Goal: Download file/media

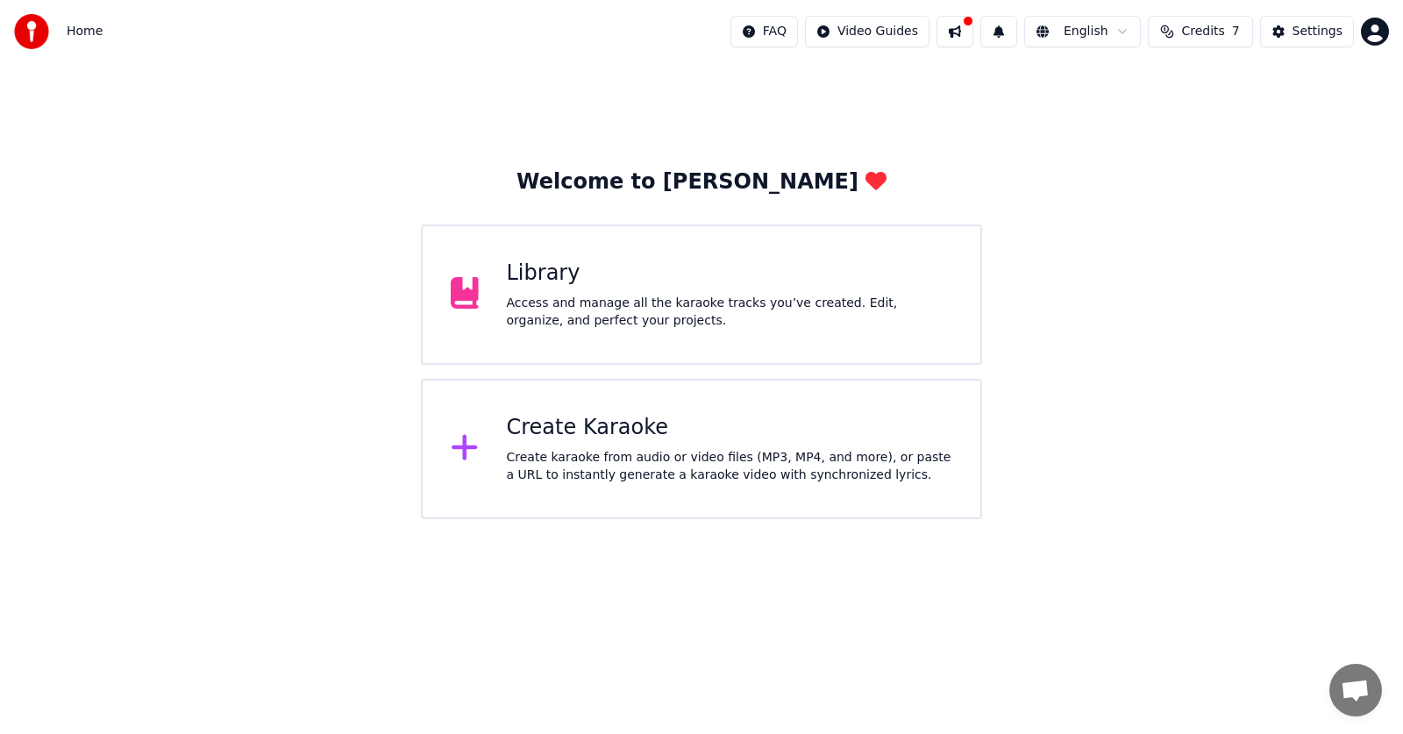
click at [658, 300] on div "Access and manage all the karaoke tracks you’ve created. Edit, organize, and pe…" at bounding box center [730, 312] width 446 height 35
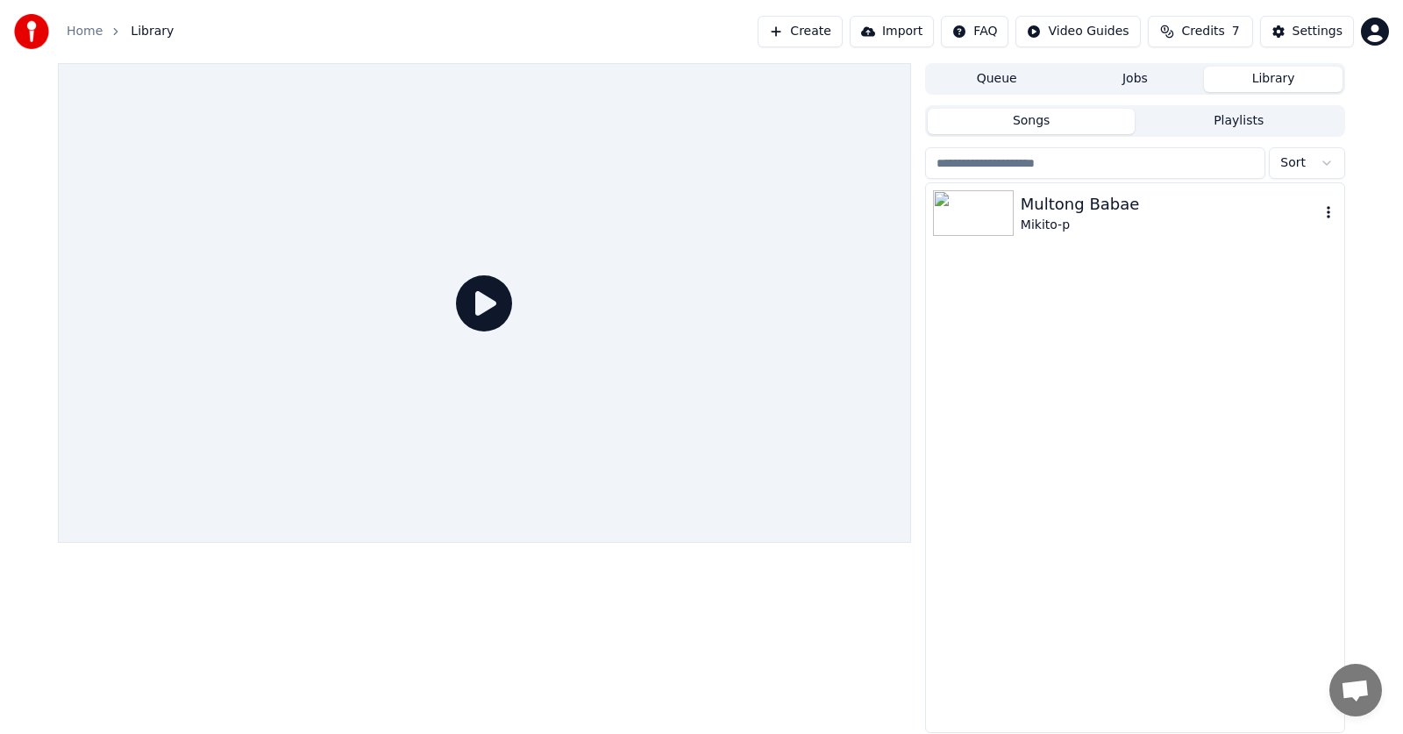
click at [990, 219] on img at bounding box center [973, 213] width 81 height 46
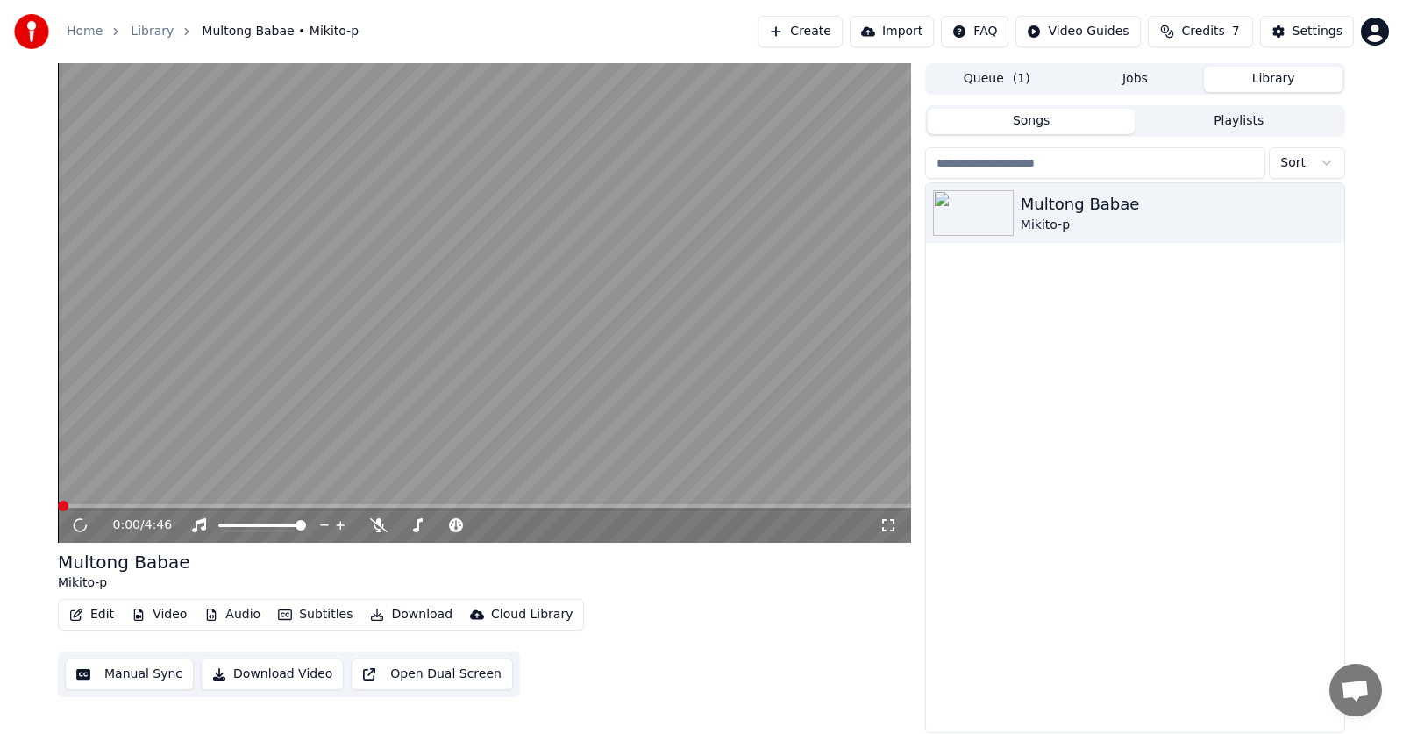
click at [887, 524] on icon at bounding box center [889, 525] width 18 height 14
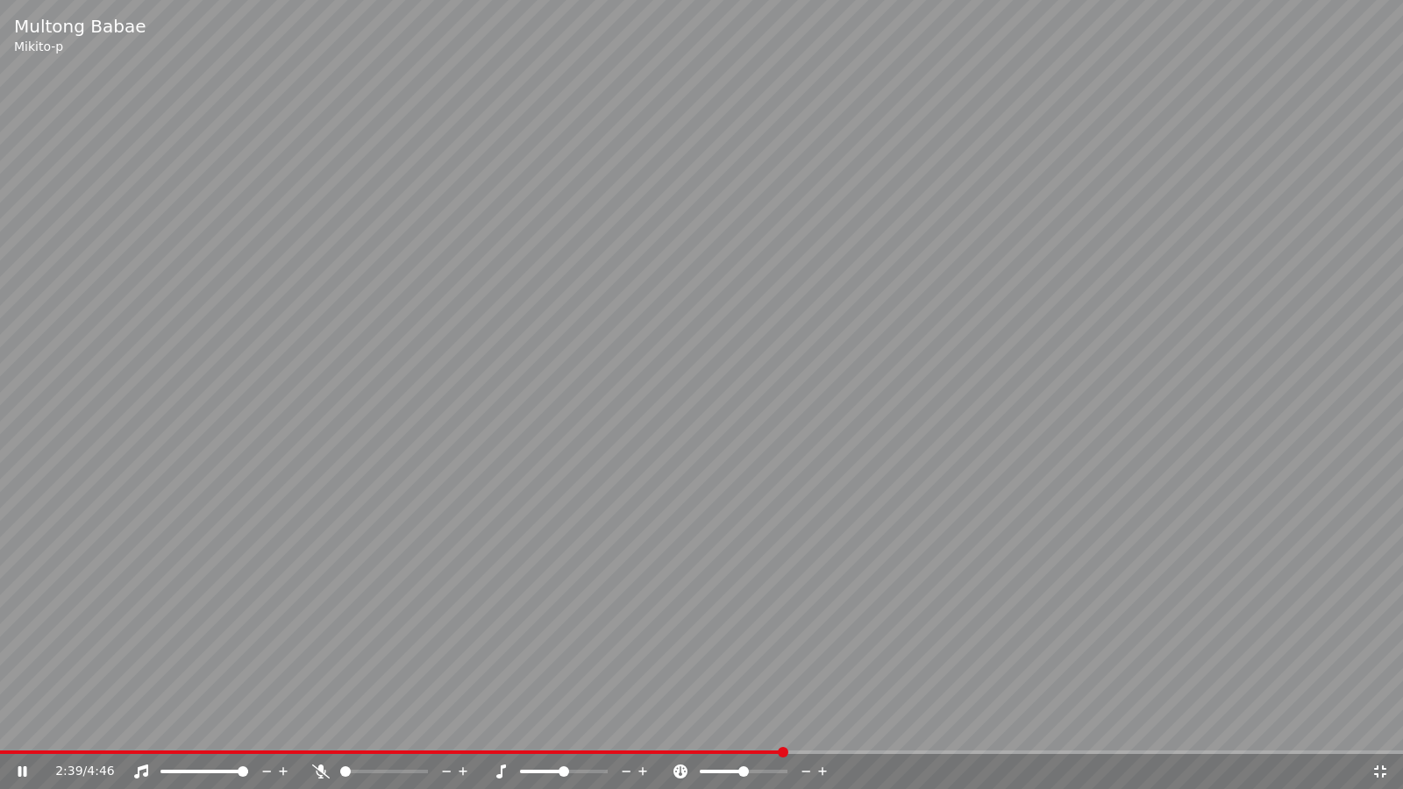
click at [596, 733] on span at bounding box center [392, 753] width 784 height 4
click at [361, 733] on div "2:21 / 4:46" at bounding box center [701, 771] width 1403 height 35
click at [351, 733] on video at bounding box center [701, 394] width 1403 height 789
click at [351, 733] on span at bounding box center [347, 753] width 695 height 4
click at [34, 733] on icon at bounding box center [34, 772] width 41 height 14
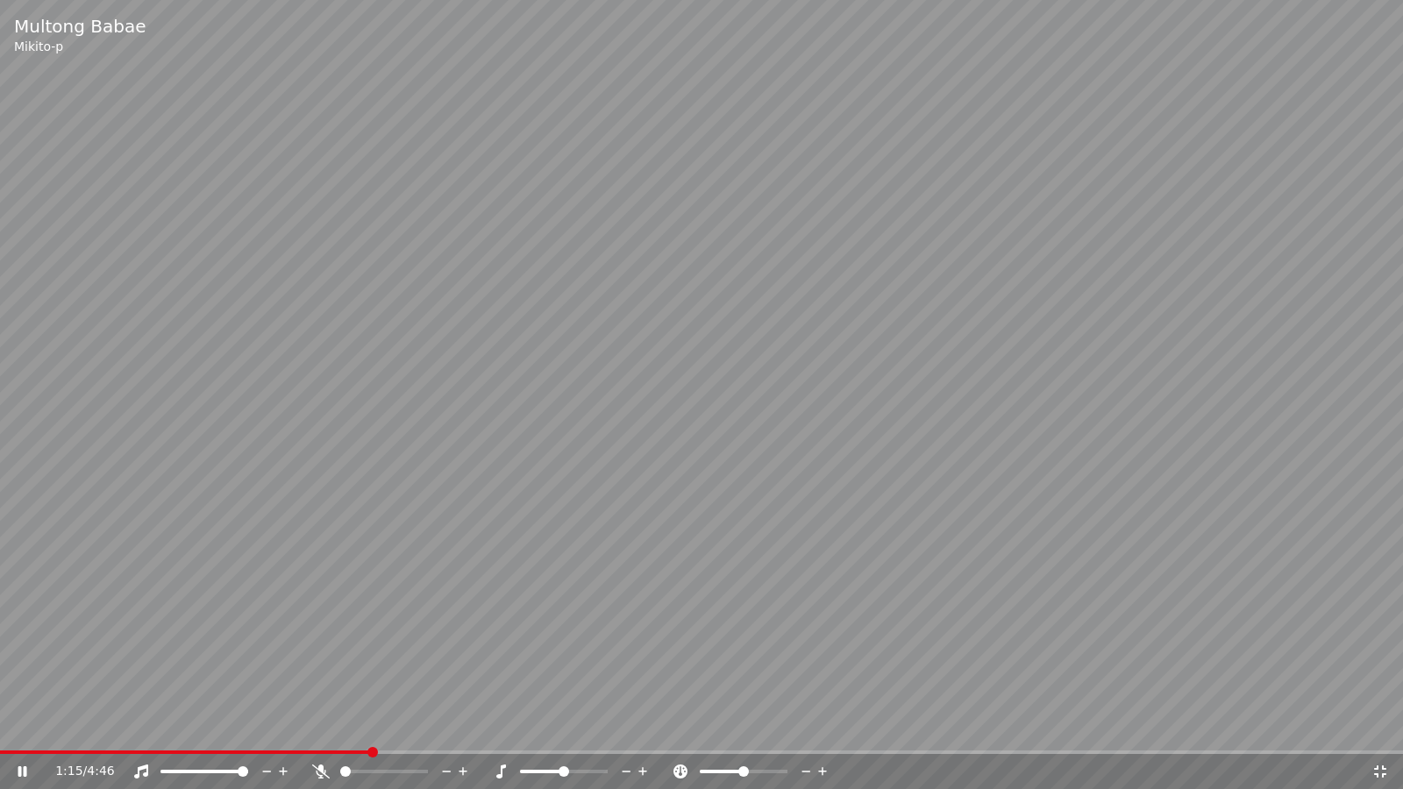
click at [271, 733] on video at bounding box center [701, 394] width 1403 height 789
click at [226, 733] on video at bounding box center [701, 394] width 1403 height 789
click at [223, 733] on span at bounding box center [208, 753] width 416 height 4
drag, startPoint x: 30, startPoint y: 780, endPoint x: 14, endPoint y: 772, distance: 17.6
click at [31, 733] on div "0:45 / 4:46" at bounding box center [701, 772] width 1389 height 18
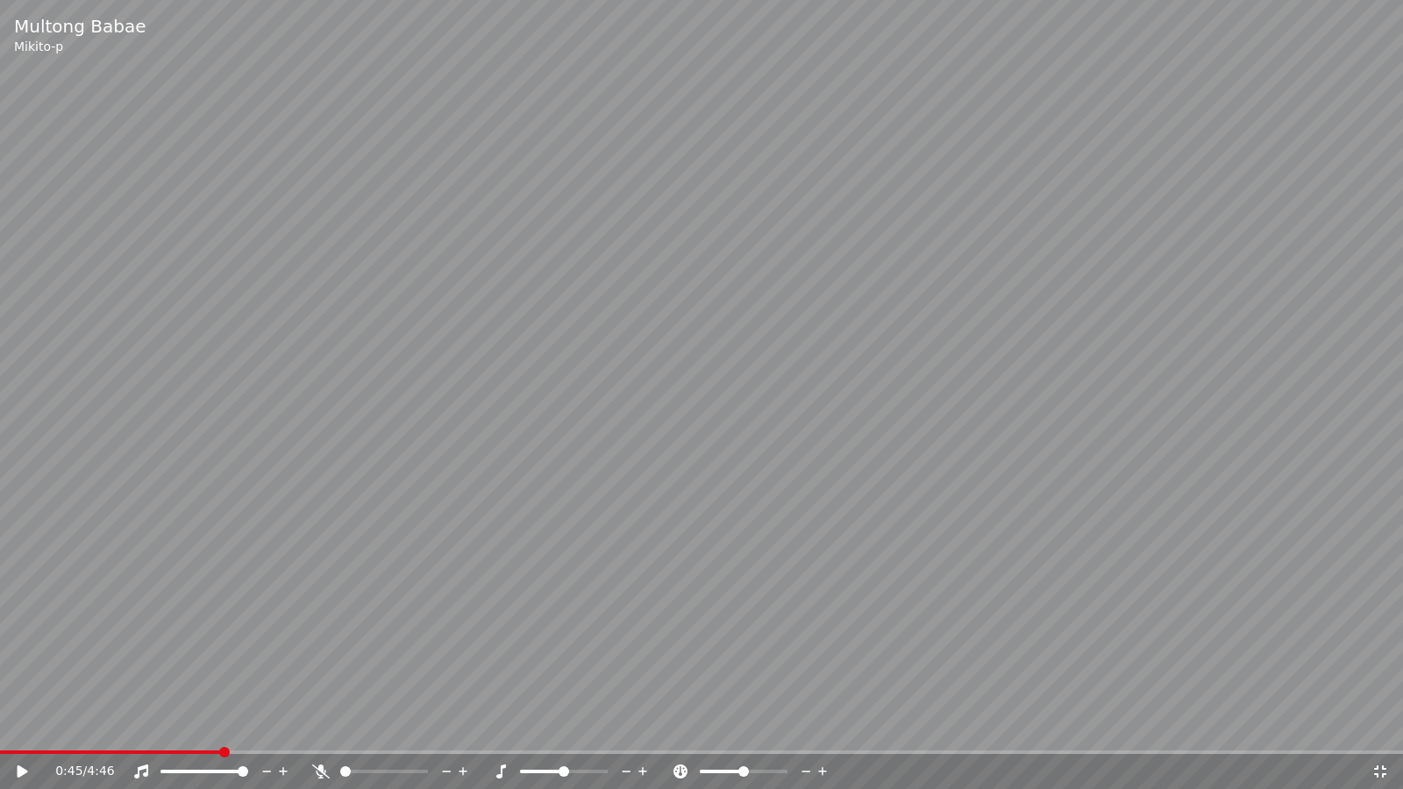
click at [14, 733] on icon at bounding box center [34, 772] width 41 height 14
click at [108, 733] on span at bounding box center [116, 753] width 232 height 4
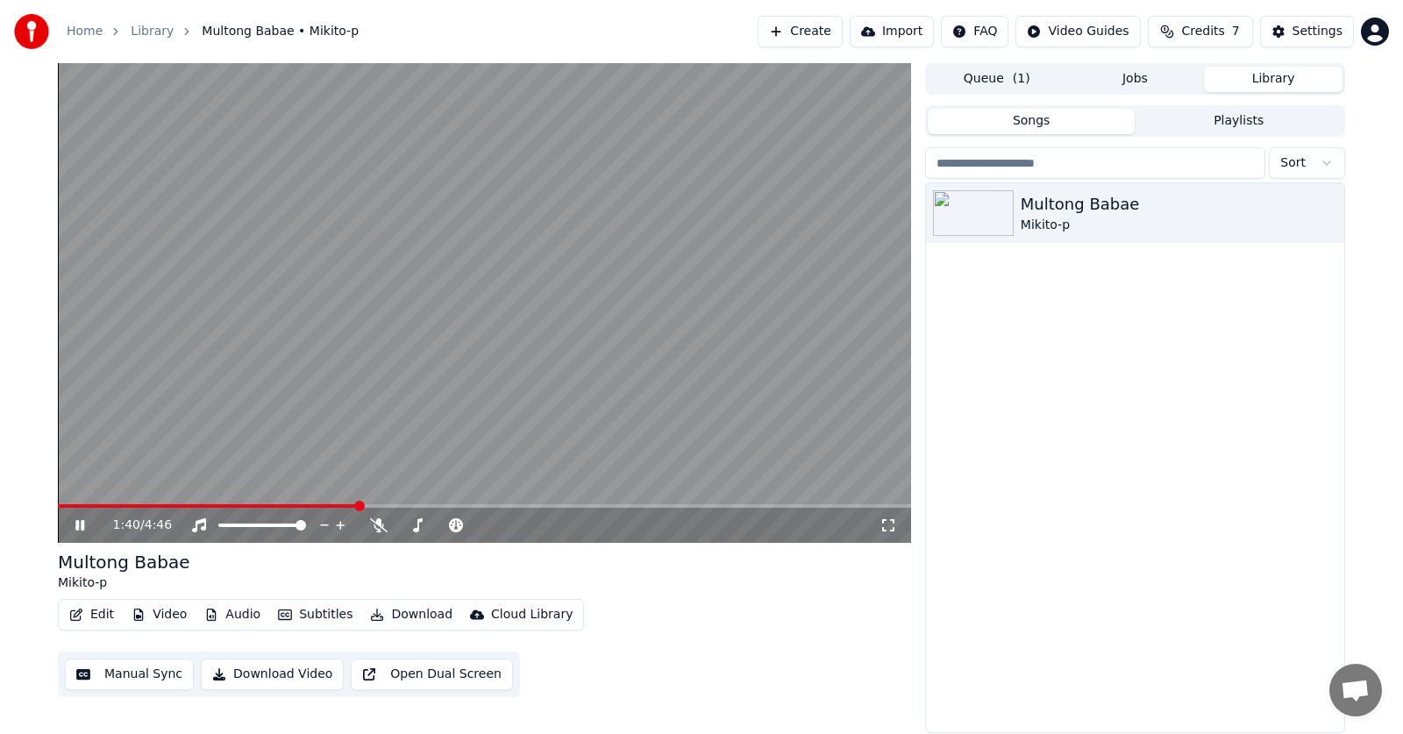
click at [880, 528] on icon at bounding box center [889, 525] width 18 height 14
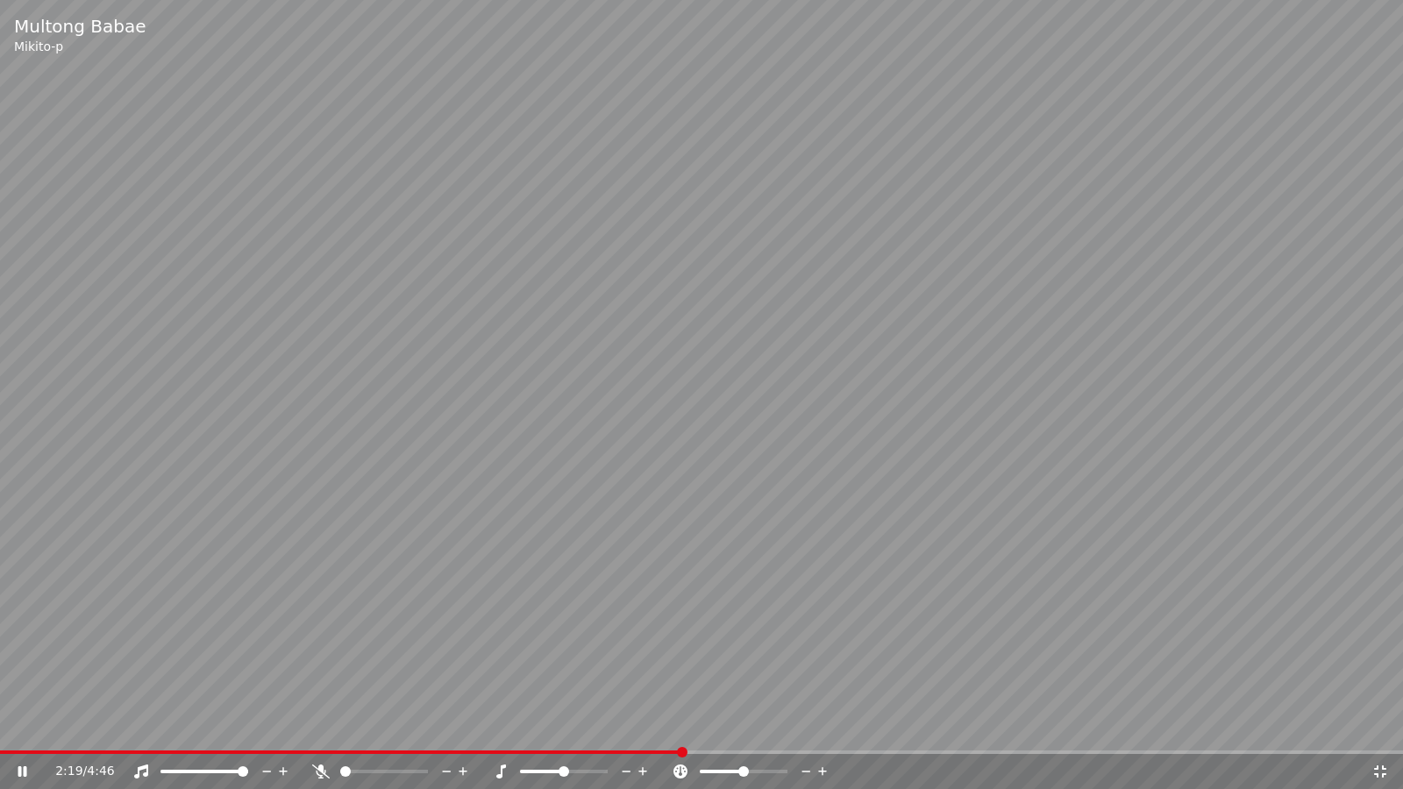
click at [337, 733] on span at bounding box center [341, 753] width 682 height 4
click at [235, 733] on span at bounding box center [117, 753] width 235 height 4
click at [166, 733] on video at bounding box center [701, 394] width 1403 height 789
click at [156, 733] on span at bounding box center [203, 753] width 406 height 4
click at [20, 733] on icon at bounding box center [23, 772] width 11 height 12
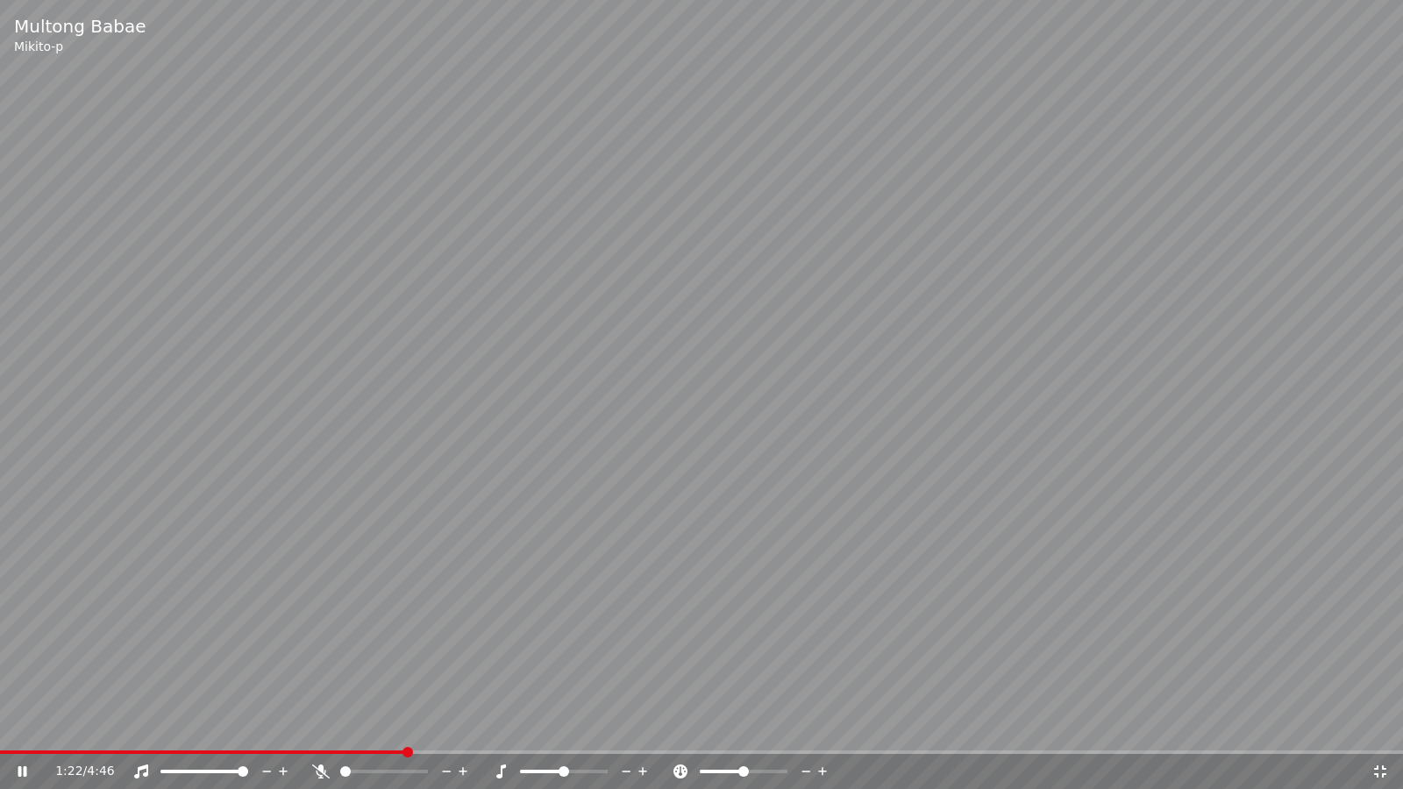
click at [125, 733] on span at bounding box center [203, 753] width 406 height 4
click at [274, 733] on span at bounding box center [213, 753] width 427 height 4
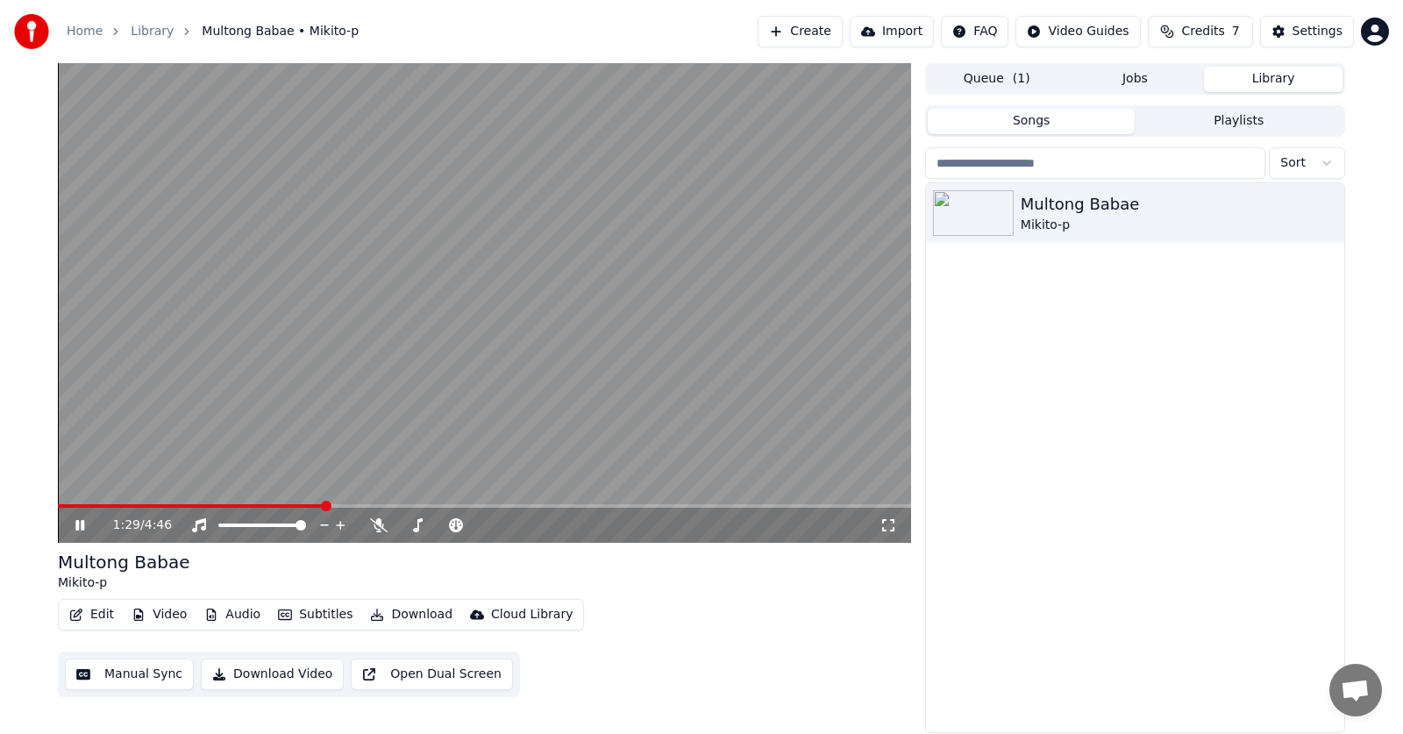
click at [448, 505] on span at bounding box center [484, 506] width 853 height 4
click at [397, 506] on span at bounding box center [253, 506] width 390 height 4
click at [889, 523] on icon at bounding box center [889, 525] width 18 height 14
click at [75, 612] on icon "button" at bounding box center [76, 615] width 14 height 12
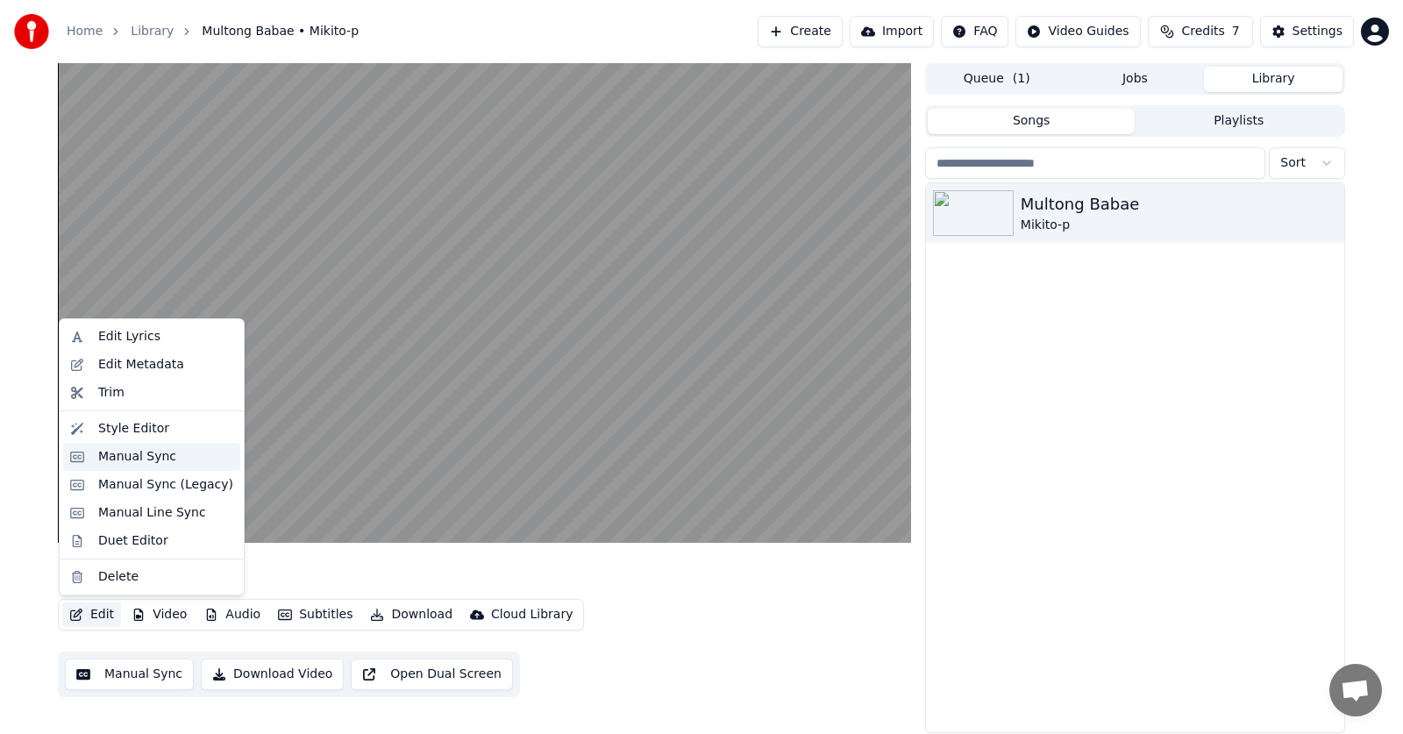
click at [153, 462] on div "Manual Sync" at bounding box center [137, 457] width 78 height 18
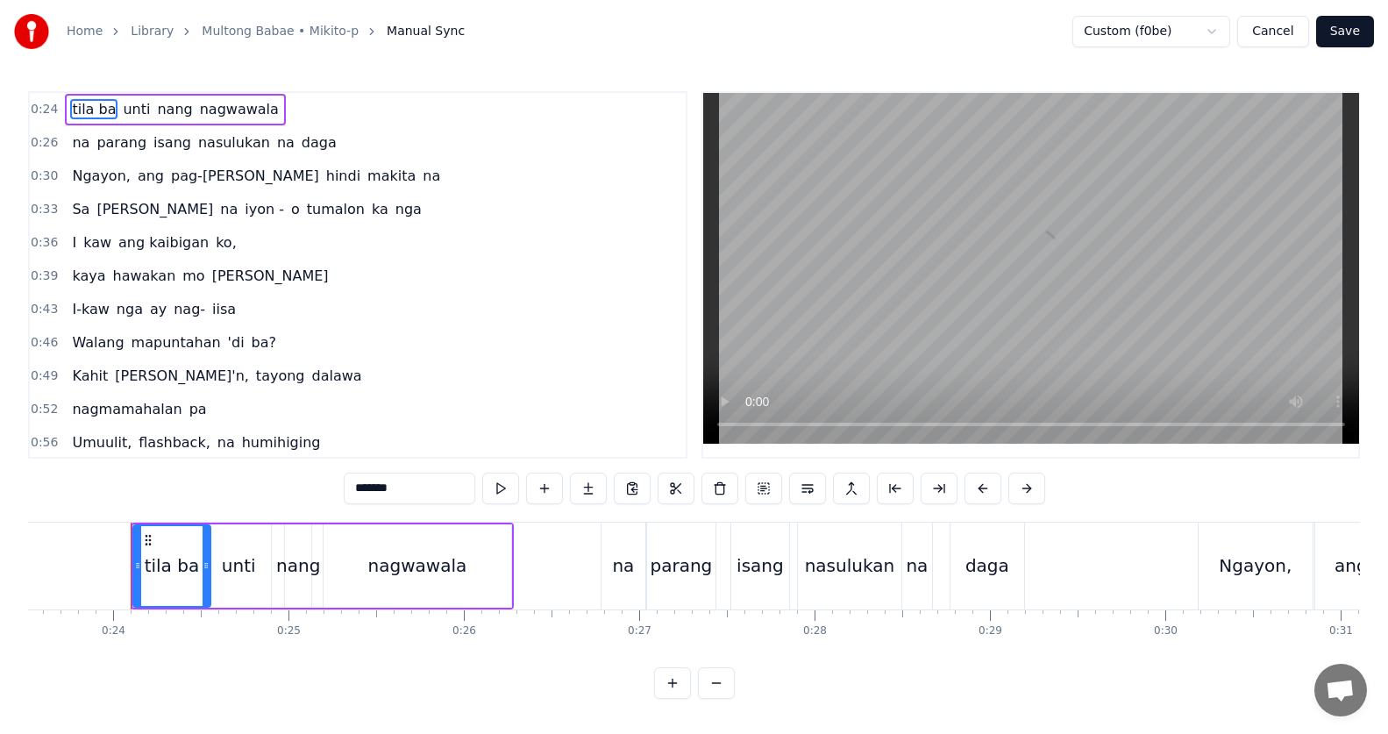
scroll to position [0, 4138]
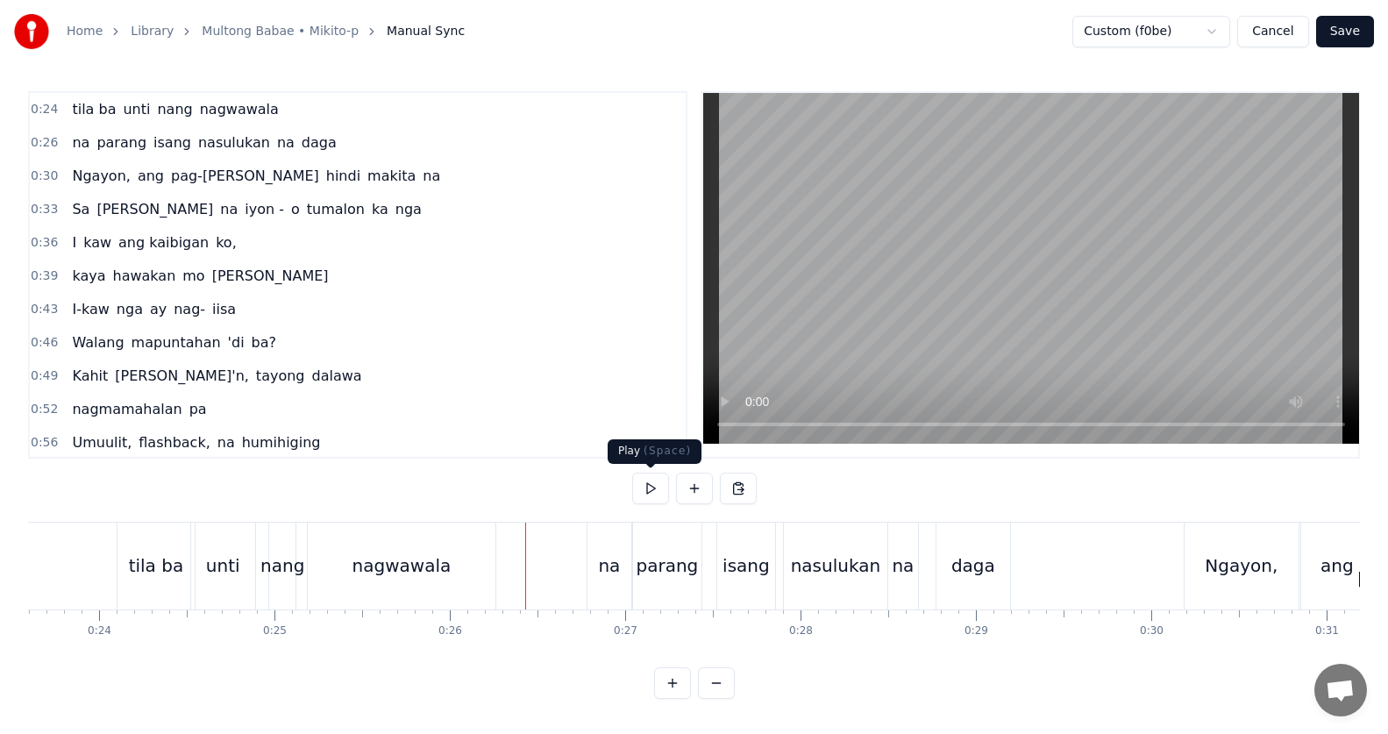
click at [655, 502] on button at bounding box center [650, 489] width 37 height 32
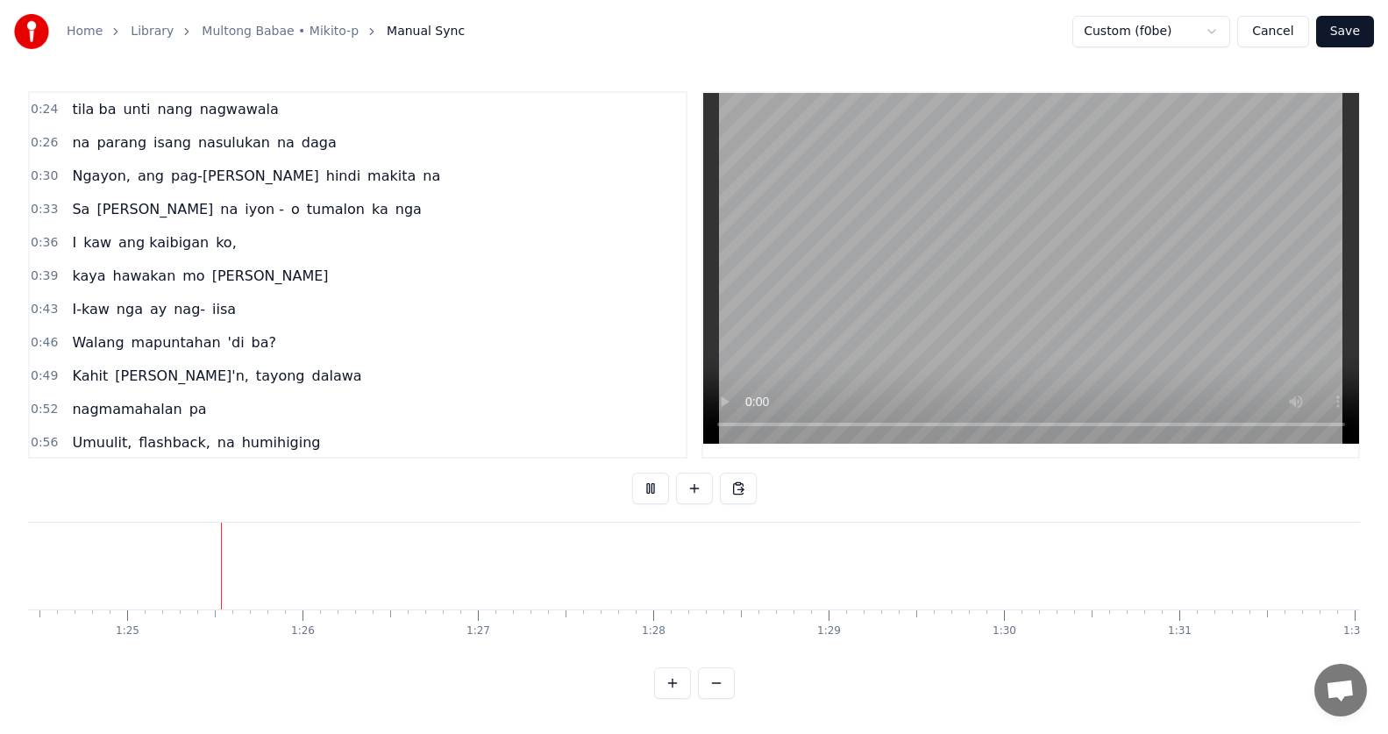
scroll to position [0, 14820]
click at [648, 482] on button at bounding box center [650, 489] width 37 height 32
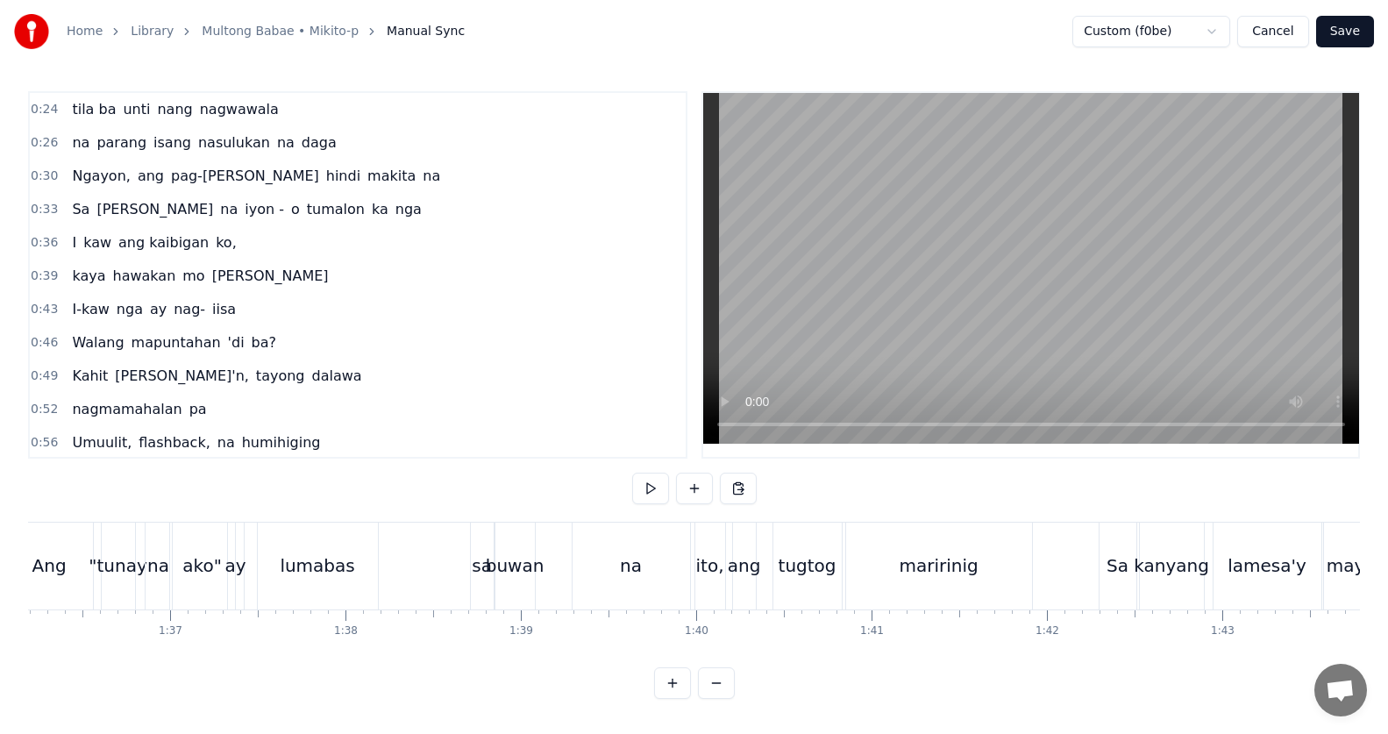
scroll to position [0, 17986]
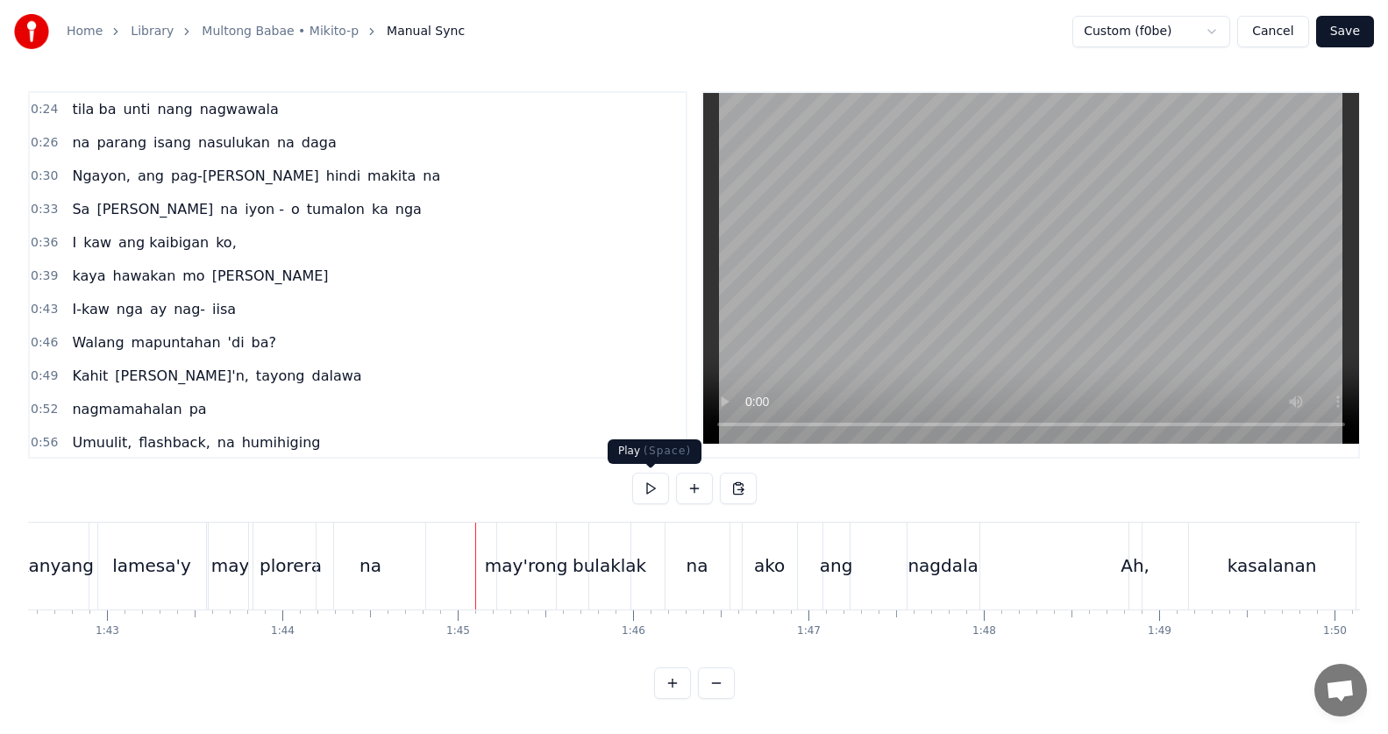
click at [656, 492] on button at bounding box center [650, 489] width 37 height 32
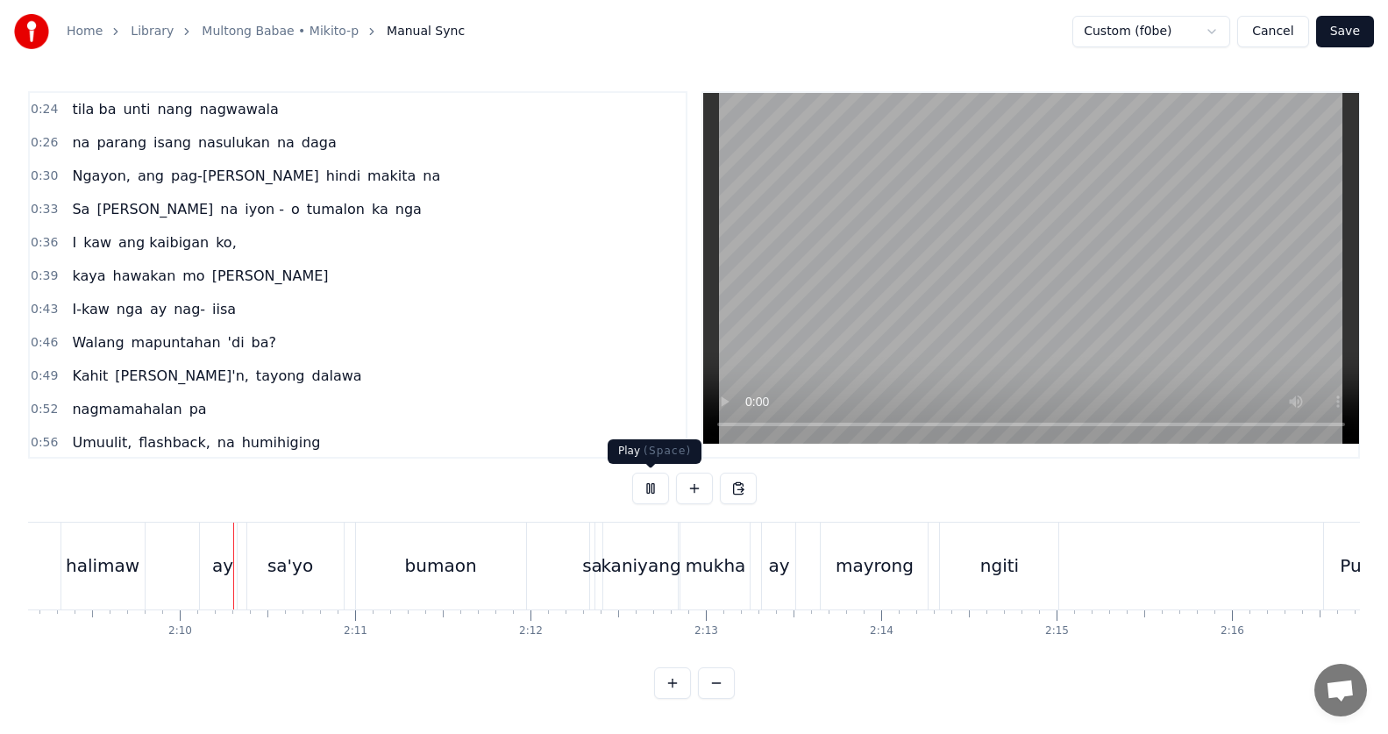
scroll to position [0, 22667]
click at [649, 495] on button at bounding box center [650, 489] width 37 height 32
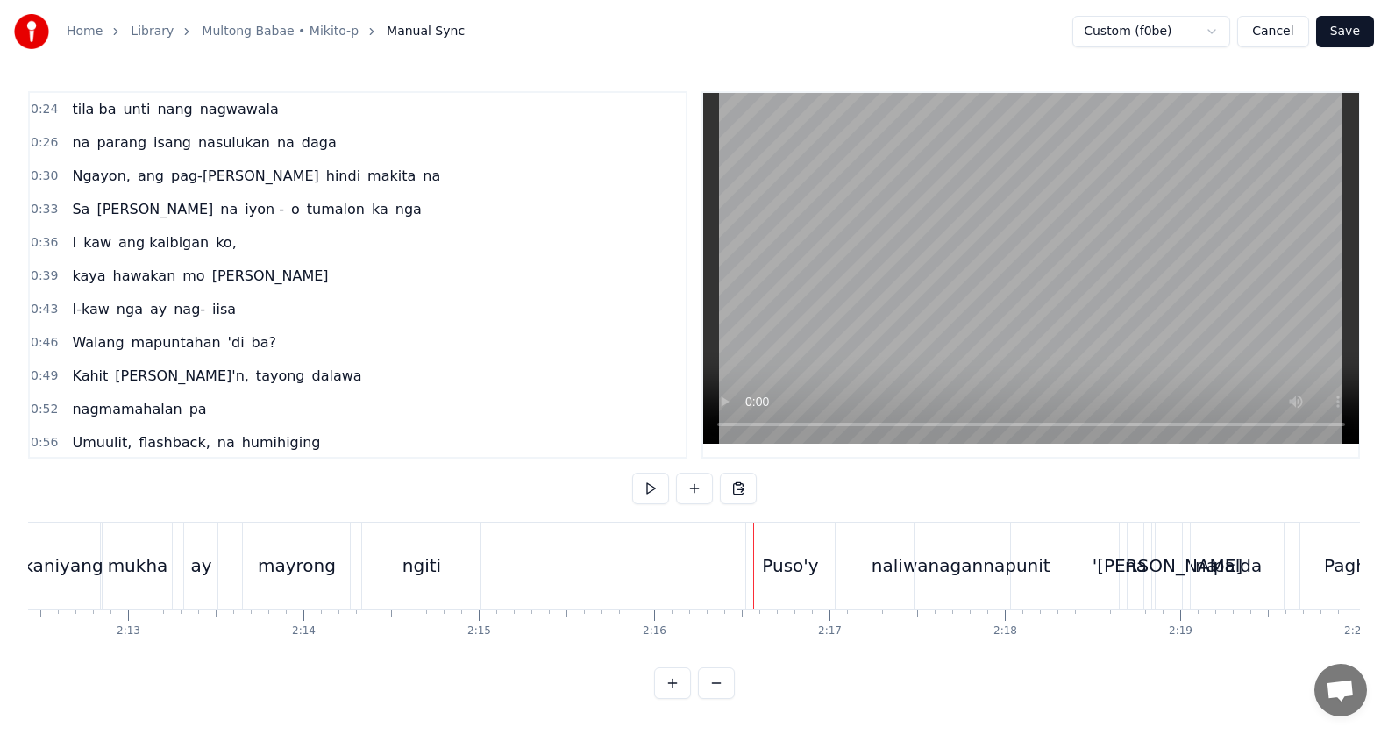
scroll to position [0, 23396]
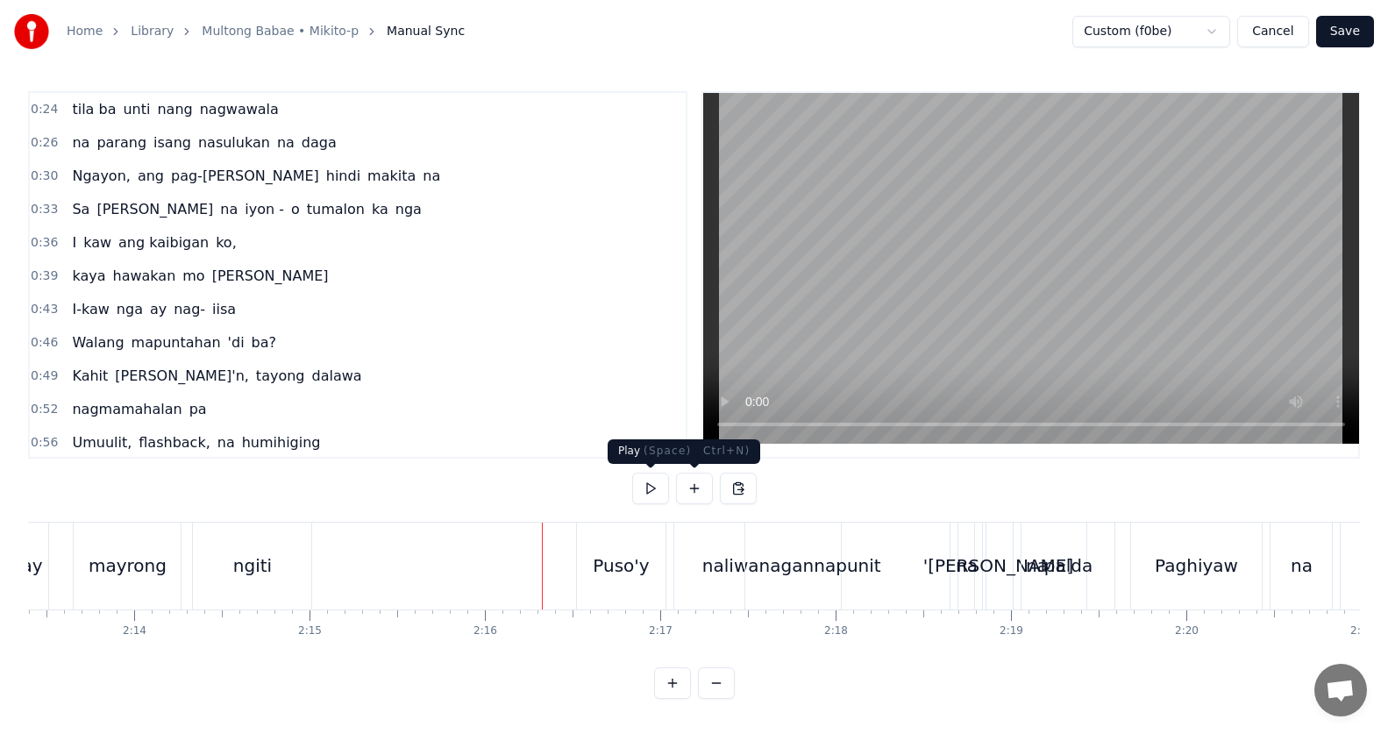
click at [654, 481] on button at bounding box center [650, 489] width 37 height 32
drag, startPoint x: 654, startPoint y: 481, endPoint x: 649, endPoint y: 493, distance: 12.6
click at [653, 482] on button at bounding box center [650, 489] width 37 height 32
drag, startPoint x: 673, startPoint y: 476, endPoint x: 658, endPoint y: 482, distance: 16.9
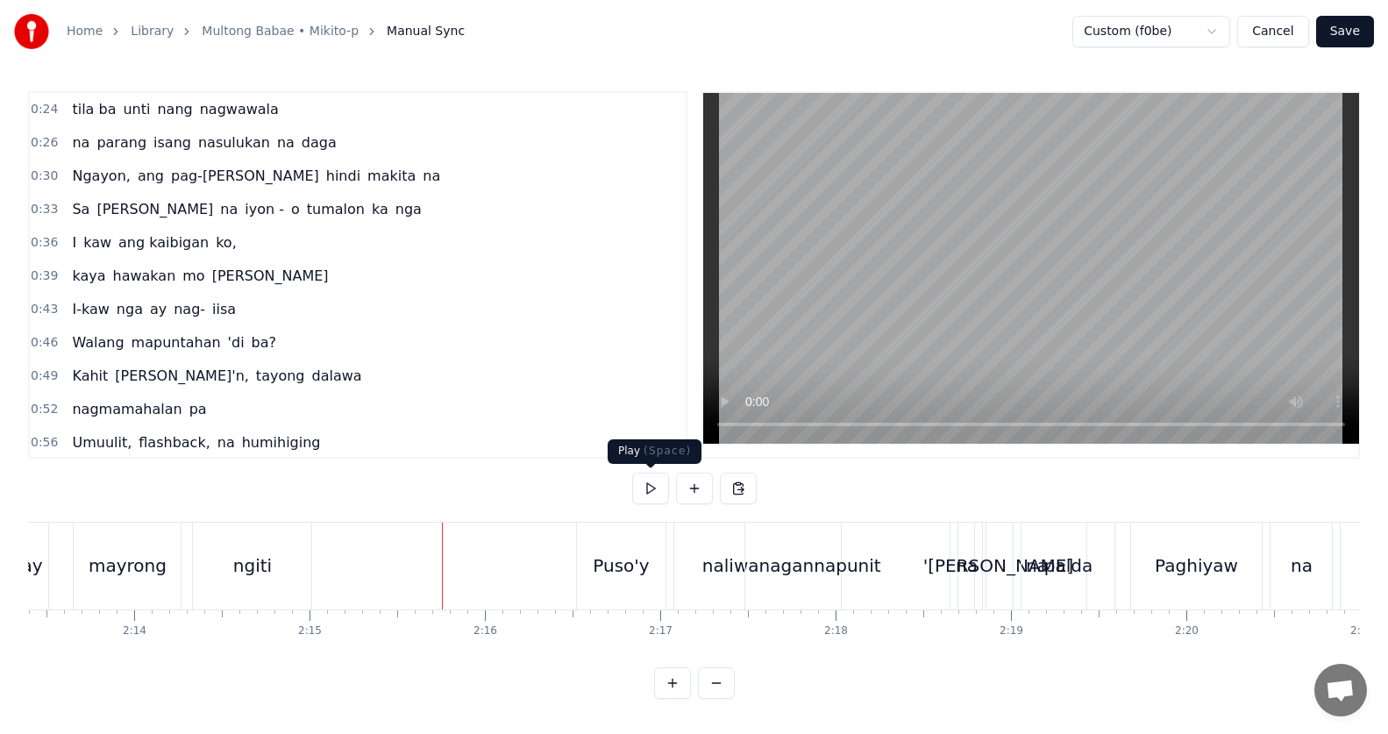
click at [662, 479] on div at bounding box center [694, 489] width 125 height 32
click at [657, 482] on button at bounding box center [650, 489] width 37 height 32
click at [653, 487] on button at bounding box center [650, 489] width 37 height 32
click at [605, 560] on div "Puso'y" at bounding box center [621, 565] width 56 height 26
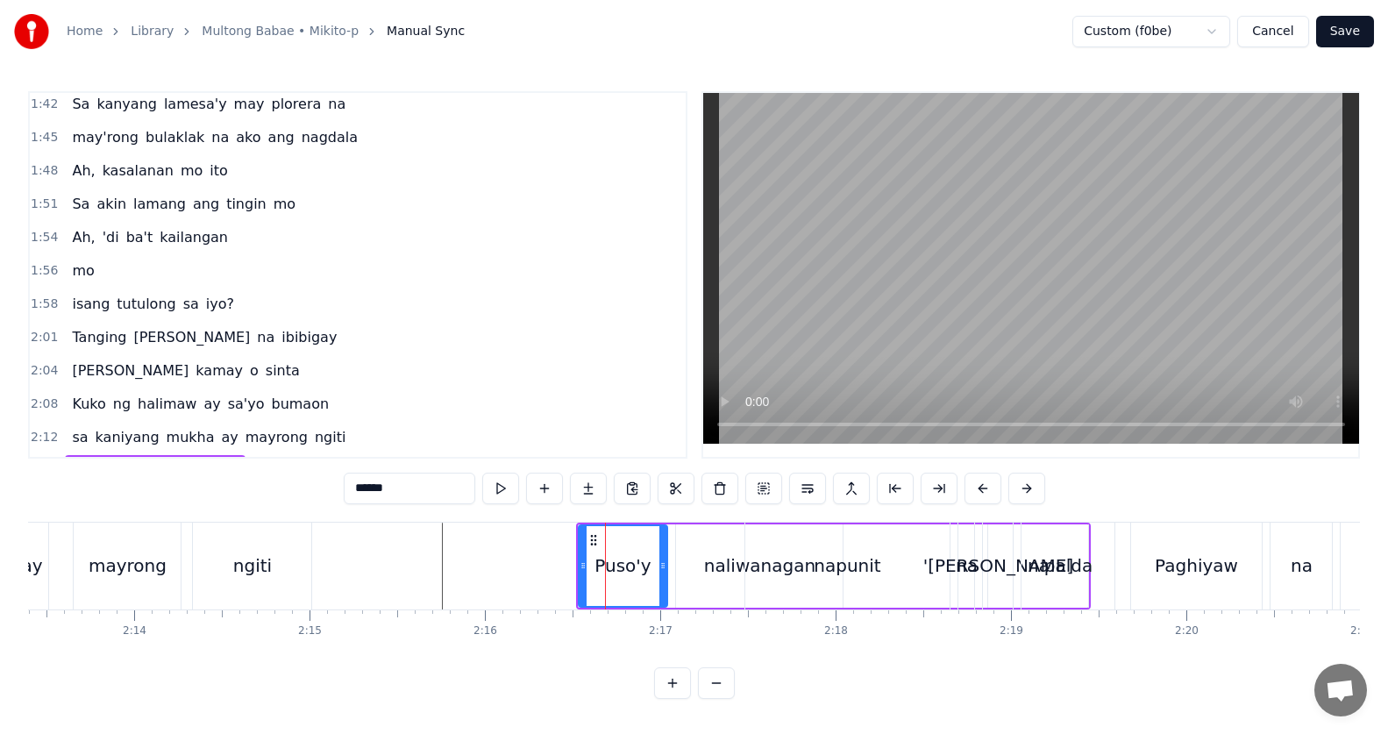
scroll to position [867, 0]
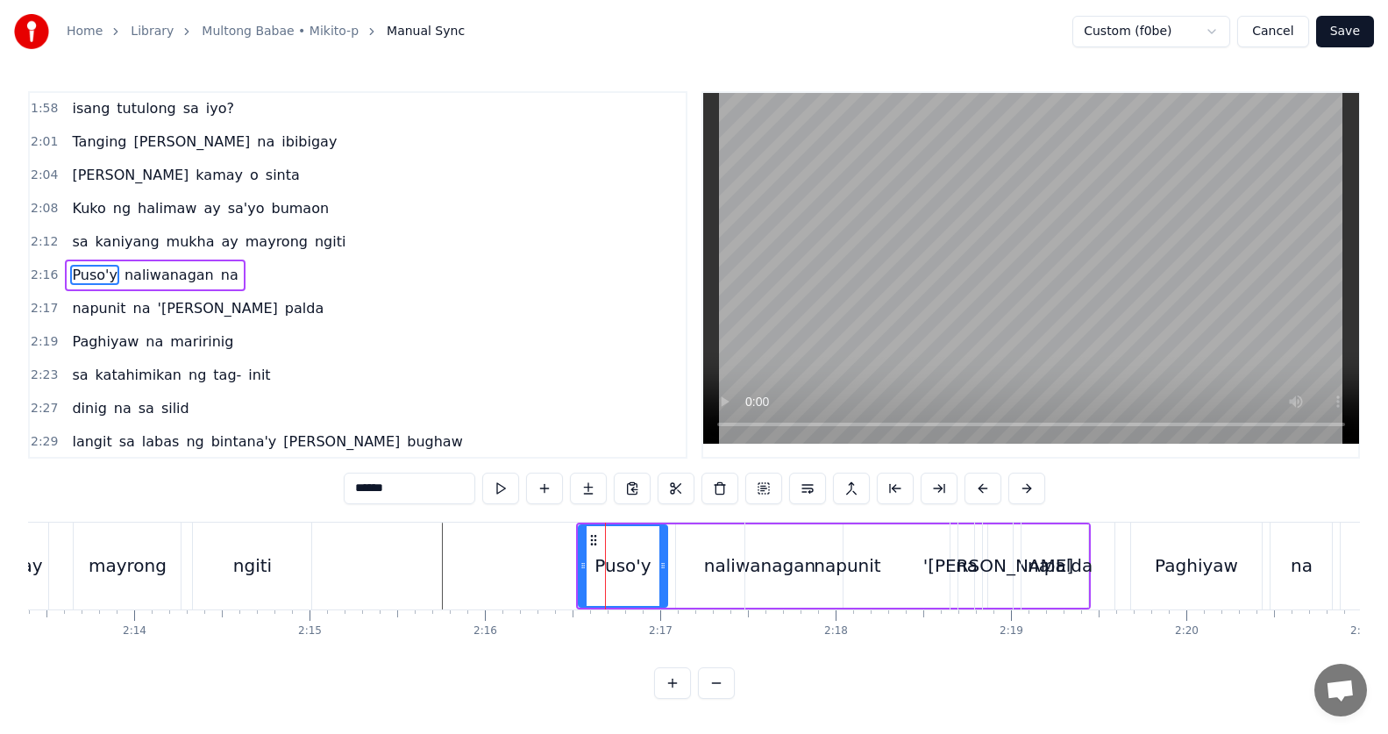
click at [596, 539] on icon at bounding box center [594, 540] width 14 height 14
click at [595, 535] on circle at bounding box center [595, 535] width 1 height 1
click at [593, 541] on icon at bounding box center [594, 540] width 14 height 14
click at [592, 541] on icon at bounding box center [594, 540] width 14 height 14
click at [166, 289] on div "Puso'y naliwanagan na" at bounding box center [155, 276] width 180 height 32
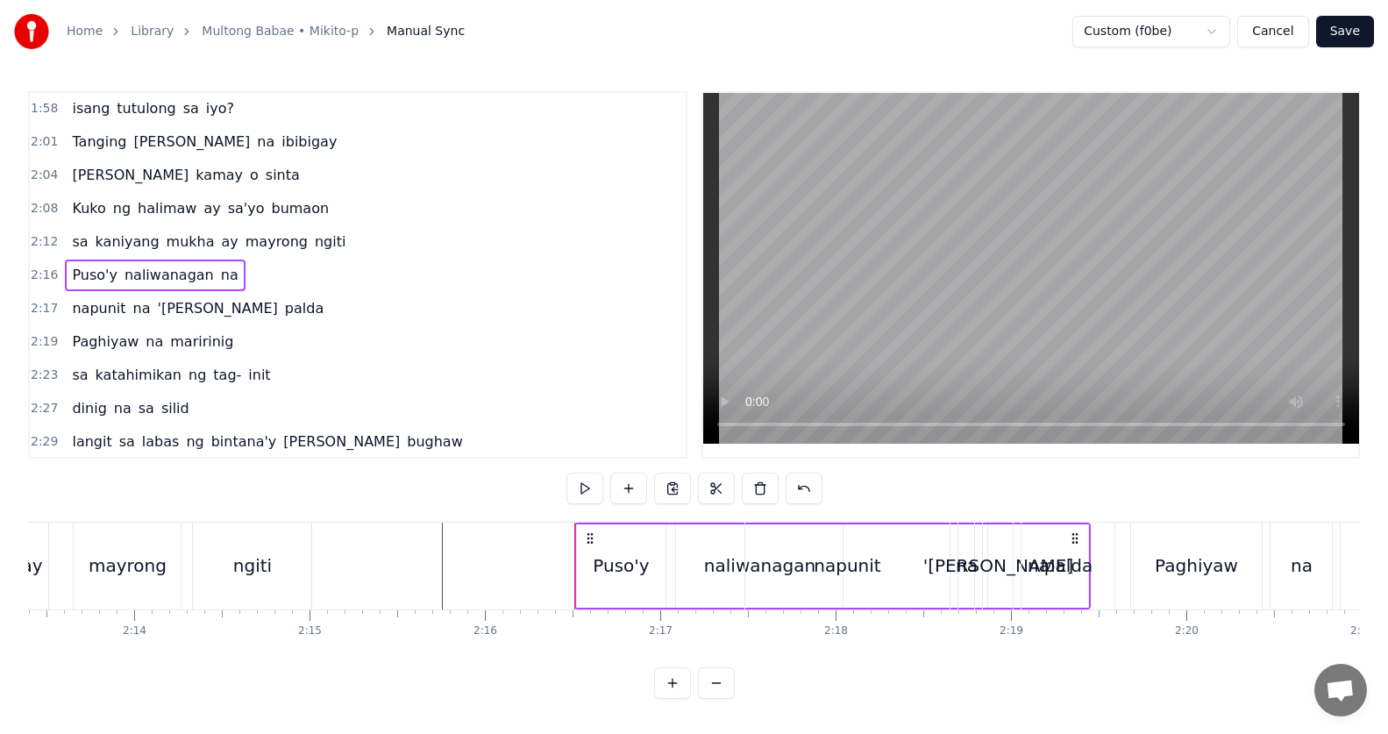
click at [591, 542] on circle at bounding box center [591, 542] width 1 height 1
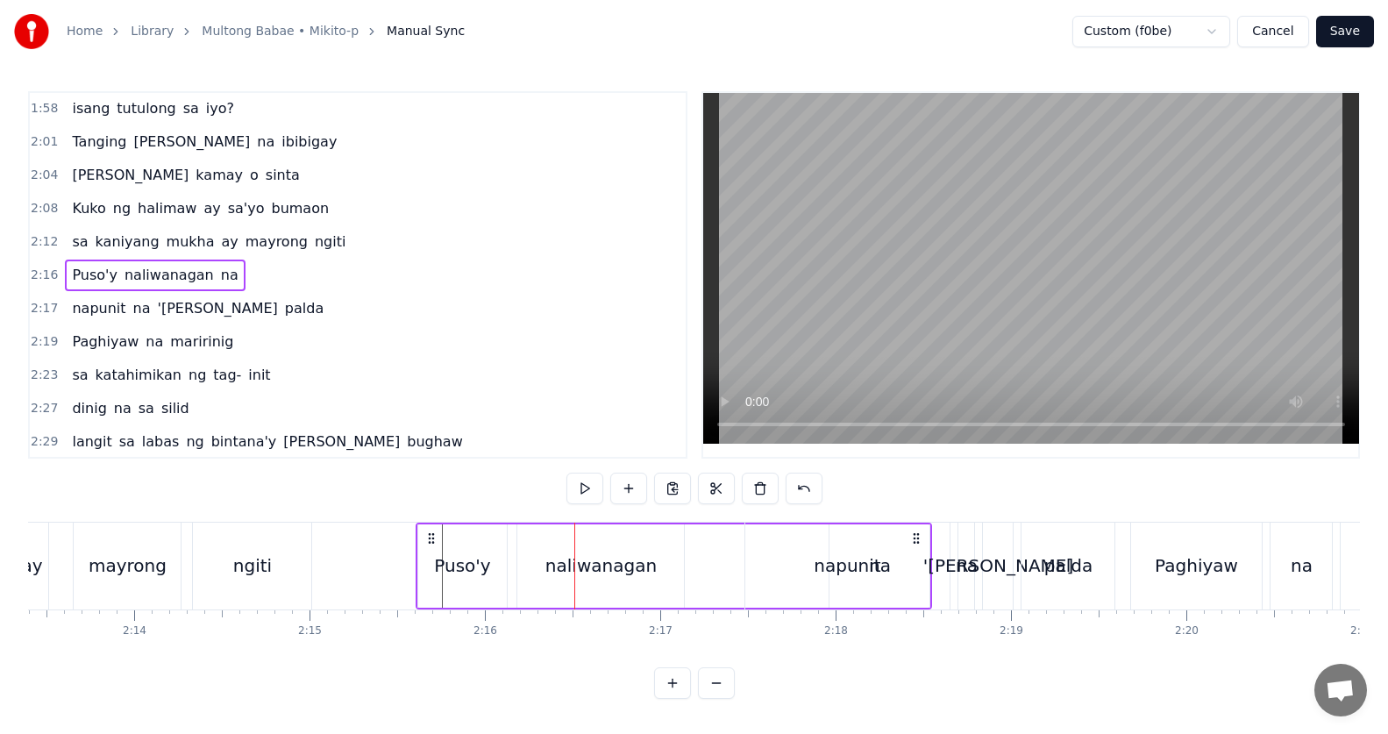
drag, startPoint x: 589, startPoint y: 537, endPoint x: 437, endPoint y: 538, distance: 152.6
click at [437, 538] on icon at bounding box center [431, 538] width 14 height 14
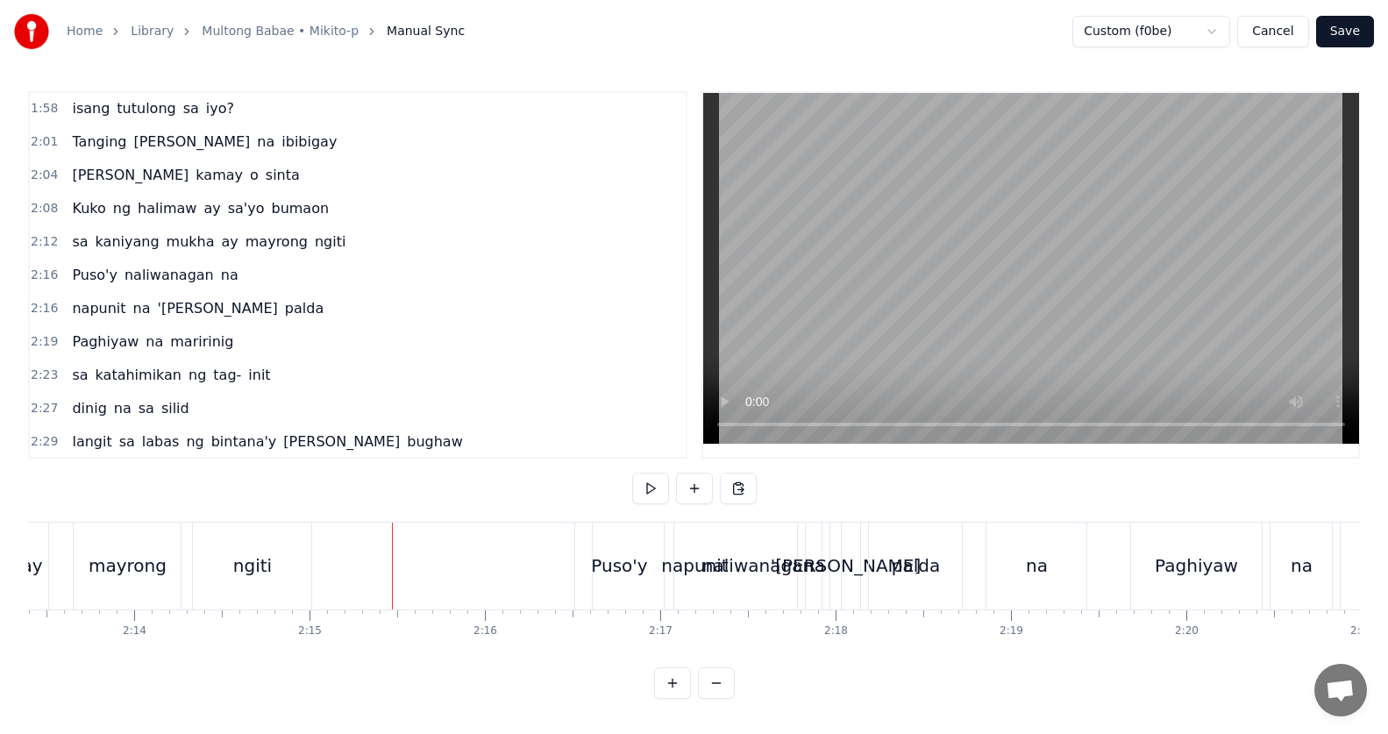
click at [161, 287] on div "Puso'y naliwanagan na" at bounding box center [155, 276] width 180 height 32
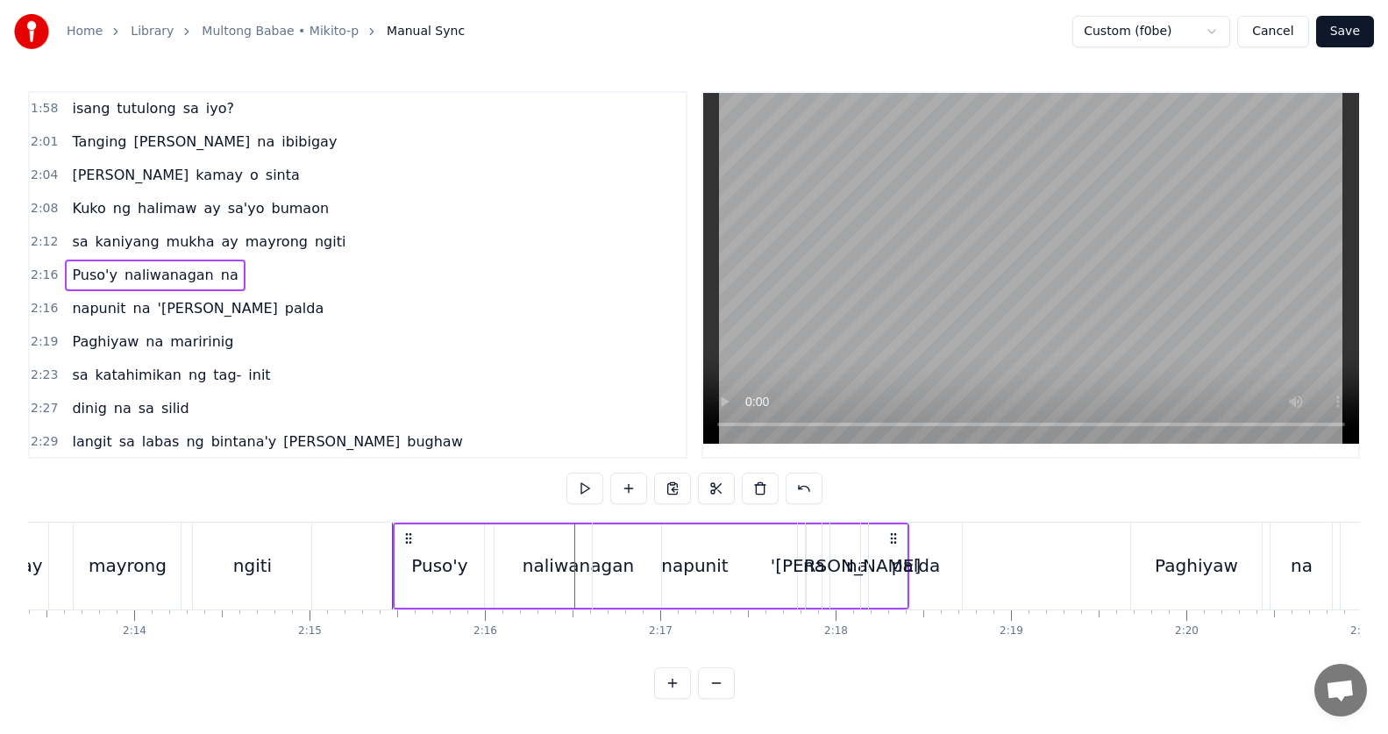
drag, startPoint x: 590, startPoint y: 538, endPoint x: 364, endPoint y: 554, distance: 226.8
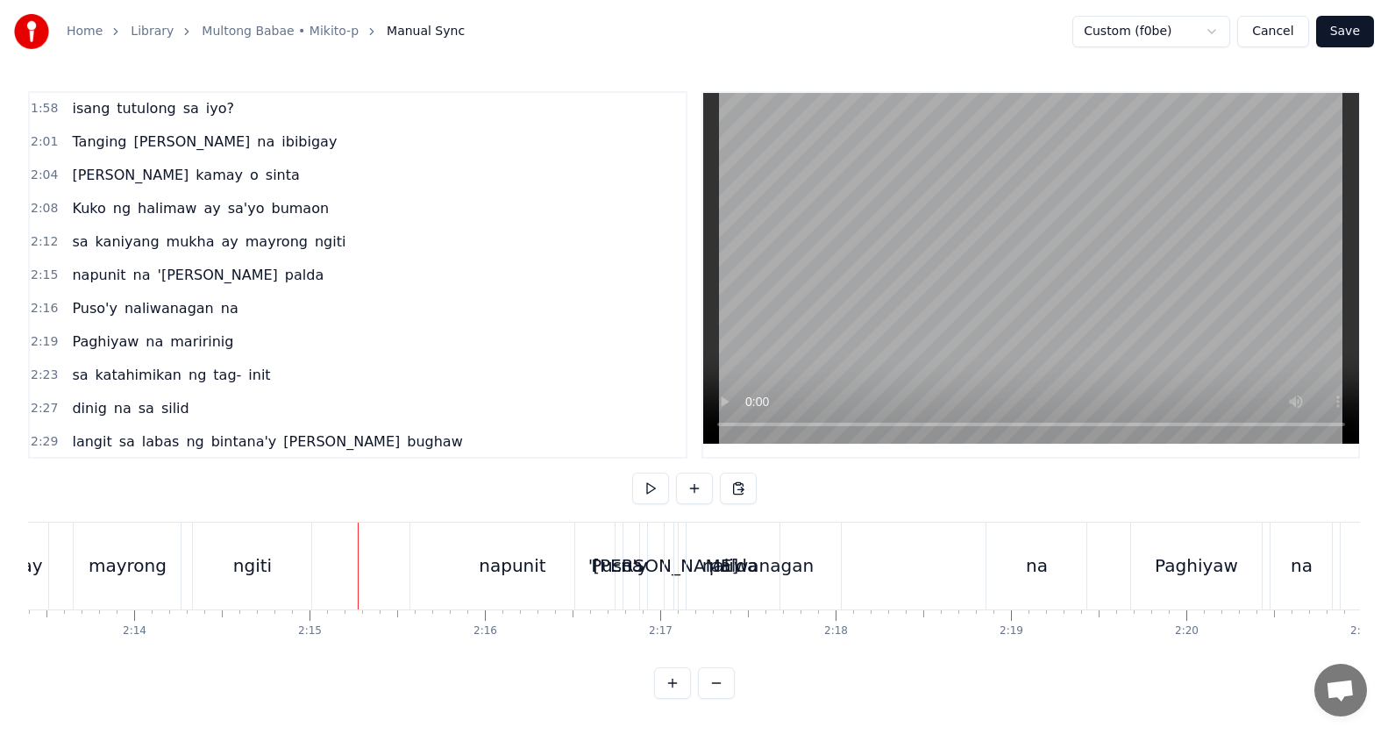
click at [132, 285] on span "na" at bounding box center [142, 275] width 21 height 20
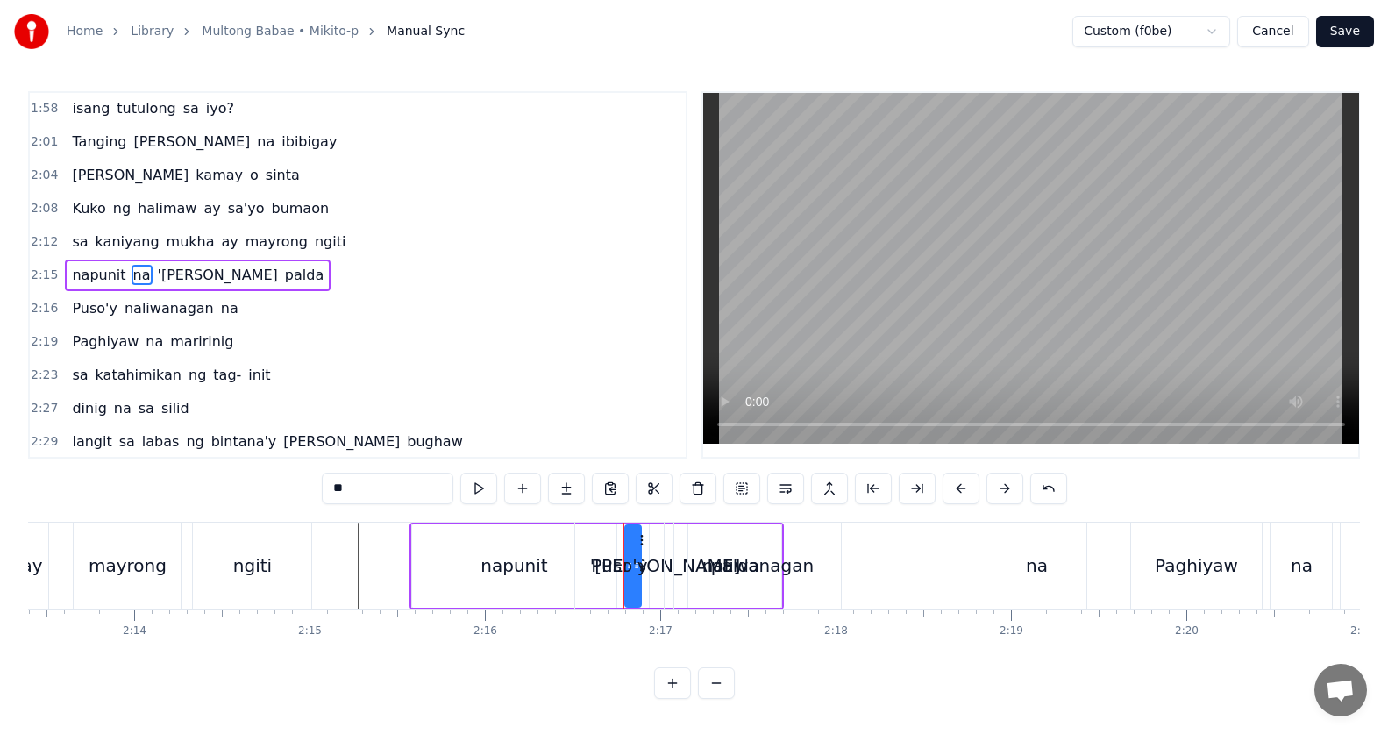
click at [96, 287] on div "napunit na '[PERSON_NAME]" at bounding box center [198, 276] width 266 height 32
click at [424, 538] on icon at bounding box center [425, 538] width 14 height 14
click at [422, 538] on icon at bounding box center [425, 538] width 14 height 14
click at [423, 538] on circle at bounding box center [423, 538] width 1 height 1
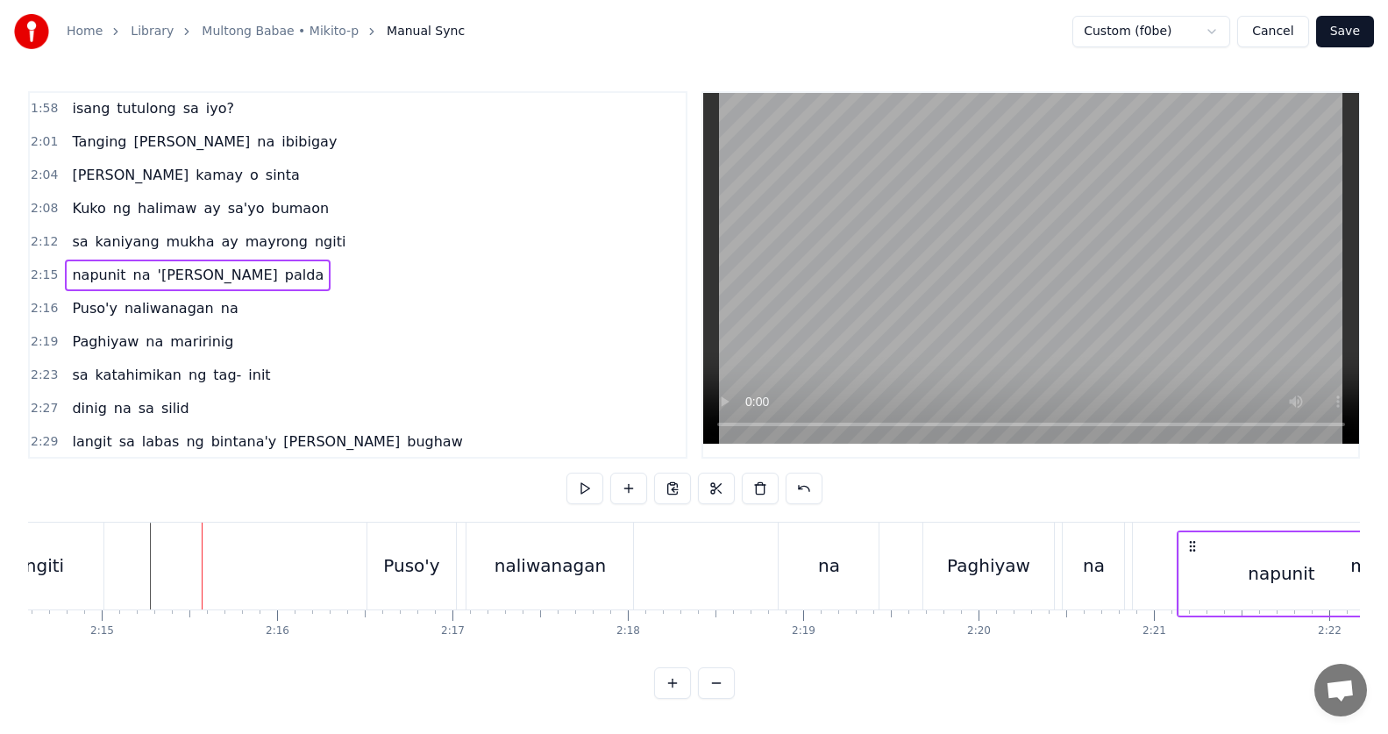
scroll to position [0, 23617]
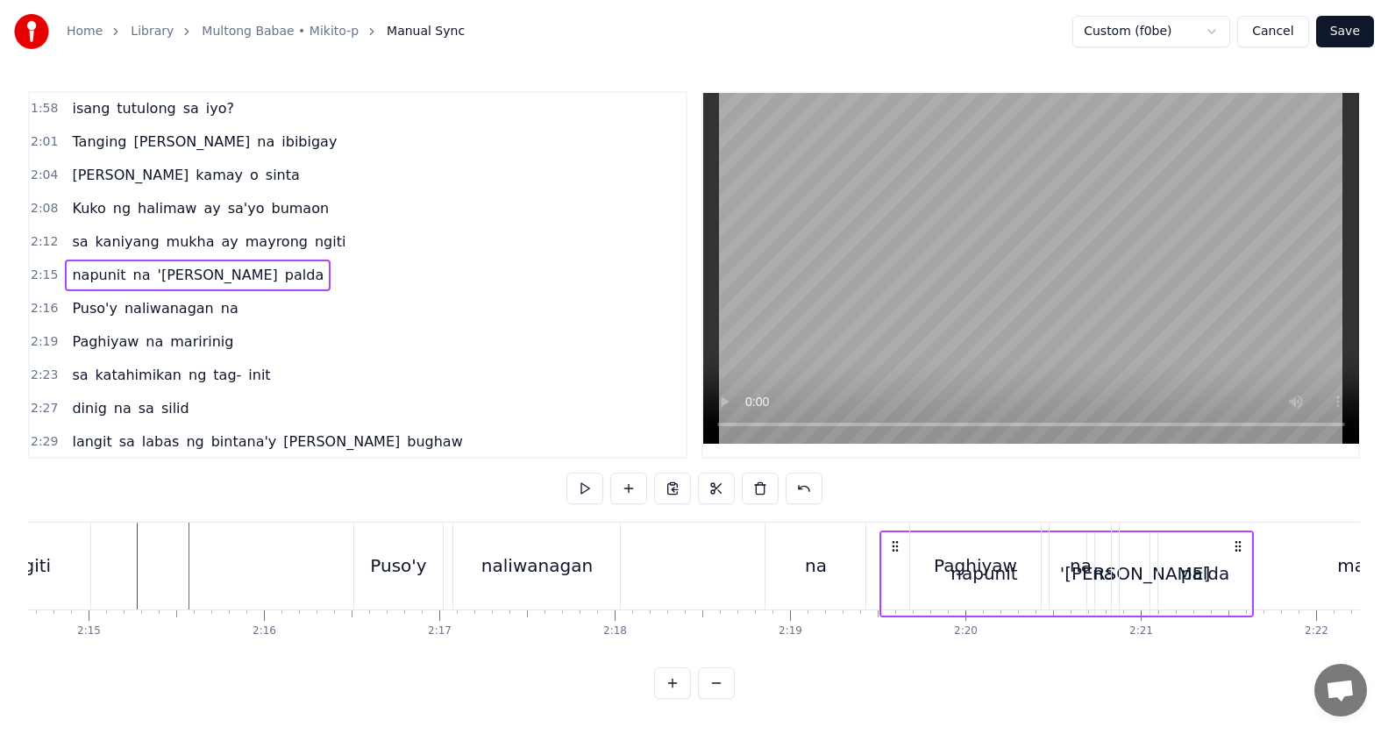
drag, startPoint x: 423, startPoint y: 538, endPoint x: 893, endPoint y: 574, distance: 471.5
click at [893, 574] on div "napunit na '[PERSON_NAME]" at bounding box center [1067, 574] width 375 height 87
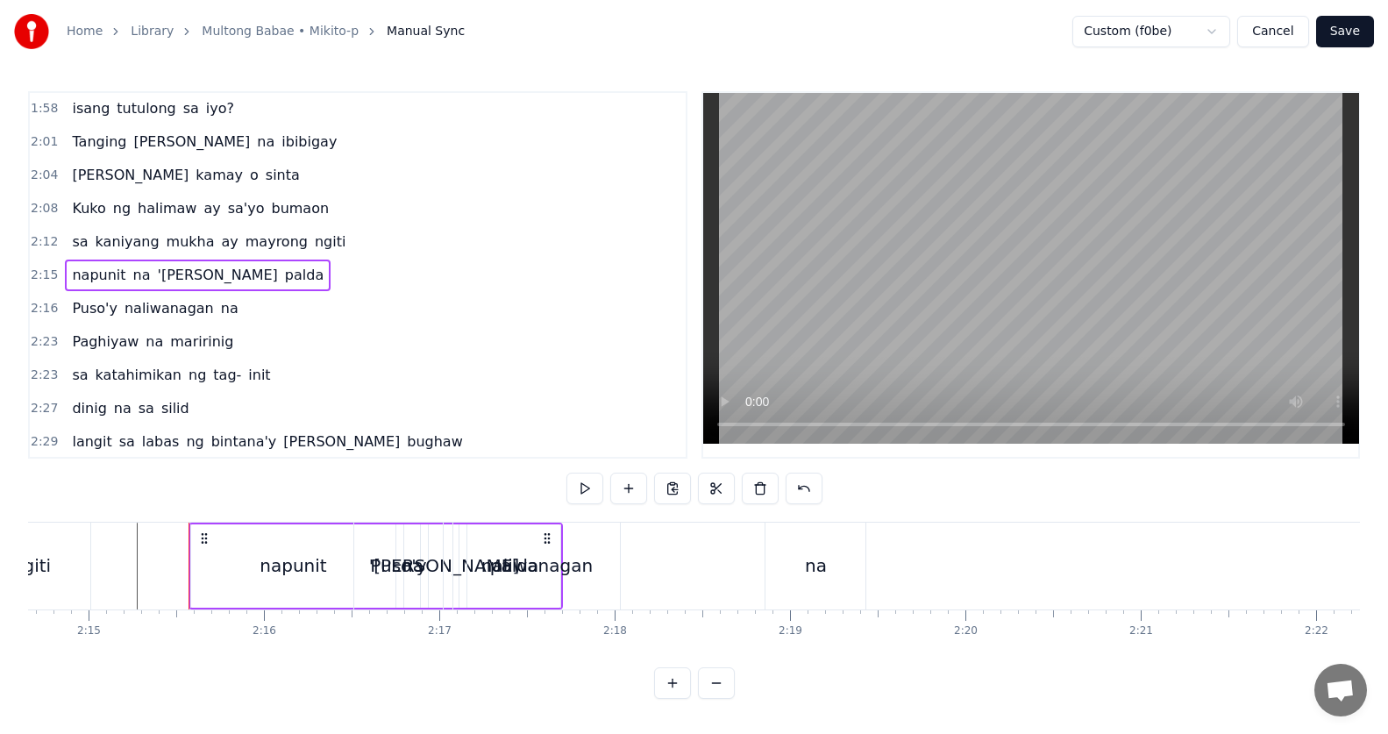
click at [100, 345] on div "Paghiyaw na maririnig" at bounding box center [152, 342] width 175 height 32
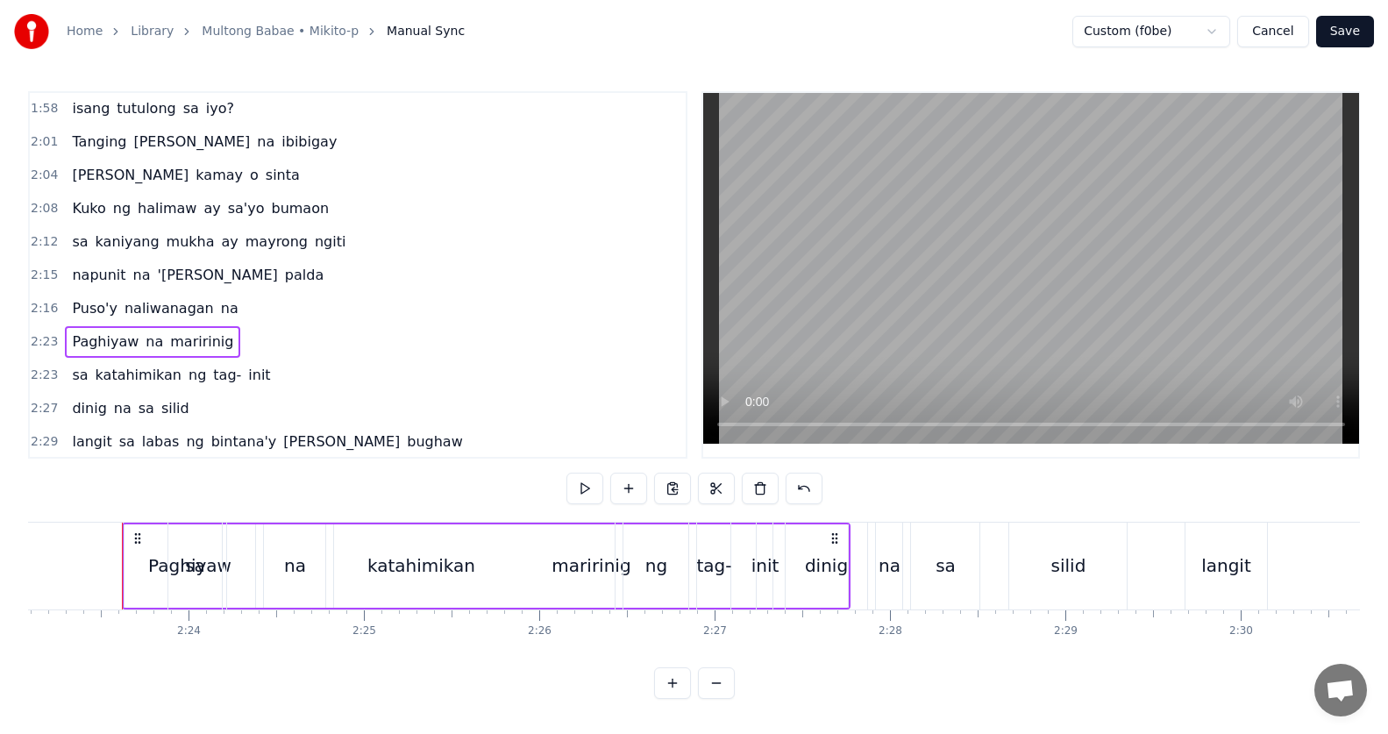
scroll to position [0, 25101]
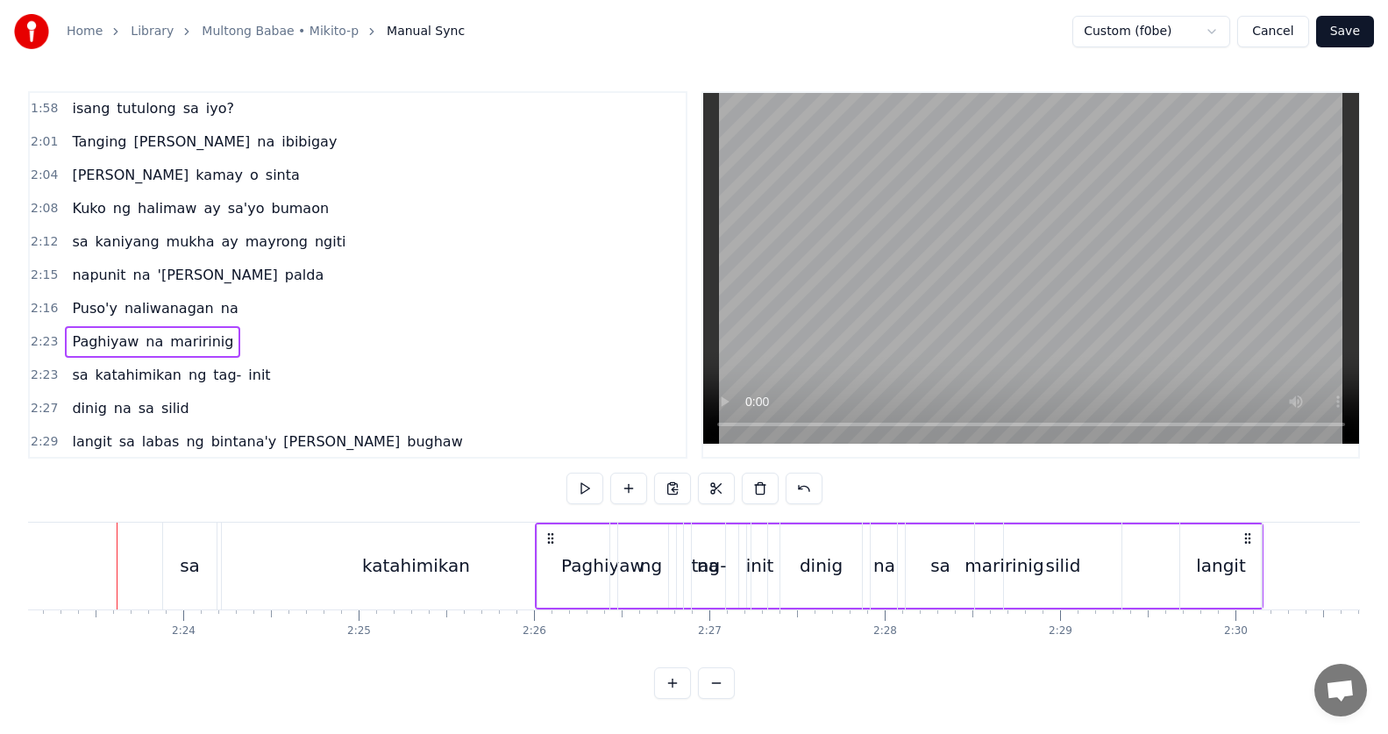
drag, startPoint x: 132, startPoint y: 528, endPoint x: 551, endPoint y: 496, distance: 419.5
click at [551, 496] on div "0:24 tila ba unti nang nagwawala 0:26 na parang isang nasulukan na daga 0:30 Ng…" at bounding box center [694, 395] width 1332 height 608
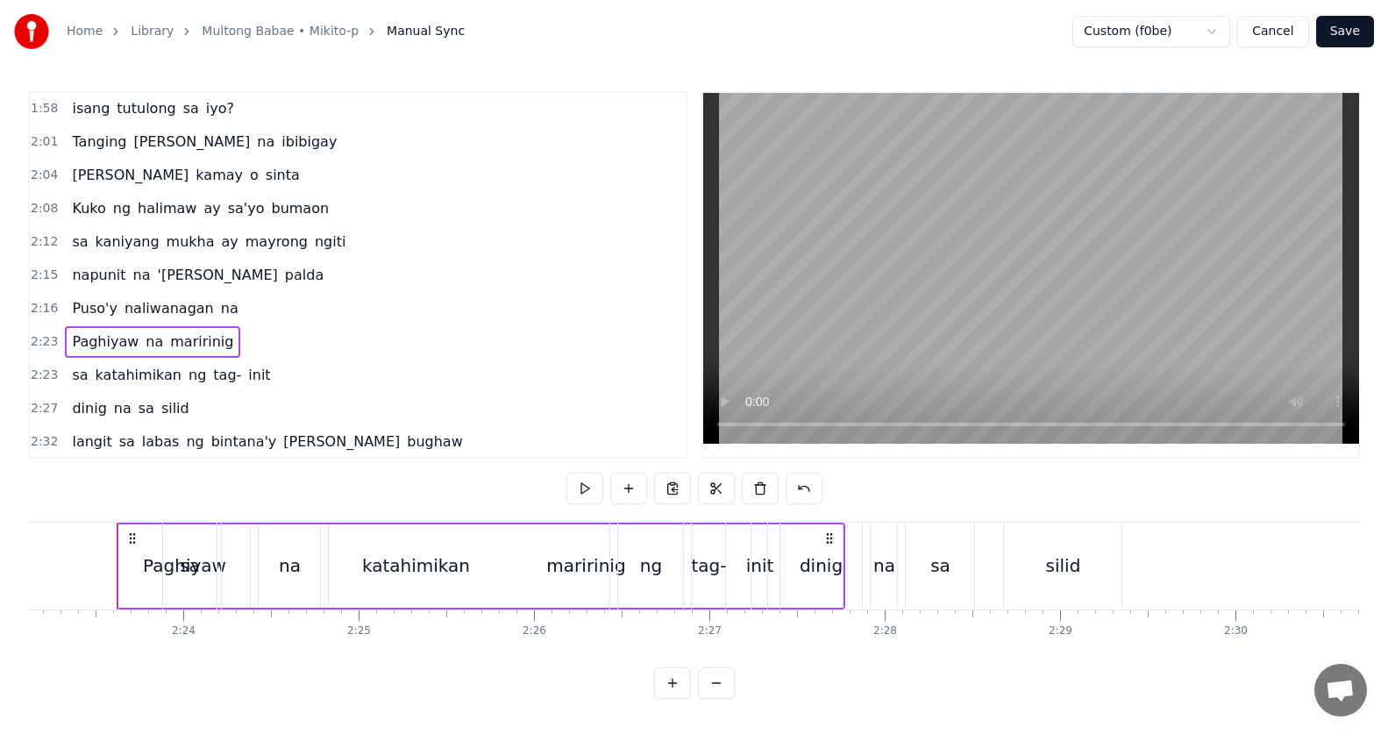
click at [97, 378] on div "sa katahimikan ng tag- init" at bounding box center [171, 376] width 212 height 32
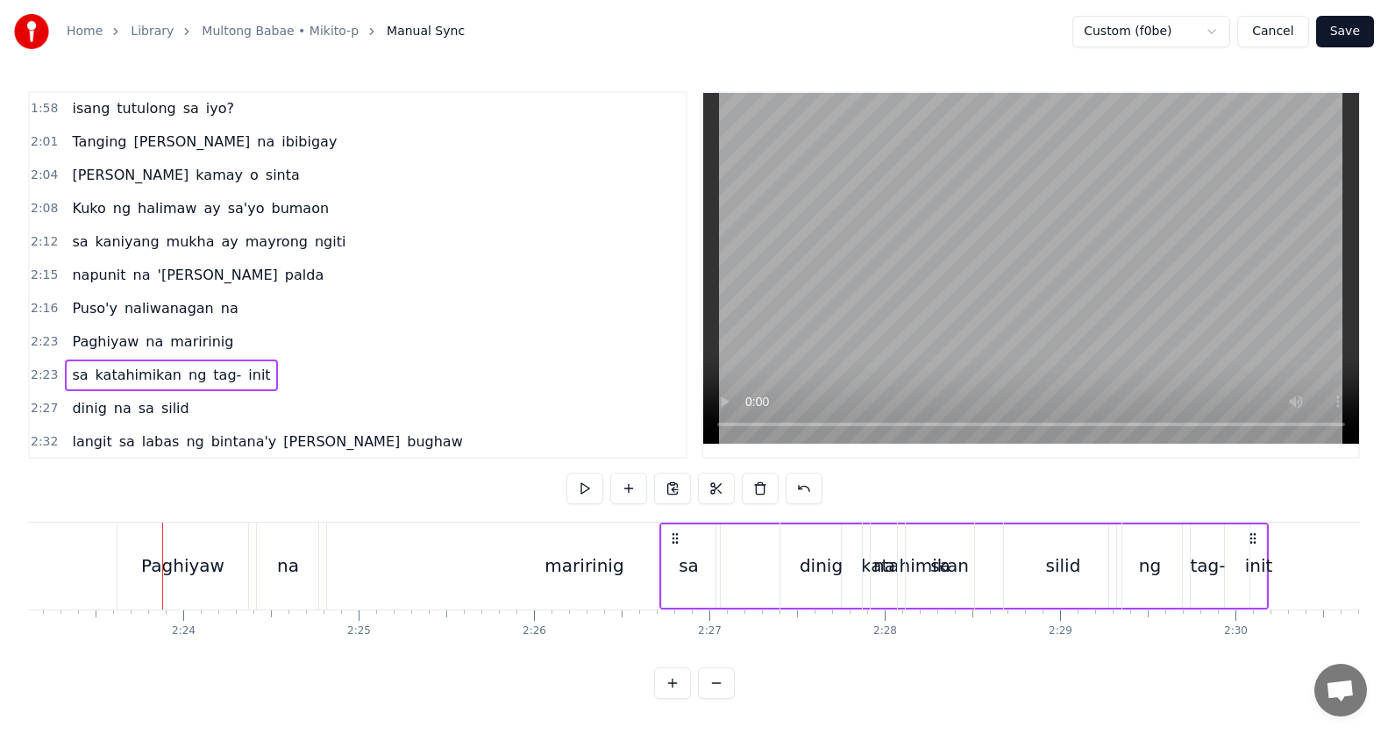
drag, startPoint x: 176, startPoint y: 529, endPoint x: 674, endPoint y: 530, distance: 498.1
click at [674, 531] on icon at bounding box center [675, 538] width 14 height 14
click at [81, 415] on div "dinig na sa silid" at bounding box center [130, 409] width 131 height 32
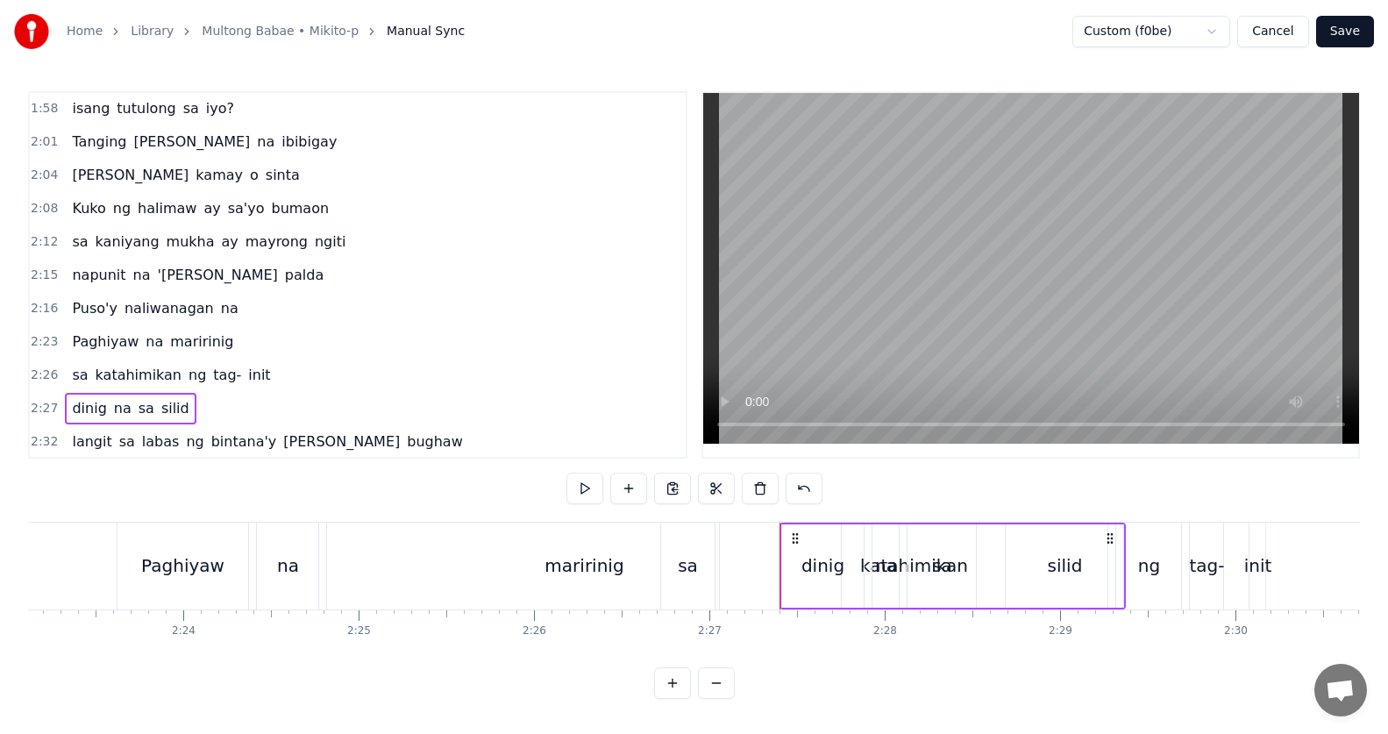
click at [793, 531] on icon at bounding box center [795, 538] width 14 height 14
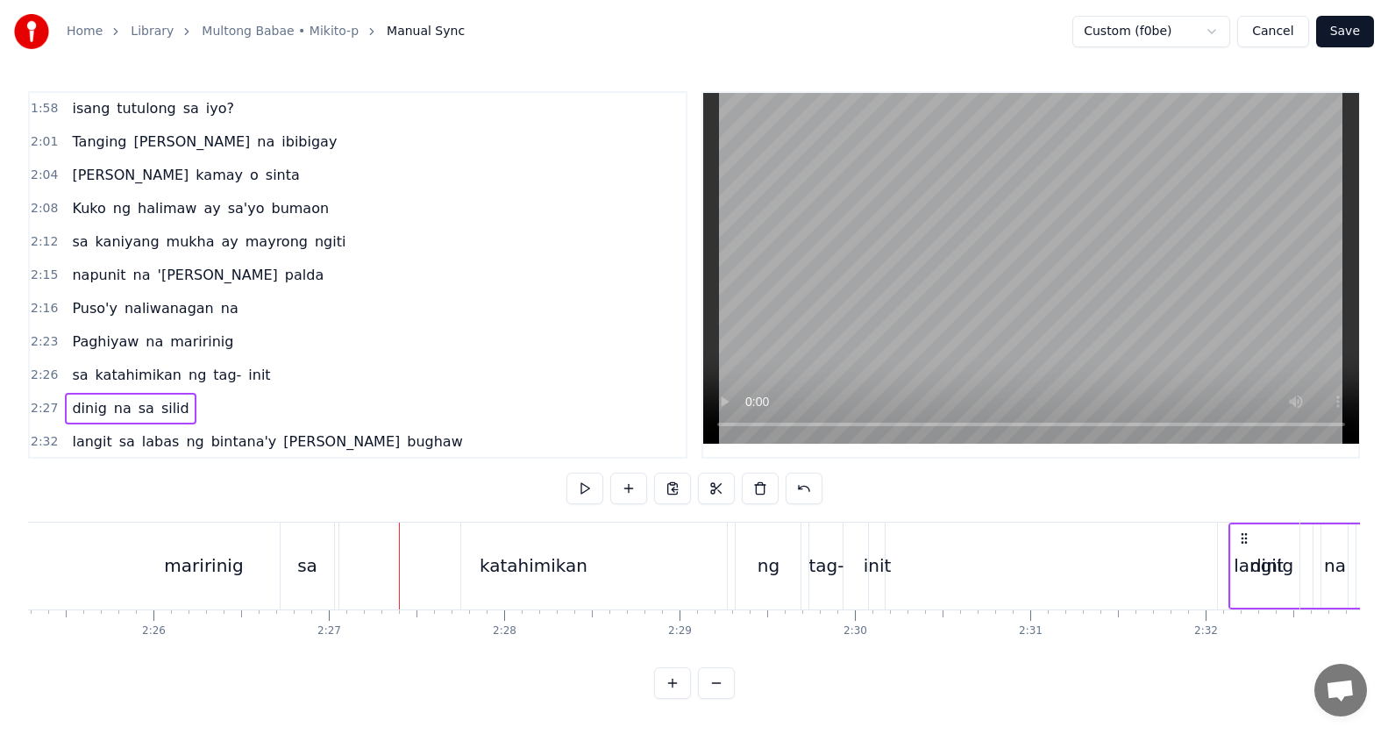
scroll to position [0, 25507]
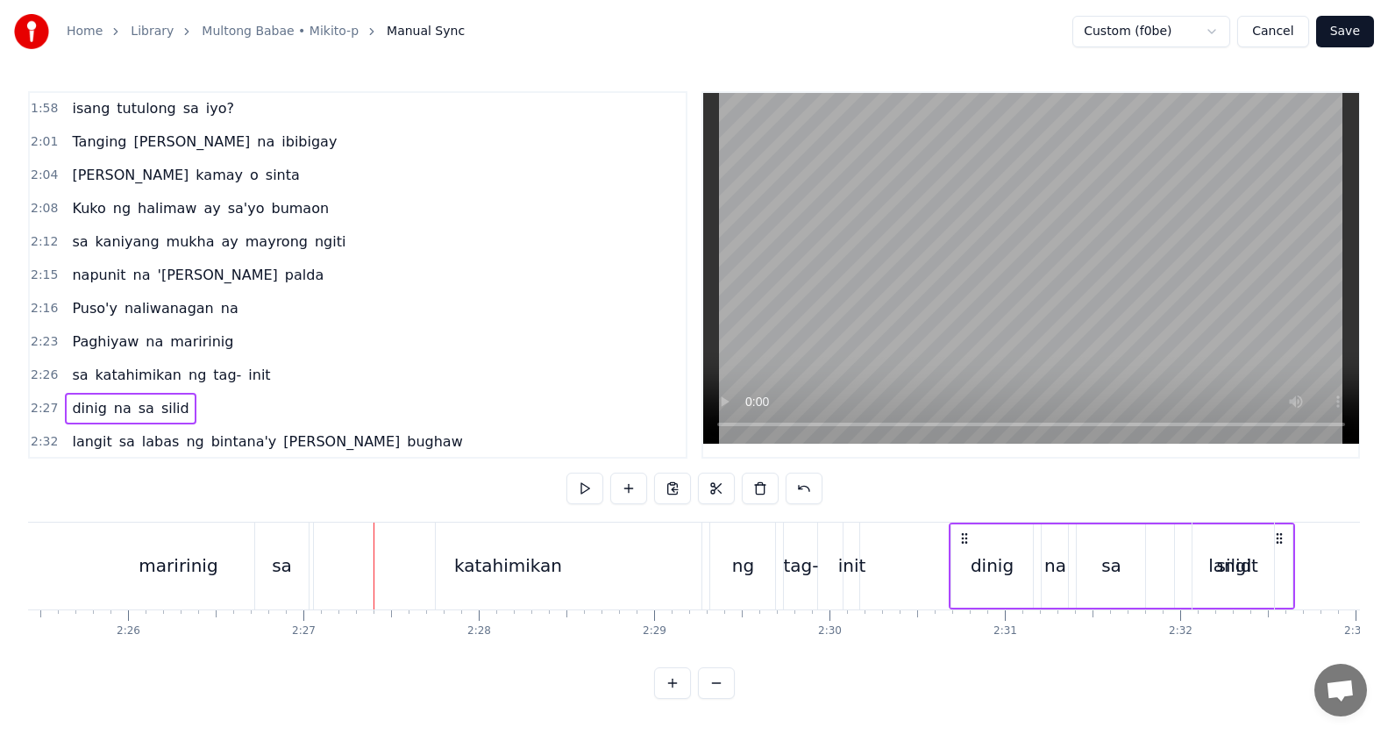
drag, startPoint x: 791, startPoint y: 529, endPoint x: 960, endPoint y: 524, distance: 169.3
click at [960, 531] on icon at bounding box center [965, 538] width 14 height 14
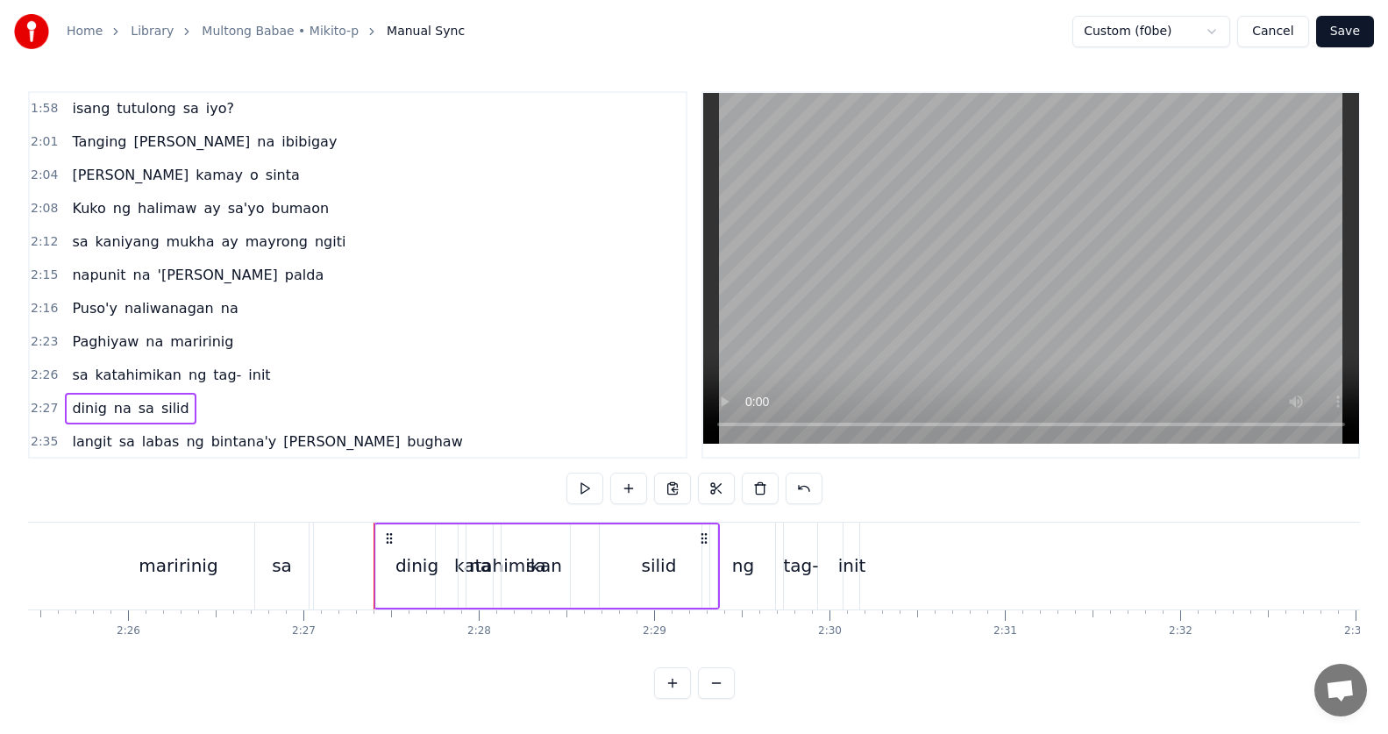
click at [94, 446] on div "langit sa labas ng bintana'y [PERSON_NAME]" at bounding box center [267, 442] width 404 height 32
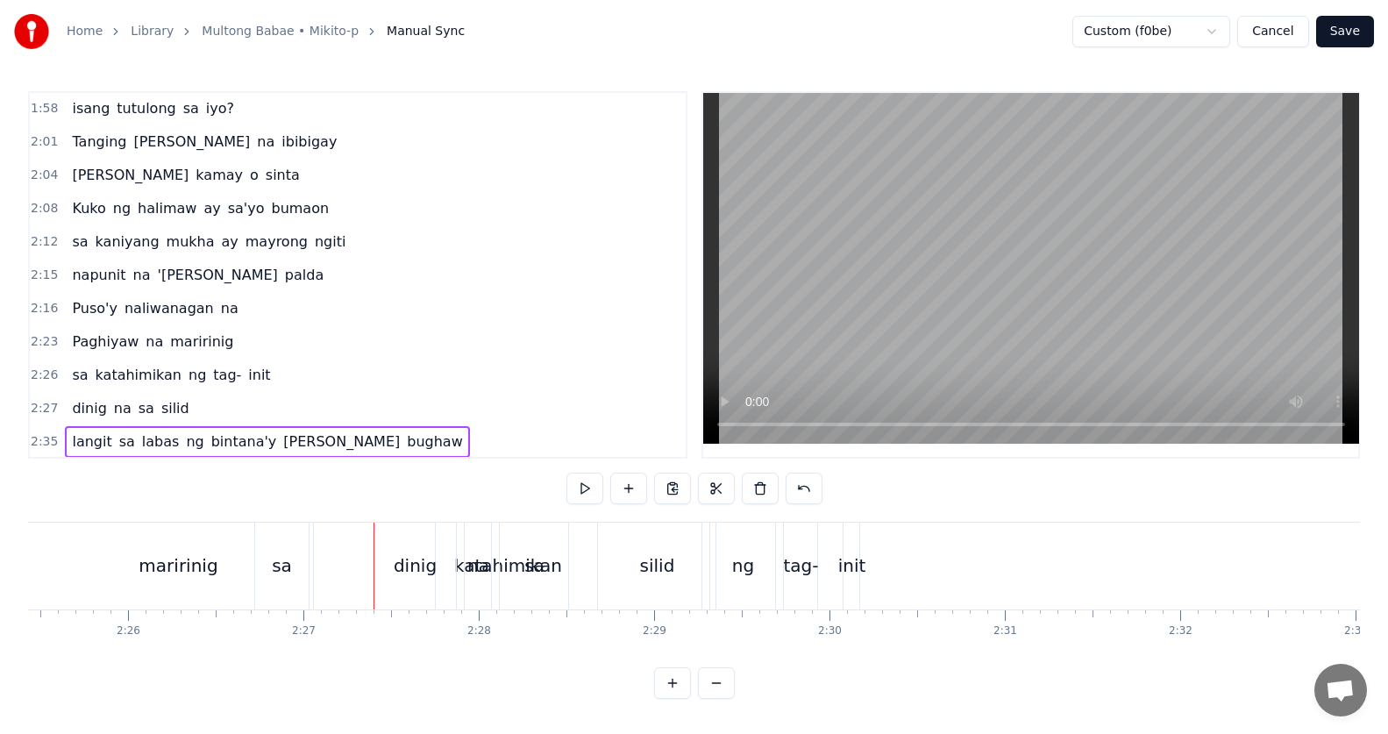
click at [97, 451] on div "0:24 tila ba unti nang nagwawala 0:26 na parang isang nasulukan na daga 0:30 Ng…" at bounding box center [694, 395] width 1332 height 608
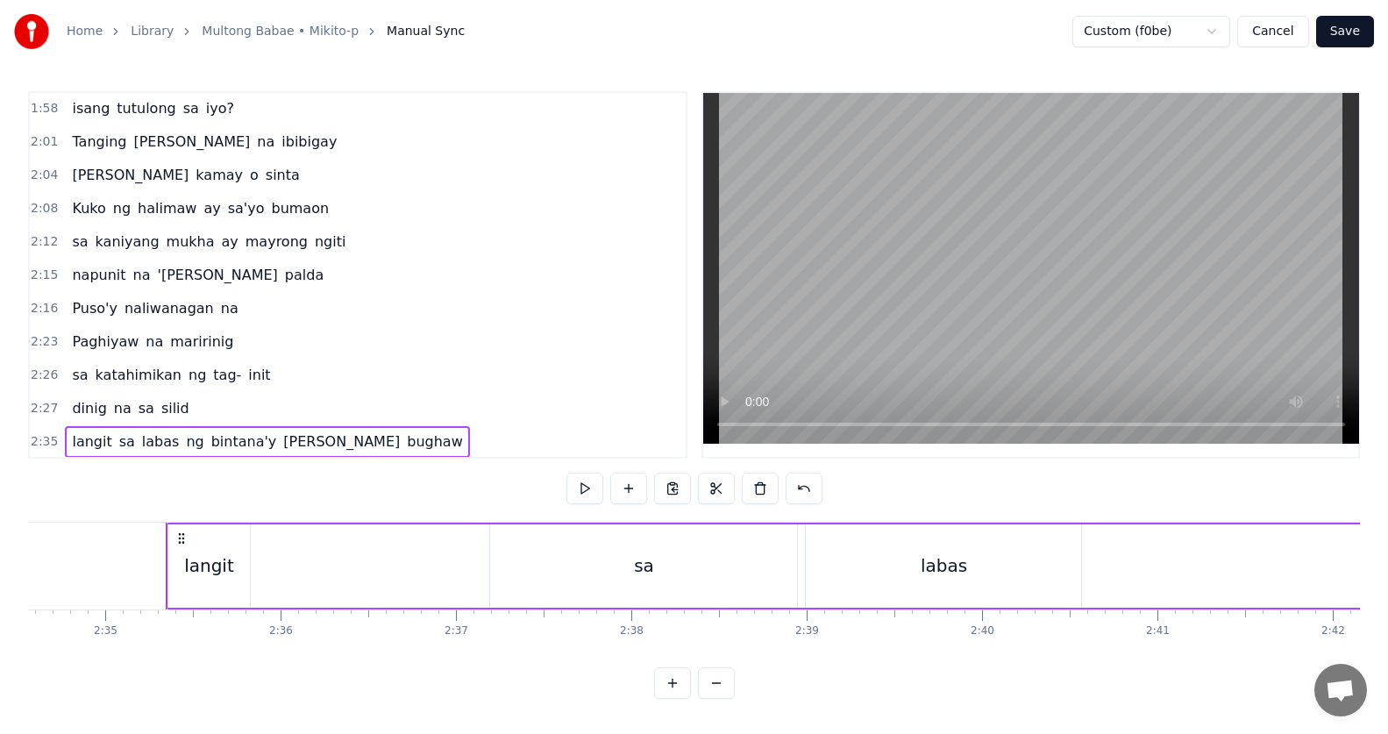
scroll to position [0, 27157]
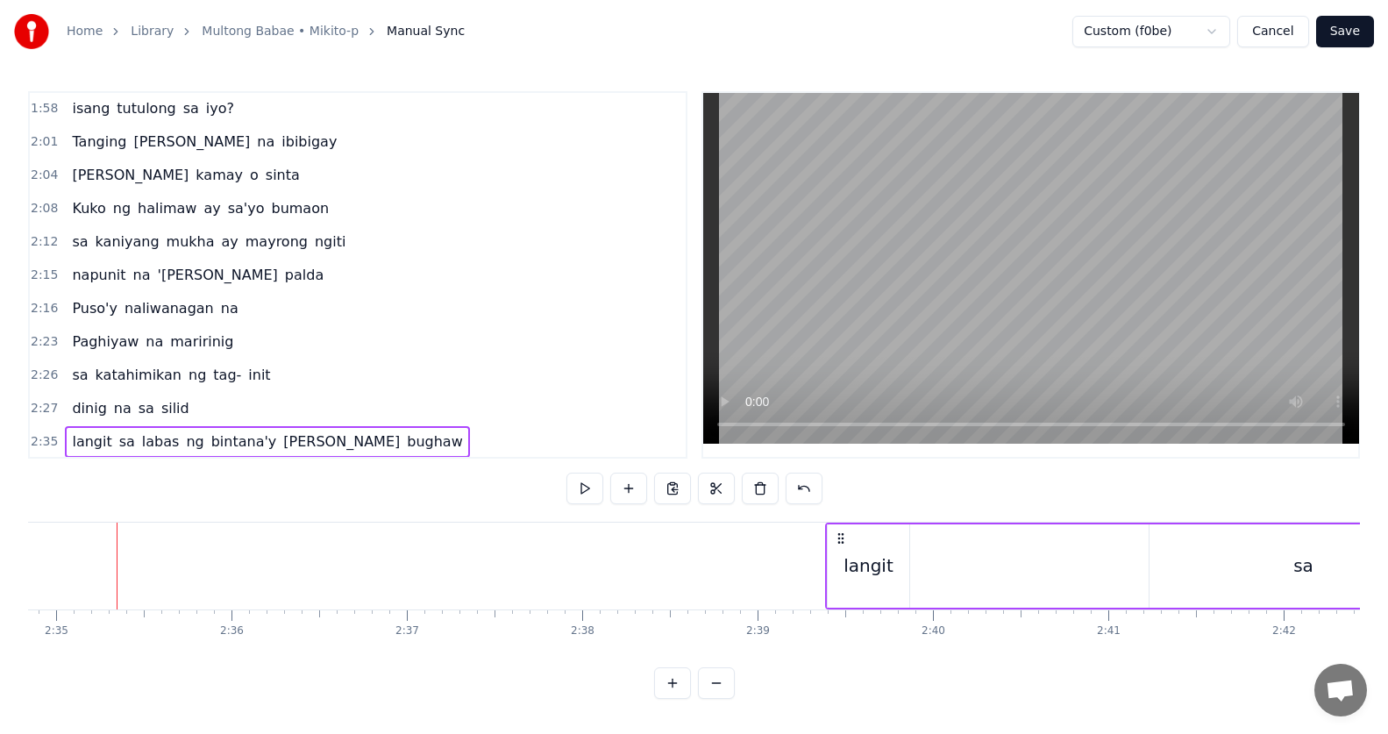
drag, startPoint x: 128, startPoint y: 530, endPoint x: 776, endPoint y: 654, distance: 659.9
click at [838, 496] on div "0:24 tila ba unti nang nagwawala 0:26 na parang isang nasulukan na daga 0:30 Ng…" at bounding box center [694, 395] width 1332 height 608
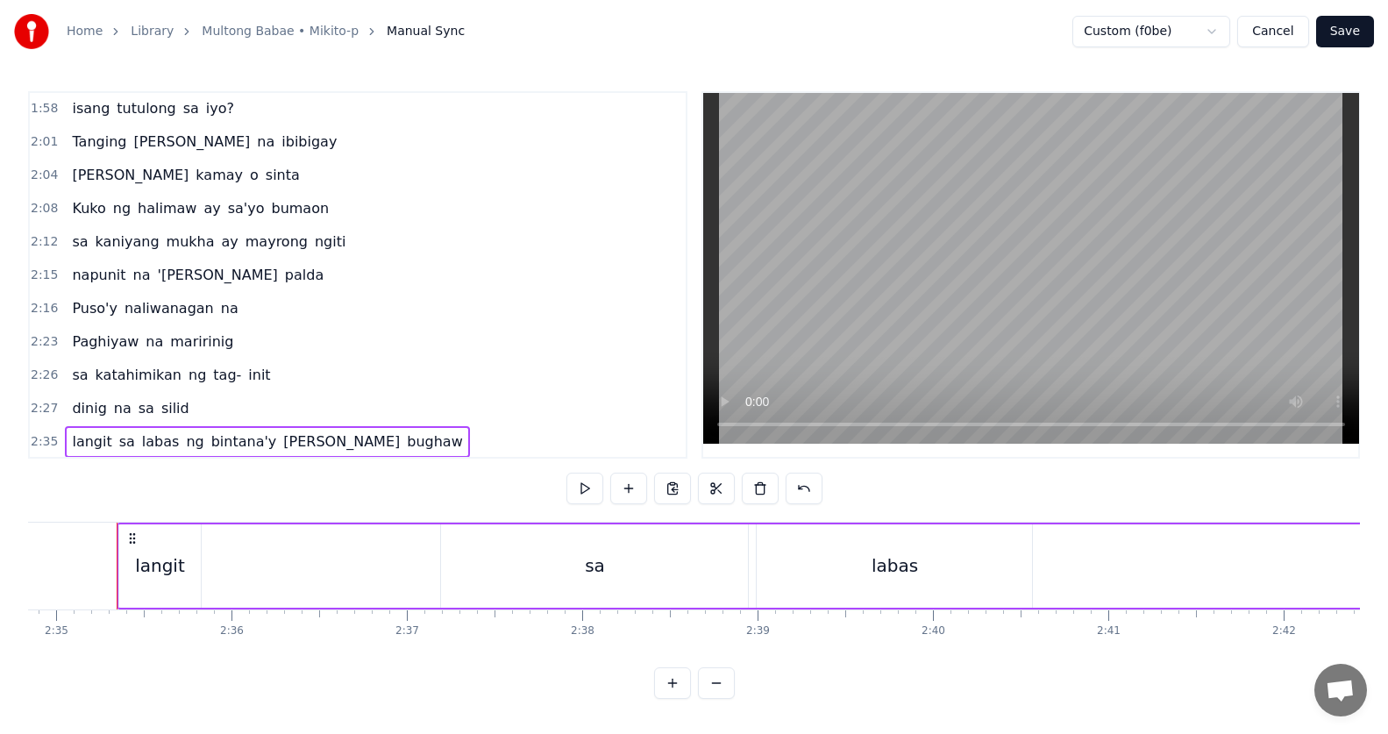
click at [628, 549] on div "sa" at bounding box center [594, 565] width 307 height 83
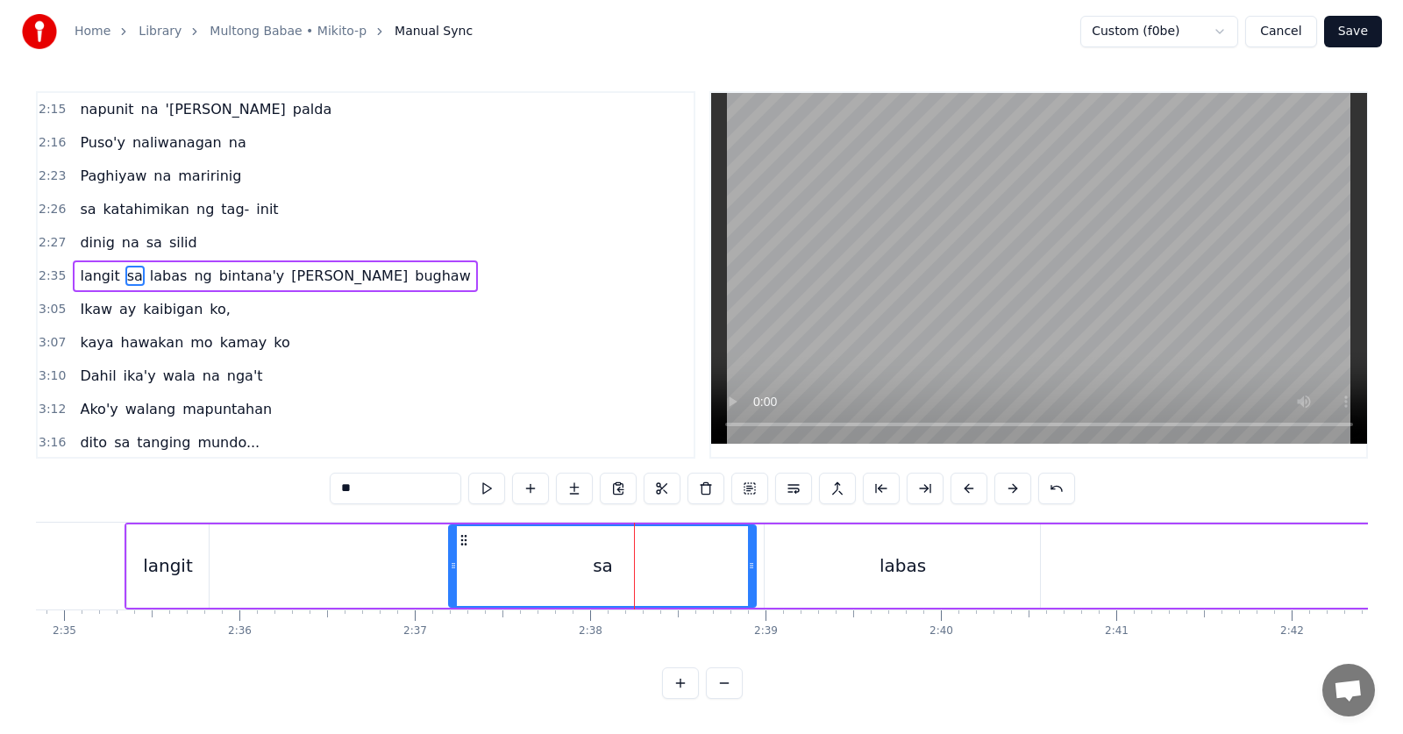
scroll to position [1034, 0]
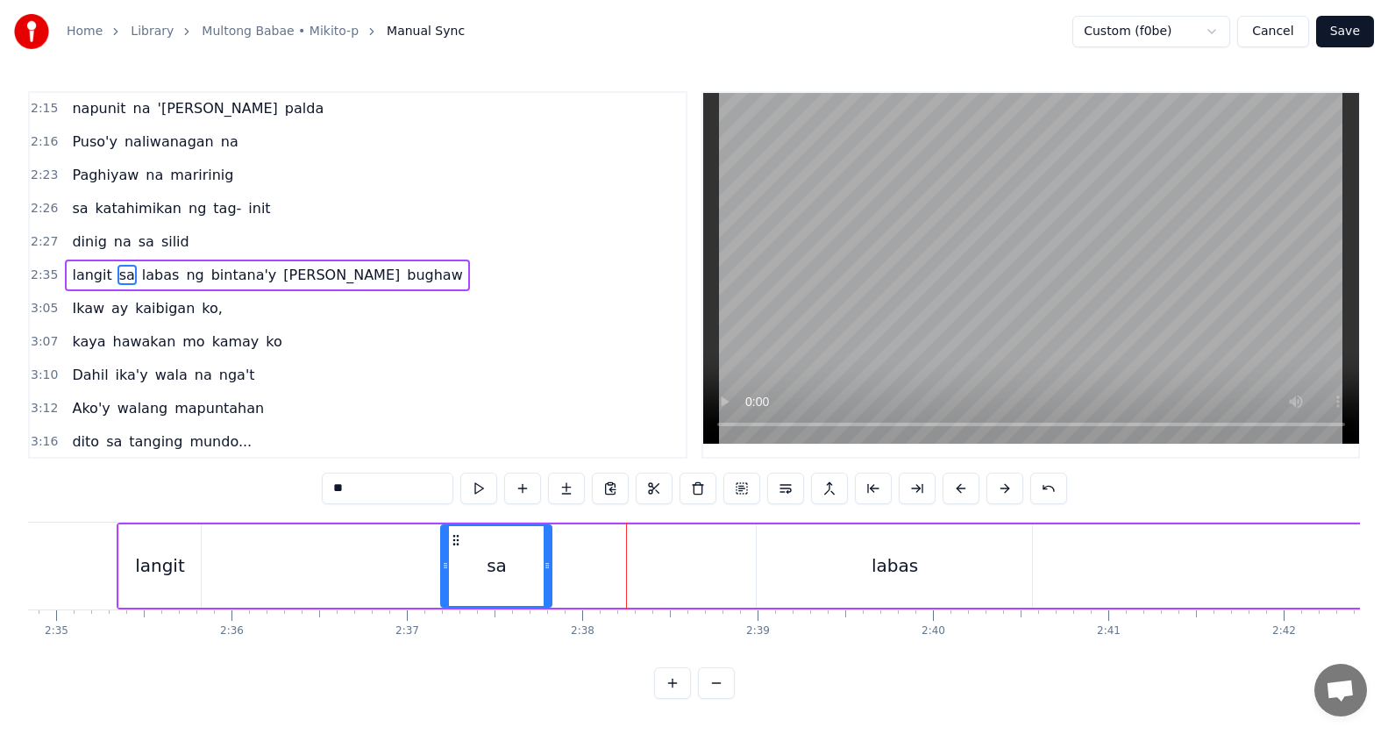
drag, startPoint x: 743, startPoint y: 565, endPoint x: 508, endPoint y: 568, distance: 235.0
click at [544, 576] on div at bounding box center [547, 566] width 7 height 80
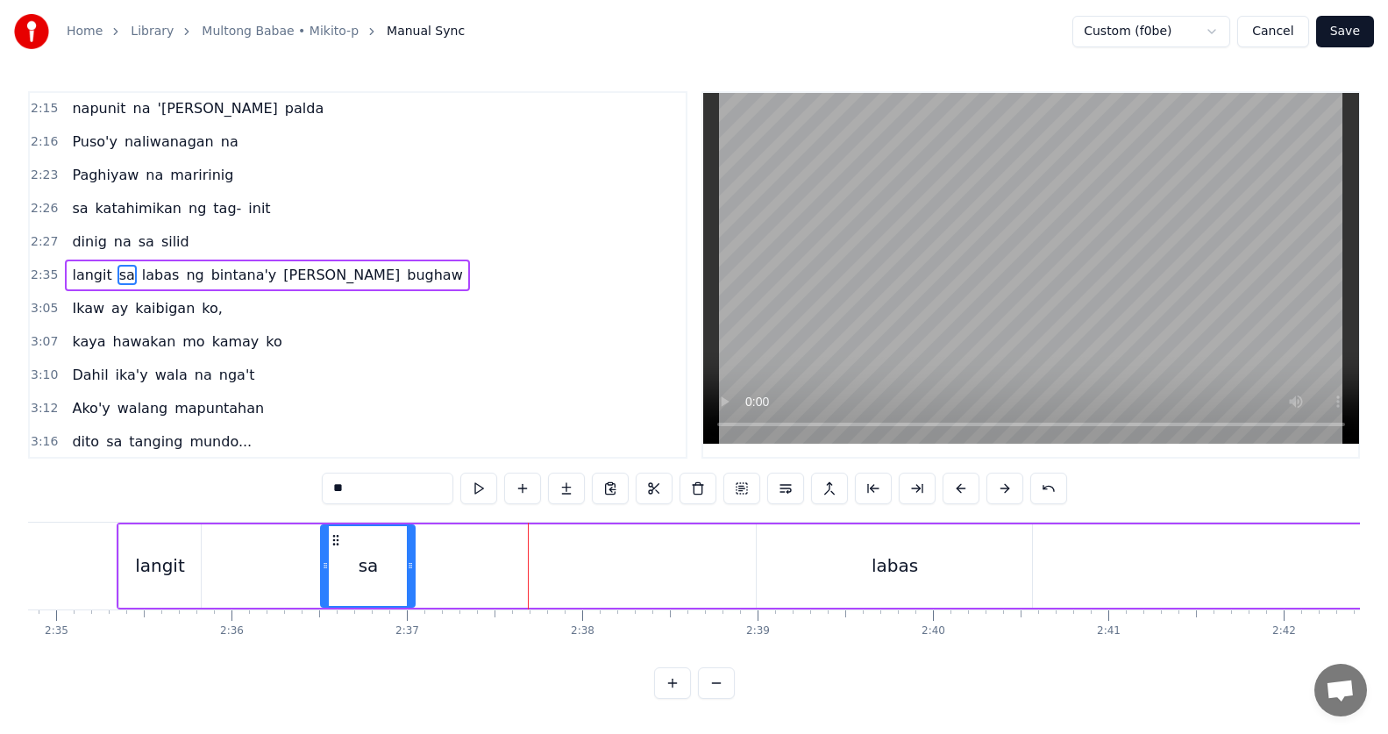
drag, startPoint x: 292, startPoint y: 536, endPoint x: 885, endPoint y: 573, distance: 594.0
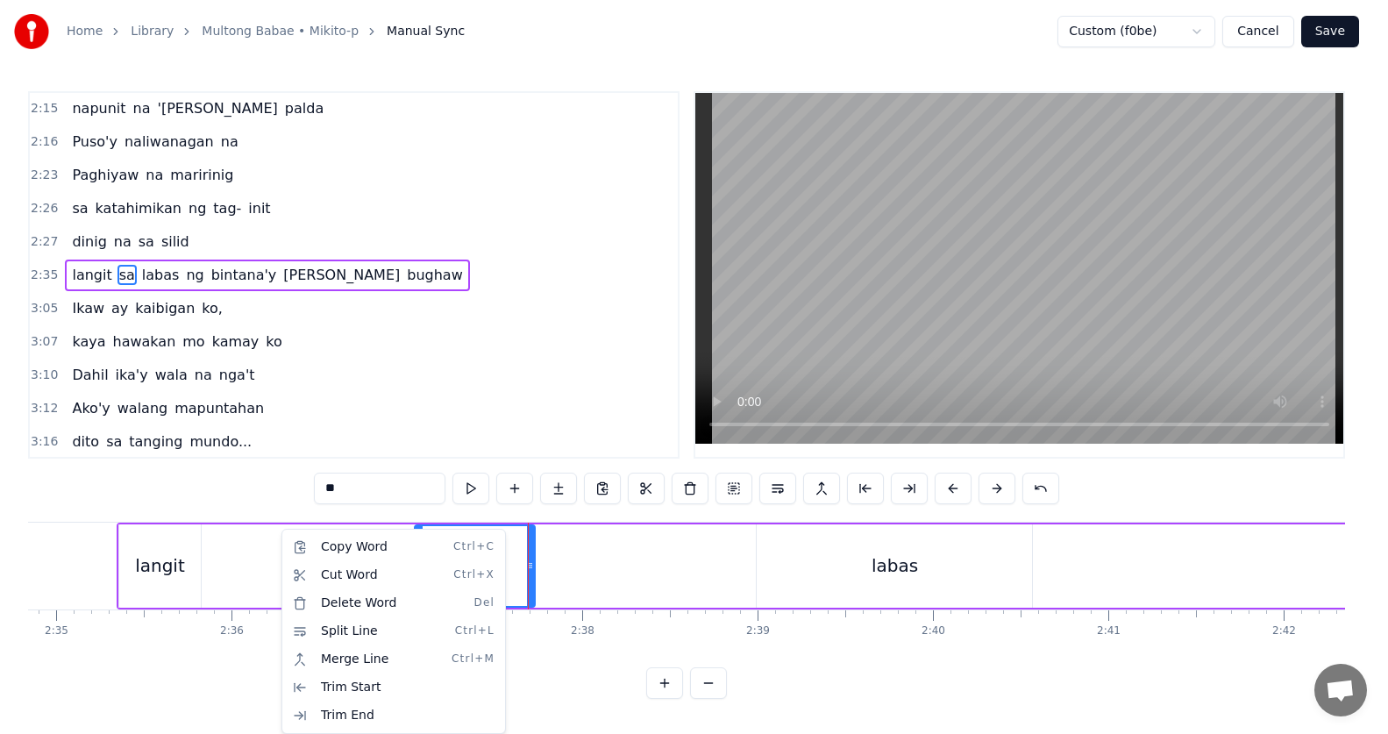
click at [885, 573] on html "Home Library Multong Babae • Mikito-p Manual Sync Custom (f0be) Cancel Save 0:2…" at bounding box center [694, 363] width 1388 height 727
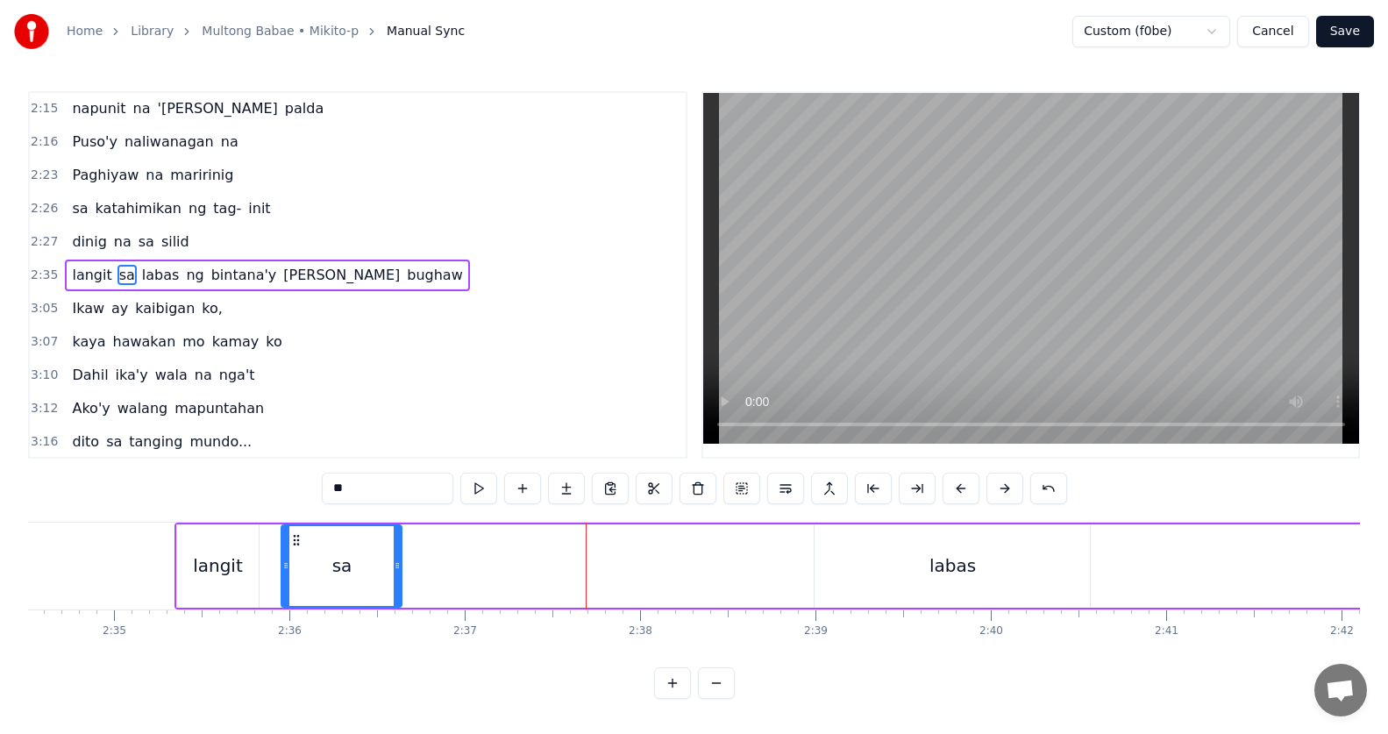
drag, startPoint x: 459, startPoint y: 538, endPoint x: 440, endPoint y: 571, distance: 37.3
click at [289, 538] on icon at bounding box center [296, 540] width 14 height 14
drag, startPoint x: 260, startPoint y: 534, endPoint x: 304, endPoint y: 543, distance: 44.7
click at [304, 543] on icon at bounding box center [302, 540] width 14 height 14
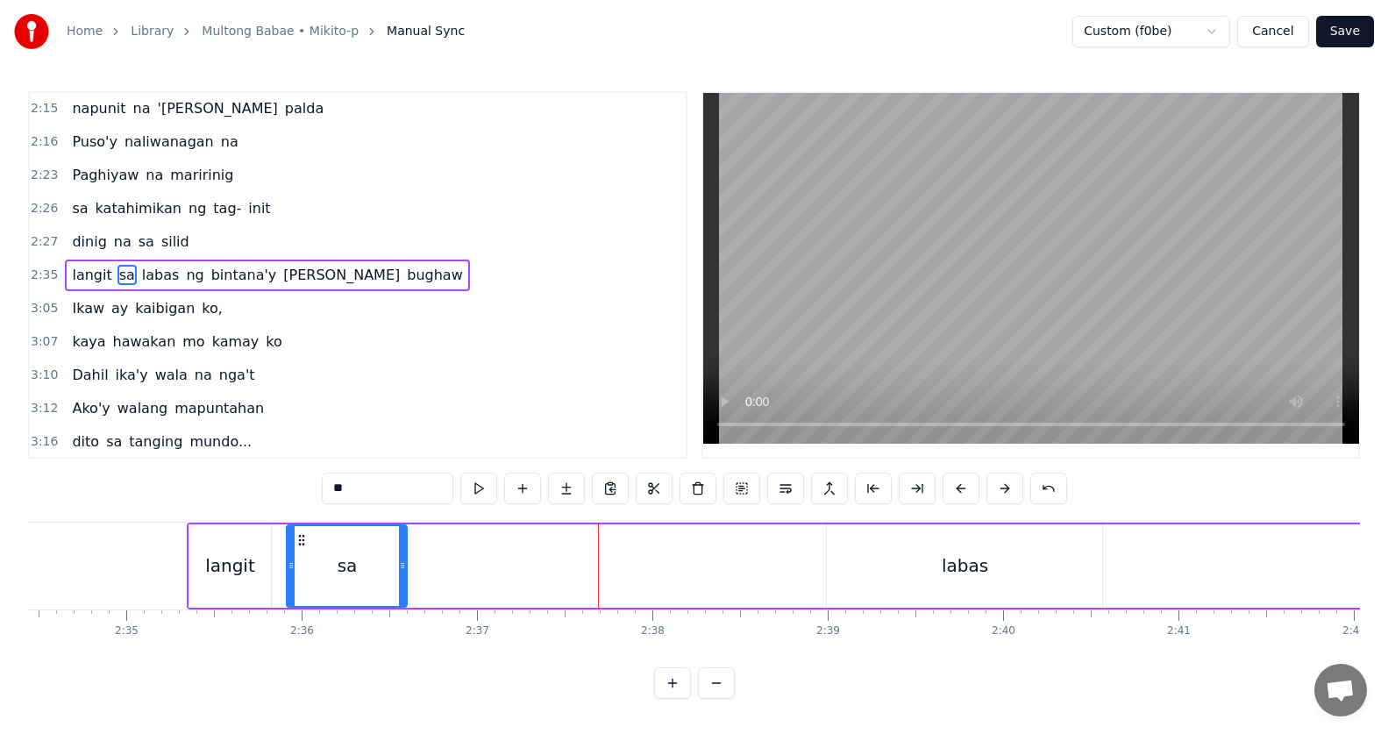
click at [141, 274] on span "labas" at bounding box center [160, 275] width 41 height 20
type input "*****"
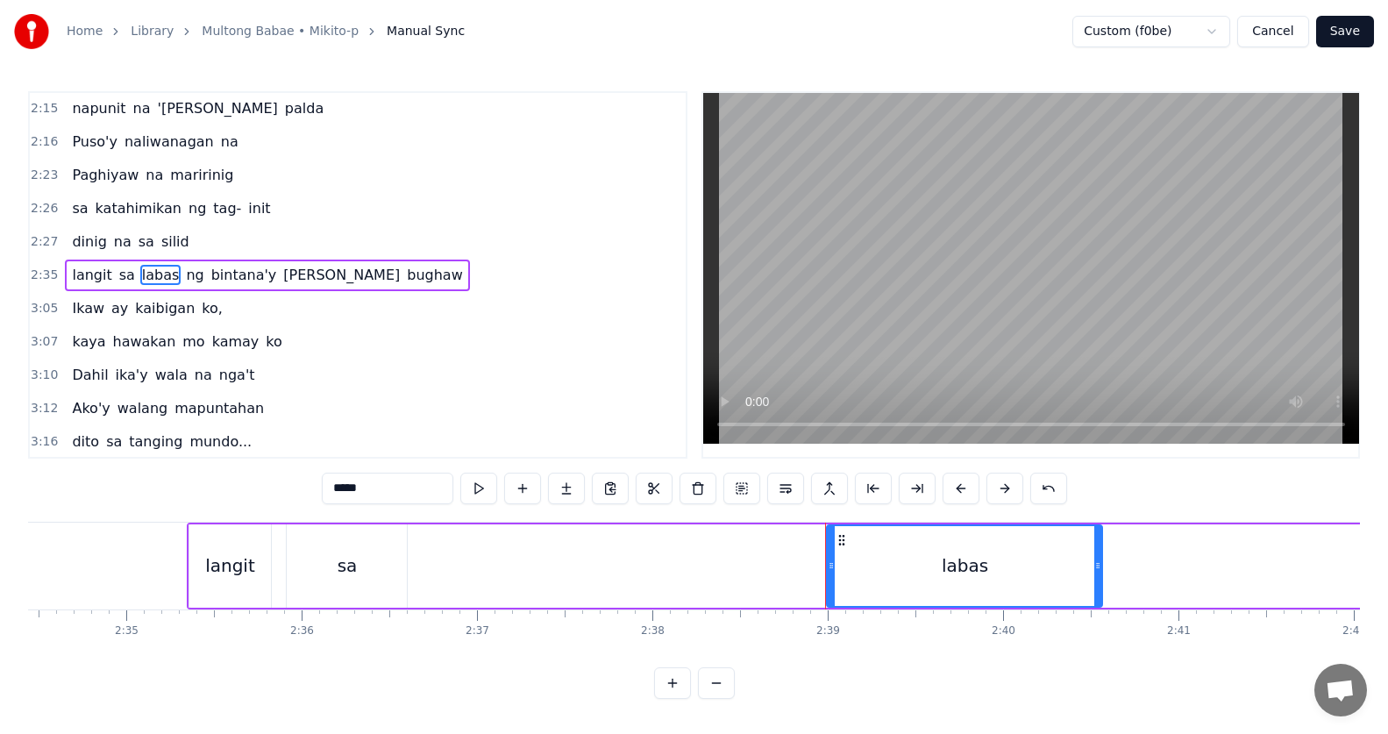
click at [1098, 567] on circle at bounding box center [1097, 567] width 1 height 1
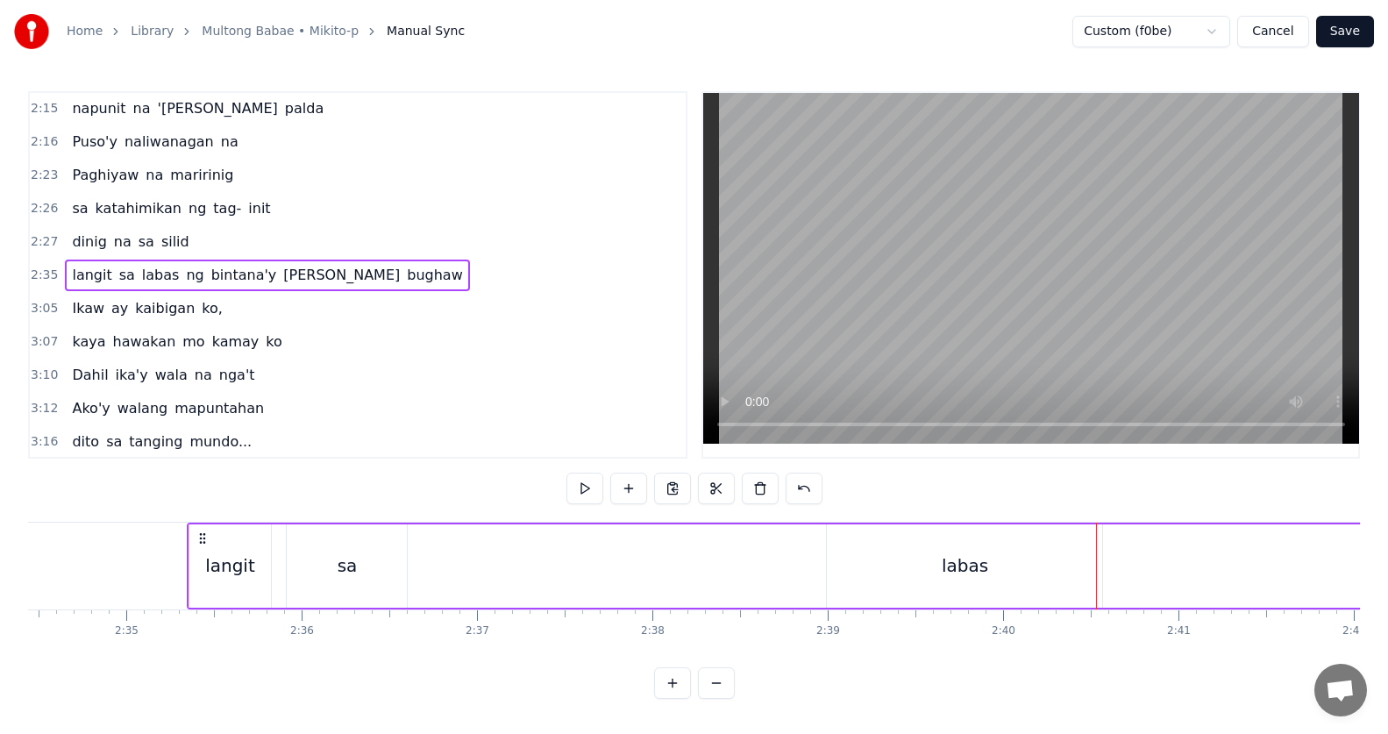
click at [1006, 552] on div "labas" at bounding box center [964, 565] width 275 height 83
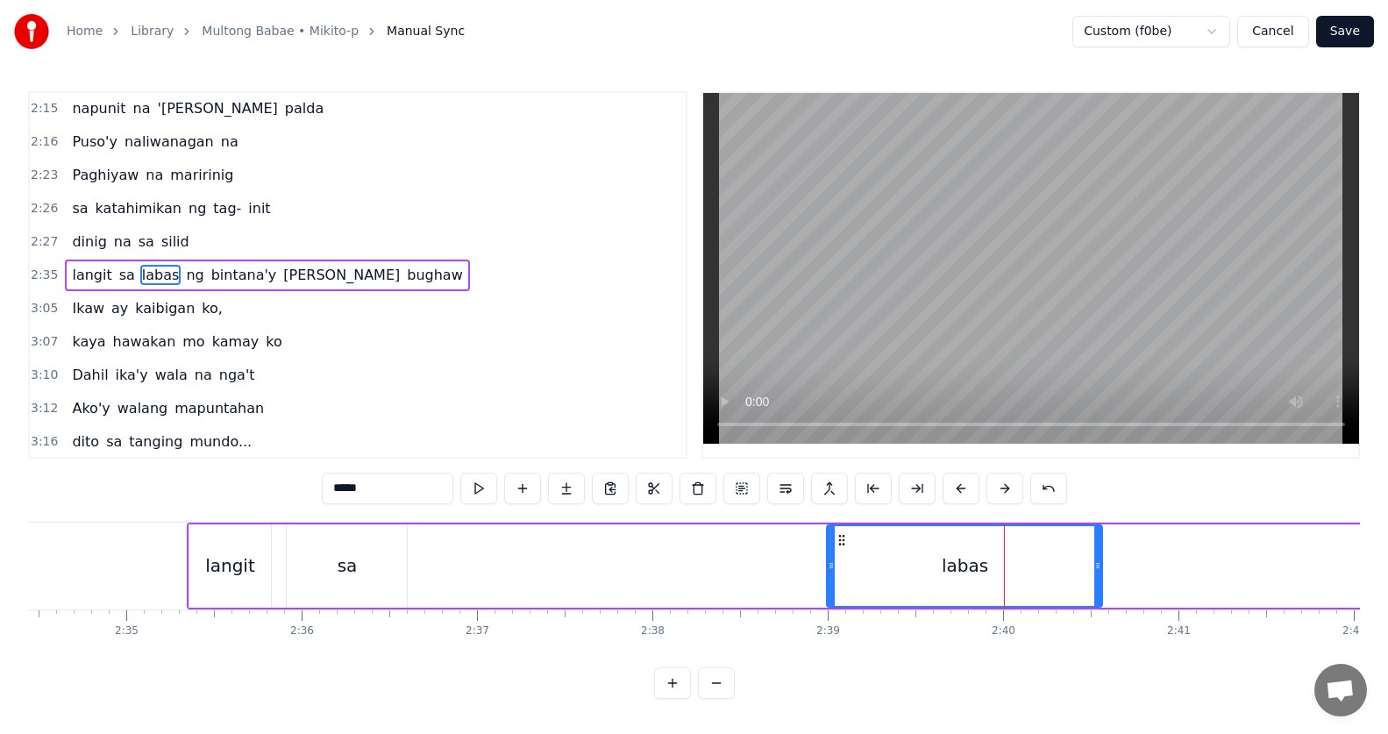
click at [1100, 570] on icon at bounding box center [1097, 566] width 7 height 14
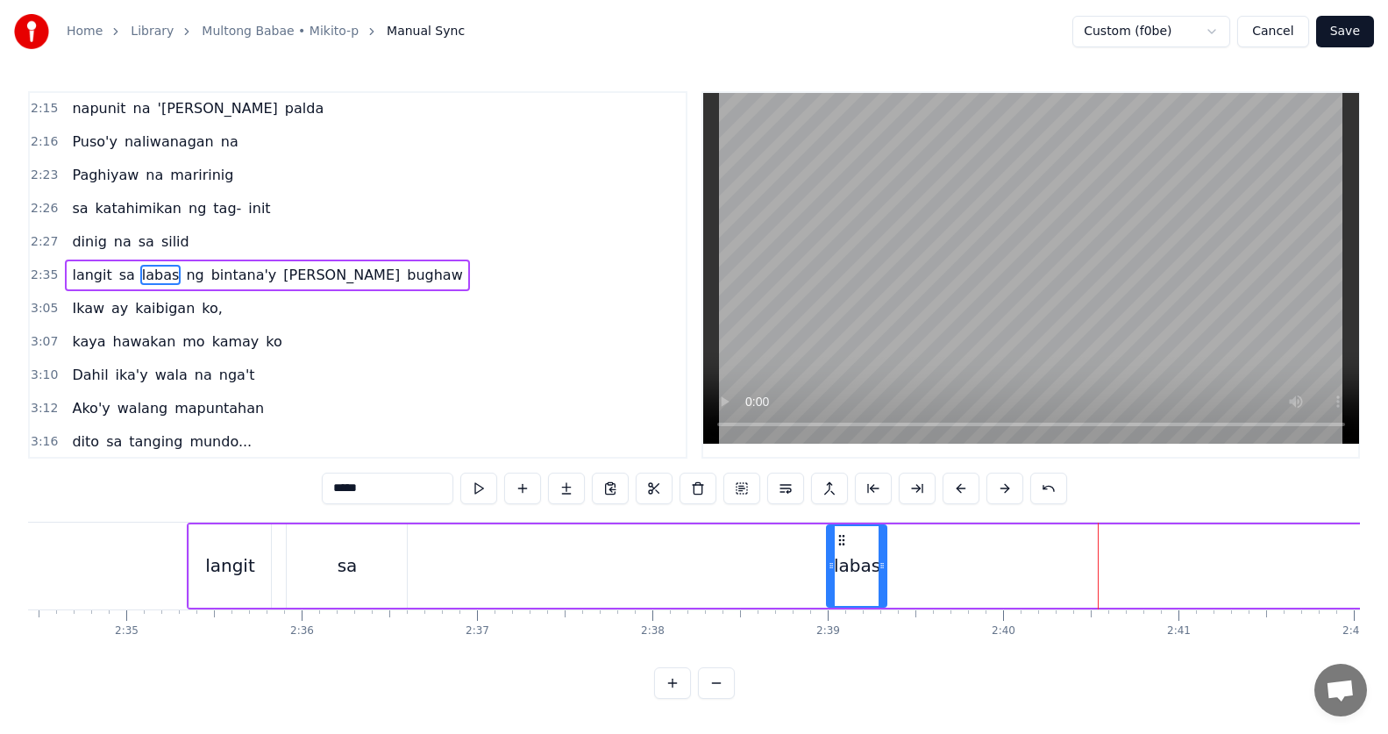
drag, startPoint x: 1097, startPoint y: 566, endPoint x: 884, endPoint y: 557, distance: 213.3
click at [881, 568] on icon at bounding box center [882, 566] width 7 height 14
drag, startPoint x: 844, startPoint y: 538, endPoint x: 410, endPoint y: 554, distance: 433.5
click at [427, 554] on div "labas" at bounding box center [441, 566] width 58 height 80
click at [252, 559] on div "langit" at bounding box center [230, 565] width 82 height 83
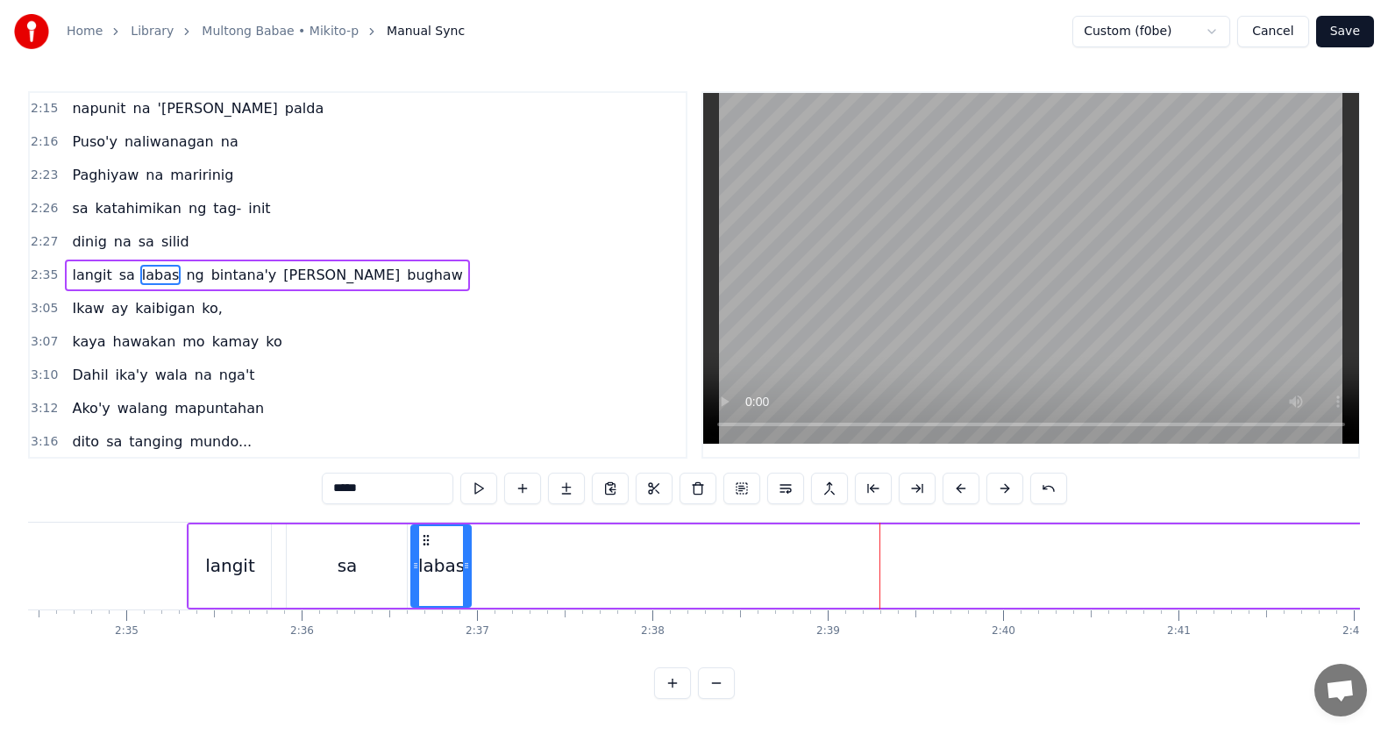
type input "******"
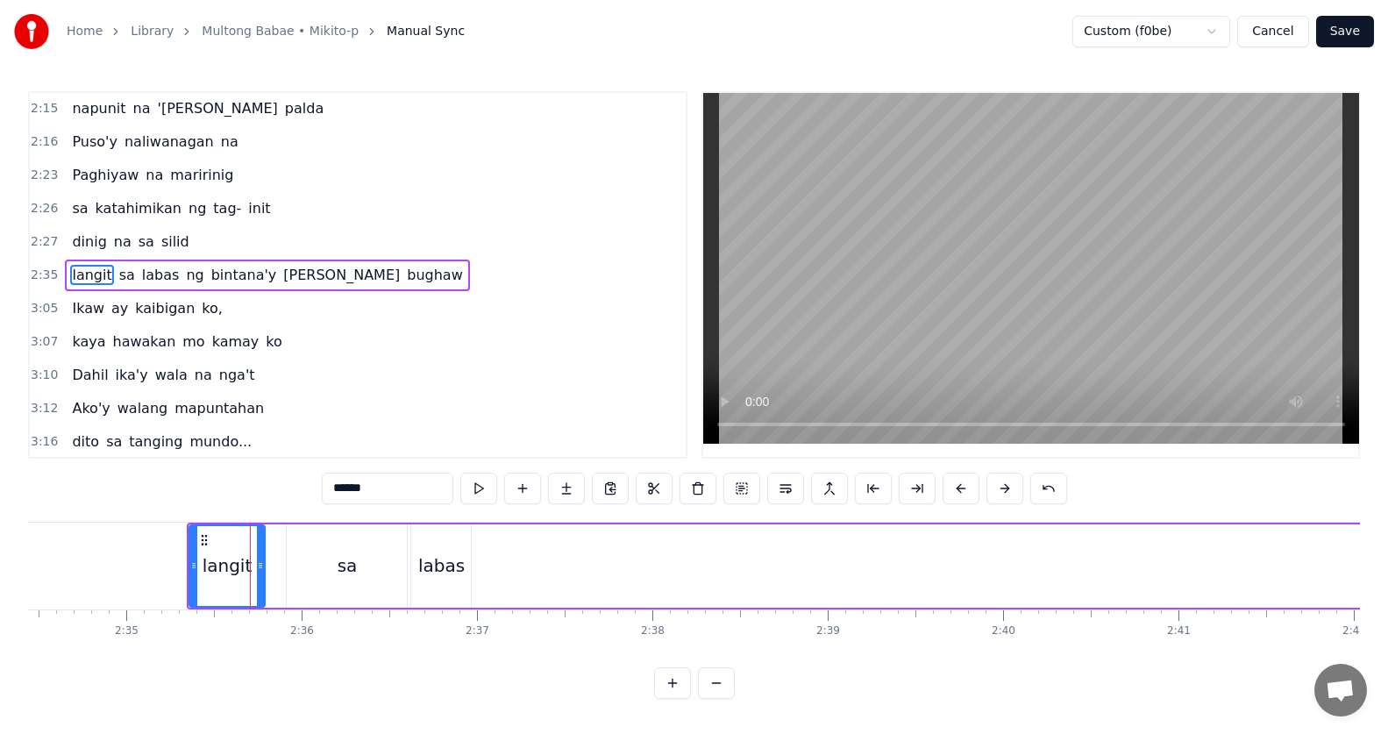
drag, startPoint x: 268, startPoint y: 567, endPoint x: 322, endPoint y: 569, distance: 53.6
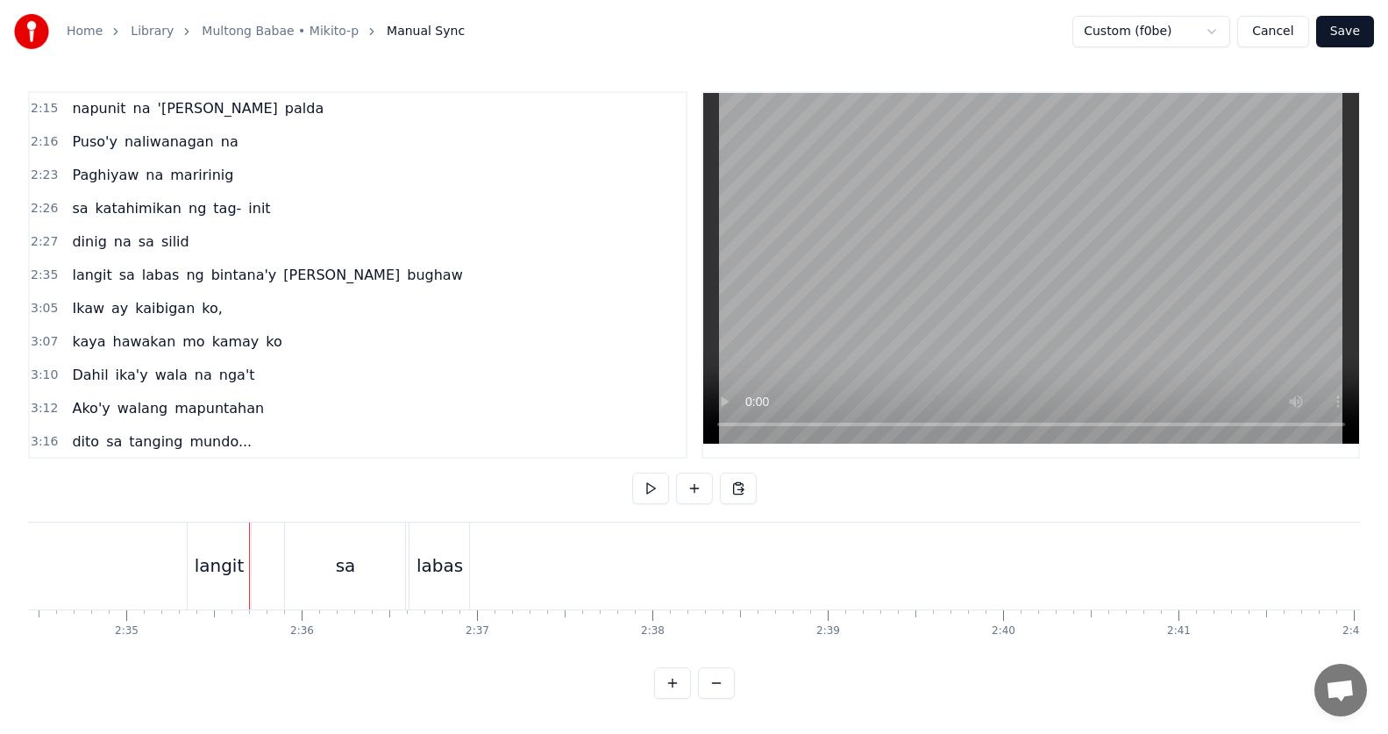
click at [326, 568] on div "sa" at bounding box center [345, 566] width 120 height 87
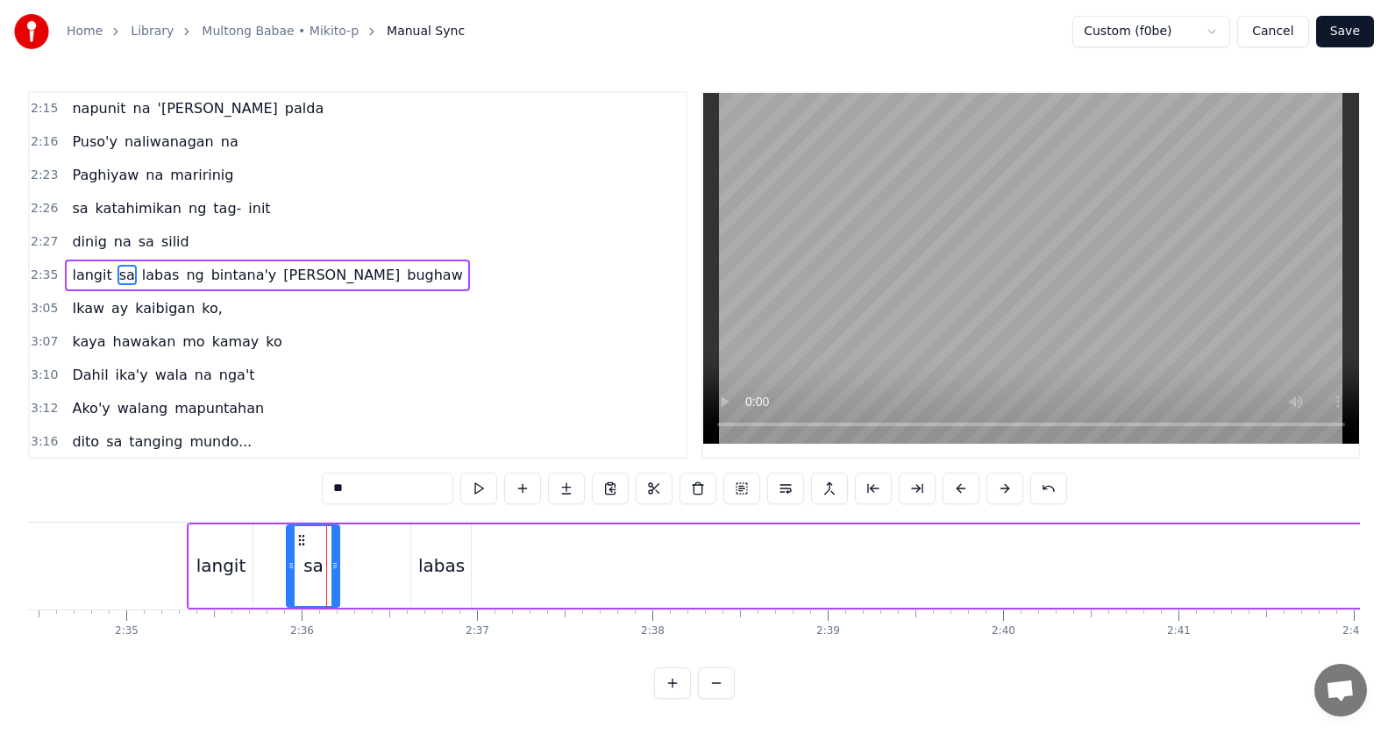
drag, startPoint x: 402, startPoint y: 567, endPoint x: 324, endPoint y: 558, distance: 78.5
click at [331, 559] on icon at bounding box center [334, 566] width 7 height 14
drag, startPoint x: 301, startPoint y: 539, endPoint x: 286, endPoint y: 535, distance: 15.5
click at [295, 535] on icon at bounding box center [302, 540] width 14 height 14
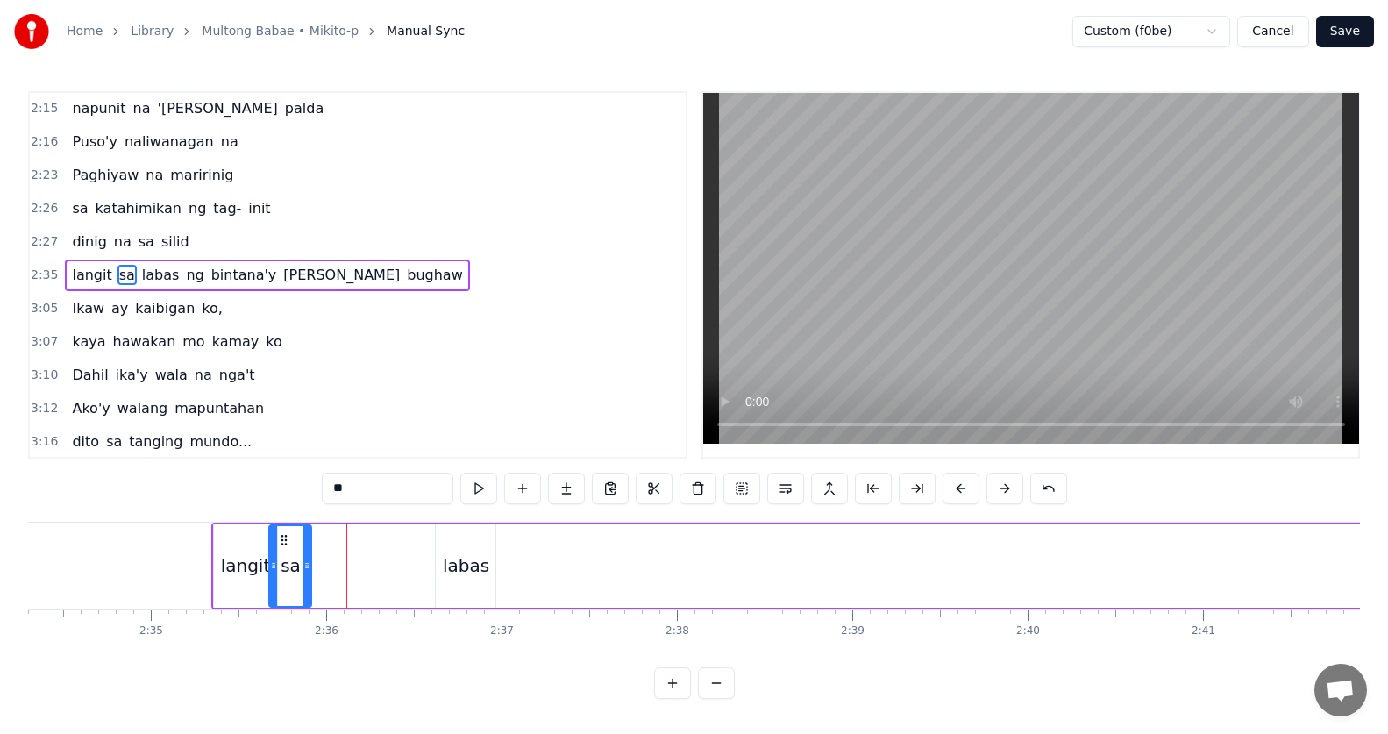
scroll to position [0, 27060]
click at [479, 559] on div "labas" at bounding box center [468, 565] width 46 height 26
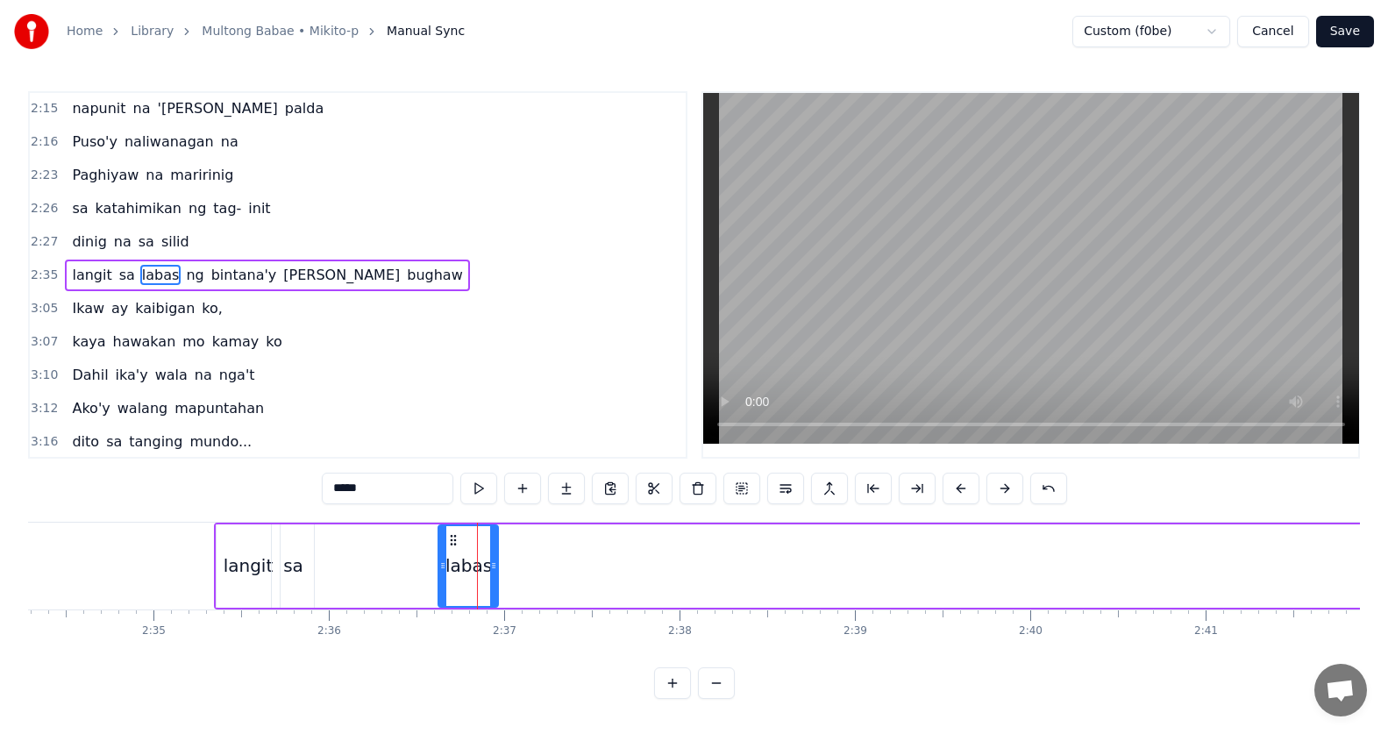
click at [461, 554] on div "labas" at bounding box center [468, 565] width 46 height 26
drag, startPoint x: 453, startPoint y: 540, endPoint x: 337, endPoint y: 542, distance: 115.8
click at [337, 542] on icon at bounding box center [338, 540] width 14 height 14
click at [184, 277] on span "ng" at bounding box center [194, 275] width 21 height 20
type input "**"
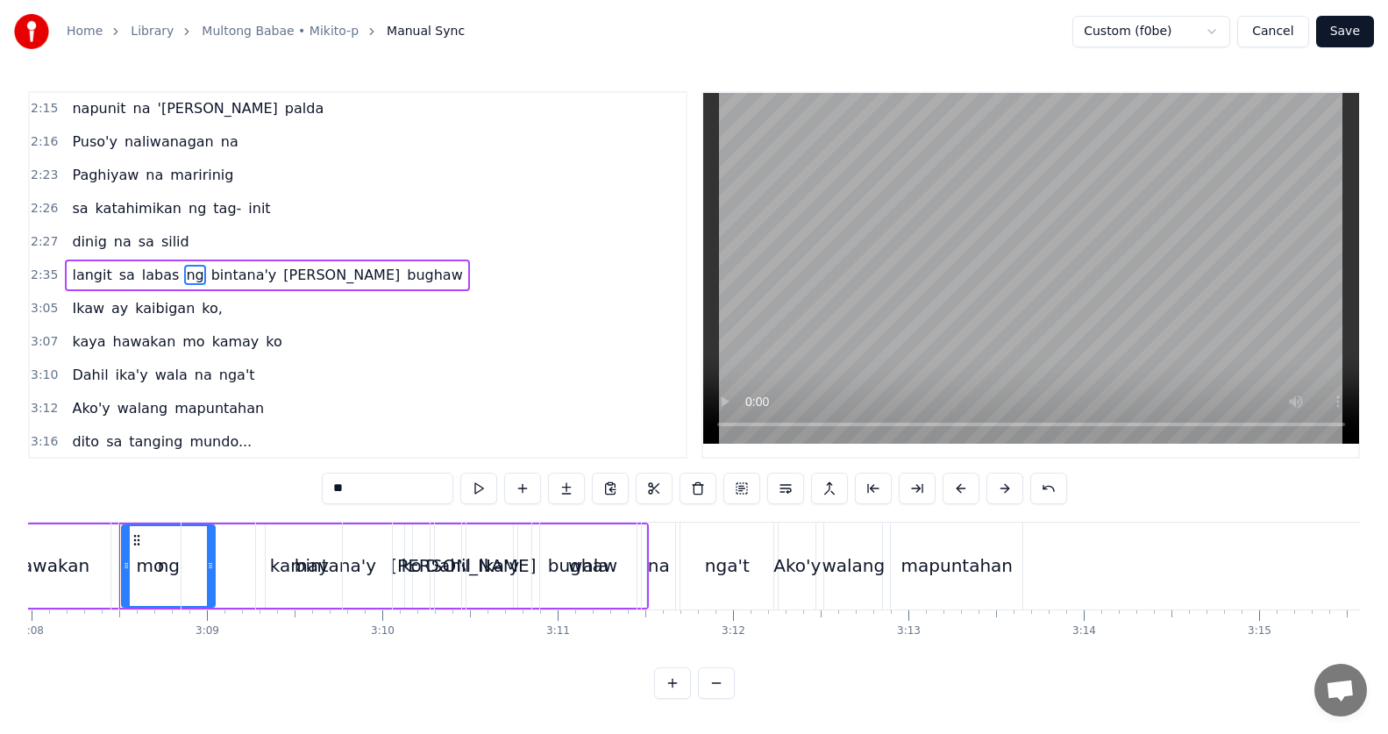
scroll to position [0, 32973]
drag, startPoint x: 131, startPoint y: 539, endPoint x: 109, endPoint y: 536, distance: 22.2
click at [109, 536] on div "kaya hawakan mo kamay ko" at bounding box center [183, 566] width 495 height 87
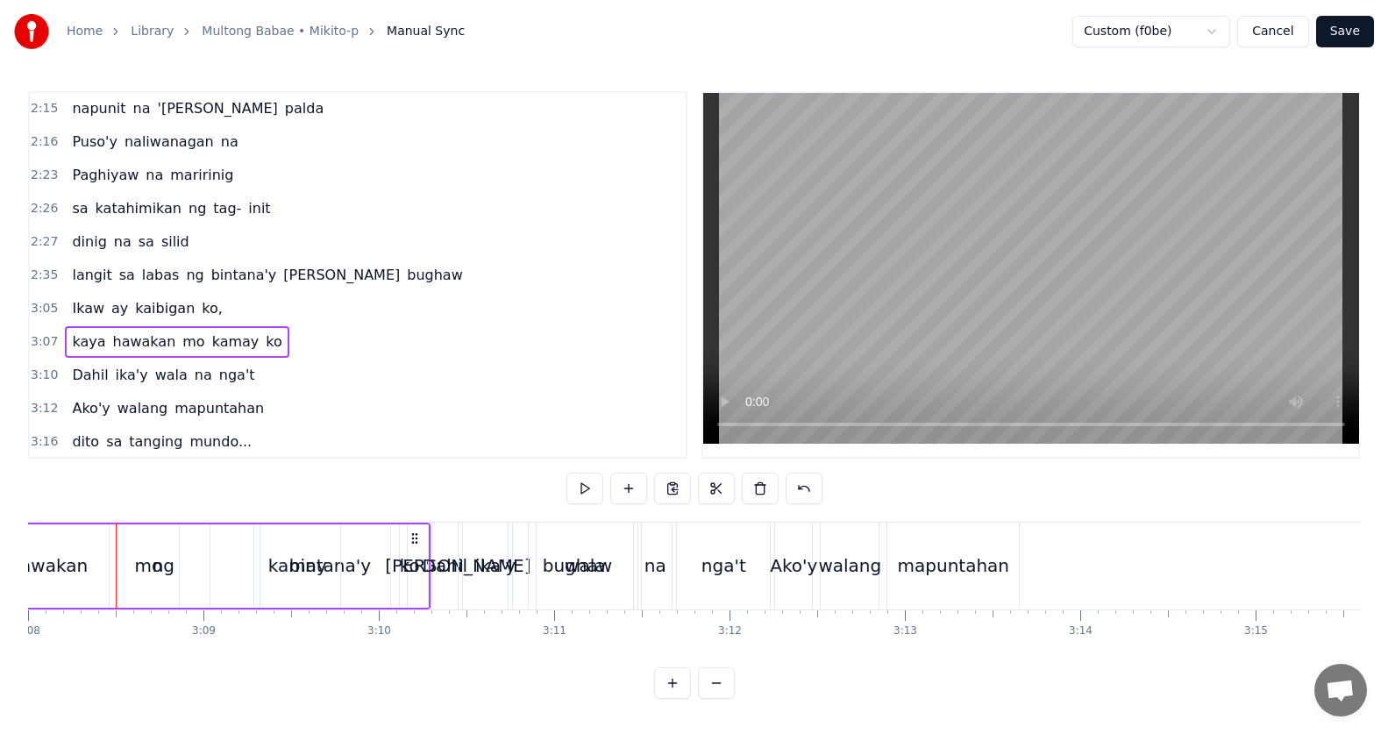
scroll to position [0, 32966]
click at [142, 543] on div "mo" at bounding box center [155, 565] width 61 height 83
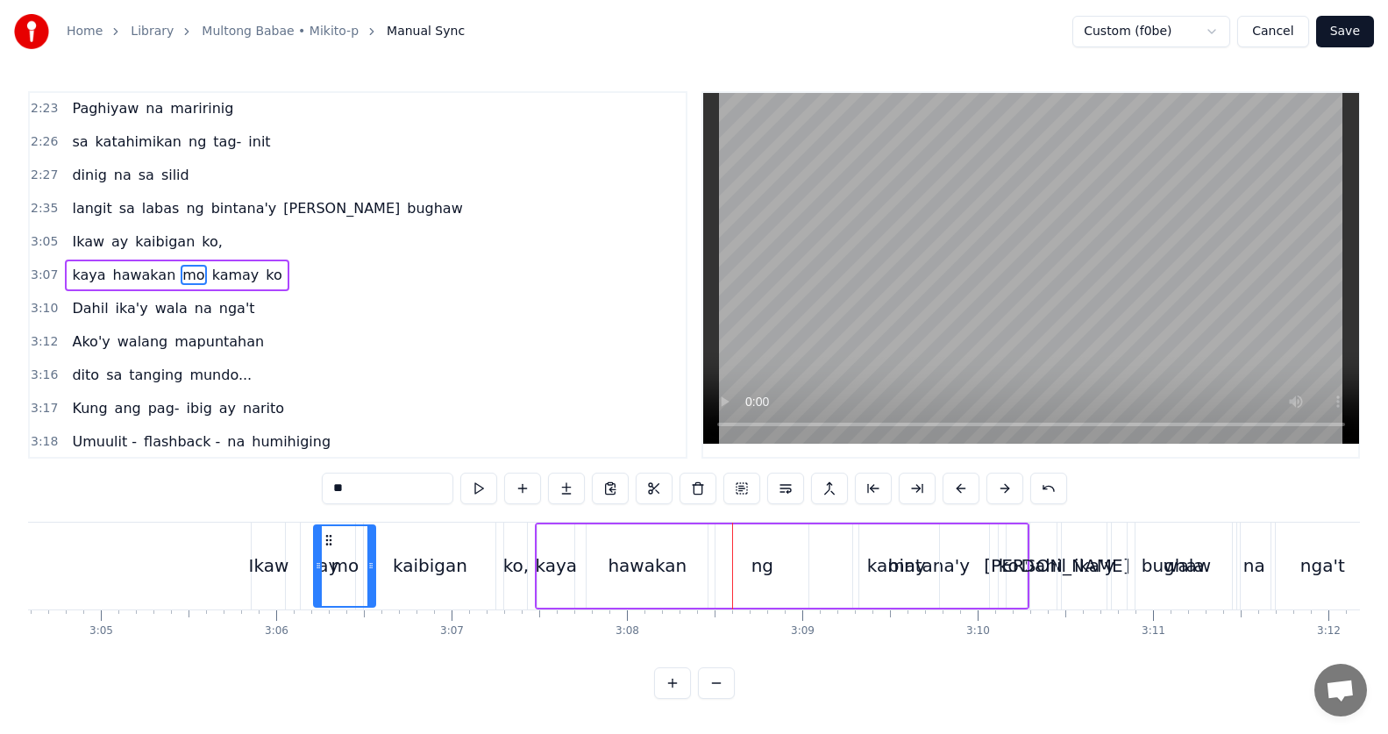
scroll to position [0, 32370]
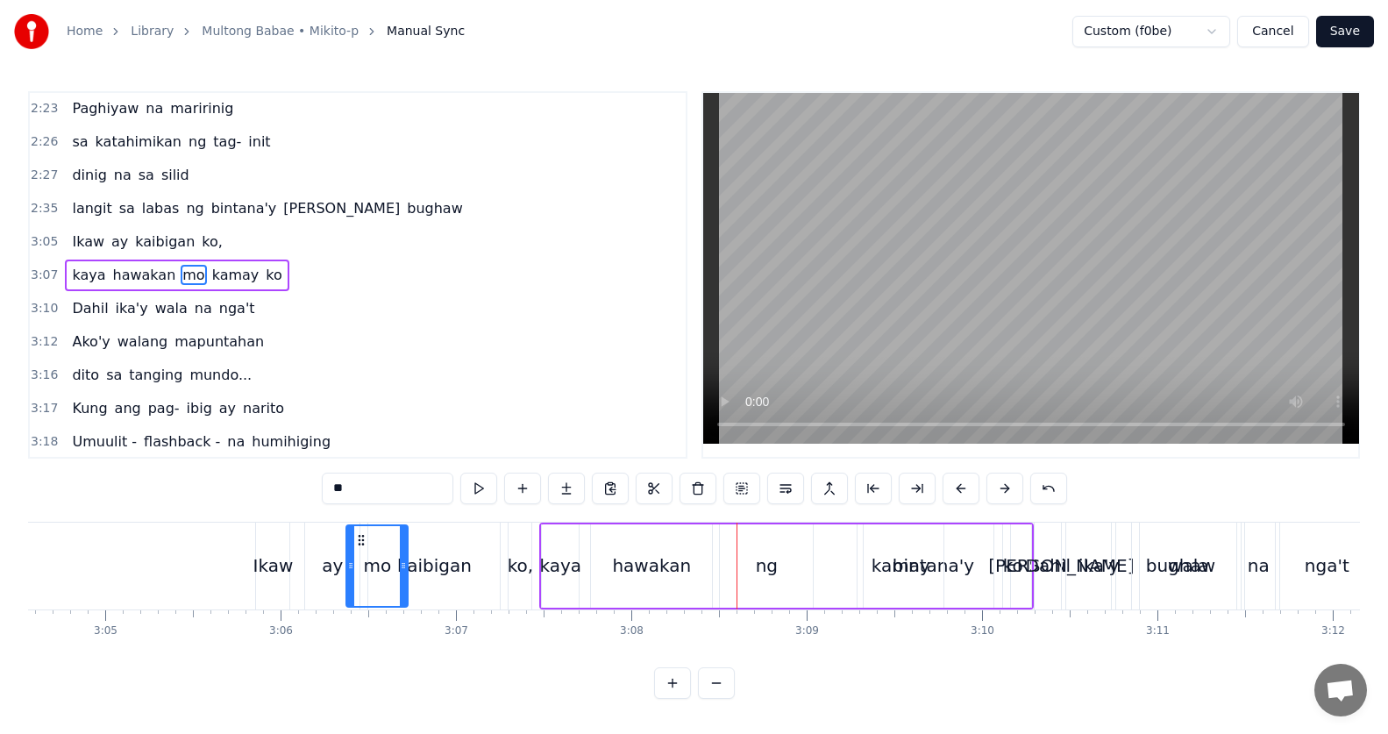
drag, startPoint x: 143, startPoint y: 537, endPoint x: 365, endPoint y: 541, distance: 221.9
click at [365, 541] on icon at bounding box center [361, 540] width 14 height 14
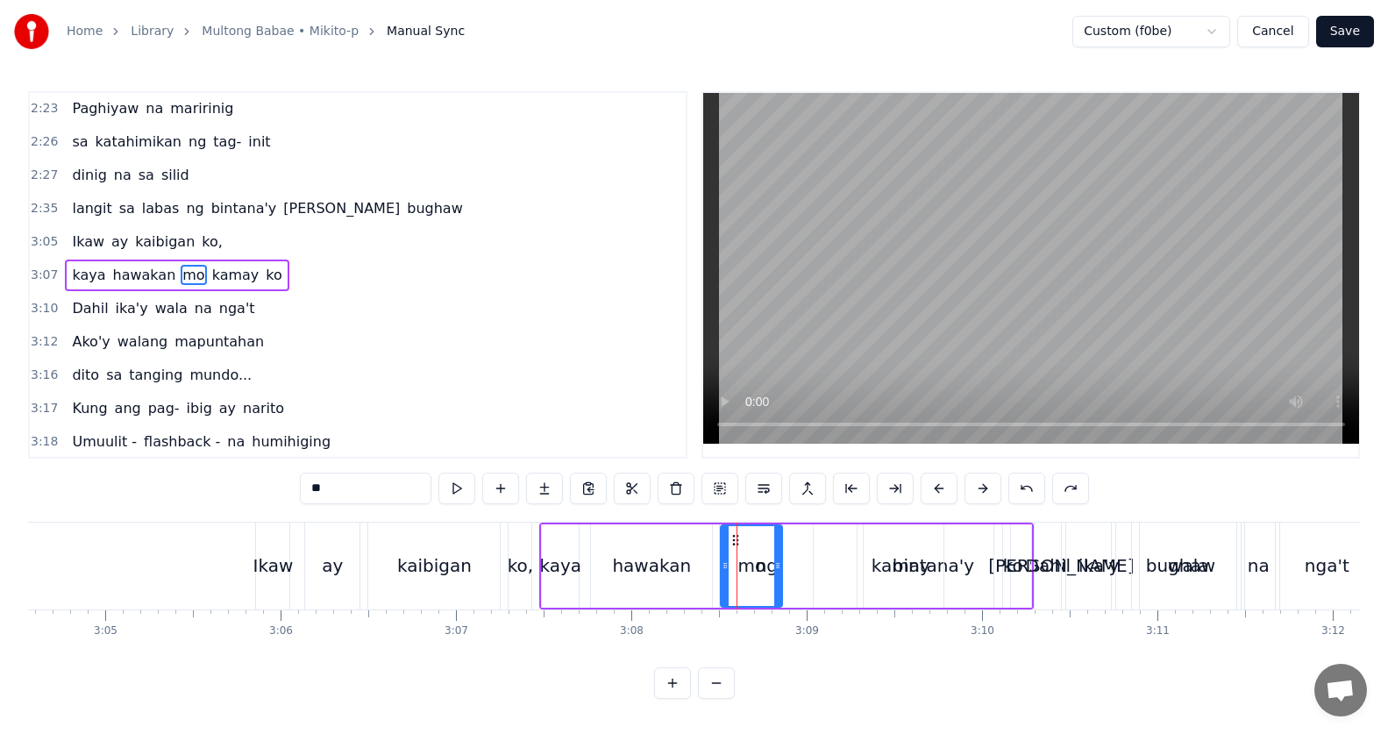
click at [210, 210] on span "bintana'y" at bounding box center [244, 208] width 69 height 20
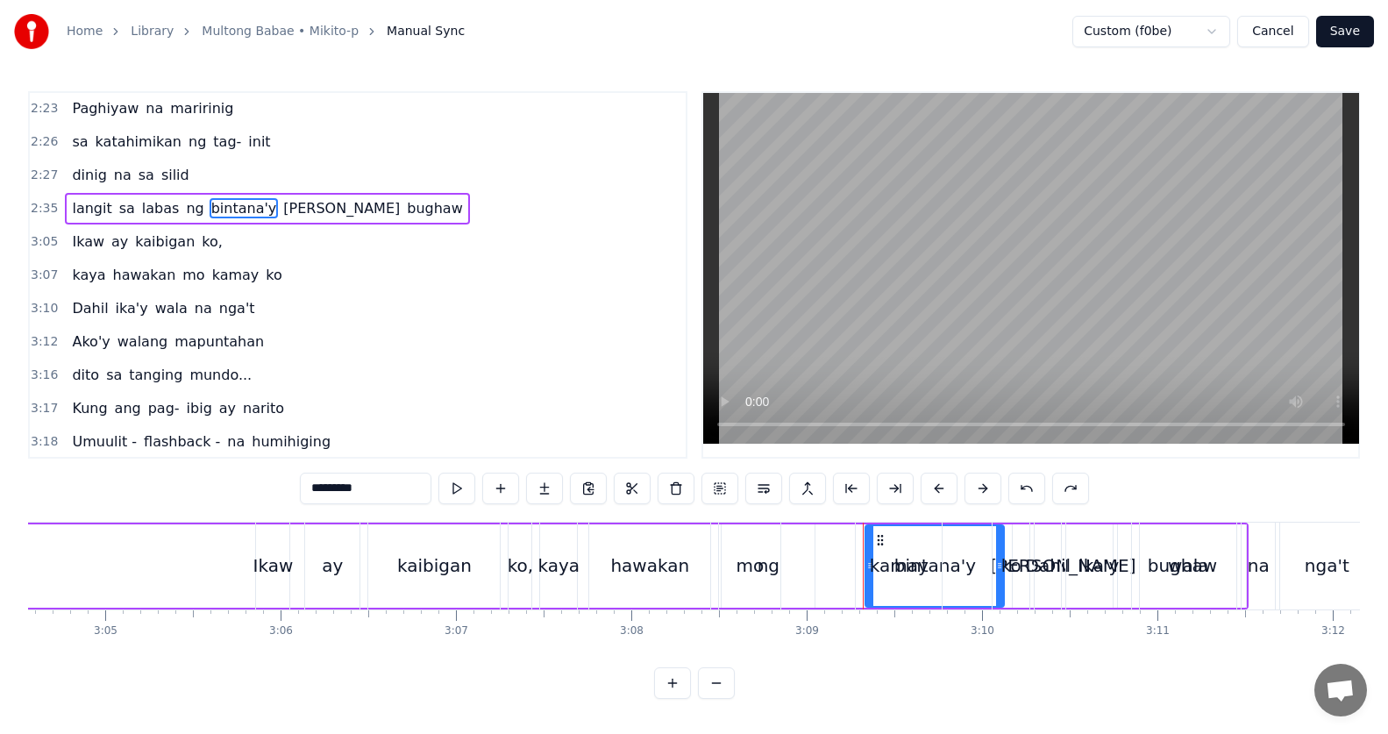
scroll to position [1034, 0]
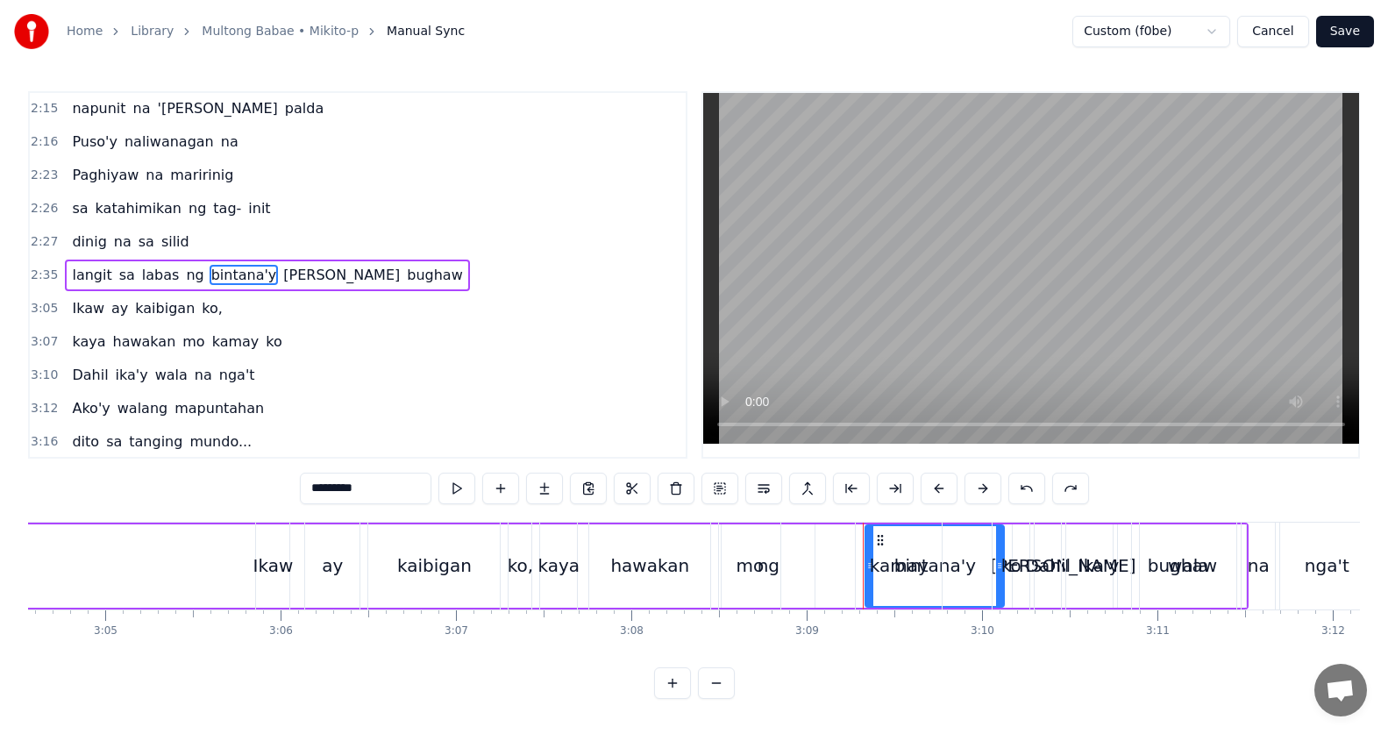
click at [184, 280] on span "ng" at bounding box center [194, 275] width 21 height 20
type input "**"
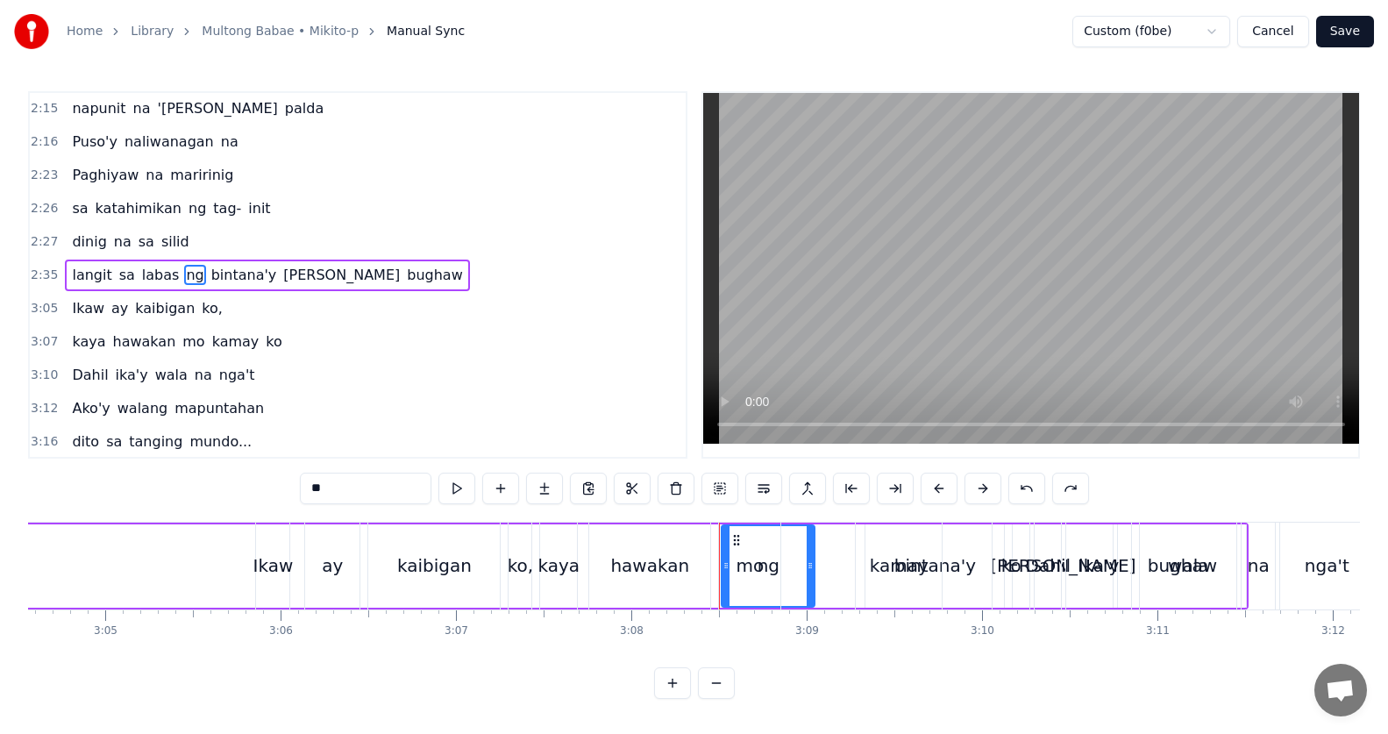
drag, startPoint x: 737, startPoint y: 540, endPoint x: 658, endPoint y: 543, distance: 79.0
click at [658, 543] on div "kaya hawakan mo kamay ko" at bounding box center [786, 566] width 495 height 87
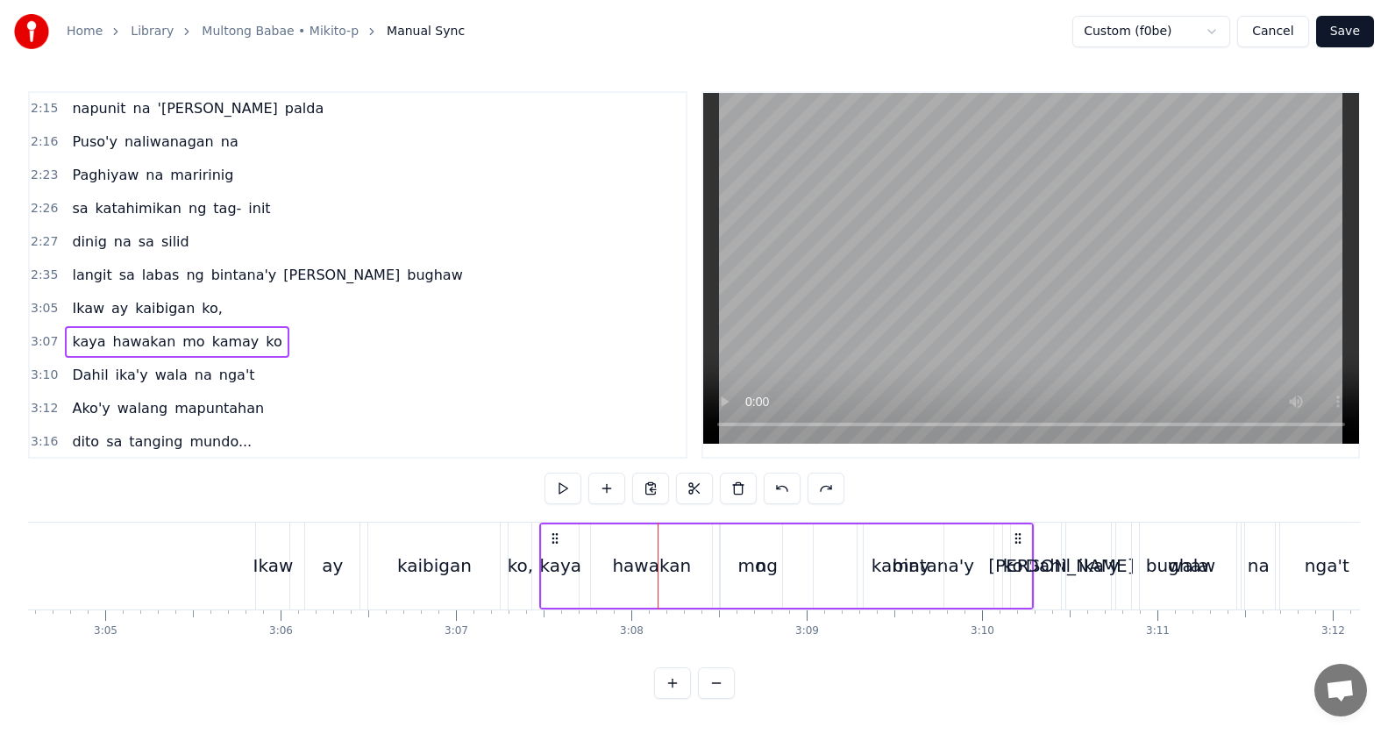
click at [184, 282] on span "ng" at bounding box center [194, 275] width 21 height 20
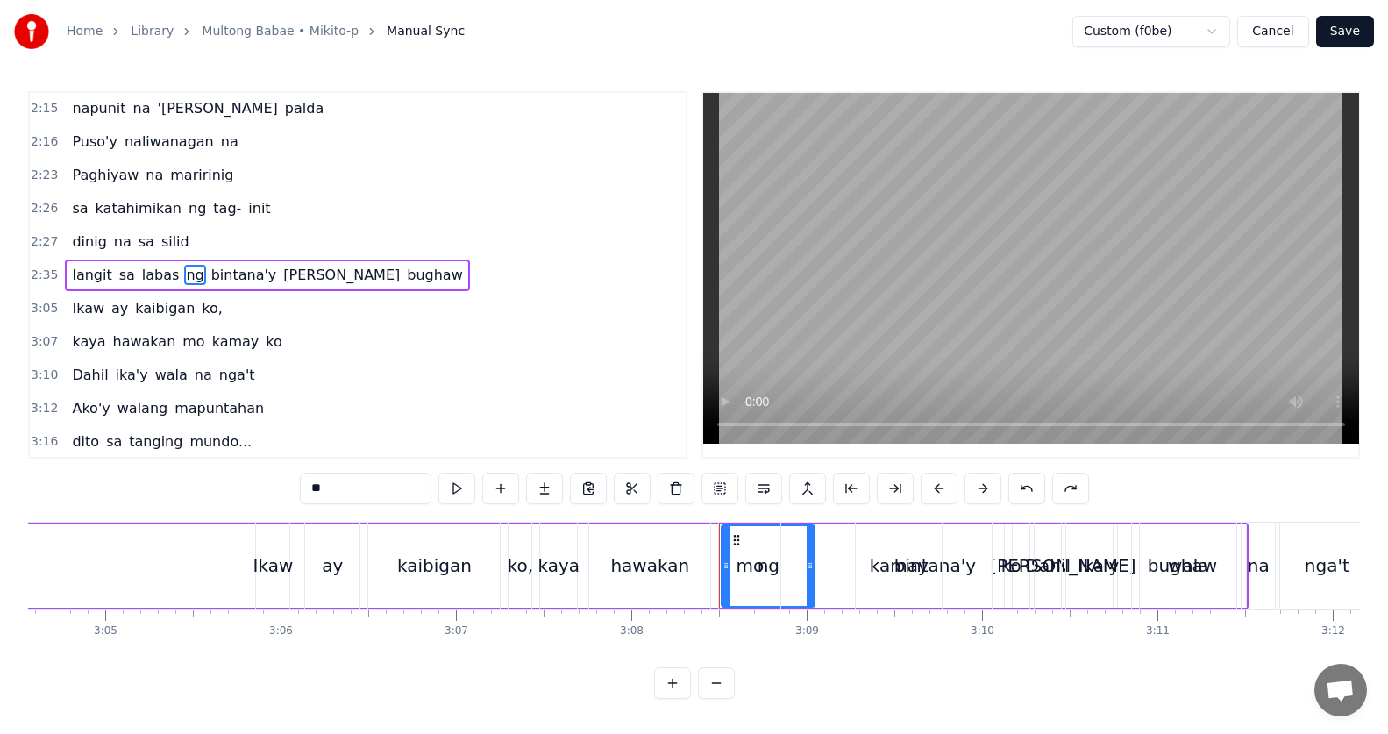
drag, startPoint x: 737, startPoint y: 542, endPoint x: 688, endPoint y: 544, distance: 49.1
click at [681, 542] on div "kaya hawakan mo kamay ko" at bounding box center [786, 566] width 495 height 87
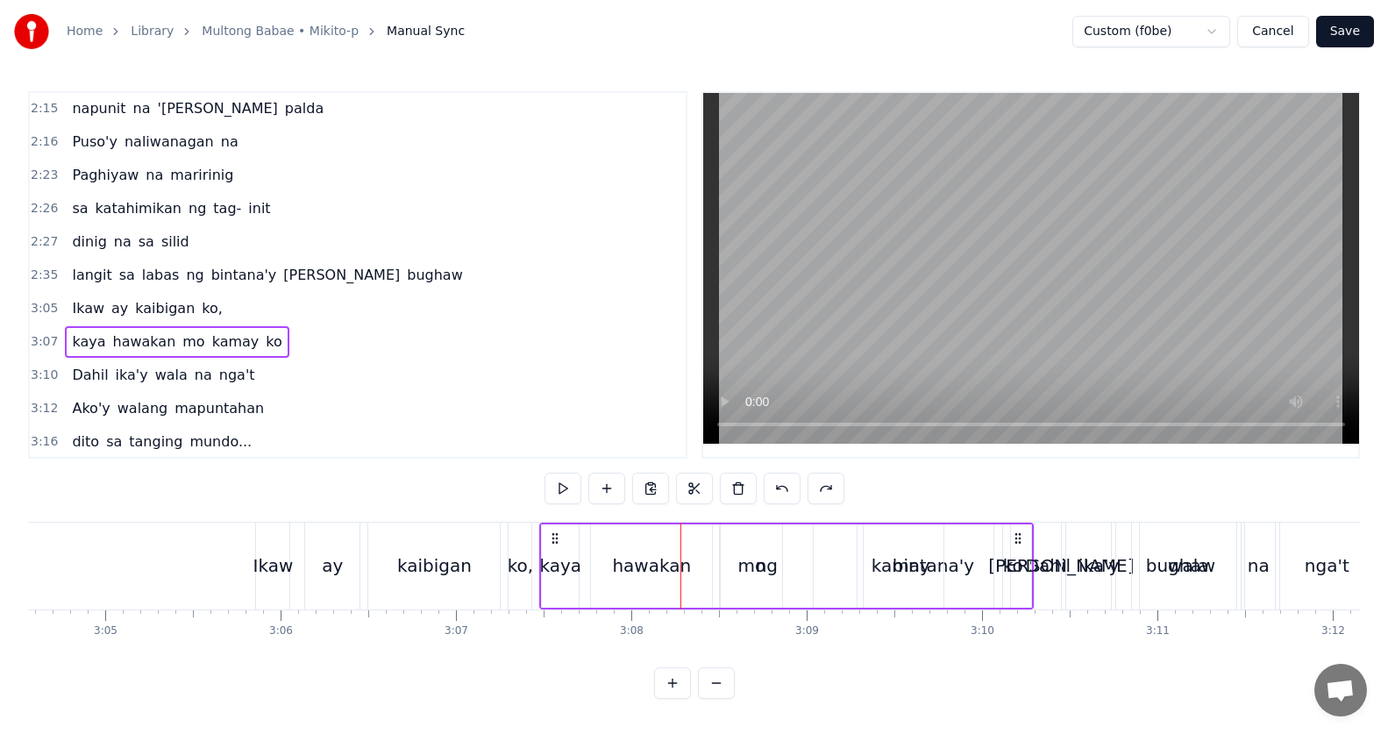
click at [184, 282] on span "ng" at bounding box center [194, 275] width 21 height 20
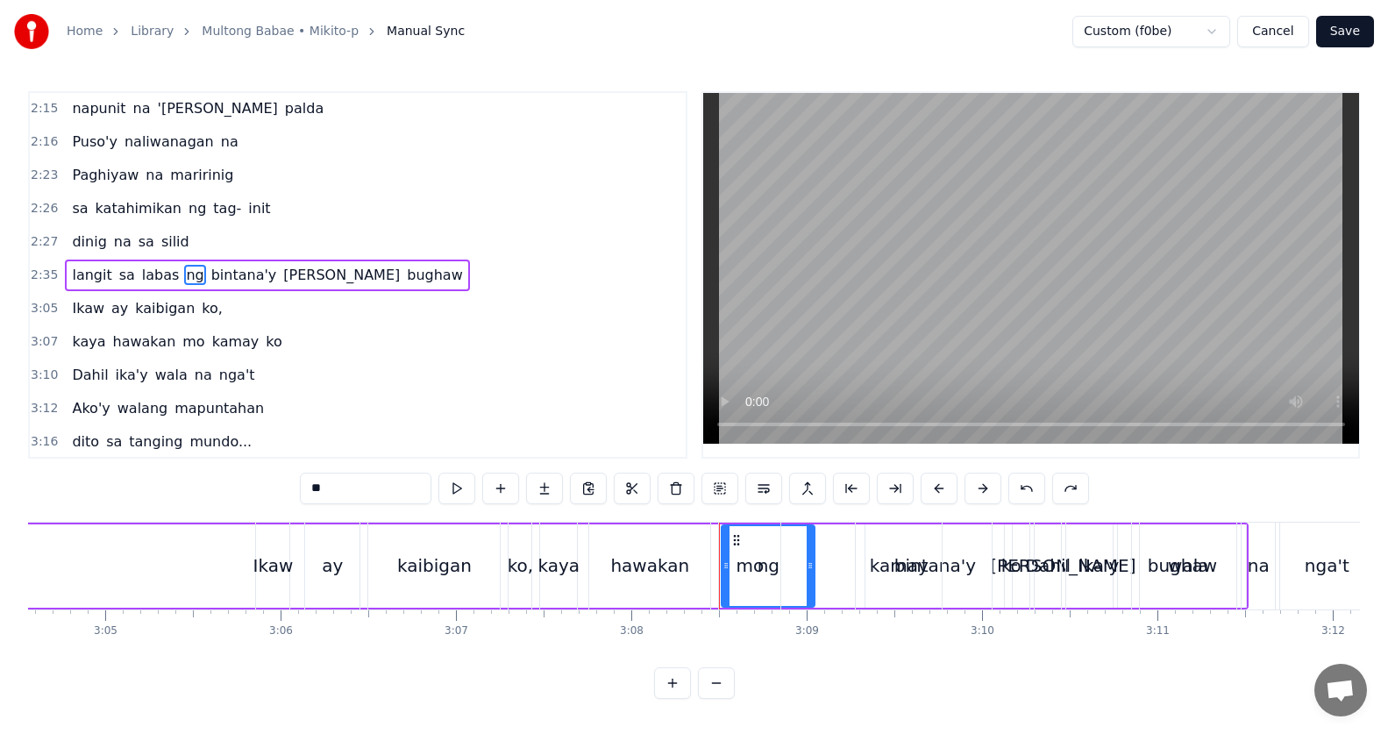
drag, startPoint x: 735, startPoint y: 539, endPoint x: 698, endPoint y: 541, distance: 36.9
click at [696, 541] on div "kaya hawakan mo kamay ko" at bounding box center [786, 566] width 495 height 87
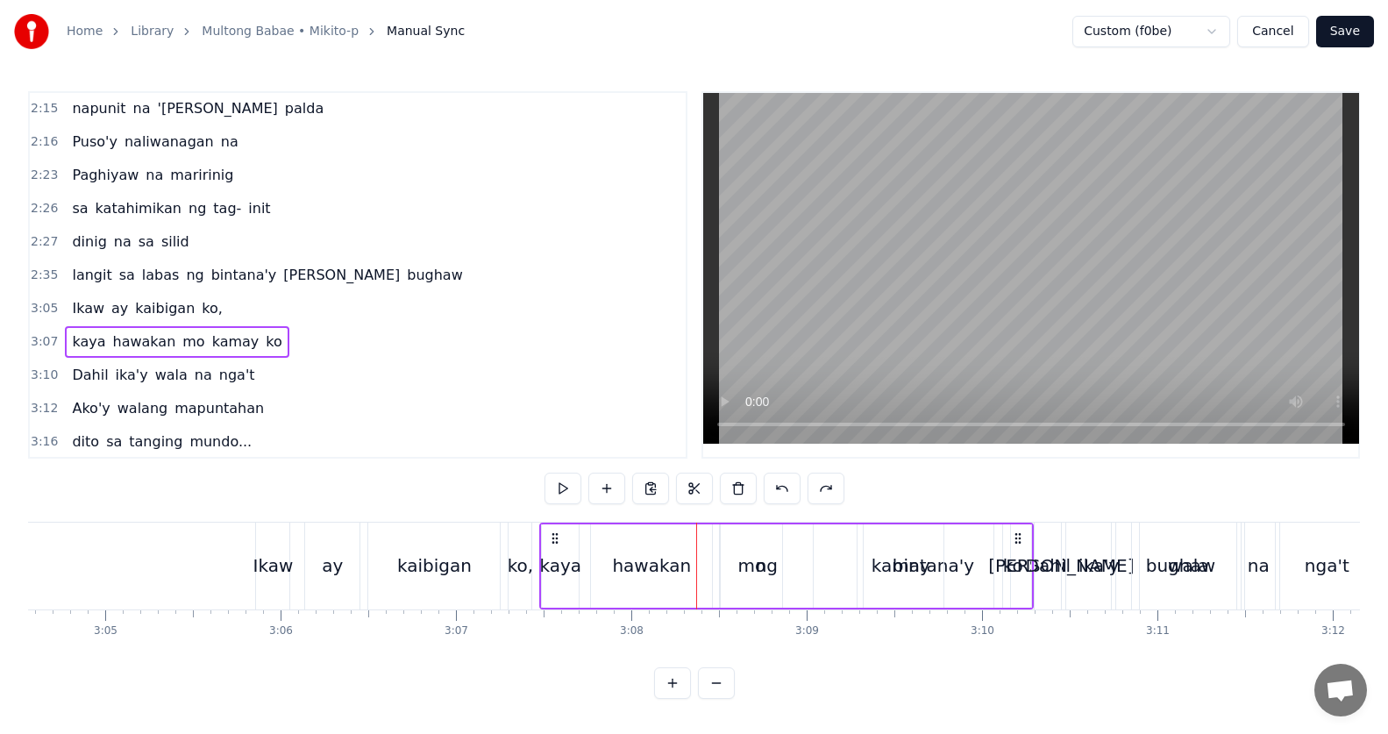
click at [184, 277] on span "ng" at bounding box center [194, 275] width 21 height 20
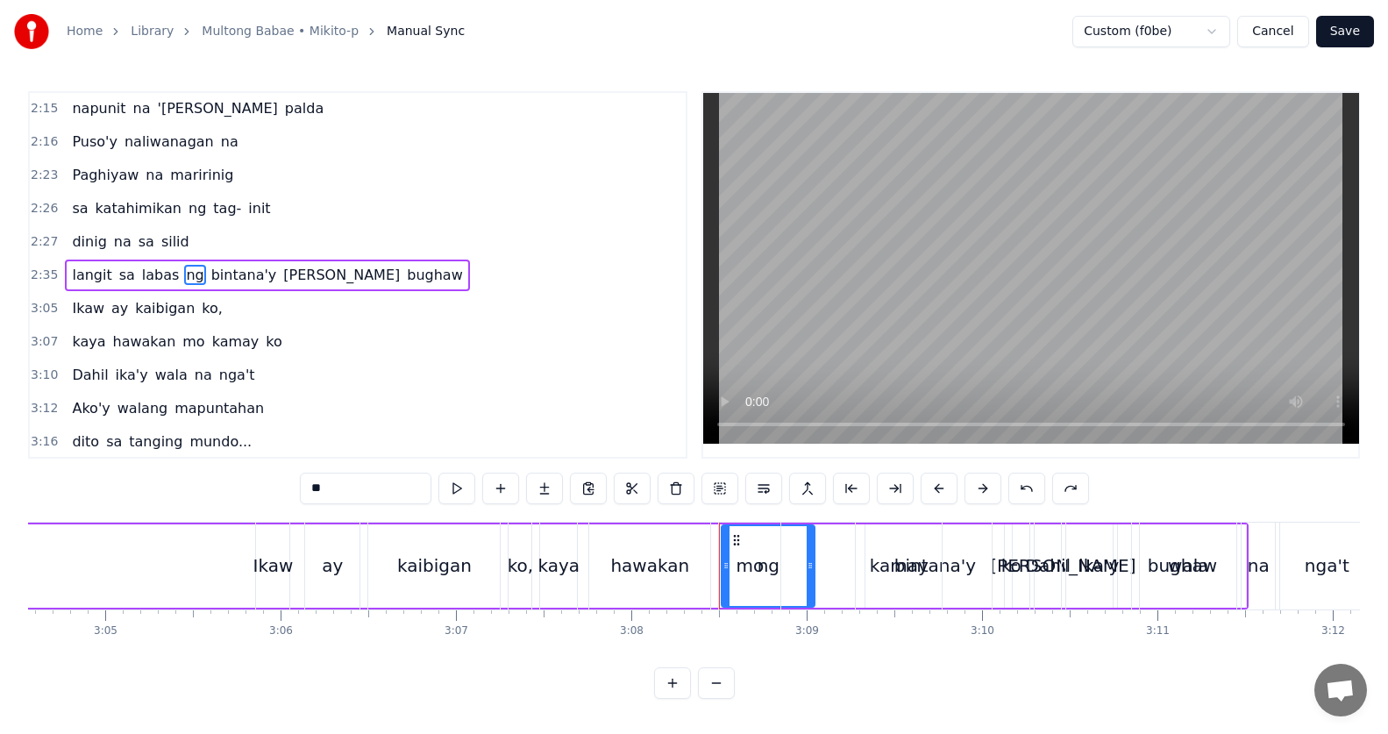
click at [734, 543] on div "mo" at bounding box center [749, 566] width 61 height 87
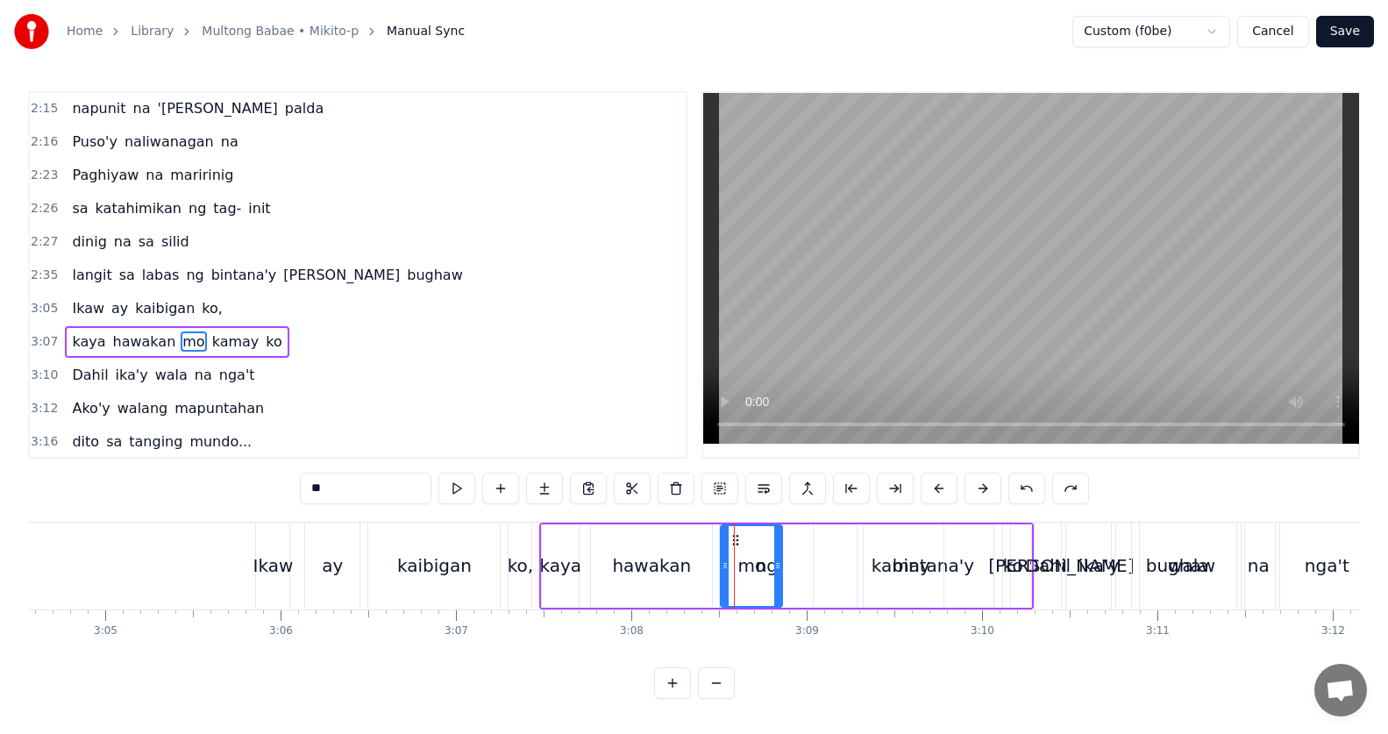
scroll to position [1101, 0]
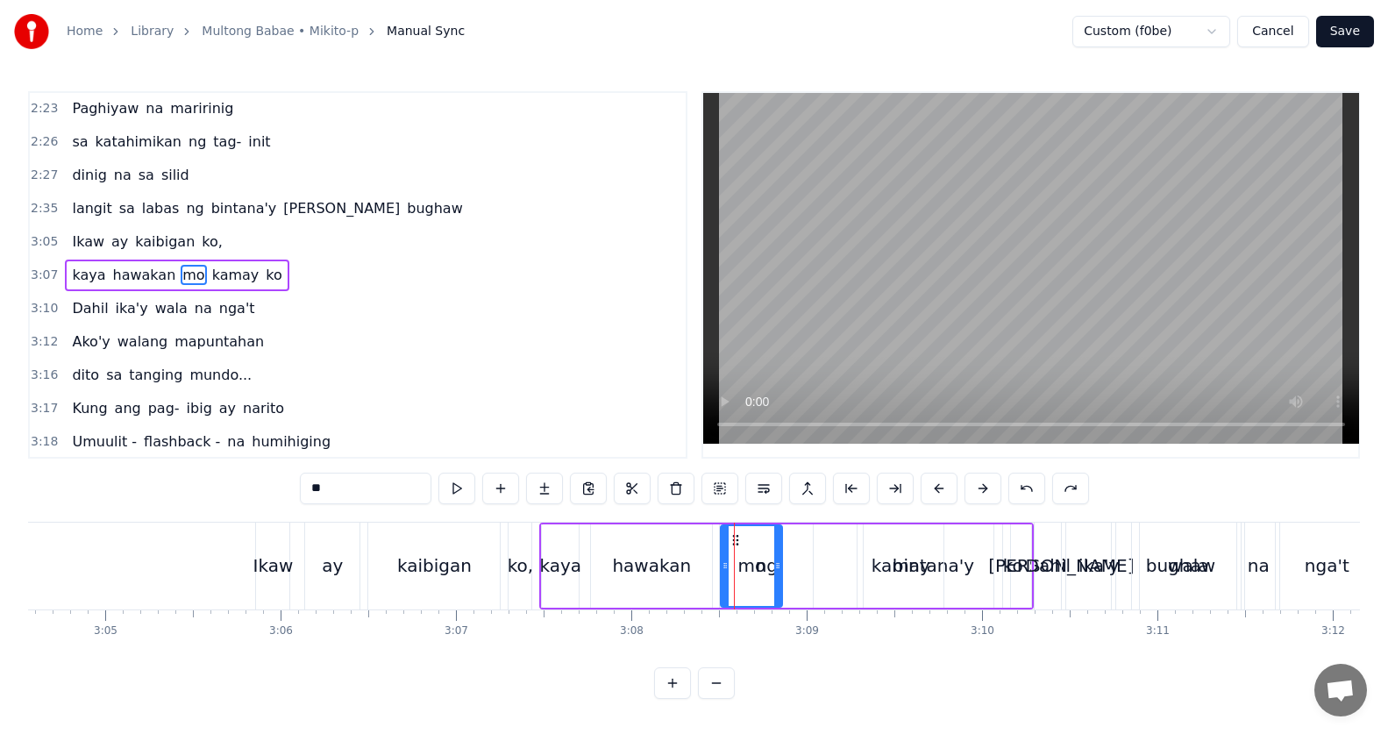
click at [184, 210] on span "ng" at bounding box center [194, 208] width 21 height 20
type input "**"
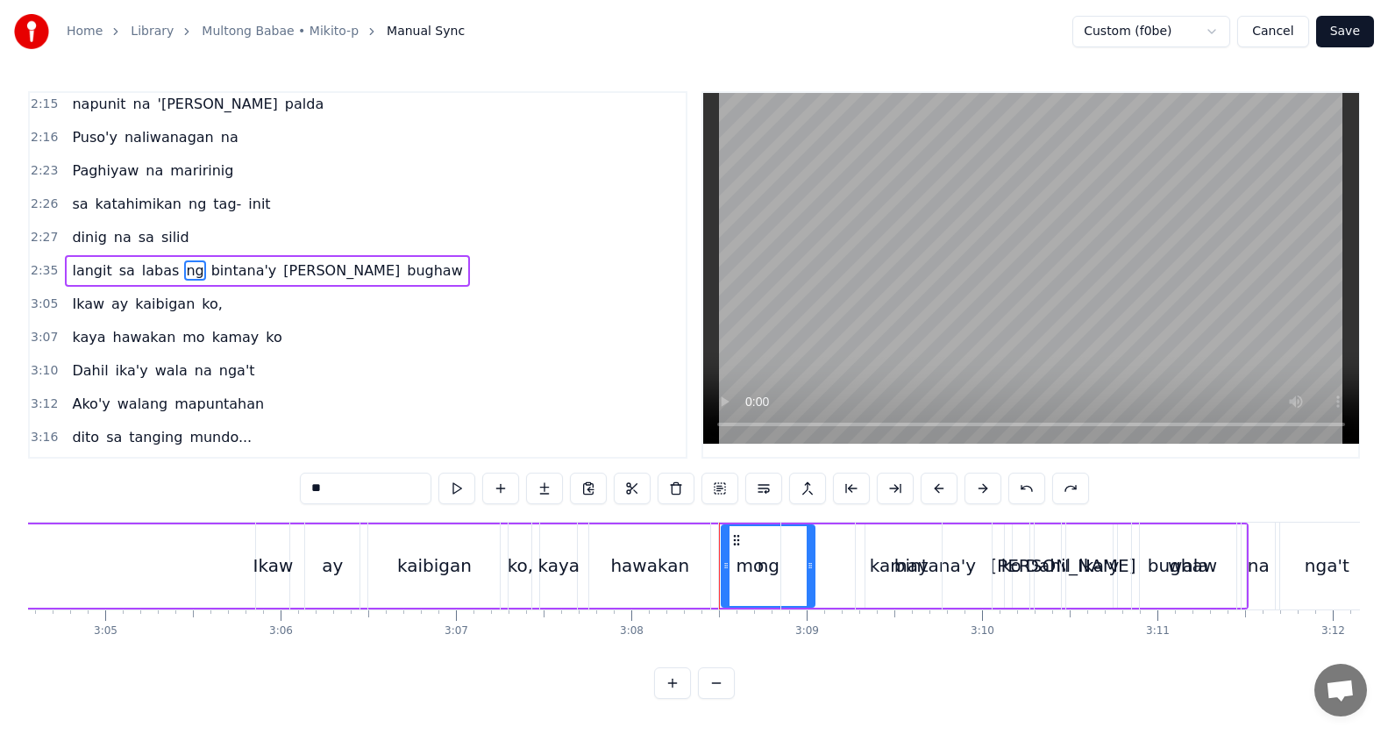
scroll to position [1034, 0]
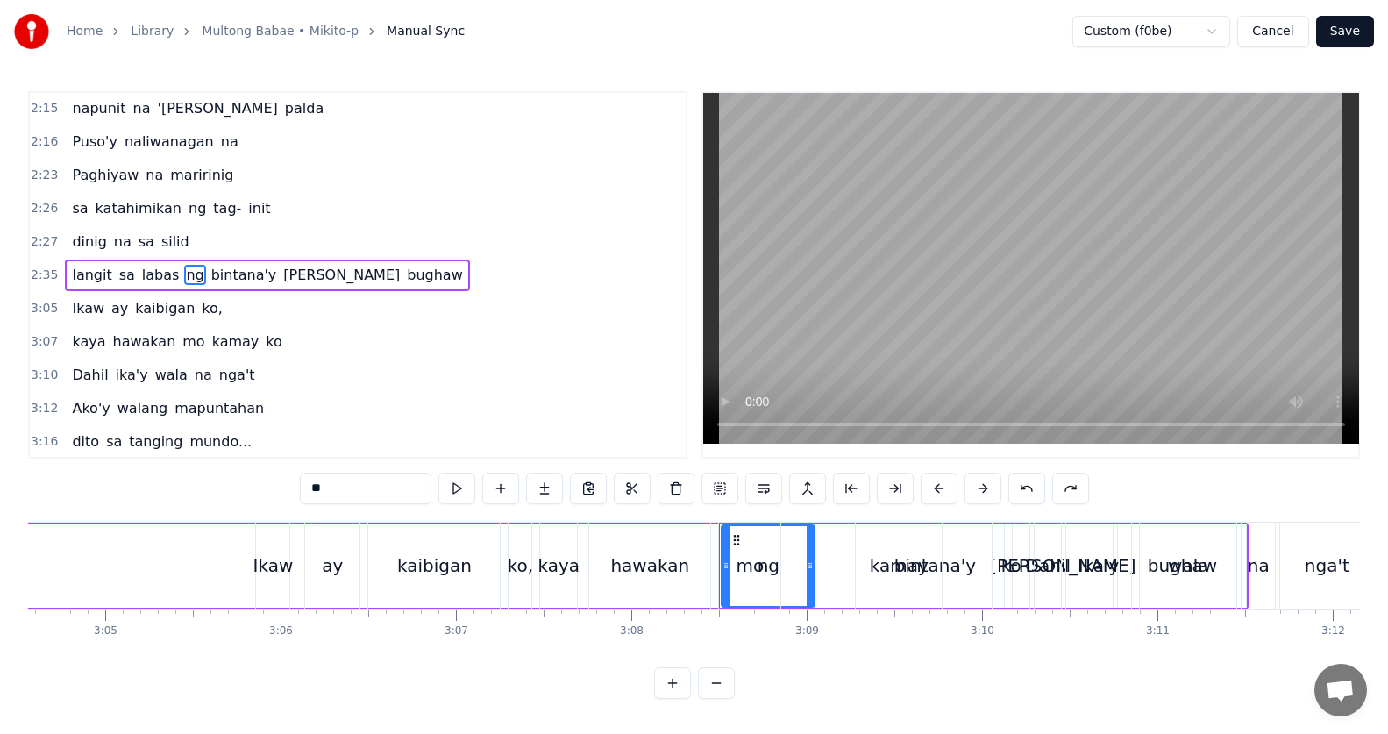
drag, startPoint x: 738, startPoint y: 539, endPoint x: 704, endPoint y: 547, distance: 34.2
click at [704, 547] on div "kaya hawakan mo kamay ko" at bounding box center [786, 566] width 495 height 87
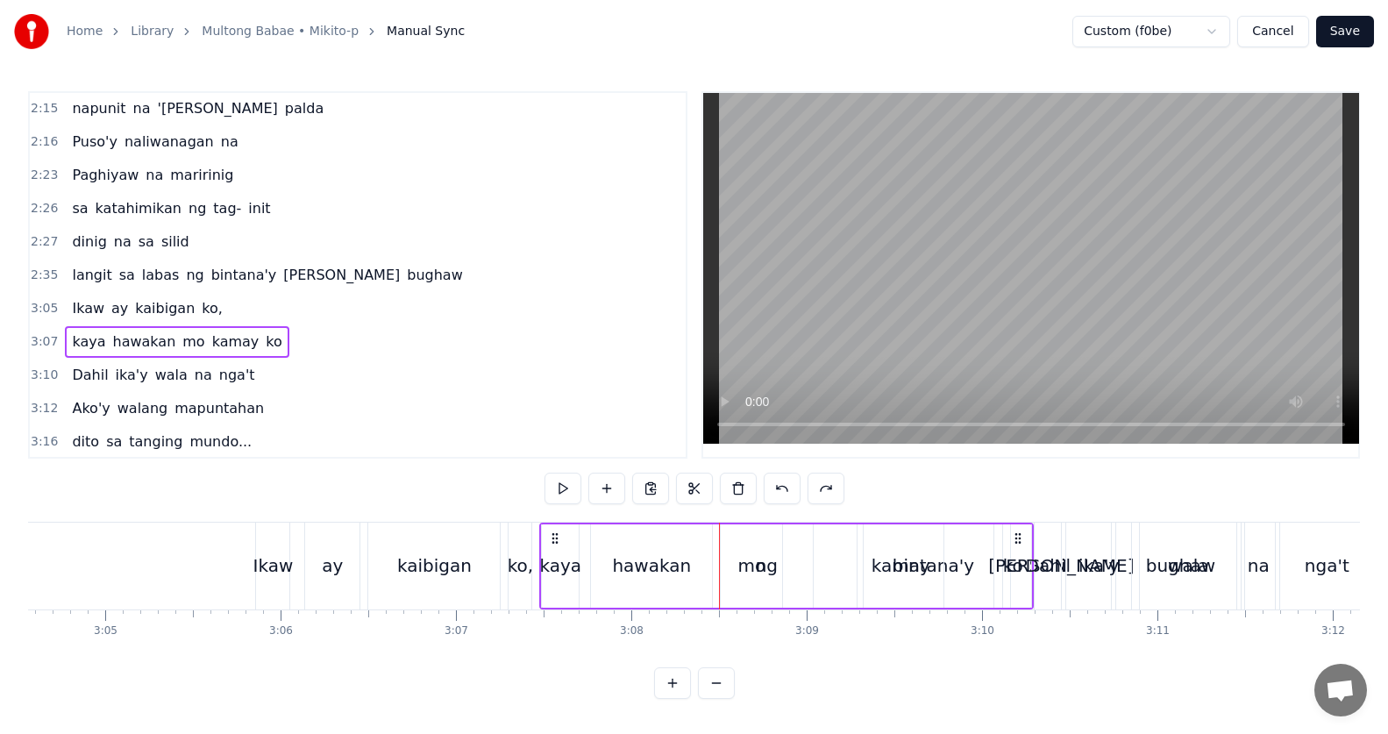
click at [184, 281] on span "ng" at bounding box center [194, 275] width 21 height 20
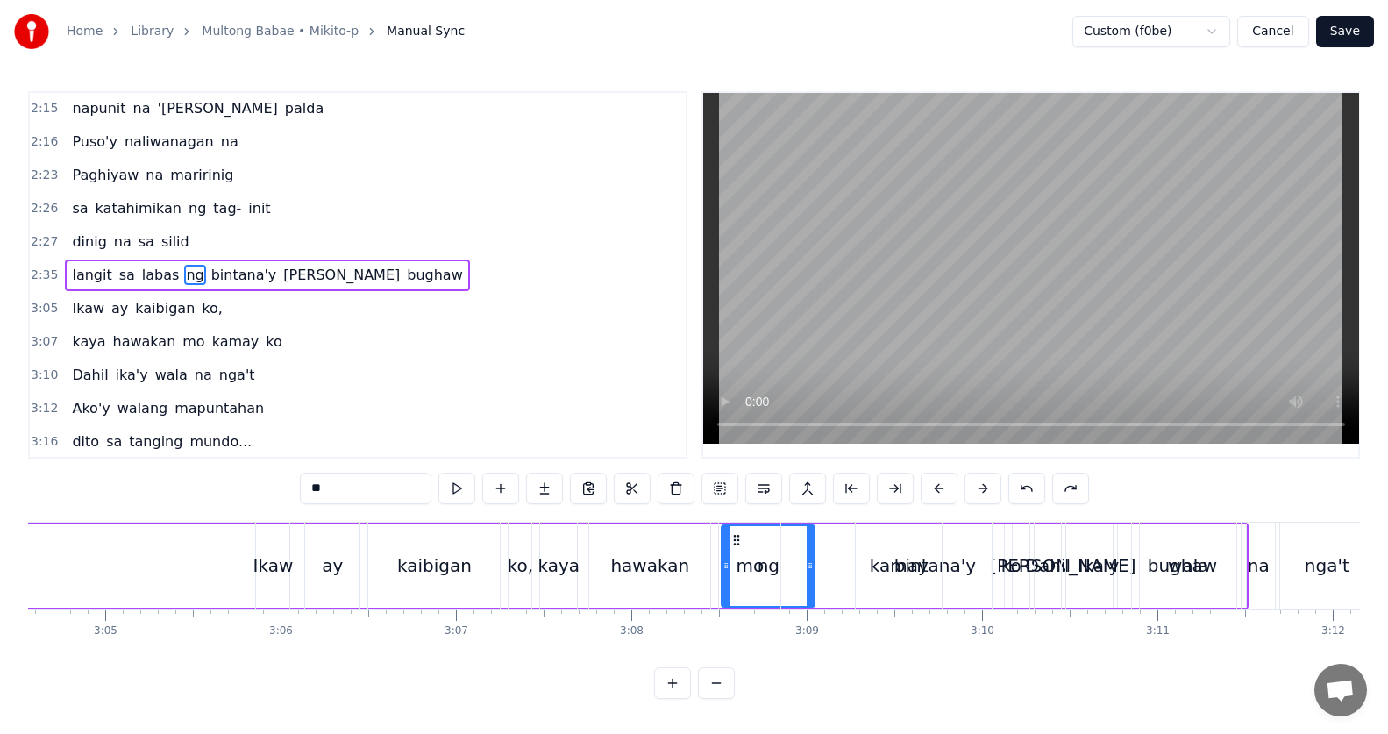
scroll to position [0, 32272]
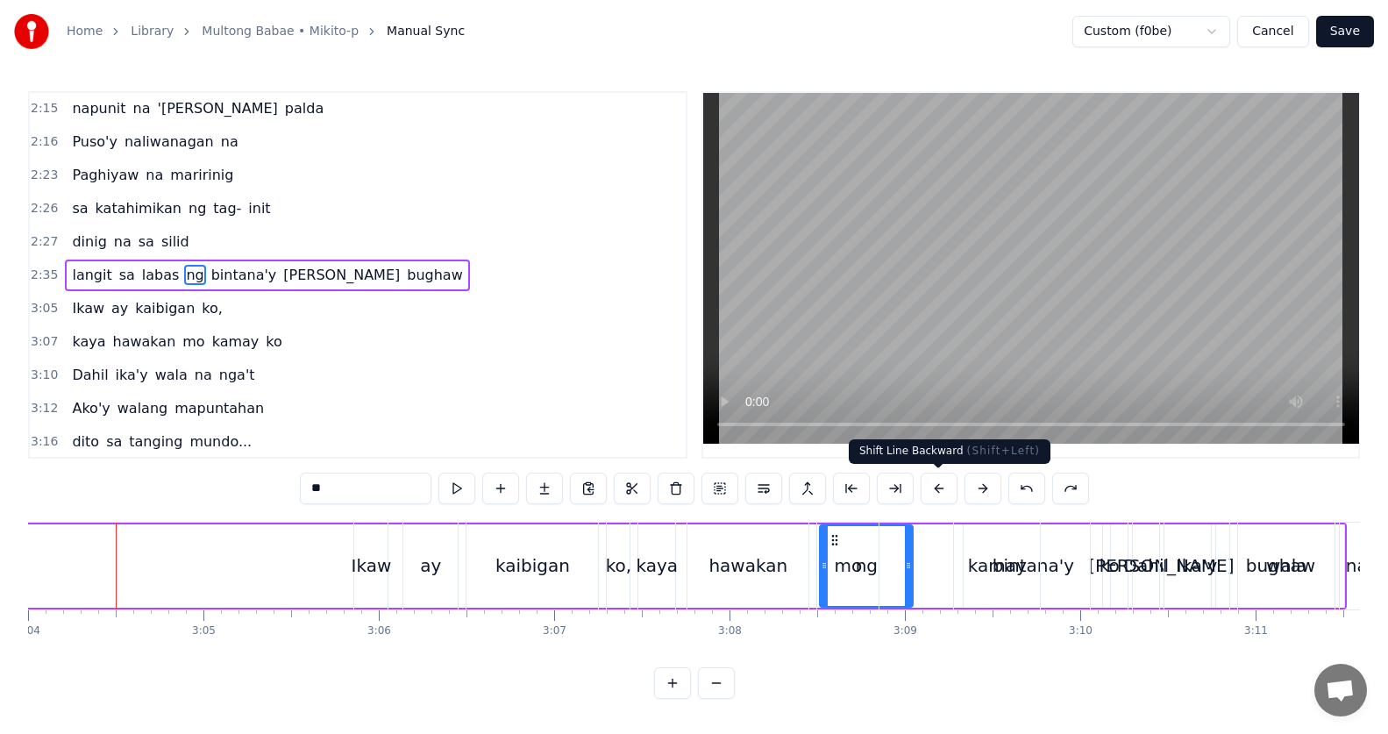
click at [942, 483] on button at bounding box center [939, 489] width 37 height 32
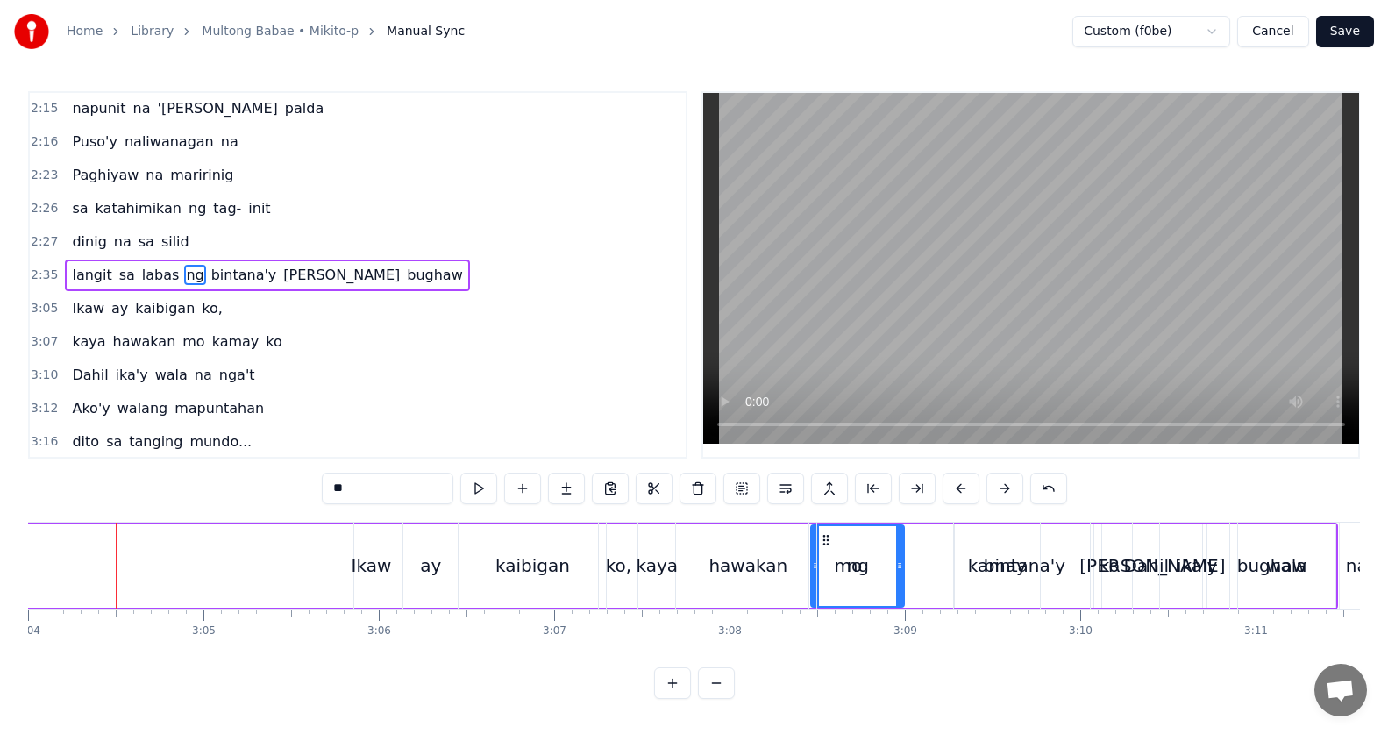
click at [941, 483] on div "**" at bounding box center [694, 489] width 745 height 32
click at [928, 488] on button at bounding box center [917, 489] width 37 height 32
click at [884, 476] on button at bounding box center [873, 489] width 37 height 32
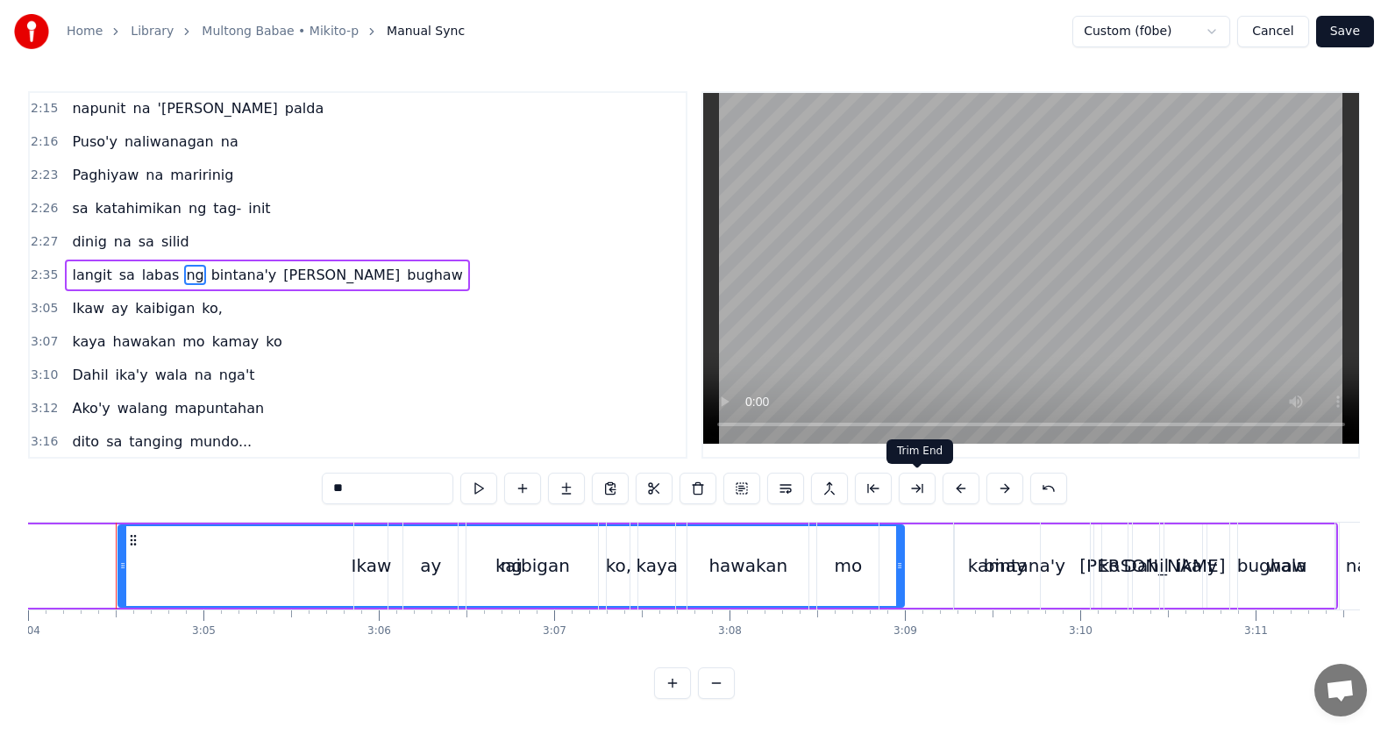
click at [907, 489] on button at bounding box center [917, 489] width 37 height 32
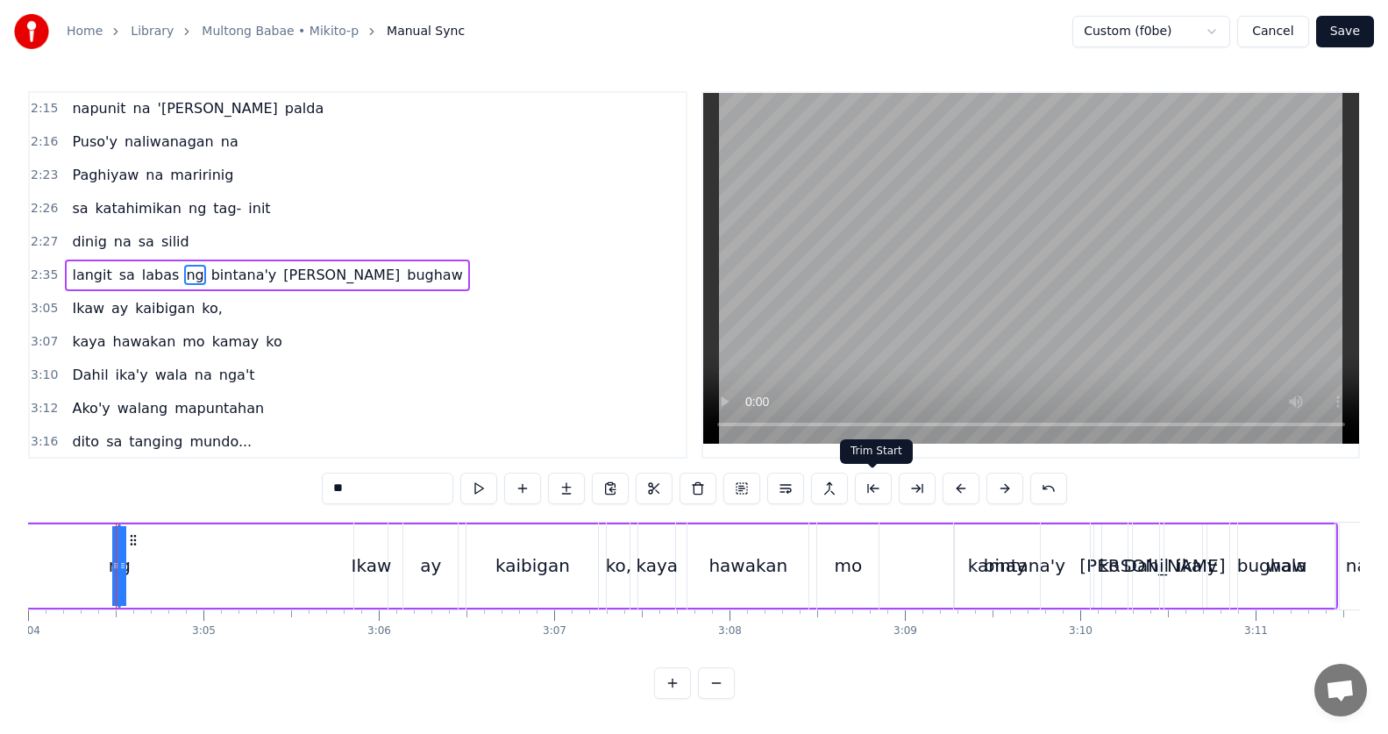
click at [881, 490] on button at bounding box center [873, 489] width 37 height 32
click at [879, 491] on button at bounding box center [873, 489] width 37 height 32
click at [914, 494] on button at bounding box center [917, 489] width 37 height 32
click at [954, 491] on button at bounding box center [961, 489] width 37 height 32
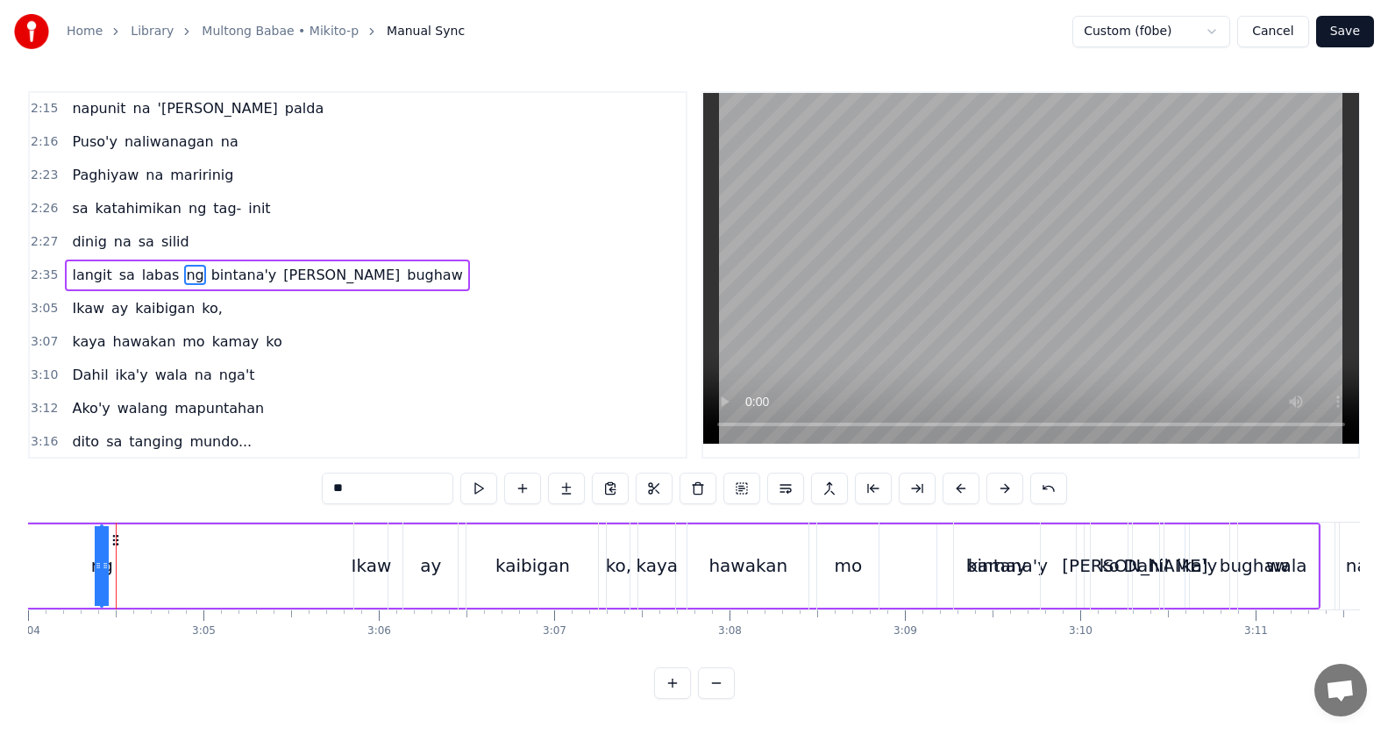
click at [101, 564] on div "ng" at bounding box center [101, 565] width 22 height 26
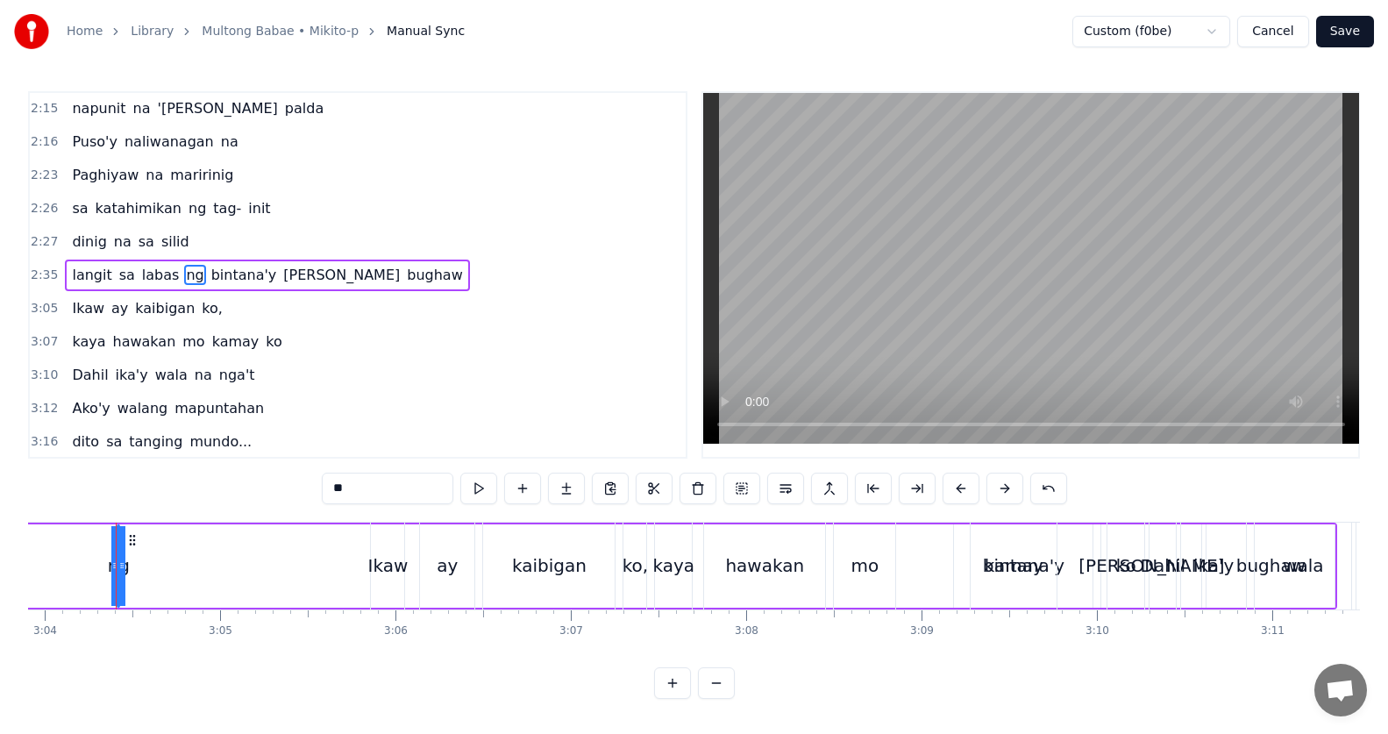
click at [120, 565] on div "ng" at bounding box center [118, 565] width 22 height 26
drag, startPoint x: 123, startPoint y: 565, endPoint x: 129, endPoint y: 558, distance: 9.3
click at [112, 563] on div "ng" at bounding box center [118, 565] width 22 height 26
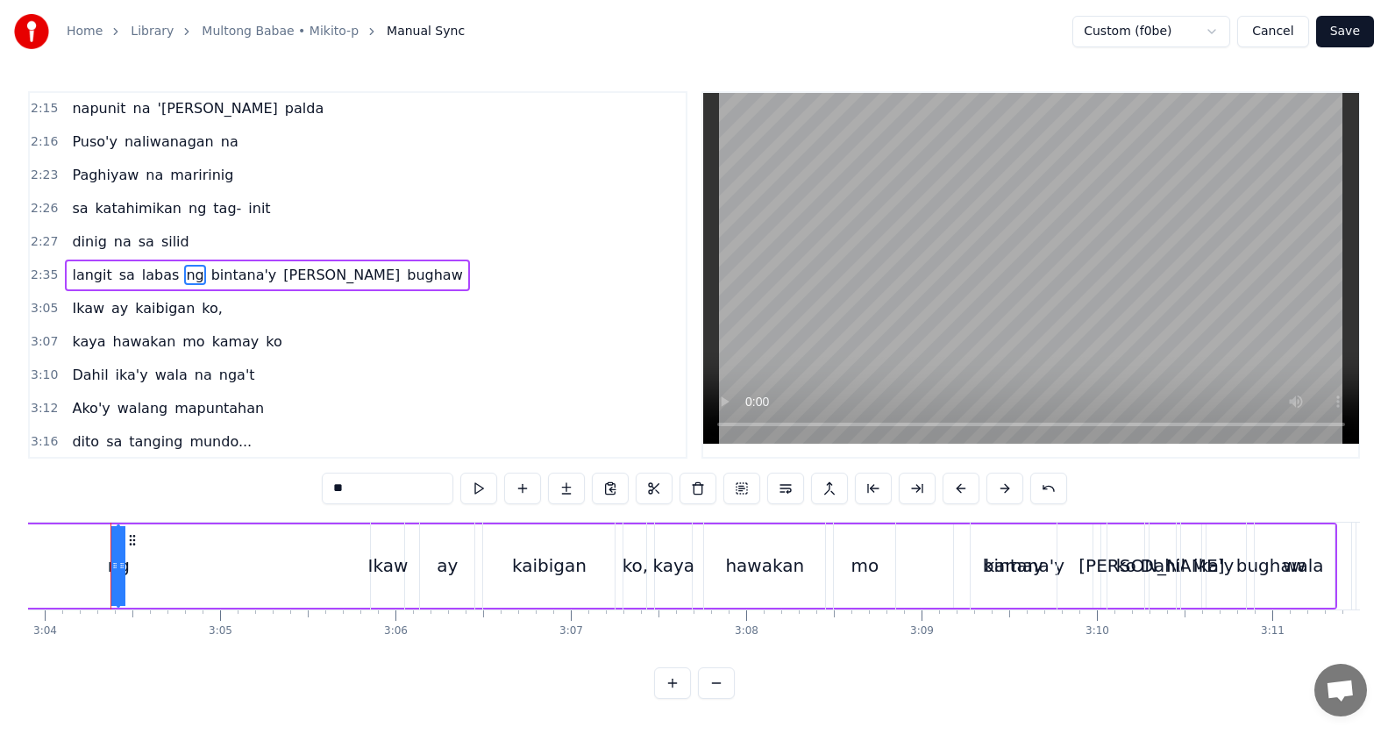
scroll to position [0, 32250]
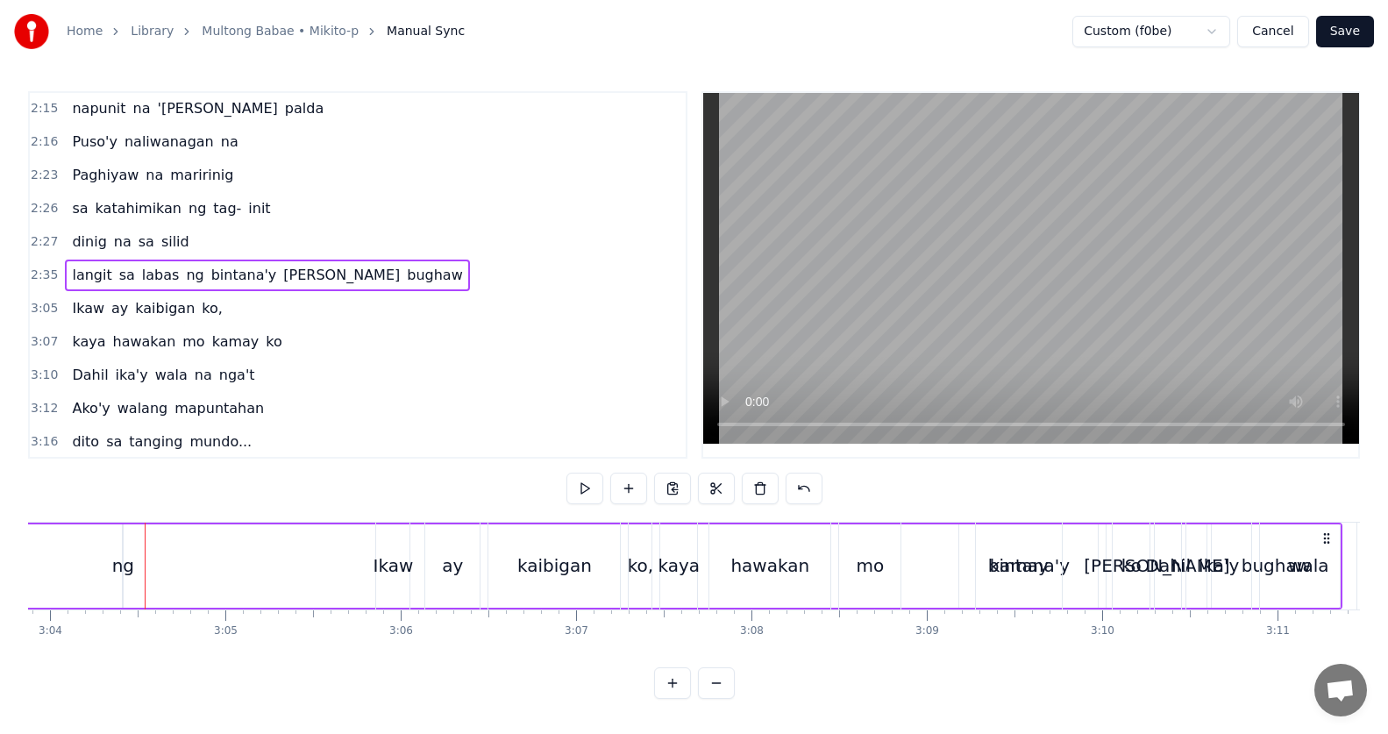
click at [122, 559] on div "ng" at bounding box center [123, 565] width 22 height 26
click at [123, 561] on div "ng" at bounding box center [123, 565] width 22 height 26
drag, startPoint x: 125, startPoint y: 564, endPoint x: 165, endPoint y: 568, distance: 40.6
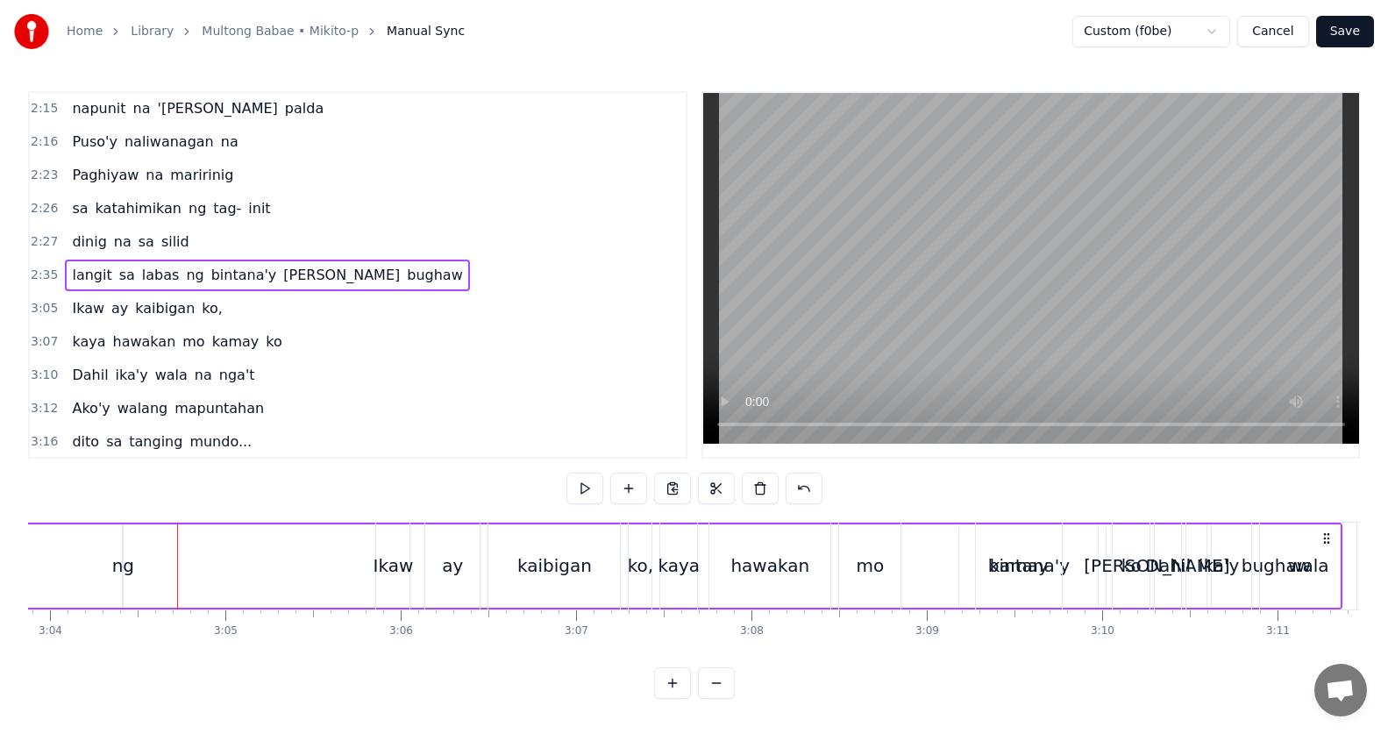
click at [125, 564] on div "ng" at bounding box center [123, 565] width 22 height 26
click at [124, 563] on div "ng" at bounding box center [124, 566] width 0 height 80
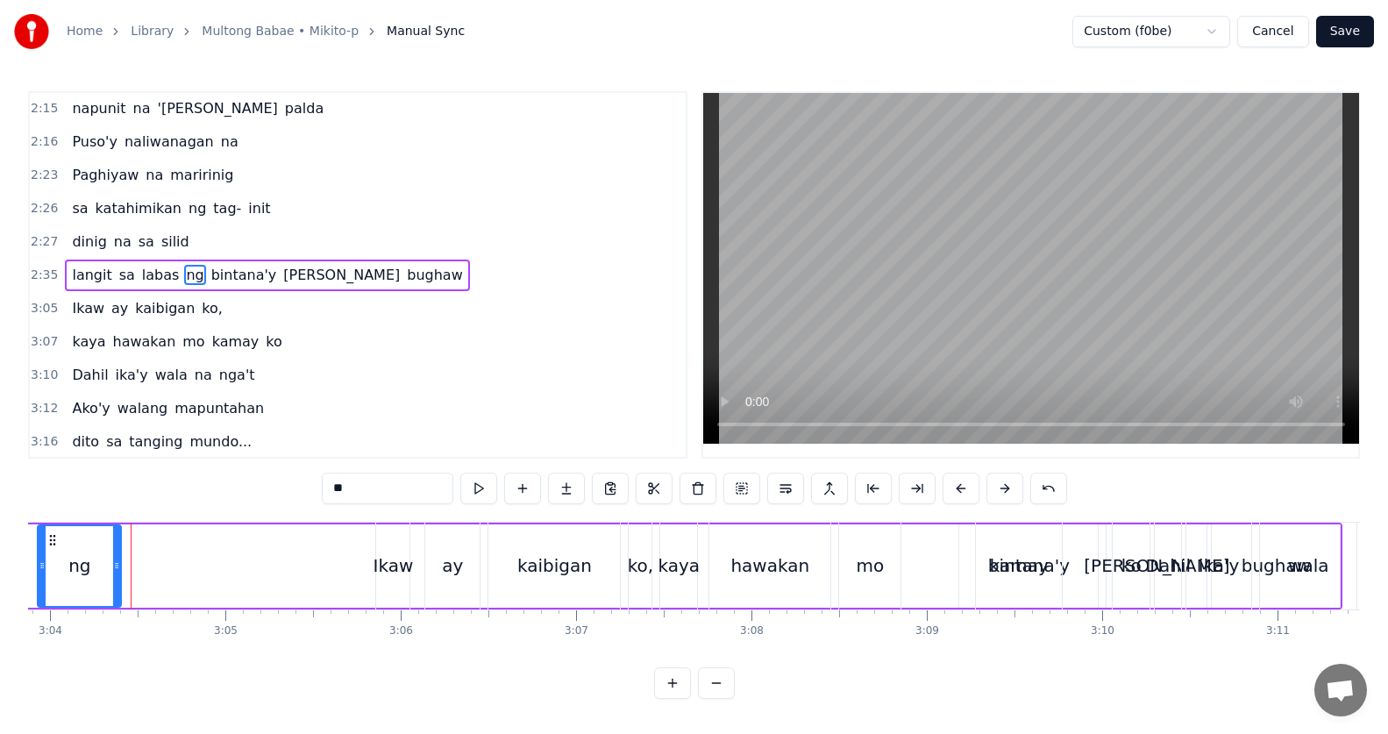
drag, startPoint x: 125, startPoint y: 559, endPoint x: 40, endPoint y: 558, distance: 85.1
click at [40, 558] on div at bounding box center [42, 566] width 7 height 80
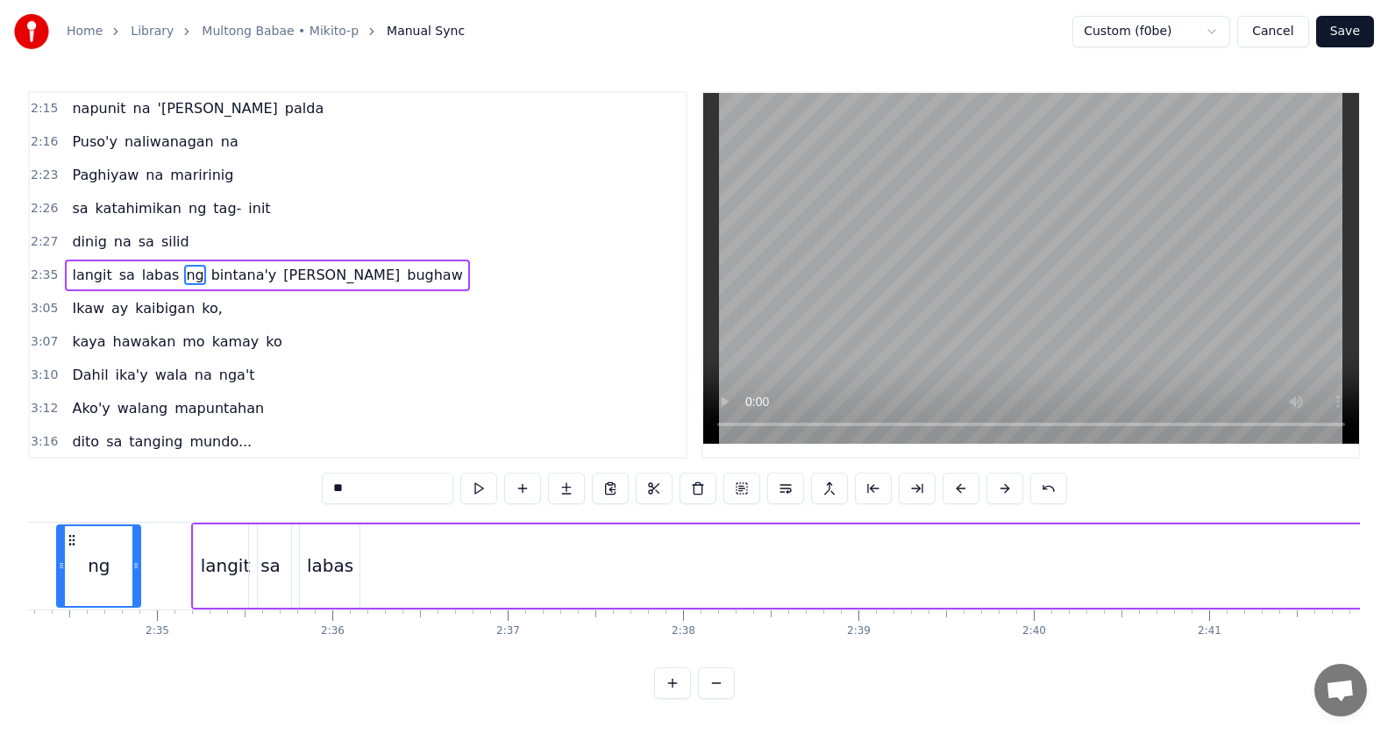
scroll to position [0, 27035]
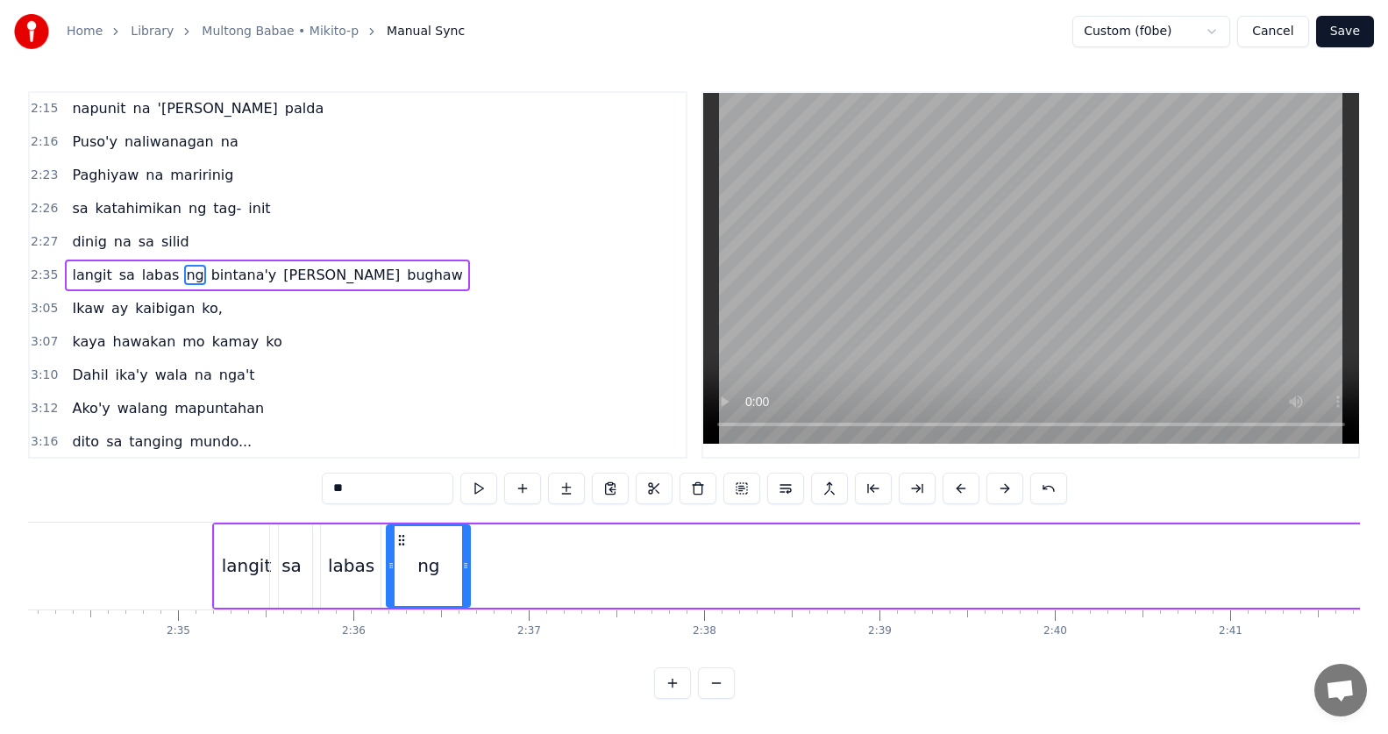
drag, startPoint x: 128, startPoint y: 538, endPoint x: 455, endPoint y: 566, distance: 328.2
click at [403, 555] on div "ng" at bounding box center [429, 566] width 82 height 80
drag, startPoint x: 469, startPoint y: 564, endPoint x: 408, endPoint y: 517, distance: 77.5
click at [449, 562] on icon at bounding box center [446, 566] width 7 height 14
click at [220, 278] on span "bintana'y" at bounding box center [244, 275] width 69 height 20
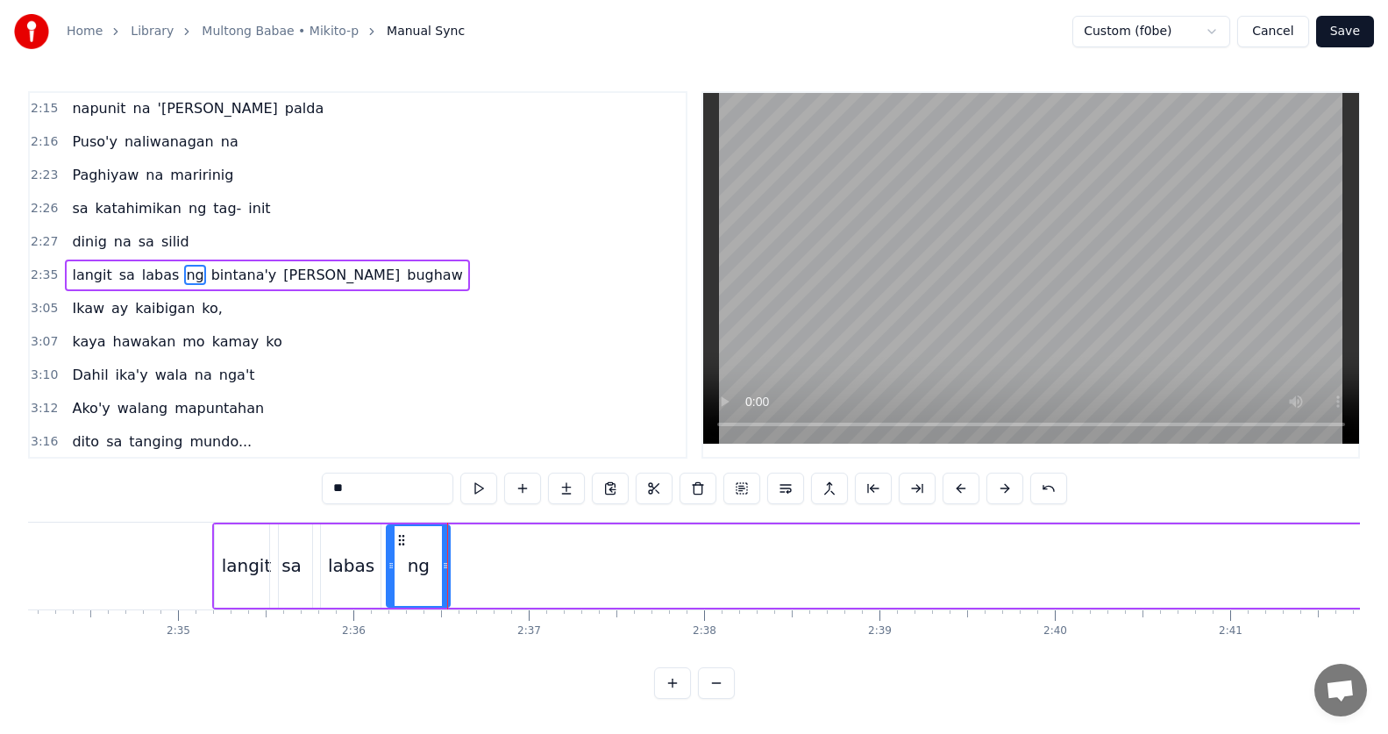
type input "*********"
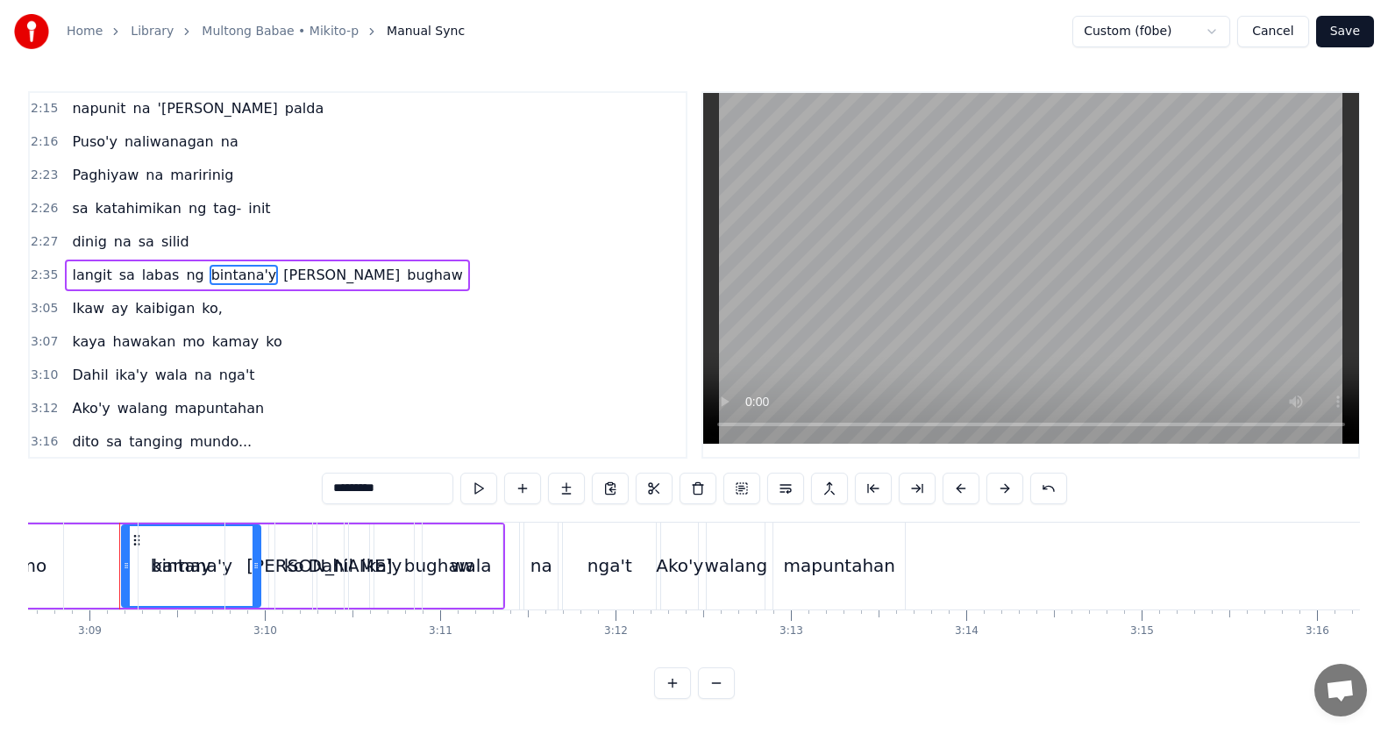
scroll to position [0, 33091]
drag, startPoint x: 132, startPoint y: 536, endPoint x: 95, endPoint y: 541, distance: 37.2
click at [95, 541] on div "kaya hawakan mo kamay ko" at bounding box center [65, 566] width 495 height 87
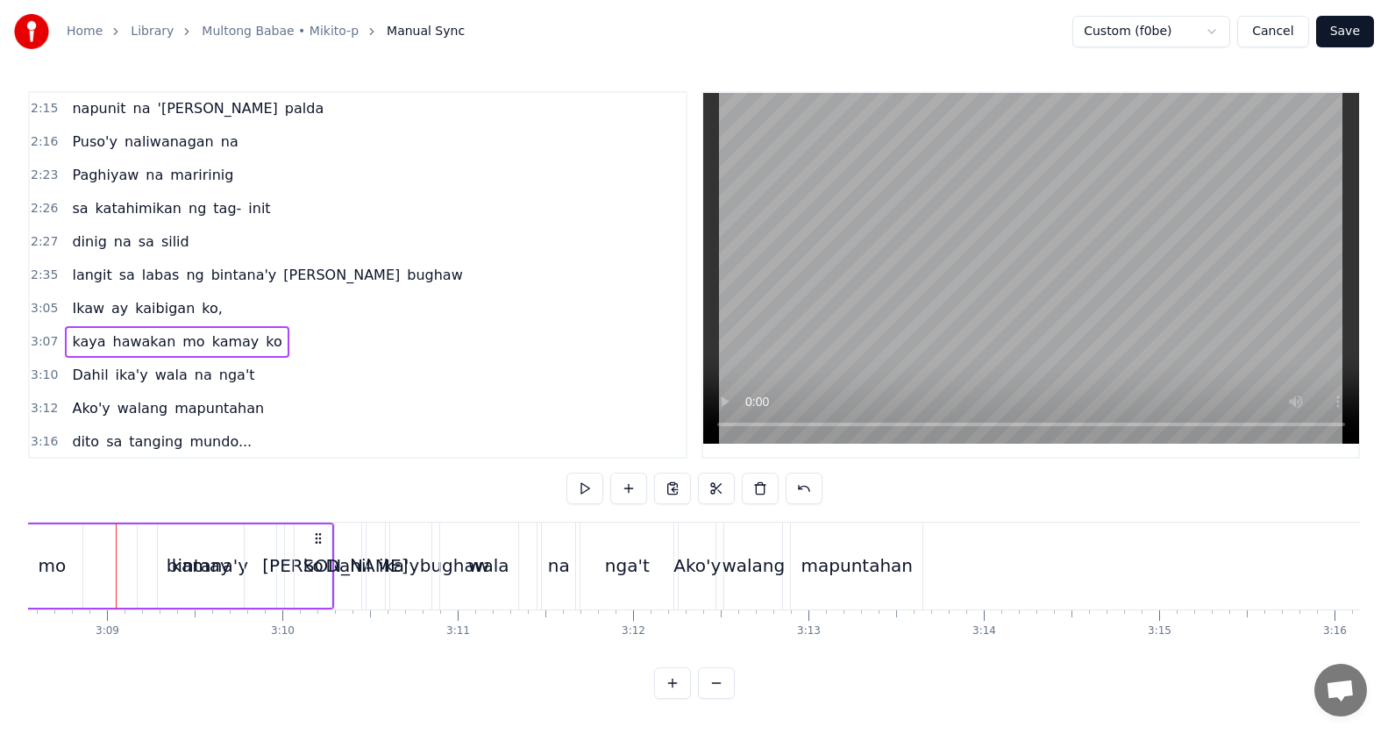
click at [224, 280] on span "bintana'y" at bounding box center [244, 275] width 69 height 20
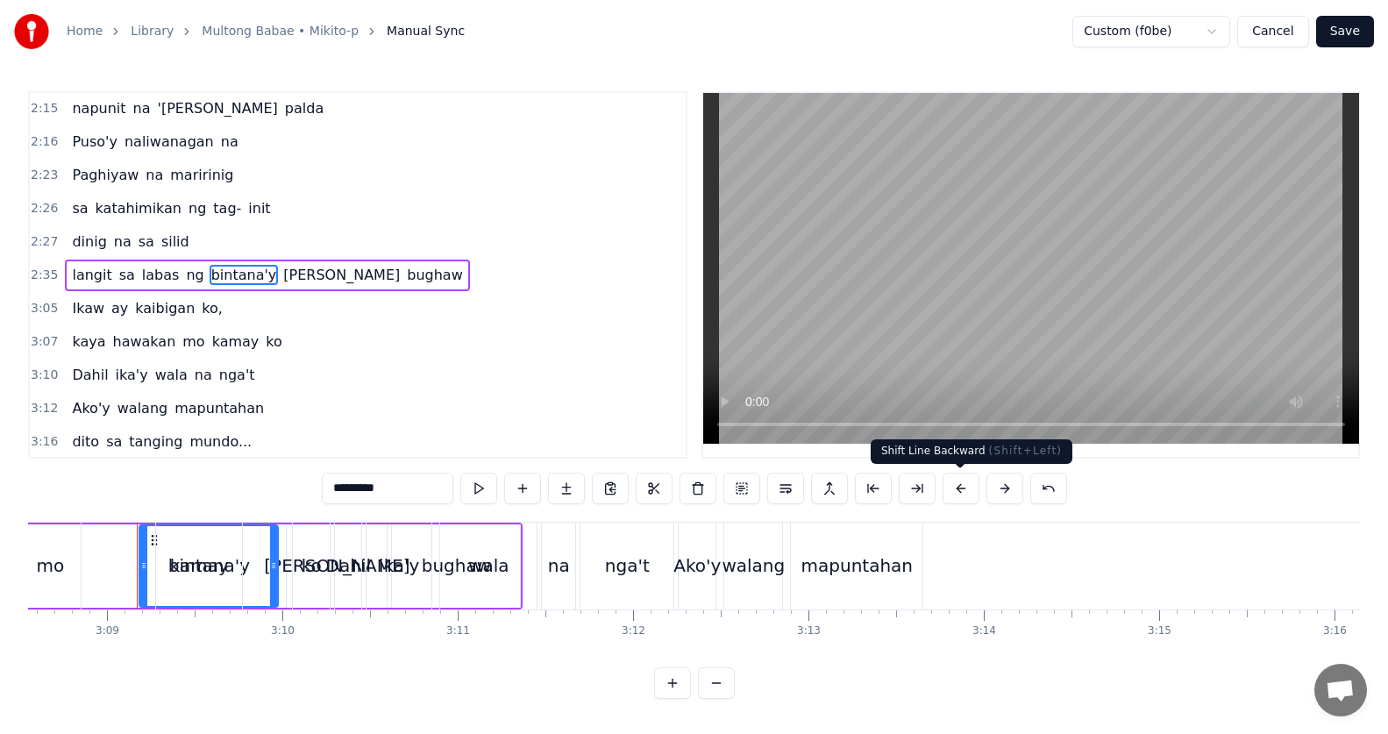
click at [965, 492] on button at bounding box center [961, 489] width 37 height 32
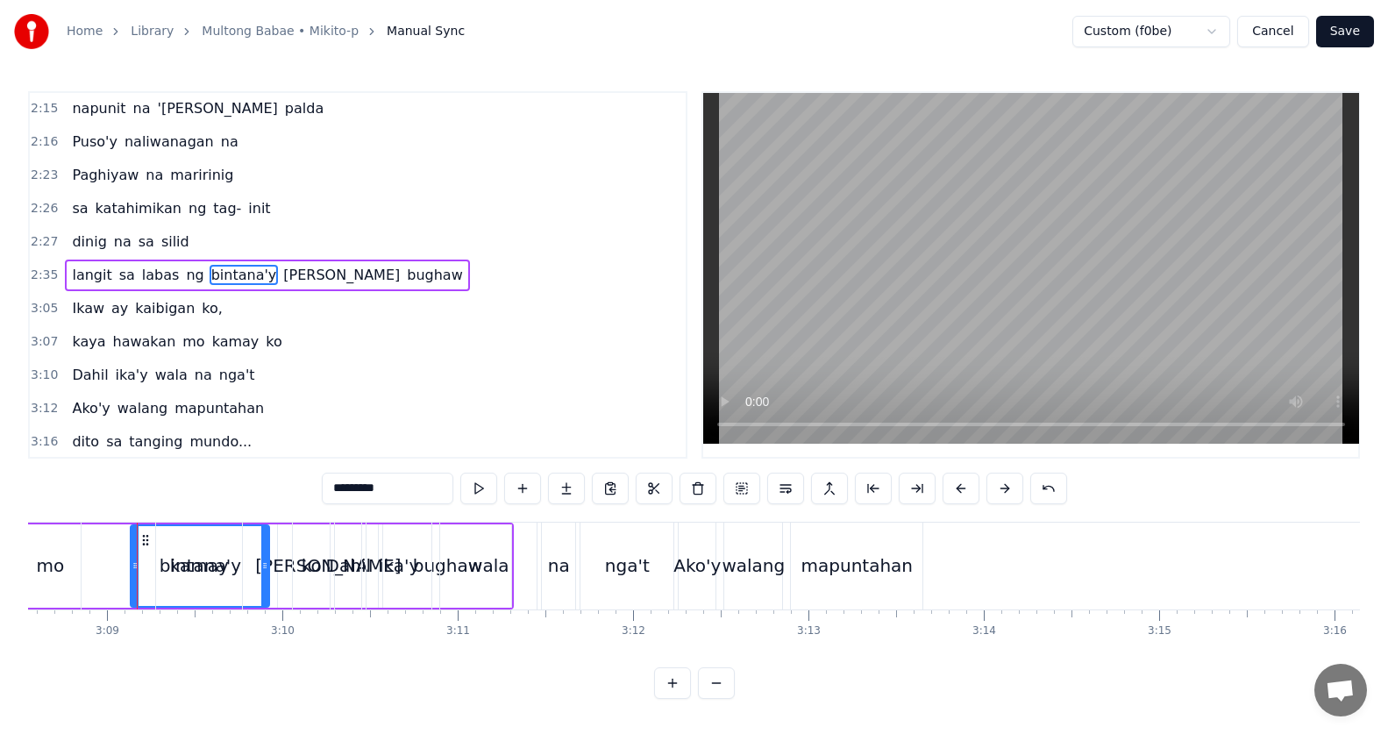
click at [965, 492] on button at bounding box center [961, 489] width 37 height 32
click at [966, 491] on button at bounding box center [961, 489] width 37 height 32
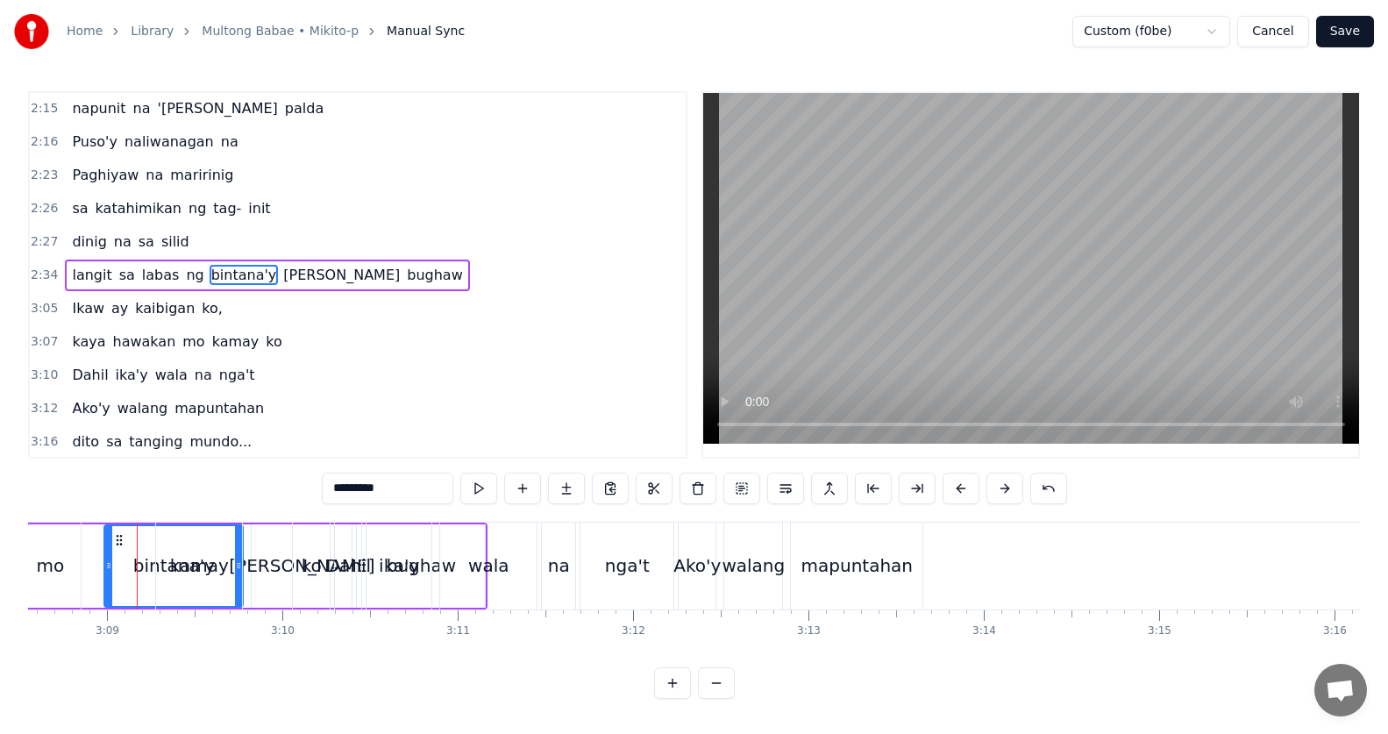
click at [966, 491] on button at bounding box center [961, 489] width 37 height 32
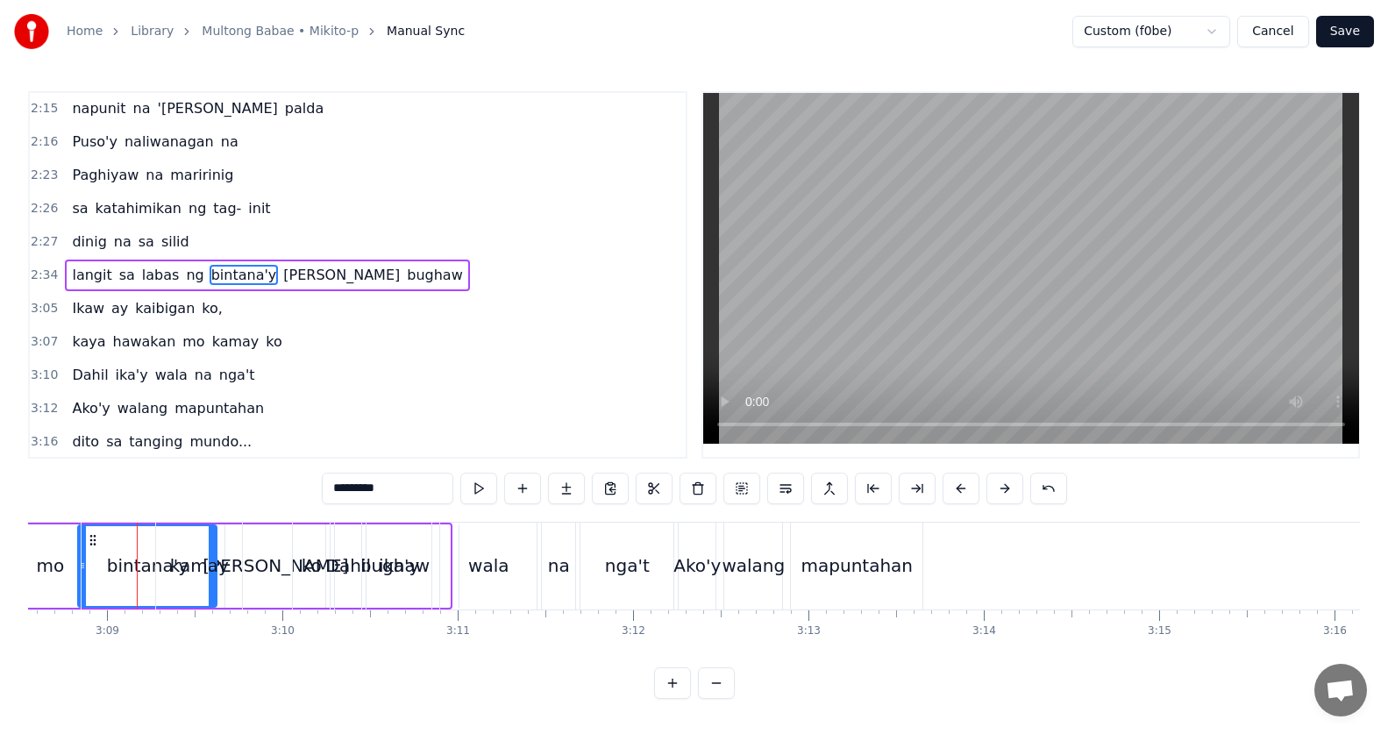
click at [966, 491] on button at bounding box center [961, 489] width 37 height 32
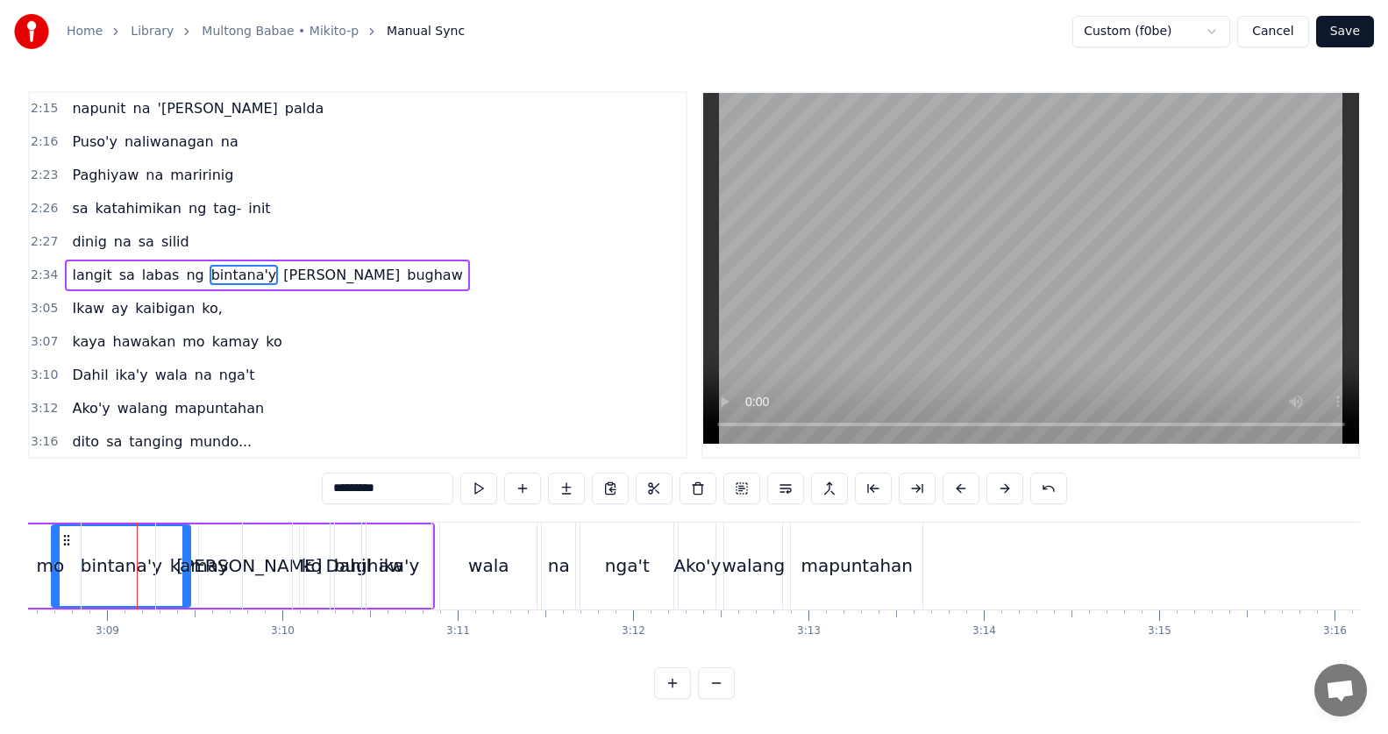
click at [966, 491] on button at bounding box center [961, 489] width 37 height 32
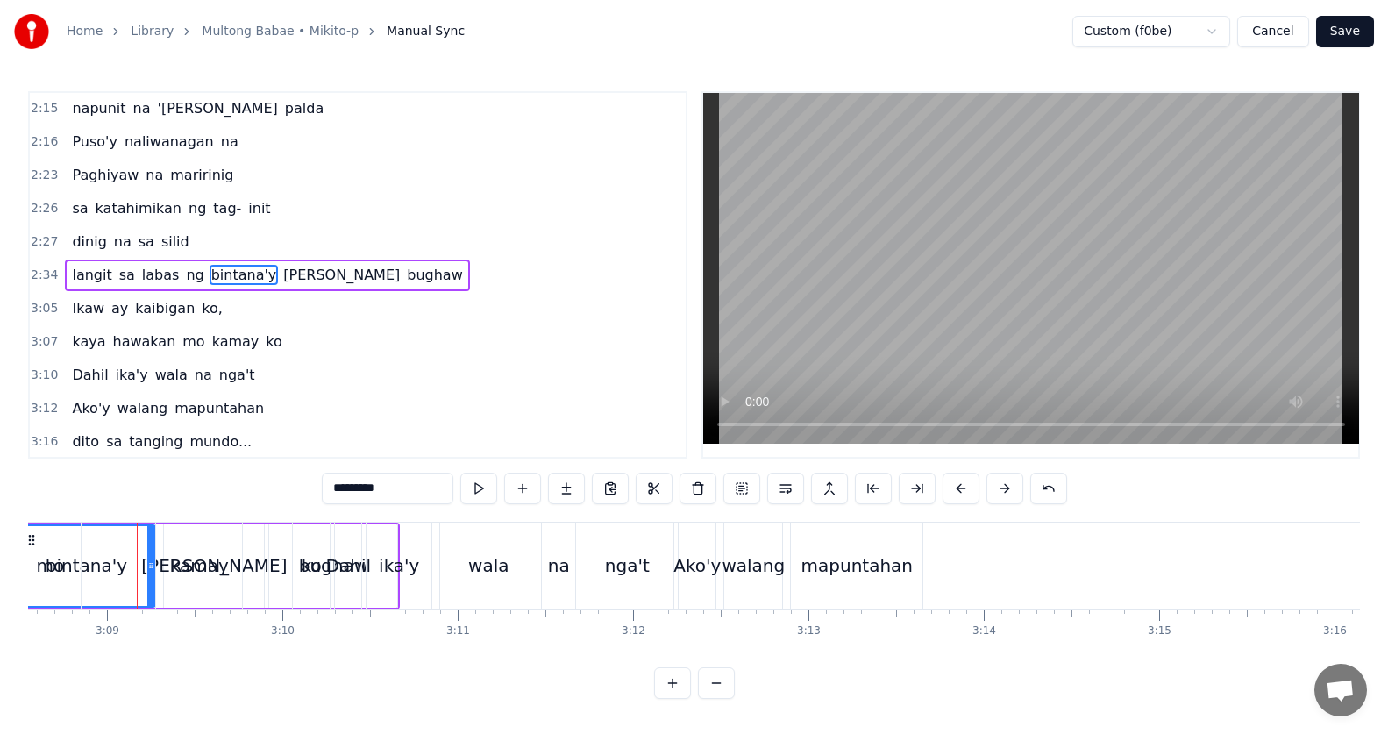
click at [966, 491] on button at bounding box center [961, 489] width 37 height 32
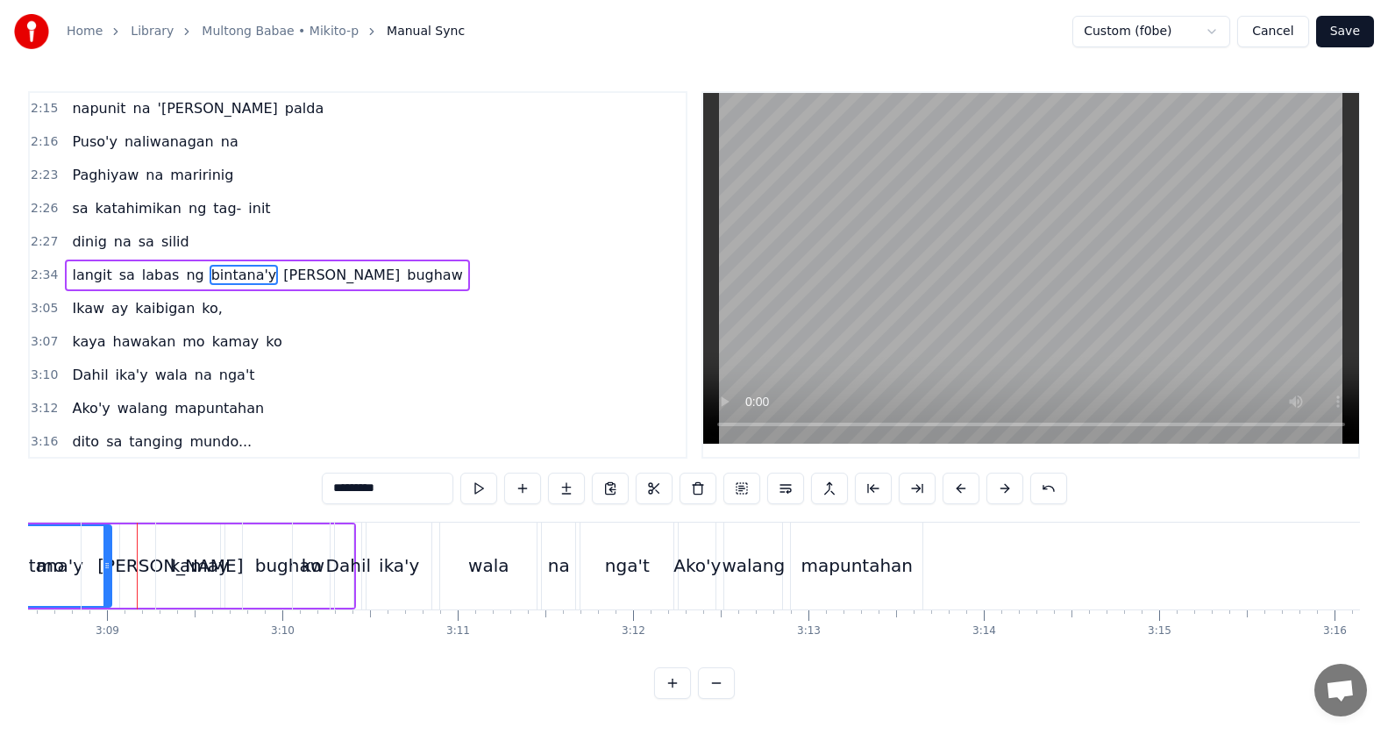
click at [966, 491] on button at bounding box center [961, 489] width 37 height 32
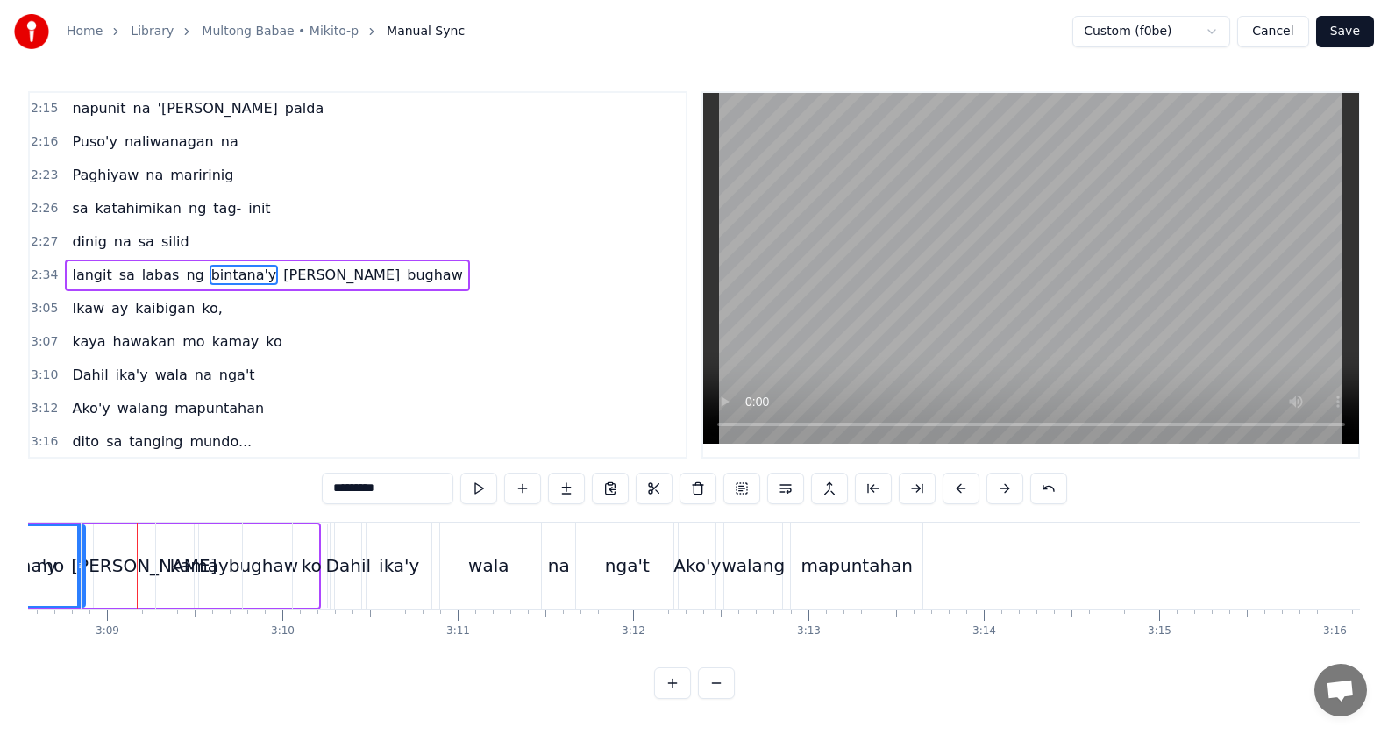
click at [966, 491] on button at bounding box center [961, 489] width 37 height 32
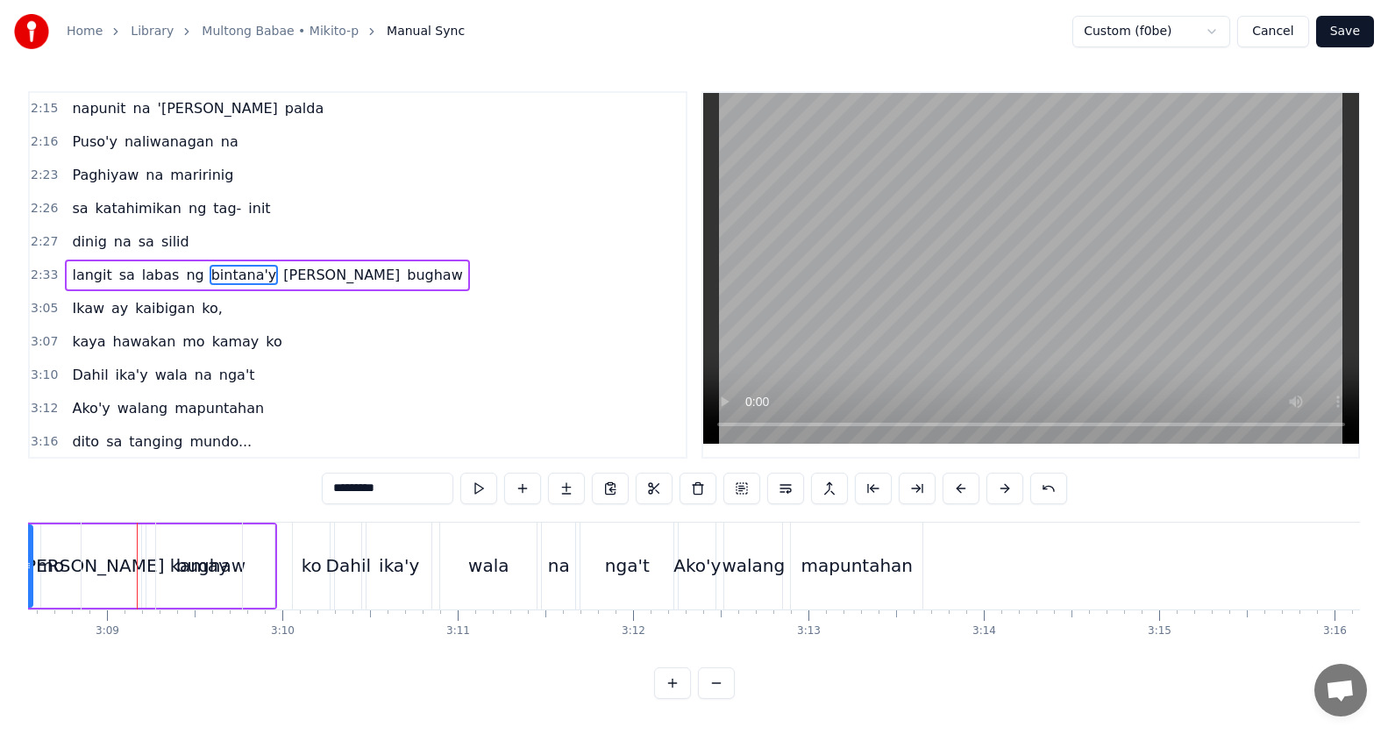
click at [966, 491] on button at bounding box center [961, 489] width 37 height 32
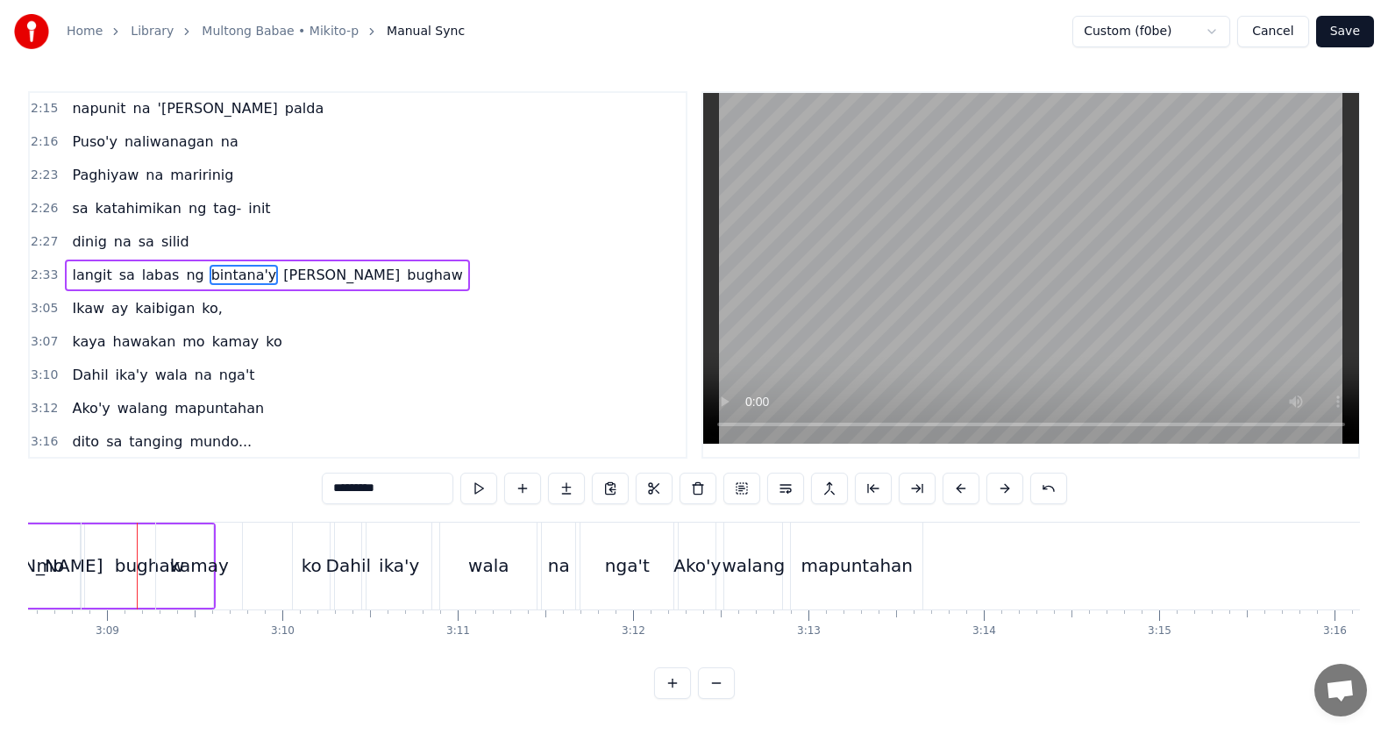
click at [966, 491] on button at bounding box center [961, 489] width 37 height 32
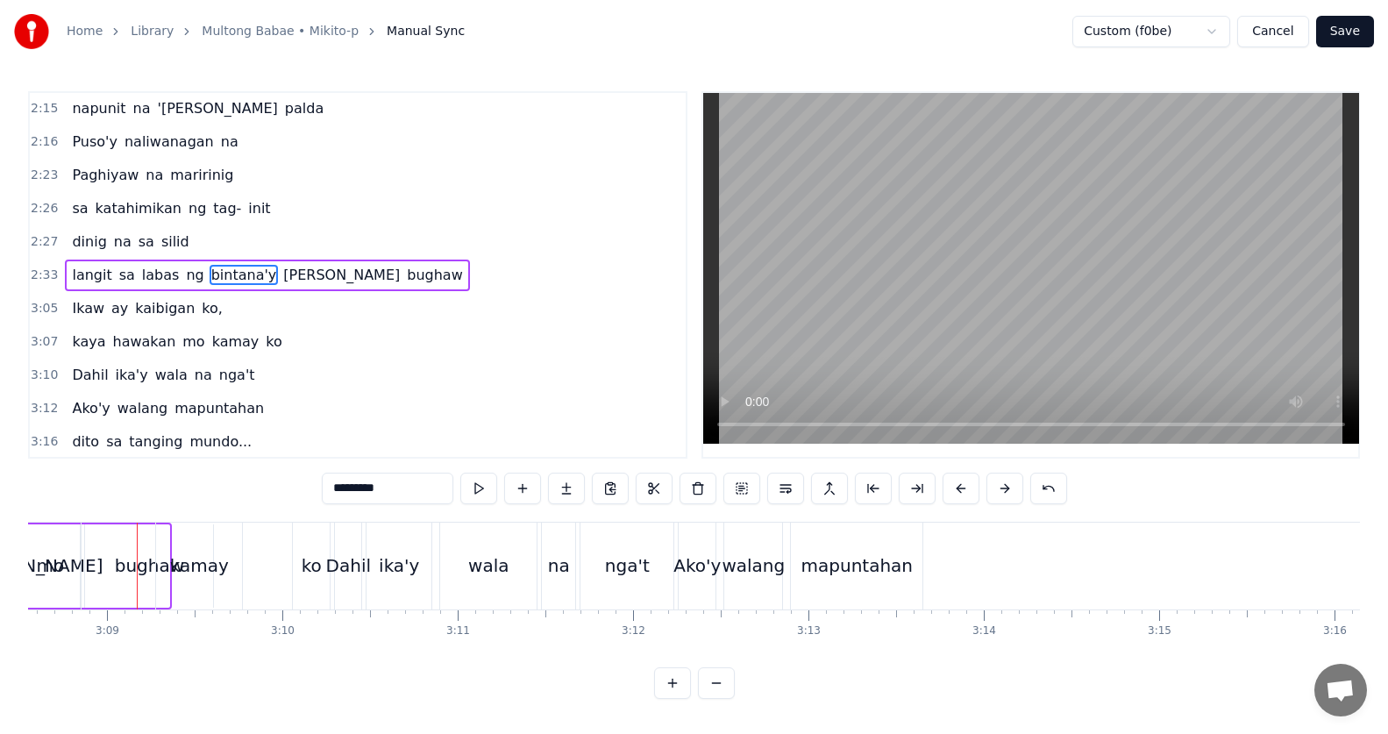
click at [966, 491] on button at bounding box center [961, 489] width 37 height 32
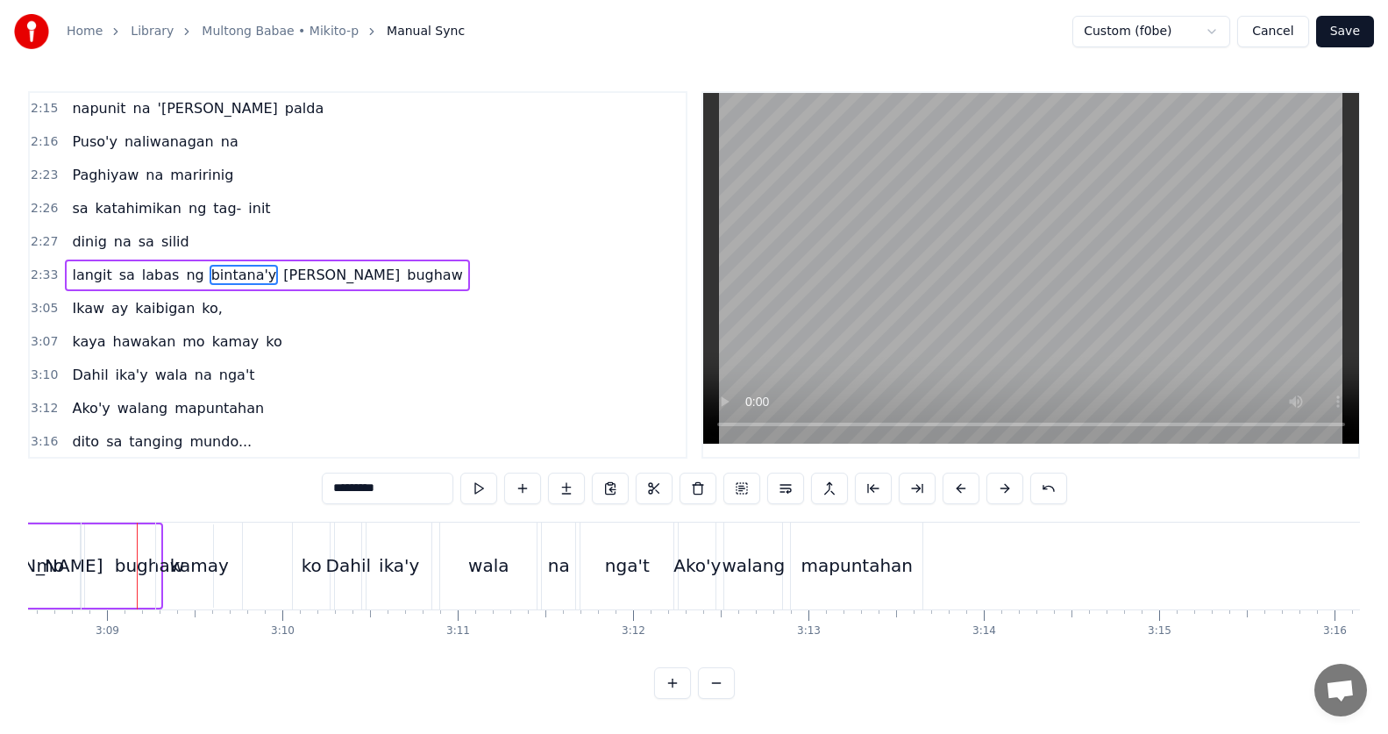
click at [966, 491] on button at bounding box center [961, 489] width 37 height 32
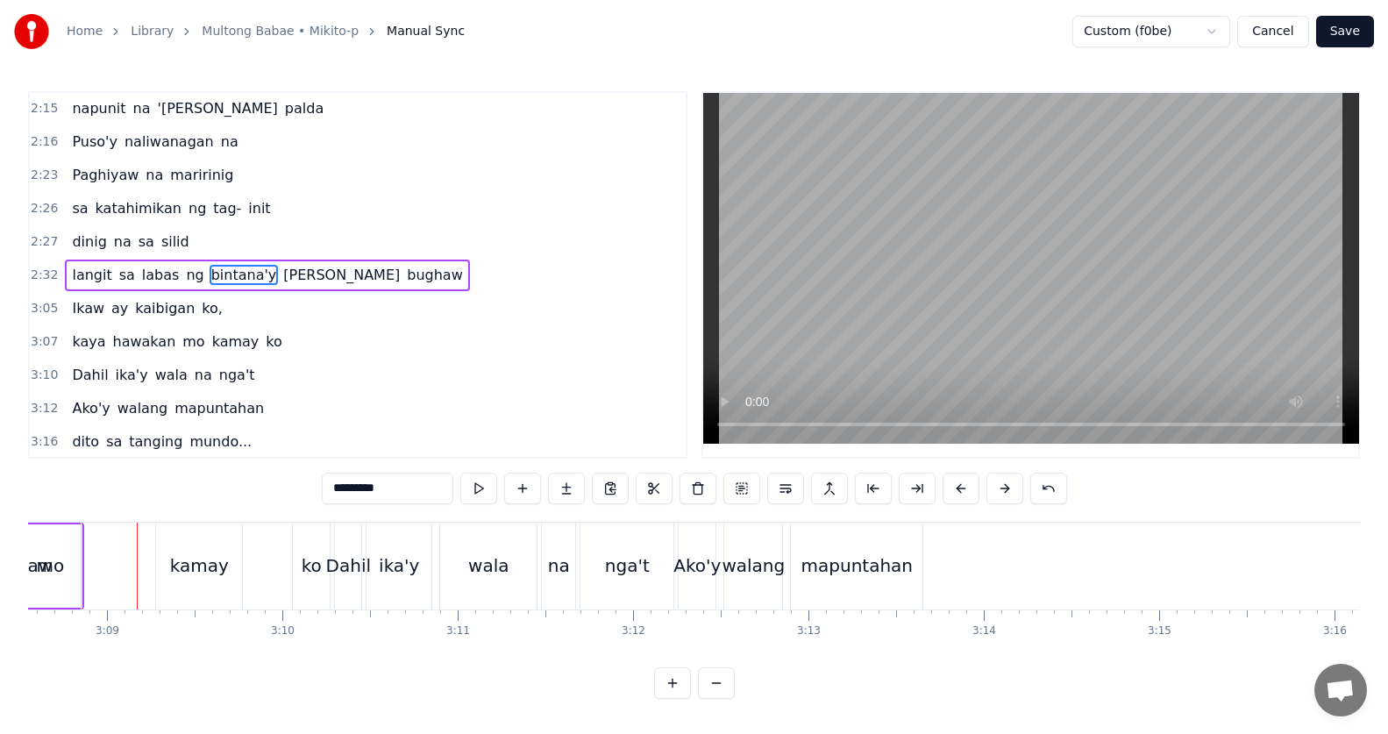
click at [966, 491] on button at bounding box center [961, 489] width 37 height 32
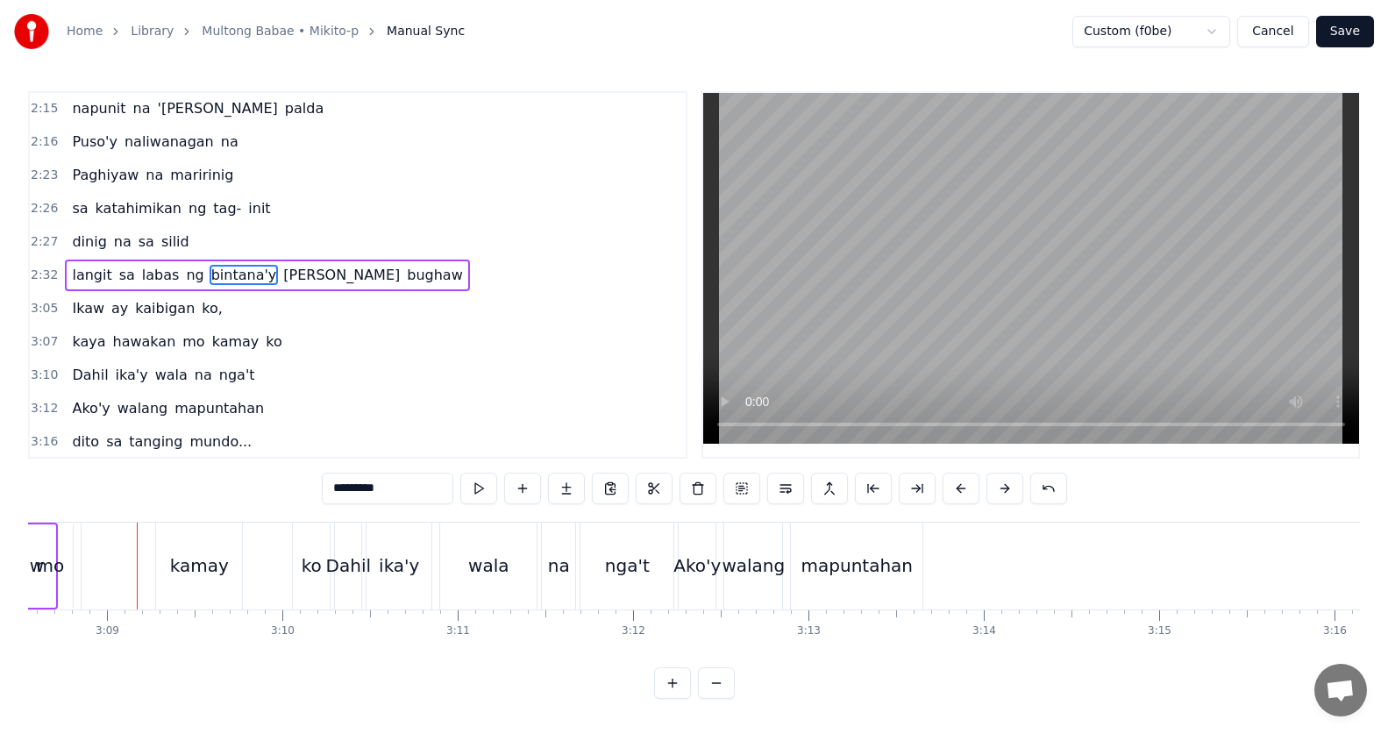
click at [966, 491] on button at bounding box center [961, 489] width 37 height 32
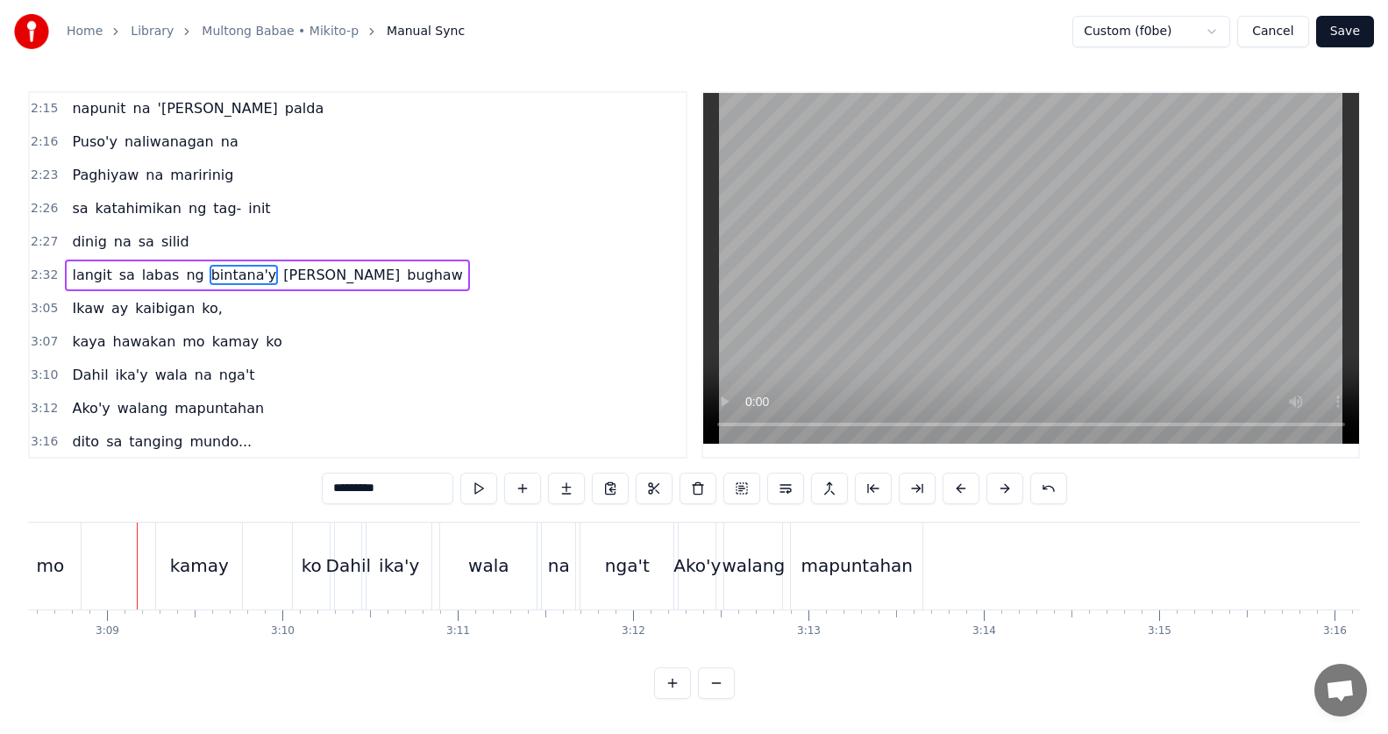
click at [966, 491] on button at bounding box center [961, 489] width 37 height 32
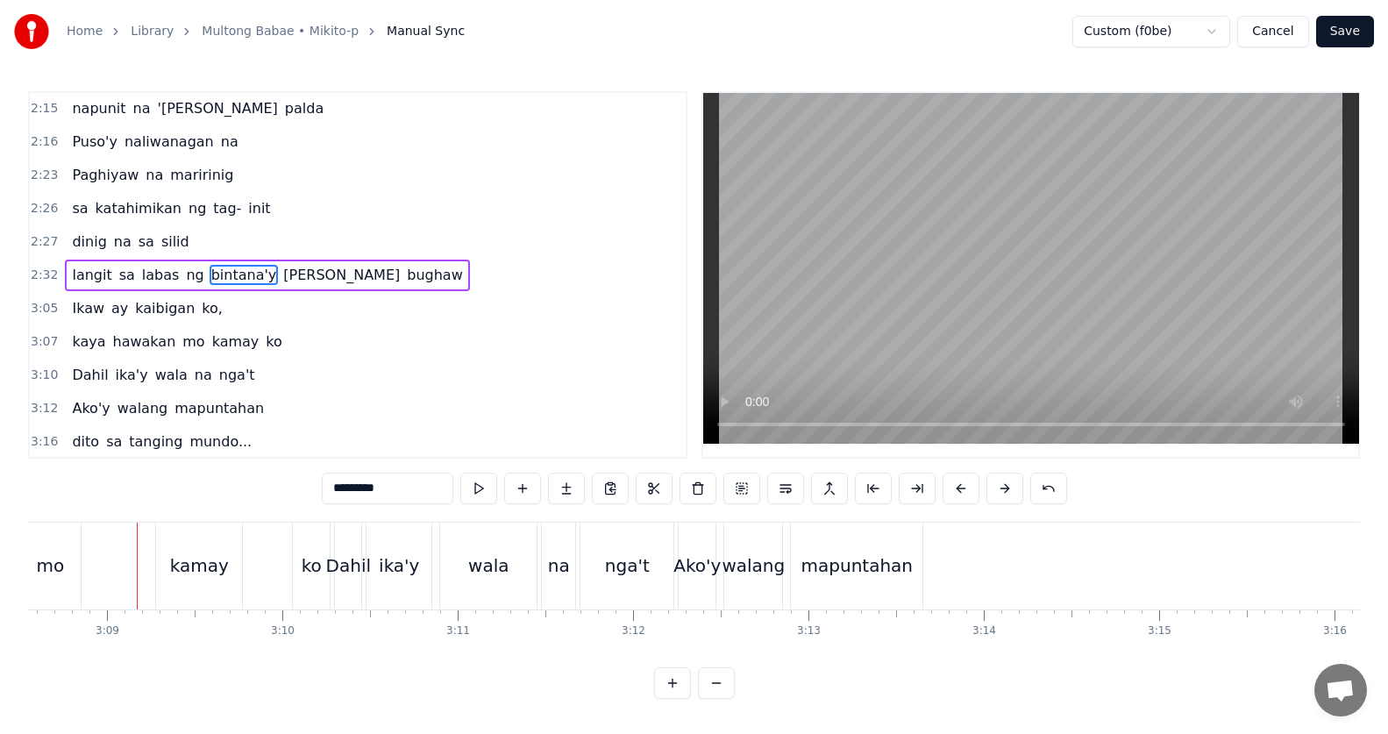
click at [966, 491] on button at bounding box center [961, 489] width 37 height 32
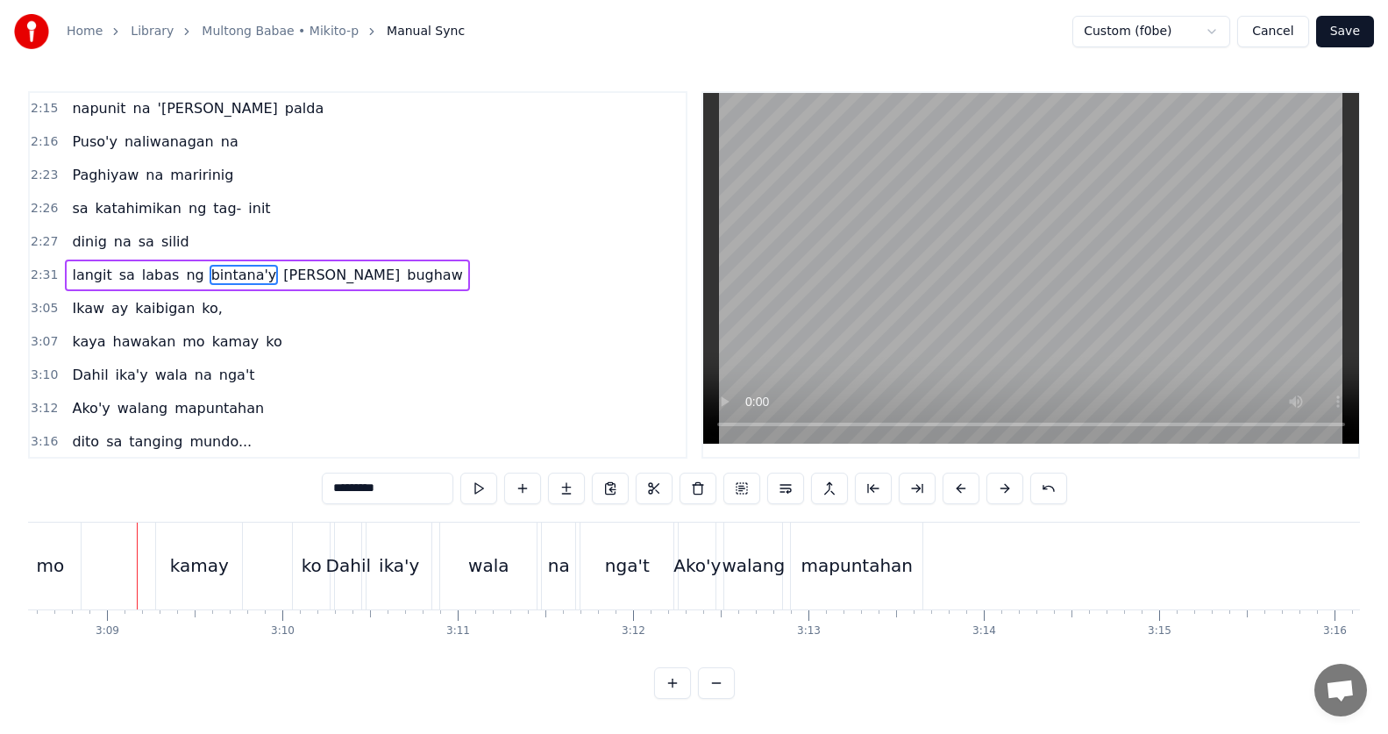
click at [966, 491] on button at bounding box center [961, 489] width 37 height 32
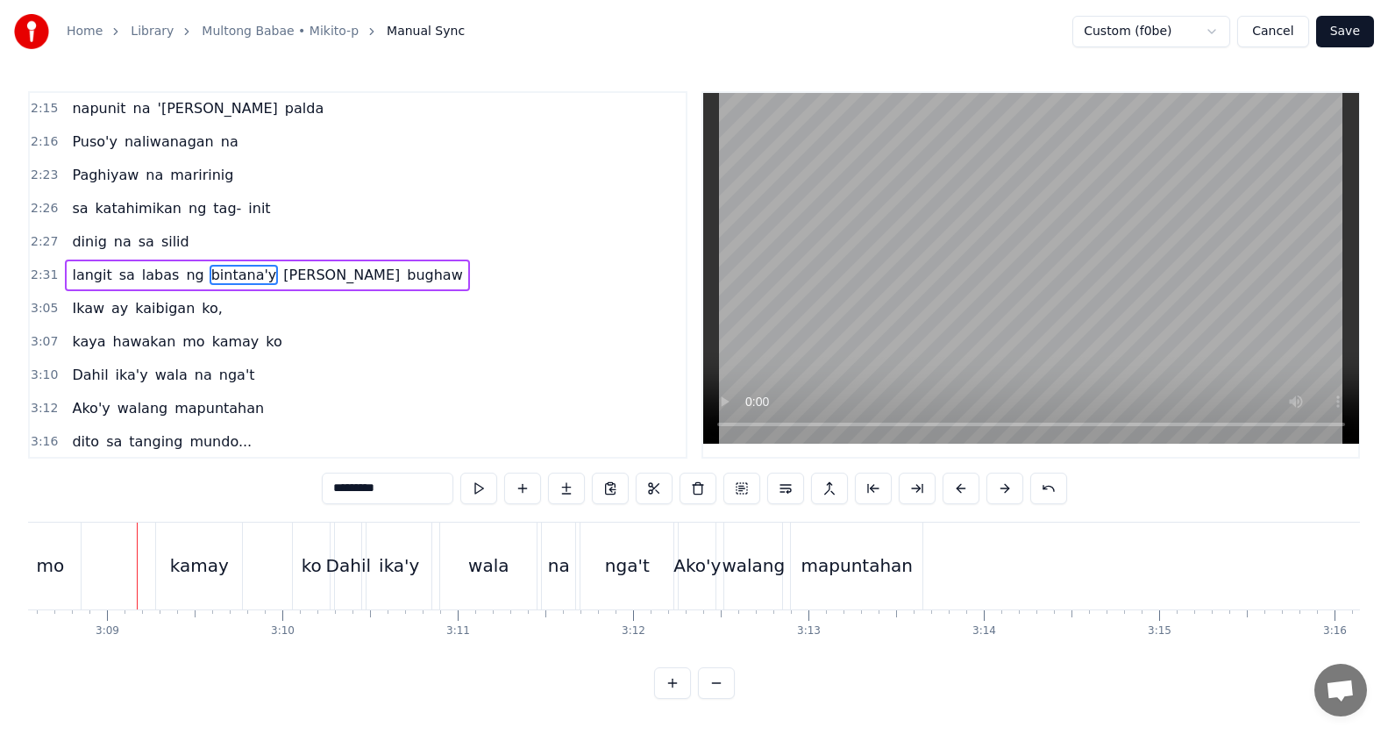
click at [966, 491] on button at bounding box center [961, 489] width 37 height 32
click at [965, 491] on button at bounding box center [961, 489] width 37 height 32
click at [964, 491] on button at bounding box center [961, 489] width 37 height 32
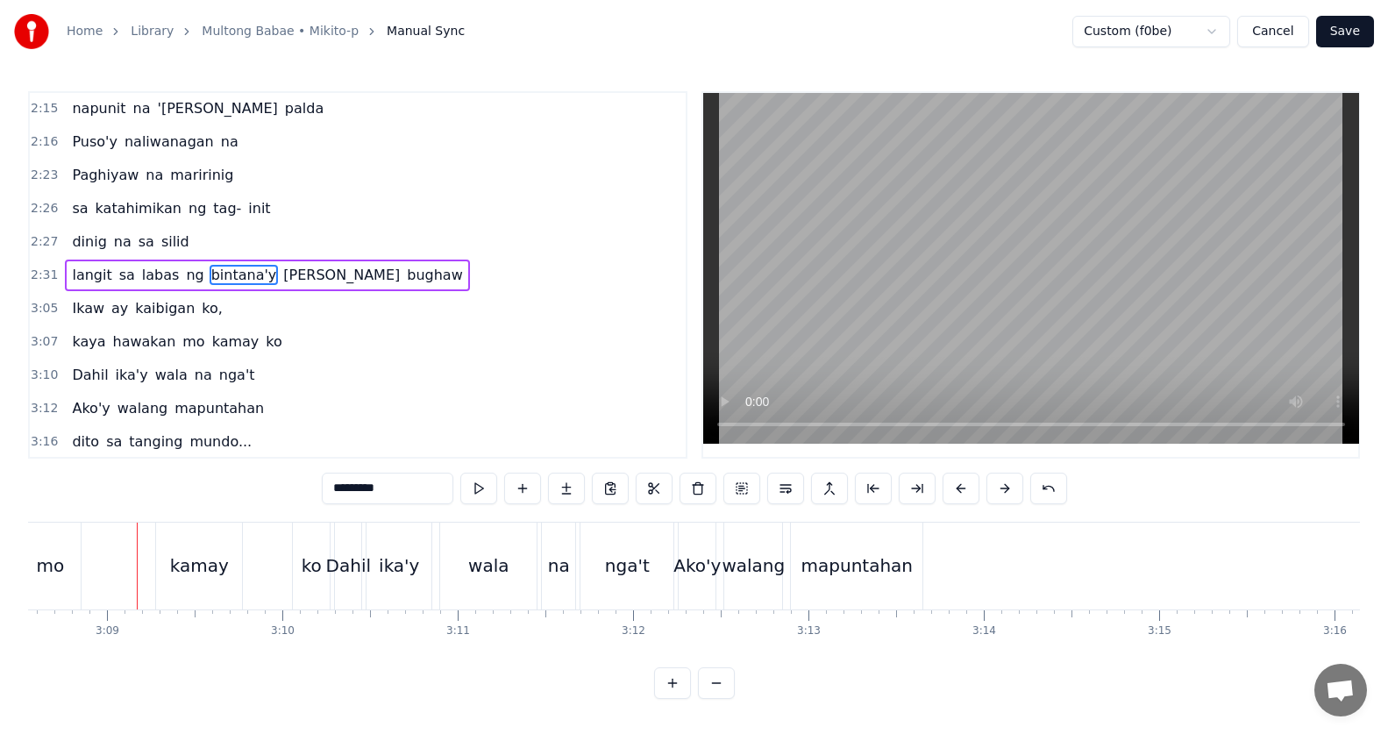
click at [964, 491] on button at bounding box center [961, 489] width 37 height 32
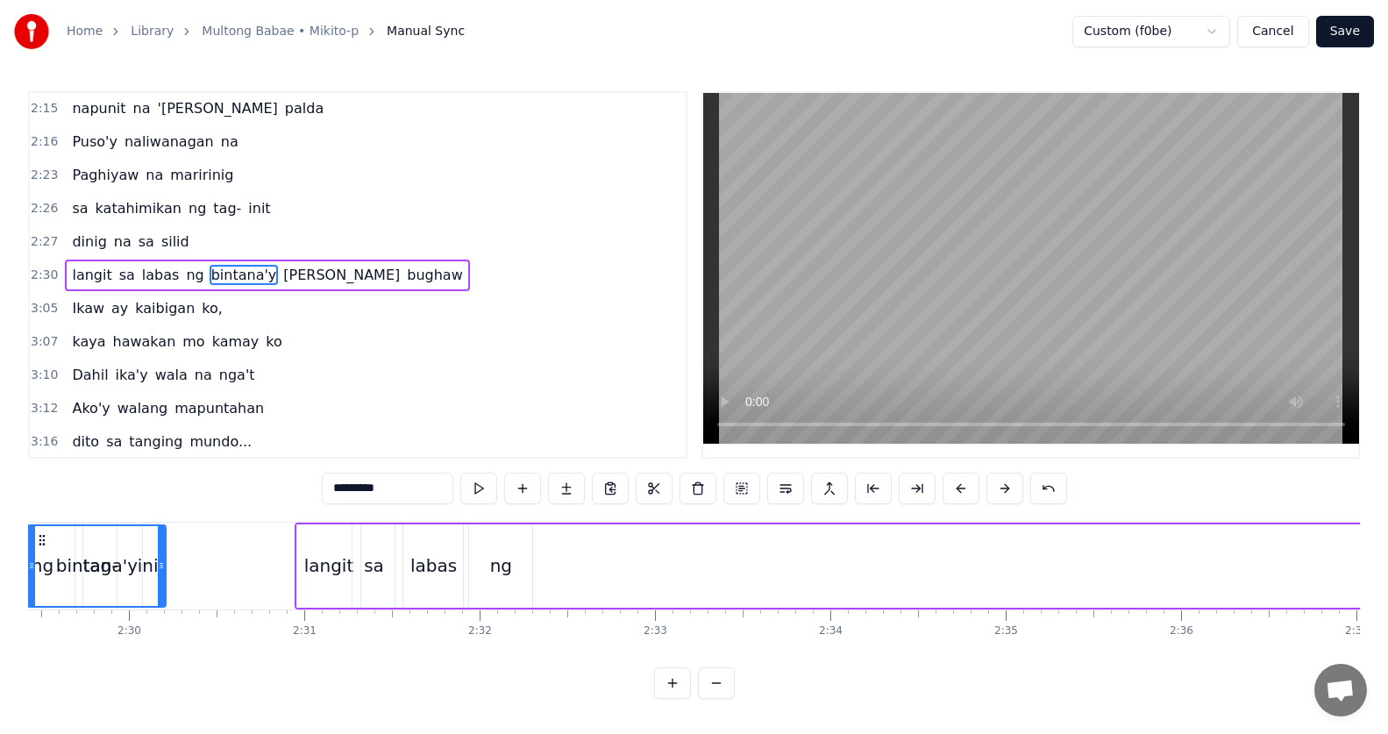
scroll to position [0, 26143]
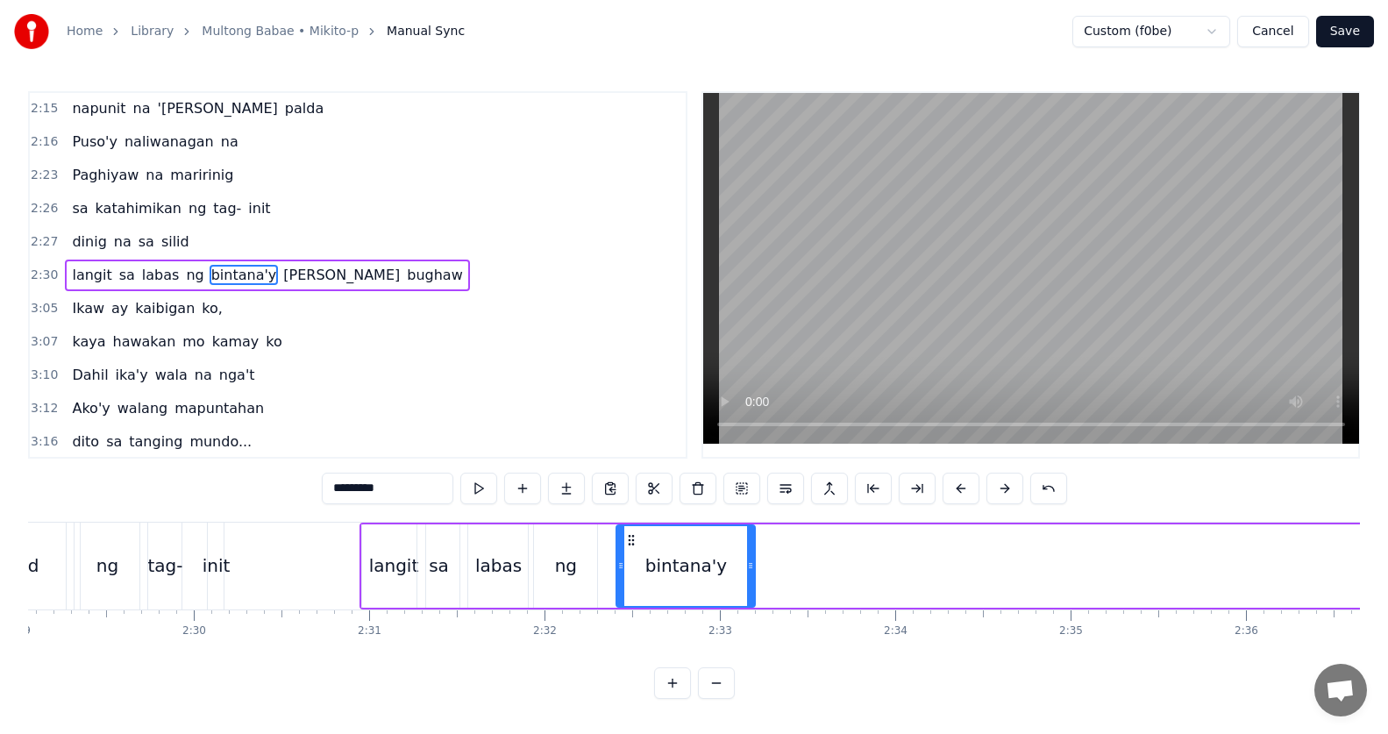
drag, startPoint x: 1276, startPoint y: 541, endPoint x: 635, endPoint y: 579, distance: 642.2
click at [635, 579] on div "bintana'y" at bounding box center [685, 566] width 137 height 80
drag, startPoint x: 753, startPoint y: 566, endPoint x: 708, endPoint y: 564, distance: 45.6
click at [708, 564] on icon at bounding box center [705, 566] width 7 height 14
click at [282, 274] on span "[PERSON_NAME]" at bounding box center [342, 275] width 120 height 20
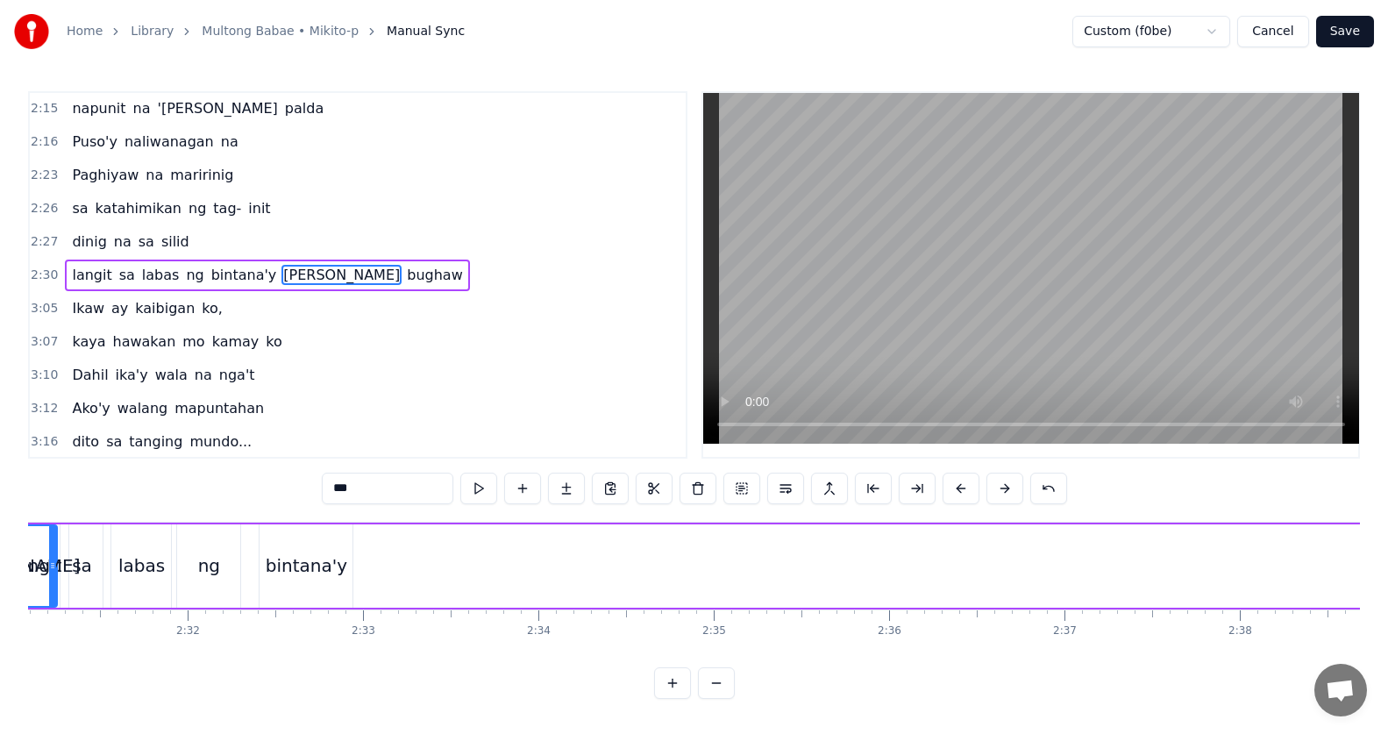
scroll to position [0, 26416]
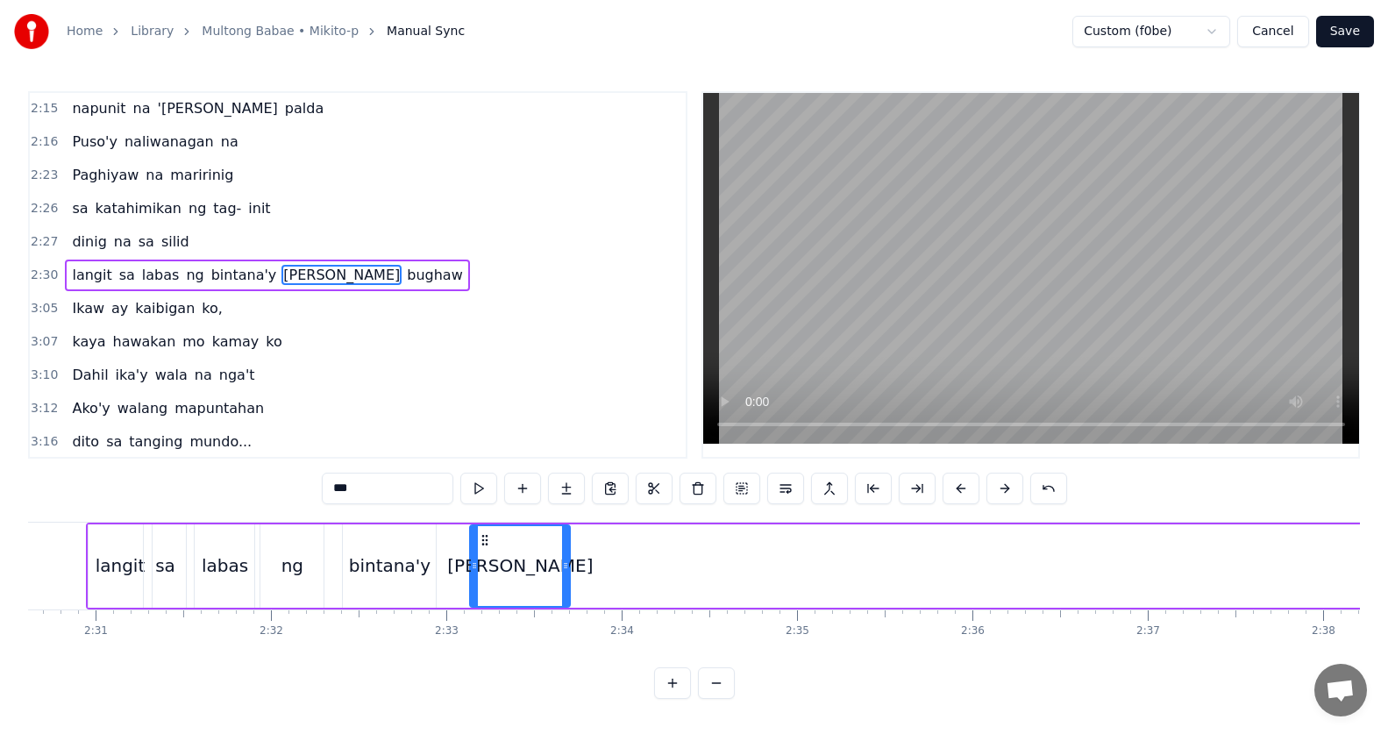
drag, startPoint x: 130, startPoint y: 538, endPoint x: 378, endPoint y: 426, distance: 272.4
click at [480, 547] on div "[PERSON_NAME]" at bounding box center [520, 566] width 98 height 80
click at [405, 282] on span "bughaw" at bounding box center [434, 275] width 59 height 20
type input "******"
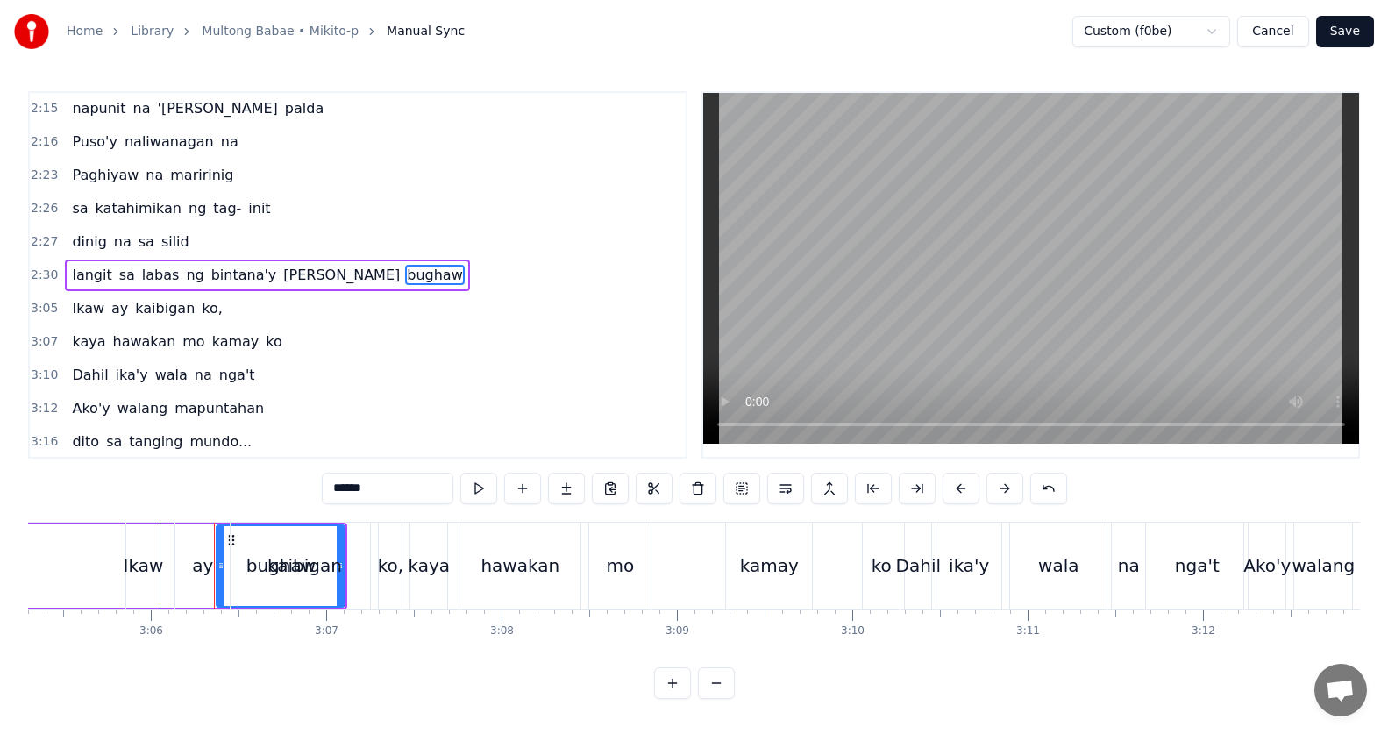
scroll to position [0, 32598]
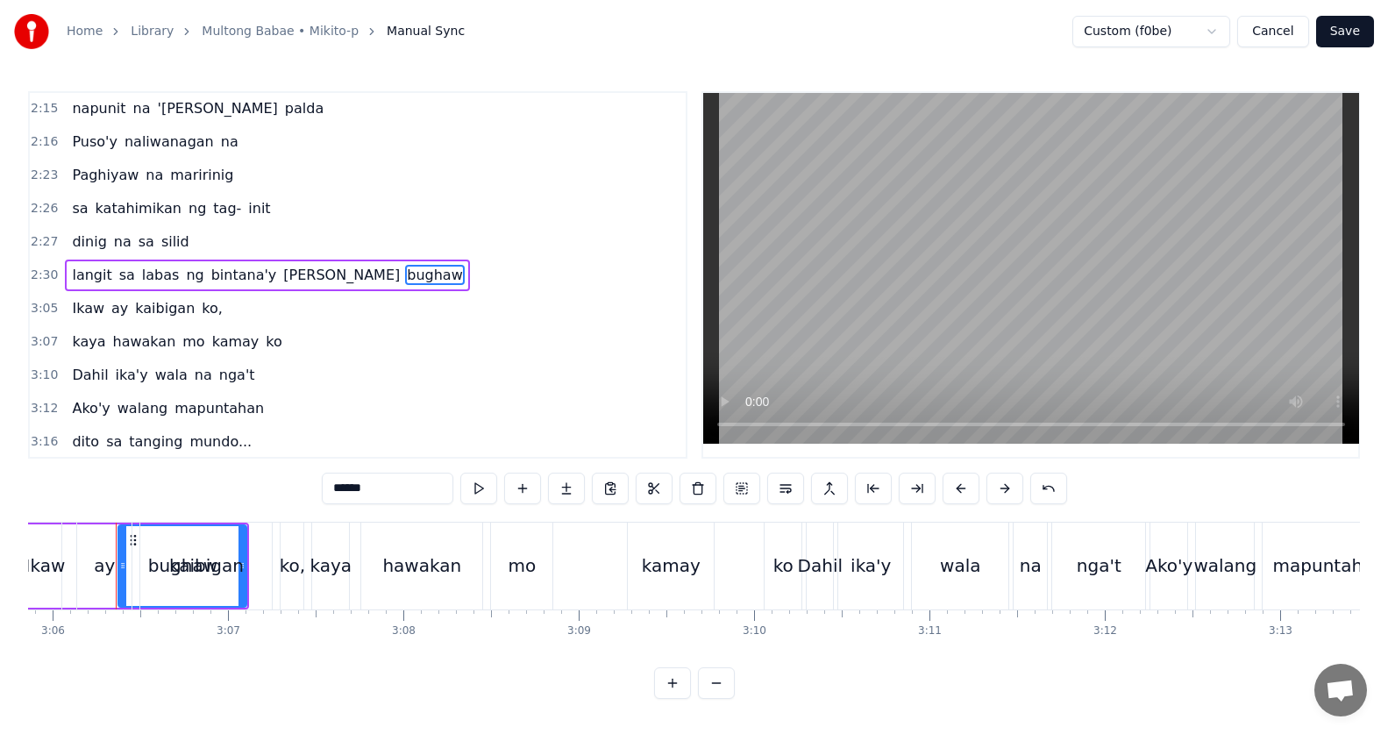
drag, startPoint x: 135, startPoint y: 538, endPoint x: 87, endPoint y: 541, distance: 48.3
click at [87, 541] on div "Ikaw ay kaibigan ko," at bounding box center [167, 566] width 281 height 87
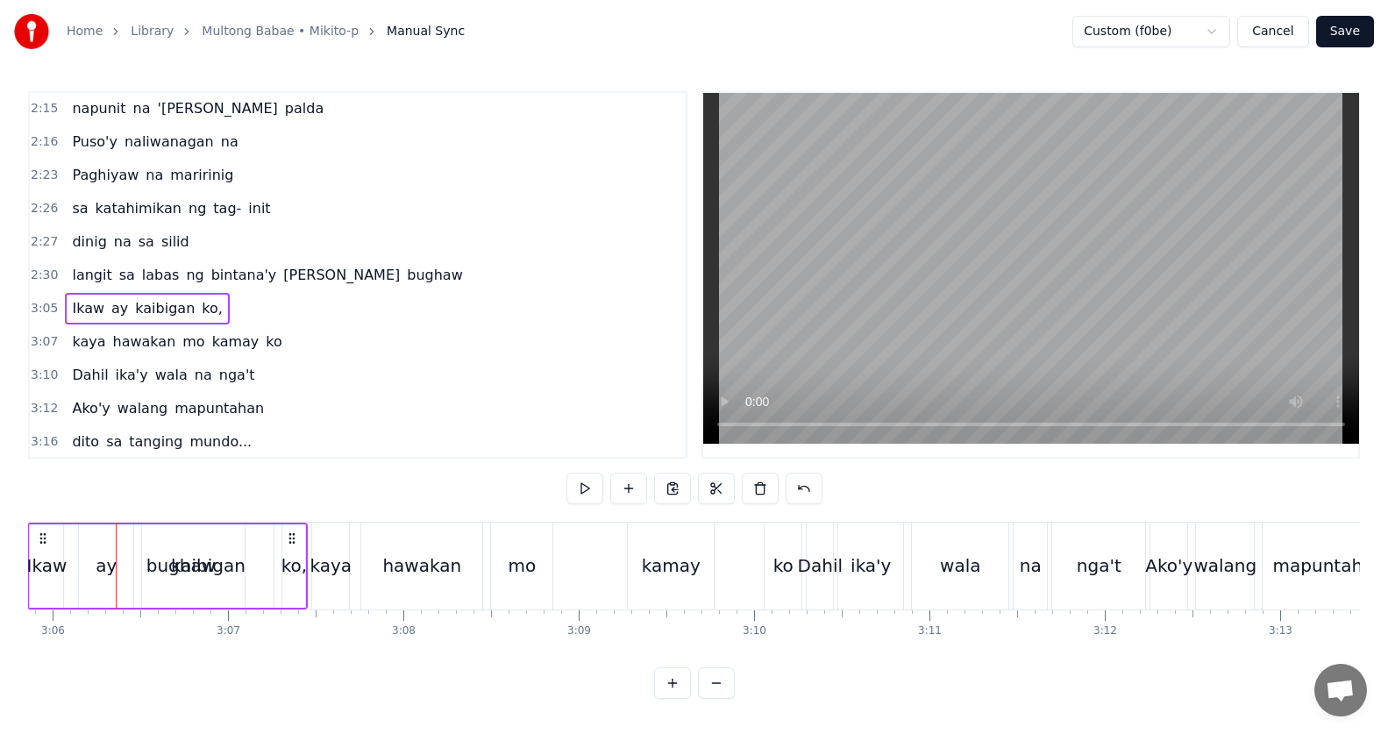
scroll to position [0, 32569]
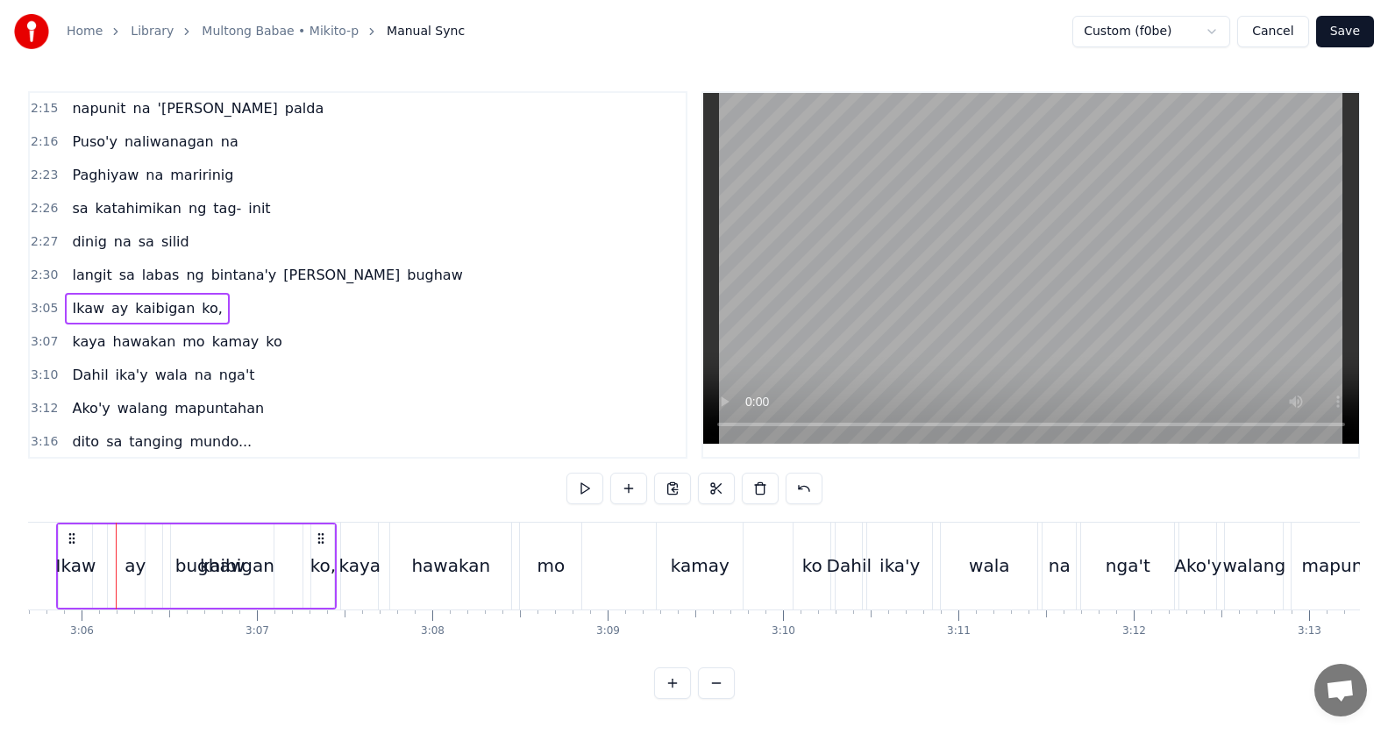
click at [405, 272] on span "bughaw" at bounding box center [434, 275] width 59 height 20
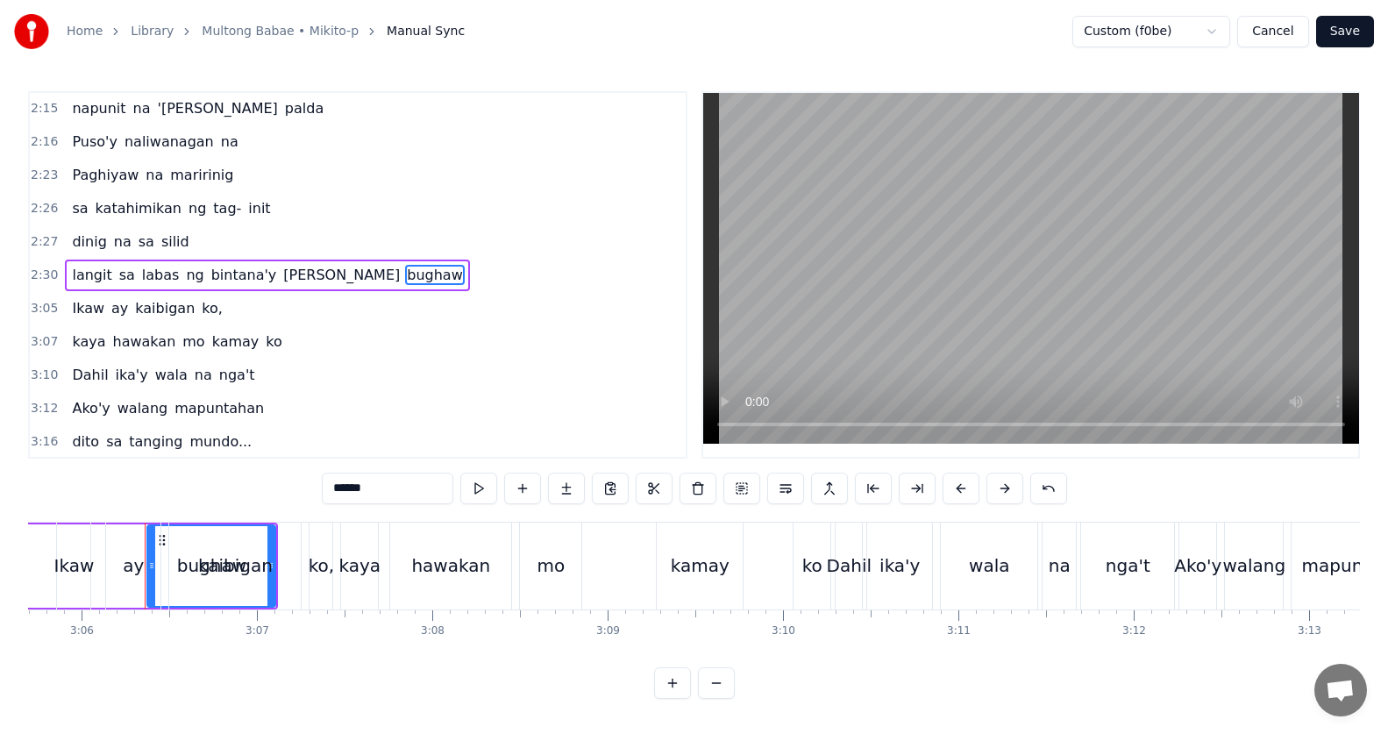
drag, startPoint x: 163, startPoint y: 539, endPoint x: 110, endPoint y: 547, distance: 53.2
click at [110, 547] on div "Ikaw ay kaibigan ko," at bounding box center [196, 566] width 281 height 87
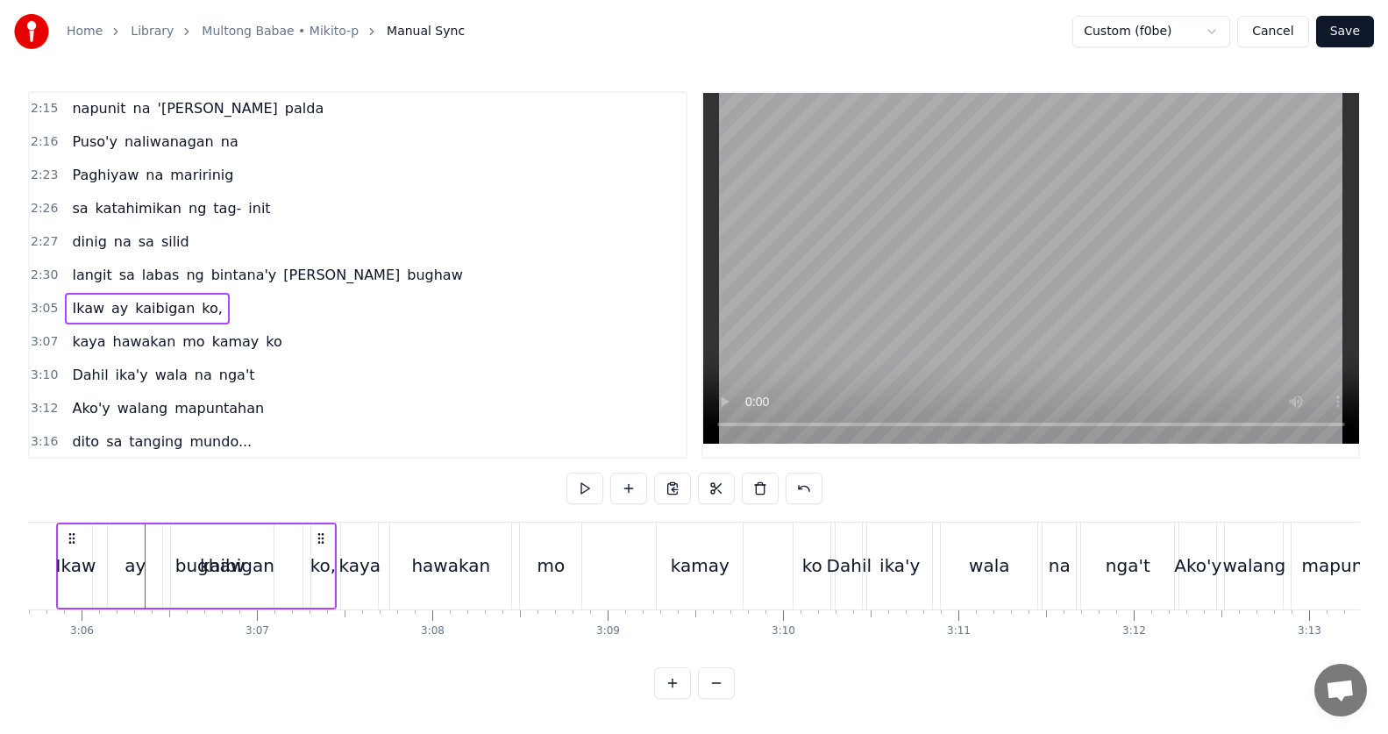
scroll to position [0, 32564]
click at [295, 251] on div "2:27 dinig na sa silid" at bounding box center [358, 241] width 656 height 33
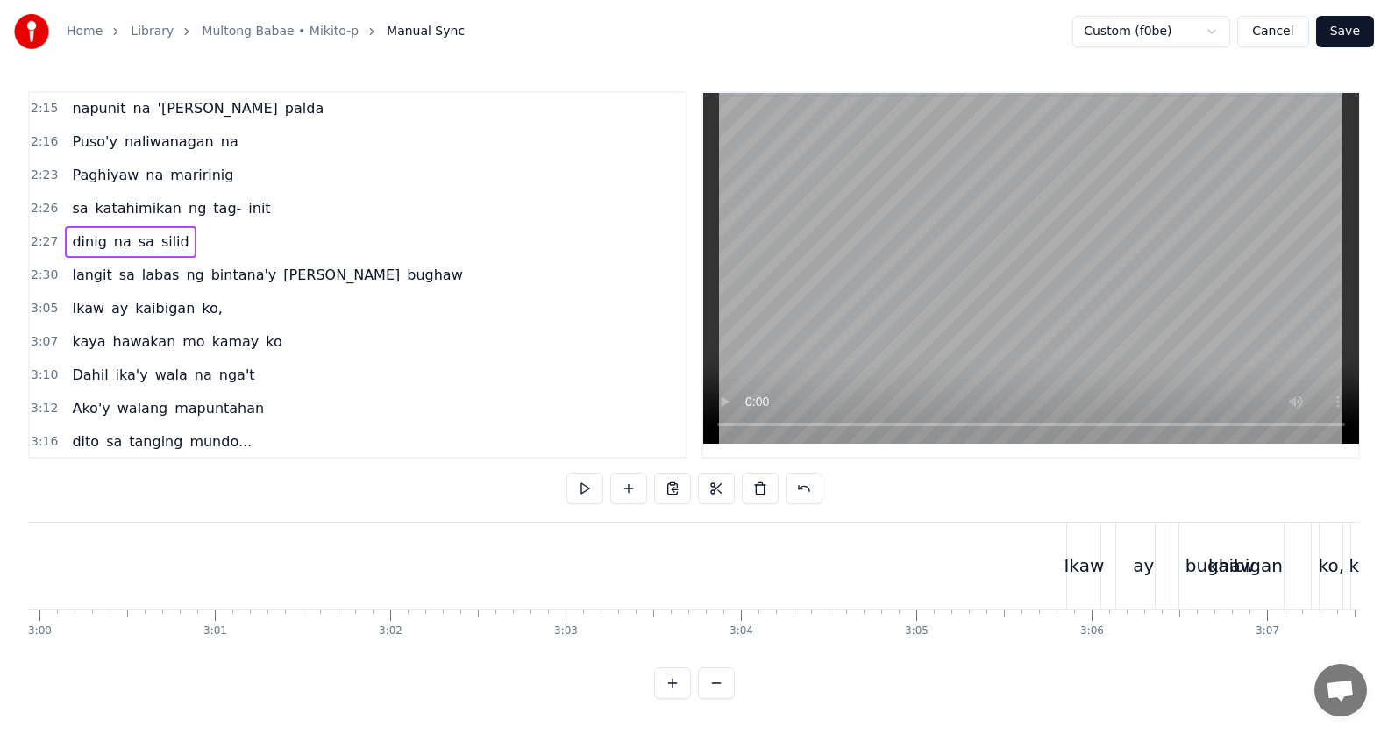
click at [405, 280] on span "bughaw" at bounding box center [434, 275] width 59 height 20
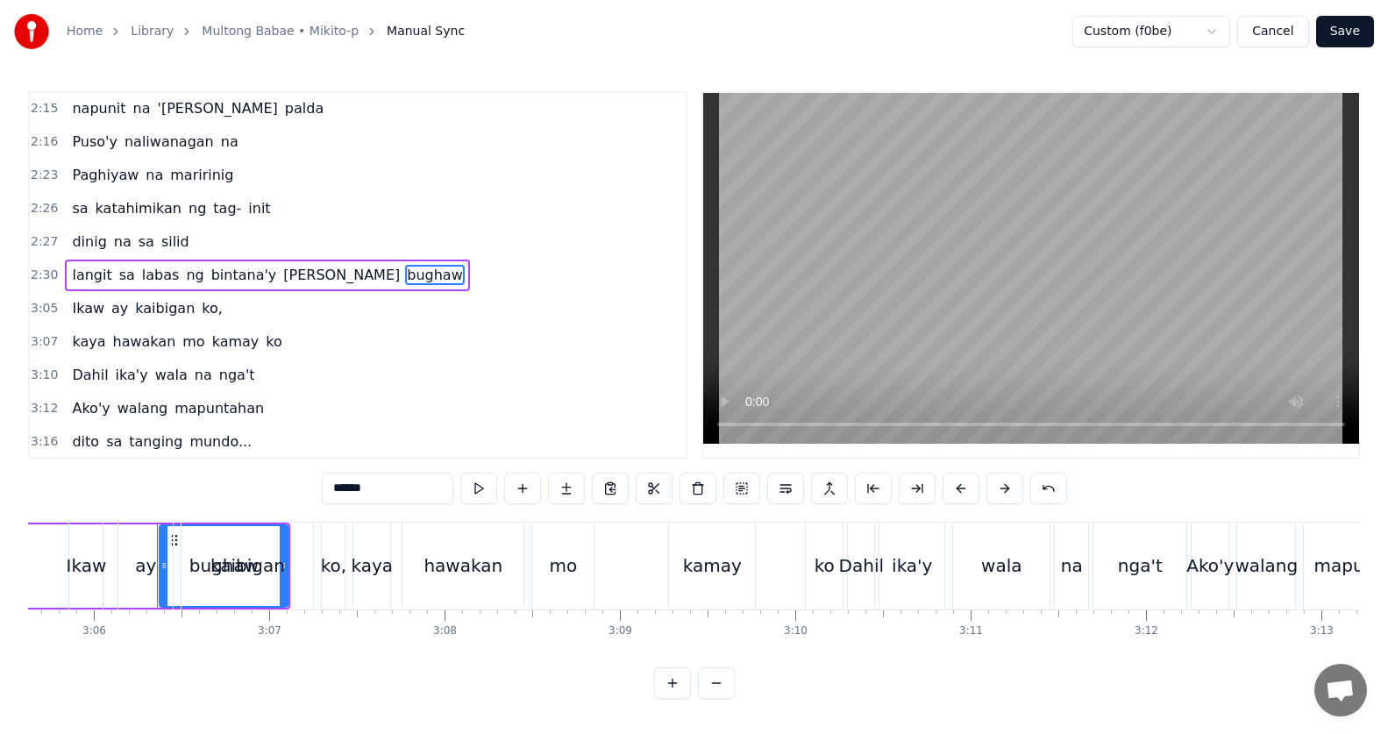
scroll to position [0, 32598]
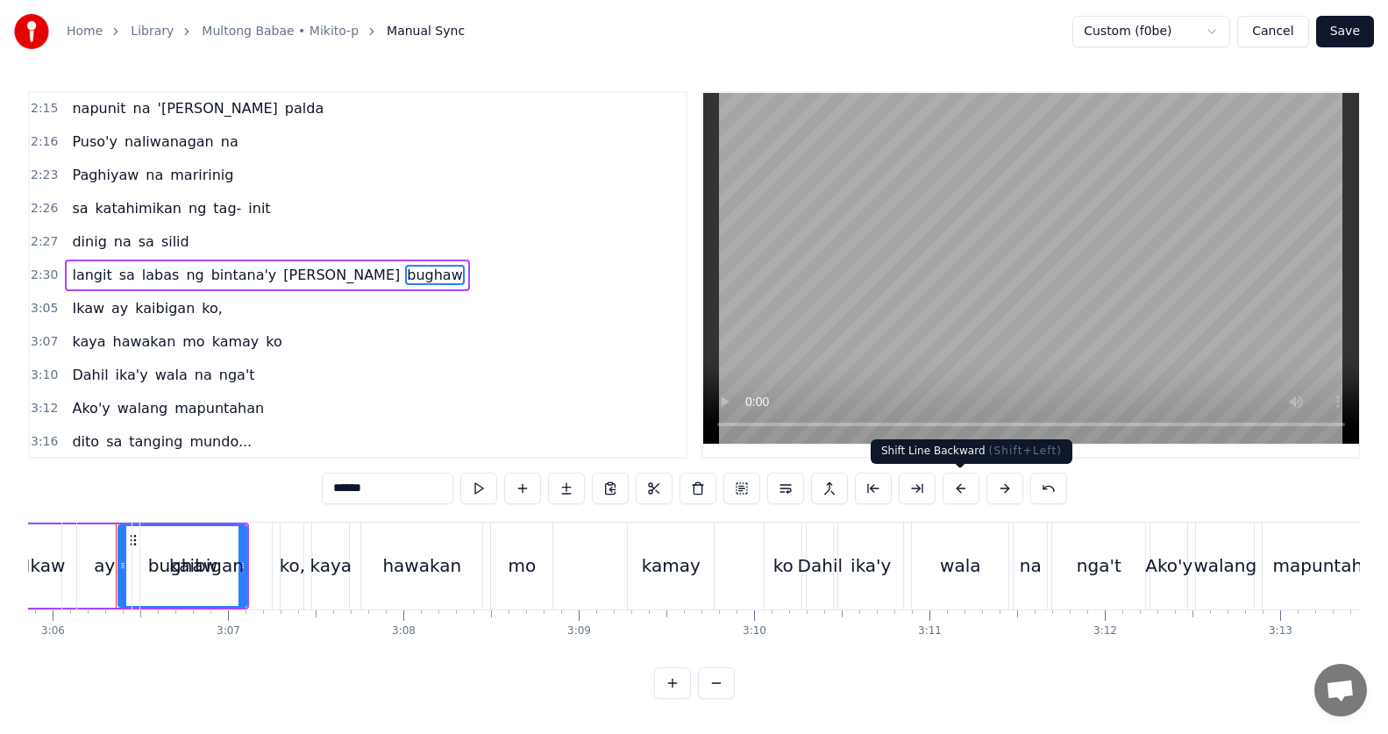
click at [968, 485] on button at bounding box center [961, 489] width 37 height 32
click at [966, 485] on button at bounding box center [961, 489] width 37 height 32
click at [965, 485] on button at bounding box center [961, 489] width 37 height 32
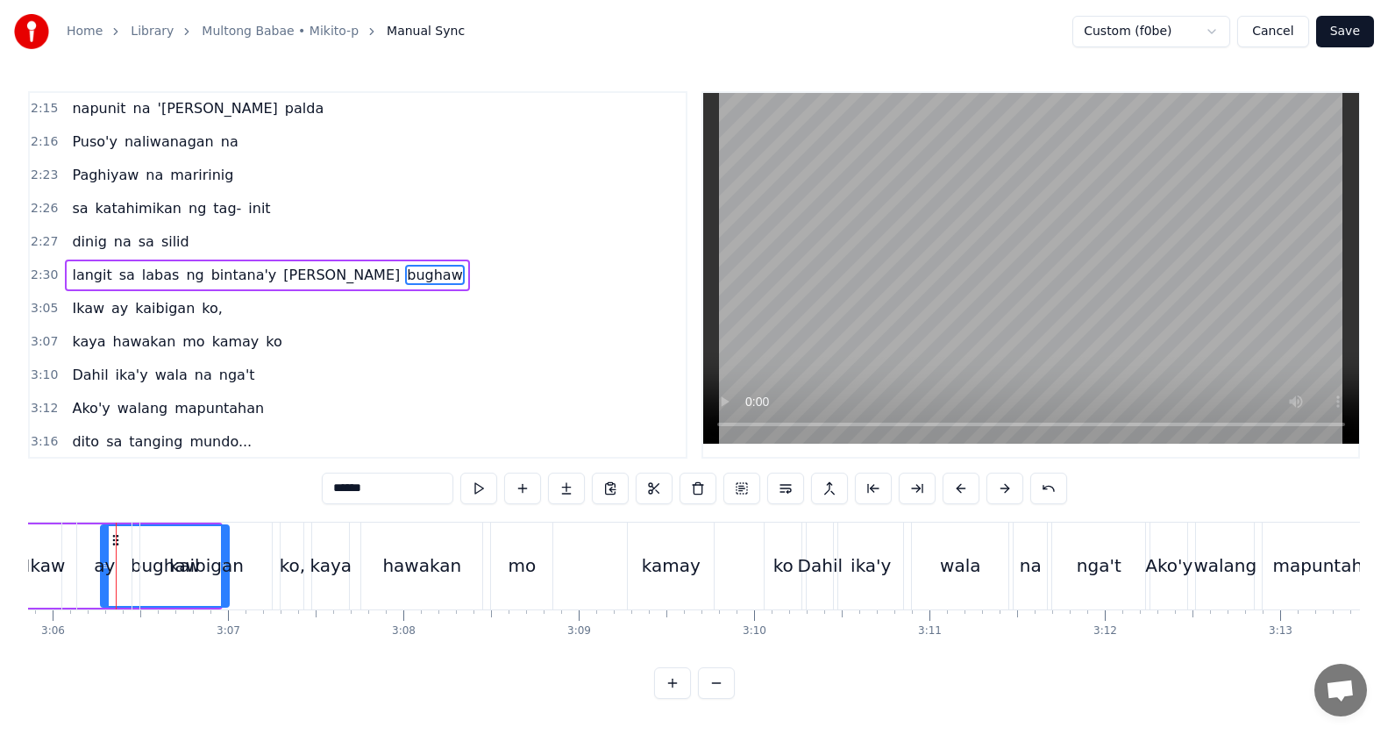
click at [963, 485] on button at bounding box center [961, 489] width 37 height 32
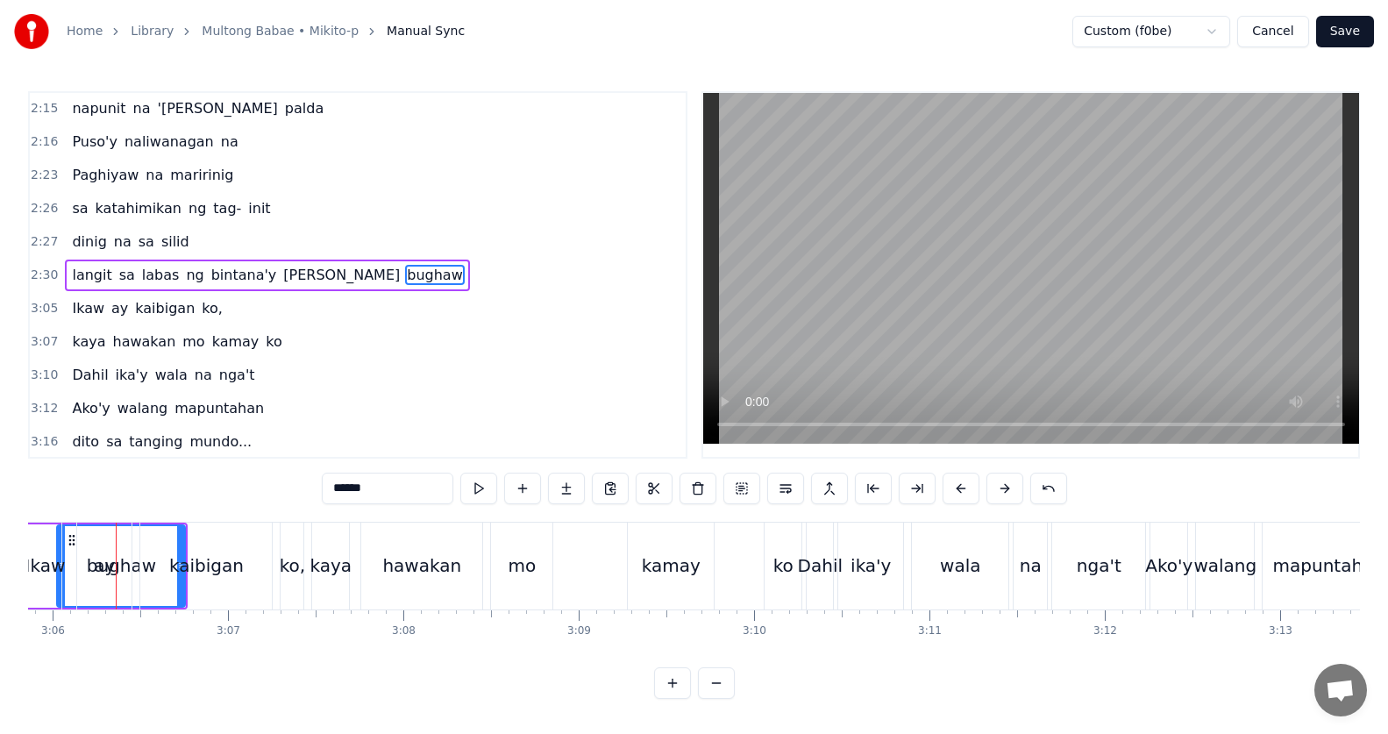
click at [961, 485] on button at bounding box center [961, 489] width 37 height 32
click at [959, 485] on button at bounding box center [961, 489] width 37 height 32
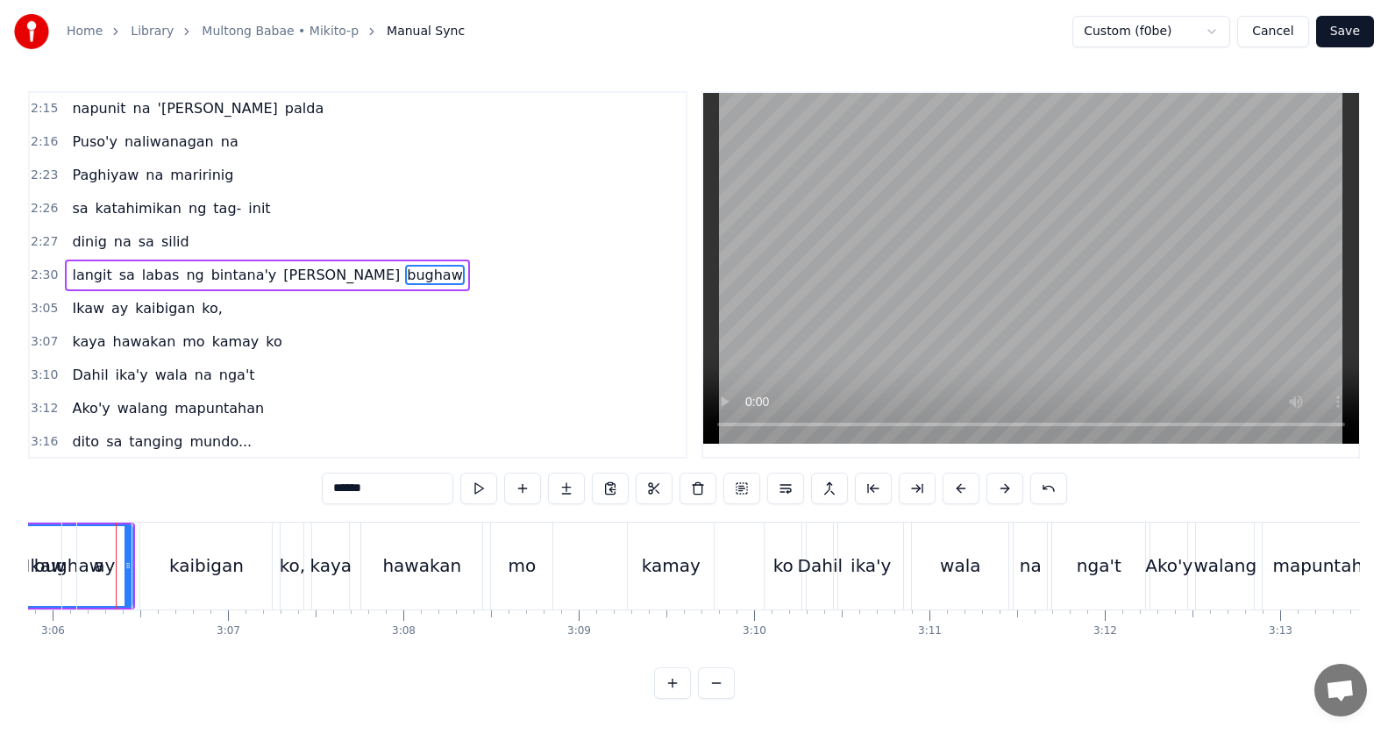
click at [959, 485] on button at bounding box center [961, 489] width 37 height 32
click at [958, 486] on button at bounding box center [961, 489] width 37 height 32
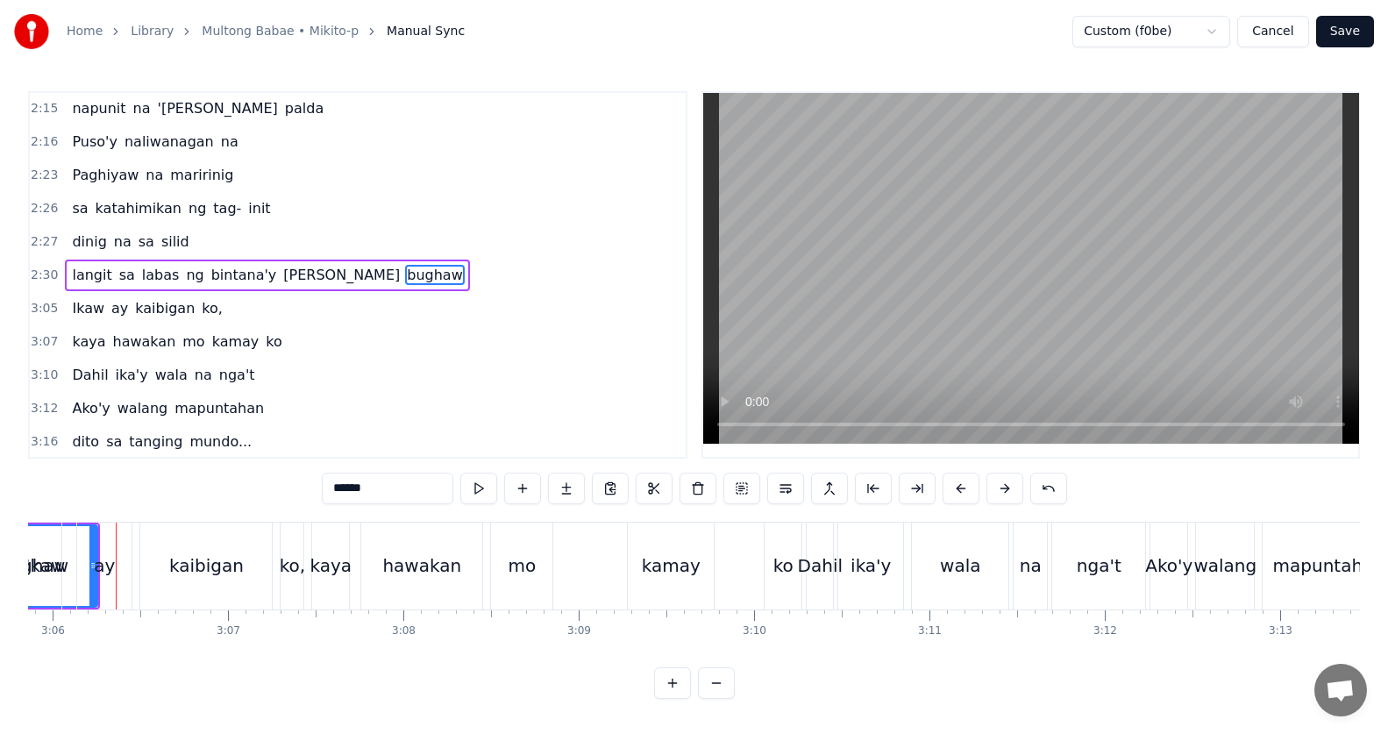
click at [958, 486] on button at bounding box center [961, 489] width 37 height 32
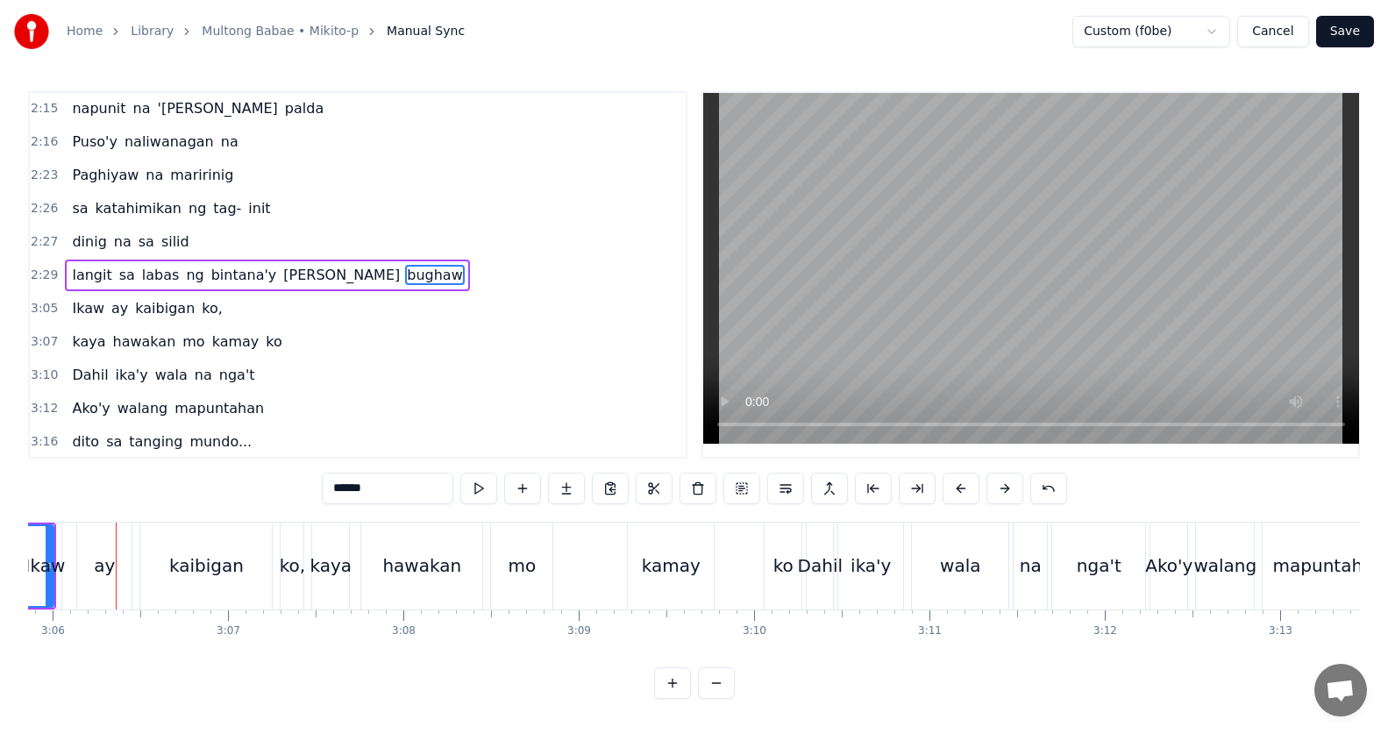
click at [958, 486] on button at bounding box center [961, 489] width 37 height 32
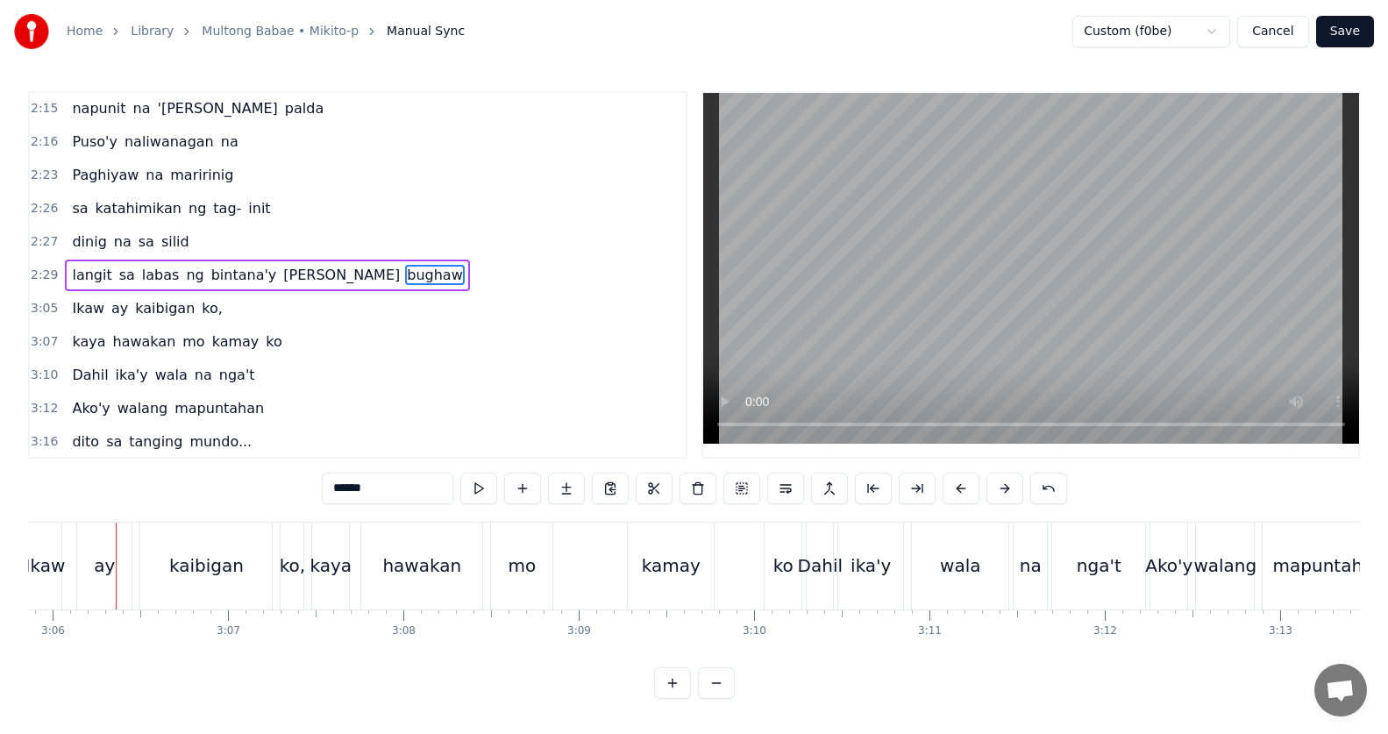
click at [958, 486] on button at bounding box center [961, 489] width 37 height 32
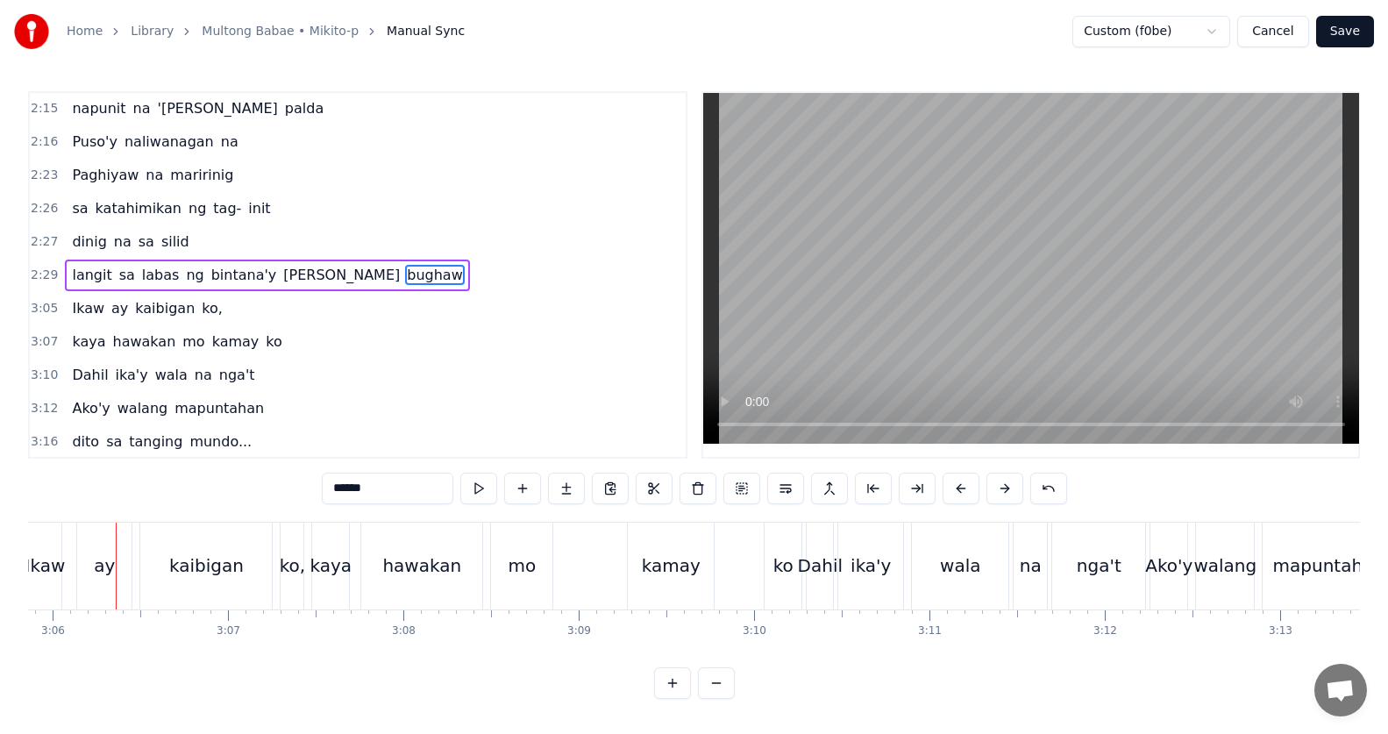
click at [958, 486] on button at bounding box center [961, 489] width 37 height 32
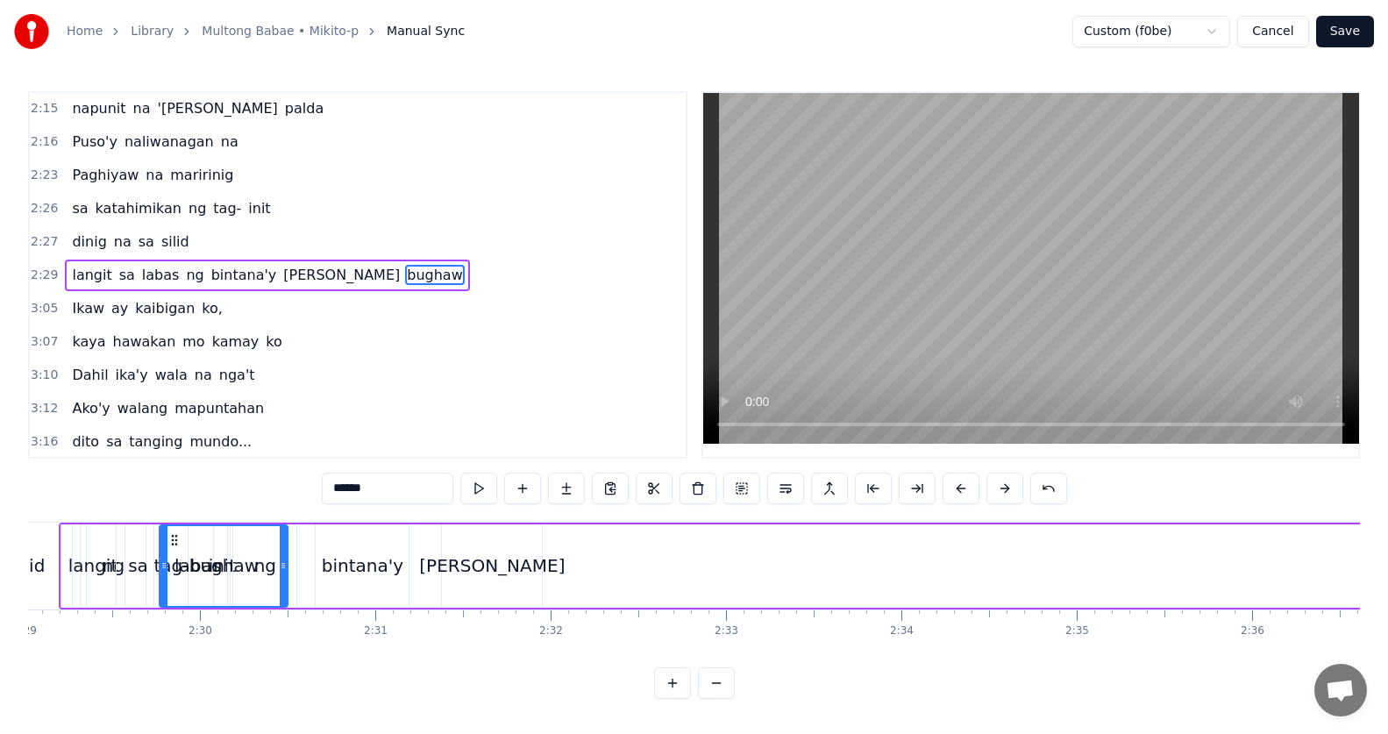
scroll to position [0, 26130]
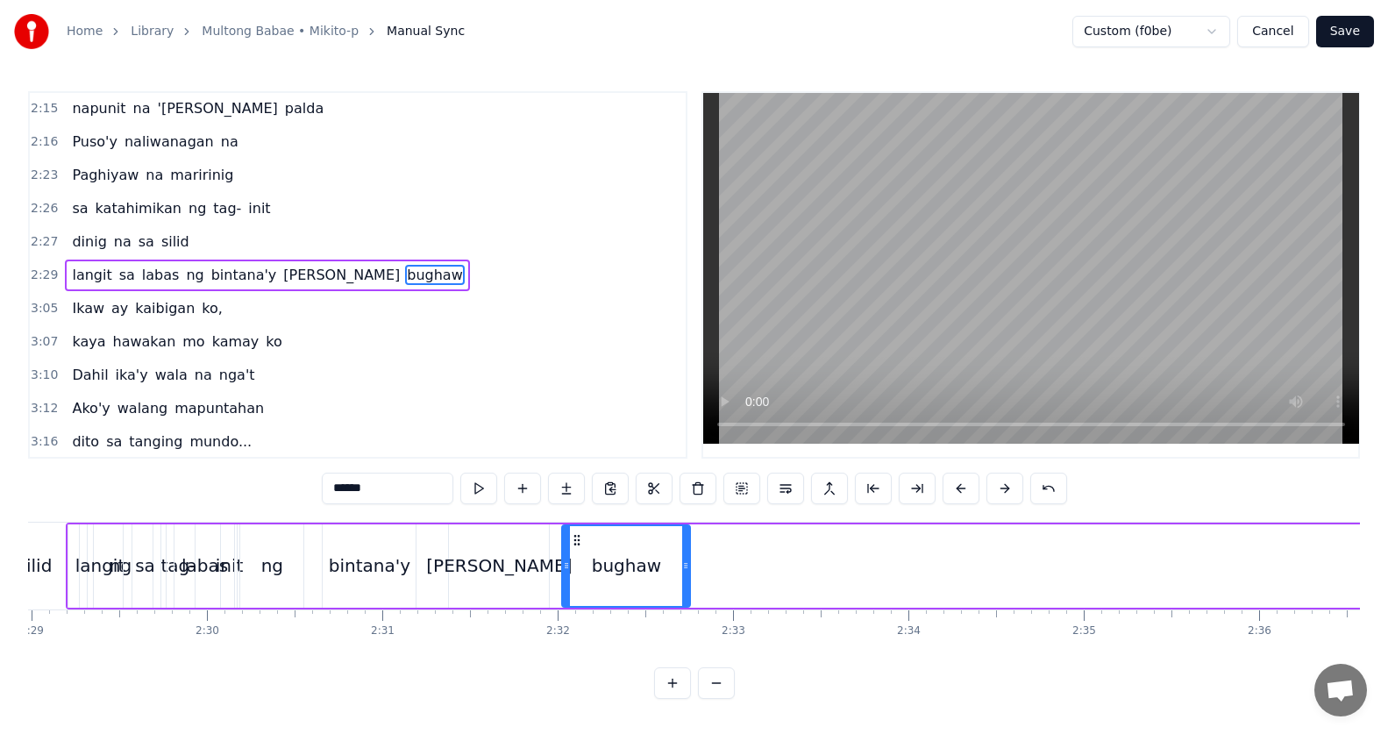
drag, startPoint x: 778, startPoint y: 538, endPoint x: 576, endPoint y: 589, distance: 208.2
click at [576, 589] on div "bughaw" at bounding box center [626, 566] width 126 height 80
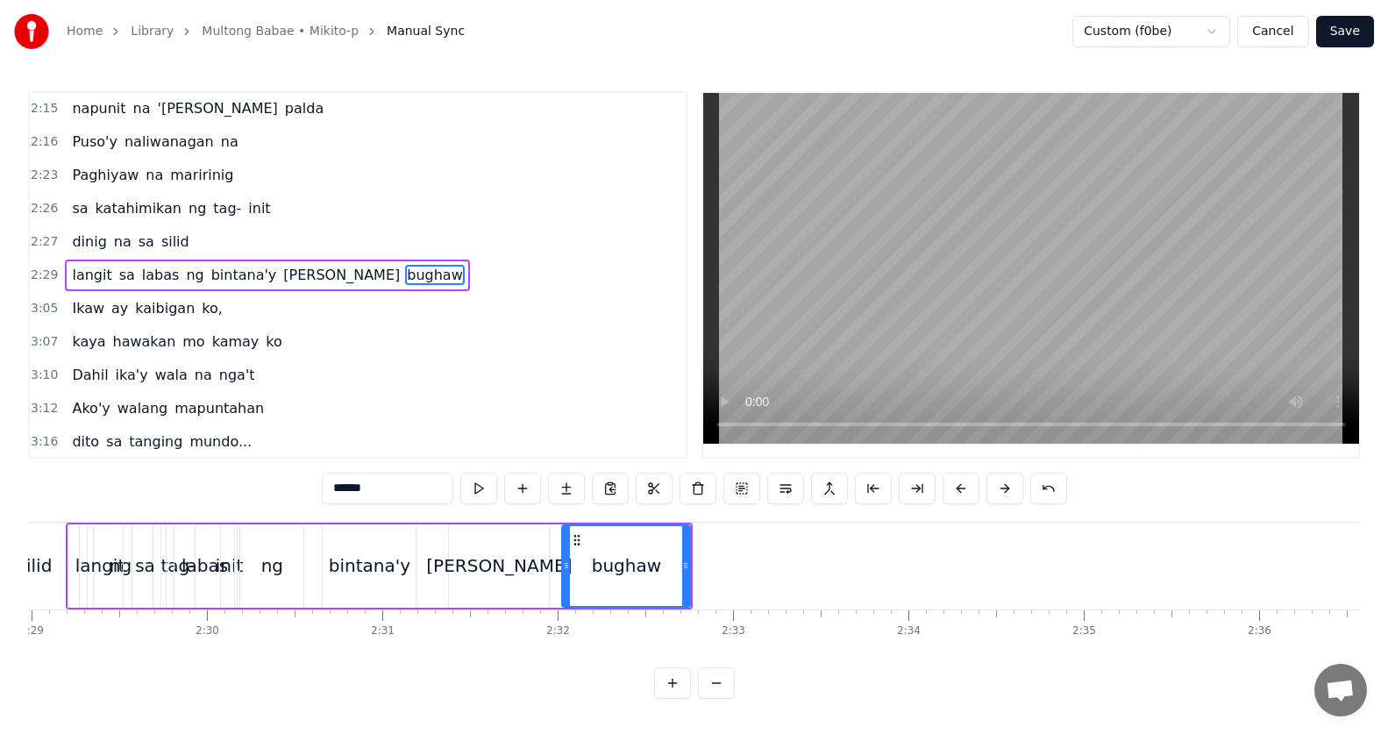
click at [126, 288] on div "langit sa labas ng bintana'y [PERSON_NAME]" at bounding box center [267, 276] width 404 height 32
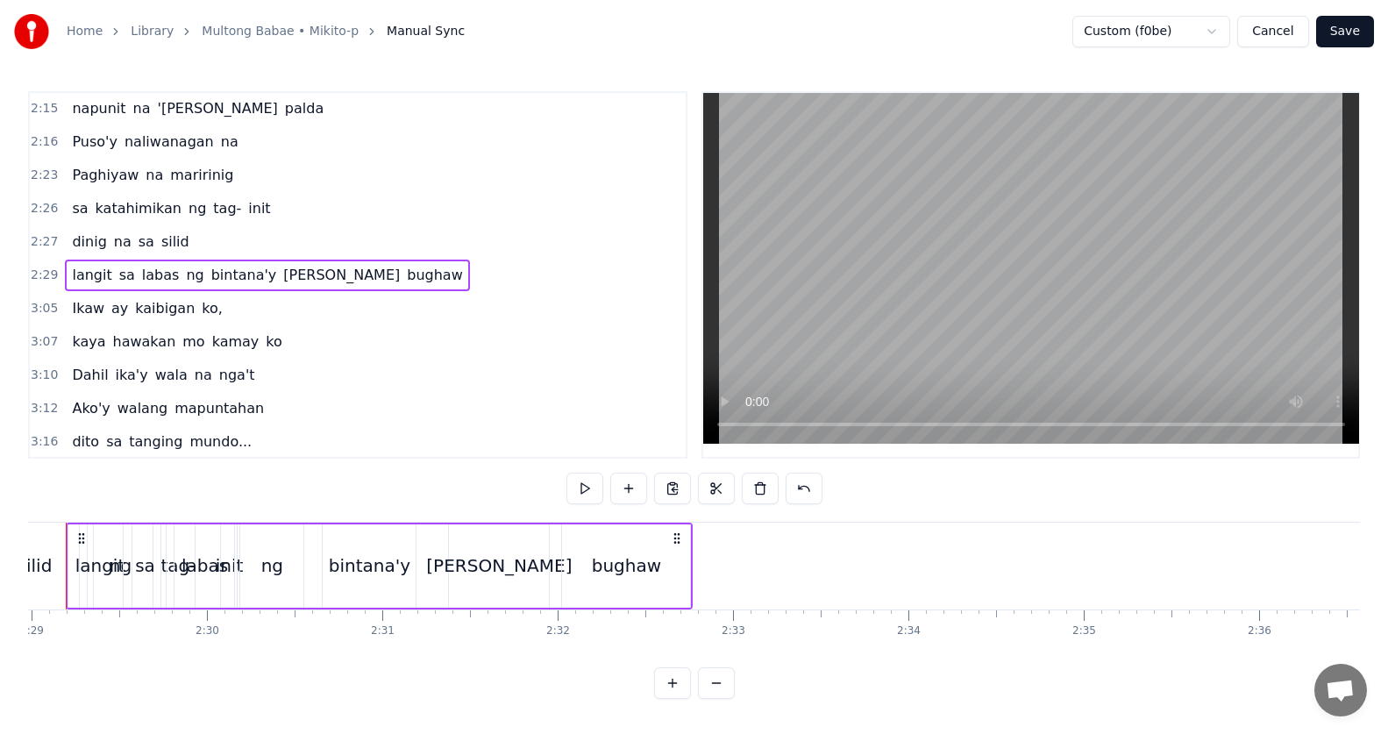
scroll to position [0, 26079]
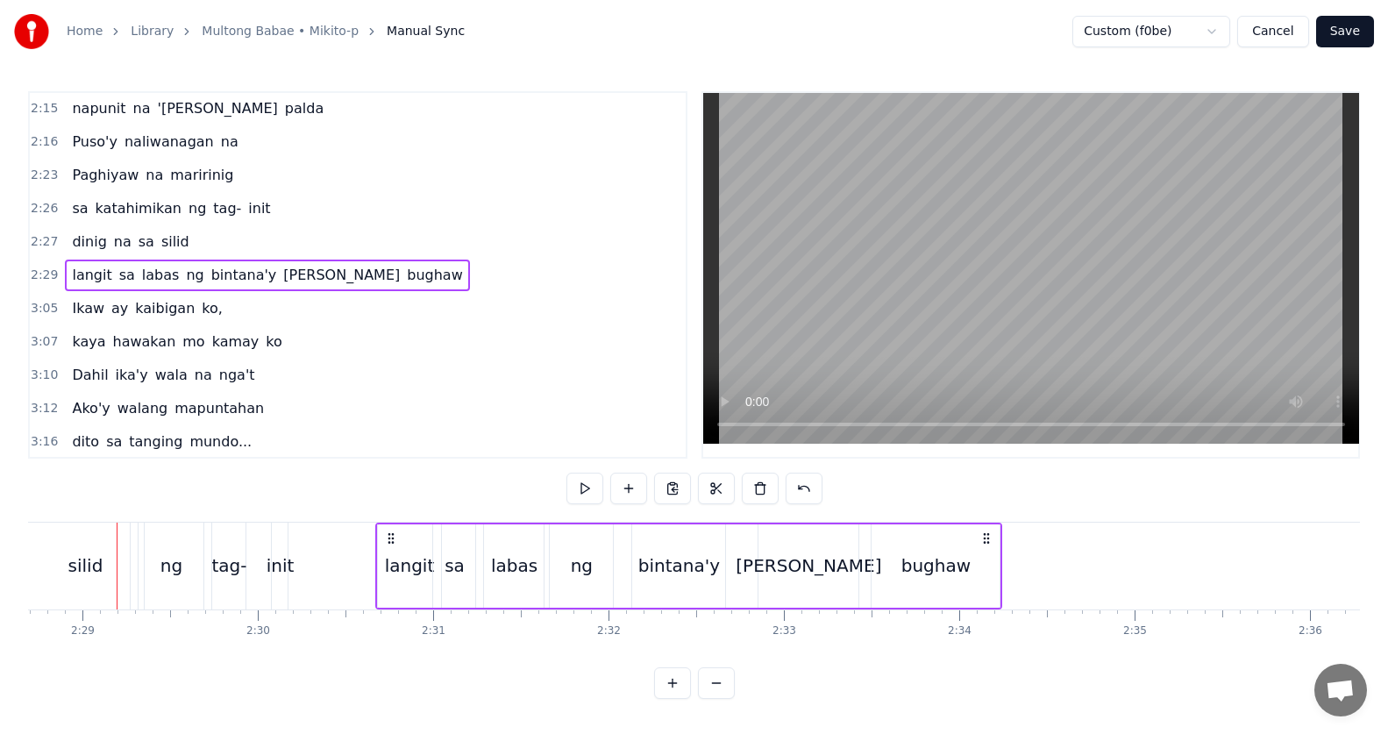
drag, startPoint x: 132, startPoint y: 537, endPoint x: 390, endPoint y: 542, distance: 258.8
click at [390, 542] on icon at bounding box center [391, 538] width 14 height 14
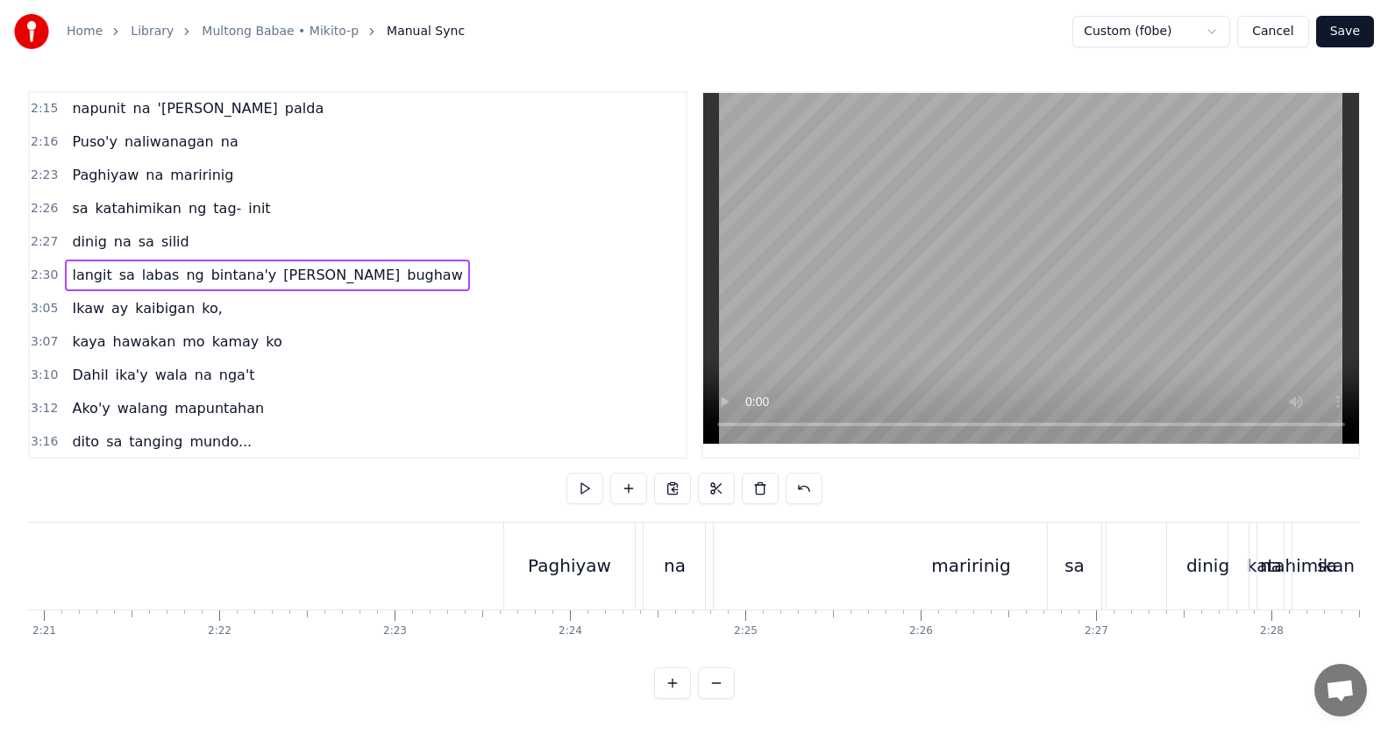
scroll to position [0, 24612]
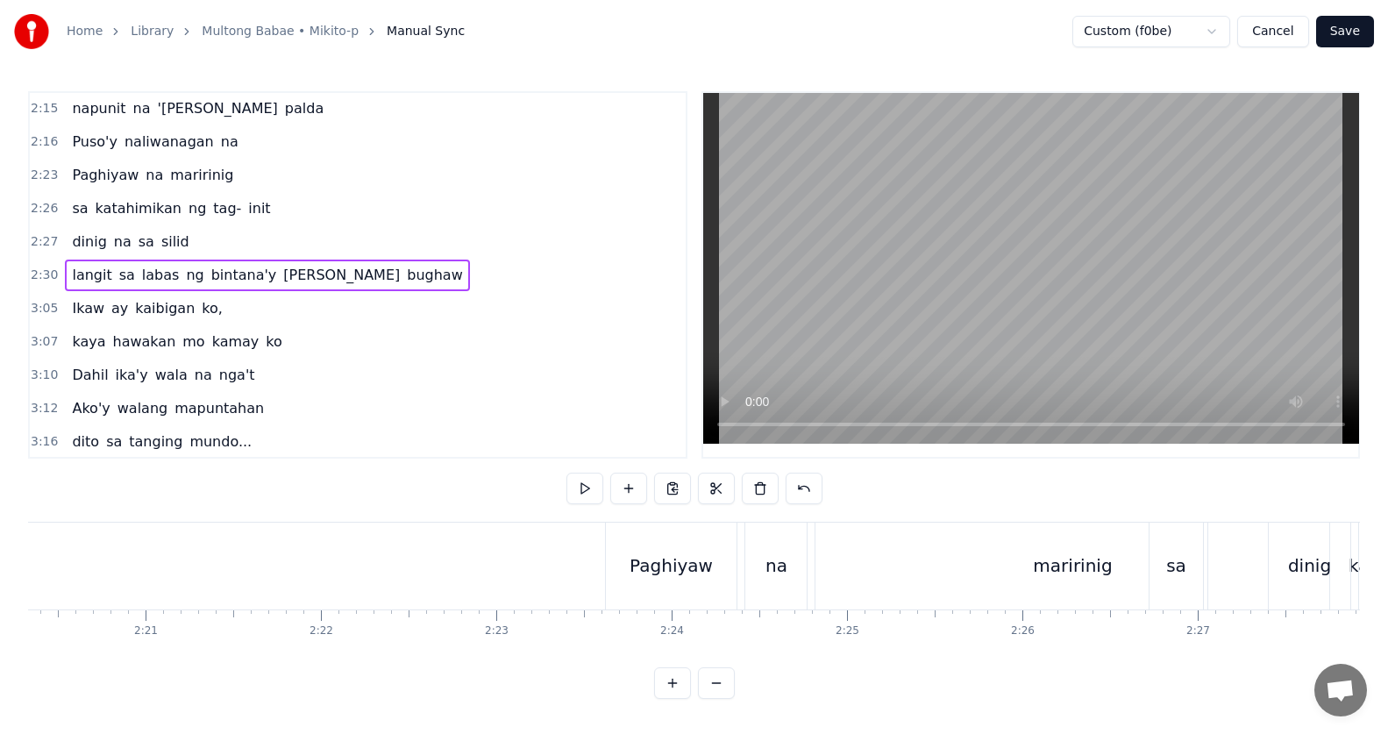
click at [117, 188] on div "Paghiyaw na maririnig" at bounding box center [152, 176] width 175 height 32
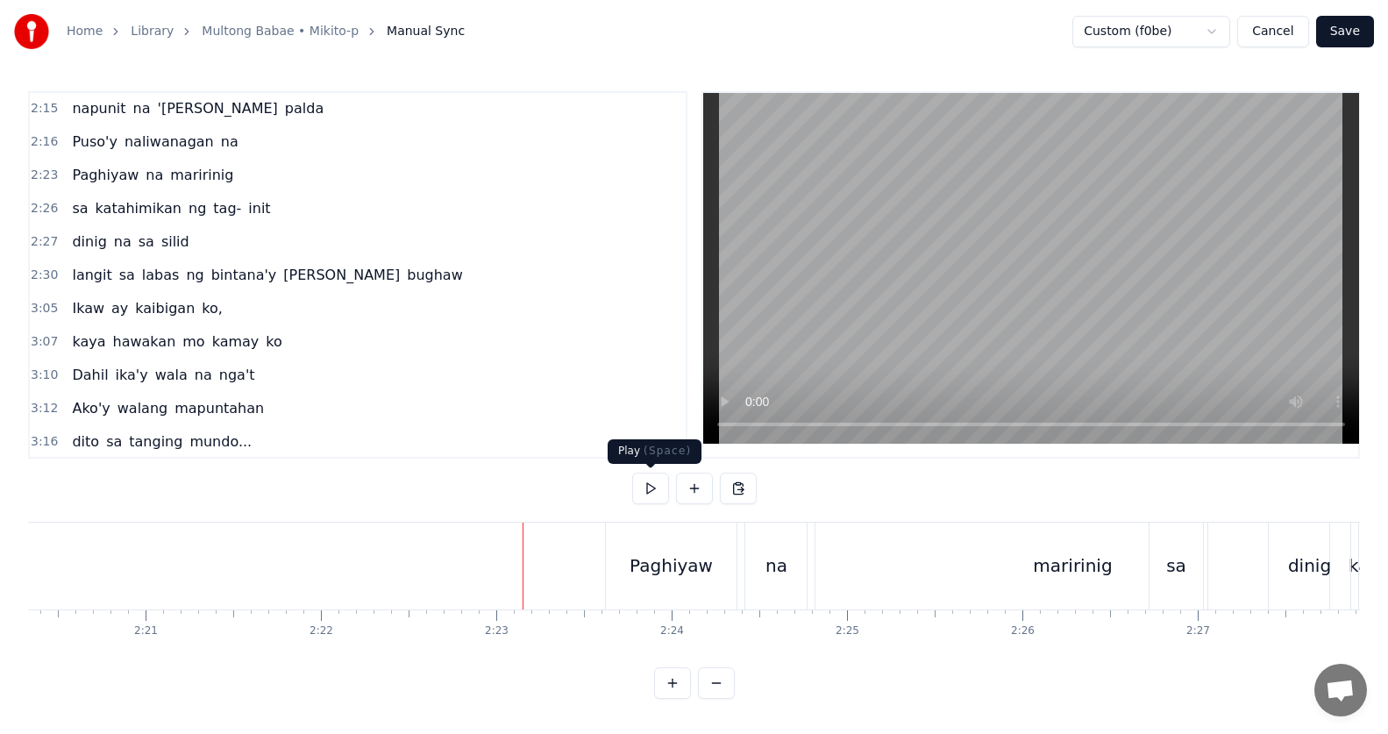
click at [659, 493] on button at bounding box center [650, 489] width 37 height 32
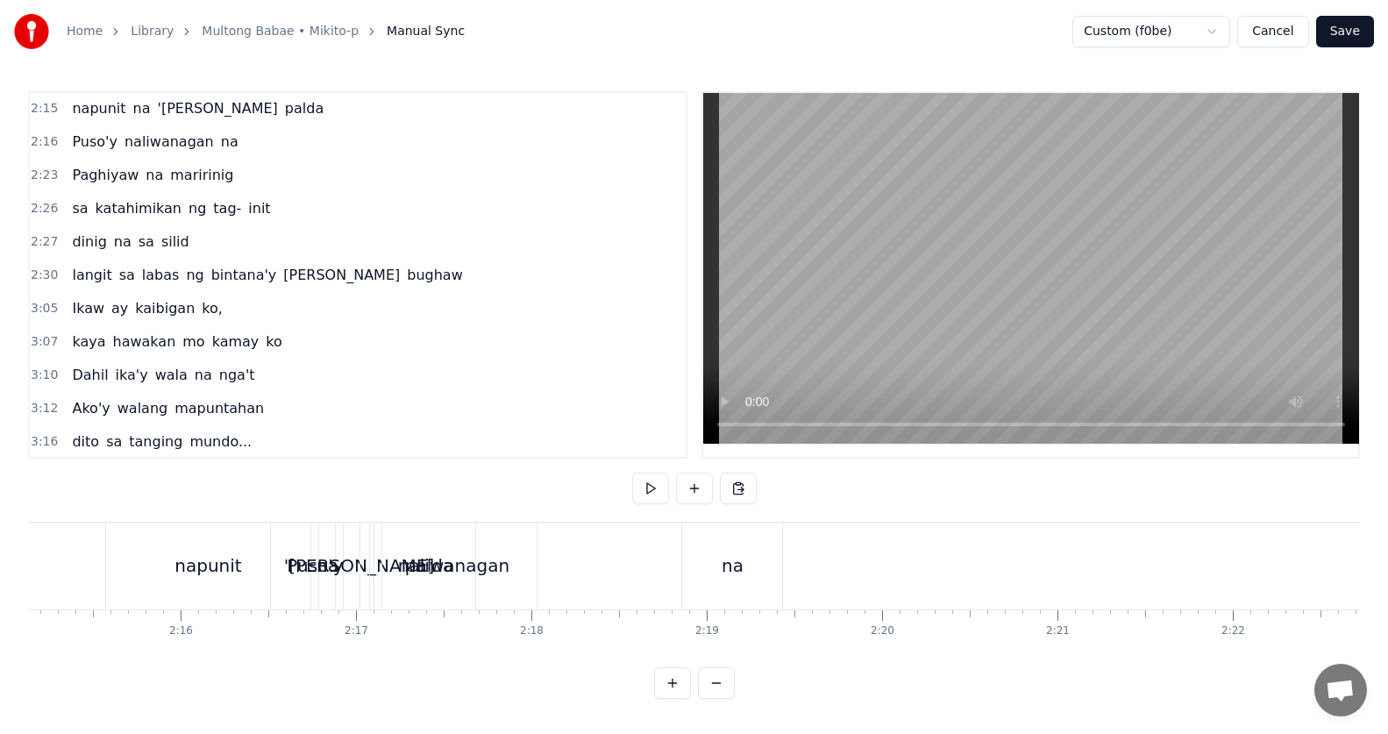
scroll to position [0, 23464]
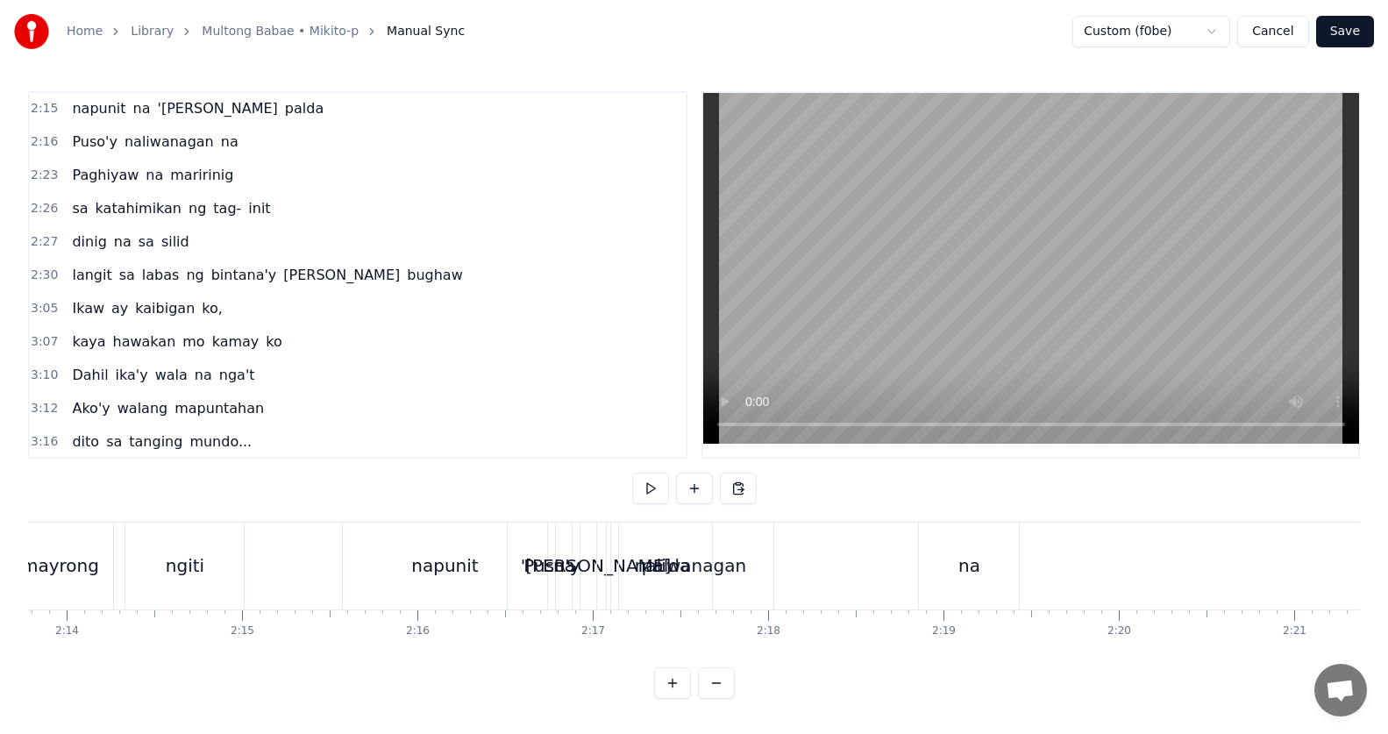
click at [131, 155] on div "Puso'y naliwanagan na" at bounding box center [155, 142] width 180 height 32
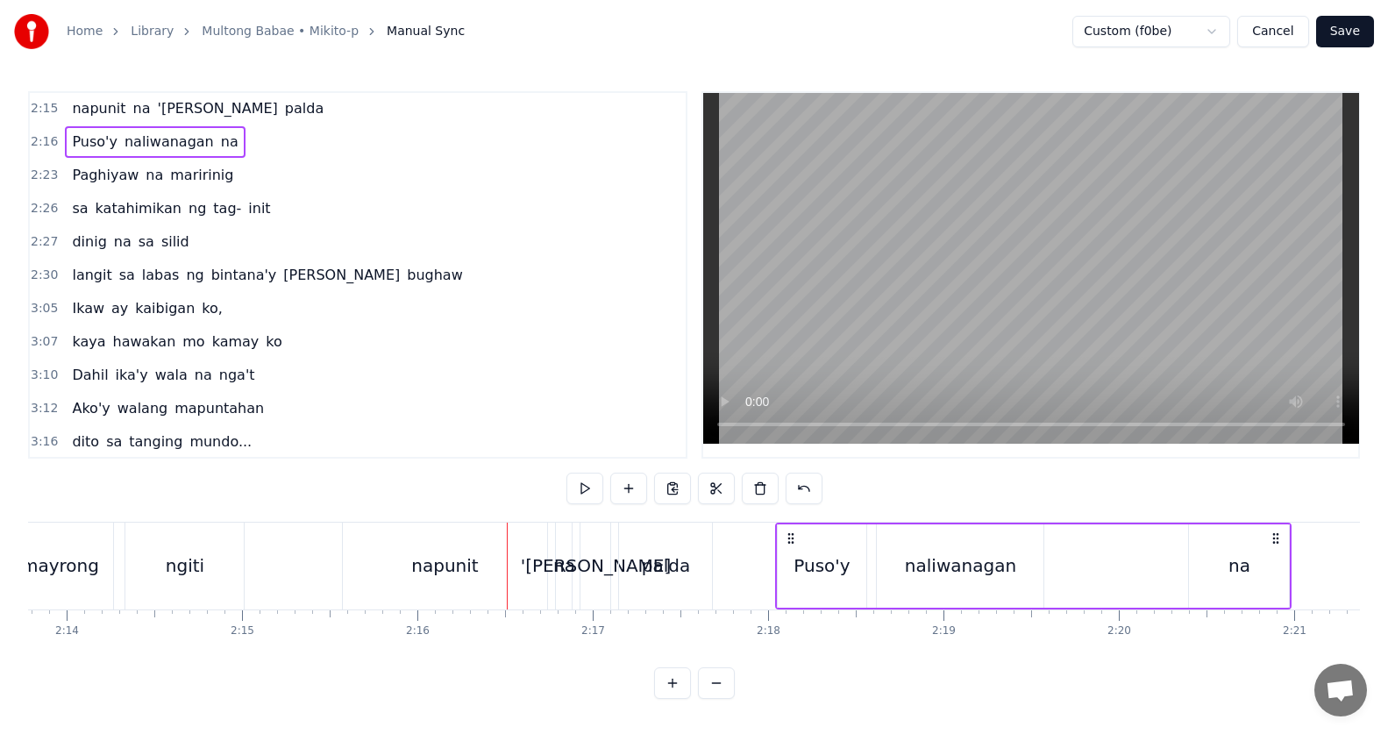
drag, startPoint x: 522, startPoint y: 532, endPoint x: 730, endPoint y: 575, distance: 213.1
click at [789, 530] on div "Puso'y naliwanagan na" at bounding box center [1033, 566] width 517 height 87
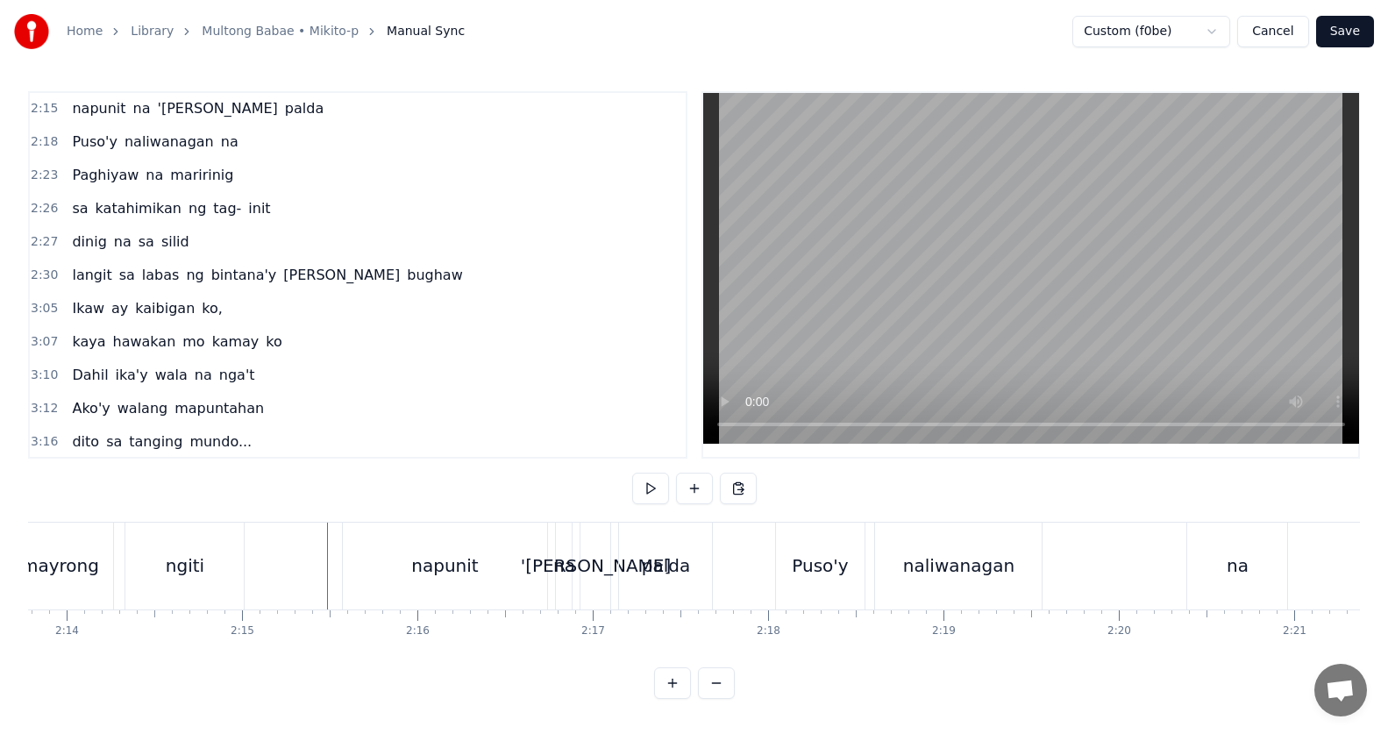
click at [157, 120] on div "napunit na '[PERSON_NAME]" at bounding box center [198, 109] width 266 height 32
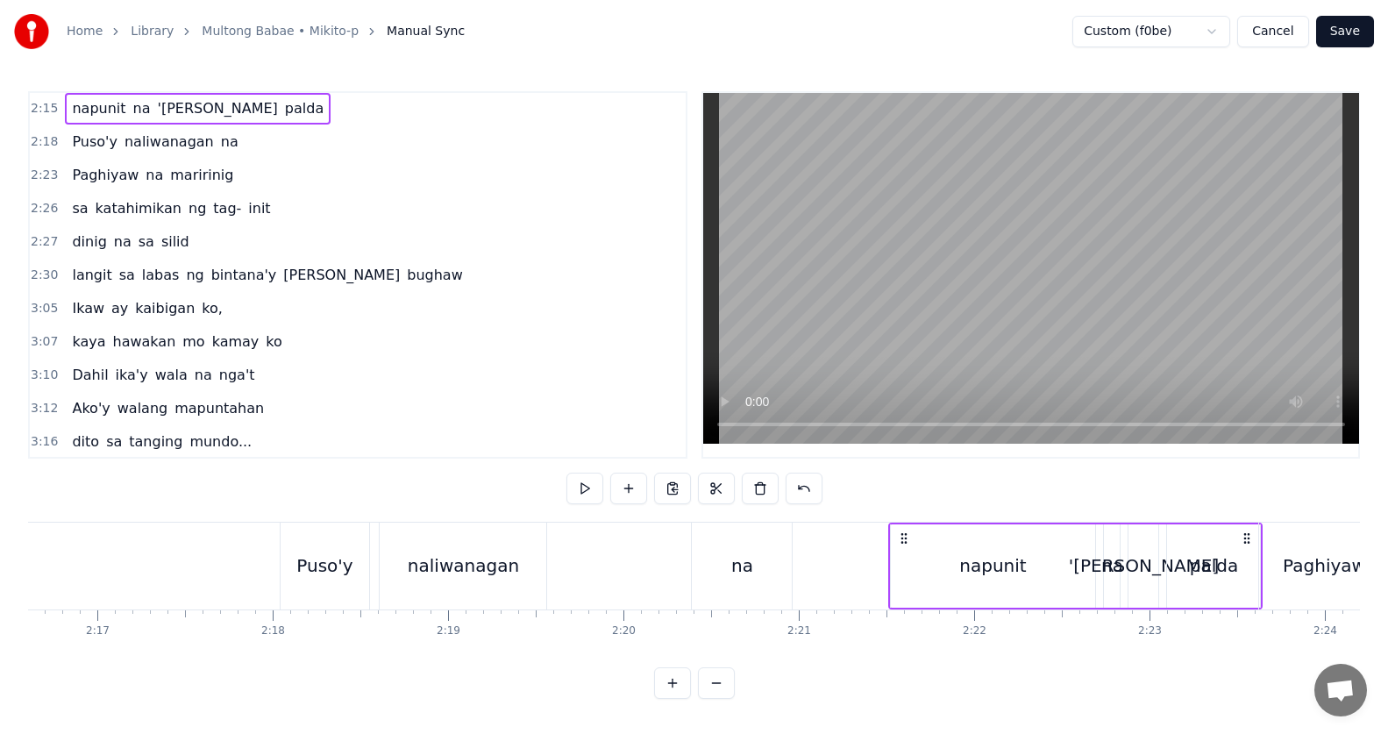
scroll to position [0, 23964]
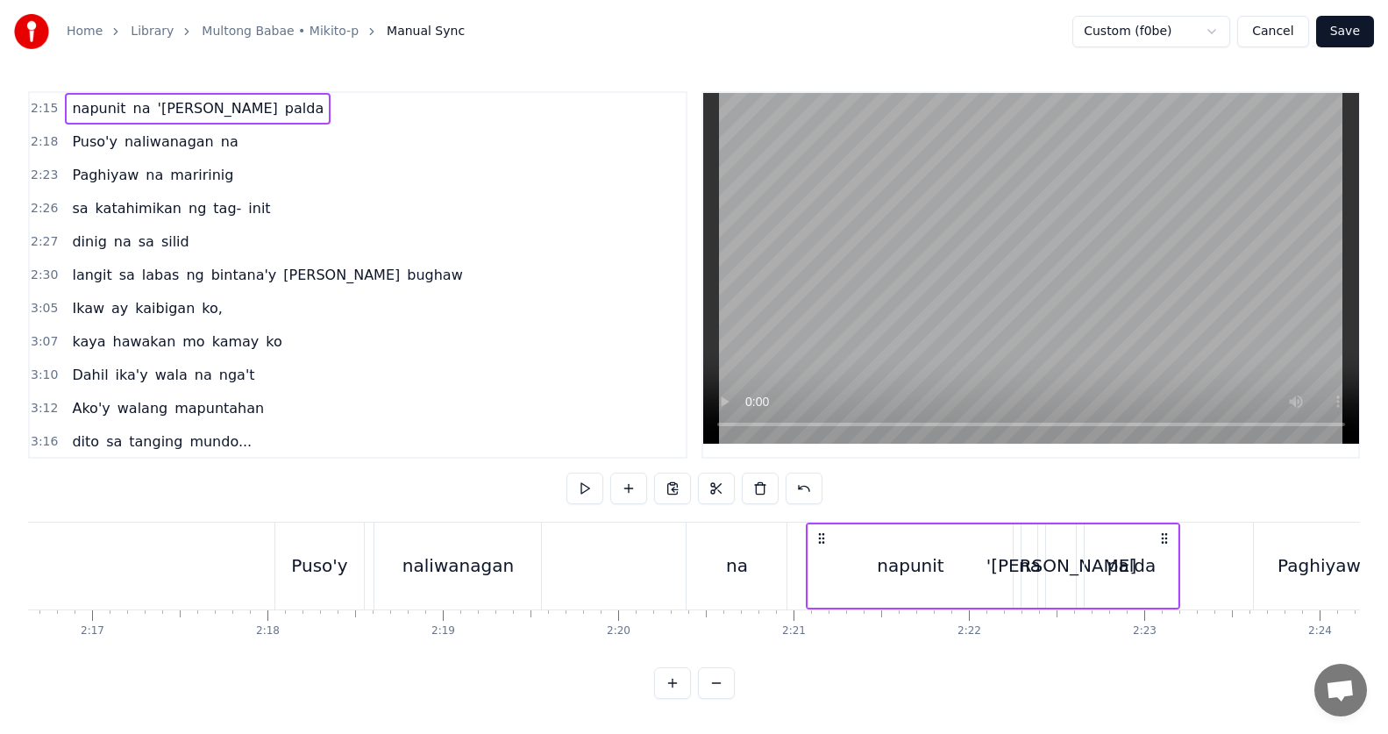
drag, startPoint x: 355, startPoint y: 534, endPoint x: 1079, endPoint y: 550, distance: 723.7
click at [1079, 550] on div "napunit na '[PERSON_NAME]" at bounding box center [993, 566] width 375 height 87
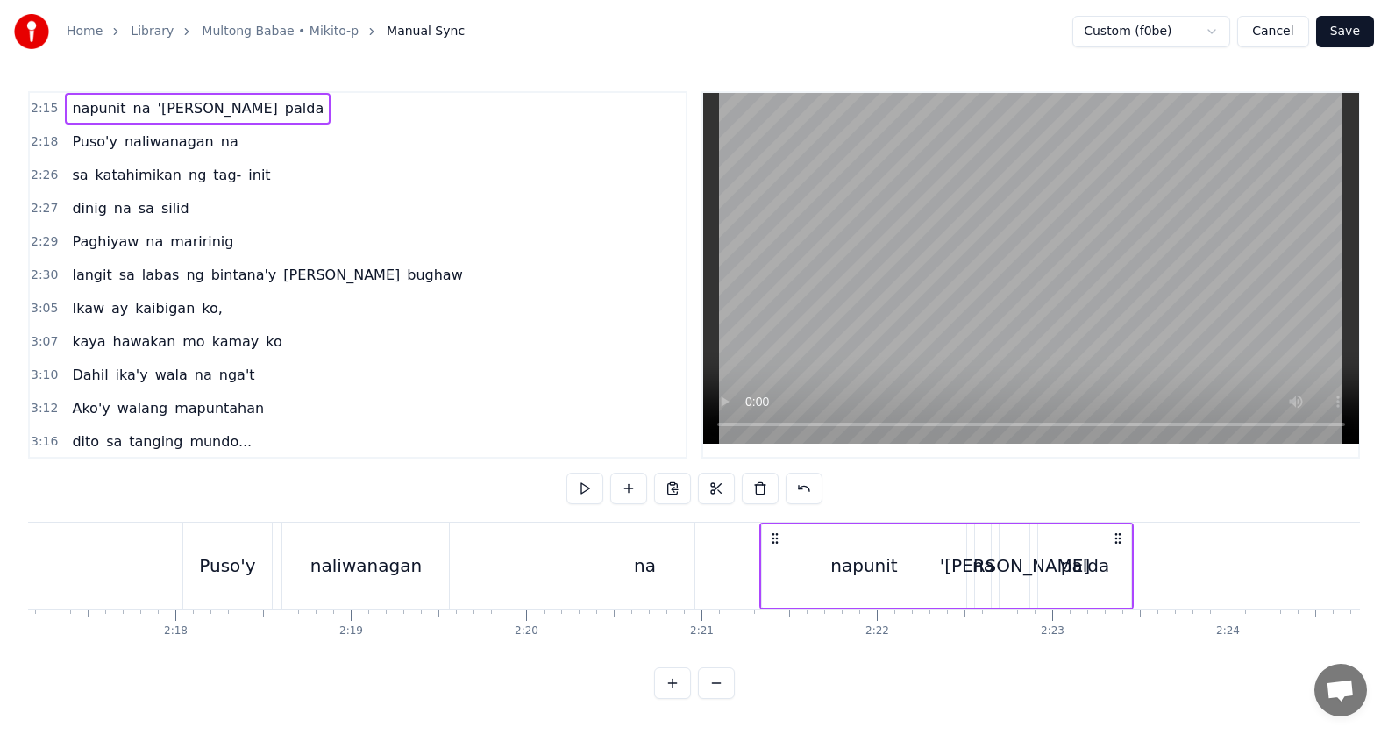
scroll to position [0, 24058]
drag, startPoint x: 203, startPoint y: 542, endPoint x: 1096, endPoint y: 548, distance: 893.6
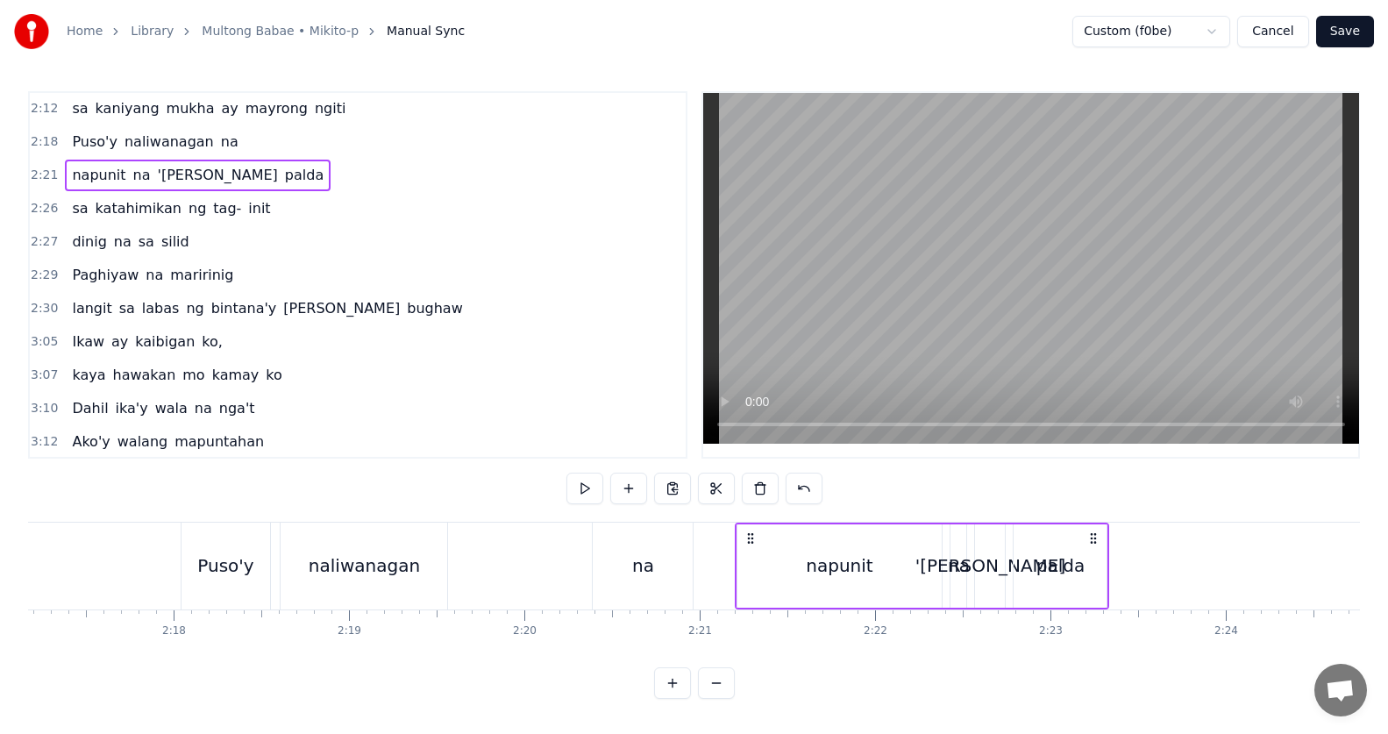
click at [176, 151] on span "naliwanagan" at bounding box center [169, 142] width 93 height 20
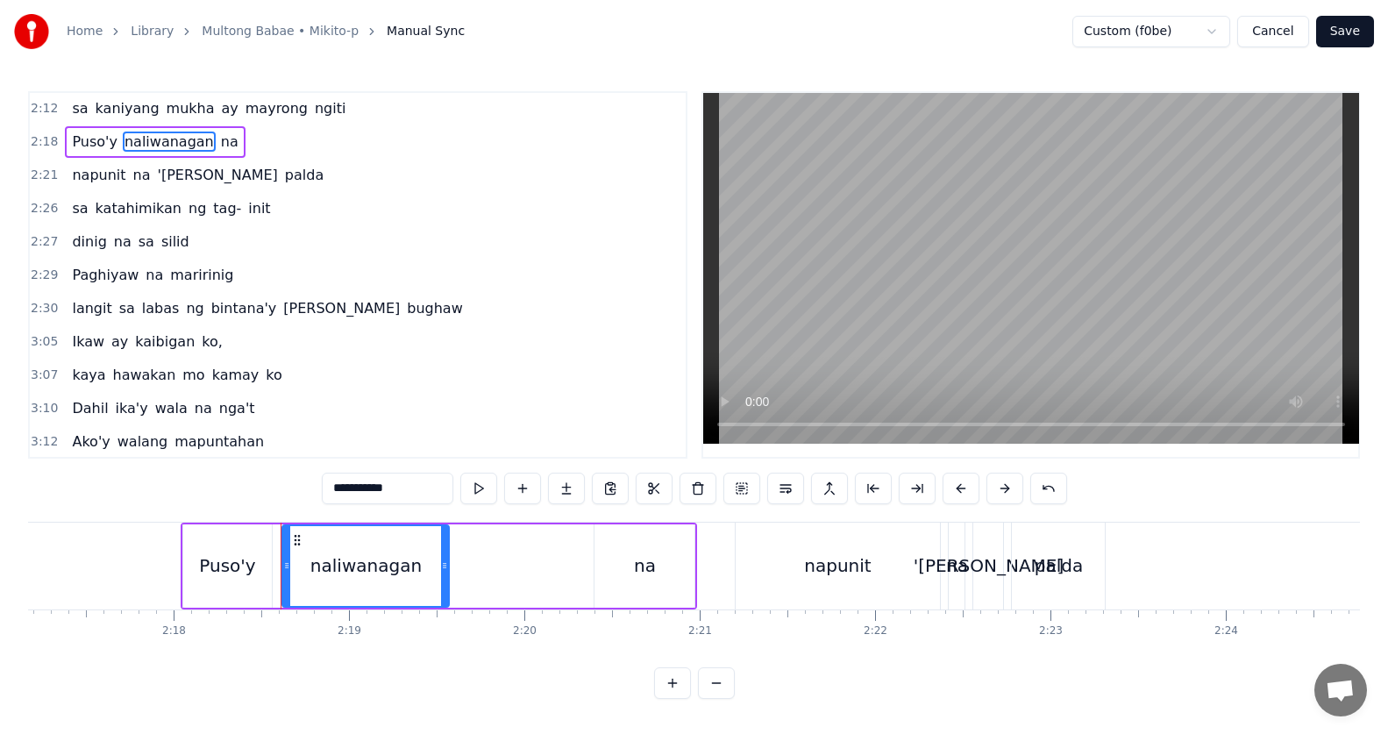
scroll to position [867, 0]
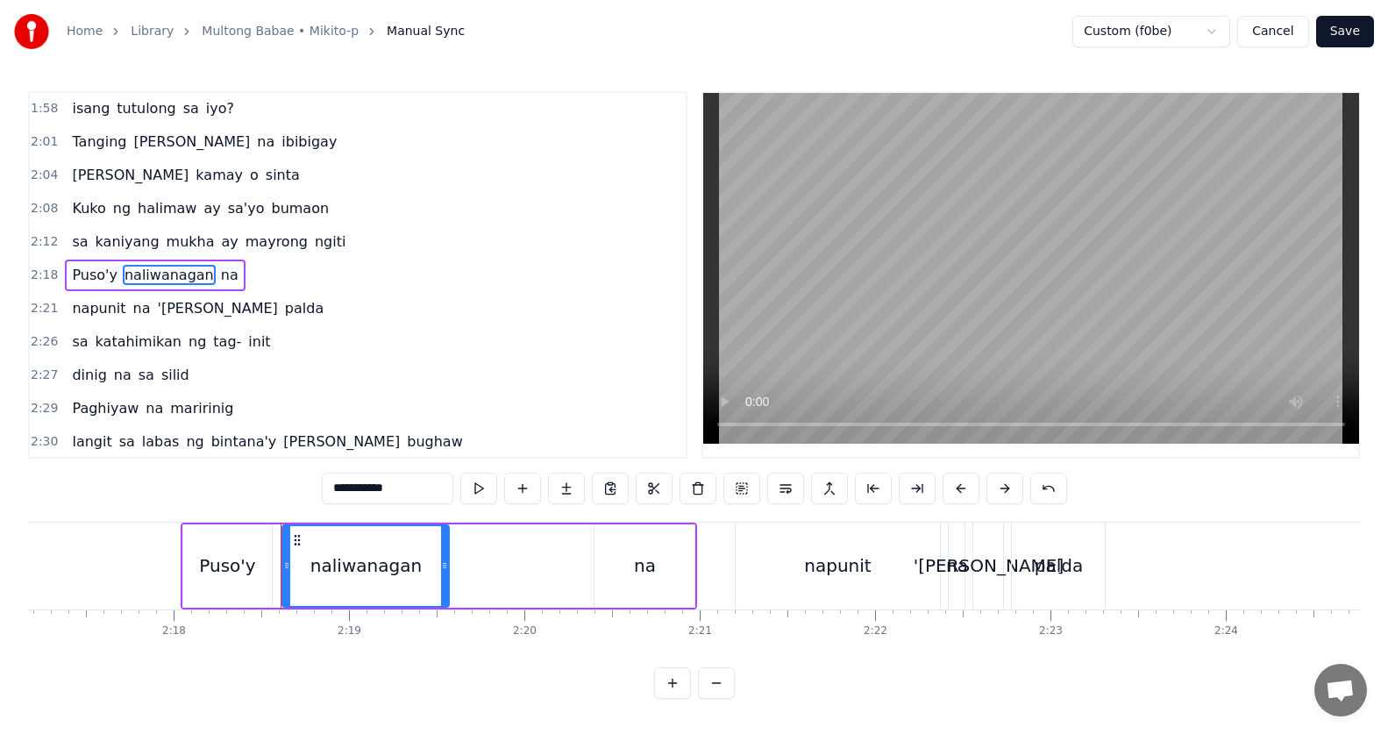
drag, startPoint x: 89, startPoint y: 291, endPoint x: 90, endPoint y: 302, distance: 10.6
click at [89, 291] on div "2:18 Puso'y naliwanagan na" at bounding box center [358, 275] width 656 height 33
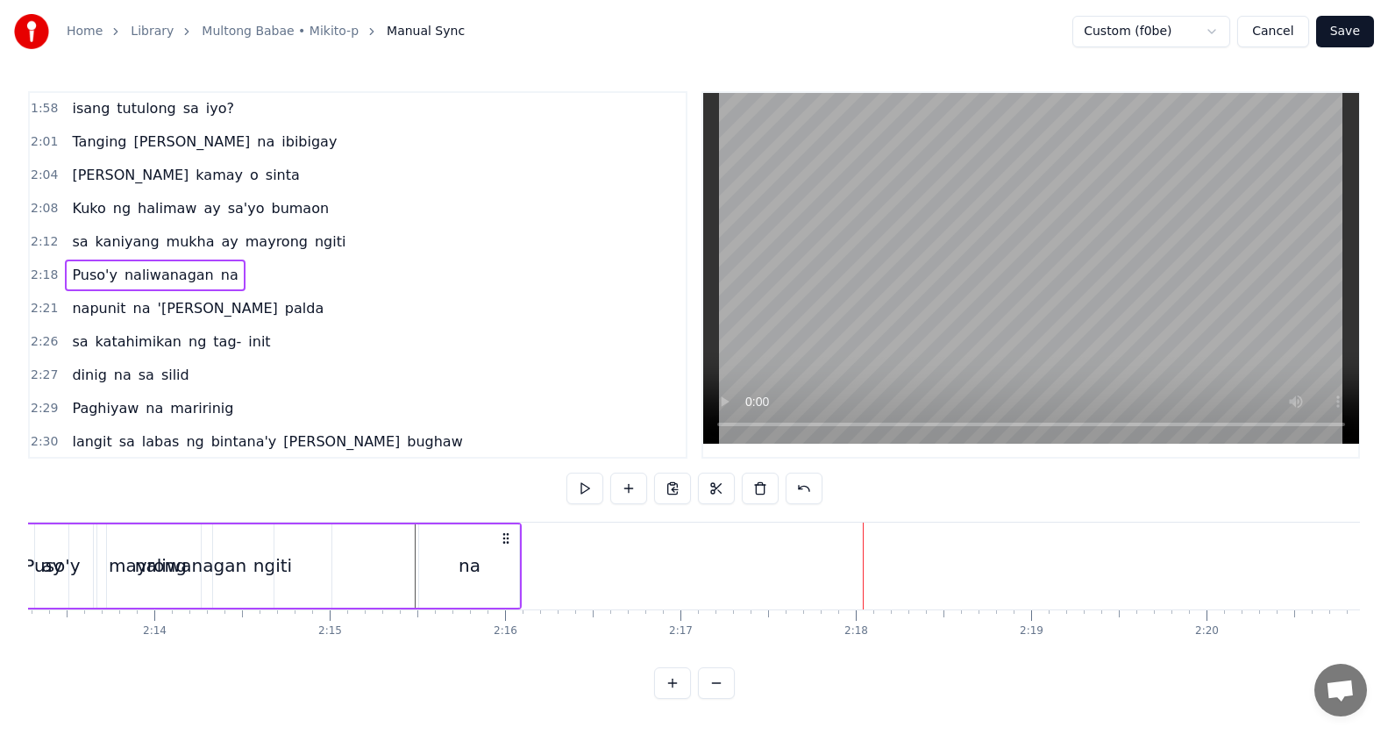
scroll to position [0, 23329]
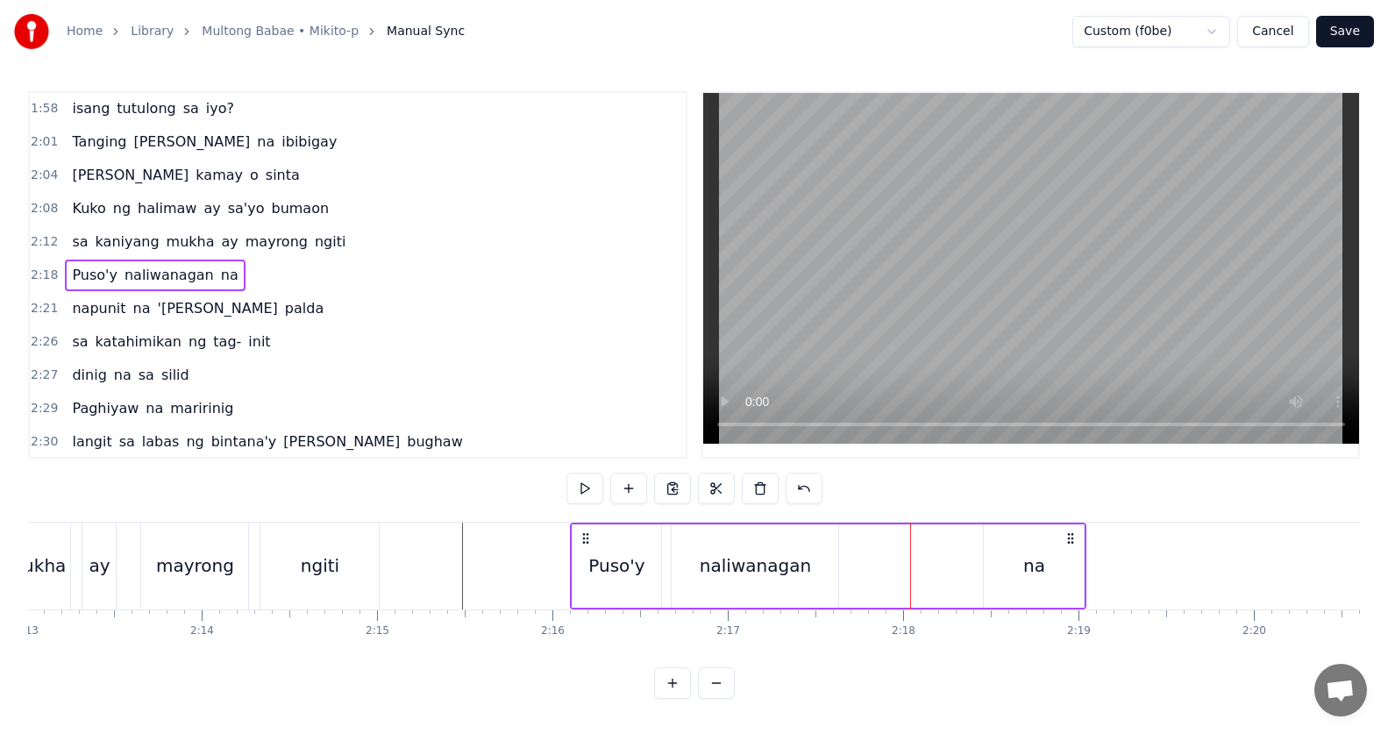
drag, startPoint x: 189, startPoint y: 539, endPoint x: 551, endPoint y: 532, distance: 361.4
click at [570, 528] on div "Puso'y naliwanagan na" at bounding box center [828, 566] width 517 height 87
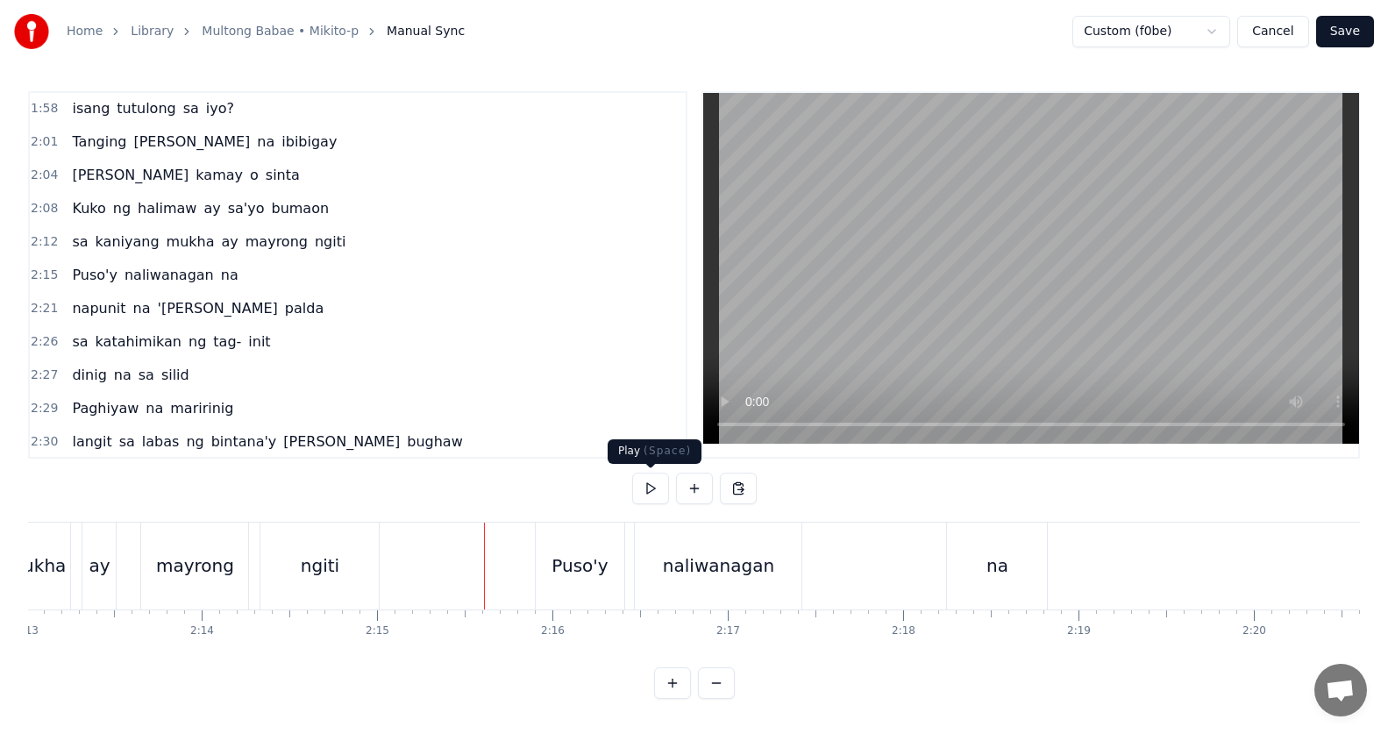
click at [646, 485] on button at bounding box center [650, 489] width 37 height 32
drag, startPoint x: 646, startPoint y: 487, endPoint x: 681, endPoint y: 513, distance: 43.8
click at [646, 488] on button at bounding box center [650, 489] width 37 height 32
click at [985, 566] on div "na" at bounding box center [997, 566] width 100 height 87
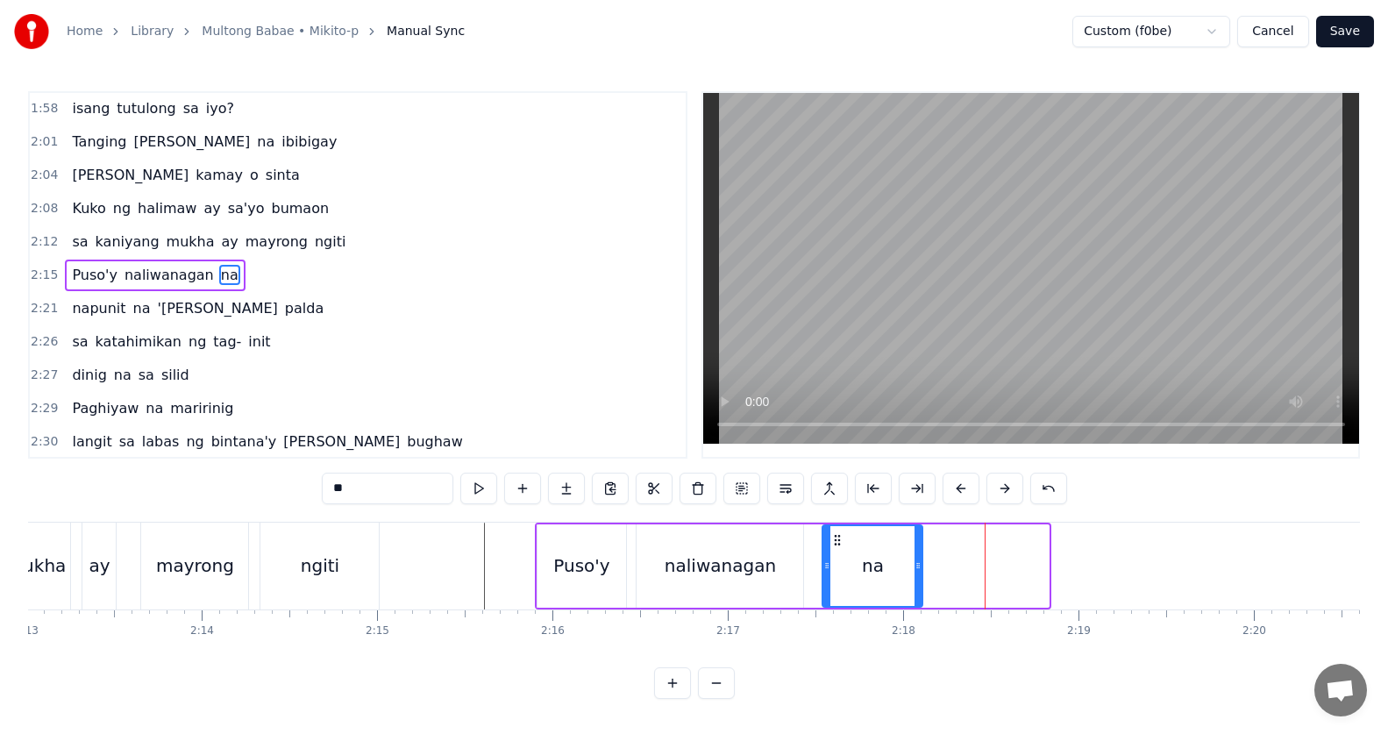
drag, startPoint x: 961, startPoint y: 536, endPoint x: 838, endPoint y: 547, distance: 123.3
click at [838, 547] on div "na" at bounding box center [872, 566] width 98 height 80
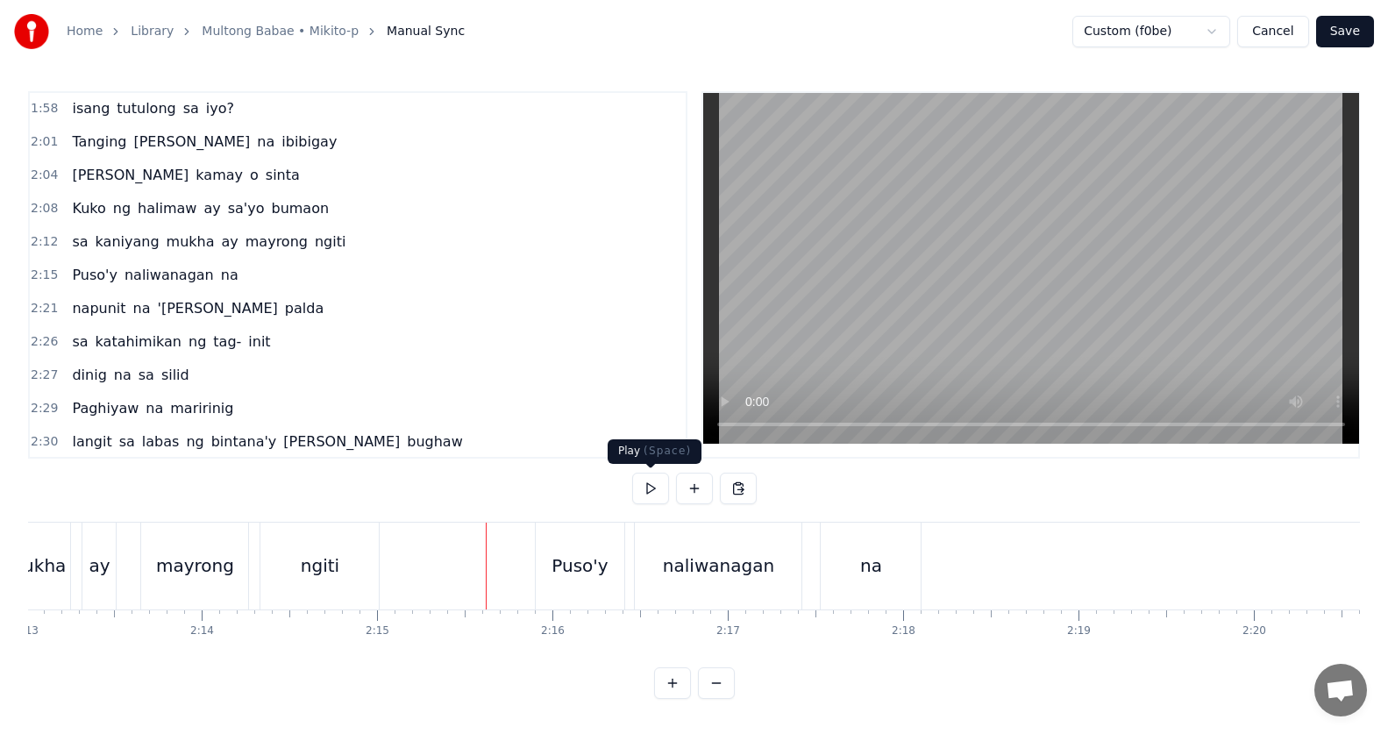
drag, startPoint x: 668, startPoint y: 489, endPoint x: 657, endPoint y: 489, distance: 11.4
click at [657, 489] on button at bounding box center [650, 489] width 37 height 32
click at [666, 490] on button at bounding box center [650, 489] width 37 height 32
drag, startPoint x: 874, startPoint y: 568, endPoint x: 925, endPoint y: 577, distance: 51.6
click at [882, 568] on div "na" at bounding box center [871, 566] width 100 height 87
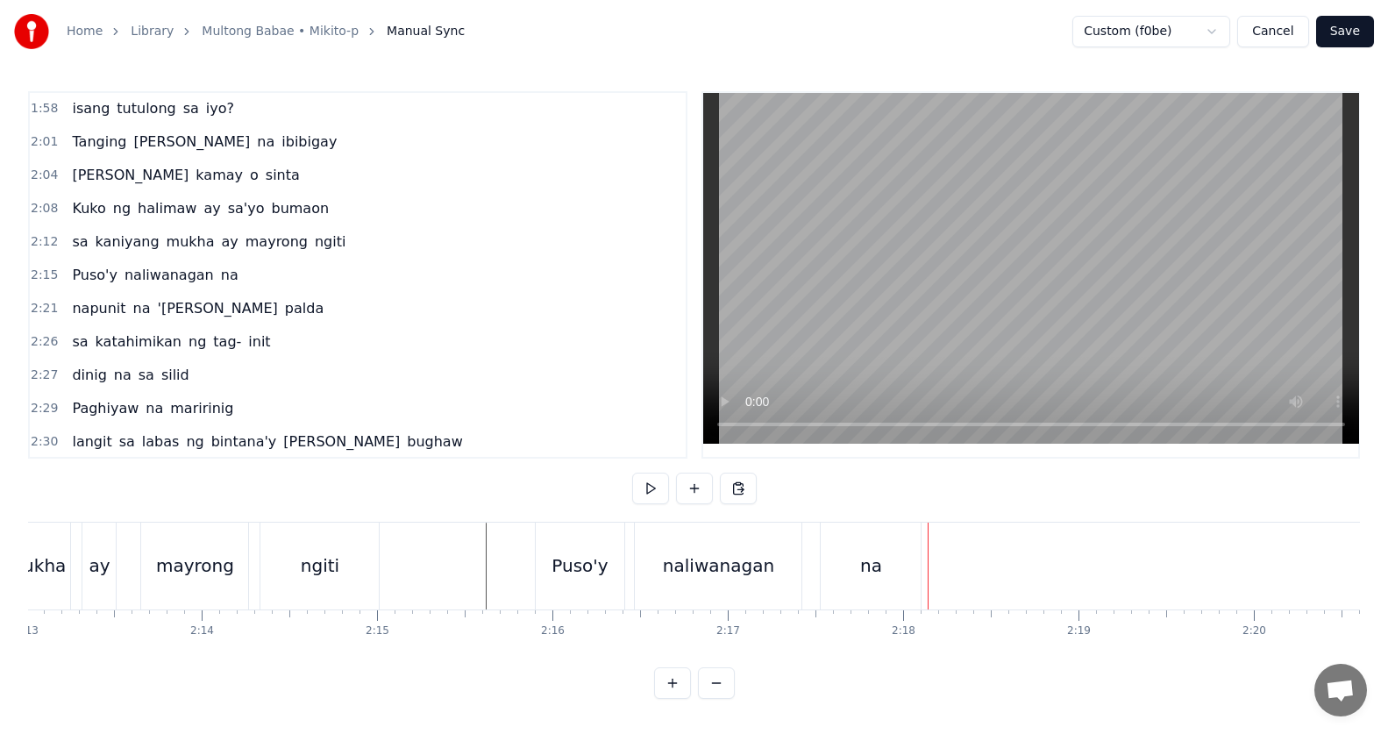
click at [909, 567] on div "na" at bounding box center [871, 566] width 100 height 87
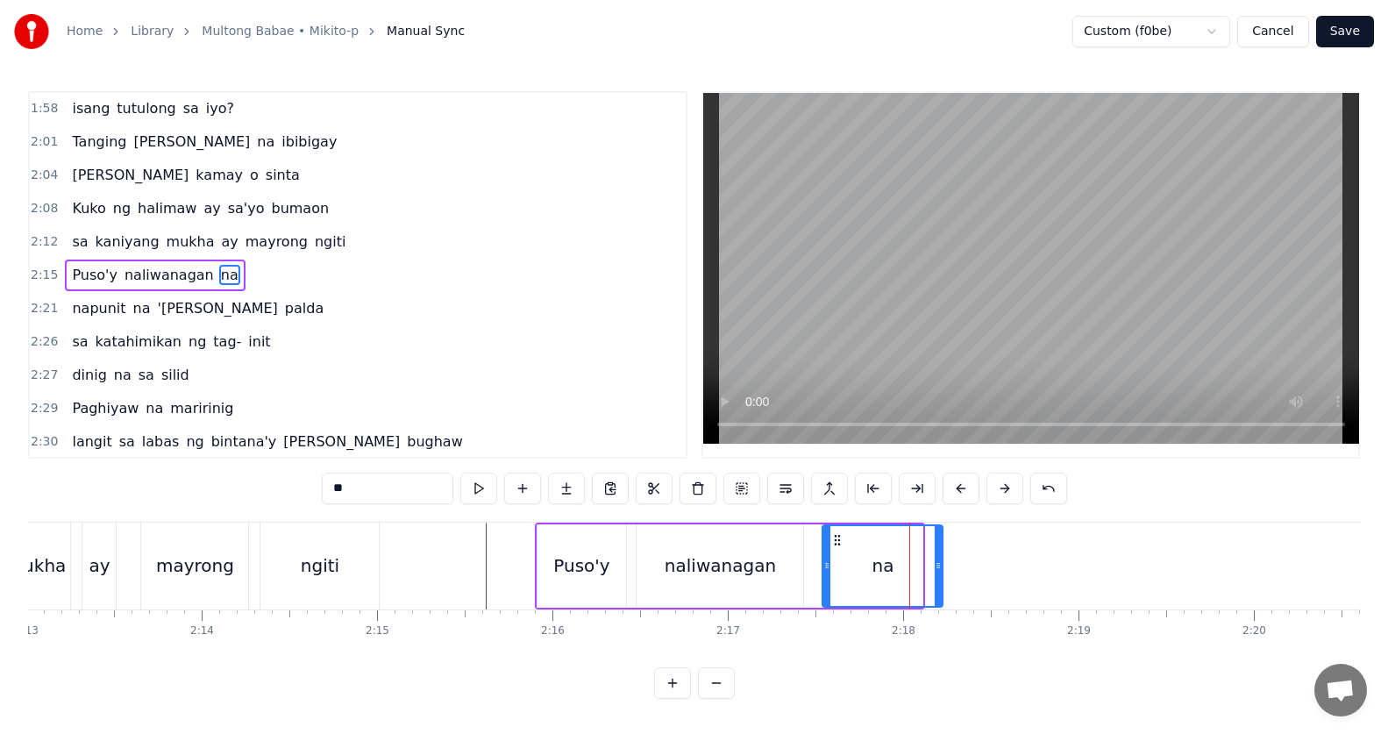
drag, startPoint x: 921, startPoint y: 570, endPoint x: 780, endPoint y: 593, distance: 142.2
click at [942, 559] on icon at bounding box center [938, 566] width 7 height 14
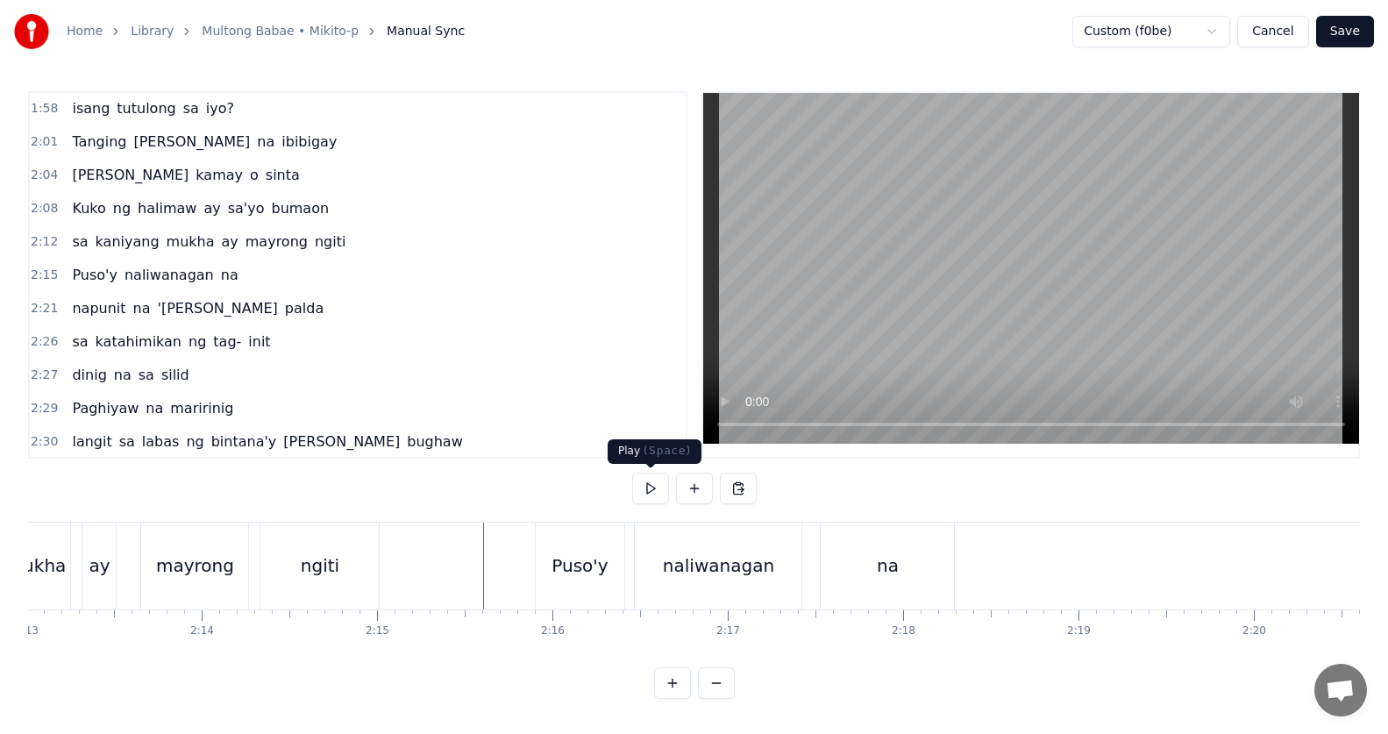
click at [643, 492] on button at bounding box center [650, 489] width 37 height 32
click at [694, 595] on div "naliwanagan" at bounding box center [718, 566] width 167 height 87
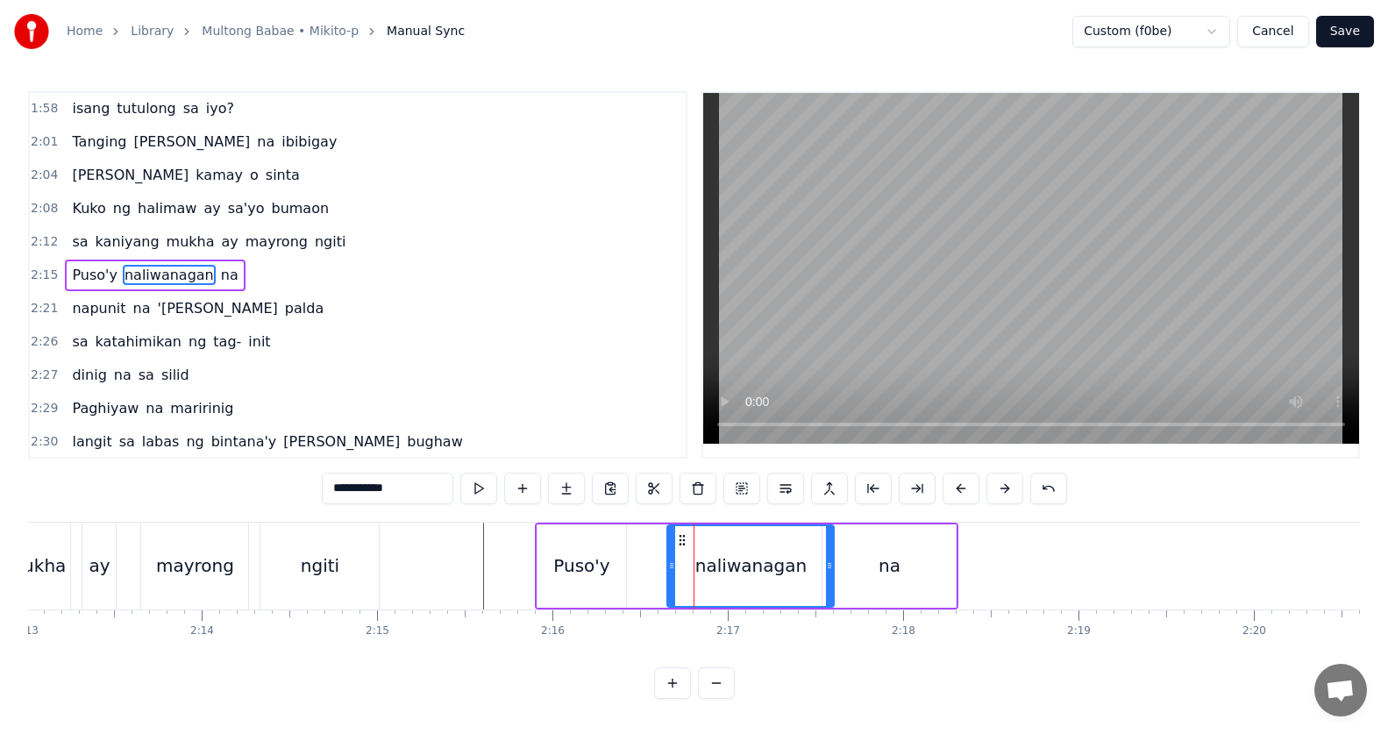
drag, startPoint x: 652, startPoint y: 543, endPoint x: 658, endPoint y: 553, distance: 11.8
click at [688, 541] on icon at bounding box center [682, 540] width 14 height 14
drag, startPoint x: 593, startPoint y: 561, endPoint x: 609, endPoint y: 559, distance: 15.9
click at [593, 560] on div "Puso'y" at bounding box center [581, 565] width 56 height 26
type input "******"
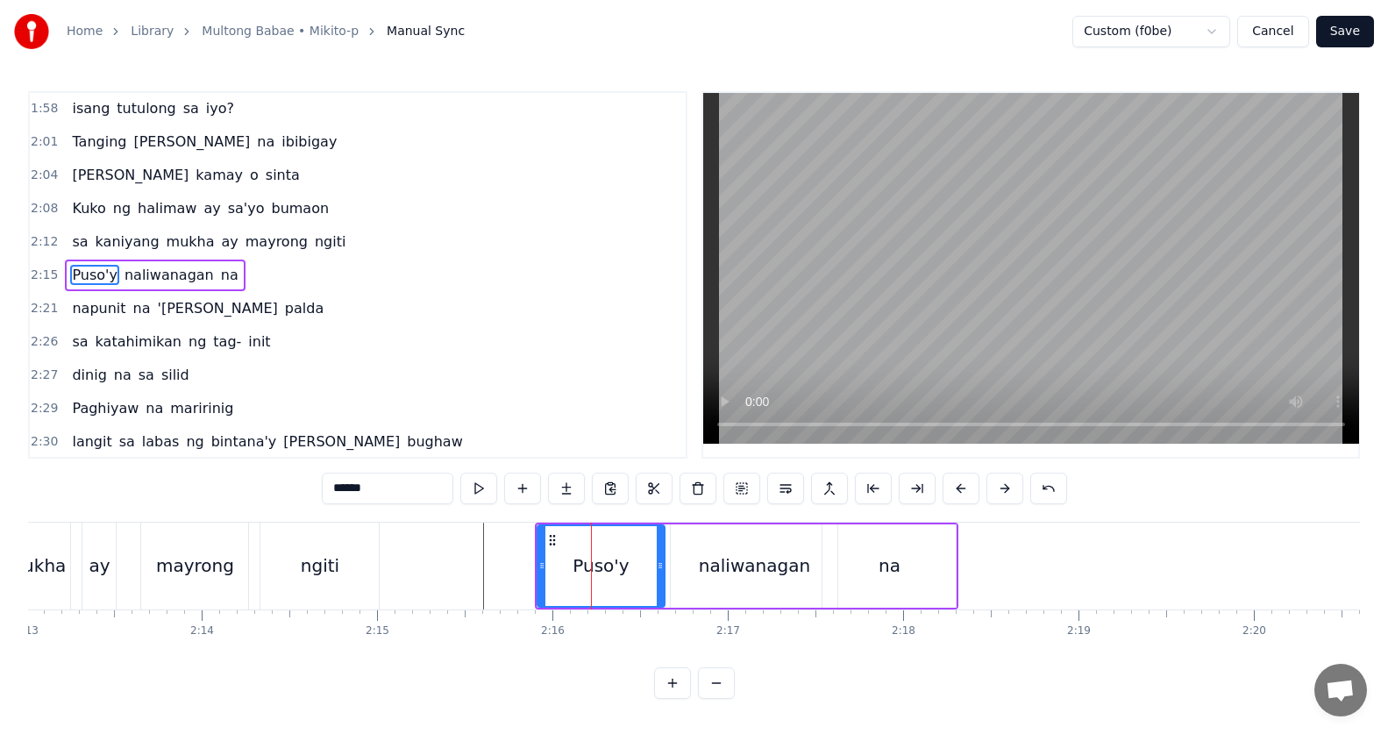
drag, startPoint x: 624, startPoint y: 558, endPoint x: 653, endPoint y: 562, distance: 30.1
click at [663, 557] on div at bounding box center [660, 566] width 7 height 80
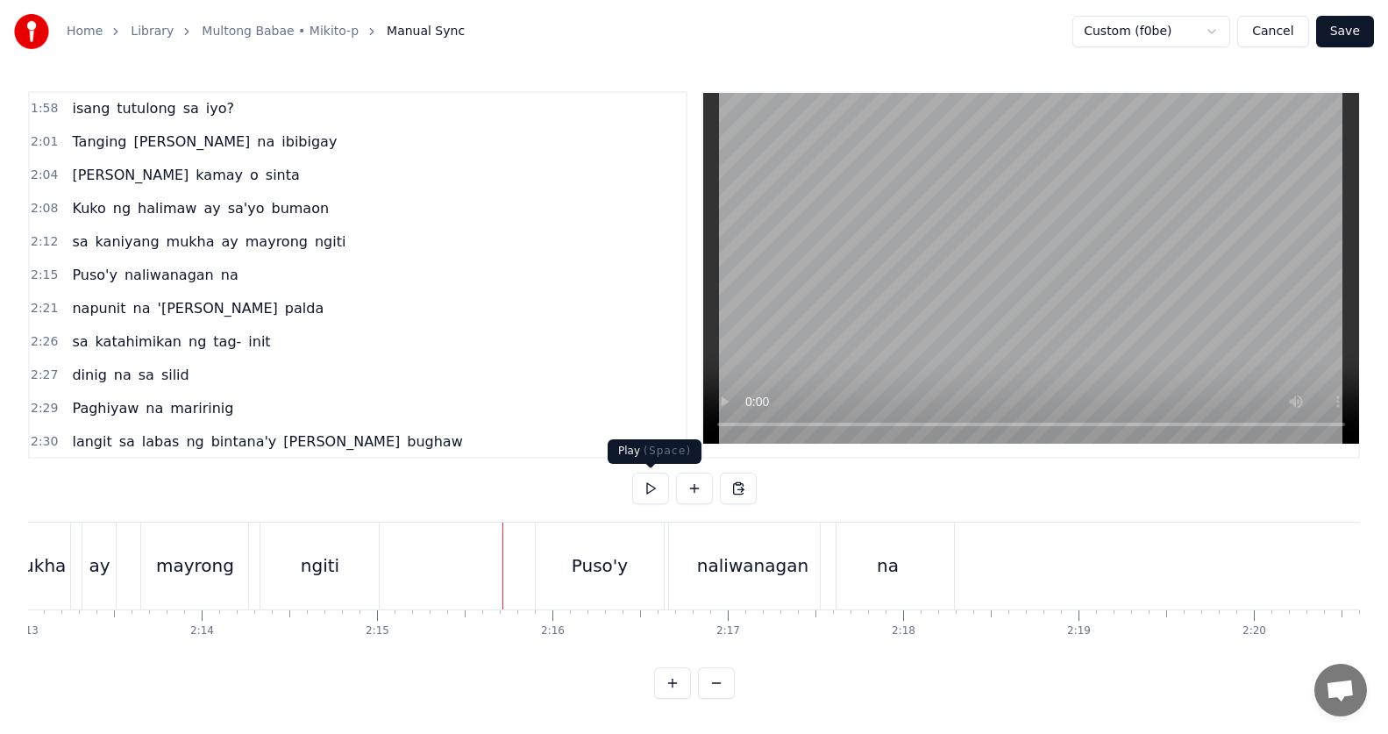
click at [663, 499] on button at bounding box center [650, 489] width 37 height 32
click at [110, 322] on div "napunit na '[PERSON_NAME]" at bounding box center [198, 309] width 266 height 32
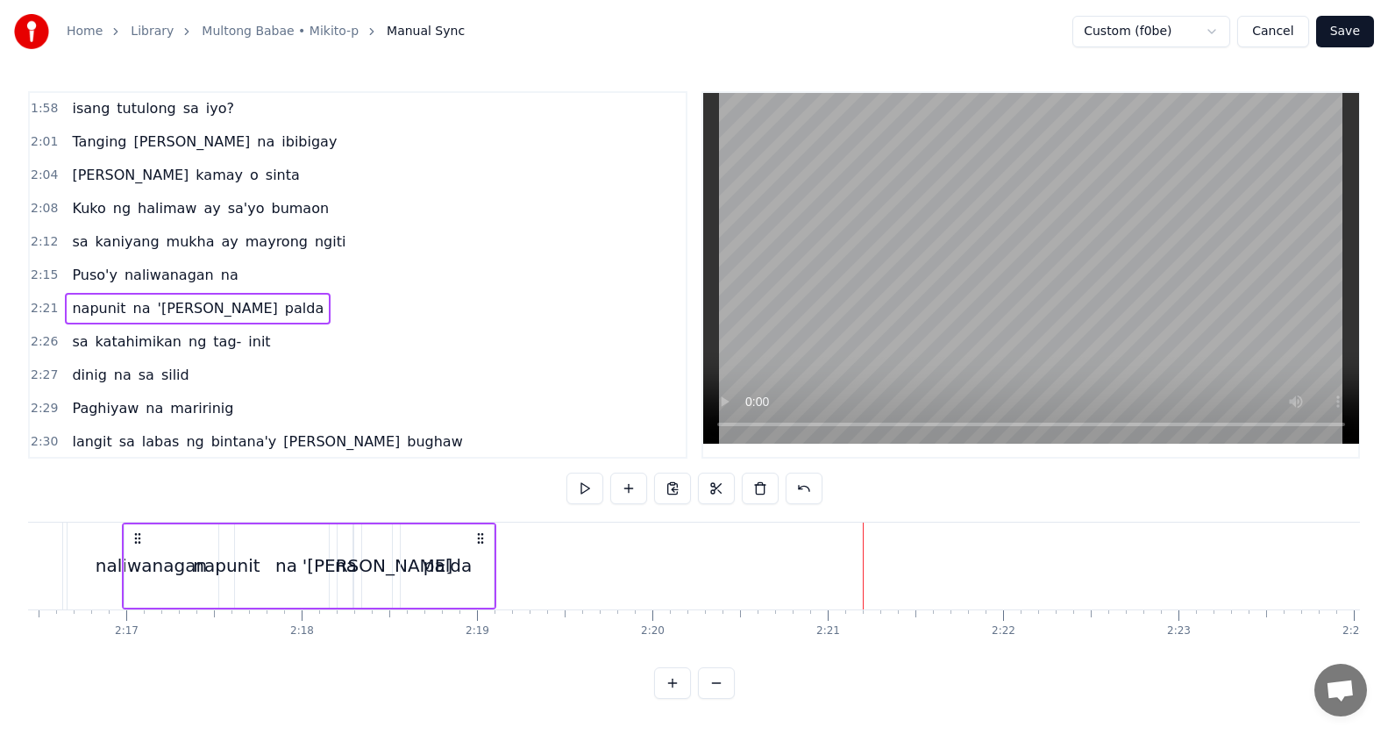
scroll to position [0, 23904]
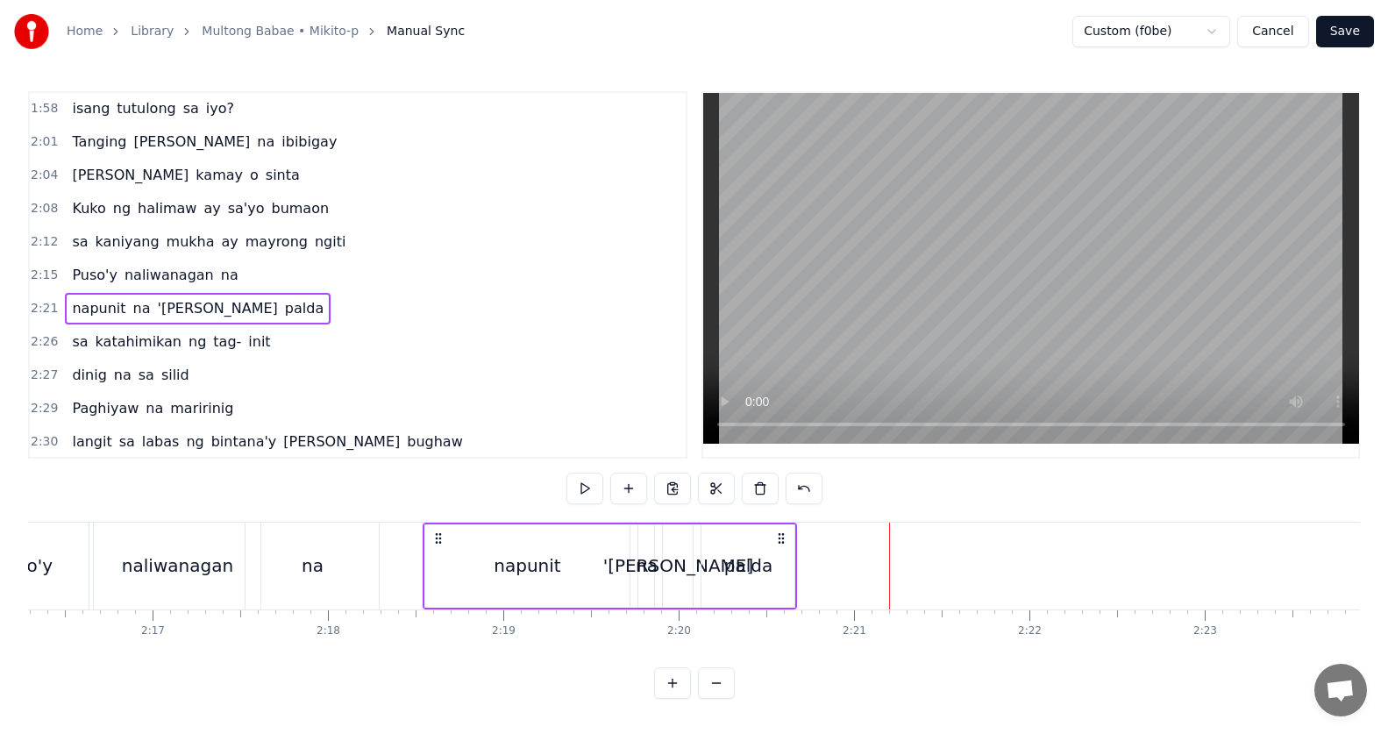
drag, startPoint x: 134, startPoint y: 538, endPoint x: 438, endPoint y: 549, distance: 303.6
click at [436, 549] on div "napunit na '[PERSON_NAME]" at bounding box center [610, 566] width 375 height 87
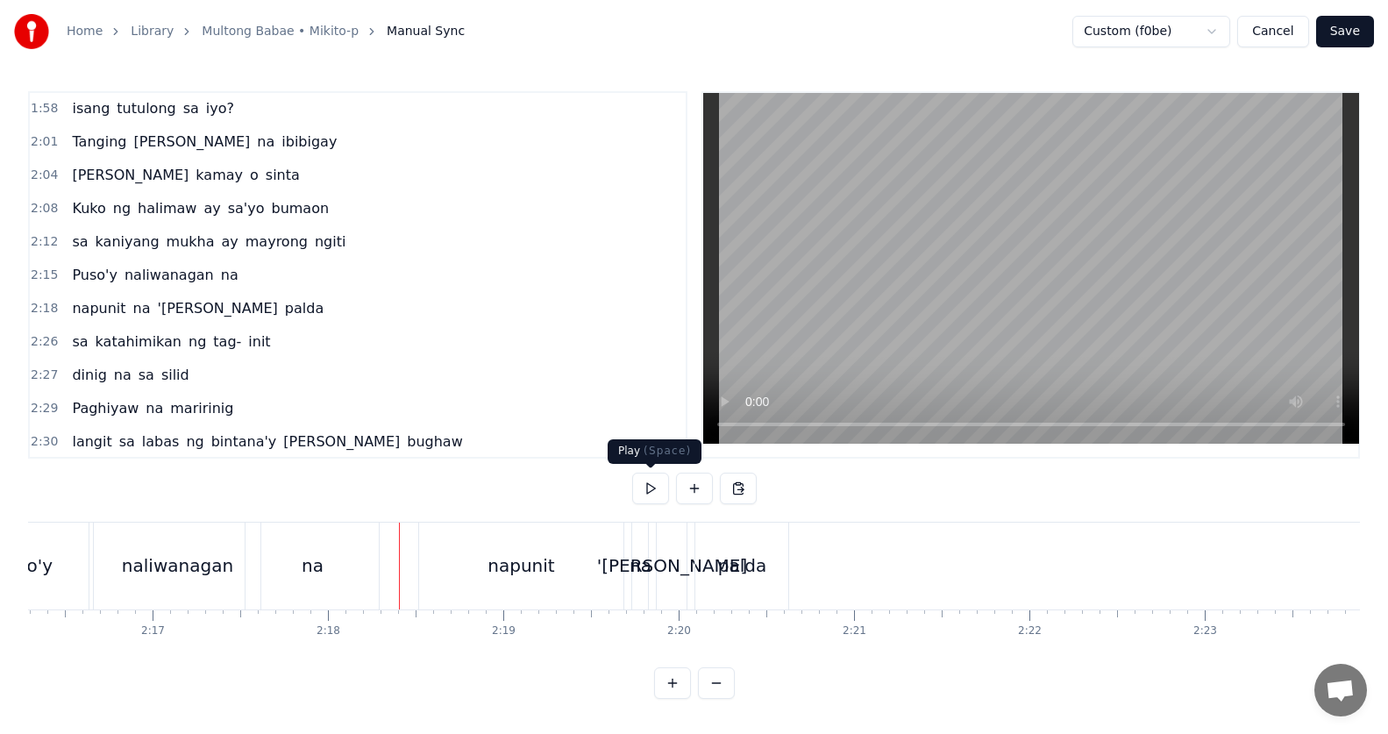
click at [642, 482] on button at bounding box center [650, 489] width 37 height 32
click at [642, 485] on button at bounding box center [650, 489] width 37 height 32
click at [580, 565] on div "napunit" at bounding box center [521, 566] width 205 height 87
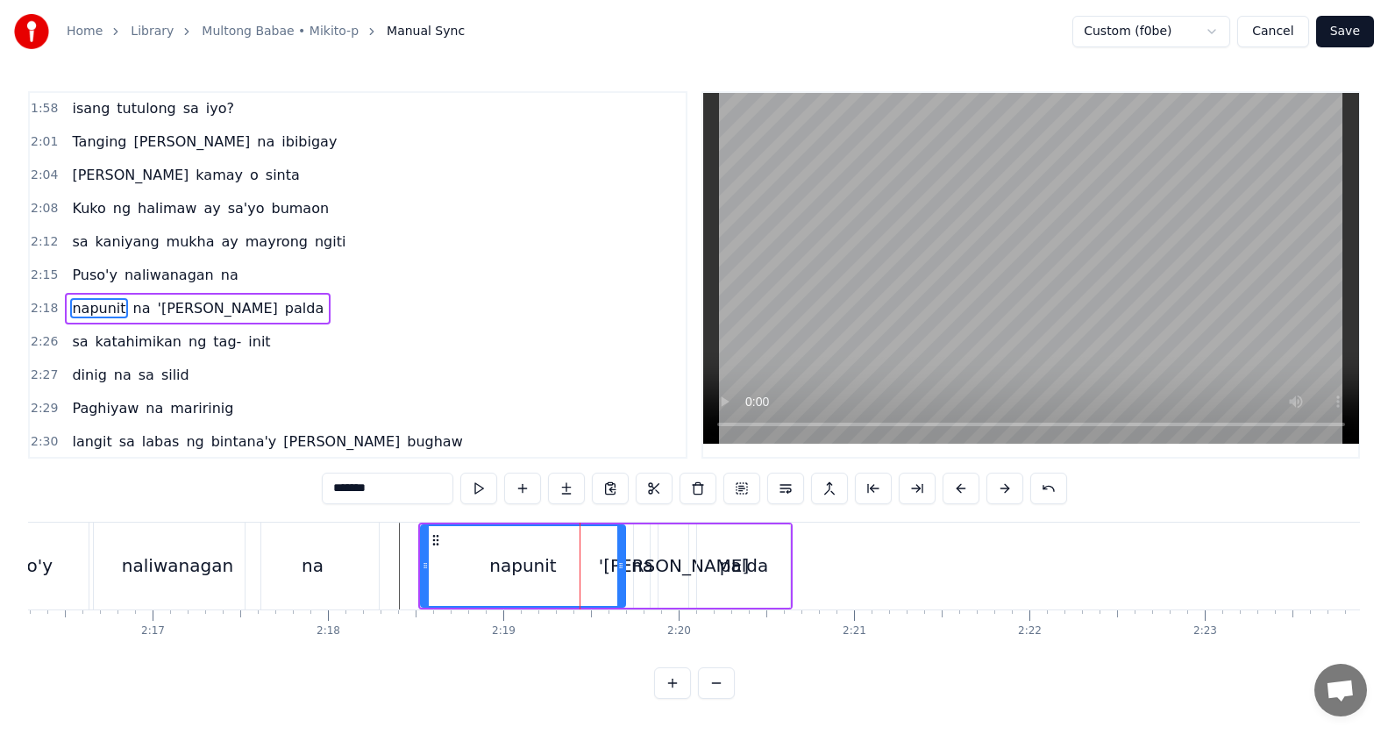
scroll to position [901, 0]
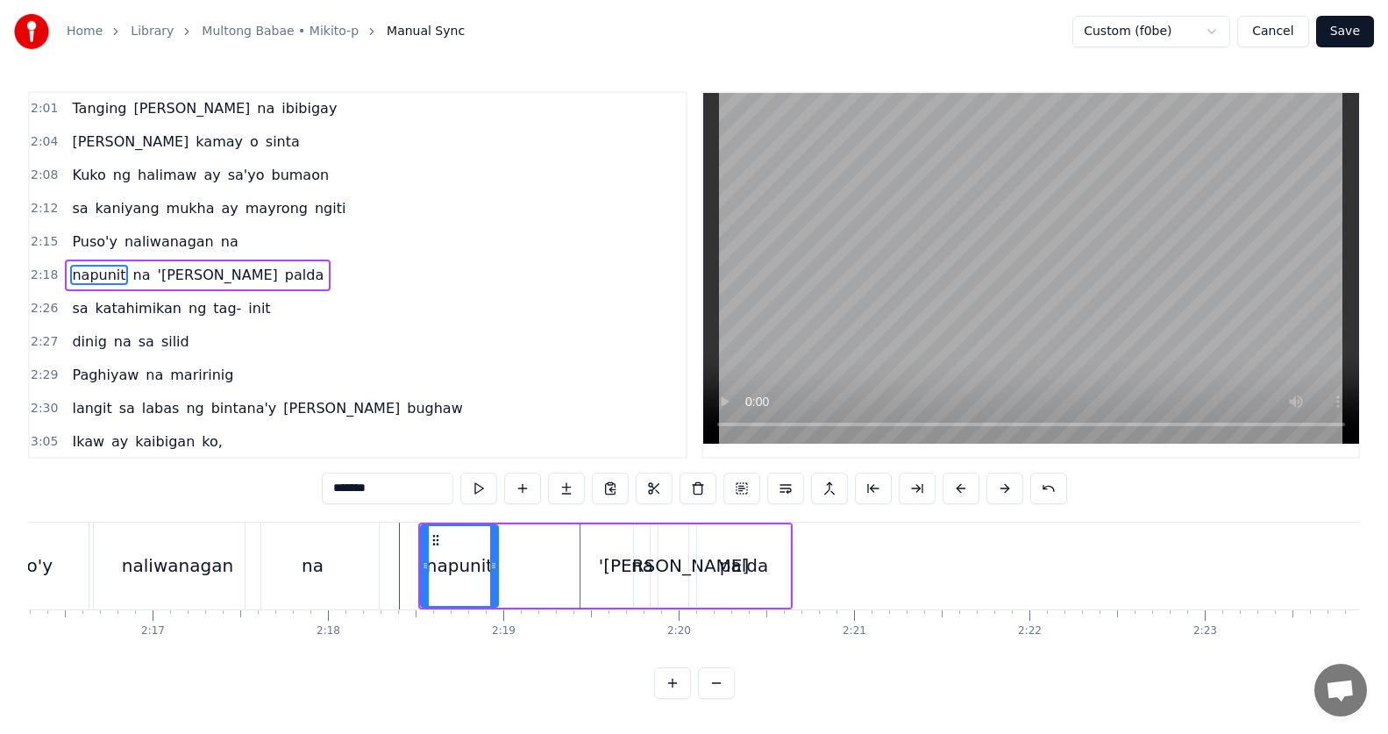
drag, startPoint x: 621, startPoint y: 565, endPoint x: 453, endPoint y: 572, distance: 168.5
click at [493, 561] on icon at bounding box center [493, 566] width 7 height 14
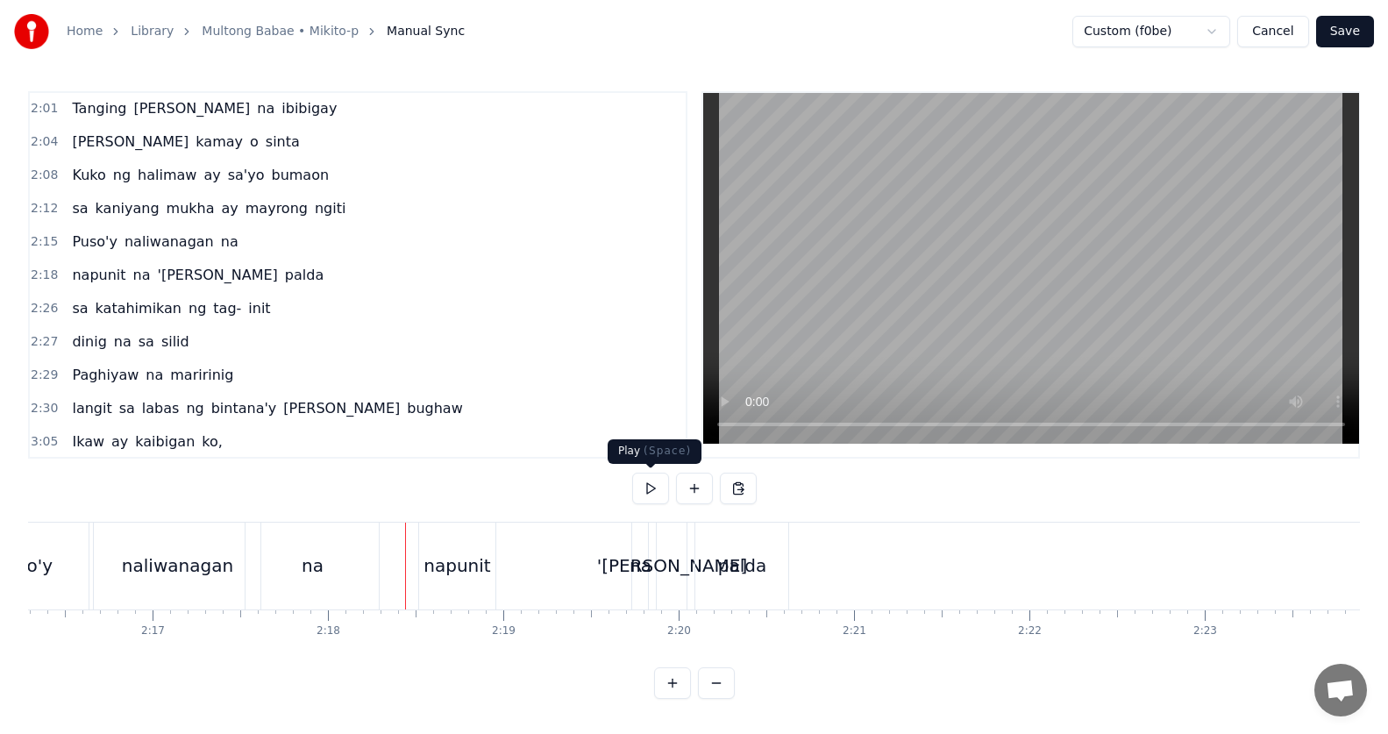
click at [658, 495] on button at bounding box center [650, 489] width 37 height 32
click at [656, 495] on button at bounding box center [650, 489] width 37 height 32
click at [149, 290] on div "napunit na '[PERSON_NAME]" at bounding box center [198, 276] width 266 height 32
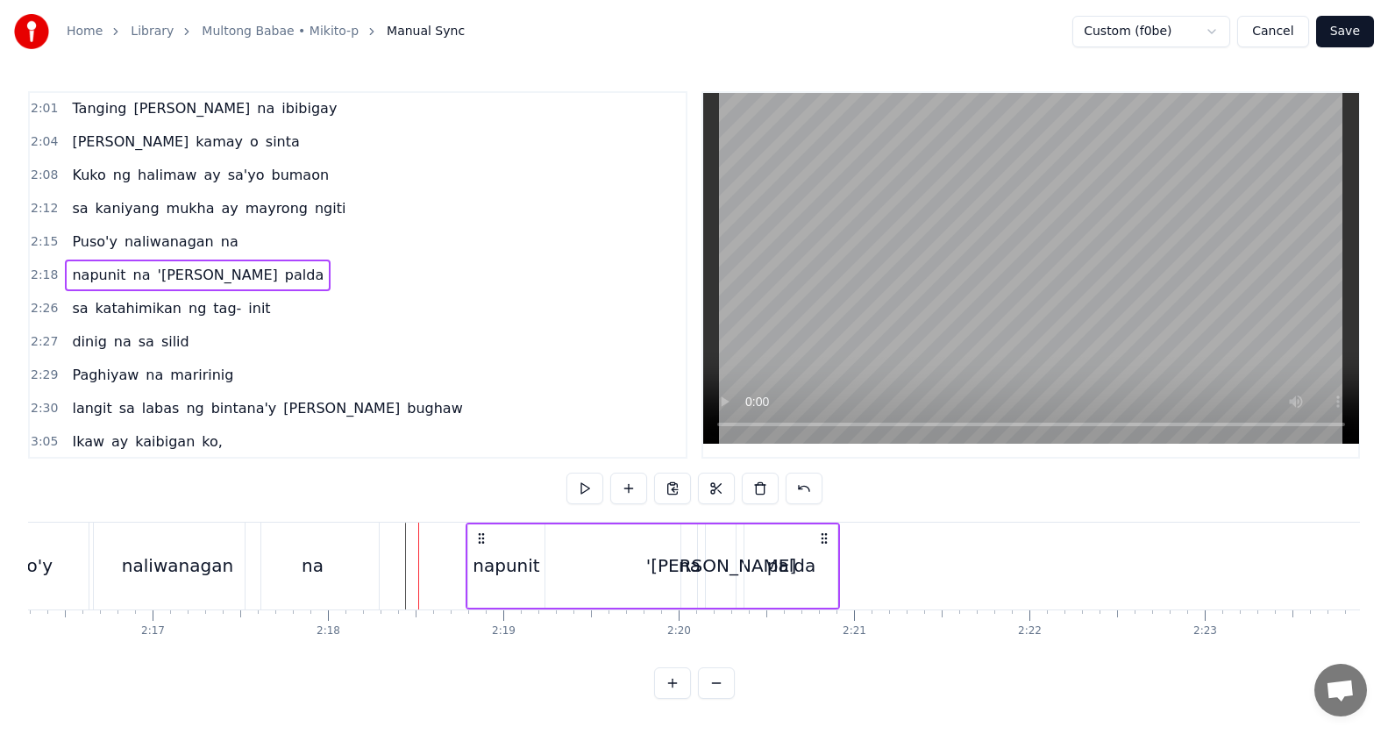
drag, startPoint x: 438, startPoint y: 538, endPoint x: 450, endPoint y: 558, distance: 22.4
click at [488, 540] on icon at bounding box center [481, 538] width 14 height 14
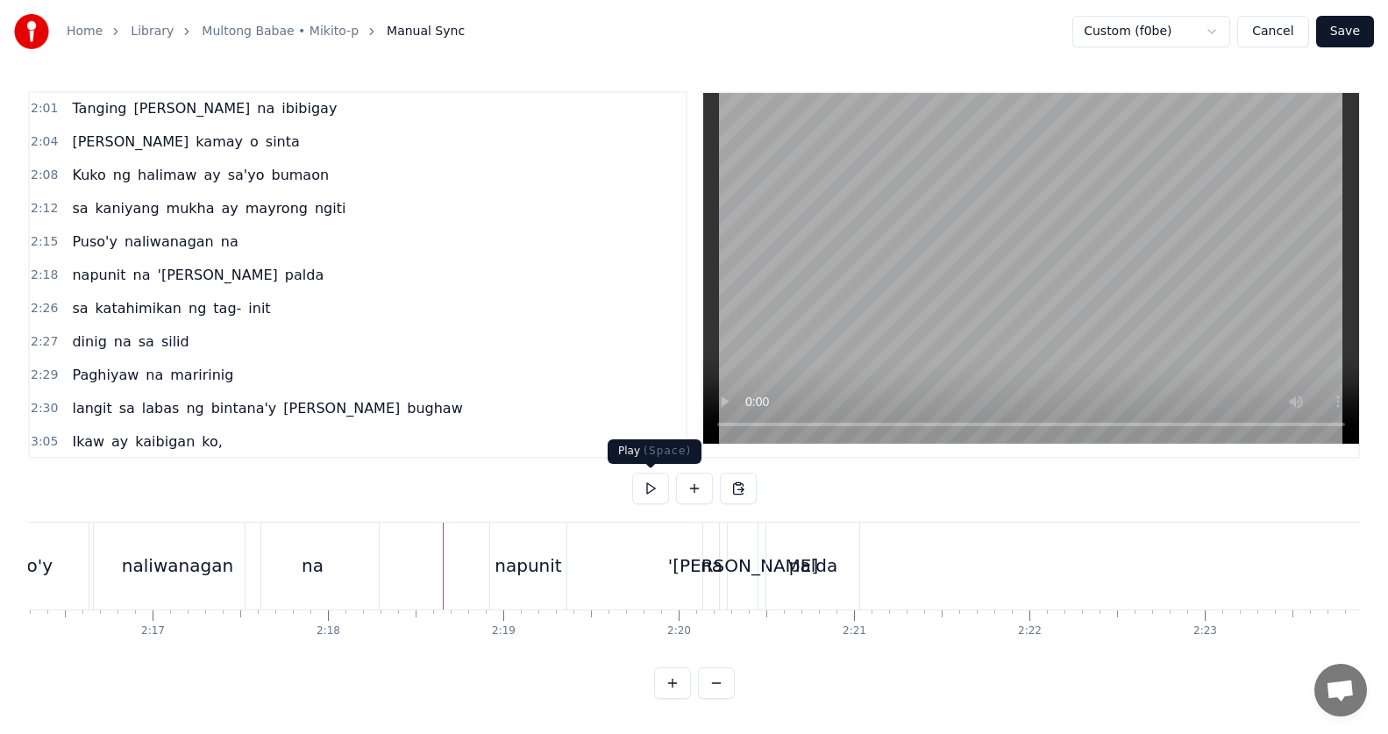
click at [654, 490] on button at bounding box center [650, 489] width 37 height 32
click at [721, 571] on div "'[PERSON_NAME]" at bounding box center [743, 565] width 151 height 26
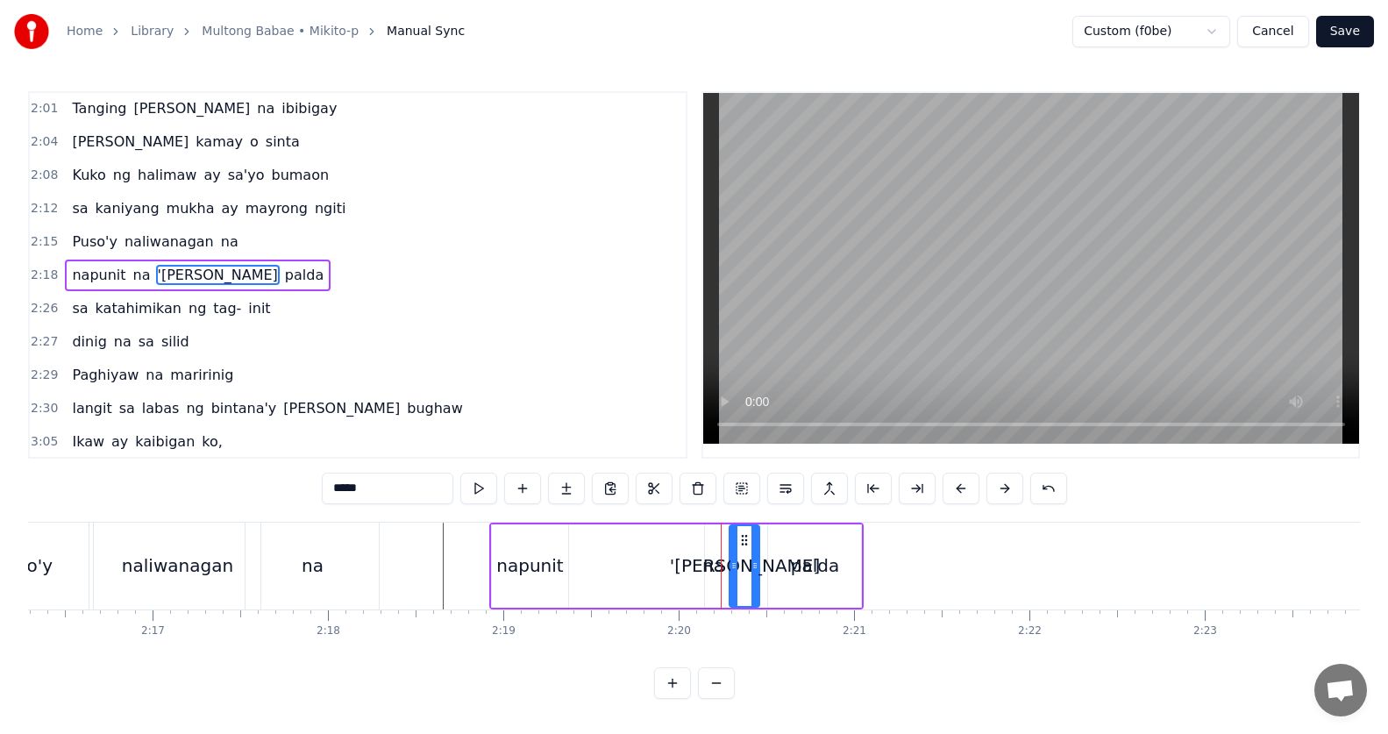
click at [711, 559] on div "na" at bounding box center [713, 565] width 22 height 26
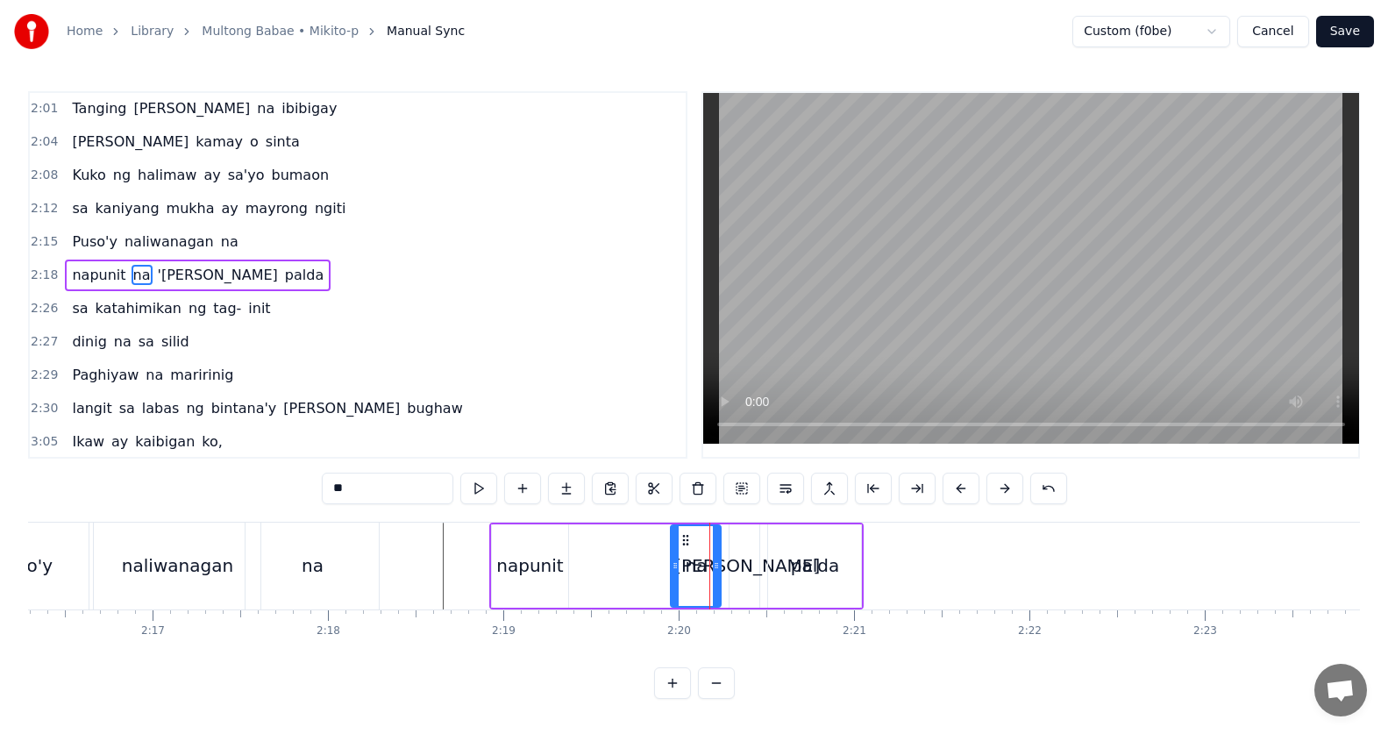
drag, startPoint x: 707, startPoint y: 559, endPoint x: 673, endPoint y: 557, distance: 34.2
click at [673, 557] on div at bounding box center [675, 566] width 7 height 80
drag, startPoint x: 686, startPoint y: 544, endPoint x: 641, endPoint y: 538, distance: 45.1
click at [631, 538] on icon at bounding box center [638, 540] width 14 height 14
drag, startPoint x: 613, startPoint y: 538, endPoint x: 586, endPoint y: 538, distance: 27.2
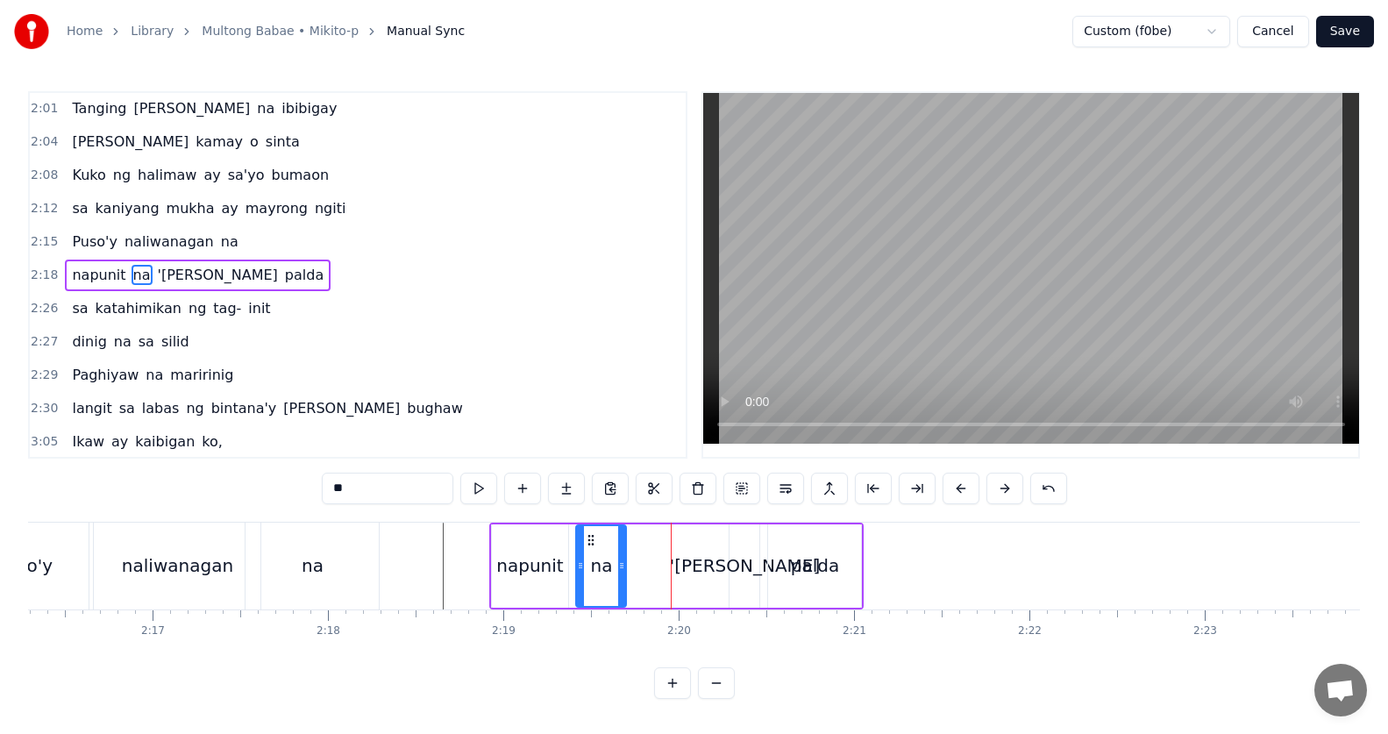
click at [586, 538] on icon at bounding box center [591, 540] width 14 height 14
click at [737, 559] on div "'[PERSON_NAME]" at bounding box center [745, 565] width 151 height 26
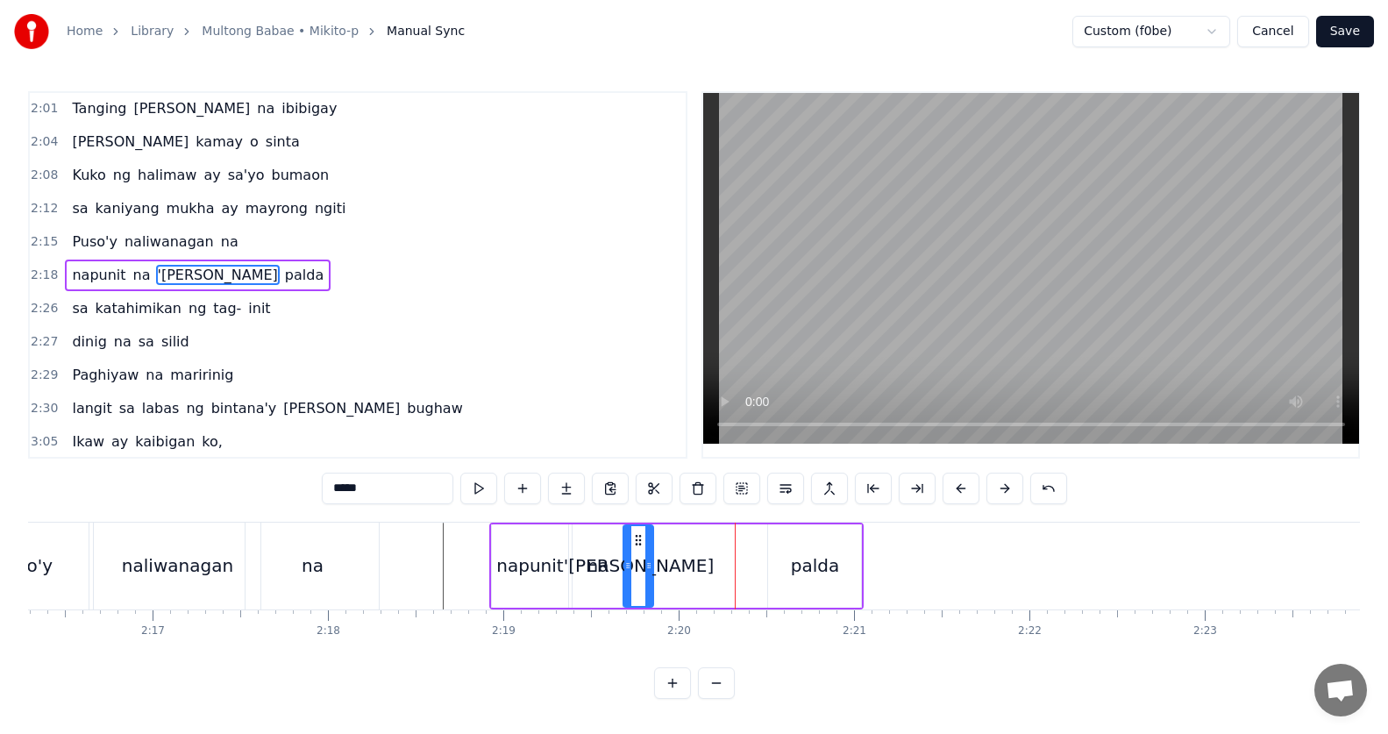
drag, startPoint x: 743, startPoint y: 538, endPoint x: 675, endPoint y: 538, distance: 67.5
click at [636, 538] on icon at bounding box center [638, 540] width 14 height 14
click at [818, 536] on div "palda" at bounding box center [814, 565] width 93 height 83
type input "*****"
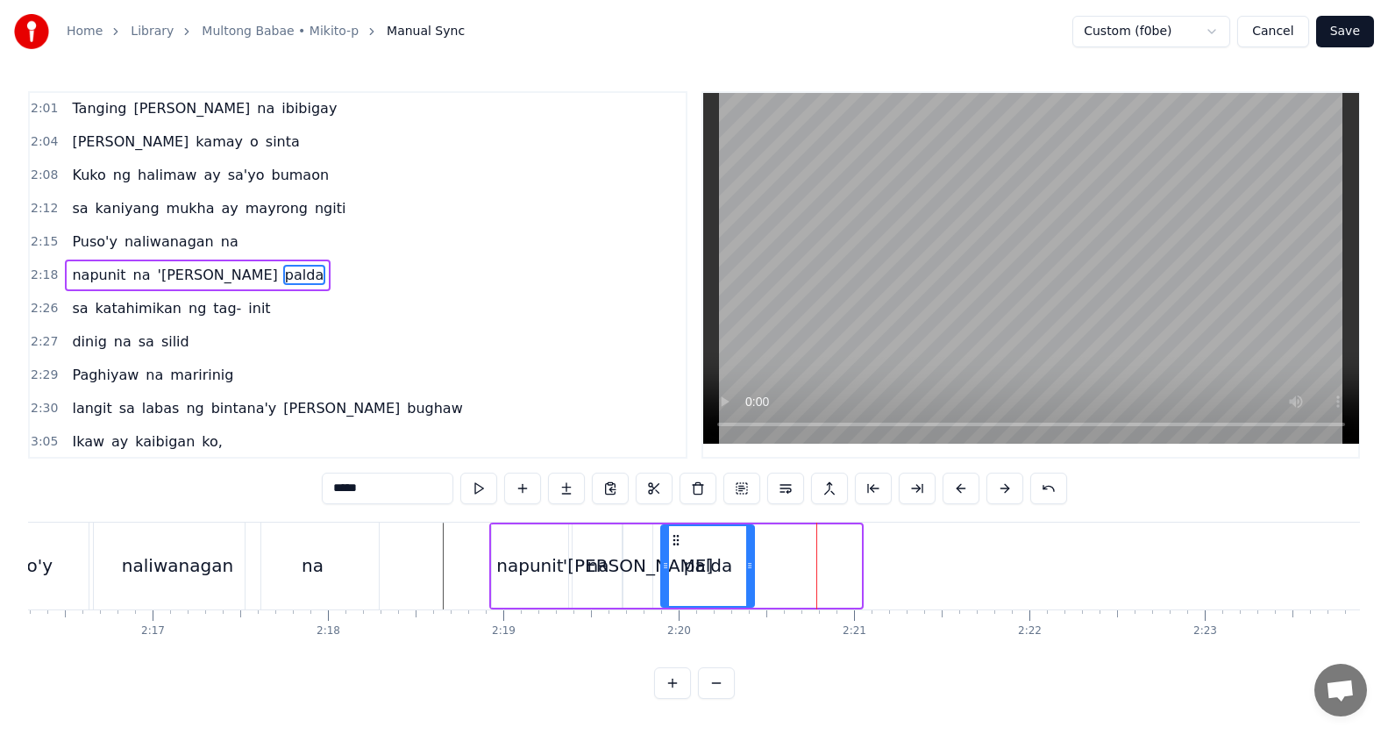
drag, startPoint x: 782, startPoint y: 540, endPoint x: 675, endPoint y: 540, distance: 107.0
click at [675, 540] on circle at bounding box center [674, 539] width 1 height 1
drag, startPoint x: 752, startPoint y: 569, endPoint x: 730, endPoint y: 576, distance: 23.9
click at [815, 565] on icon at bounding box center [811, 566] width 7 height 14
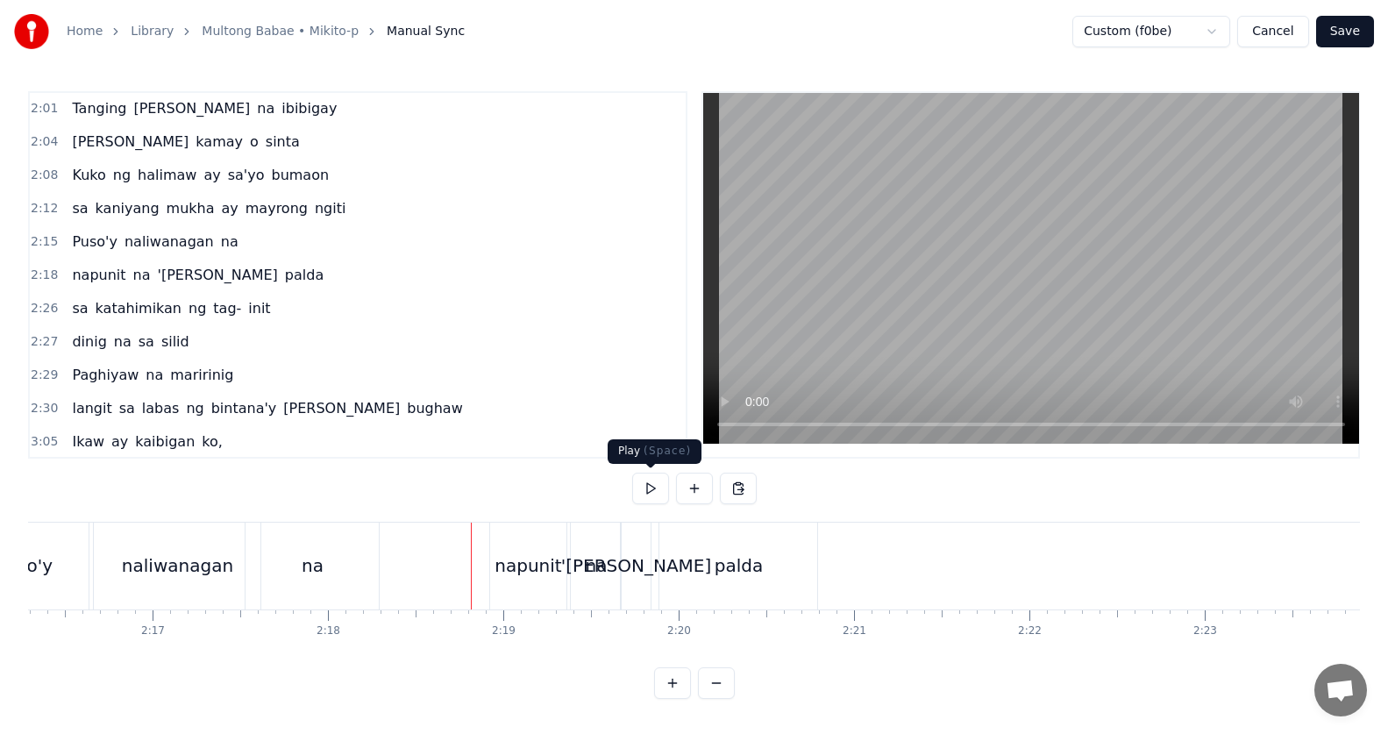
click at [657, 480] on button at bounding box center [650, 489] width 37 height 32
drag, startPoint x: 663, startPoint y: 494, endPoint x: 597, endPoint y: 539, distance: 80.0
click at [662, 494] on button at bounding box center [650, 489] width 37 height 32
click at [538, 575] on div "napunit" at bounding box center [528, 565] width 67 height 26
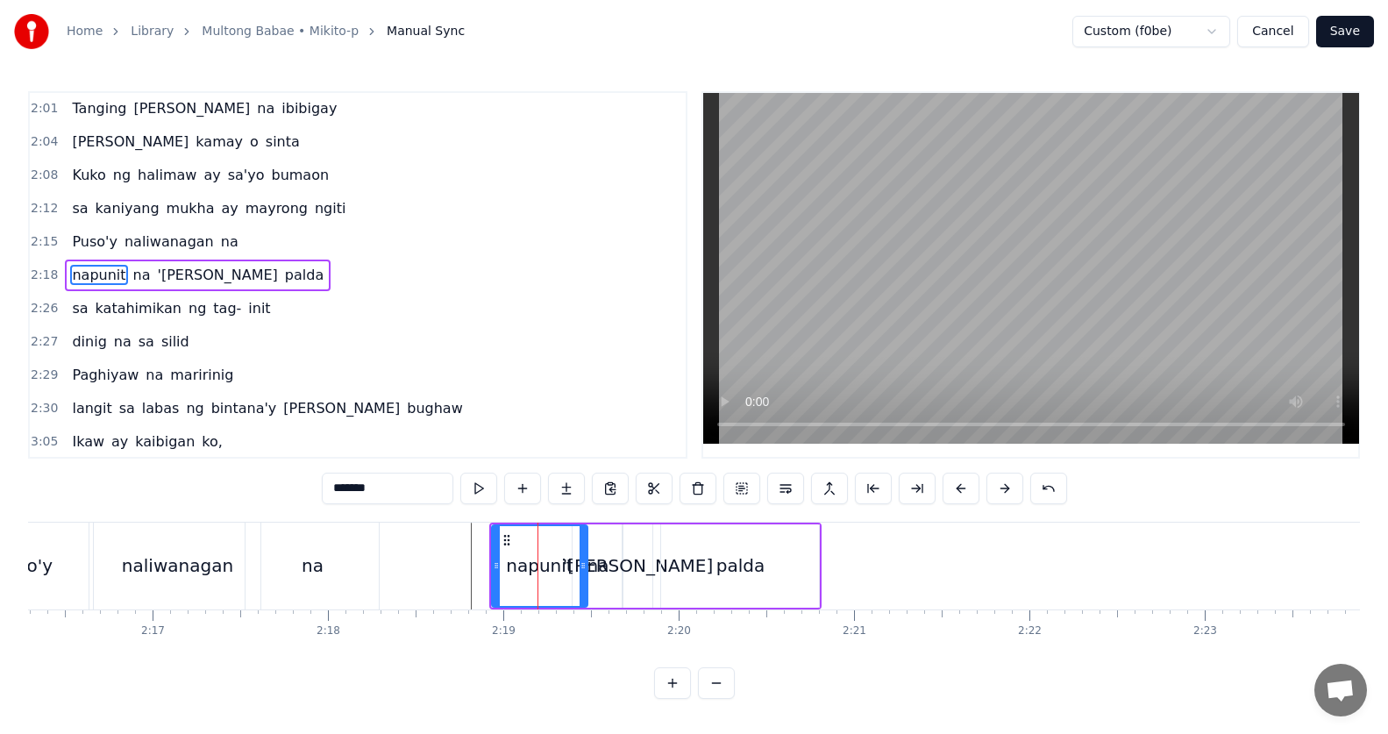
drag, startPoint x: 568, startPoint y: 573, endPoint x: 587, endPoint y: 573, distance: 18.4
click at [587, 573] on div at bounding box center [583, 566] width 7 height 80
click at [612, 574] on div "na" at bounding box center [598, 565] width 50 height 83
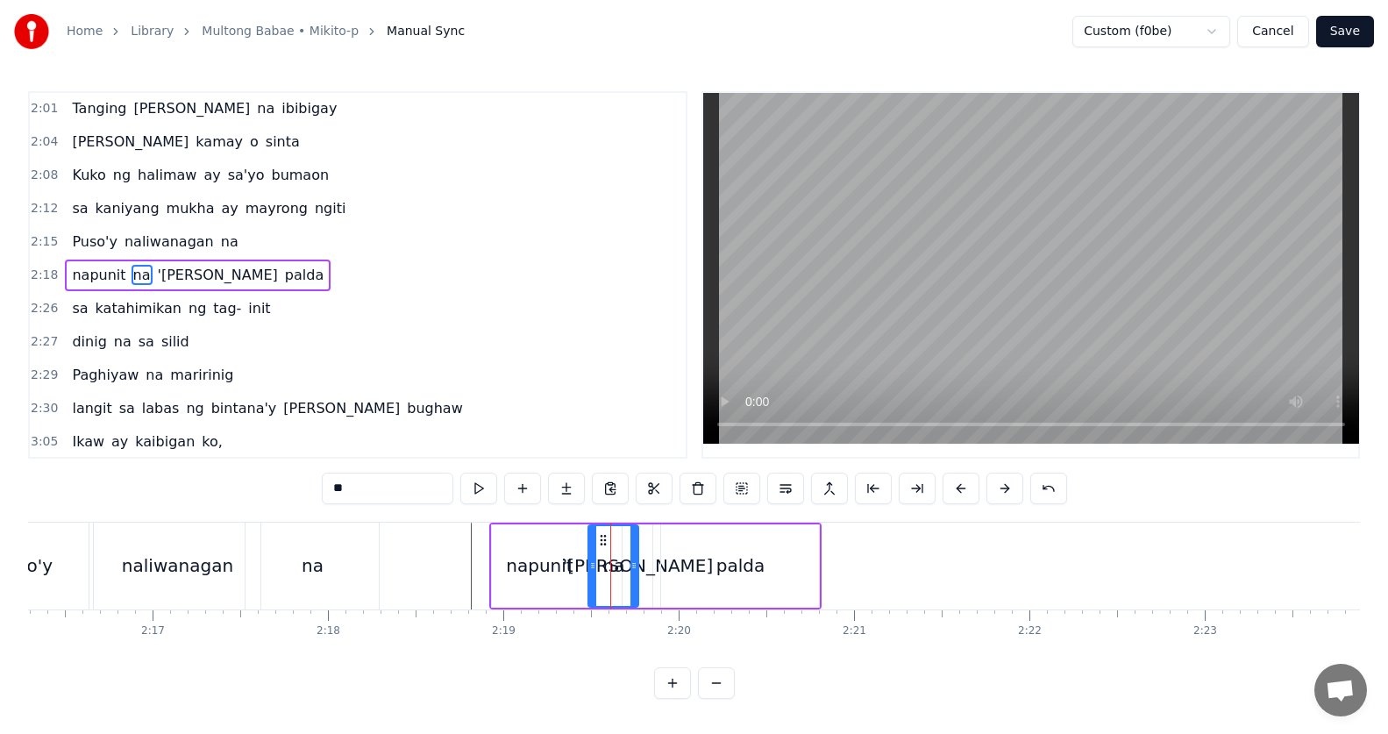
drag, startPoint x: 589, startPoint y: 535, endPoint x: 629, endPoint y: 562, distance: 47.9
click at [609, 539] on icon at bounding box center [603, 540] width 14 height 14
click at [647, 566] on div "'[PERSON_NAME]" at bounding box center [638, 565] width 151 height 26
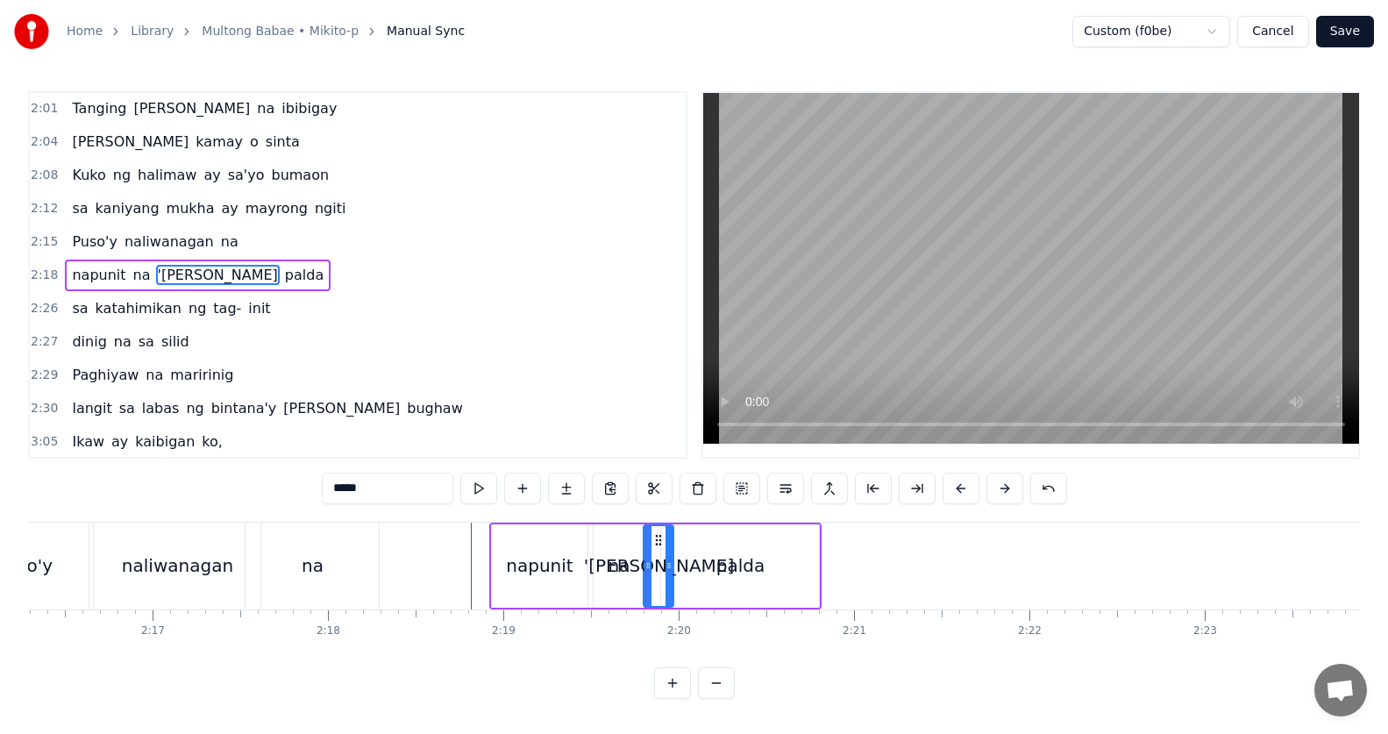
drag, startPoint x: 636, startPoint y: 541, endPoint x: 657, endPoint y: 541, distance: 21.0
click at [657, 541] on icon at bounding box center [659, 540] width 14 height 14
click at [741, 562] on div "palda" at bounding box center [740, 565] width 48 height 26
type input "*****"
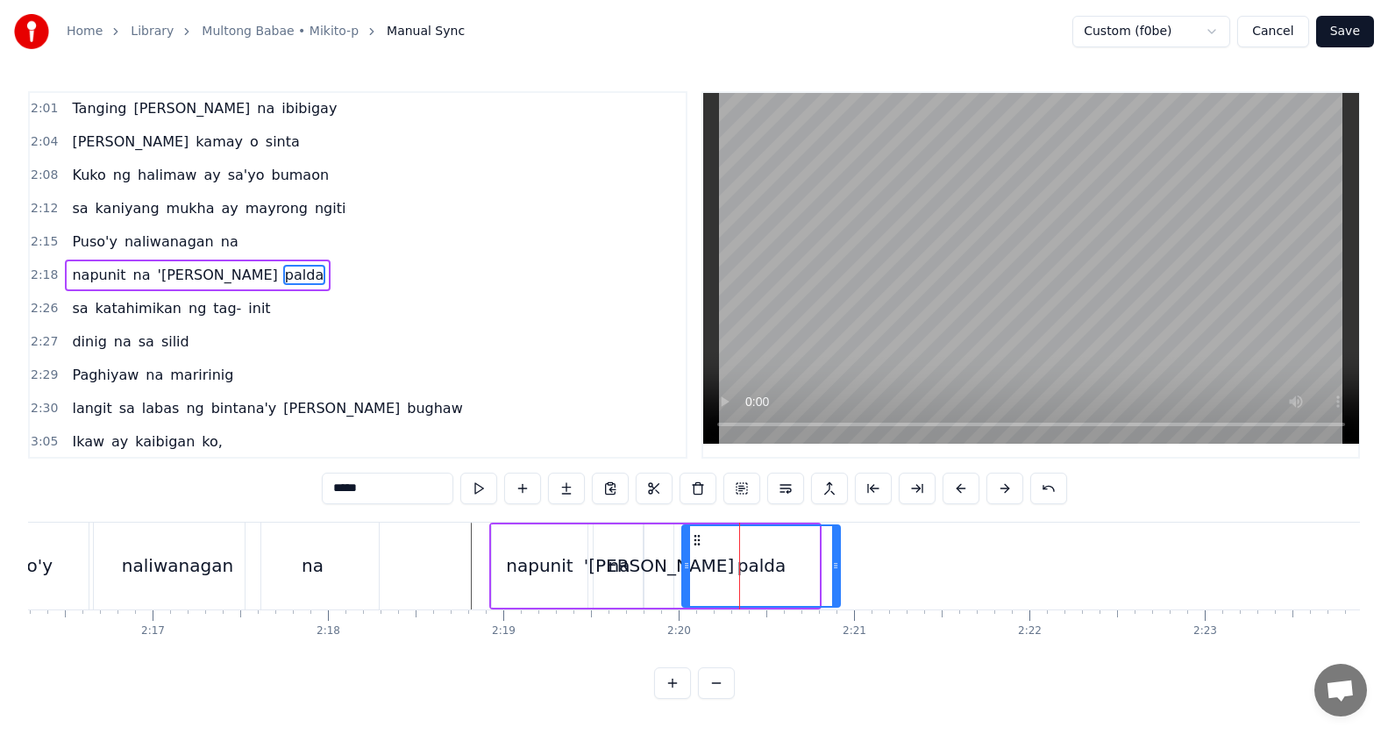
drag, startPoint x: 677, startPoint y: 540, endPoint x: 718, endPoint y: 550, distance: 42.3
click at [700, 538] on icon at bounding box center [697, 540] width 14 height 14
drag, startPoint x: 837, startPoint y: 571, endPoint x: 849, endPoint y: 572, distance: 12.3
click at [873, 567] on icon at bounding box center [869, 566] width 7 height 14
click at [453, 571] on div at bounding box center [1234, 566] width 50220 height 87
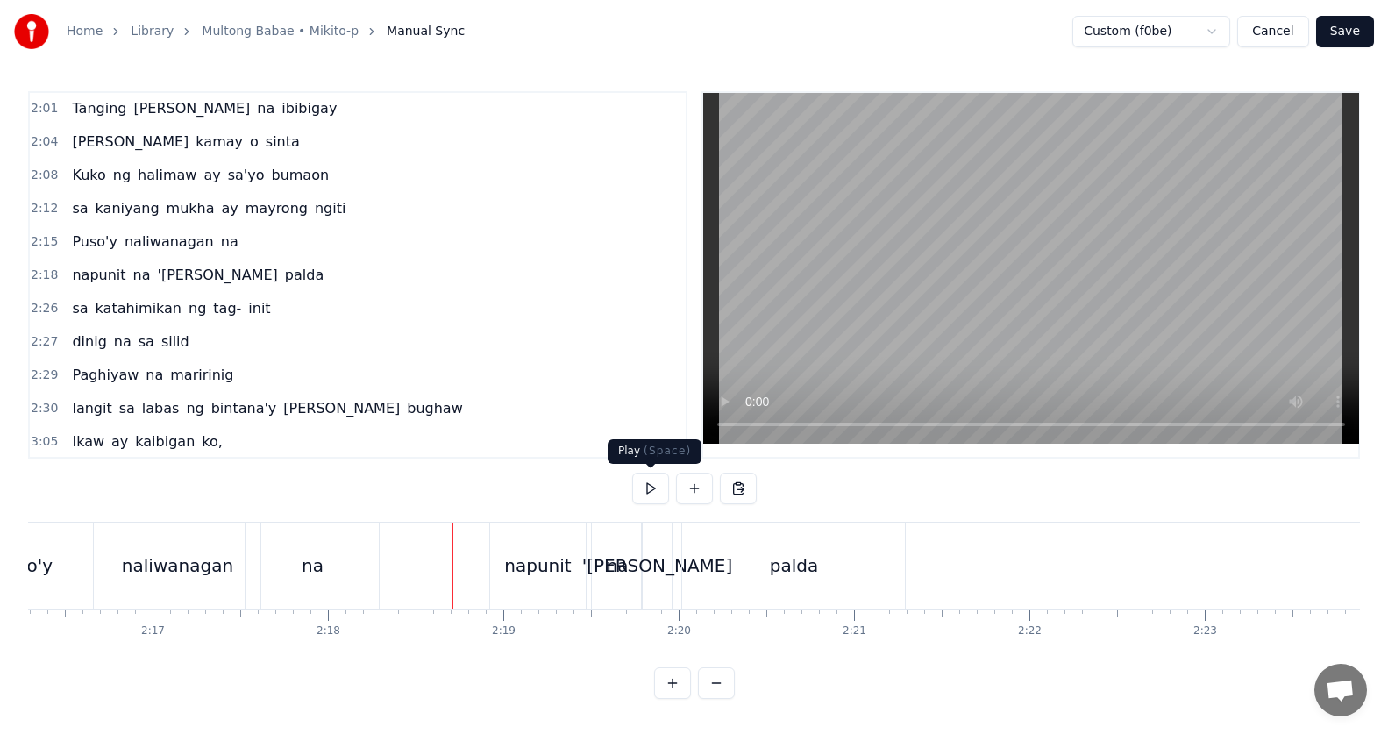
click at [650, 497] on button at bounding box center [650, 489] width 37 height 32
drag, startPoint x: 650, startPoint y: 503, endPoint x: 645, endPoint y: 559, distance: 56.3
click at [650, 502] on button at bounding box center [650, 489] width 37 height 32
click at [625, 581] on div "na" at bounding box center [617, 566] width 50 height 87
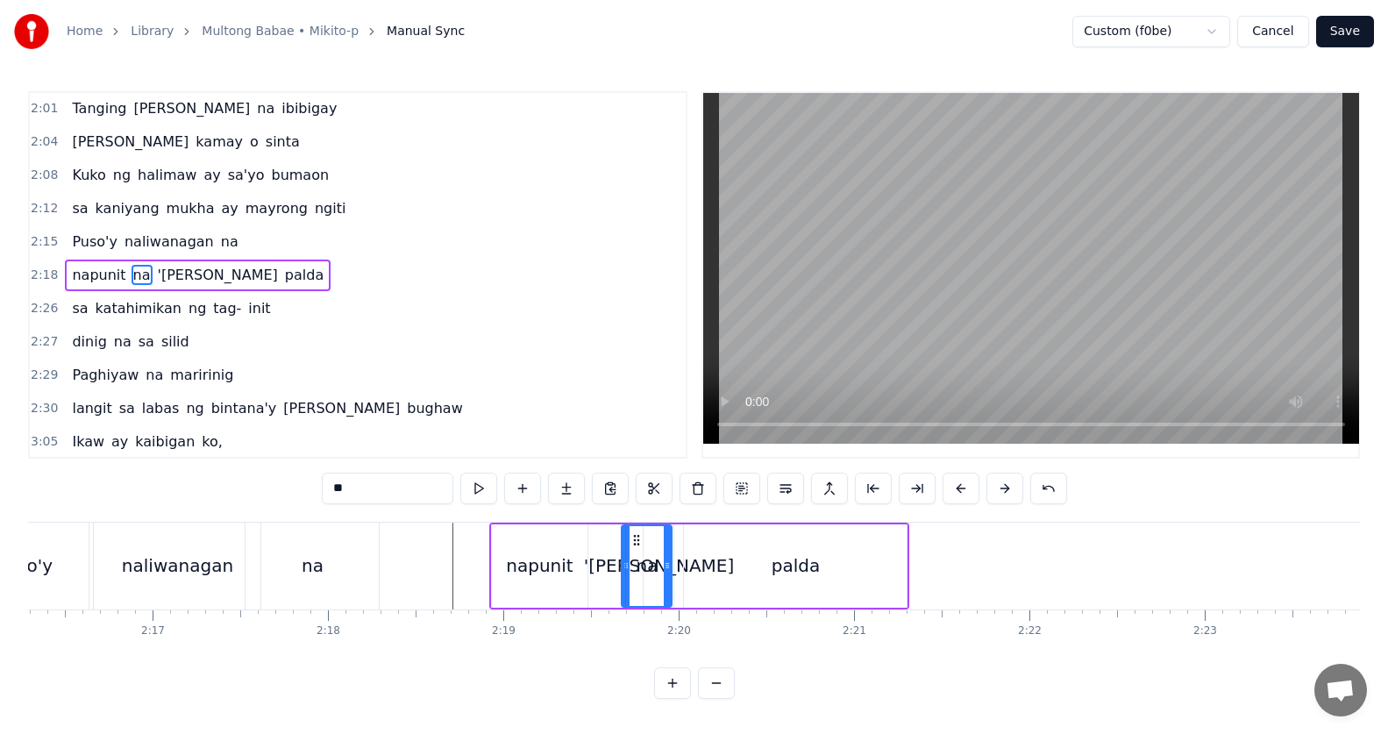
drag, startPoint x: 610, startPoint y: 541, endPoint x: 588, endPoint y: 559, distance: 29.3
click at [638, 539] on icon at bounding box center [637, 540] width 14 height 14
click at [582, 559] on div "napunit" at bounding box center [540, 565] width 96 height 83
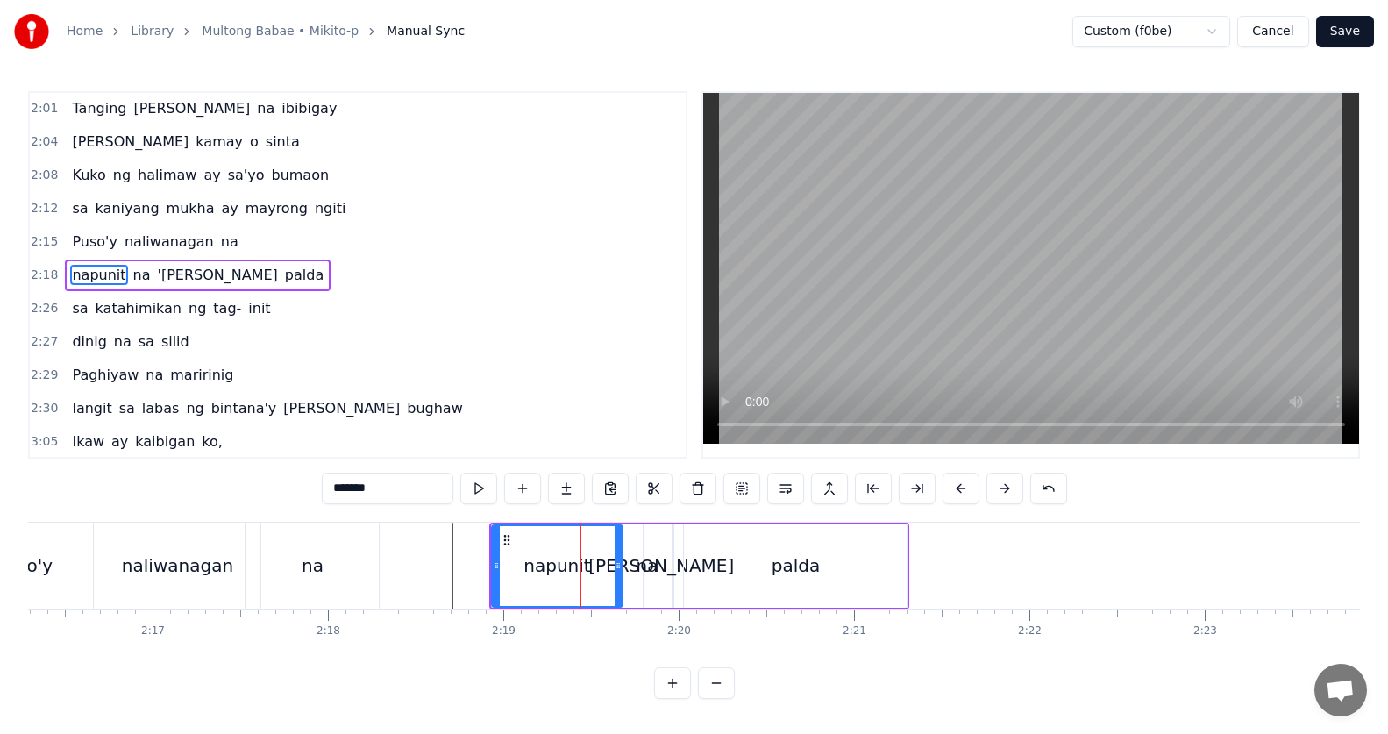
drag, startPoint x: 586, startPoint y: 560, endPoint x: 622, endPoint y: 566, distance: 36.3
click at [622, 566] on icon at bounding box center [618, 566] width 7 height 14
click at [171, 275] on span "'[PERSON_NAME]" at bounding box center [218, 275] width 124 height 20
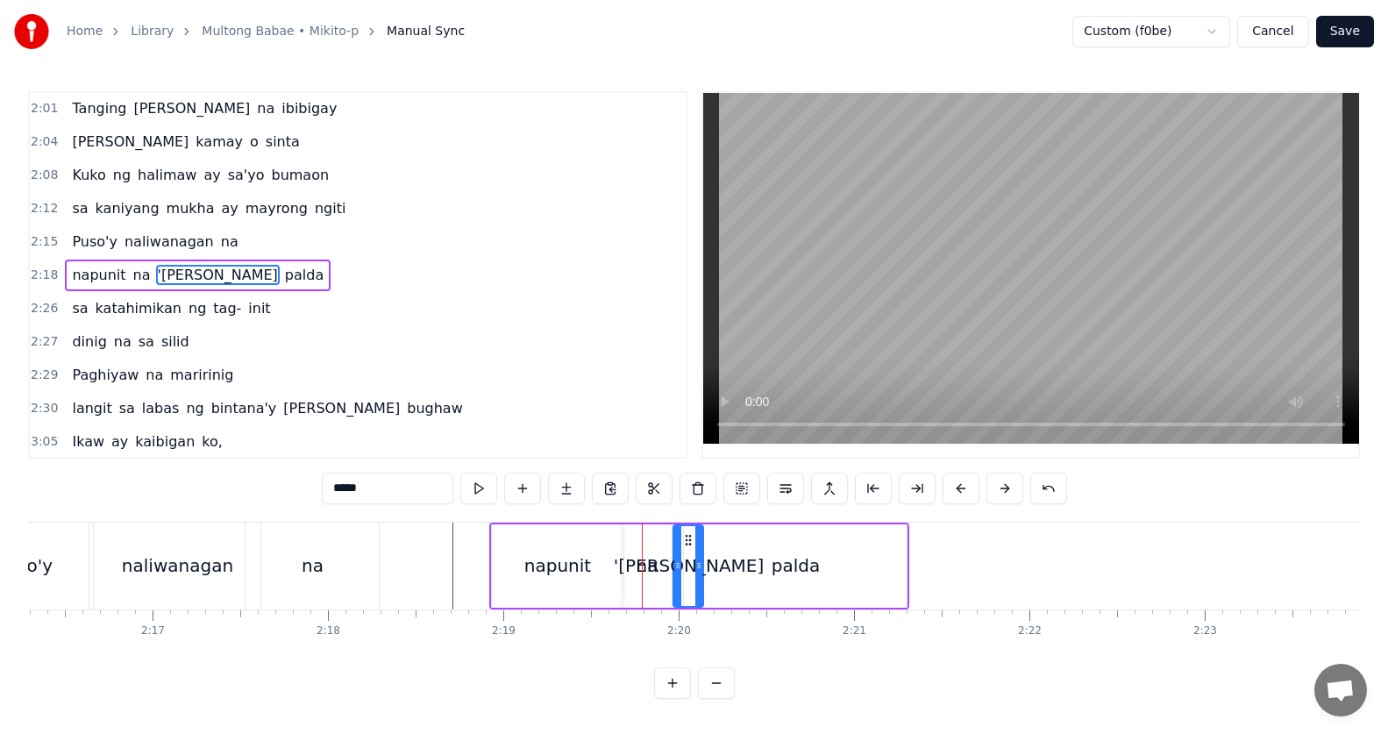
drag, startPoint x: 661, startPoint y: 540, endPoint x: 691, endPoint y: 539, distance: 29.8
click at [691, 539] on circle at bounding box center [690, 539] width 1 height 1
click at [800, 548] on div "palda" at bounding box center [795, 565] width 223 height 83
type input "*****"
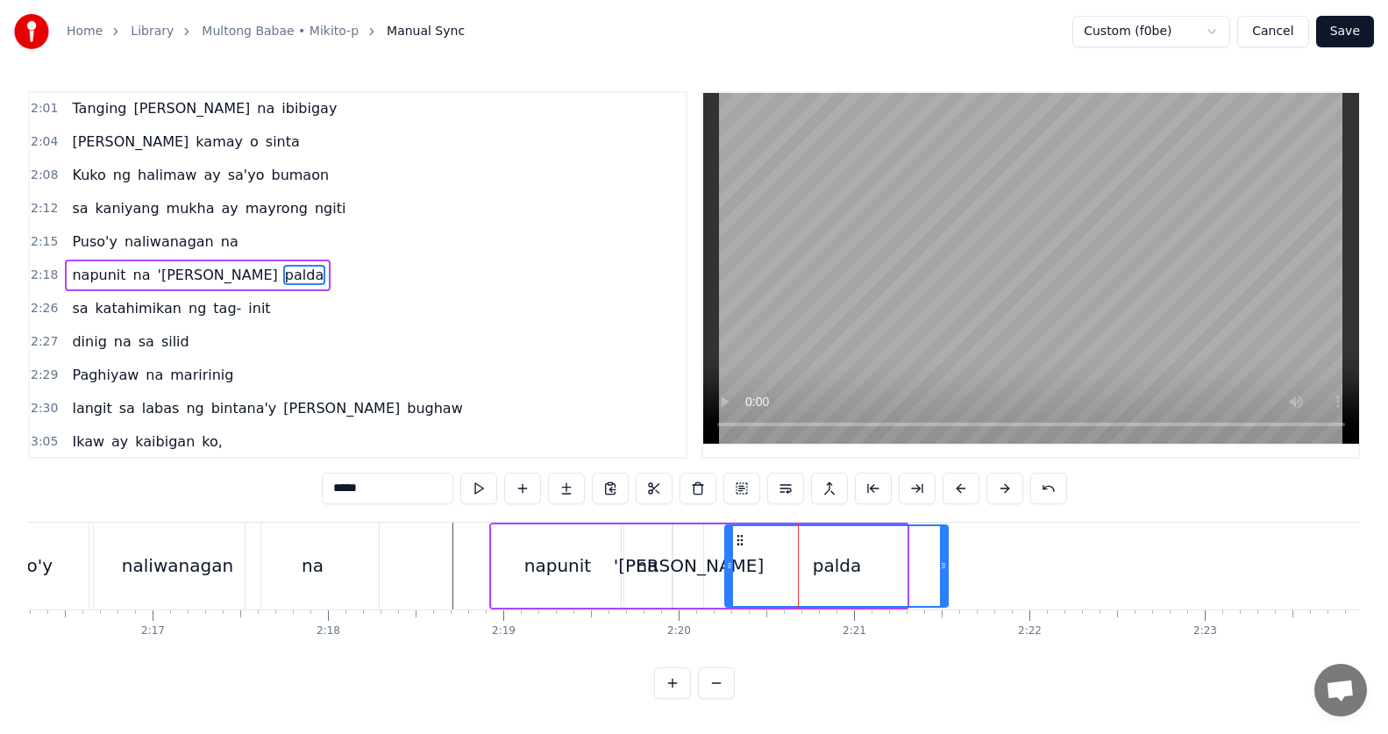
drag, startPoint x: 701, startPoint y: 541, endPoint x: 742, endPoint y: 541, distance: 41.2
click at [742, 541] on icon at bounding box center [740, 540] width 14 height 14
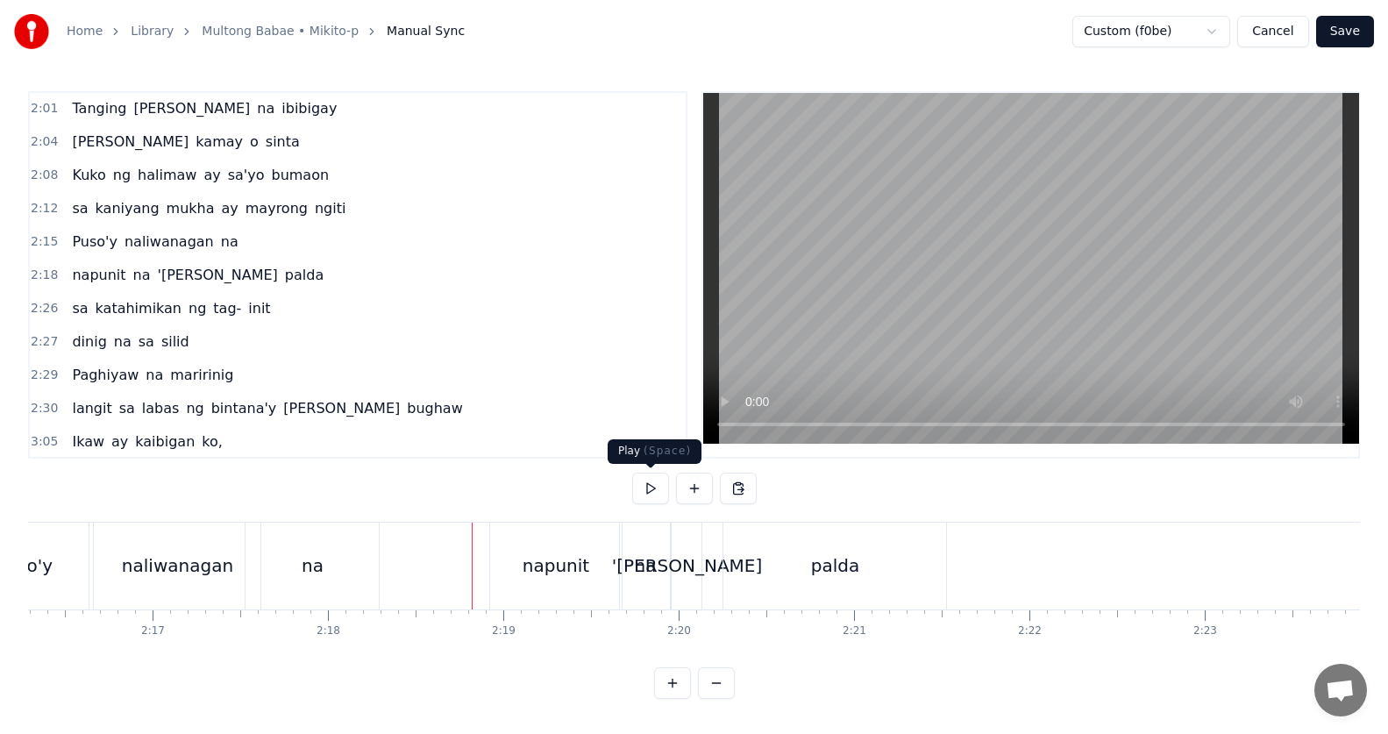
click at [650, 491] on button at bounding box center [650, 489] width 37 height 32
drag, startPoint x: 652, startPoint y: 502, endPoint x: 666, endPoint y: 511, distance: 17.3
click at [652, 502] on button at bounding box center [650, 489] width 37 height 32
click at [682, 554] on div "'[PERSON_NAME]" at bounding box center [687, 565] width 151 height 26
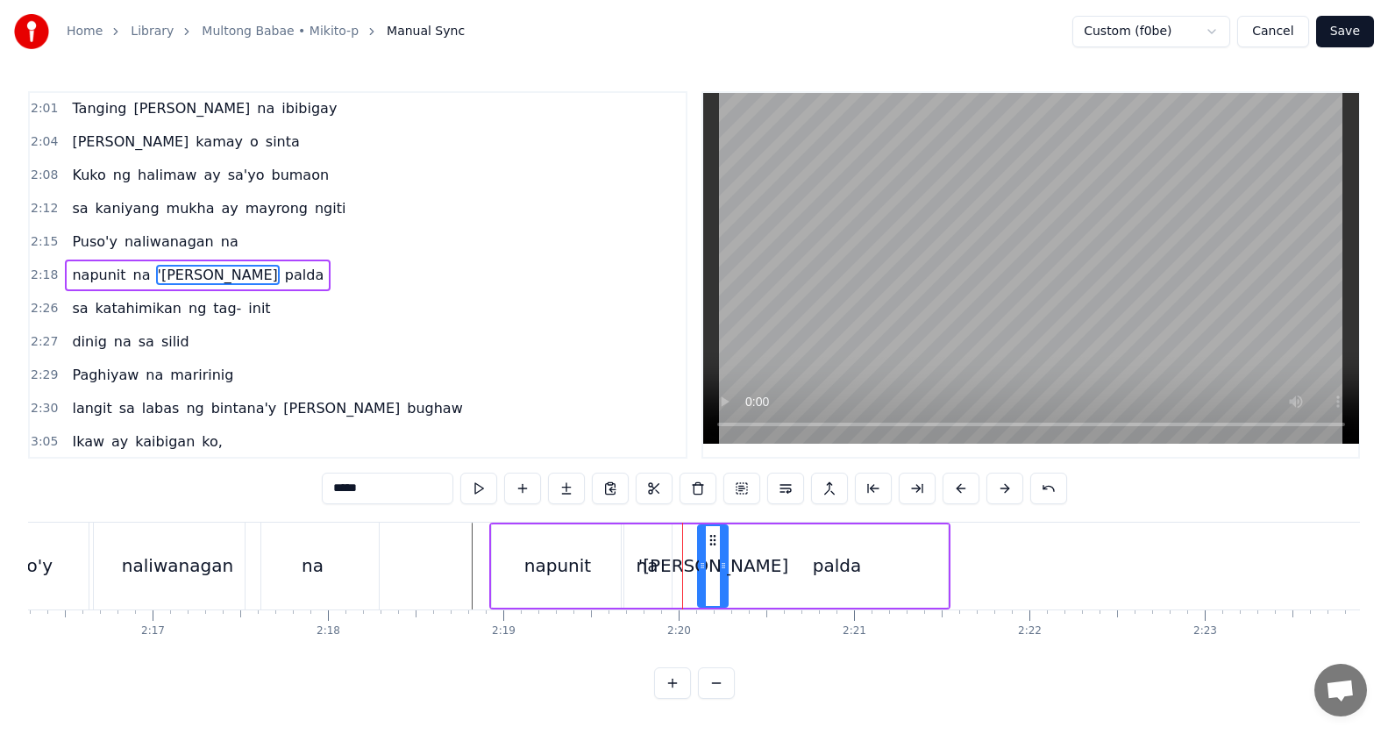
drag, startPoint x: 688, startPoint y: 538, endPoint x: 659, endPoint y: 557, distance: 35.5
click at [712, 543] on icon at bounding box center [713, 540] width 14 height 14
click at [461, 568] on div at bounding box center [1234, 566] width 50220 height 87
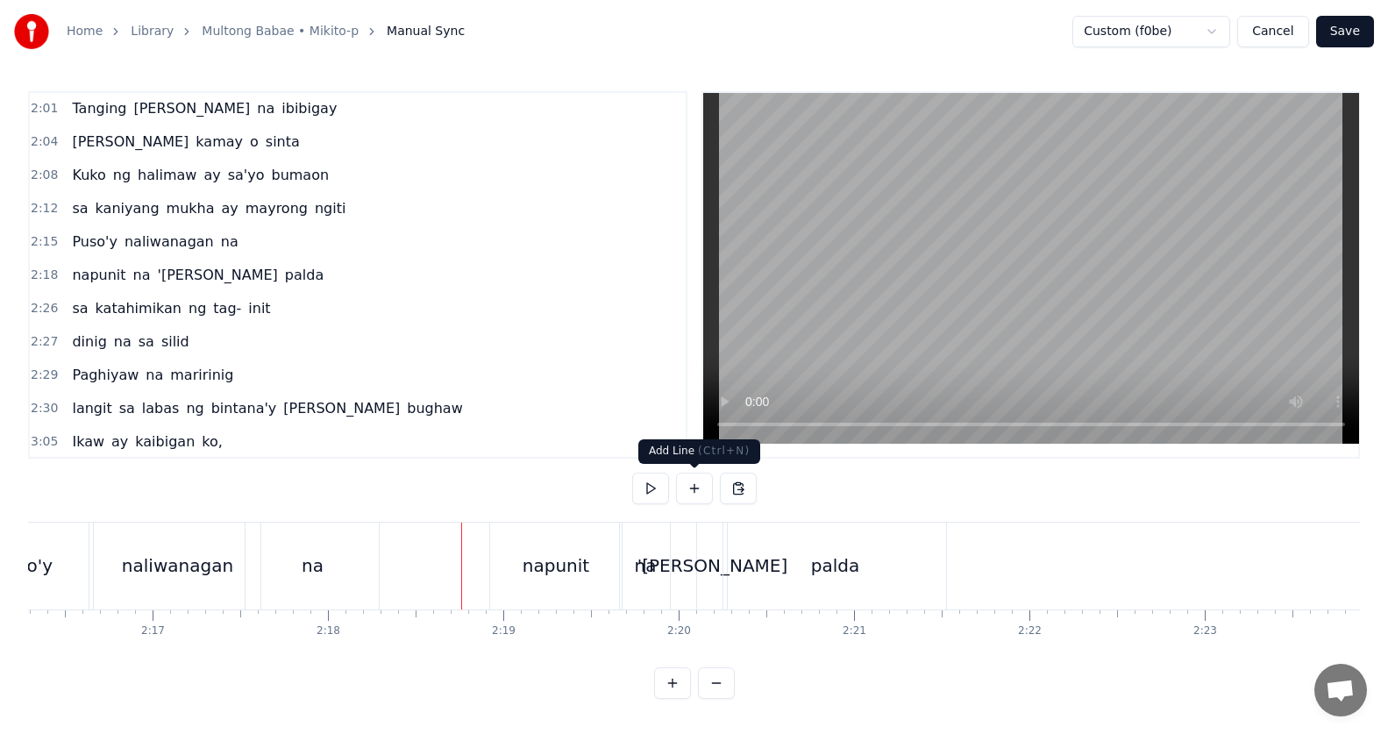
click at [657, 488] on button at bounding box center [650, 489] width 37 height 32
click at [802, 576] on div "palda" at bounding box center [834, 566] width 223 height 87
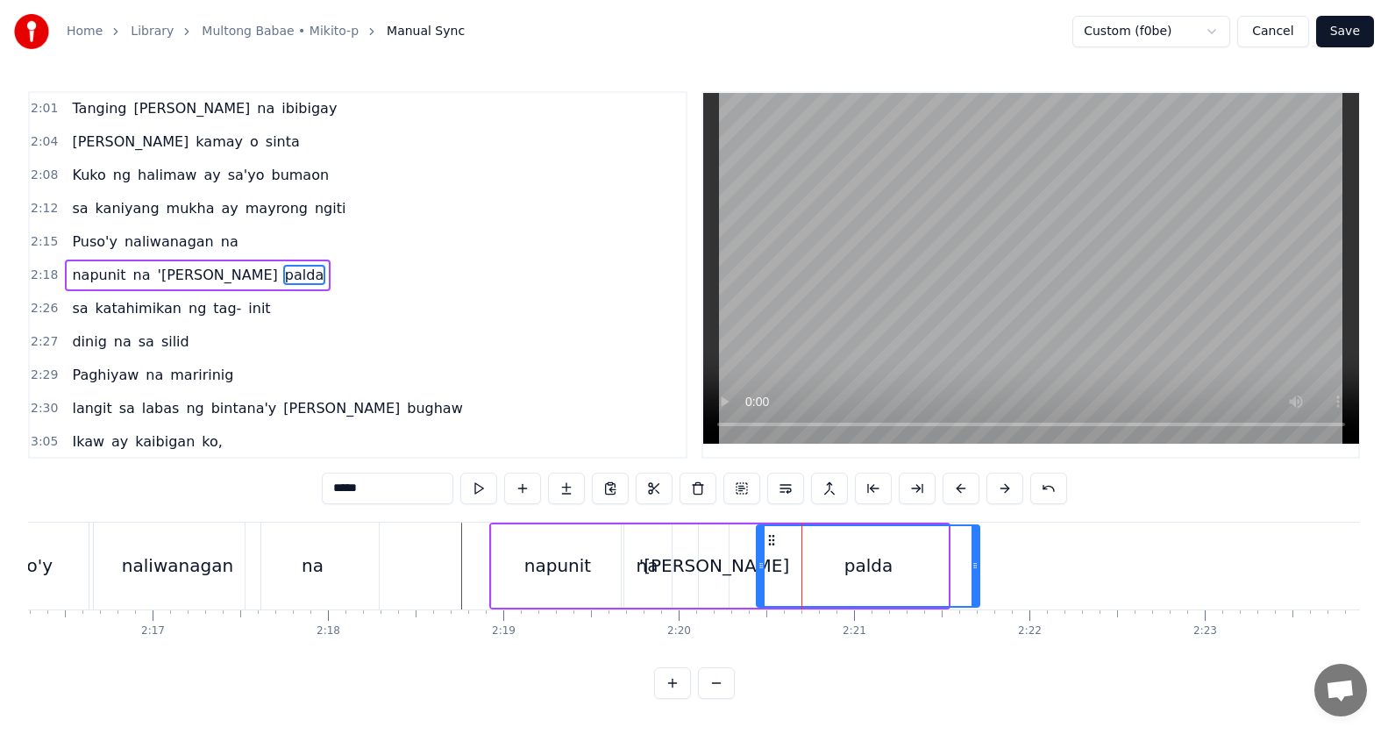
drag, startPoint x: 742, startPoint y: 539, endPoint x: 780, endPoint y: 552, distance: 40.8
click at [779, 544] on icon at bounding box center [772, 540] width 14 height 14
click at [442, 565] on div at bounding box center [1234, 566] width 50220 height 87
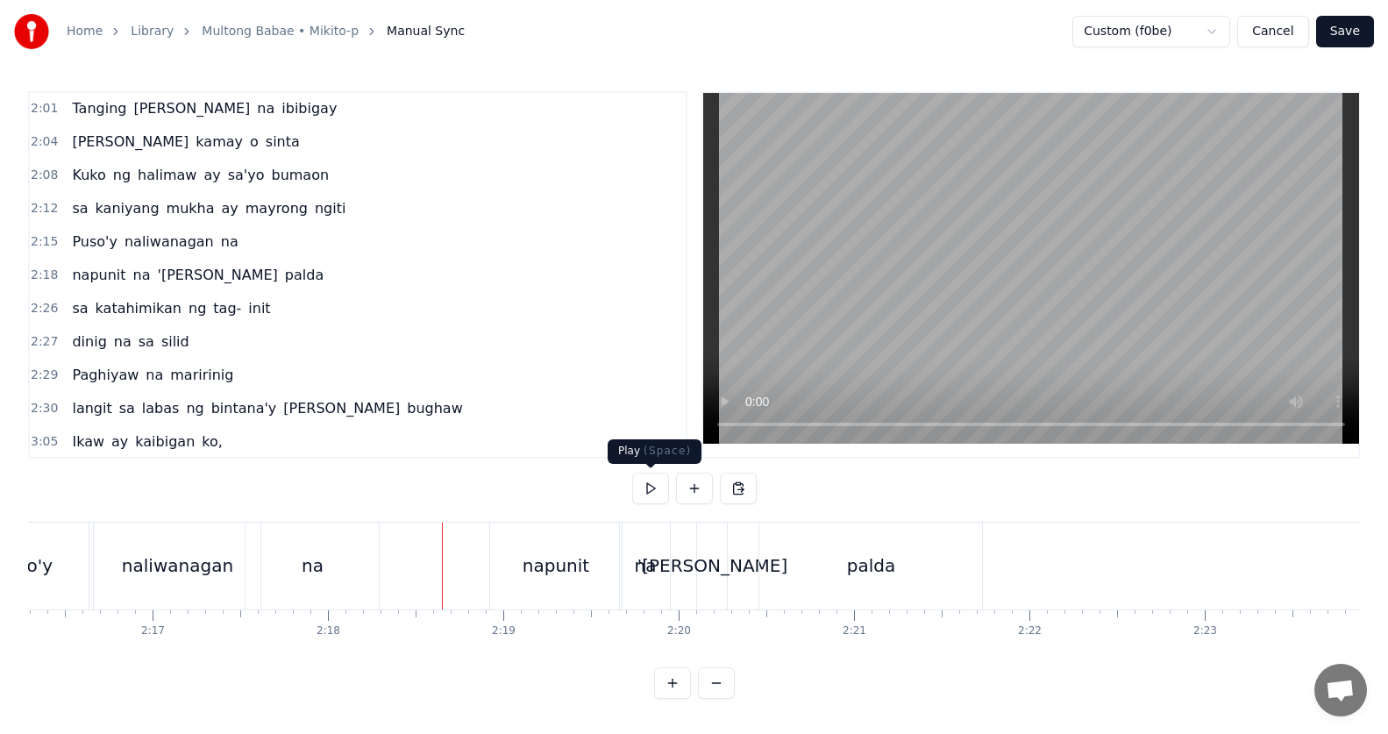
click at [664, 481] on button at bounding box center [650, 489] width 37 height 32
click at [655, 492] on button at bounding box center [650, 489] width 37 height 32
click at [130, 387] on div "Paghiyaw na maririnig" at bounding box center [152, 376] width 175 height 32
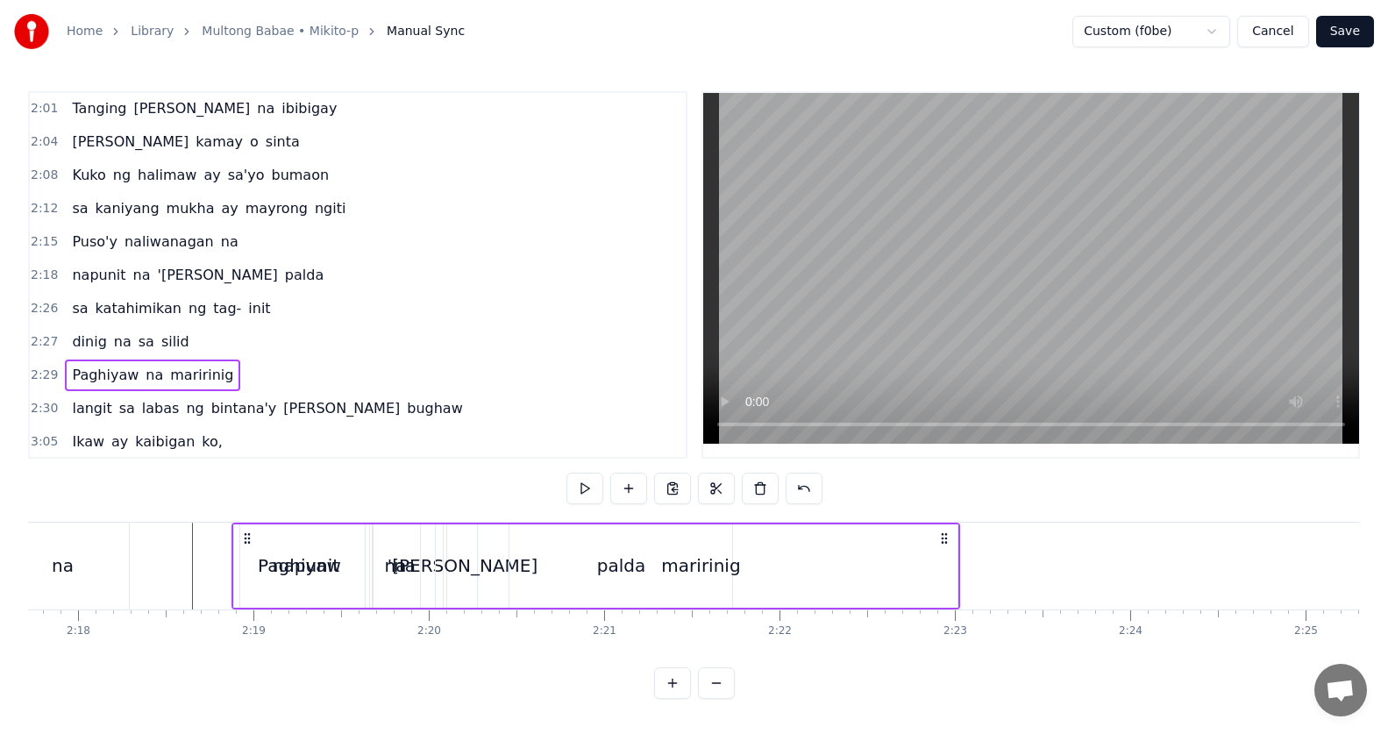
scroll to position [0, 24146]
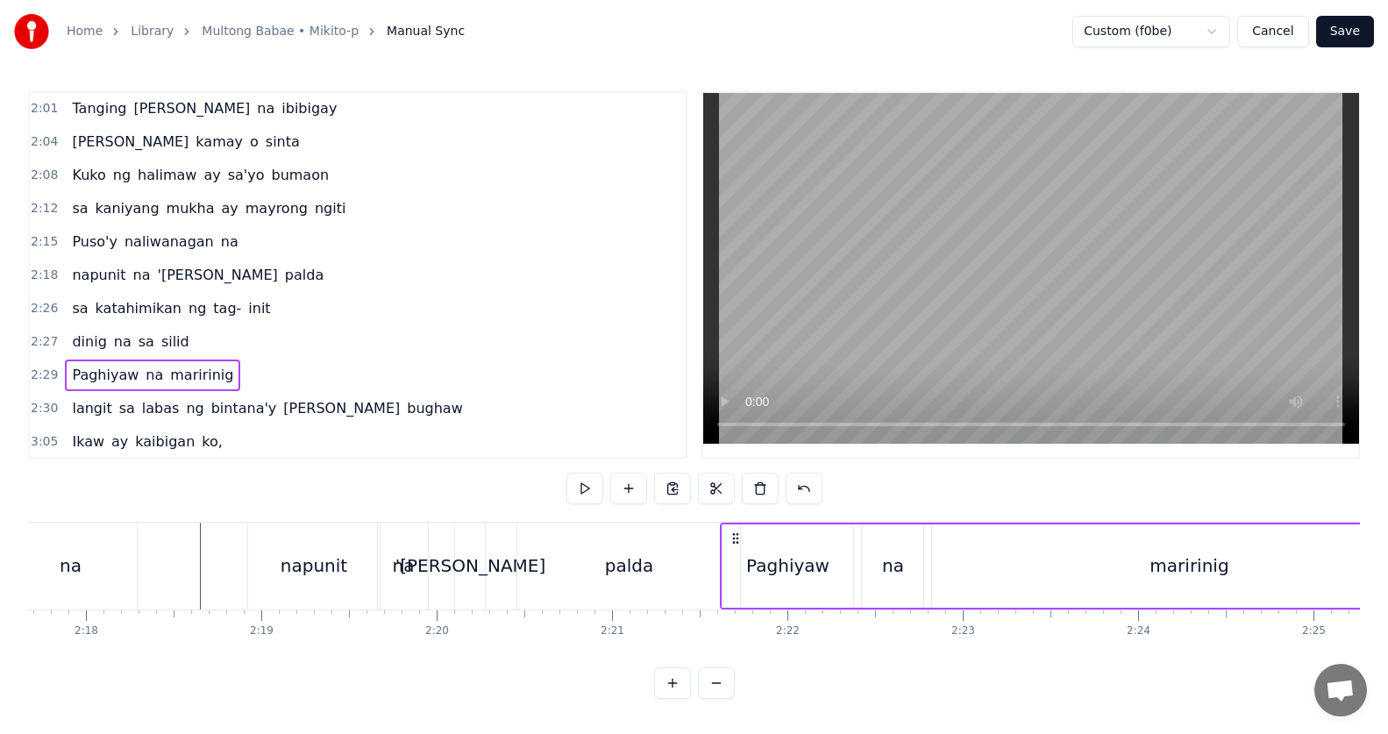
drag, startPoint x: 112, startPoint y: 541, endPoint x: 944, endPoint y: 546, distance: 832.2
click at [944, 546] on div "Paghiyaw na maririnig" at bounding box center [1085, 566] width 730 height 87
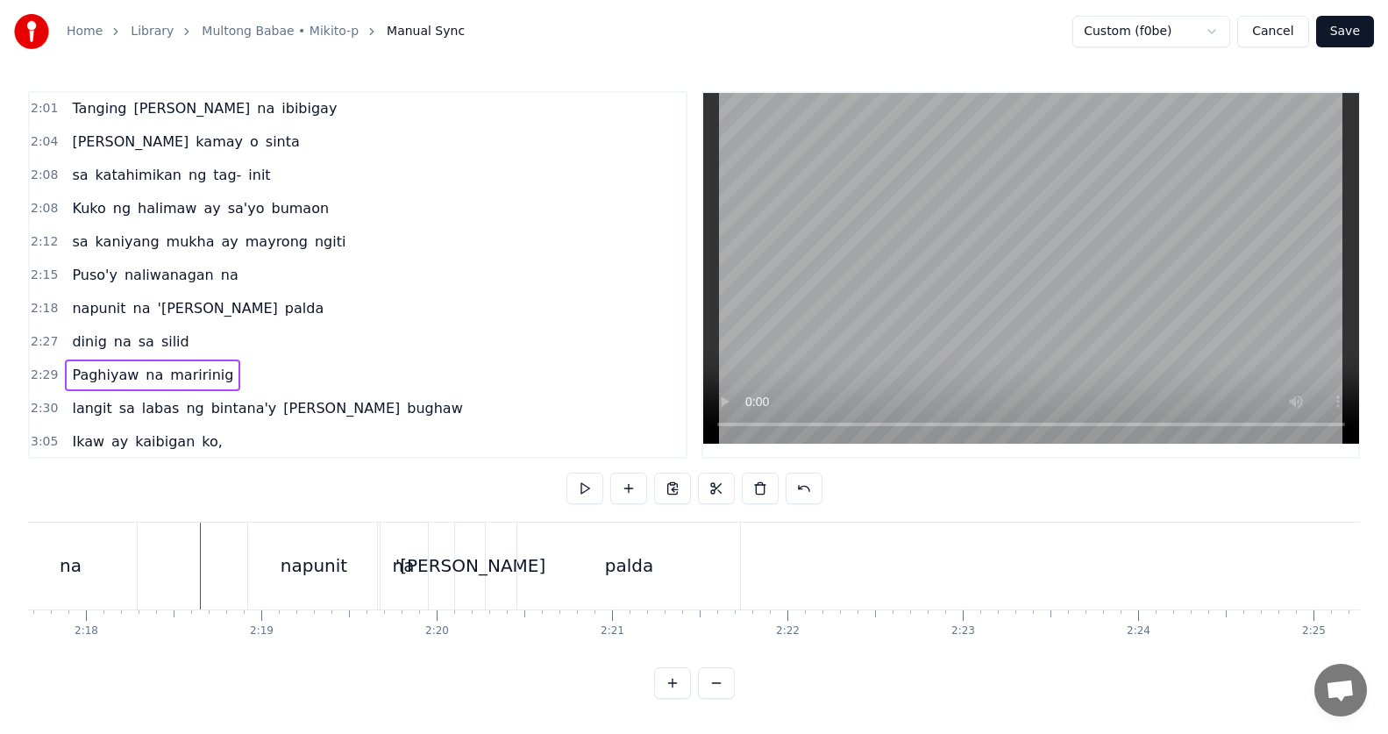
click at [158, 388] on div "Paghiyaw na maririnig" at bounding box center [152, 376] width 175 height 32
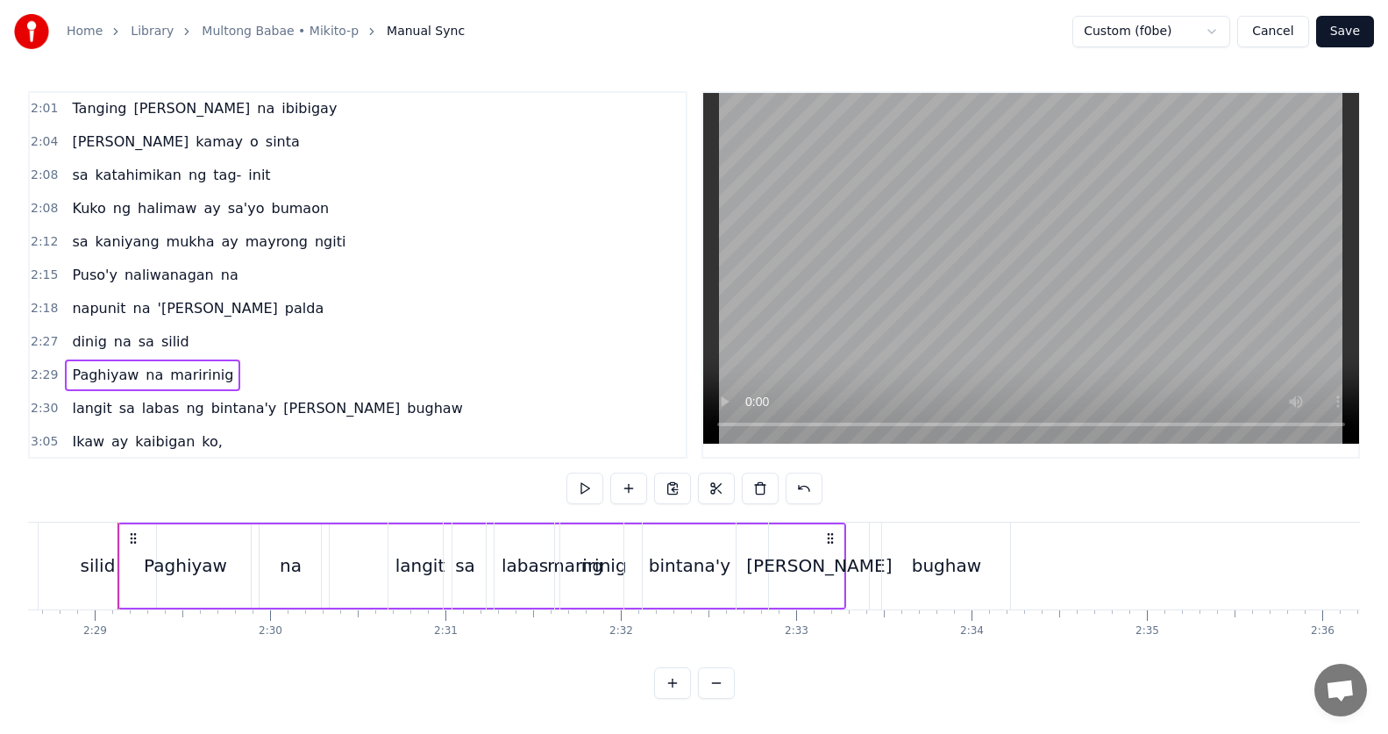
scroll to position [0, 26067]
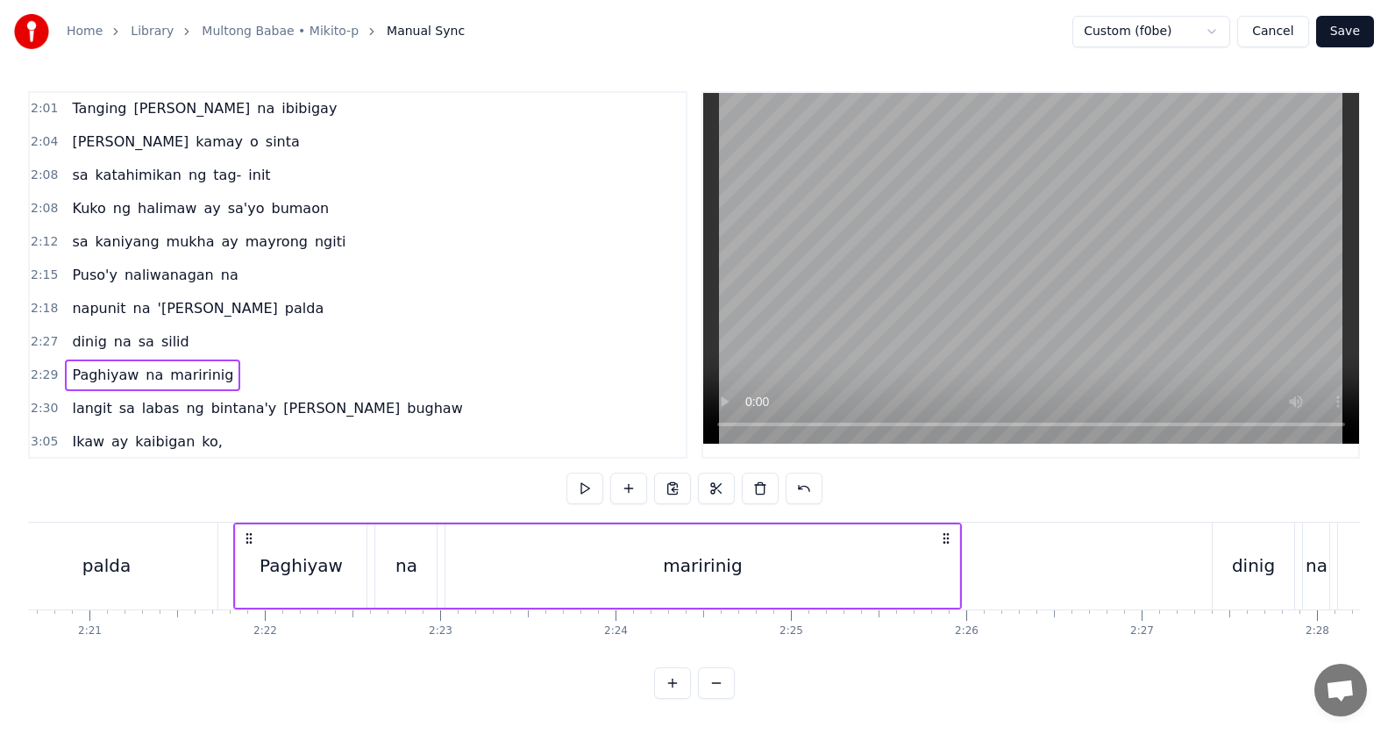
drag, startPoint x: 131, startPoint y: 537, endPoint x: 251, endPoint y: 587, distance: 130.1
click at [233, 579] on div "Paghiyaw na maririnig" at bounding box center [598, 566] width 730 height 87
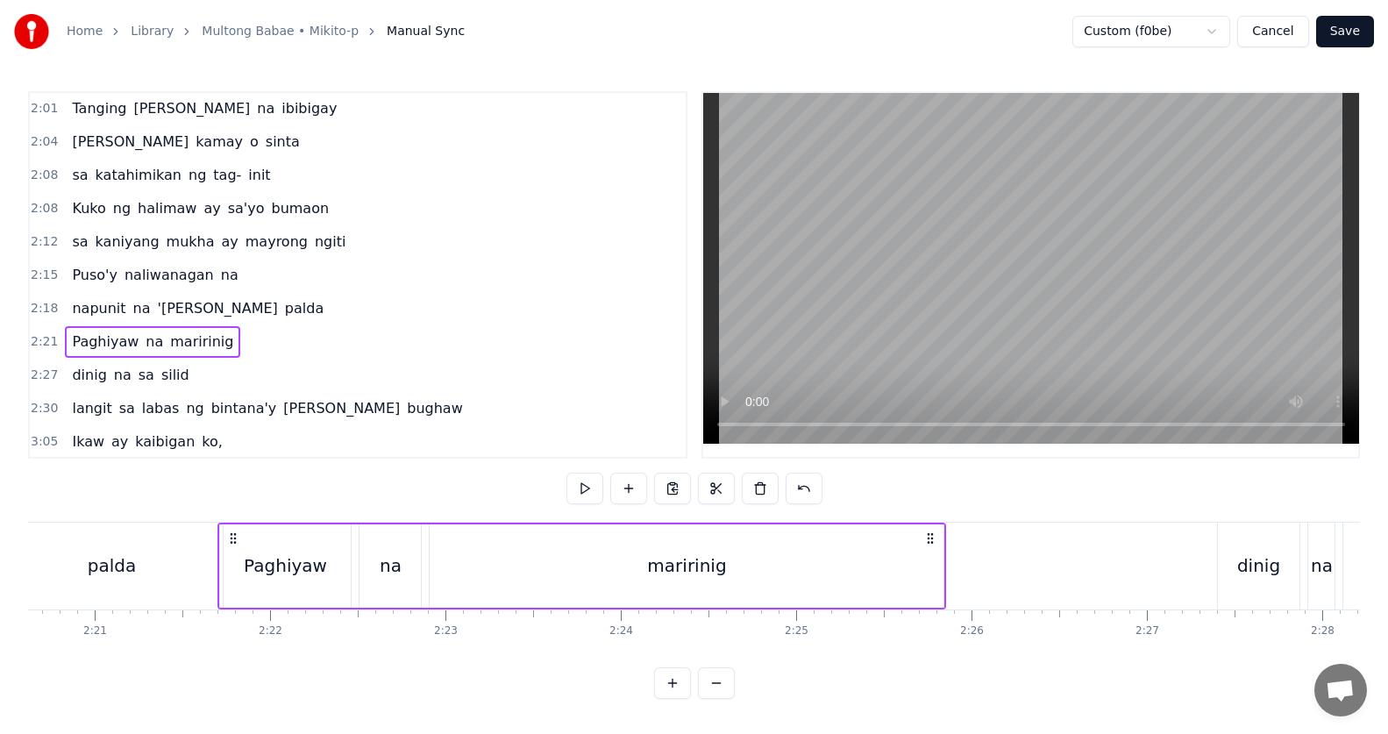
click at [350, 571] on div "Paghiyaw" at bounding box center [286, 565] width 132 height 83
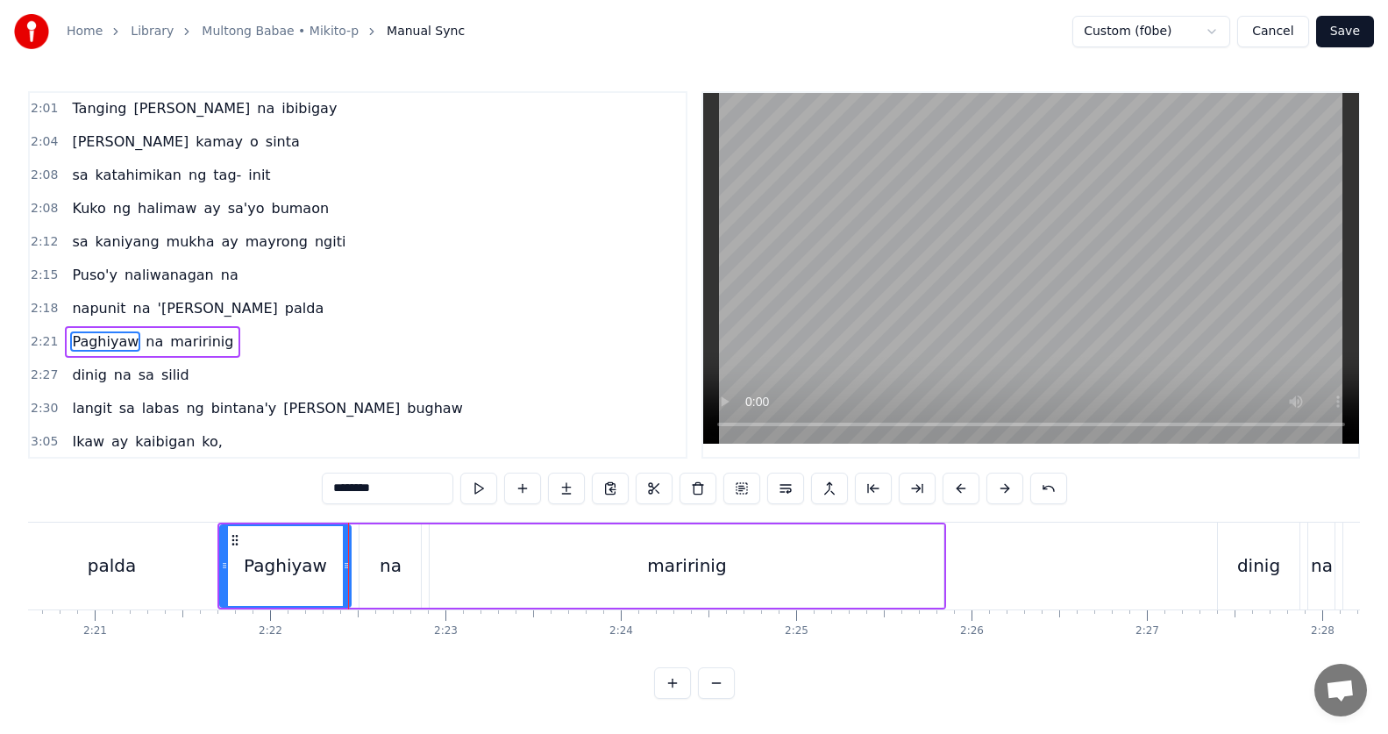
scroll to position [967, 0]
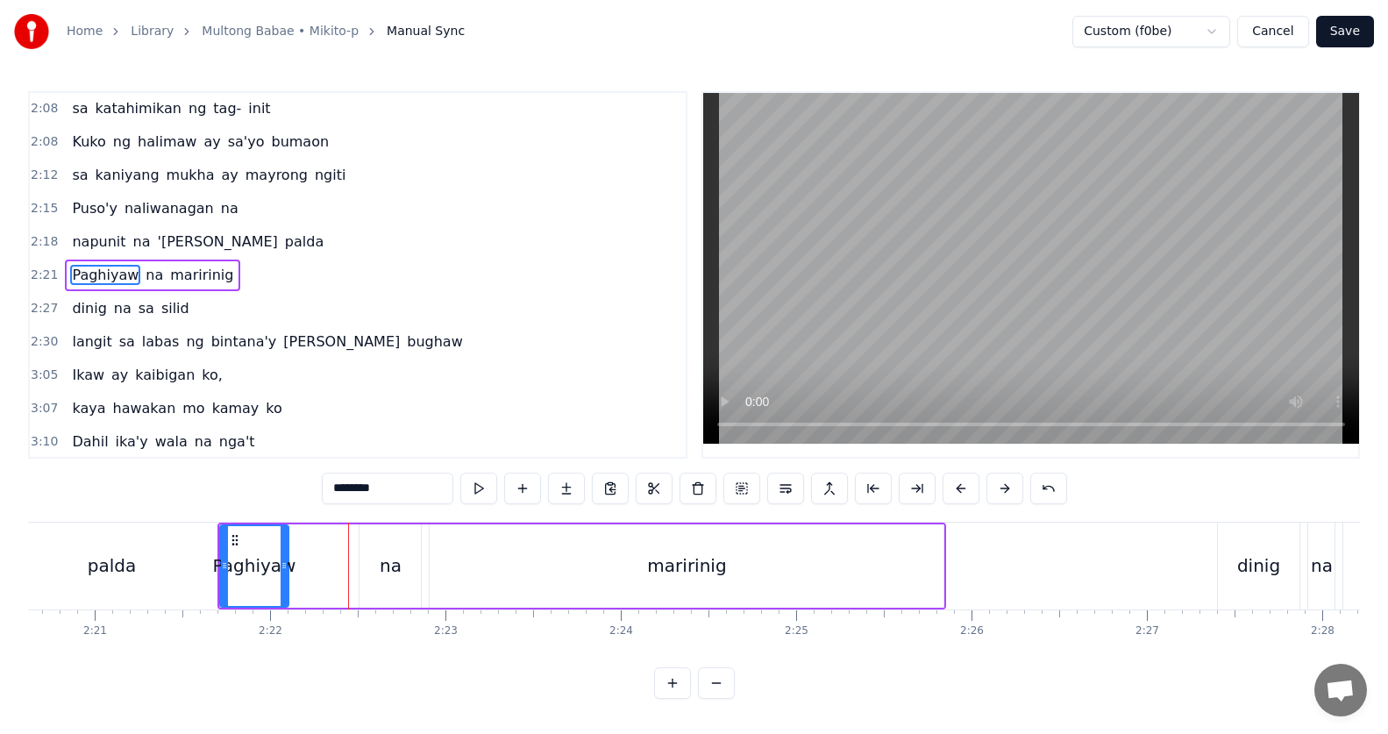
drag, startPoint x: 329, startPoint y: 569, endPoint x: 287, endPoint y: 566, distance: 42.2
click at [287, 566] on div at bounding box center [284, 566] width 7 height 80
click at [388, 566] on div "na" at bounding box center [391, 565] width 22 height 26
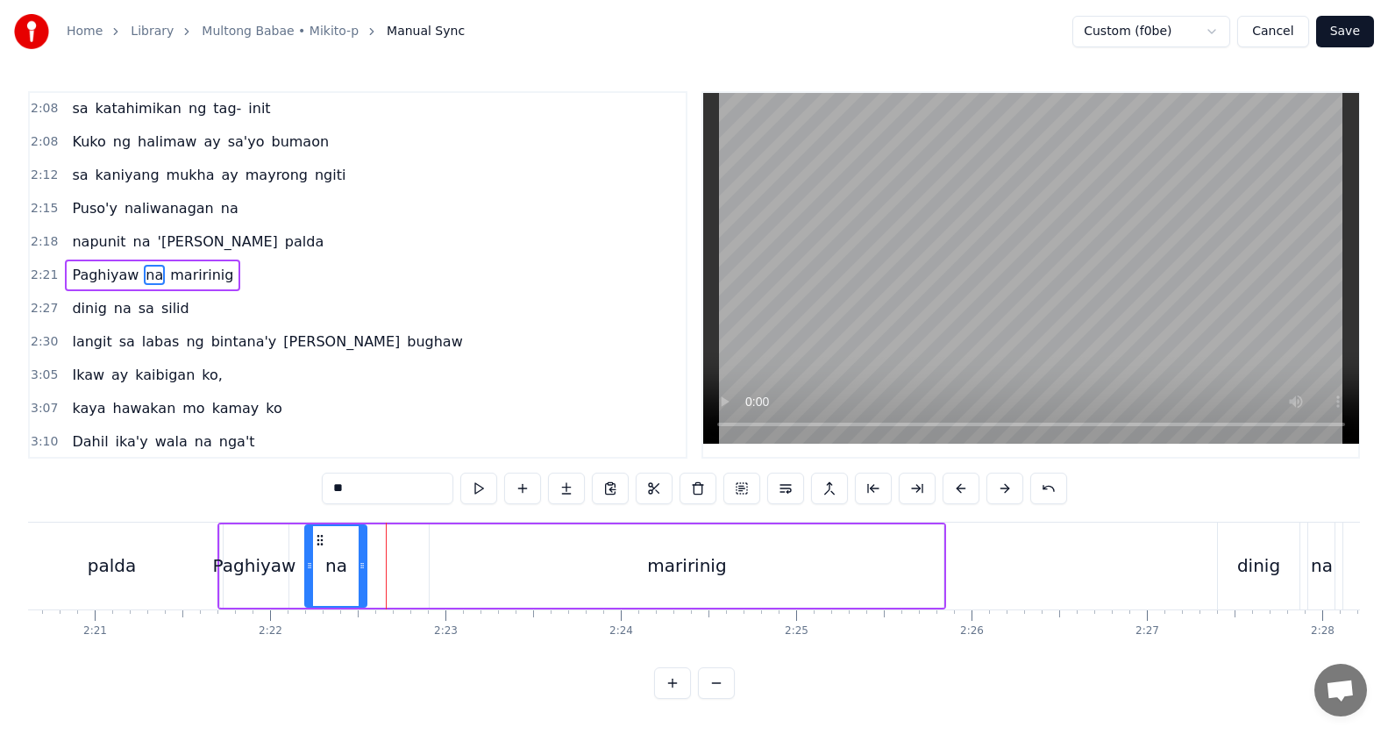
drag, startPoint x: 362, startPoint y: 537, endPoint x: 319, endPoint y: 533, distance: 43.1
click at [319, 533] on icon at bounding box center [320, 540] width 14 height 14
drag, startPoint x: 361, startPoint y: 568, endPoint x: 342, endPoint y: 564, distance: 19.8
click at [353, 564] on icon at bounding box center [356, 566] width 7 height 14
drag, startPoint x: 609, startPoint y: 556, endPoint x: 520, endPoint y: 542, distance: 90.5
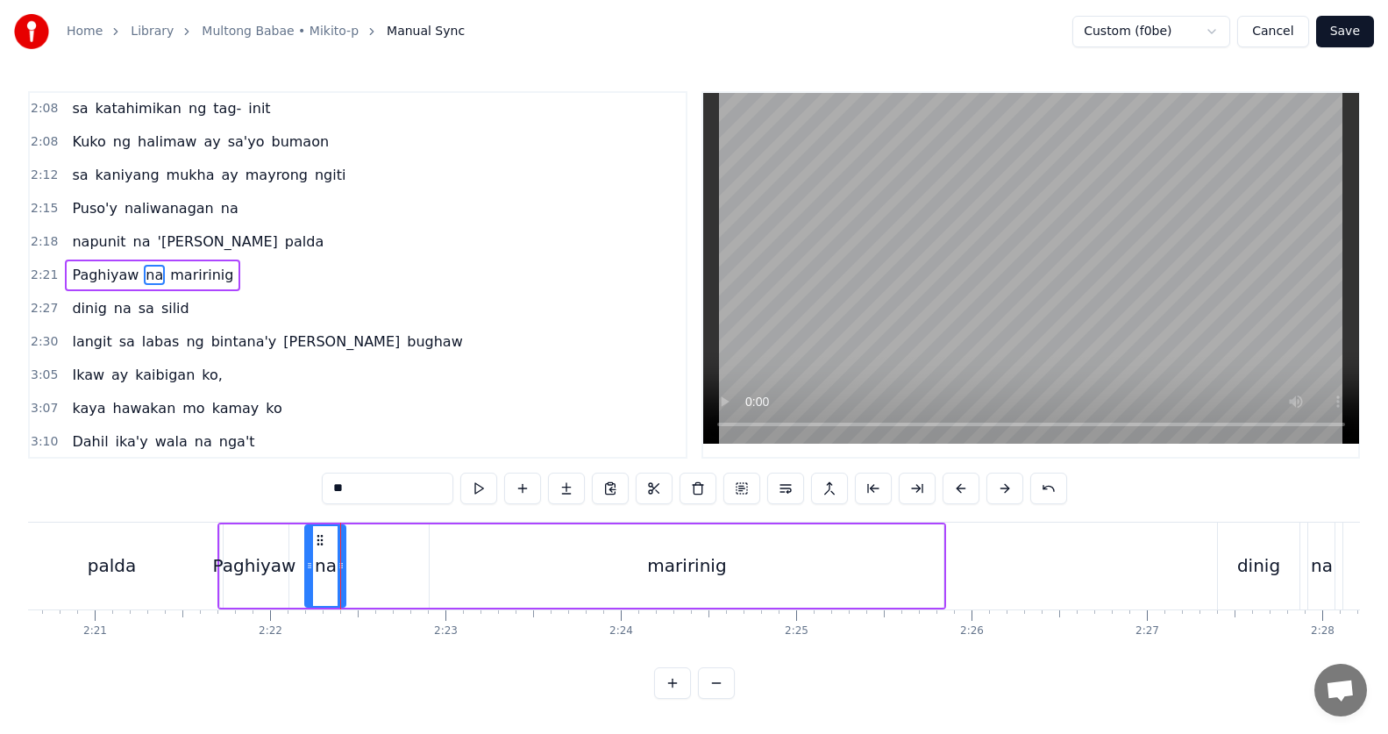
click at [609, 556] on div "maririnig" at bounding box center [687, 565] width 514 height 83
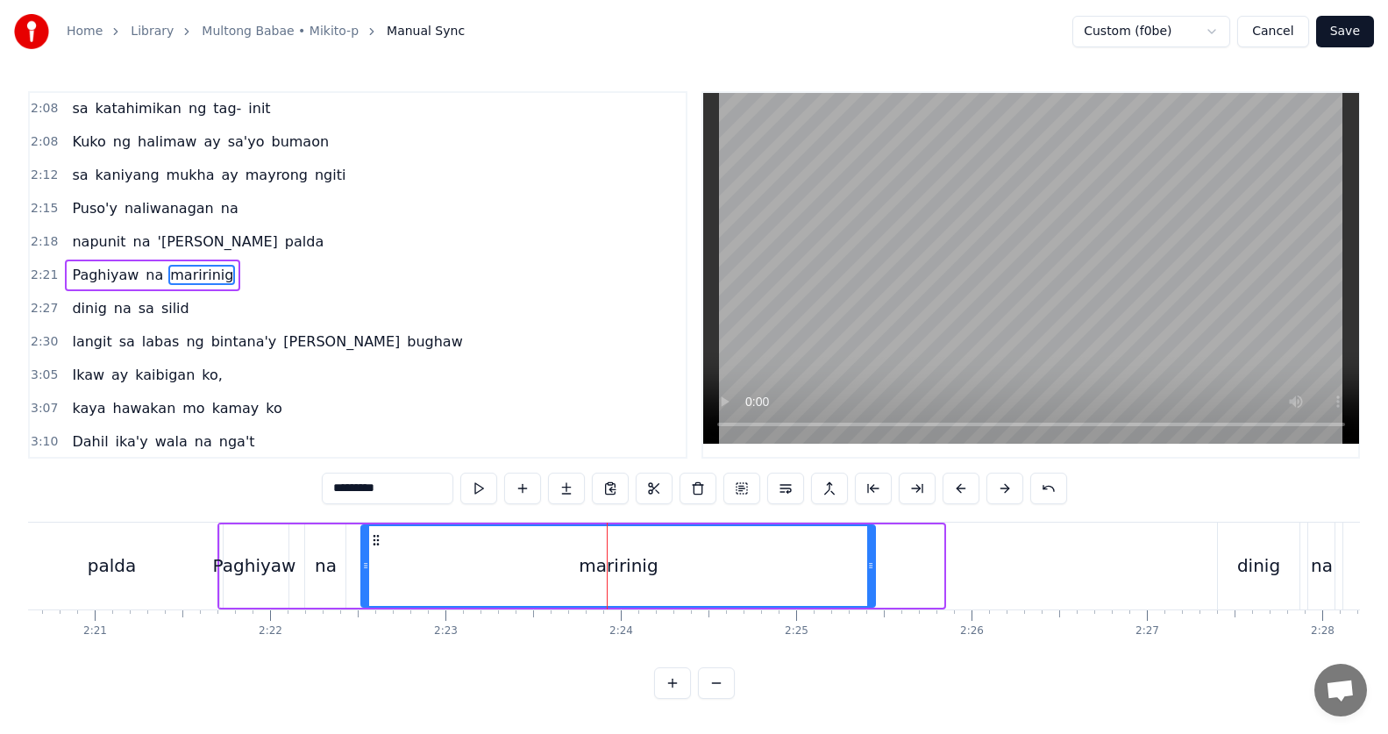
drag, startPoint x: 445, startPoint y: 538, endPoint x: 574, endPoint y: 567, distance: 131.9
click at [374, 536] on icon at bounding box center [376, 540] width 14 height 14
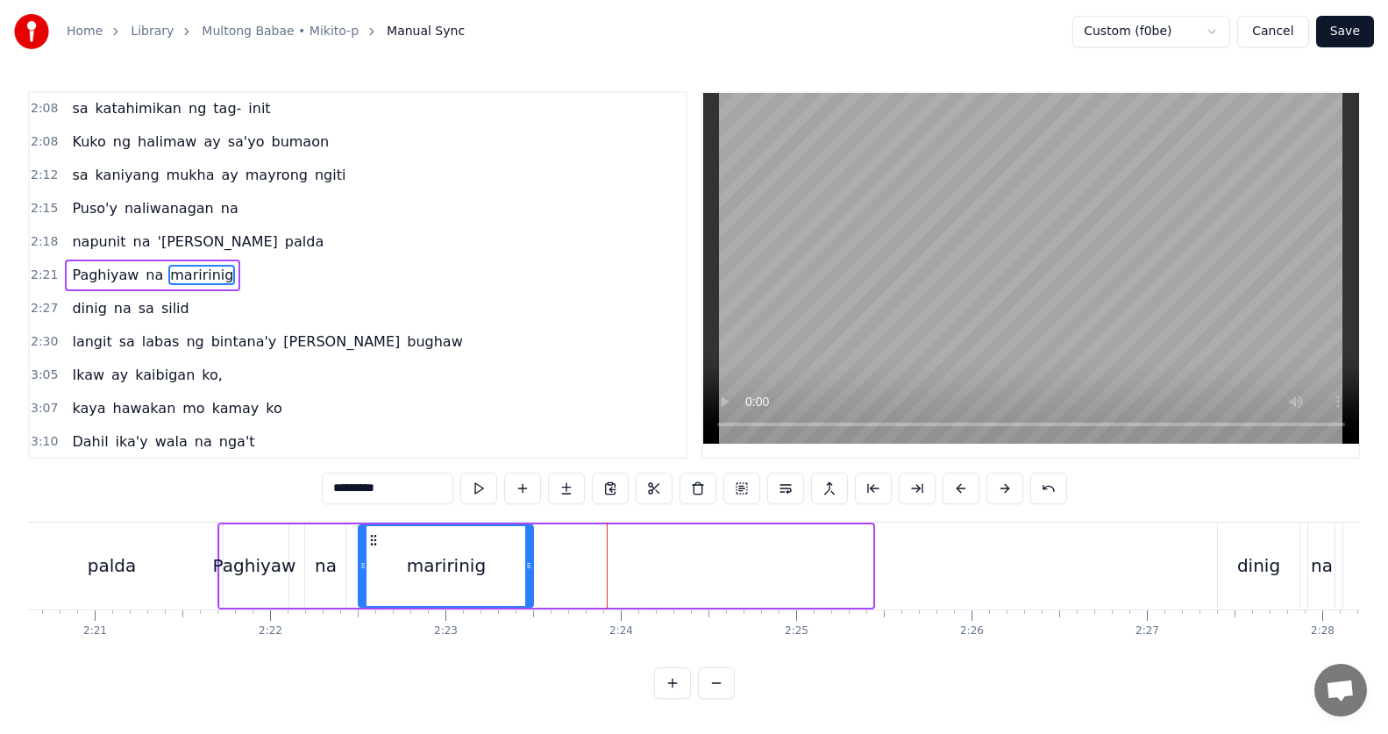
drag, startPoint x: 866, startPoint y: 570, endPoint x: 509, endPoint y: 571, distance: 357.8
click at [525, 571] on icon at bounding box center [528, 566] width 7 height 14
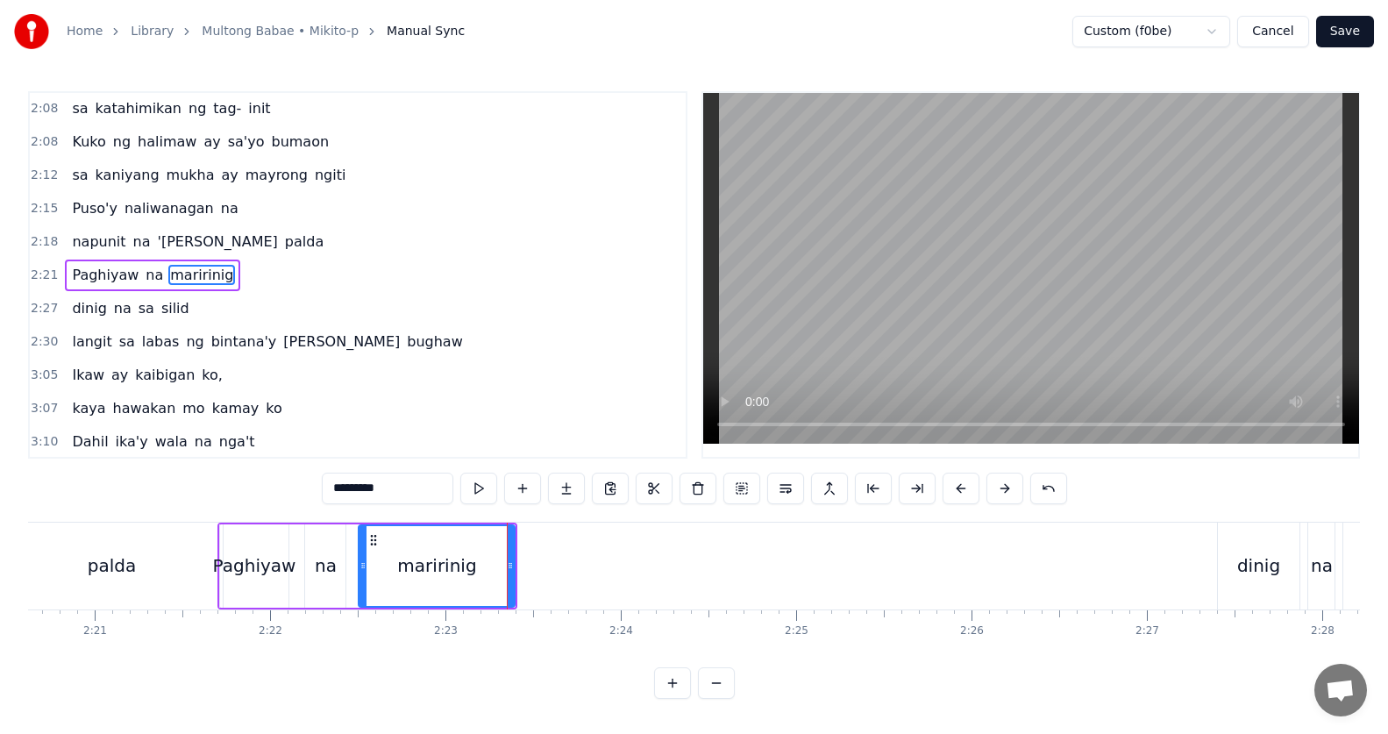
drag, startPoint x: 186, startPoint y: 561, endPoint x: 372, endPoint y: 531, distance: 188.3
click at [185, 561] on div "palda" at bounding box center [111, 566] width 223 height 87
type input "*****"
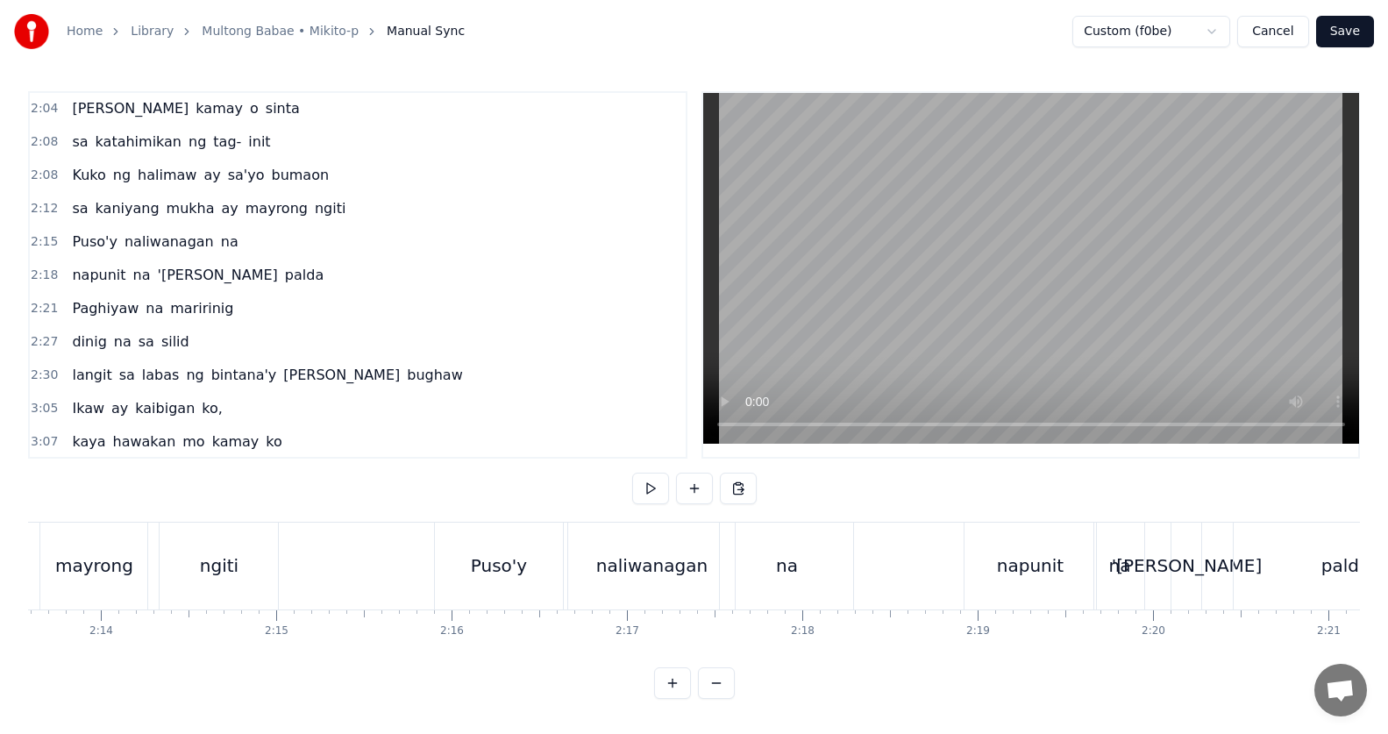
scroll to position [0, 23498]
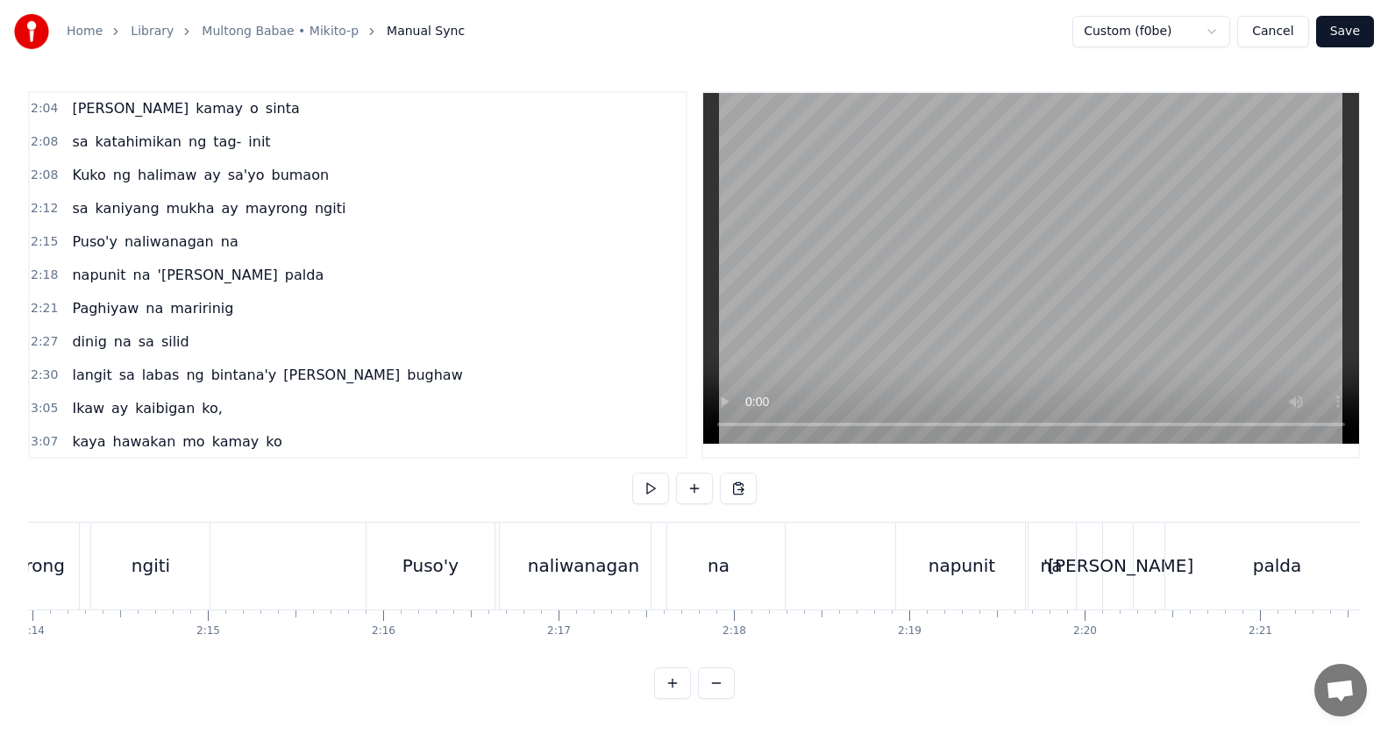
click at [658, 484] on button at bounding box center [650, 489] width 37 height 32
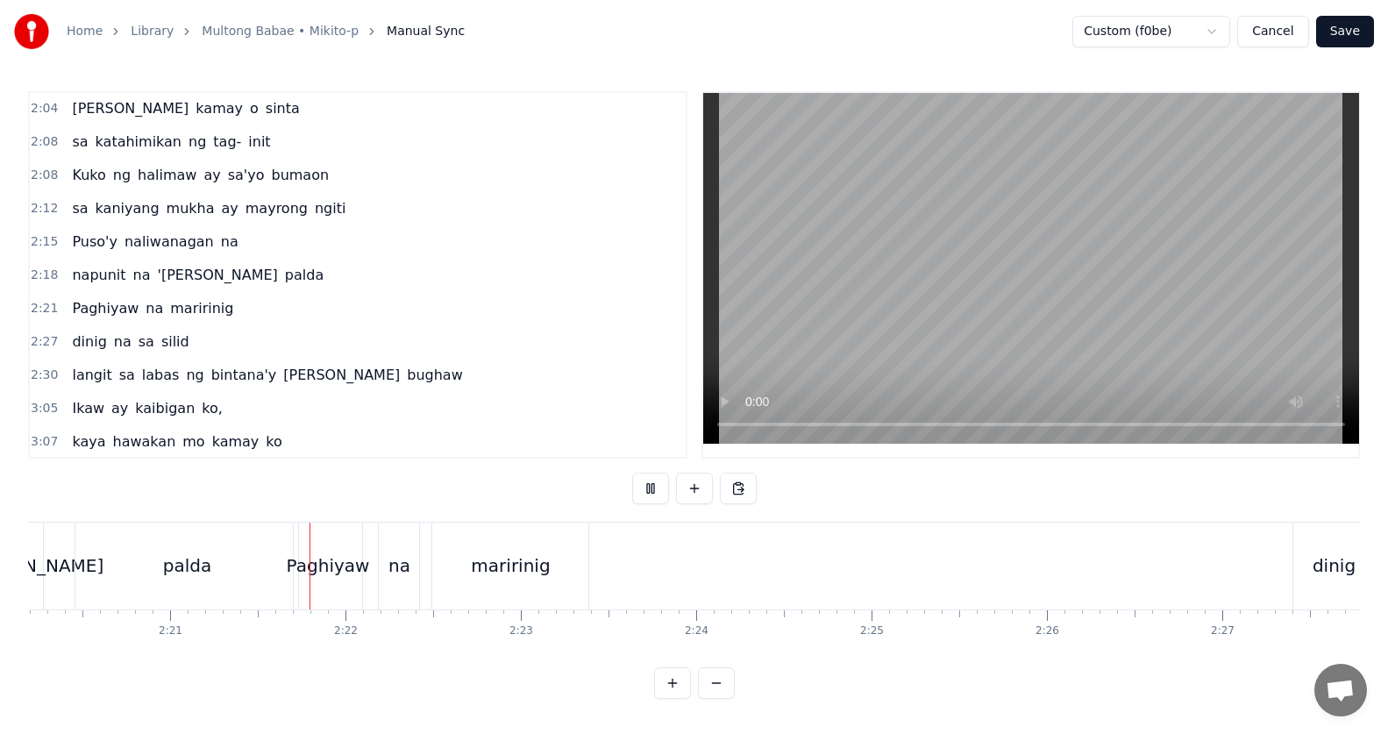
scroll to position [0, 24698]
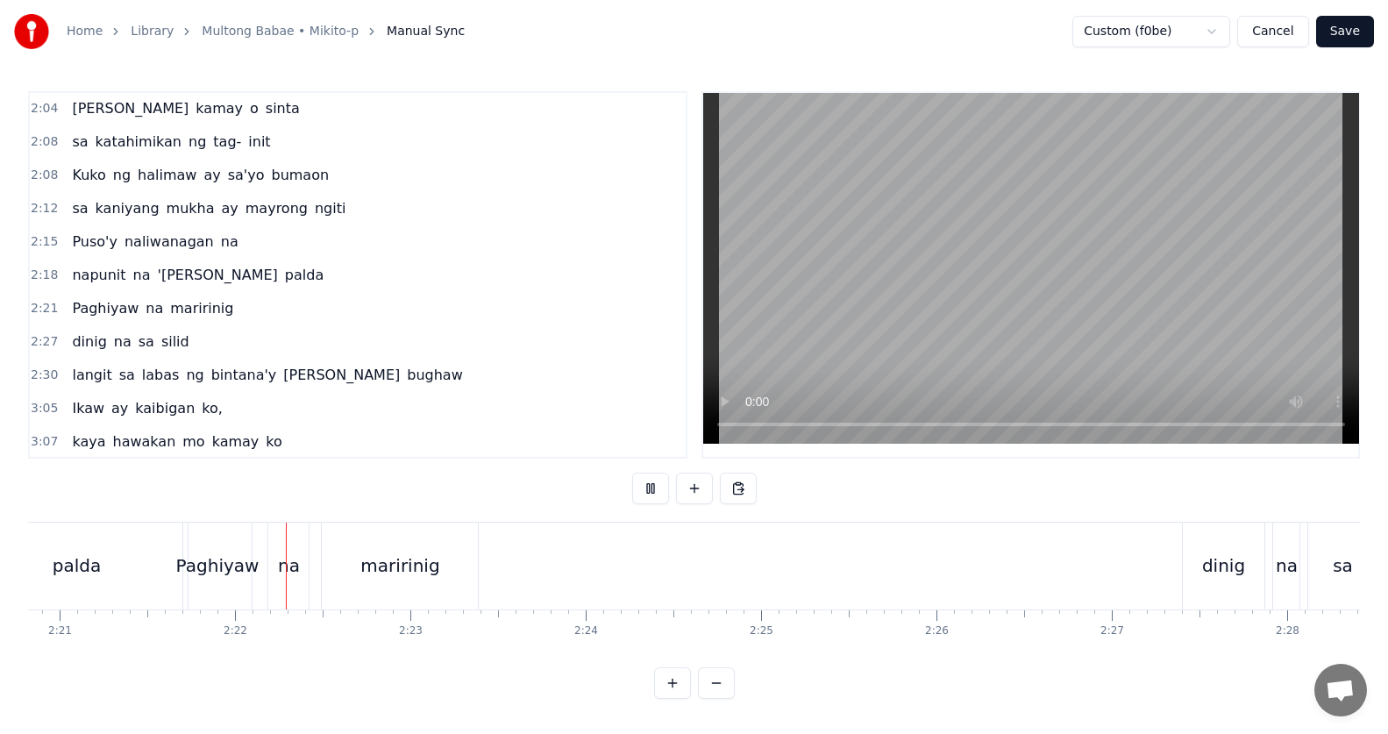
click at [659, 487] on button at bounding box center [650, 489] width 37 height 32
click at [120, 319] on div "Paghiyaw na maririnig" at bounding box center [152, 309] width 175 height 32
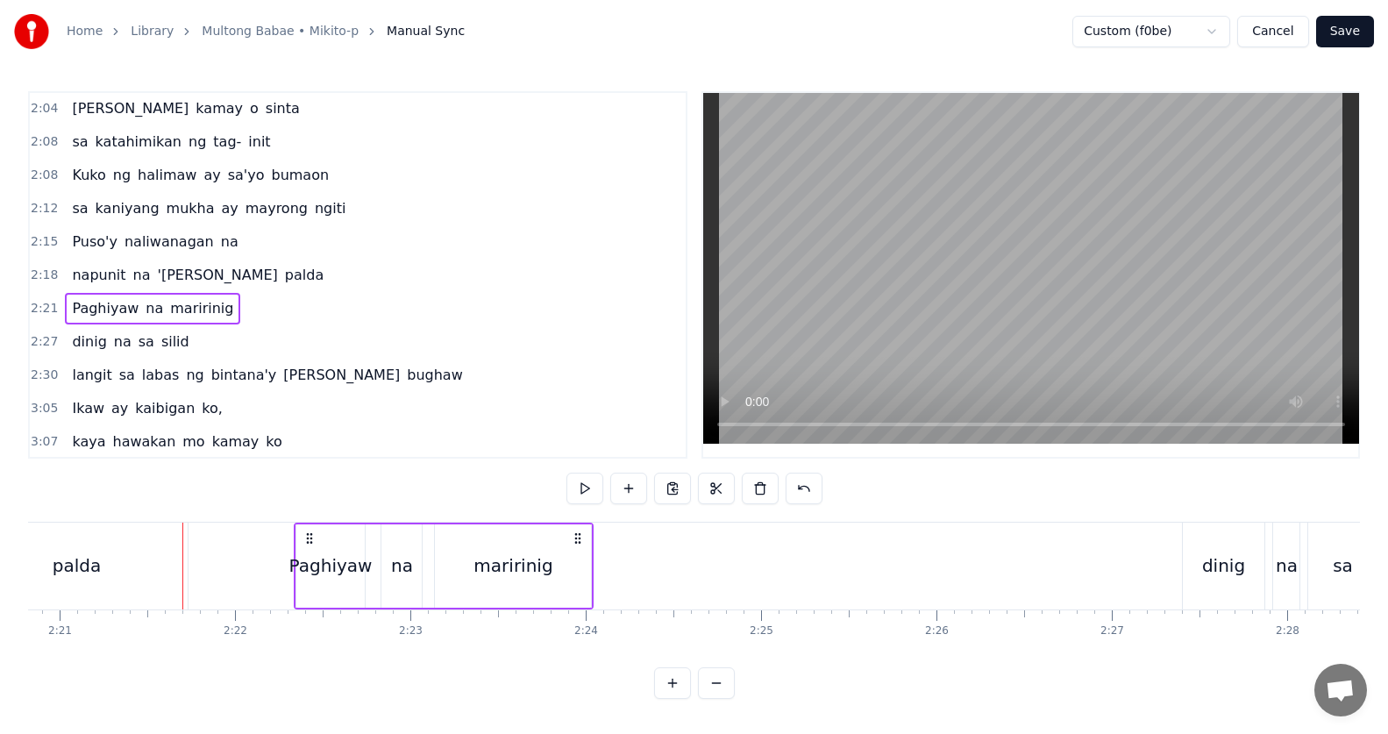
drag, startPoint x: 234, startPoint y: 540, endPoint x: 310, endPoint y: 549, distance: 76.8
click at [310, 549] on div "Paghiyaw na maririnig" at bounding box center [444, 566] width 301 height 87
click at [341, 573] on div "Paghiyaw" at bounding box center [330, 565] width 83 height 26
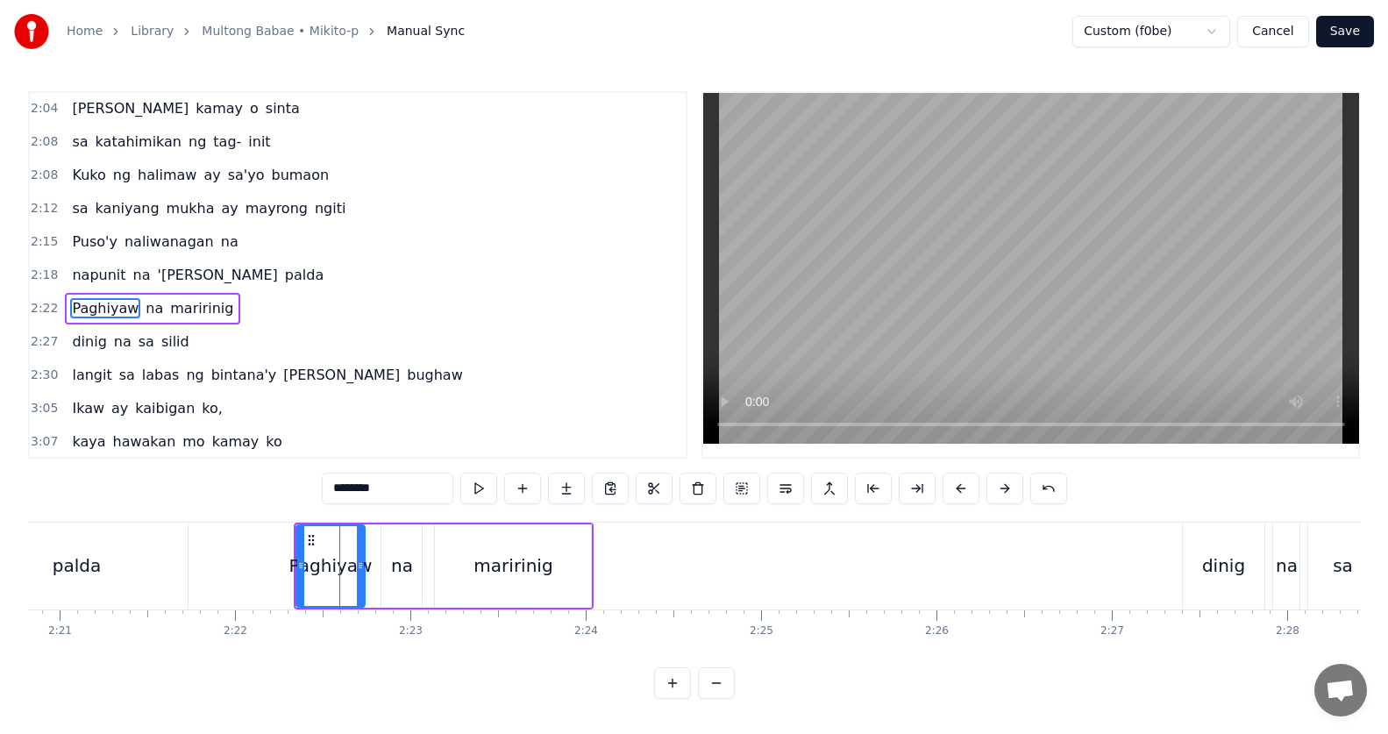
scroll to position [967, 0]
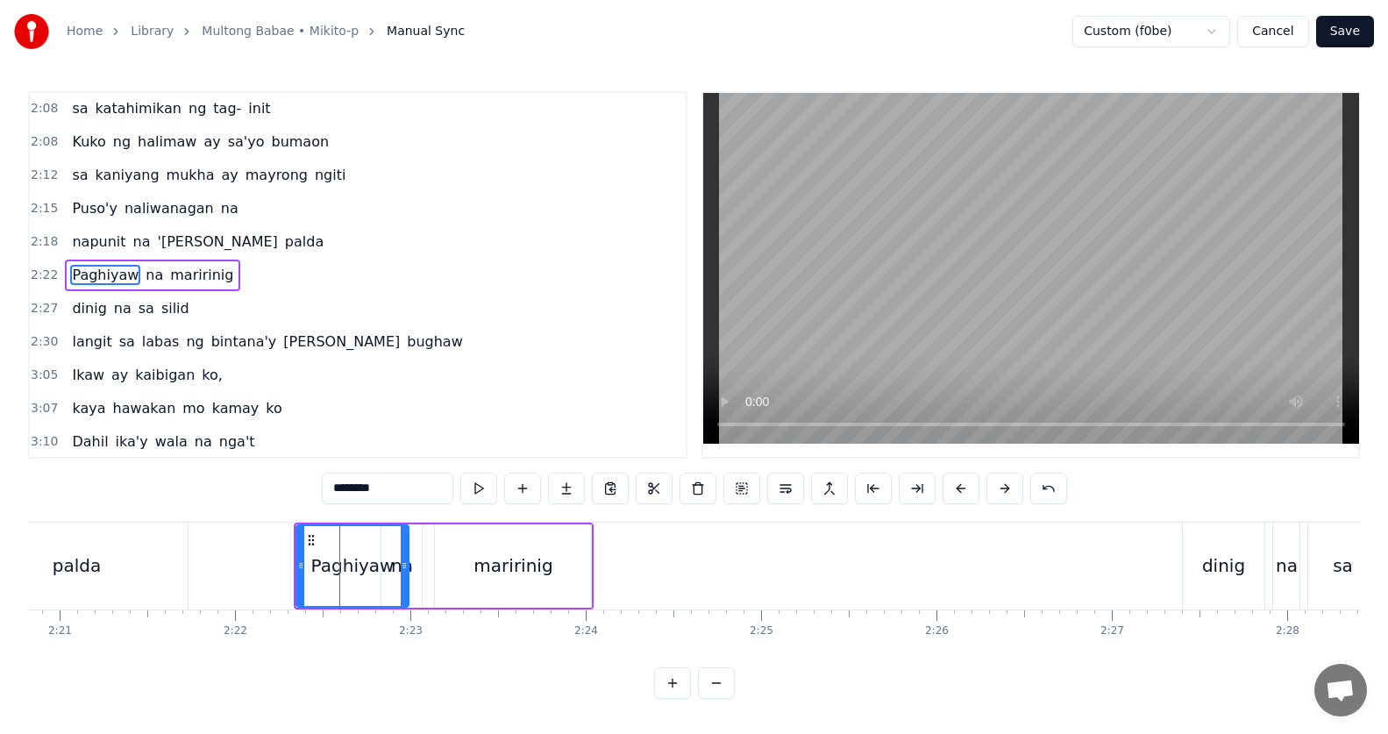
drag, startPoint x: 360, startPoint y: 563, endPoint x: 404, endPoint y: 561, distance: 43.9
click at [404, 561] on icon at bounding box center [404, 566] width 7 height 14
click at [417, 571] on div "na" at bounding box center [401, 565] width 40 height 83
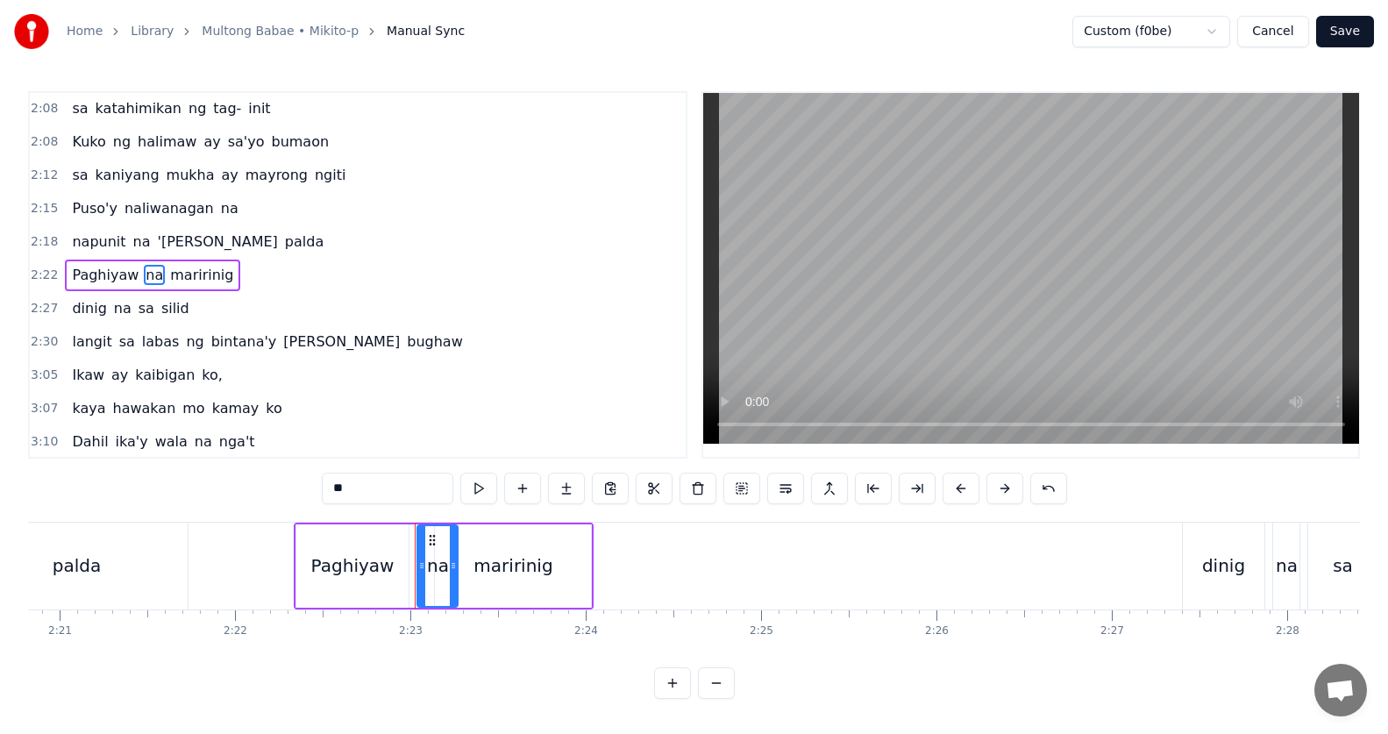
drag, startPoint x: 410, startPoint y: 537, endPoint x: 434, endPoint y: 540, distance: 23.9
click at [434, 540] on icon at bounding box center [432, 540] width 14 height 14
drag, startPoint x: 455, startPoint y: 568, endPoint x: 483, endPoint y: 568, distance: 28.1
click at [483, 568] on icon at bounding box center [481, 566] width 7 height 14
click at [522, 568] on div "maririnig" at bounding box center [513, 565] width 79 height 26
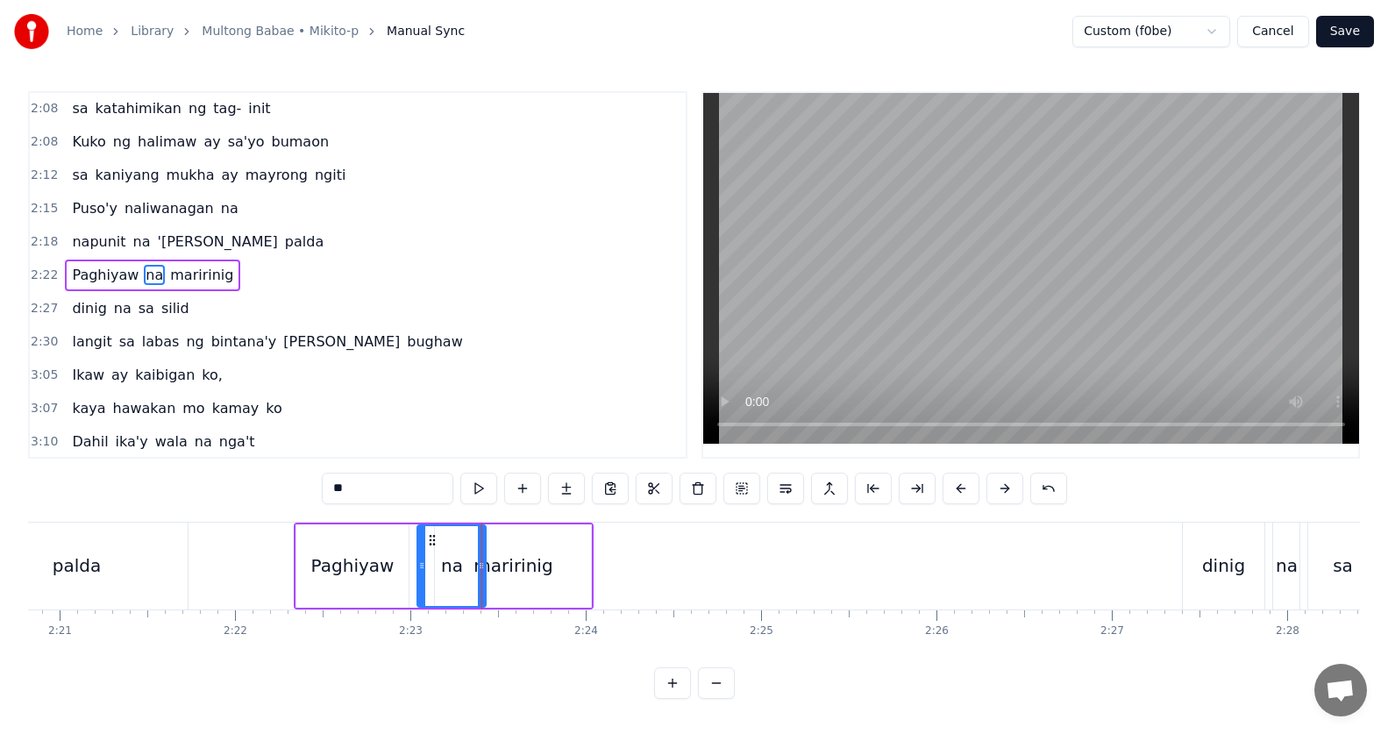
type input "*********"
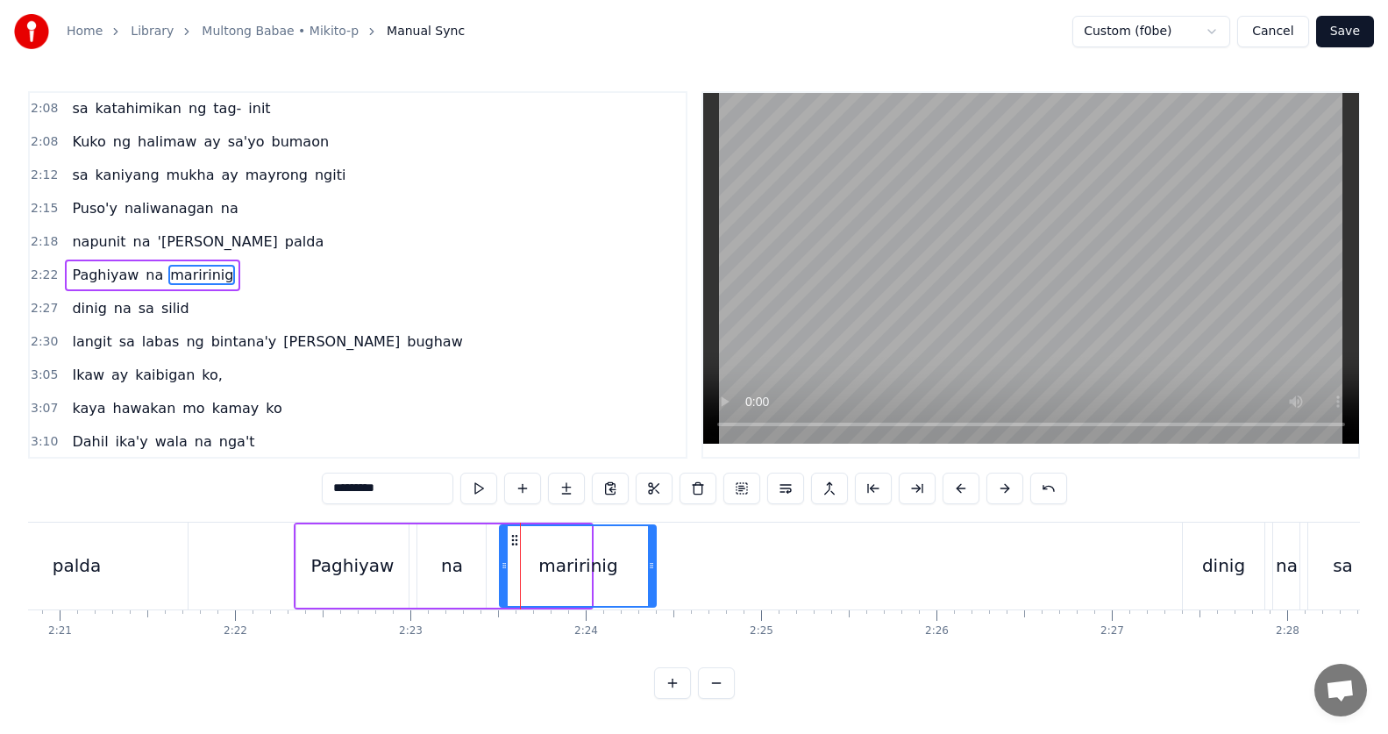
drag, startPoint x: 451, startPoint y: 535, endPoint x: 494, endPoint y: 541, distance: 43.4
click at [522, 534] on icon at bounding box center [515, 540] width 14 height 14
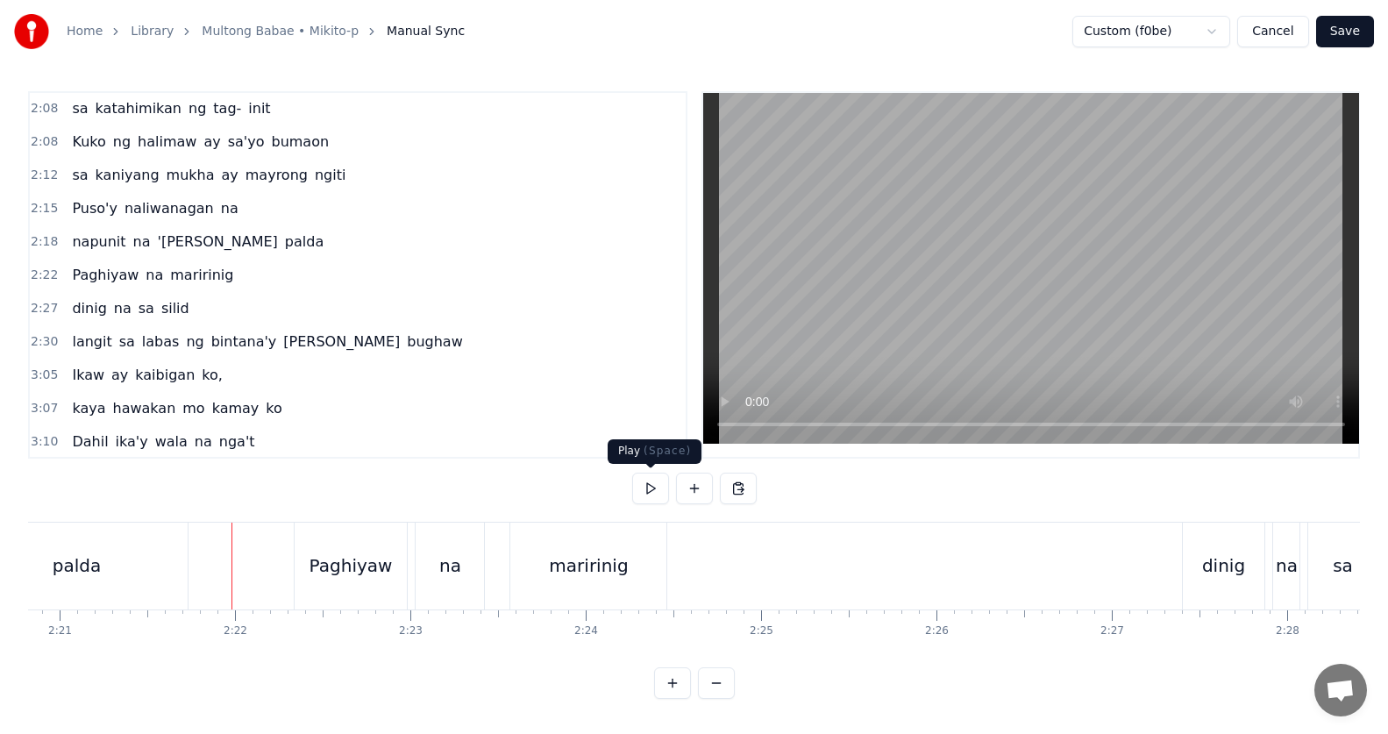
click at [652, 488] on button at bounding box center [650, 489] width 37 height 32
click at [659, 483] on button at bounding box center [650, 489] width 37 height 32
drag, startPoint x: 604, startPoint y: 588, endPoint x: 631, endPoint y: 580, distance: 28.3
click at [605, 586] on div "maririnig" at bounding box center [588, 566] width 156 height 87
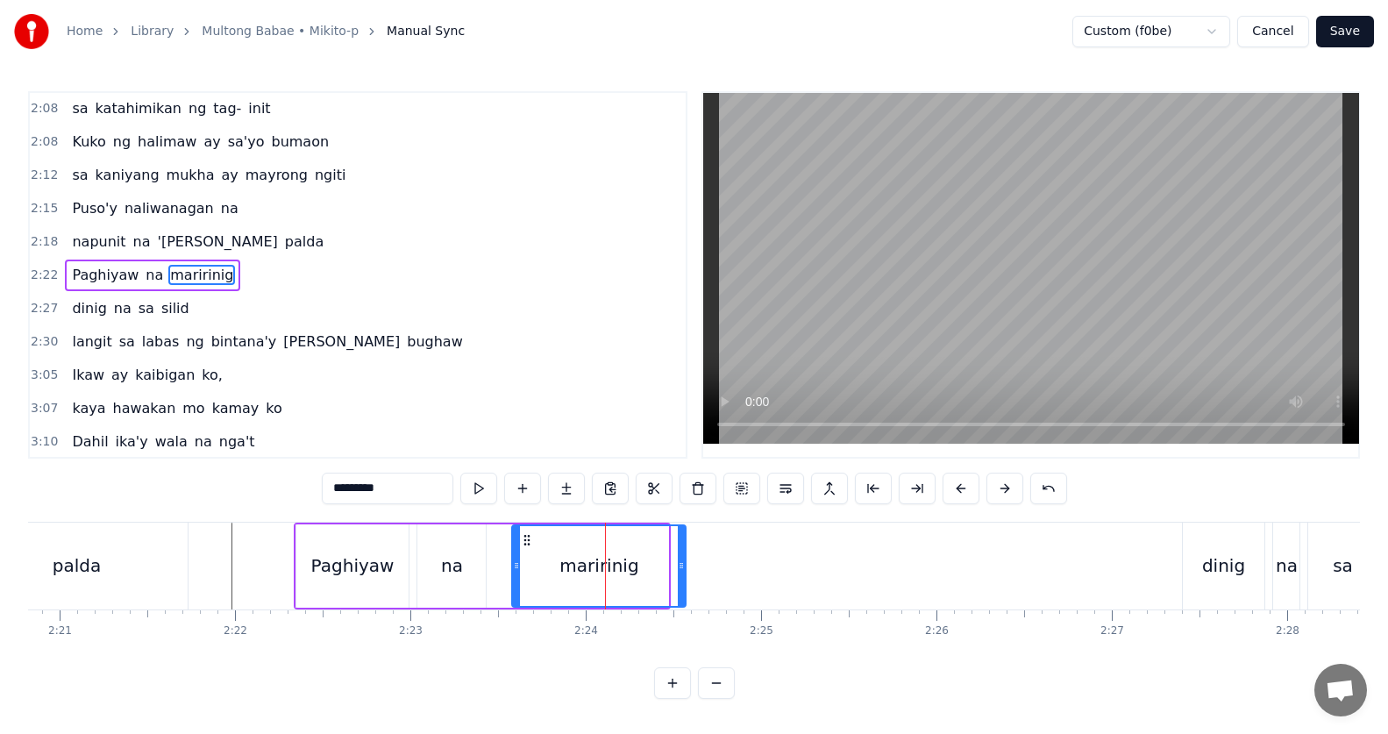
drag, startPoint x: 666, startPoint y: 566, endPoint x: 683, endPoint y: 566, distance: 17.5
click at [683, 566] on circle at bounding box center [682, 566] width 1 height 1
drag, startPoint x: 533, startPoint y: 538, endPoint x: 450, endPoint y: 550, distance: 84.1
click at [558, 539] on icon at bounding box center [551, 540] width 14 height 14
drag, startPoint x: 410, startPoint y: 550, endPoint x: 431, endPoint y: 547, distance: 21.2
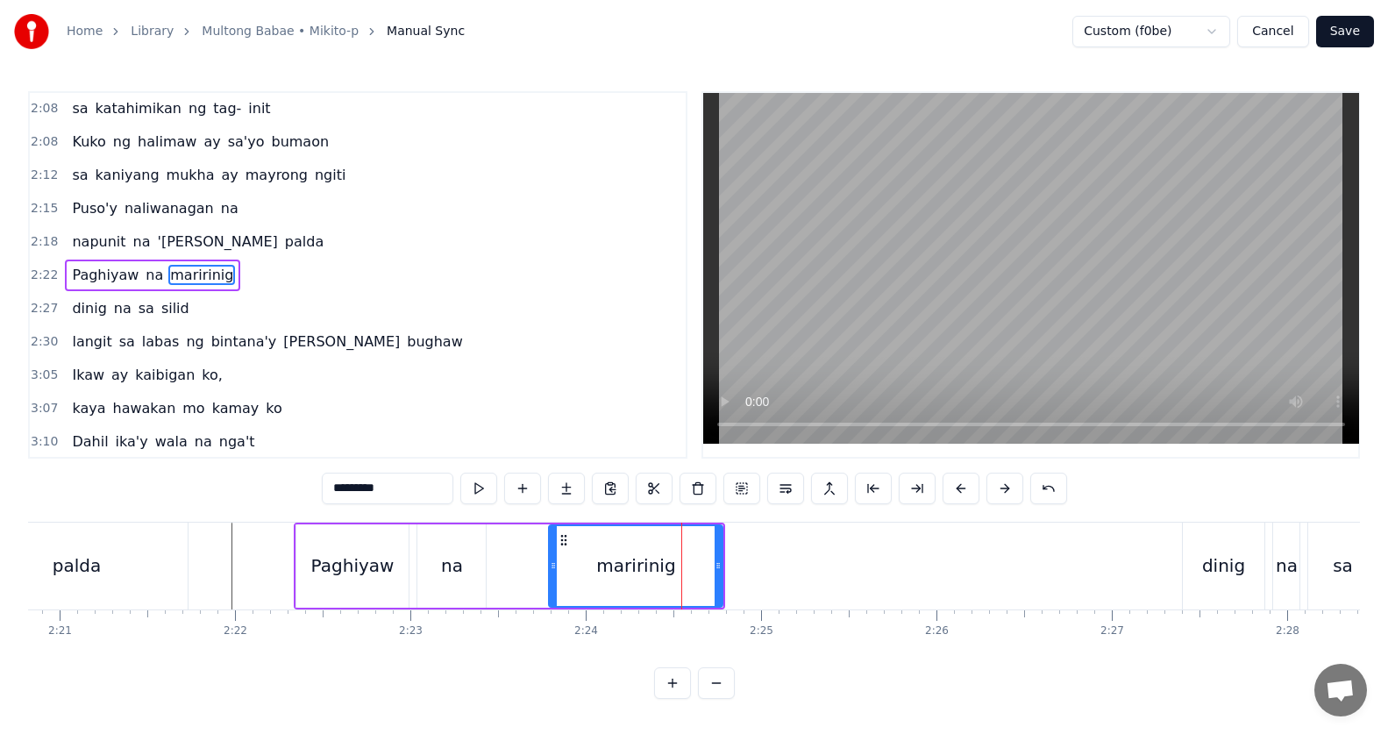
click at [416, 547] on div "Paghiyaw na maririnig" at bounding box center [510, 566] width 432 height 87
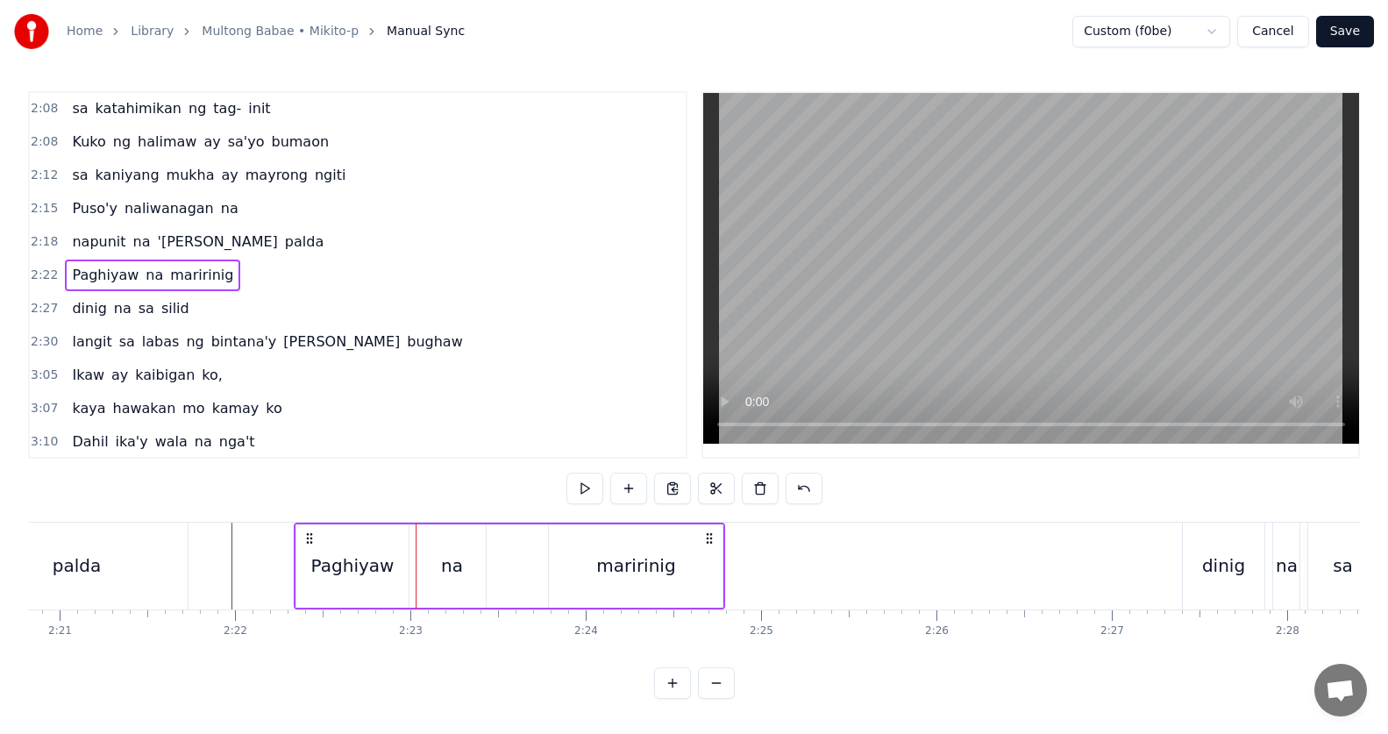
click at [441, 548] on div "na" at bounding box center [451, 565] width 68 height 83
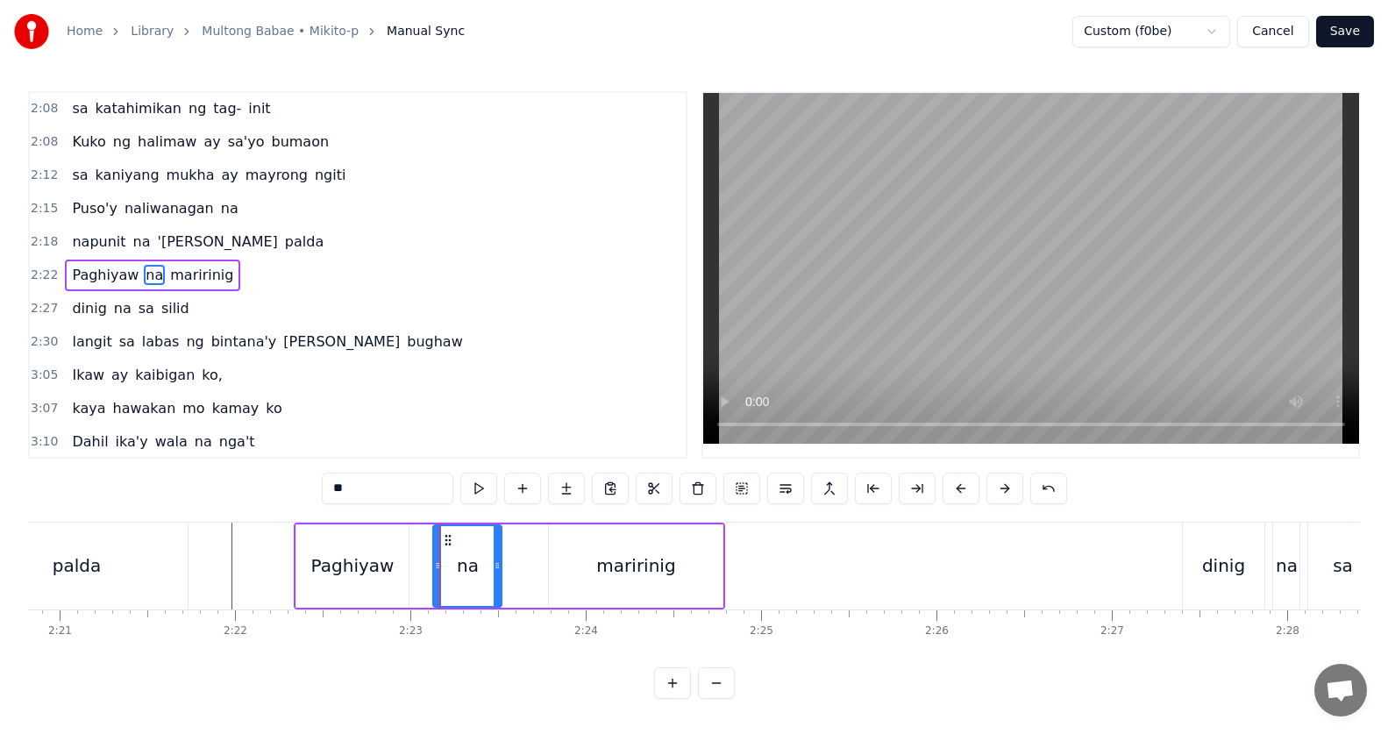
click at [450, 539] on icon at bounding box center [448, 540] width 14 height 14
drag, startPoint x: 501, startPoint y: 563, endPoint x: 459, endPoint y: 569, distance: 42.5
click at [524, 568] on icon at bounding box center [520, 566] width 7 height 14
drag, startPoint x: 360, startPoint y: 567, endPoint x: 396, endPoint y: 571, distance: 36.1
click at [360, 567] on div "Paghiyaw" at bounding box center [352, 565] width 83 height 26
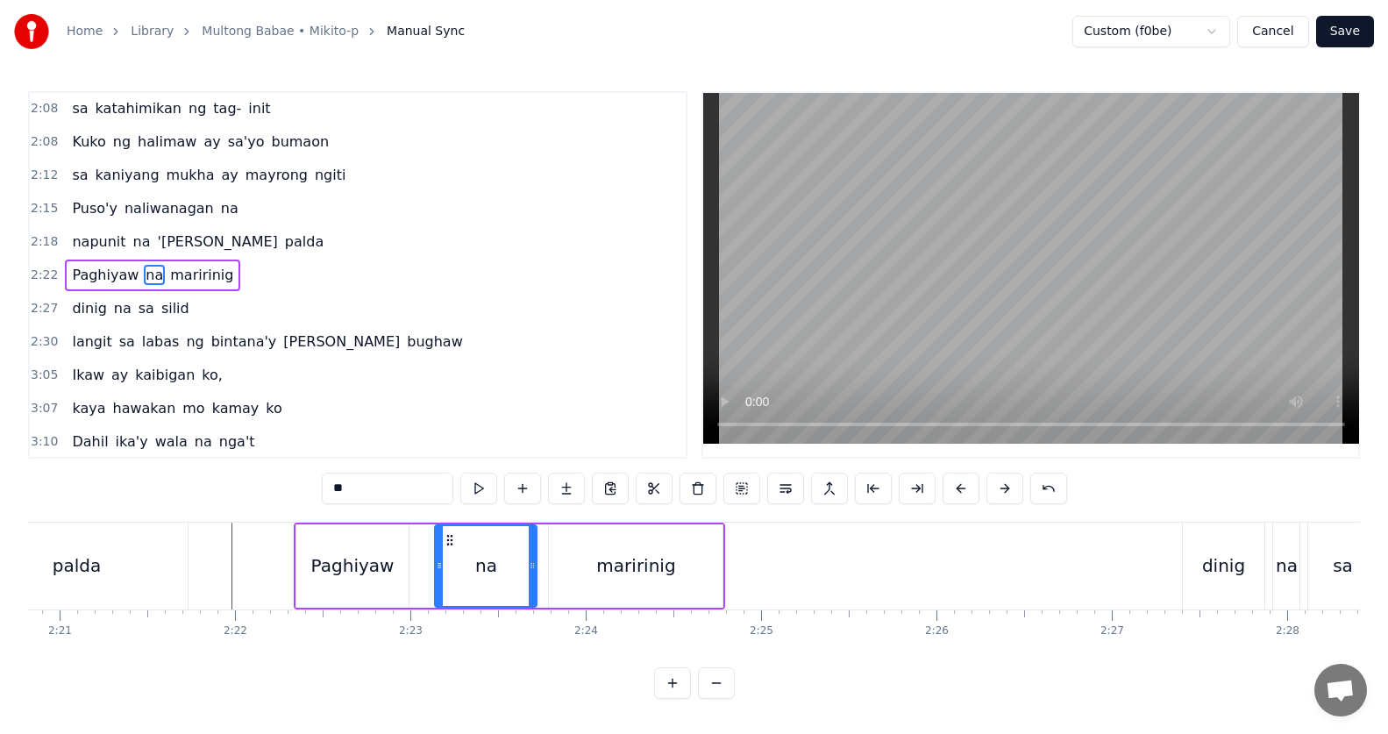
type input "********"
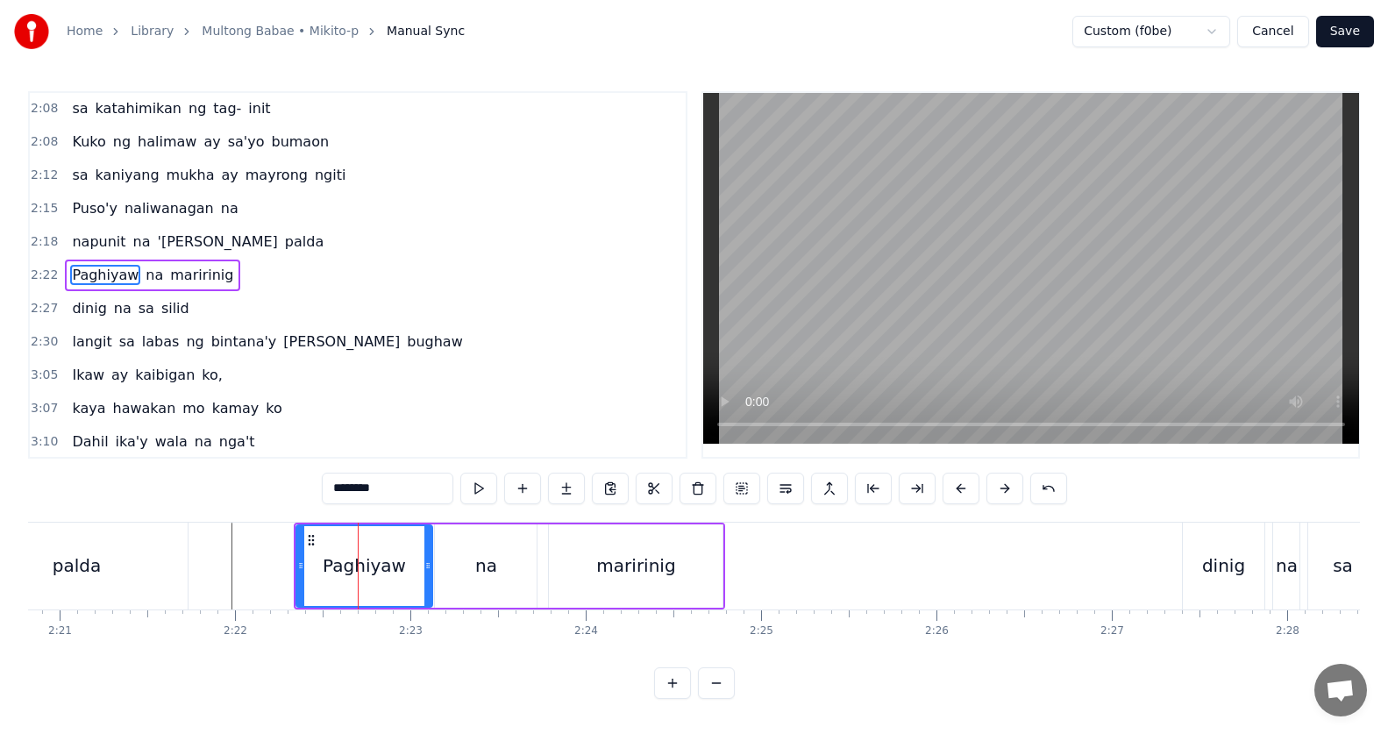
drag, startPoint x: 405, startPoint y: 564, endPoint x: 376, endPoint y: 570, distance: 29.6
click at [427, 564] on icon at bounding box center [427, 566] width 7 height 14
click at [227, 581] on div at bounding box center [440, 566] width 50220 height 87
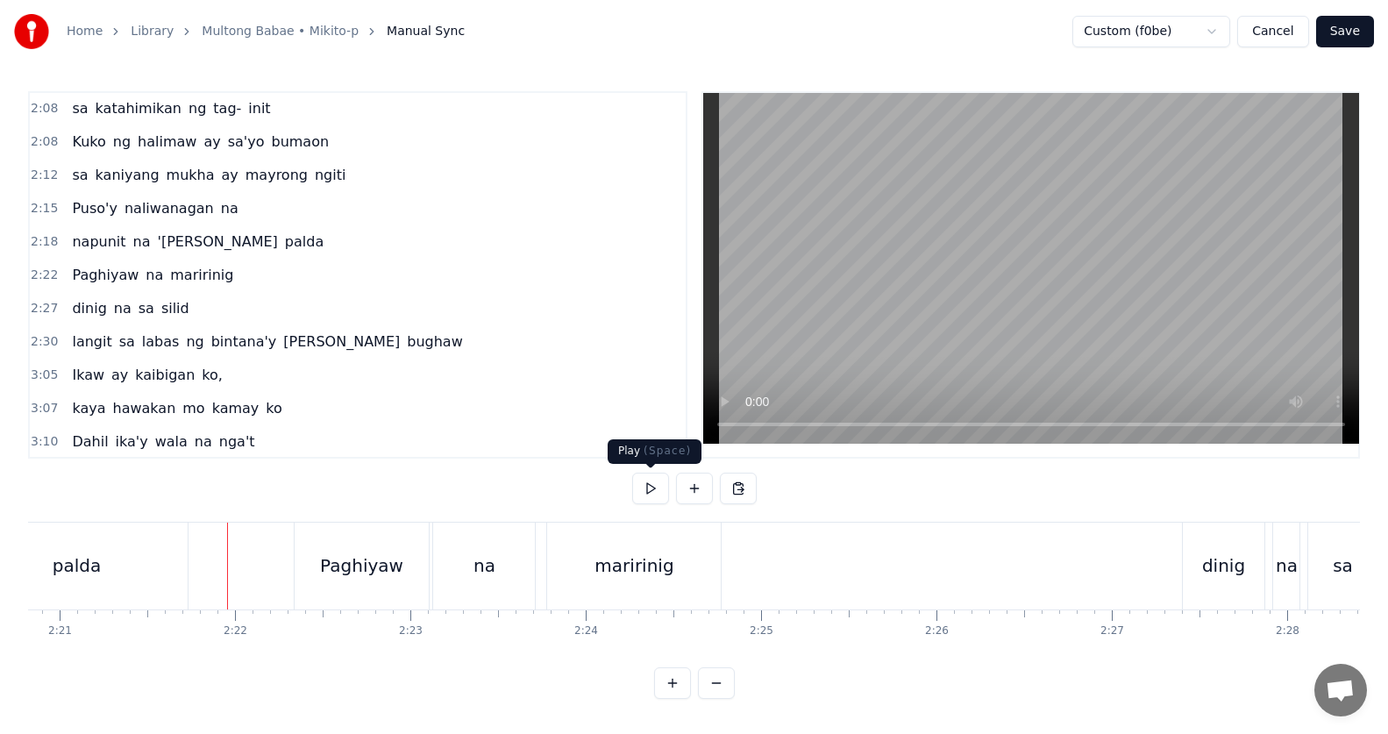
click at [645, 484] on button at bounding box center [650, 489] width 37 height 32
click at [651, 488] on button at bounding box center [650, 489] width 37 height 32
click at [139, 122] on div "sa katahimikan ng tag- init" at bounding box center [171, 109] width 212 height 32
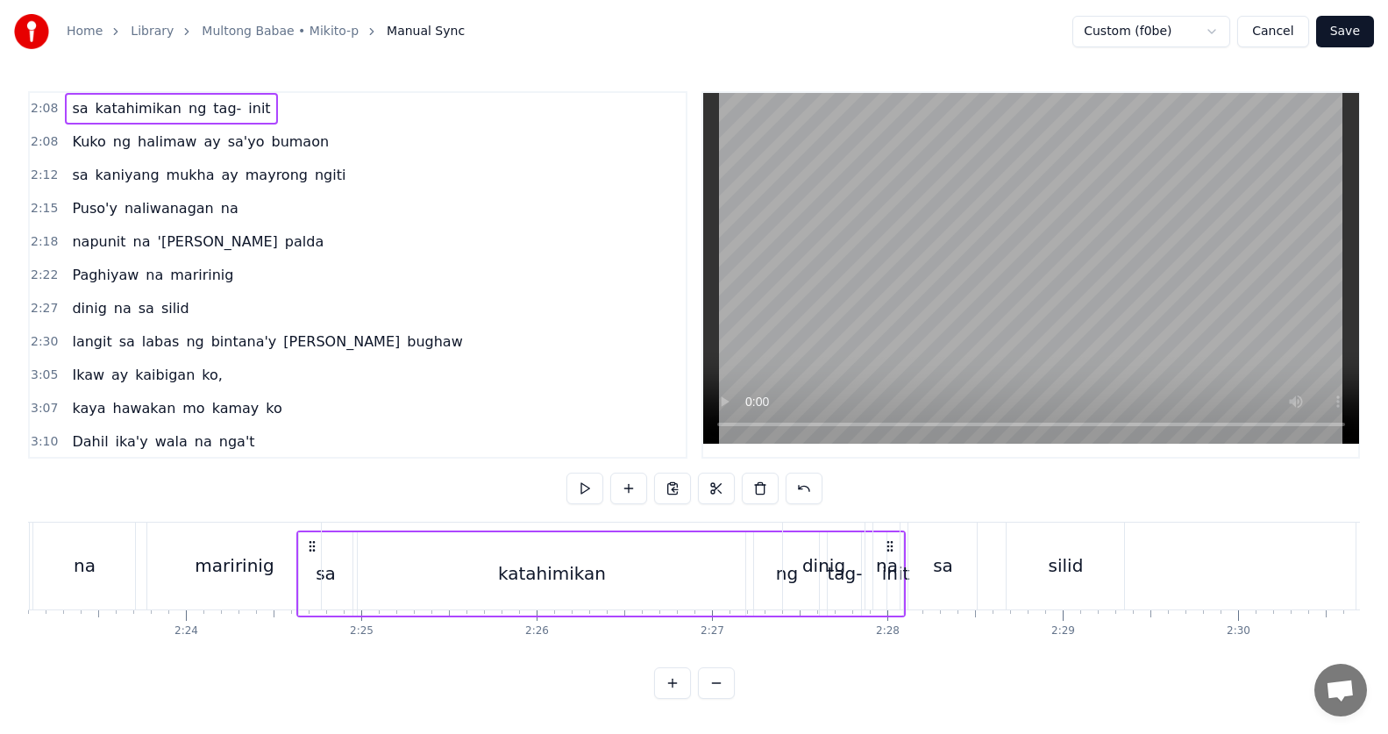
scroll to position [0, 25097]
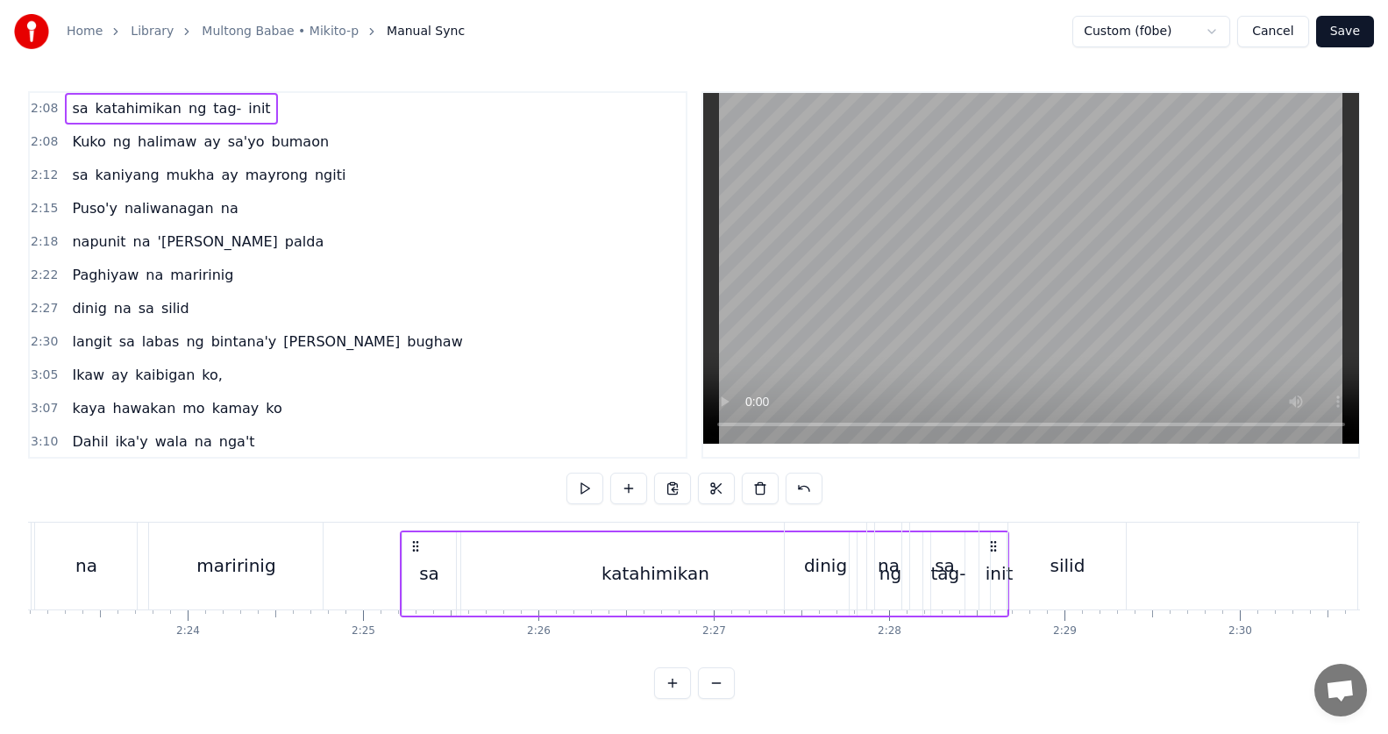
drag, startPoint x: 132, startPoint y: 535, endPoint x: 416, endPoint y: 629, distance: 298.4
click at [416, 629] on div "tila ba unti nang nagwawala na parang isang nasulukan na daga Ngayon, ang pag-[…" at bounding box center [694, 588] width 1332 height 132
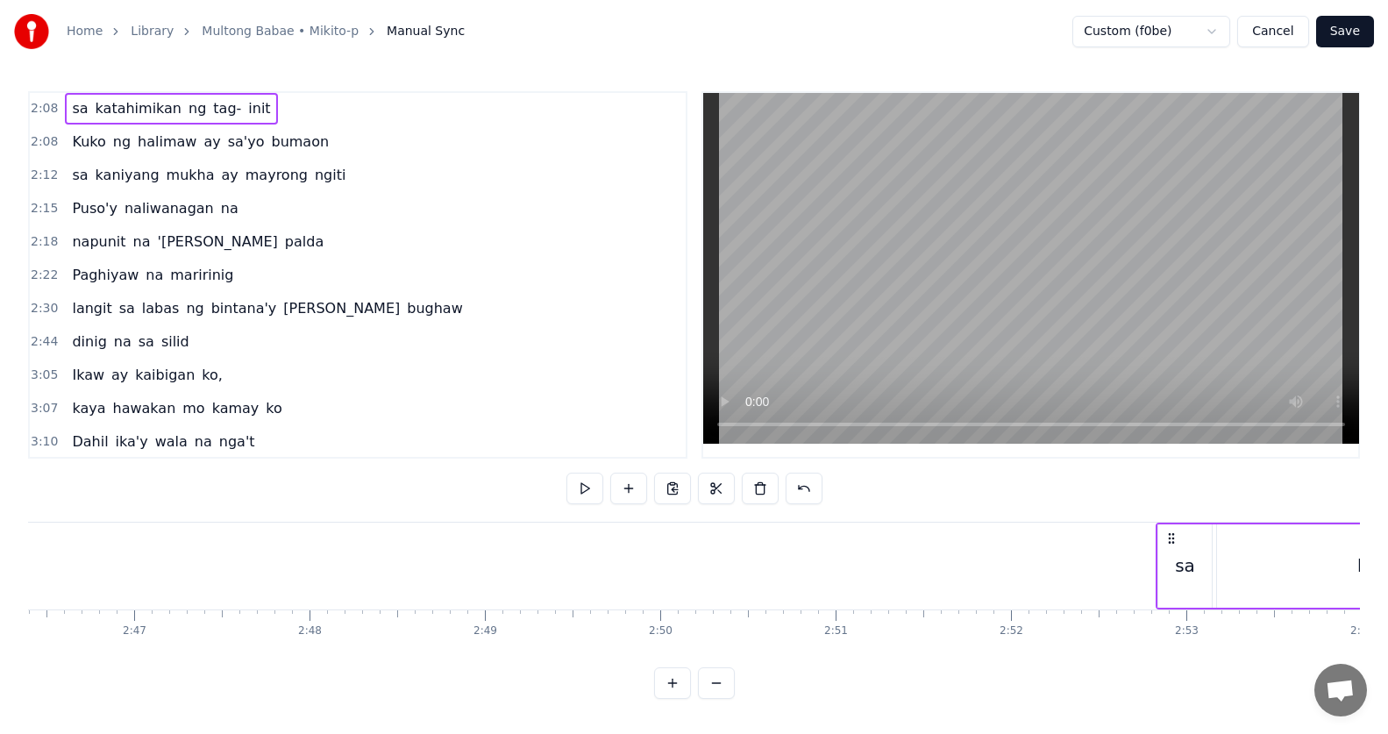
scroll to position [0, 29184]
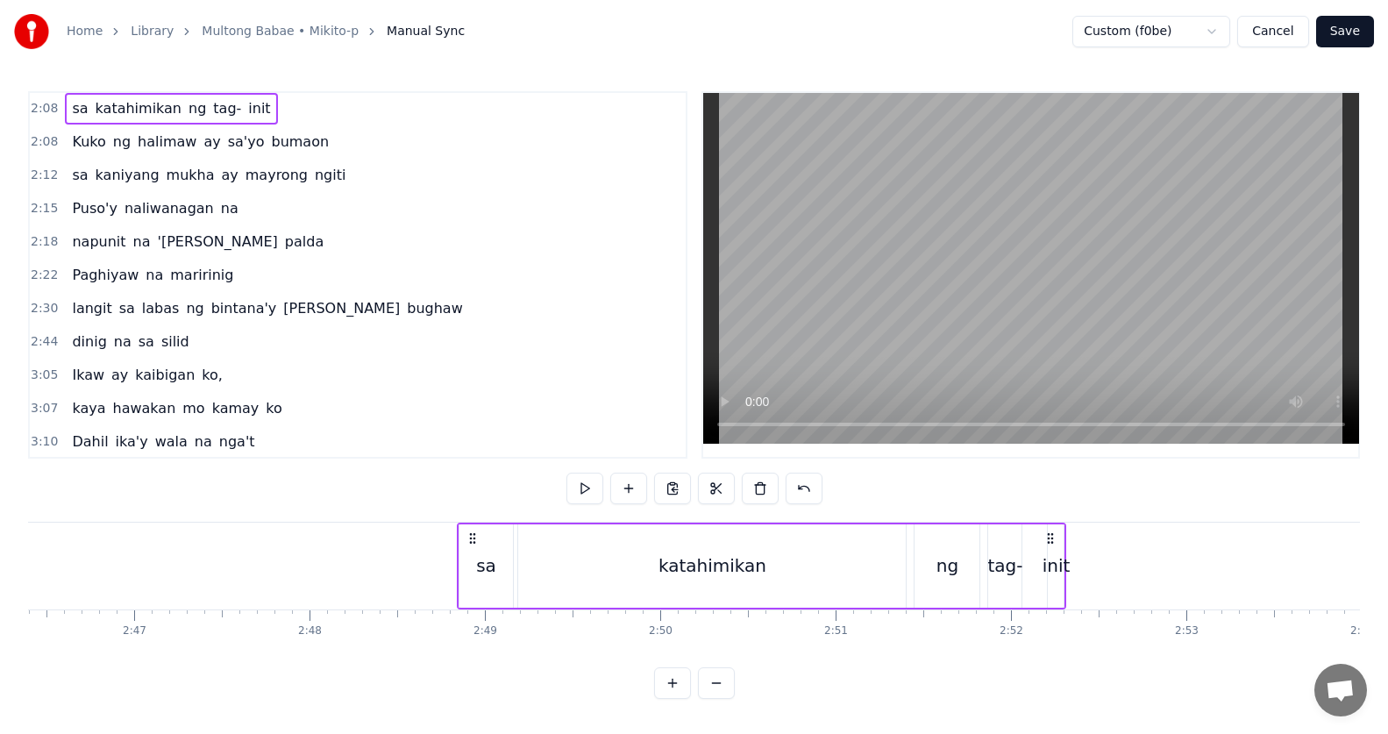
drag, startPoint x: 292, startPoint y: 530, endPoint x: 470, endPoint y: 595, distance: 189.5
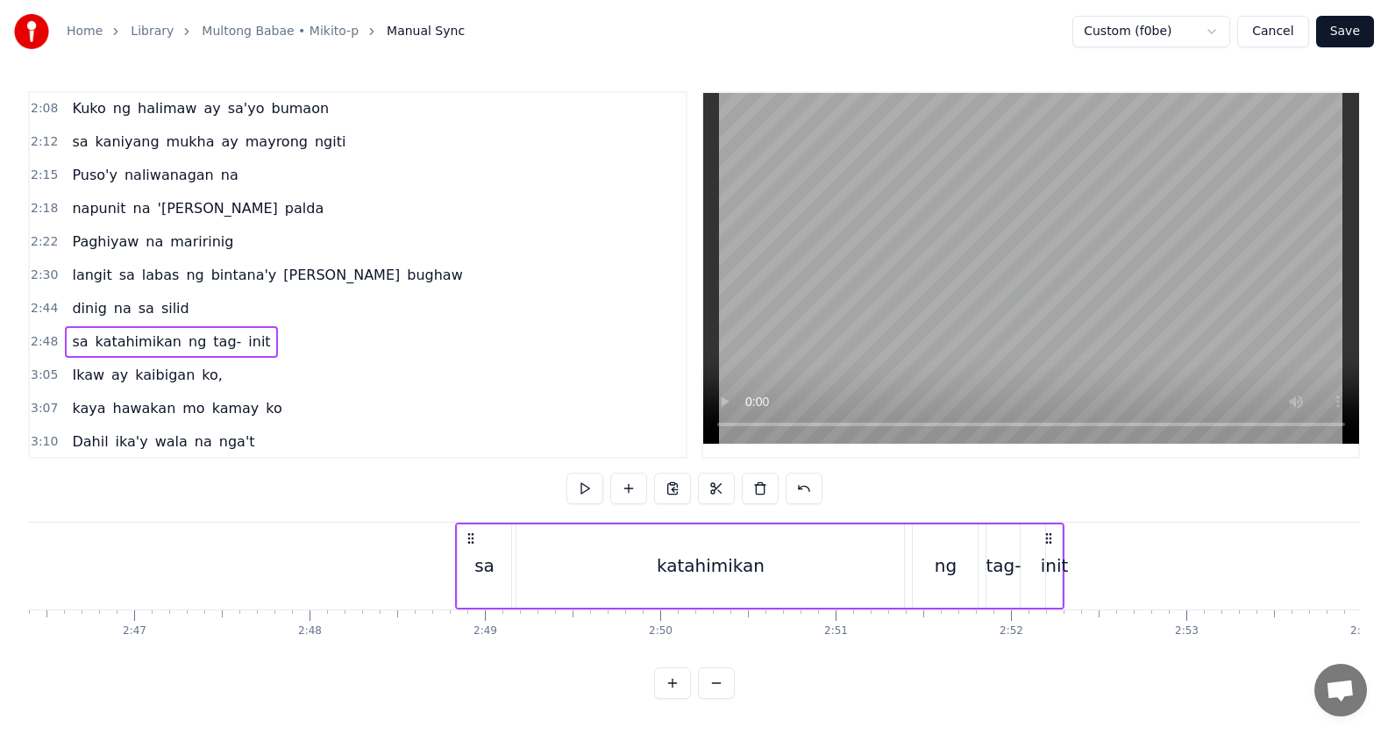
scroll to position [934, 0]
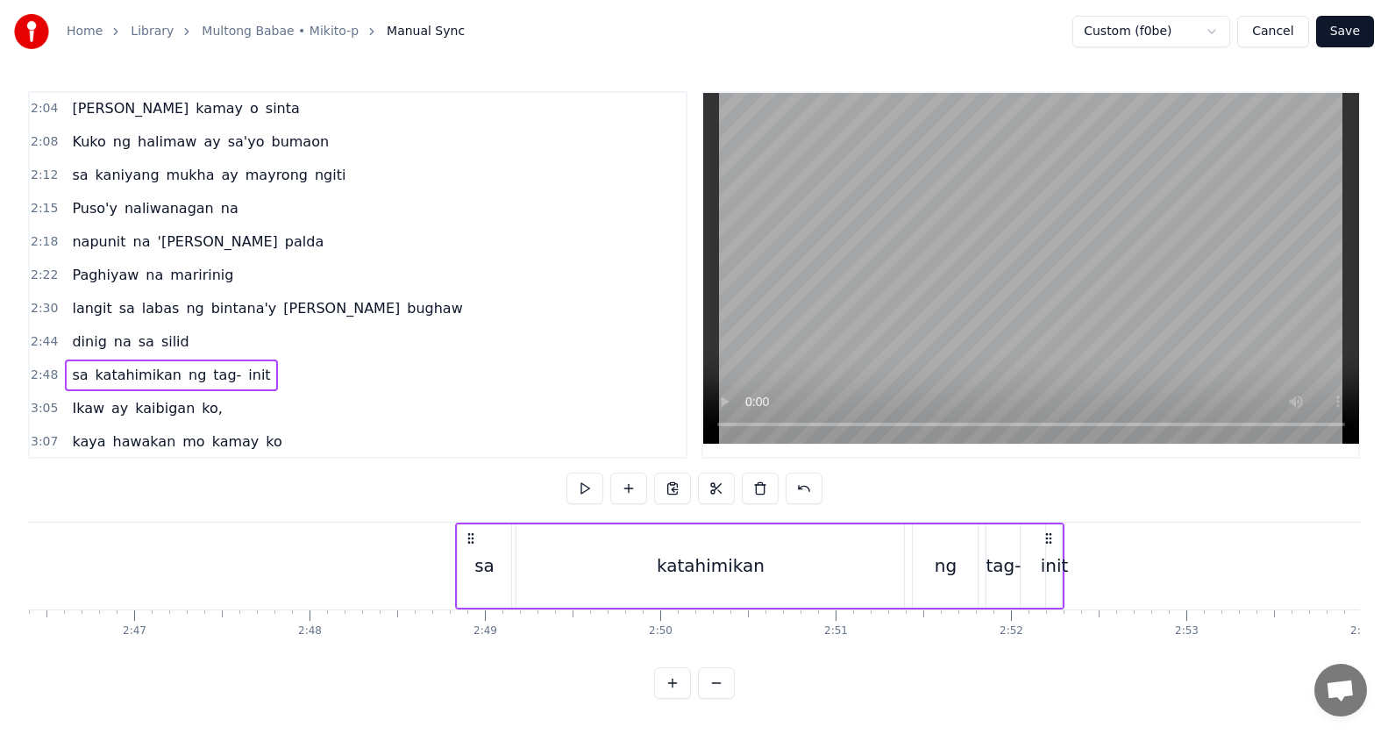
click at [681, 554] on div "katahimikan" at bounding box center [711, 565] width 108 height 26
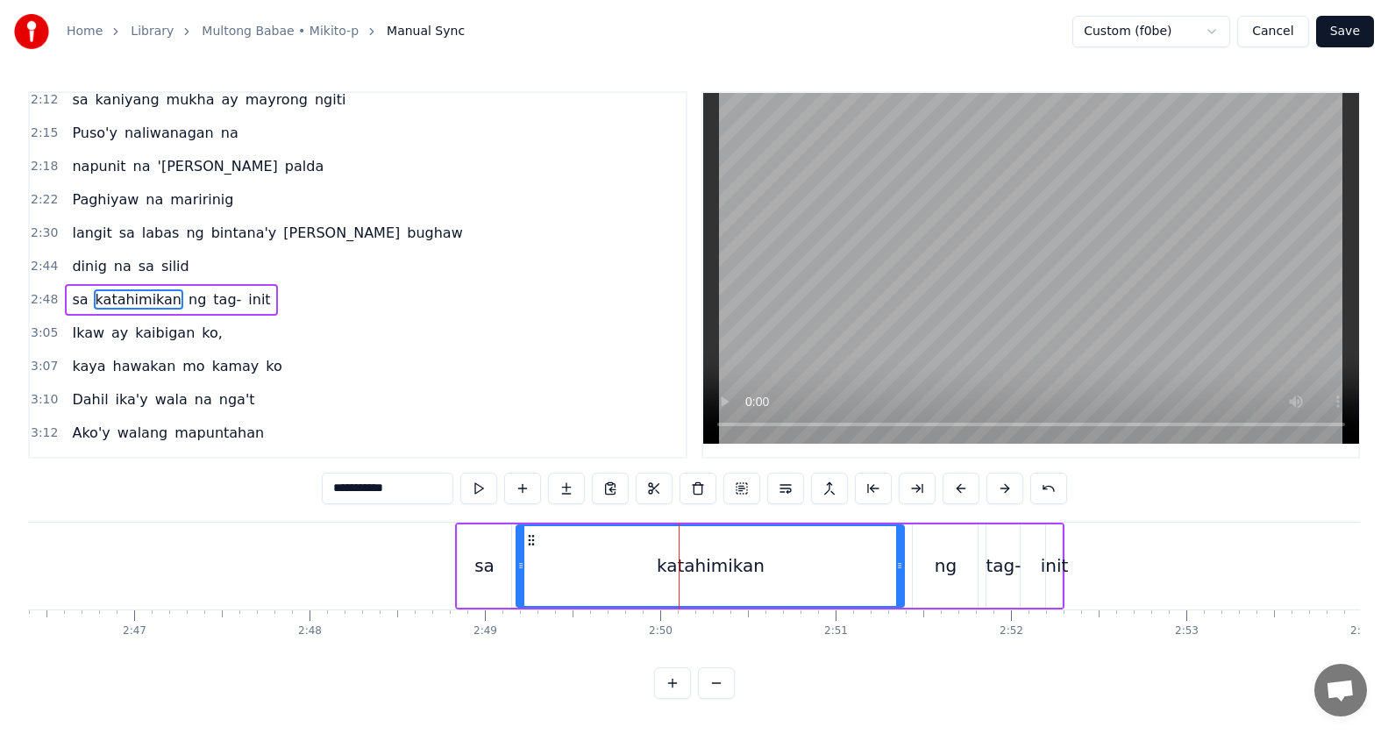
scroll to position [1034, 0]
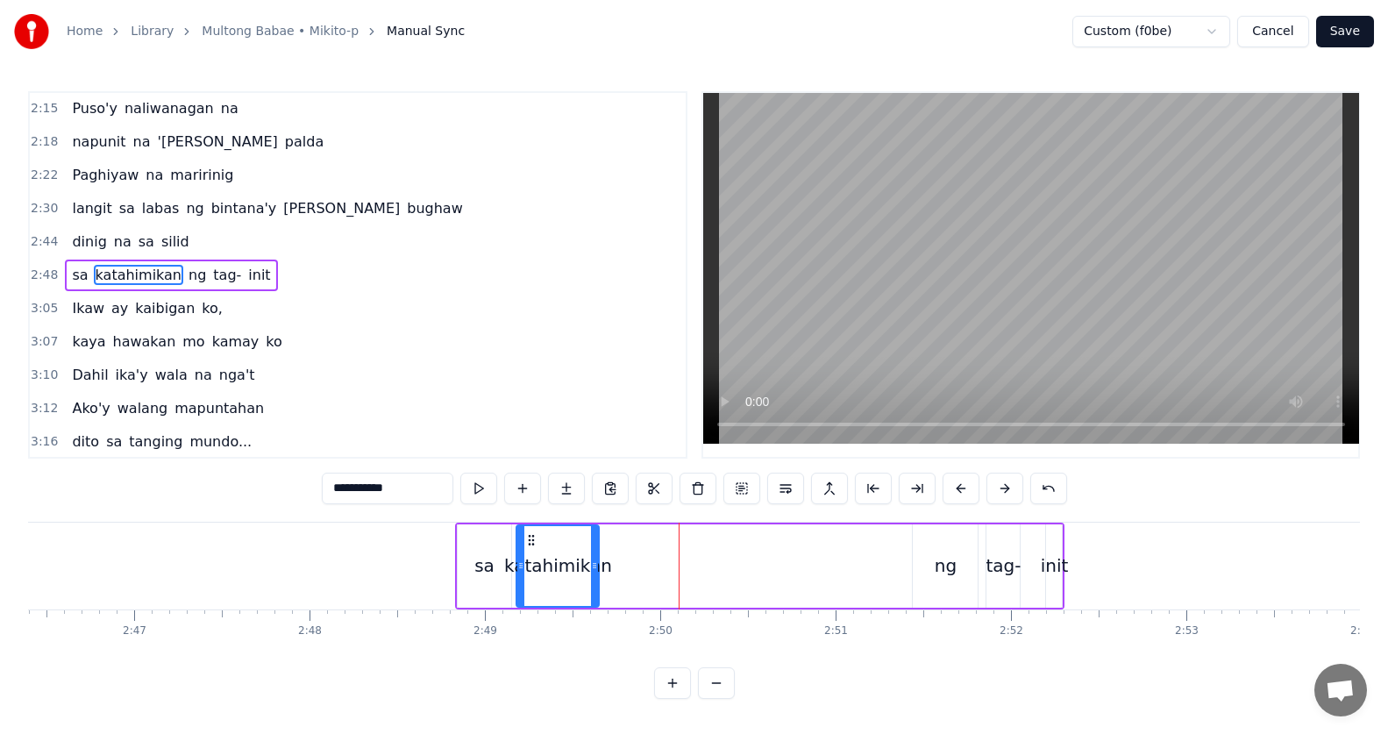
drag, startPoint x: 900, startPoint y: 570, endPoint x: 595, endPoint y: 582, distance: 305.4
click at [595, 582] on div at bounding box center [594, 566] width 7 height 80
click at [963, 580] on div "ng" at bounding box center [945, 565] width 65 height 83
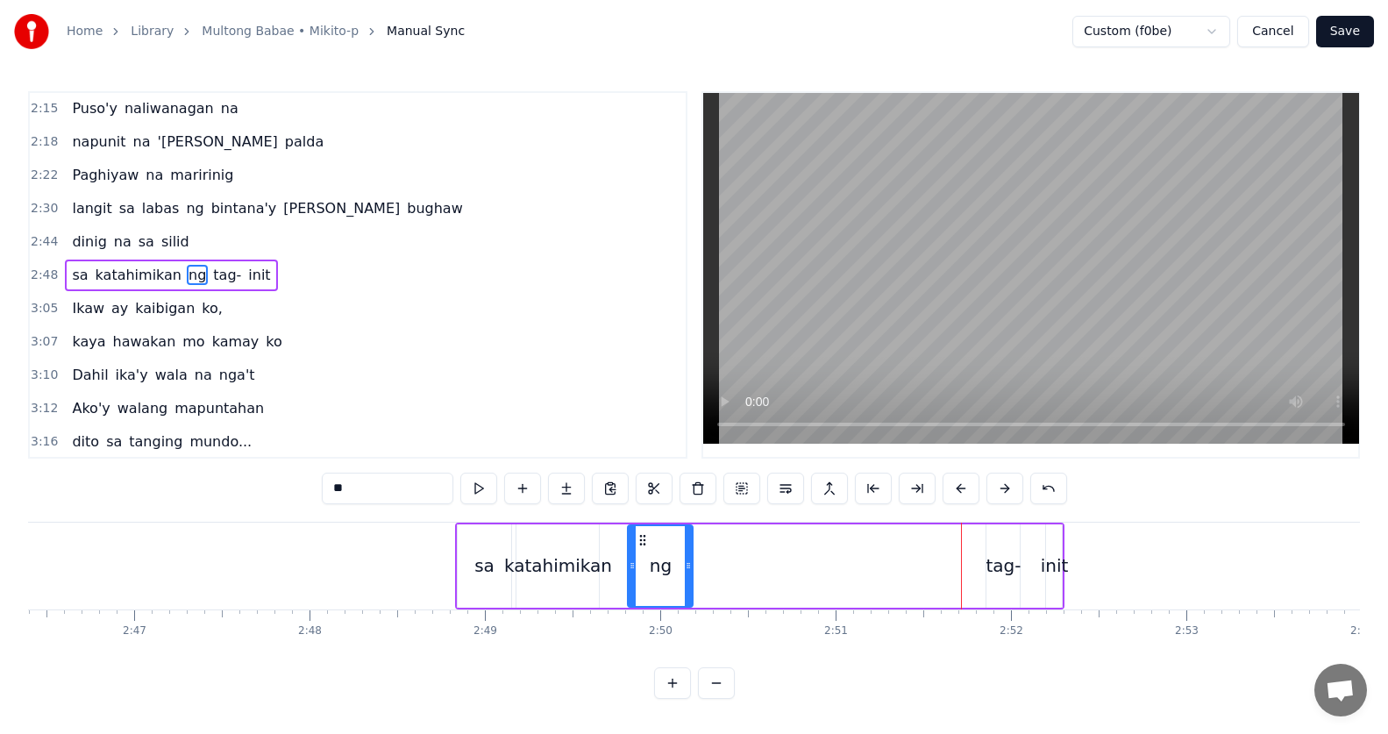
drag, startPoint x: 928, startPoint y: 539, endPoint x: 631, endPoint y: 564, distance: 297.4
click at [631, 564] on div "ng" at bounding box center [660, 566] width 63 height 80
click at [1013, 540] on div "tag-" at bounding box center [1003, 565] width 33 height 83
type input "****"
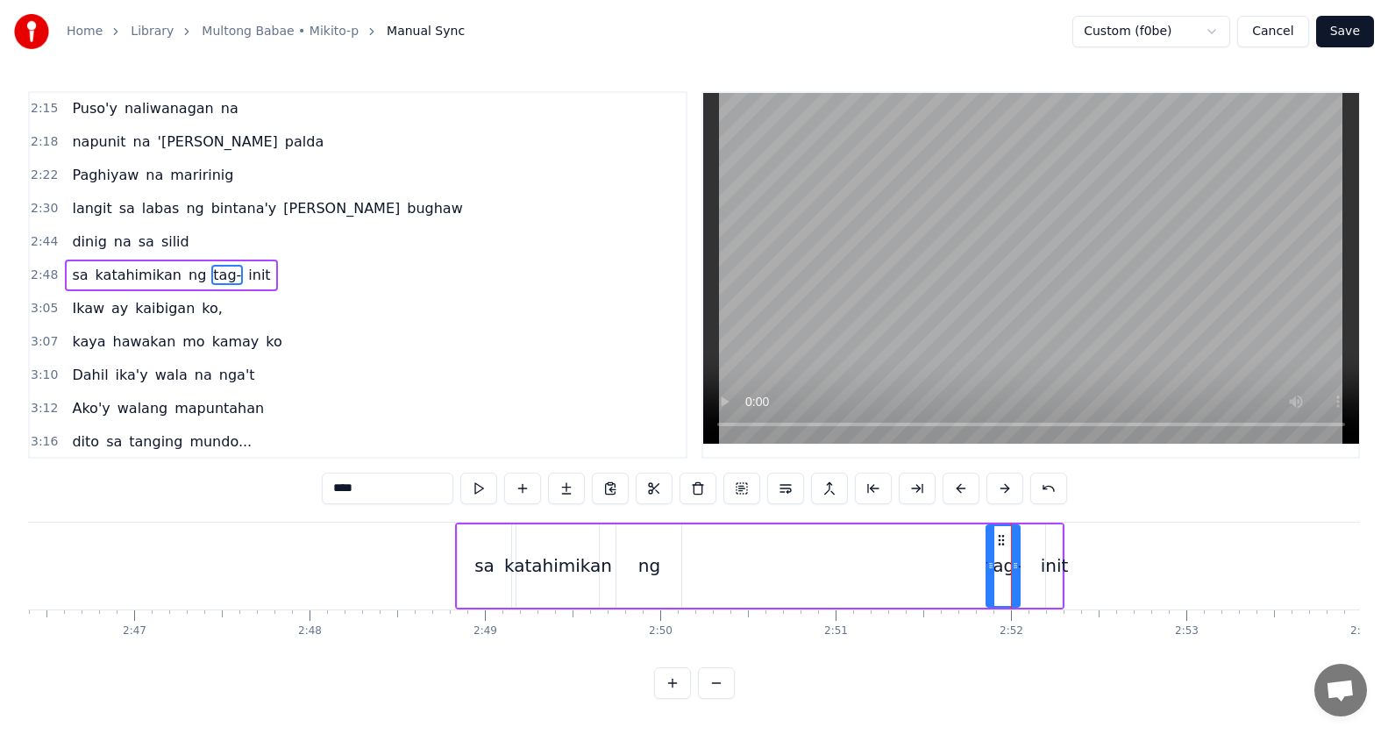
drag, startPoint x: 1001, startPoint y: 530, endPoint x: 1001, endPoint y: 546, distance: 16.7
click at [931, 547] on div "sa katahimikan ng tag- init" at bounding box center [760, 566] width 610 height 87
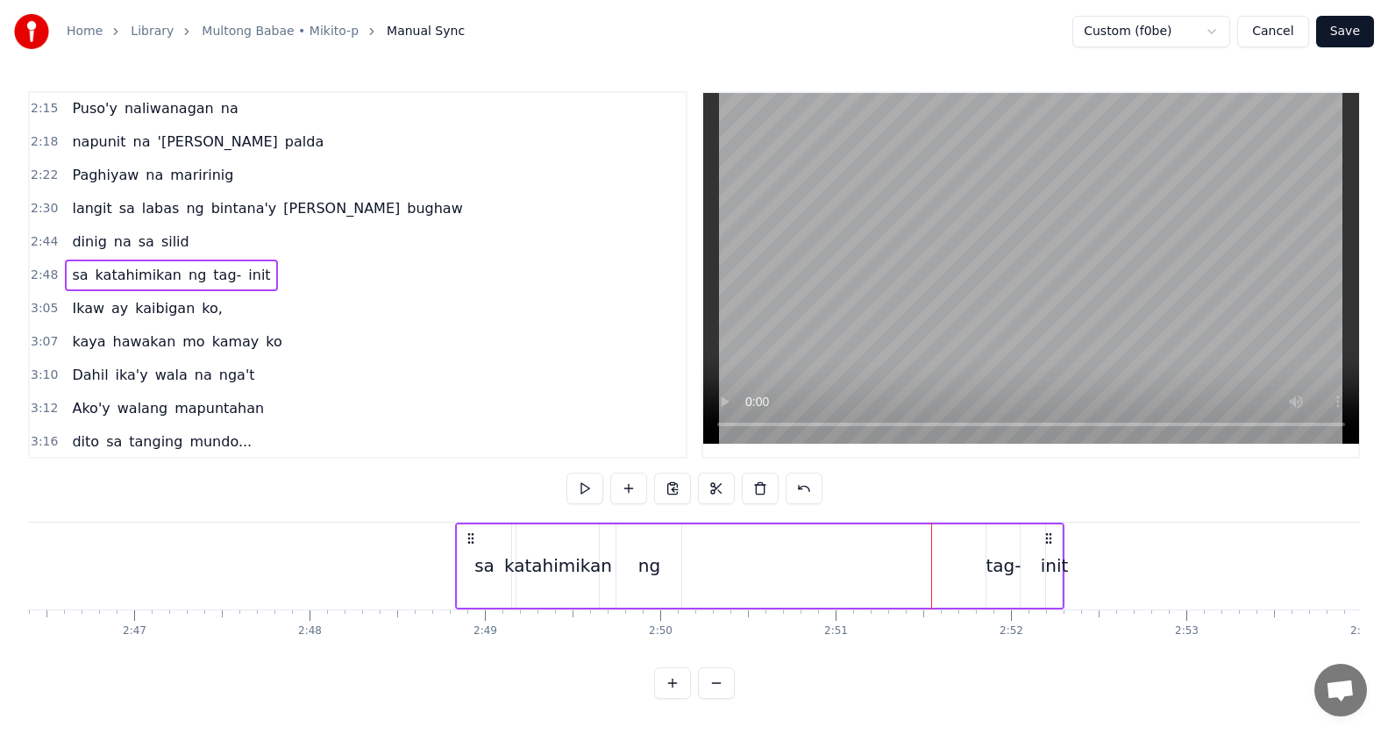
click at [1007, 543] on div "tag-" at bounding box center [1003, 565] width 33 height 83
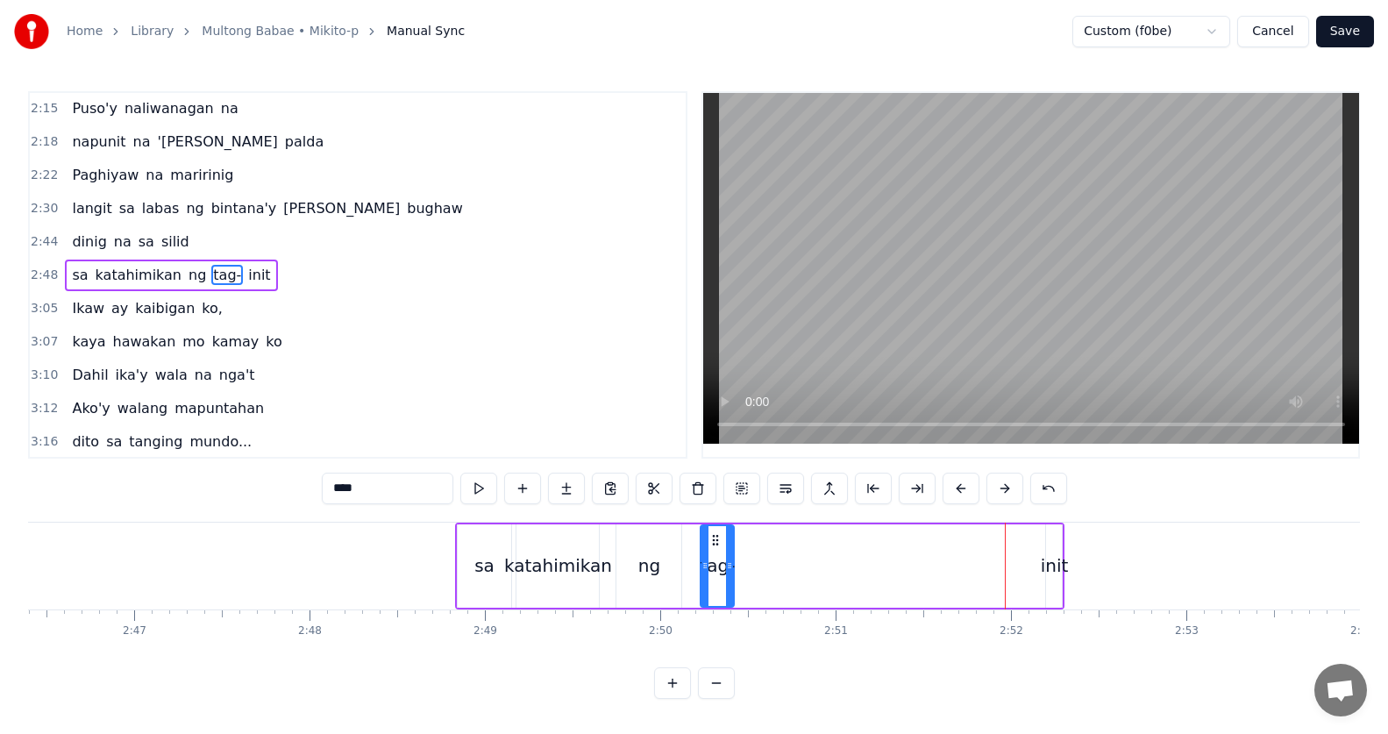
drag, startPoint x: 1003, startPoint y: 539, endPoint x: 944, endPoint y: 565, distance: 64.0
click at [717, 552] on div "tag-" at bounding box center [718, 566] width 32 height 80
click at [1051, 567] on div "init" at bounding box center [1055, 565] width 28 height 26
type input "****"
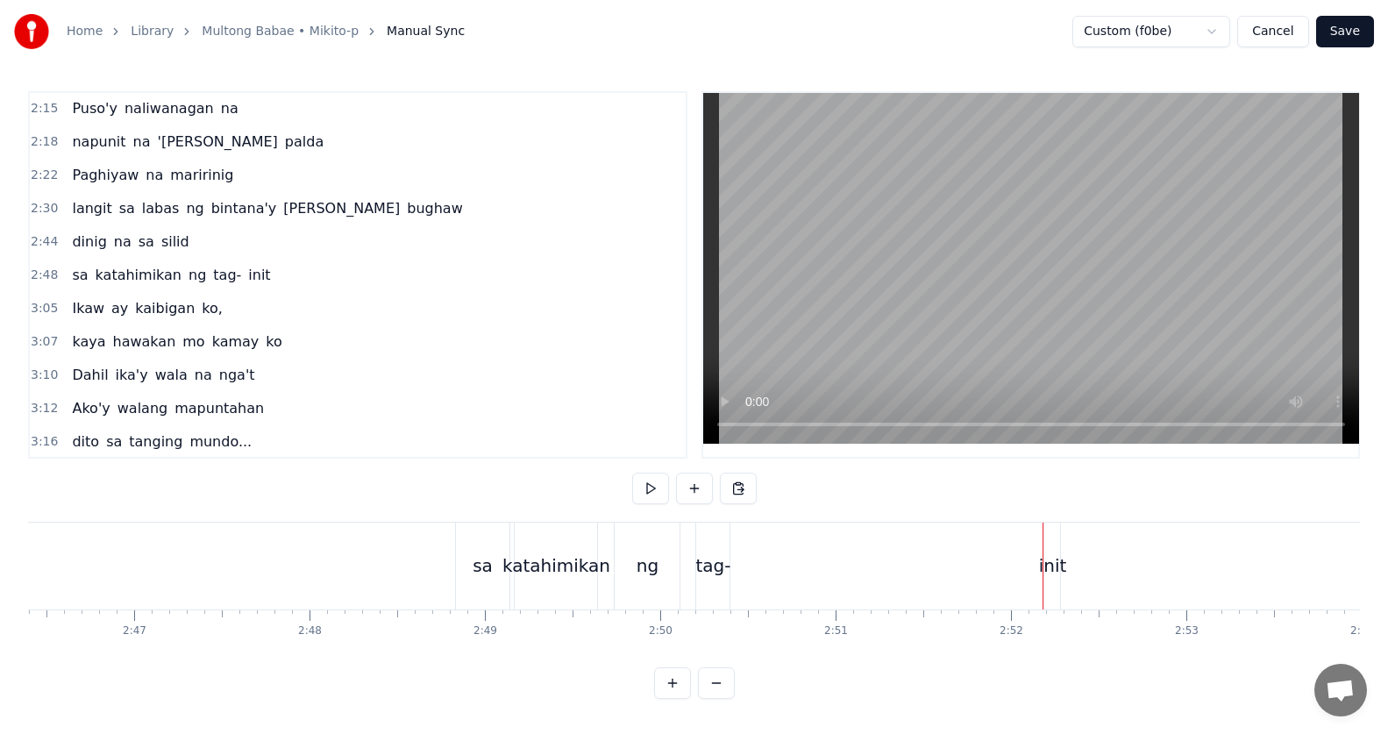
click at [1051, 564] on div "init" at bounding box center [1053, 565] width 28 height 26
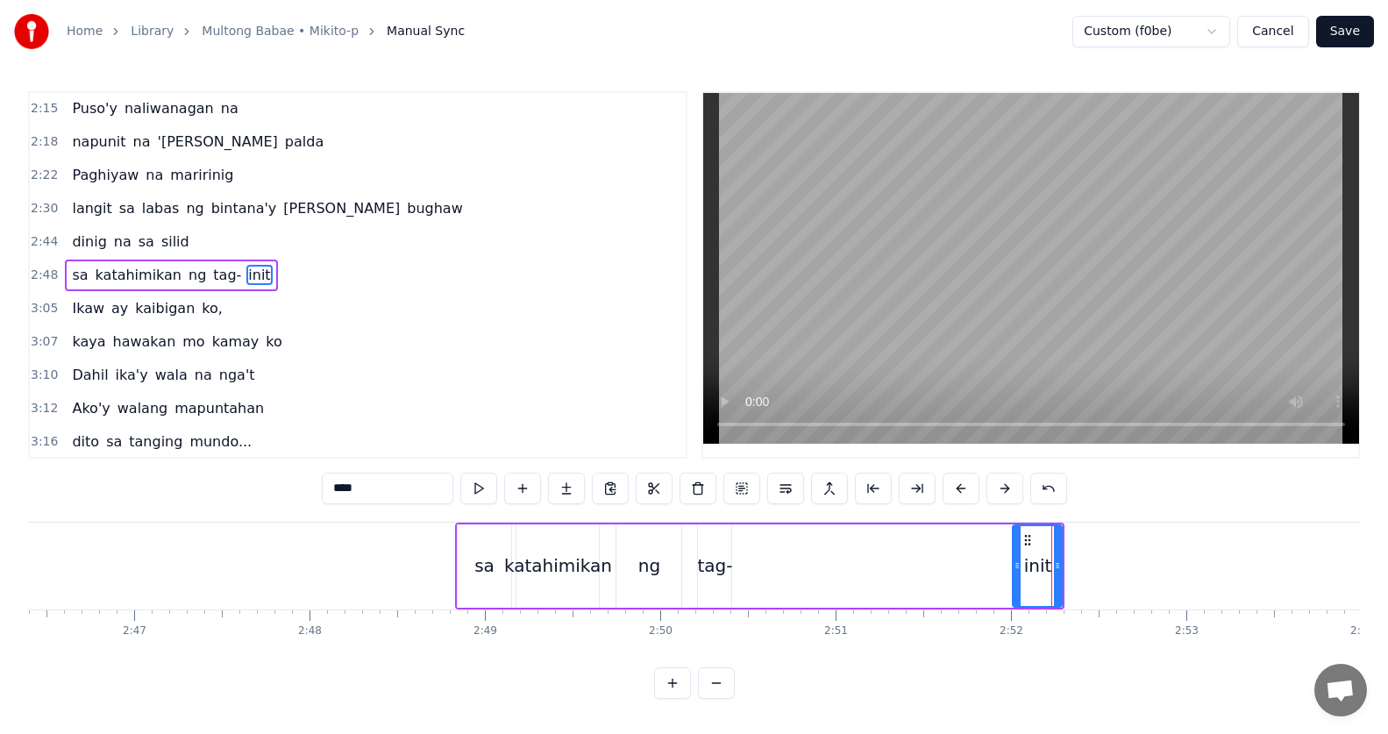
drag, startPoint x: 1053, startPoint y: 570, endPoint x: 1020, endPoint y: 567, distance: 33.4
click at [1020, 567] on icon at bounding box center [1017, 566] width 7 height 14
drag, startPoint x: 1023, startPoint y: 540, endPoint x: 760, endPoint y: 578, distance: 264.9
click at [758, 573] on div "init" at bounding box center [757, 566] width 47 height 80
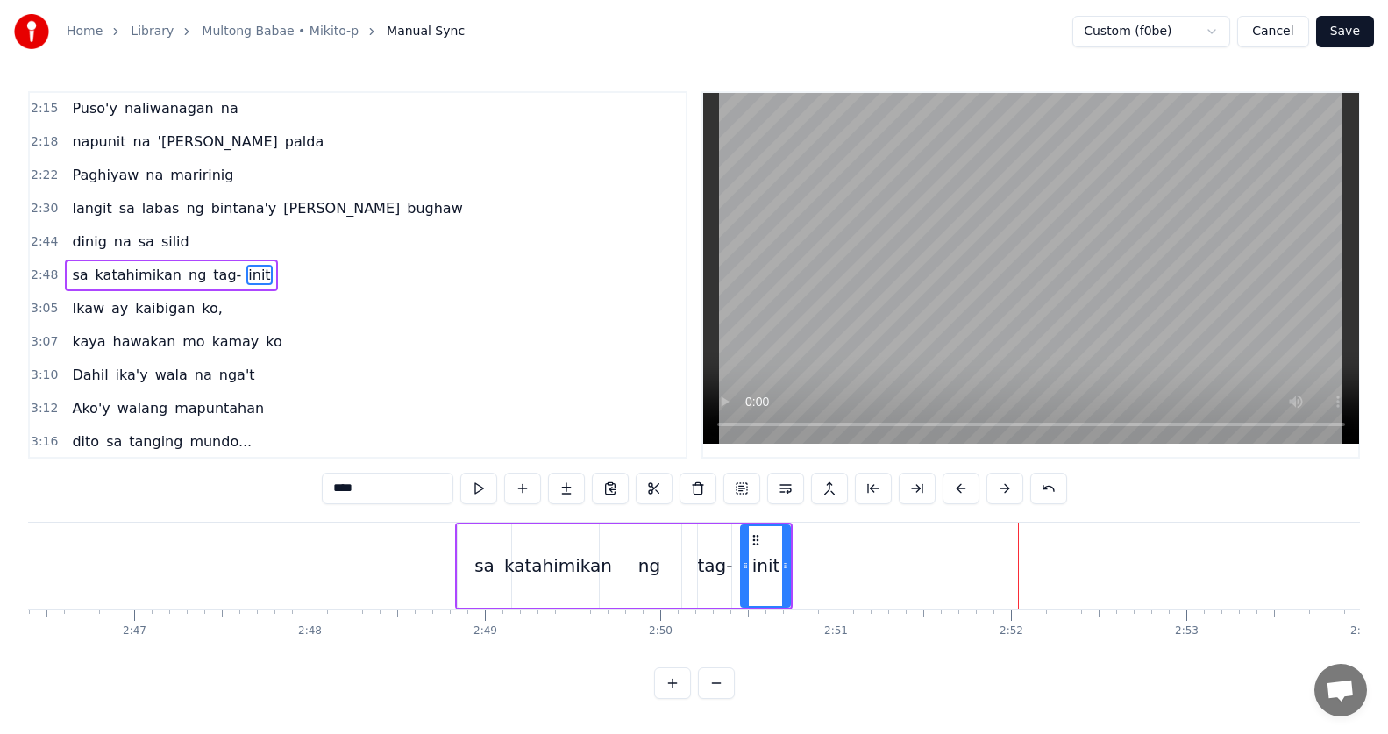
click at [106, 289] on div "sa katahimikan ng tag- init" at bounding box center [171, 276] width 212 height 32
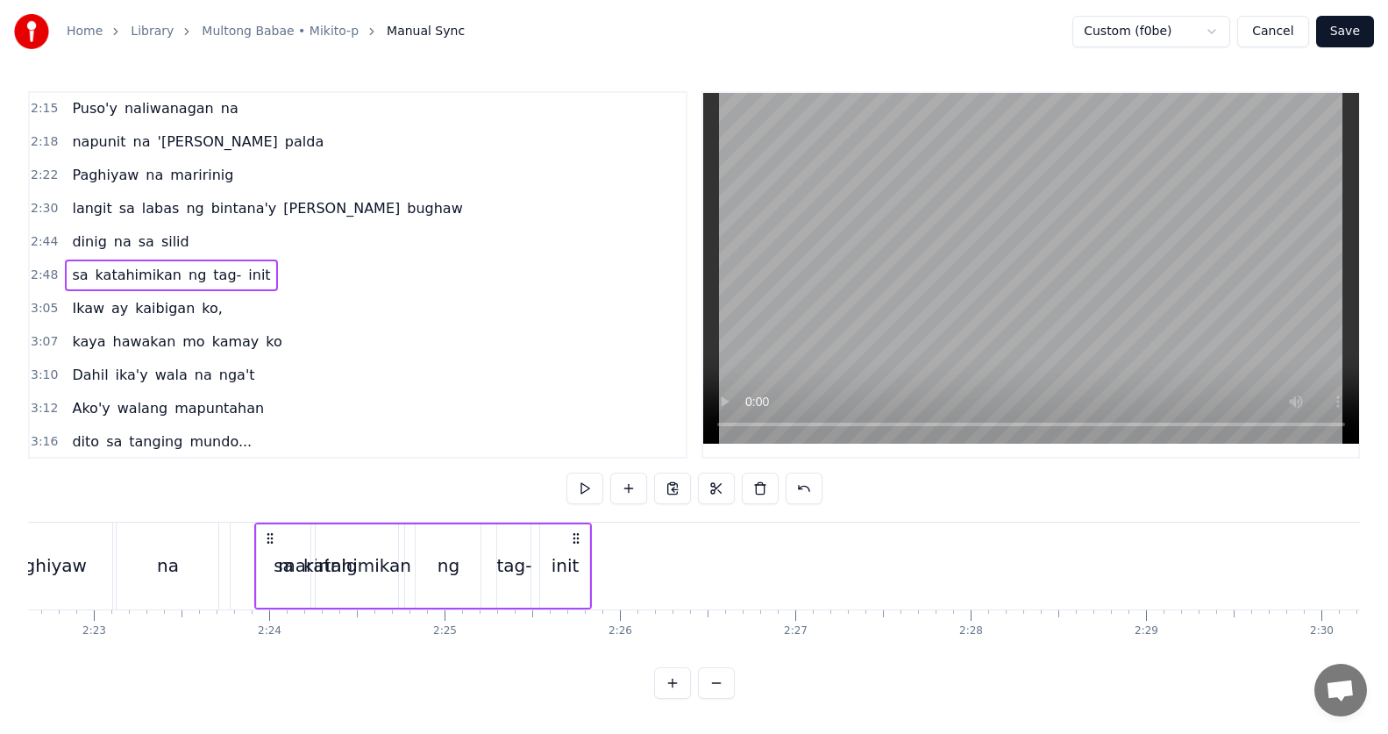
scroll to position [0, 25002]
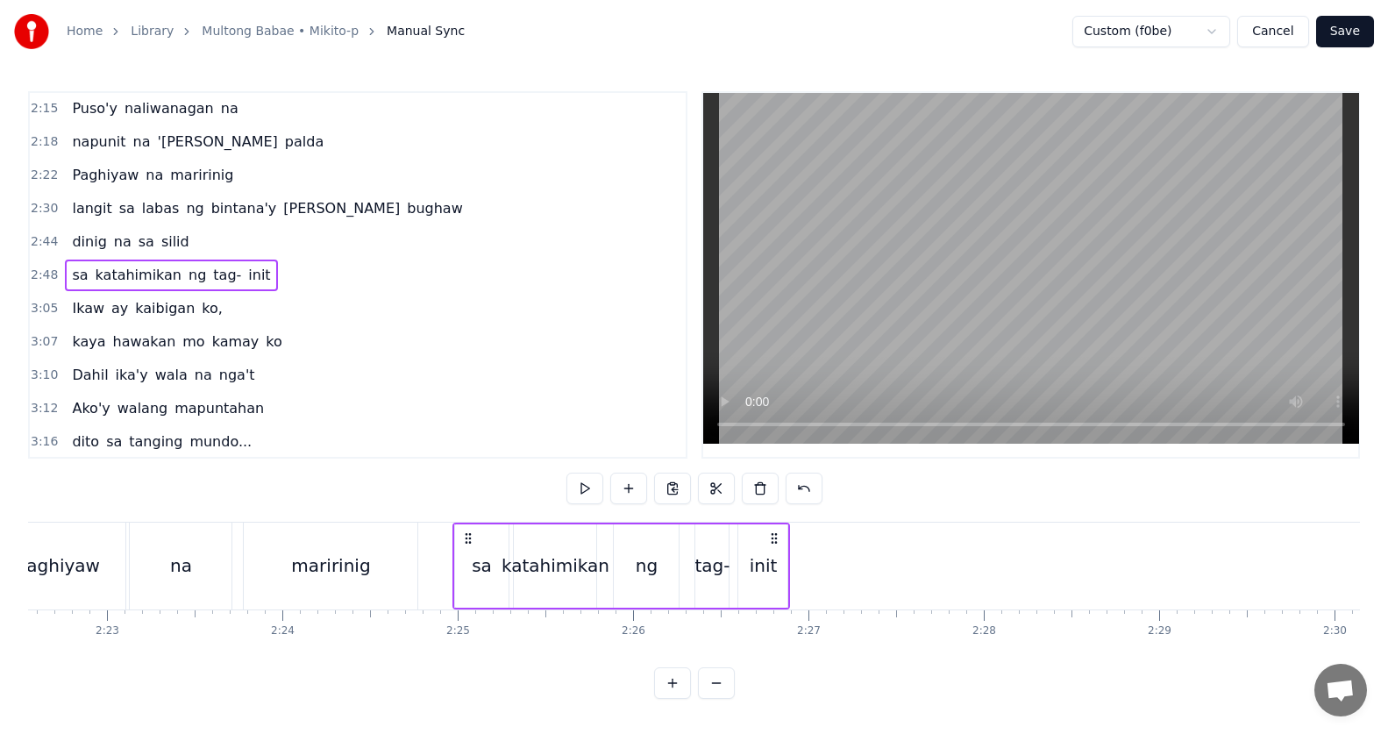
drag, startPoint x: 471, startPoint y: 541, endPoint x: 474, endPoint y: 590, distance: 49.2
click at [474, 589] on div "sa katahimikan ng tag- init" at bounding box center [622, 566] width 339 height 87
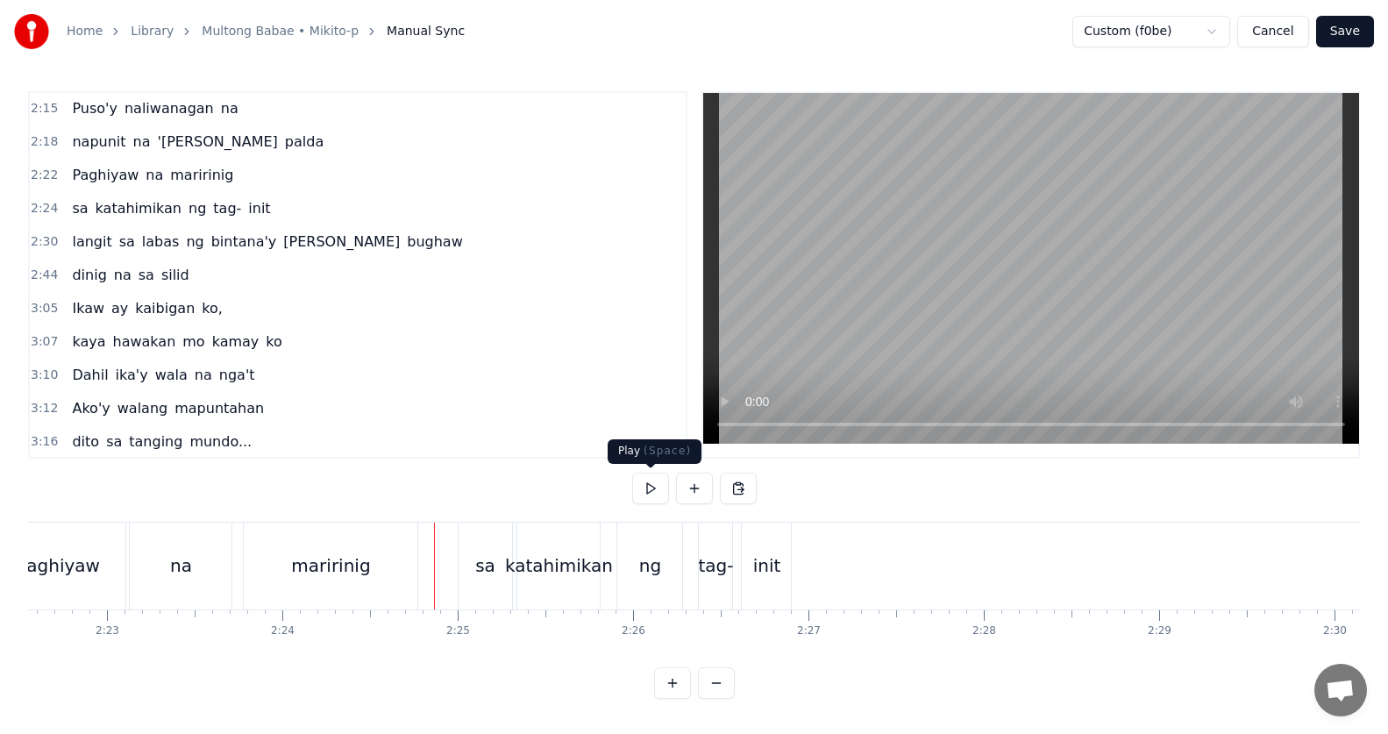
drag, startPoint x: 669, startPoint y: 476, endPoint x: 656, endPoint y: 482, distance: 14.5
click at [669, 475] on div at bounding box center [694, 489] width 125 height 32
click at [654, 484] on button at bounding box center [650, 489] width 37 height 32
click at [650, 491] on button at bounding box center [650, 489] width 37 height 32
click at [481, 580] on div "sa" at bounding box center [486, 566] width 54 height 87
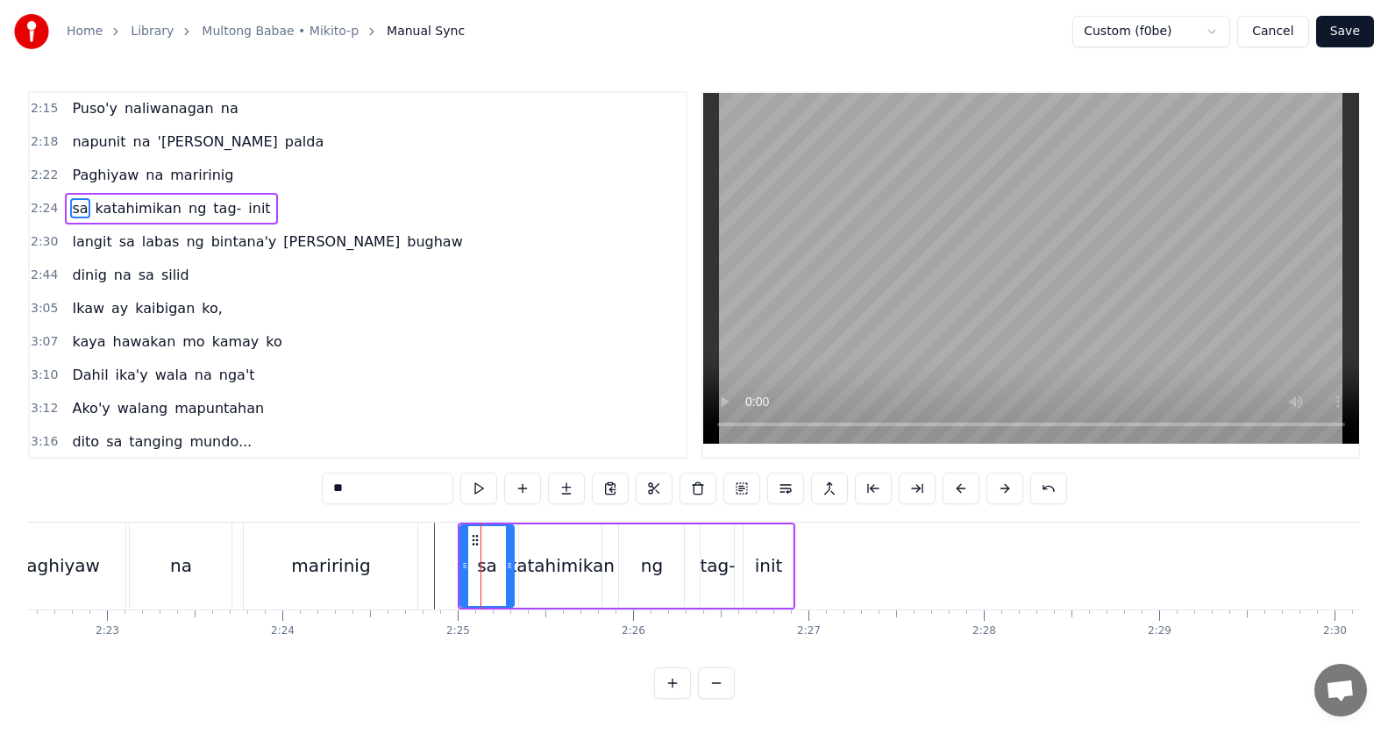
scroll to position [967, 0]
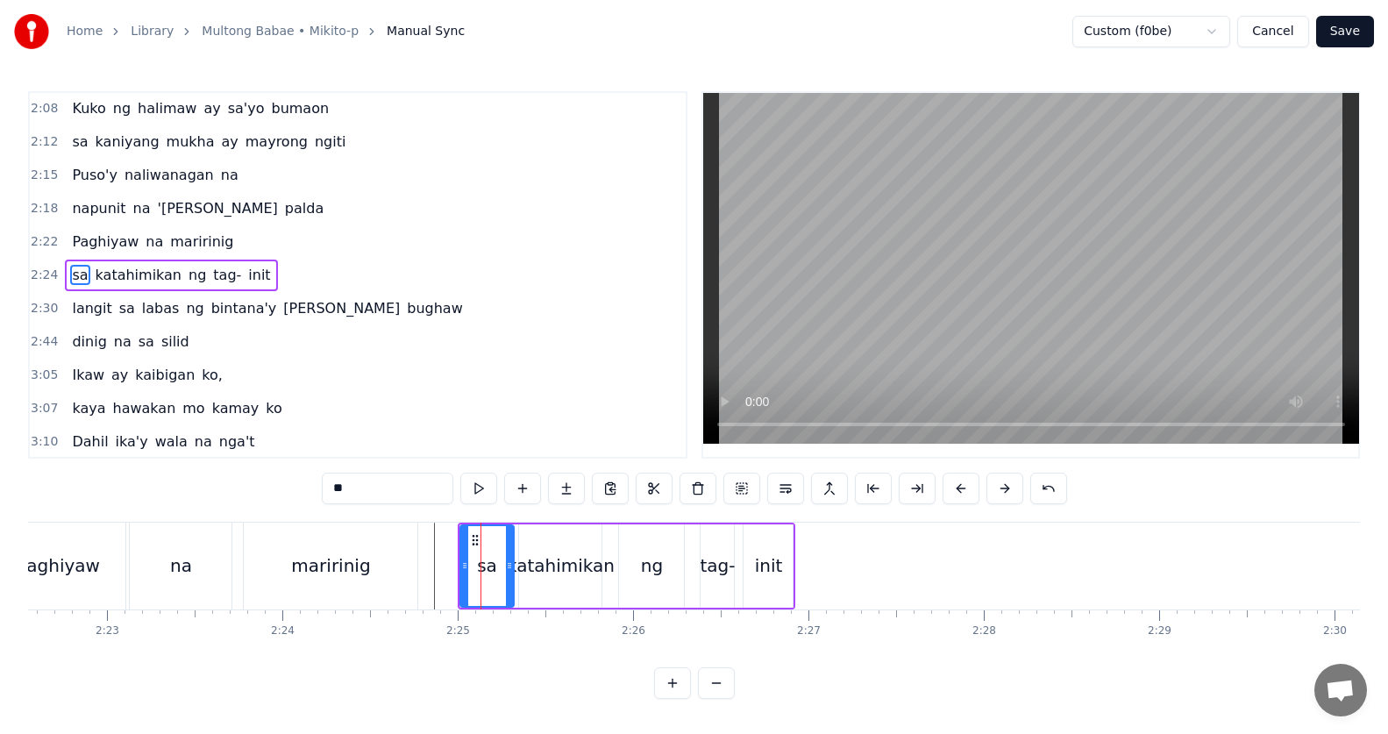
click at [165, 290] on div "sa katahimikan ng tag- init" at bounding box center [171, 276] width 212 height 32
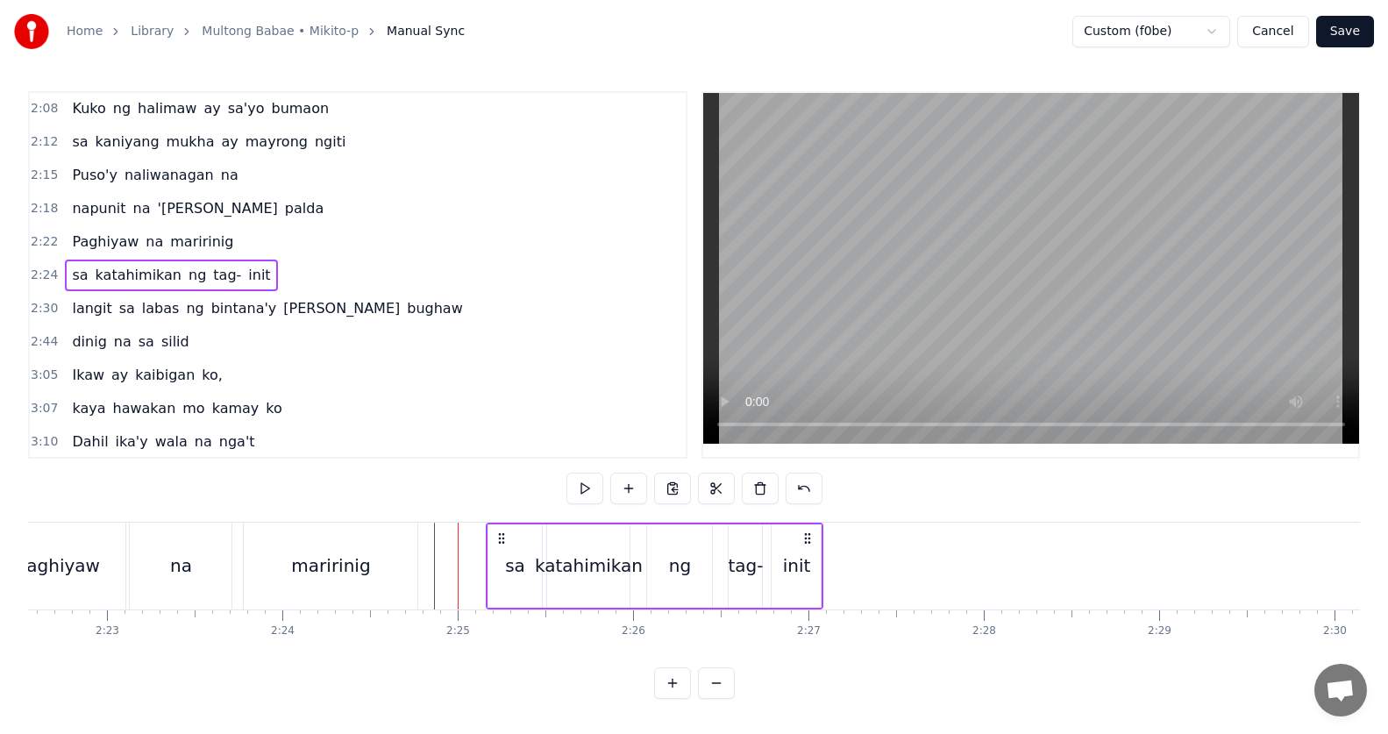
drag, startPoint x: 475, startPoint y: 537, endPoint x: 501, endPoint y: 533, distance: 25.7
click at [501, 533] on icon at bounding box center [502, 538] width 14 height 14
click at [527, 563] on div "sa" at bounding box center [517, 565] width 54 height 83
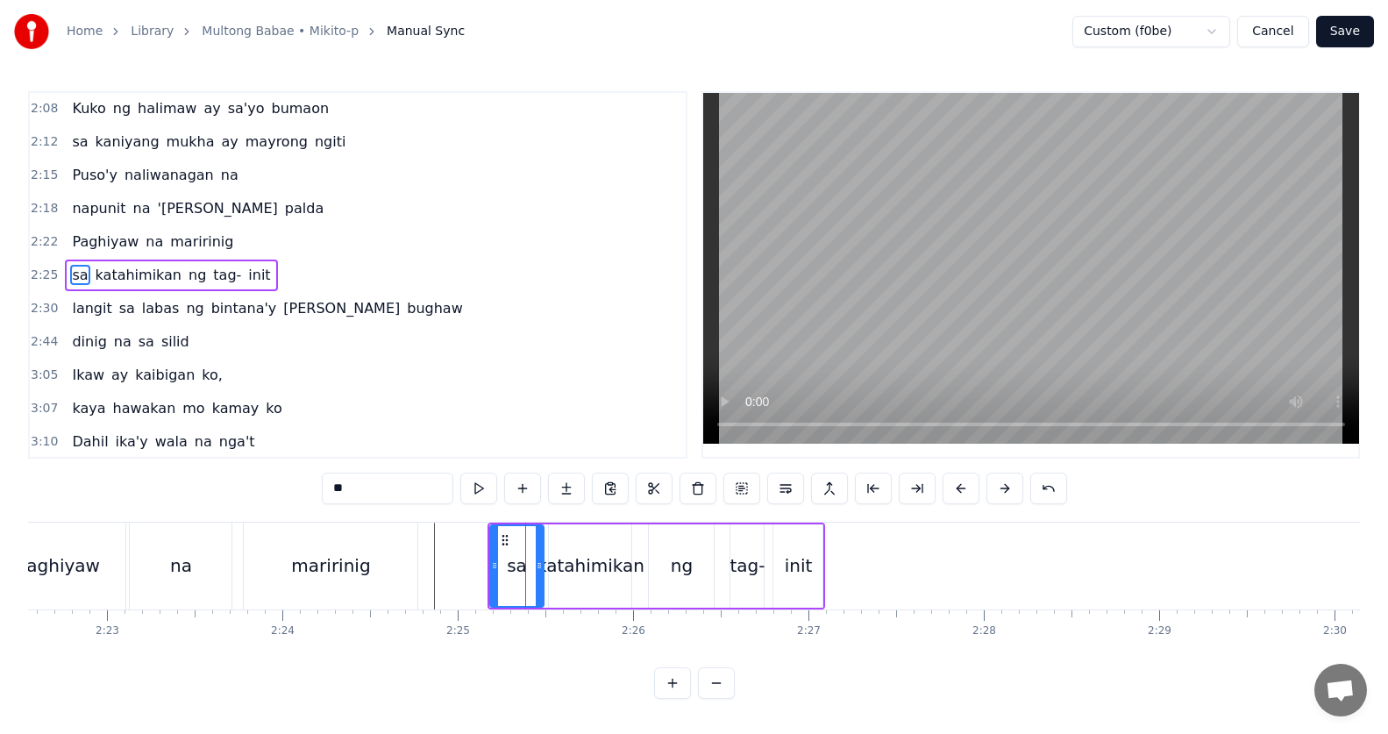
click at [545, 564] on div "sa" at bounding box center [517, 565] width 56 height 83
drag, startPoint x: 540, startPoint y: 566, endPoint x: 609, endPoint y: 564, distance: 68.4
click at [566, 566] on circle at bounding box center [565, 566] width 1 height 1
click at [609, 564] on div "katahimikan" at bounding box center [591, 565] width 108 height 26
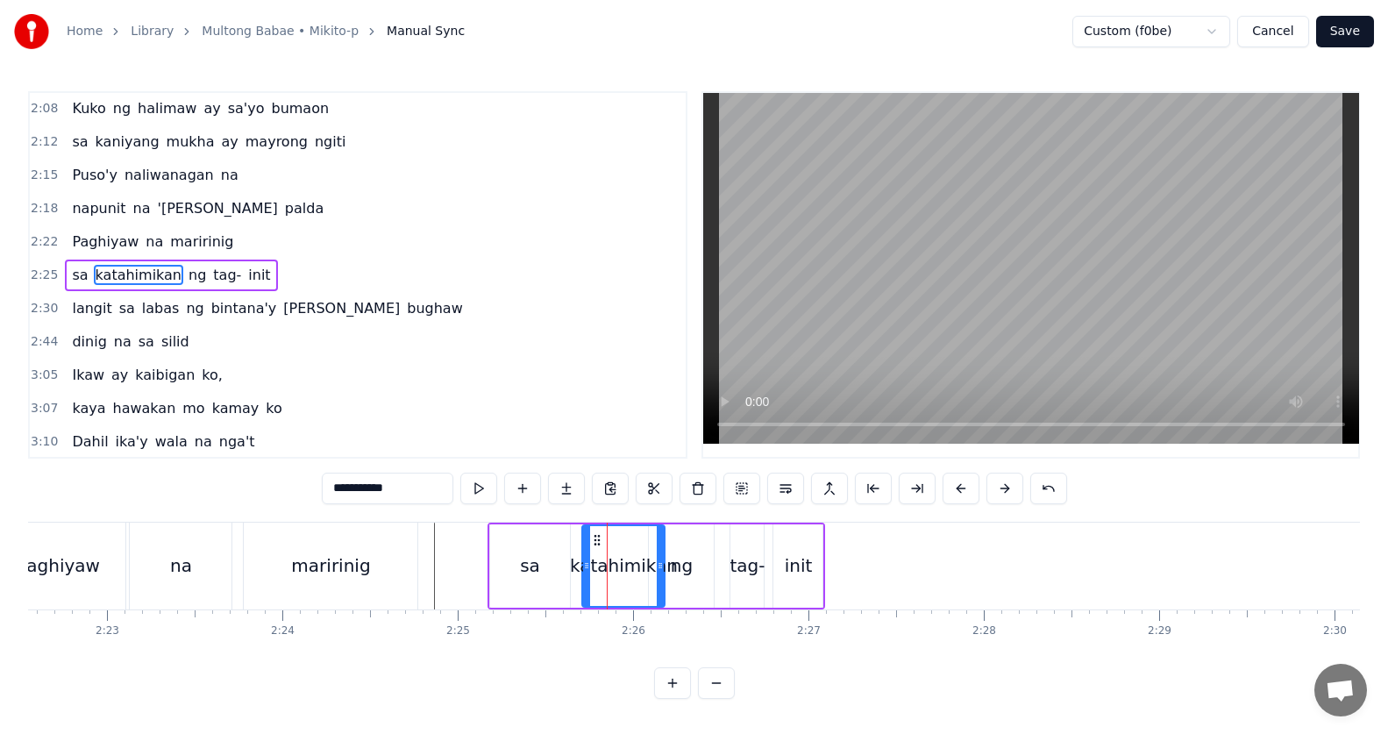
drag, startPoint x: 578, startPoint y: 541, endPoint x: 594, endPoint y: 545, distance: 16.4
click at [594, 545] on icon at bounding box center [597, 540] width 14 height 14
drag, startPoint x: 658, startPoint y: 567, endPoint x: 697, endPoint y: 572, distance: 39.8
click at [688, 569] on icon at bounding box center [684, 566] width 7 height 14
drag, startPoint x: 691, startPoint y: 565, endPoint x: 707, endPoint y: 570, distance: 16.6
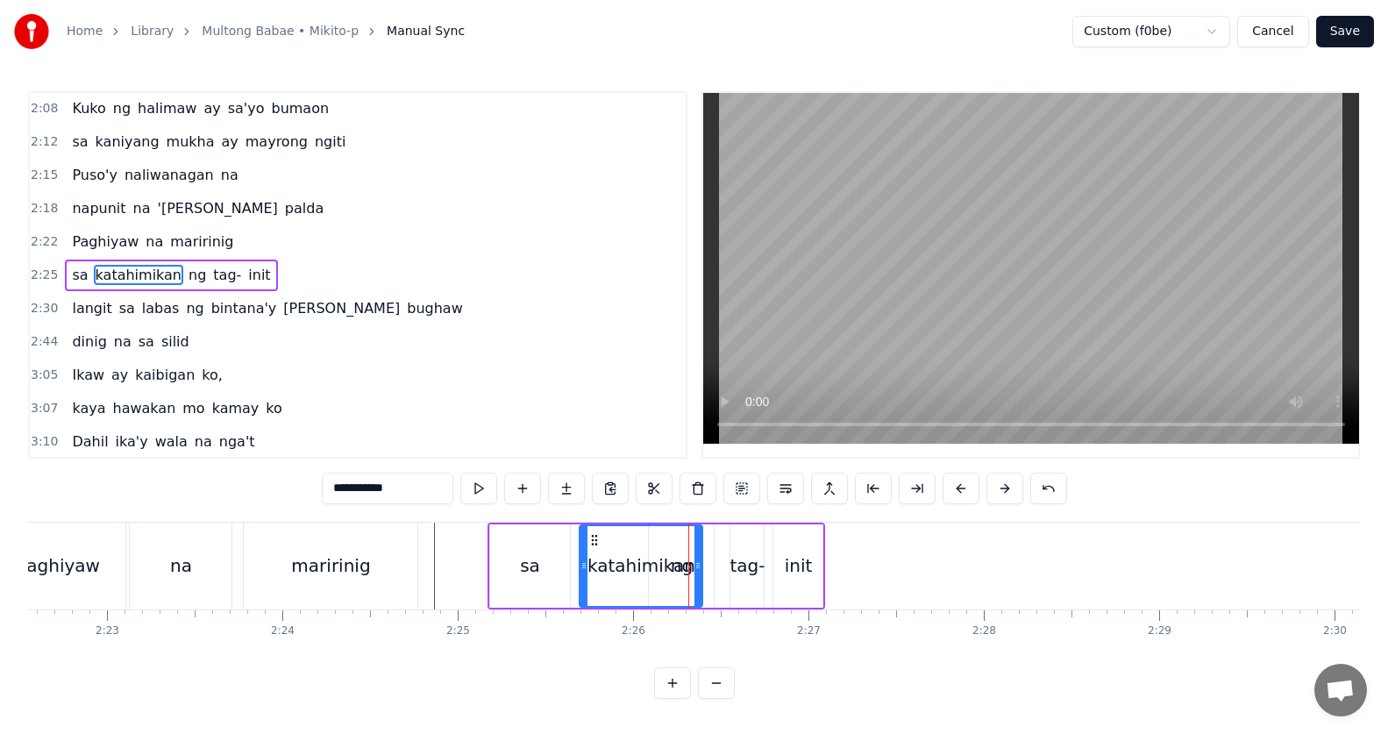
click at [700, 563] on icon at bounding box center [698, 566] width 7 height 14
click at [708, 571] on div "ng" at bounding box center [681, 565] width 65 height 83
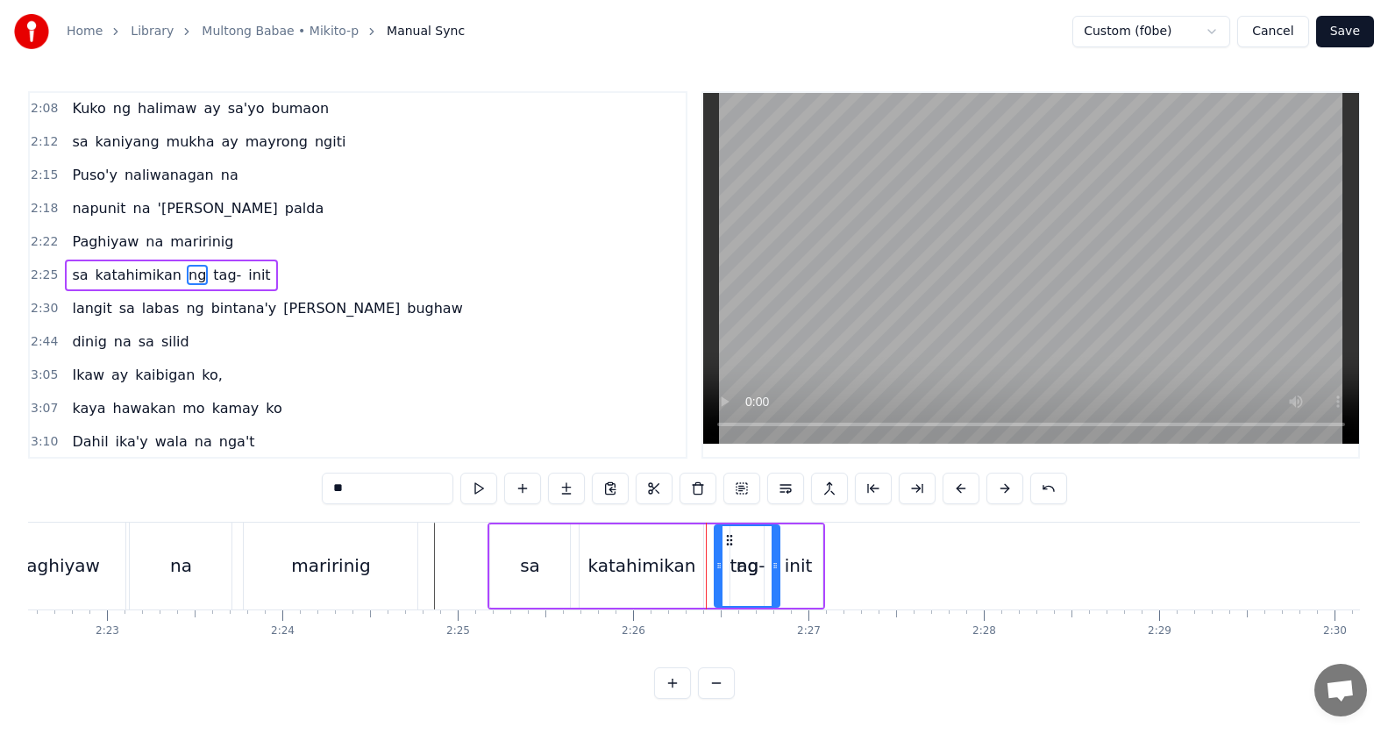
drag, startPoint x: 677, startPoint y: 538, endPoint x: 729, endPoint y: 550, distance: 53.2
click at [729, 550] on div "ng" at bounding box center [747, 566] width 63 height 80
click at [211, 270] on span "tag-" at bounding box center [227, 275] width 32 height 20
drag, startPoint x: 745, startPoint y: 545, endPoint x: 802, endPoint y: 567, distance: 61.9
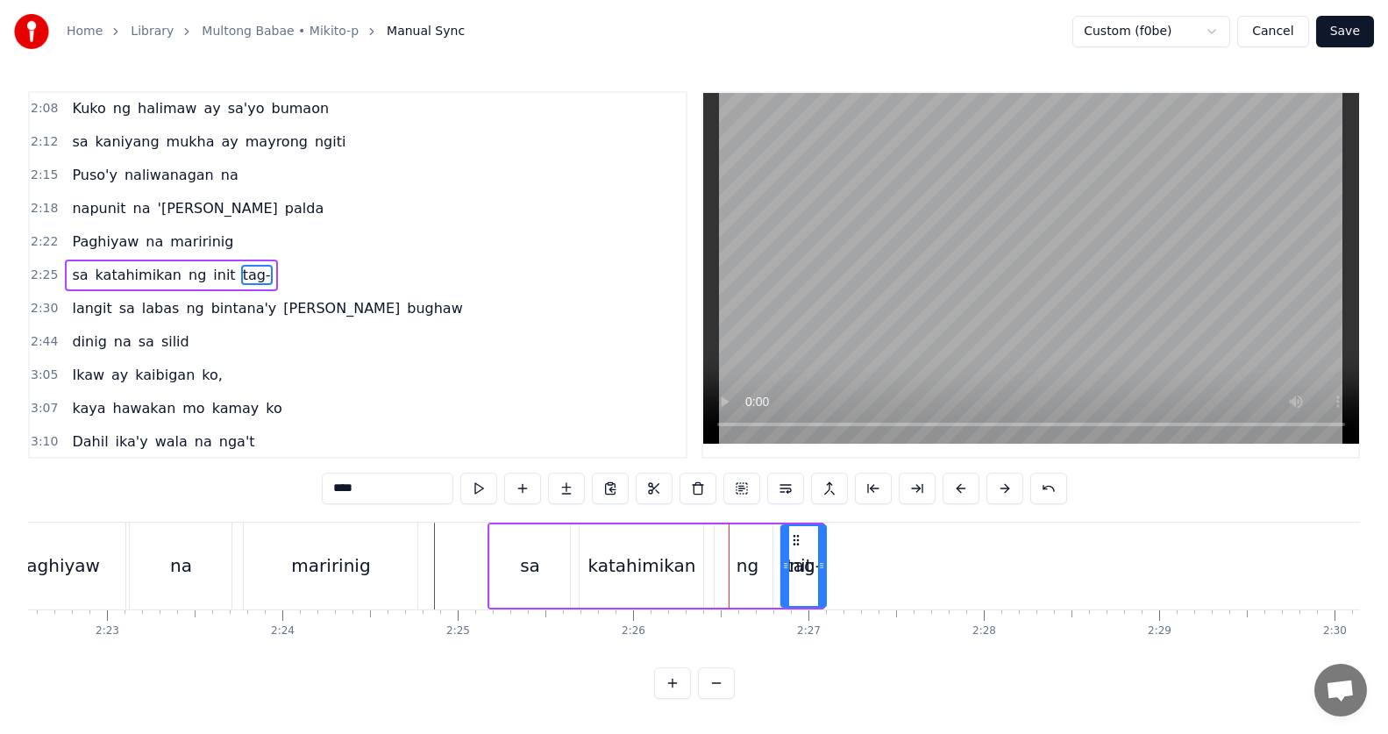
drag, startPoint x: 810, startPoint y: 568, endPoint x: 822, endPoint y: 568, distance: 11.4
click at [822, 568] on icon at bounding box center [821, 566] width 7 height 14
drag, startPoint x: 211, startPoint y: 277, endPoint x: 269, endPoint y: 313, distance: 68.1
click at [211, 277] on span "init" at bounding box center [223, 275] width 25 height 20
type input "****"
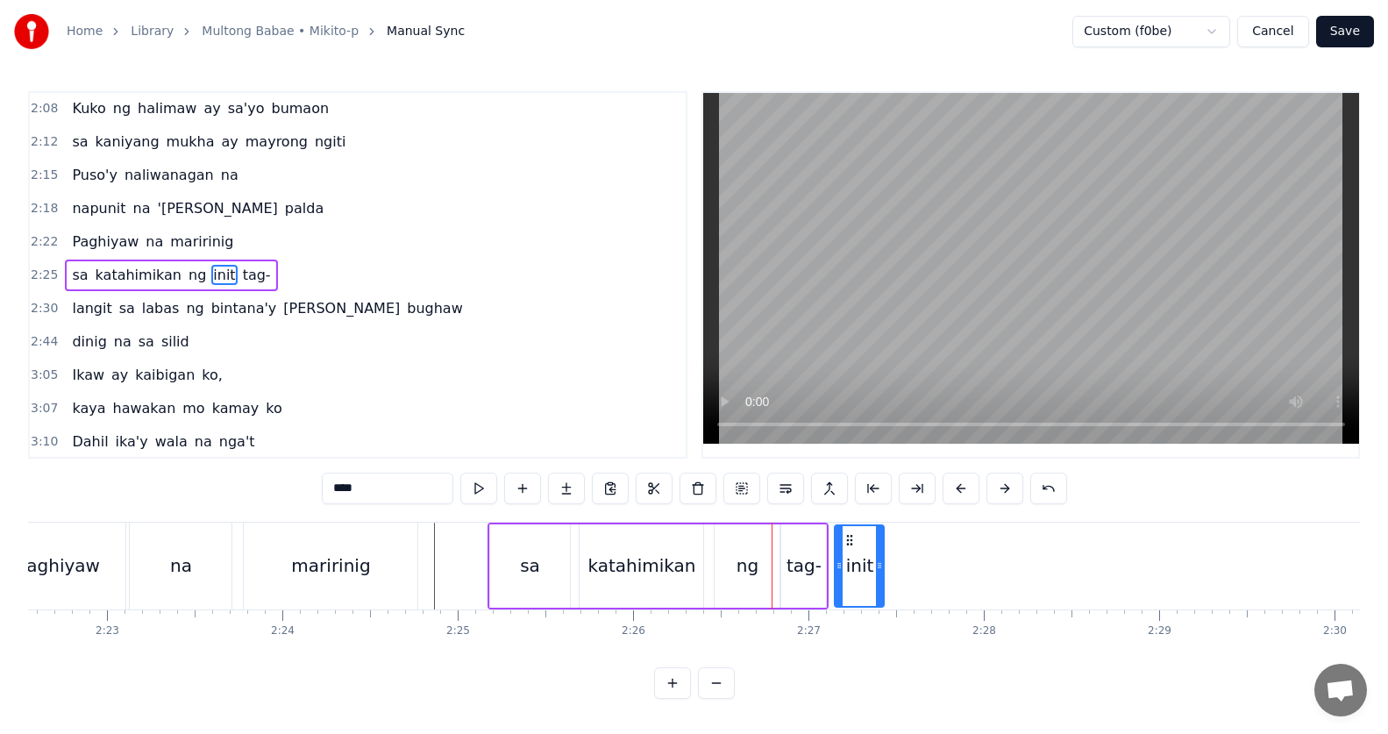
drag, startPoint x: 789, startPoint y: 540, endPoint x: 861, endPoint y: 566, distance: 76.3
drag, startPoint x: 873, startPoint y: 570, endPoint x: 923, endPoint y: 581, distance: 51.1
click at [938, 572] on icon at bounding box center [934, 566] width 7 height 14
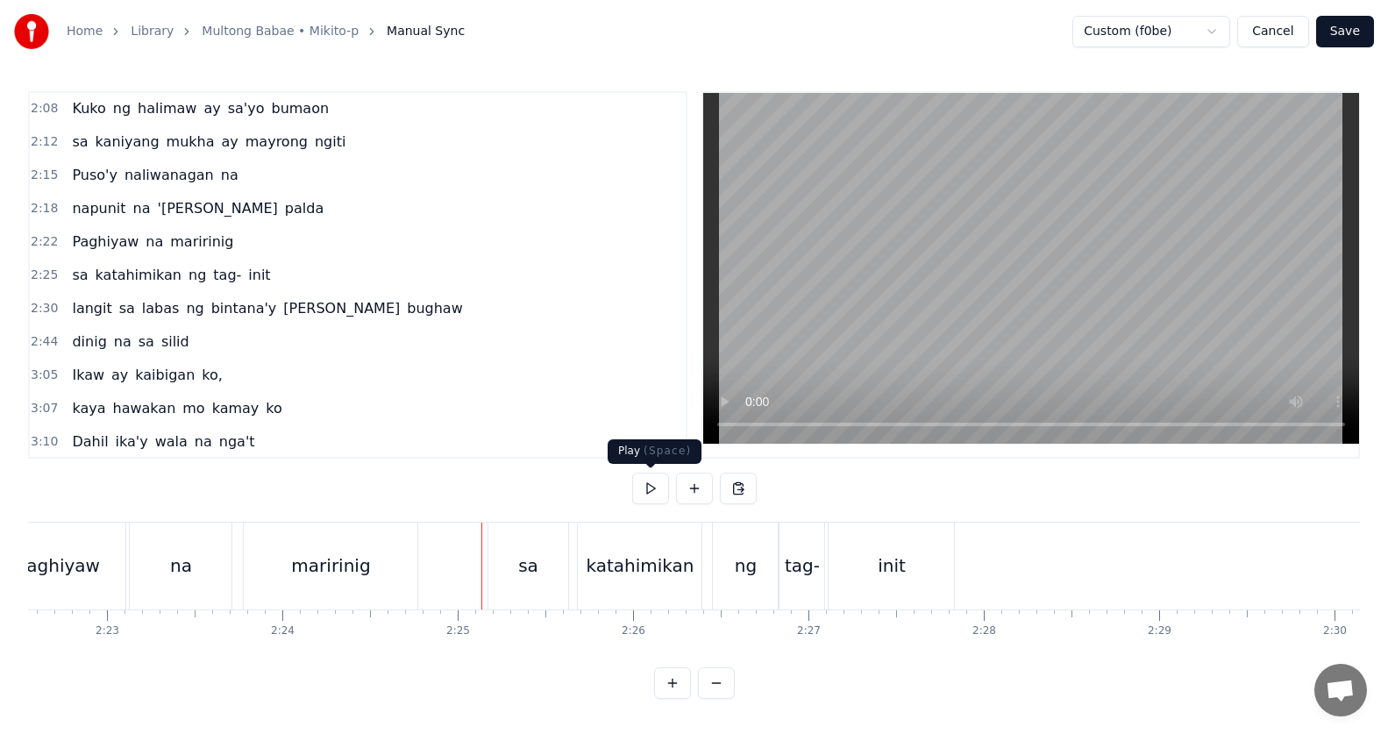
click at [642, 489] on button at bounding box center [650, 489] width 37 height 32
click at [662, 494] on button at bounding box center [650, 489] width 37 height 32
click at [659, 575] on div "katahimikan" at bounding box center [640, 565] width 108 height 26
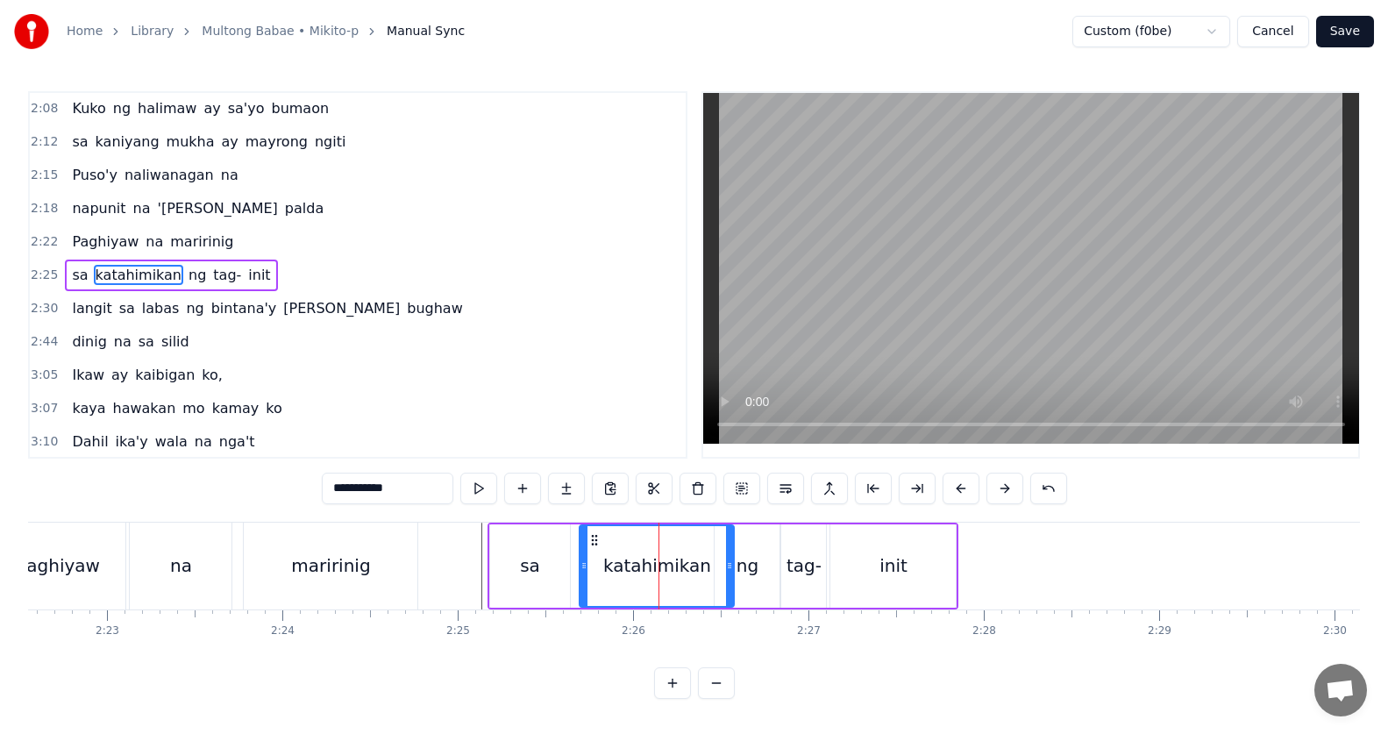
drag, startPoint x: 699, startPoint y: 574, endPoint x: 730, endPoint y: 569, distance: 31.1
click at [730, 569] on div at bounding box center [729, 566] width 7 height 80
click at [747, 568] on div "ng" at bounding box center [748, 565] width 22 height 26
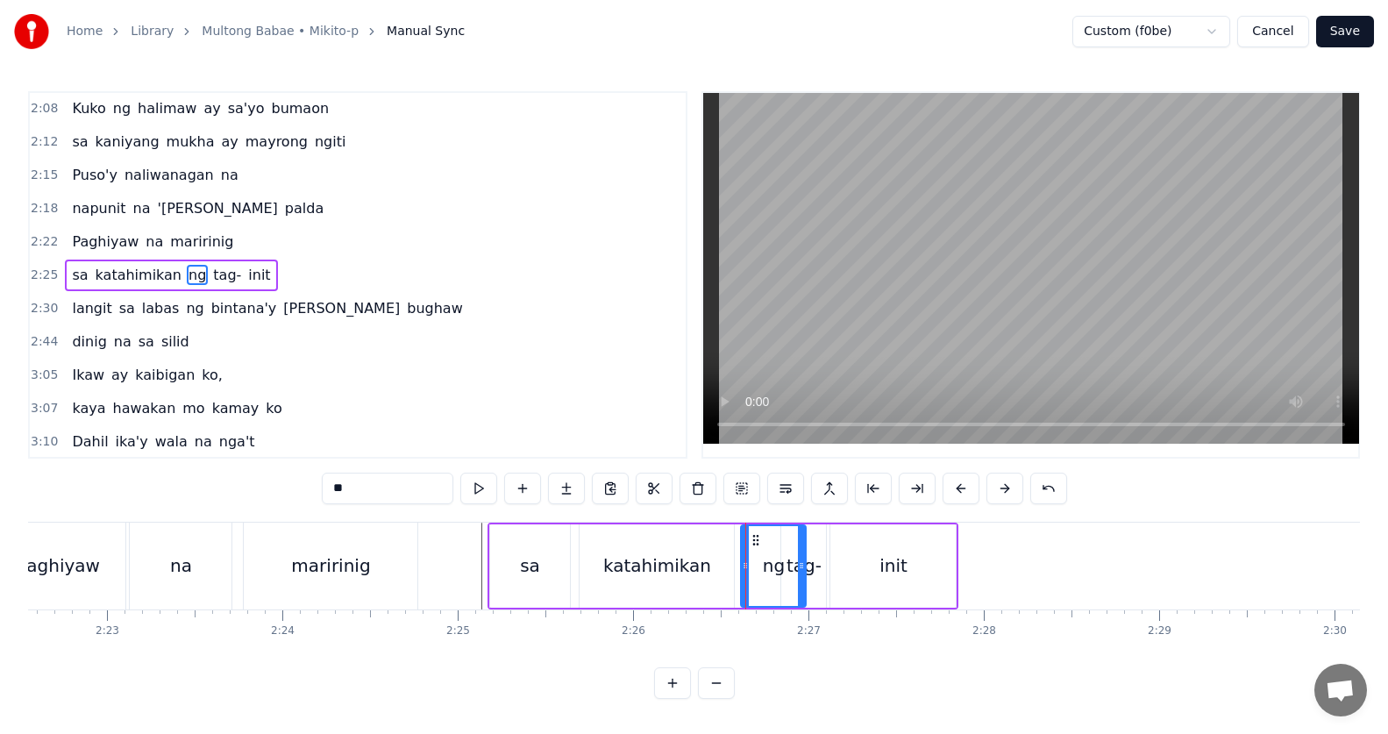
drag, startPoint x: 731, startPoint y: 536, endPoint x: 782, endPoint y: 555, distance: 54.4
click at [758, 547] on div "ng" at bounding box center [773, 566] width 63 height 80
click at [809, 555] on div "tag-" at bounding box center [804, 565] width 35 height 26
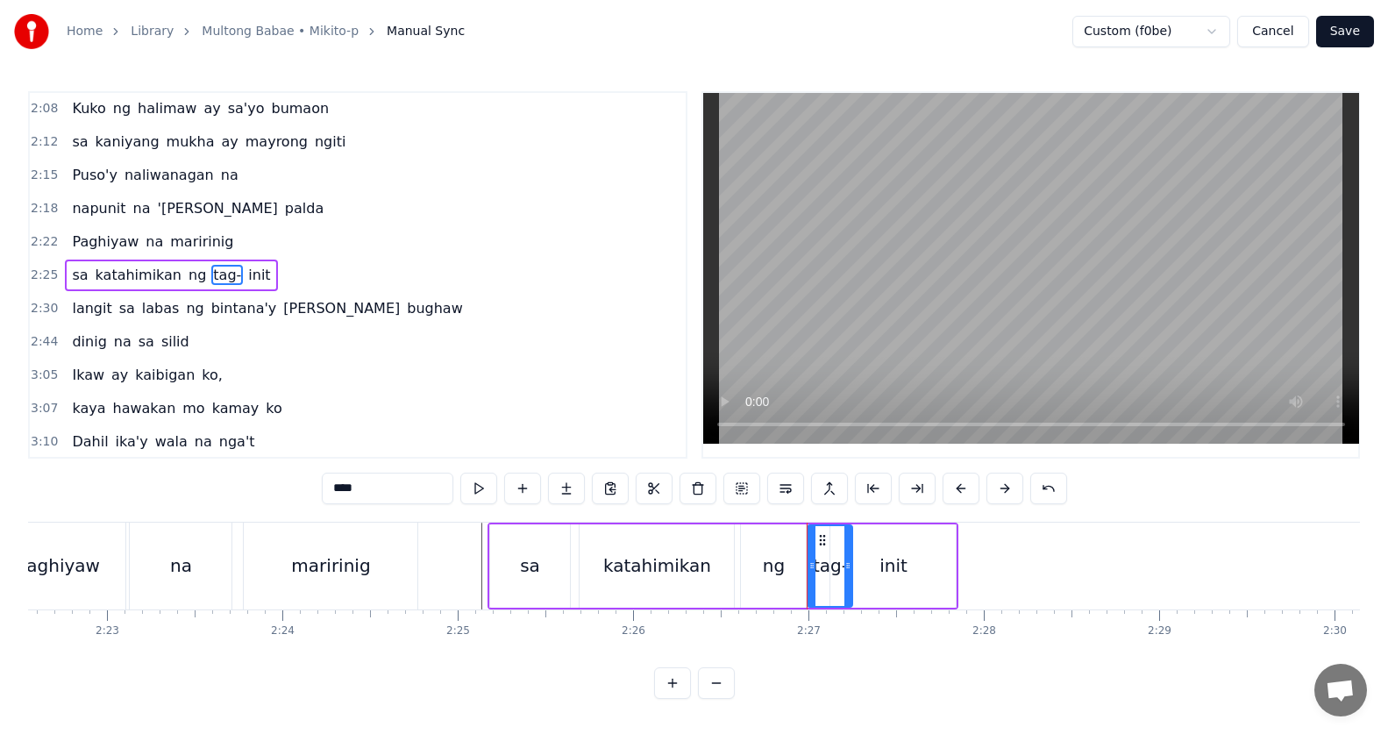
drag, startPoint x: 793, startPoint y: 541, endPoint x: 855, endPoint y: 553, distance: 63.5
click at [819, 548] on div "tag-" at bounding box center [830, 566] width 43 height 80
click at [869, 550] on div "init" at bounding box center [892, 565] width 125 height 83
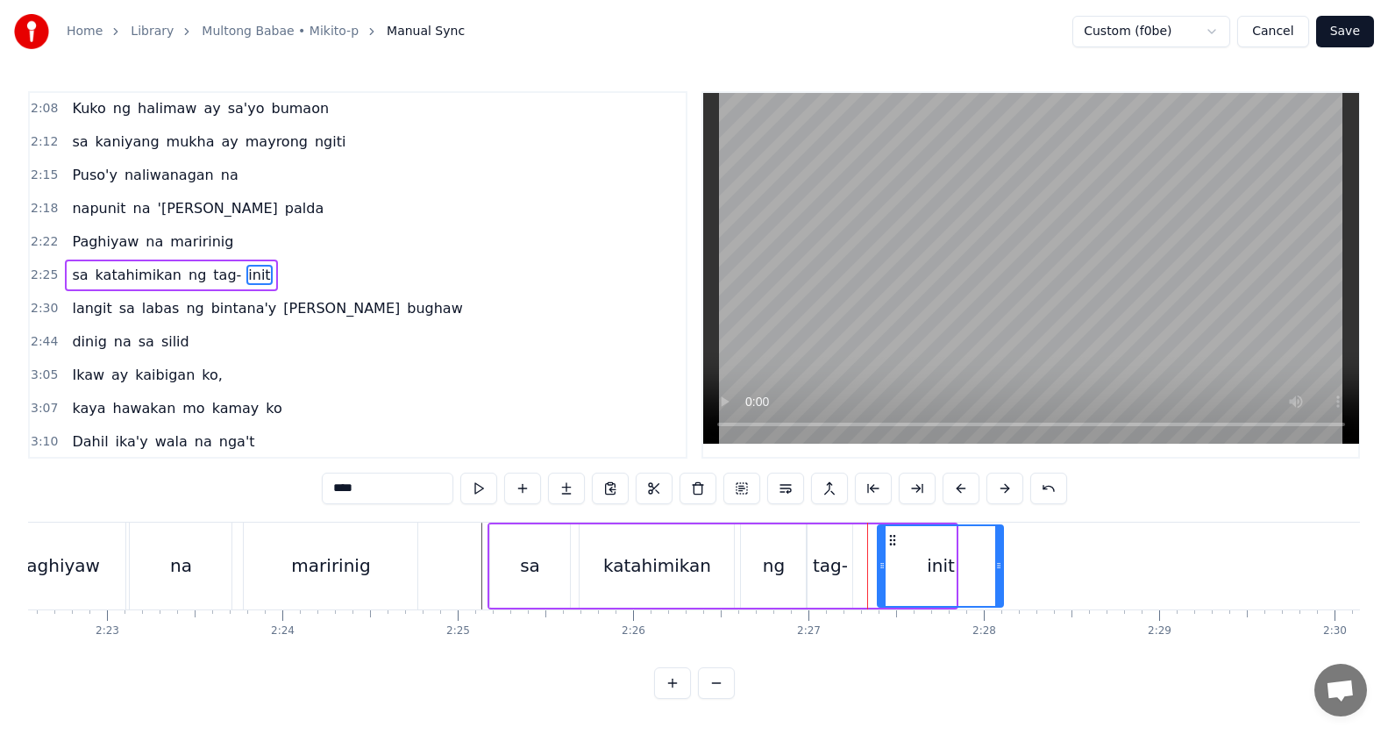
drag, startPoint x: 856, startPoint y: 540, endPoint x: 848, endPoint y: 557, distance: 18.4
click at [900, 545] on icon at bounding box center [893, 540] width 14 height 14
click at [830, 561] on div "tag-" at bounding box center [830, 565] width 35 height 26
type input "****"
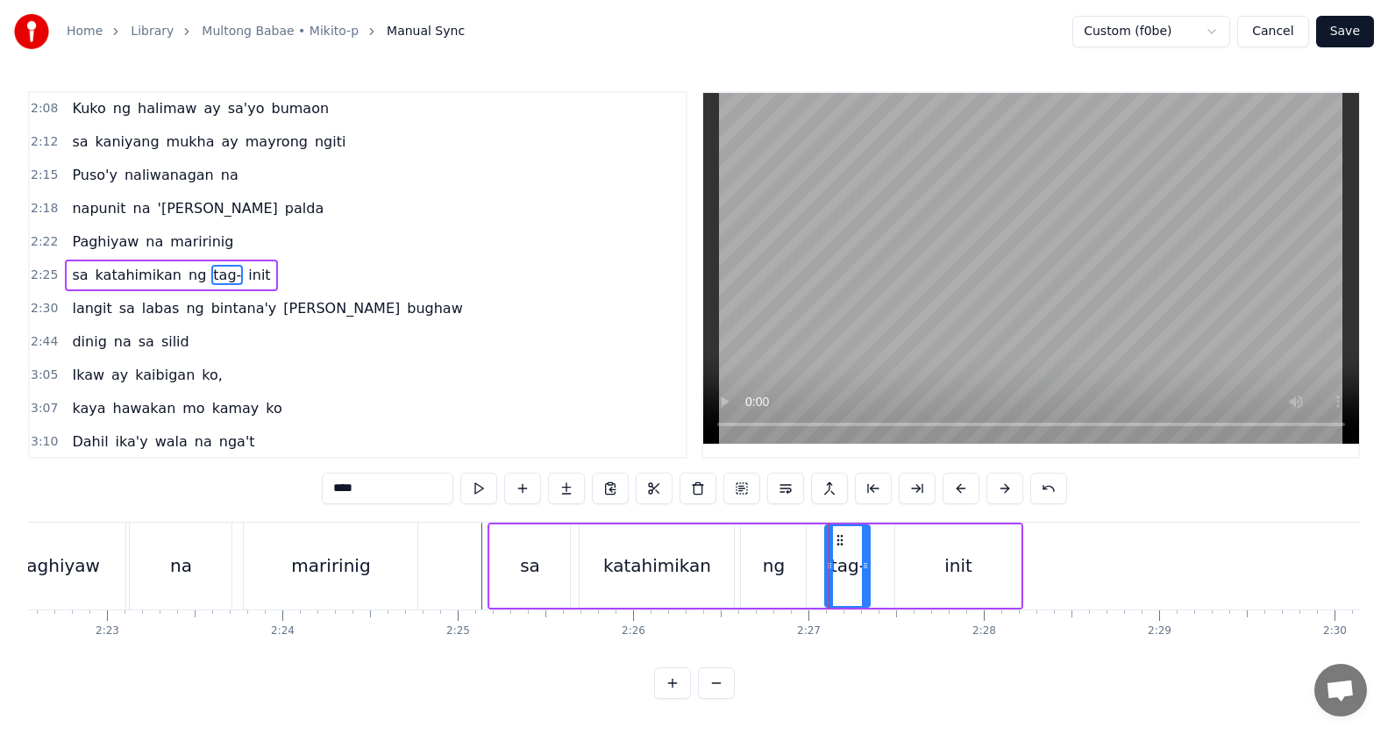
drag, startPoint x: 828, startPoint y: 540, endPoint x: 616, endPoint y: 568, distance: 213.2
click at [840, 541] on icon at bounding box center [840, 540] width 14 height 14
click at [446, 574] on div at bounding box center [136, 566] width 50220 height 87
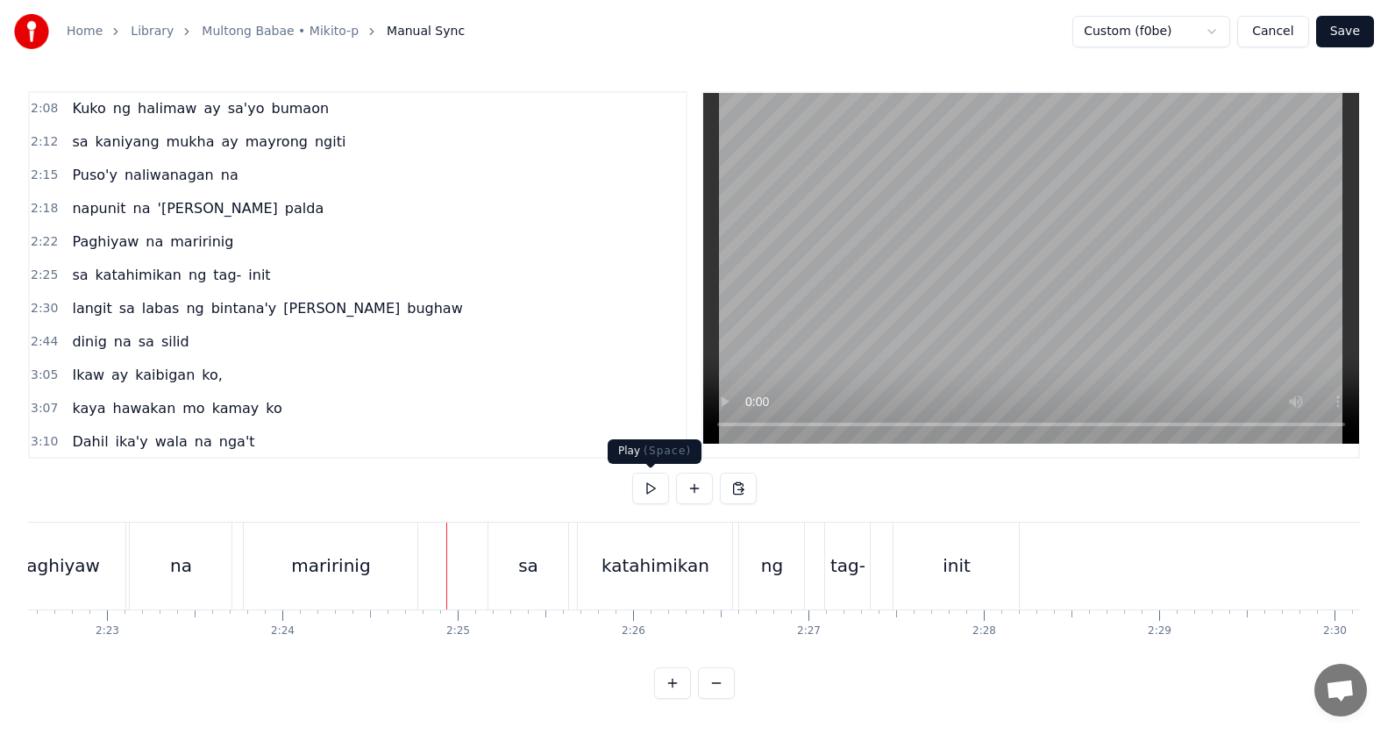
click at [652, 488] on button at bounding box center [650, 489] width 37 height 32
drag, startPoint x: 963, startPoint y: 597, endPoint x: 980, endPoint y: 583, distance: 21.8
click at [964, 595] on div "init" at bounding box center [956, 566] width 125 height 87
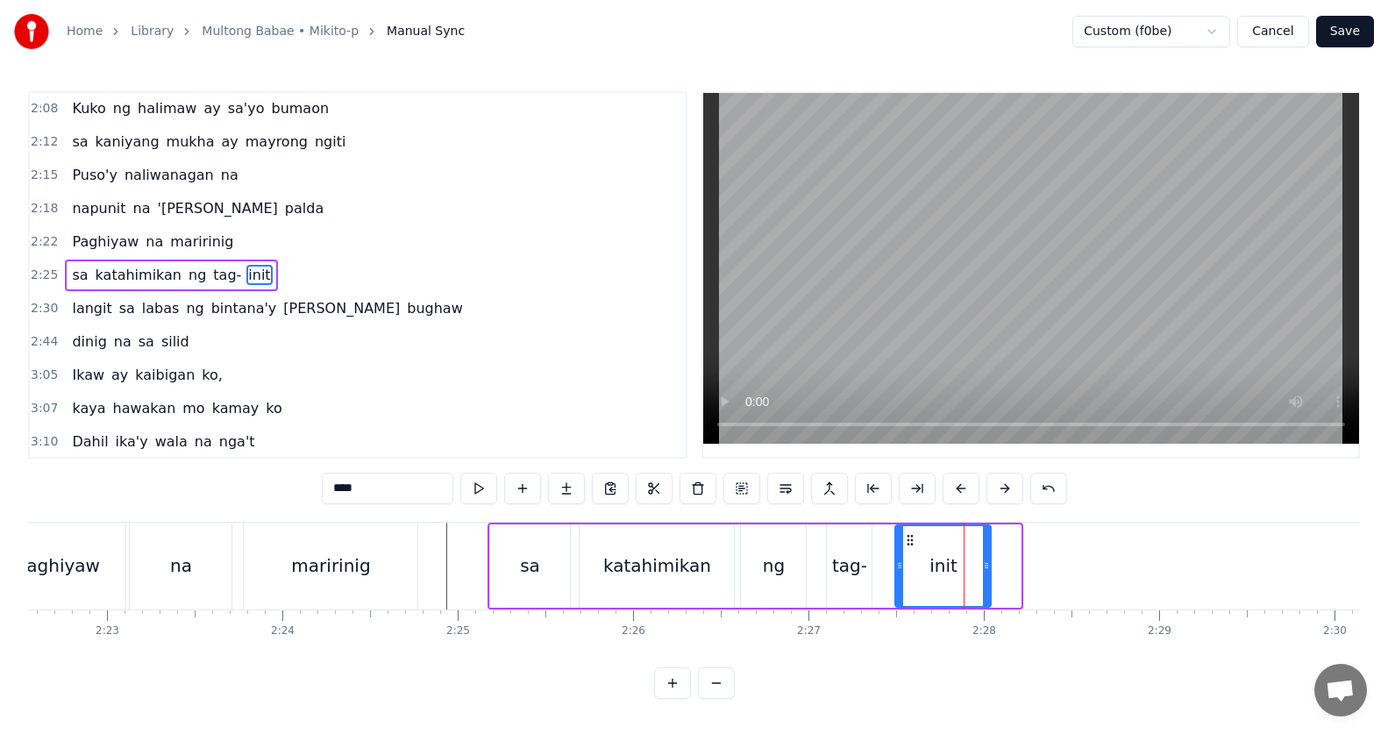
drag, startPoint x: 1019, startPoint y: 575, endPoint x: 766, endPoint y: 588, distance: 252.9
click at [983, 579] on div at bounding box center [986, 566] width 7 height 80
click at [717, 581] on div "katahimikan" at bounding box center [657, 565] width 154 height 83
type input "**********"
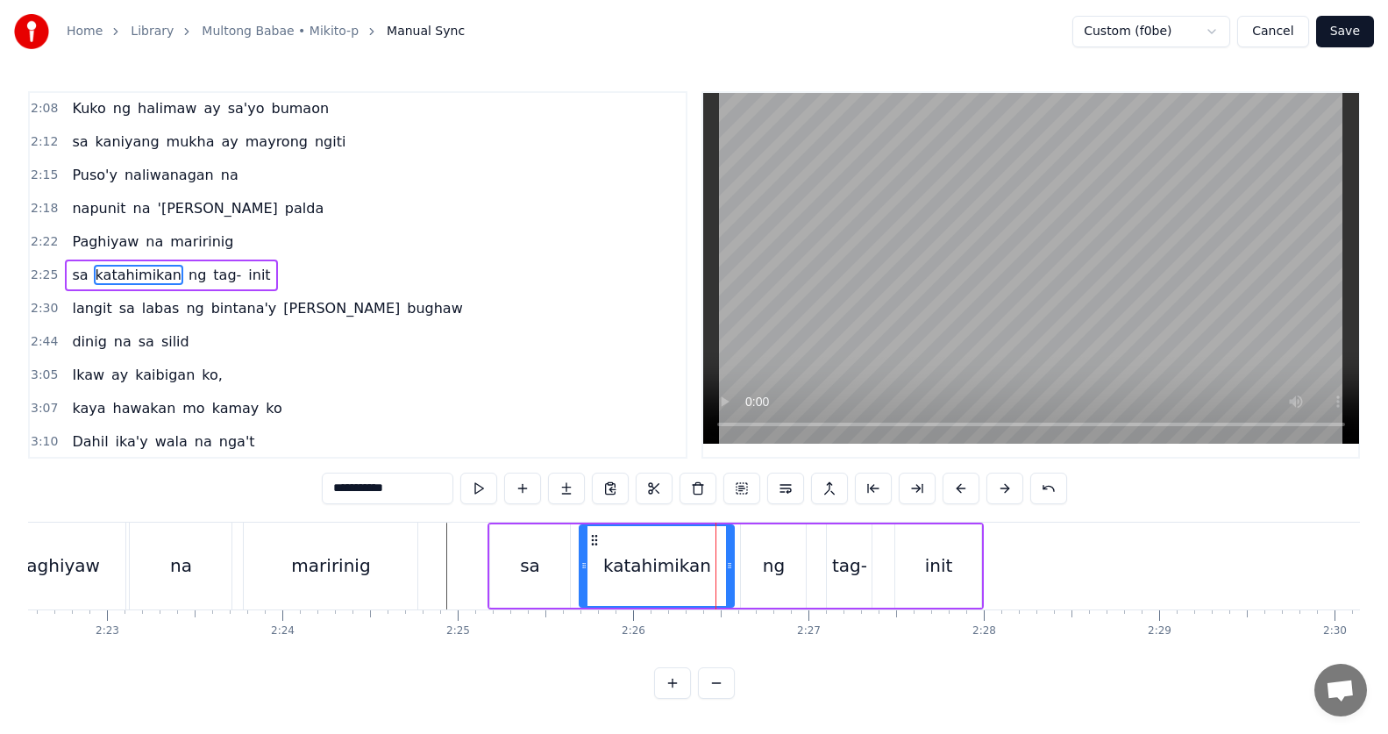
click at [445, 552] on div at bounding box center [136, 566] width 50220 height 87
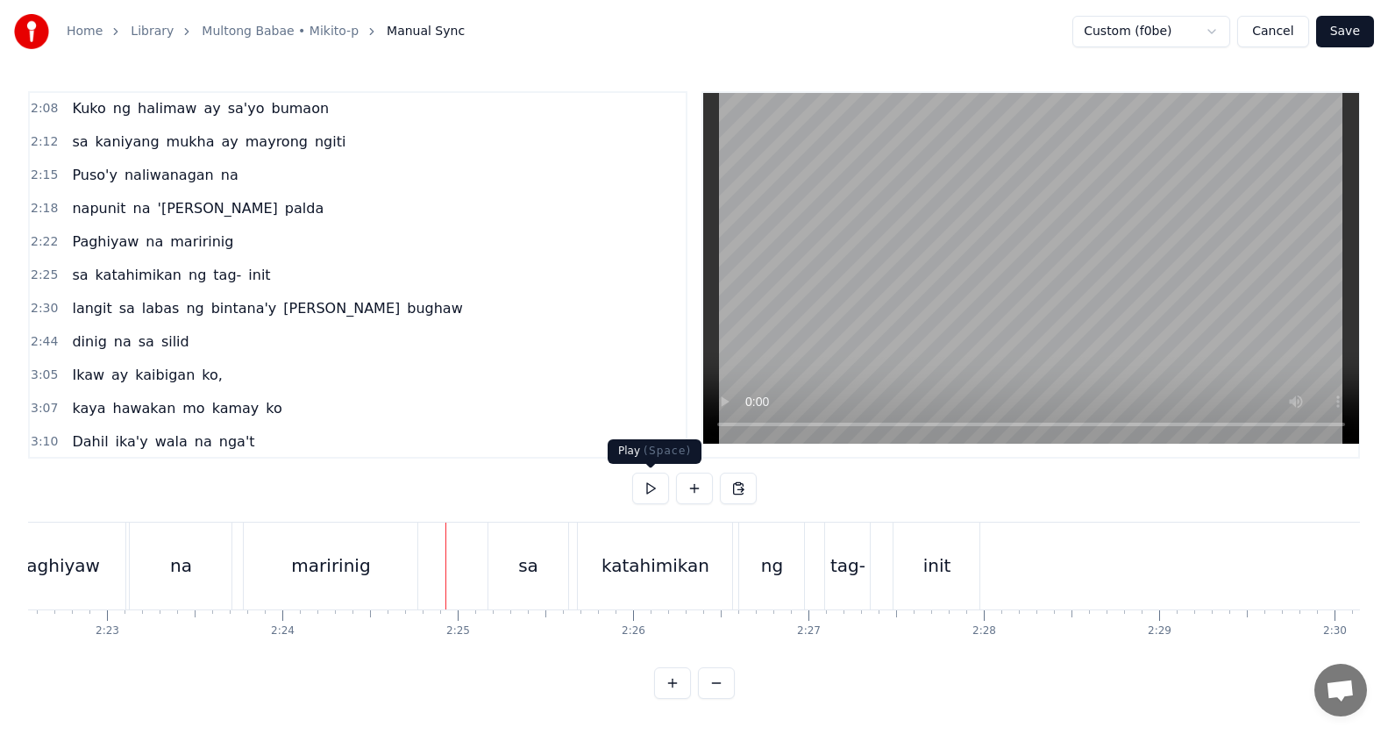
click at [652, 495] on button at bounding box center [650, 489] width 37 height 32
click at [652, 494] on button at bounding box center [650, 489] width 37 height 32
click at [102, 354] on div "dinig na sa silid" at bounding box center [130, 342] width 131 height 32
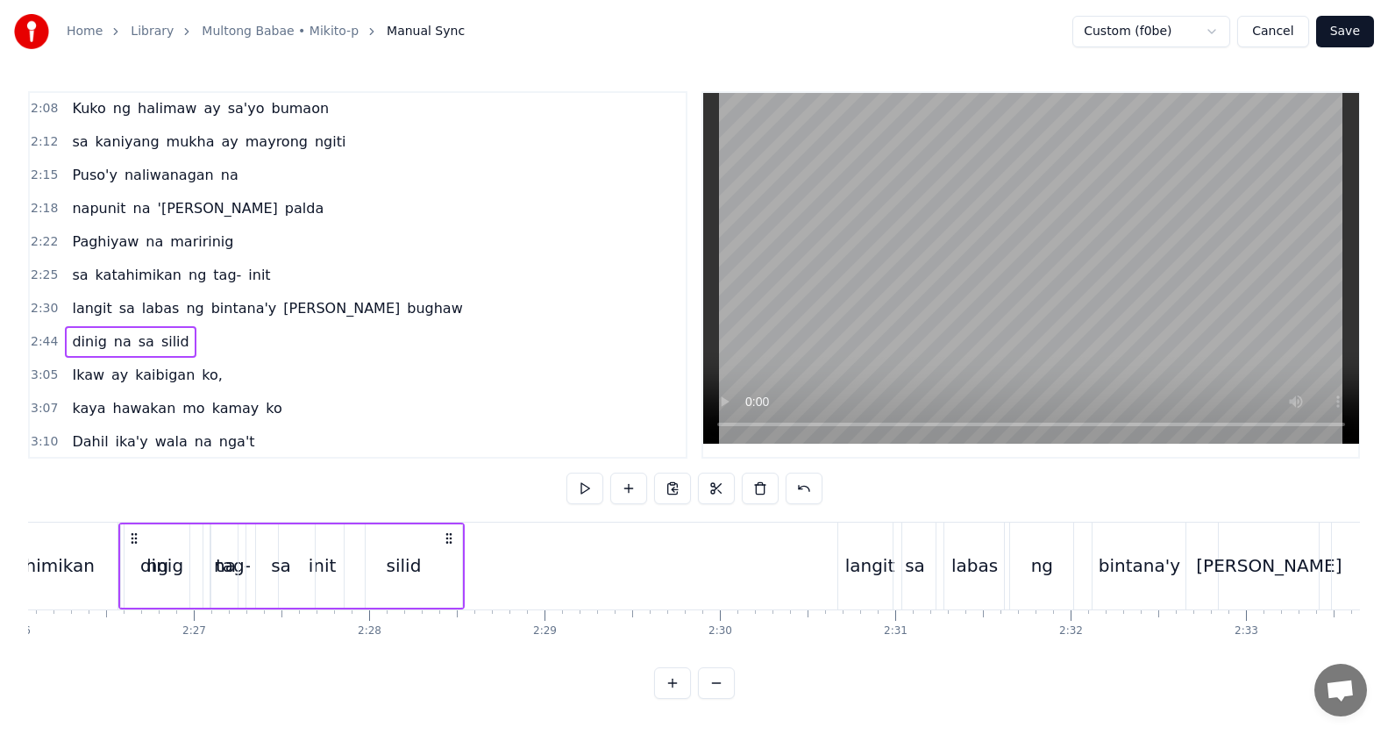
scroll to position [0, 25603]
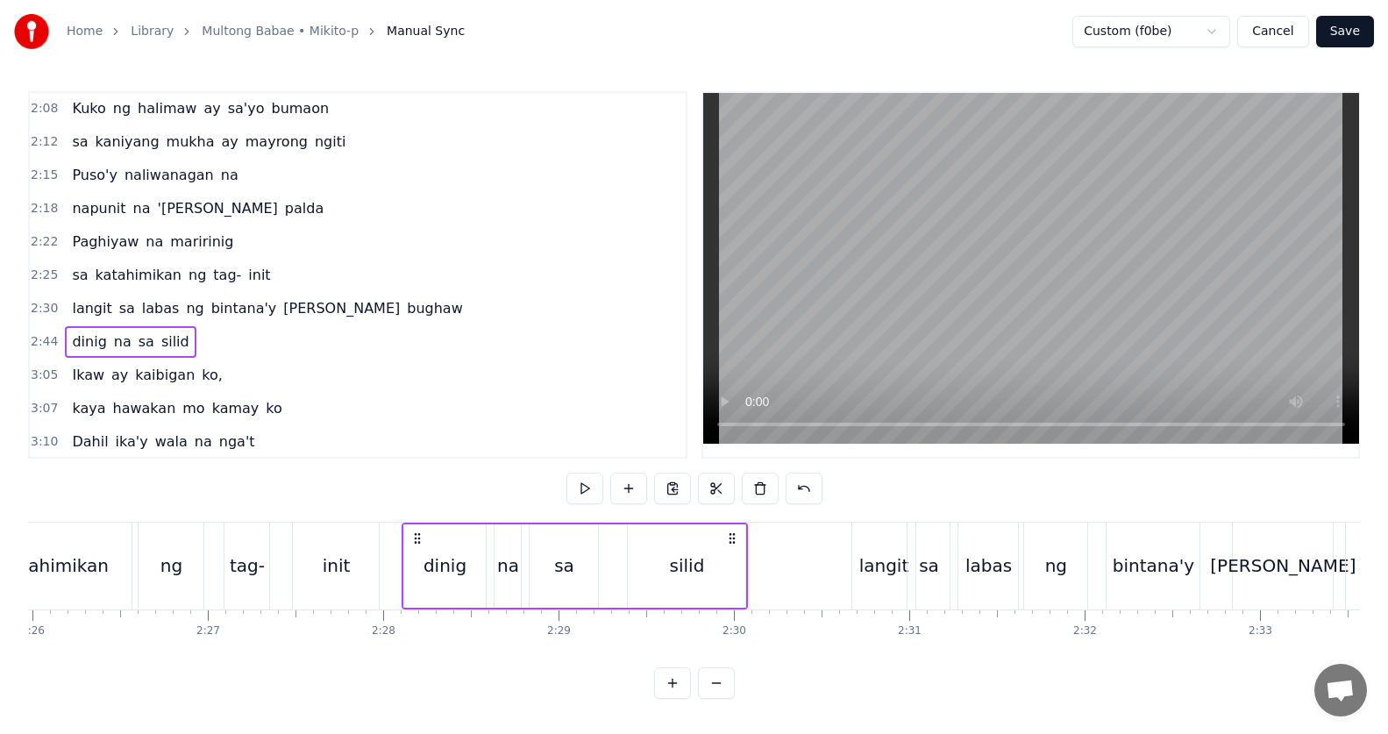
drag, startPoint x: 129, startPoint y: 538, endPoint x: 414, endPoint y: 559, distance: 285.7
click at [414, 559] on div "dinig na sa silid" at bounding box center [575, 566] width 347 height 87
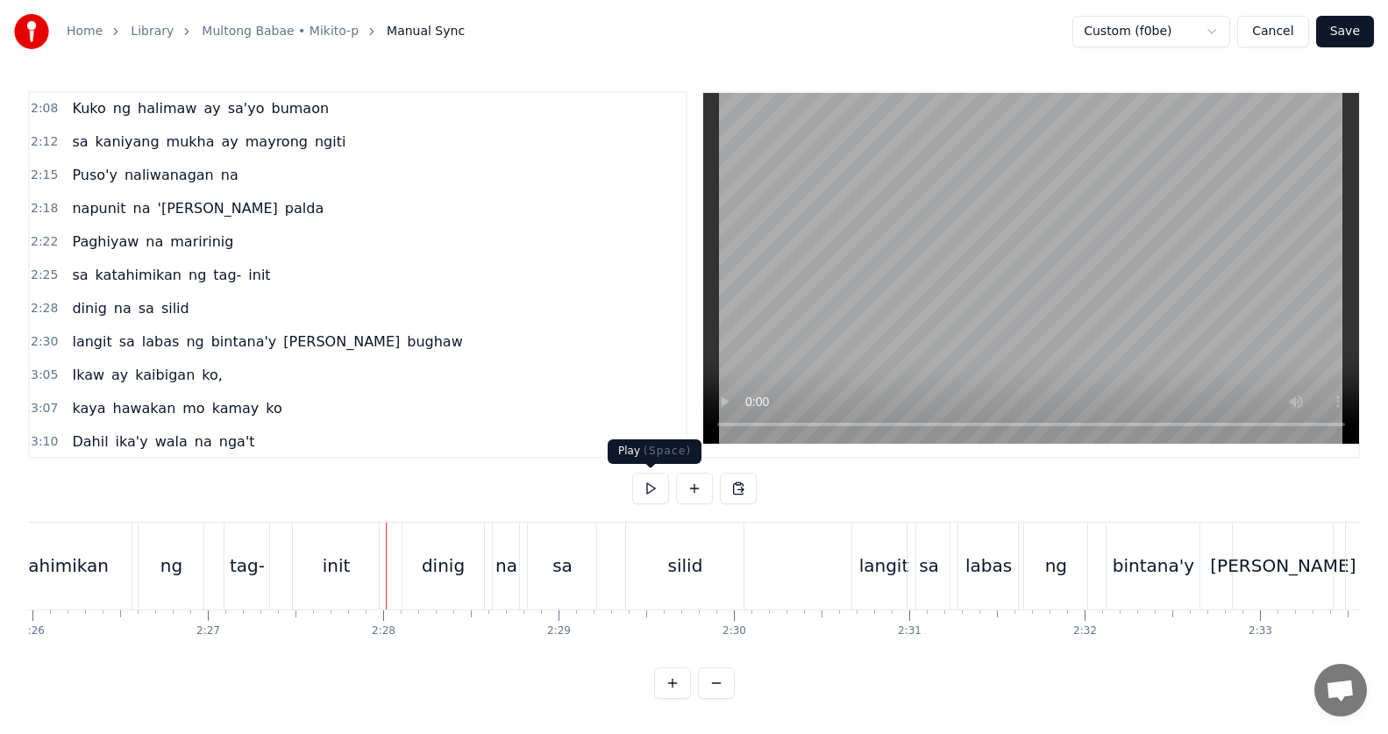
click at [643, 484] on button at bounding box center [650, 489] width 37 height 32
click at [645, 482] on button at bounding box center [650, 489] width 37 height 32
click at [137, 325] on div "2:30 langit sa labas ng bintana'y [PERSON_NAME]" at bounding box center [358, 341] width 656 height 33
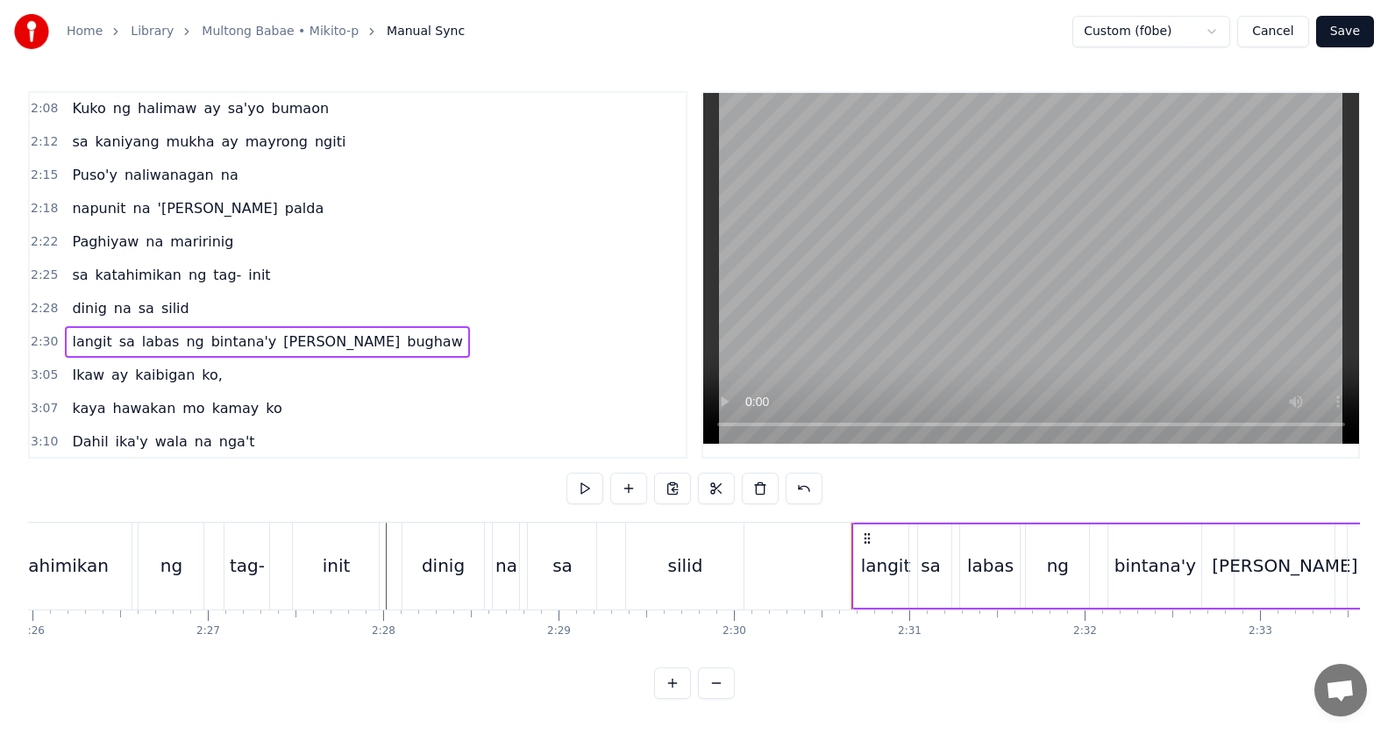
click at [128, 321] on div "dinig na sa silid" at bounding box center [130, 309] width 131 height 32
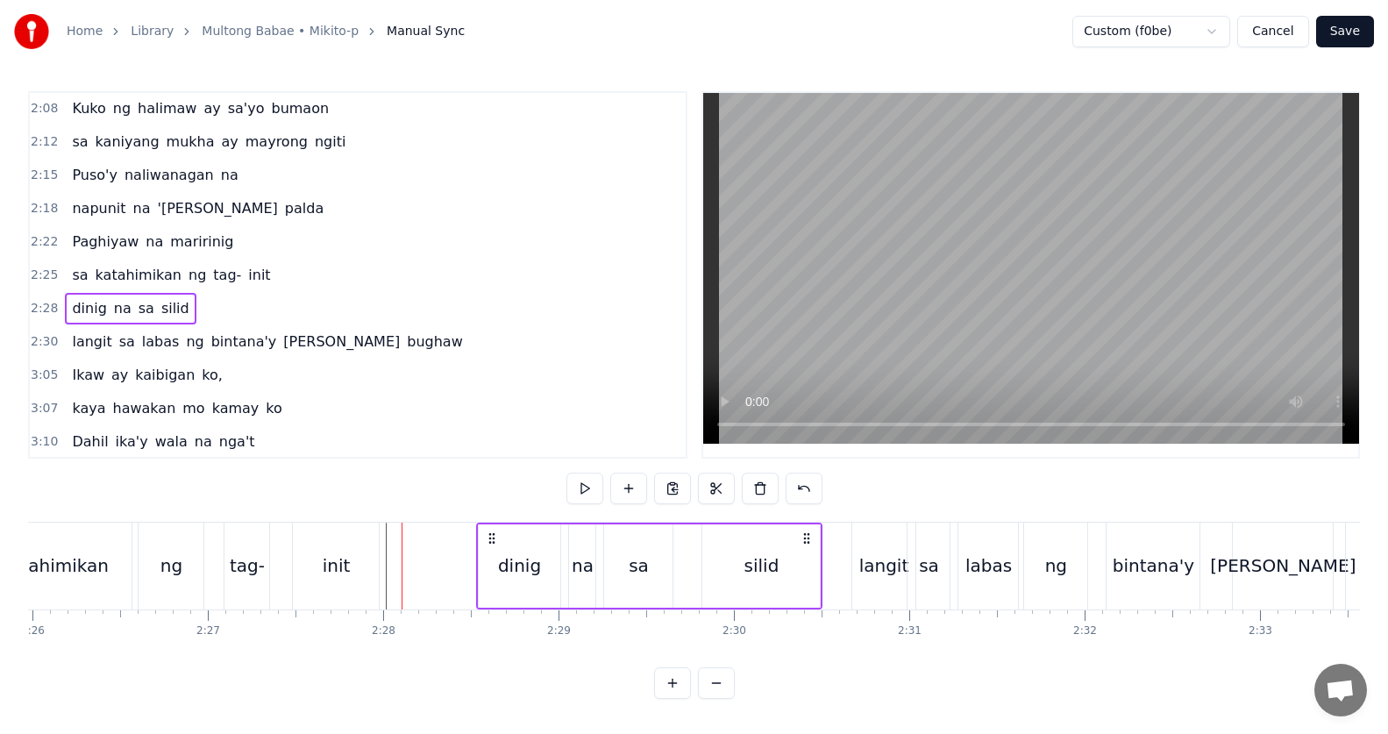
drag, startPoint x: 415, startPoint y: 538, endPoint x: 467, endPoint y: 565, distance: 58.4
click at [490, 538] on circle at bounding box center [489, 538] width 1 height 1
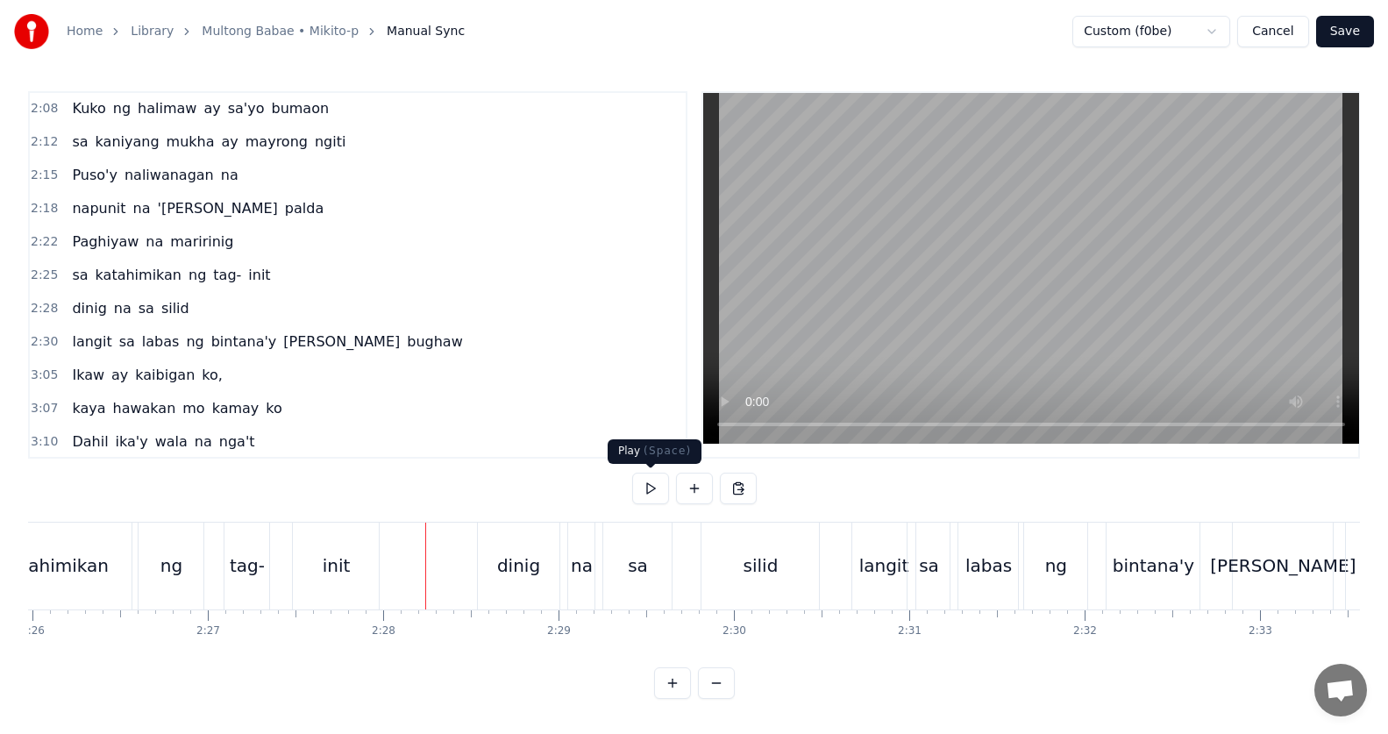
click at [650, 480] on button at bounding box center [650, 489] width 37 height 32
click at [652, 474] on button at bounding box center [650, 489] width 37 height 32
click at [722, 560] on div "silid" at bounding box center [761, 566] width 118 height 87
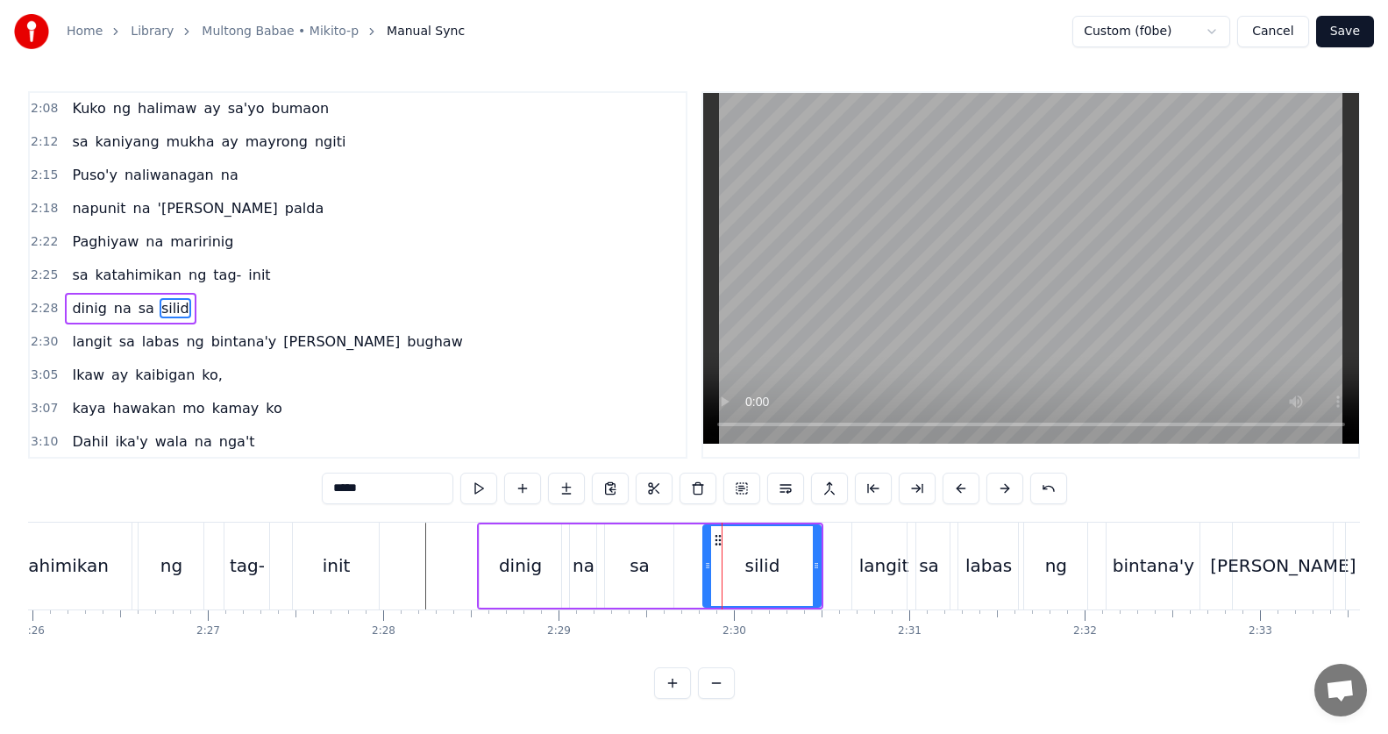
scroll to position [1001, 0]
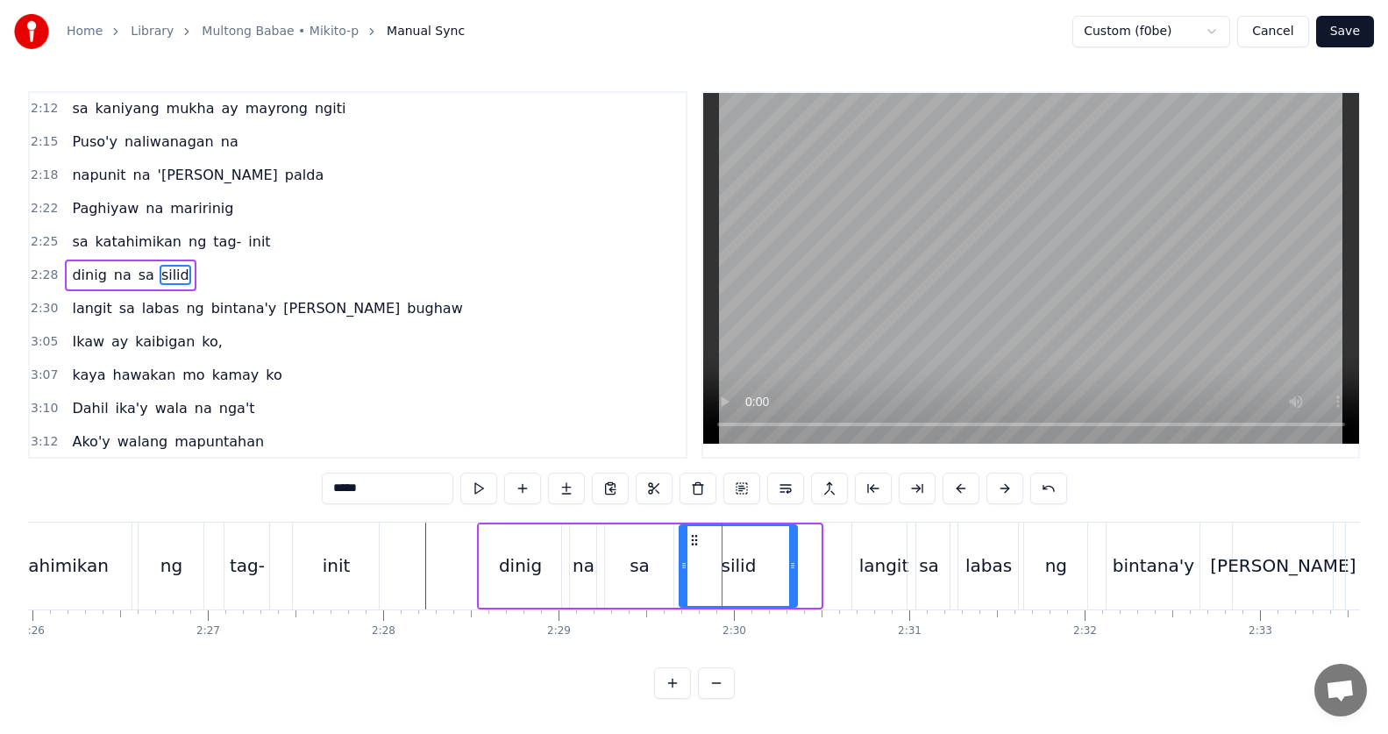
drag, startPoint x: 720, startPoint y: 538, endPoint x: 696, endPoint y: 542, distance: 24.1
click at [696, 542] on icon at bounding box center [695, 540] width 14 height 14
drag, startPoint x: 792, startPoint y: 565, endPoint x: 759, endPoint y: 573, distance: 34.2
click at [759, 573] on div at bounding box center [761, 566] width 7 height 80
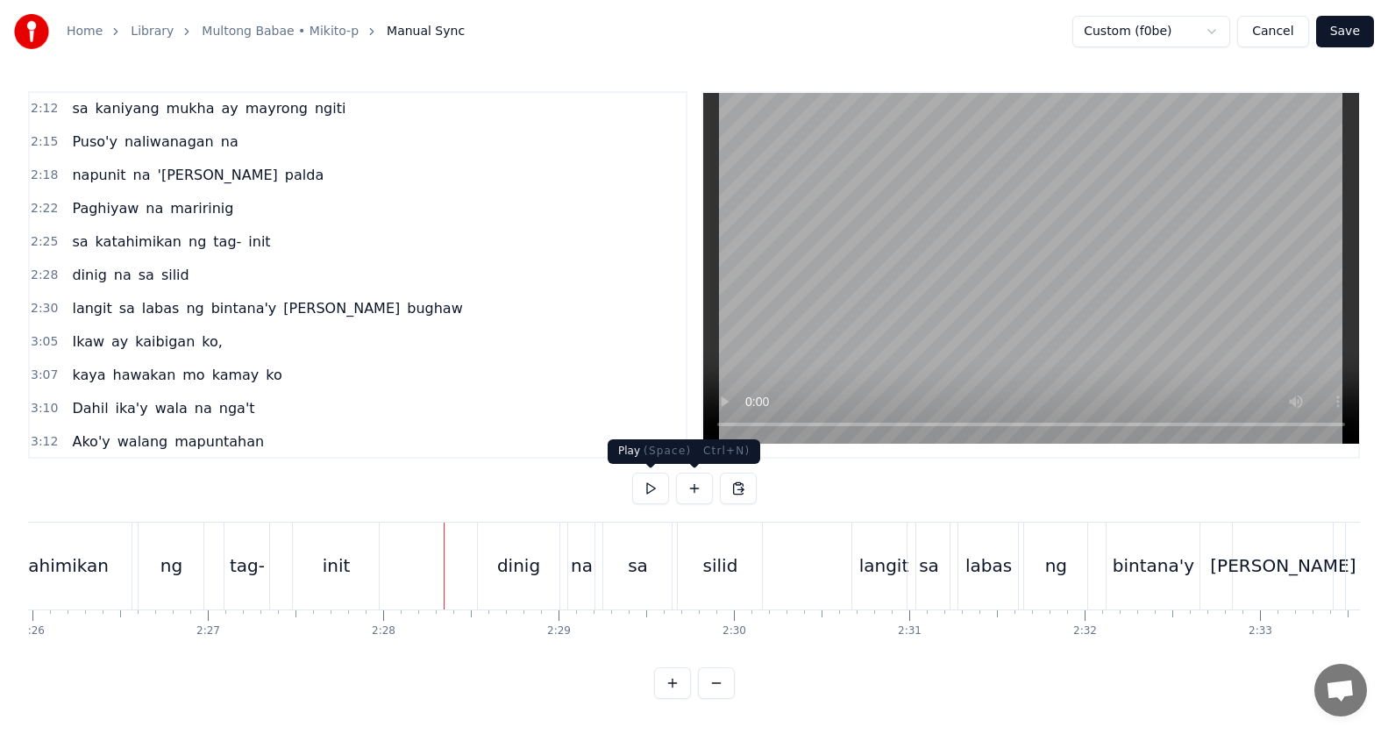
click at [653, 486] on button at bounding box center [650, 489] width 37 height 32
click at [652, 488] on button at bounding box center [650, 489] width 37 height 32
click at [658, 564] on div "sa" at bounding box center [637, 566] width 68 height 87
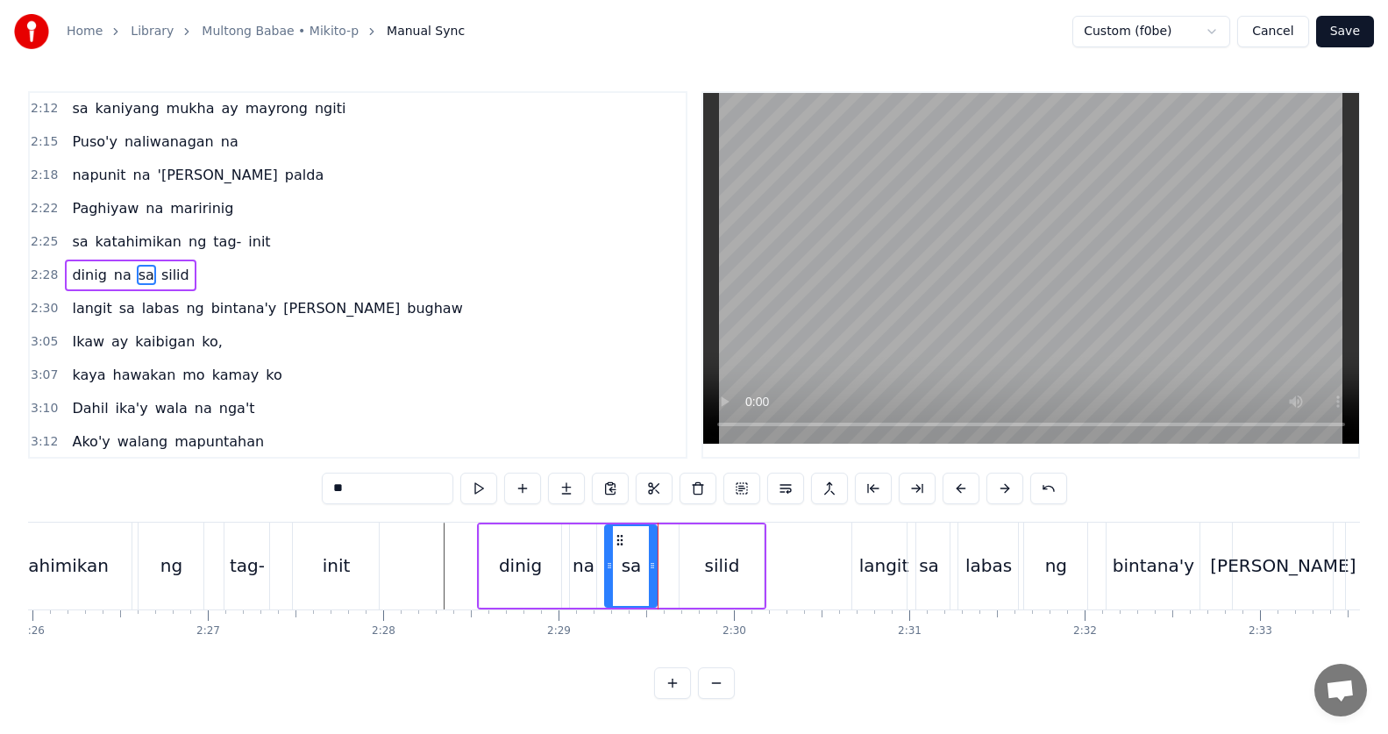
click at [649, 575] on div at bounding box center [652, 566] width 7 height 80
click at [730, 553] on div "silid" at bounding box center [722, 565] width 35 height 26
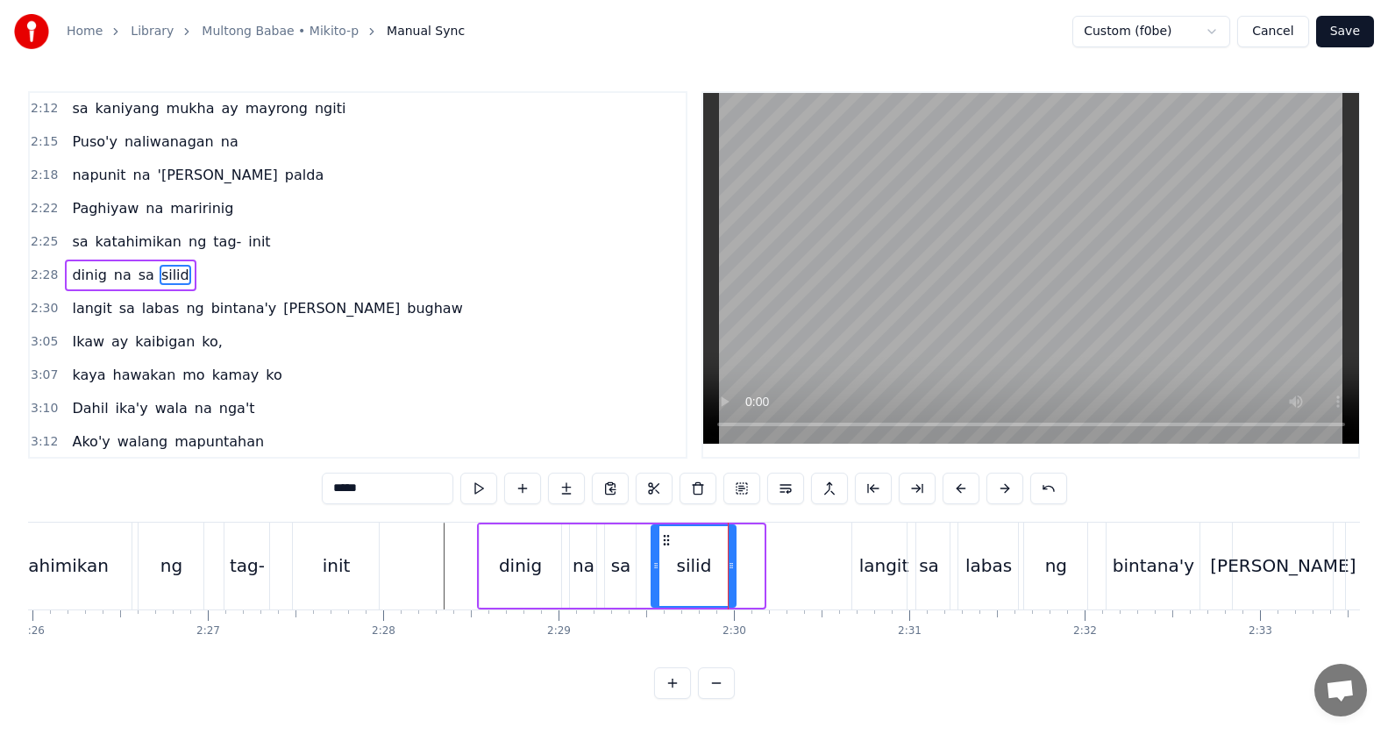
drag, startPoint x: 687, startPoint y: 538, endPoint x: 666, endPoint y: 542, distance: 21.5
click at [666, 542] on icon at bounding box center [666, 540] width 14 height 14
click at [631, 567] on div "sa" at bounding box center [620, 565] width 31 height 83
type input "**"
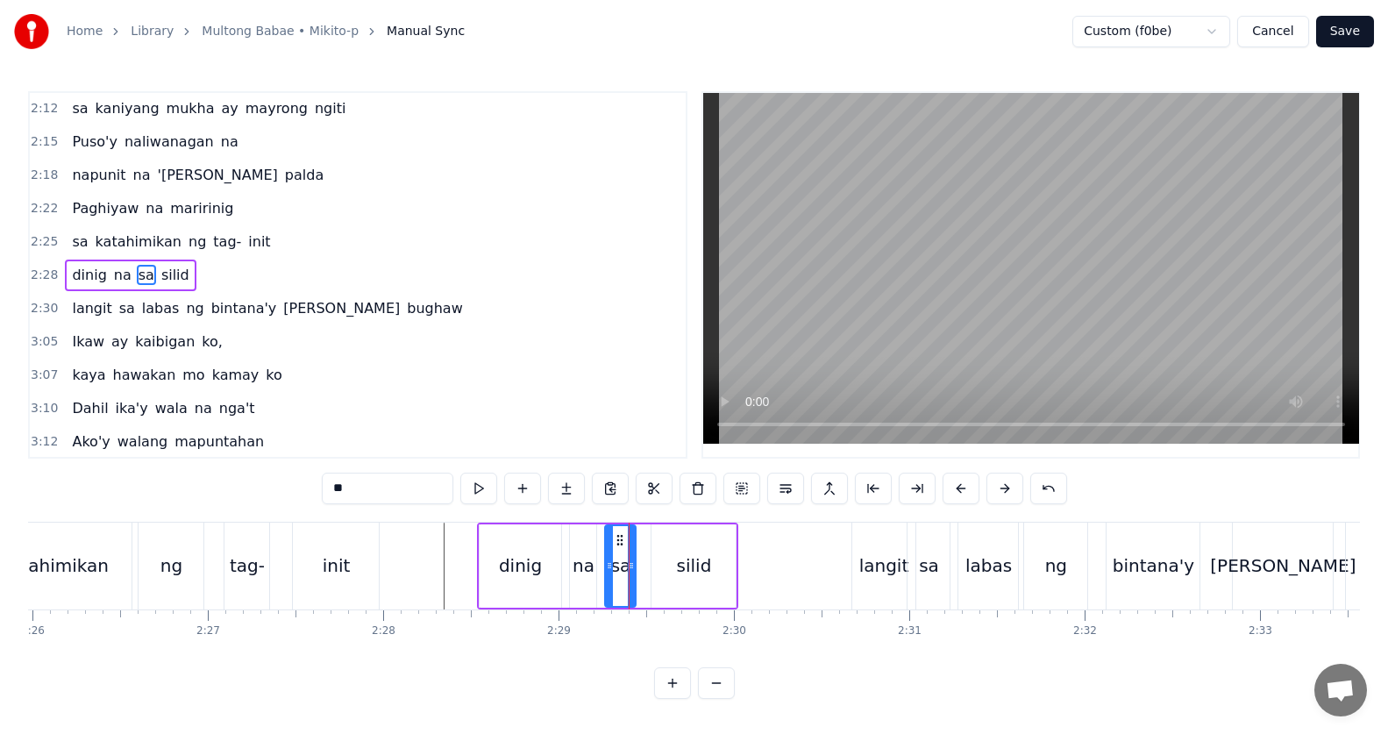
click at [636, 567] on div "sa" at bounding box center [620, 565] width 32 height 83
click at [634, 567] on div at bounding box center [634, 566] width 1 height 87
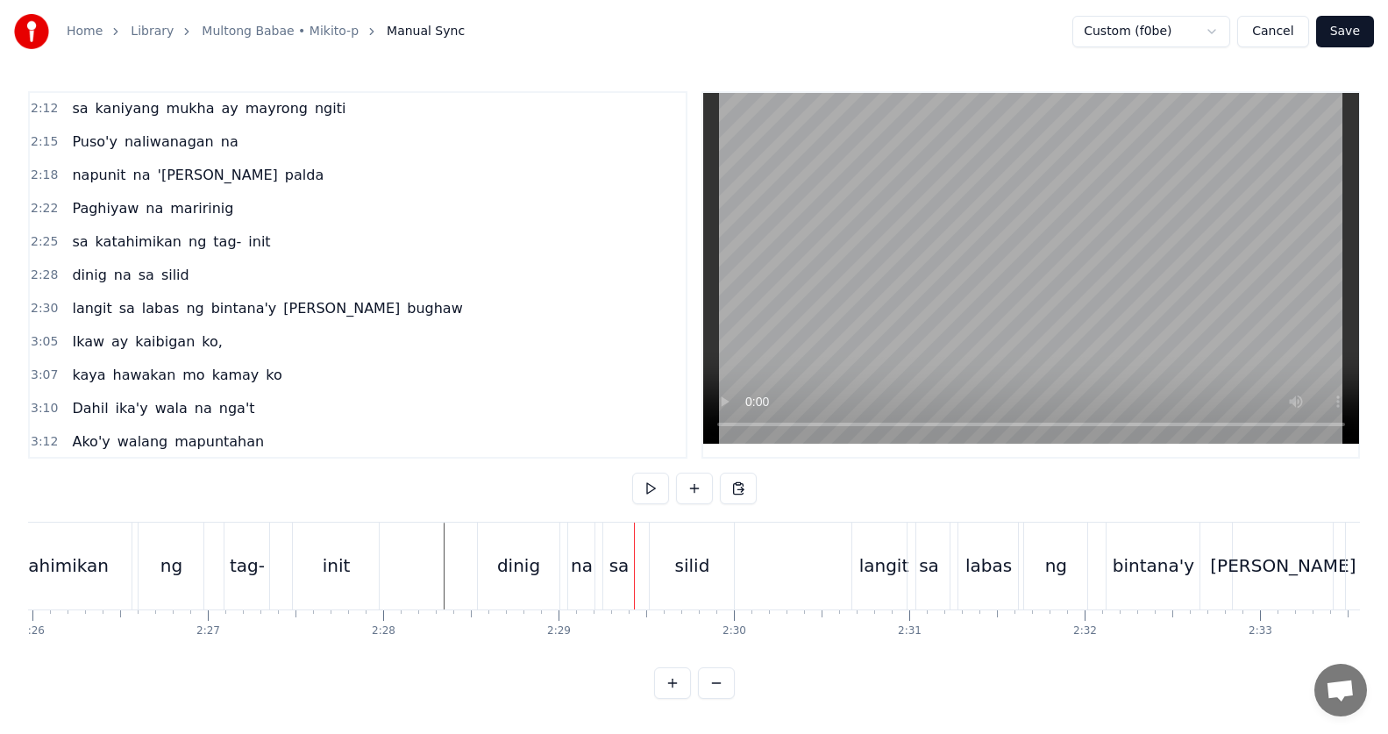
click at [626, 565] on div "sa" at bounding box center [619, 565] width 20 height 26
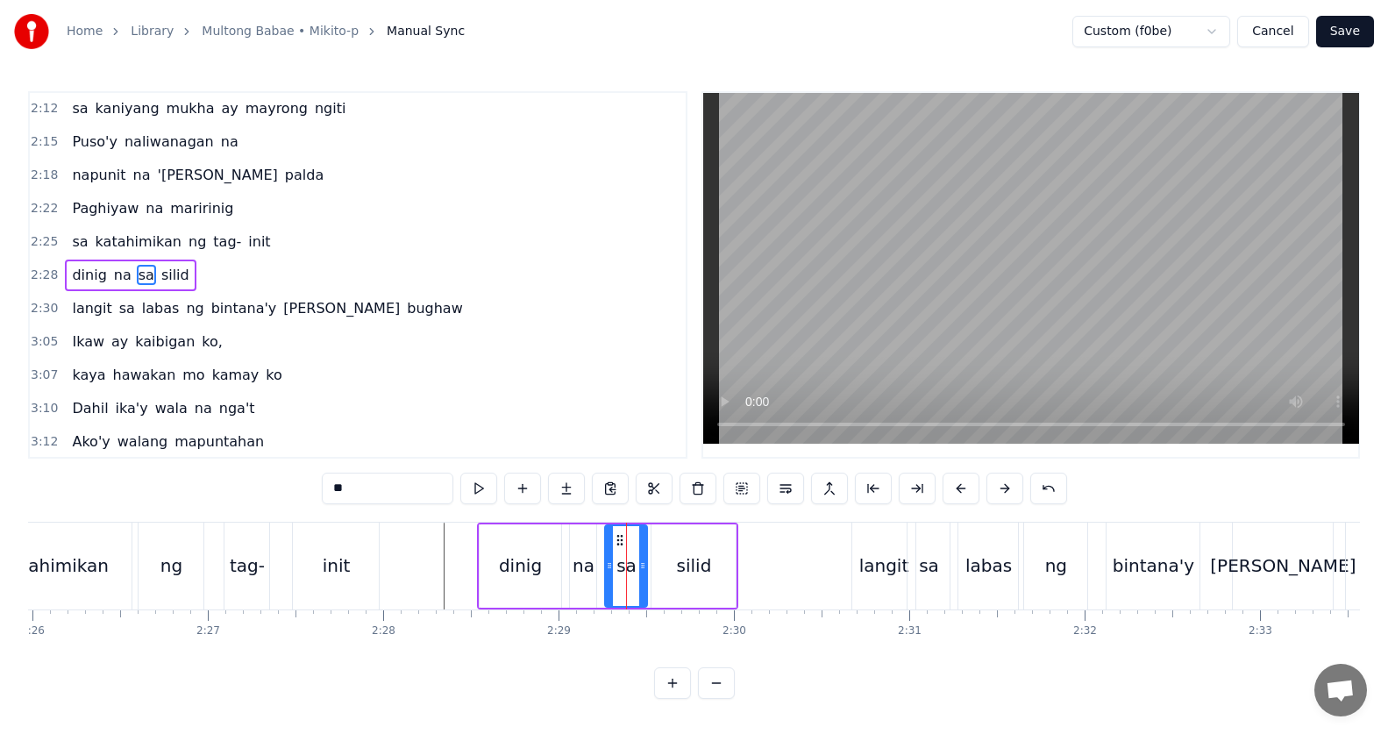
drag, startPoint x: 626, startPoint y: 565, endPoint x: 645, endPoint y: 569, distance: 19.8
click at [645, 569] on icon at bounding box center [642, 566] width 7 height 14
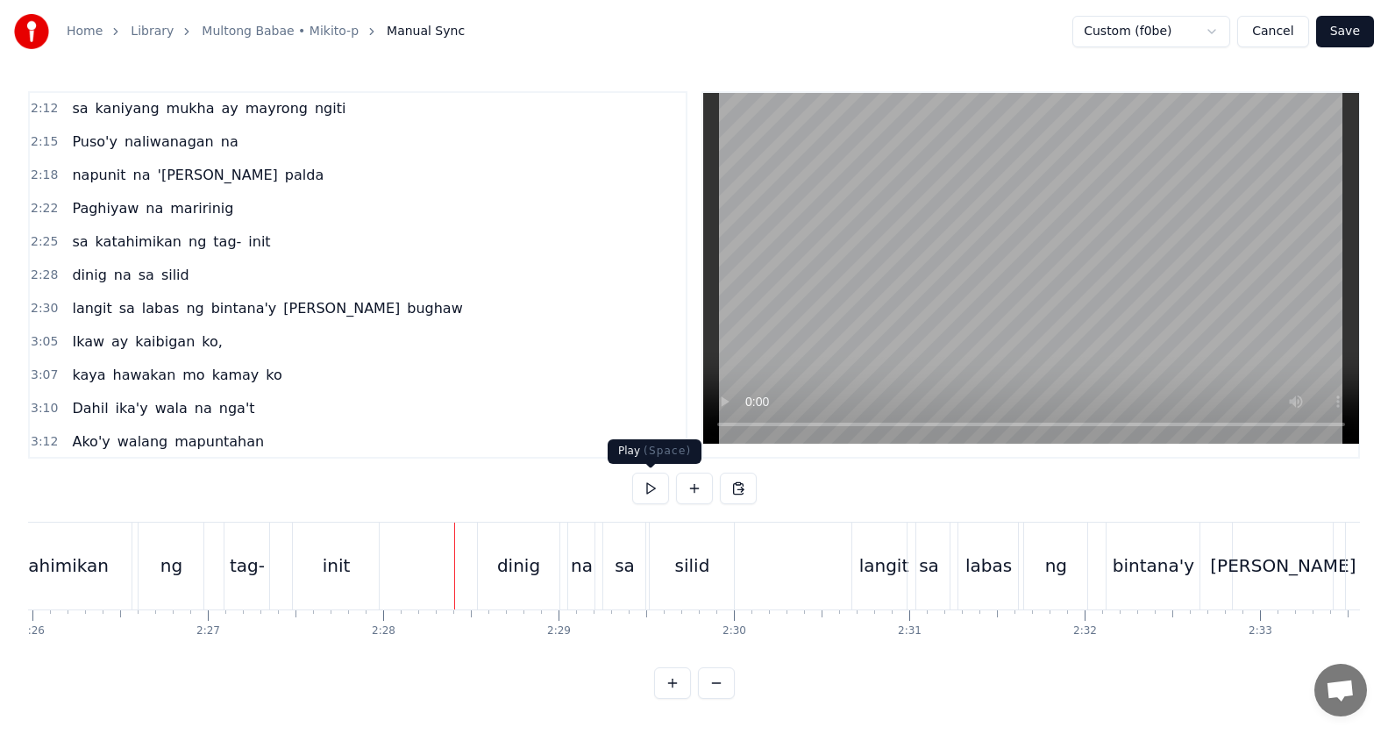
click at [641, 488] on button at bounding box center [650, 489] width 37 height 32
click at [643, 485] on button at bounding box center [650, 489] width 37 height 32
click at [688, 570] on div "silid" at bounding box center [692, 565] width 35 height 26
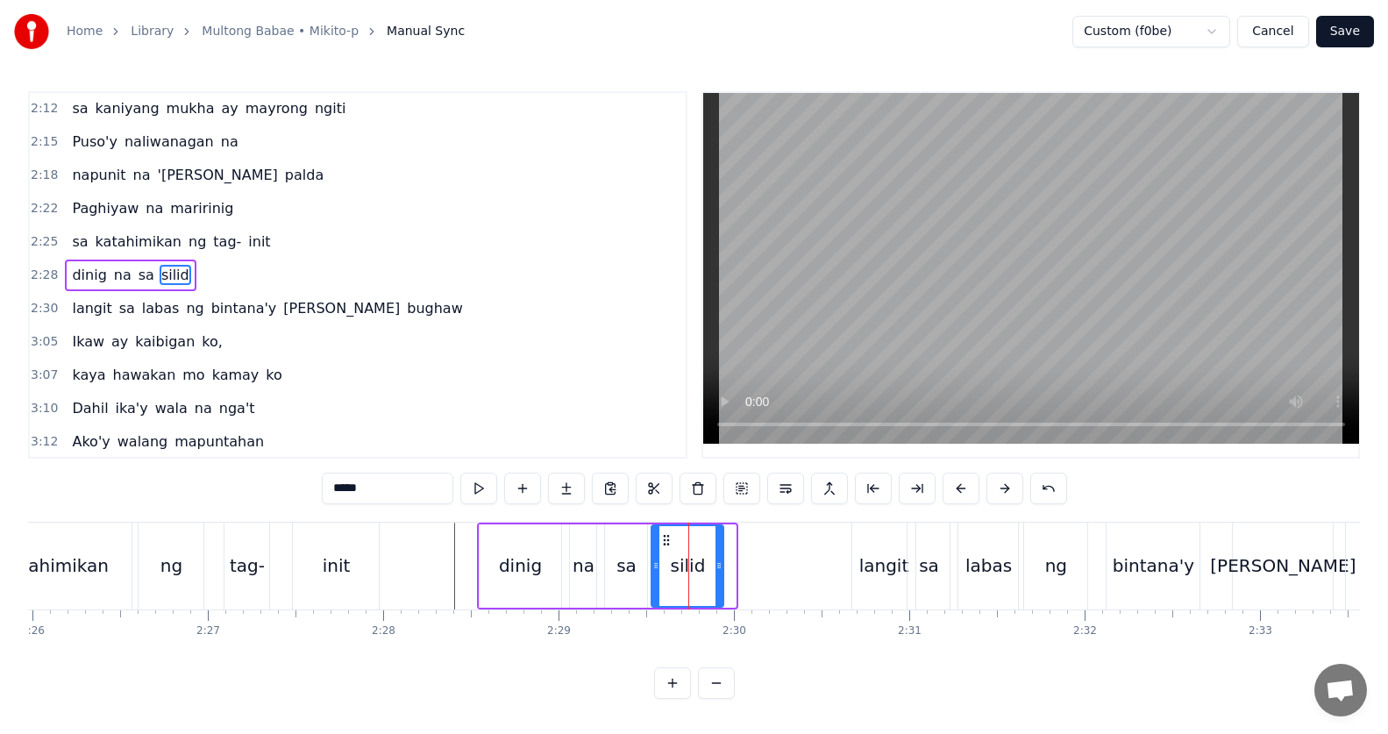
drag, startPoint x: 730, startPoint y: 567, endPoint x: 652, endPoint y: 573, distance: 78.2
click at [716, 568] on icon at bounding box center [719, 566] width 7 height 14
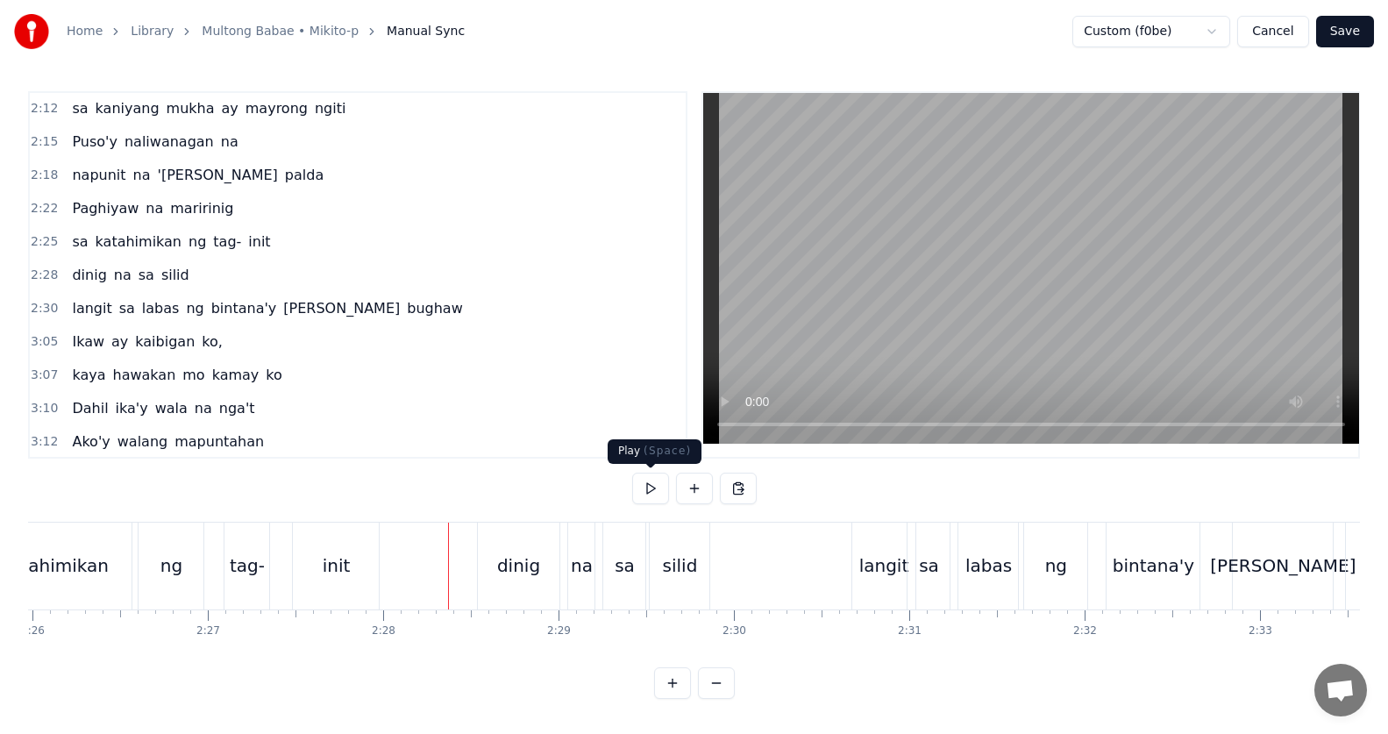
click at [652, 499] on button at bounding box center [650, 489] width 37 height 32
click at [653, 489] on button at bounding box center [650, 489] width 37 height 32
click at [551, 564] on div "dinig" at bounding box center [519, 566] width 82 height 87
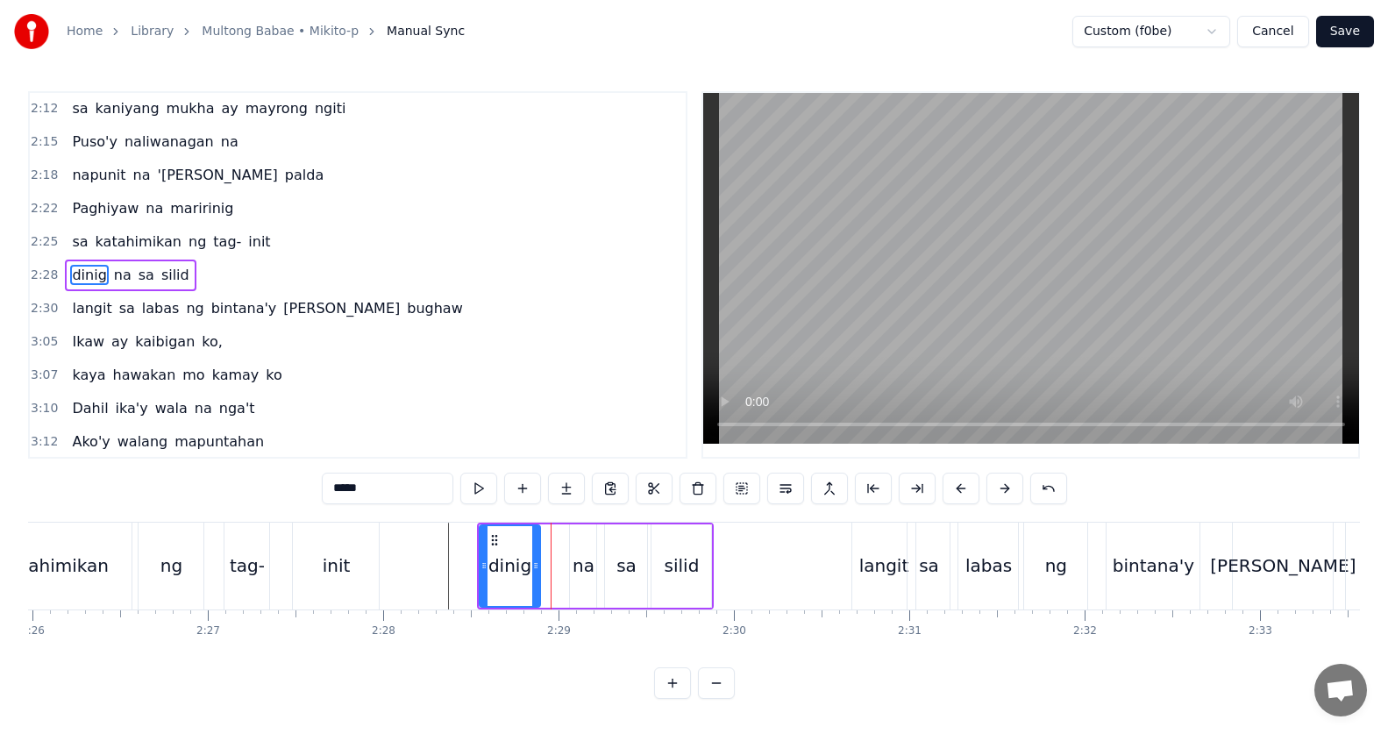
drag, startPoint x: 559, startPoint y: 572, endPoint x: 488, endPoint y: 575, distance: 72.0
click at [535, 571] on icon at bounding box center [535, 566] width 7 height 14
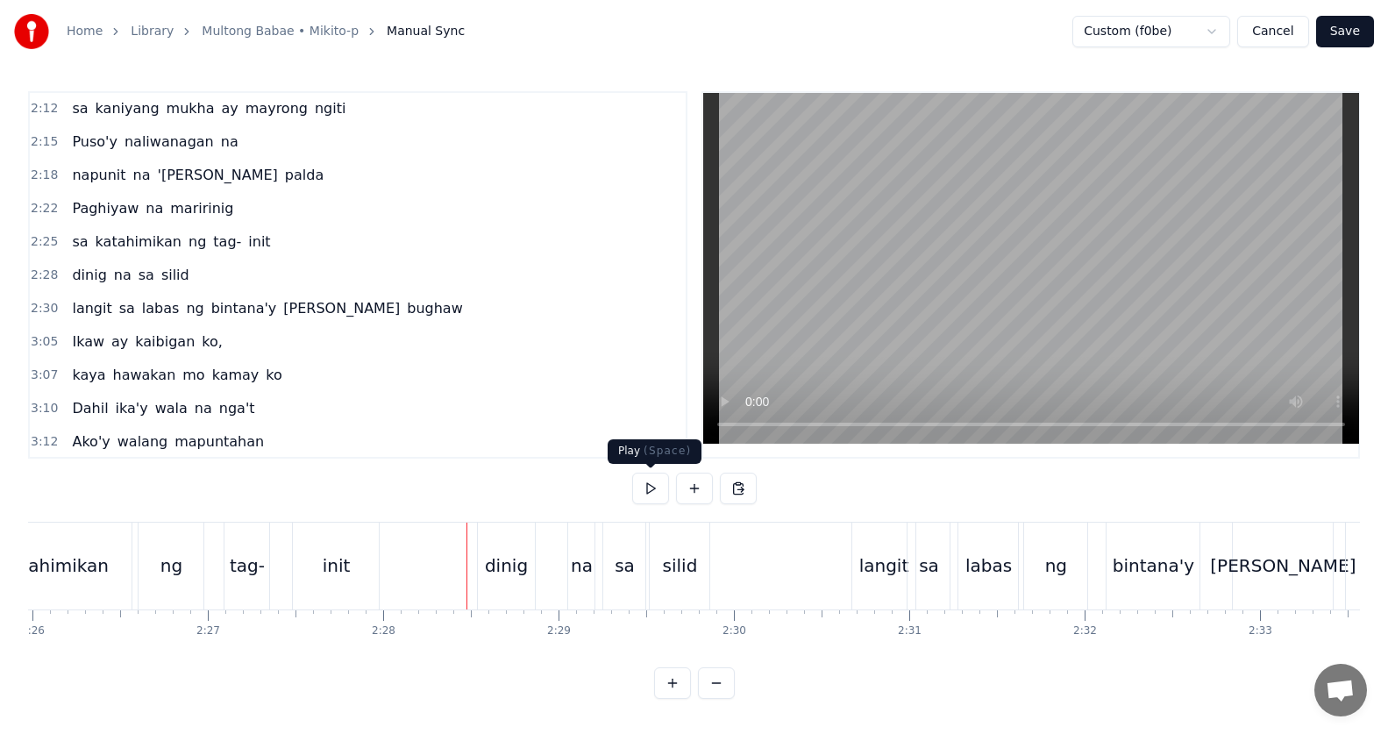
click at [651, 494] on button at bounding box center [650, 489] width 37 height 32
click at [583, 567] on div "na" at bounding box center [582, 565] width 22 height 26
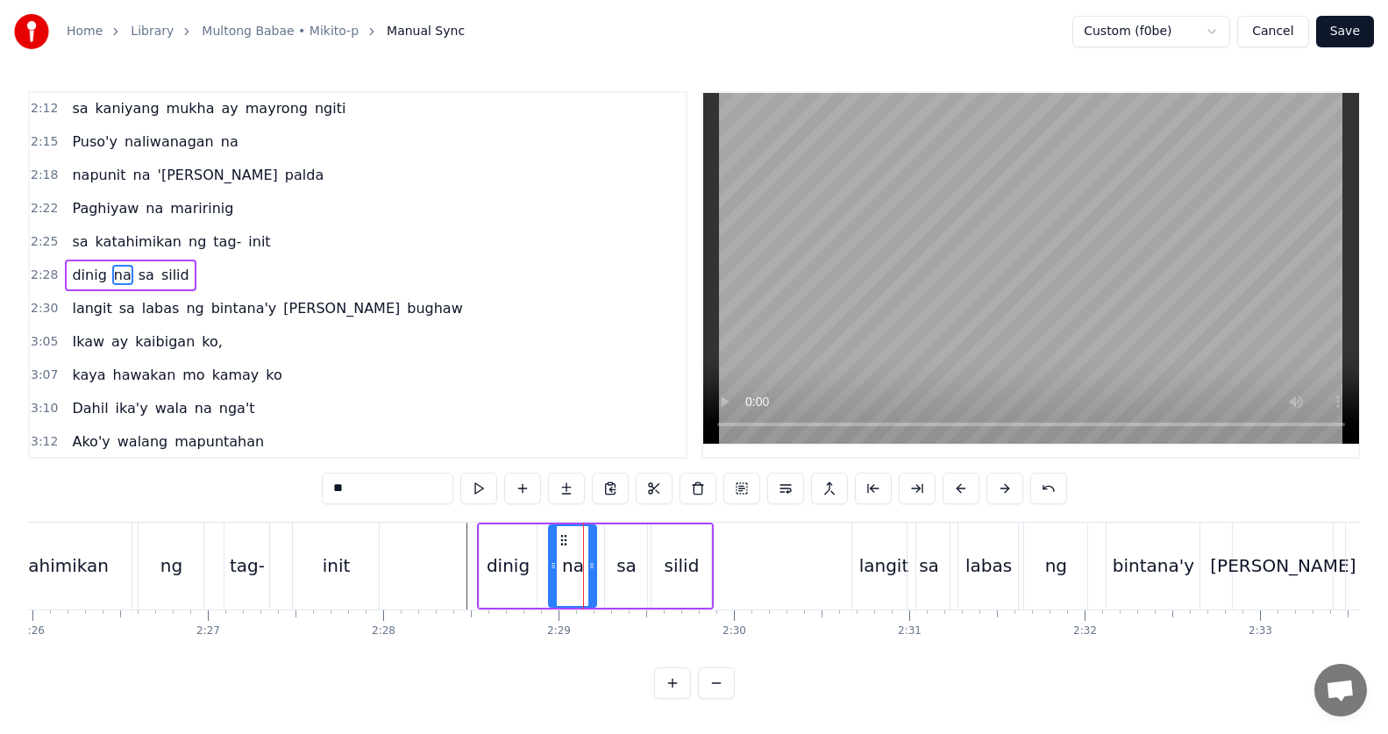
drag, startPoint x: 572, startPoint y: 567, endPoint x: 551, endPoint y: 566, distance: 21.1
click at [551, 566] on icon at bounding box center [553, 566] width 7 height 14
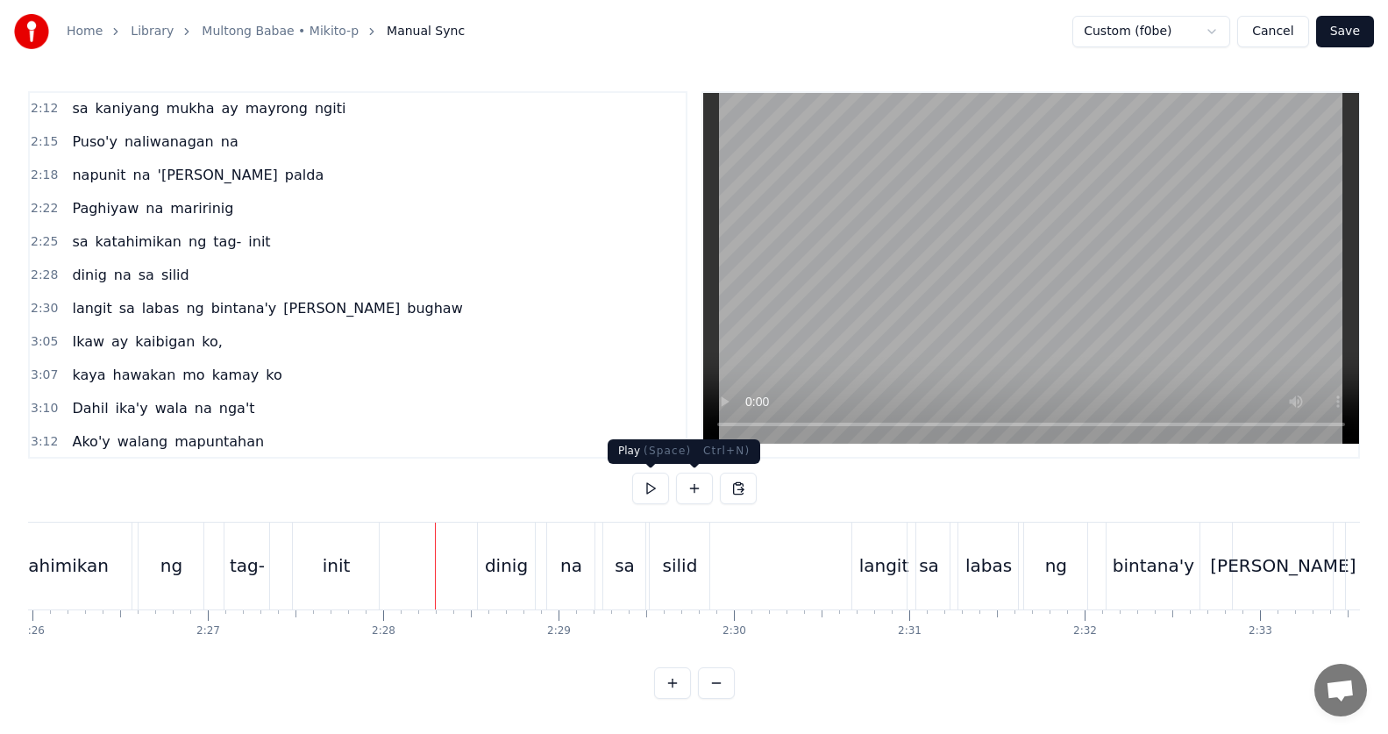
click at [659, 487] on button at bounding box center [650, 489] width 37 height 32
click at [666, 487] on button at bounding box center [650, 489] width 37 height 32
drag, startPoint x: 183, startPoint y: 320, endPoint x: 295, endPoint y: 359, distance: 117.9
click at [183, 319] on div "langit sa labas ng bintana'y [PERSON_NAME]" at bounding box center [267, 309] width 404 height 32
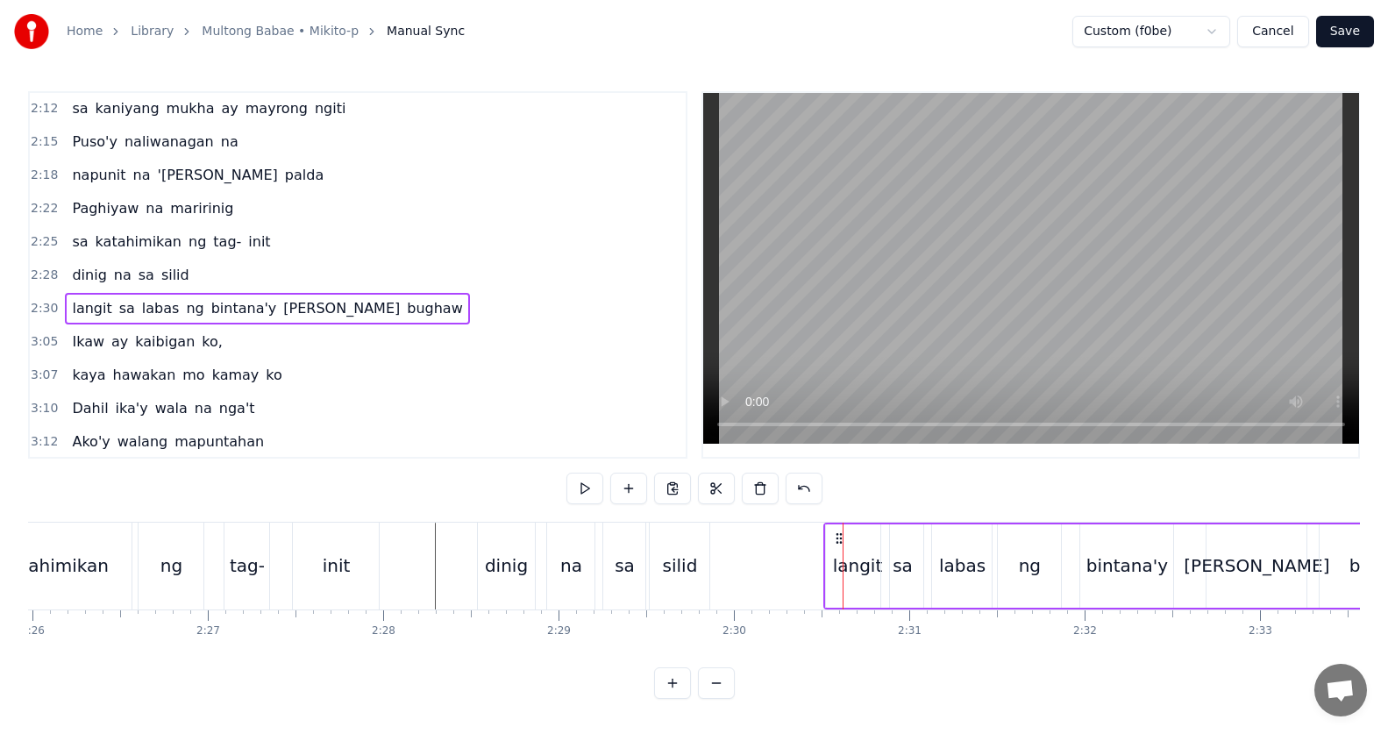
drag, startPoint x: 863, startPoint y: 540, endPoint x: 830, endPoint y: 548, distance: 34.2
click at [830, 548] on div "langit sa labas ng bintana'y [PERSON_NAME]" at bounding box center [1137, 566] width 628 height 87
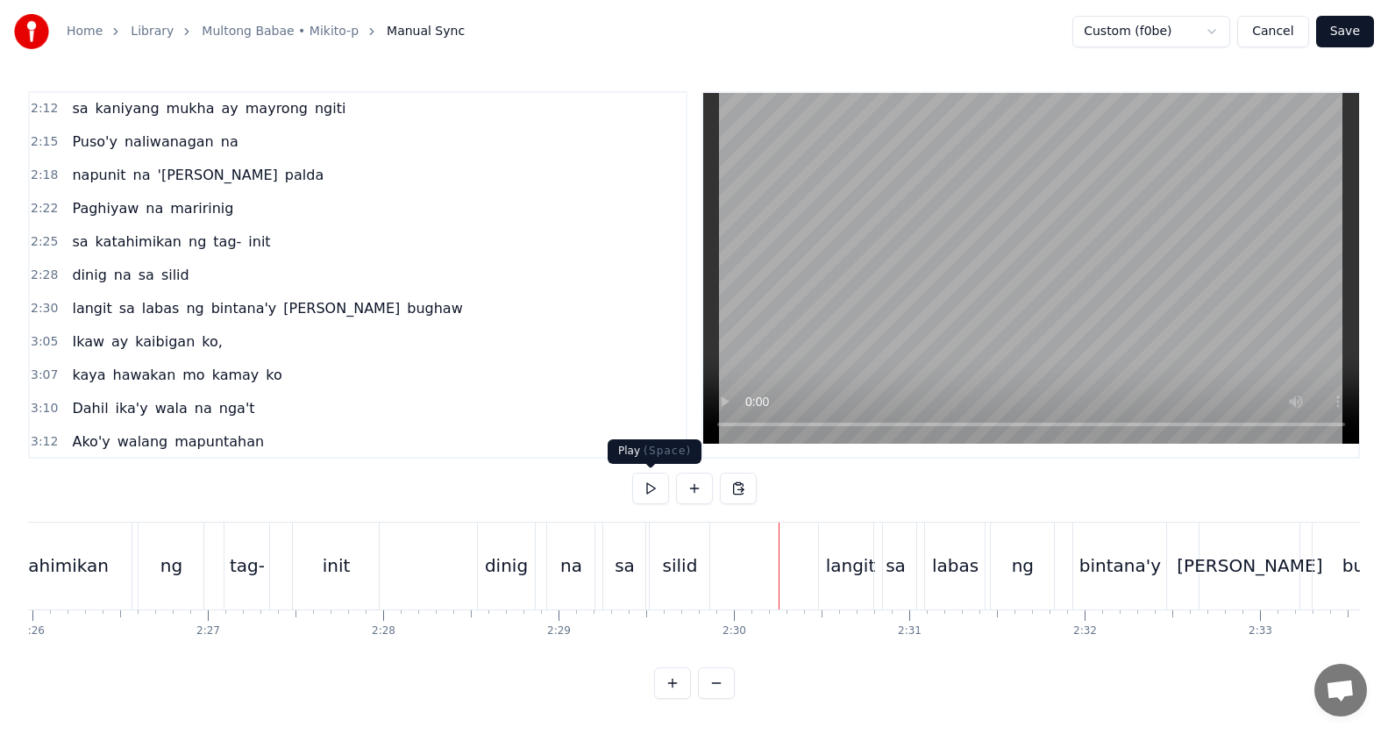
click at [635, 489] on button at bounding box center [650, 489] width 37 height 32
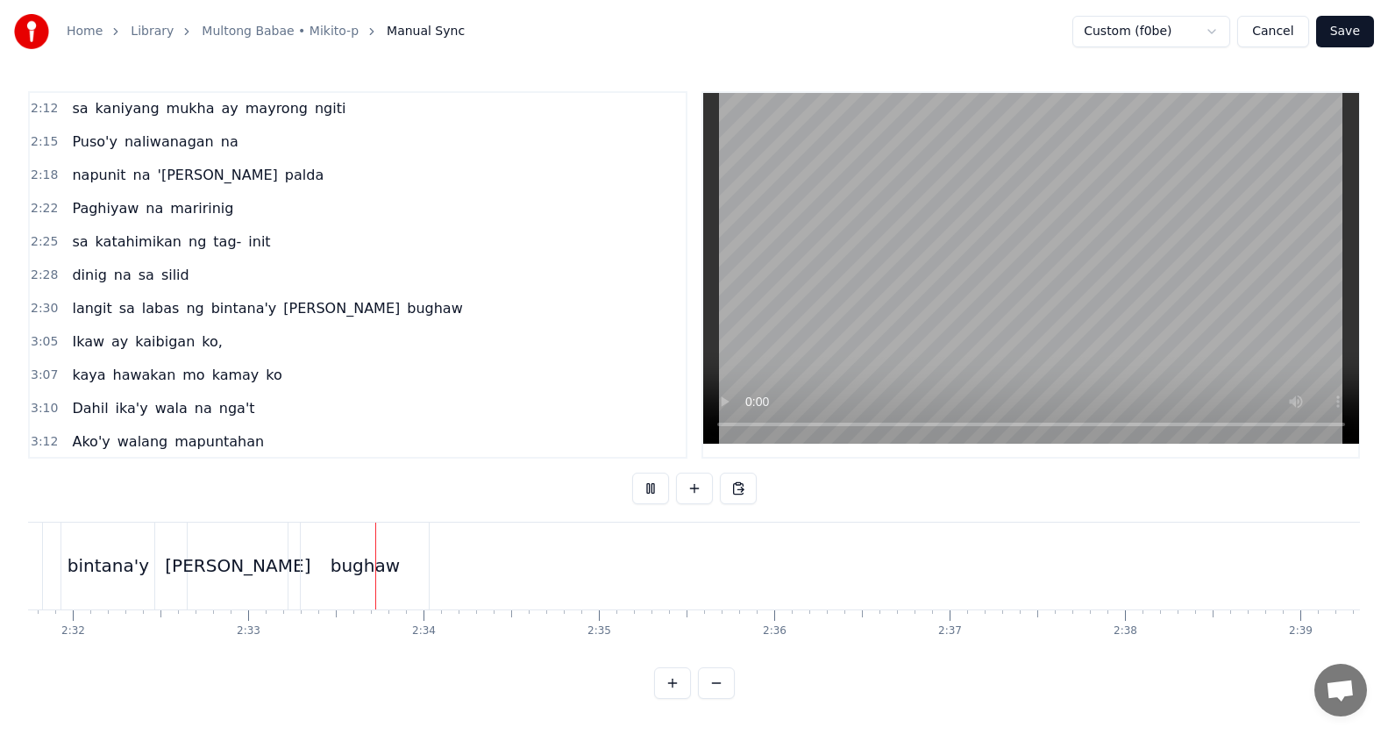
scroll to position [0, 26777]
click at [651, 483] on button at bounding box center [650, 489] width 37 height 32
click at [232, 545] on div "bughaw" at bounding box center [203, 566] width 128 height 87
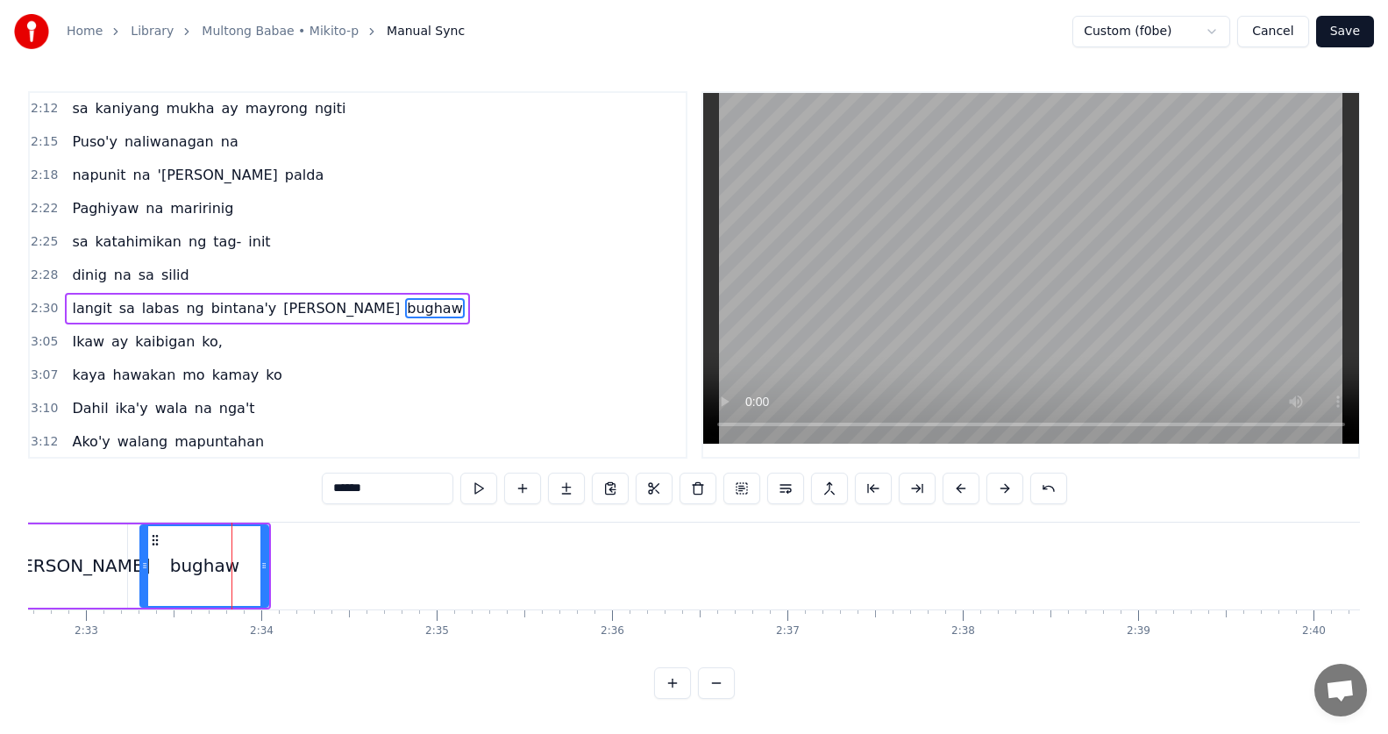
scroll to position [1034, 0]
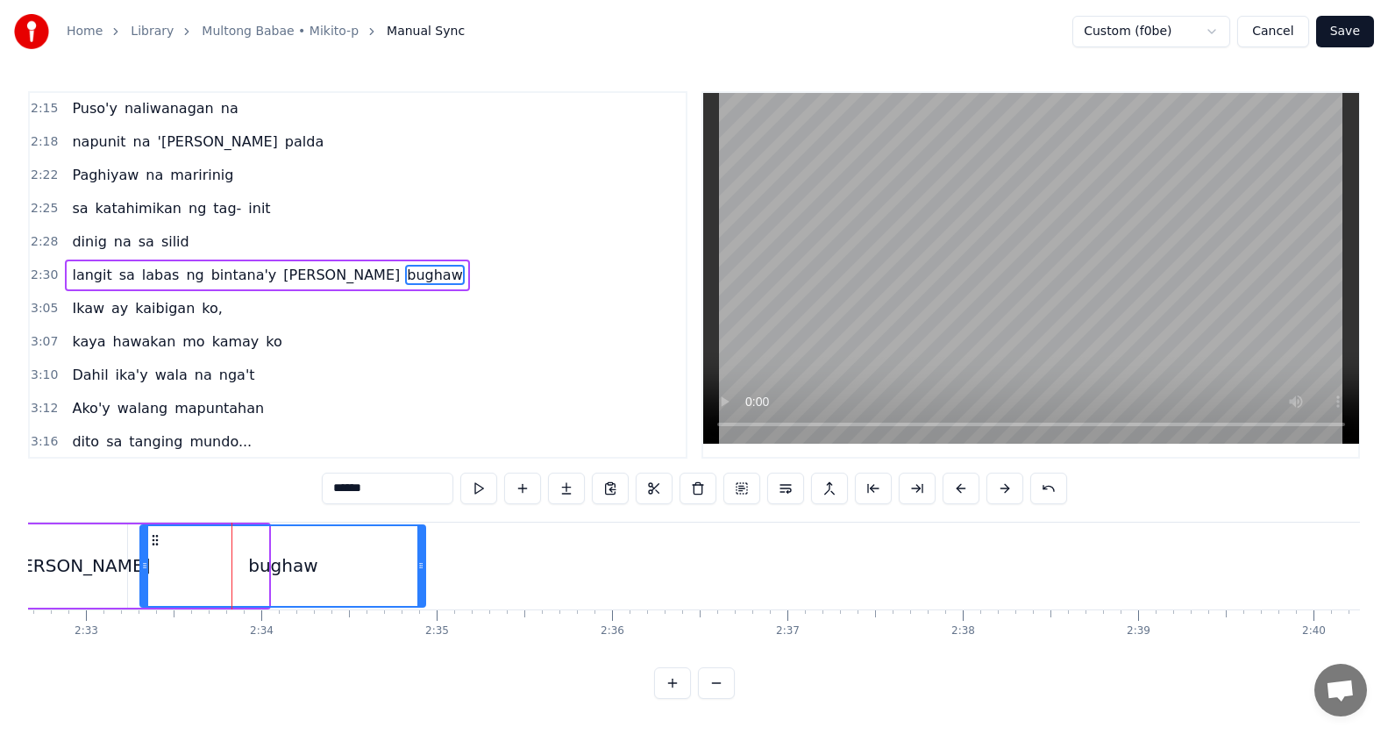
drag, startPoint x: 265, startPoint y: 565, endPoint x: 546, endPoint y: 636, distance: 290.3
click at [424, 572] on icon at bounding box center [420, 566] width 7 height 14
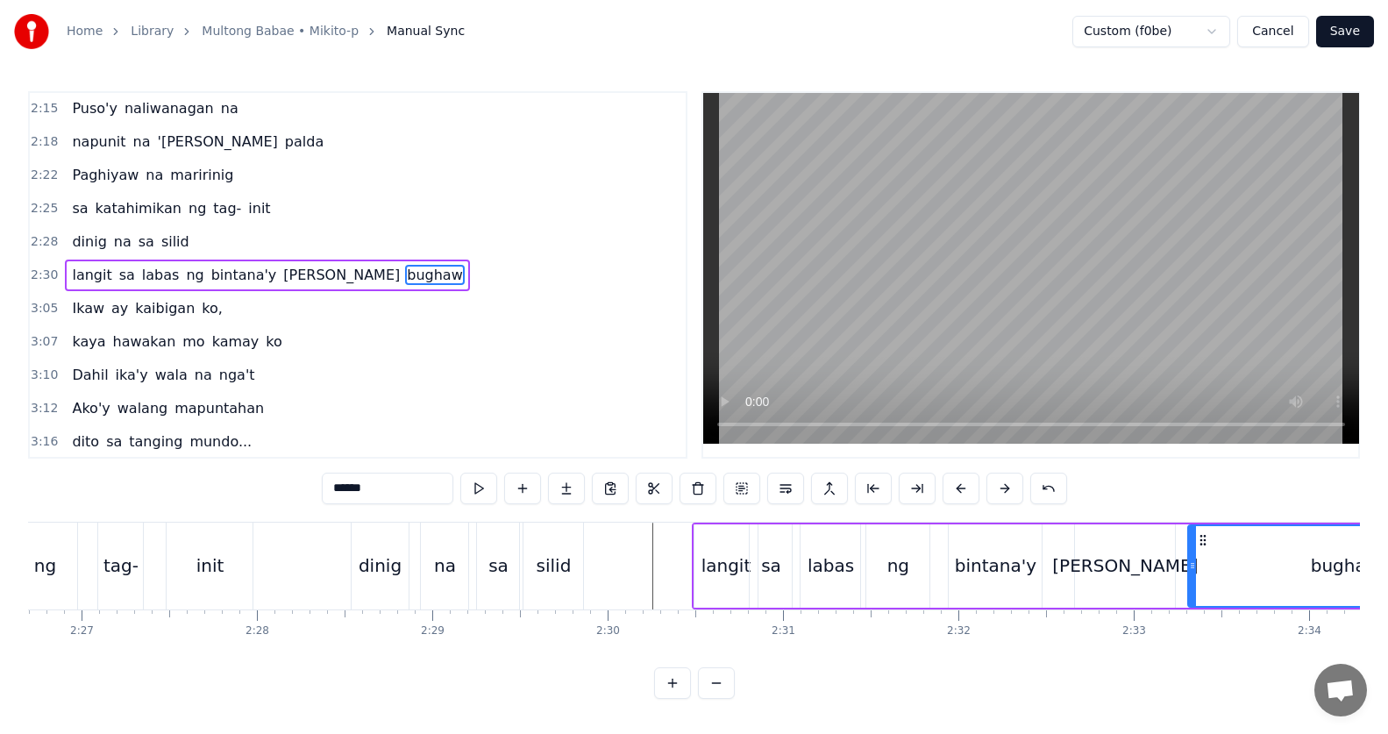
scroll to position [0, 25830]
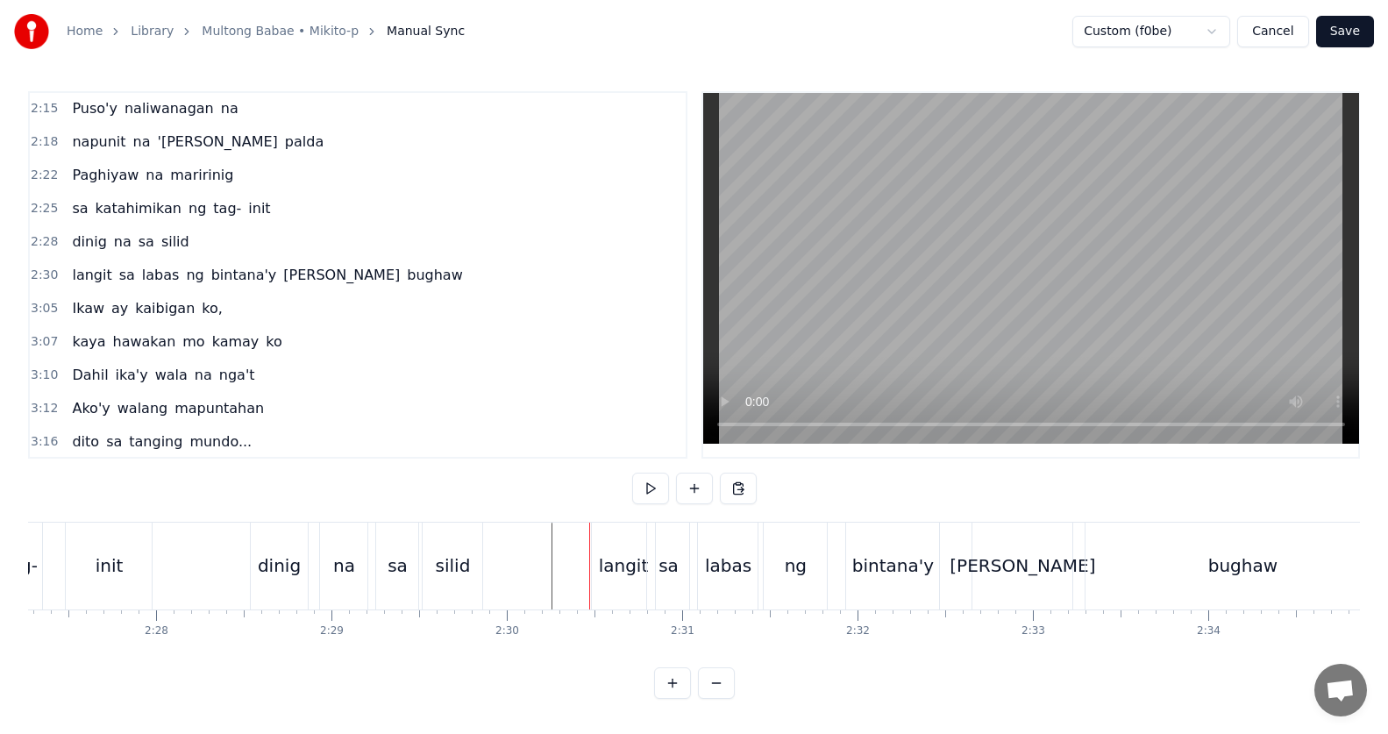
click at [619, 565] on div "langit" at bounding box center [624, 565] width 50 height 26
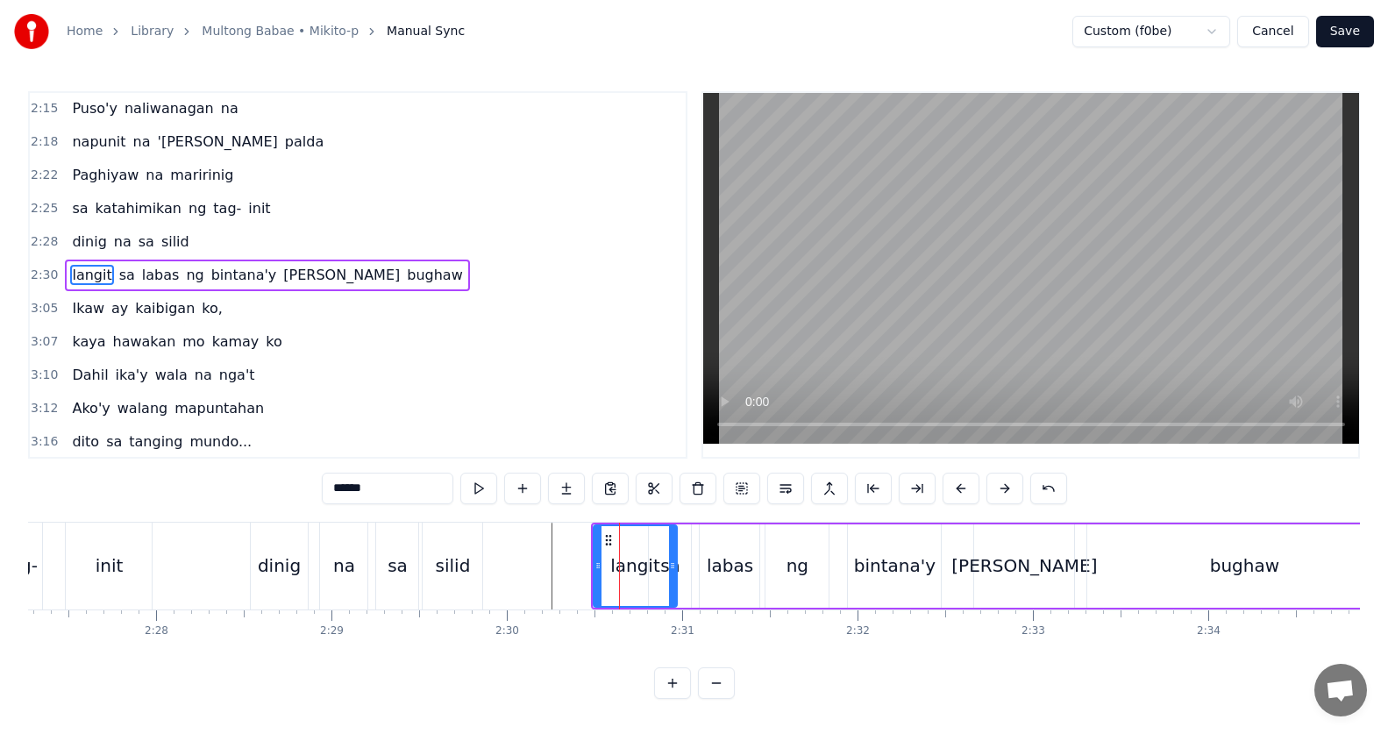
drag, startPoint x: 653, startPoint y: 570, endPoint x: 683, endPoint y: 576, distance: 30.4
click at [676, 572] on icon at bounding box center [672, 566] width 7 height 14
click at [685, 576] on div "sa" at bounding box center [670, 565] width 42 height 83
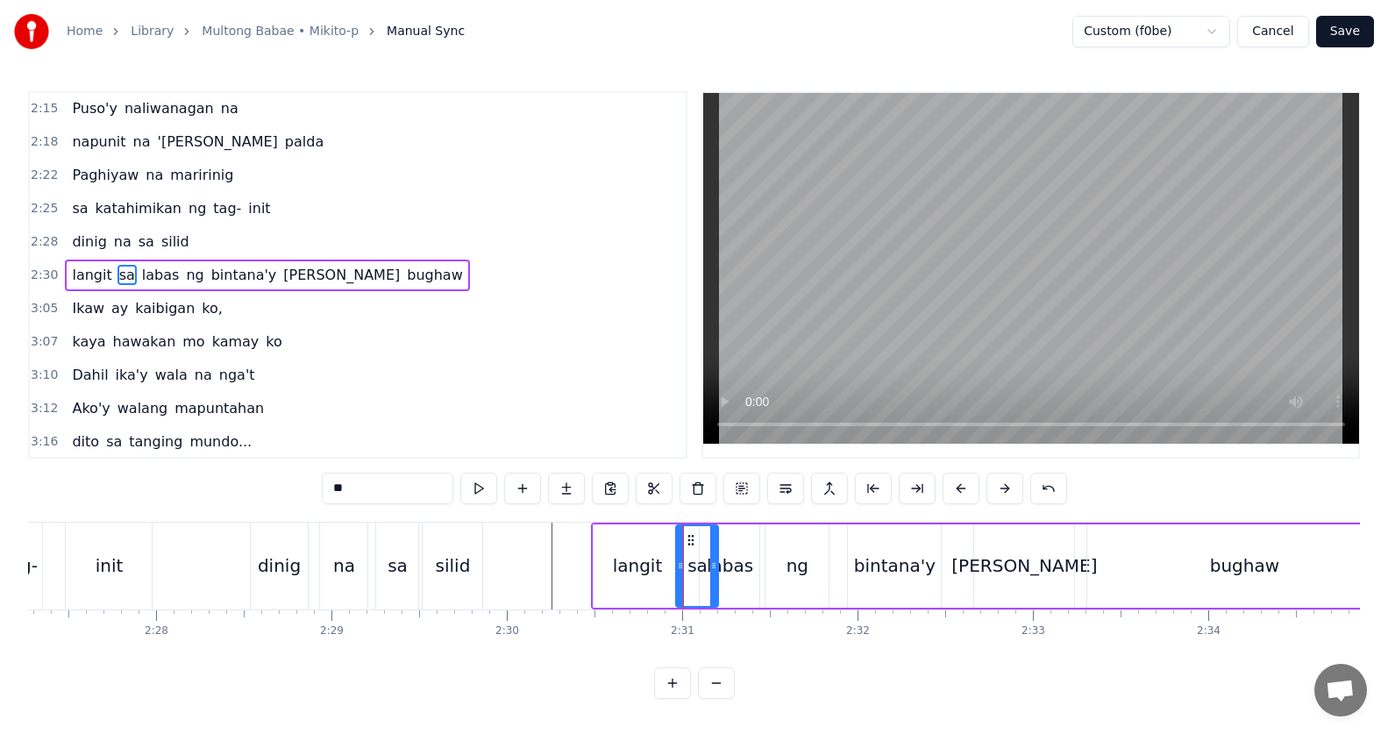
drag, startPoint x: 664, startPoint y: 544, endPoint x: 696, endPoint y: 552, distance: 33.4
click at [693, 549] on div "sa" at bounding box center [697, 566] width 40 height 80
click at [745, 561] on div "labas" at bounding box center [730, 565] width 46 height 26
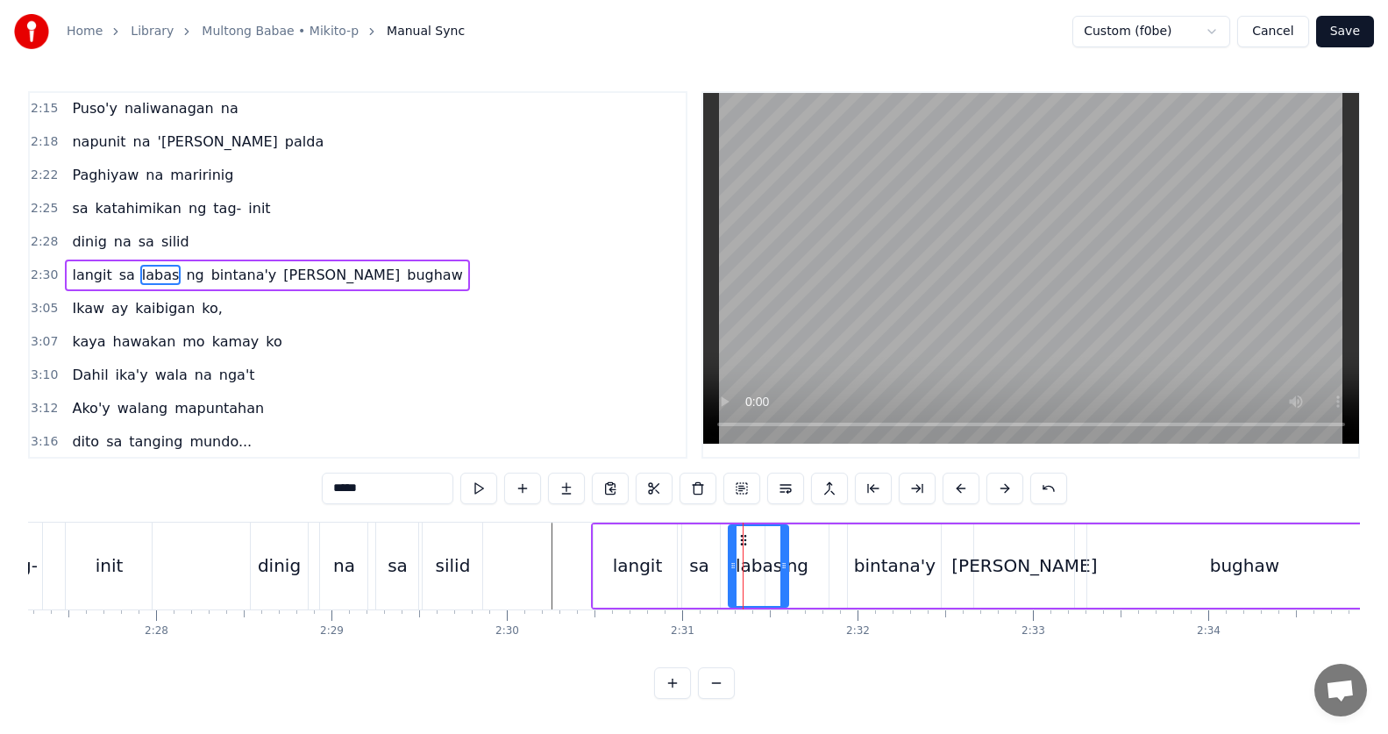
drag, startPoint x: 713, startPoint y: 539, endPoint x: 785, endPoint y: 556, distance: 73.8
click at [742, 550] on div "labas" at bounding box center [759, 566] width 58 height 80
click at [802, 557] on div "ng" at bounding box center [798, 565] width 22 height 26
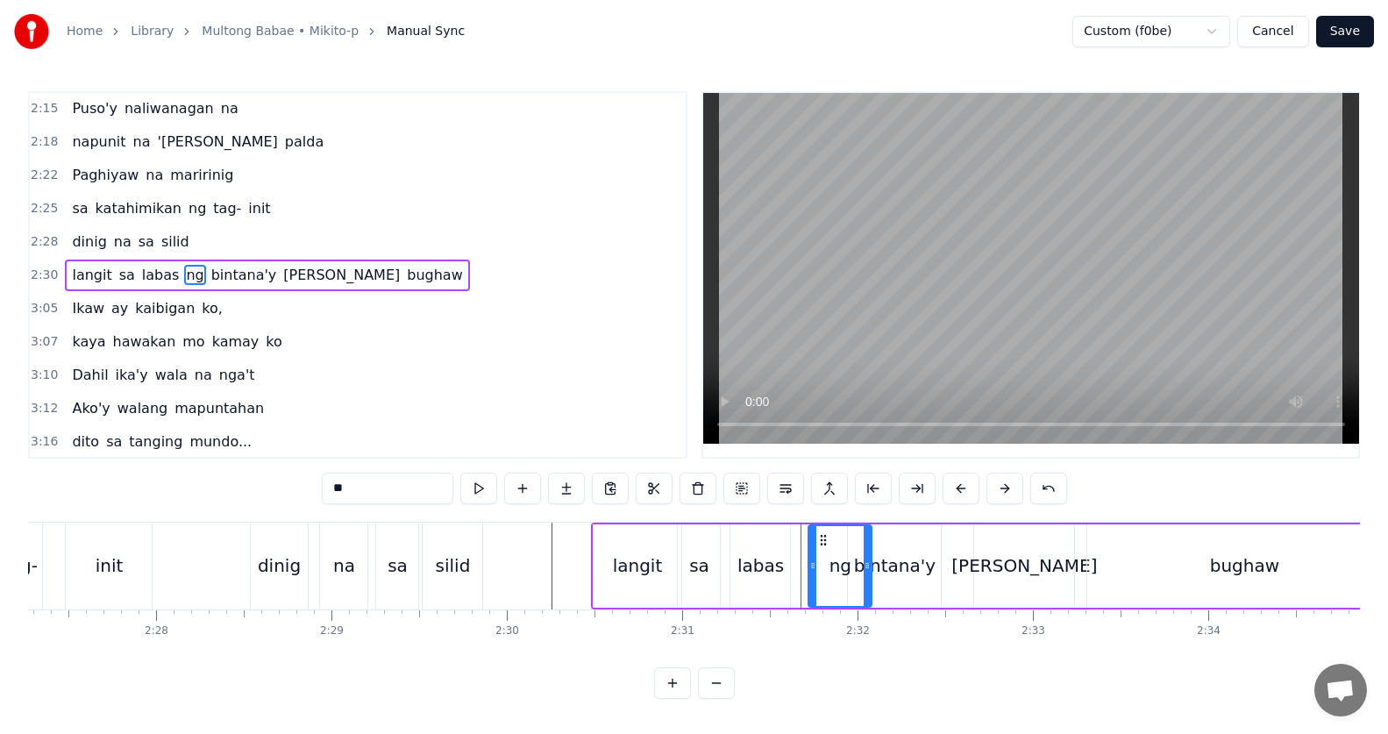
drag, startPoint x: 780, startPoint y: 538, endPoint x: 822, endPoint y: 545, distance: 41.7
click at [822, 545] on icon at bounding box center [823, 540] width 14 height 14
click at [894, 552] on div "bintana'y" at bounding box center [895, 565] width 82 height 26
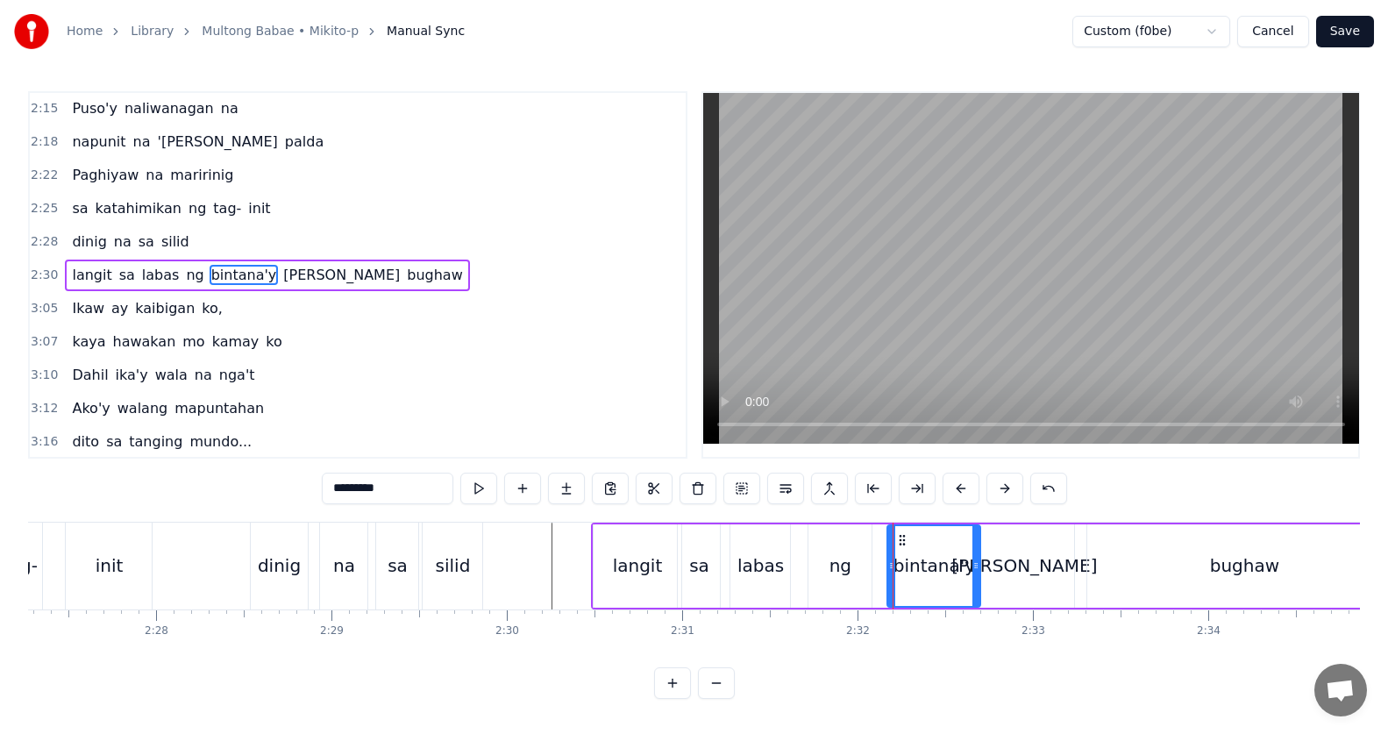
drag, startPoint x: 866, startPoint y: 539, endPoint x: 960, endPoint y: 555, distance: 95.2
click at [905, 545] on icon at bounding box center [902, 540] width 14 height 14
click at [1030, 565] on div "[PERSON_NAME]" at bounding box center [1024, 565] width 146 height 26
type input "***"
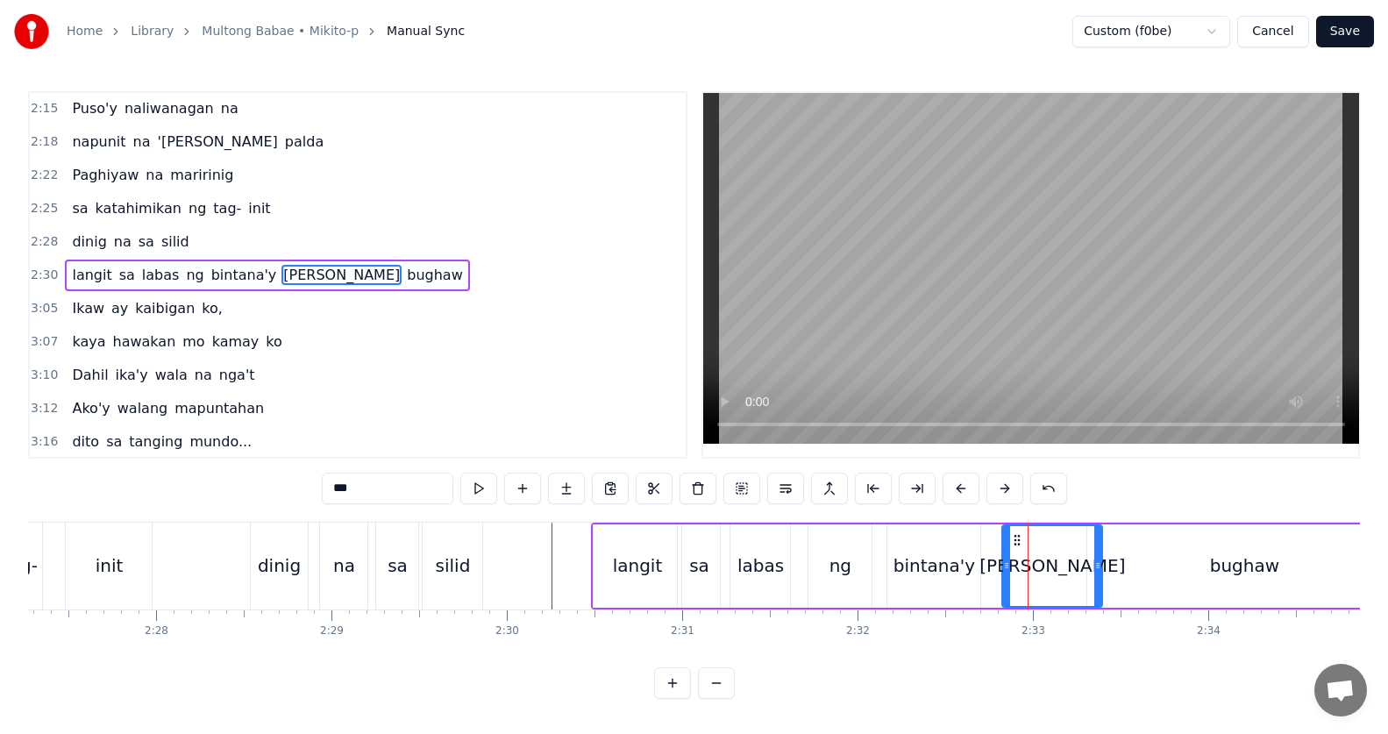
drag, startPoint x: 994, startPoint y: 538, endPoint x: 842, endPoint y: 549, distance: 153.0
click at [1019, 542] on icon at bounding box center [1017, 540] width 14 height 14
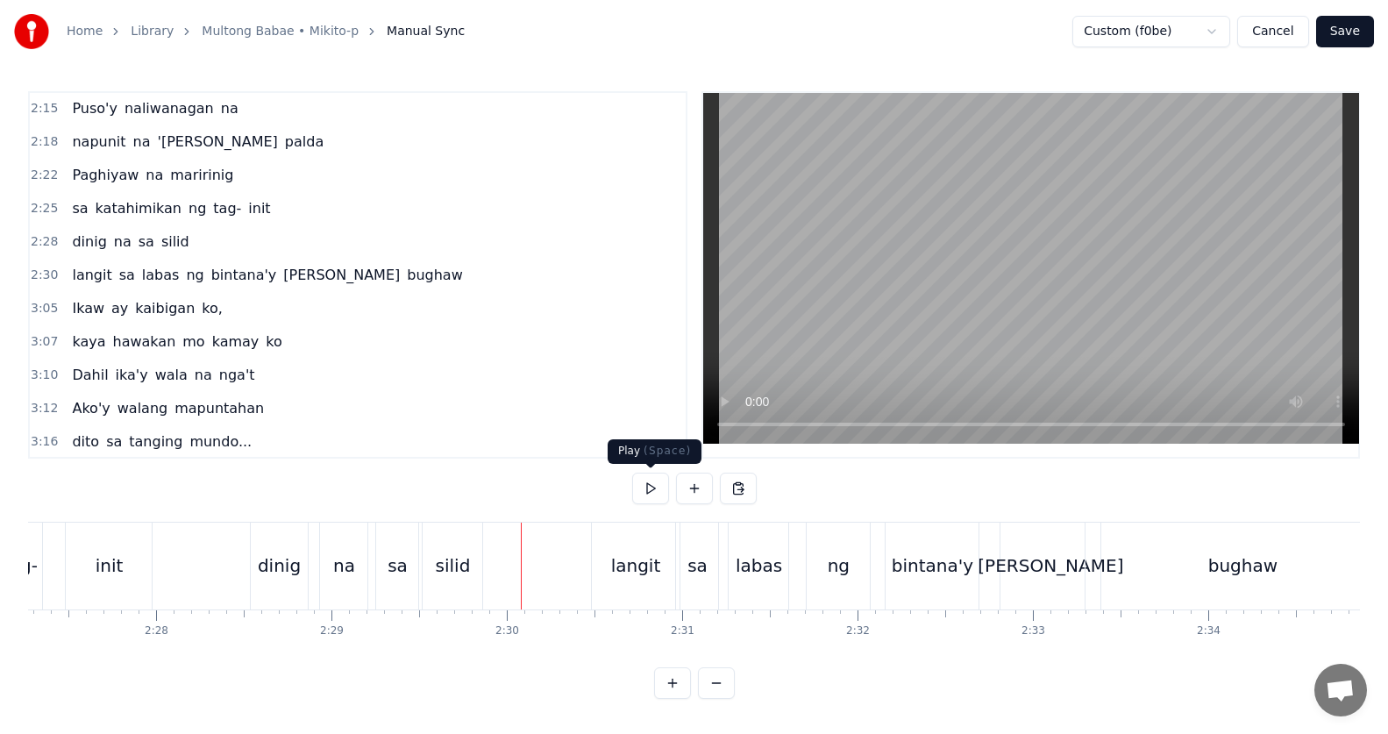
click at [663, 490] on button at bounding box center [650, 489] width 37 height 32
drag, startPoint x: 901, startPoint y: 565, endPoint x: 887, endPoint y: 569, distance: 13.9
click at [897, 567] on div "bintana'y" at bounding box center [933, 565] width 82 height 26
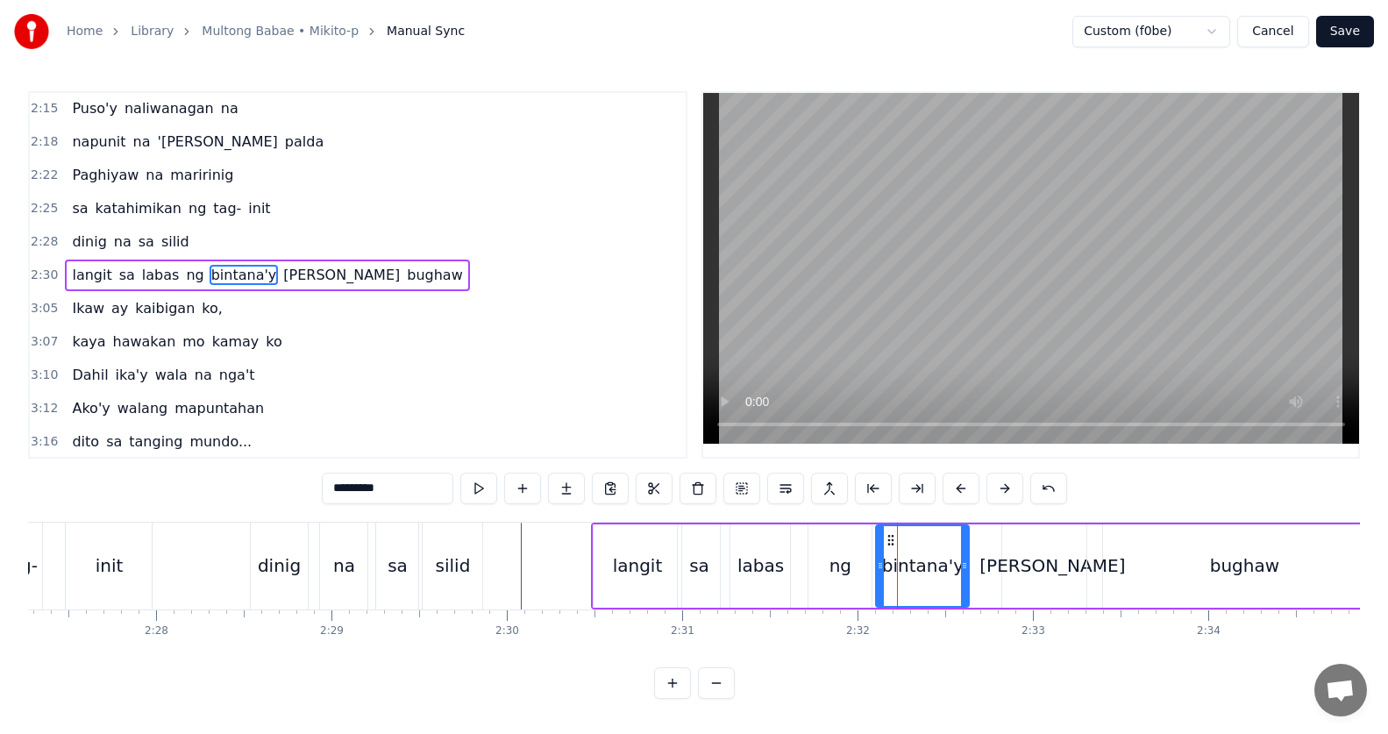
drag, startPoint x: 900, startPoint y: 541, endPoint x: 675, endPoint y: 569, distance: 226.2
click at [886, 547] on div "bintana'y" at bounding box center [922, 566] width 91 height 80
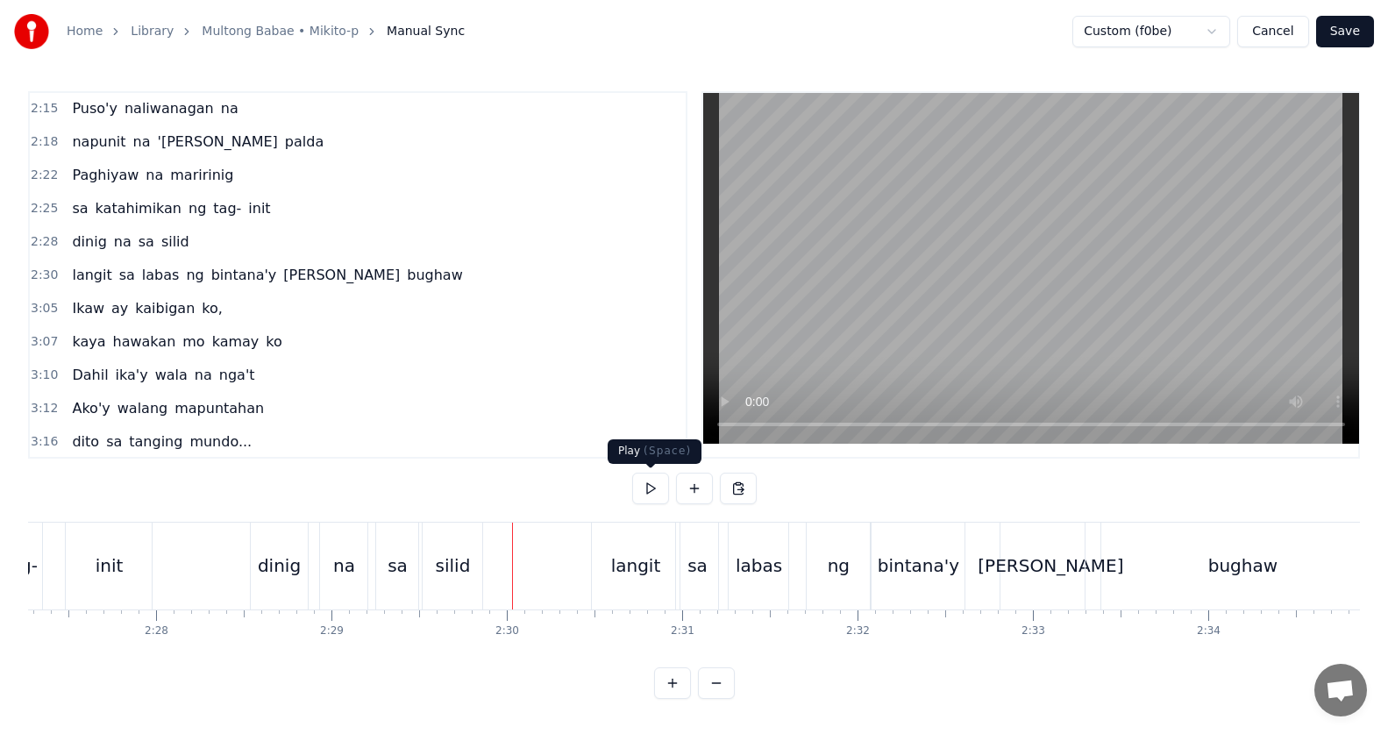
click at [657, 494] on button at bounding box center [650, 489] width 37 height 32
click at [657, 493] on button at bounding box center [650, 489] width 37 height 32
click at [638, 588] on div "langit" at bounding box center [636, 566] width 89 height 87
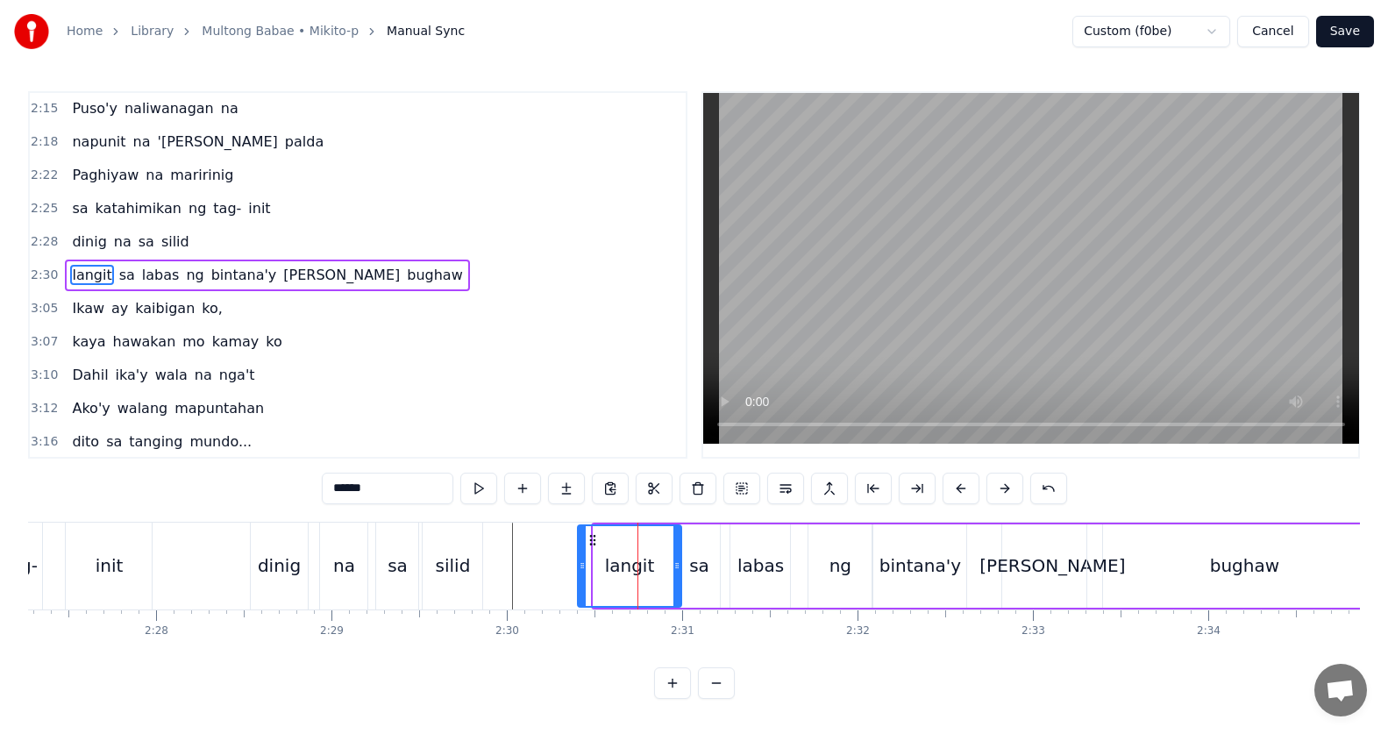
drag, startPoint x: 597, startPoint y: 567, endPoint x: 581, endPoint y: 569, distance: 15.9
click at [581, 569] on icon at bounding box center [582, 566] width 7 height 14
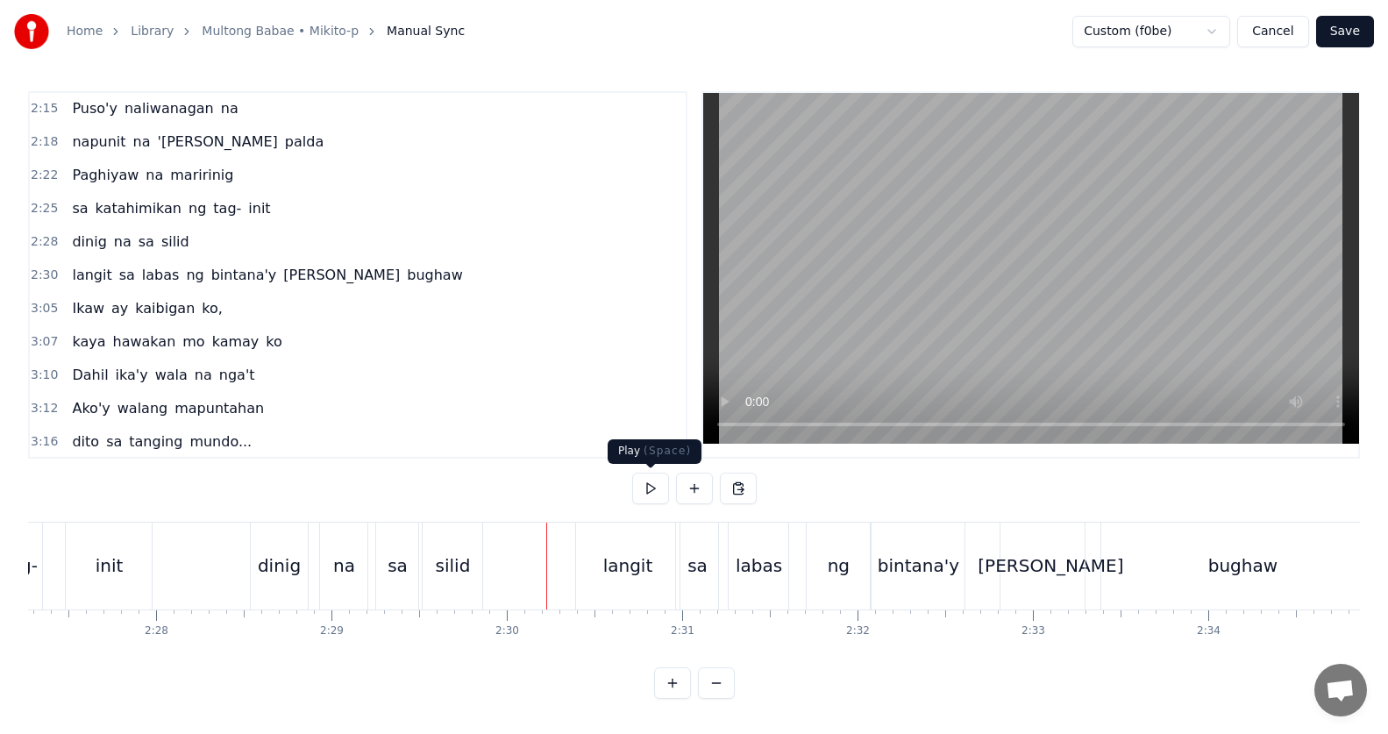
click at [650, 487] on button at bounding box center [650, 489] width 37 height 32
drag, startPoint x: 652, startPoint y: 487, endPoint x: 669, endPoint y: 563, distance: 78.3
click at [652, 488] on button at bounding box center [650, 489] width 37 height 32
click at [669, 563] on div "langit" at bounding box center [628, 566] width 104 height 87
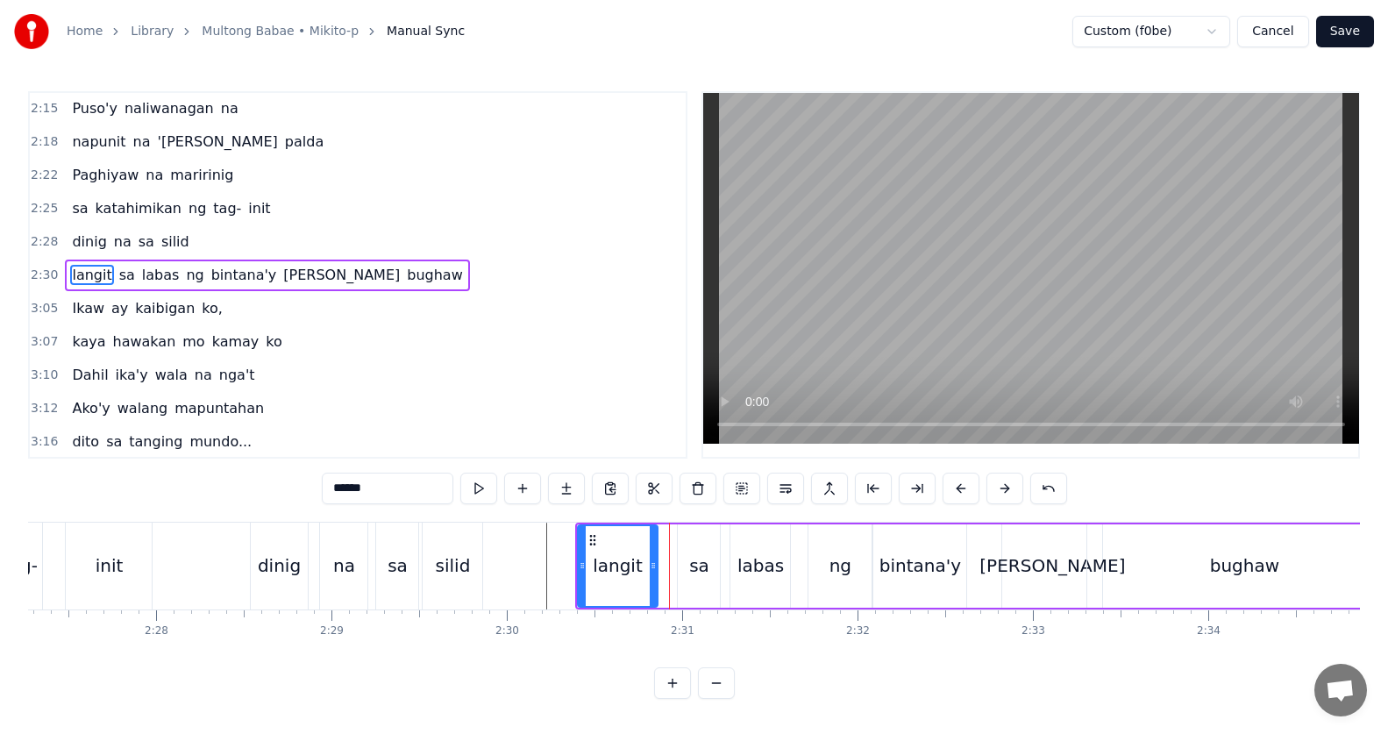
drag, startPoint x: 679, startPoint y: 565, endPoint x: 655, endPoint y: 572, distance: 24.7
click at [655, 572] on icon at bounding box center [653, 566] width 7 height 14
click at [700, 572] on div "sa" at bounding box center [699, 565] width 20 height 26
type input "**"
drag, startPoint x: 691, startPoint y: 545, endPoint x: 670, endPoint y: 548, distance: 21.3
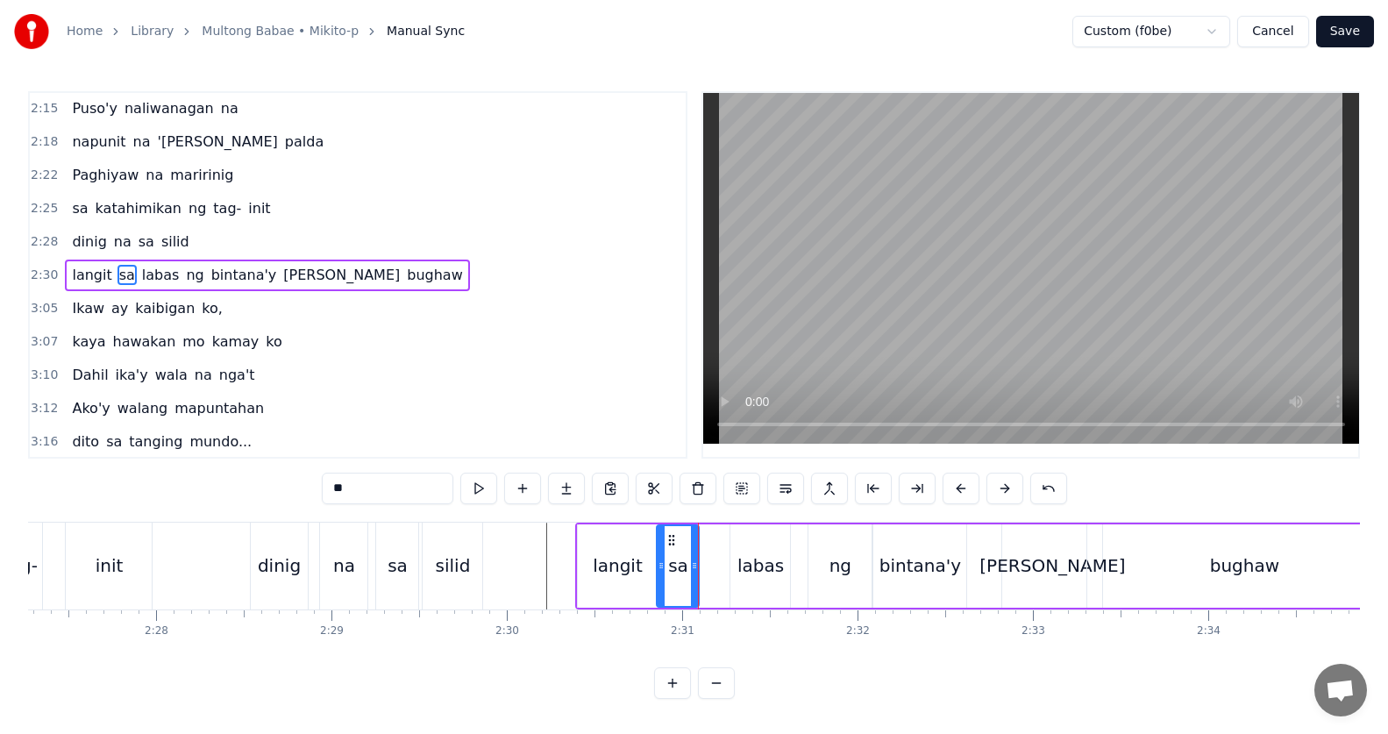
click at [670, 548] on div "sa" at bounding box center [678, 566] width 40 height 80
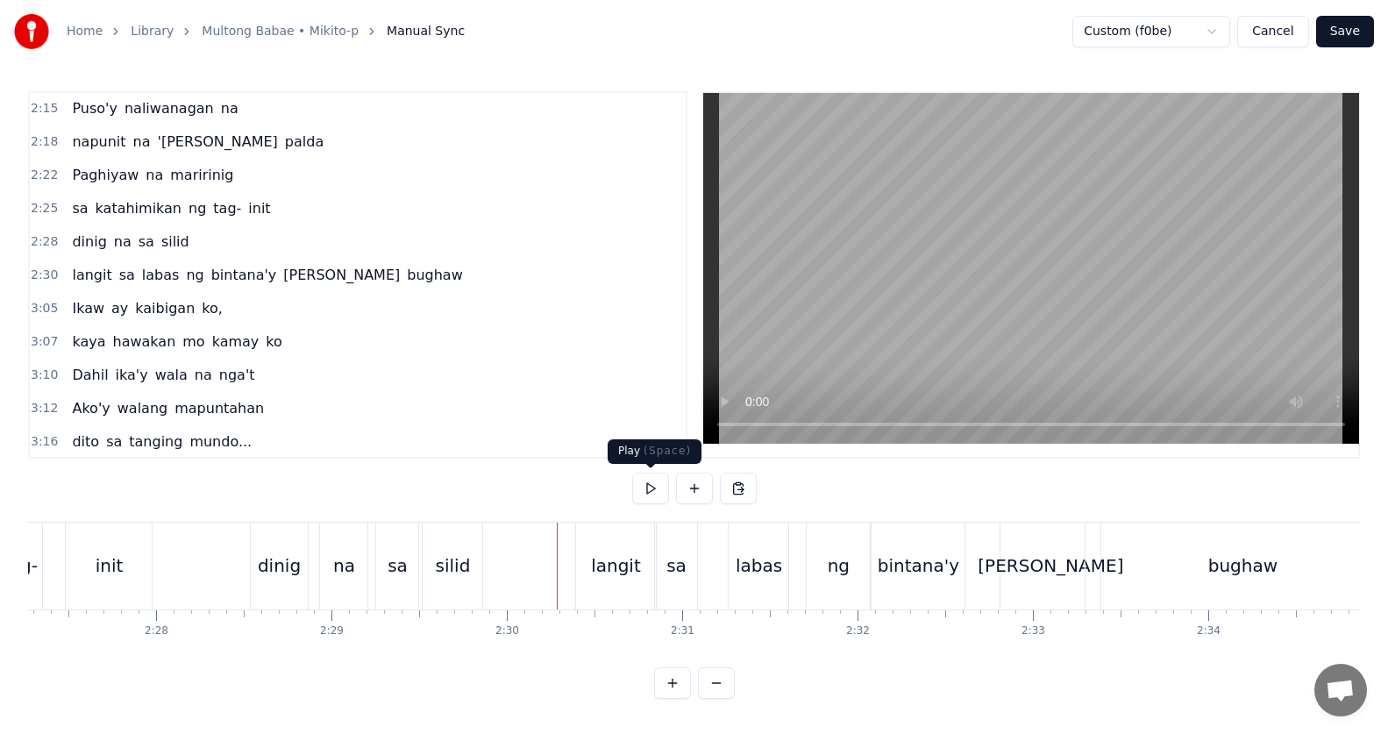
click at [649, 492] on button at bounding box center [650, 489] width 37 height 32
click at [649, 487] on button at bounding box center [650, 489] width 37 height 32
click at [767, 569] on div "labas" at bounding box center [759, 565] width 46 height 26
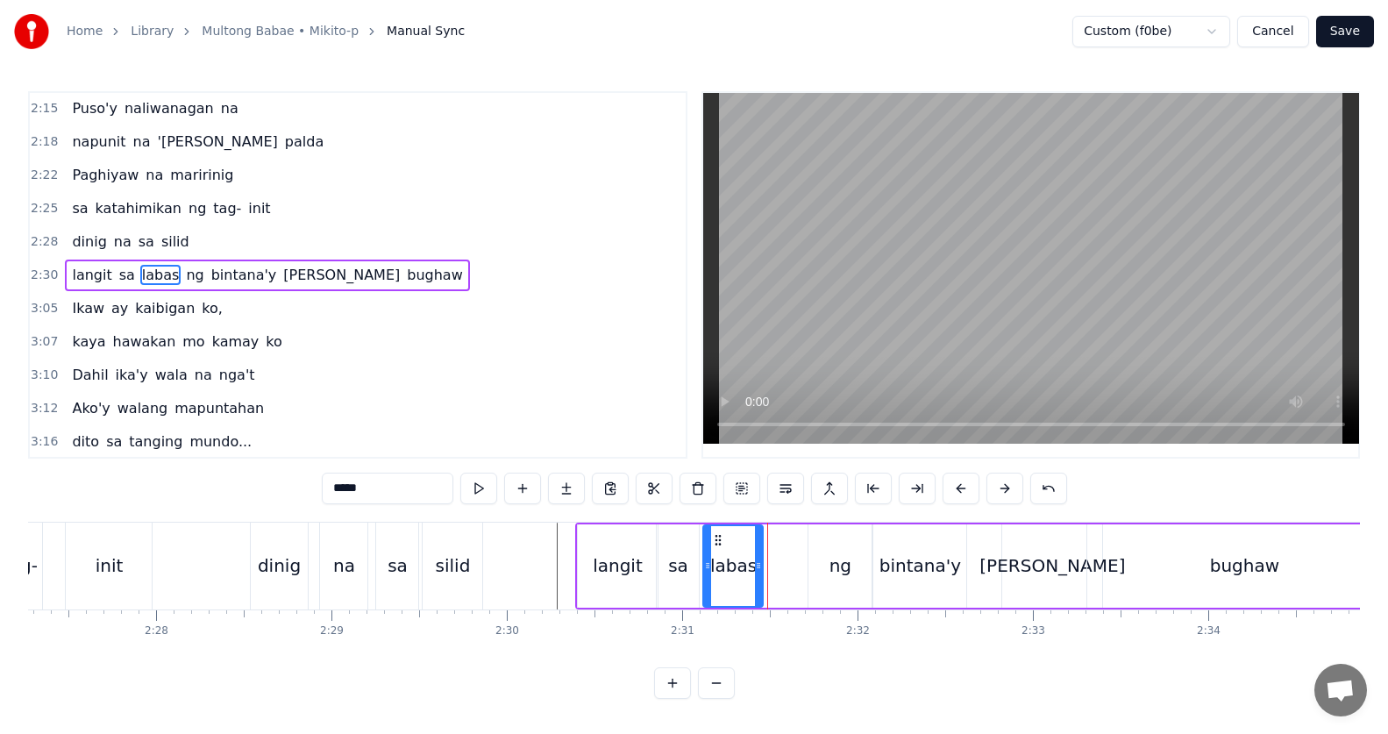
drag, startPoint x: 740, startPoint y: 541, endPoint x: 716, endPoint y: 543, distance: 23.7
click at [716, 543] on icon at bounding box center [718, 540] width 14 height 14
click at [834, 555] on div "ng" at bounding box center [841, 565] width 22 height 26
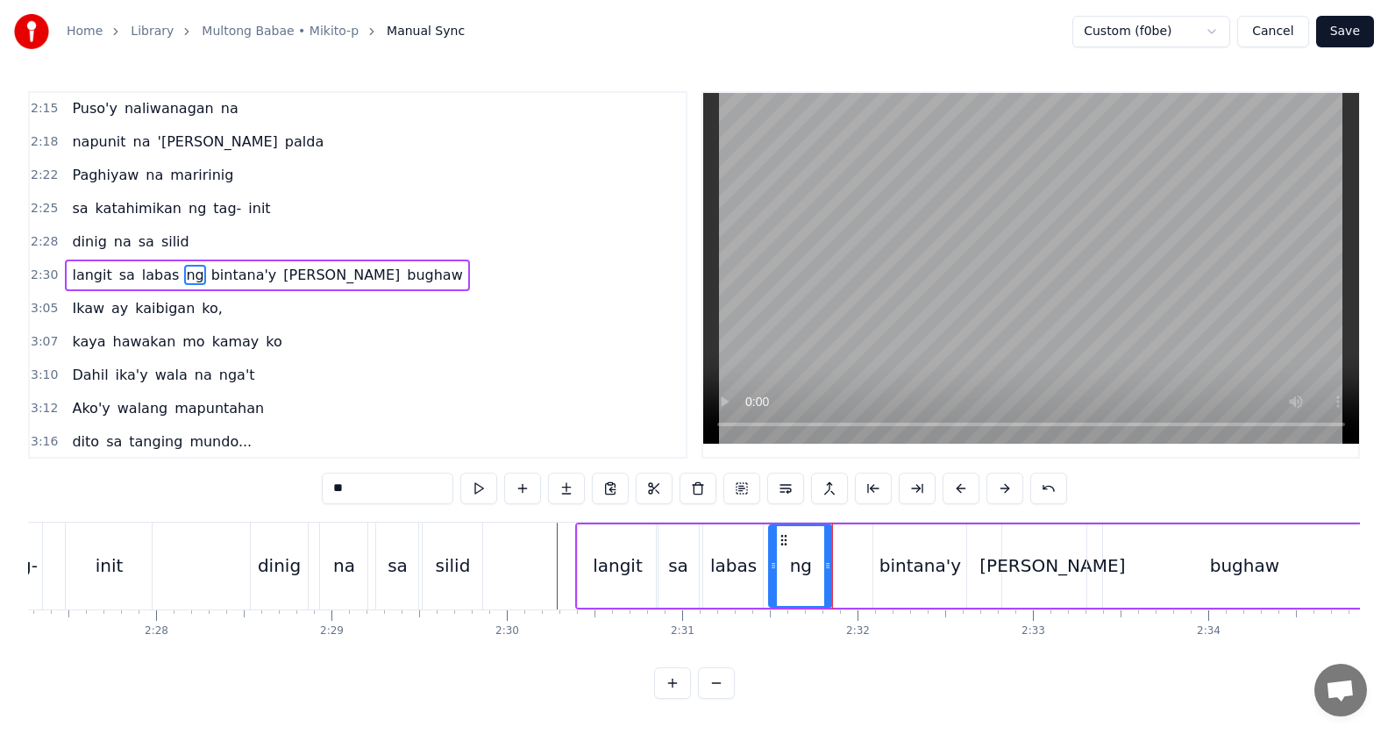
drag, startPoint x: 821, startPoint y: 541, endPoint x: 781, endPoint y: 541, distance: 39.5
click at [781, 541] on icon at bounding box center [784, 540] width 14 height 14
drag, startPoint x: 919, startPoint y: 554, endPoint x: 902, endPoint y: 548, distance: 17.8
click at [918, 554] on div "bintana'y" at bounding box center [921, 565] width 82 height 26
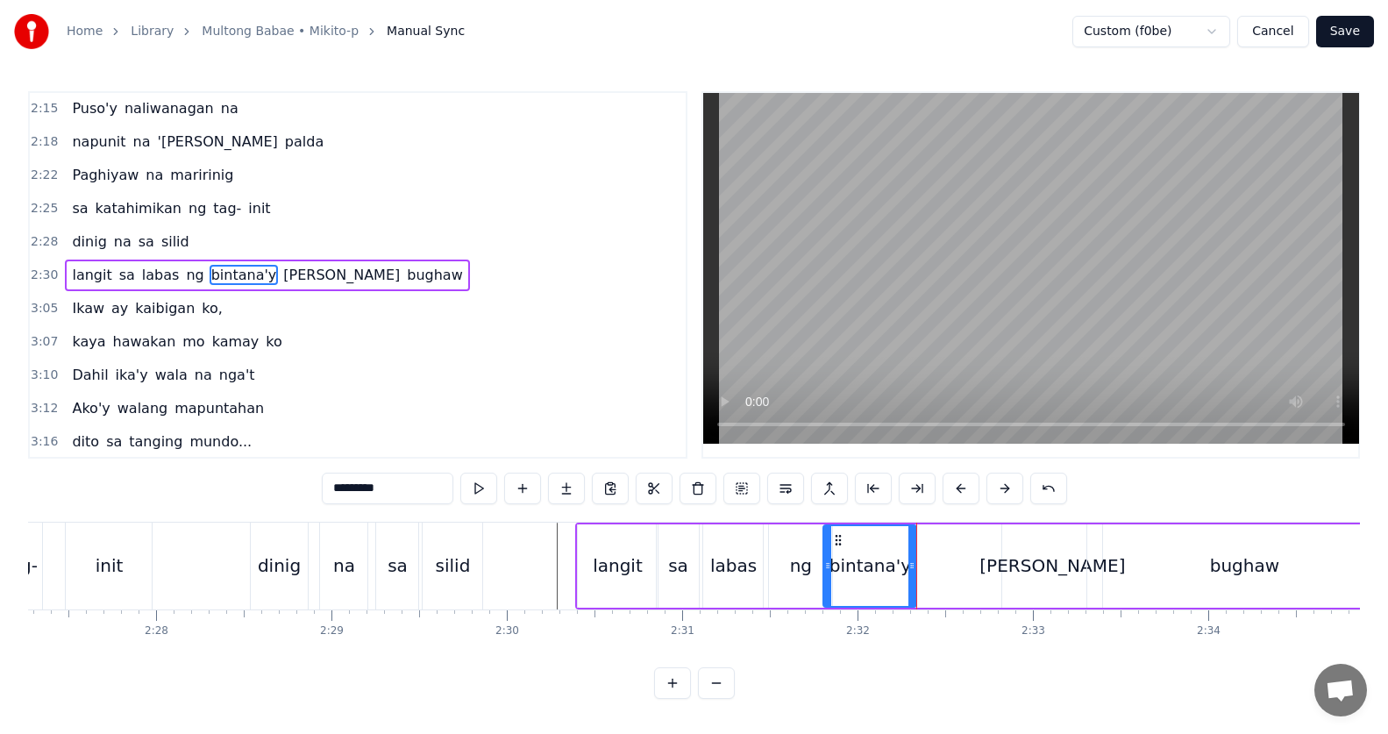
drag, startPoint x: 891, startPoint y: 537, endPoint x: 841, endPoint y: 542, distance: 50.3
click at [841, 542] on icon at bounding box center [838, 540] width 14 height 14
drag, startPoint x: 916, startPoint y: 564, endPoint x: 959, endPoint y: 570, distance: 44.3
click at [946, 570] on icon at bounding box center [942, 566] width 7 height 14
drag, startPoint x: 1046, startPoint y: 552, endPoint x: 1030, endPoint y: 551, distance: 15.9
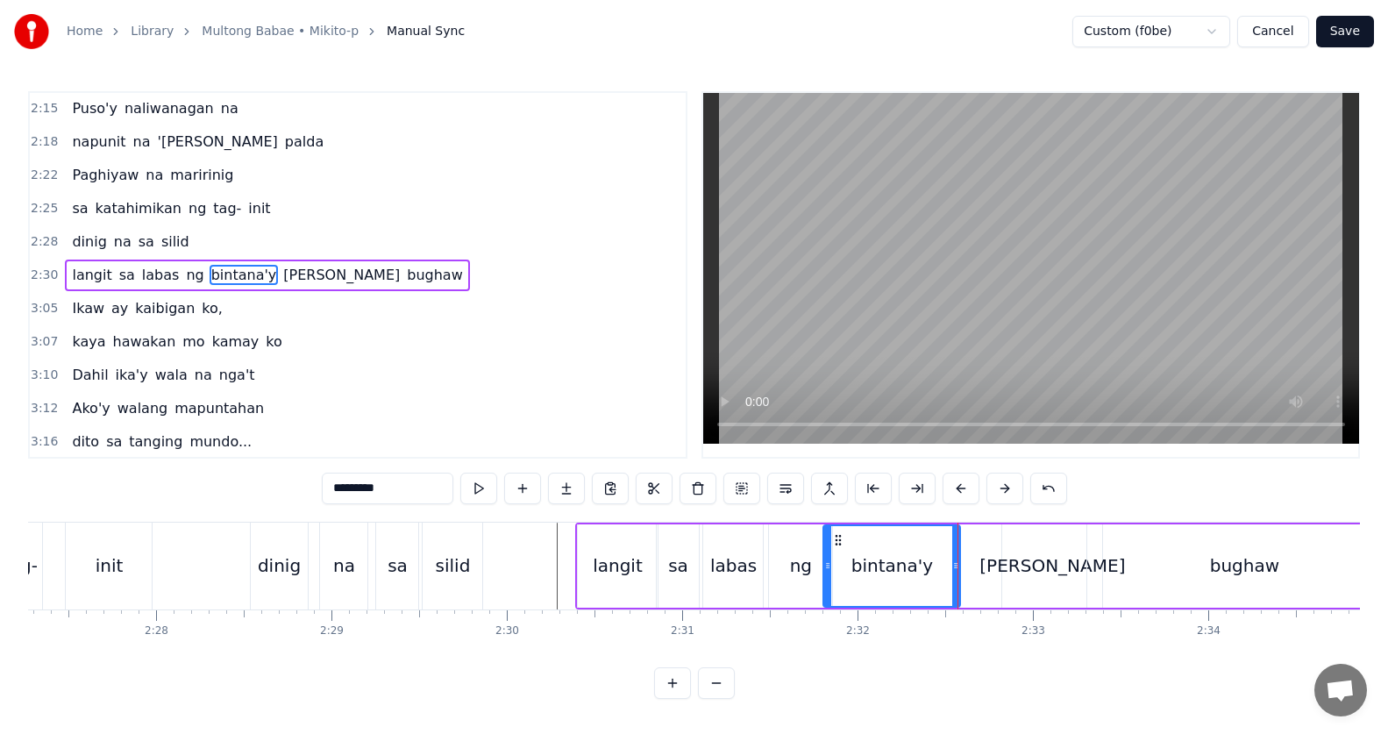
click at [1046, 552] on div "[PERSON_NAME]" at bounding box center [1052, 565] width 100 height 83
type input "***"
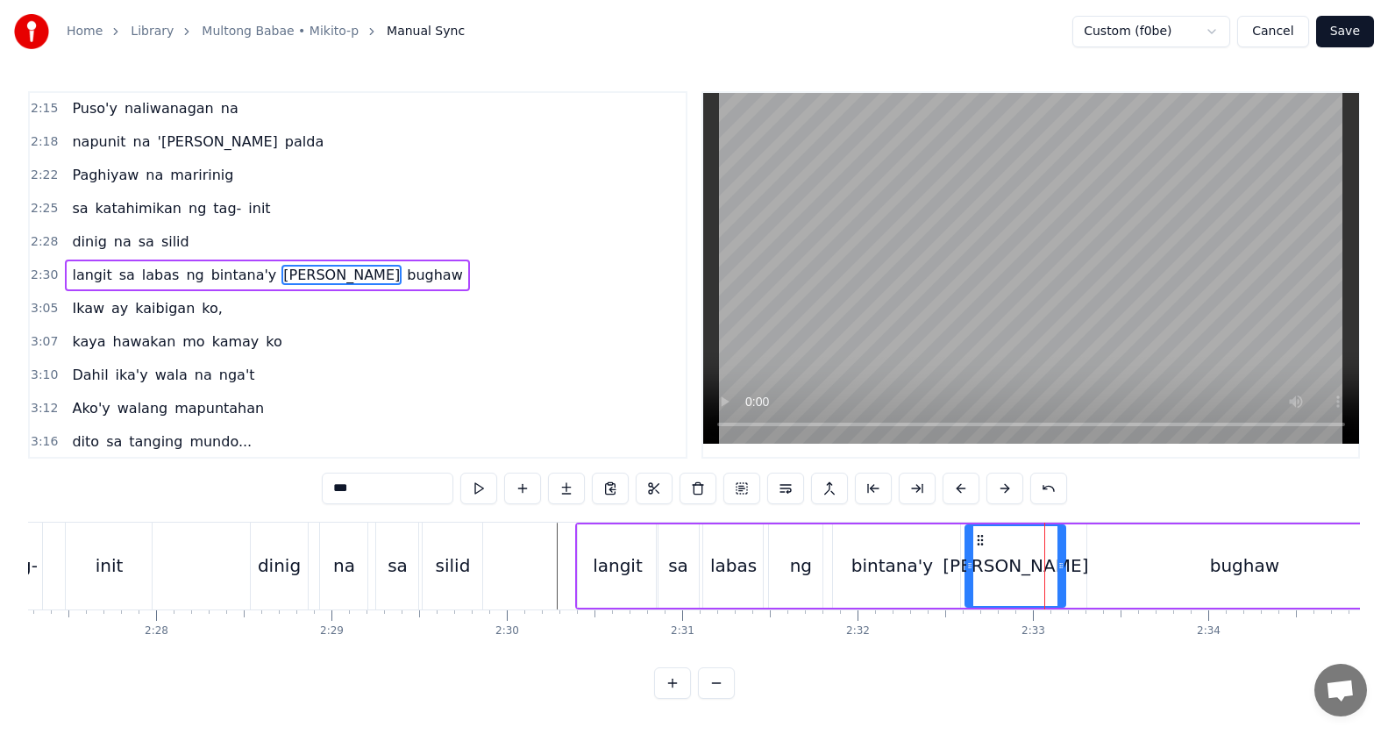
drag, startPoint x: 1014, startPoint y: 539, endPoint x: 977, endPoint y: 545, distance: 37.3
click at [977, 545] on icon at bounding box center [980, 540] width 14 height 14
drag, startPoint x: 1062, startPoint y: 571, endPoint x: 1044, endPoint y: 570, distance: 17.6
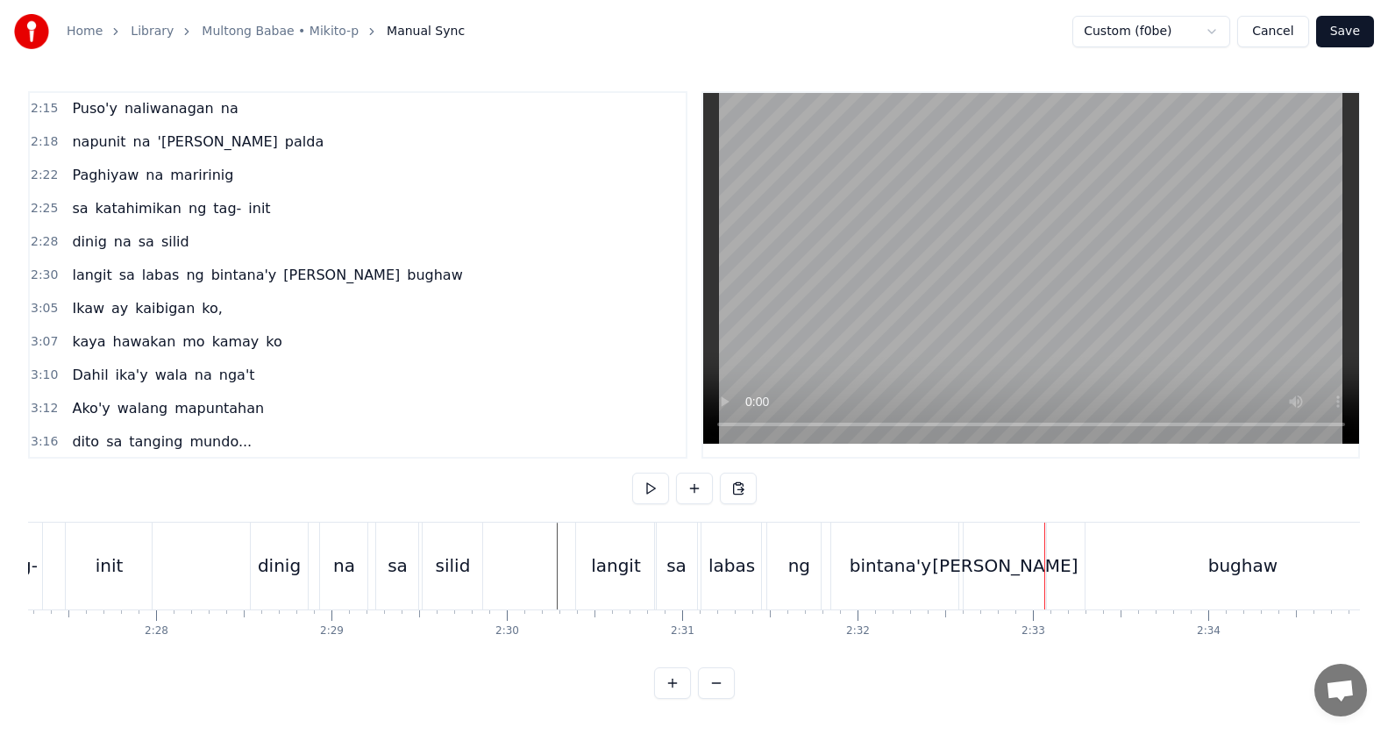
click at [1191, 559] on div "bughaw" at bounding box center [1243, 566] width 314 height 87
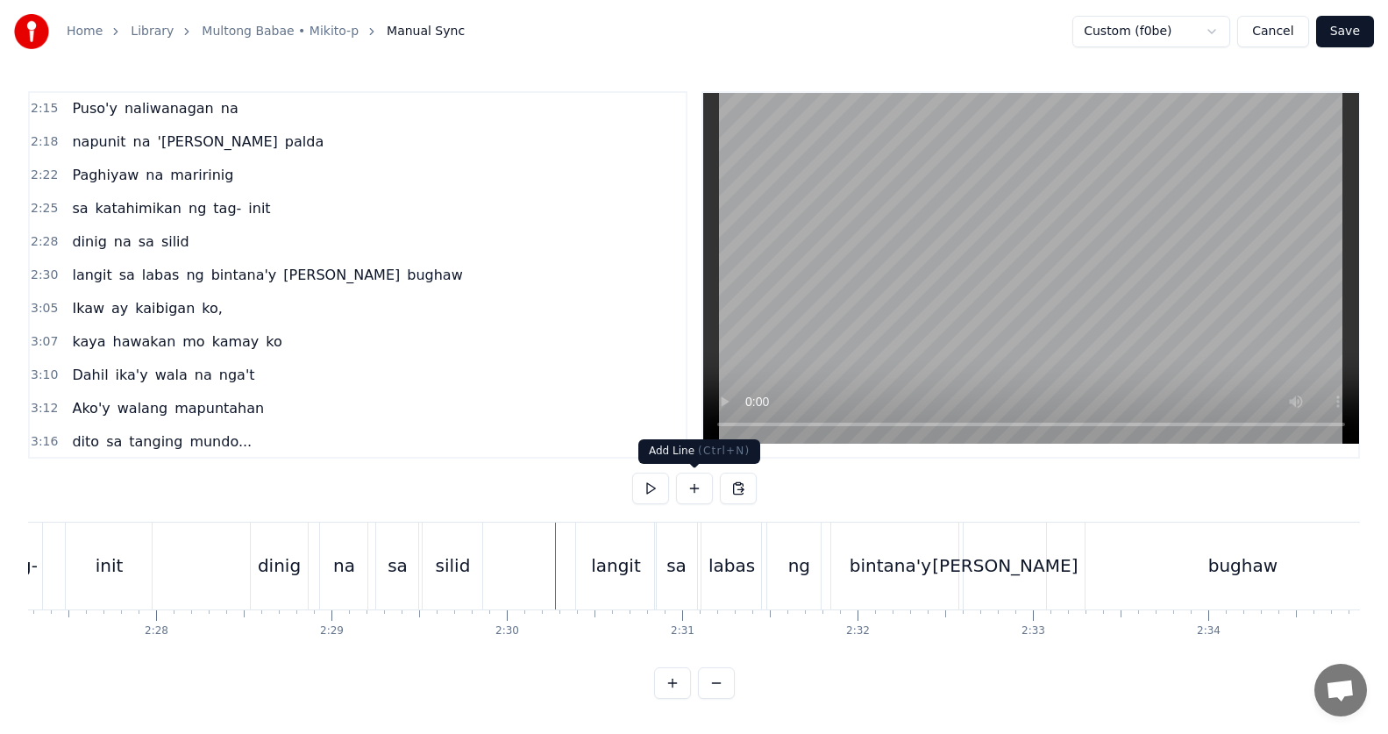
click at [662, 489] on button at bounding box center [650, 489] width 37 height 32
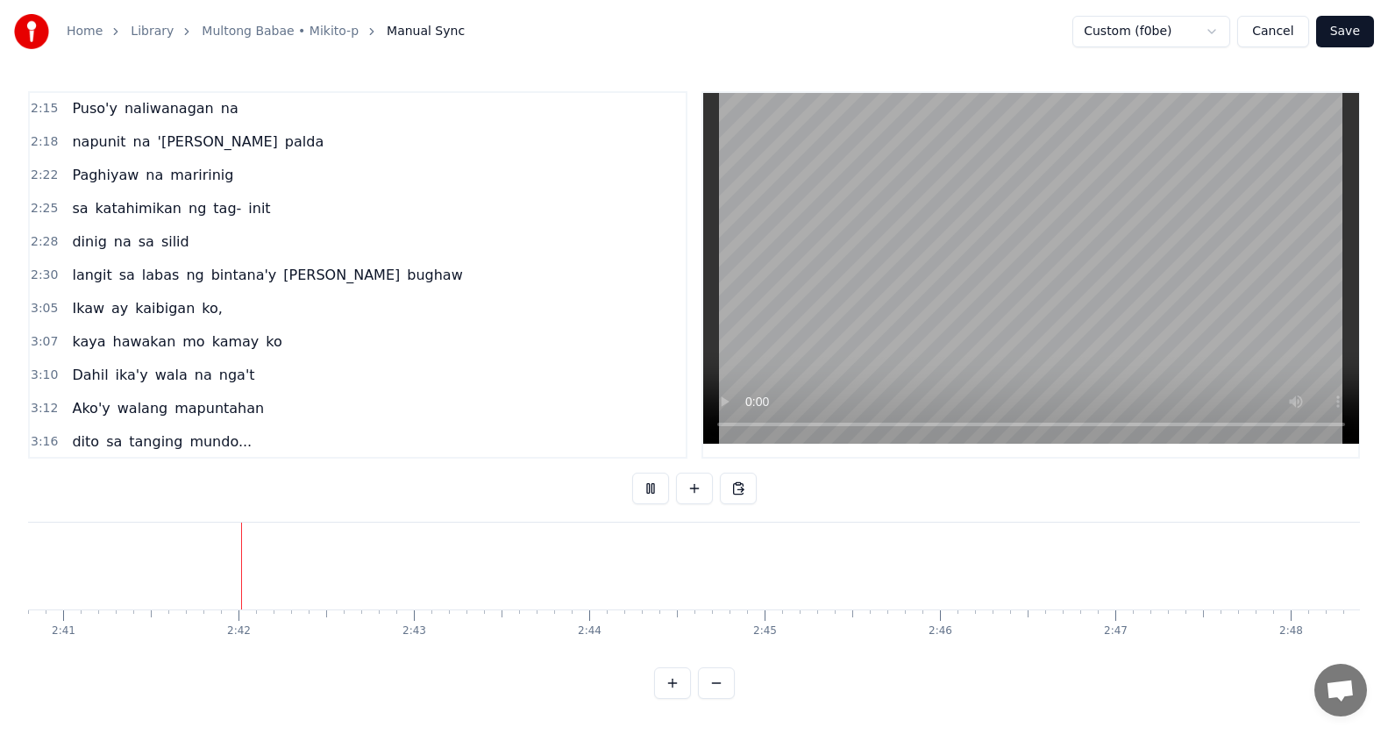
scroll to position [0, 28206]
click at [654, 489] on button at bounding box center [650, 489] width 37 height 32
click at [696, 496] on button at bounding box center [694, 489] width 37 height 32
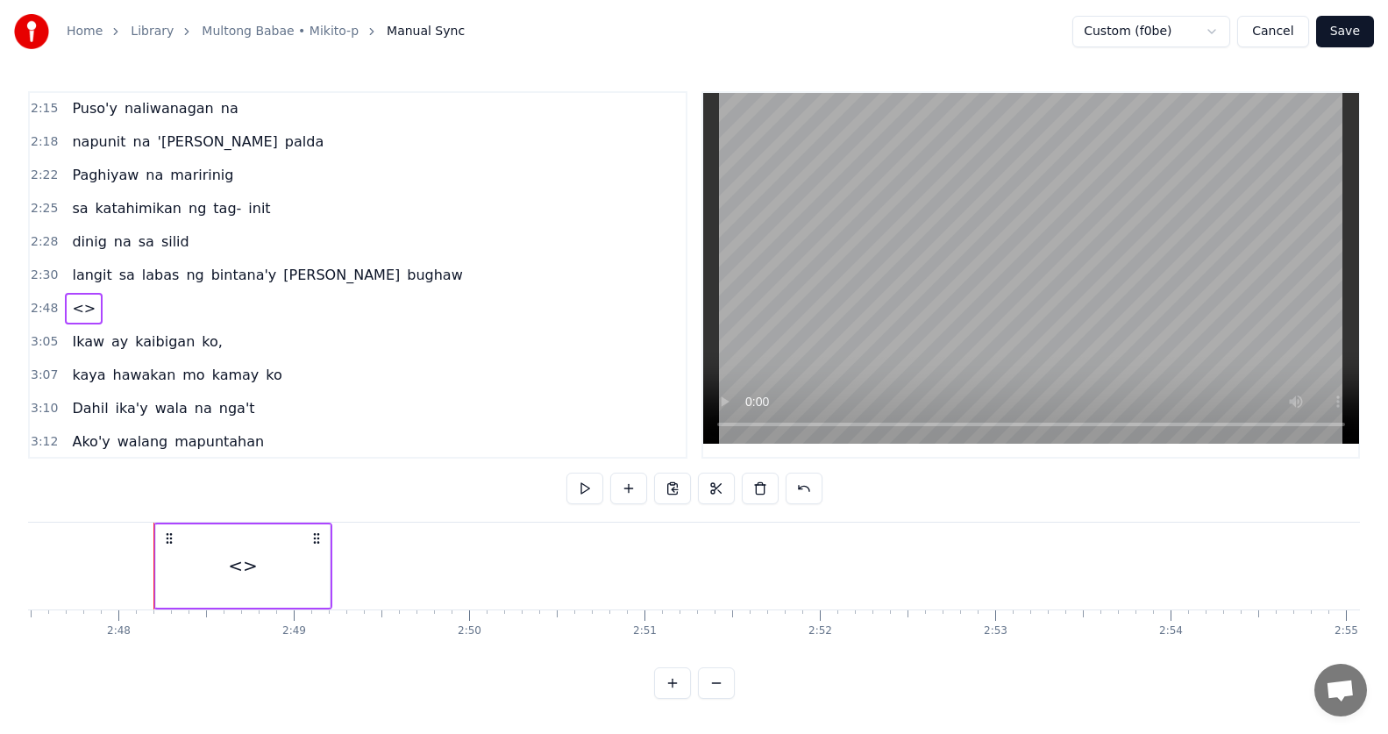
click at [249, 562] on div "<>" at bounding box center [243, 565] width 30 height 26
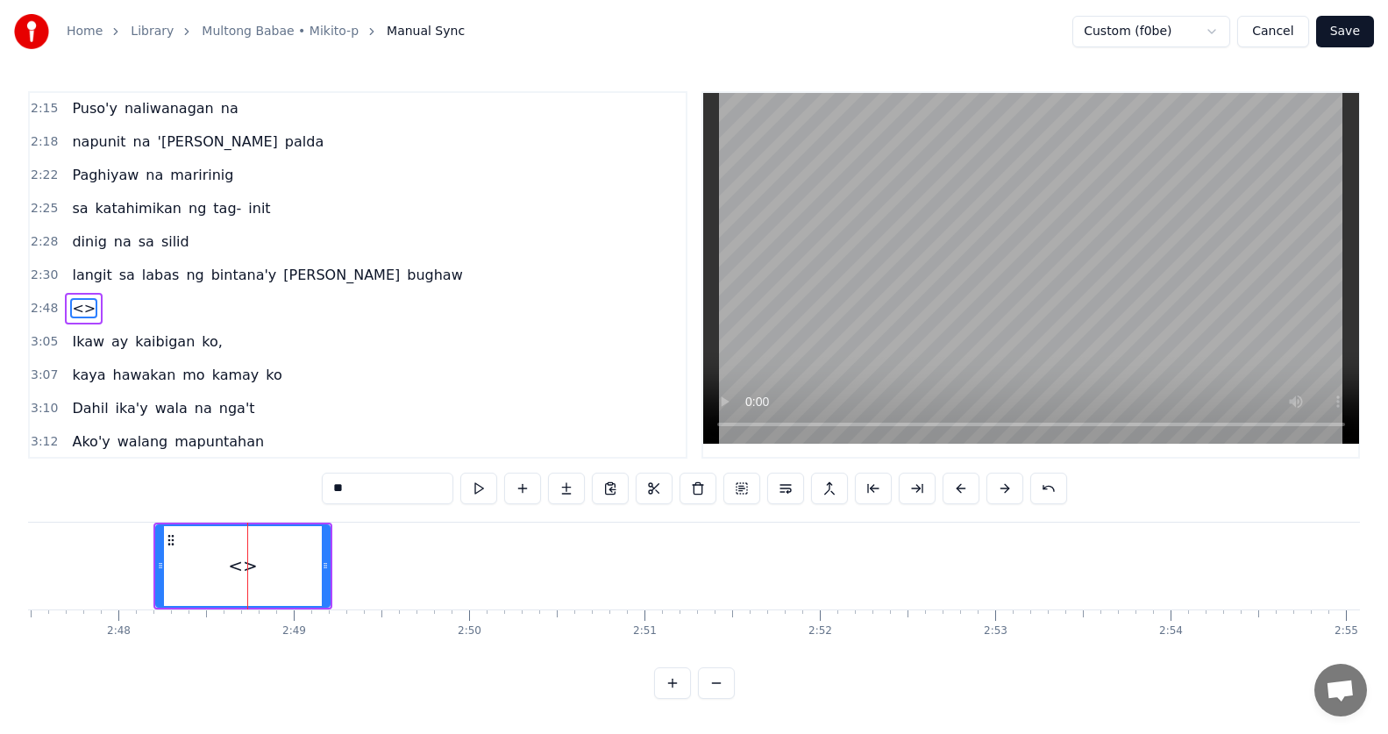
scroll to position [1067, 0]
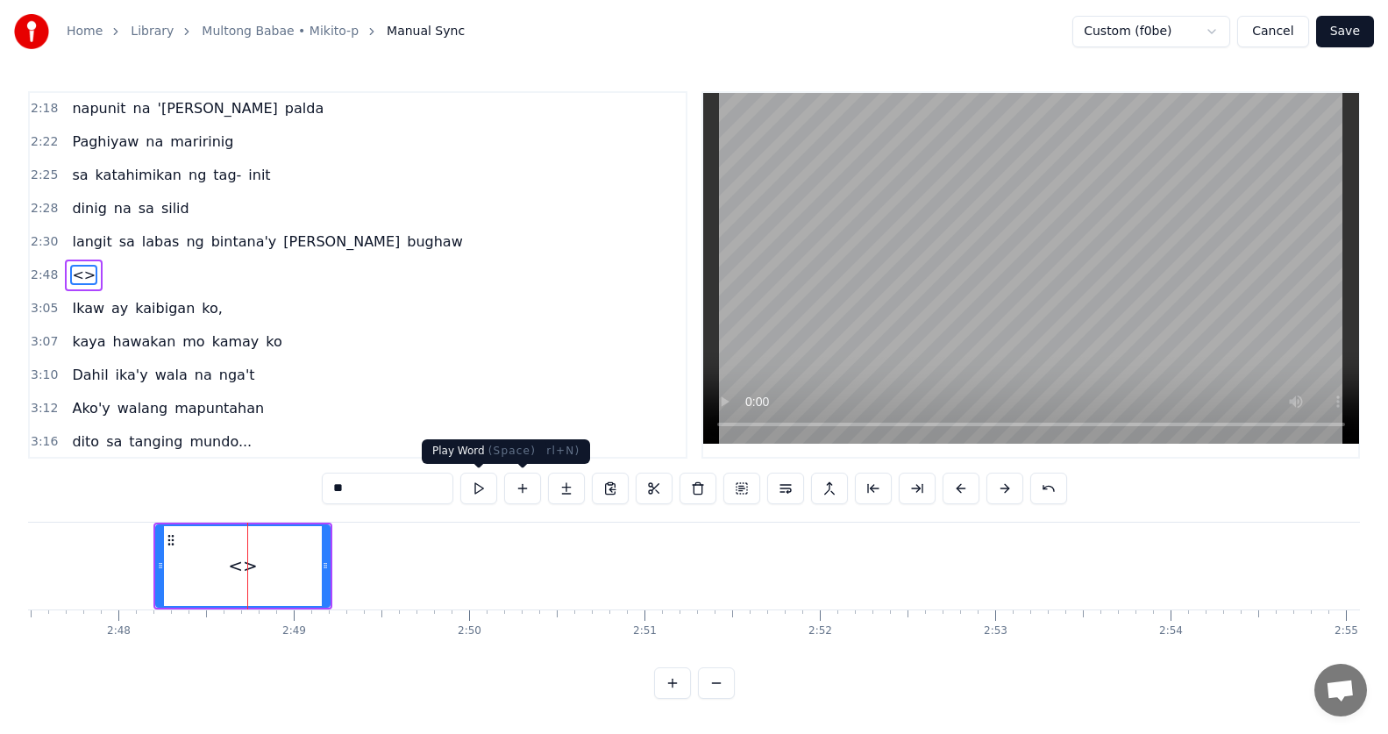
click at [447, 489] on input "**" at bounding box center [388, 489] width 132 height 32
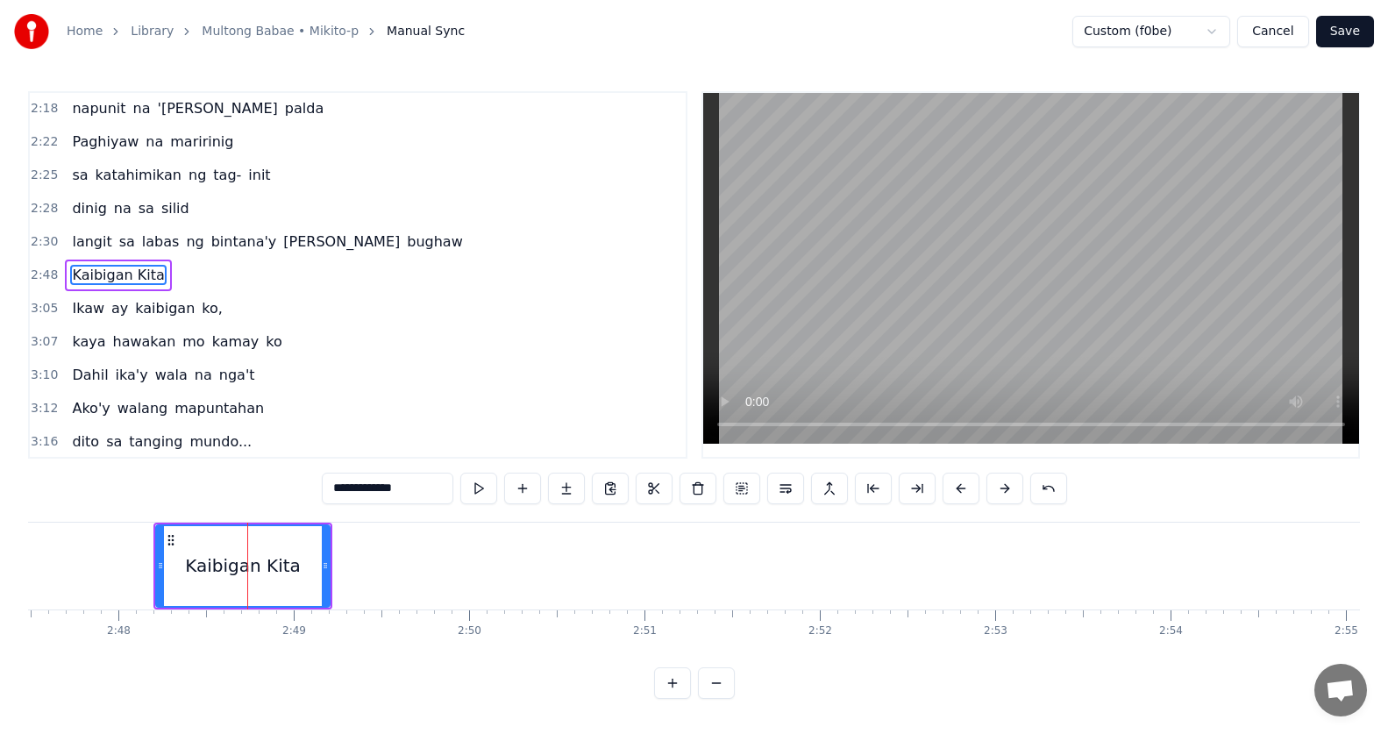
type input "**********"
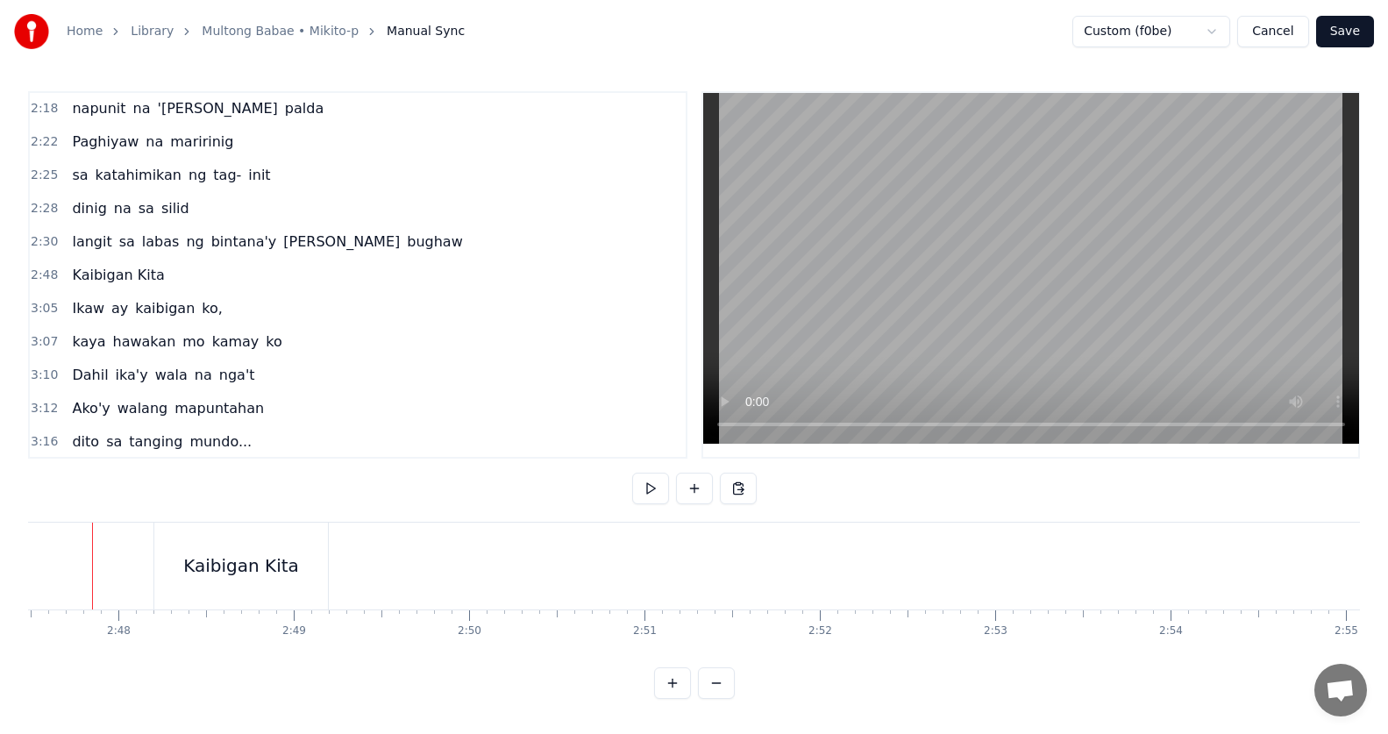
scroll to position [0, 29351]
click at [652, 490] on button at bounding box center [650, 489] width 37 height 32
click at [296, 544] on div "Kaibigan Kita" at bounding box center [265, 566] width 174 height 87
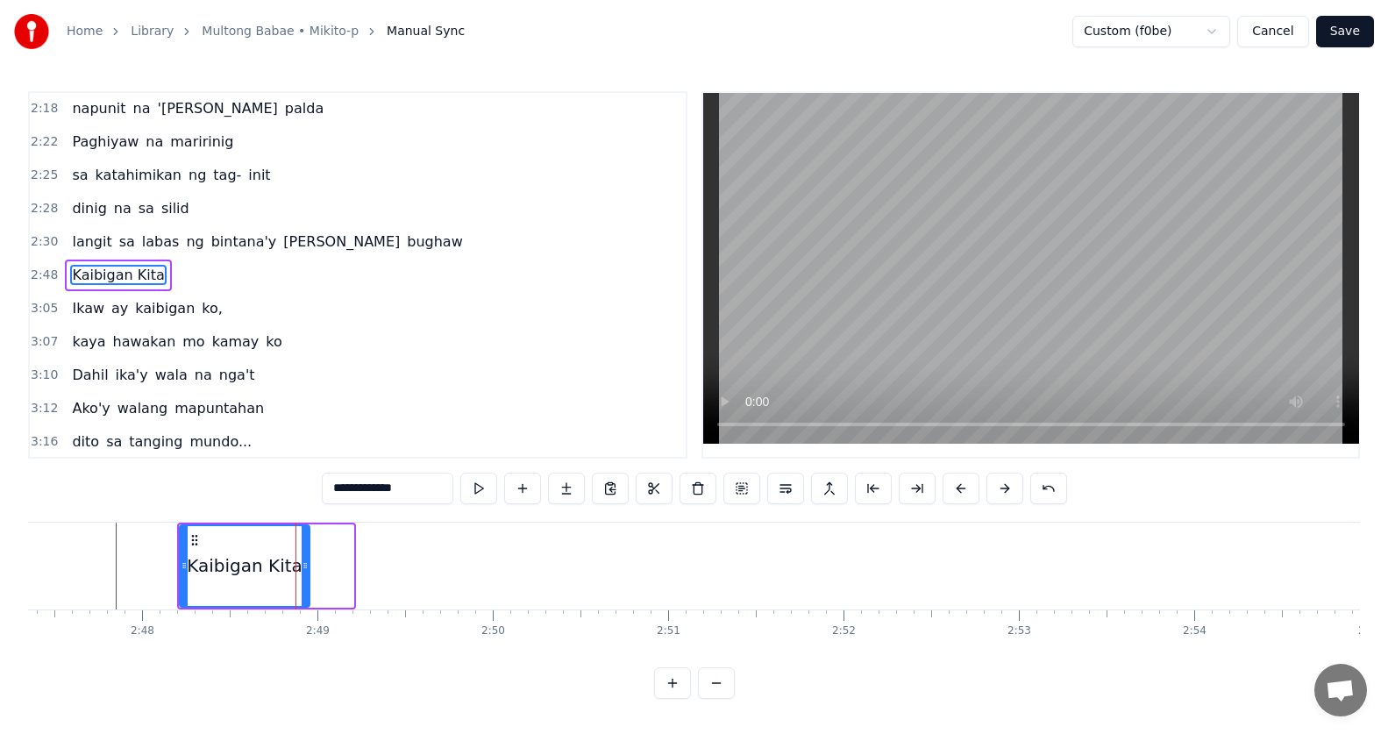
drag, startPoint x: 351, startPoint y: 565, endPoint x: 307, endPoint y: 570, distance: 44.2
click at [307, 570] on icon at bounding box center [305, 566] width 7 height 14
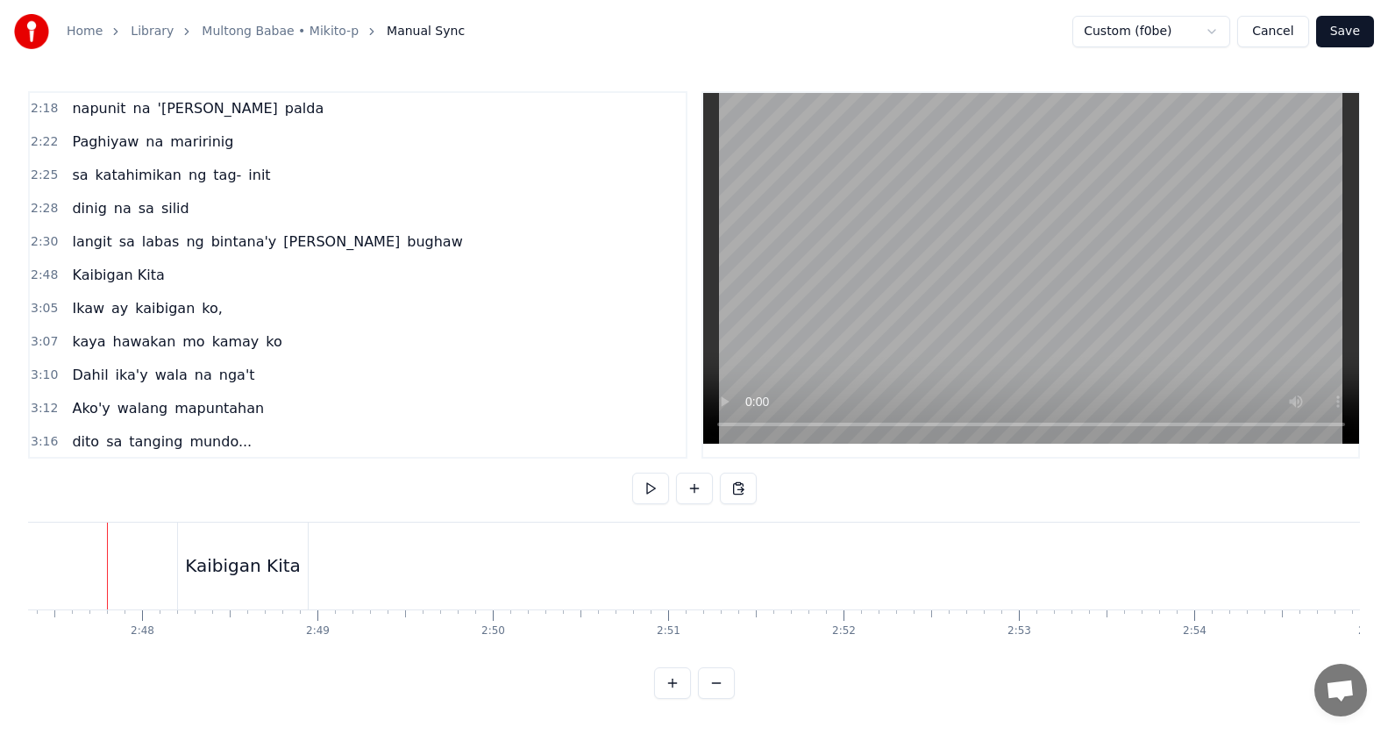
scroll to position [0, 29343]
click at [645, 481] on button at bounding box center [650, 489] width 37 height 32
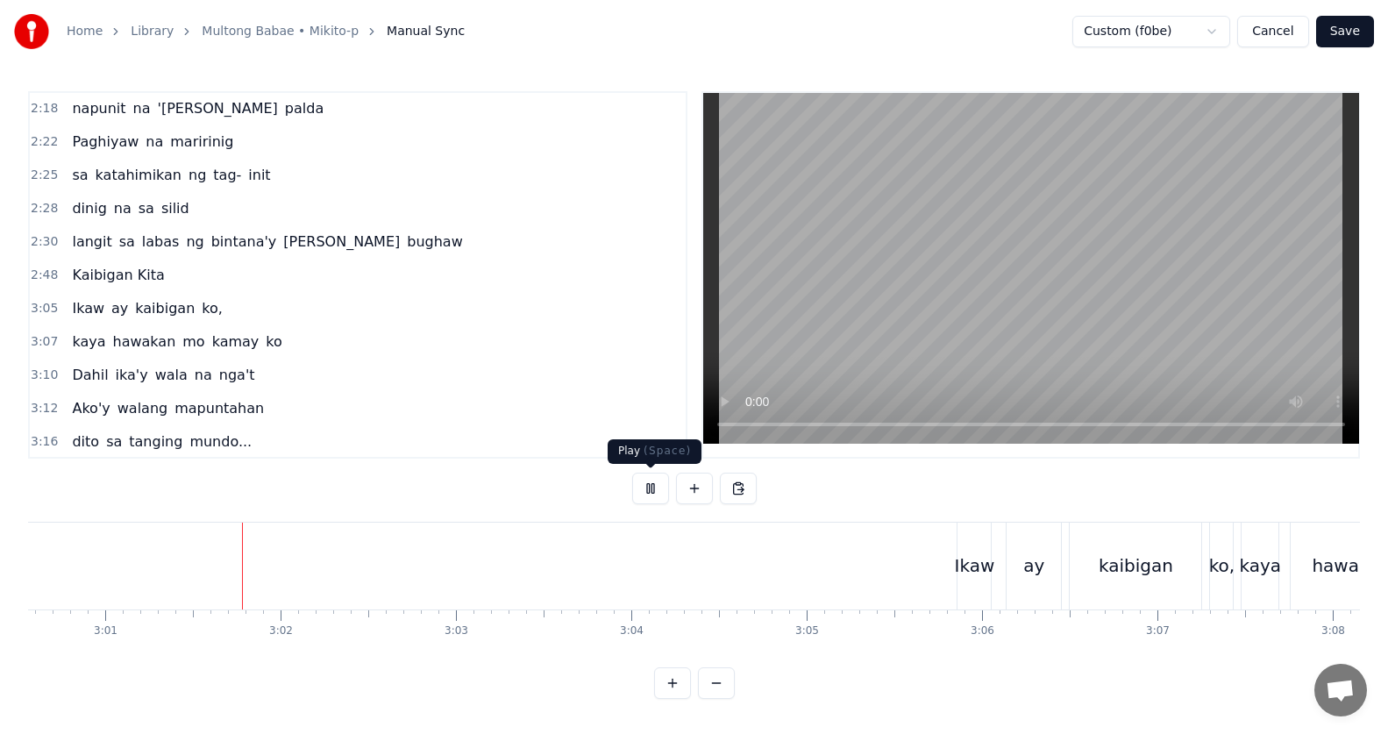
scroll to position [0, 31702]
click at [644, 484] on button at bounding box center [650, 489] width 37 height 32
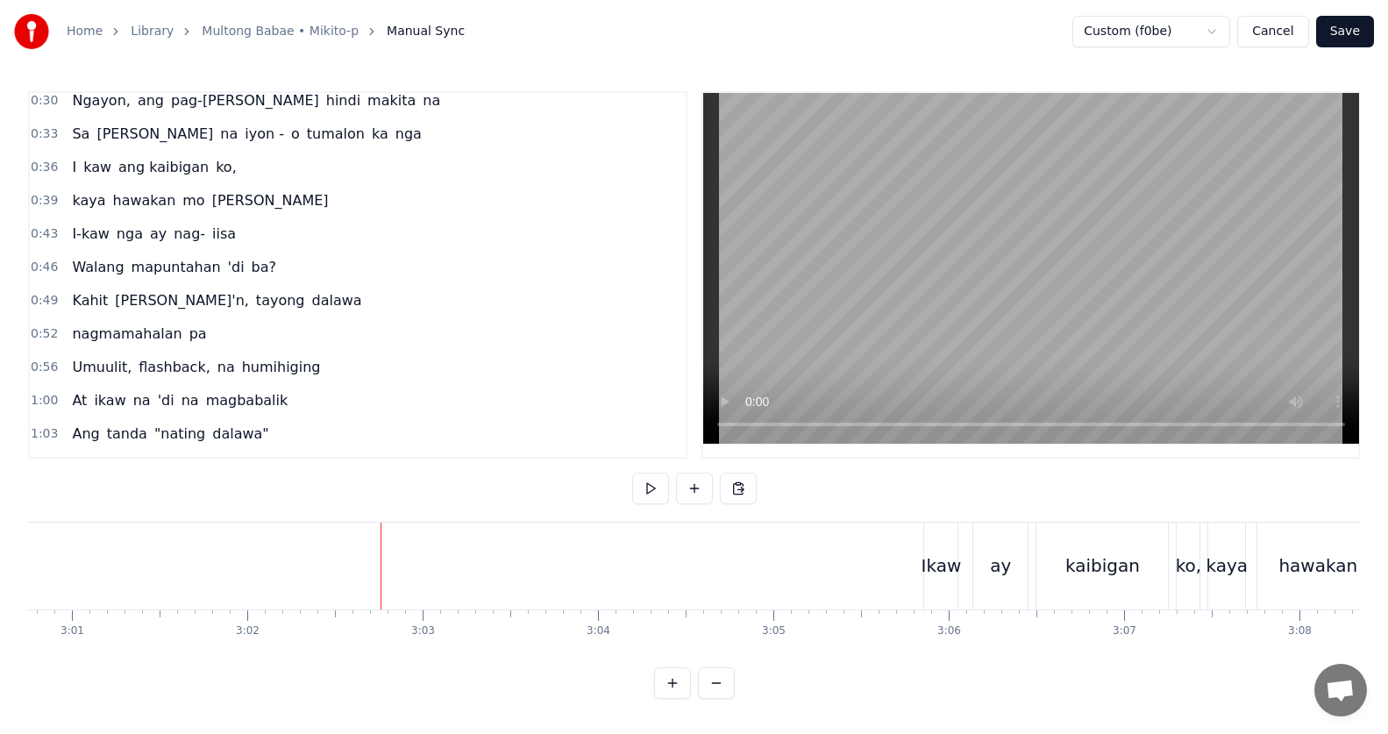
scroll to position [0, 0]
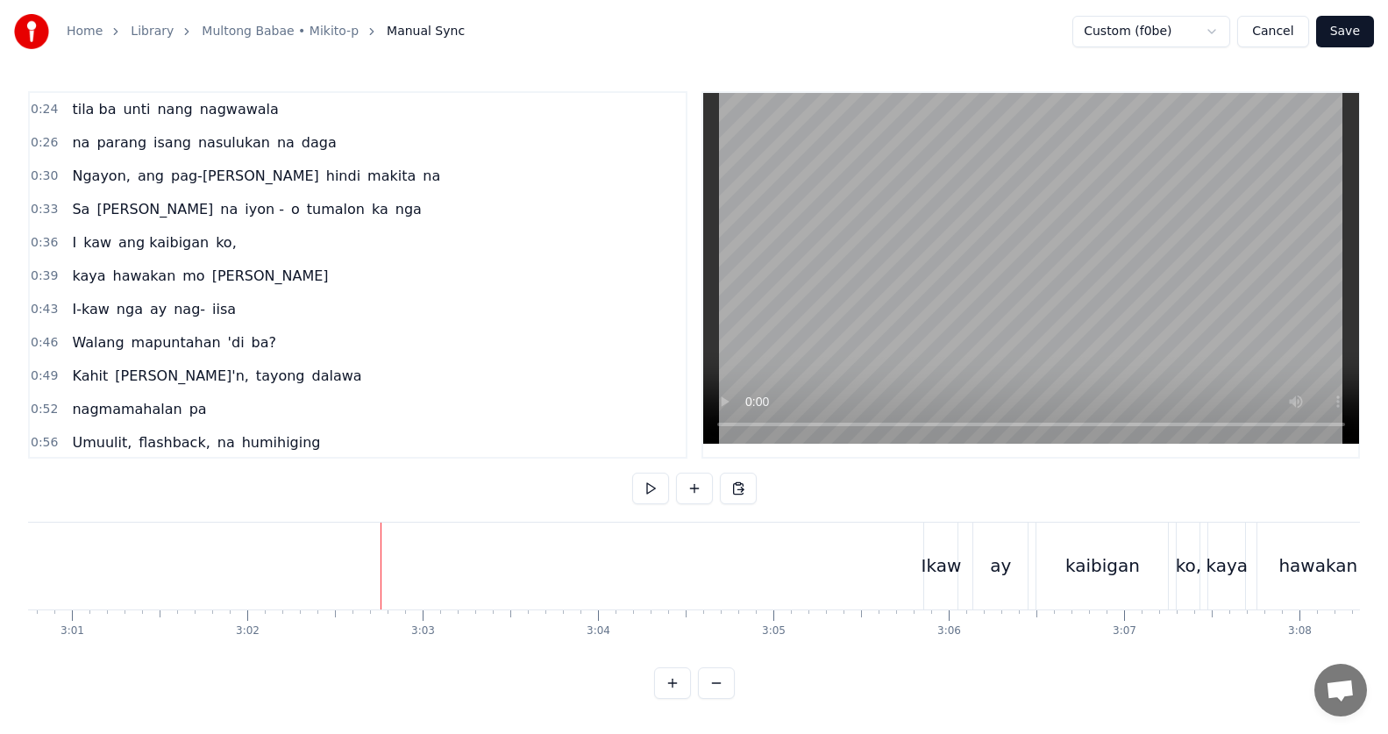
click at [116, 259] on div "0:36 I kaw ang kaibigan ko," at bounding box center [358, 242] width 656 height 33
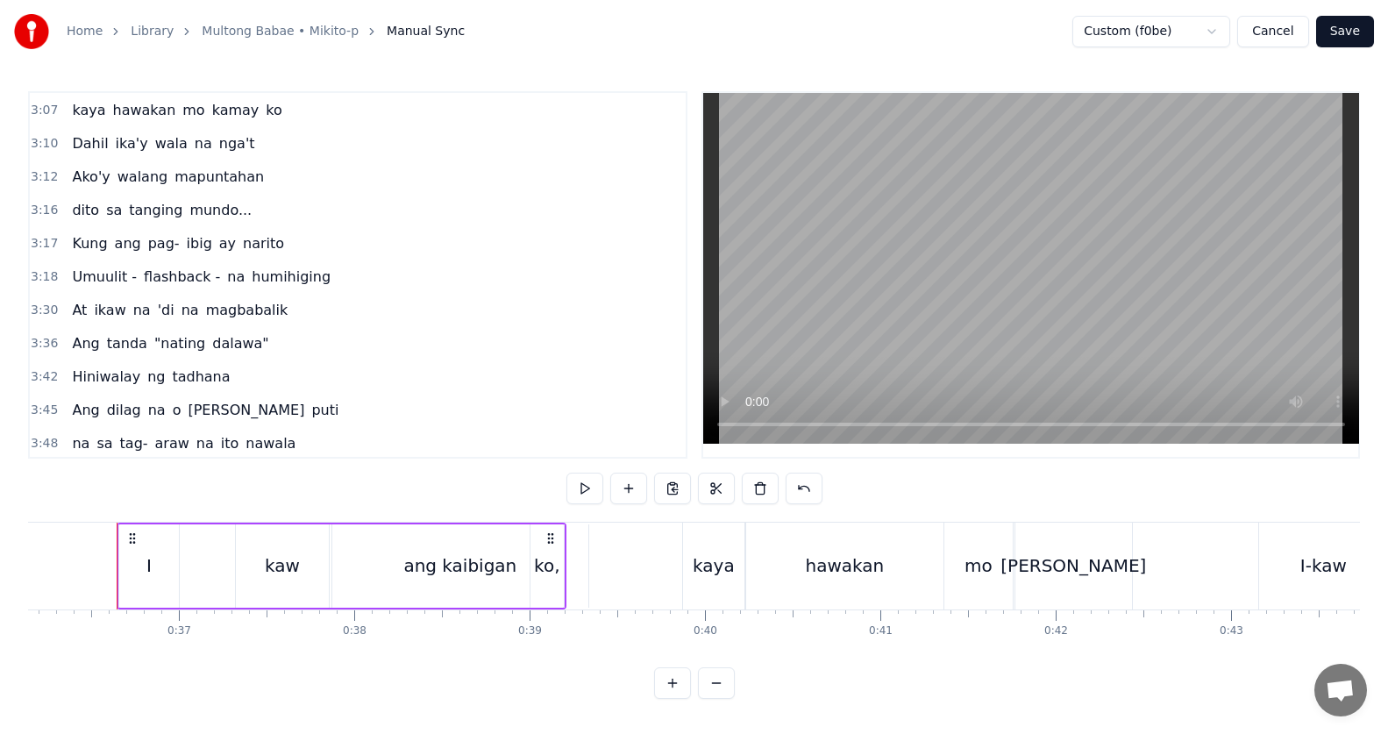
scroll to position [1271, 0]
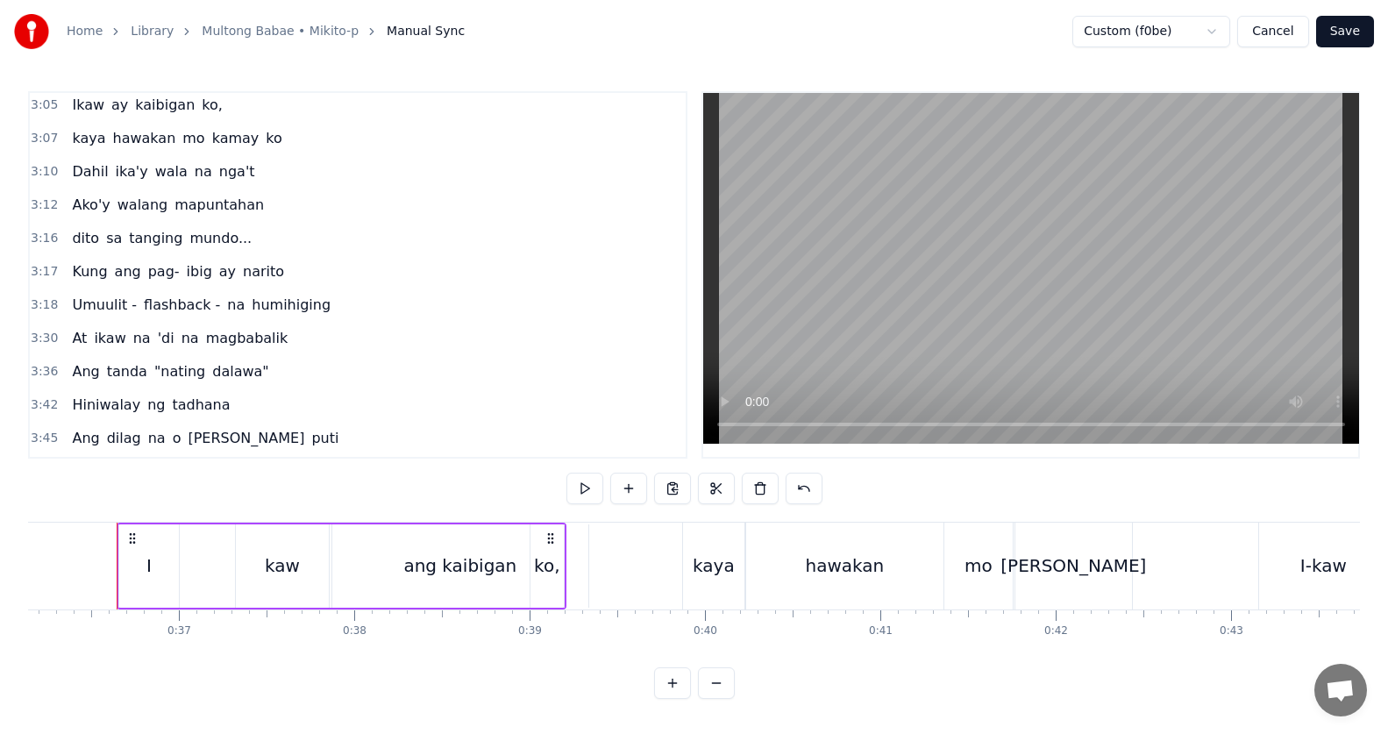
click at [160, 118] on div "Ikaw ay kaibigan ko," at bounding box center [147, 105] width 164 height 32
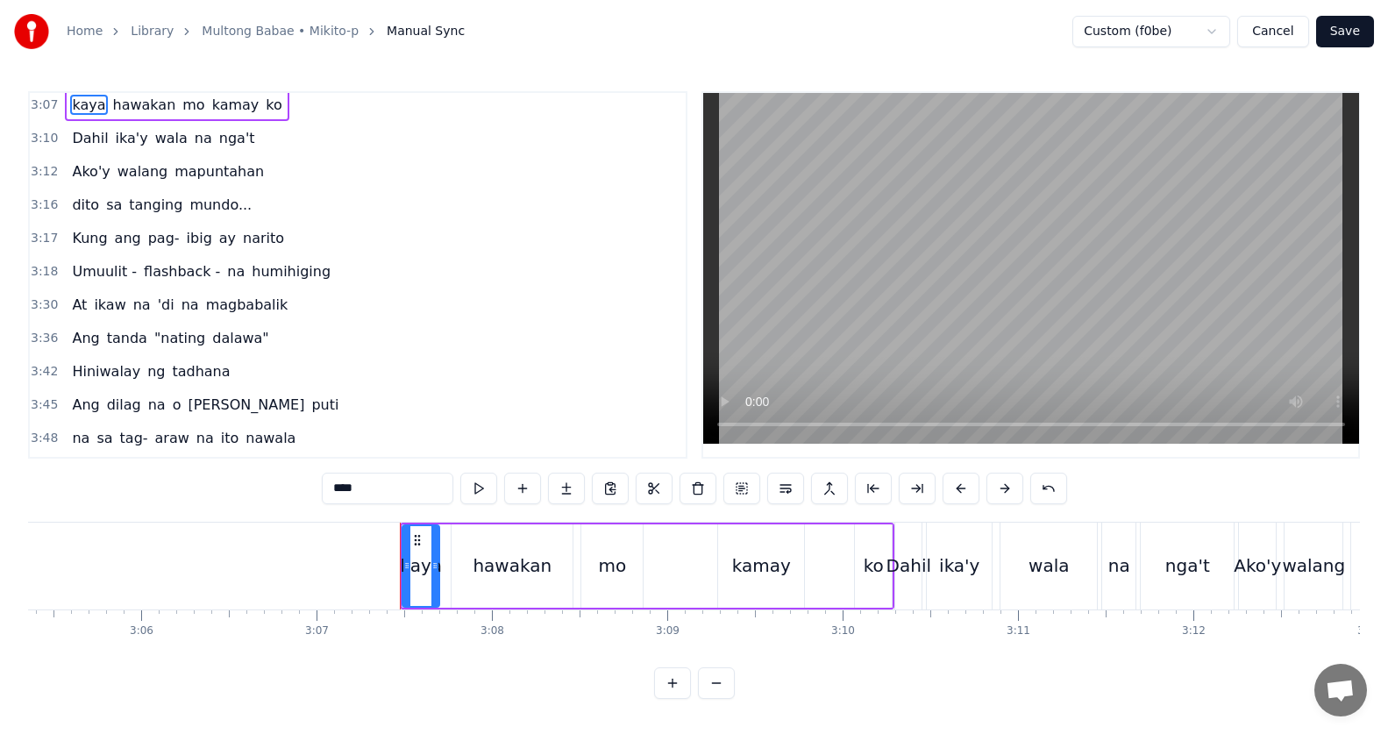
scroll to position [1101, 0]
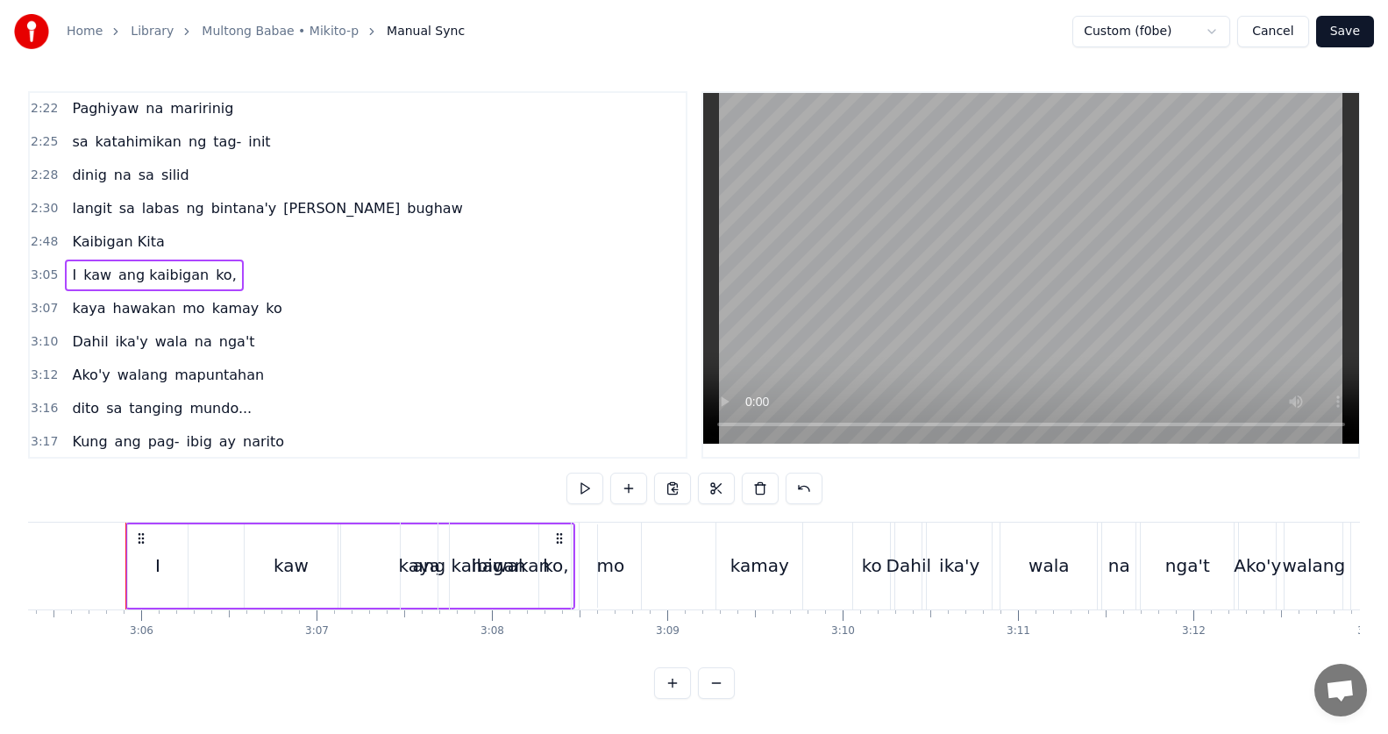
click at [125, 321] on div "kaya hawakan mo kamay ko" at bounding box center [177, 309] width 224 height 32
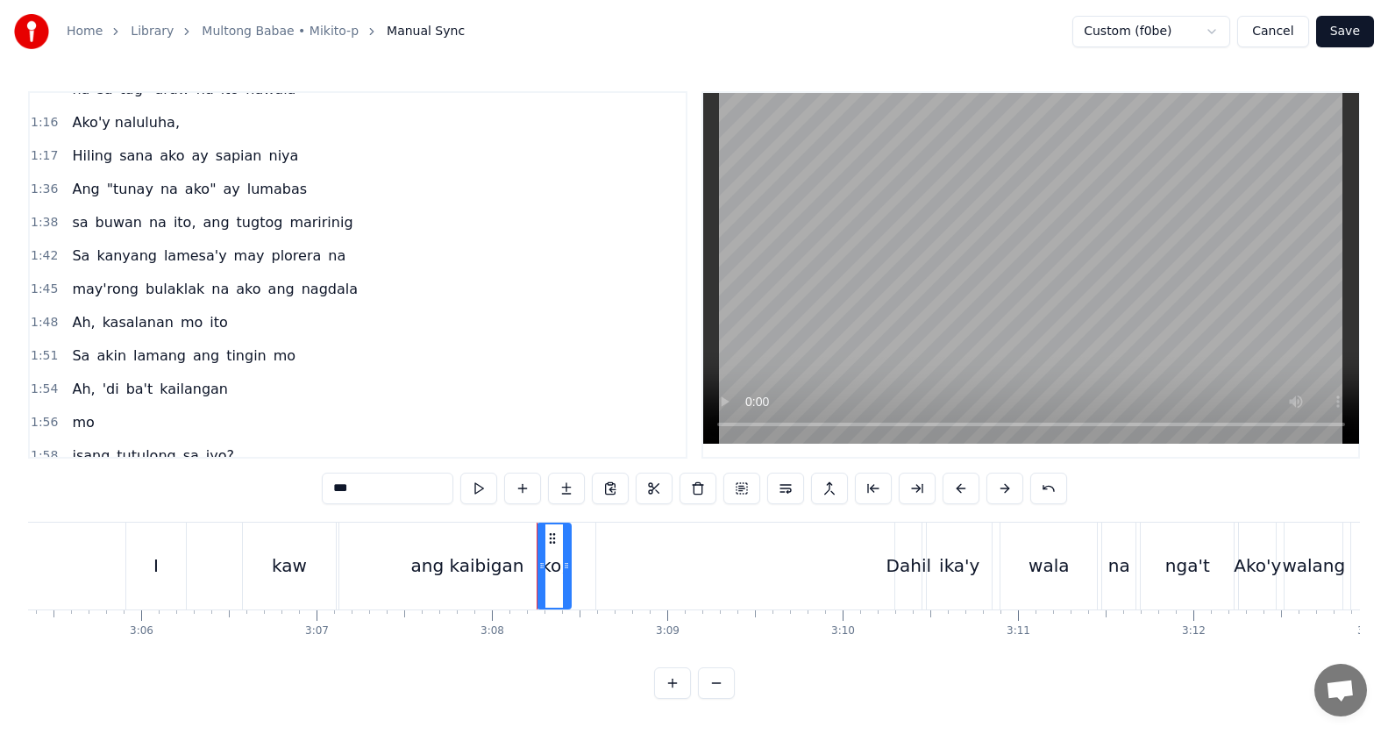
scroll to position [0, 0]
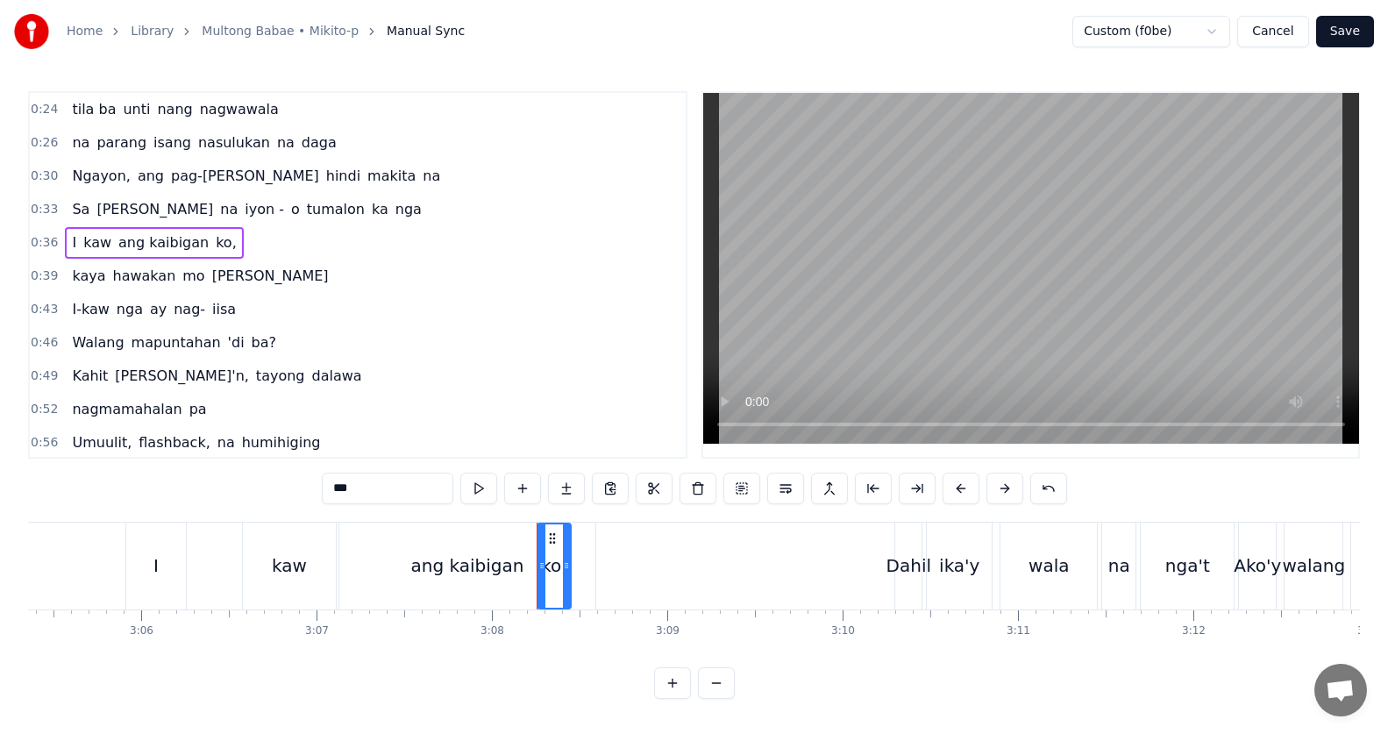
click at [164, 288] on div "kaya hawakan mo kamay ko" at bounding box center [200, 276] width 270 height 32
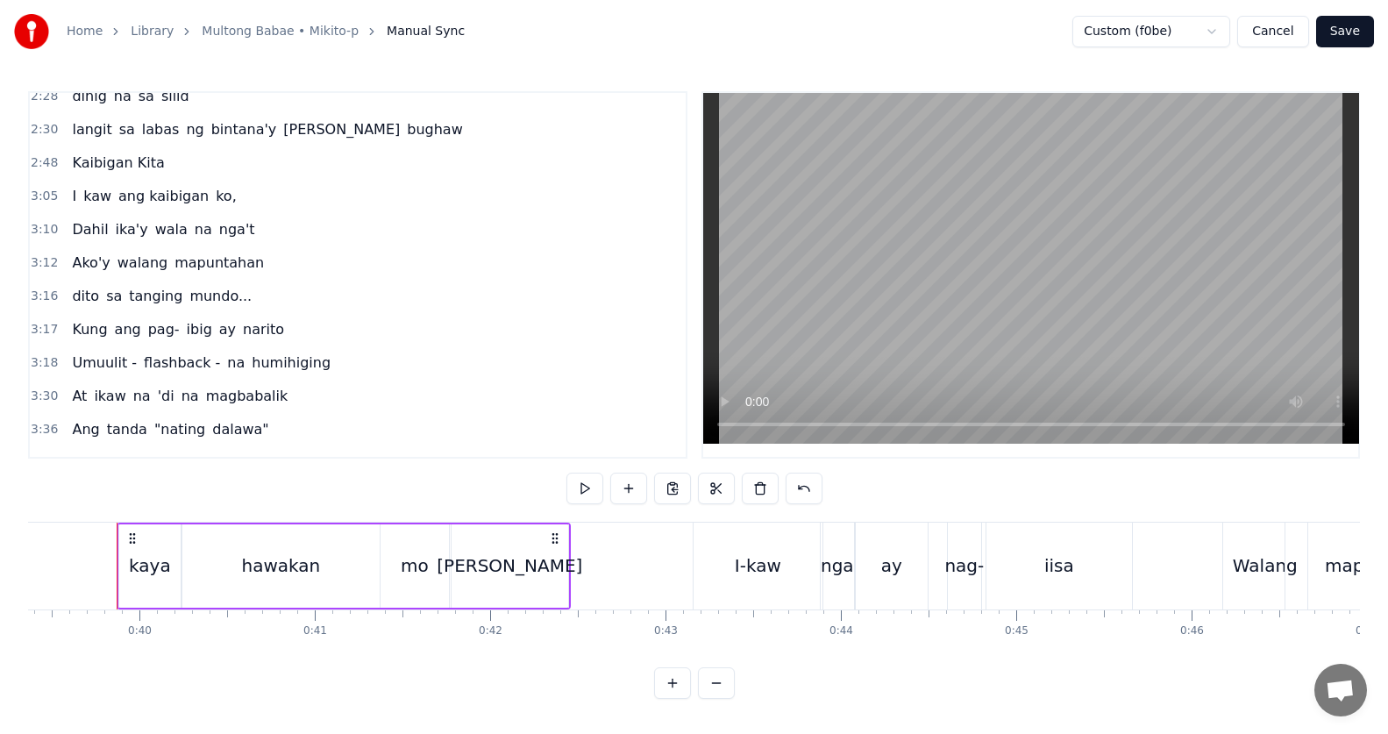
scroll to position [1156, 0]
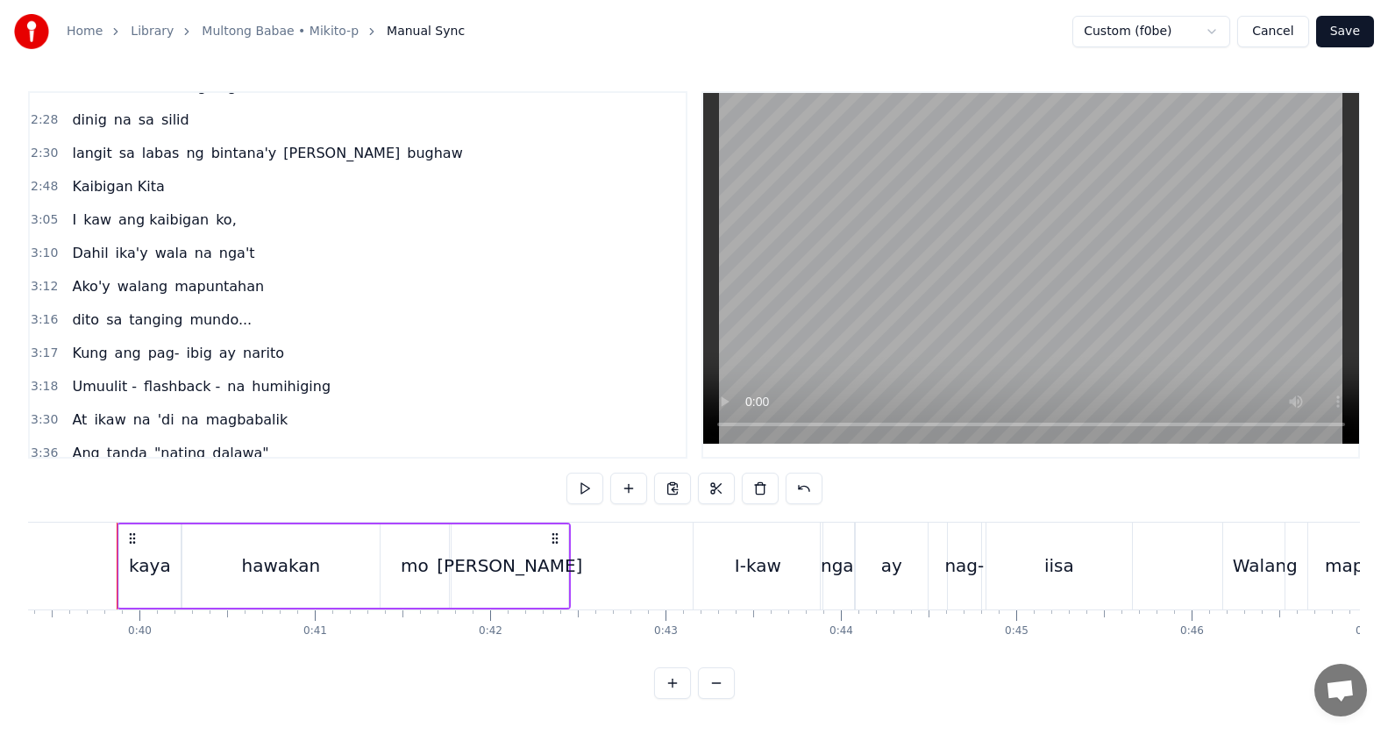
click at [124, 232] on div "I kaw ang kaibigan ko," at bounding box center [154, 220] width 178 height 32
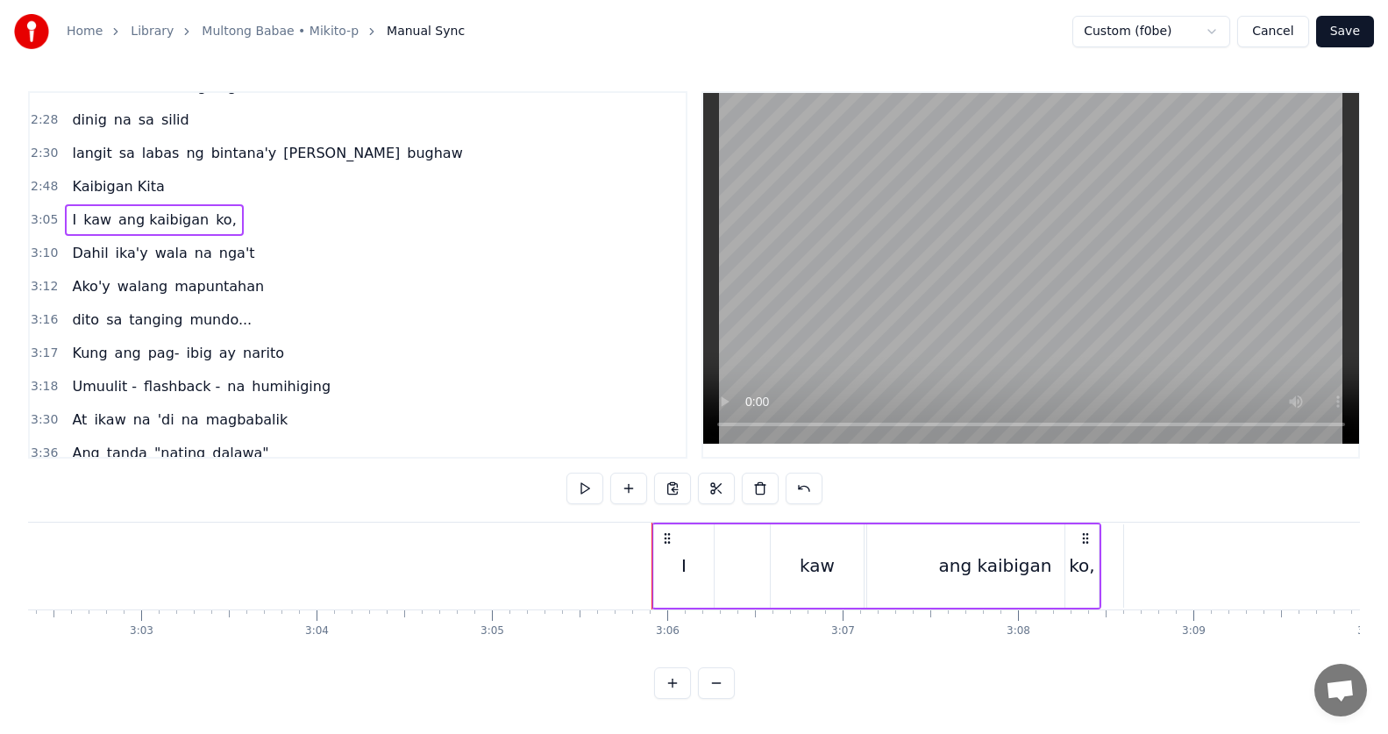
scroll to position [0, 31916]
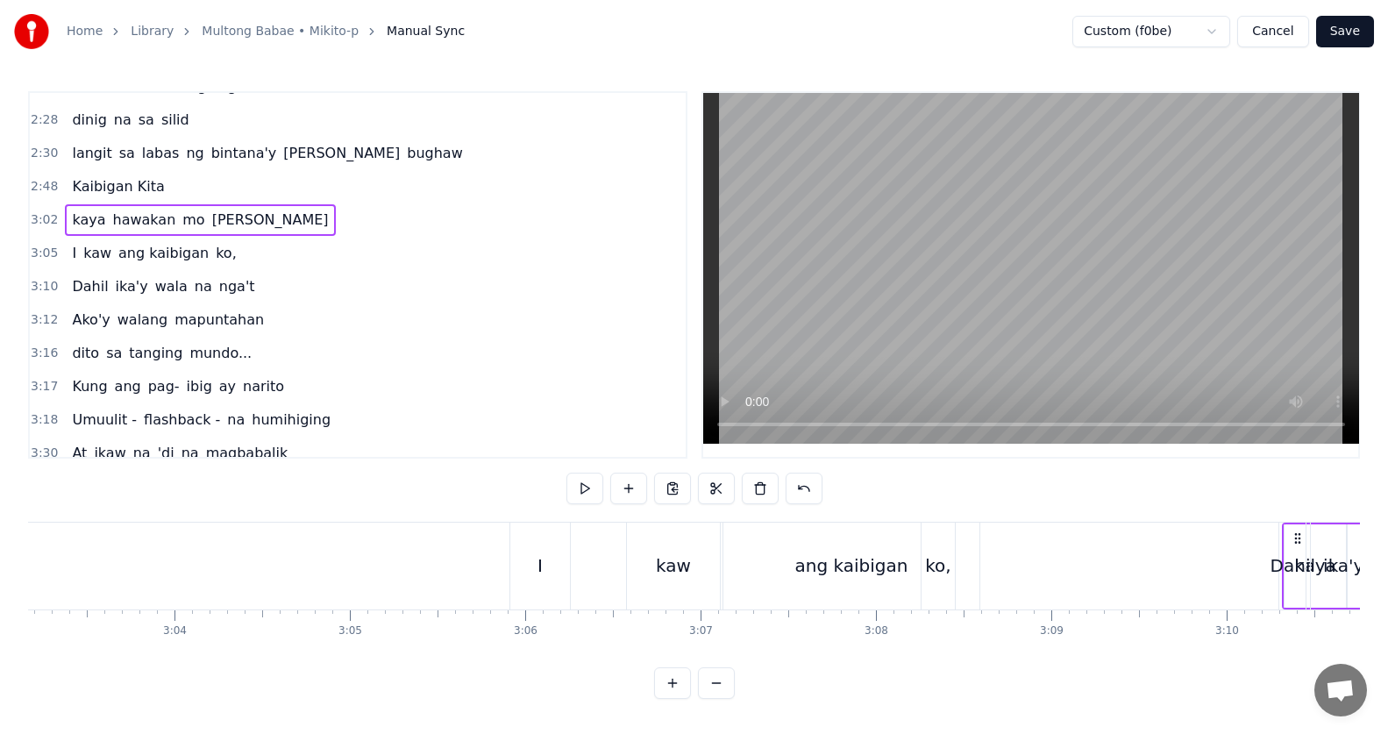
scroll to position [0, 32133]
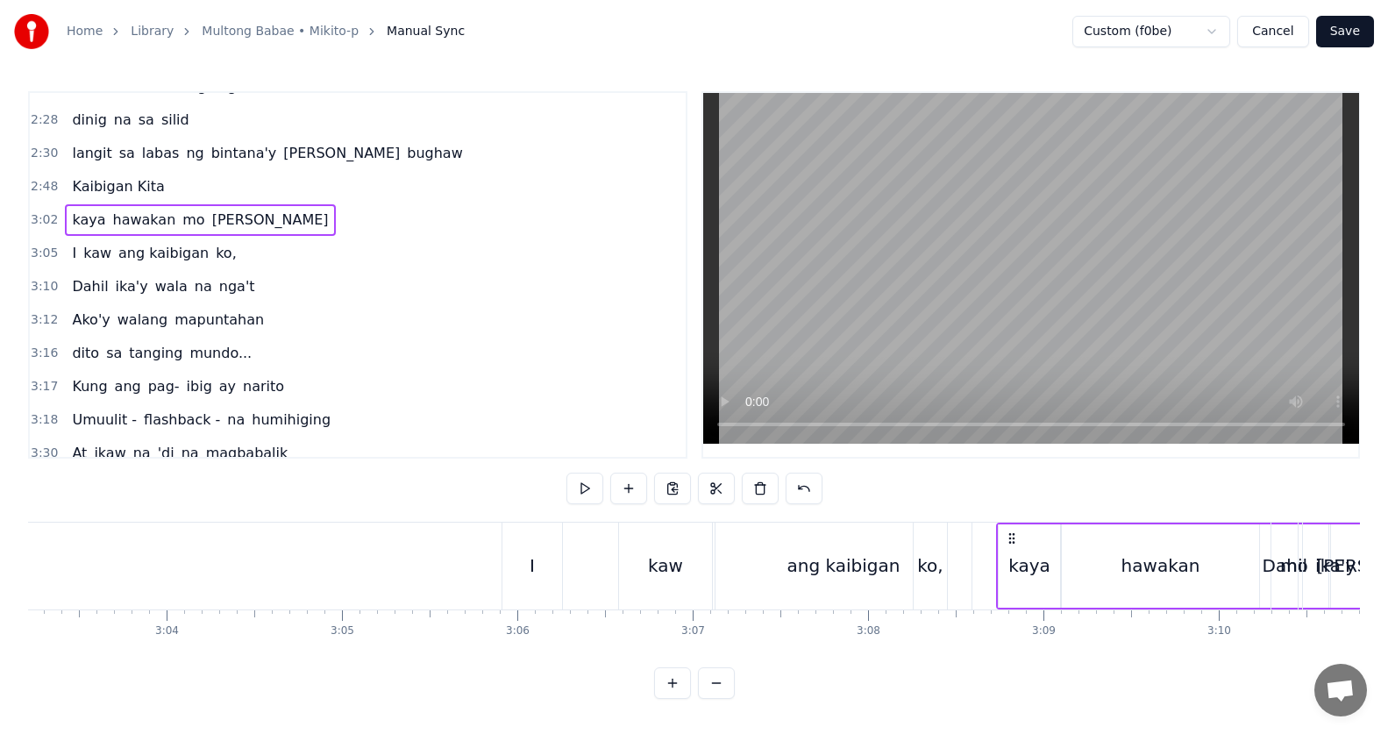
drag, startPoint x: 202, startPoint y: 537, endPoint x: 1012, endPoint y: 537, distance: 810.3
click at [1012, 537] on icon at bounding box center [1012, 538] width 14 height 14
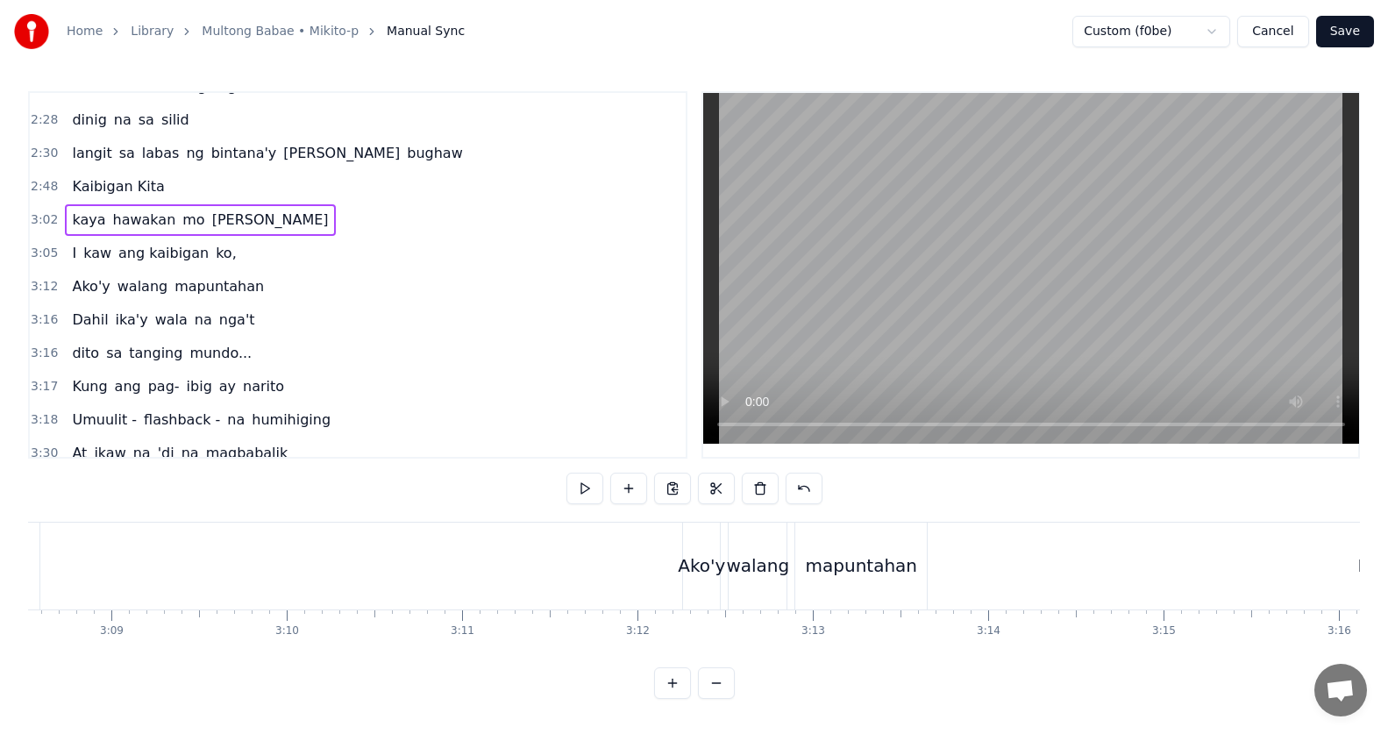
scroll to position [0, 33134]
click at [124, 296] on span "walang" at bounding box center [142, 286] width 53 height 20
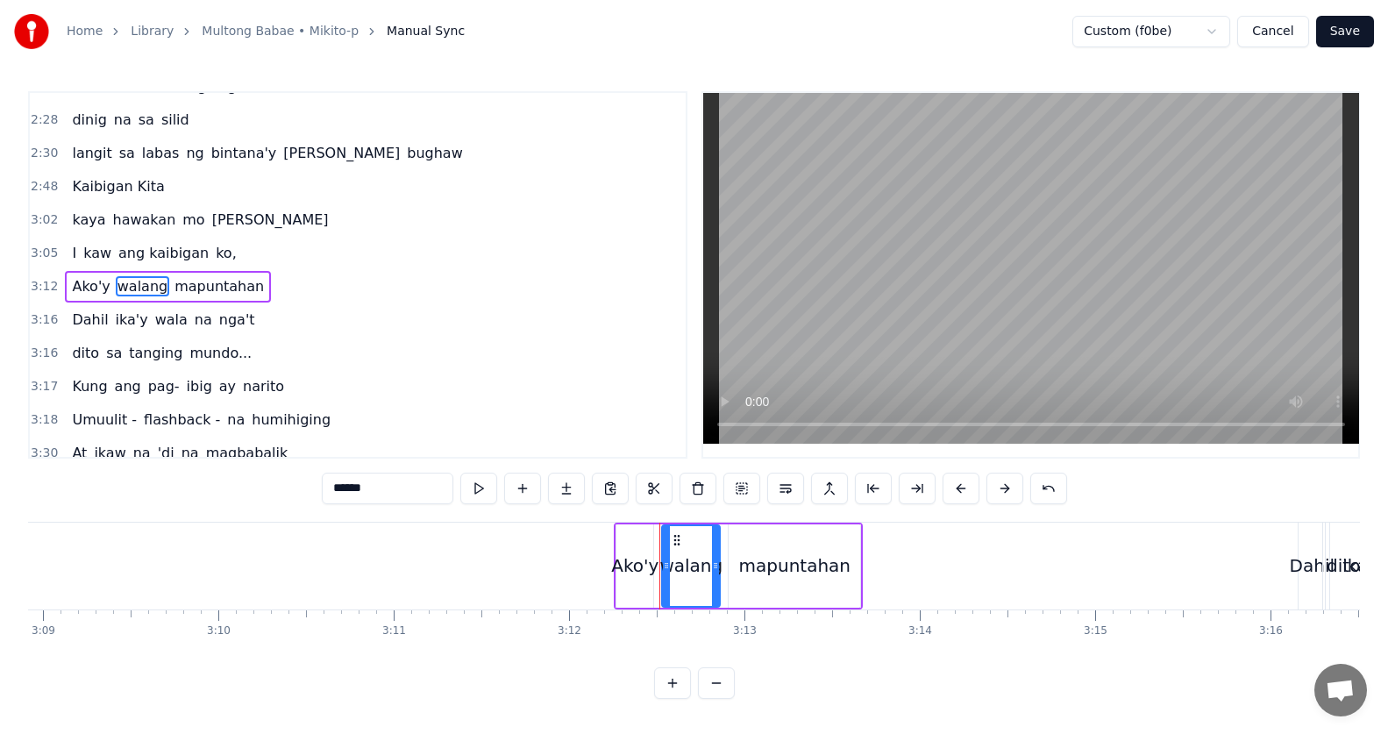
scroll to position [1167, 0]
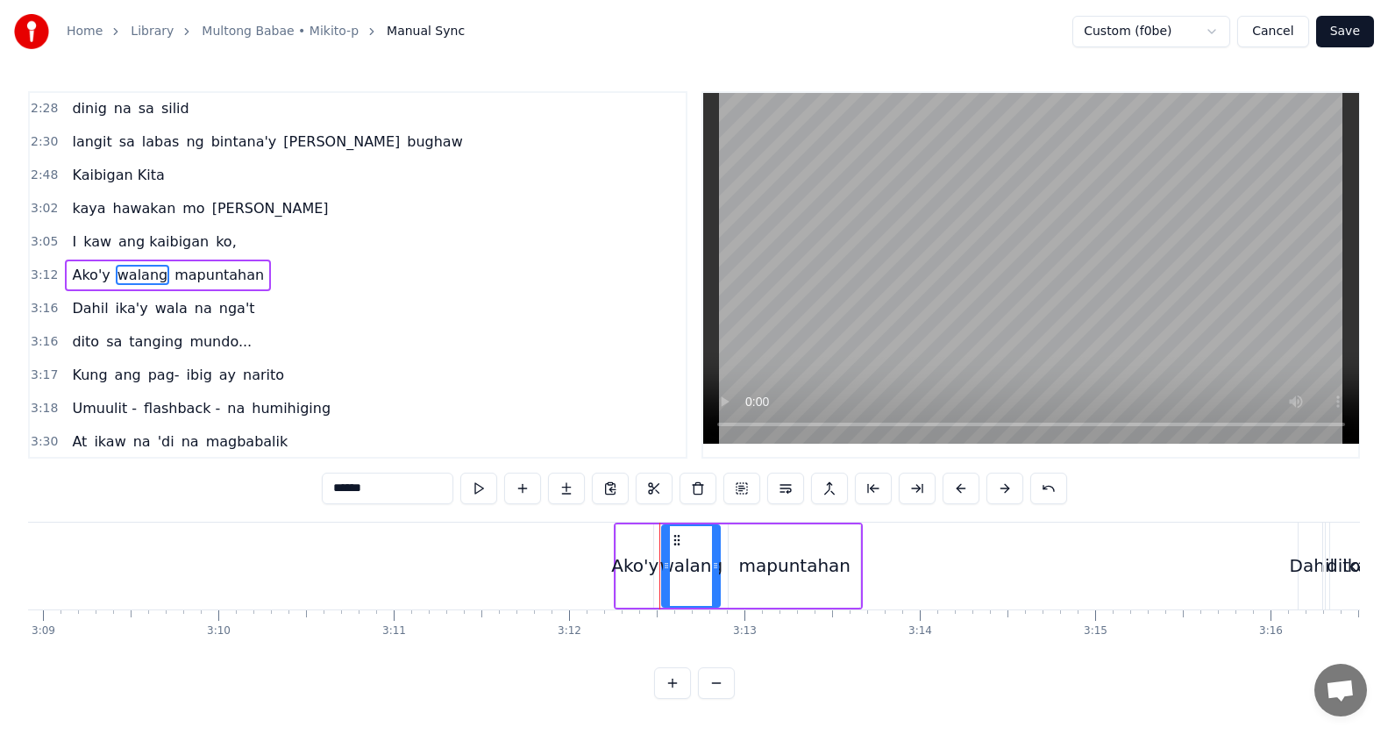
click at [97, 289] on div "Ako'y walang mapuntahan" at bounding box center [168, 276] width 206 height 32
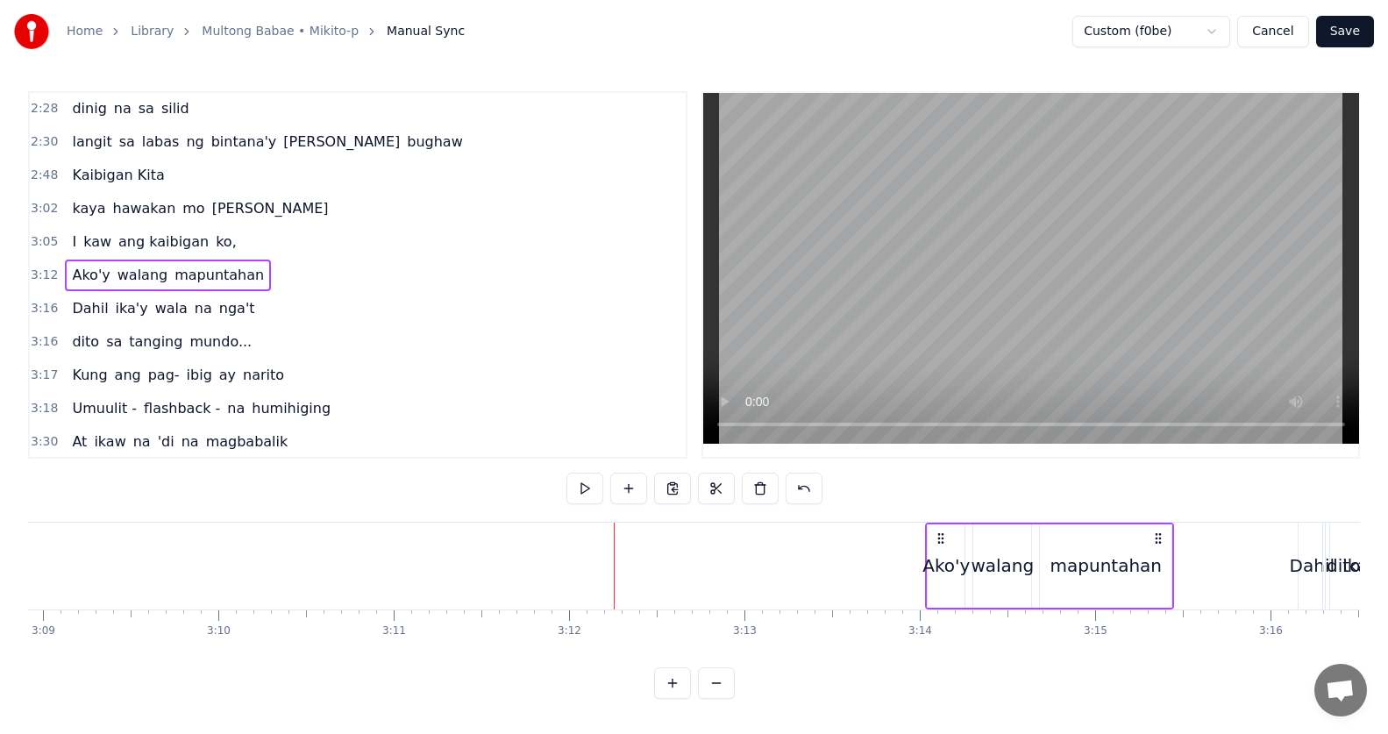
drag, startPoint x: 630, startPoint y: 535, endPoint x: 941, endPoint y: 535, distance: 311.3
click at [941, 535] on icon at bounding box center [941, 538] width 14 height 14
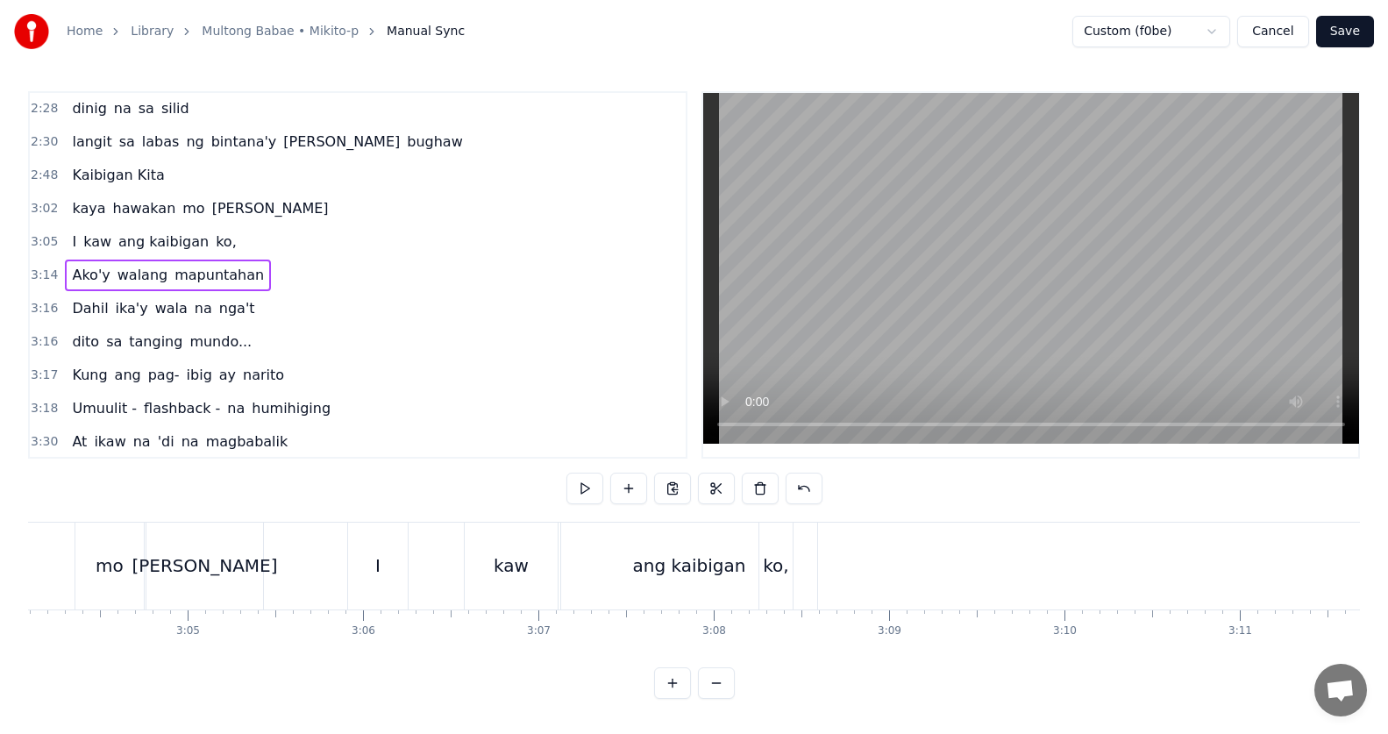
scroll to position [0, 31848]
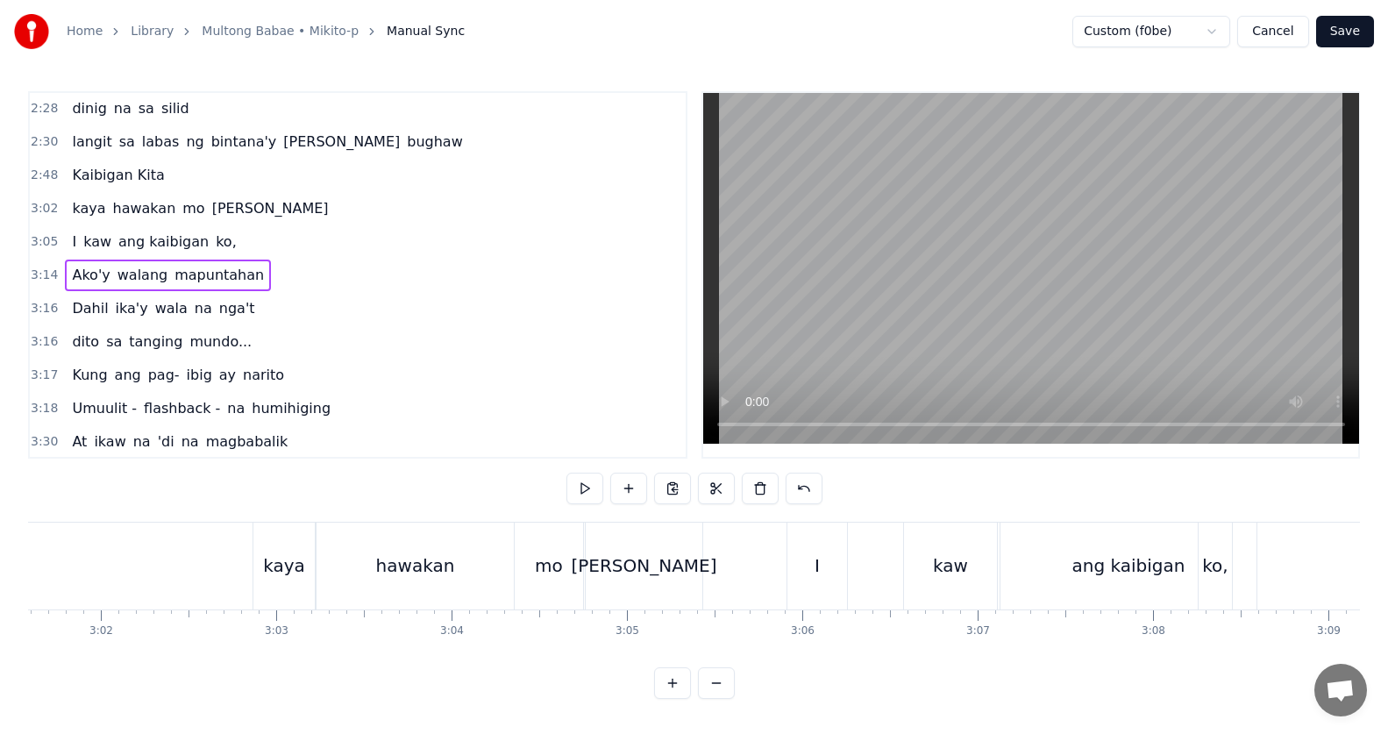
click at [104, 220] on div "kaya hawakan mo kamay ko" at bounding box center [200, 209] width 270 height 32
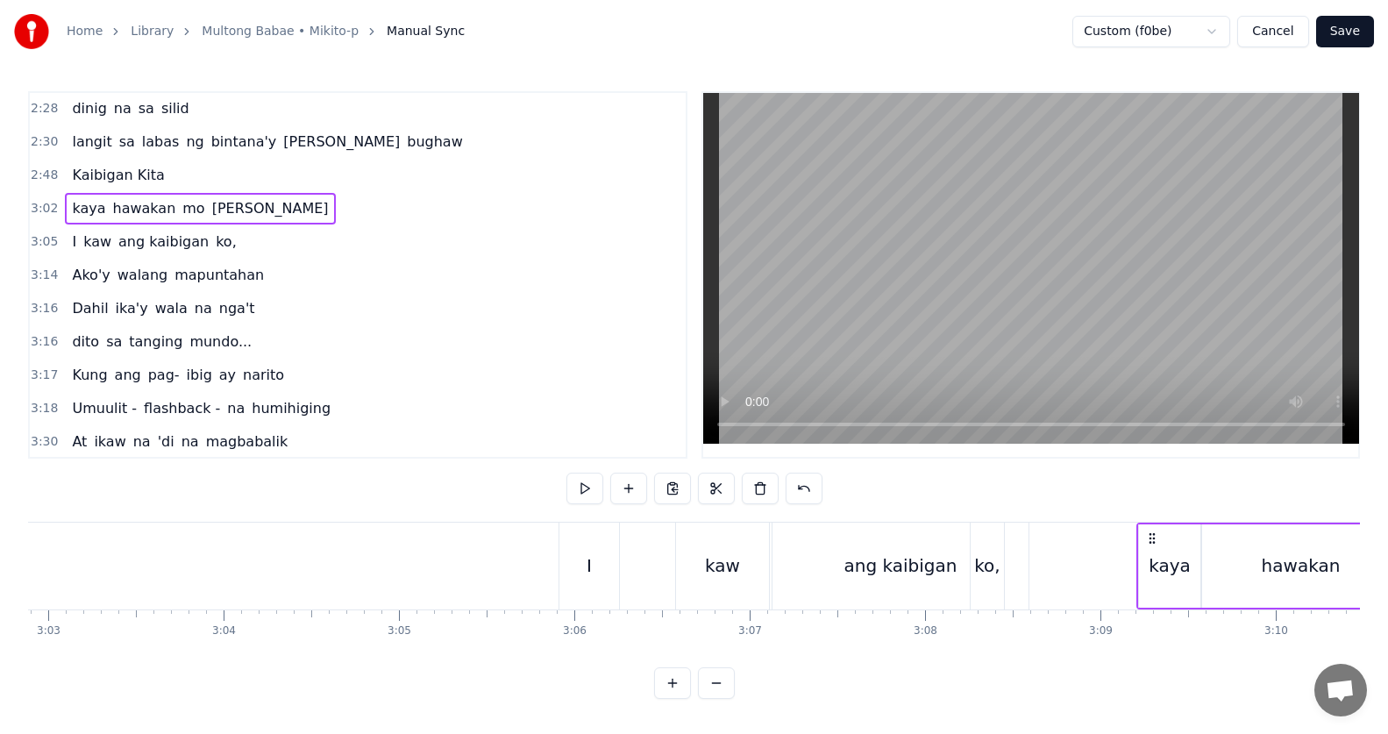
scroll to position [0, 32088]
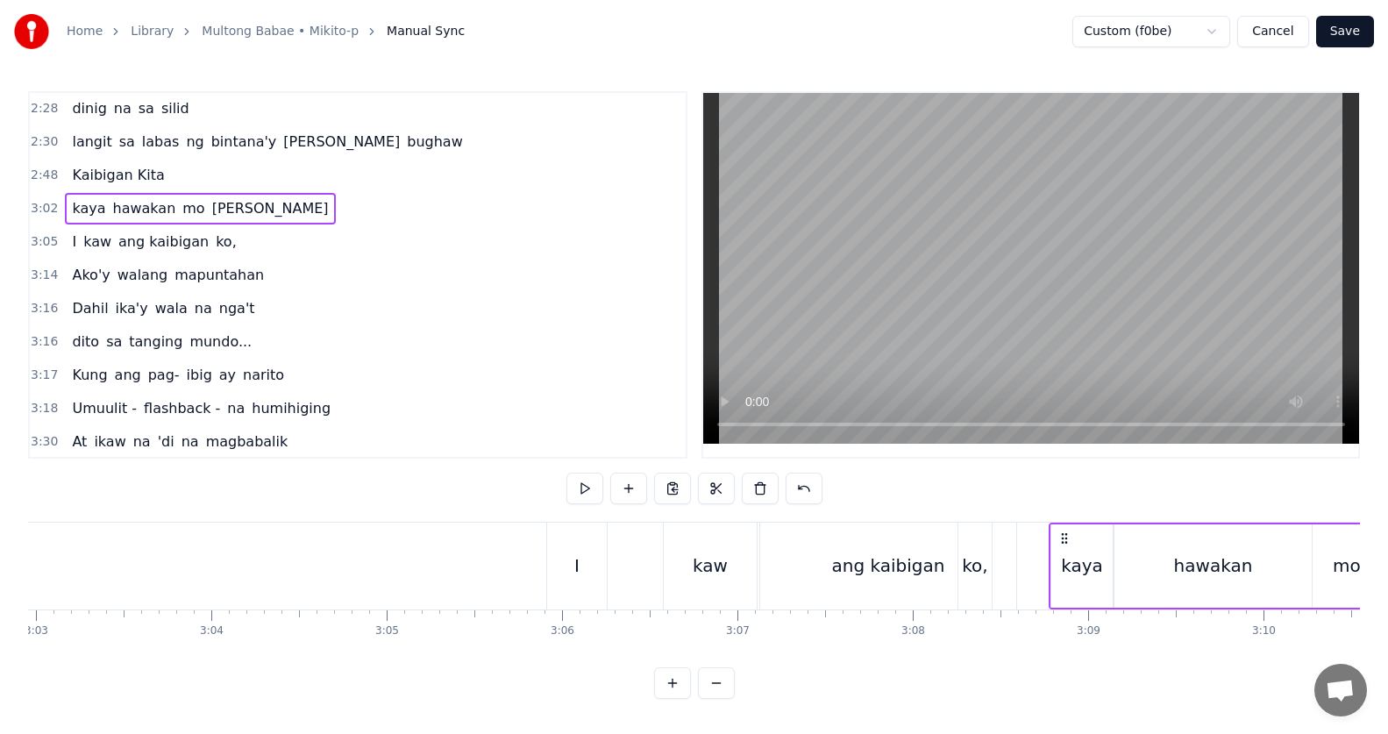
drag, startPoint x: 269, startPoint y: 538, endPoint x: 777, endPoint y: 583, distance: 509.8
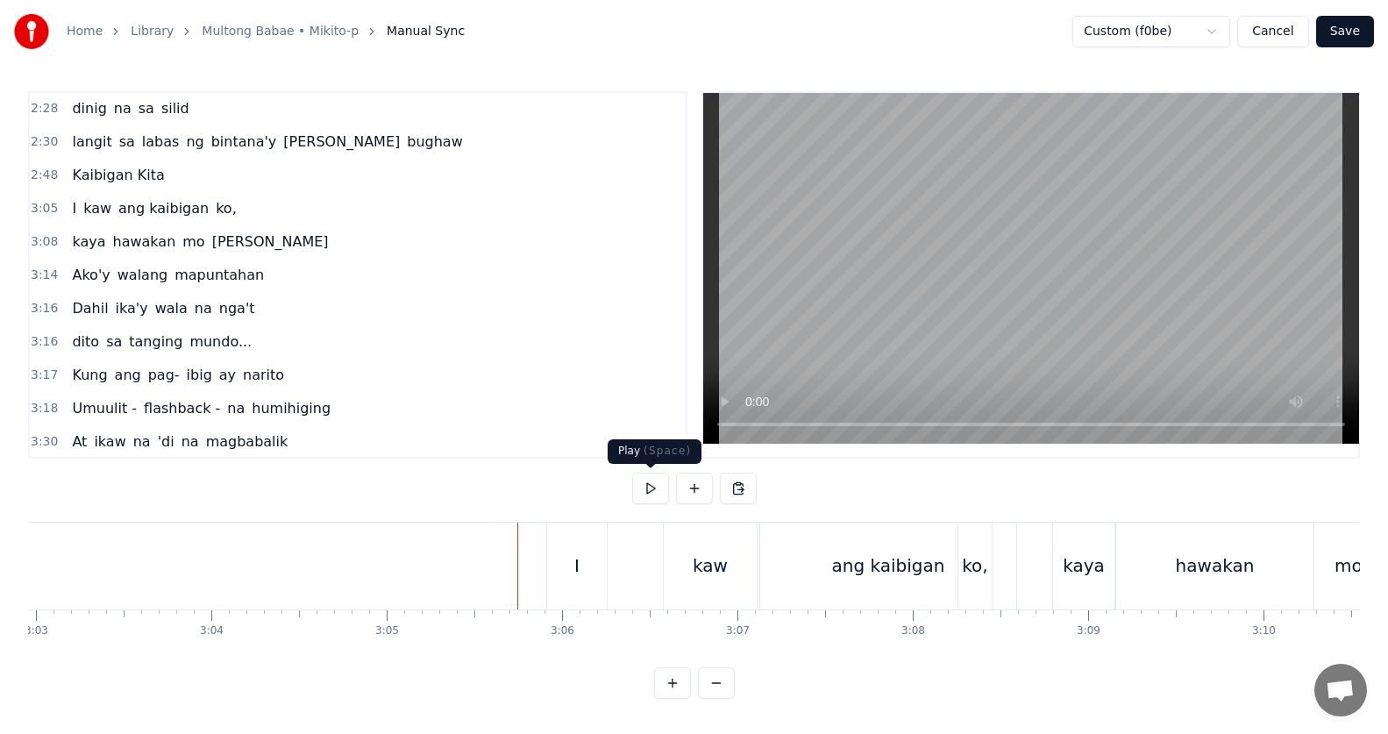
click at [640, 491] on button at bounding box center [650, 489] width 37 height 32
drag, startPoint x: 642, startPoint y: 491, endPoint x: 642, endPoint y: 502, distance: 10.5
click at [643, 492] on button at bounding box center [650, 489] width 37 height 32
click at [652, 490] on button at bounding box center [650, 489] width 37 height 32
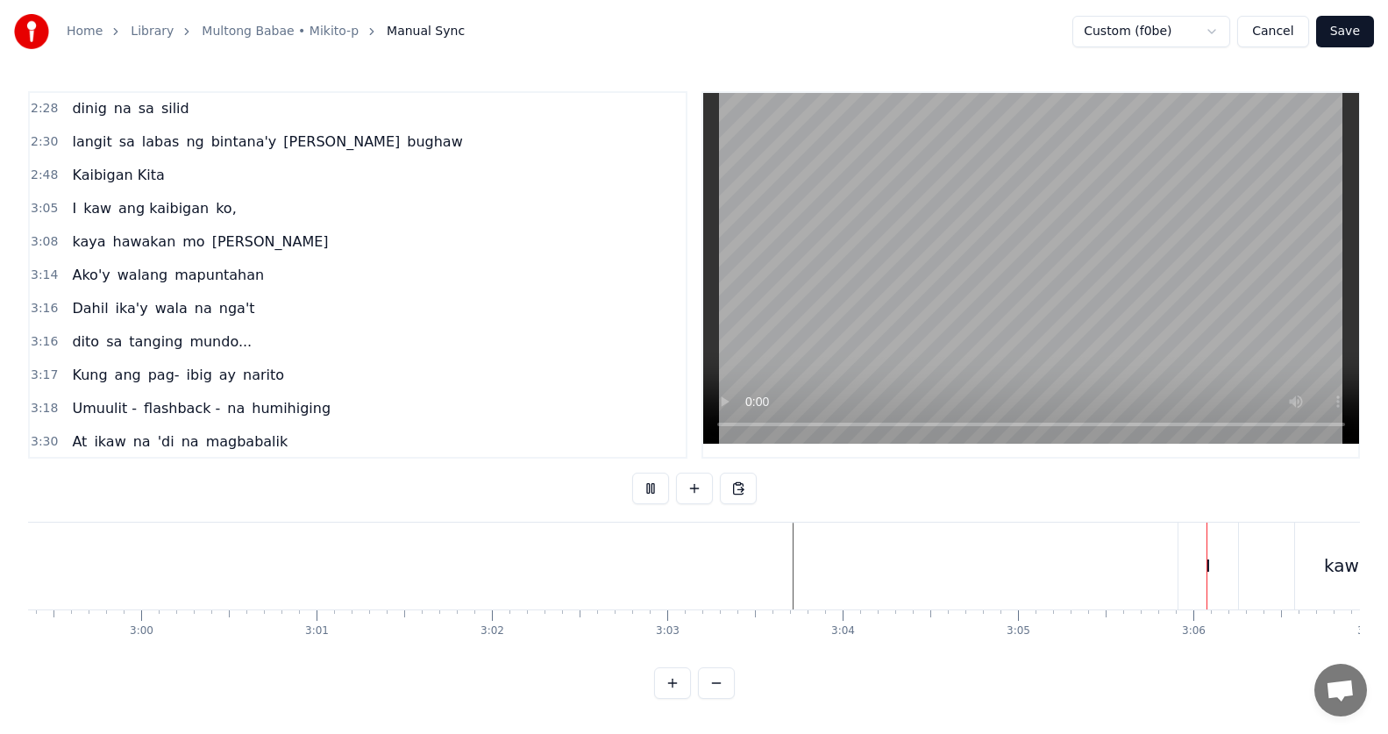
click at [659, 489] on button at bounding box center [650, 489] width 37 height 32
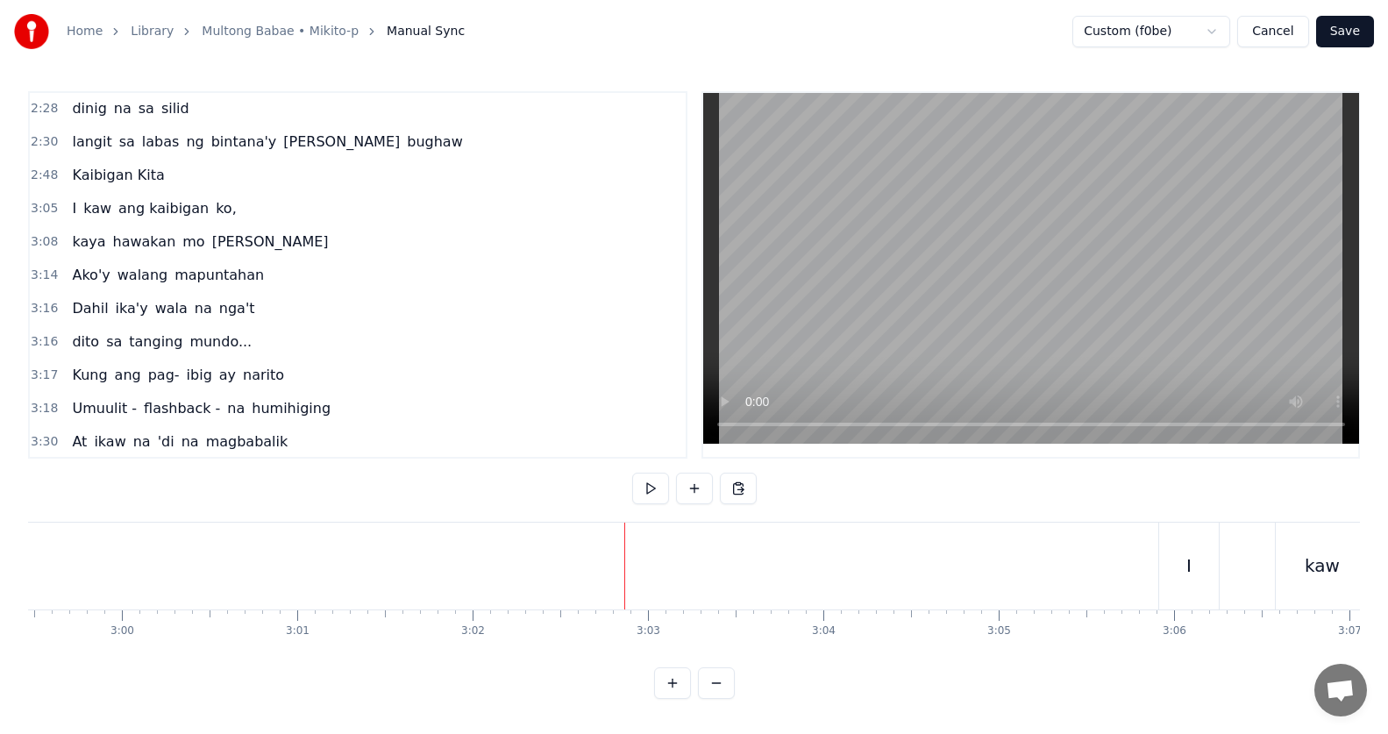
click at [118, 221] on div "I kaw ang kaibigan ko," at bounding box center [154, 209] width 178 height 32
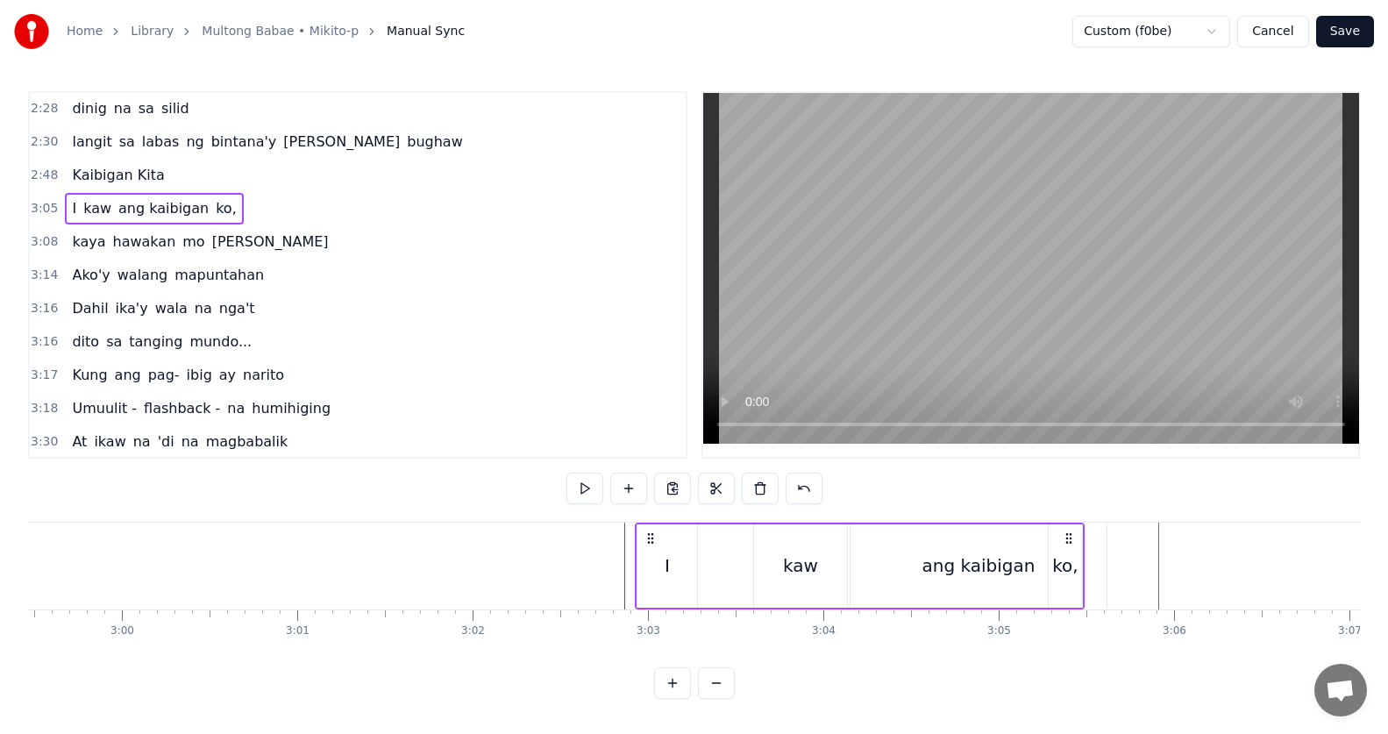
drag, startPoint x: 1173, startPoint y: 541, endPoint x: 609, endPoint y: 558, distance: 565.0
click at [648, 569] on div "I kaw ang kaibigan ko," at bounding box center [860, 566] width 450 height 87
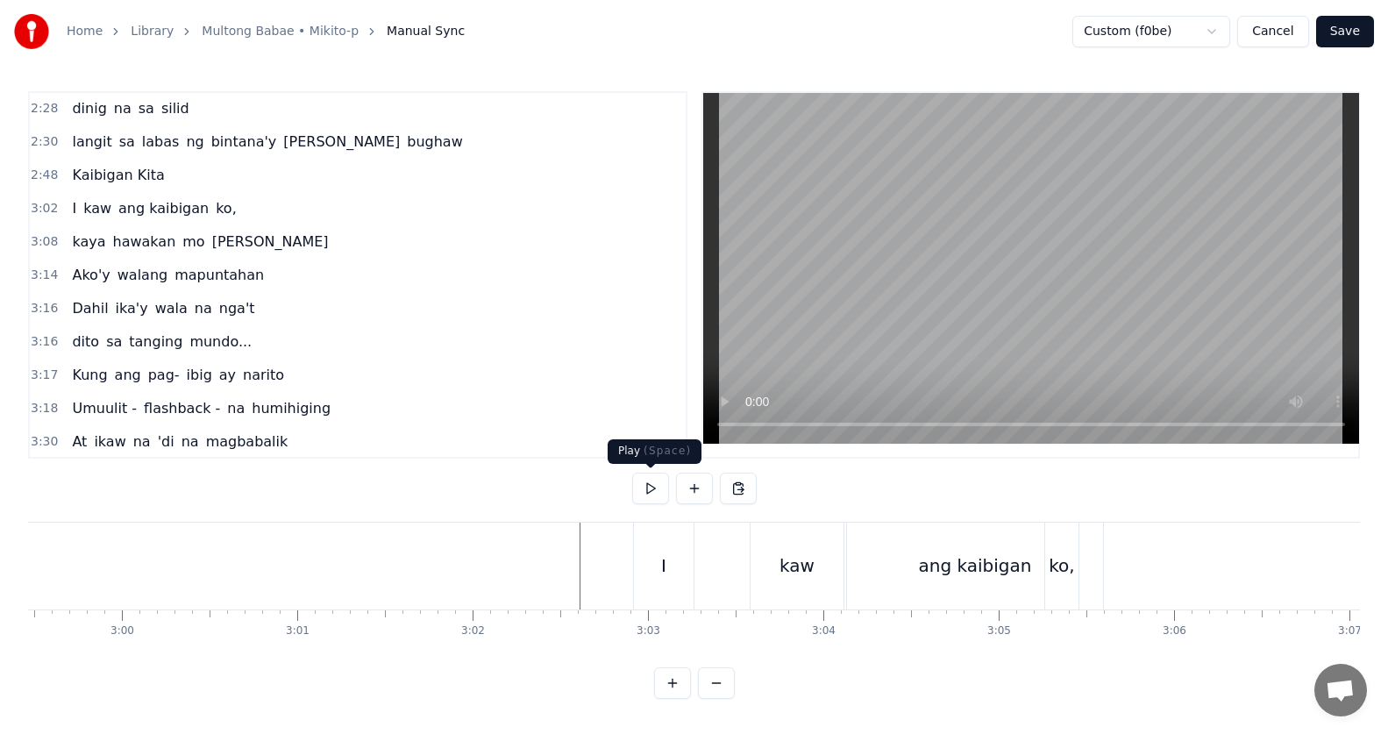
click at [652, 478] on button at bounding box center [650, 489] width 37 height 32
click at [653, 480] on button at bounding box center [650, 489] width 37 height 32
click at [662, 487] on button at bounding box center [650, 489] width 37 height 32
click at [113, 221] on div "I kaw ang kaibigan ko," at bounding box center [154, 209] width 178 height 32
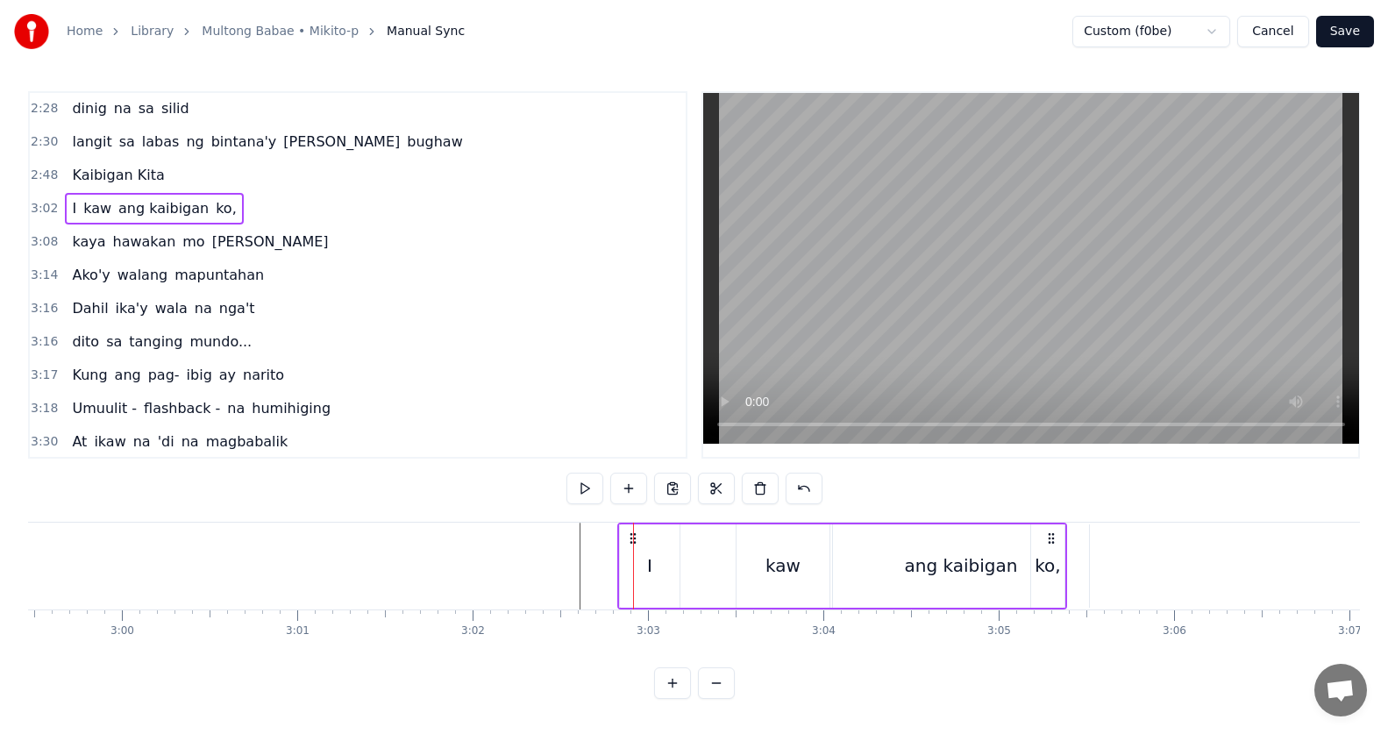
click at [634, 537] on icon at bounding box center [633, 538] width 14 height 14
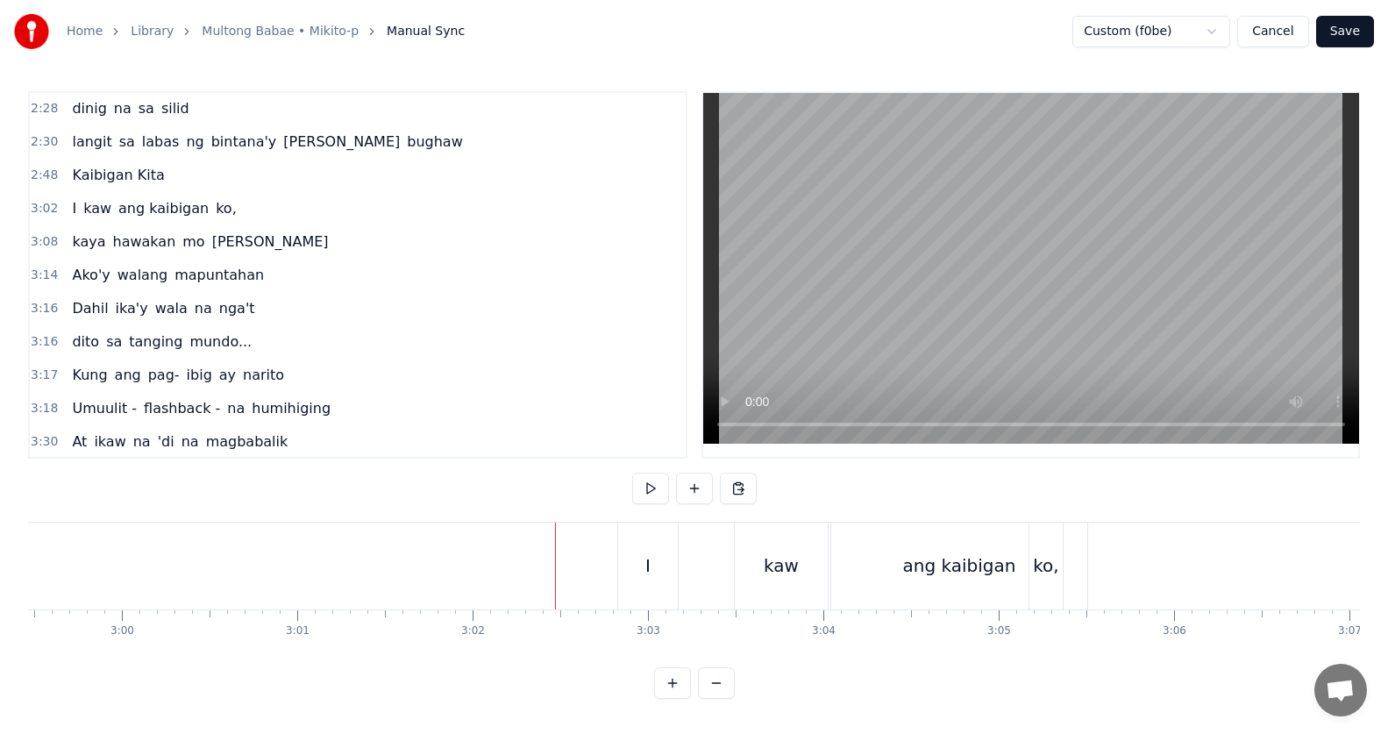
click at [662, 485] on button at bounding box center [650, 489] width 37 height 32
click at [659, 491] on button at bounding box center [650, 489] width 37 height 32
click at [933, 581] on div "ang kaibigan" at bounding box center [959, 566] width 256 height 87
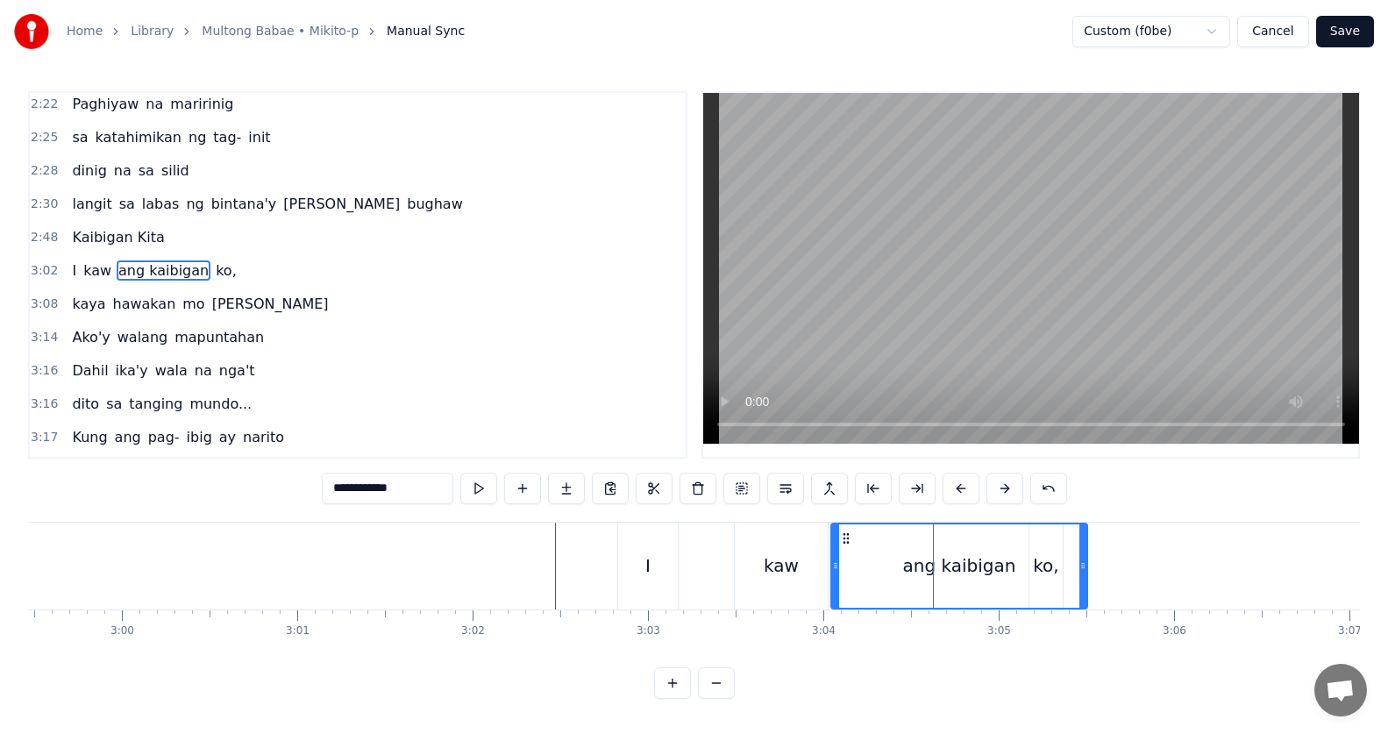
scroll to position [1101, 0]
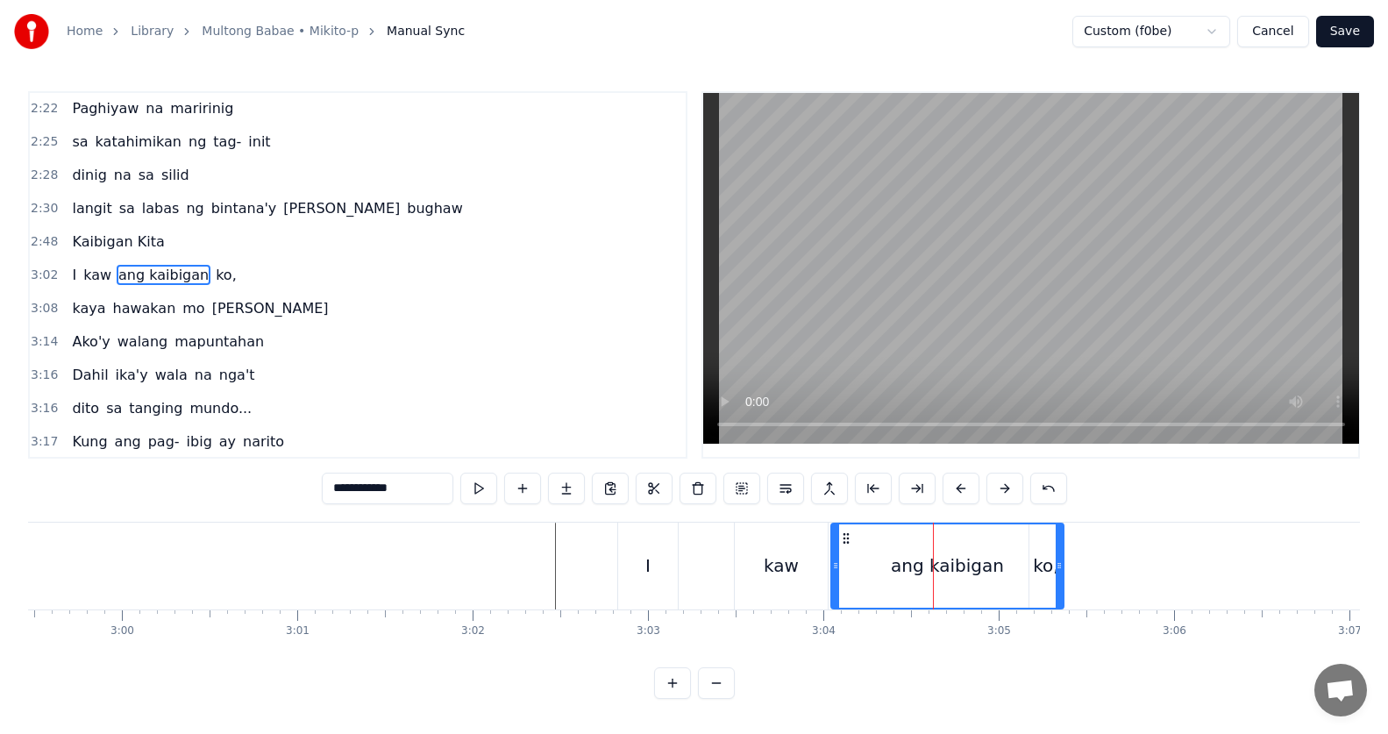
drag, startPoint x: 1084, startPoint y: 561, endPoint x: 1060, endPoint y: 566, distance: 24.1
click at [1060, 566] on icon at bounding box center [1059, 566] width 7 height 14
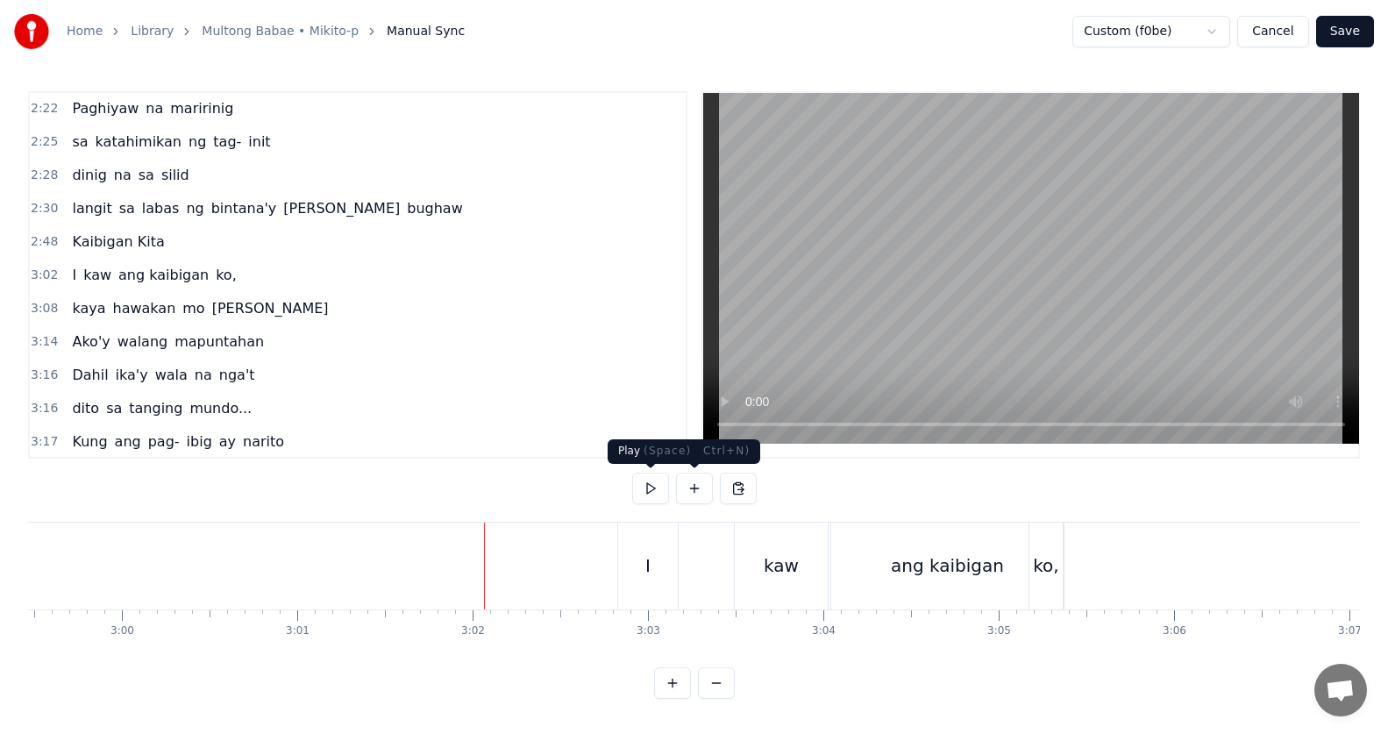
click at [642, 486] on button at bounding box center [650, 489] width 37 height 32
click at [651, 495] on button at bounding box center [650, 489] width 37 height 32
click at [1045, 568] on div "ko," at bounding box center [1045, 565] width 25 height 26
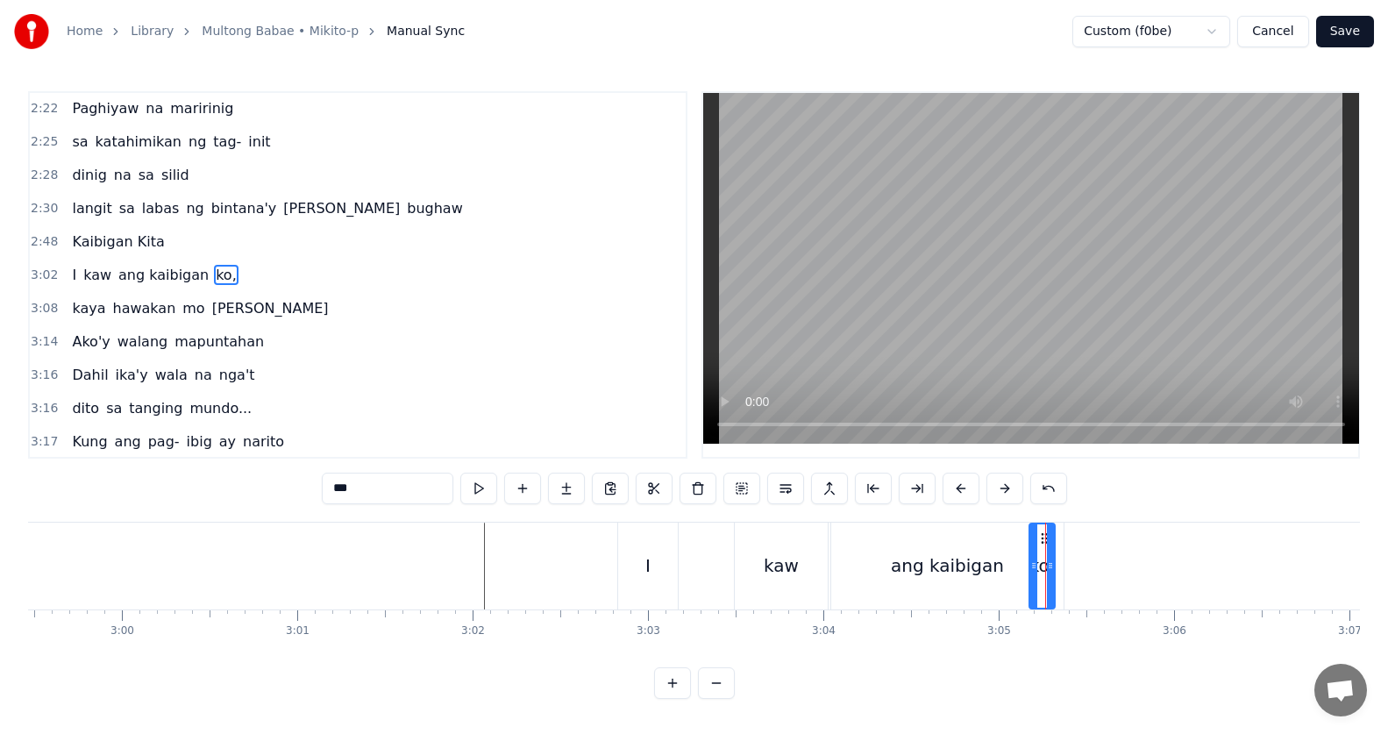
drag, startPoint x: 1058, startPoint y: 563, endPoint x: 1030, endPoint y: 579, distance: 32.2
click at [1047, 567] on icon at bounding box center [1050, 566] width 7 height 14
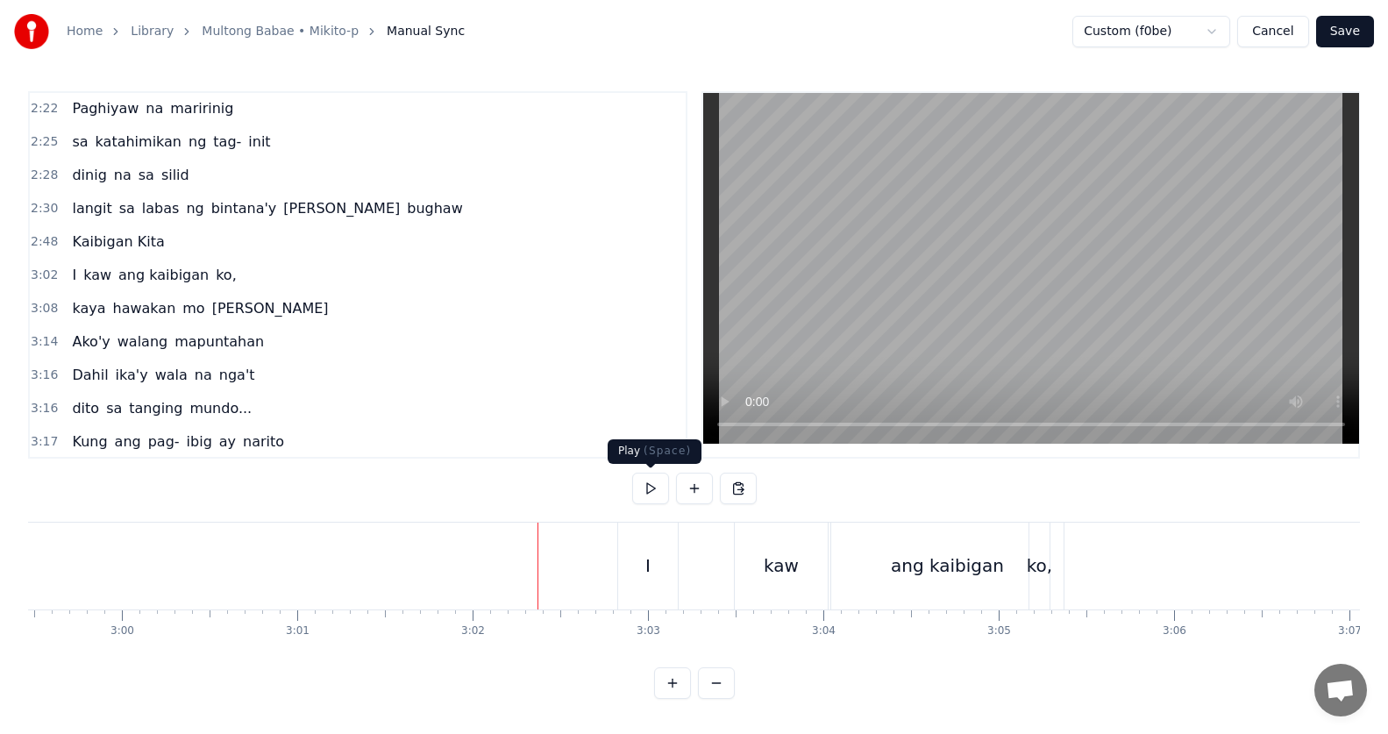
click at [652, 494] on button at bounding box center [650, 489] width 37 height 32
click at [652, 495] on button at bounding box center [650, 489] width 37 height 32
drag, startPoint x: 931, startPoint y: 575, endPoint x: 1023, endPoint y: 584, distance: 92.5
click at [933, 575] on div "ang kaibigan" at bounding box center [947, 565] width 113 height 26
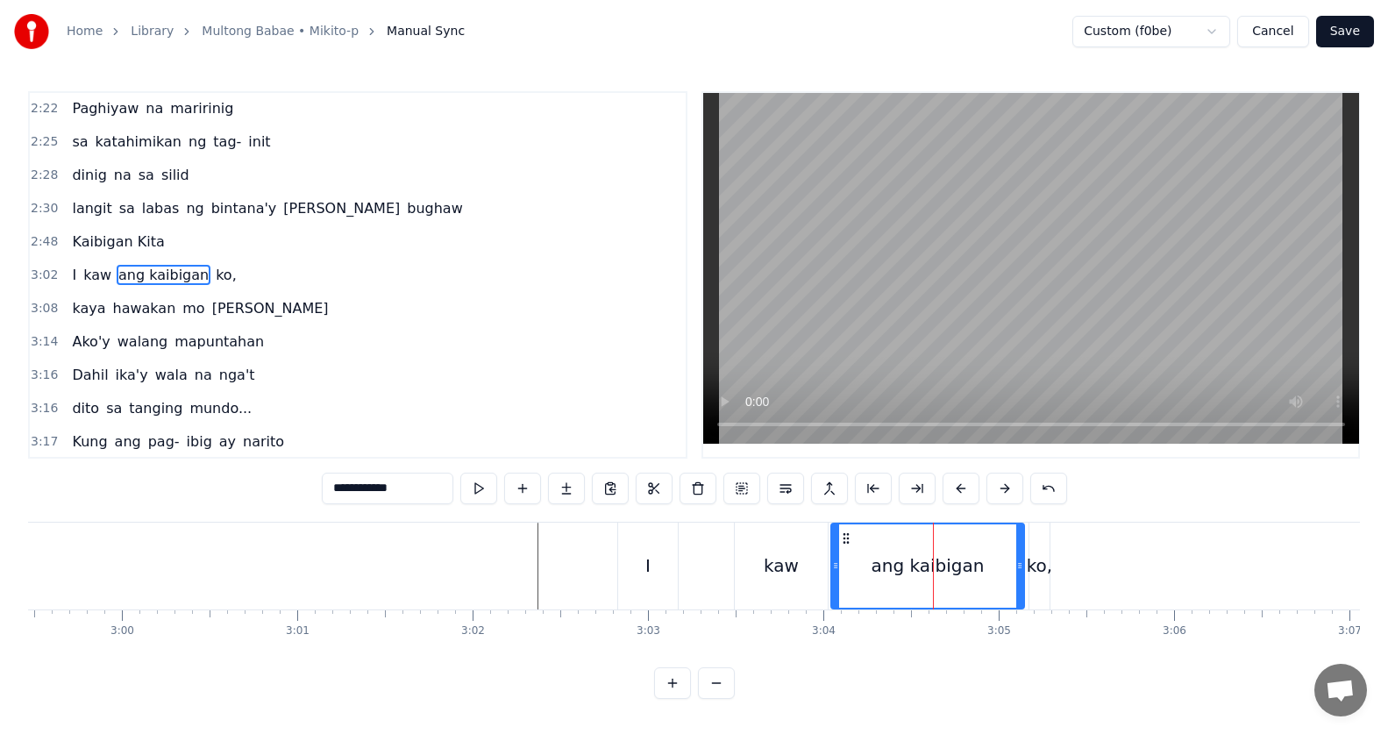
drag, startPoint x: 1059, startPoint y: 574, endPoint x: 1020, endPoint y: 572, distance: 39.5
click at [1020, 572] on div at bounding box center [1019, 565] width 7 height 83
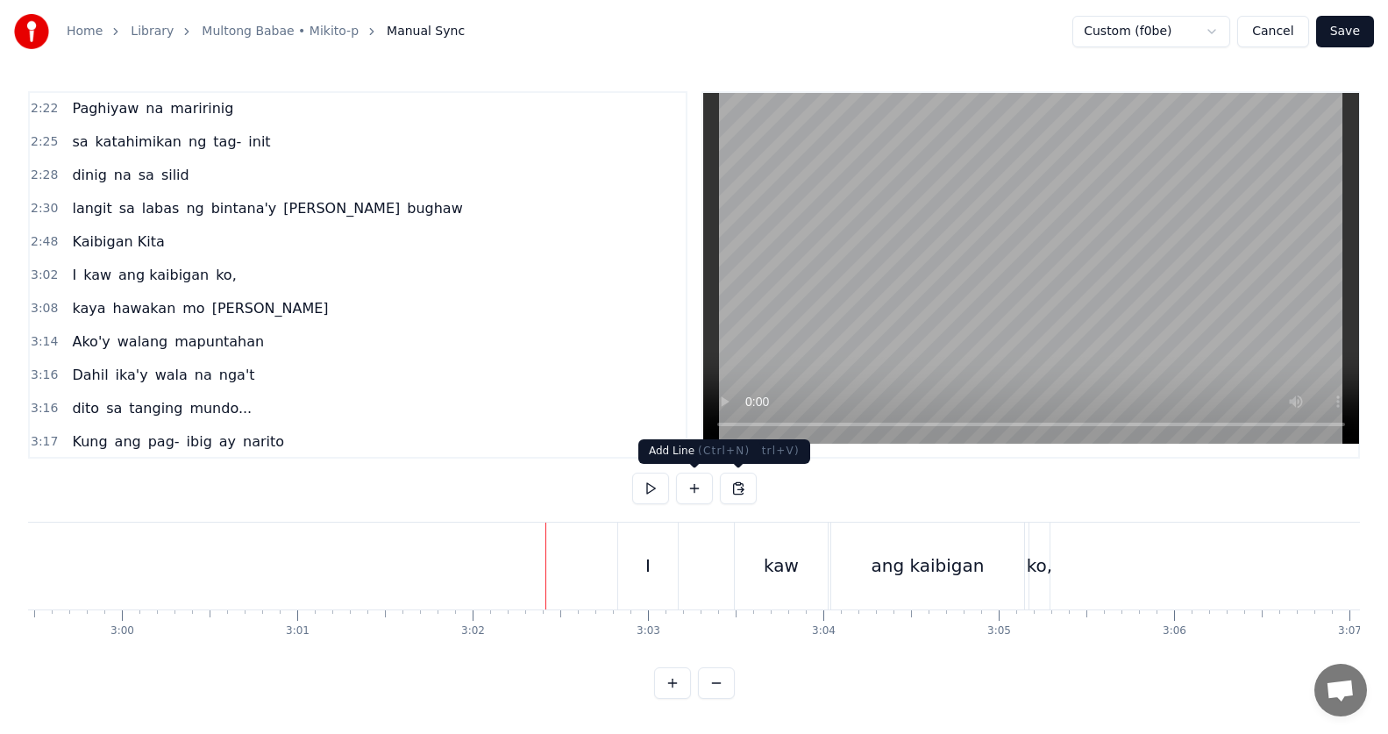
click at [669, 494] on div at bounding box center [694, 489] width 125 height 32
click at [664, 492] on button at bounding box center [650, 489] width 37 height 32
click at [669, 571] on div "I" at bounding box center [648, 566] width 60 height 87
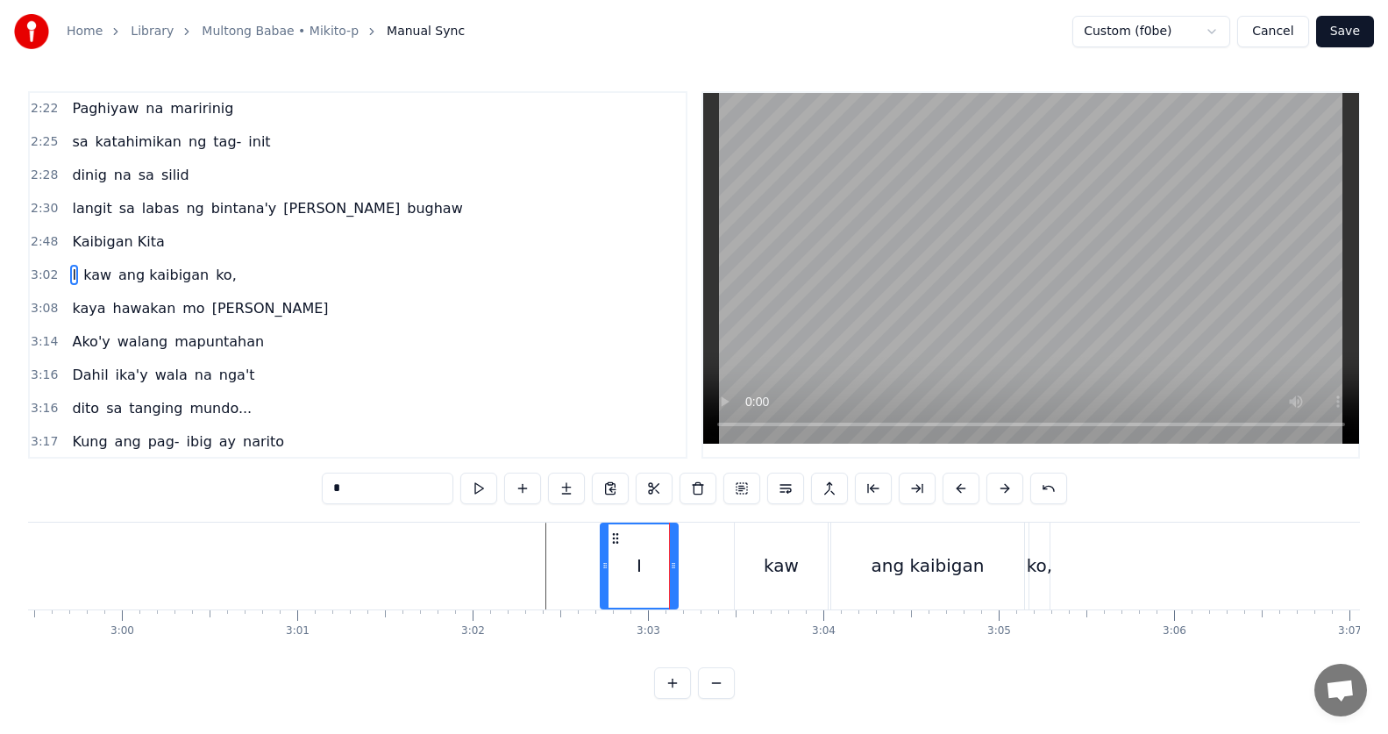
drag, startPoint x: 619, startPoint y: 566, endPoint x: 602, endPoint y: 565, distance: 17.6
click at [602, 565] on icon at bounding box center [605, 566] width 7 height 14
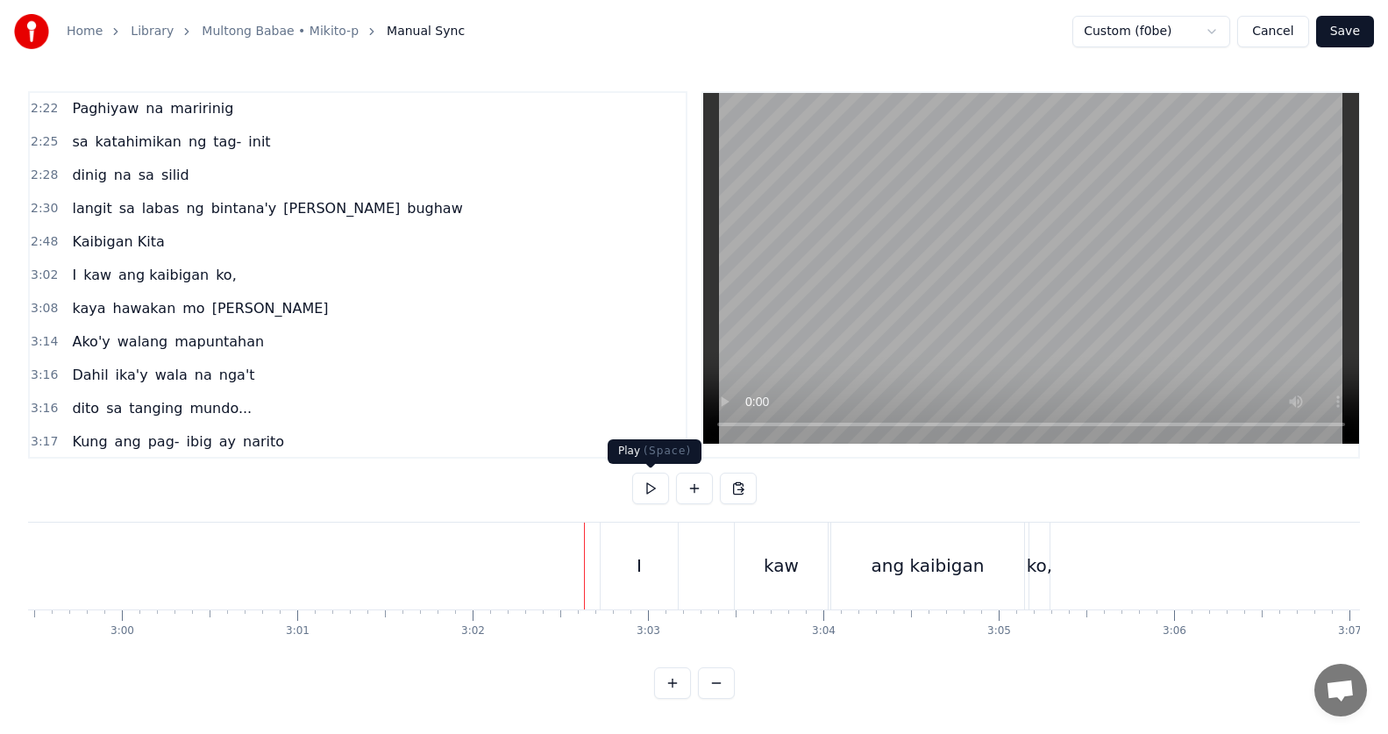
click at [654, 490] on button at bounding box center [650, 489] width 37 height 32
click at [96, 324] on div "3:08 kaya hawakan mo kamay ko" at bounding box center [358, 308] width 656 height 33
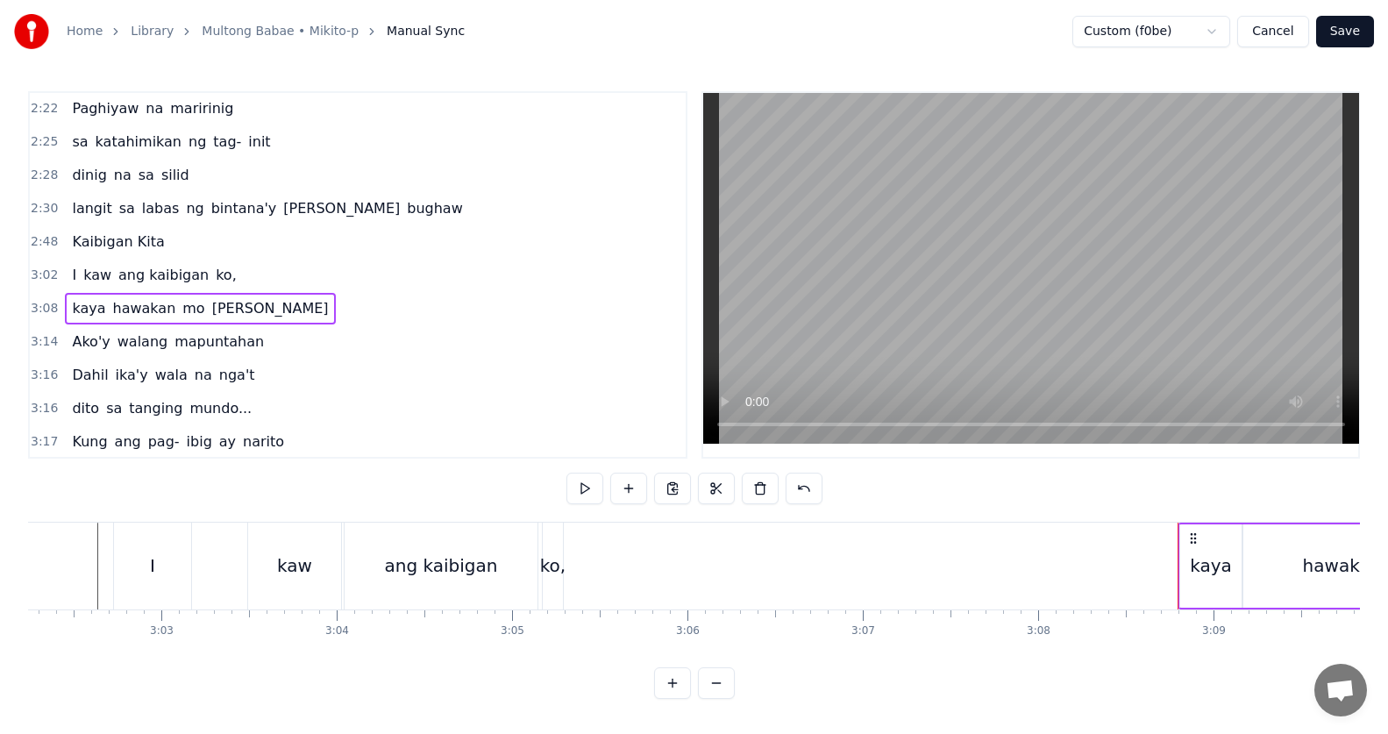
click at [89, 324] on div "kaya hawakan mo kamay ko" at bounding box center [200, 309] width 270 height 32
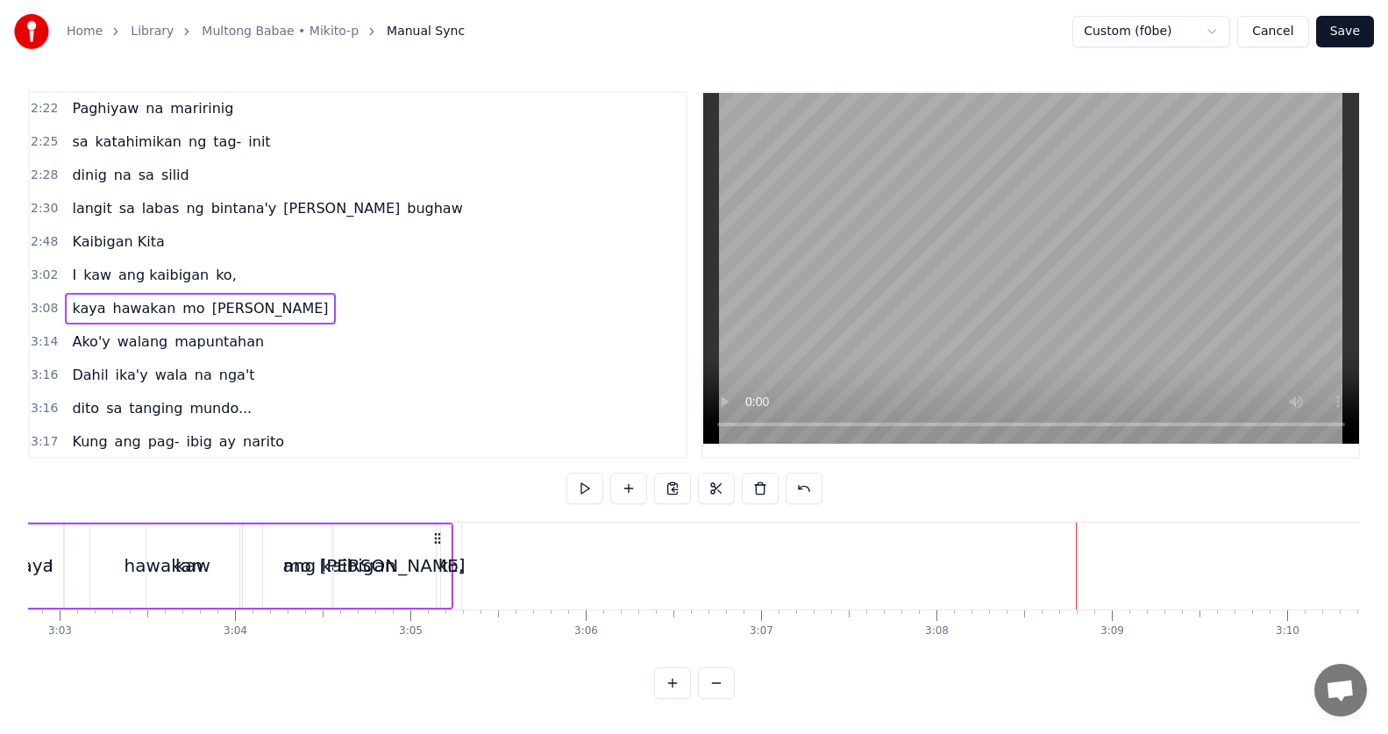
scroll to position [0, 31989]
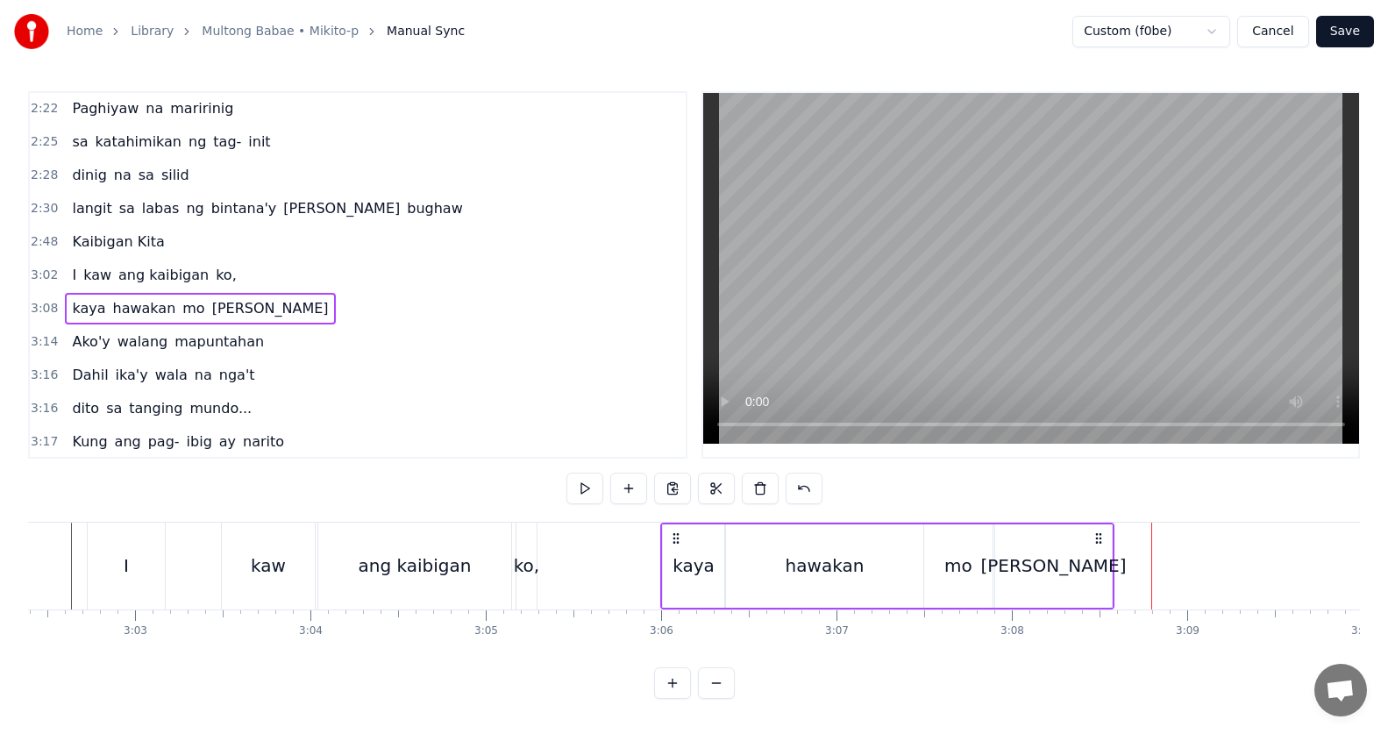
drag, startPoint x: 127, startPoint y: 537, endPoint x: 670, endPoint y: 544, distance: 542.9
click at [670, 544] on icon at bounding box center [676, 538] width 14 height 14
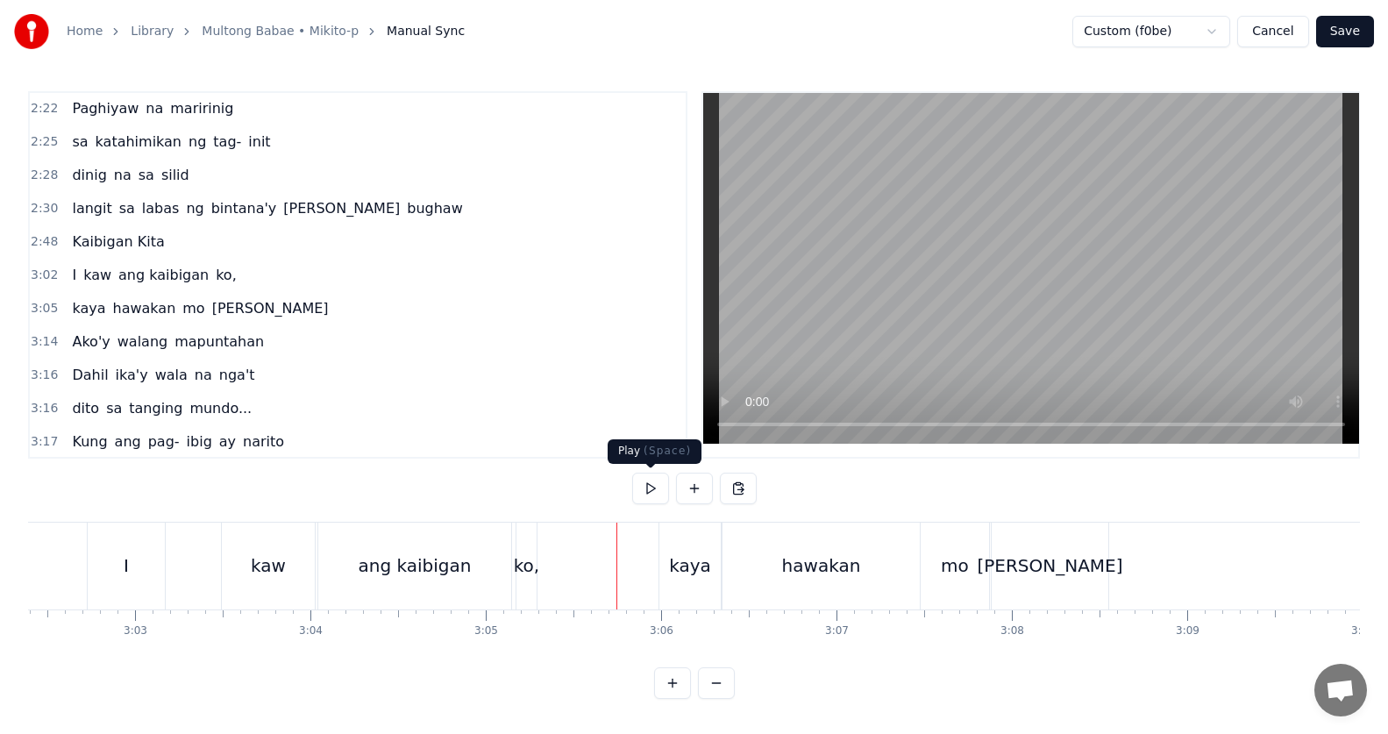
click at [650, 490] on button at bounding box center [650, 489] width 37 height 32
click at [651, 491] on button at bounding box center [650, 489] width 37 height 32
click at [659, 492] on button at bounding box center [650, 489] width 37 height 32
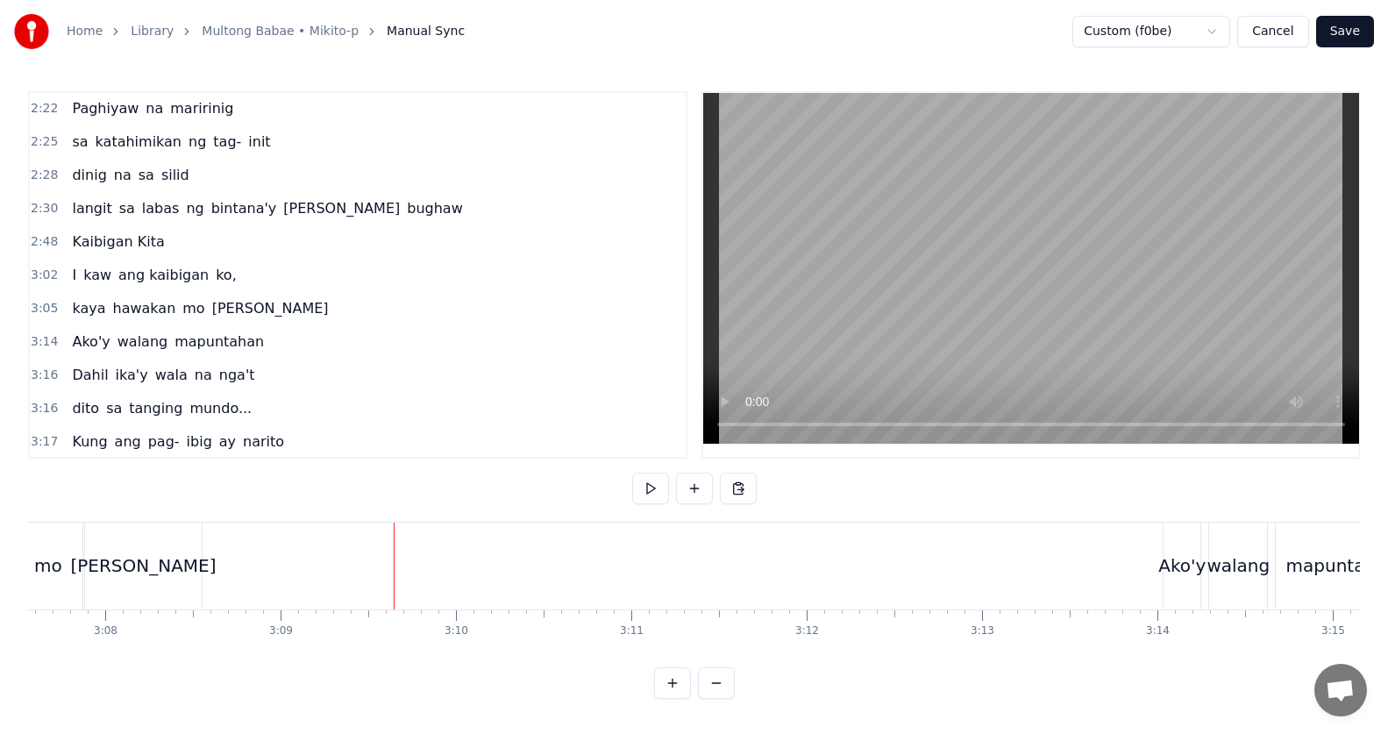
scroll to position [0, 32829]
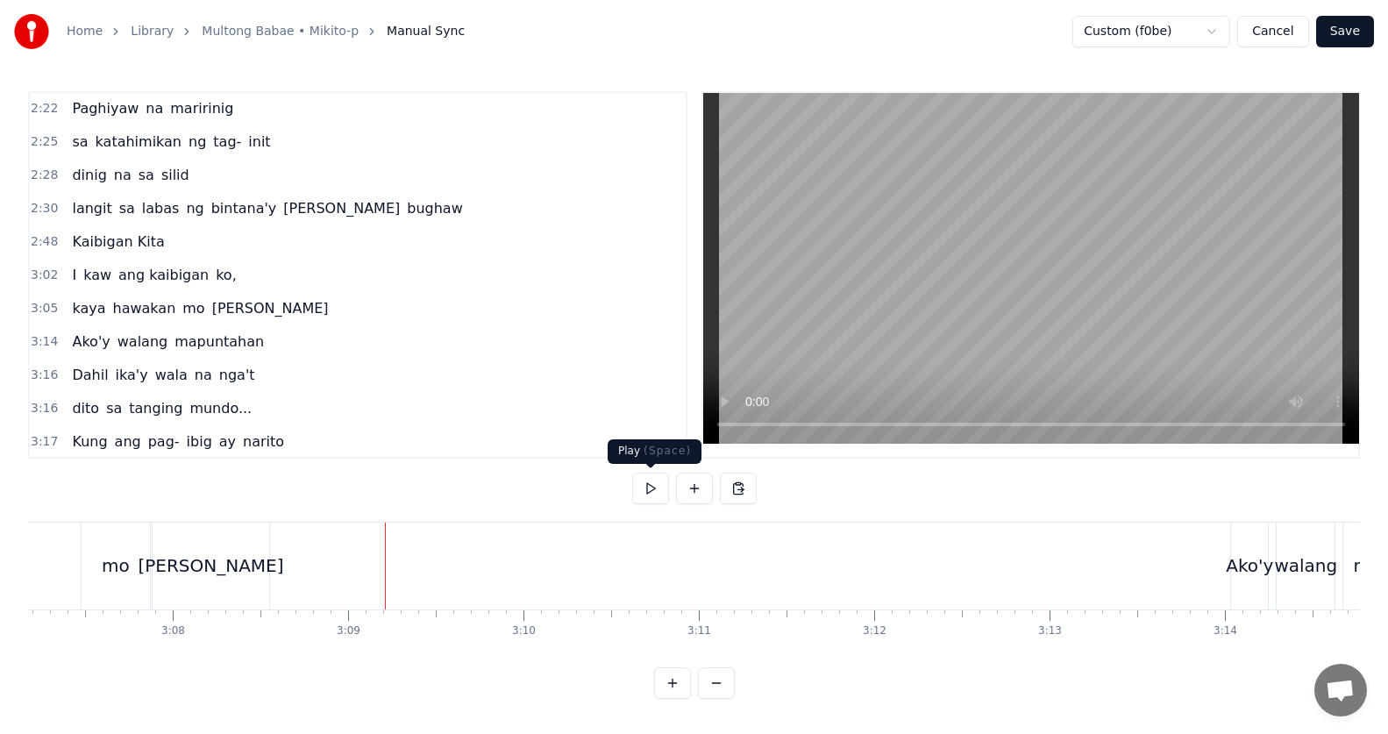
click at [648, 495] on button at bounding box center [650, 489] width 37 height 32
click at [104, 353] on div "Ako'y walang mapuntahan" at bounding box center [168, 342] width 206 height 32
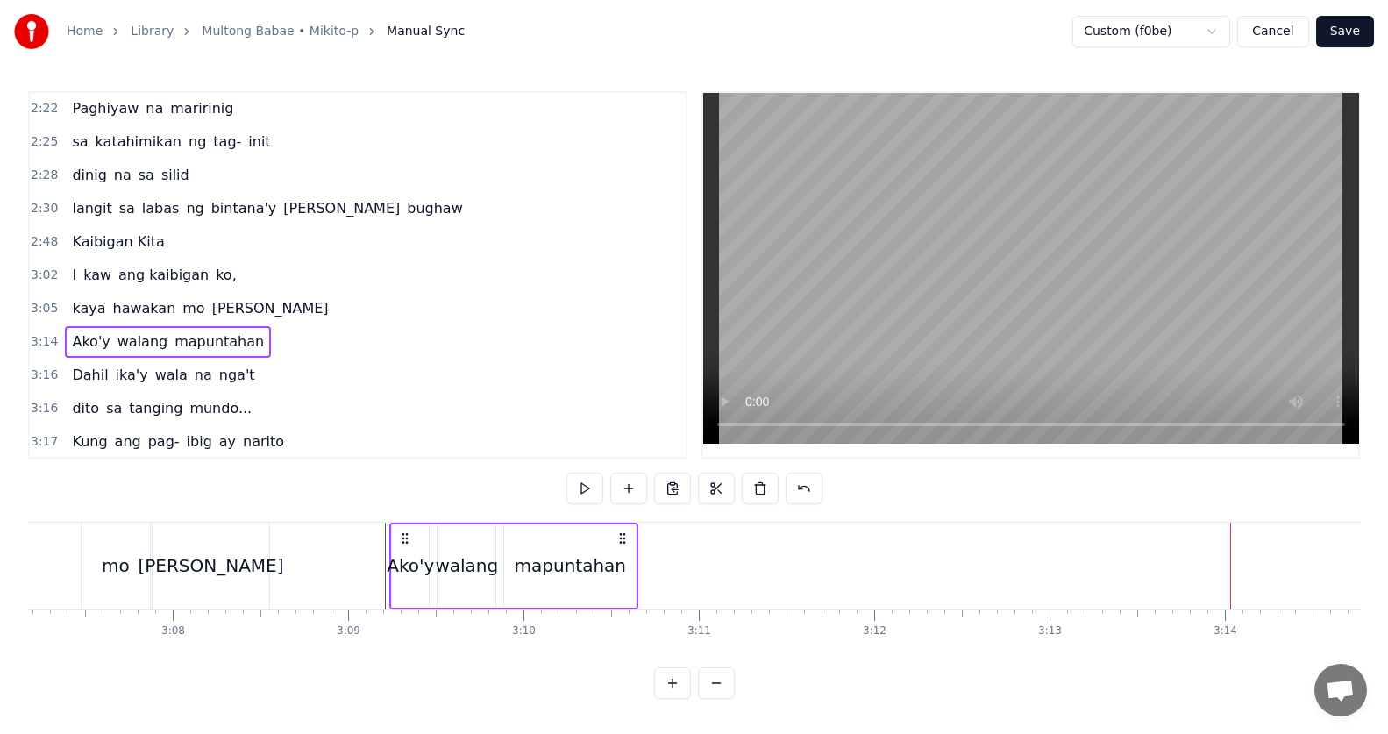
drag, startPoint x: 1246, startPoint y: 539, endPoint x: 405, endPoint y: 582, distance: 842.1
click at [405, 582] on div "Ako'y walang mapuntahan" at bounding box center [513, 566] width 249 height 87
click at [469, 561] on div "walang" at bounding box center [466, 565] width 63 height 26
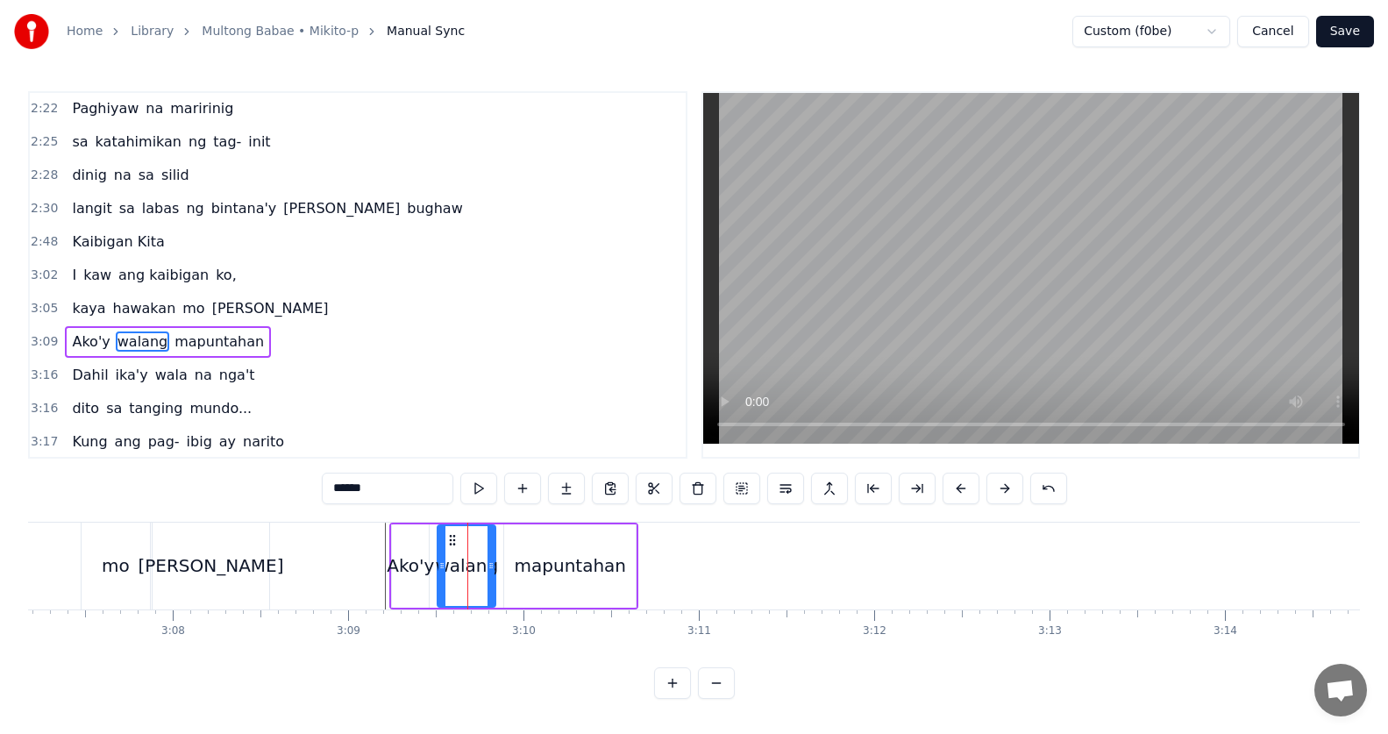
scroll to position [1167, 0]
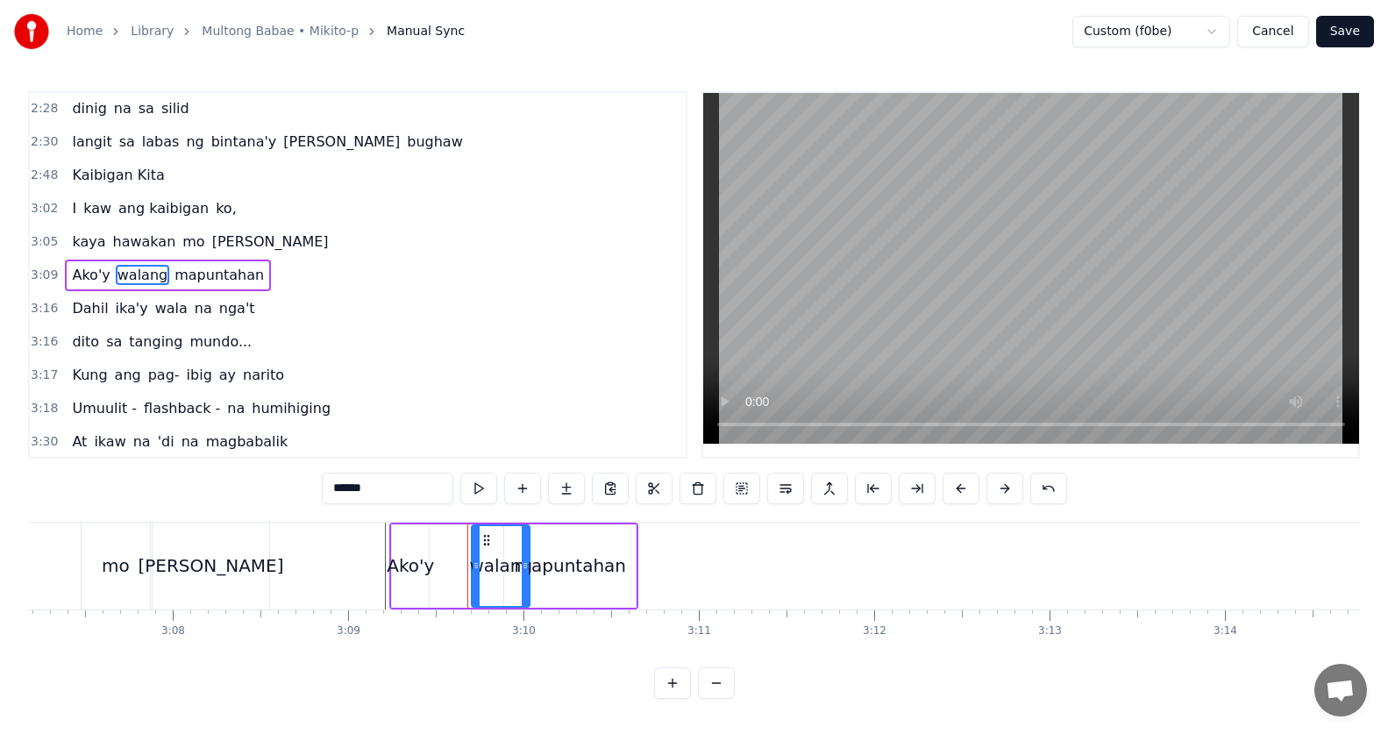
drag, startPoint x: 452, startPoint y: 541, endPoint x: 552, endPoint y: 557, distance: 102.1
click at [486, 544] on icon at bounding box center [487, 540] width 14 height 14
click at [552, 557] on div "mapuntahan" at bounding box center [571, 565] width 112 height 26
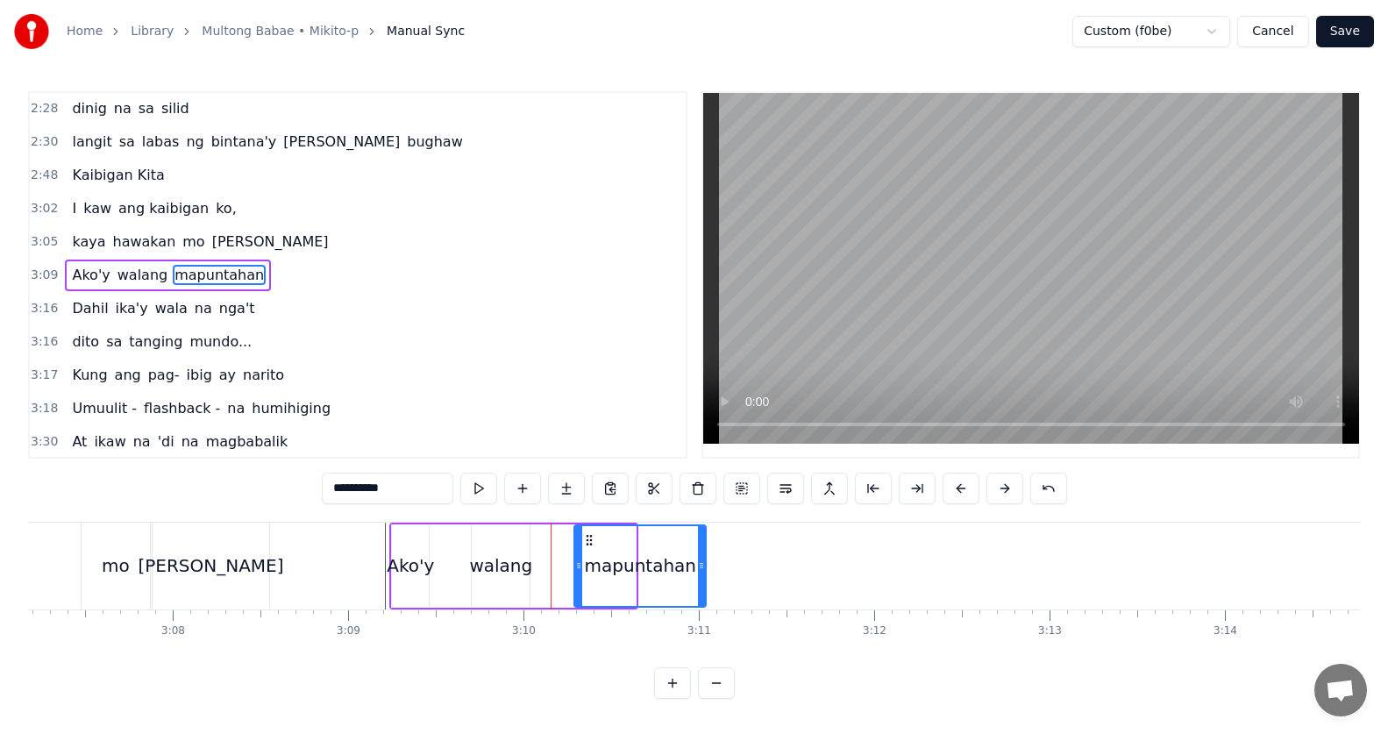
drag, startPoint x: 522, startPoint y: 538, endPoint x: 536, endPoint y: 565, distance: 29.8
click at [594, 545] on icon at bounding box center [589, 540] width 14 height 14
click at [431, 559] on div "Ako'y" at bounding box center [410, 565] width 47 height 26
type input "*****"
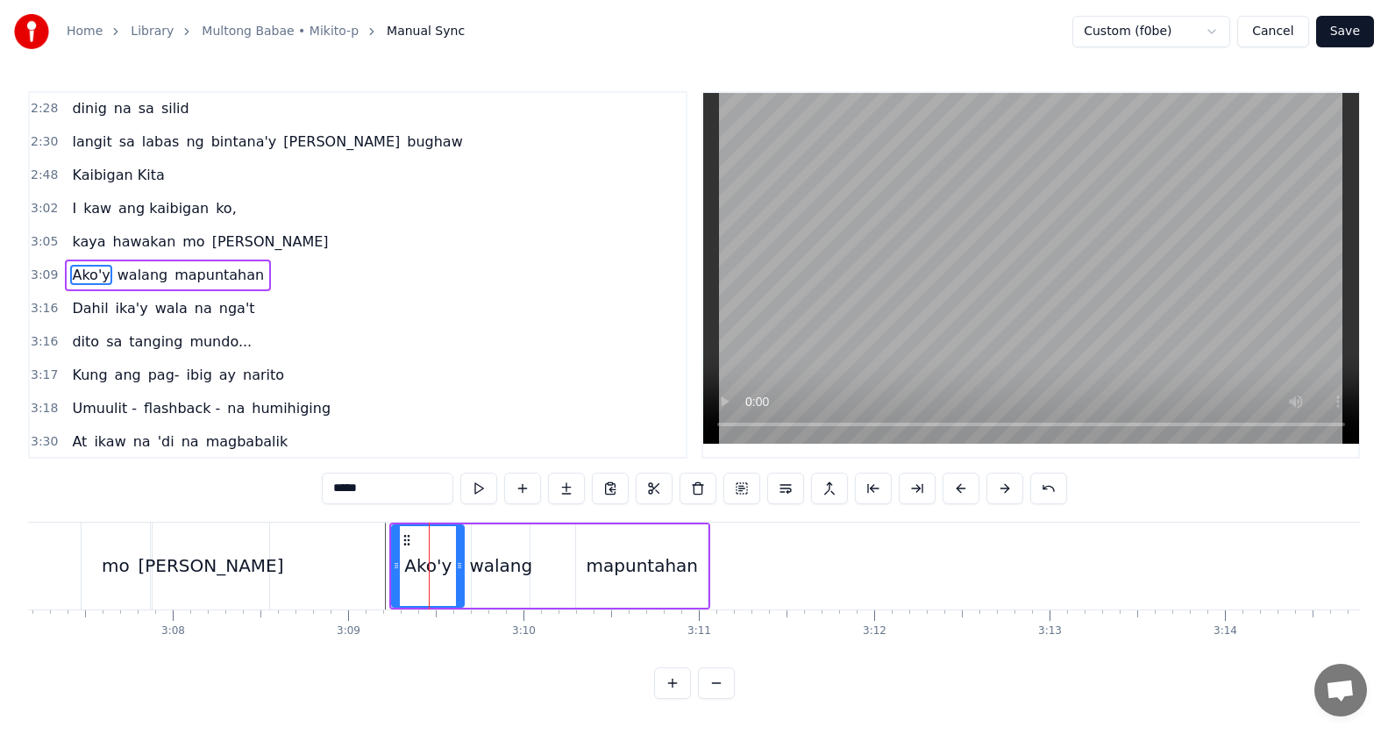
drag, startPoint x: 426, startPoint y: 567, endPoint x: 438, endPoint y: 575, distance: 14.6
click at [463, 566] on icon at bounding box center [459, 566] width 7 height 14
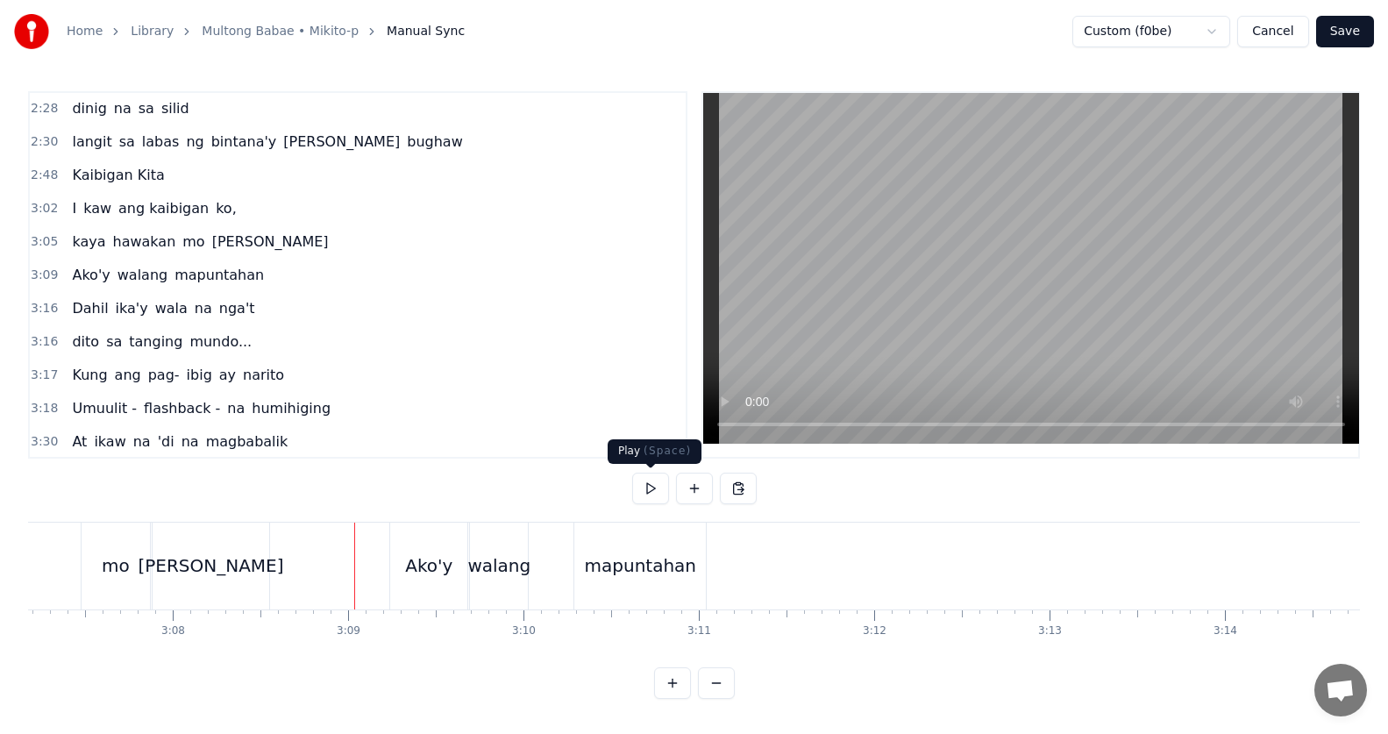
click at [656, 483] on button at bounding box center [650, 489] width 37 height 32
click at [659, 482] on button at bounding box center [650, 489] width 37 height 32
click at [510, 574] on div "walang" at bounding box center [498, 565] width 63 height 26
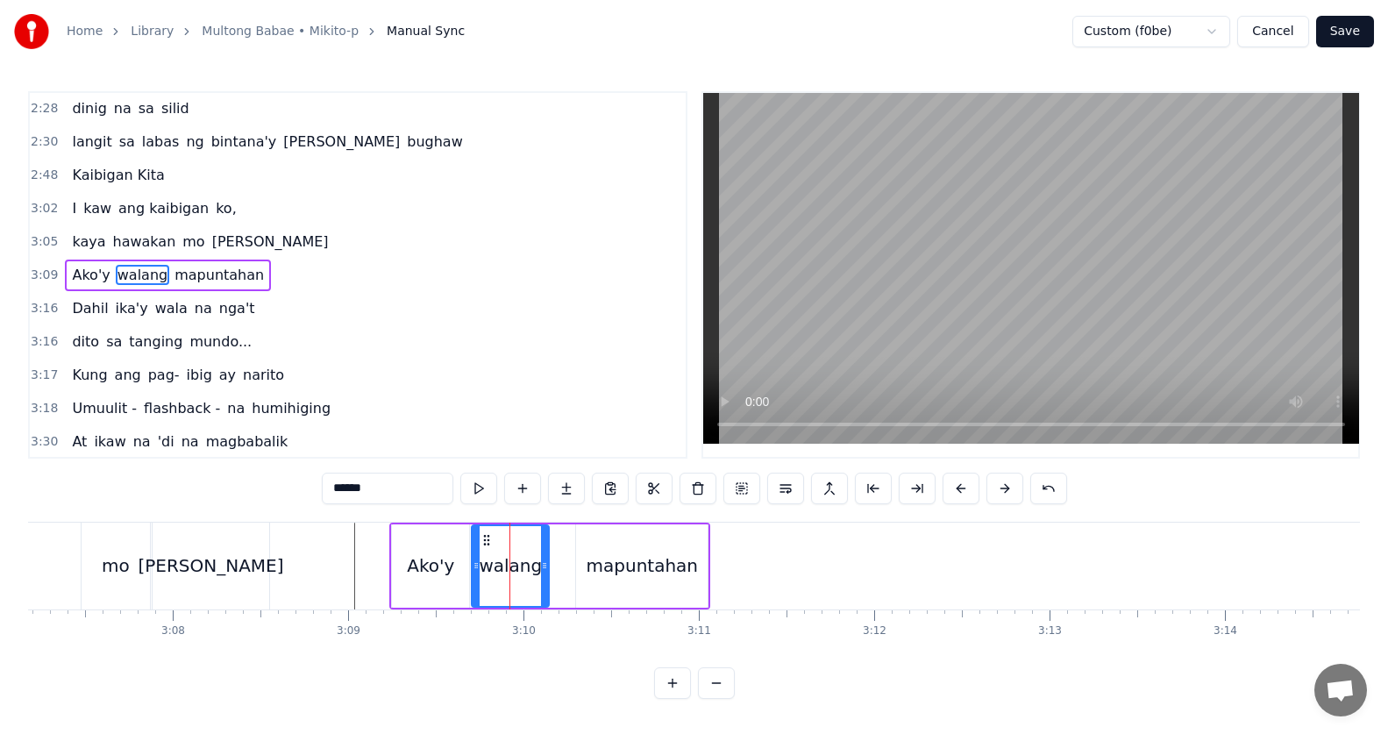
drag, startPoint x: 524, startPoint y: 574, endPoint x: 570, endPoint y: 572, distance: 45.6
click at [548, 573] on div at bounding box center [544, 566] width 7 height 80
click at [655, 554] on div "mapuntahan" at bounding box center [643, 565] width 112 height 26
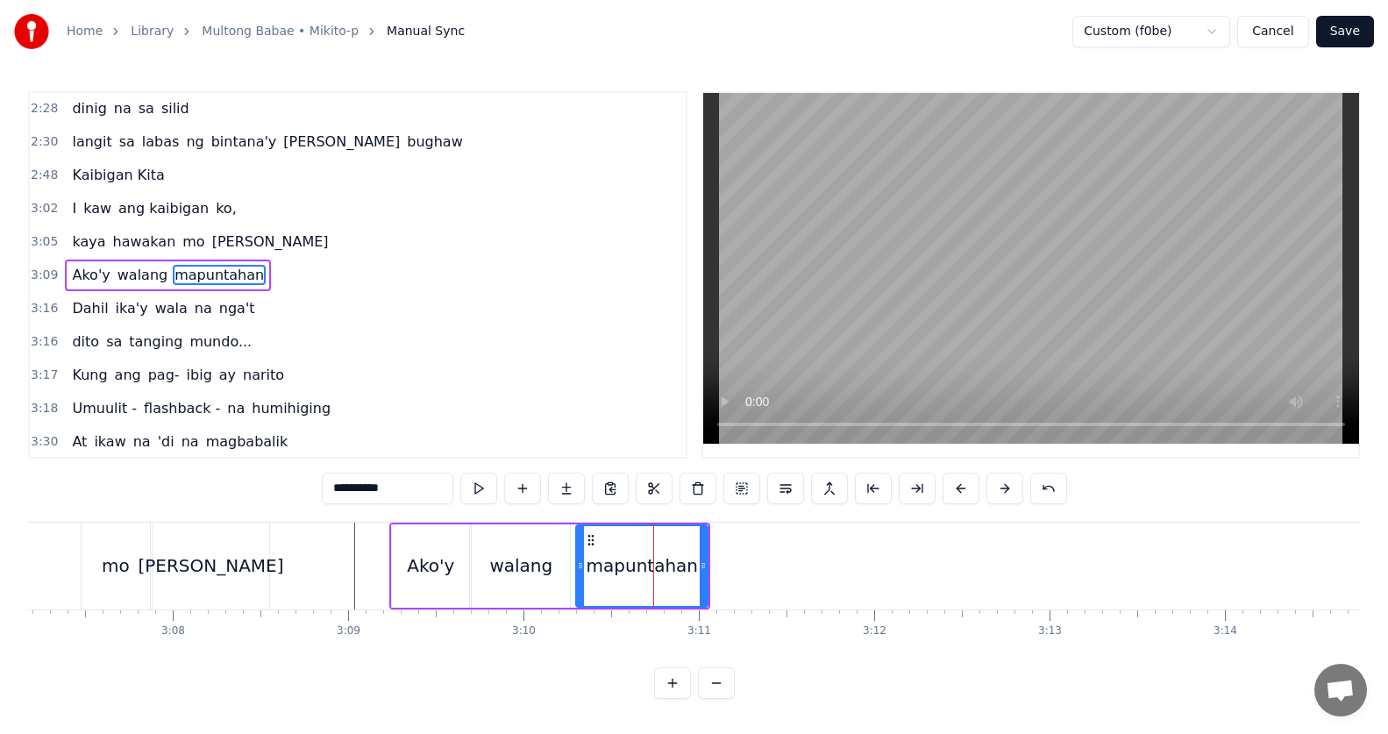
type input "**********"
drag, startPoint x: 704, startPoint y: 562, endPoint x: 786, endPoint y: 549, distance: 82.6
click at [786, 549] on div at bounding box center [785, 566] width 7 height 80
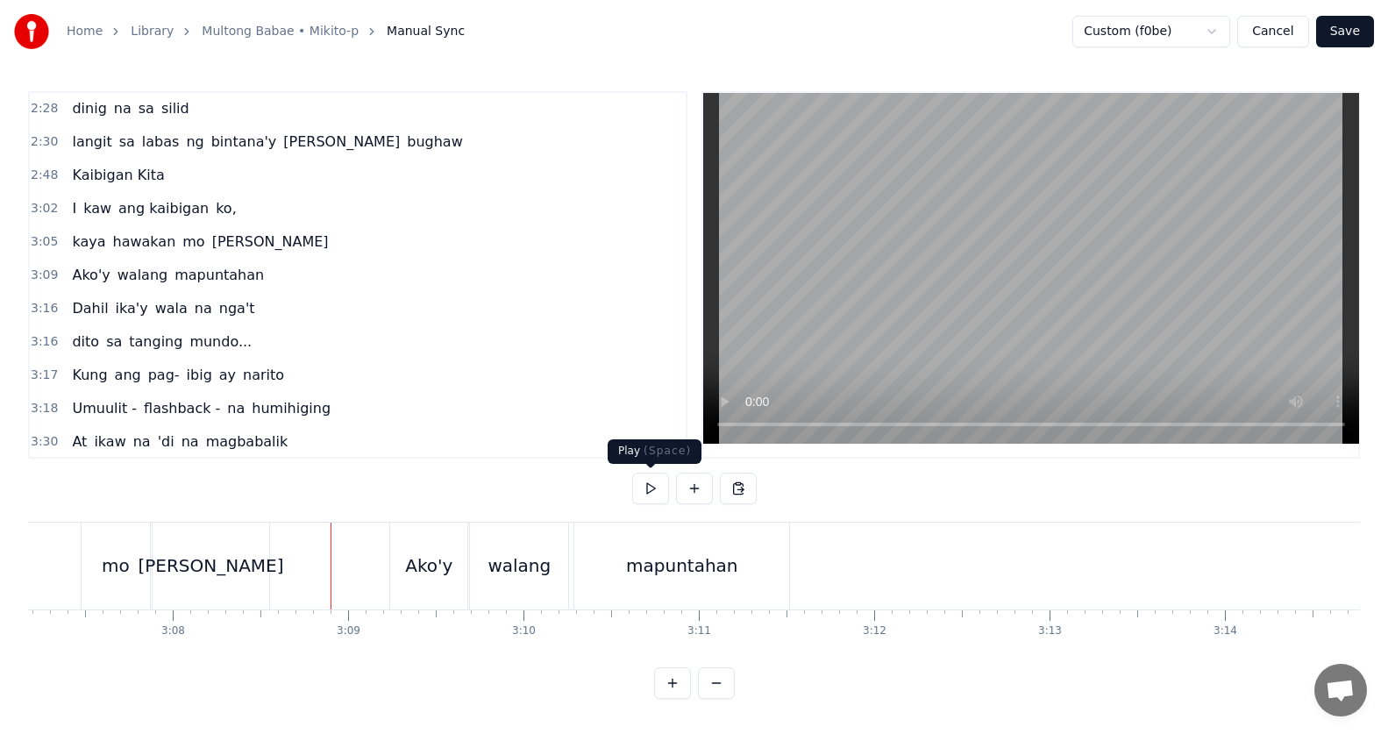
click at [650, 489] on button at bounding box center [650, 489] width 37 height 32
click at [649, 501] on button at bounding box center [650, 489] width 37 height 32
drag, startPoint x: 730, startPoint y: 576, endPoint x: 794, endPoint y: 575, distance: 64.0
click at [730, 575] on div "mapuntahan" at bounding box center [682, 565] width 112 height 26
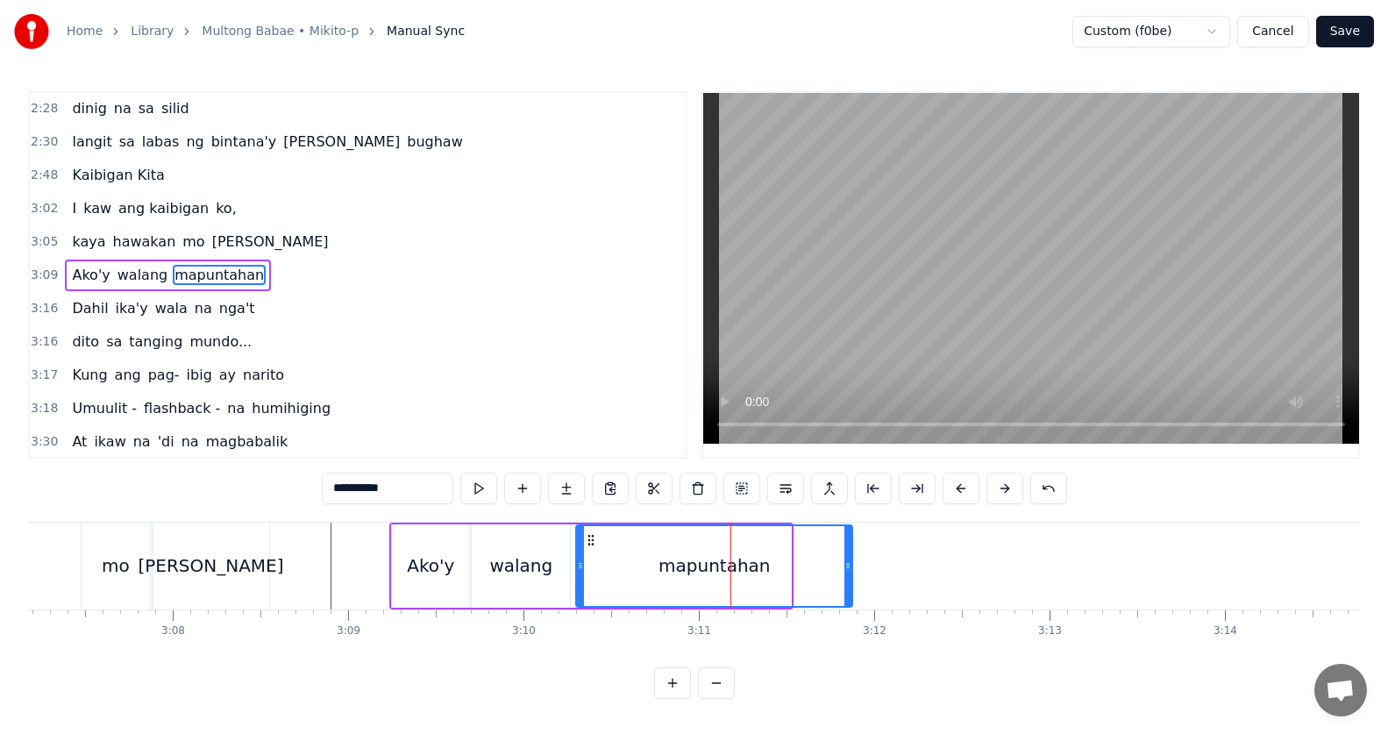
drag, startPoint x: 790, startPoint y: 567, endPoint x: 870, endPoint y: 569, distance: 79.8
click at [852, 569] on icon at bounding box center [848, 566] width 7 height 14
click at [534, 563] on div "walang" at bounding box center [520, 565] width 63 height 26
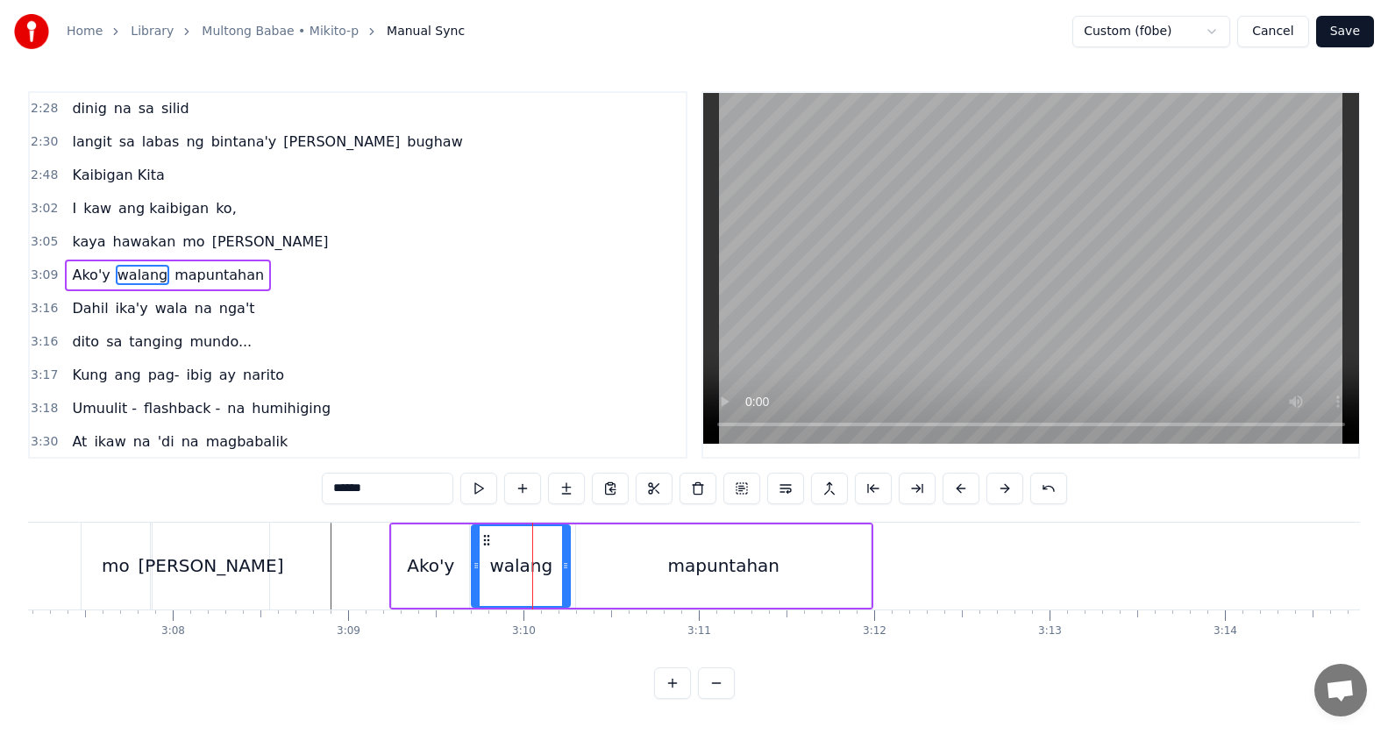
click at [588, 558] on div "mapuntahan" at bounding box center [723, 565] width 295 height 83
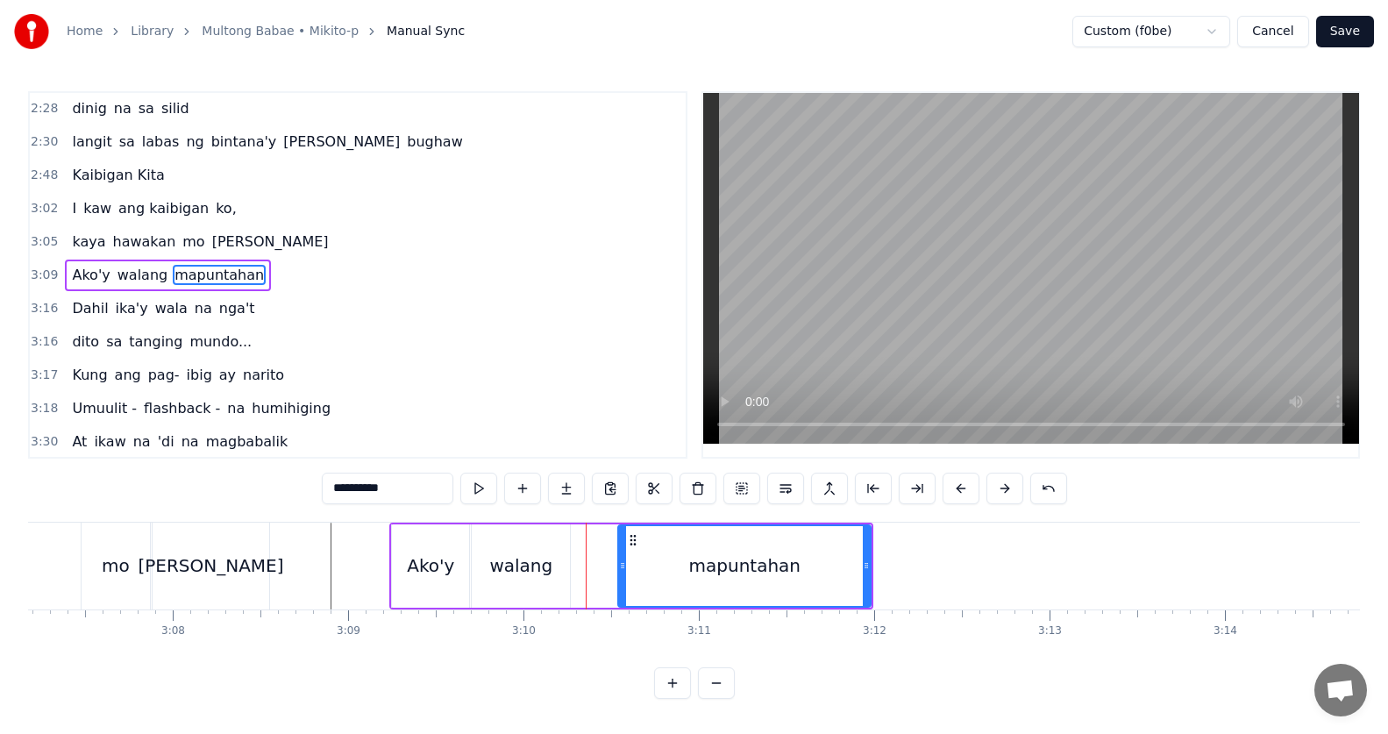
drag, startPoint x: 577, startPoint y: 563, endPoint x: 619, endPoint y: 566, distance: 42.2
click at [619, 566] on icon at bounding box center [622, 566] width 7 height 14
click at [539, 569] on div "walang" at bounding box center [520, 565] width 63 height 26
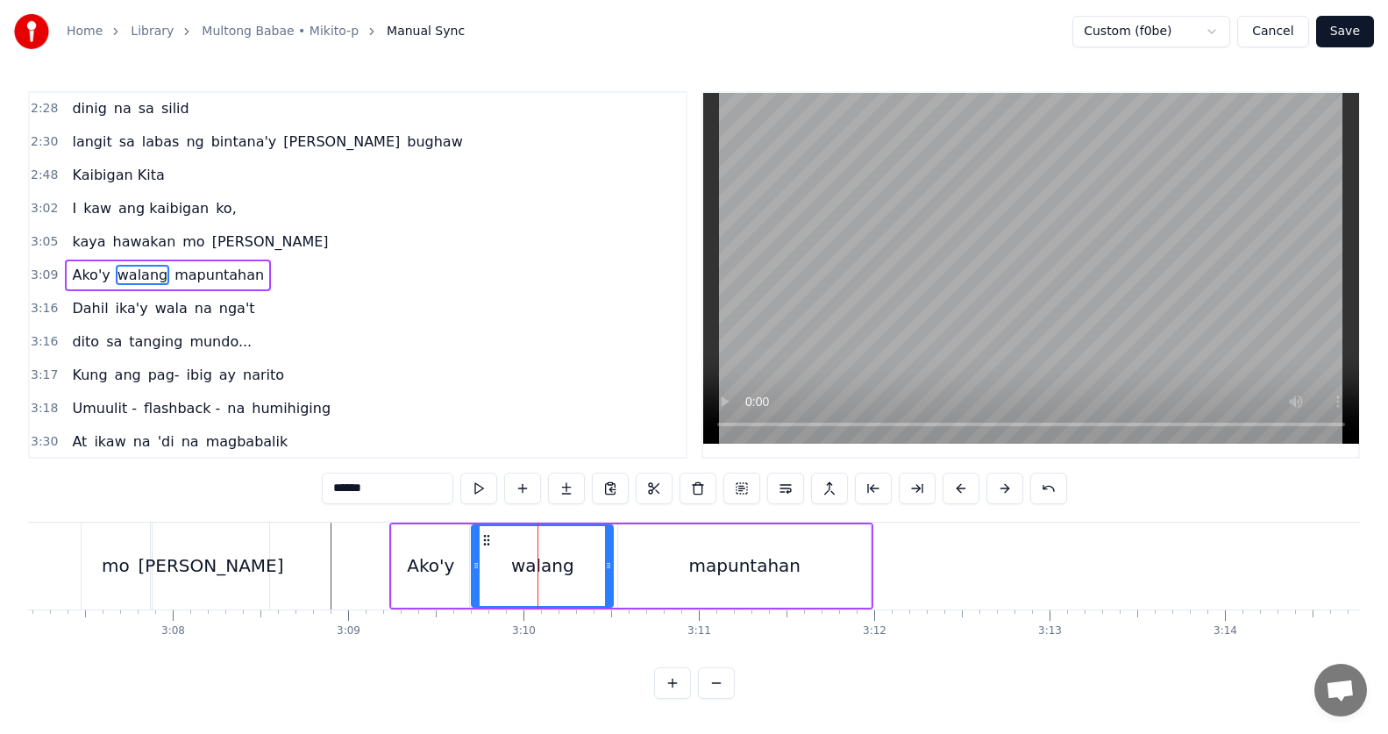
drag, startPoint x: 566, startPoint y: 571, endPoint x: 609, endPoint y: 571, distance: 43.0
click at [609, 571] on icon at bounding box center [608, 566] width 7 height 14
drag, startPoint x: 478, startPoint y: 565, endPoint x: 535, endPoint y: 566, distance: 57.0
click at [535, 566] on icon at bounding box center [532, 566] width 7 height 14
click at [456, 566] on div "Ako'y" at bounding box center [430, 565] width 77 height 83
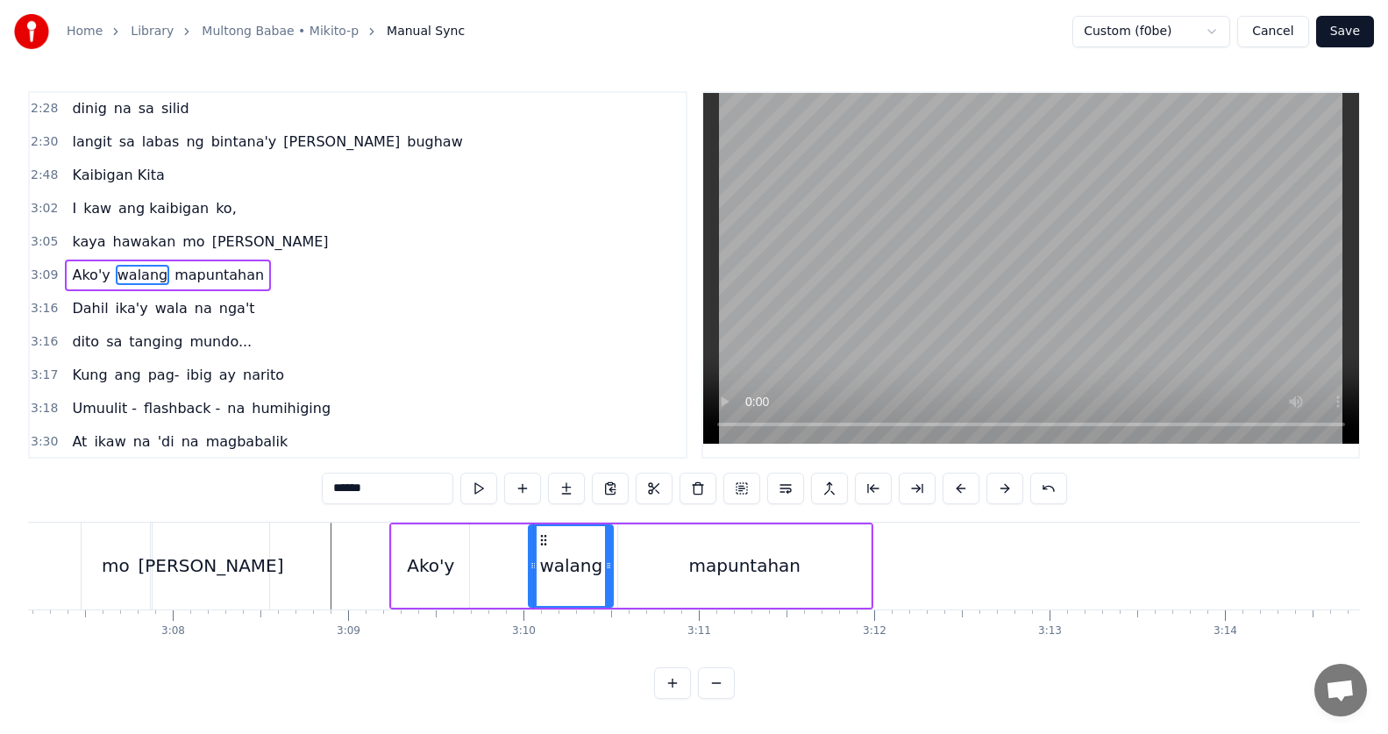
type input "*****"
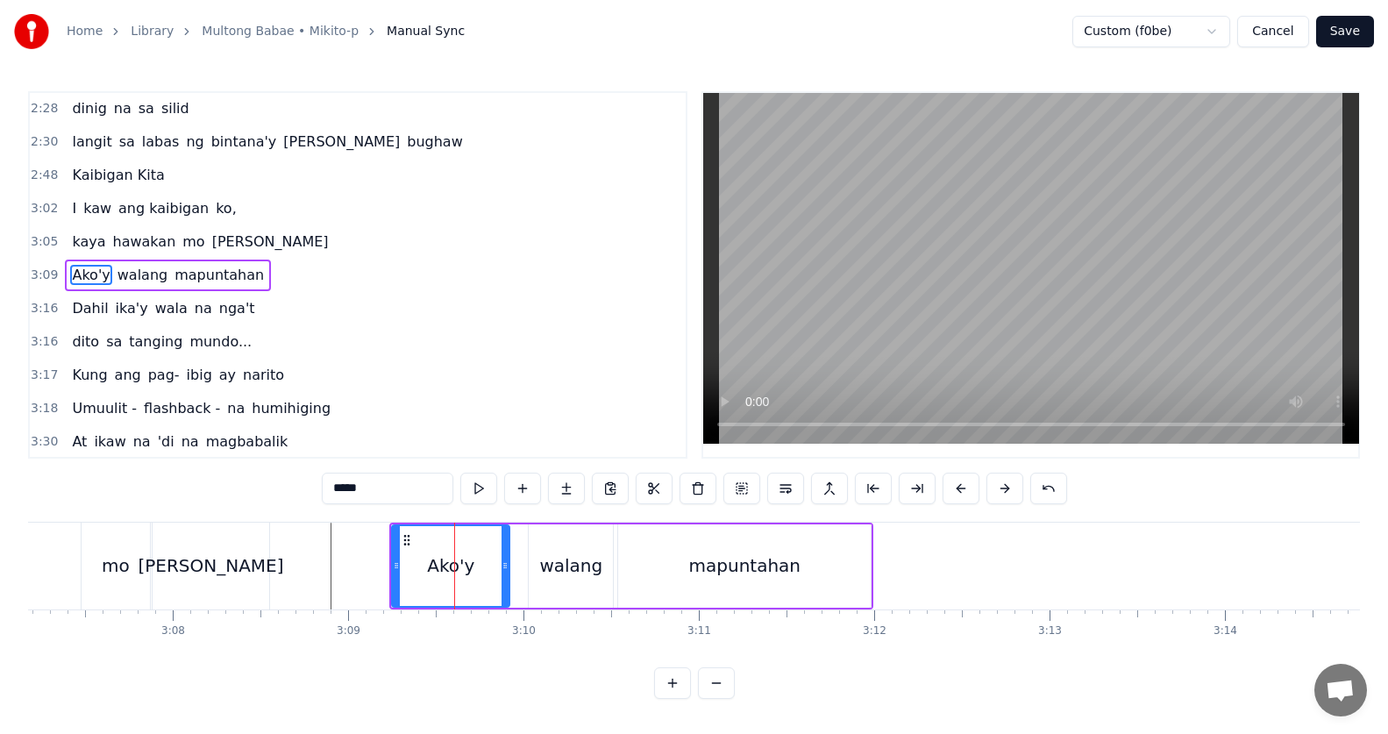
drag, startPoint x: 467, startPoint y: 568, endPoint x: 429, endPoint y: 576, distance: 39.4
click at [509, 573] on div at bounding box center [505, 566] width 7 height 80
click at [396, 581] on div at bounding box center [396, 566] width 7 height 80
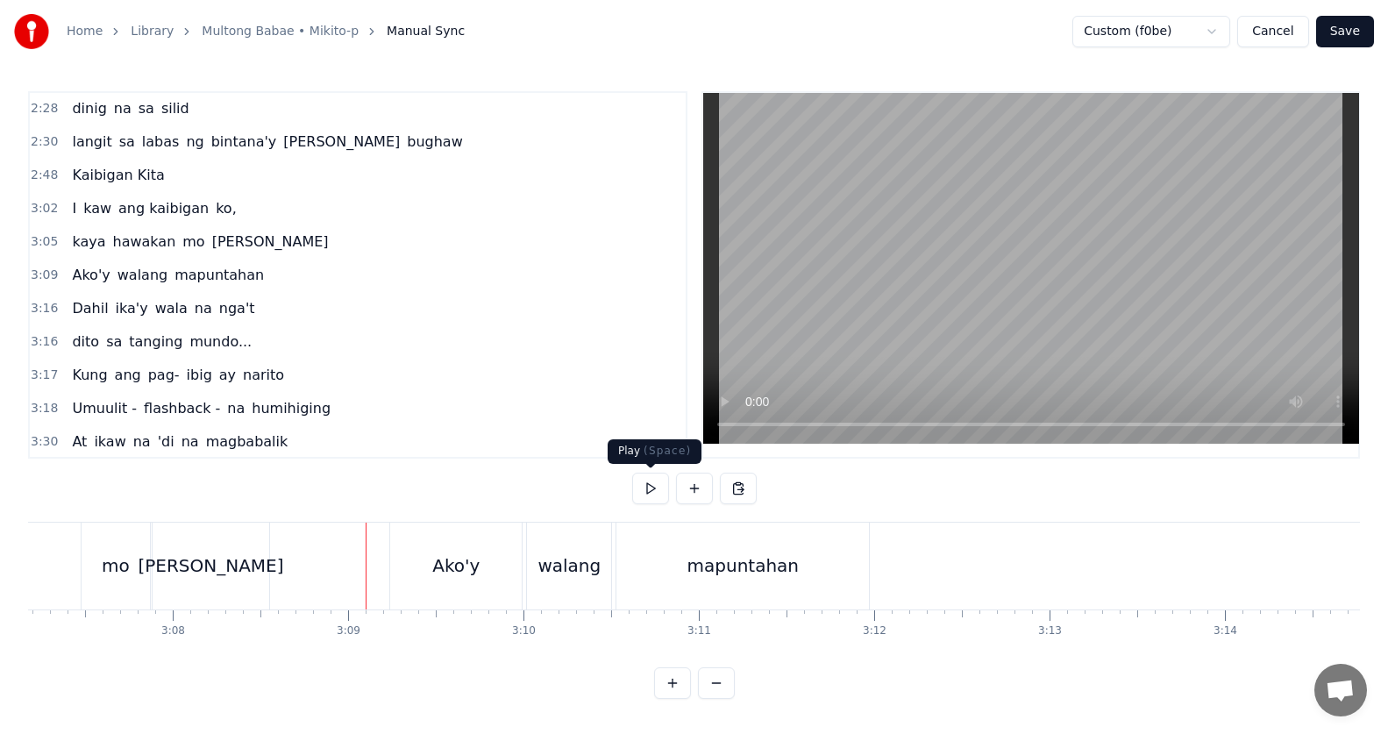
click at [644, 484] on button at bounding box center [650, 489] width 37 height 32
click at [647, 474] on button at bounding box center [650, 489] width 37 height 32
click at [135, 322] on div "Dahil ika'y wala na nga't" at bounding box center [163, 309] width 196 height 32
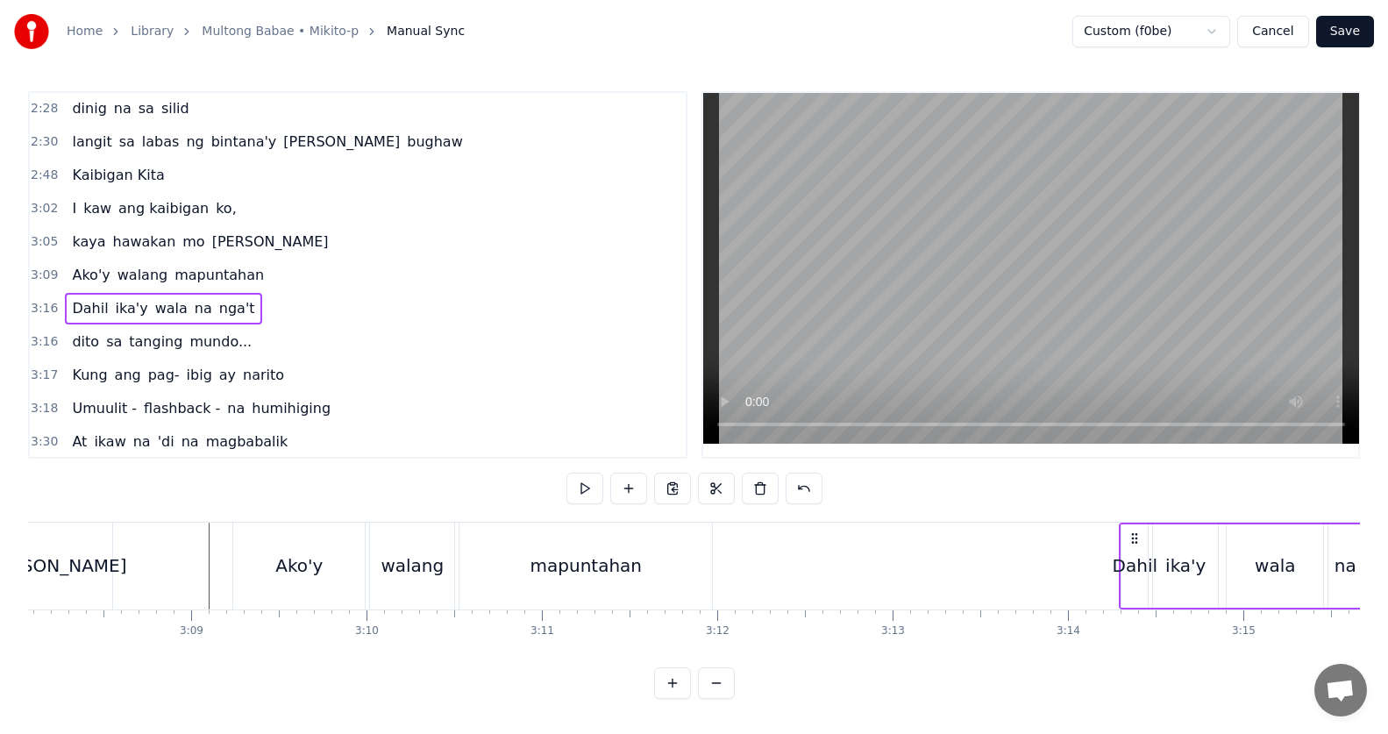
scroll to position [0, 32986]
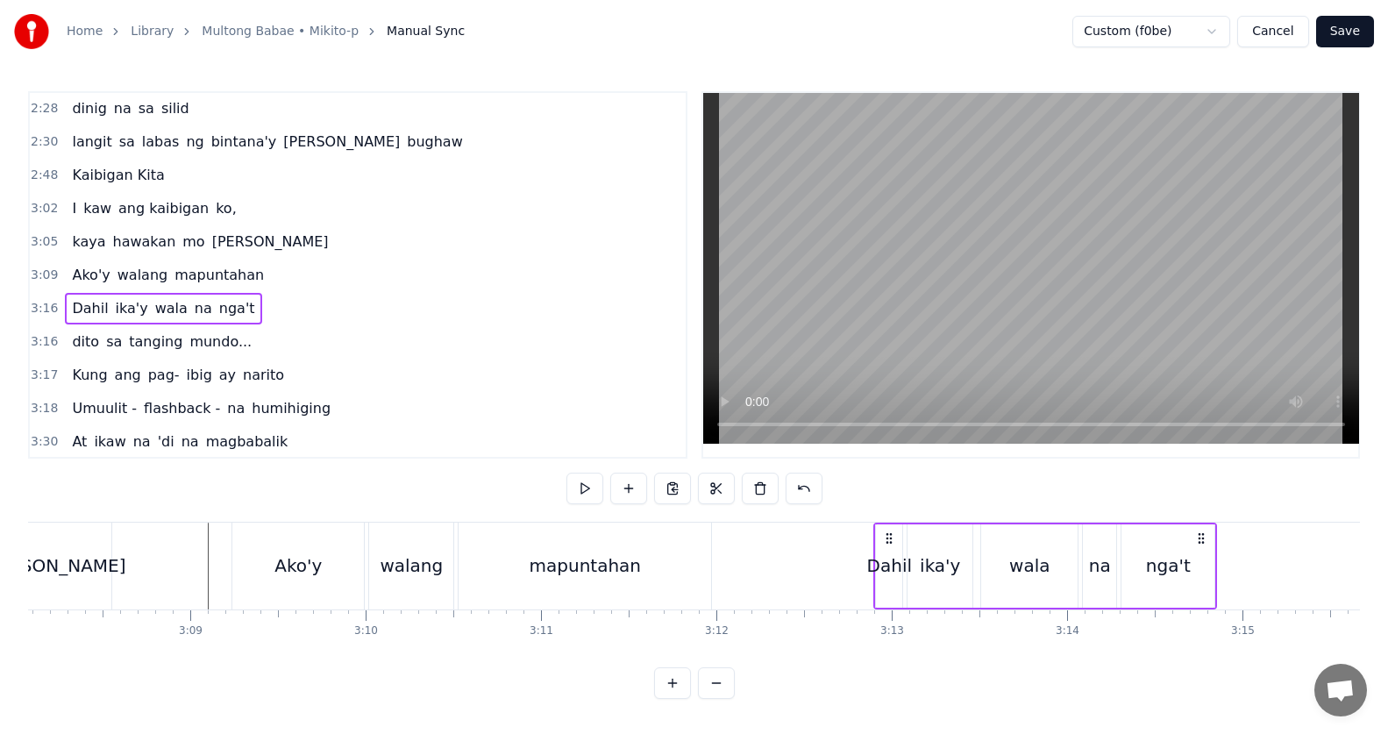
drag, startPoint x: 127, startPoint y: 539, endPoint x: 885, endPoint y: 542, distance: 757.7
click at [885, 542] on icon at bounding box center [889, 538] width 14 height 14
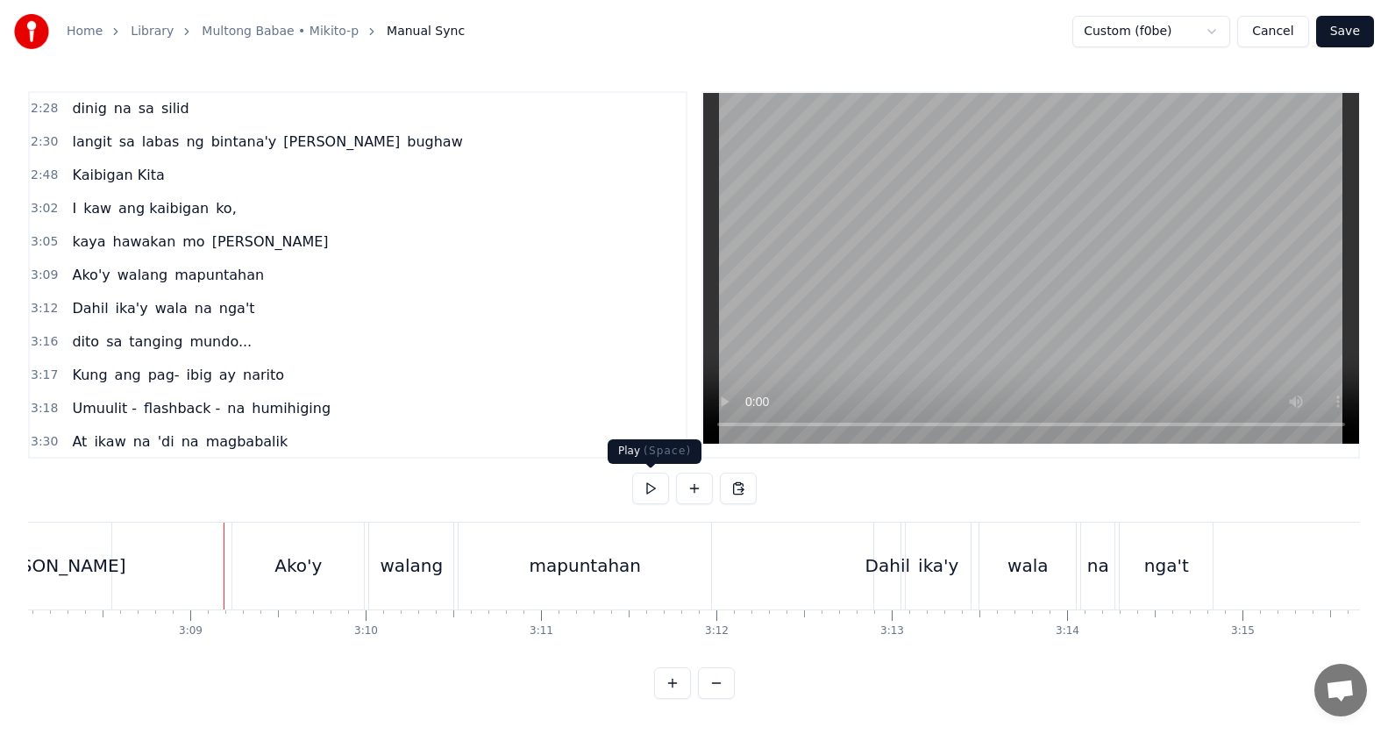
click at [660, 487] on button at bounding box center [650, 489] width 37 height 32
click at [658, 489] on button at bounding box center [650, 489] width 37 height 32
click at [146, 324] on div "3:12 Dahil ika'y wala na nga't" at bounding box center [358, 308] width 656 height 33
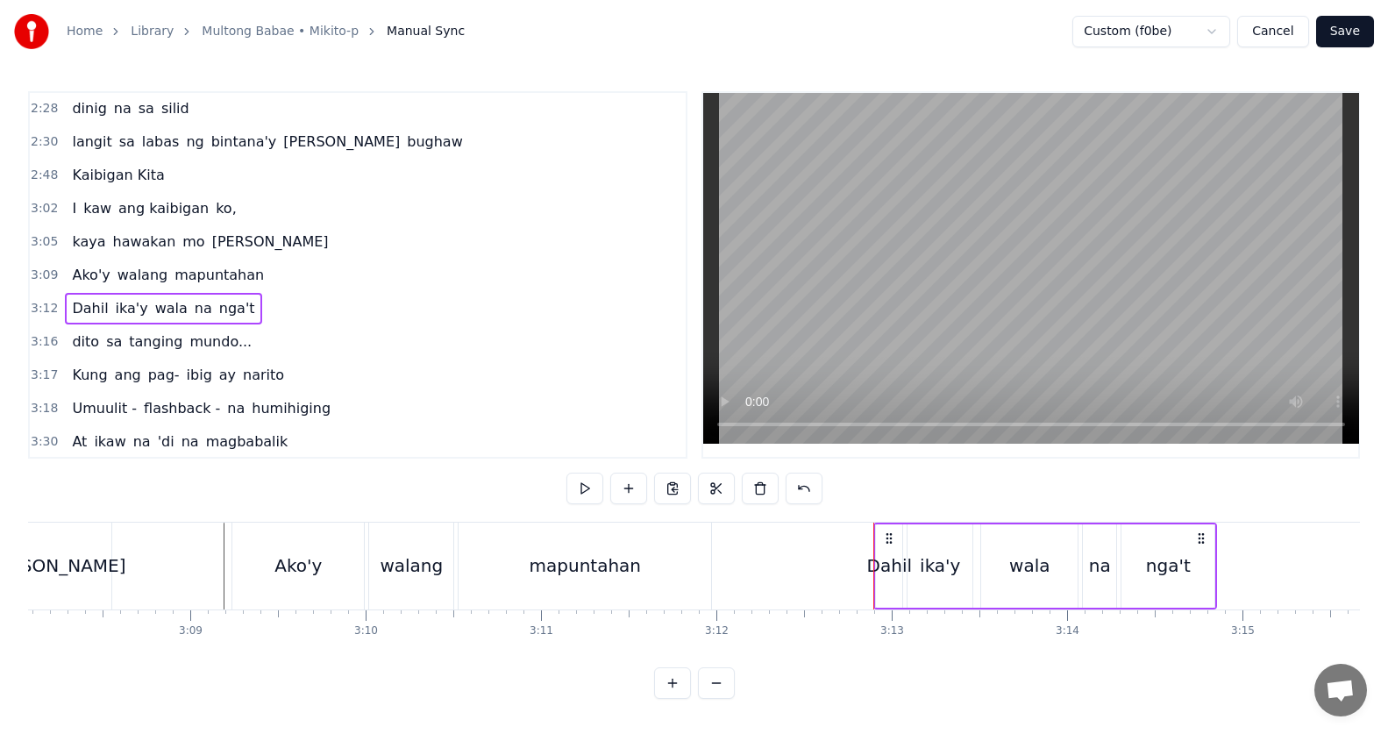
click at [141, 321] on div "Dahil ika'y wala na nga't" at bounding box center [163, 309] width 196 height 32
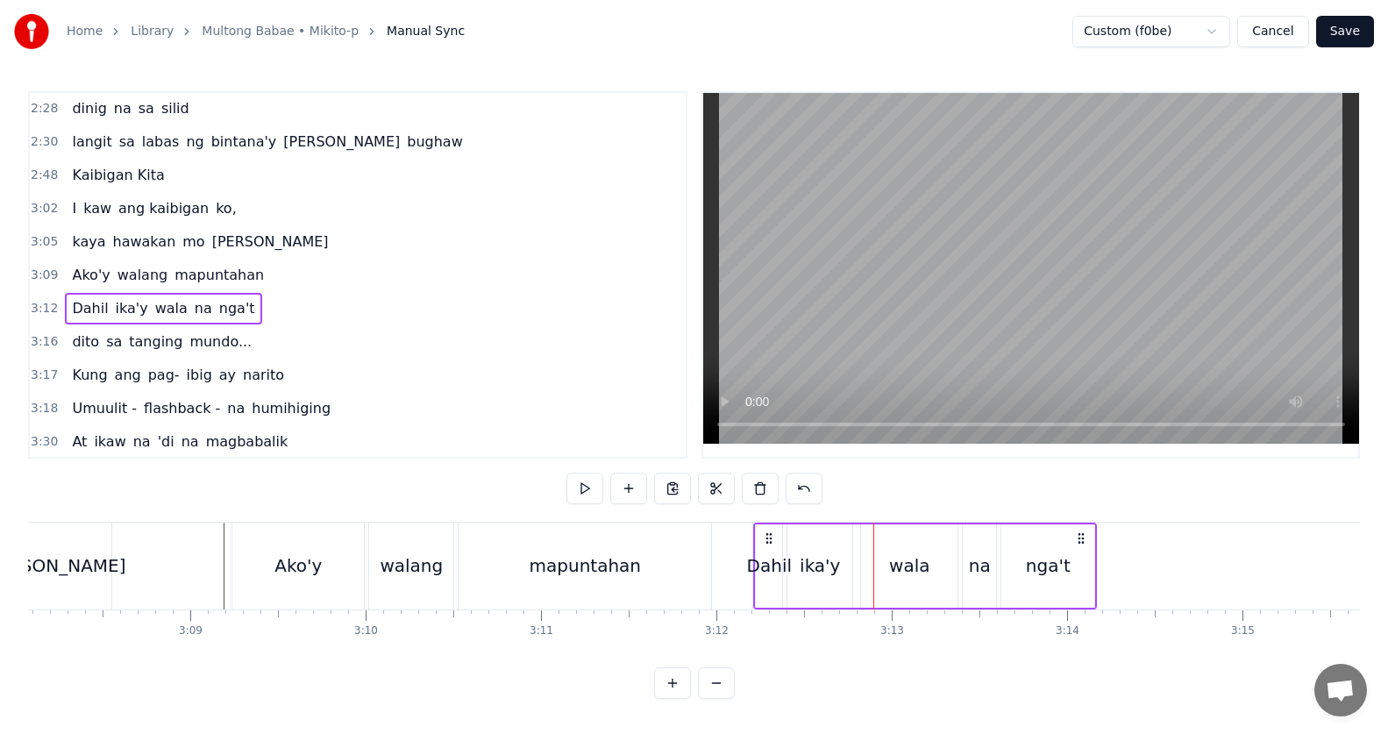
drag, startPoint x: 883, startPoint y: 538, endPoint x: 763, endPoint y: 552, distance: 121.0
click at [763, 552] on div "Dahil ika'y wala na nga't" at bounding box center [925, 566] width 344 height 87
click at [773, 566] on div "Dahil" at bounding box center [769, 565] width 45 height 26
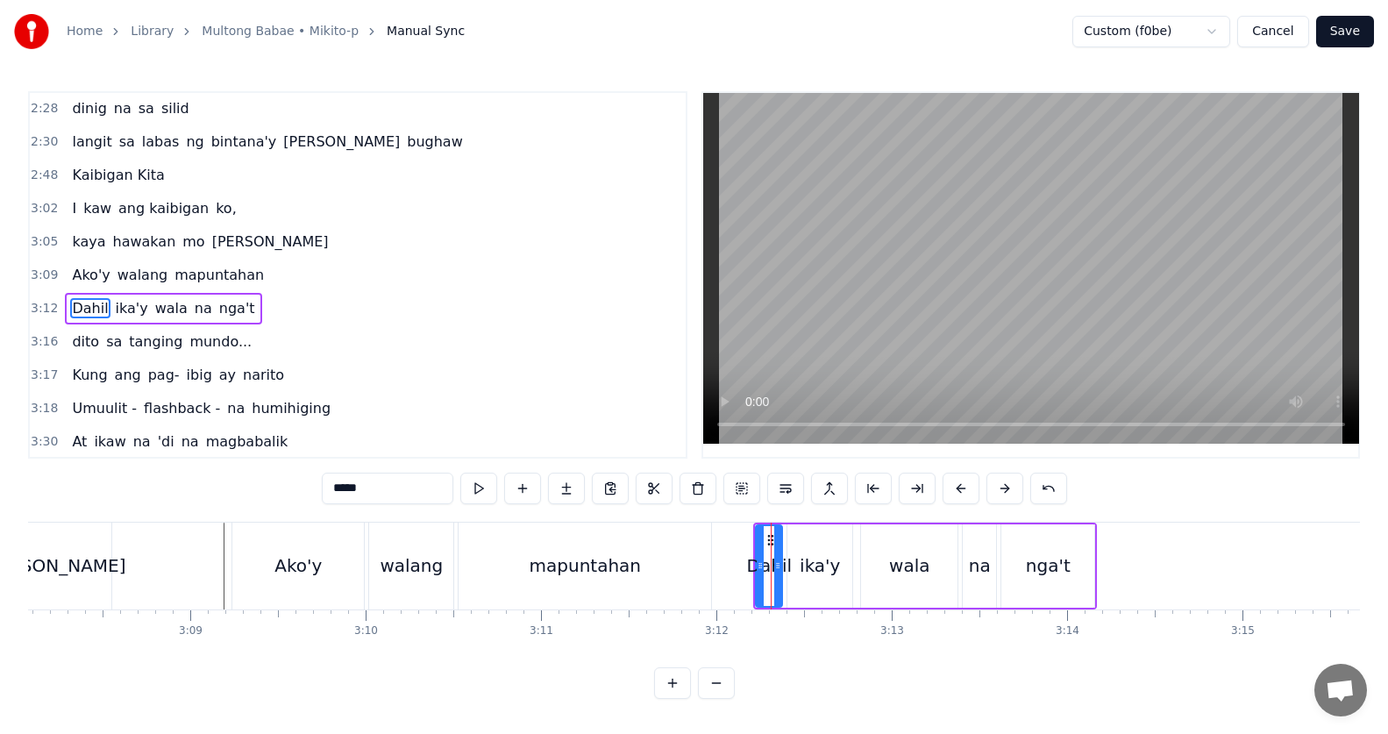
scroll to position [1201, 0]
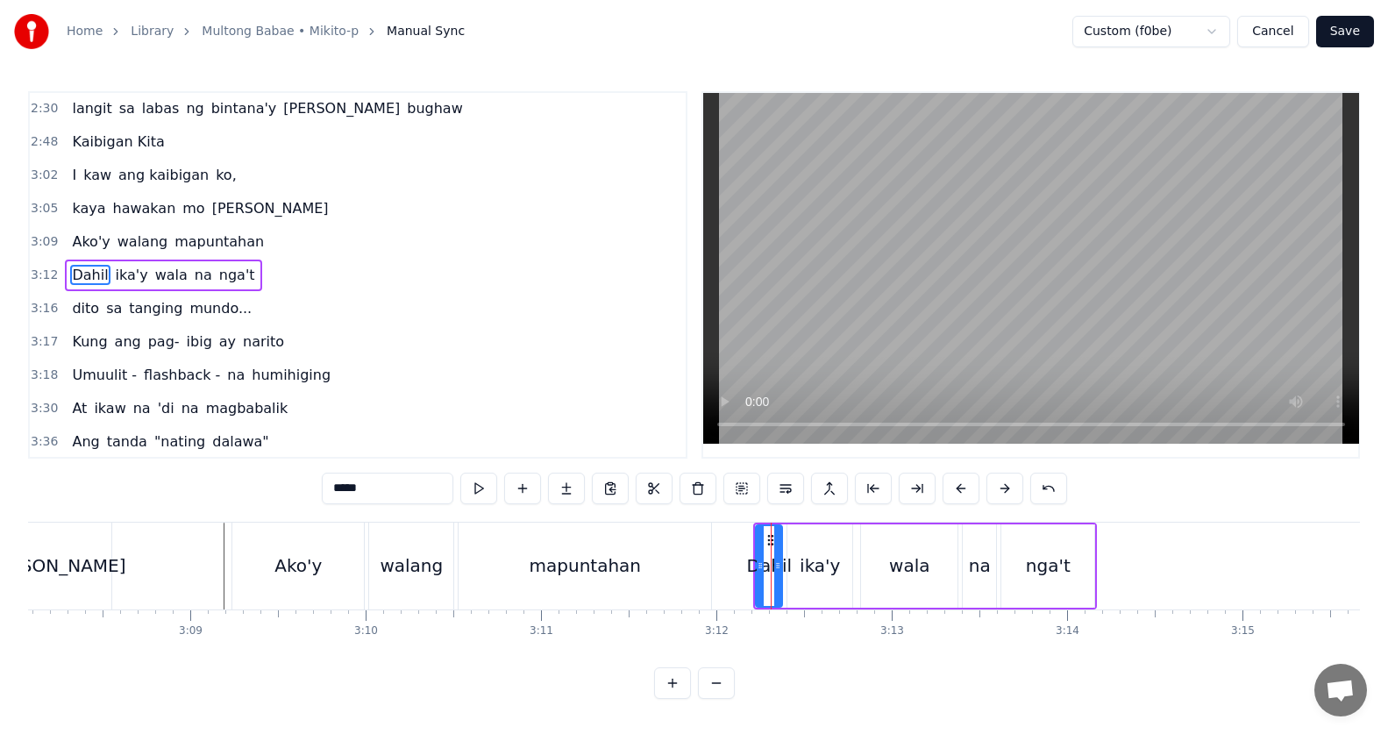
click at [817, 563] on div "ika'y" at bounding box center [820, 565] width 40 height 26
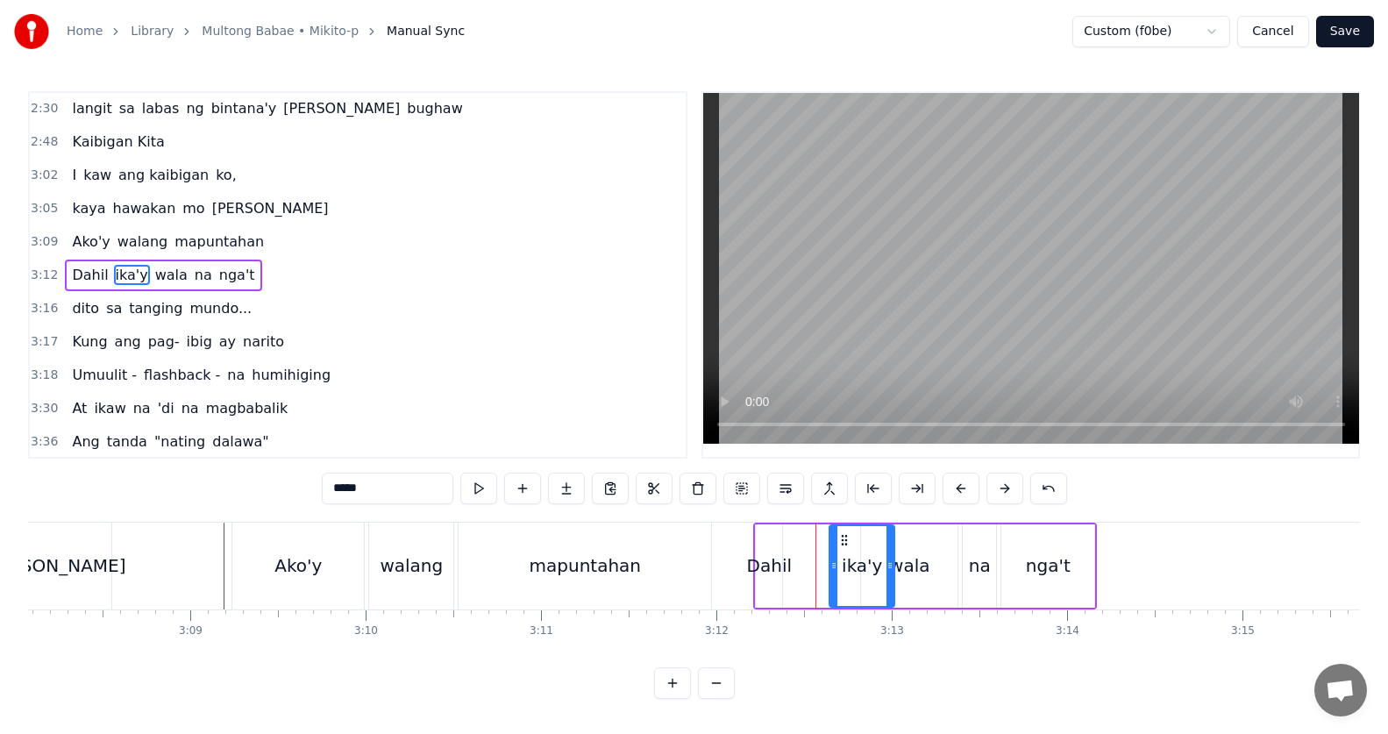
drag, startPoint x: 816, startPoint y: 538, endPoint x: 842, endPoint y: 538, distance: 25.4
click at [842, 538] on icon at bounding box center [844, 540] width 14 height 14
click at [779, 560] on div "Dahil" at bounding box center [769, 565] width 45 height 26
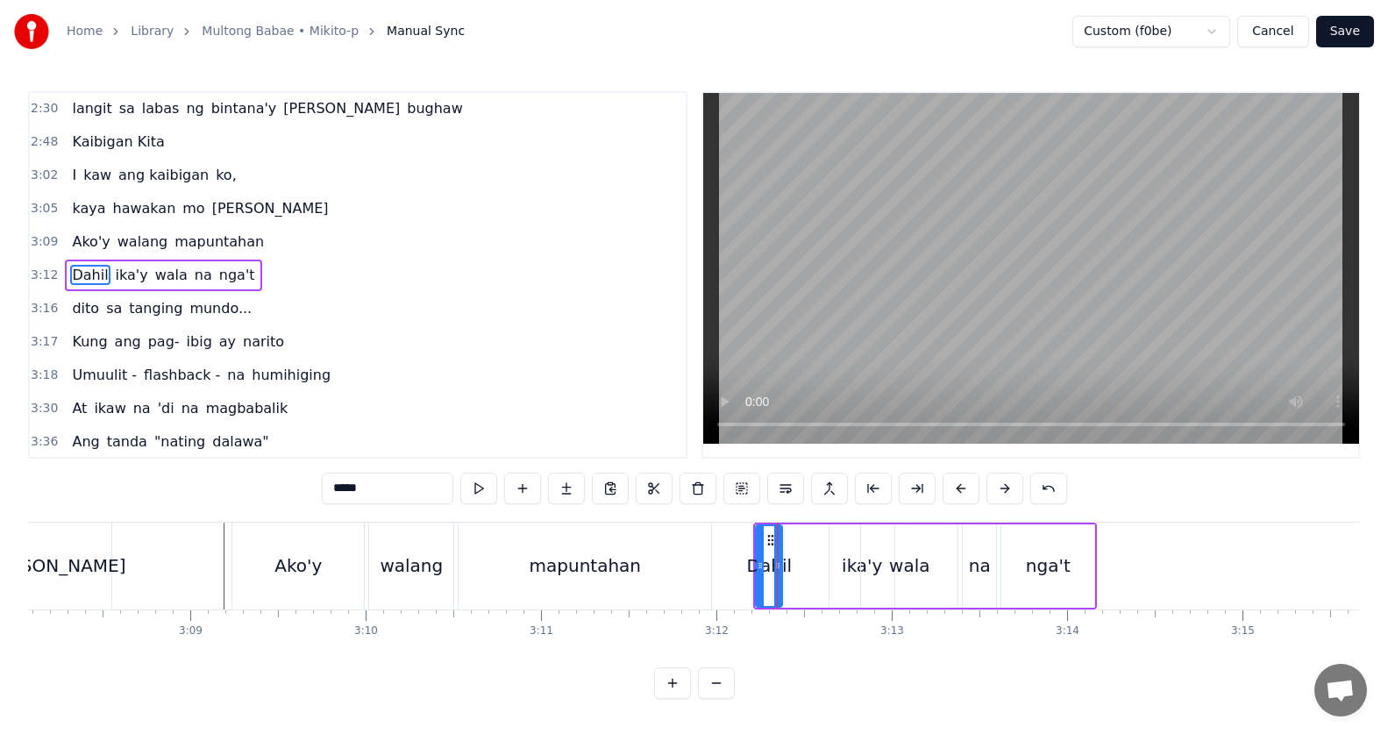
click at [781, 565] on div "Dahil" at bounding box center [769, 566] width 25 height 80
drag, startPoint x: 778, startPoint y: 565, endPoint x: 821, endPoint y: 564, distance: 43.0
click at [821, 564] on icon at bounding box center [820, 566] width 7 height 14
click at [706, 557] on div "mapuntahan" at bounding box center [585, 566] width 253 height 87
type input "**********"
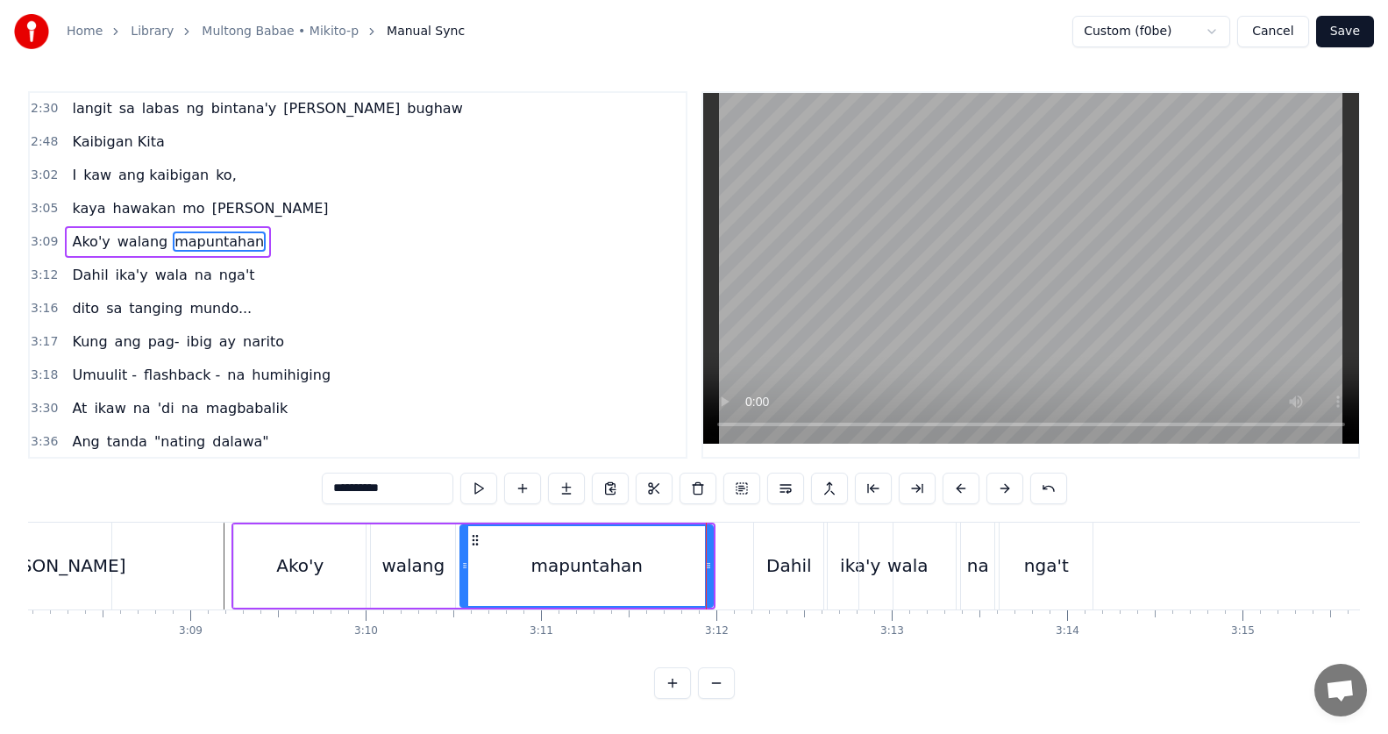
scroll to position [1167, 0]
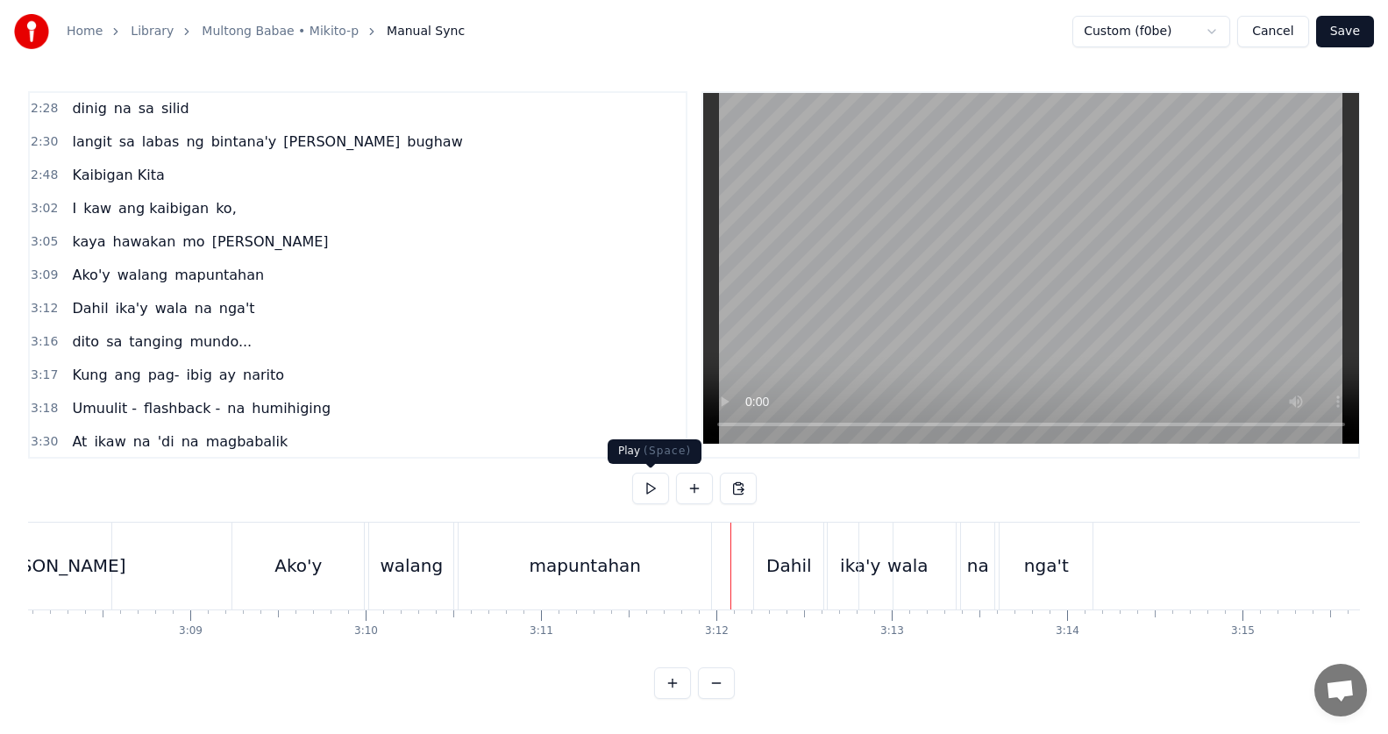
click at [638, 482] on button at bounding box center [650, 489] width 37 height 32
drag, startPoint x: 645, startPoint y: 488, endPoint x: 841, endPoint y: 559, distance: 209.2
click at [646, 488] on button at bounding box center [650, 489] width 37 height 32
click at [861, 581] on div "wala" at bounding box center [907, 566] width 96 height 87
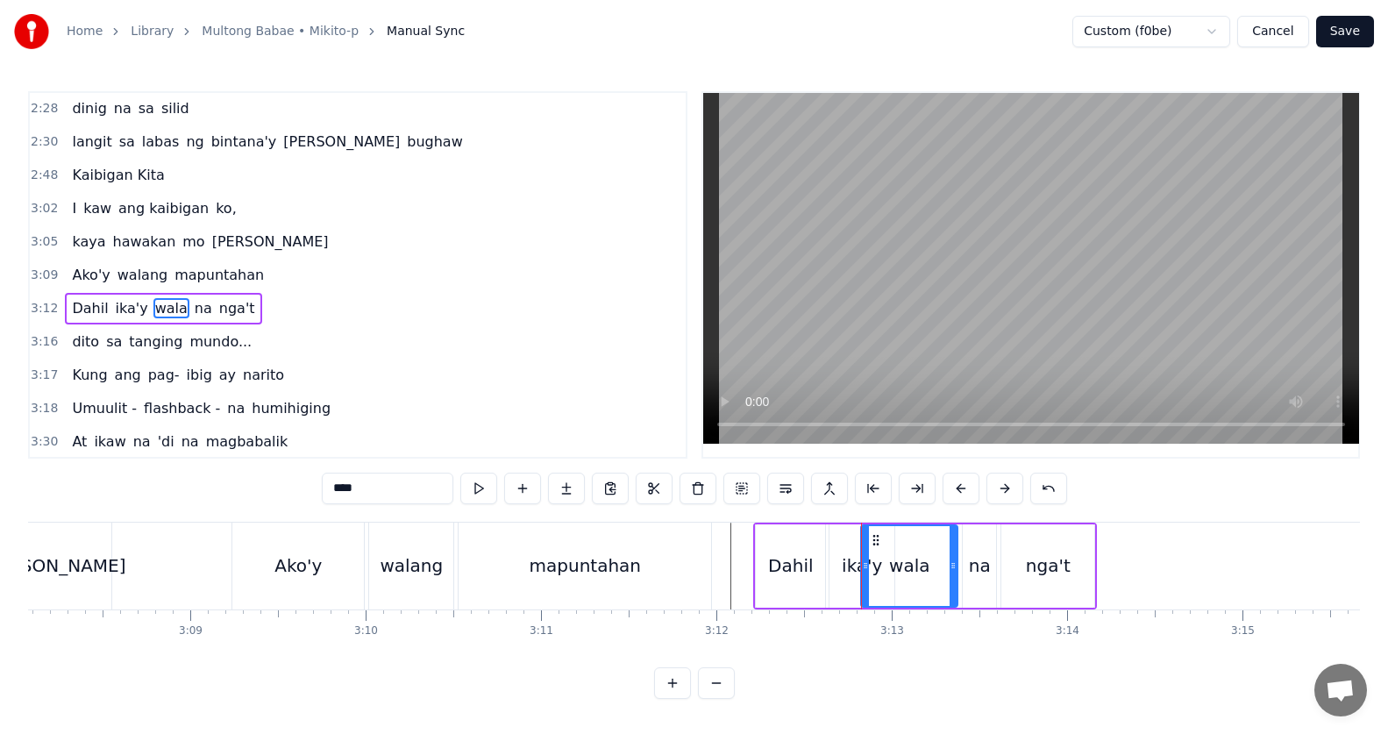
scroll to position [1201, 0]
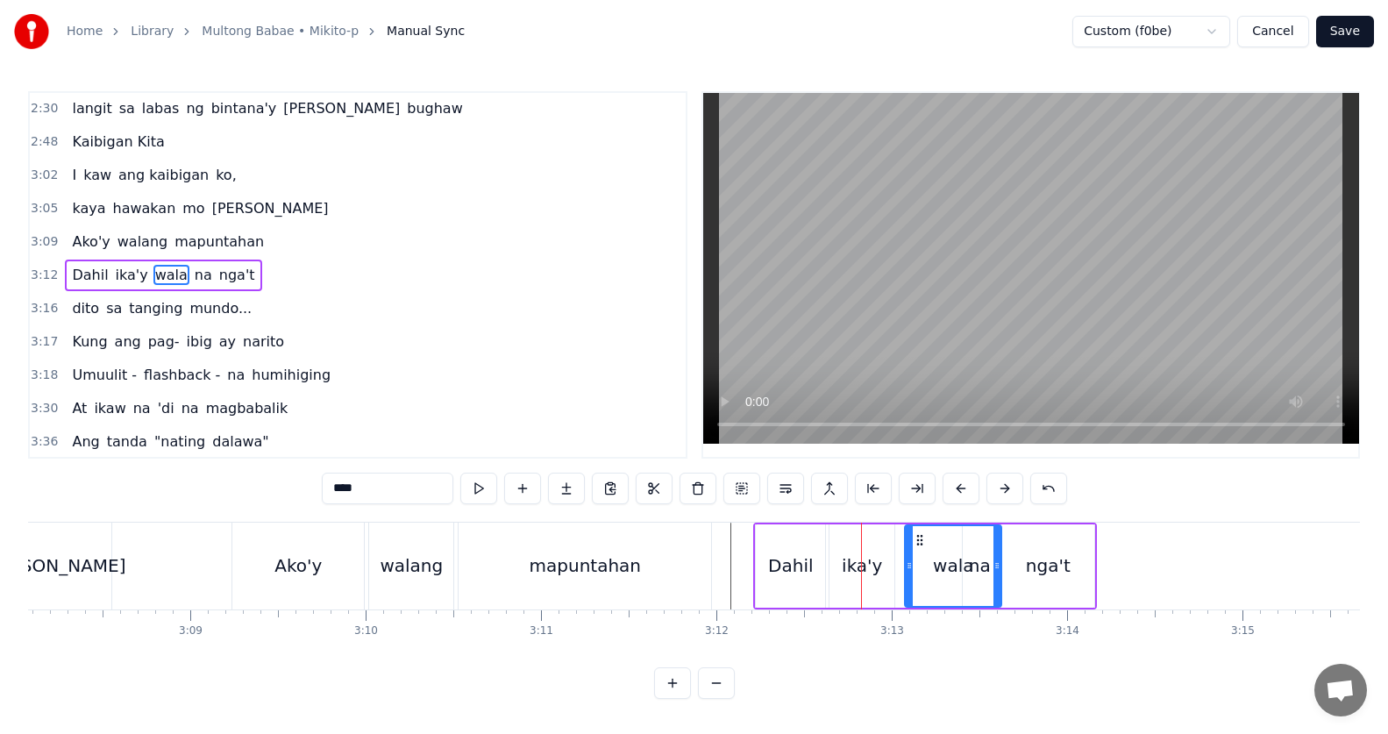
drag, startPoint x: 878, startPoint y: 541, endPoint x: 895, endPoint y: 557, distance: 23.6
click at [927, 543] on icon at bounding box center [920, 540] width 14 height 14
click at [880, 557] on div "ika'y" at bounding box center [862, 565] width 65 height 83
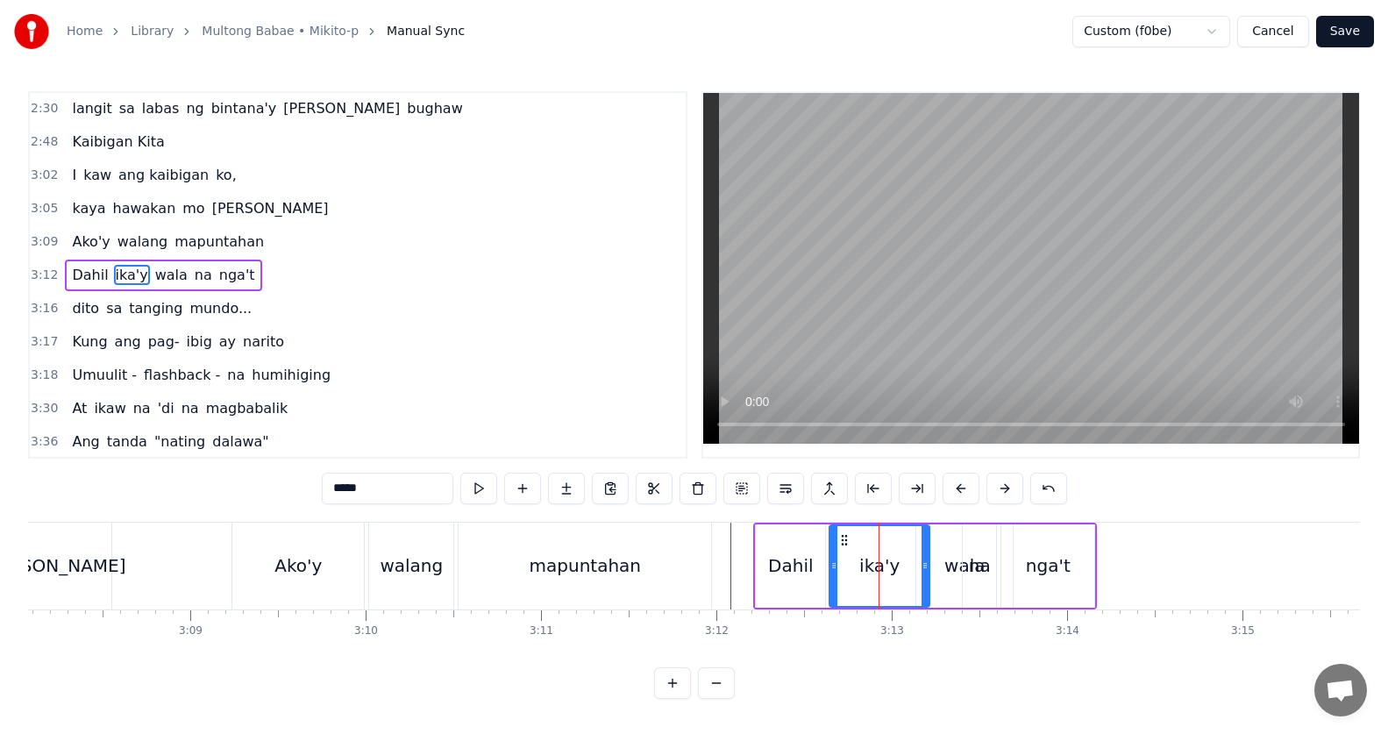
drag, startPoint x: 891, startPoint y: 565, endPoint x: 948, endPoint y: 563, distance: 57.0
click at [929, 565] on icon at bounding box center [925, 566] width 7 height 14
click at [153, 275] on span "wala" at bounding box center [171, 275] width 36 height 20
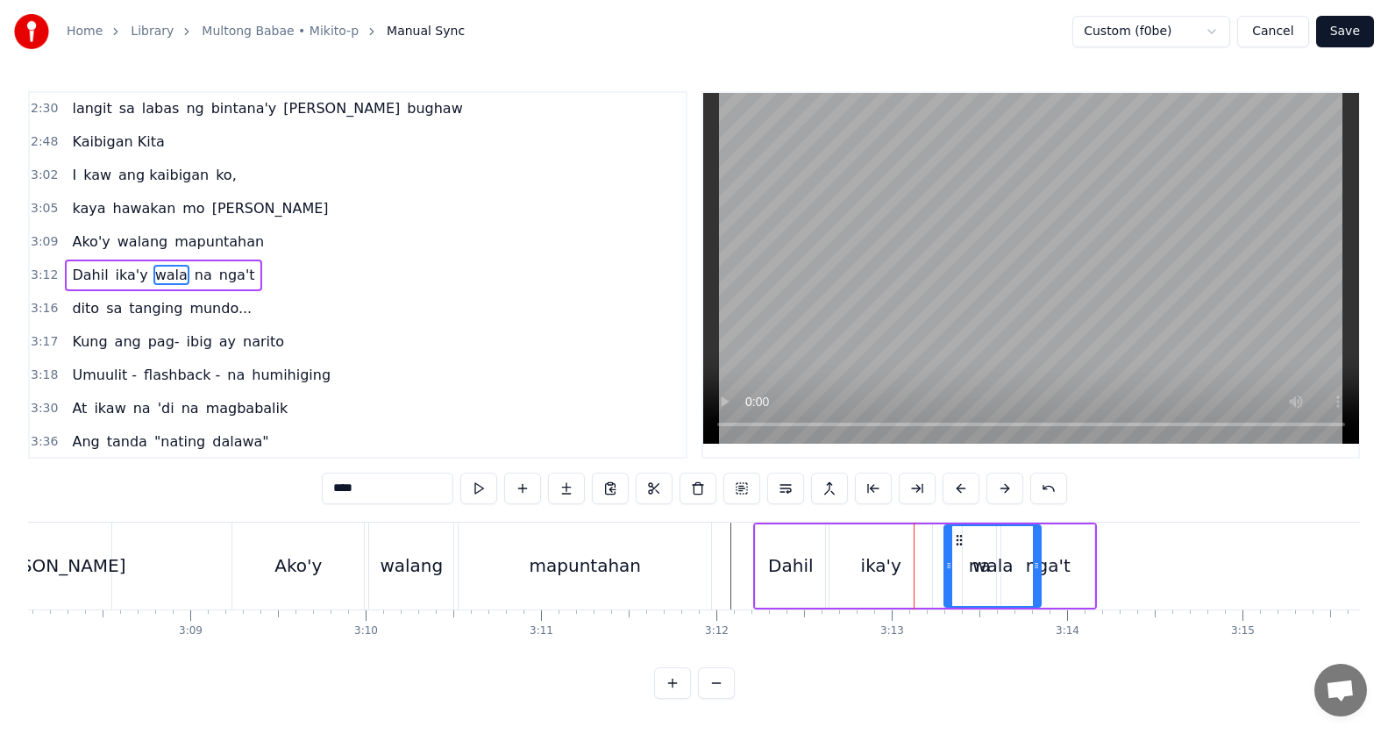
drag, startPoint x: 930, startPoint y: 538, endPoint x: 958, endPoint y: 538, distance: 28.1
click at [958, 538] on icon at bounding box center [959, 540] width 14 height 14
click at [193, 269] on span "na" at bounding box center [203, 275] width 21 height 20
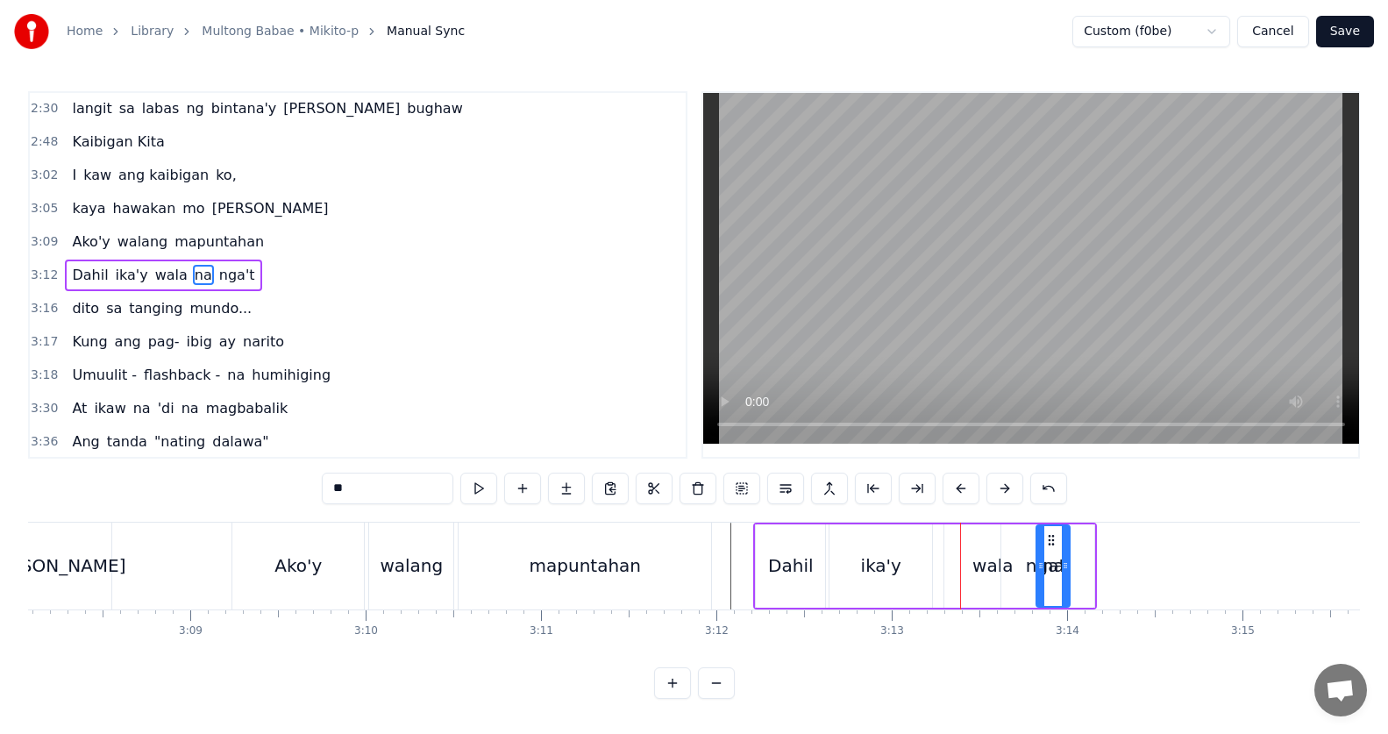
drag, startPoint x: 980, startPoint y: 538, endPoint x: 665, endPoint y: 518, distance: 315.5
click at [193, 273] on span "nga't" at bounding box center [212, 275] width 39 height 20
type input "*****"
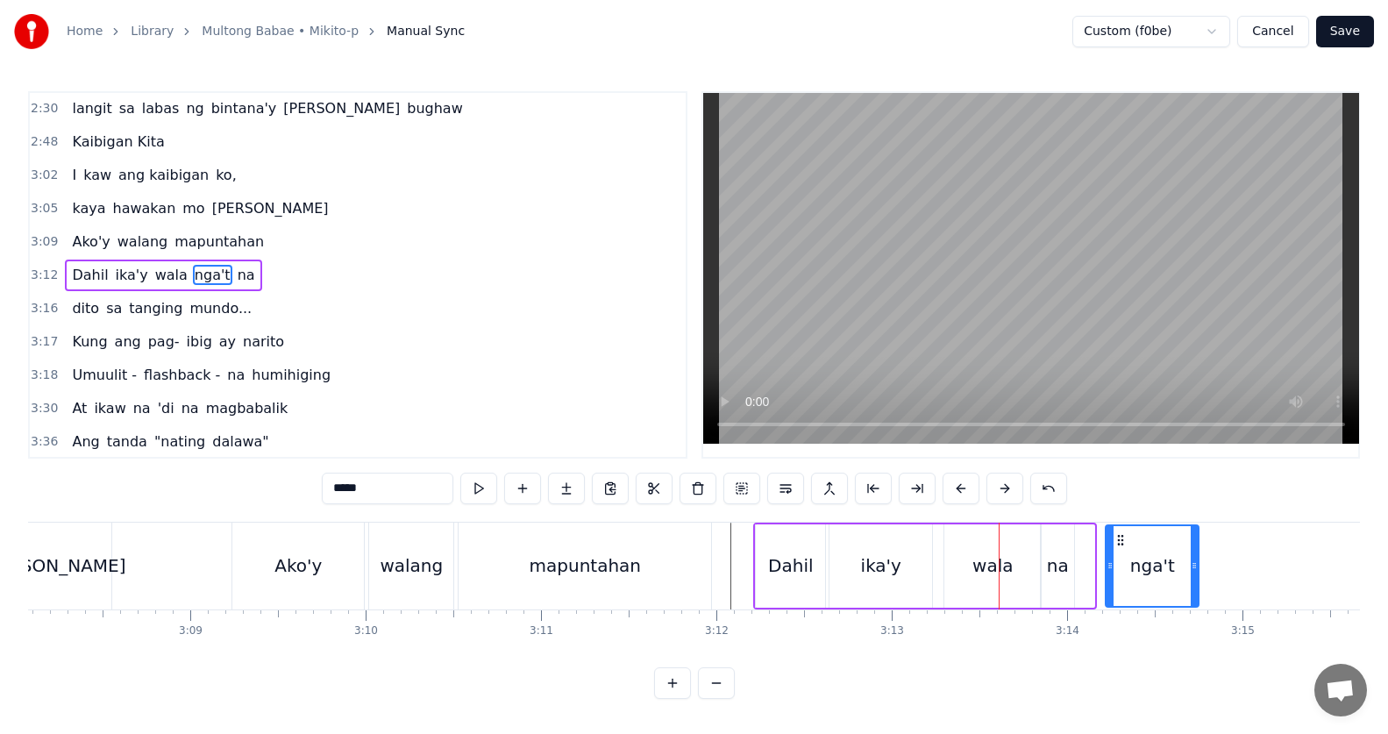
drag, startPoint x: 1020, startPoint y: 537, endPoint x: 1118, endPoint y: 553, distance: 99.6
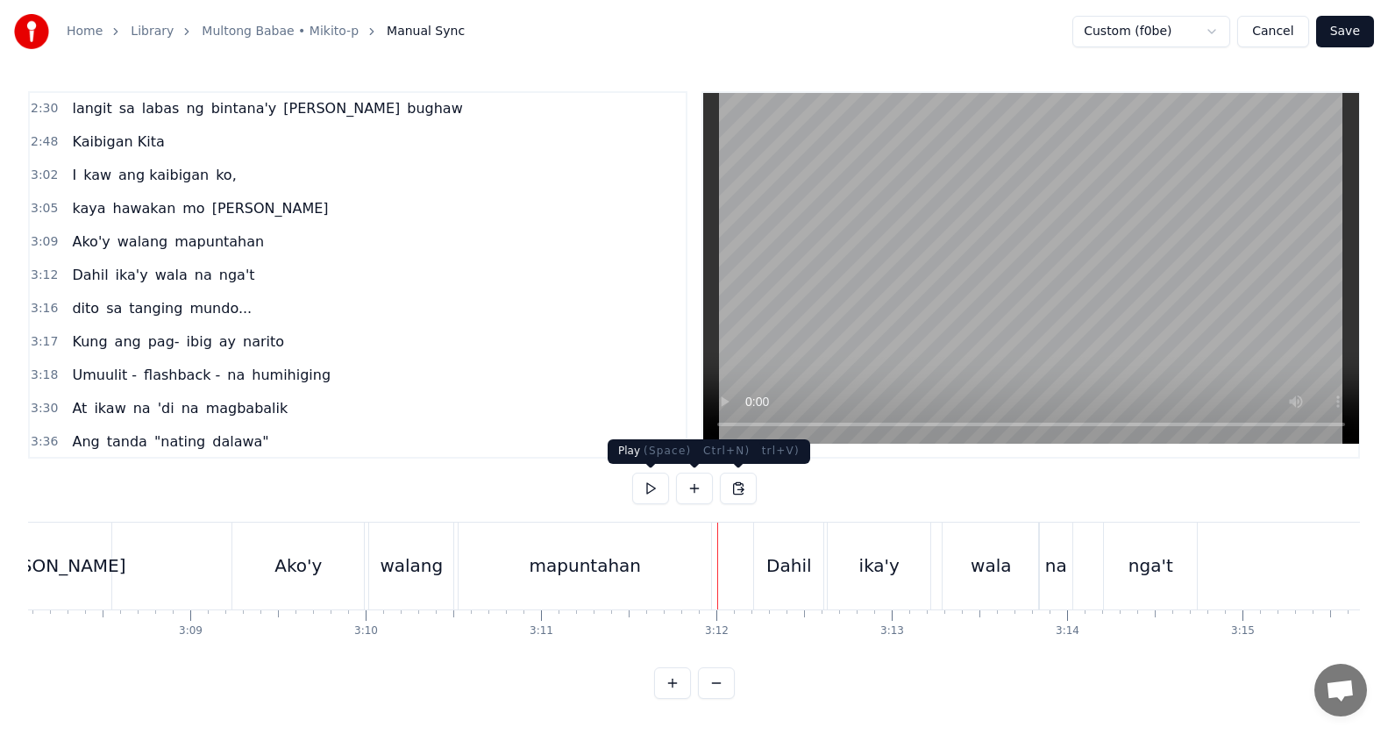
click at [666, 495] on button at bounding box center [650, 489] width 37 height 32
click at [673, 501] on div at bounding box center [694, 489] width 125 height 32
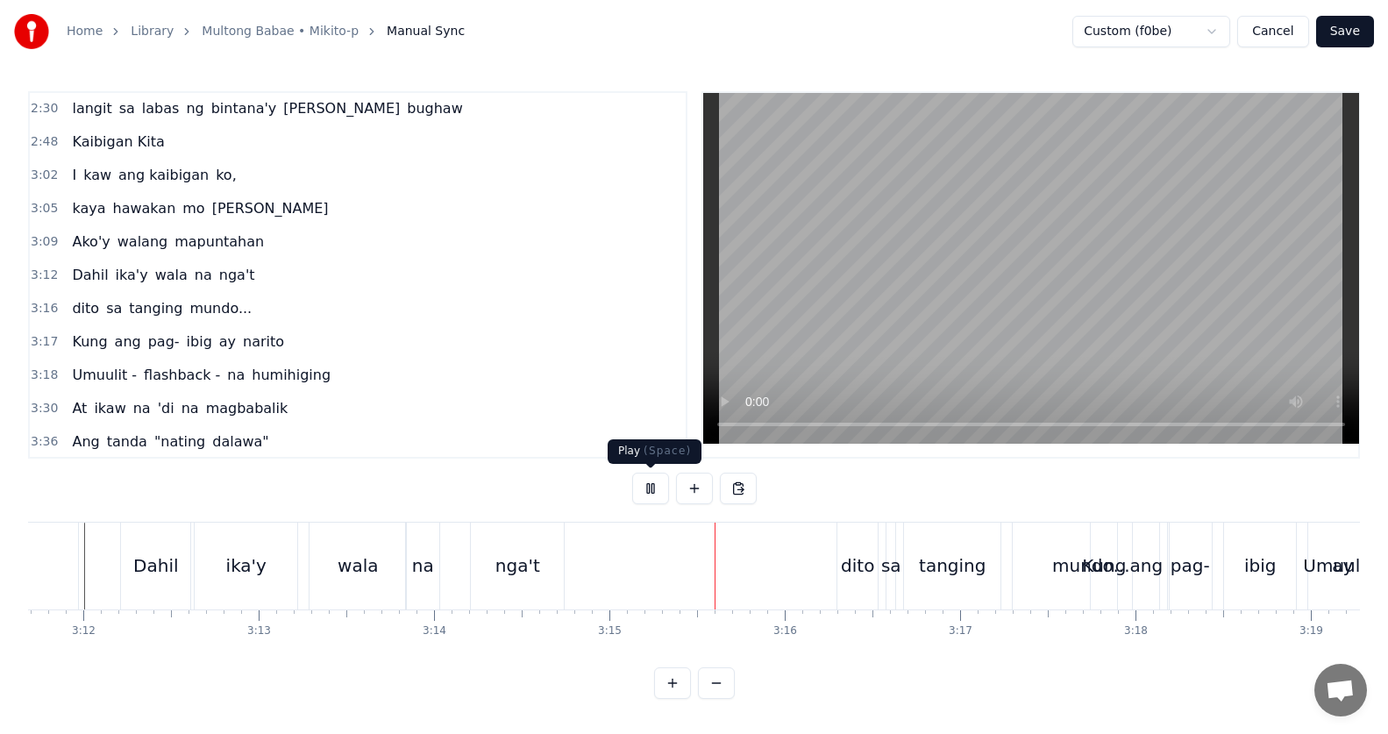
click at [649, 490] on button at bounding box center [650, 489] width 37 height 32
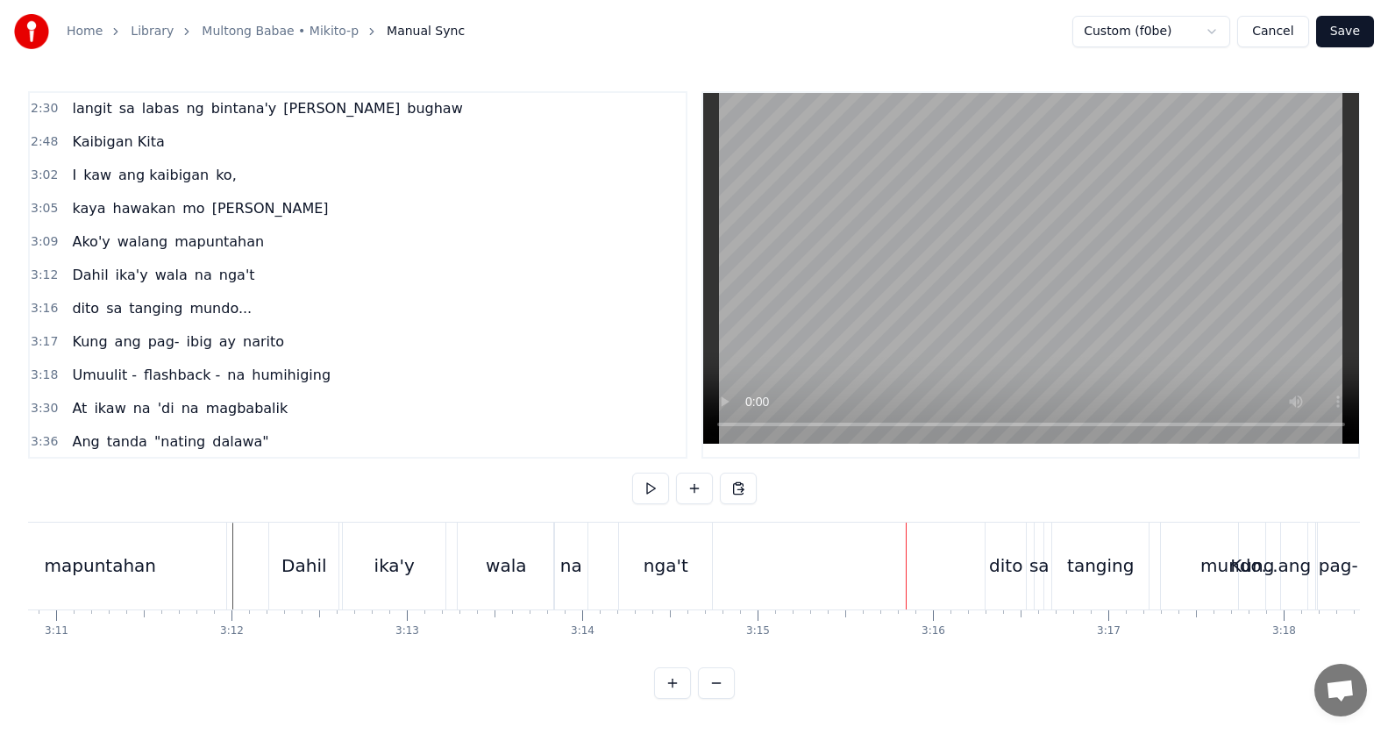
scroll to position [0, 33370]
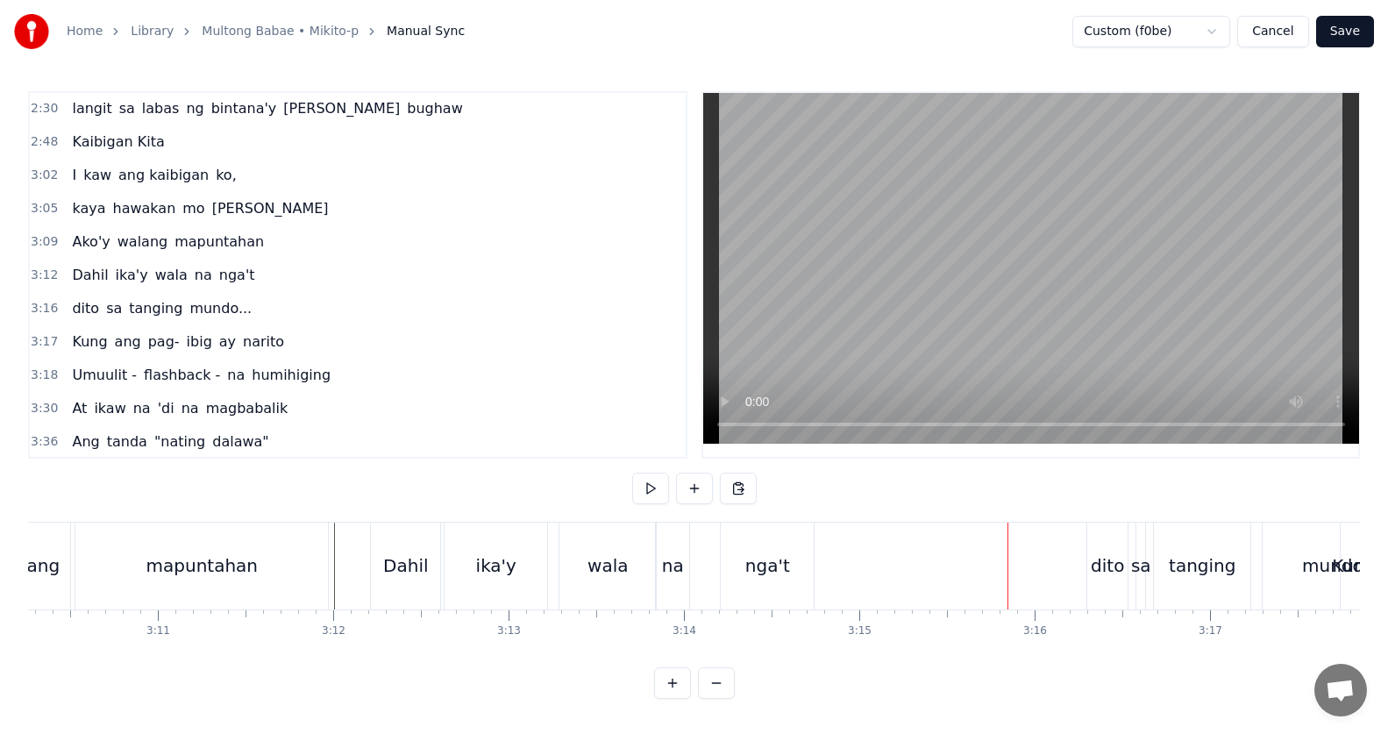
click at [675, 574] on div "na" at bounding box center [673, 565] width 22 height 26
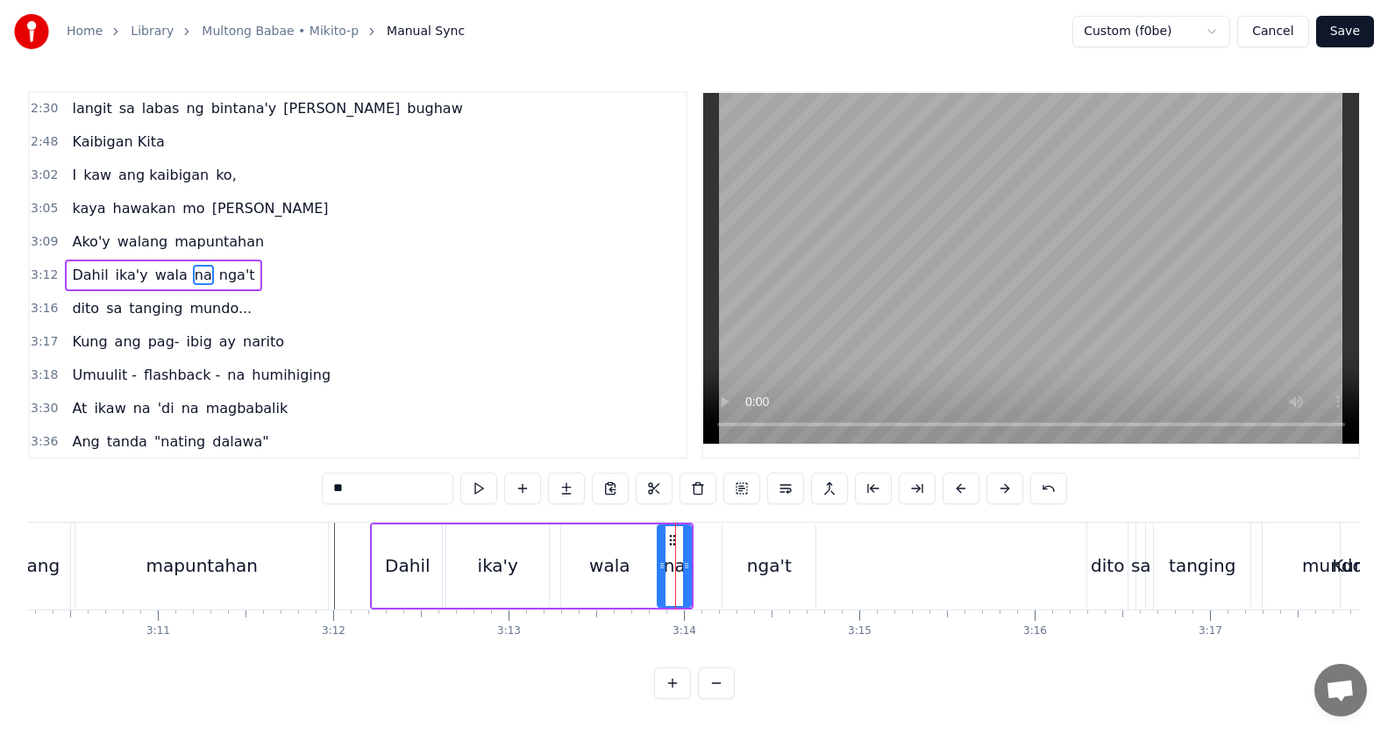
click at [328, 586] on div "mapuntahan" at bounding box center [202, 566] width 254 height 87
type input "**********"
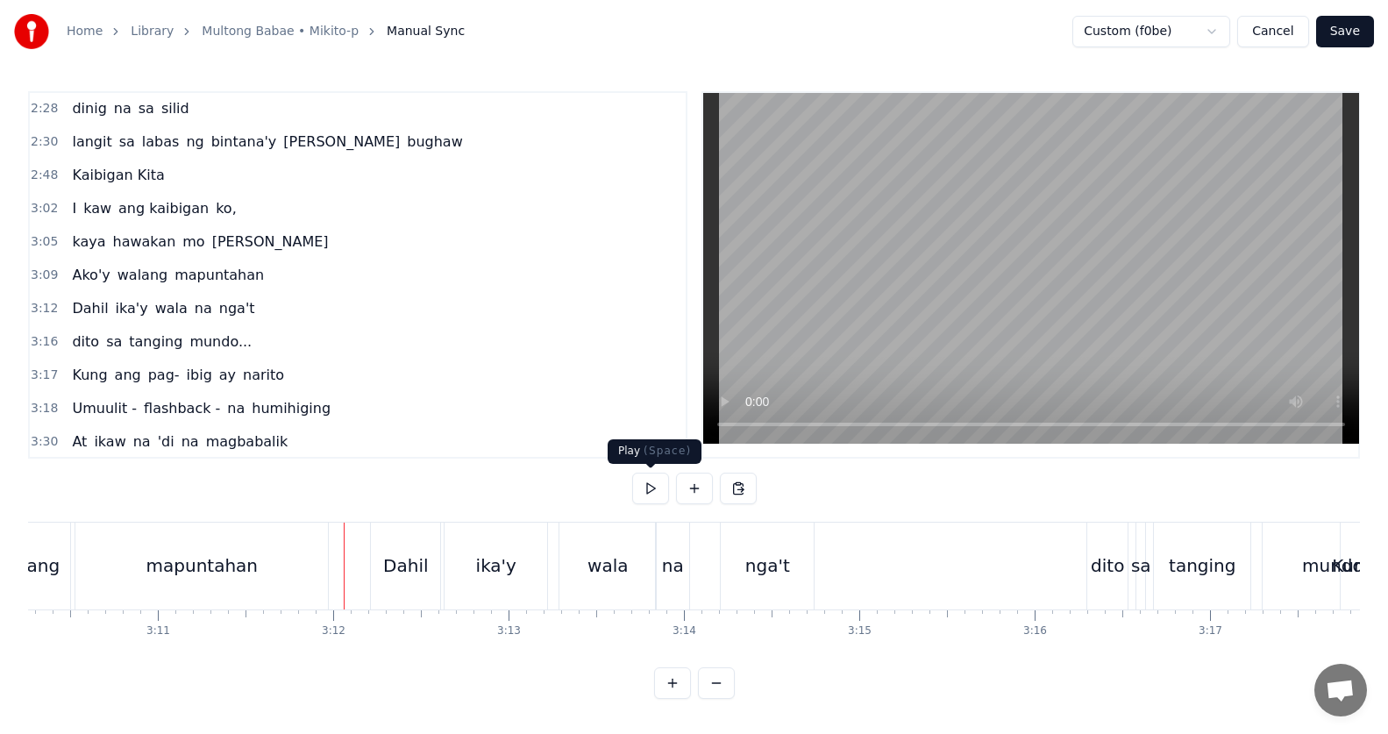
click at [643, 487] on button at bounding box center [650, 489] width 37 height 32
click at [642, 489] on button at bounding box center [650, 489] width 37 height 32
click at [152, 388] on div "Kung ang pag- ibig ay narito" at bounding box center [178, 376] width 226 height 32
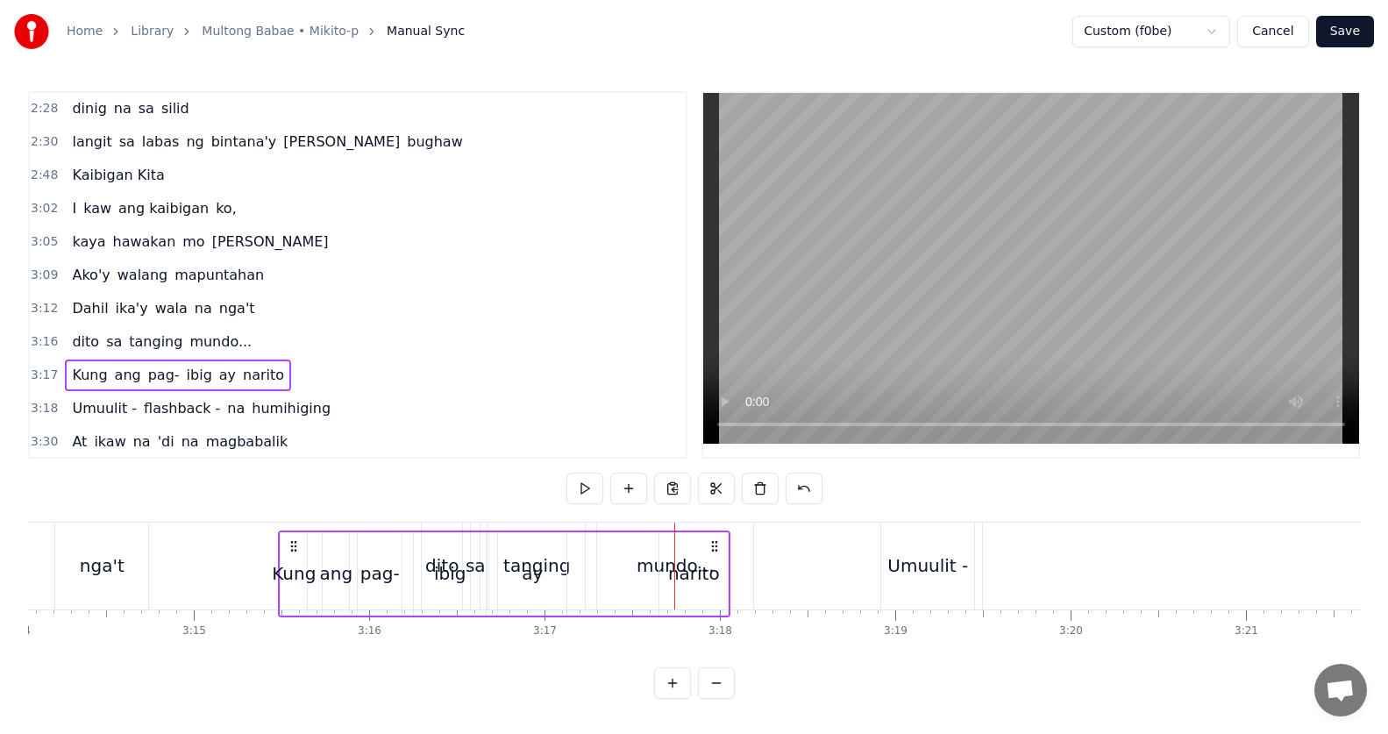
scroll to position [0, 34019]
drag, startPoint x: 129, startPoint y: 537, endPoint x: 296, endPoint y: 585, distance: 173.5
click at [296, 585] on div "Kung ang pag- ibig ay narito" at bounding box center [508, 574] width 453 height 87
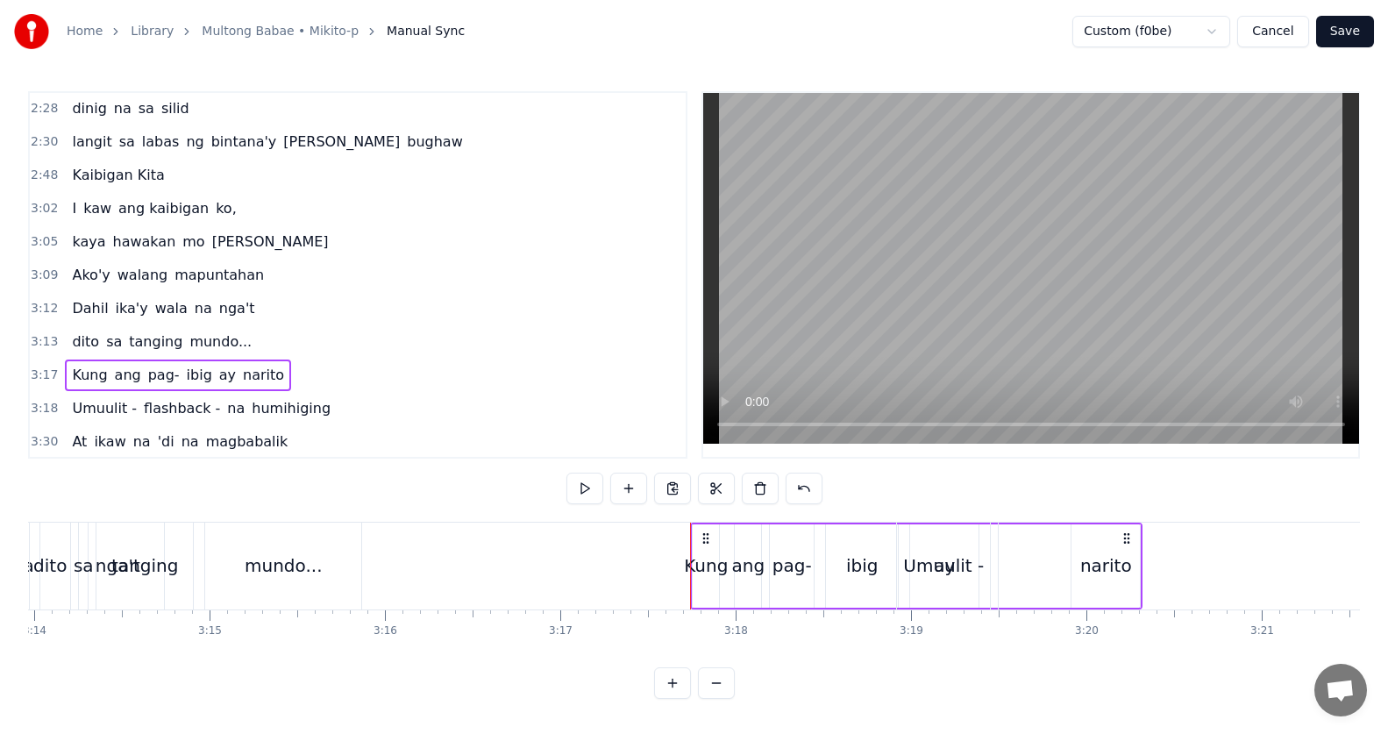
click at [165, 346] on div "dito sa tanging mundo..." at bounding box center [162, 342] width 194 height 32
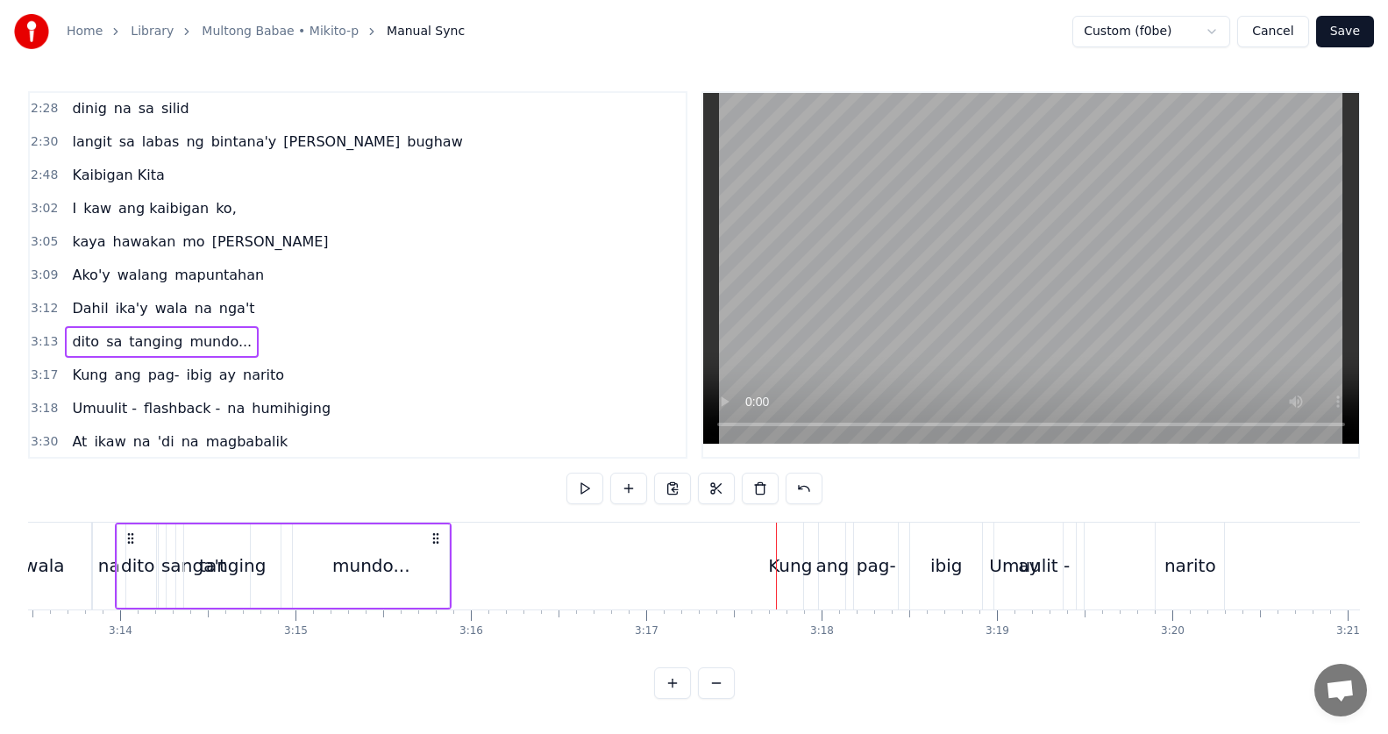
scroll to position [0, 33933]
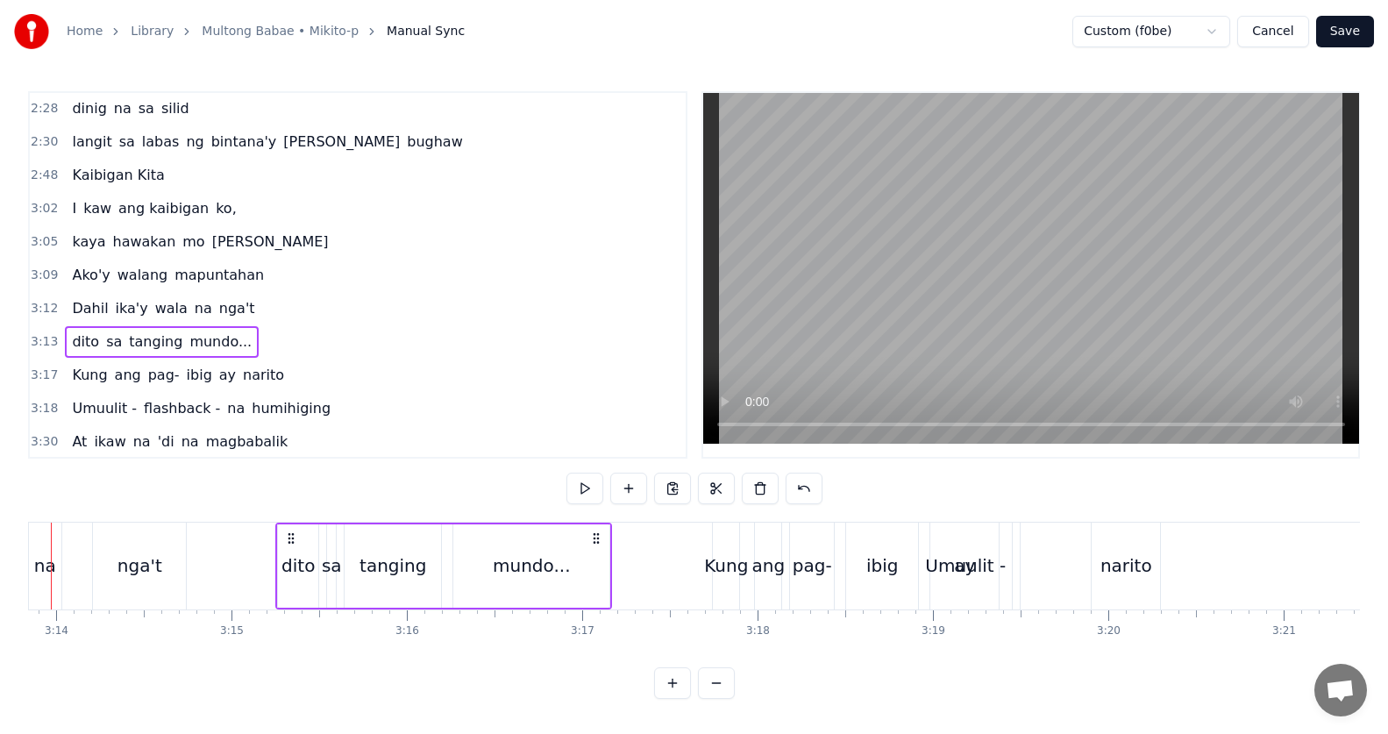
drag, startPoint x: 131, startPoint y: 532, endPoint x: 324, endPoint y: 610, distance: 208.9
click at [274, 602] on div "tila ba unti nang nagwawala na parang isang nasulukan na daga Ngayon, ang pag-[…" at bounding box center [694, 588] width 1332 height 132
drag, startPoint x: 544, startPoint y: 564, endPoint x: 574, endPoint y: 561, distance: 29.9
click at [544, 563] on div "mundo..." at bounding box center [515, 565] width 78 height 26
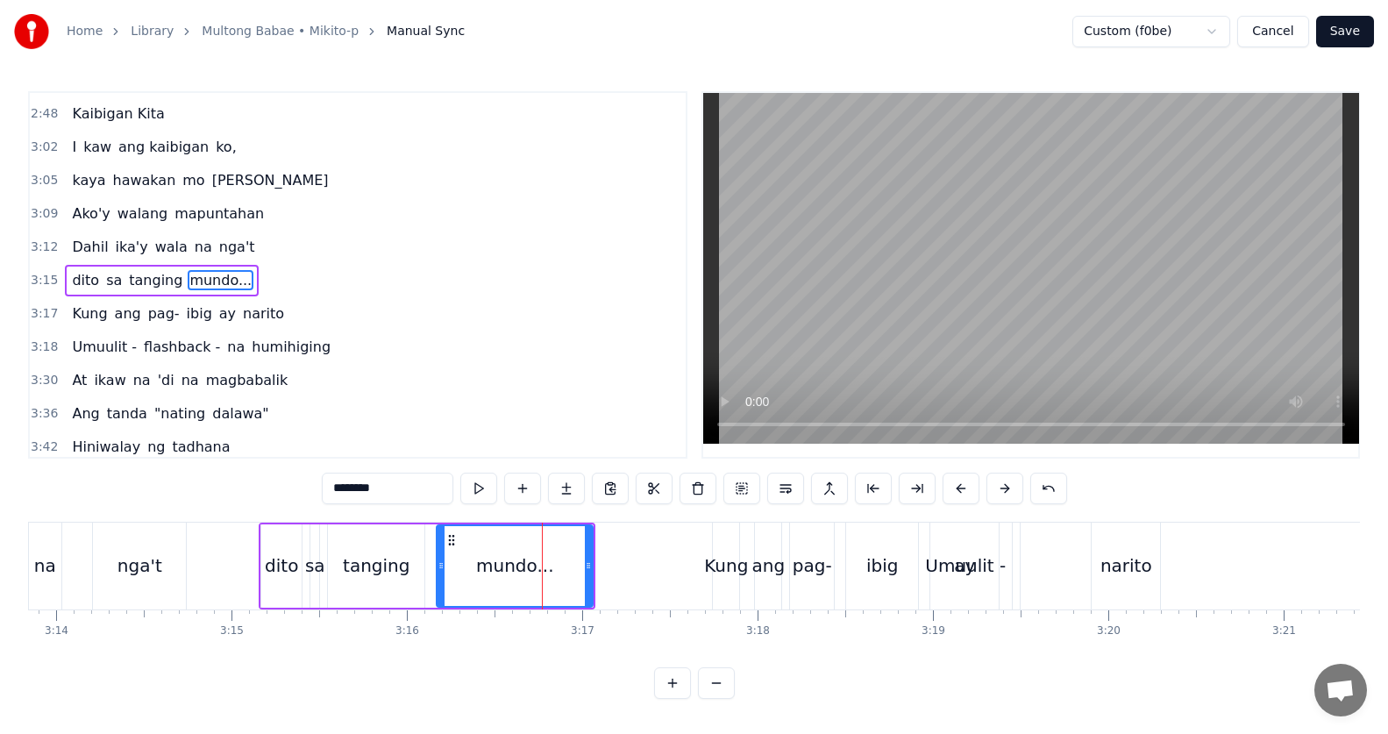
scroll to position [1234, 0]
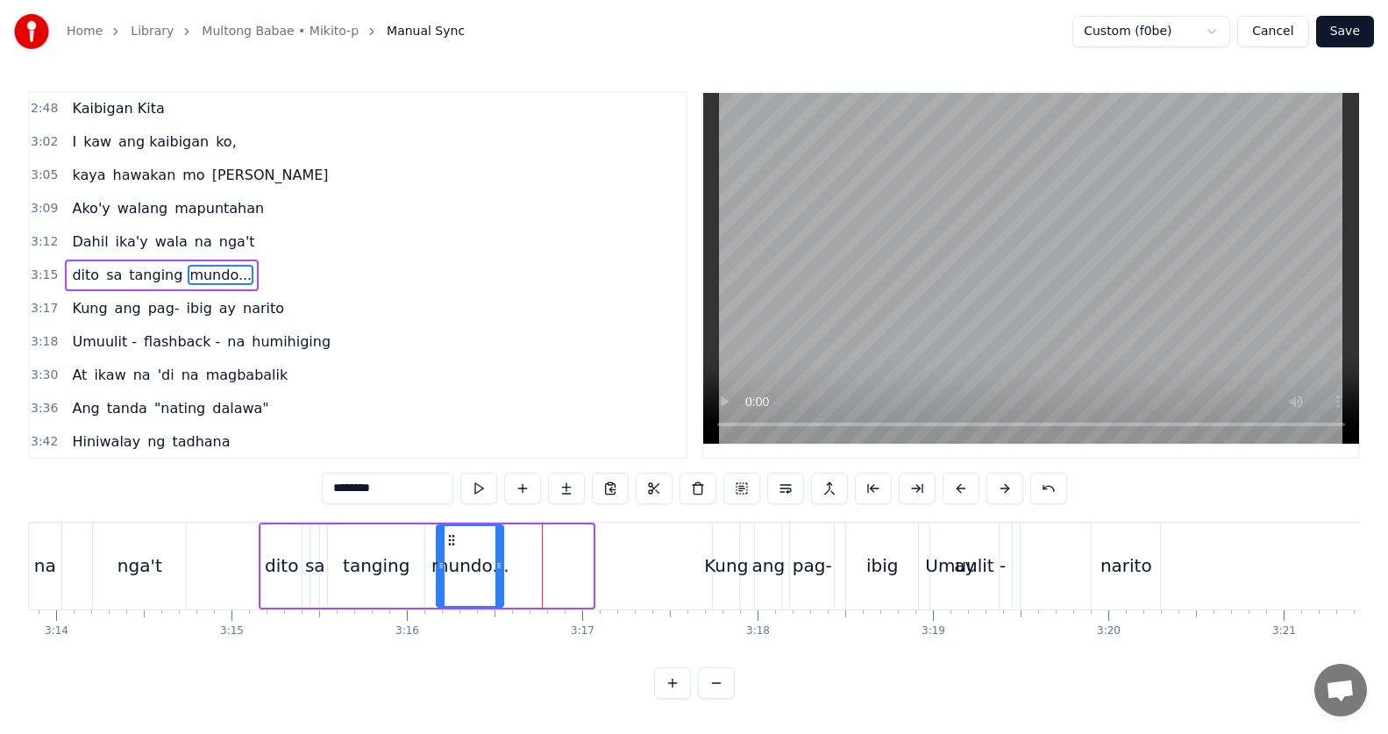
drag, startPoint x: 590, startPoint y: 566, endPoint x: 498, endPoint y: 567, distance: 92.1
click at [498, 567] on icon at bounding box center [498, 566] width 7 height 14
type input "**********"
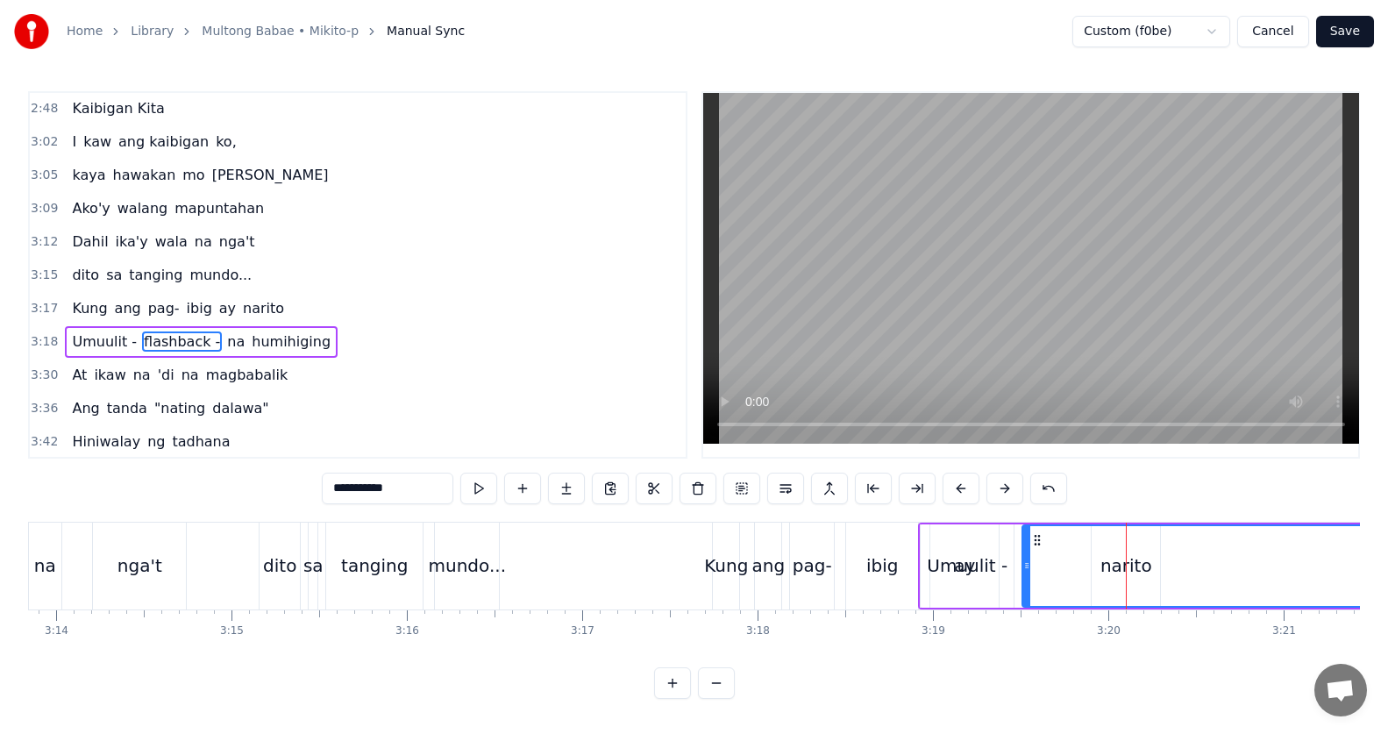
scroll to position [1301, 0]
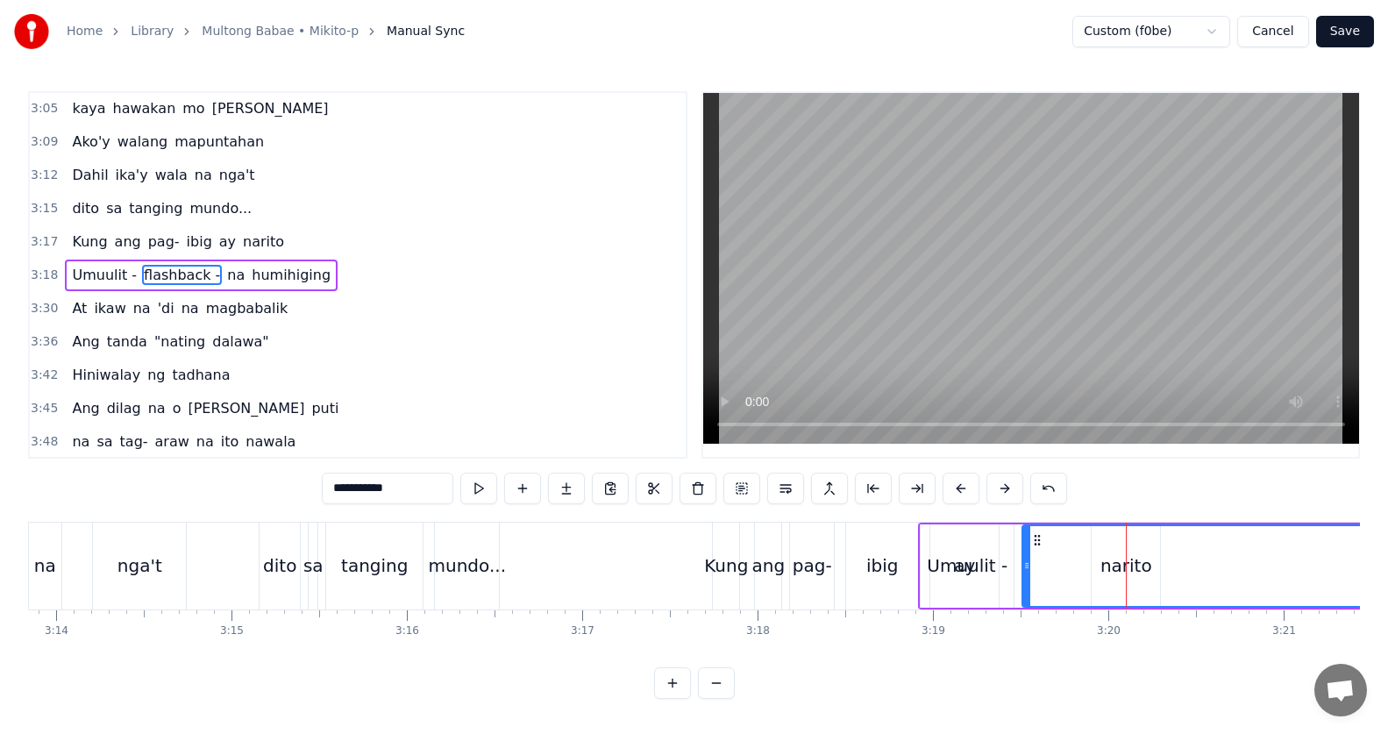
click at [192, 255] on div "Kung ang pag- ibig ay narito" at bounding box center [178, 242] width 226 height 32
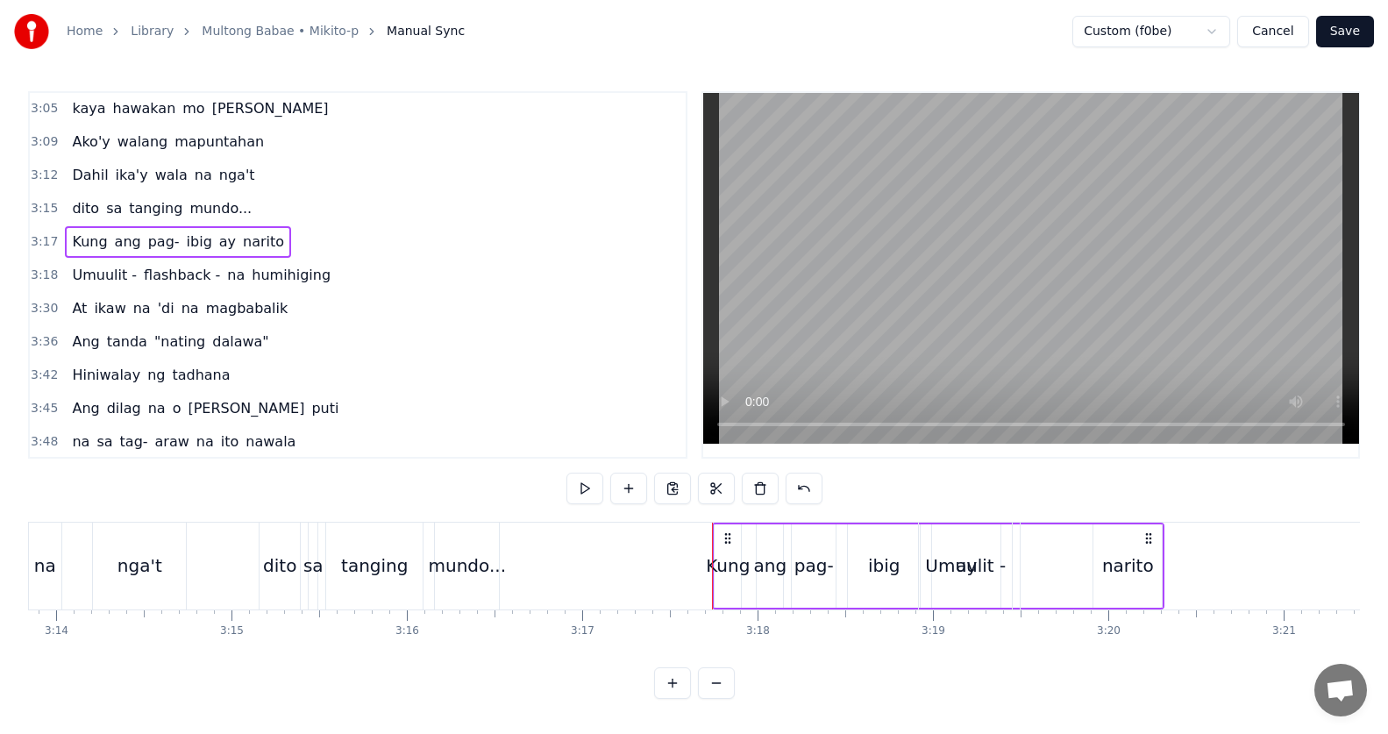
drag, startPoint x: 1151, startPoint y: 541, endPoint x: 1140, endPoint y: 540, distance: 10.6
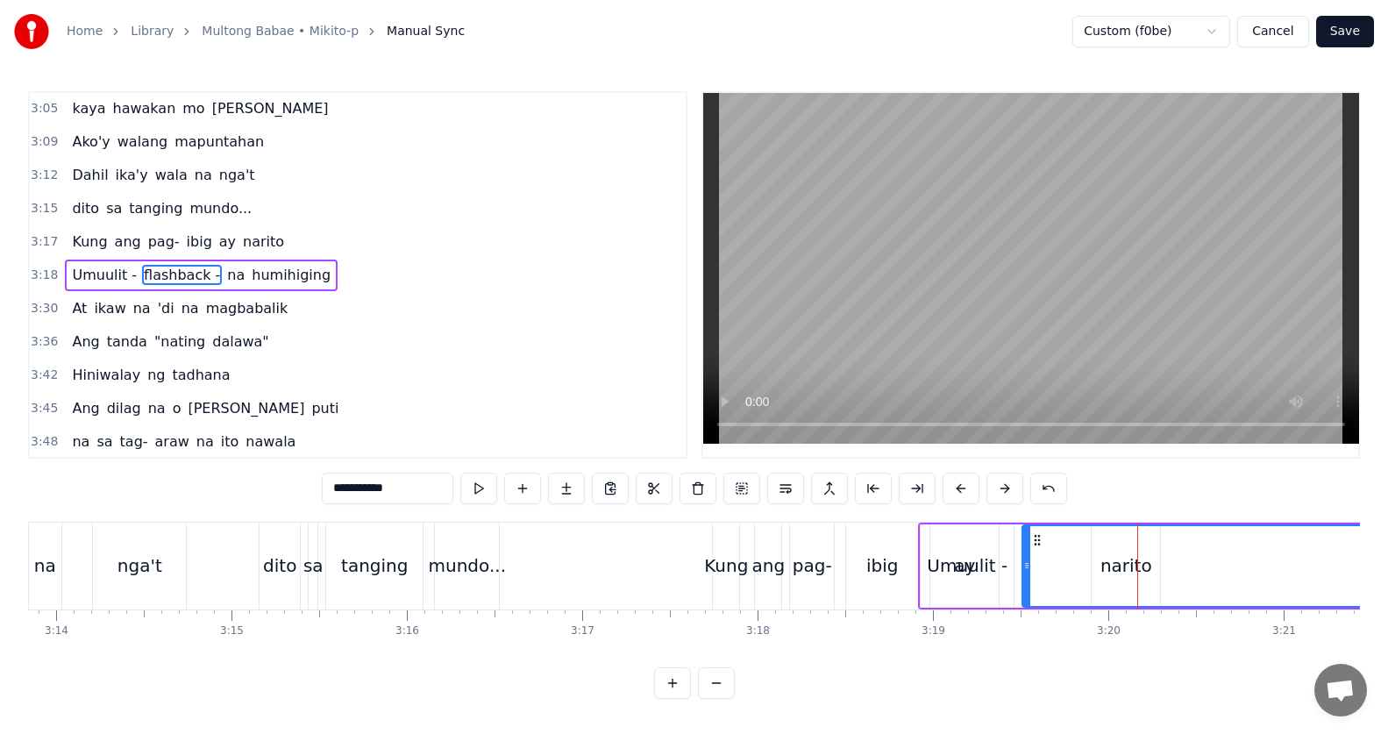
click at [182, 253] on div "Kung ang pag- ibig ay narito" at bounding box center [178, 242] width 226 height 32
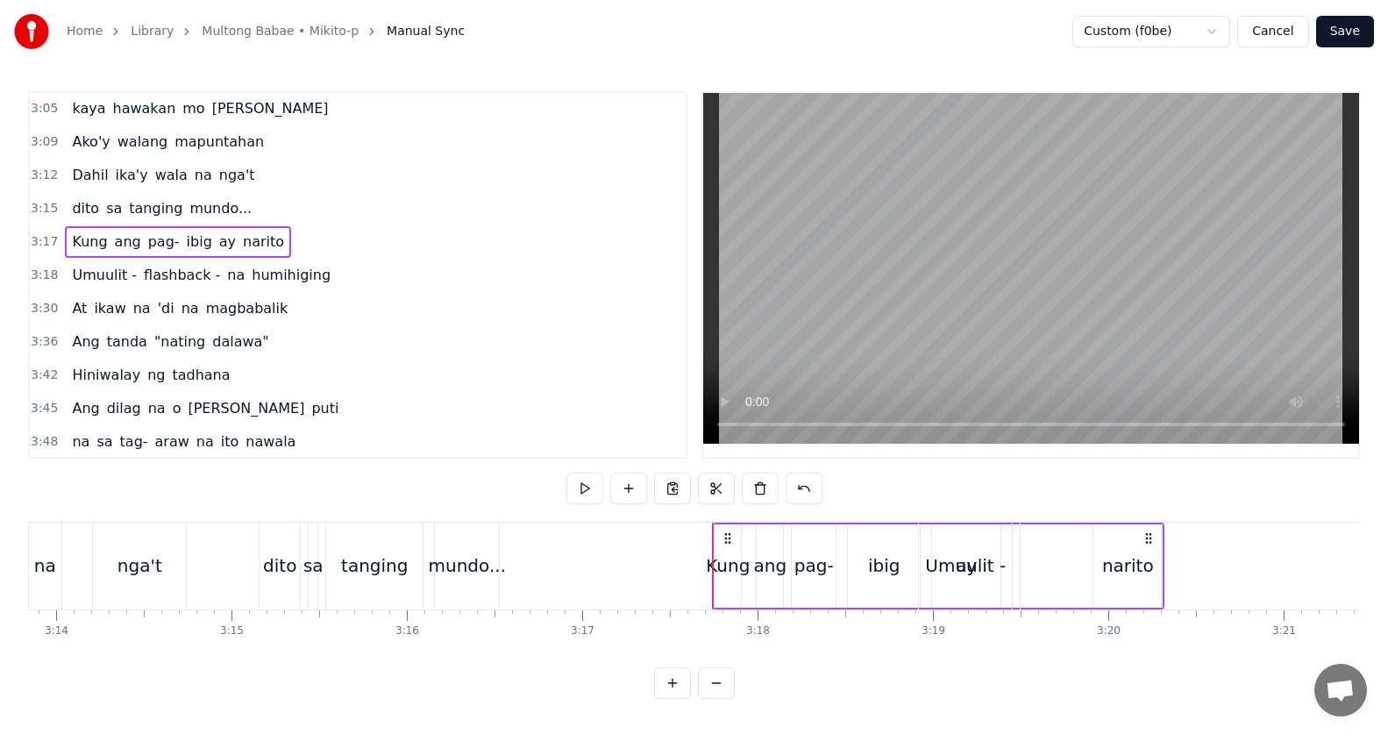
drag, startPoint x: 1148, startPoint y: 538, endPoint x: 1122, endPoint y: 543, distance: 26.0
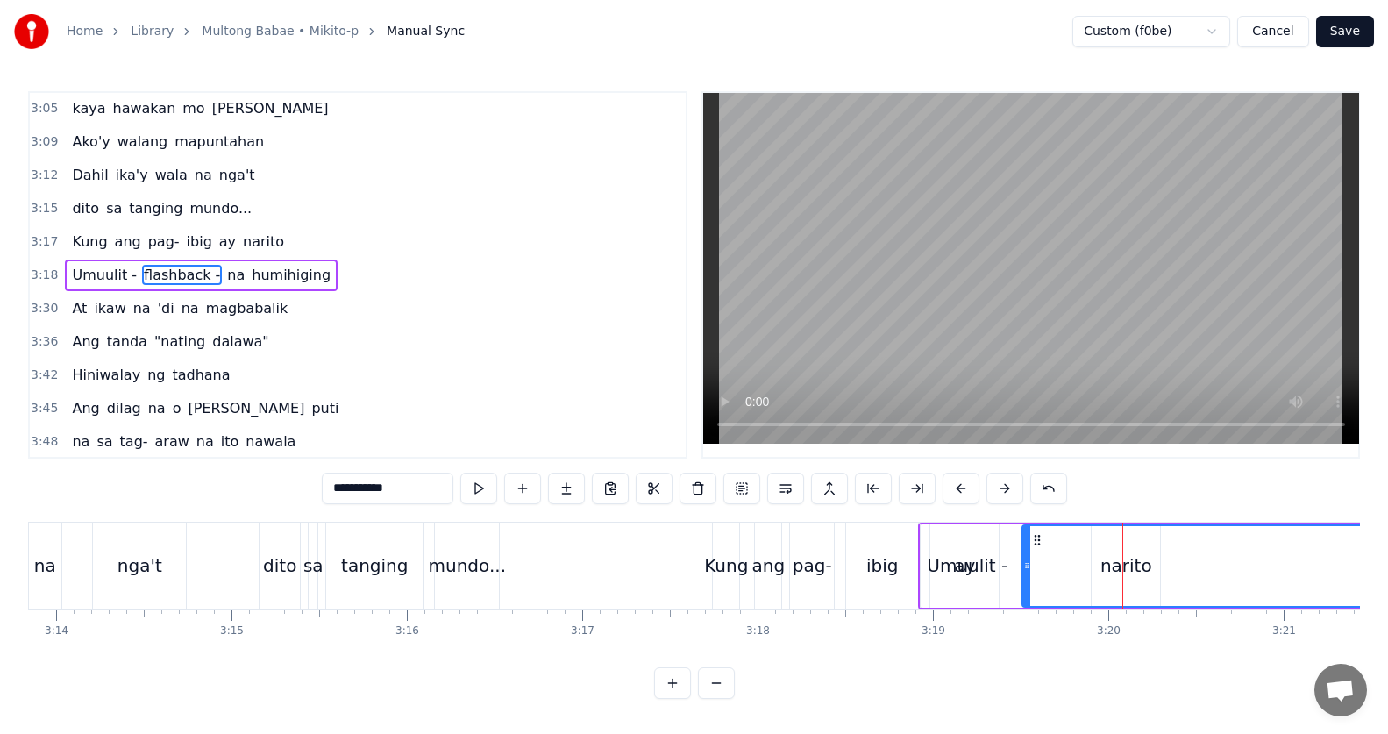
click at [241, 252] on span "narito" at bounding box center [263, 242] width 45 height 20
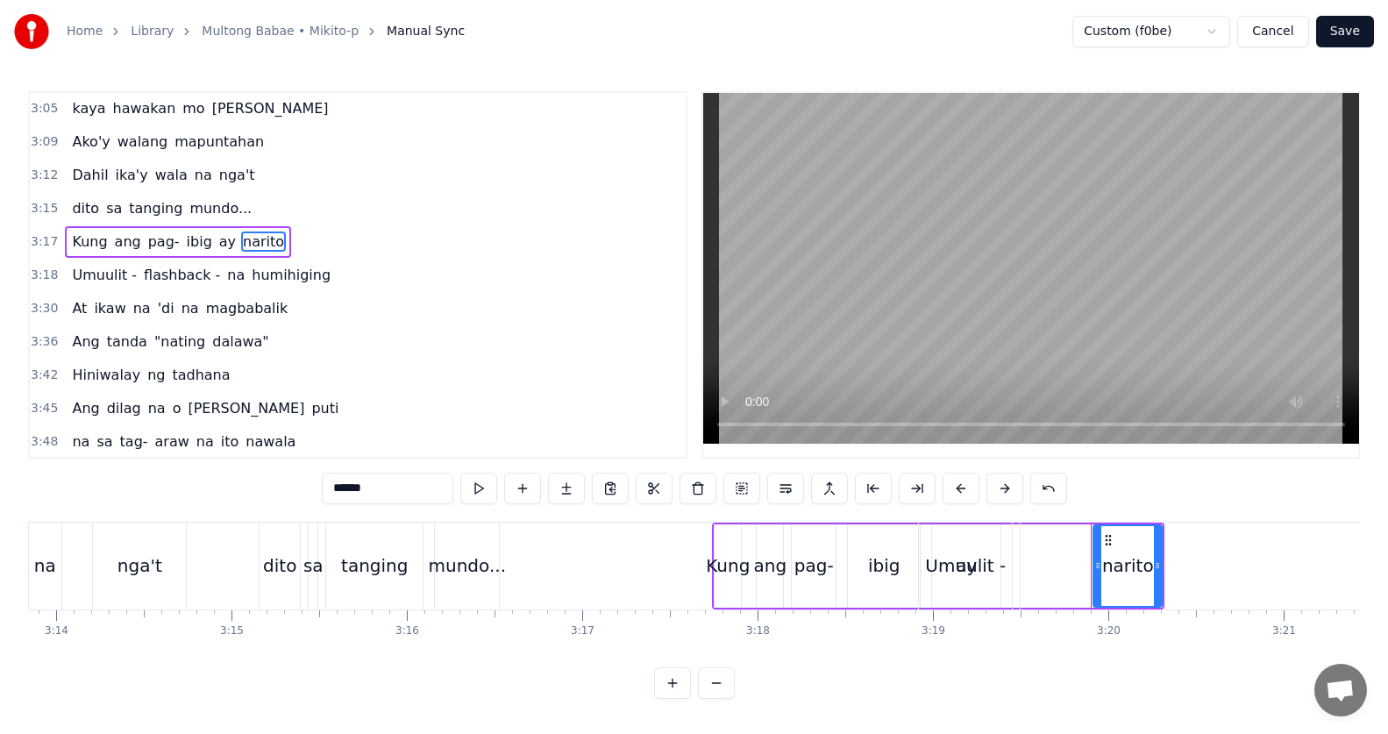
scroll to position [1267, 0]
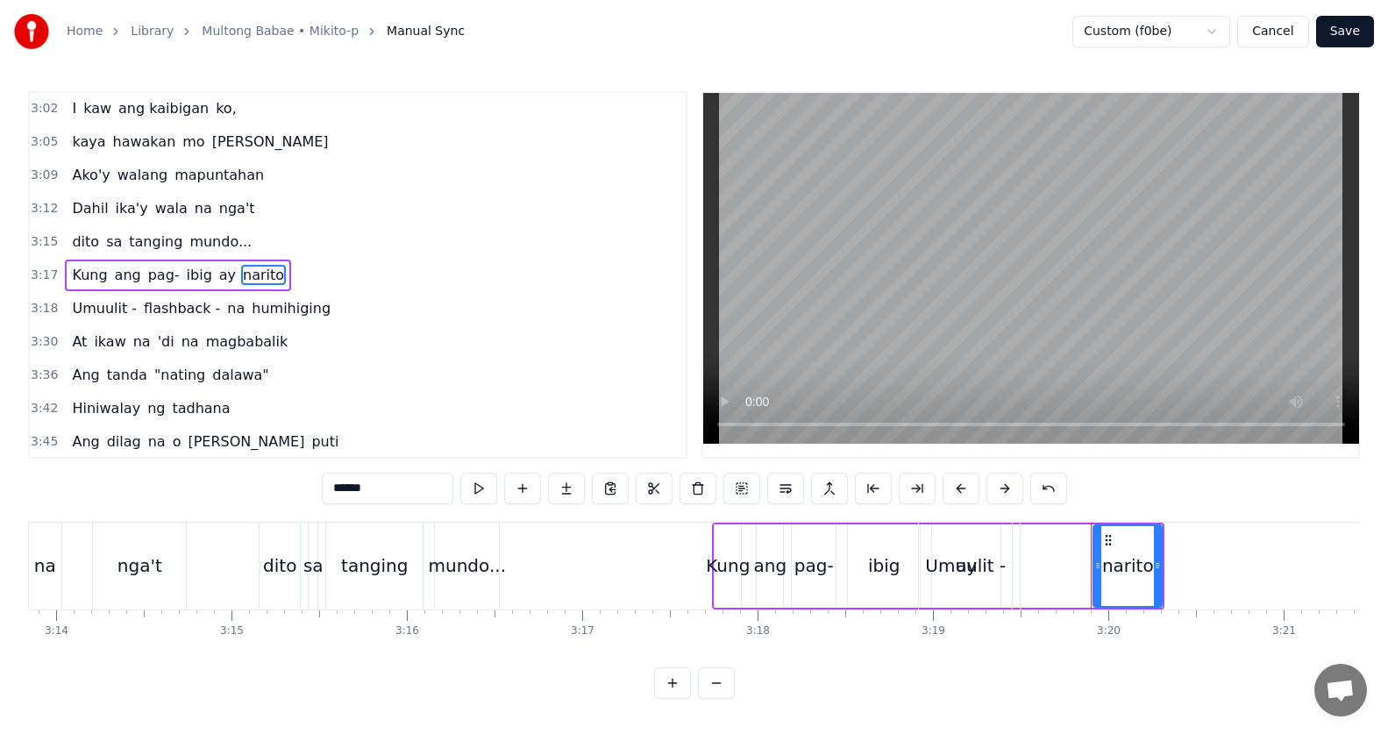
drag, startPoint x: 1106, startPoint y: 539, endPoint x: 1044, endPoint y: 547, distance: 62.8
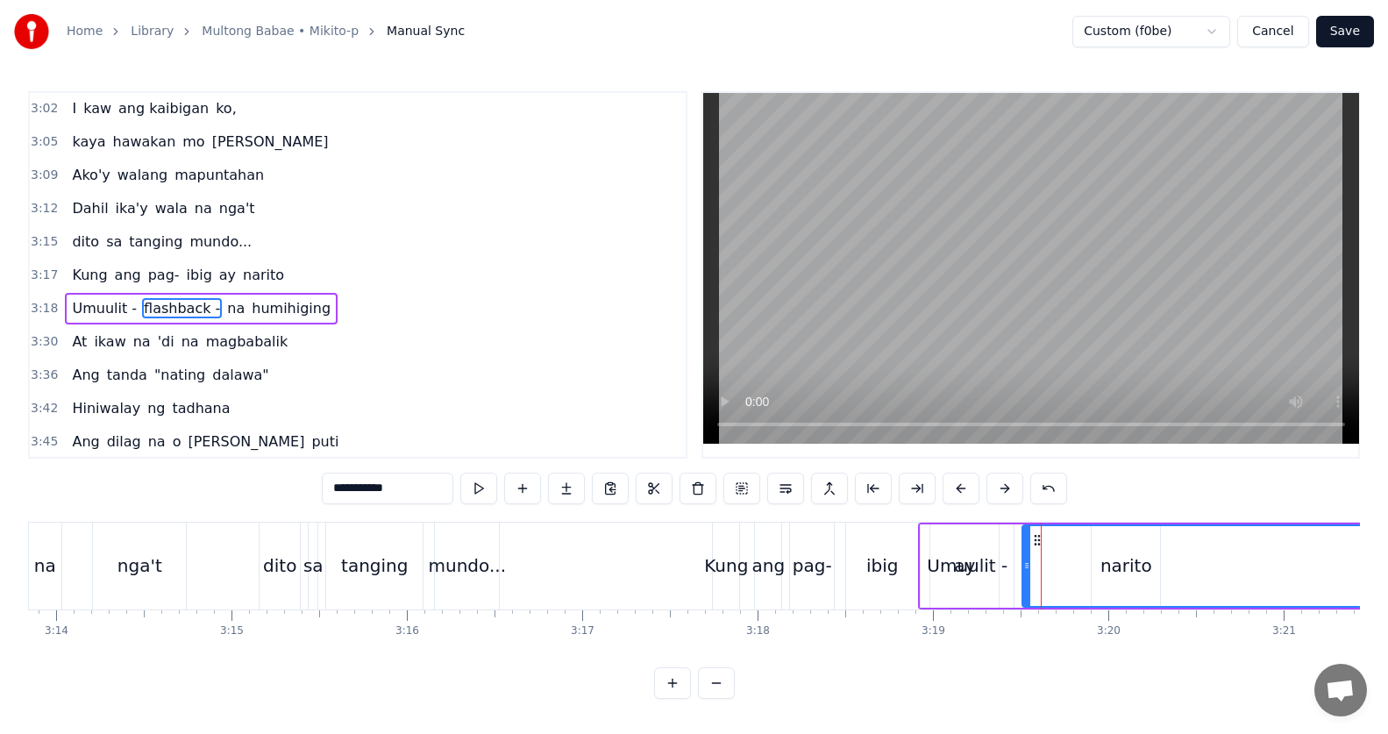
scroll to position [1301, 0]
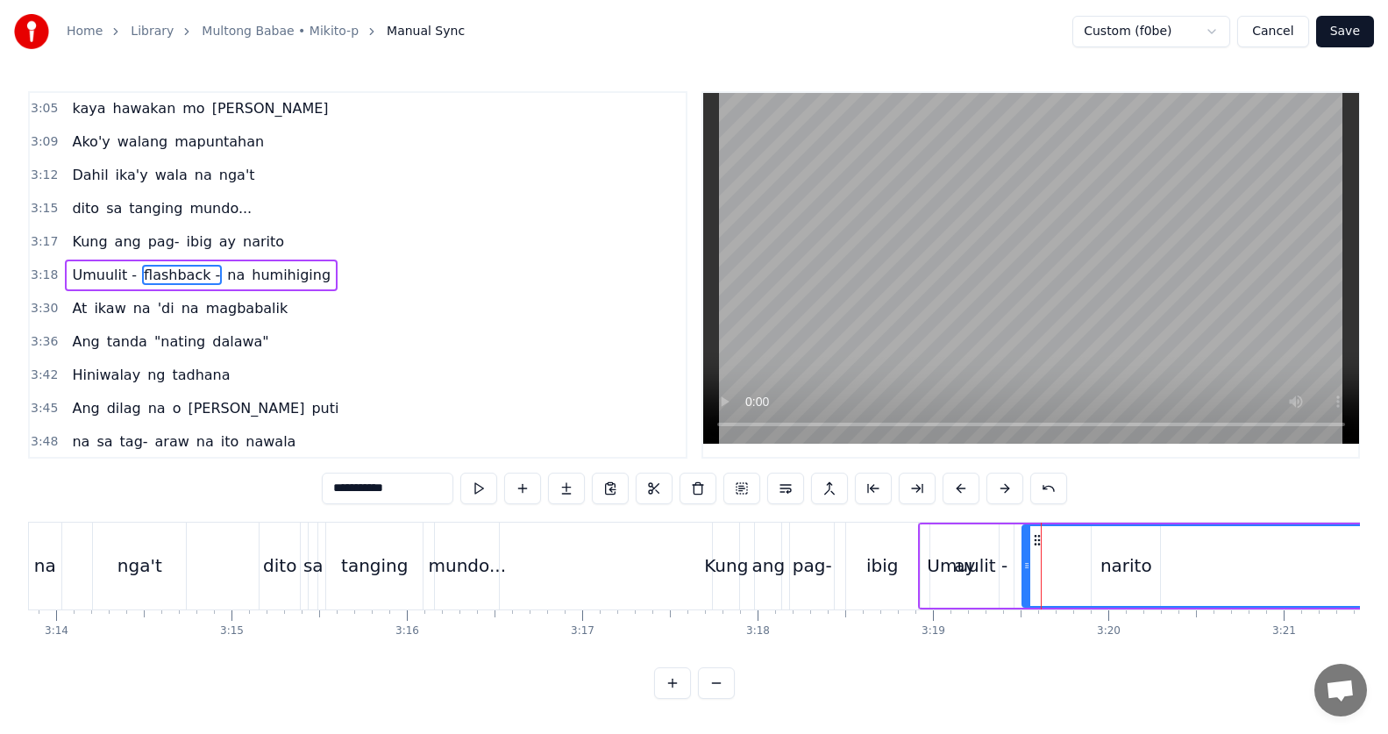
click at [241, 243] on span "narito" at bounding box center [263, 242] width 45 height 20
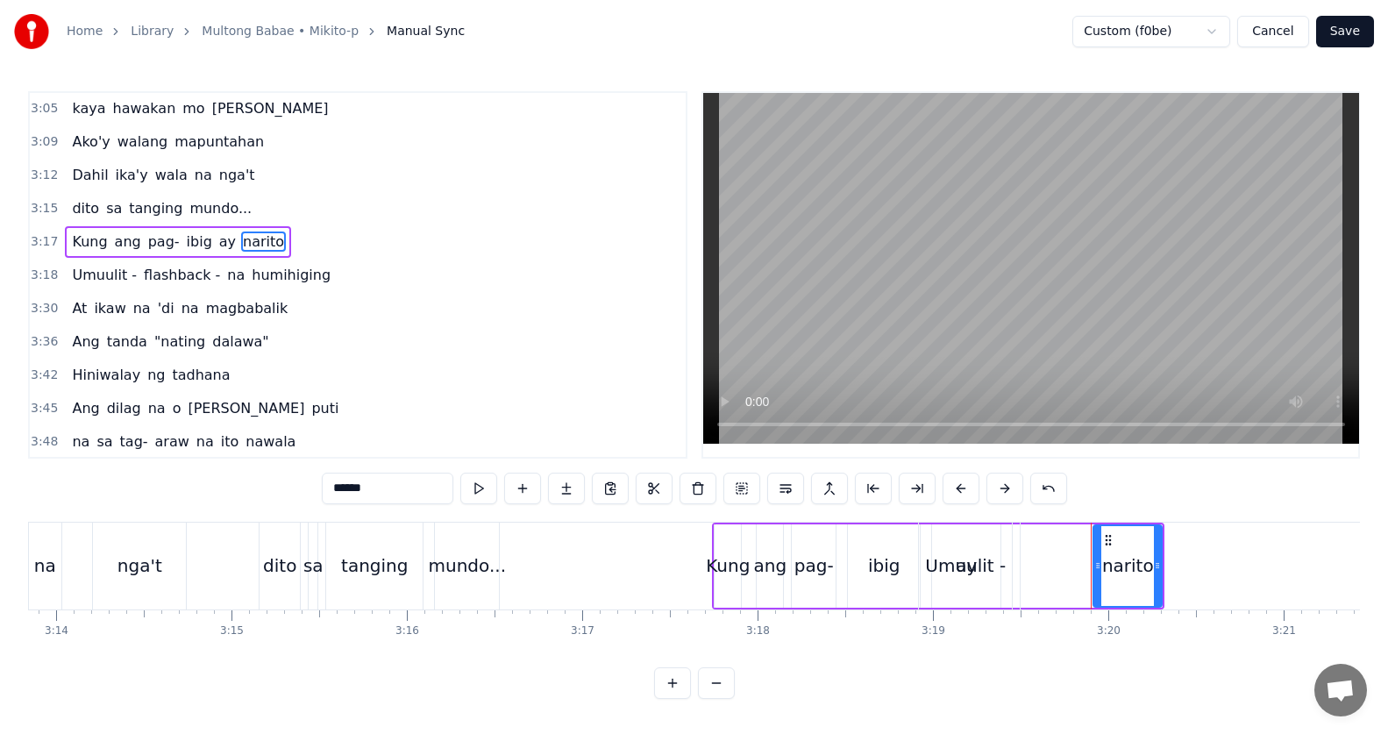
scroll to position [1267, 0]
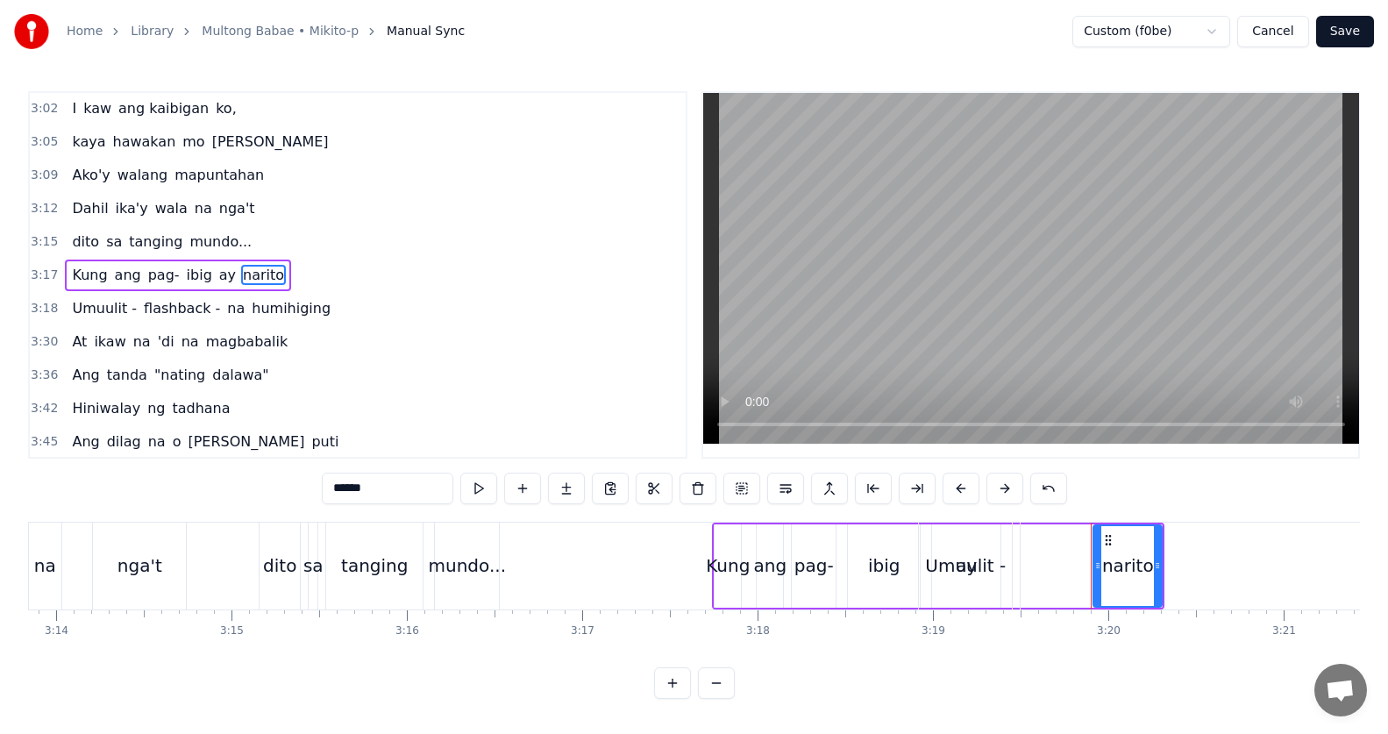
type input "**********"
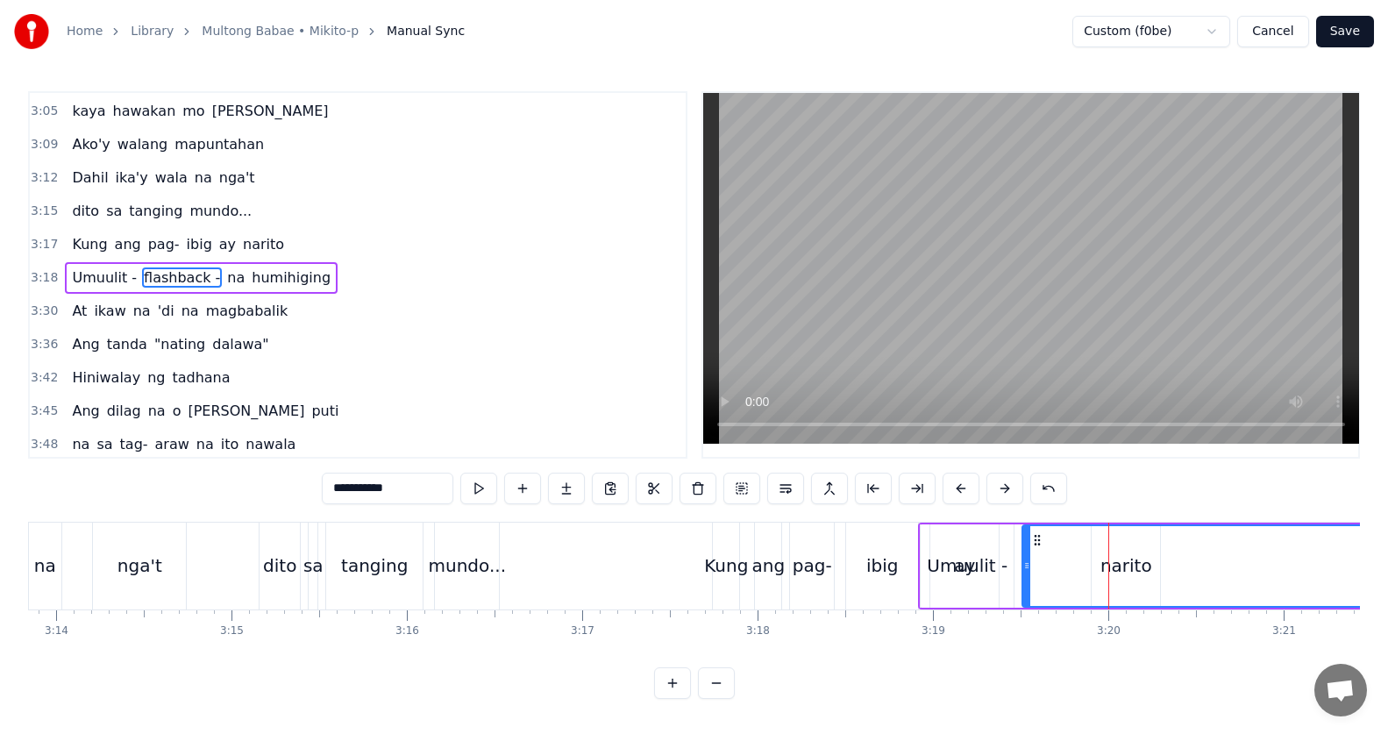
scroll to position [1301, 0]
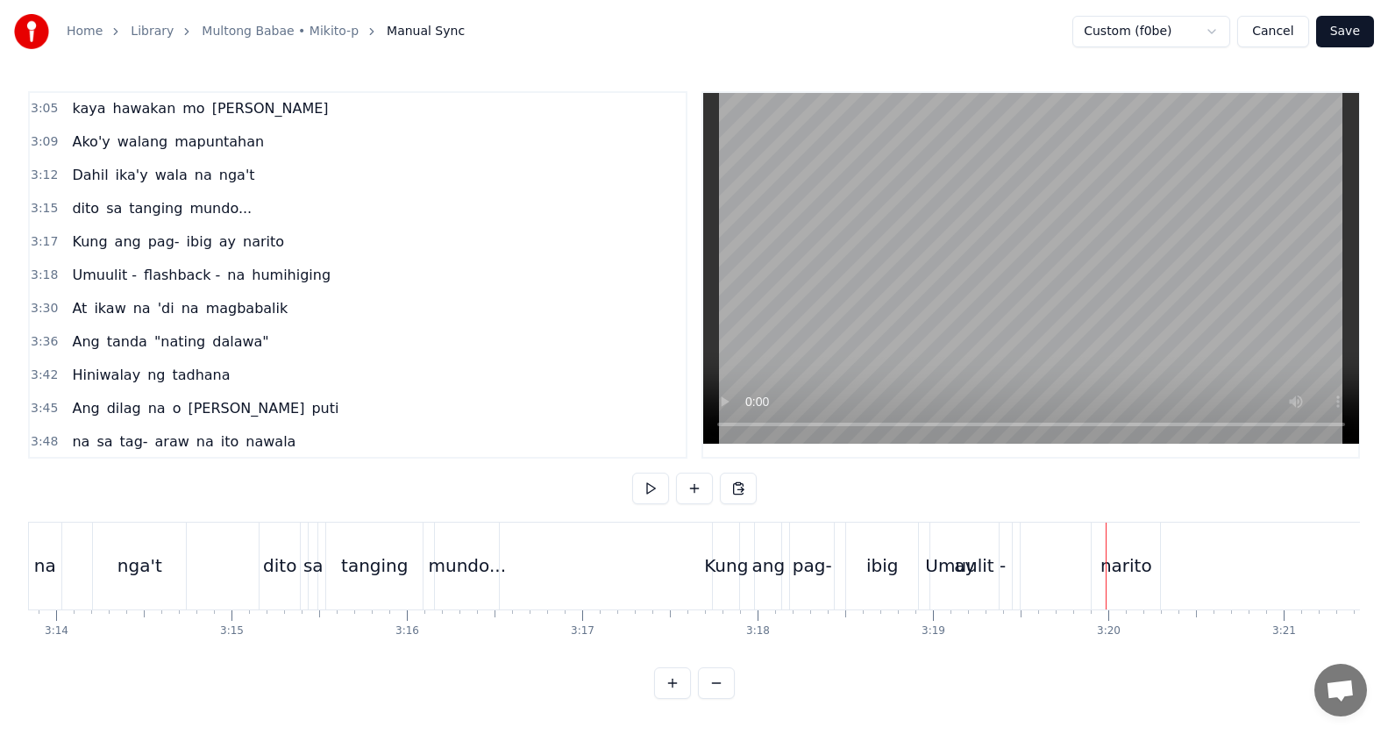
click at [221, 252] on div "Kung ang pag- ibig ay narito" at bounding box center [178, 242] width 226 height 32
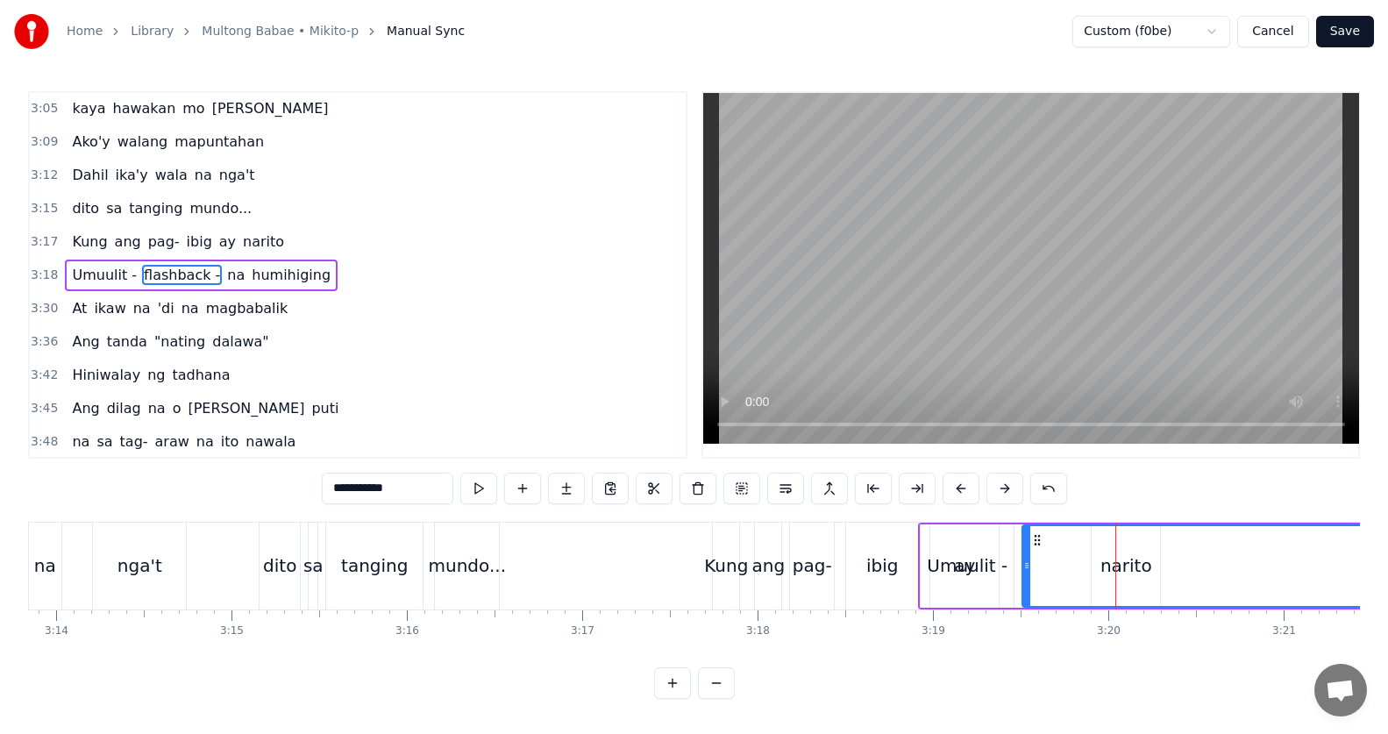
click at [241, 248] on span "narito" at bounding box center [263, 242] width 45 height 20
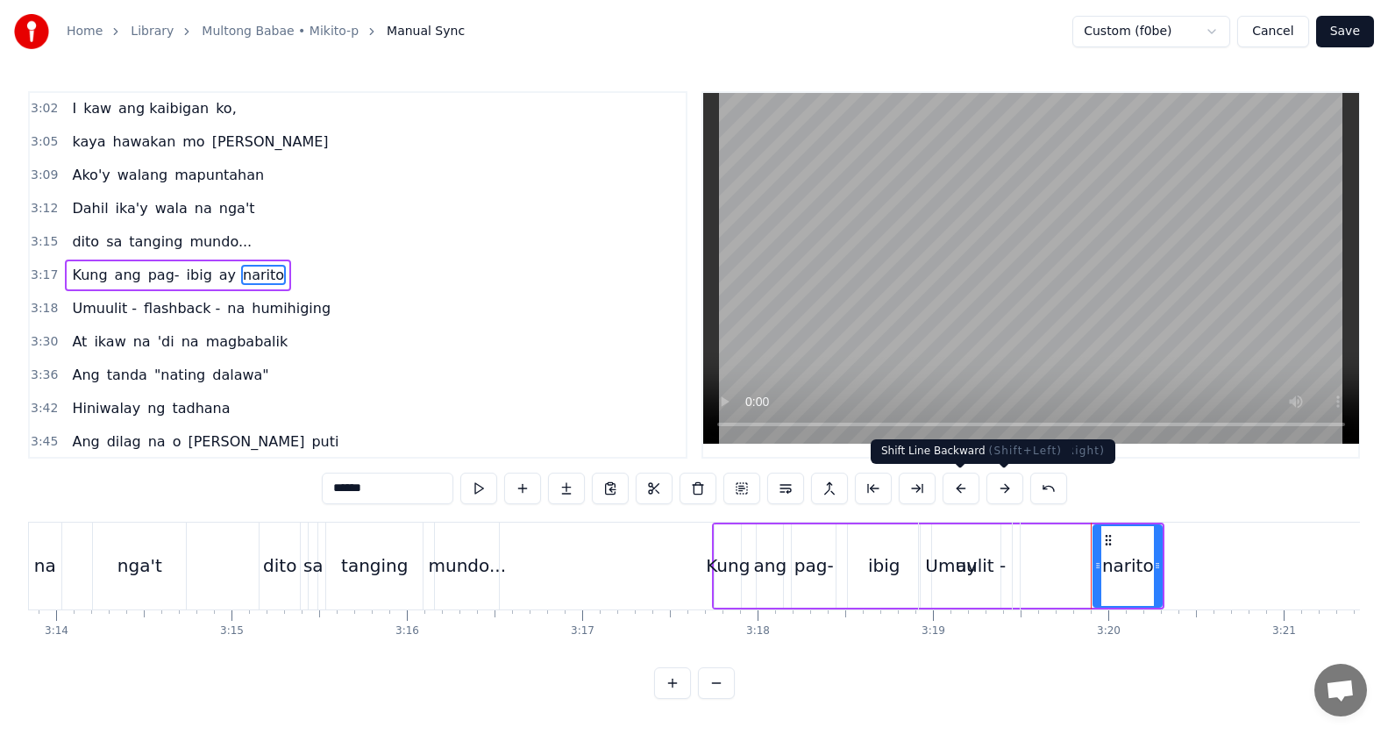
click at [969, 497] on button at bounding box center [961, 489] width 37 height 32
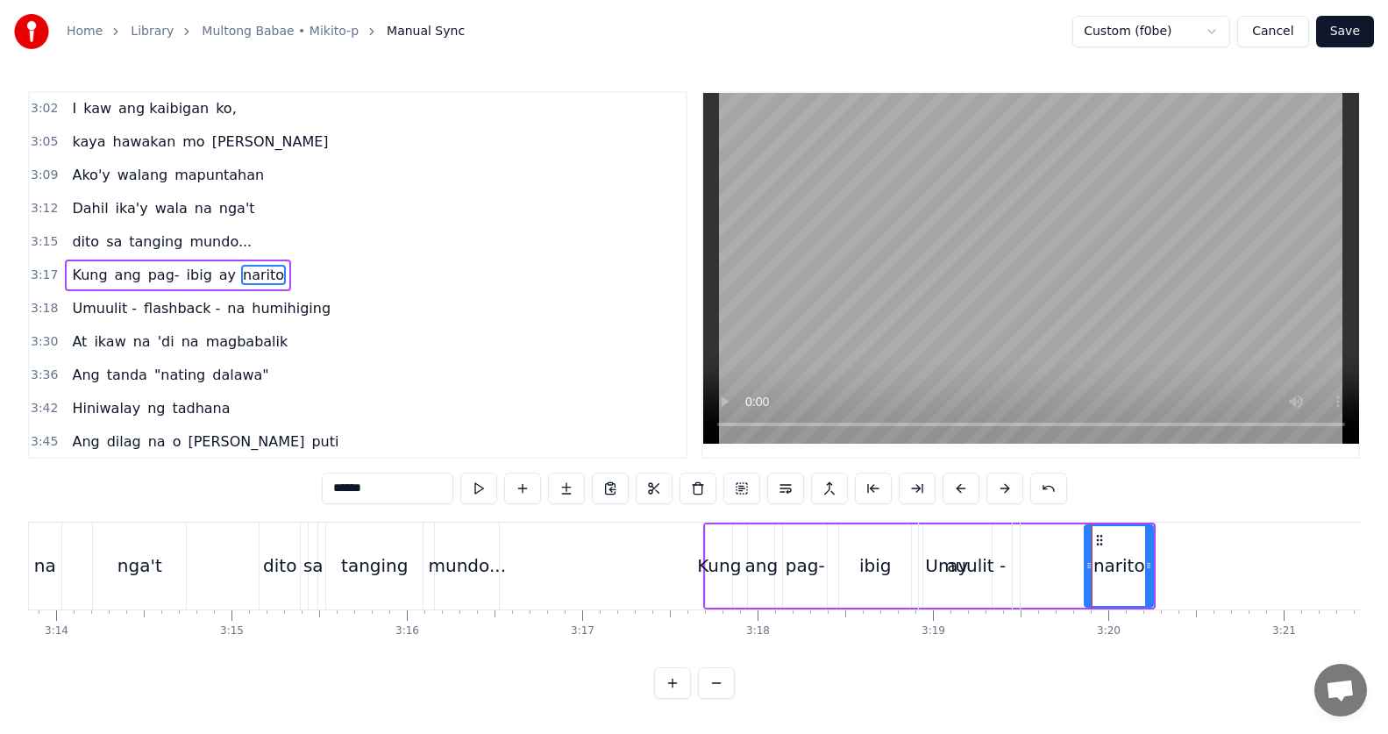
click at [969, 497] on button at bounding box center [961, 489] width 37 height 32
click at [968, 496] on button at bounding box center [961, 489] width 37 height 32
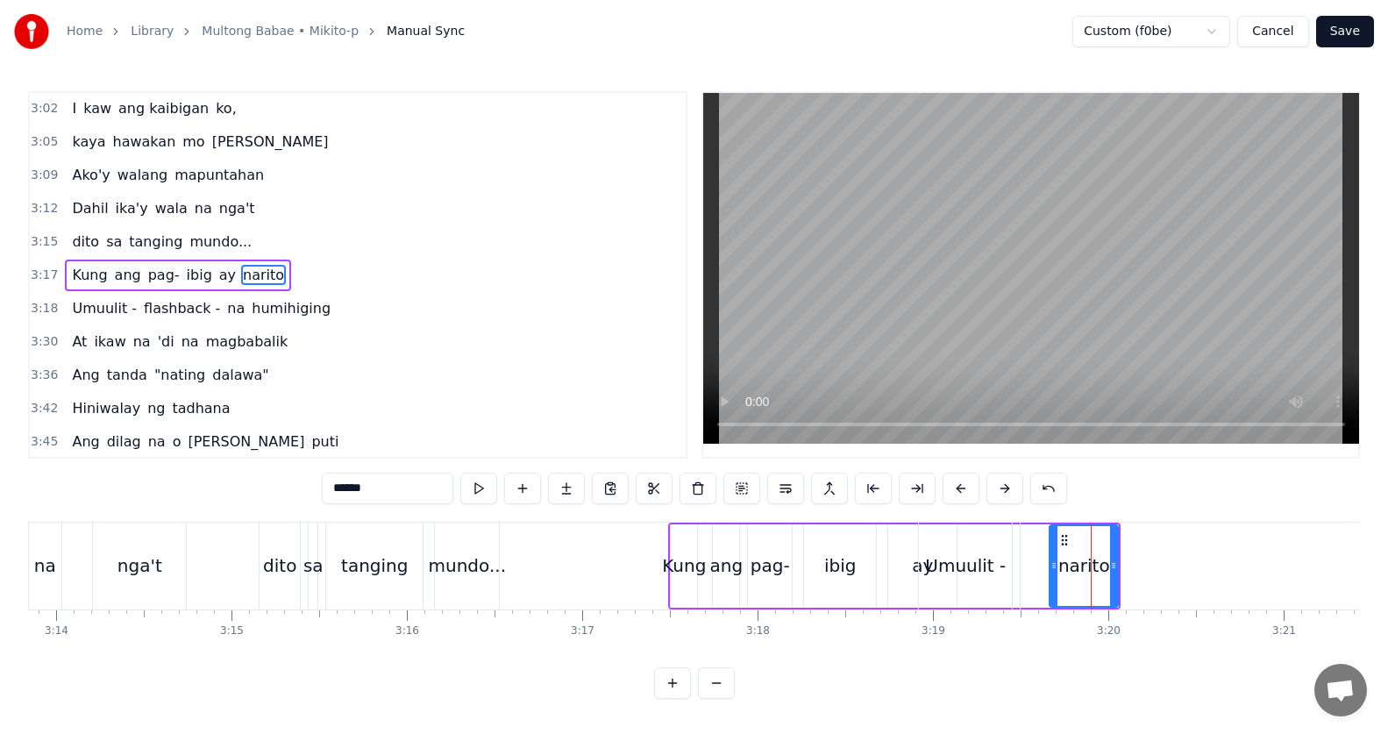
click at [968, 496] on button at bounding box center [961, 489] width 37 height 32
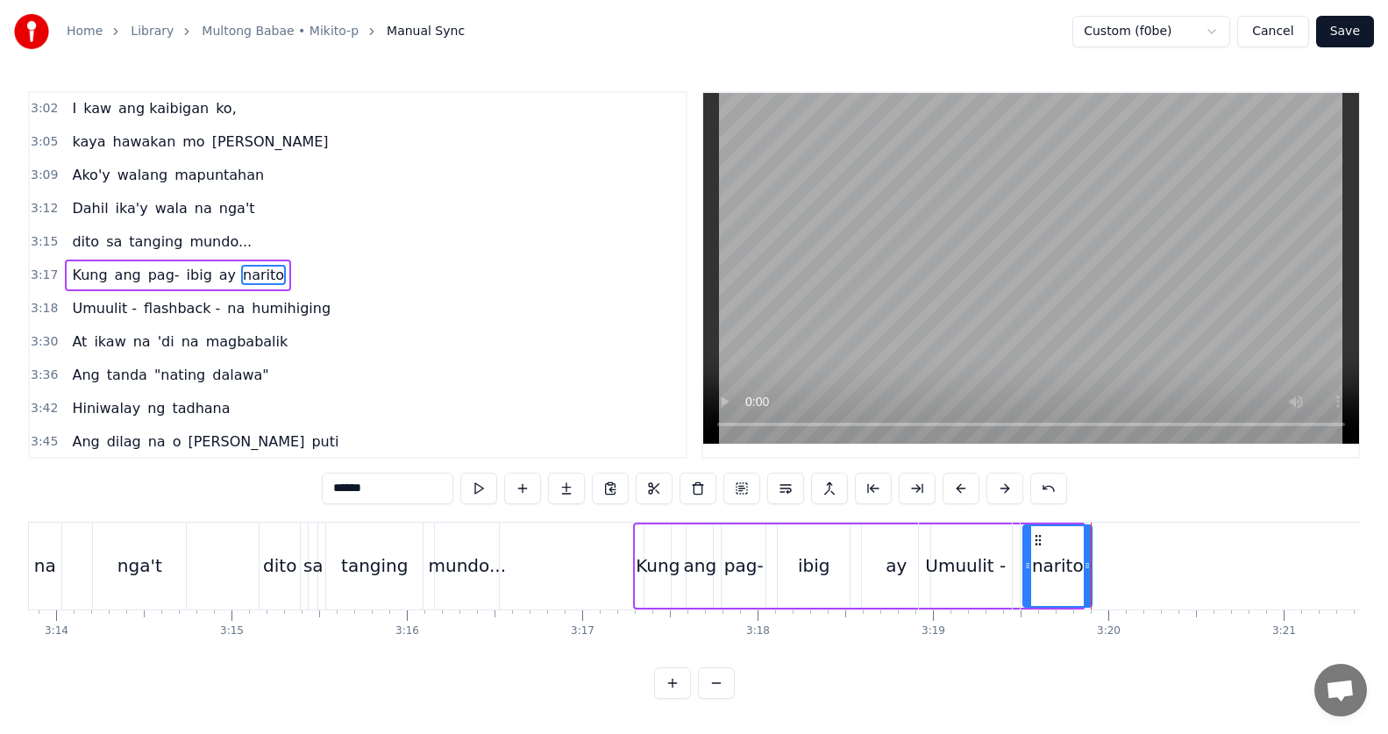
click at [968, 496] on button at bounding box center [961, 489] width 37 height 32
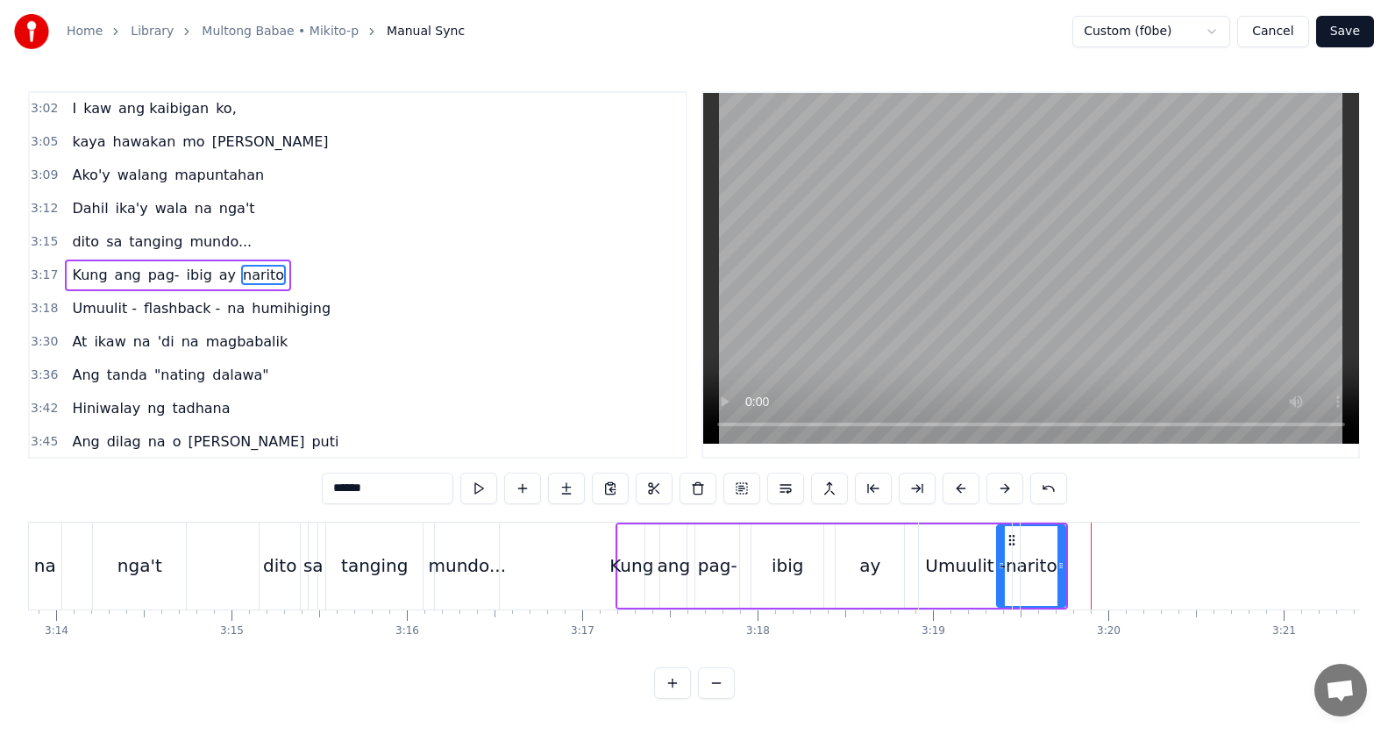
click at [967, 495] on button at bounding box center [961, 489] width 37 height 32
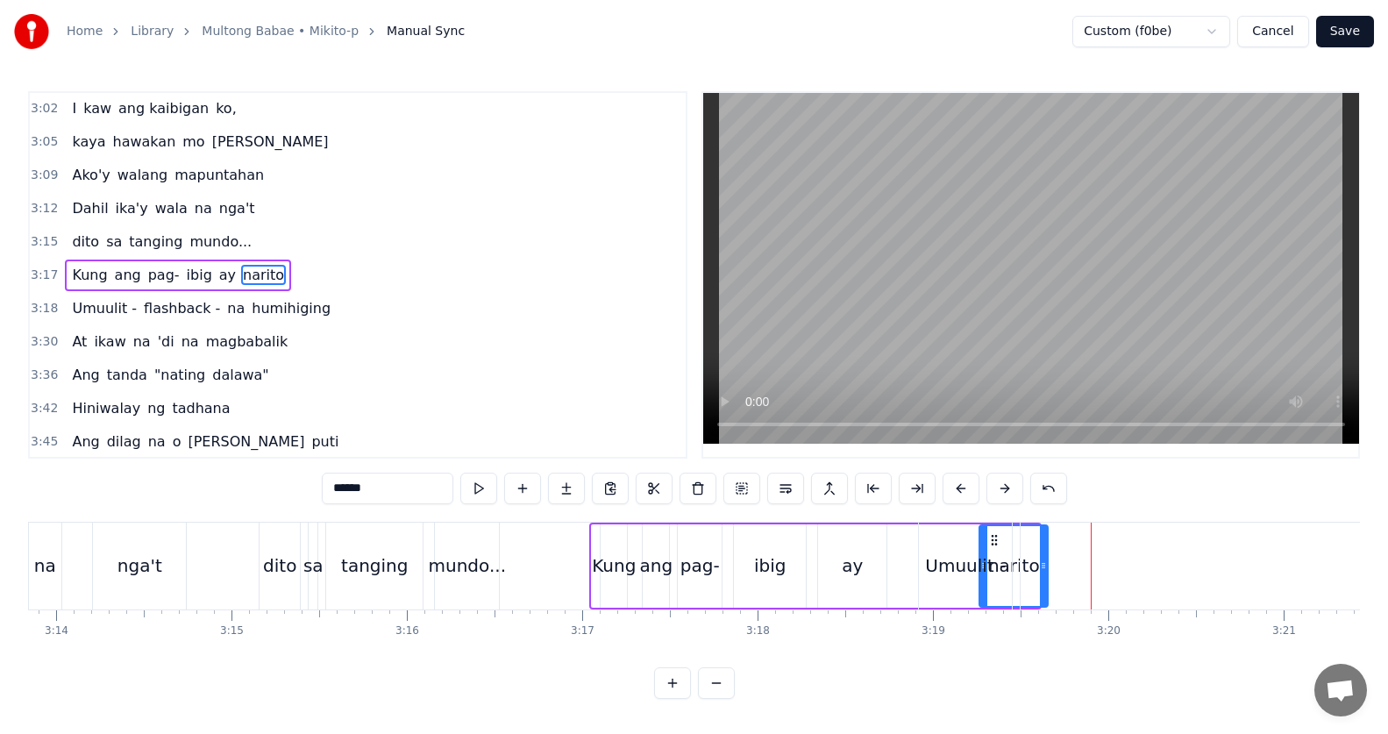
click at [967, 495] on button at bounding box center [961, 489] width 37 height 32
click at [966, 495] on button at bounding box center [961, 489] width 37 height 32
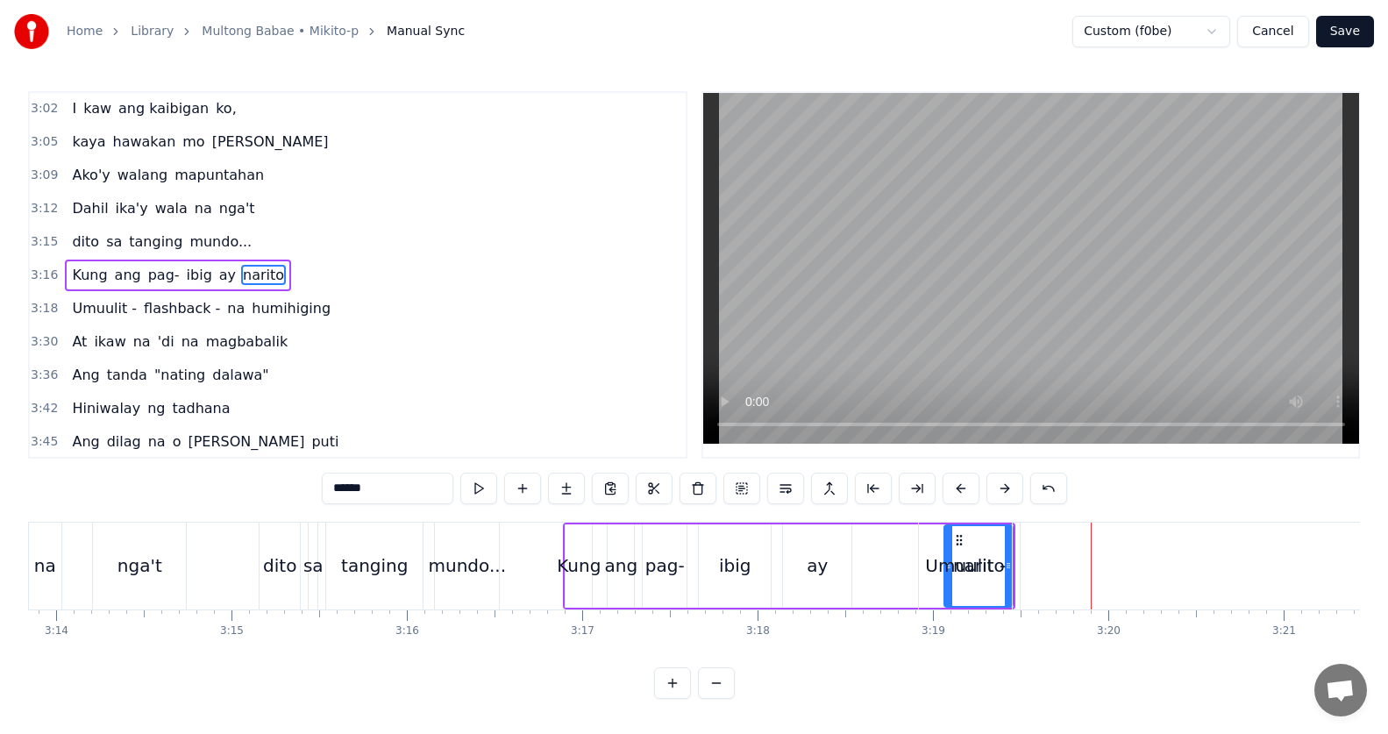
click at [966, 495] on button at bounding box center [961, 489] width 37 height 32
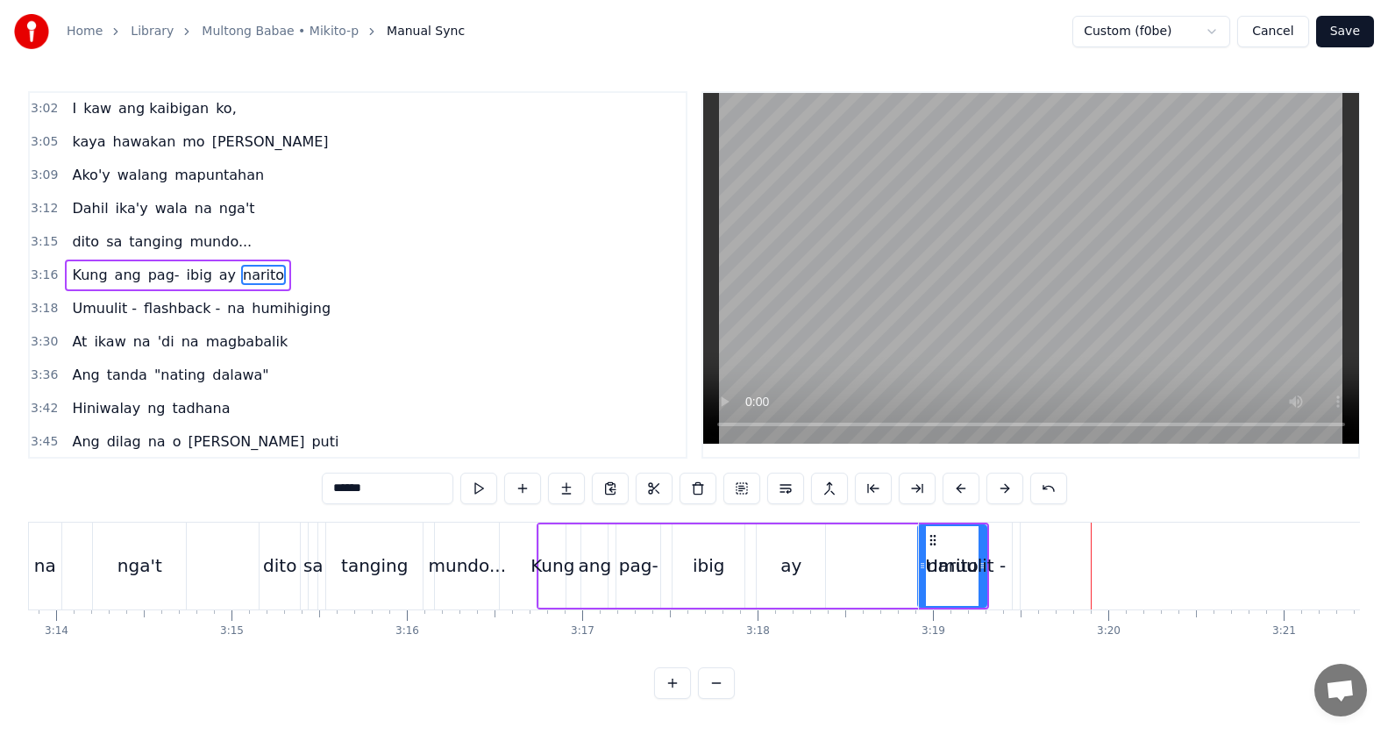
click at [963, 496] on button at bounding box center [961, 489] width 37 height 32
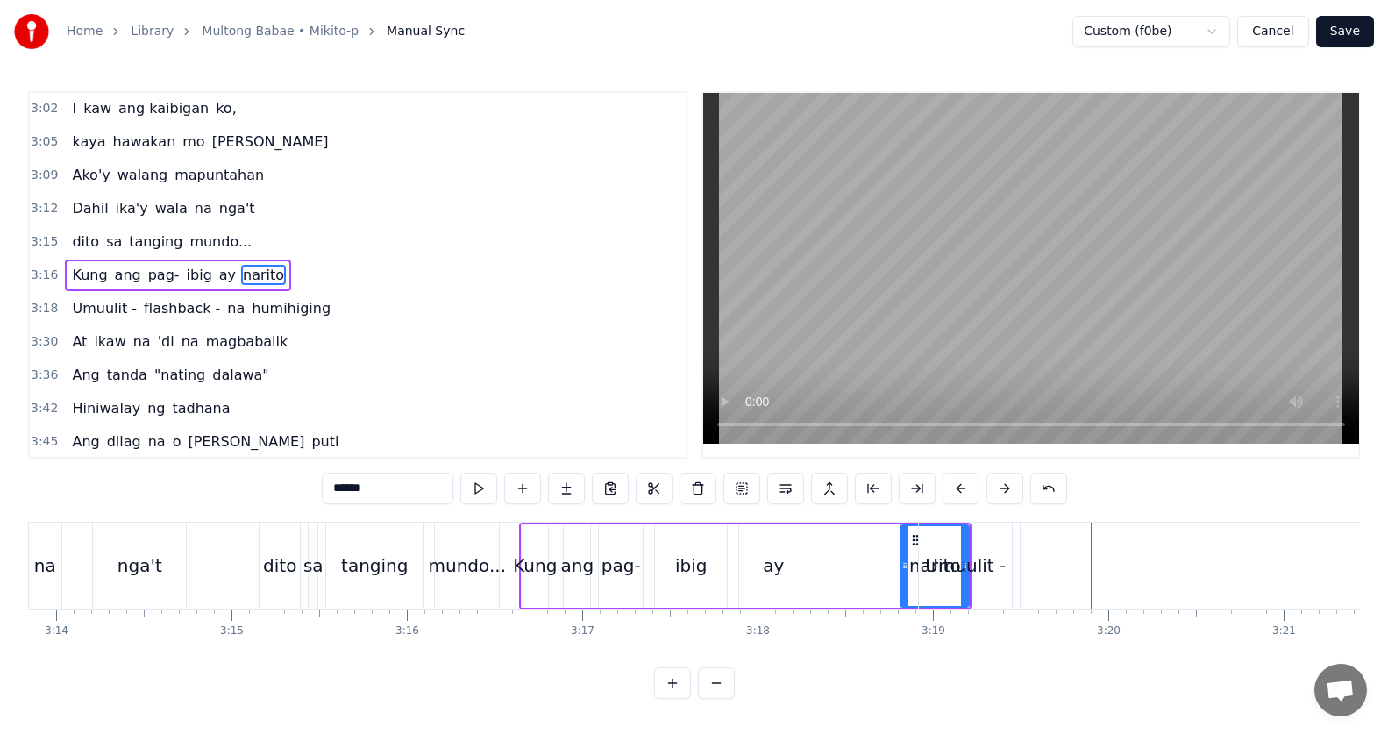
click at [963, 496] on button at bounding box center [961, 489] width 37 height 32
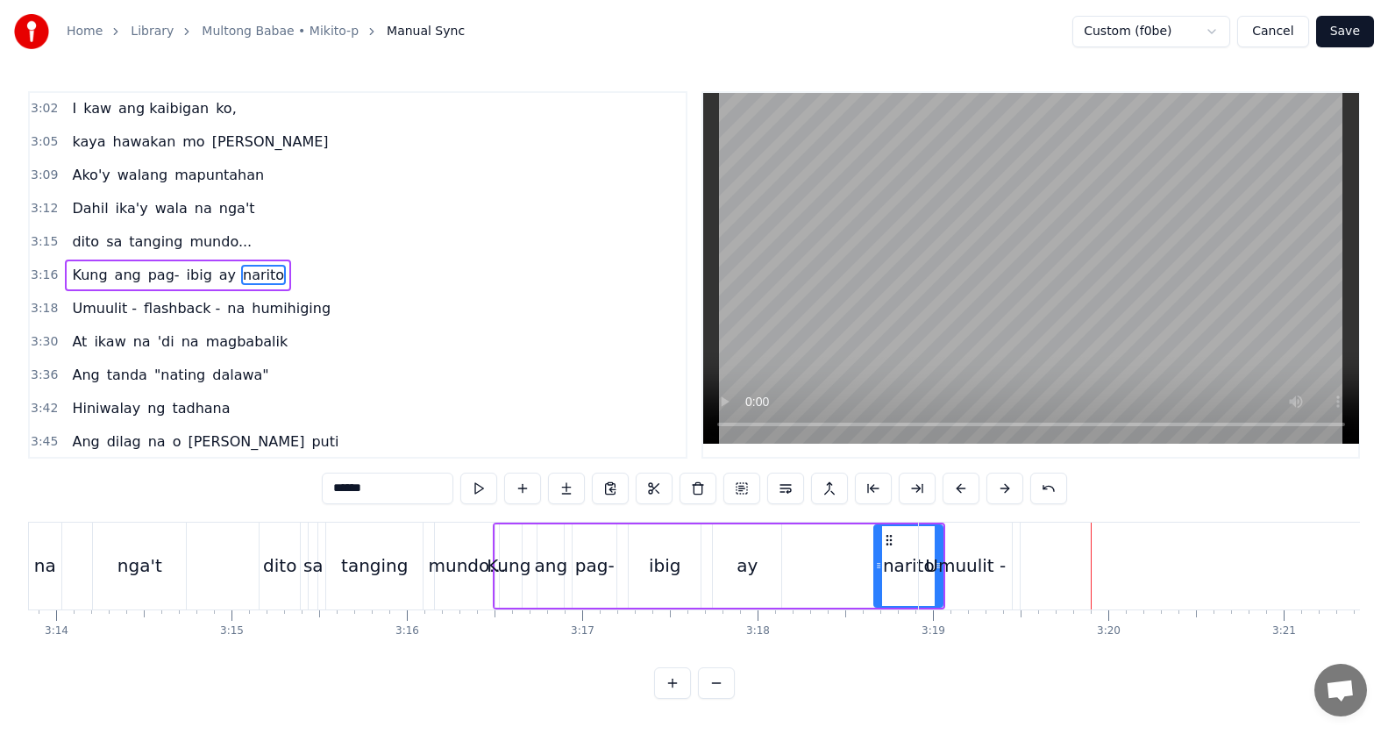
click at [963, 496] on button at bounding box center [961, 489] width 37 height 32
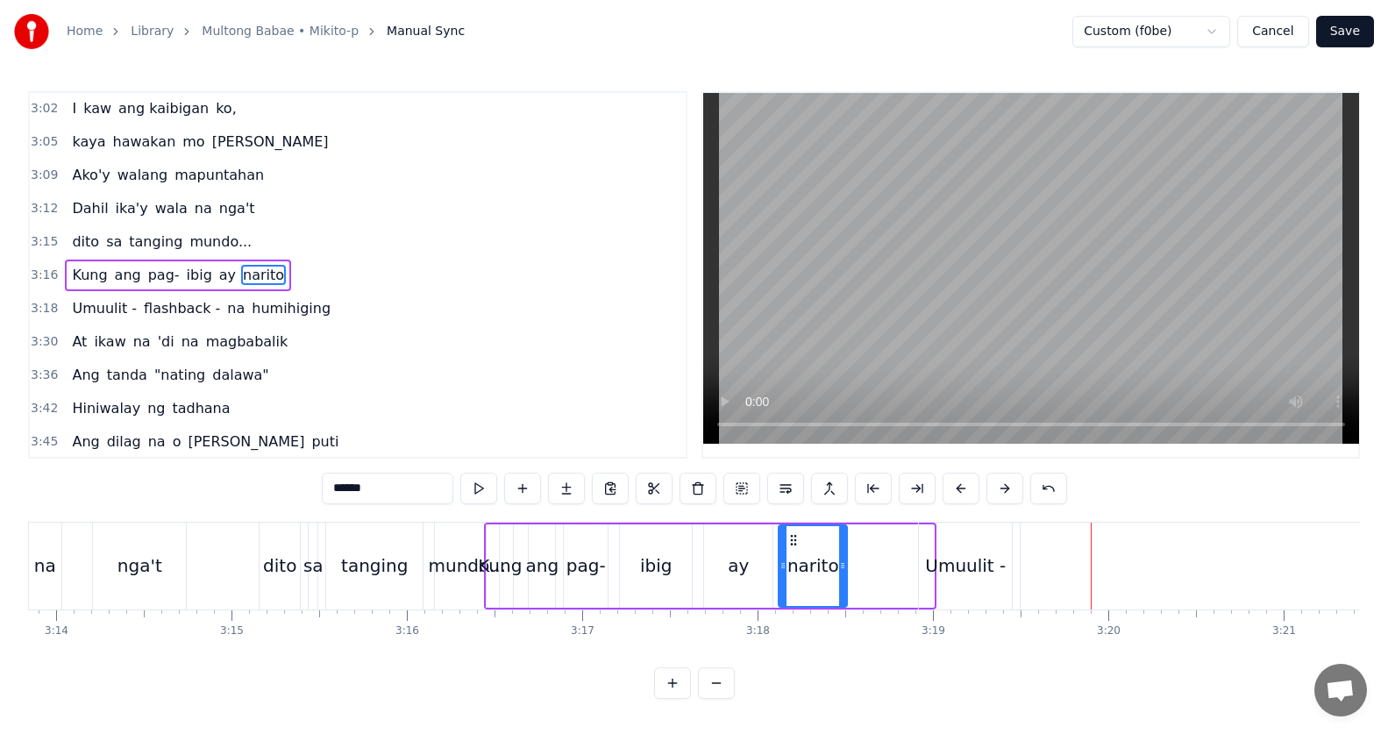
drag, startPoint x: 880, startPoint y: 540, endPoint x: 794, endPoint y: 549, distance: 87.3
click at [794, 549] on div "narito" at bounding box center [813, 566] width 67 height 80
click at [950, 543] on div "Umuulit -" at bounding box center [965, 566] width 93 height 87
type input "*********"
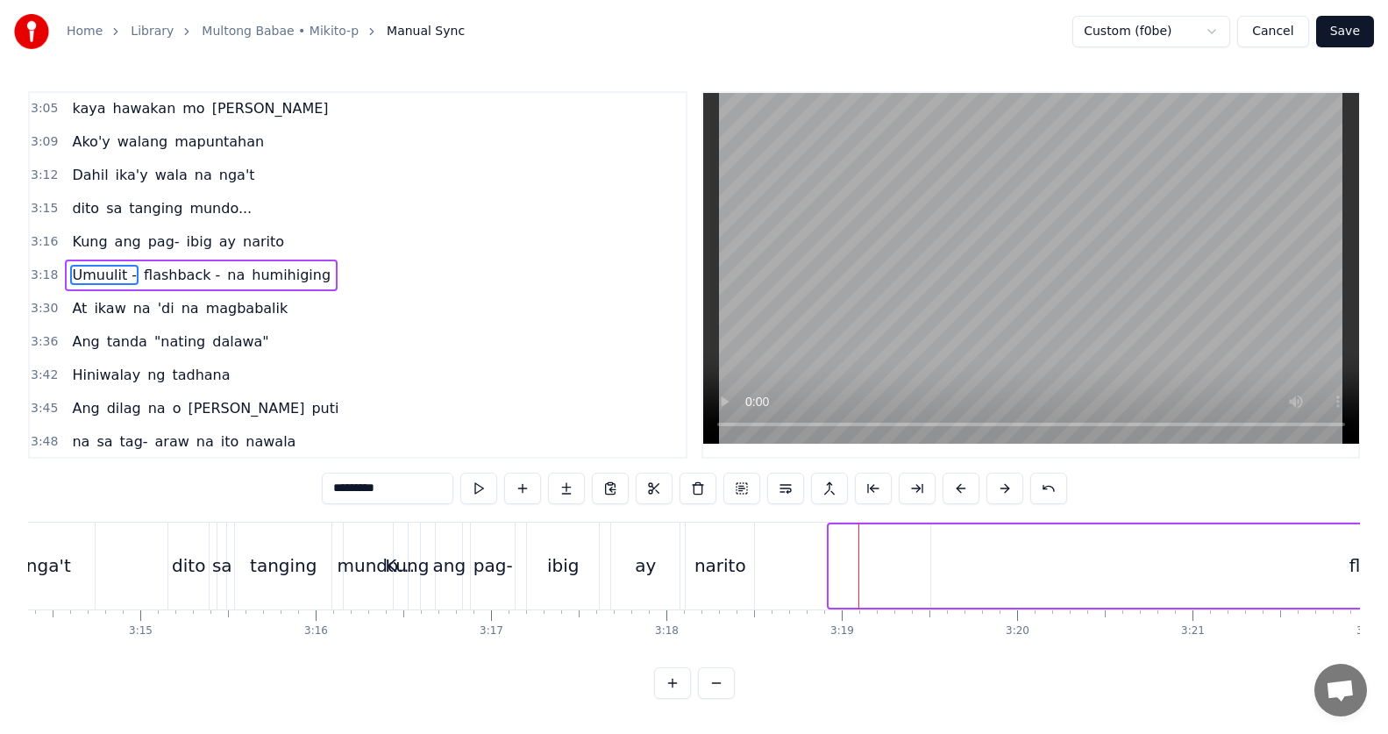
scroll to position [0, 34225]
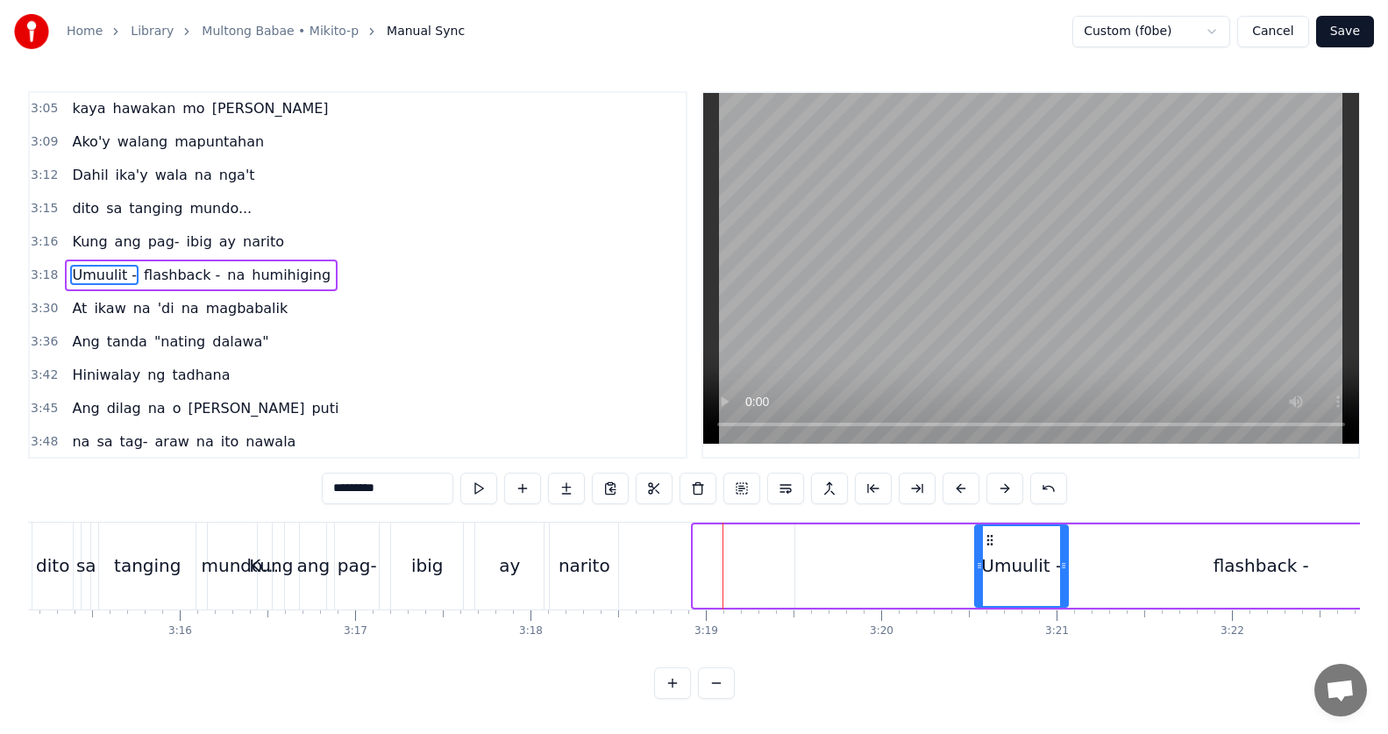
drag, startPoint x: 938, startPoint y: 539, endPoint x: 993, endPoint y: 534, distance: 54.6
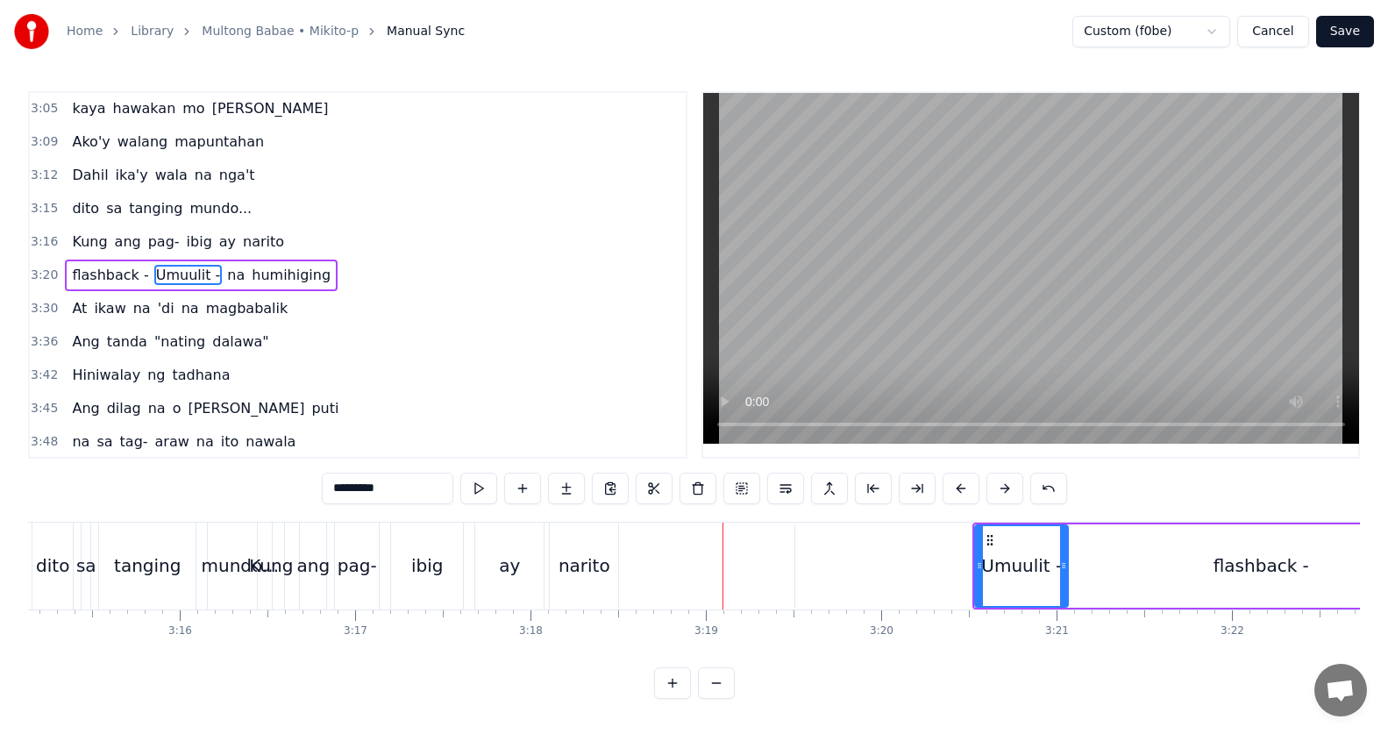
click at [129, 221] on div "dito sa tanging mundo..." at bounding box center [162, 209] width 194 height 32
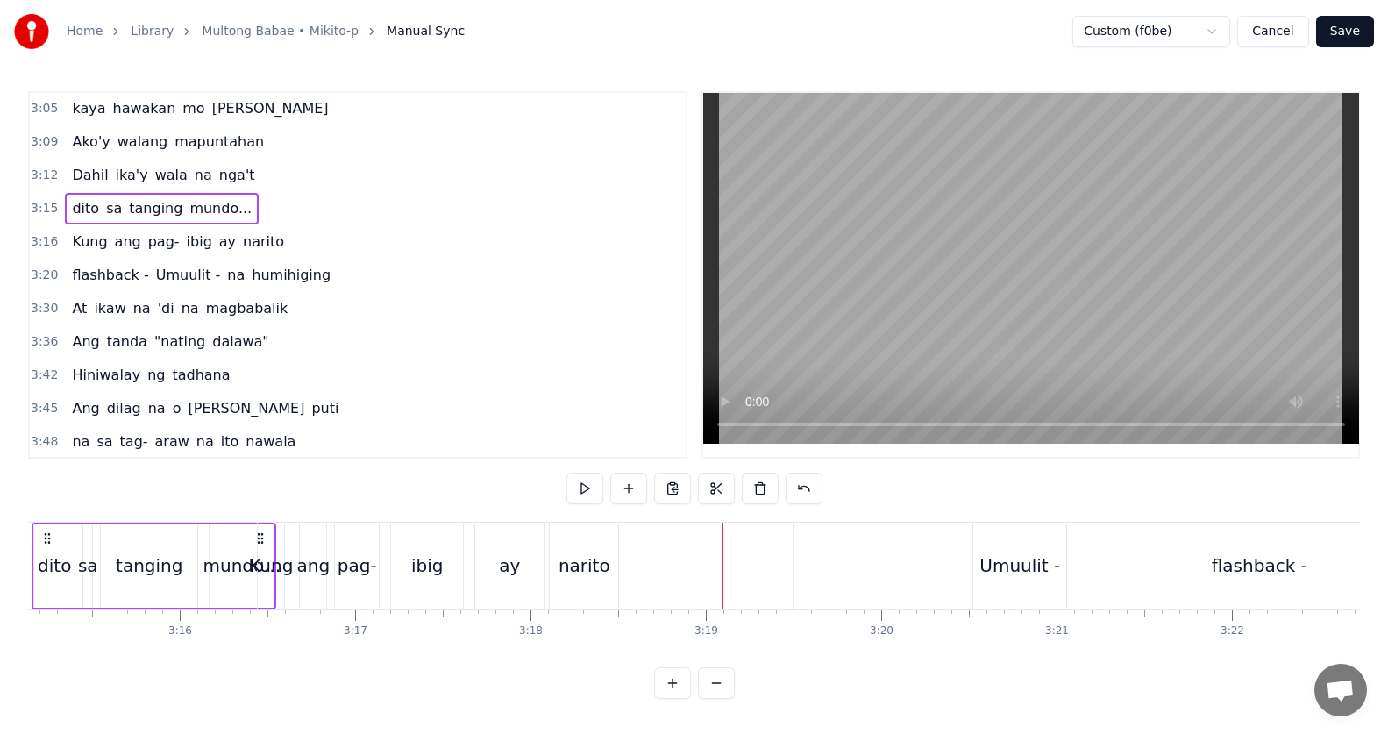
scroll to position [0, 34141]
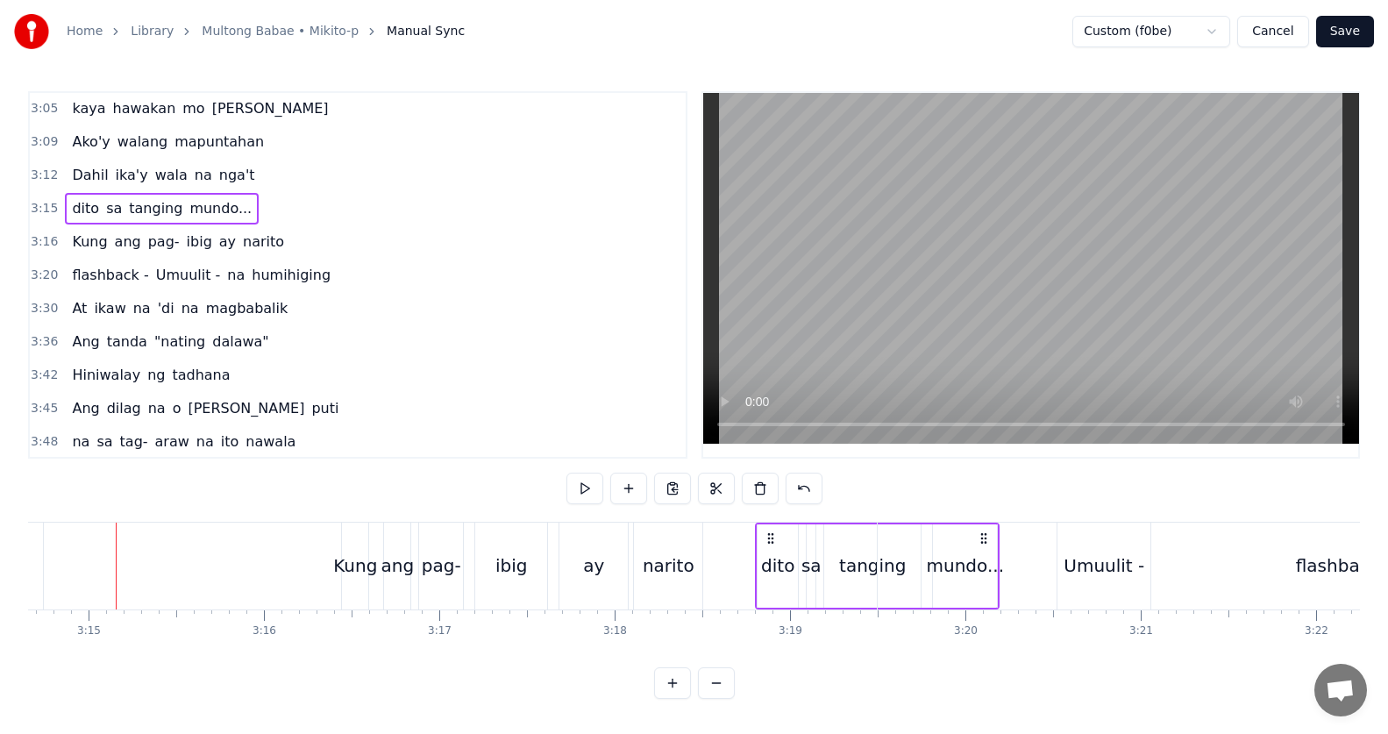
drag, startPoint x: 132, startPoint y: 534, endPoint x: 768, endPoint y: 583, distance: 637.7
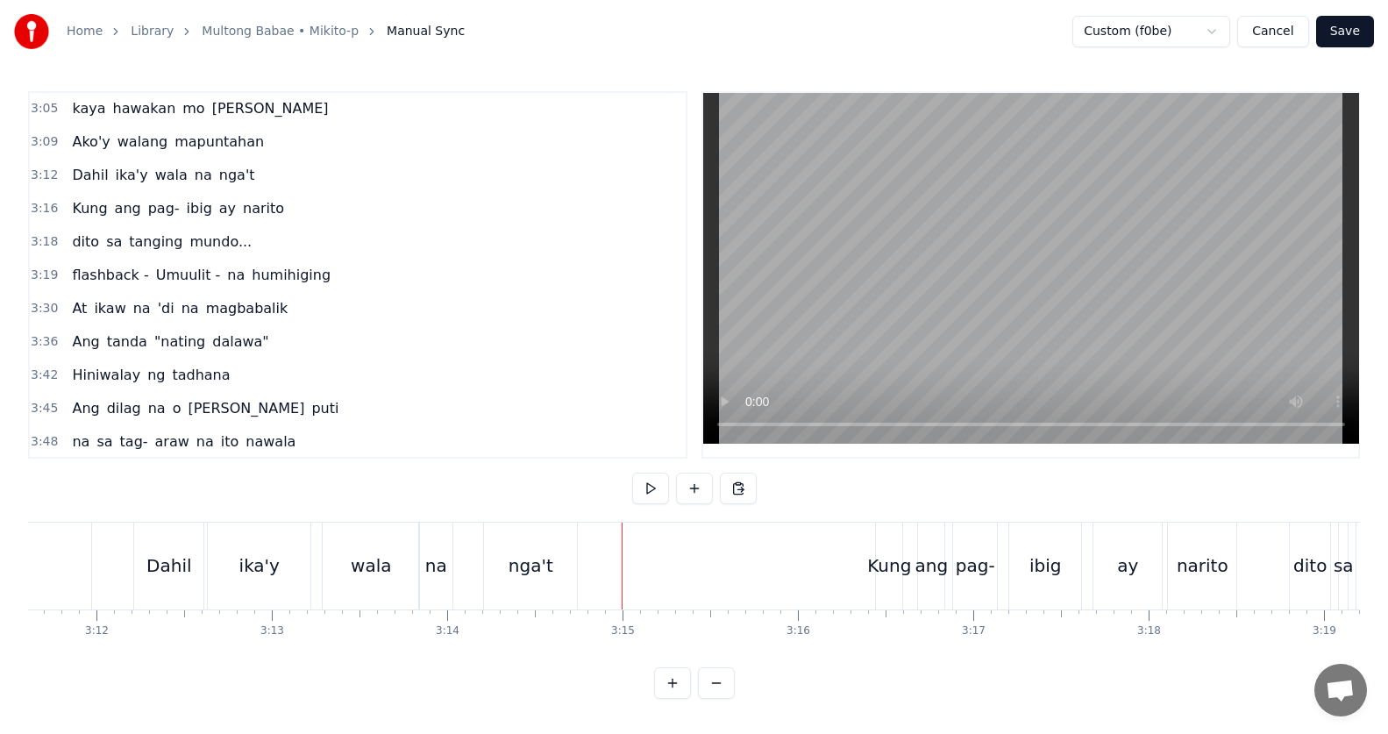
click at [589, 476] on div "0:24 tila ba unti nang nagwawala 0:26 na parang isang nasulukan na daga 0:30 Ng…" at bounding box center [694, 395] width 1332 height 608
click at [660, 489] on button at bounding box center [650, 489] width 37 height 32
click at [654, 484] on button at bounding box center [650, 489] width 37 height 32
click at [97, 224] on div "Kung ang pag- ibig ay narito" at bounding box center [178, 209] width 226 height 32
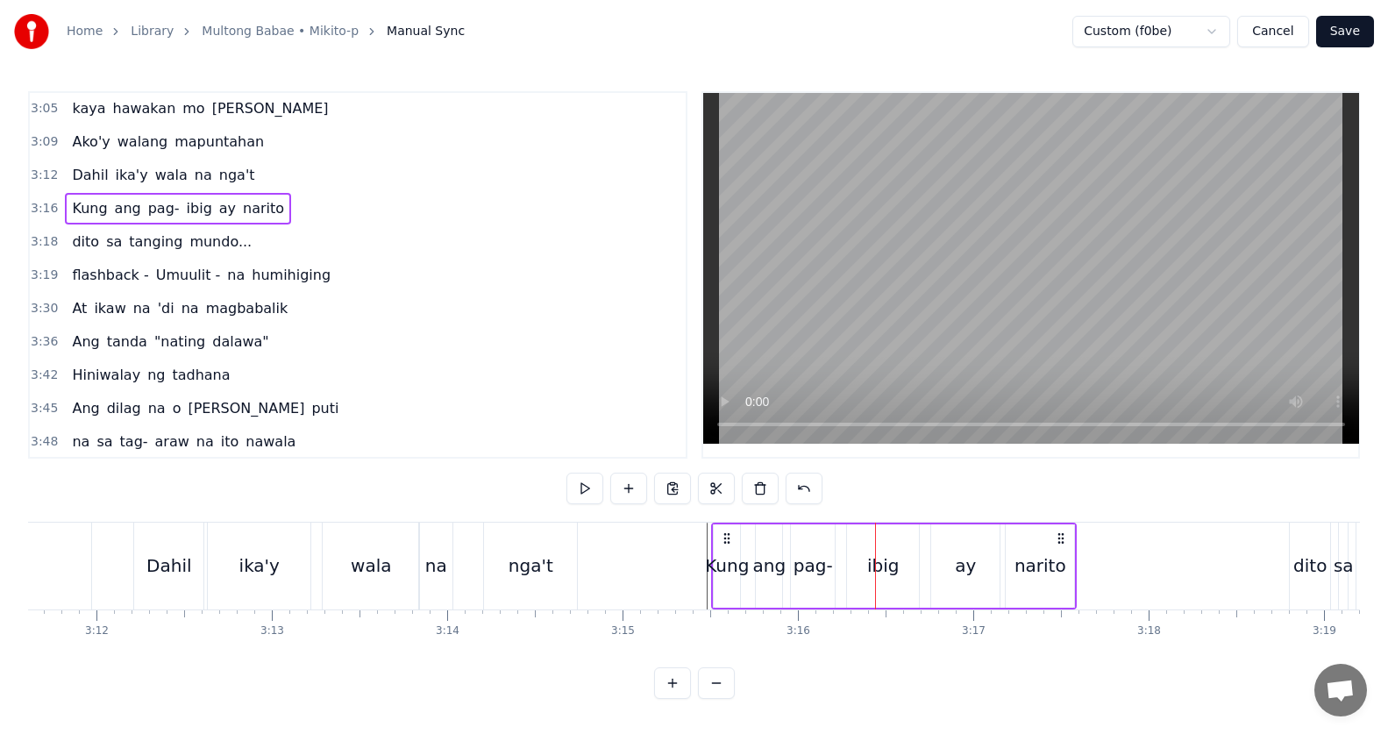
drag, startPoint x: 893, startPoint y: 534, endPoint x: 729, endPoint y: 541, distance: 164.1
click at [729, 541] on icon at bounding box center [727, 538] width 14 height 14
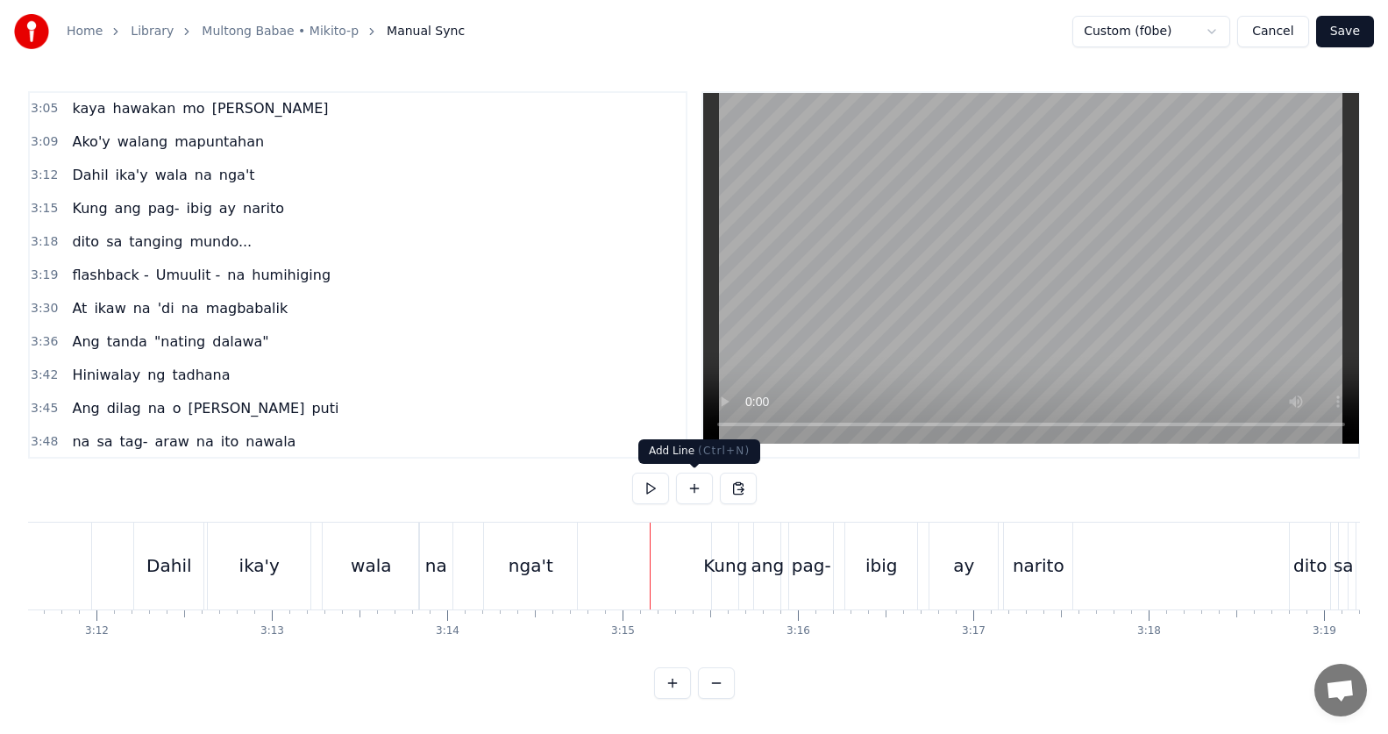
click at [642, 482] on button at bounding box center [650, 489] width 37 height 32
click at [650, 491] on button at bounding box center [650, 489] width 37 height 32
click at [652, 493] on button at bounding box center [650, 489] width 37 height 32
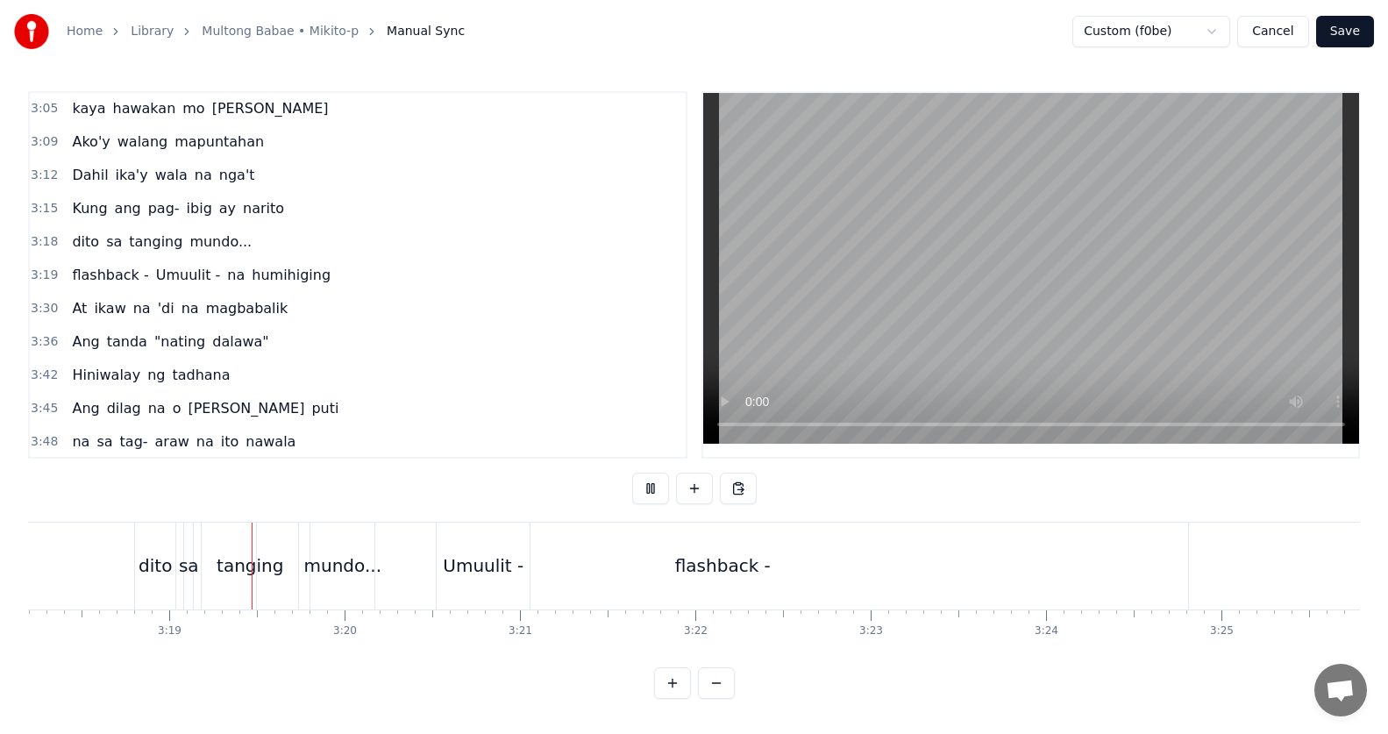
scroll to position [0, 34800]
click at [652, 493] on button at bounding box center [650, 489] width 37 height 32
click at [93, 286] on div "flashback - Umuulit - na humihiging" at bounding box center [201, 276] width 273 height 32
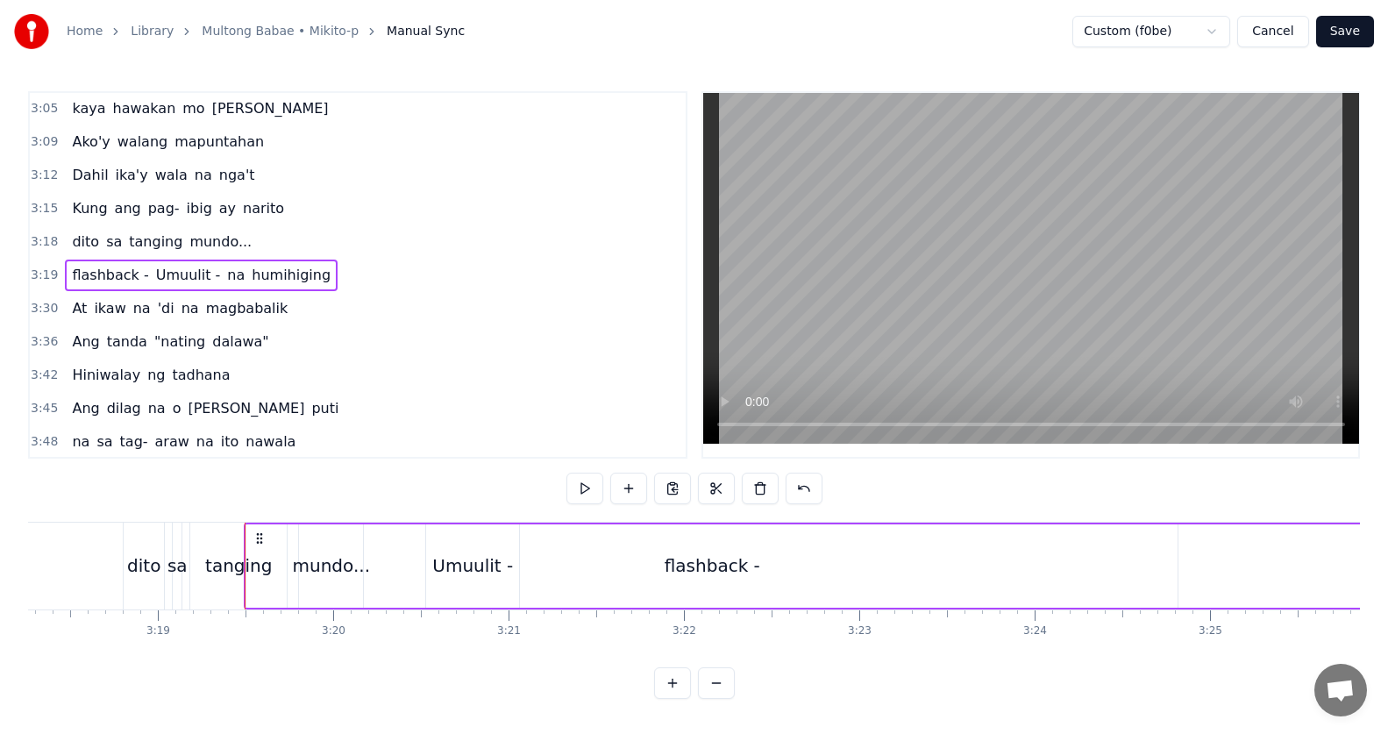
scroll to position [0, 34771]
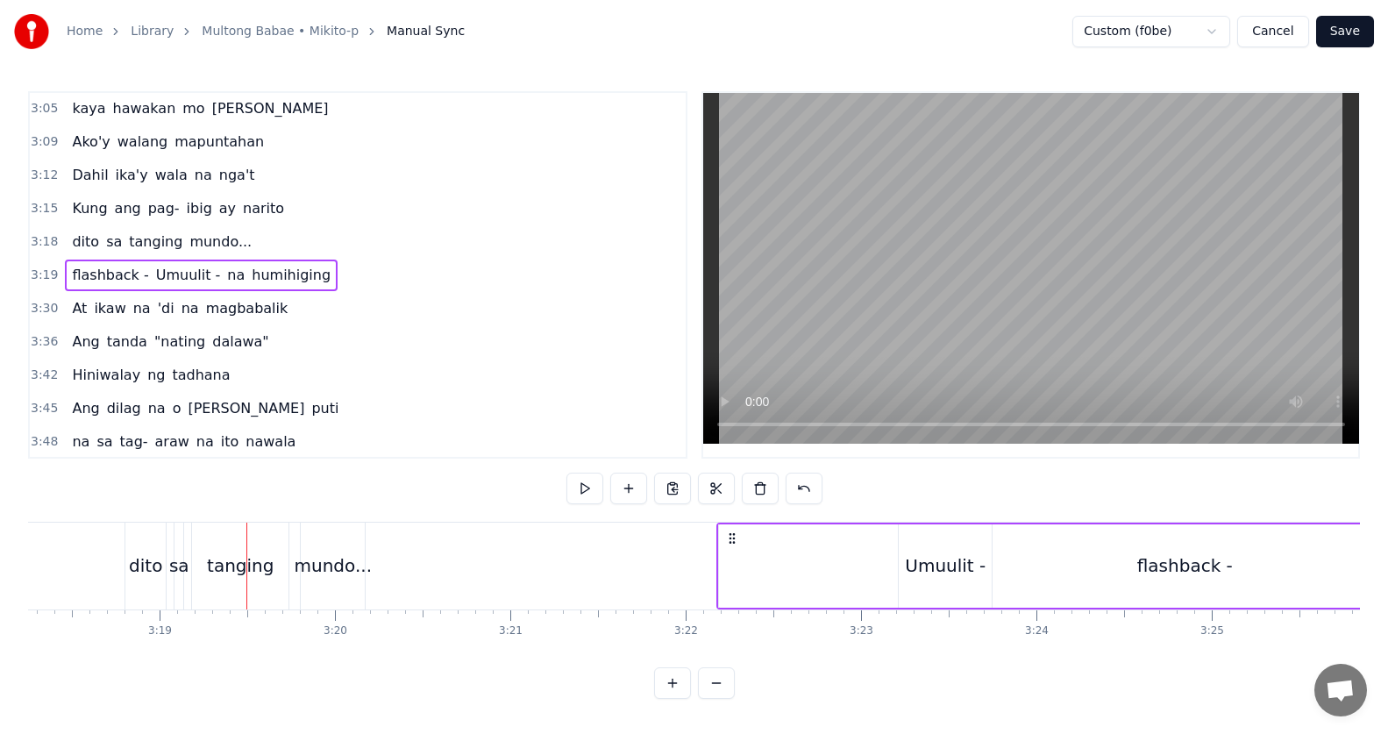
drag, startPoint x: 232, startPoint y: 534, endPoint x: 775, endPoint y: 546, distance: 543.0
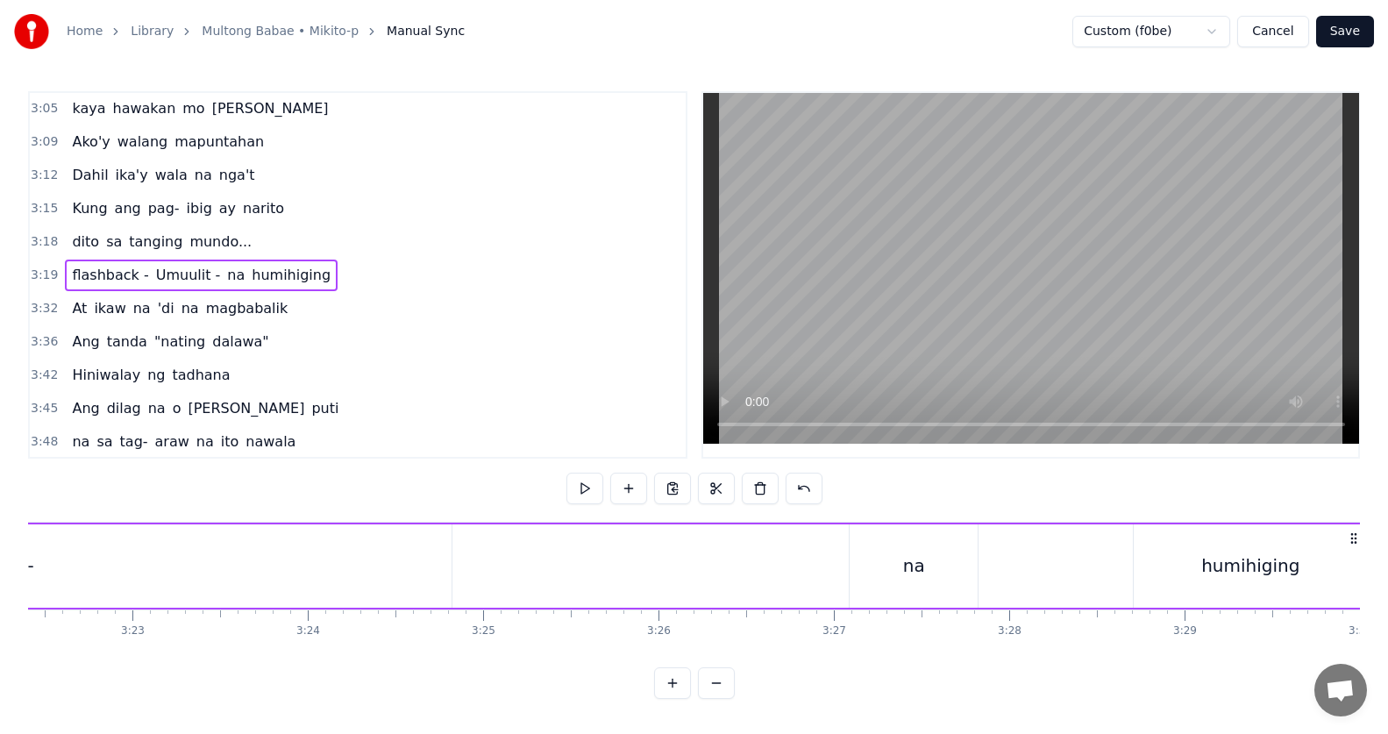
scroll to position [0, 35466]
drag, startPoint x: 987, startPoint y: 567, endPoint x: 963, endPoint y: 567, distance: 23.7
click at [985, 567] on div "na" at bounding box center [948, 565] width 128 height 83
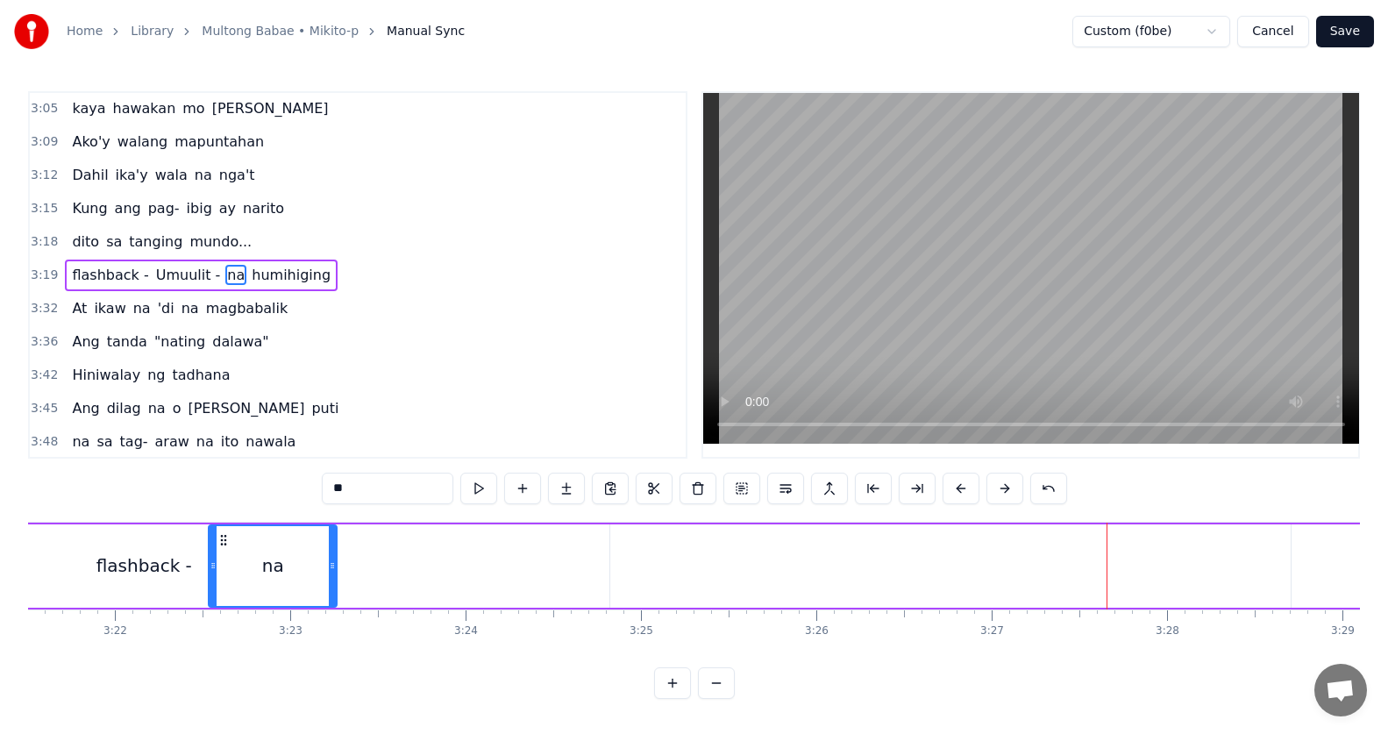
scroll to position [0, 35338]
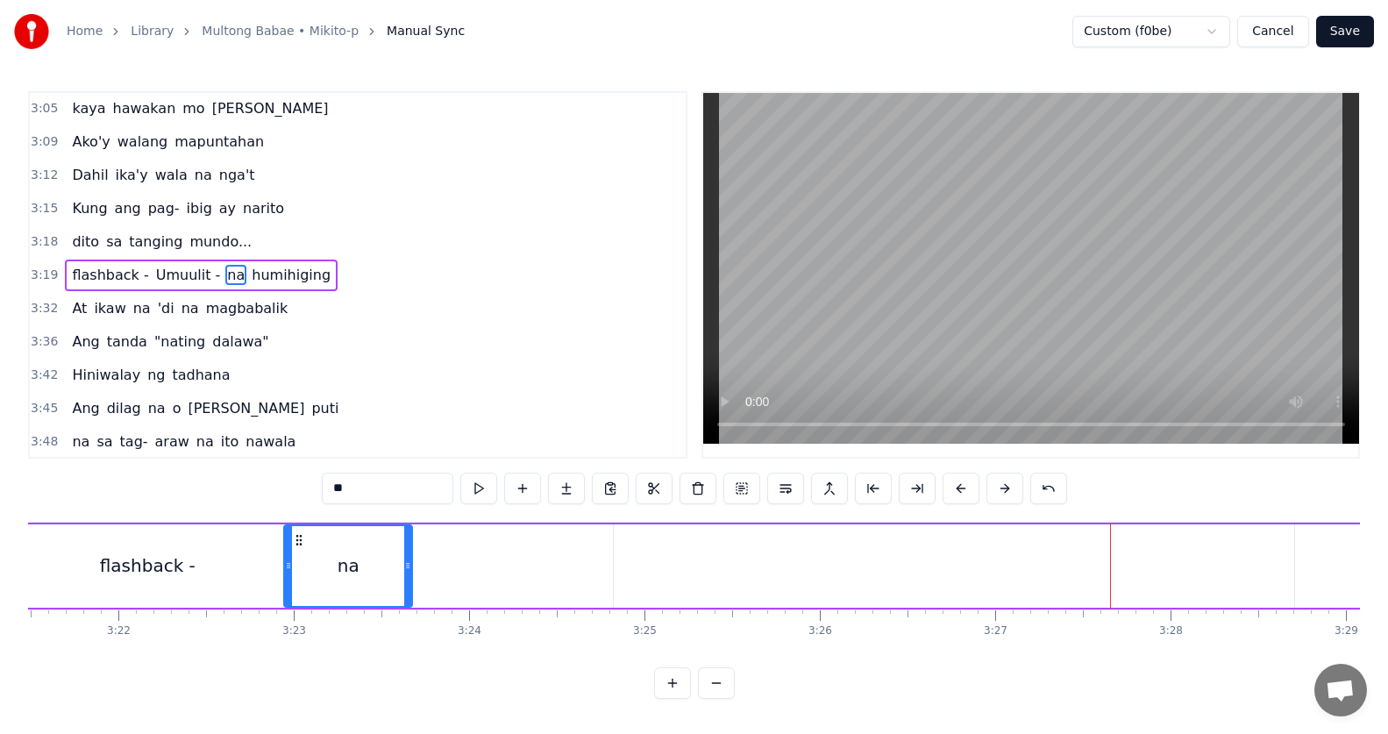
drag, startPoint x: 899, startPoint y: 540, endPoint x: 268, endPoint y: 597, distance: 633.1
click at [285, 597] on div "na" at bounding box center [348, 566] width 126 height 80
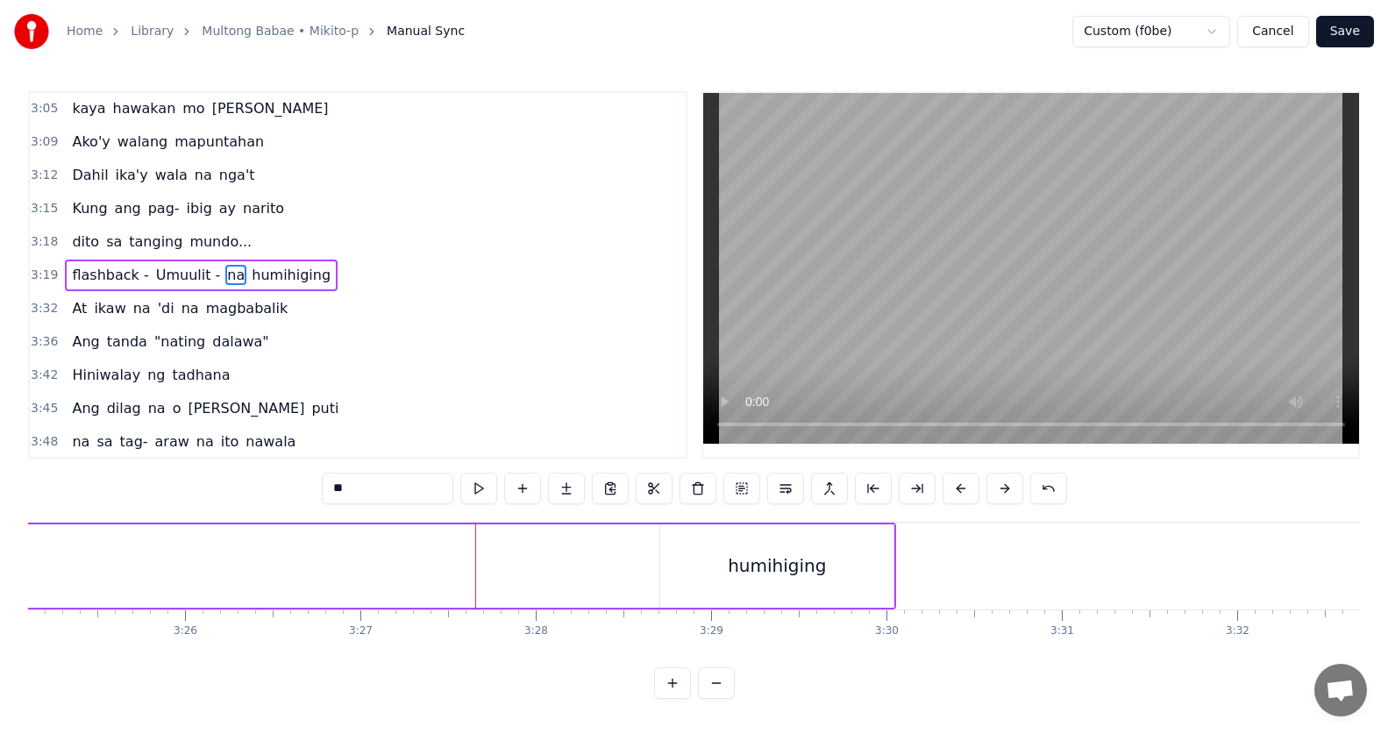
scroll to position [0, 35500]
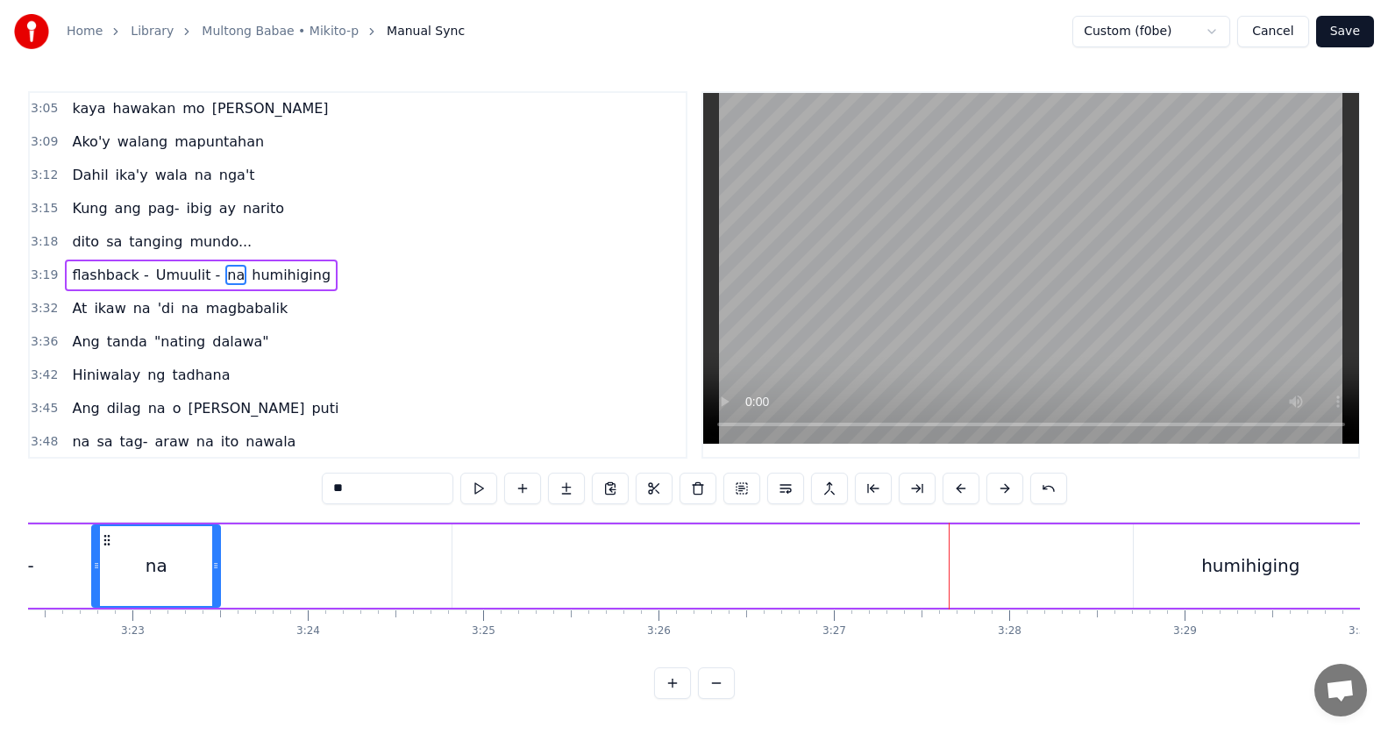
click at [1228, 524] on div "humihiging" at bounding box center [1250, 565] width 235 height 83
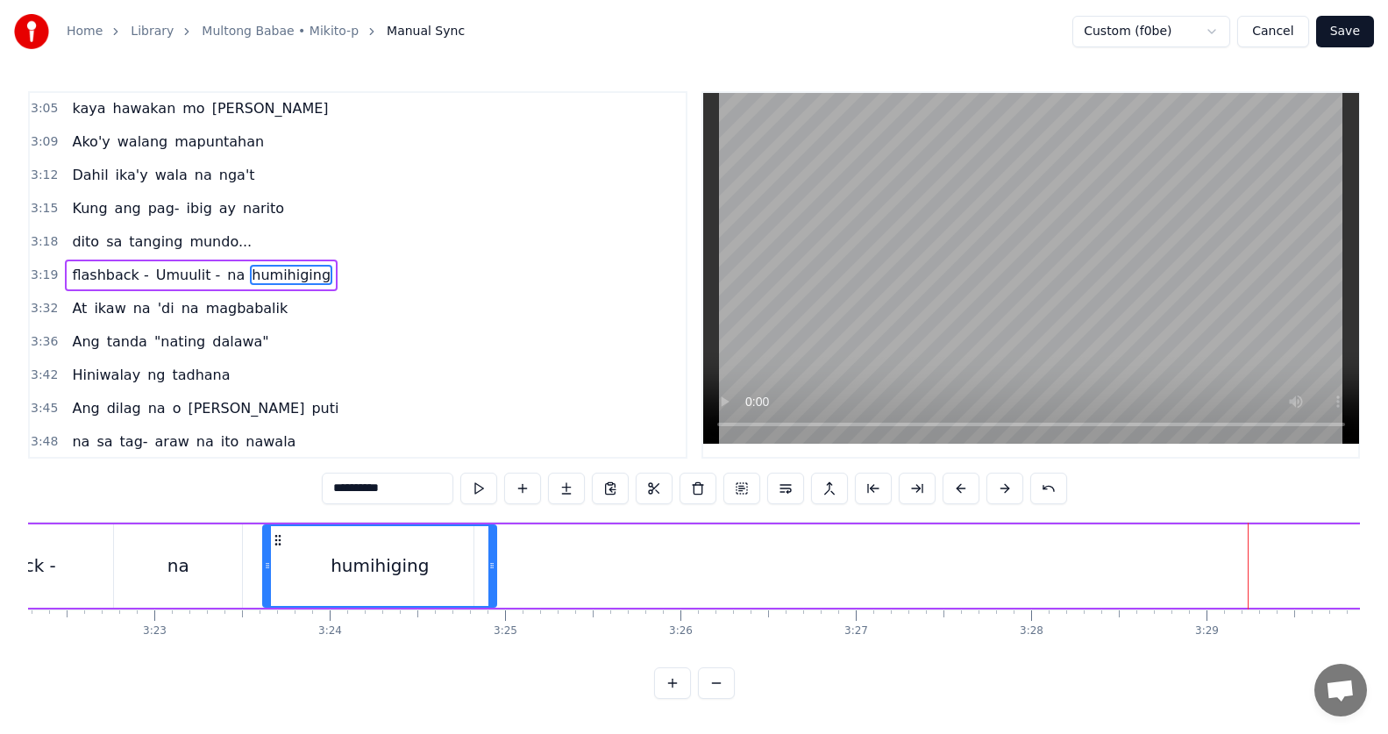
scroll to position [0, 35464]
drag, startPoint x: 1150, startPoint y: 544, endPoint x: 307, endPoint y: 585, distance: 843.8
click at [307, 585] on div "humihiging" at bounding box center [394, 566] width 232 height 80
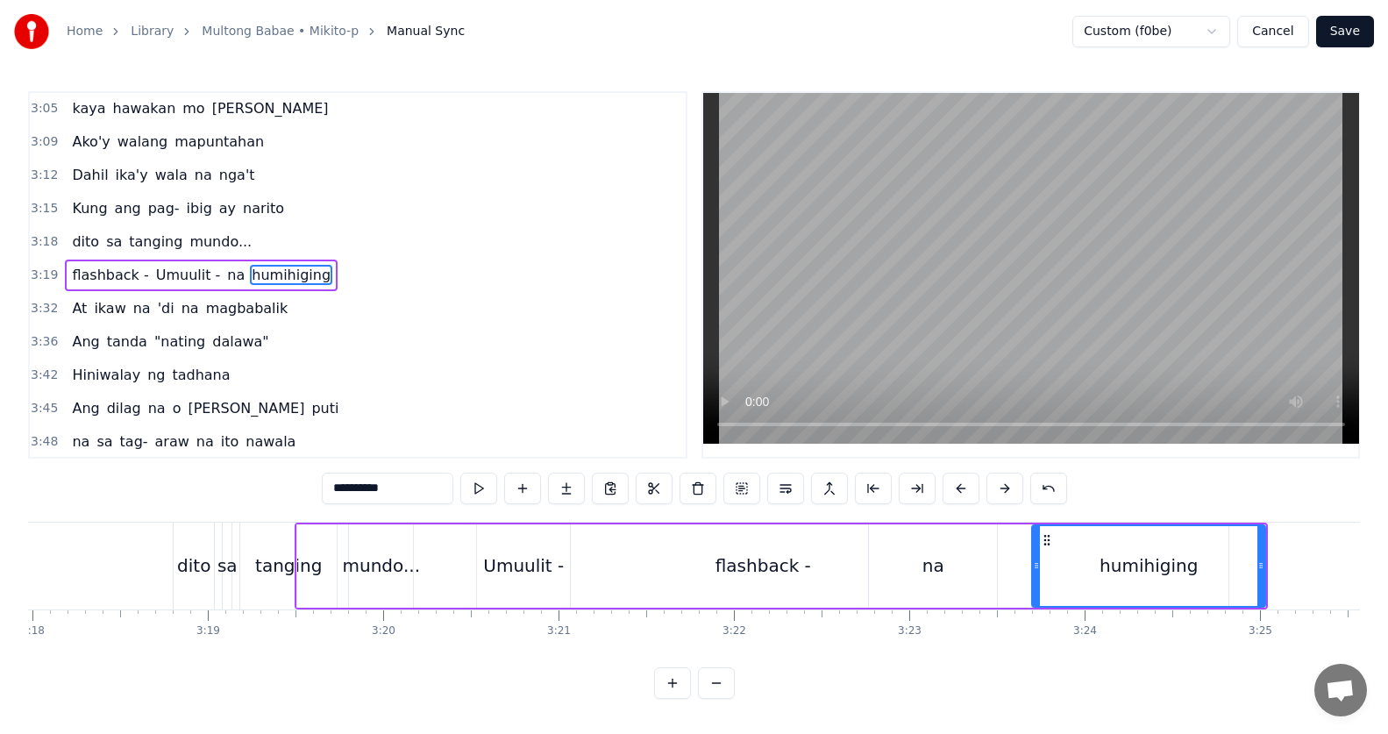
scroll to position [0, 34587]
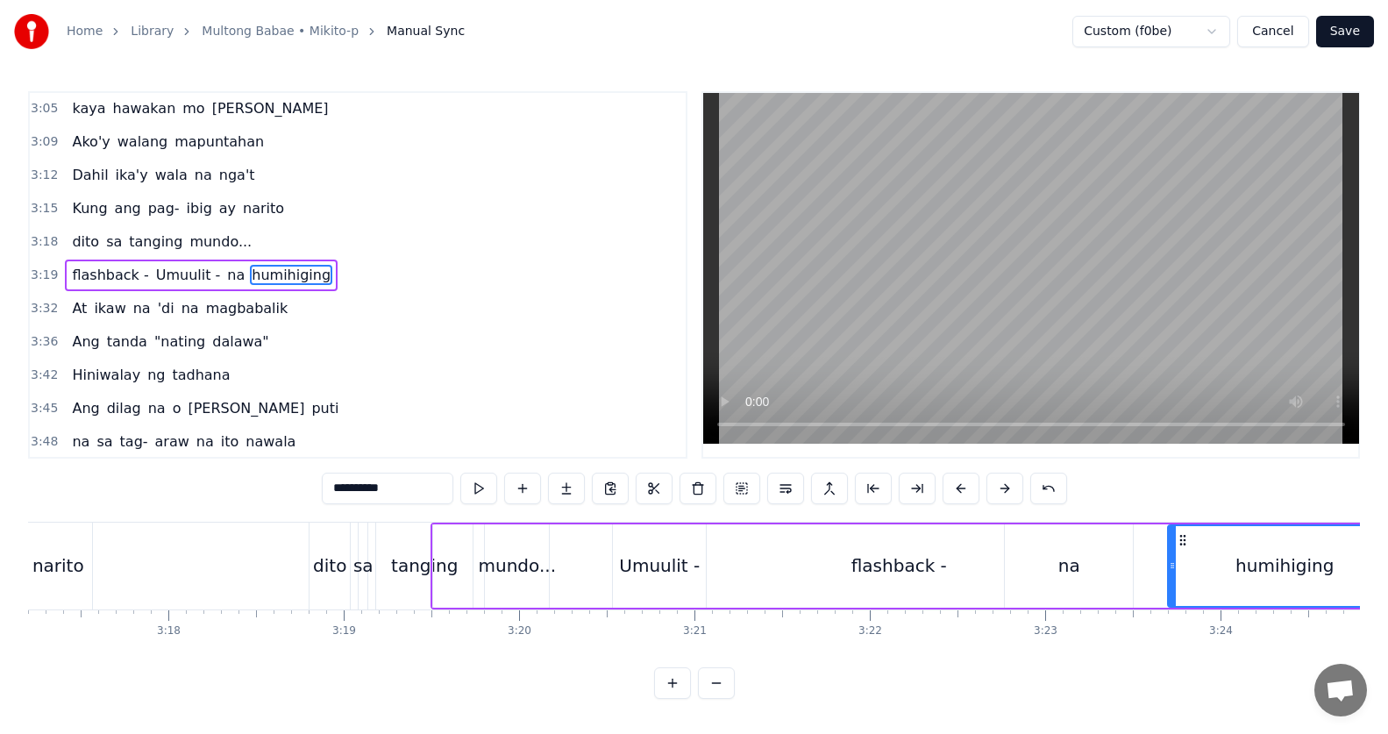
click at [81, 285] on span "flashback -" at bounding box center [110, 275] width 80 height 20
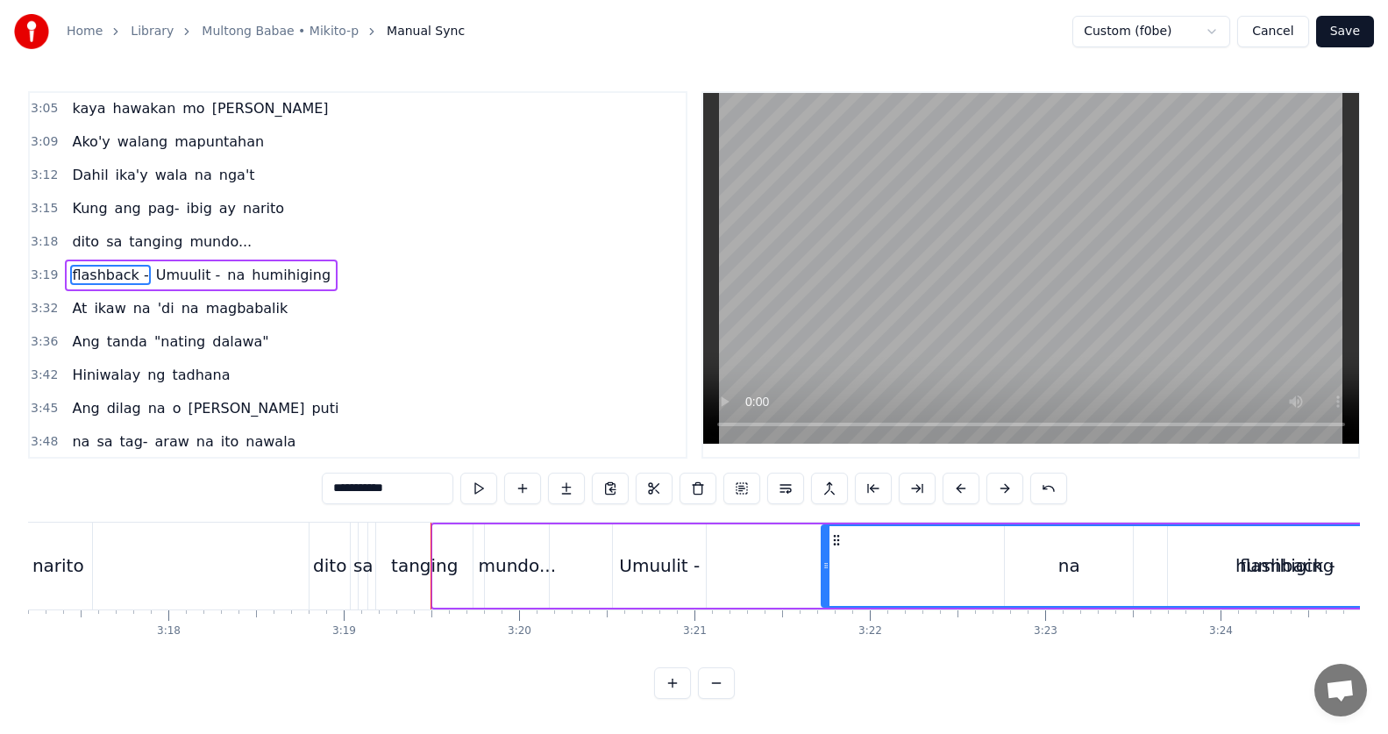
drag, startPoint x: 449, startPoint y: 538, endPoint x: 835, endPoint y: 562, distance: 386.6
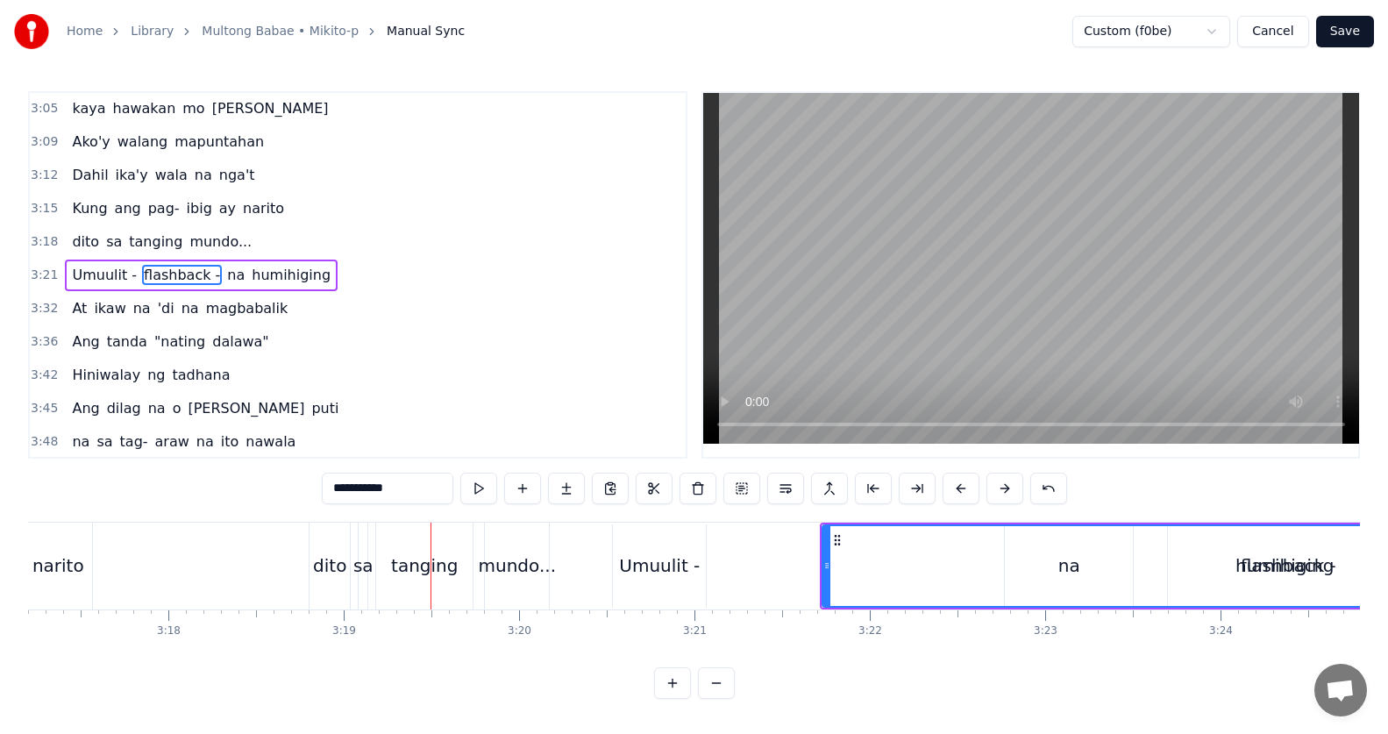
click at [673, 569] on div "Umuulit -" at bounding box center [659, 565] width 81 height 26
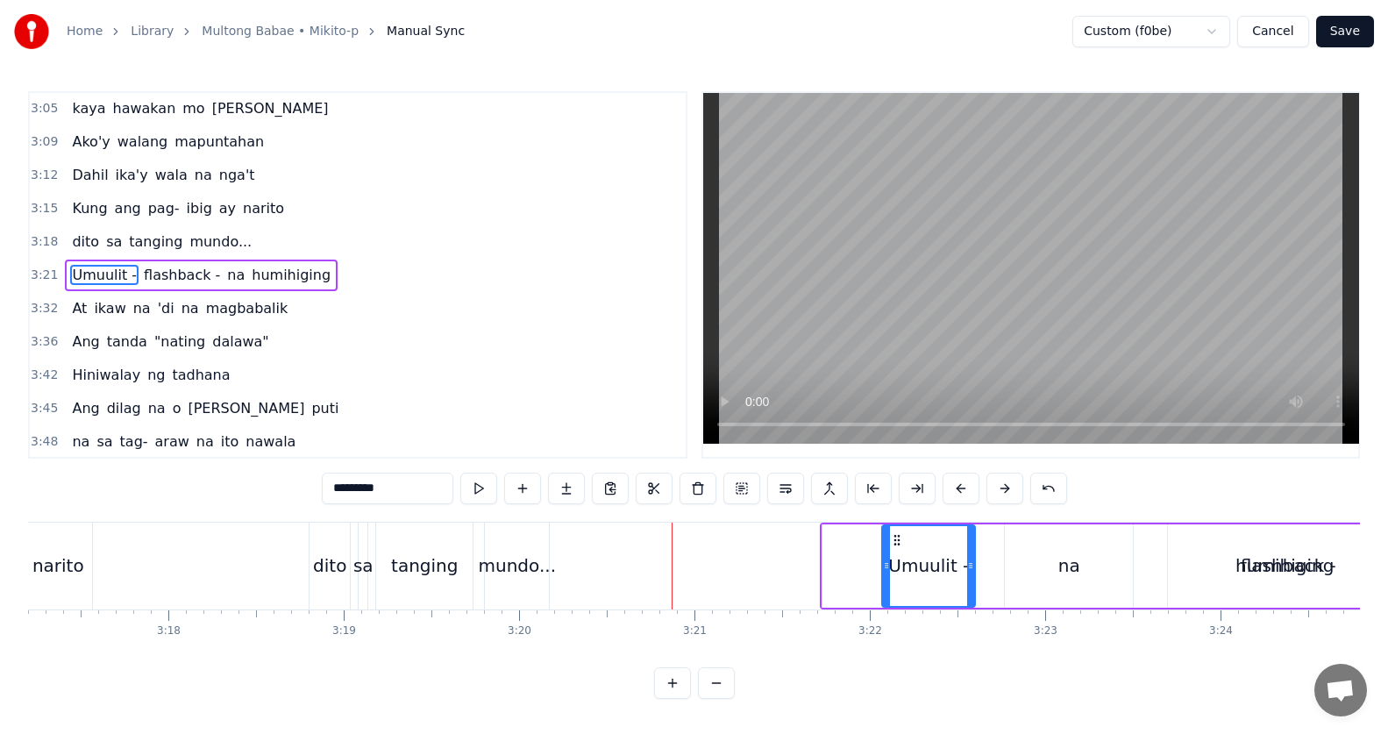
drag, startPoint x: 631, startPoint y: 537, endPoint x: 895, endPoint y: 543, distance: 264.0
click at [1261, 552] on div "humihiging" at bounding box center [1284, 565] width 233 height 83
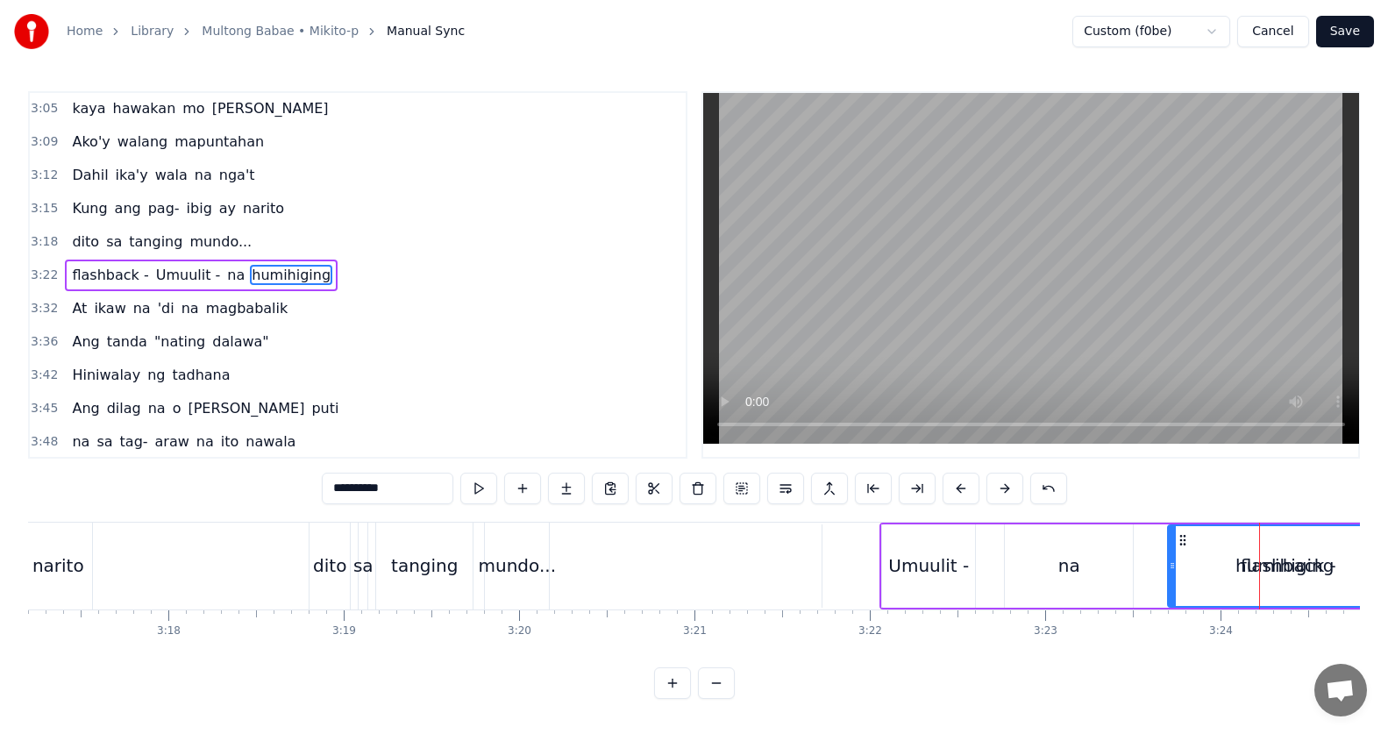
click at [95, 276] on span "flashback -" at bounding box center [110, 275] width 80 height 20
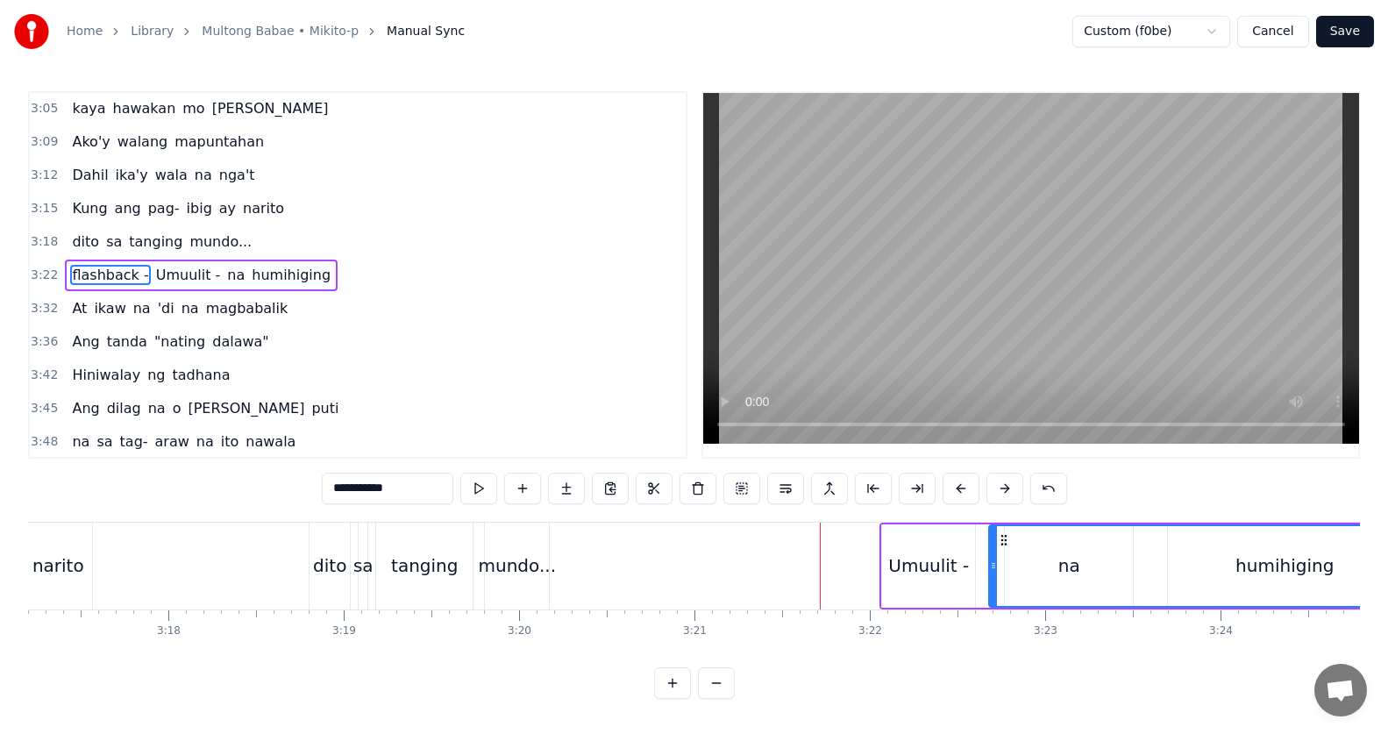
drag, startPoint x: 835, startPoint y: 539, endPoint x: 1007, endPoint y: 541, distance: 171.9
drag, startPoint x: 410, startPoint y: 490, endPoint x: 390, endPoint y: 490, distance: 19.3
click at [409, 490] on input "**********" at bounding box center [388, 489] width 132 height 32
click at [87, 278] on span "Umuulit -" at bounding box center [104, 275] width 68 height 20
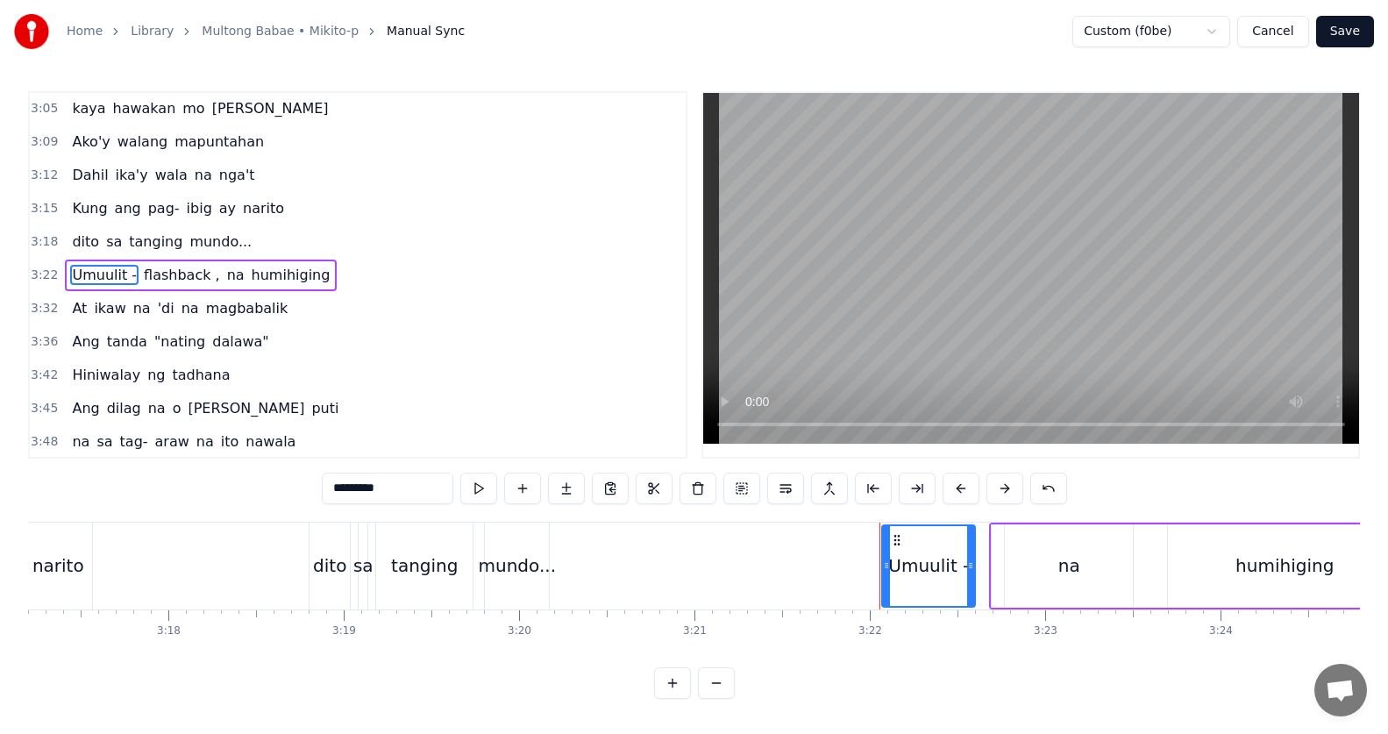
click at [410, 483] on input "*********" at bounding box center [388, 489] width 132 height 32
type input "********"
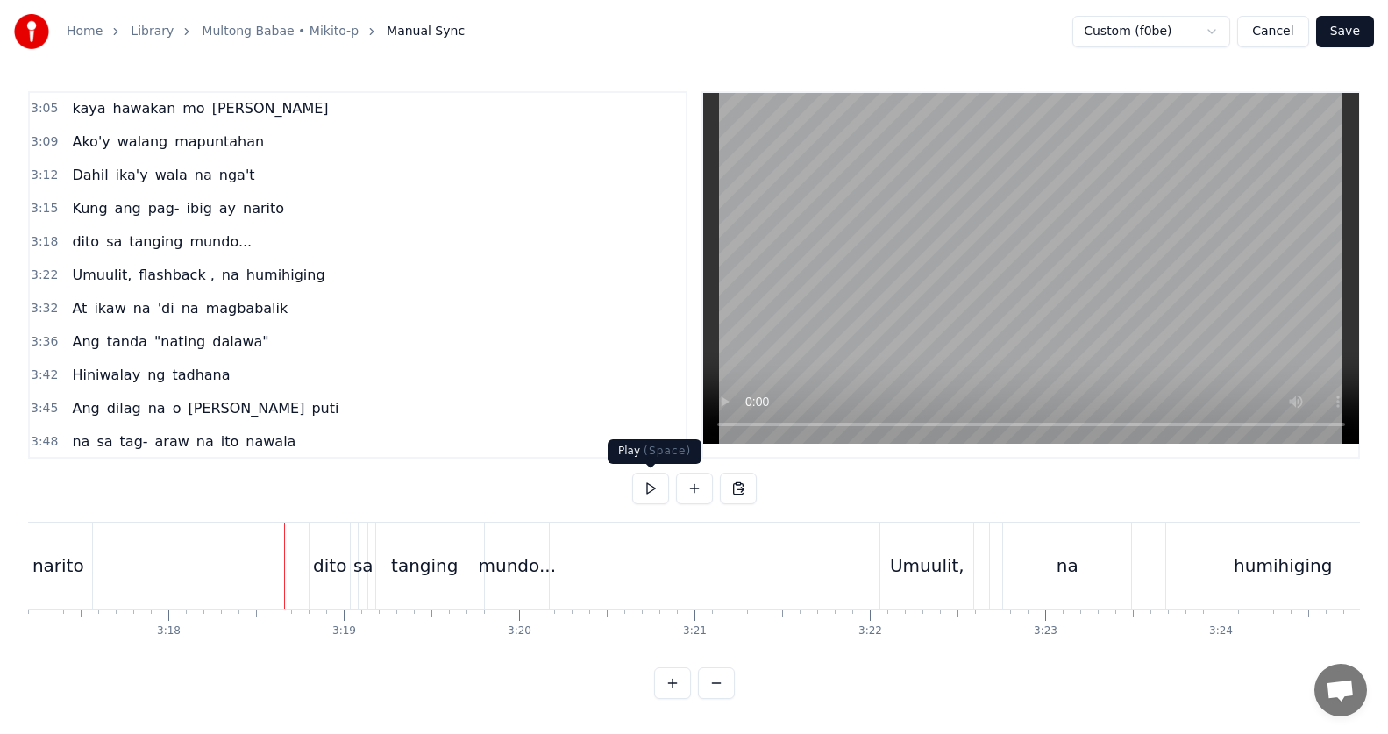
click at [640, 486] on button at bounding box center [650, 489] width 37 height 32
drag, startPoint x: 652, startPoint y: 486, endPoint x: 637, endPoint y: 498, distance: 19.3
click at [652, 486] on button at bounding box center [650, 489] width 37 height 32
click at [526, 566] on div "mundo..." at bounding box center [518, 565] width 78 height 26
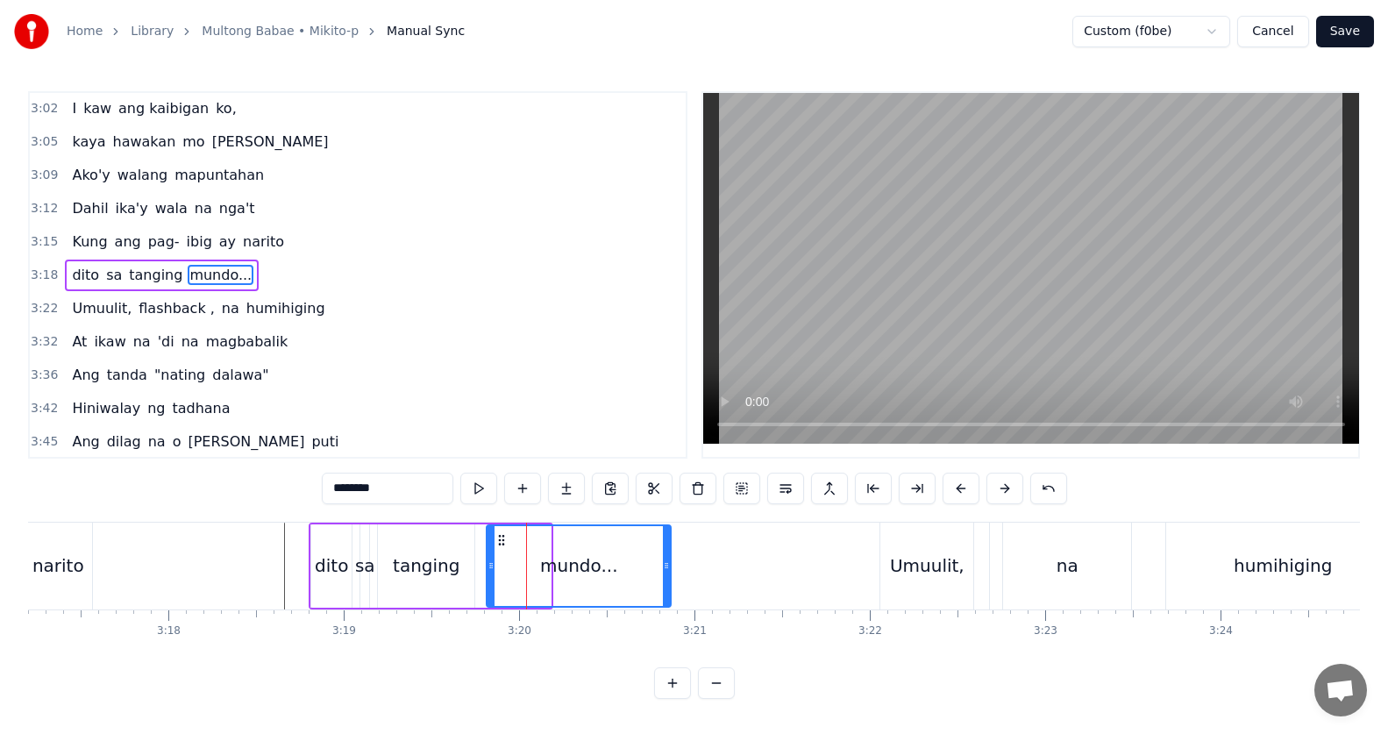
drag, startPoint x: 547, startPoint y: 564, endPoint x: 667, endPoint y: 562, distance: 120.2
click at [667, 562] on icon at bounding box center [666, 566] width 7 height 14
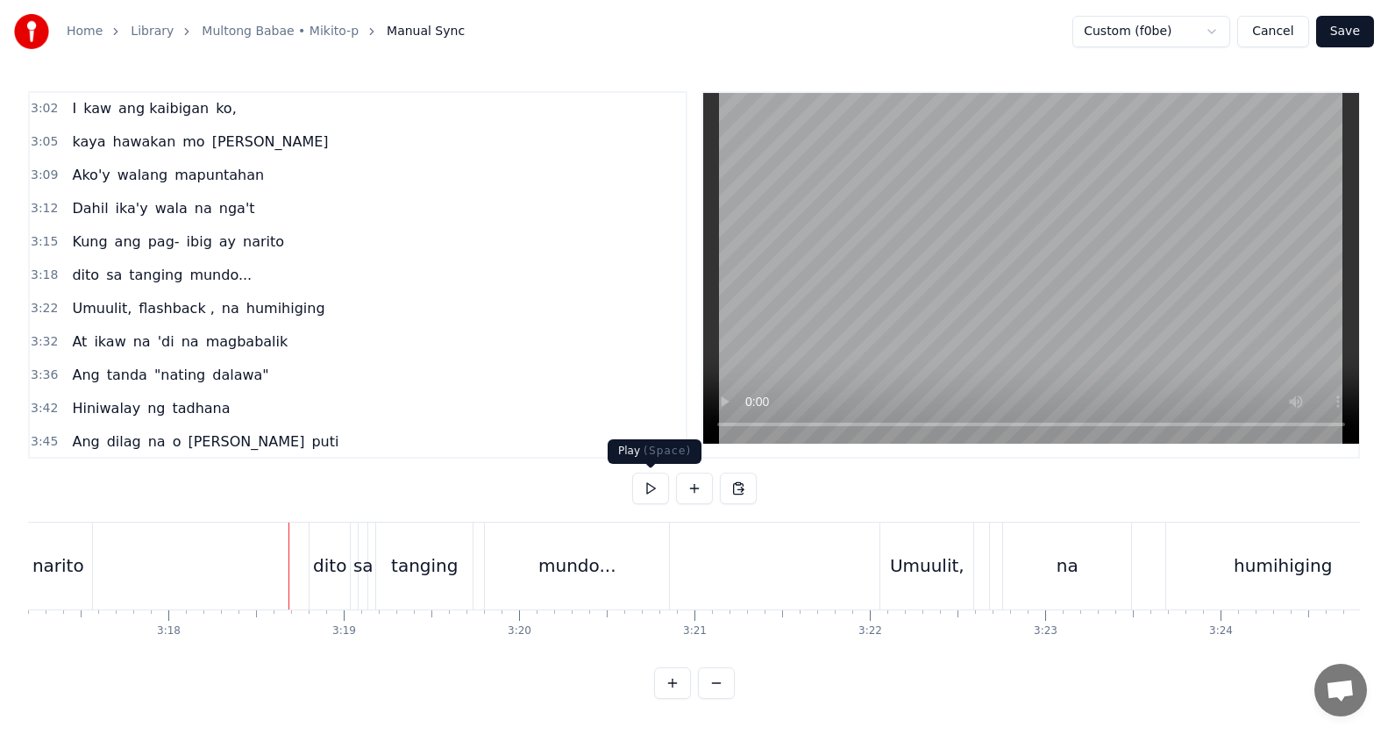
click at [647, 491] on button at bounding box center [650, 489] width 37 height 32
click at [655, 482] on button at bounding box center [650, 489] width 37 height 32
click at [614, 553] on div "mundo..." at bounding box center [577, 566] width 184 height 87
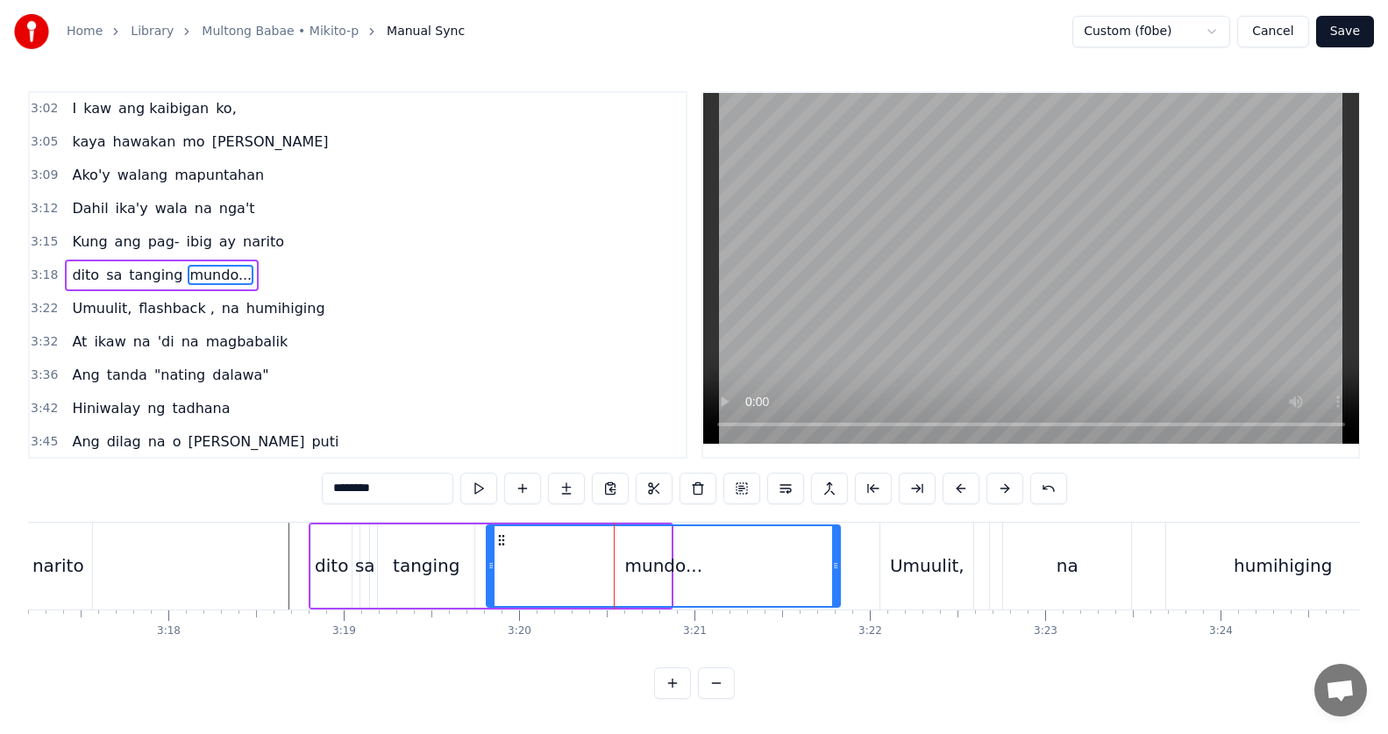
drag, startPoint x: 668, startPoint y: 567, endPoint x: 852, endPoint y: 563, distance: 183.3
click at [839, 563] on icon at bounding box center [835, 566] width 7 height 14
click at [156, 320] on div "Umuulit, flashback , na humihiging" at bounding box center [198, 309] width 267 height 32
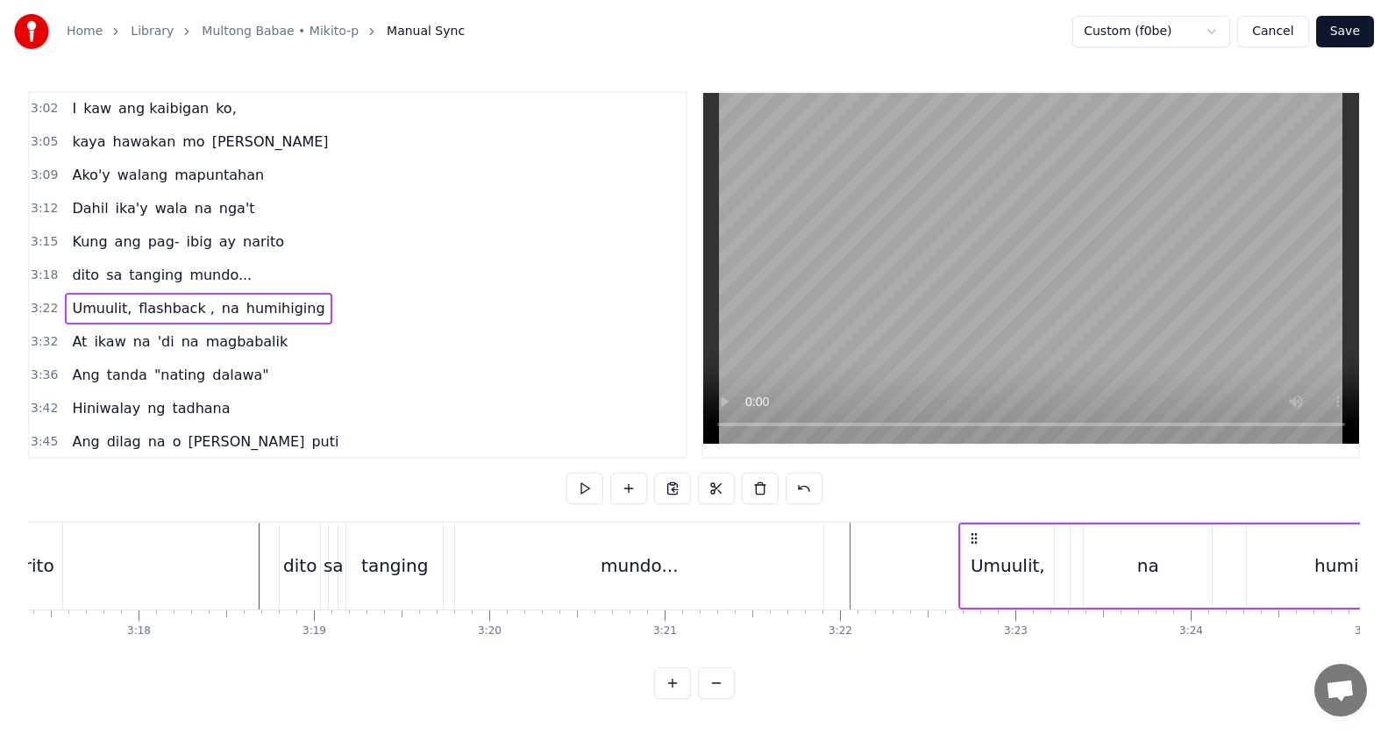
drag, startPoint x: 894, startPoint y: 537, endPoint x: 1266, endPoint y: 510, distance: 372.8
click at [1257, 509] on div "0:24 tila ba unti nang nagwawala 0:26 na parang isang nasulukan na daga 0:30 Ng…" at bounding box center [694, 395] width 1332 height 608
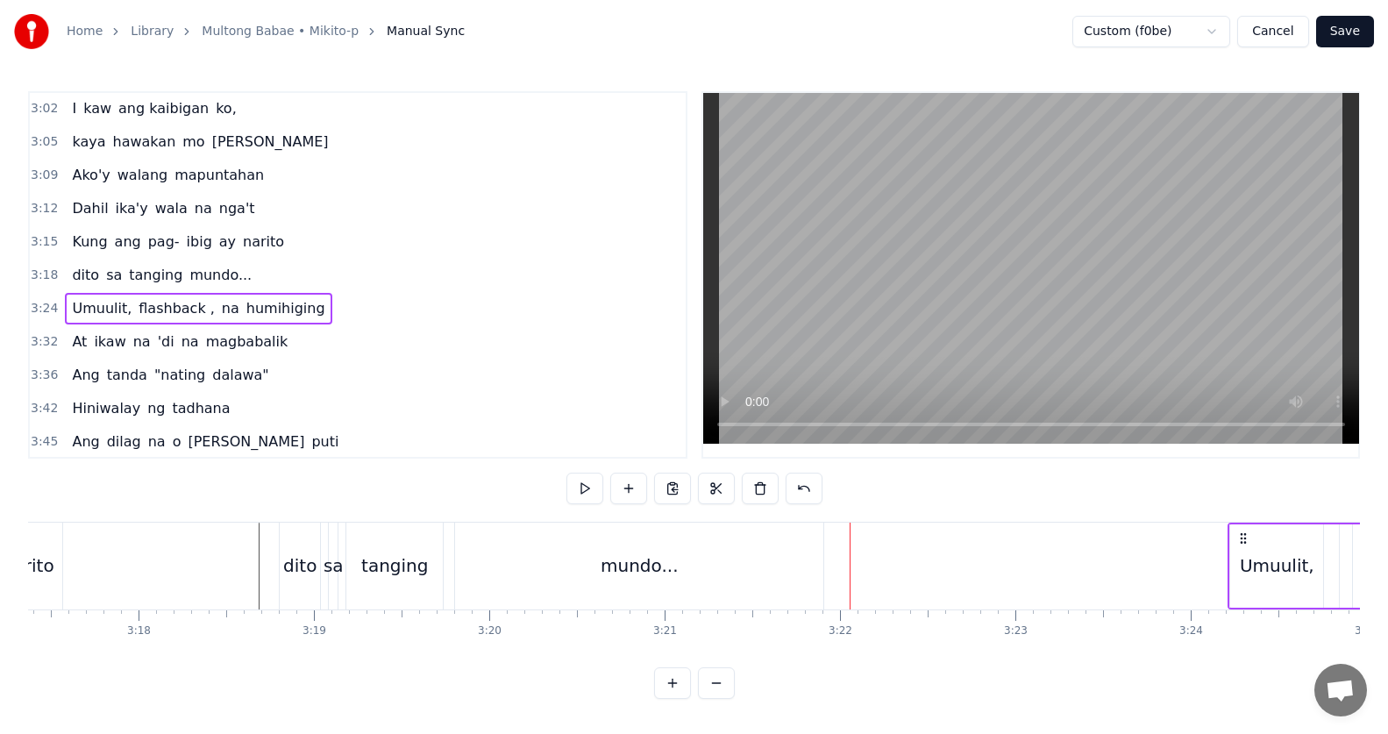
scroll to position [0, 34621]
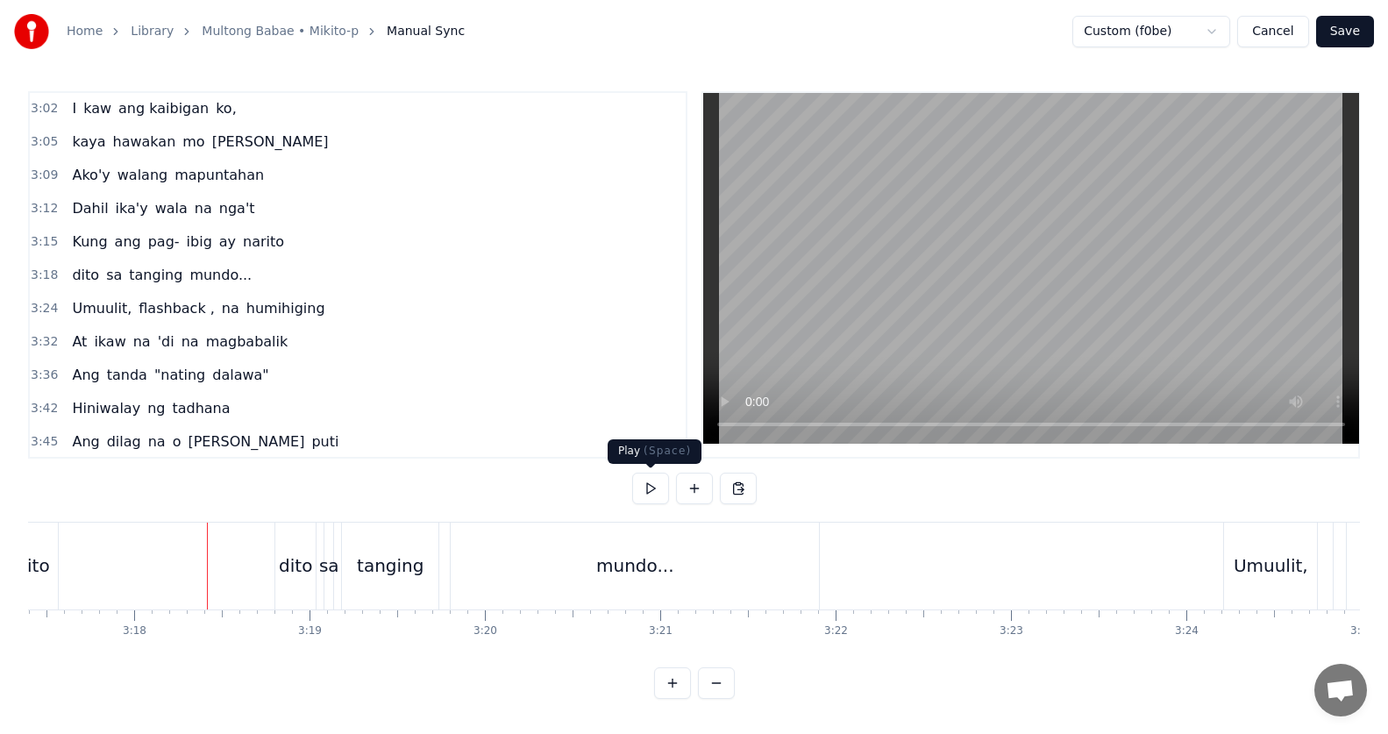
click at [649, 488] on button at bounding box center [650, 489] width 37 height 32
click at [651, 497] on button at bounding box center [650, 489] width 37 height 32
click at [652, 497] on button at bounding box center [650, 489] width 37 height 32
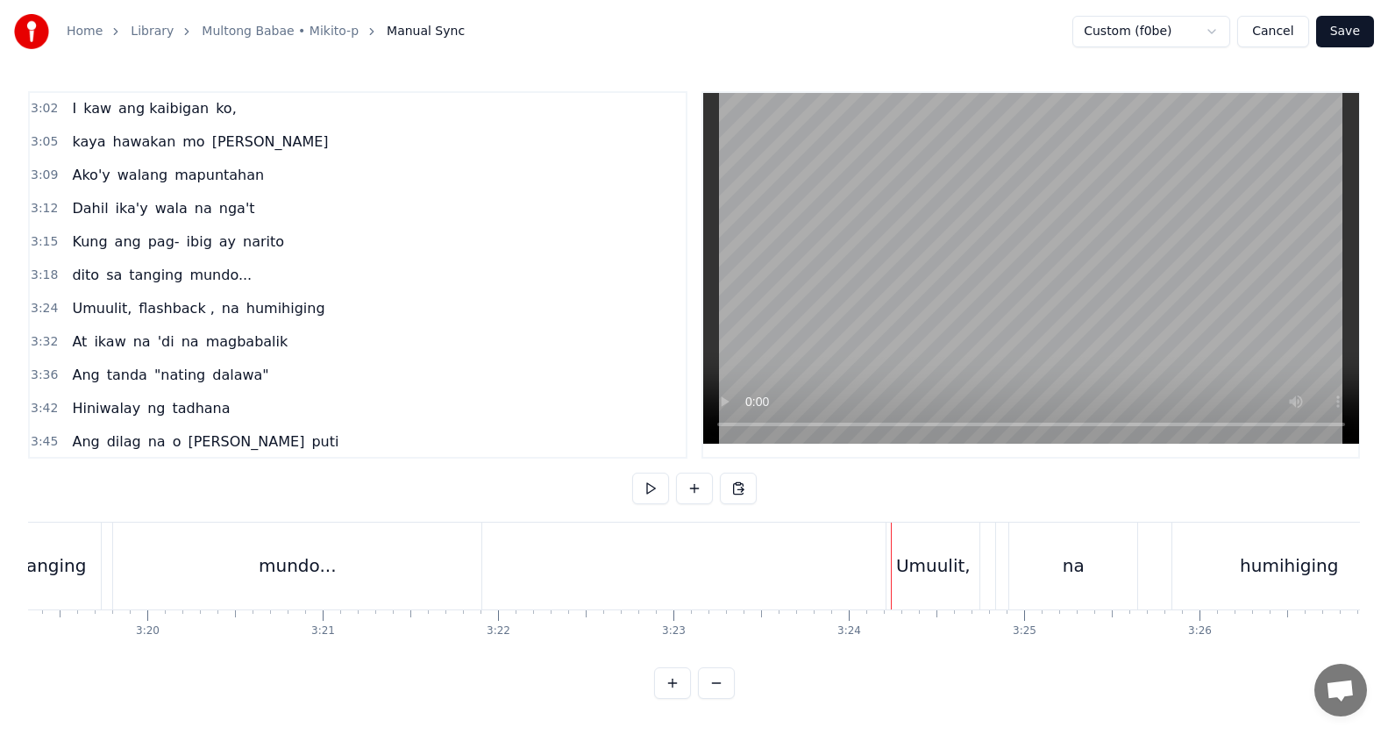
scroll to position [0, 35127]
drag, startPoint x: 805, startPoint y: 592, endPoint x: 783, endPoint y: 588, distance: 22.4
click at [804, 592] on div "Umuulit," at bounding box center [764, 566] width 93 height 87
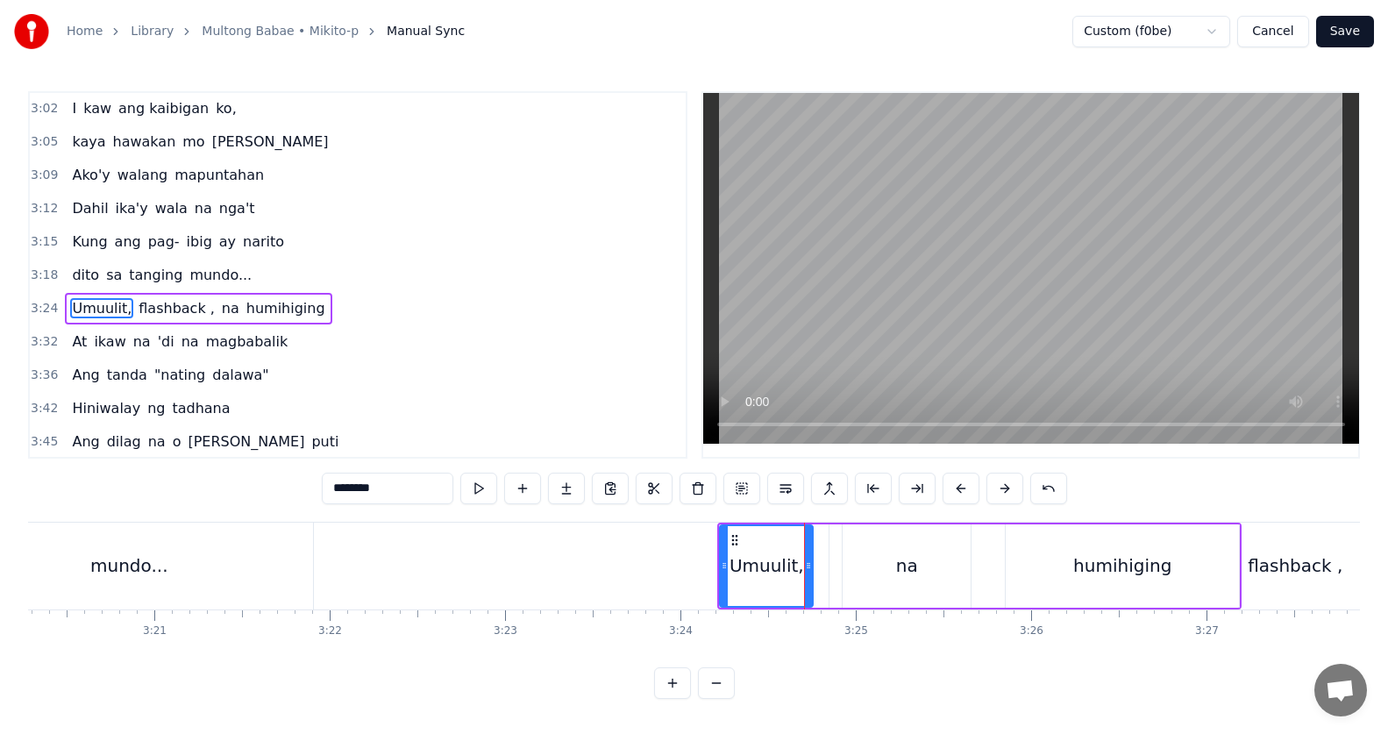
scroll to position [1301, 0]
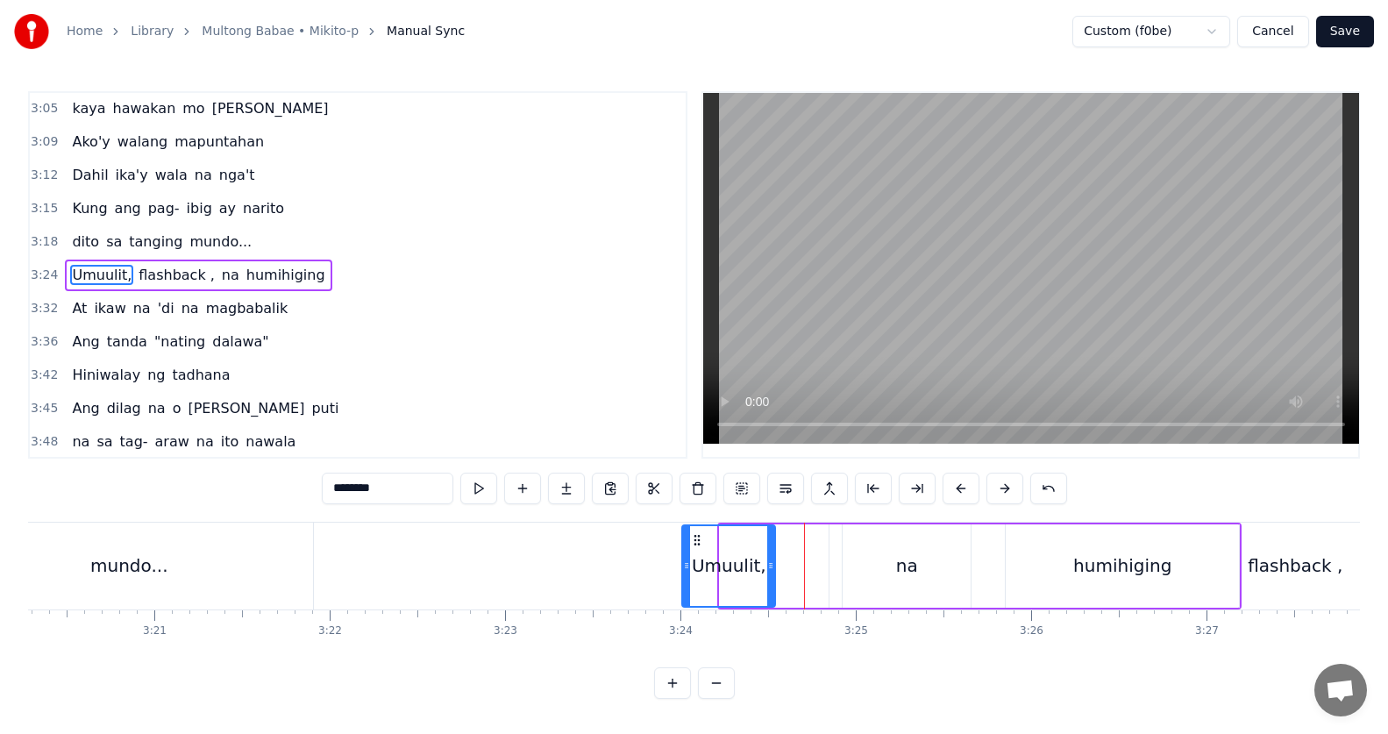
drag, startPoint x: 732, startPoint y: 543, endPoint x: 695, endPoint y: 546, distance: 37.9
click at [695, 546] on icon at bounding box center [697, 540] width 14 height 14
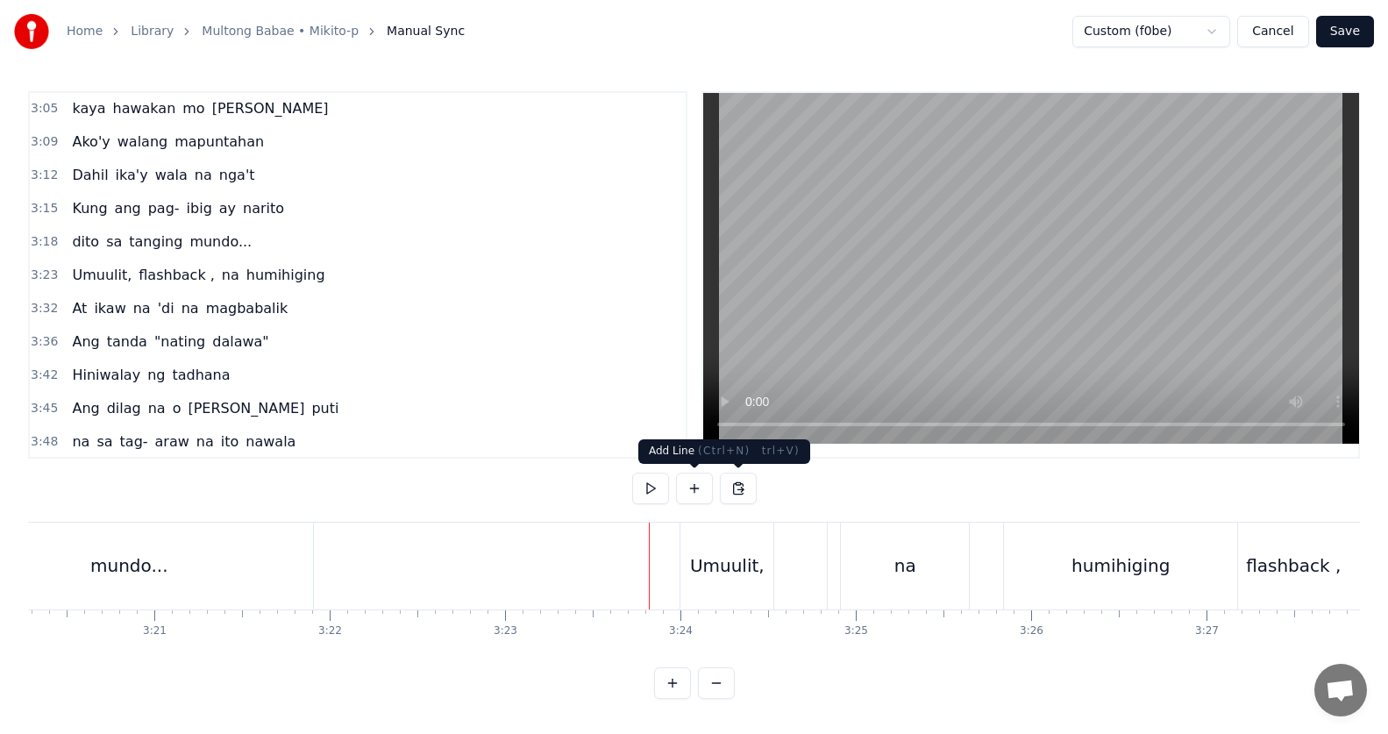
click at [645, 489] on button at bounding box center [650, 489] width 37 height 32
click at [645, 492] on button at bounding box center [650, 489] width 37 height 32
click at [660, 495] on button at bounding box center [650, 489] width 37 height 32
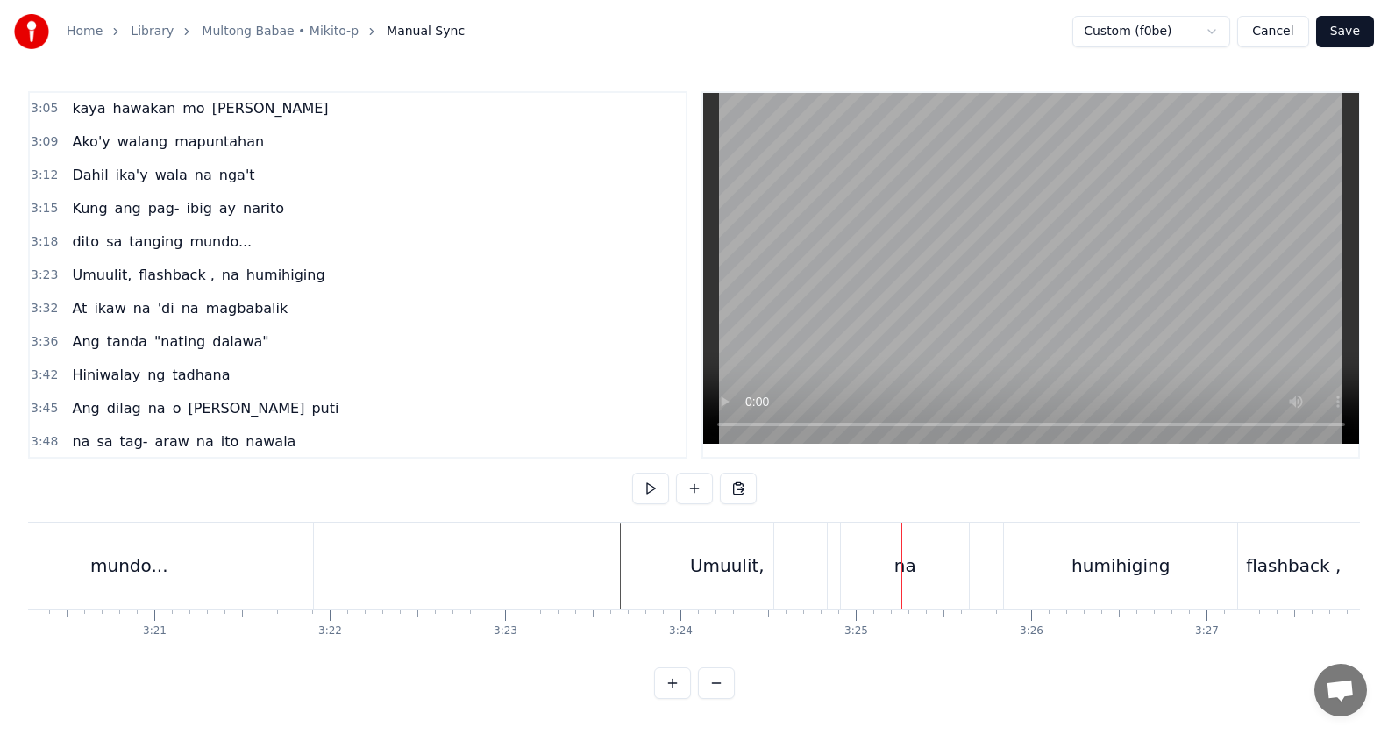
click at [713, 563] on div "Umuulit," at bounding box center [727, 565] width 75 height 26
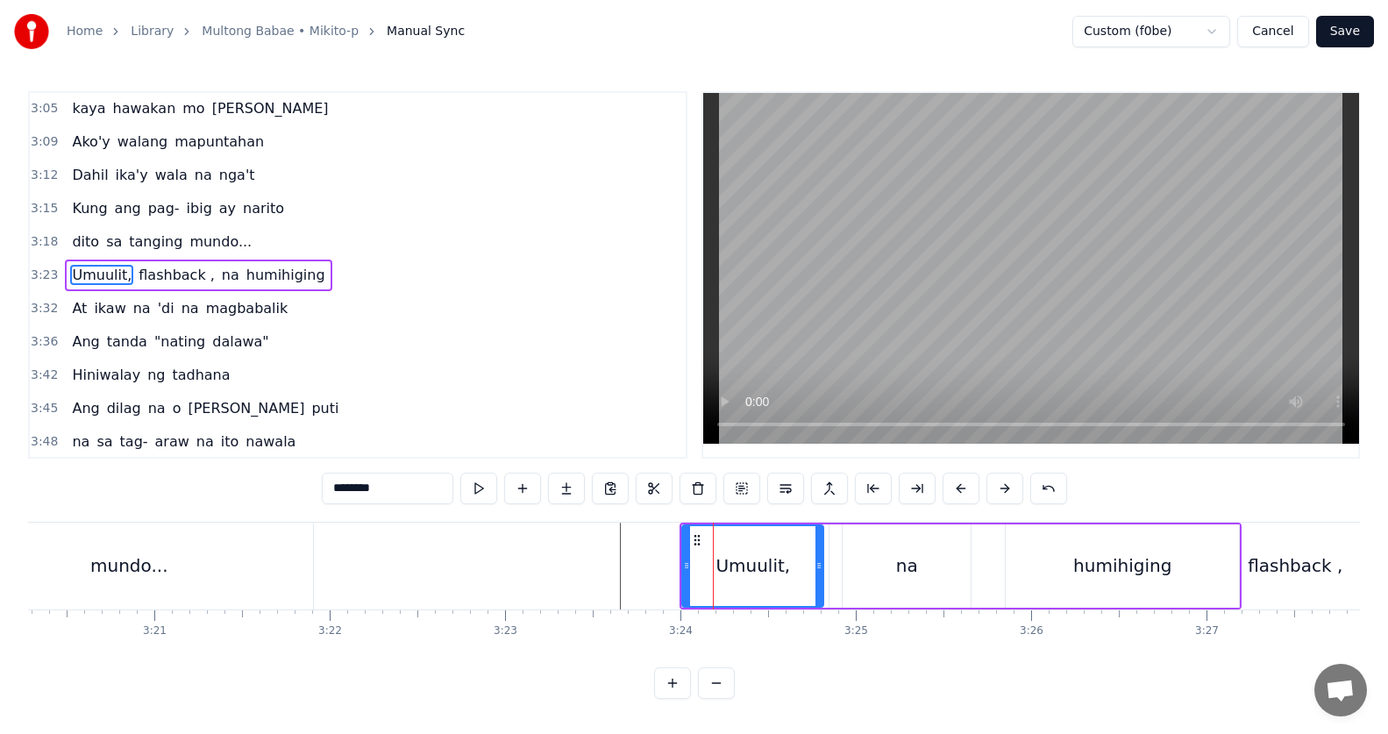
drag, startPoint x: 772, startPoint y: 568, endPoint x: 687, endPoint y: 593, distance: 88.5
click at [819, 569] on icon at bounding box center [819, 566] width 7 height 14
click
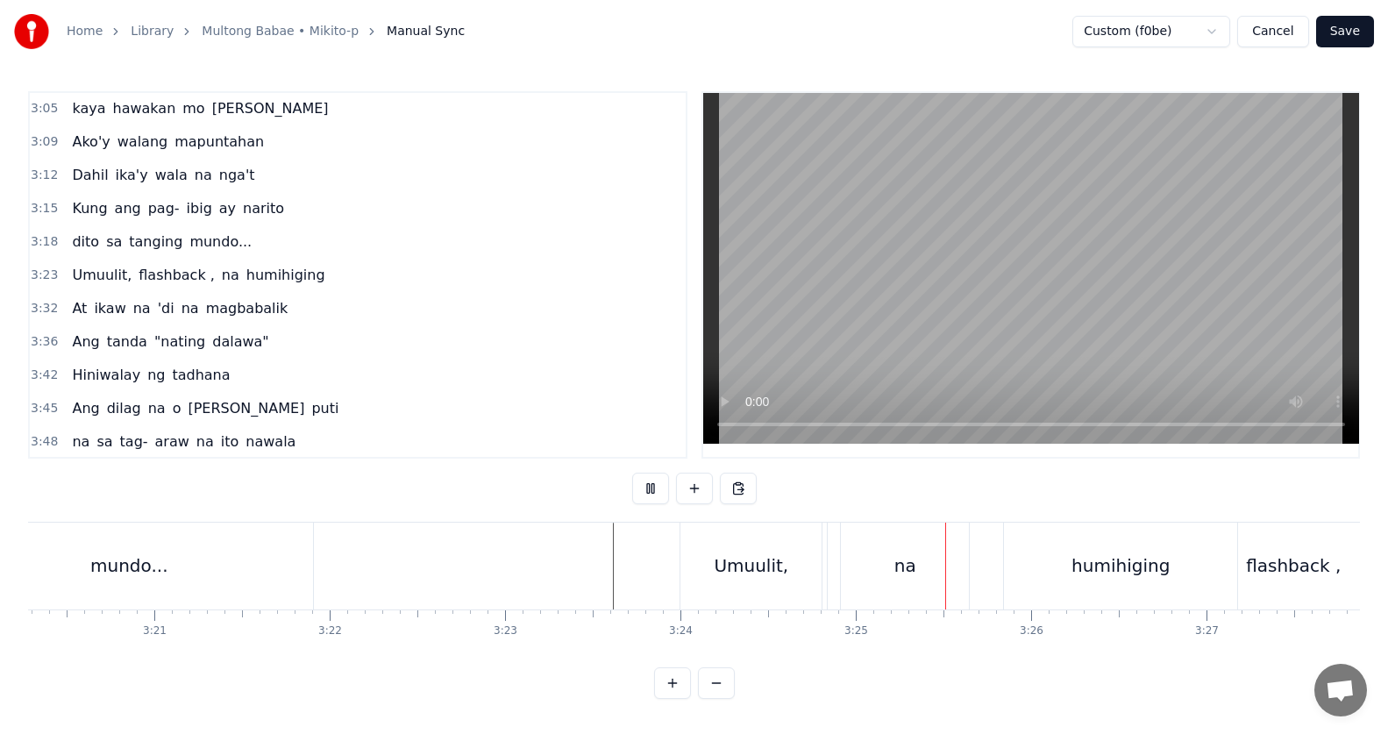
drag, startPoint x: 641, startPoint y: 491, endPoint x: 646, endPoint y: 505, distance: 15.0
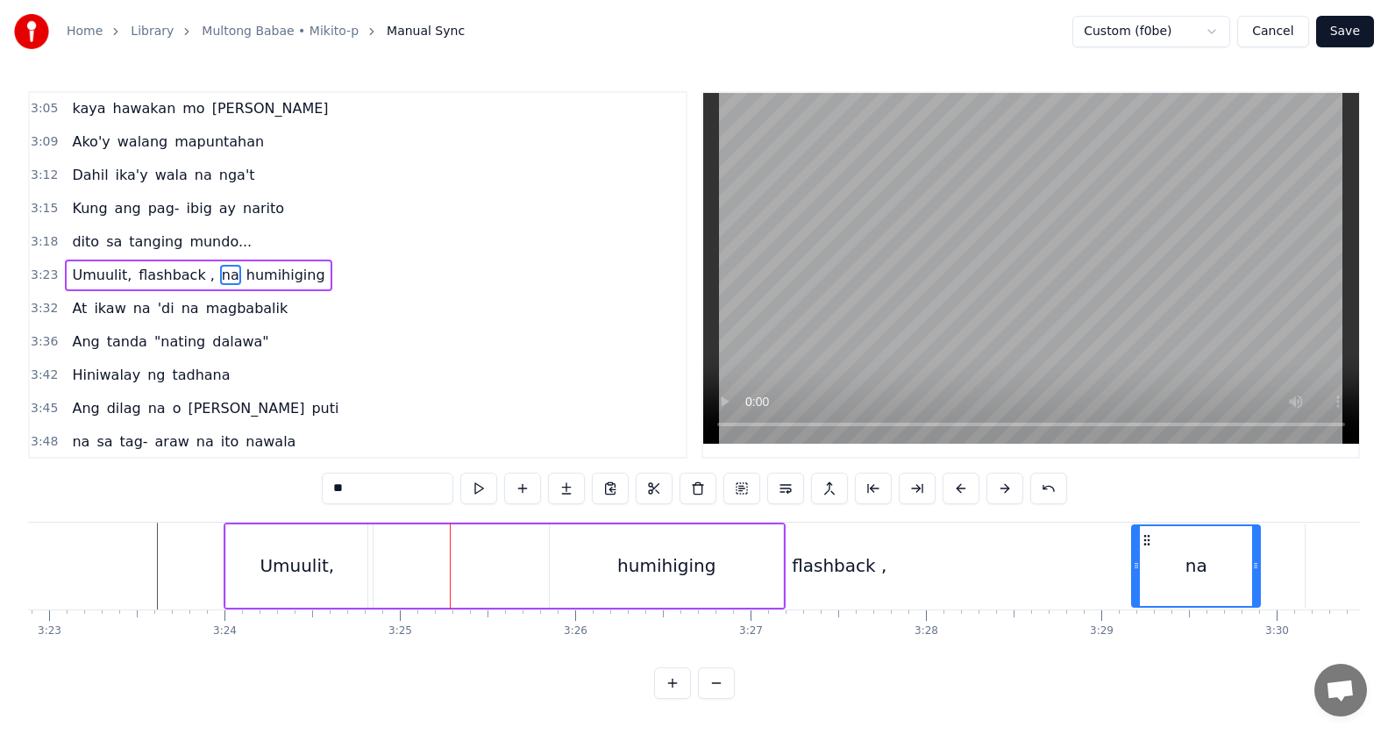
scroll to position [0, 35586]
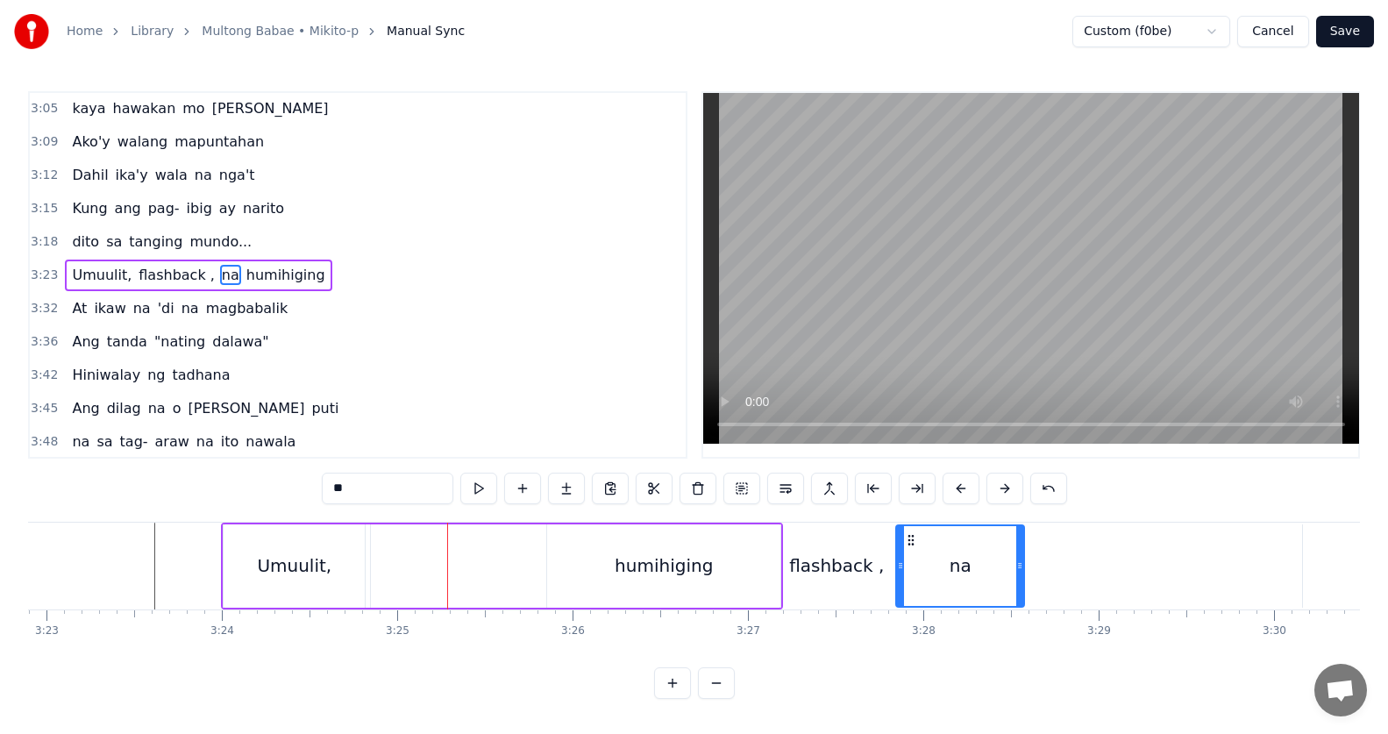
drag, startPoint x: 857, startPoint y: 539, endPoint x: 680, endPoint y: 564, distance: 178.8
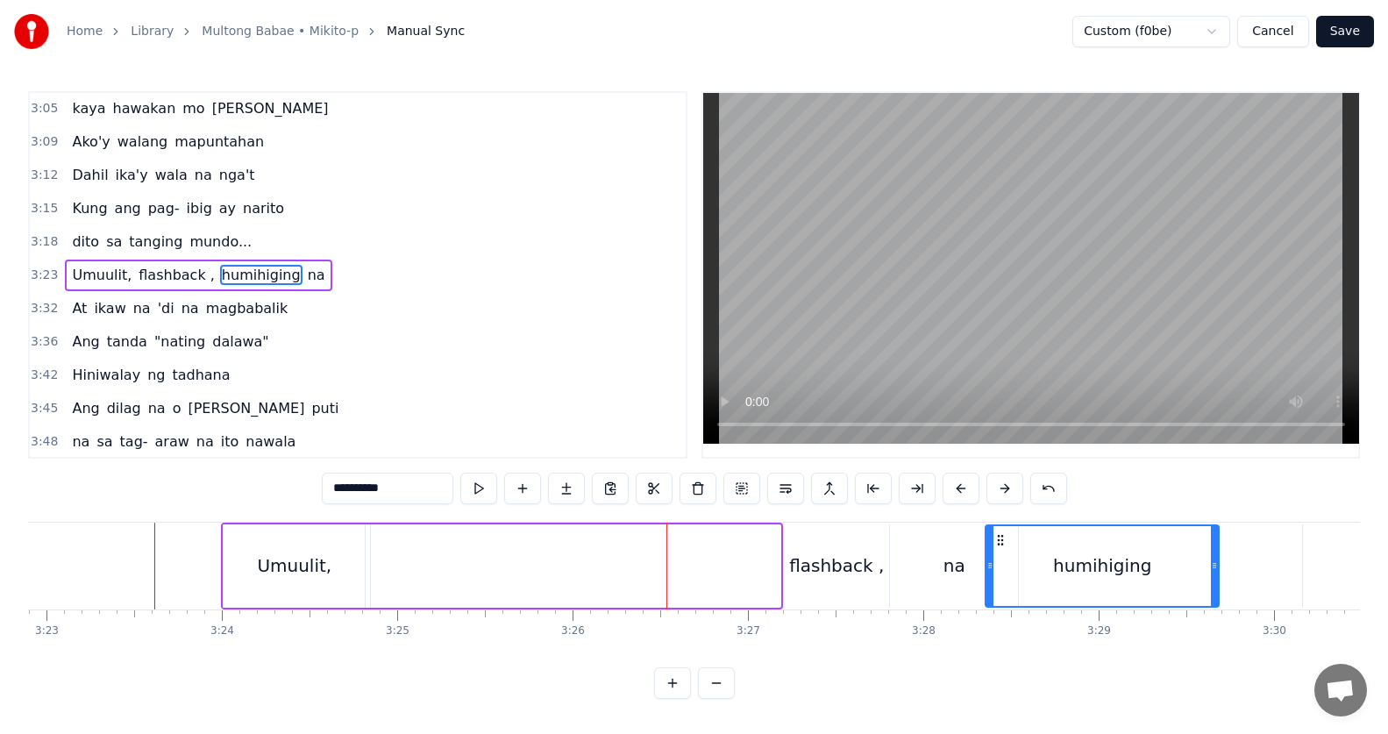
drag, startPoint x: 559, startPoint y: 537, endPoint x: 1009, endPoint y: 533, distance: 449.9
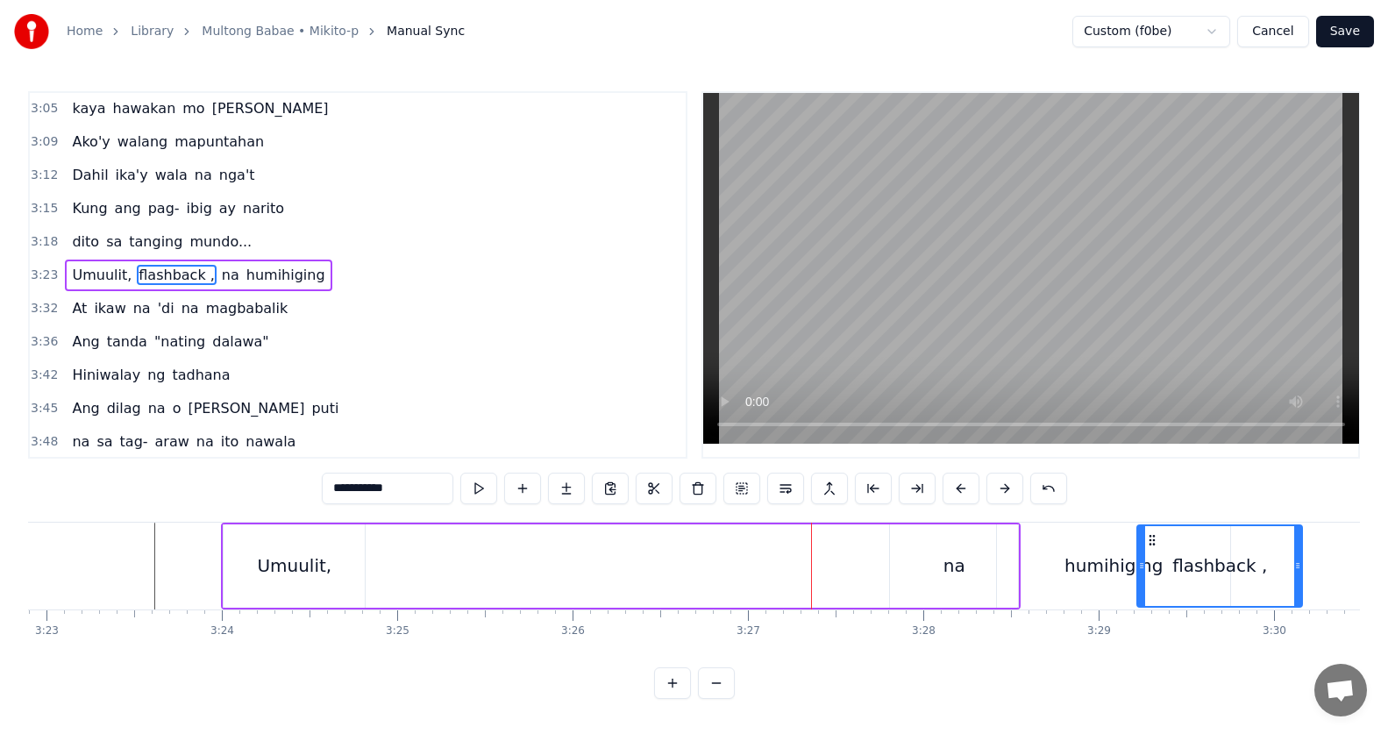
drag, startPoint x: 374, startPoint y: 560, endPoint x: 1174, endPoint y: 574, distance: 799.9
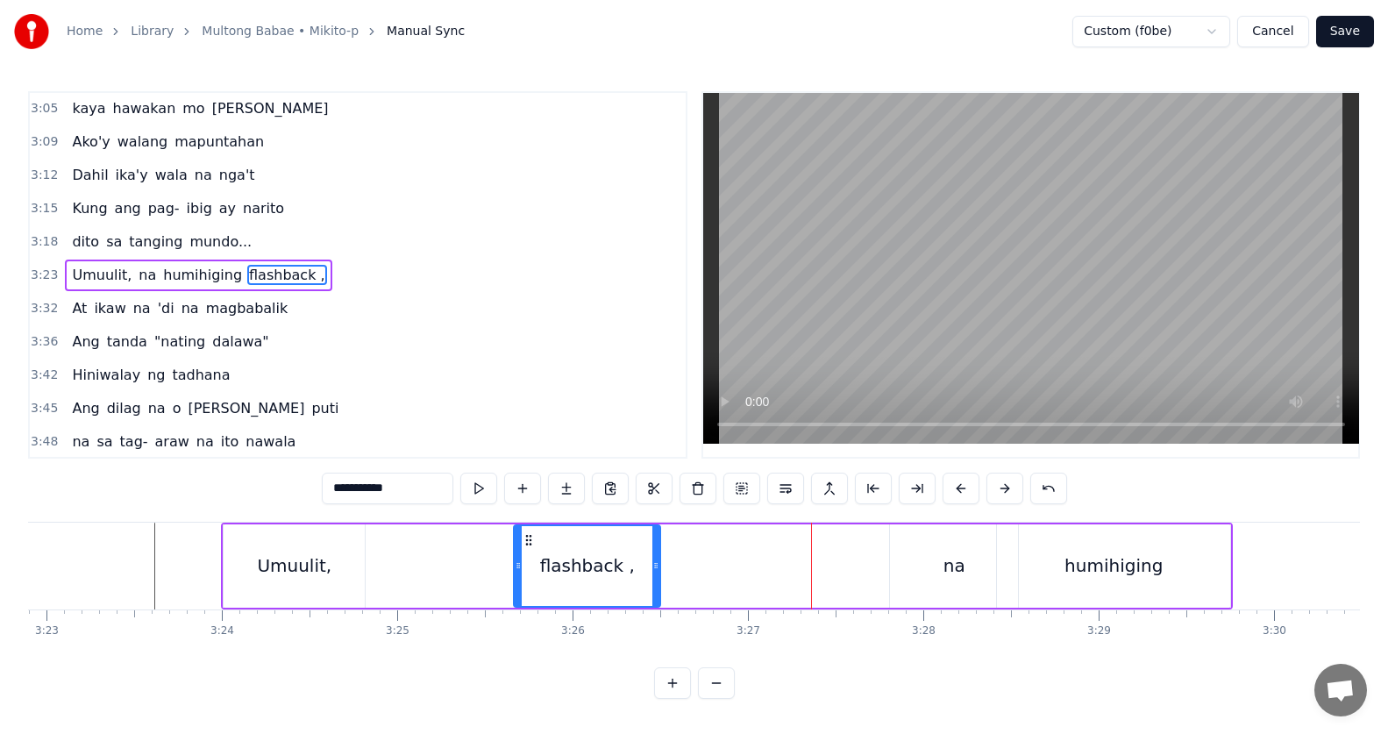
drag, startPoint x: 1160, startPoint y: 539, endPoint x: 530, endPoint y: 570, distance: 631.3
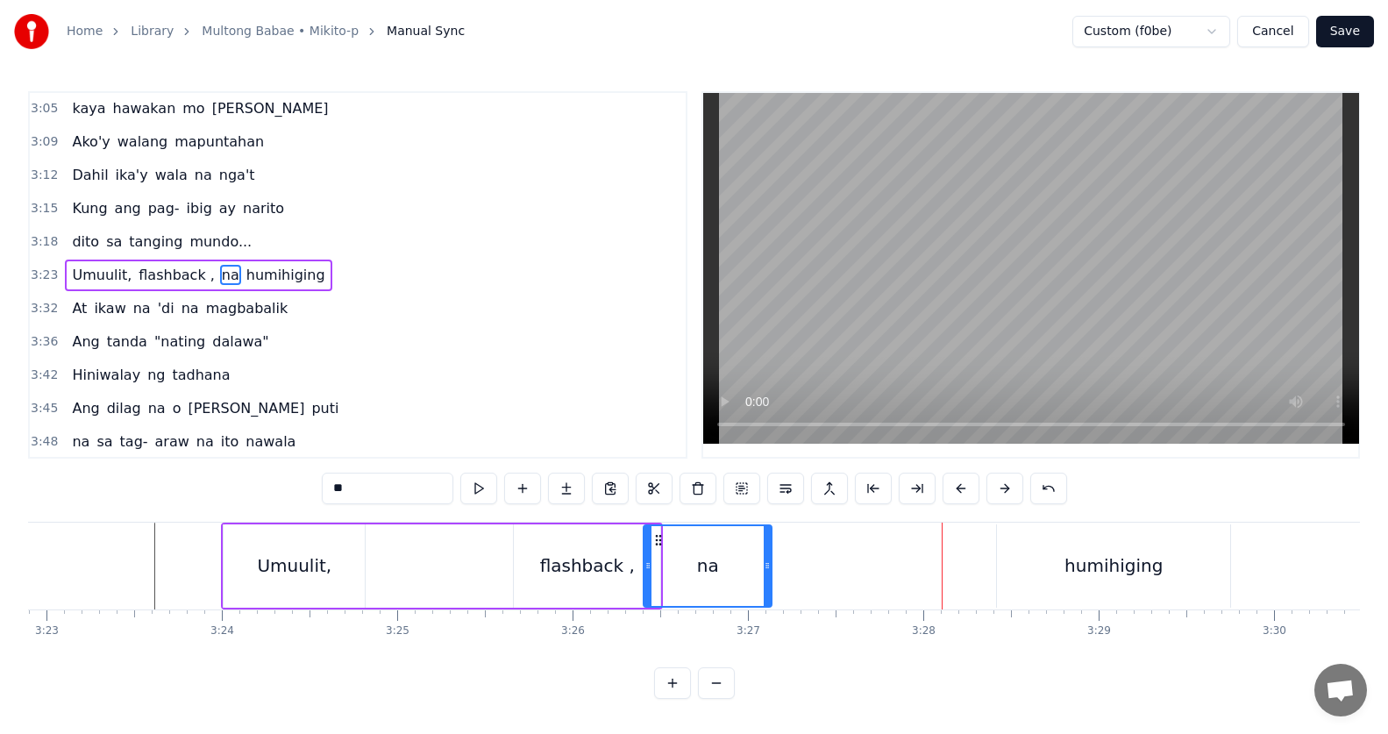
drag, startPoint x: 906, startPoint y: 540, endPoint x: 666, endPoint y: 544, distance: 240.3
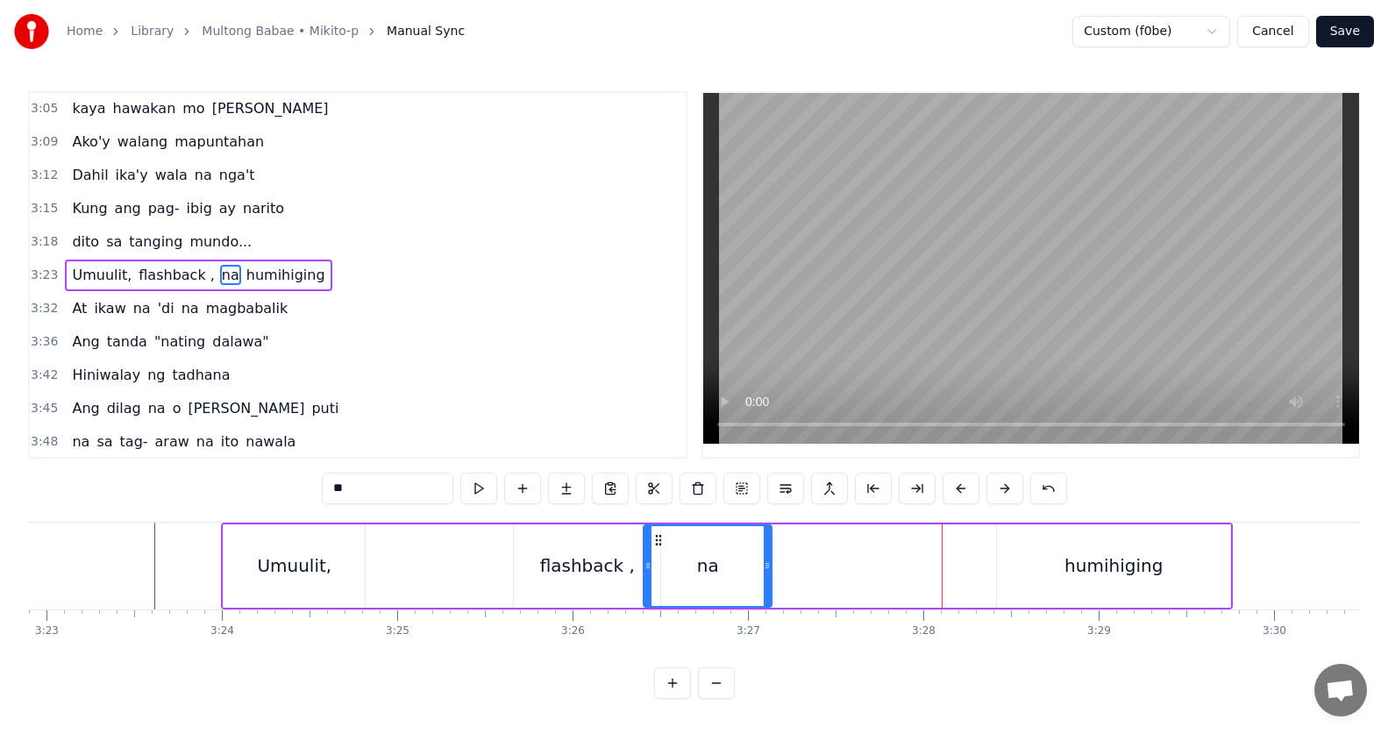
type input "**********"
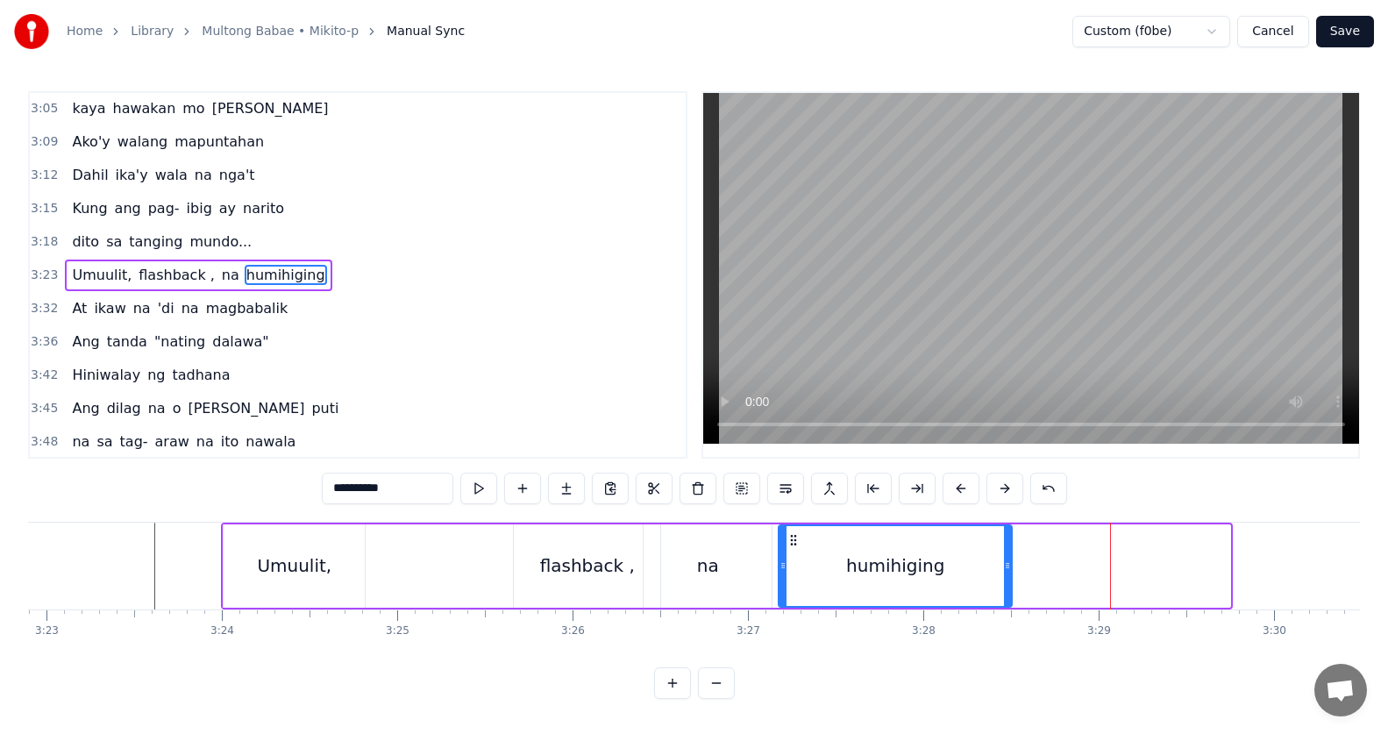
drag, startPoint x: 998, startPoint y: 544, endPoint x: 860, endPoint y: 553, distance: 138.0
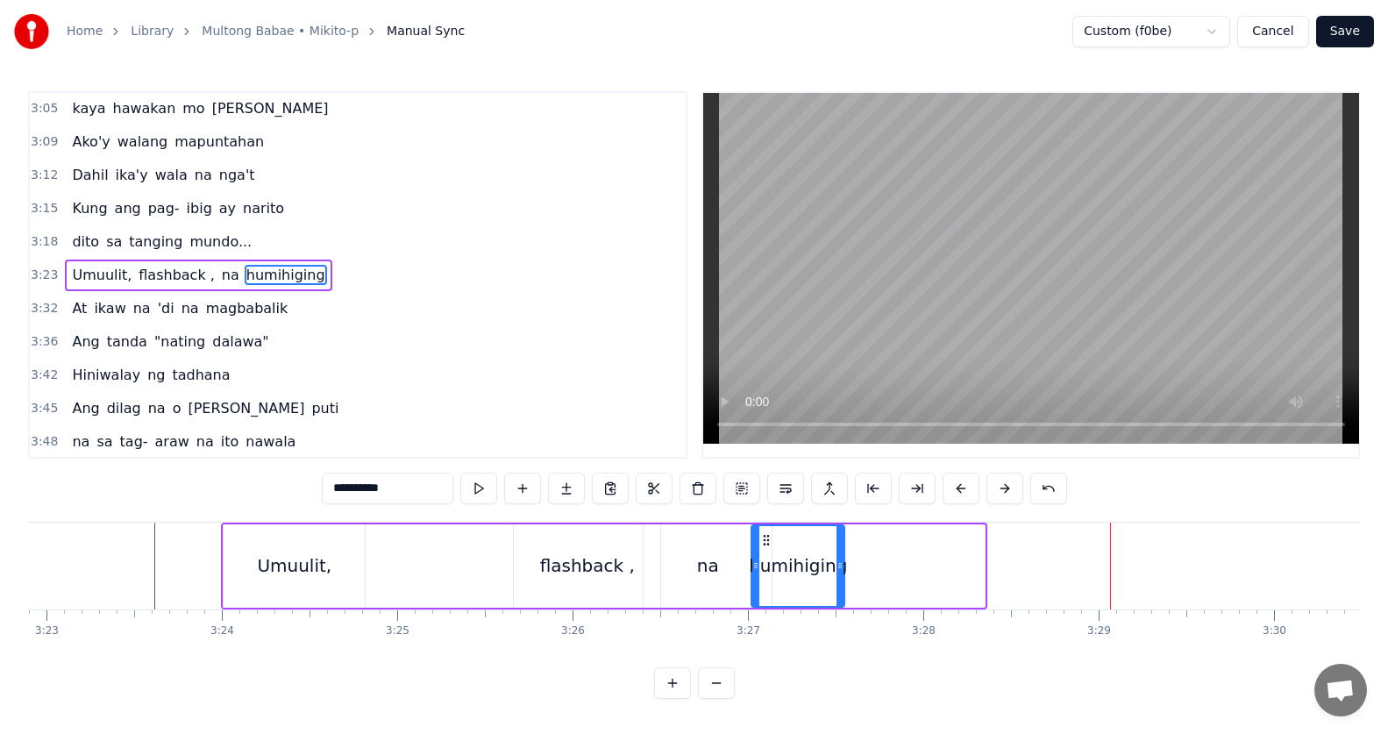
drag, startPoint x: 980, startPoint y: 570, endPoint x: 839, endPoint y: 590, distance: 141.8
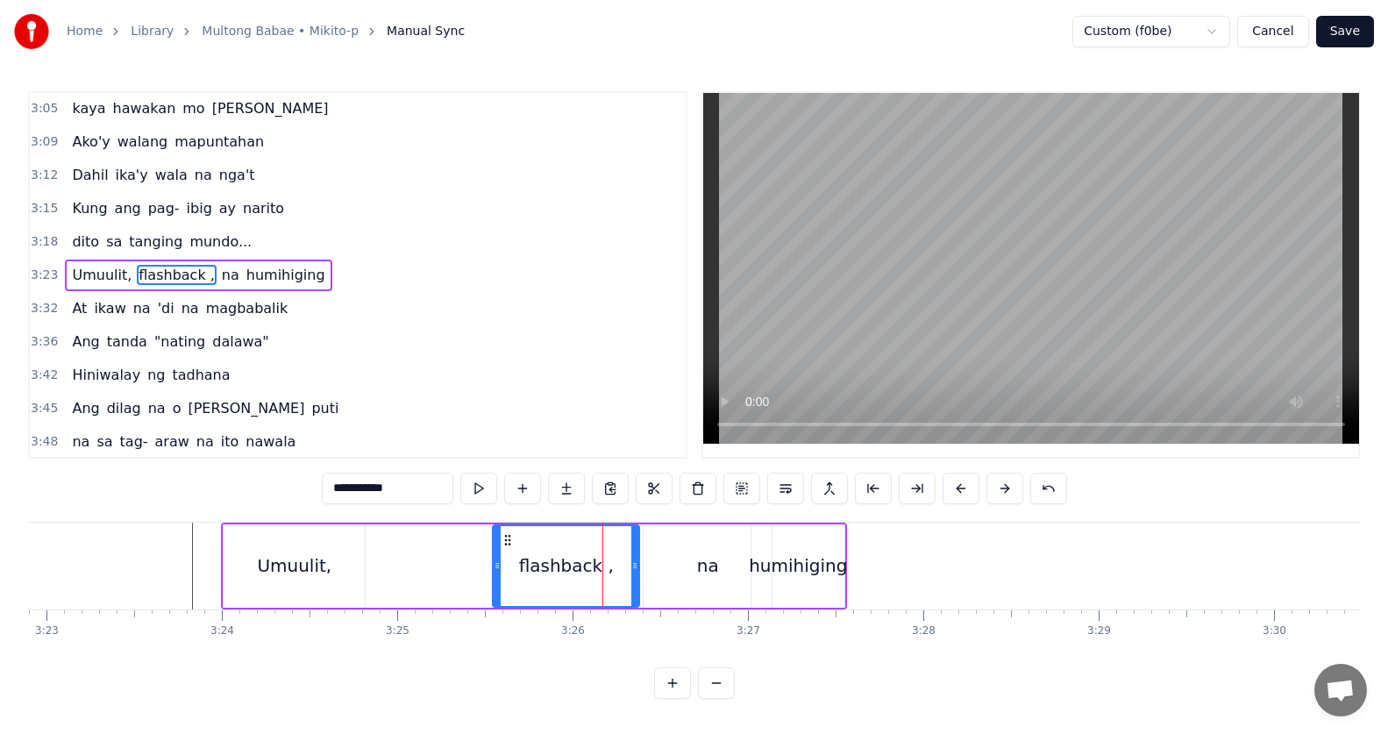
drag, startPoint x: 509, startPoint y: 539, endPoint x: 441, endPoint y: 573, distance: 75.3
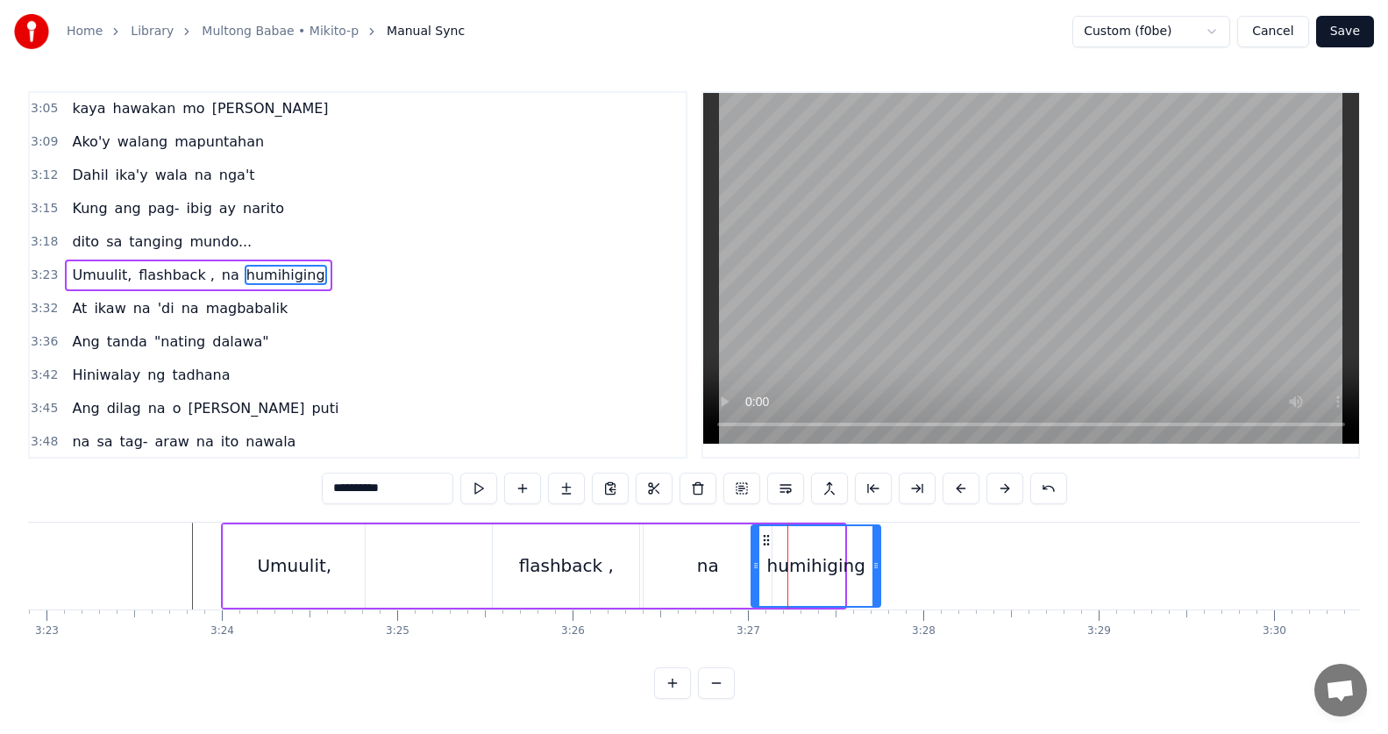
drag, startPoint x: 843, startPoint y: 569, endPoint x: 821, endPoint y: 594, distance: 32.9
drag, startPoint x: 634, startPoint y: 577, endPoint x: 673, endPoint y: 570, distance: 40.1
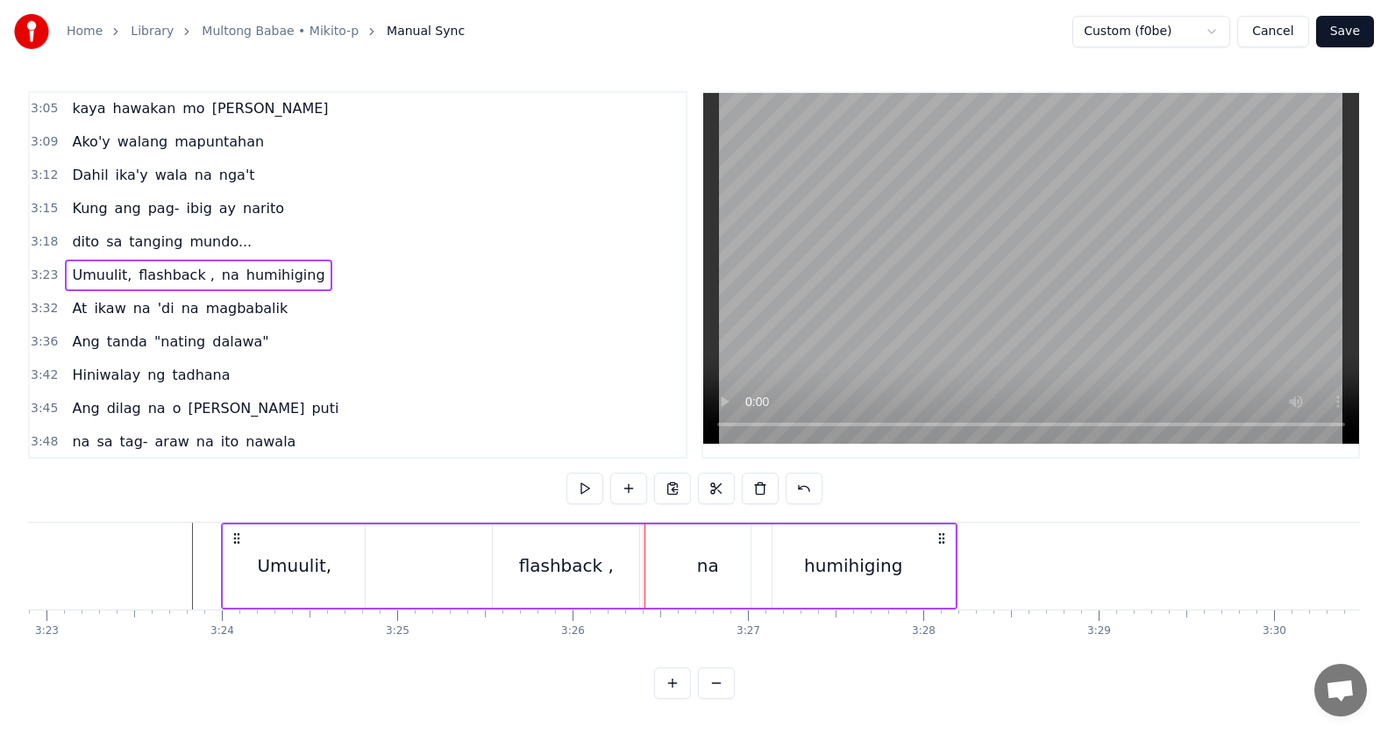
drag, startPoint x: 684, startPoint y: 570, endPoint x: 697, endPoint y: 571, distance: 13.2
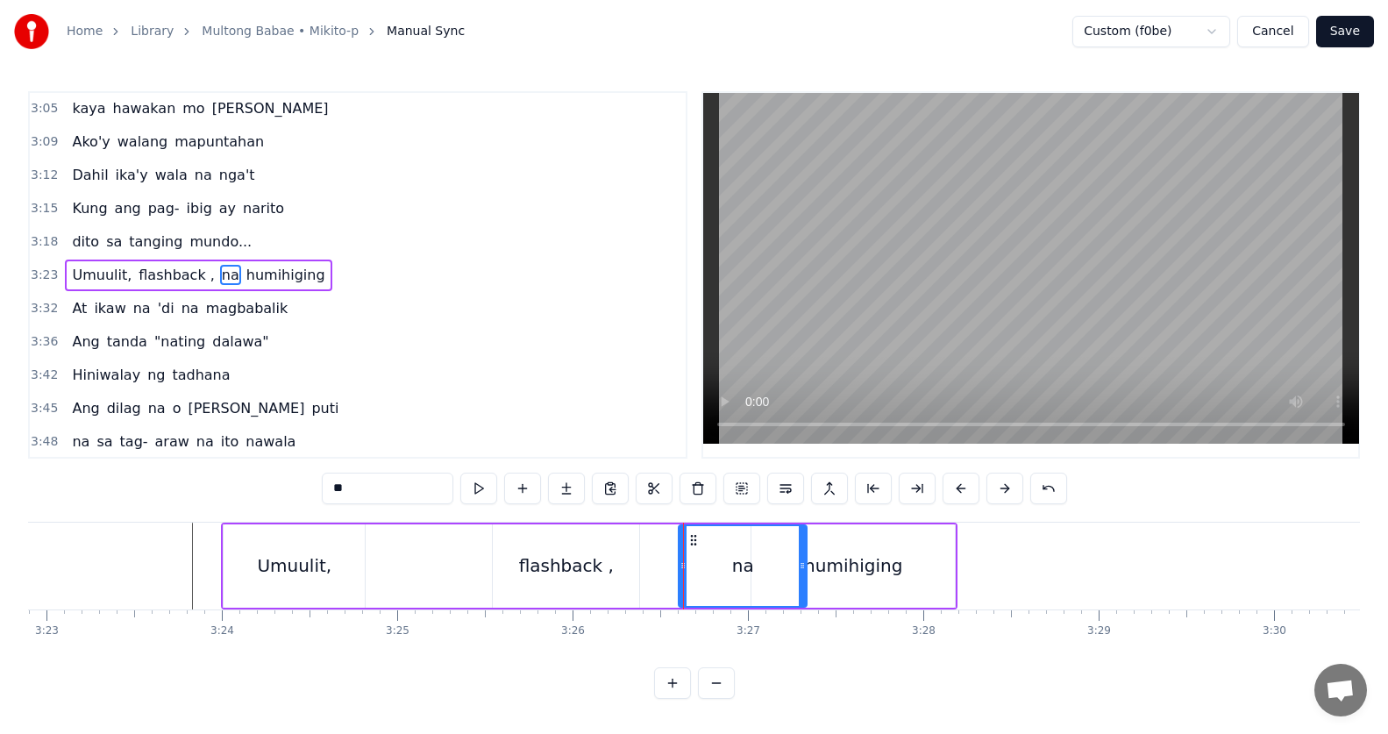
drag, startPoint x: 659, startPoint y: 539, endPoint x: 695, endPoint y: 536, distance: 35.3
type input "**********"
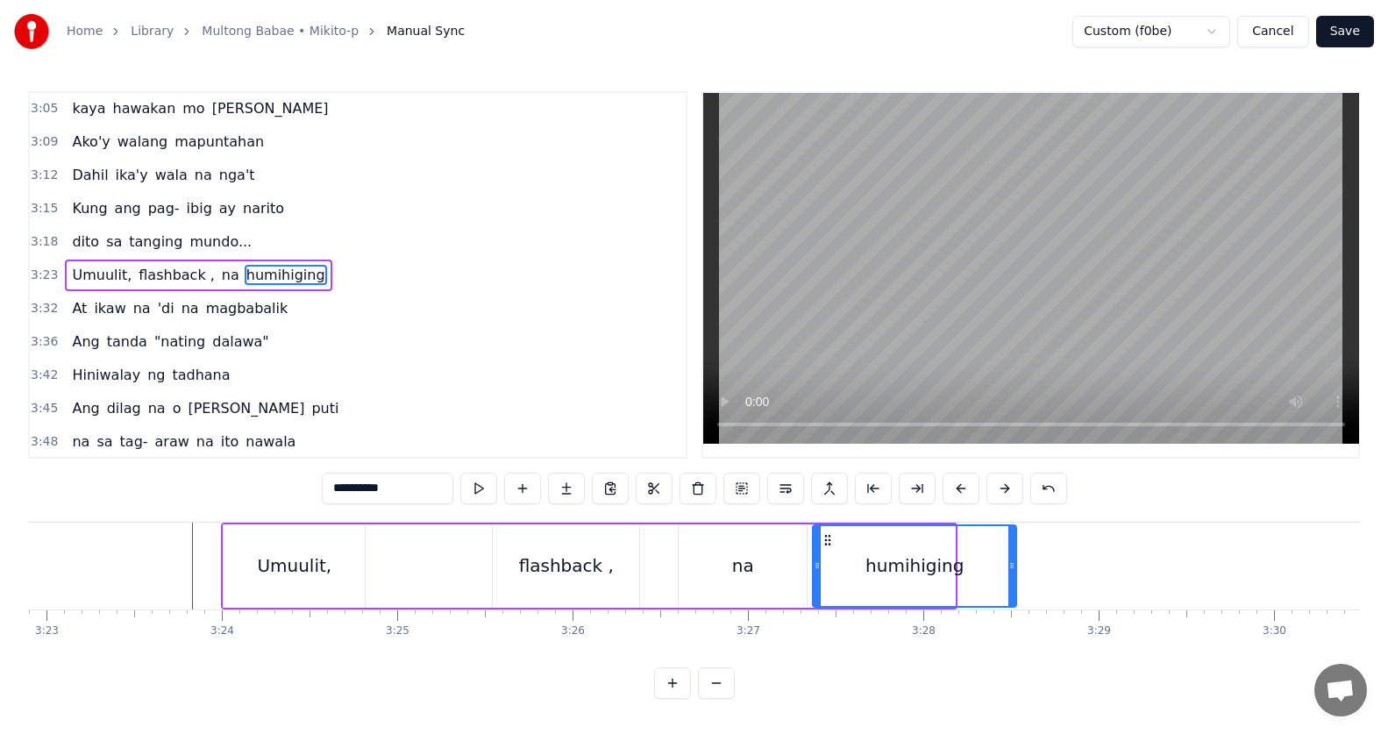
drag, startPoint x: 772, startPoint y: 541, endPoint x: 847, endPoint y: 541, distance: 75.4
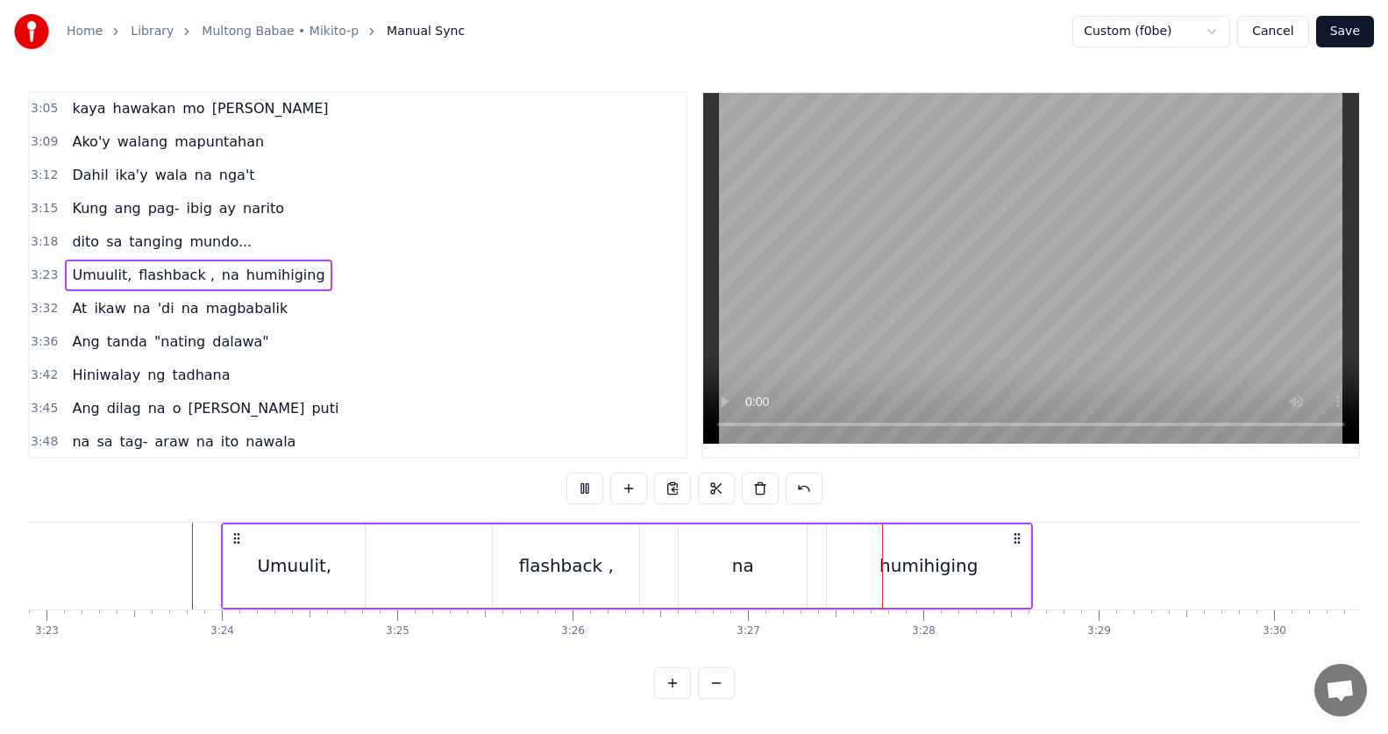
drag, startPoint x: 597, startPoint y: 493, endPoint x: 757, endPoint y: 574, distance: 178.8
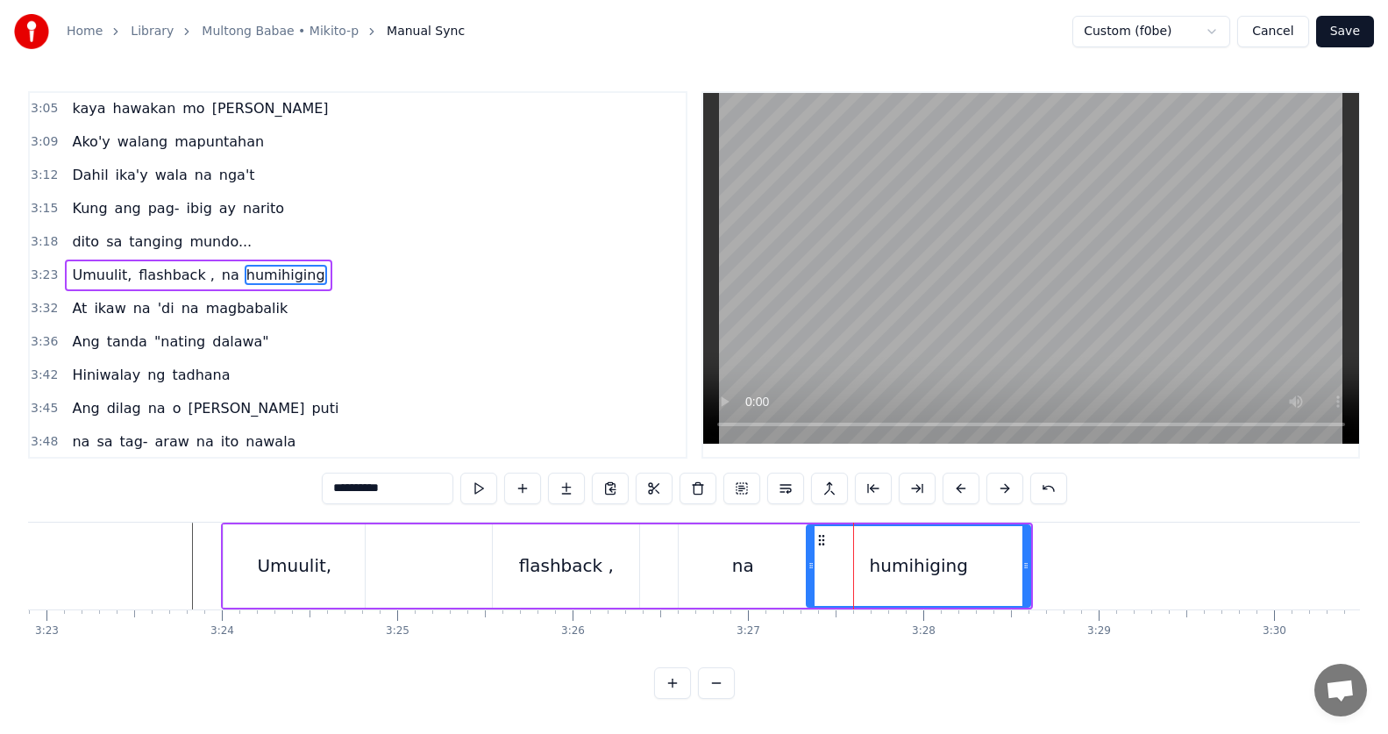
drag, startPoint x: 830, startPoint y: 567, endPoint x: 810, endPoint y: 570, distance: 20.3
drag, startPoint x: 1027, startPoint y: 567, endPoint x: 985, endPoint y: 576, distance: 43.0
drag, startPoint x: 378, startPoint y: 558, endPoint x: 474, endPoint y: 568, distance: 96.2
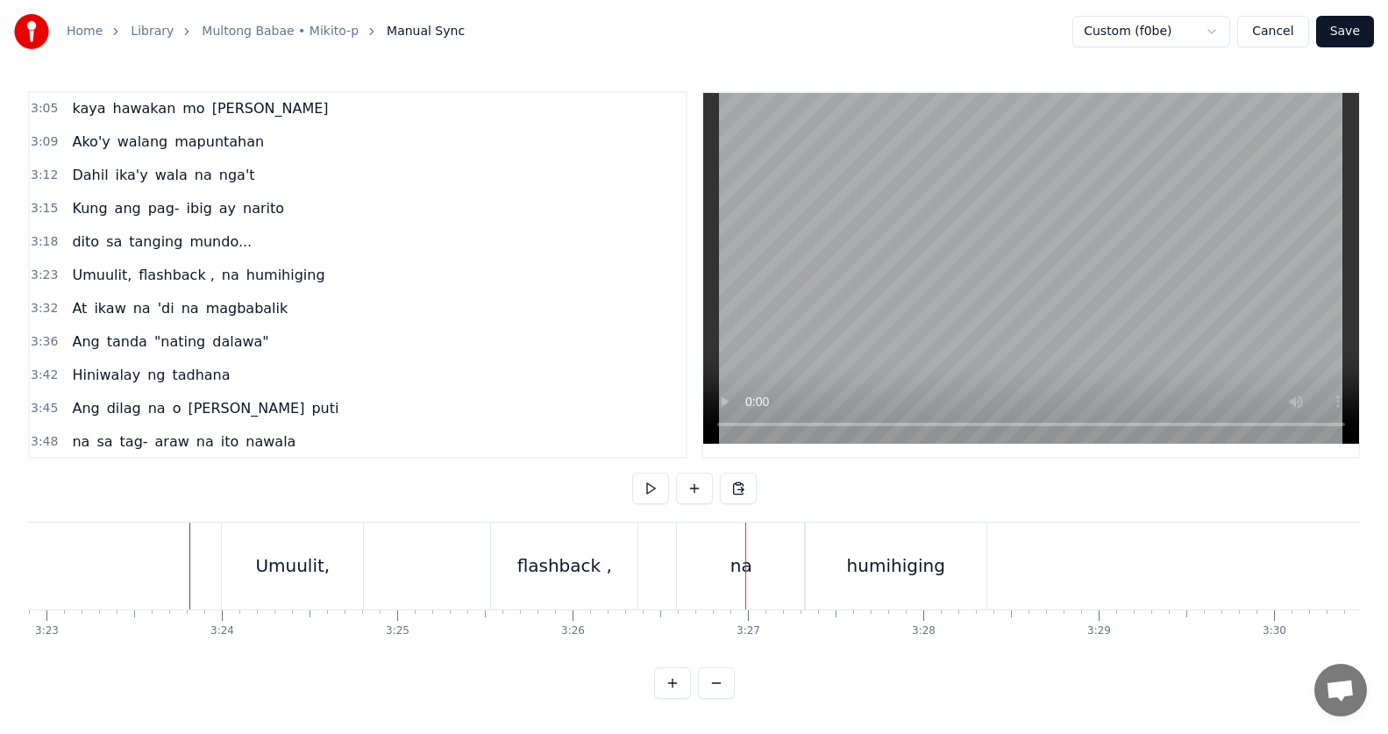
drag, startPoint x: 755, startPoint y: 552, endPoint x: 827, endPoint y: 576, distance: 76.0
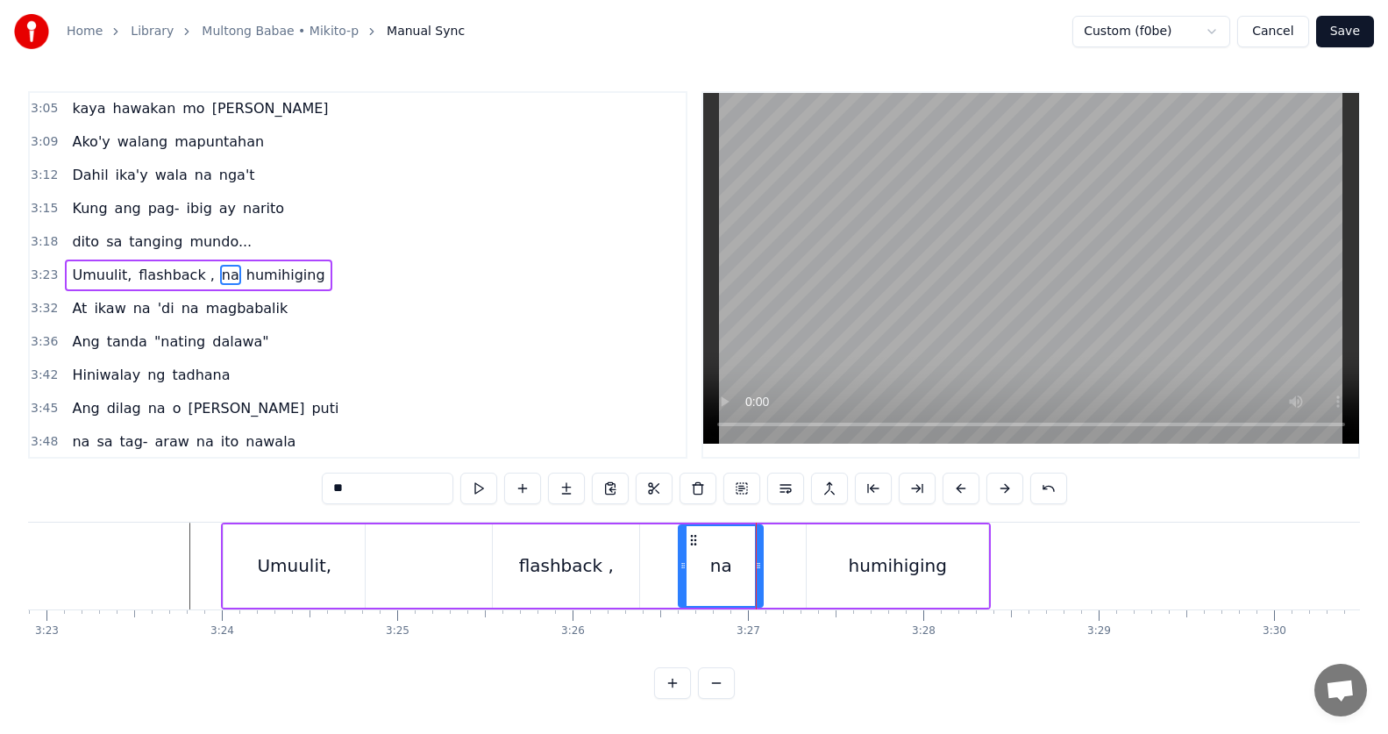
drag, startPoint x: 801, startPoint y: 570, endPoint x: 792, endPoint y: 573, distance: 9.2
drag, startPoint x: 860, startPoint y: 570, endPoint x: 820, endPoint y: 567, distance: 40.5
type input "**********"
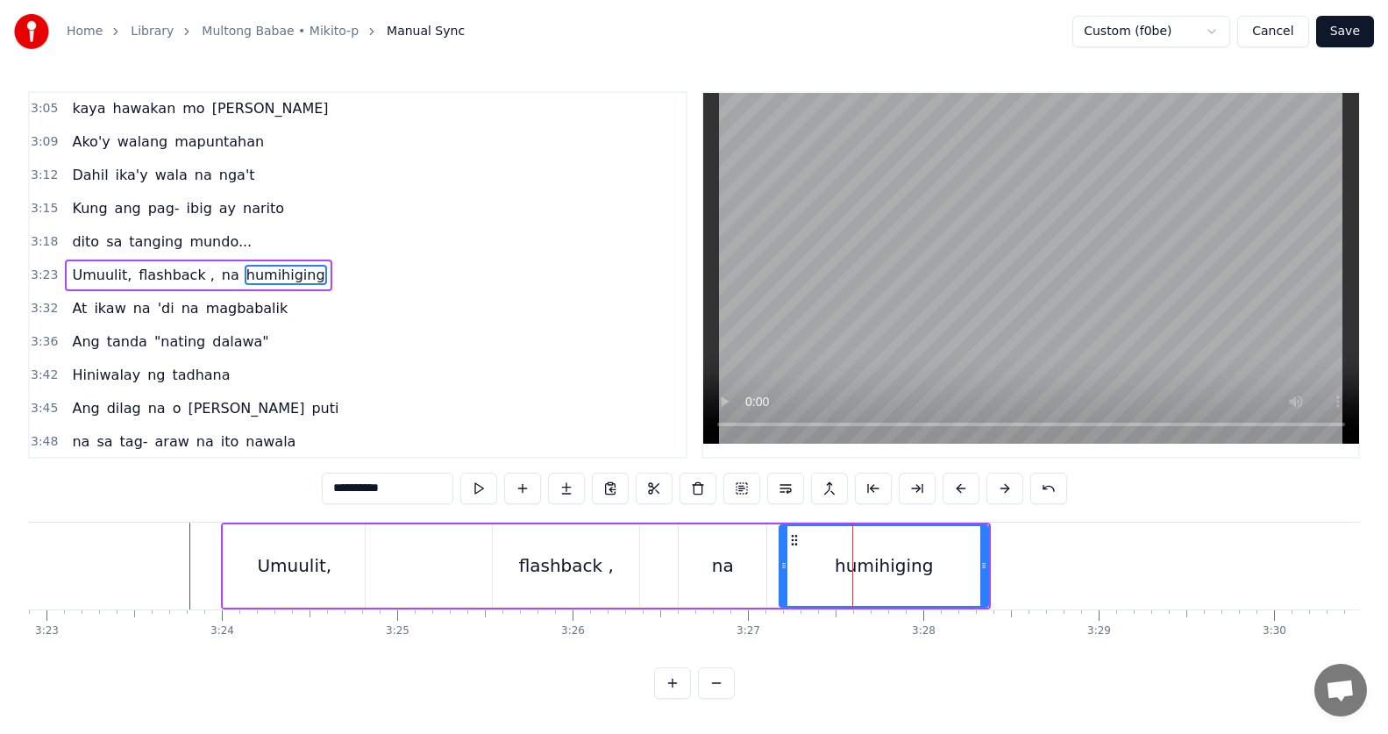
drag, startPoint x: 808, startPoint y: 566, endPoint x: 783, endPoint y: 568, distance: 24.7
drag, startPoint x: 986, startPoint y: 567, endPoint x: 964, endPoint y: 568, distance: 21.9
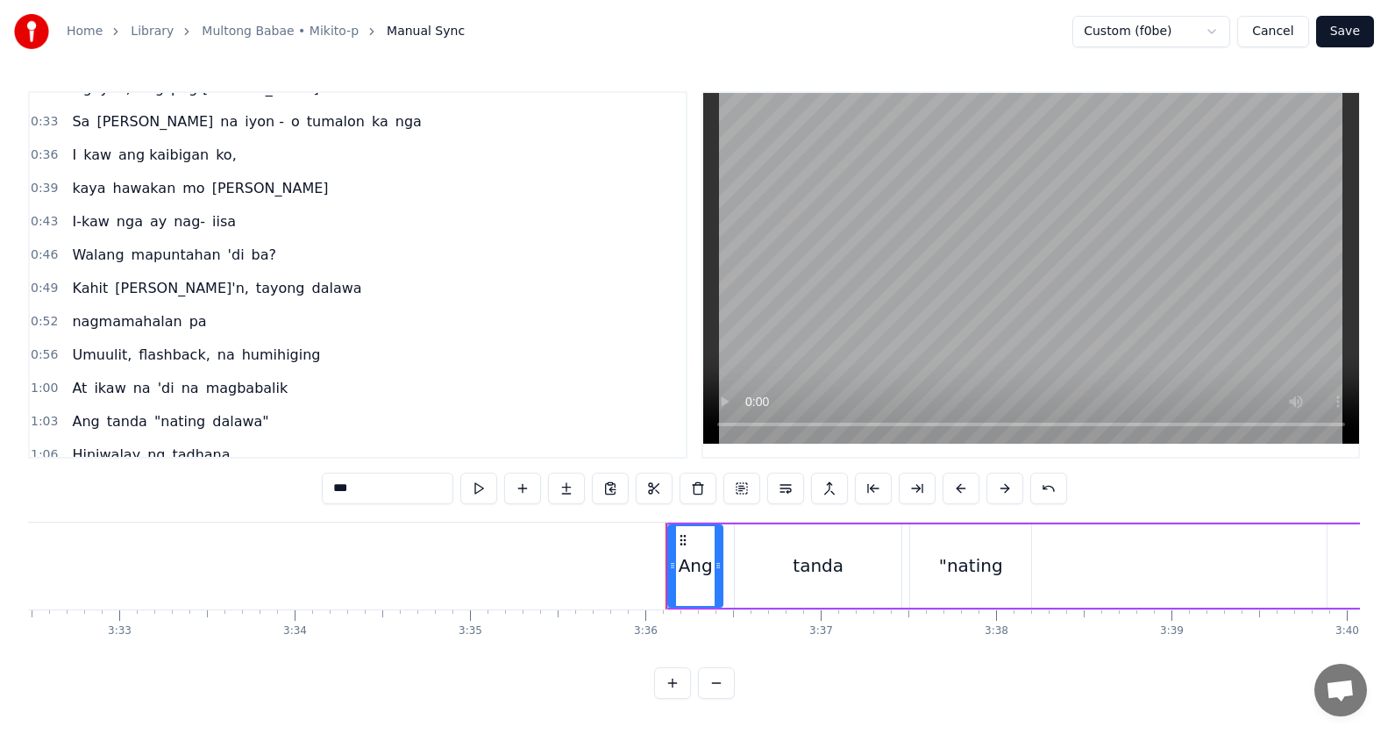
scroll to position [175, 0]
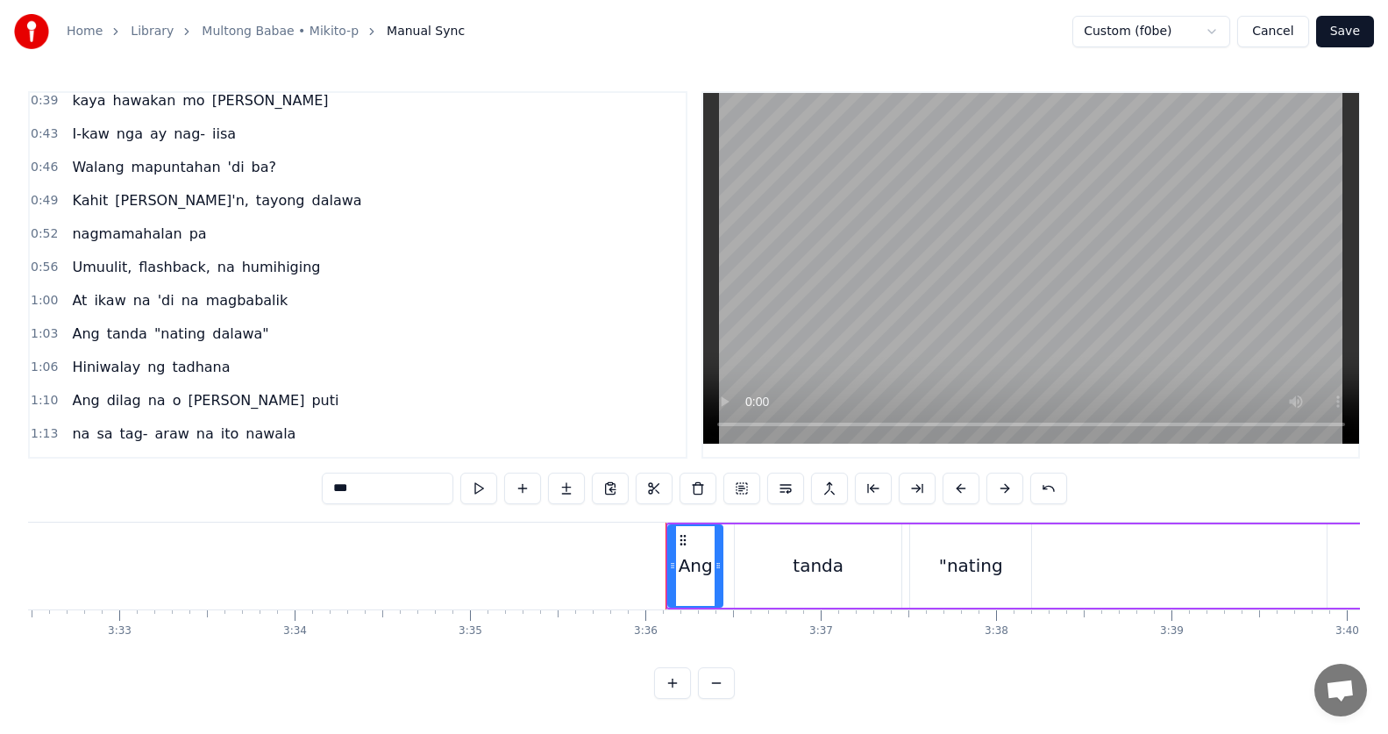
type input "***"
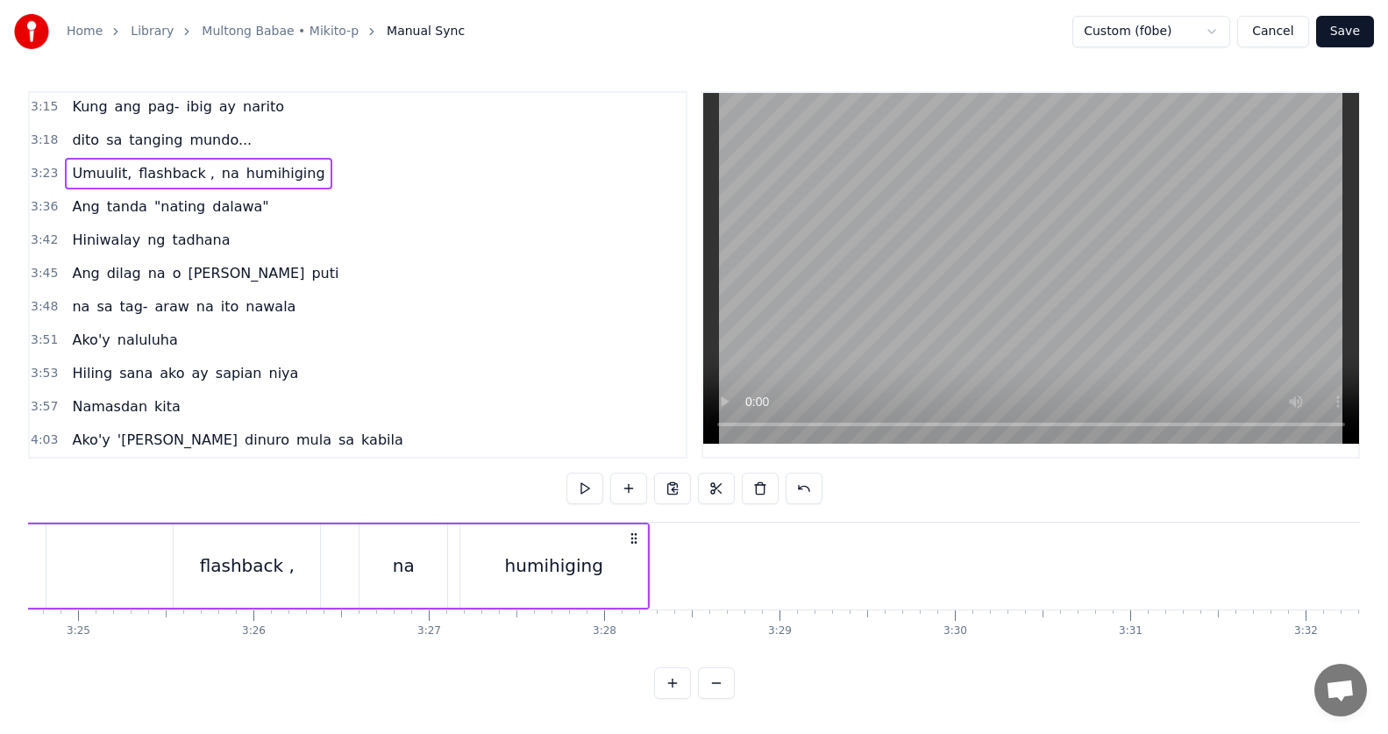
scroll to position [0, 36243]
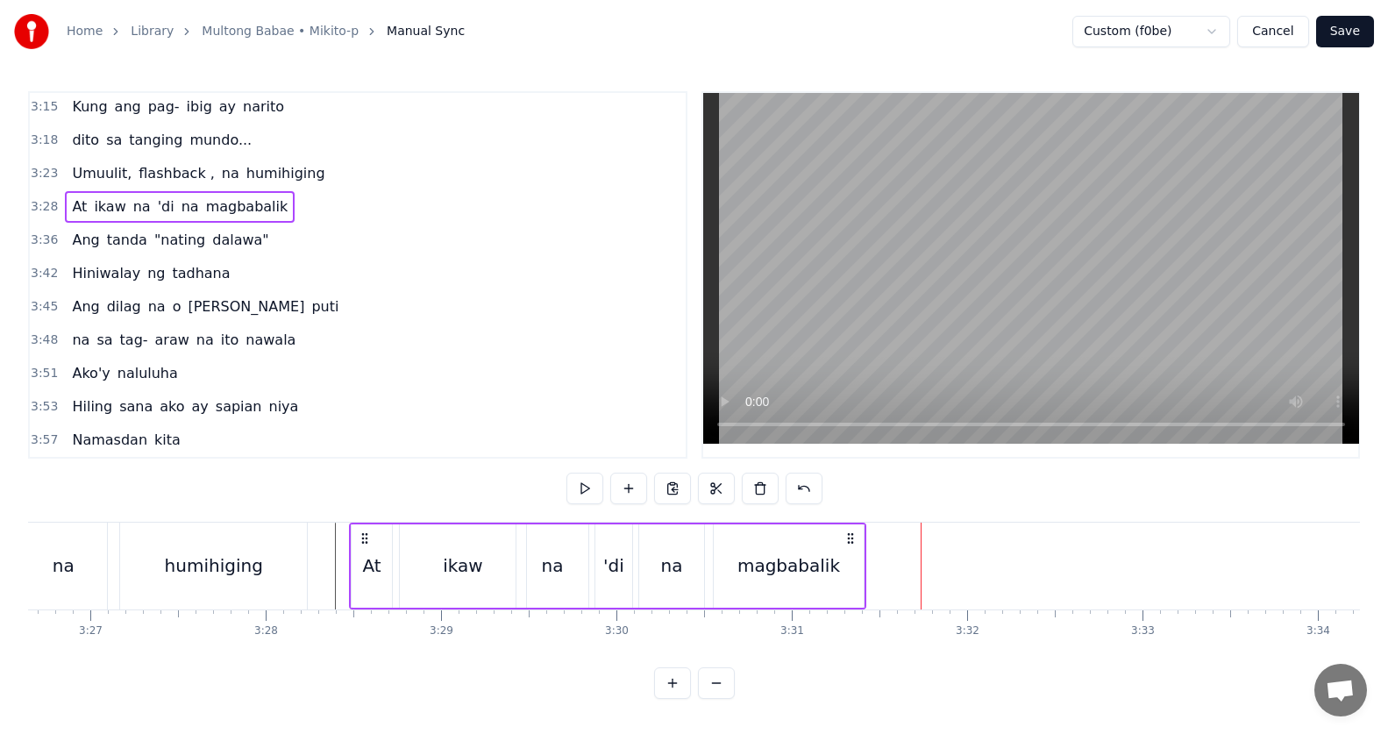
drag, startPoint x: 404, startPoint y: 538, endPoint x: 363, endPoint y: 541, distance: 41.3
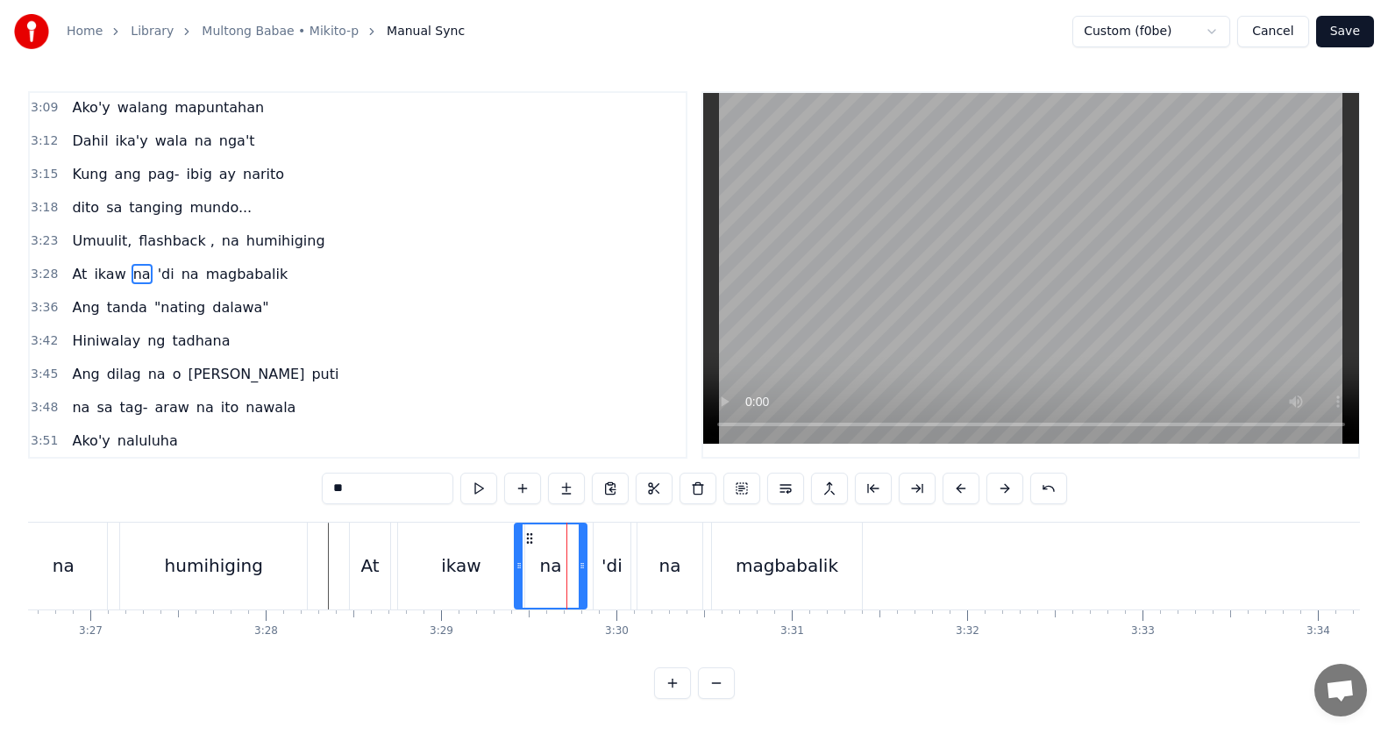
scroll to position [1334, 0]
drag, startPoint x: 585, startPoint y: 564, endPoint x: 561, endPoint y: 566, distance: 23.7
drag, startPoint x: 598, startPoint y: 538, endPoint x: 586, endPoint y: 538, distance: 12.3
drag, startPoint x: 673, startPoint y: 559, endPoint x: 657, endPoint y: 547, distance: 20.7
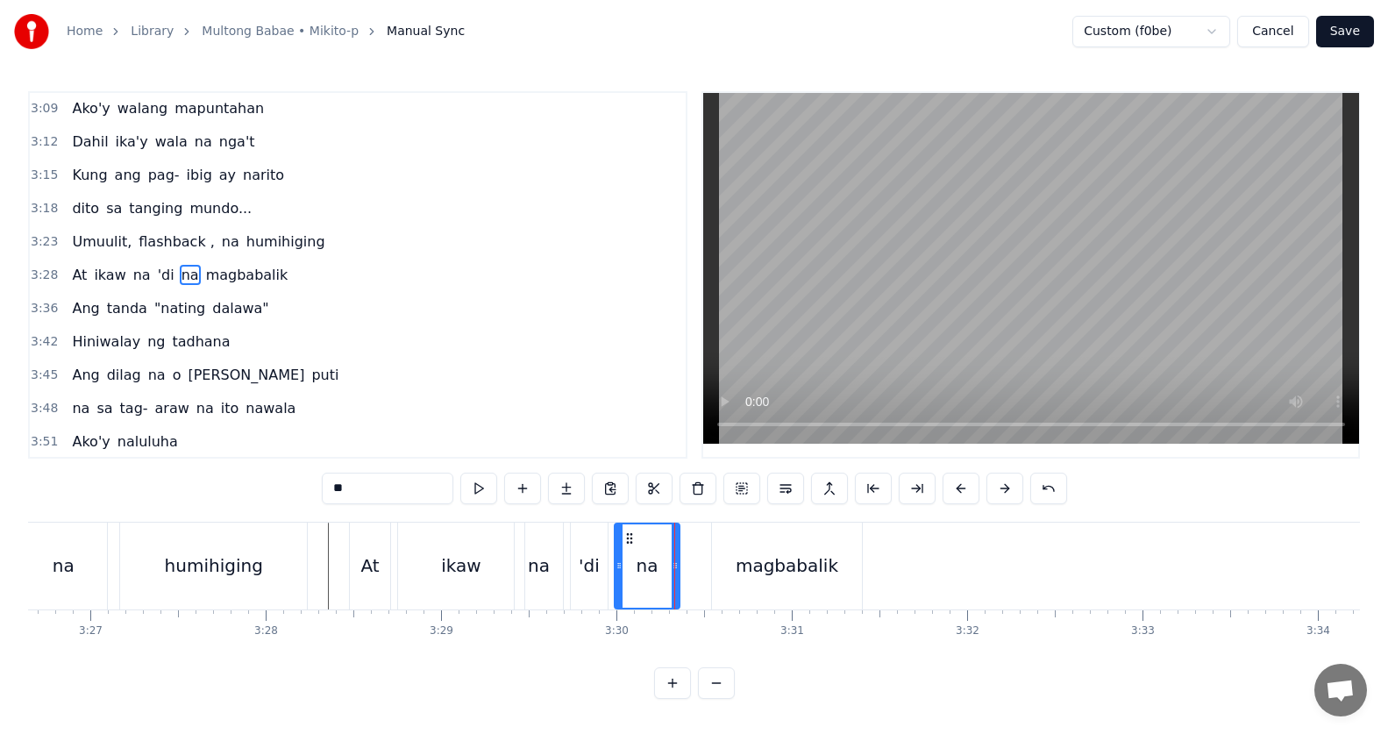
drag, startPoint x: 638, startPoint y: 539, endPoint x: 668, endPoint y: 552, distance: 33.4
drag, startPoint x: 673, startPoint y: 563, endPoint x: 664, endPoint y: 563, distance: 9.6
type input "**********"
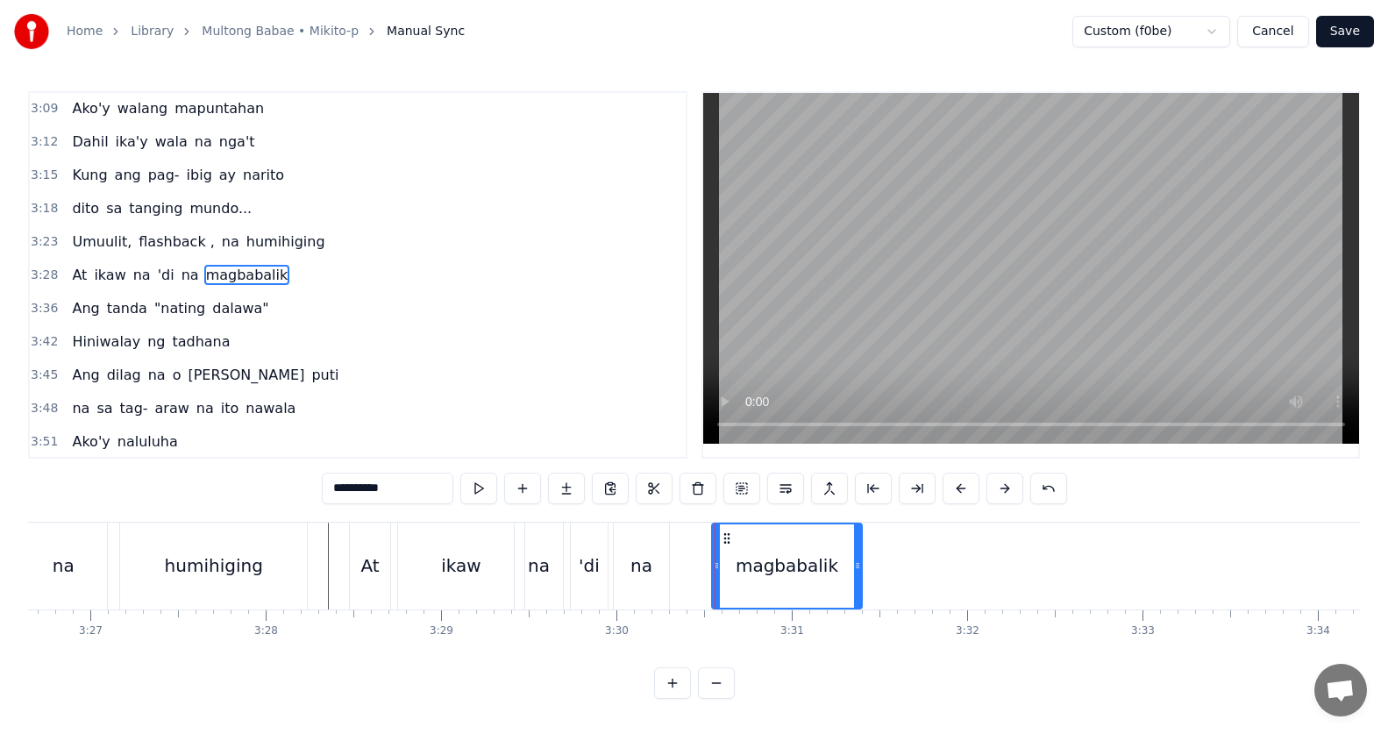
drag, startPoint x: 715, startPoint y: 559, endPoint x: 705, endPoint y: 559, distance: 9.6
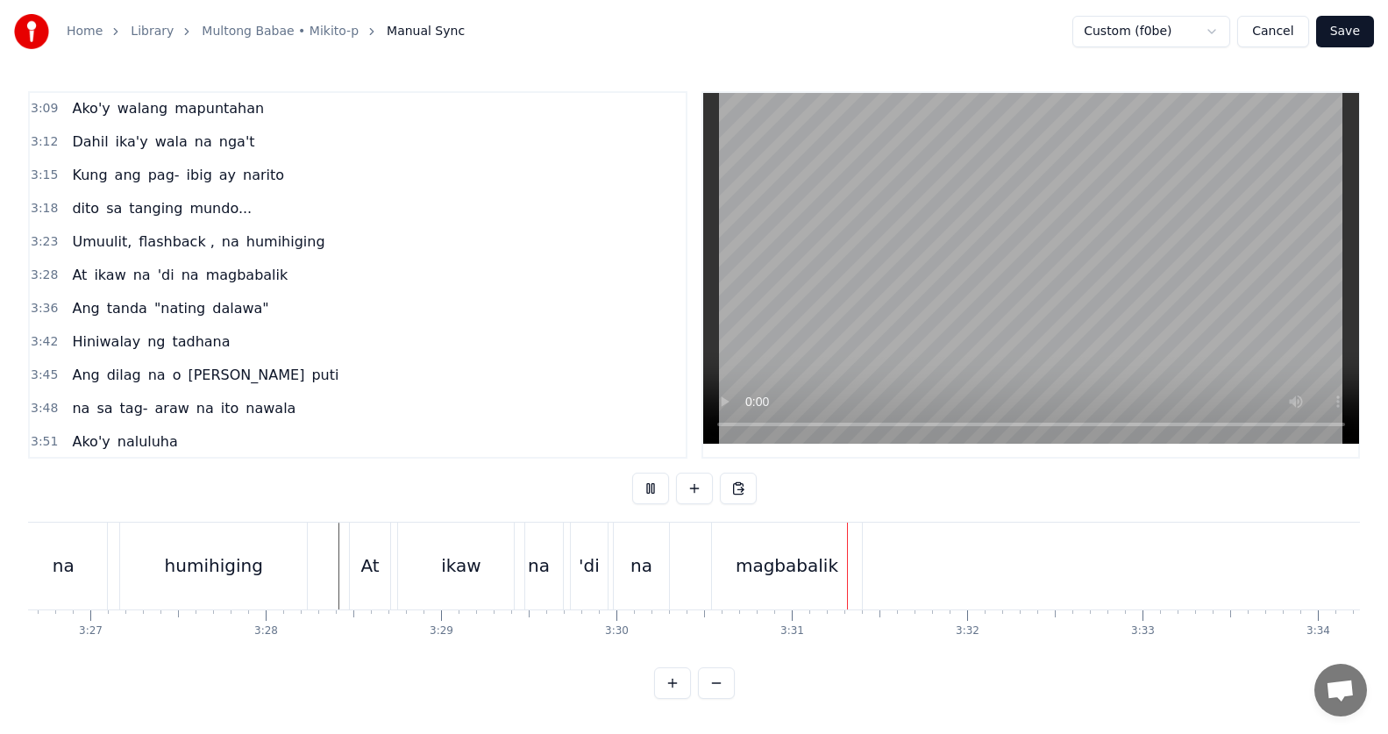
drag, startPoint x: 654, startPoint y: 491, endPoint x: 719, endPoint y: 568, distance: 100.8
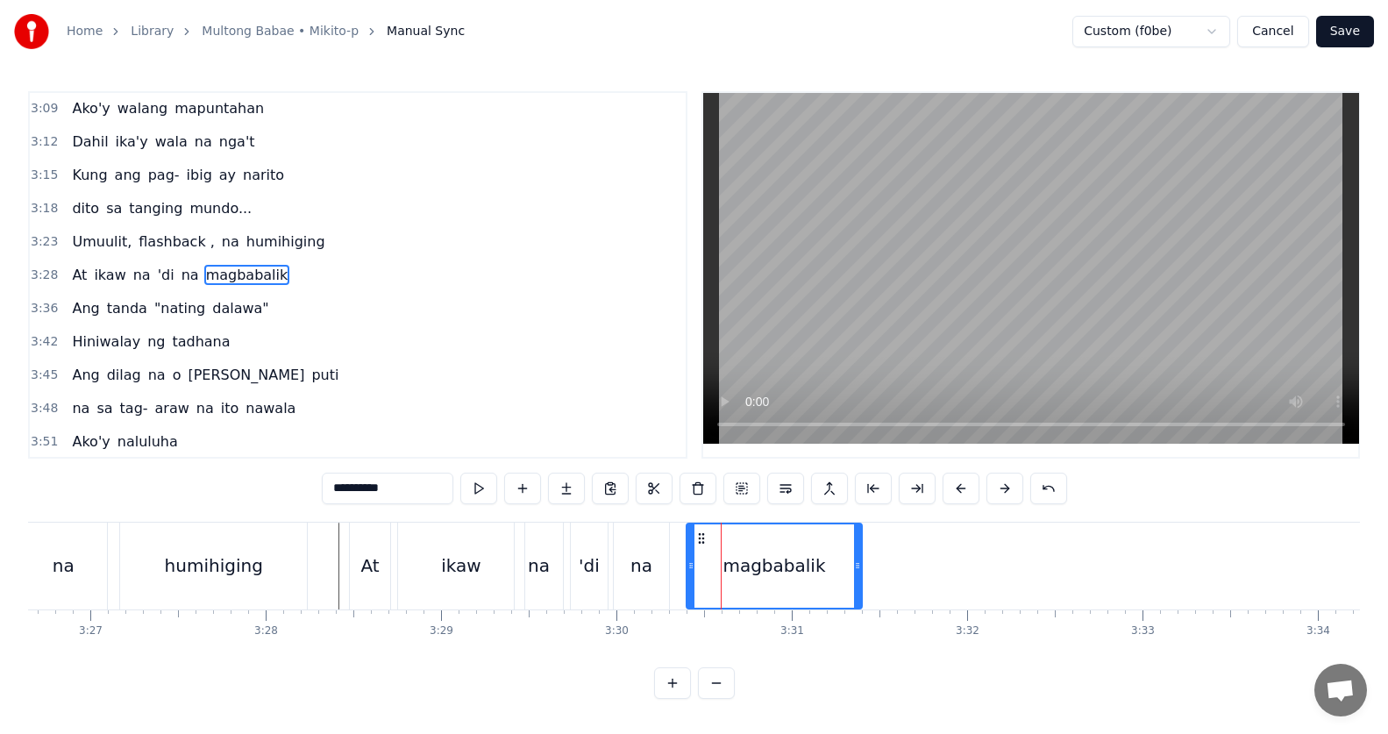
drag, startPoint x: 715, startPoint y: 567, endPoint x: 689, endPoint y: 569, distance: 25.5
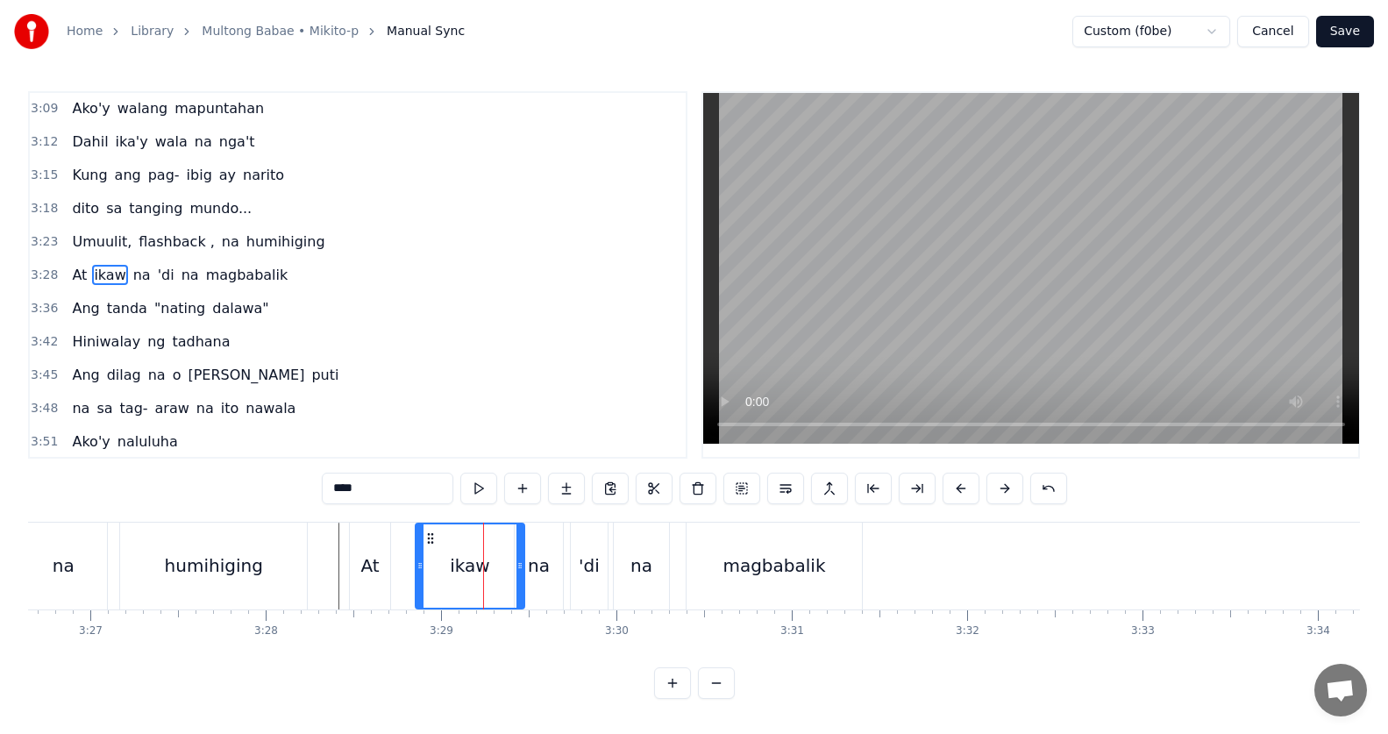
drag, startPoint x: 403, startPoint y: 567, endPoint x: 389, endPoint y: 575, distance: 15.8
type input "**"
drag, startPoint x: 433, startPoint y: 569, endPoint x: 404, endPoint y: 569, distance: 28.9
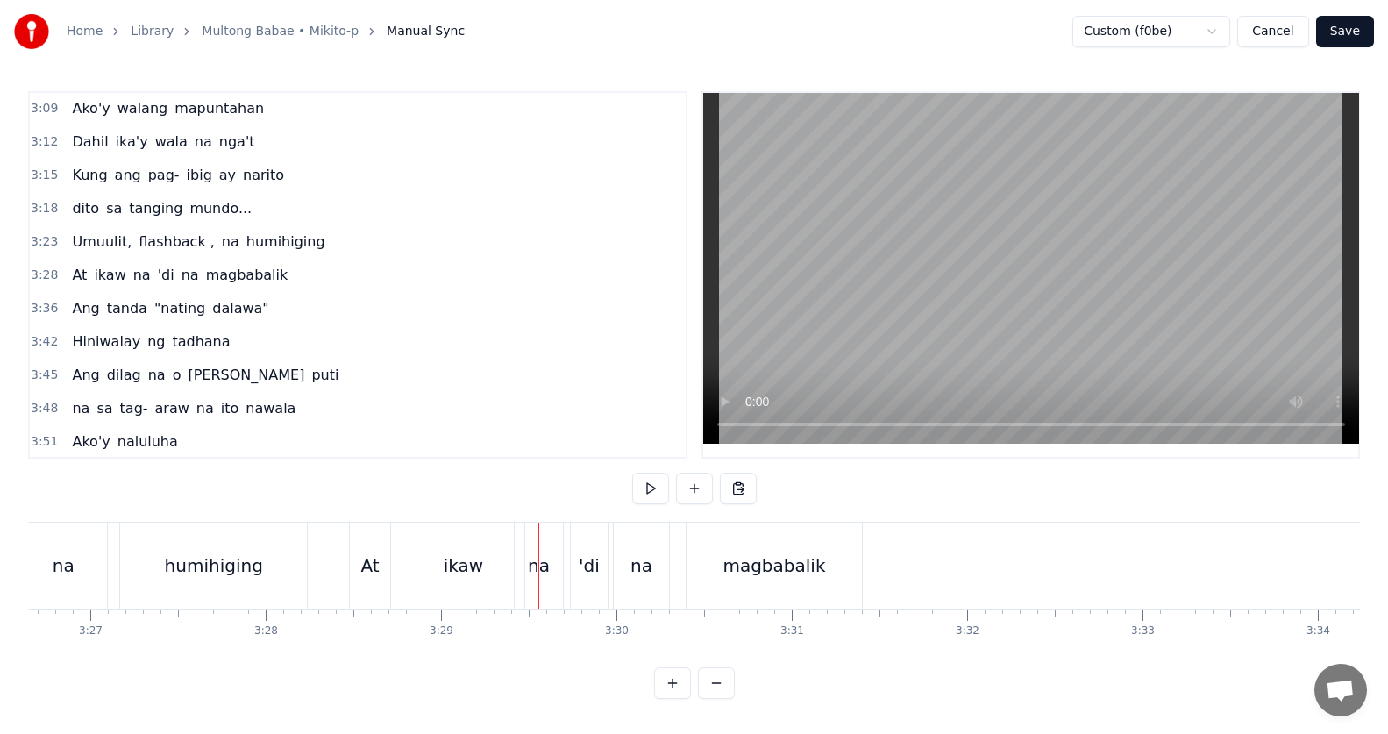
drag, startPoint x: 537, startPoint y: 571, endPoint x: 538, endPoint y: 552, distance: 18.5
drag, startPoint x: 517, startPoint y: 565, endPoint x: 452, endPoint y: 567, distance: 64.9
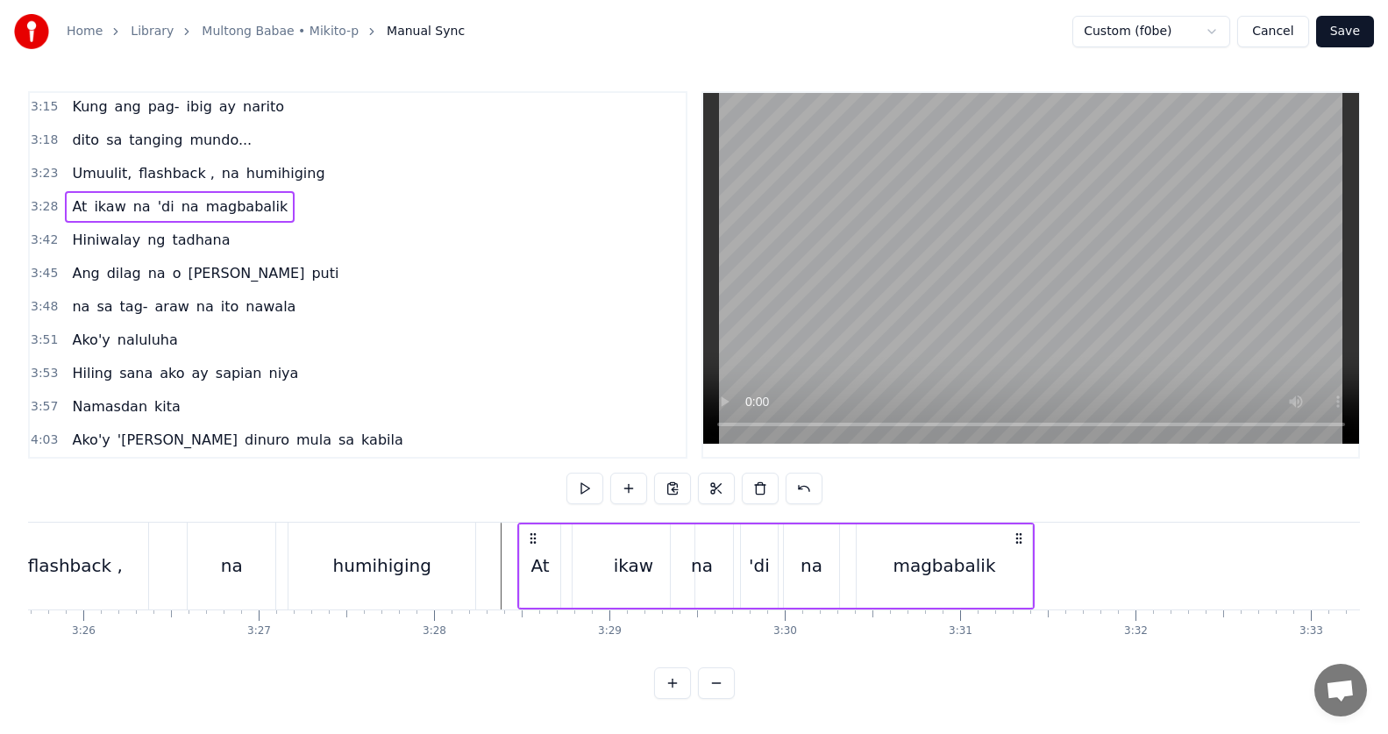
scroll to position [0, 36477]
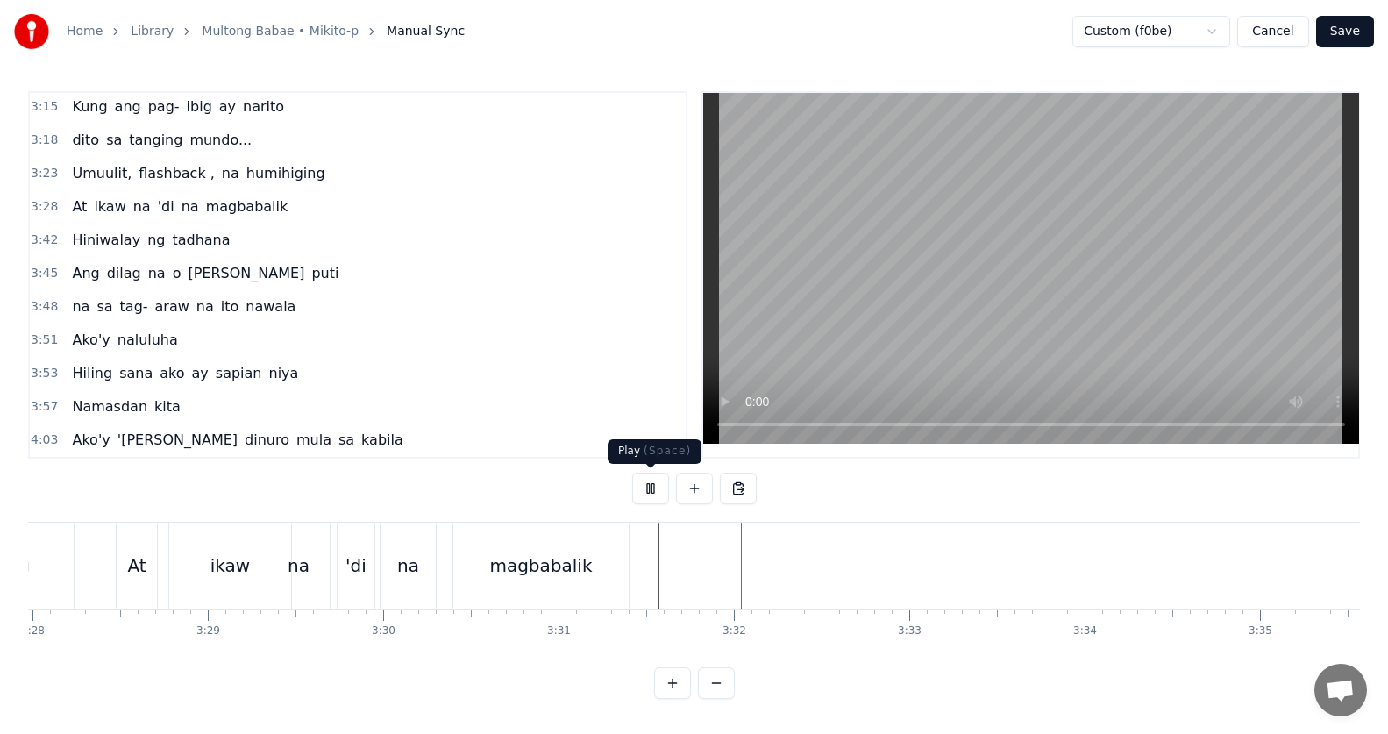
drag, startPoint x: 652, startPoint y: 484, endPoint x: 671, endPoint y: 499, distance: 23.7
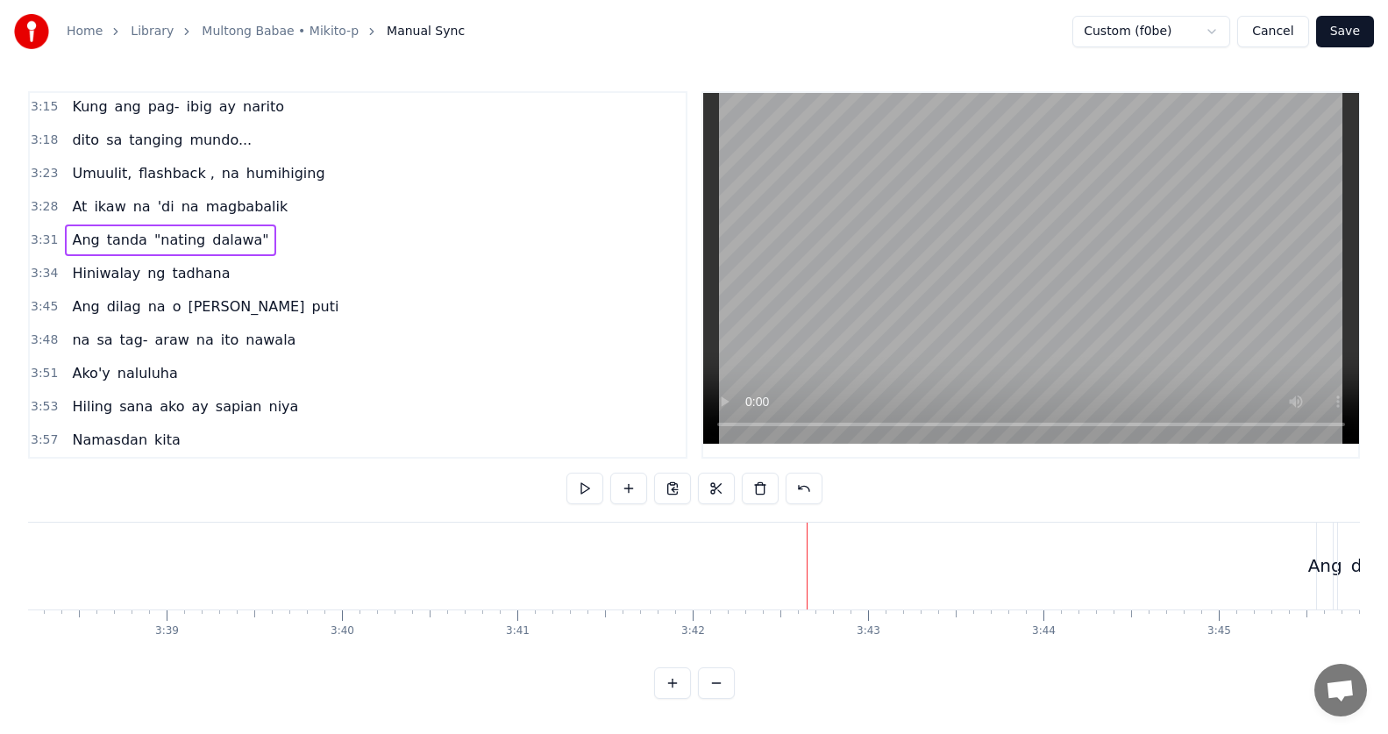
scroll to position [0, 36378]
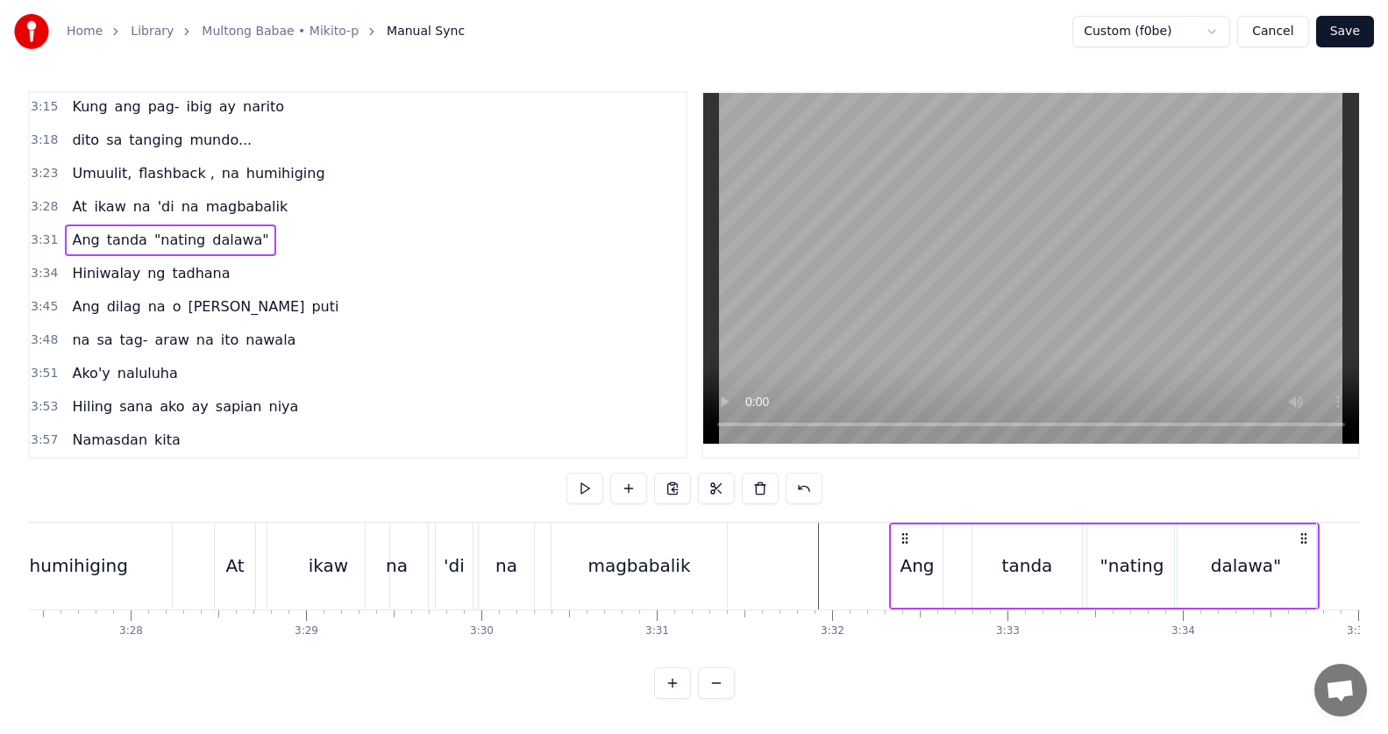
drag, startPoint x: 887, startPoint y: 543, endPoint x: 496, endPoint y: 582, distance: 392.2
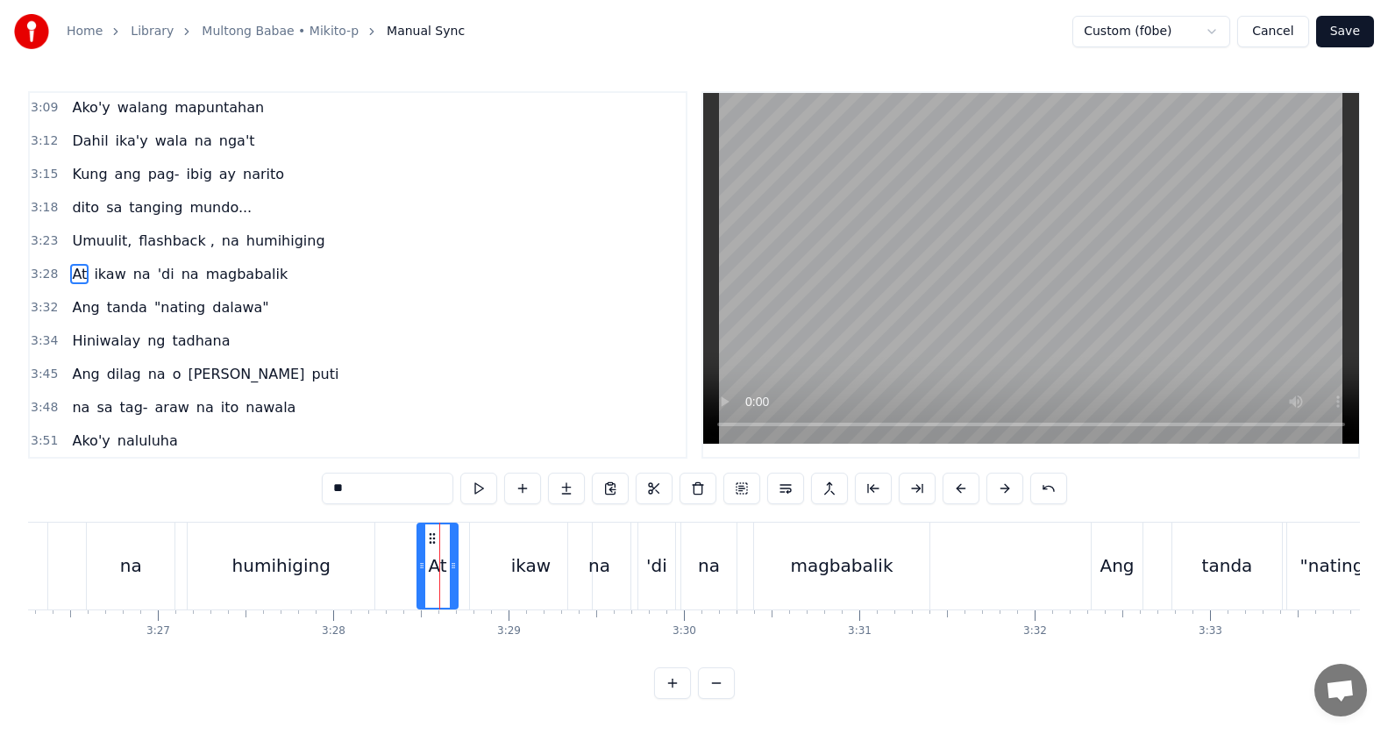
scroll to position [1334, 0]
drag, startPoint x: 422, startPoint y: 565, endPoint x: 403, endPoint y: 563, distance: 18.5
drag, startPoint x: 658, startPoint y: 495, endPoint x: 713, endPoint y: 512, distance: 57.7
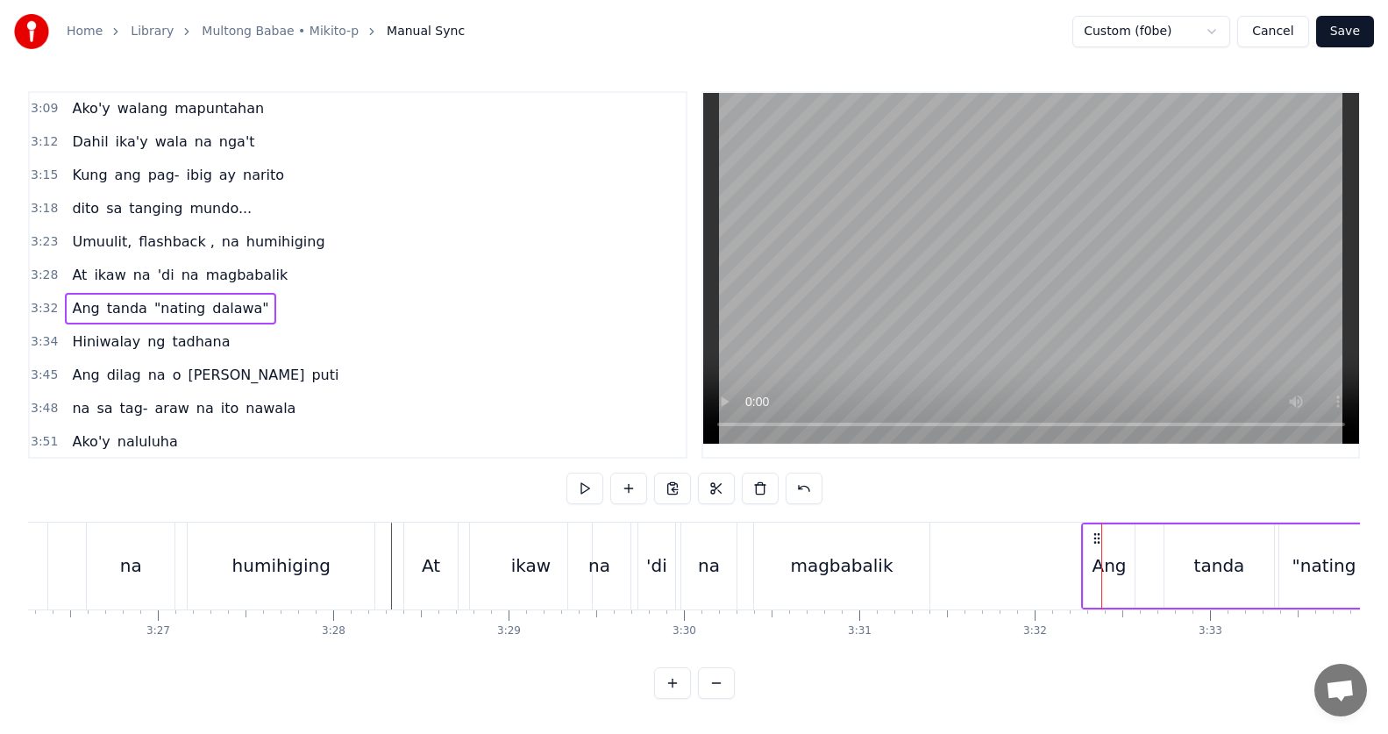
drag, startPoint x: 1107, startPoint y: 536, endPoint x: 1097, endPoint y: 536, distance: 9.6
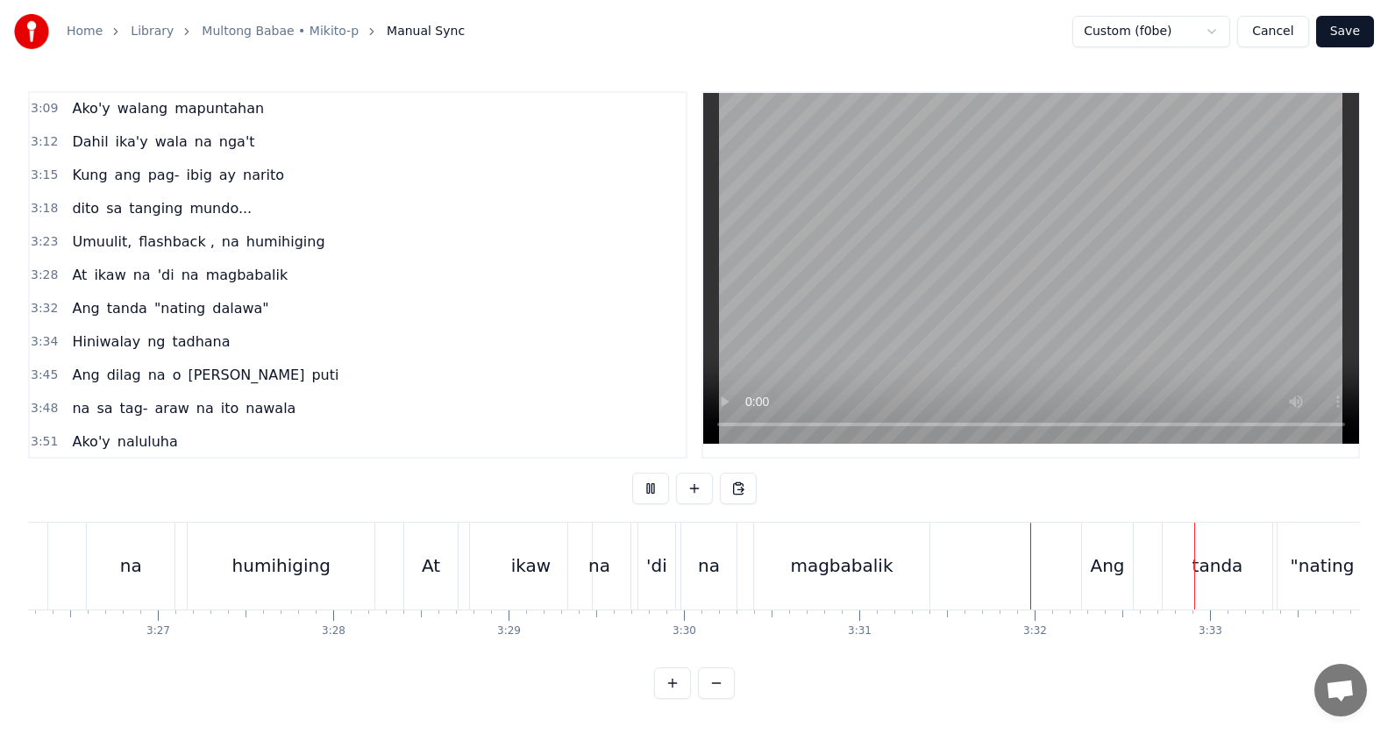
drag, startPoint x: 646, startPoint y: 495, endPoint x: 882, endPoint y: 542, distance: 240.6
drag, startPoint x: 1116, startPoint y: 570, endPoint x: 1087, endPoint y: 574, distance: 30.0
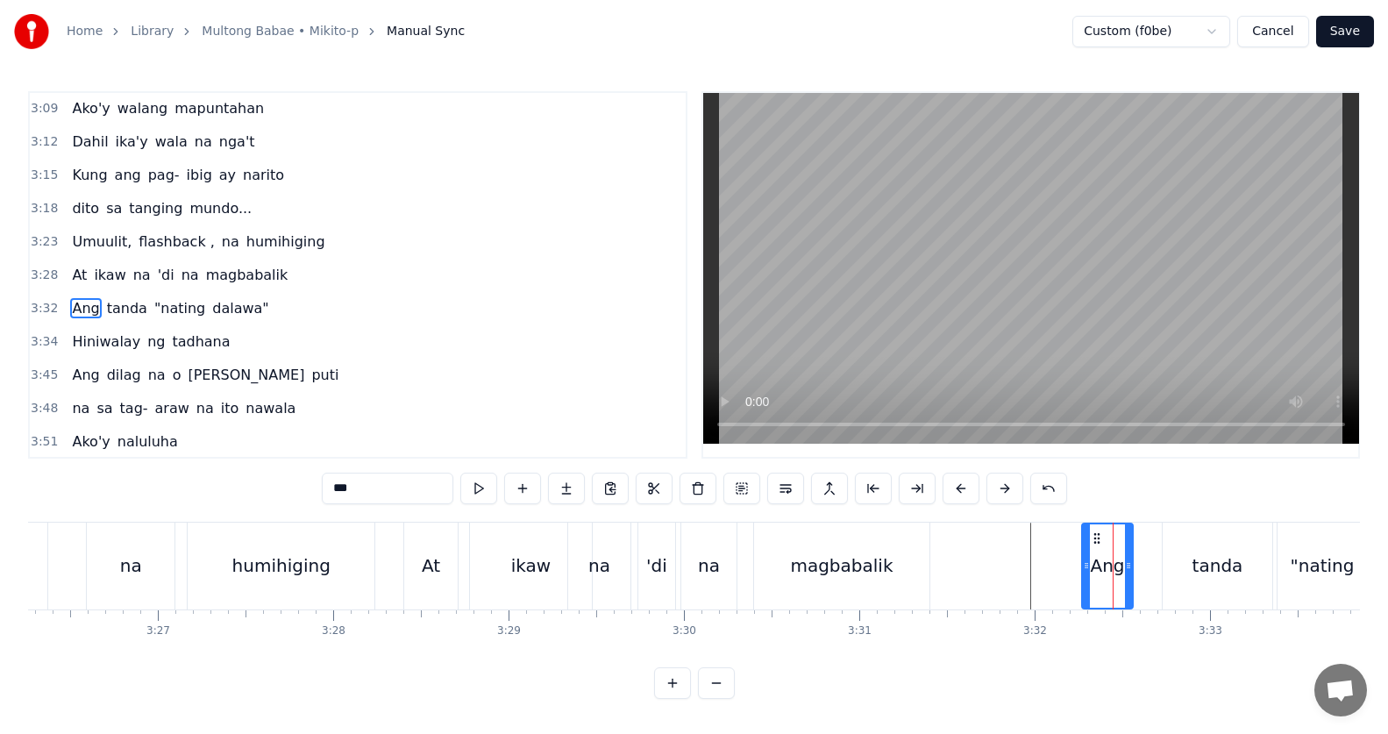
scroll to position [1367, 0]
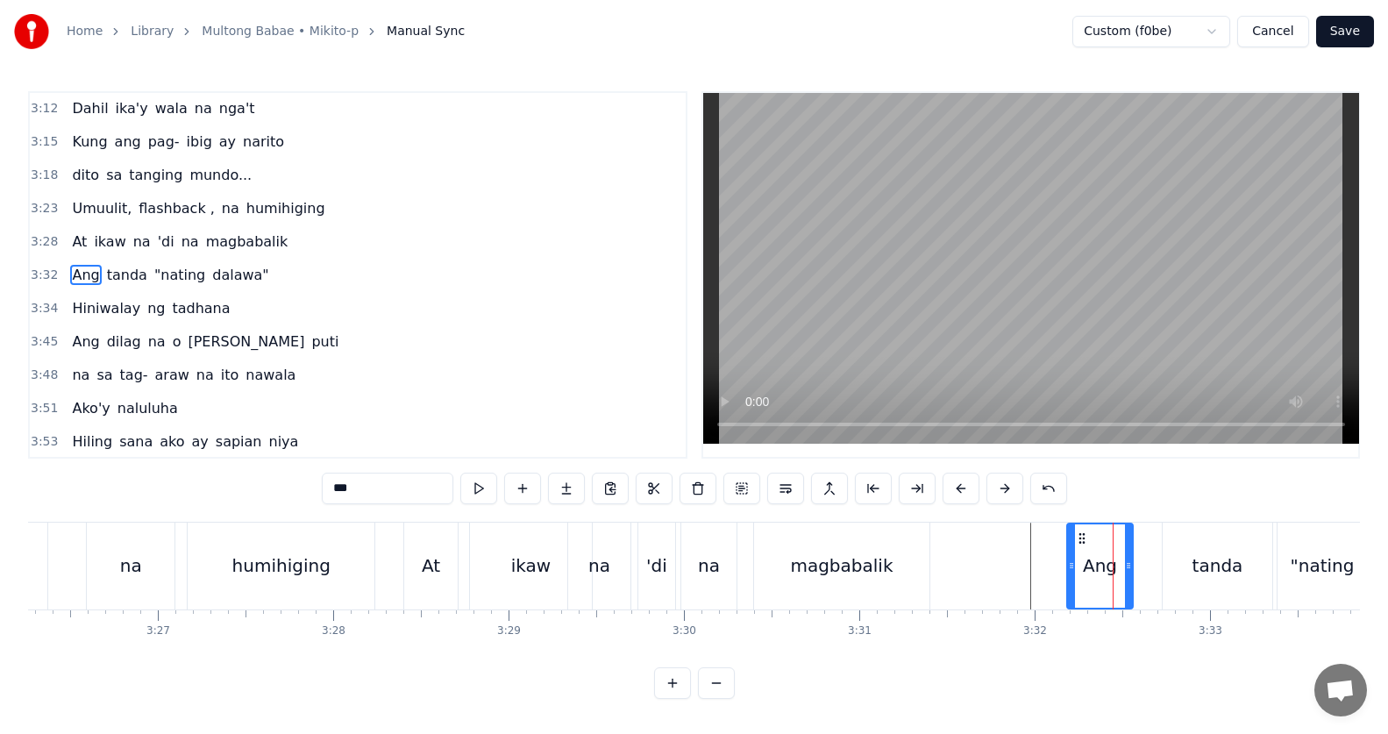
drag, startPoint x: 1084, startPoint y: 574, endPoint x: 1069, endPoint y: 568, distance: 15.8
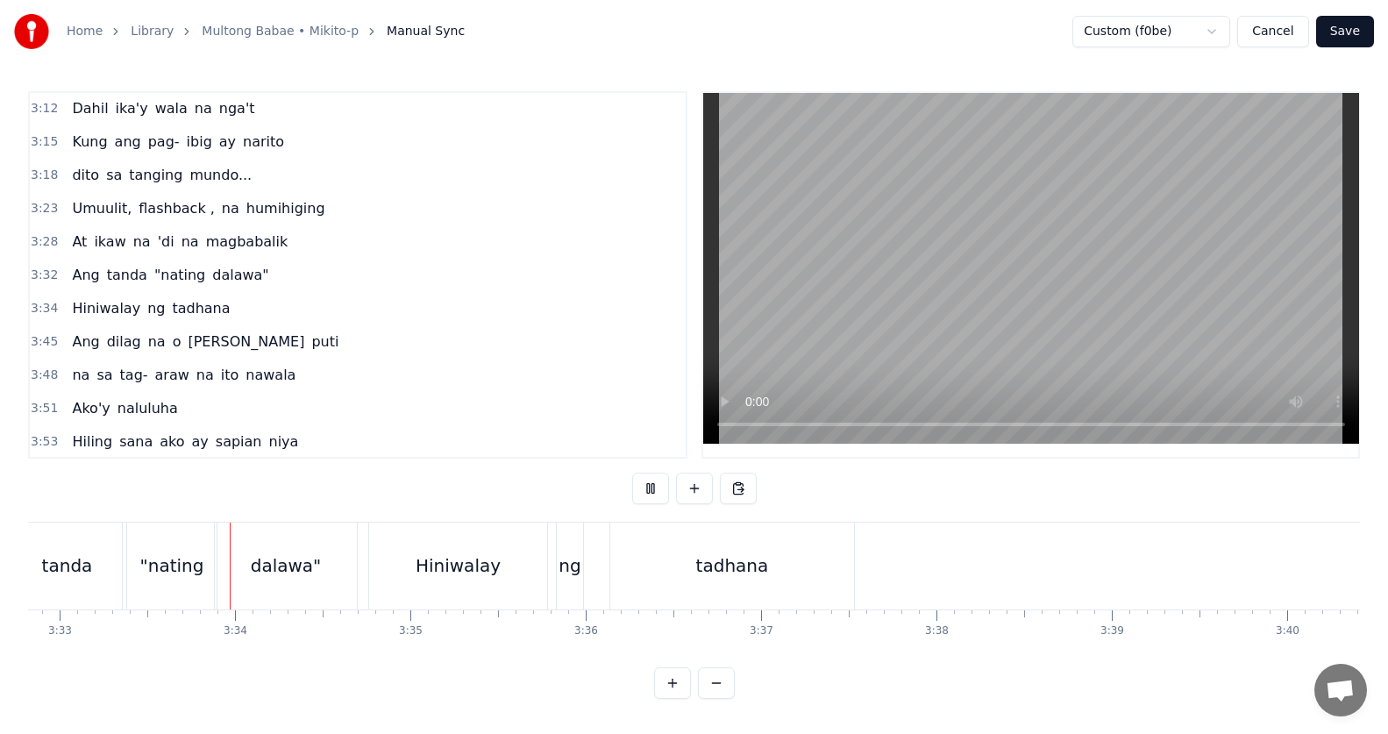
scroll to position [0, 37346]
drag, startPoint x: 369, startPoint y: 568, endPoint x: 358, endPoint y: 565, distance: 11.9
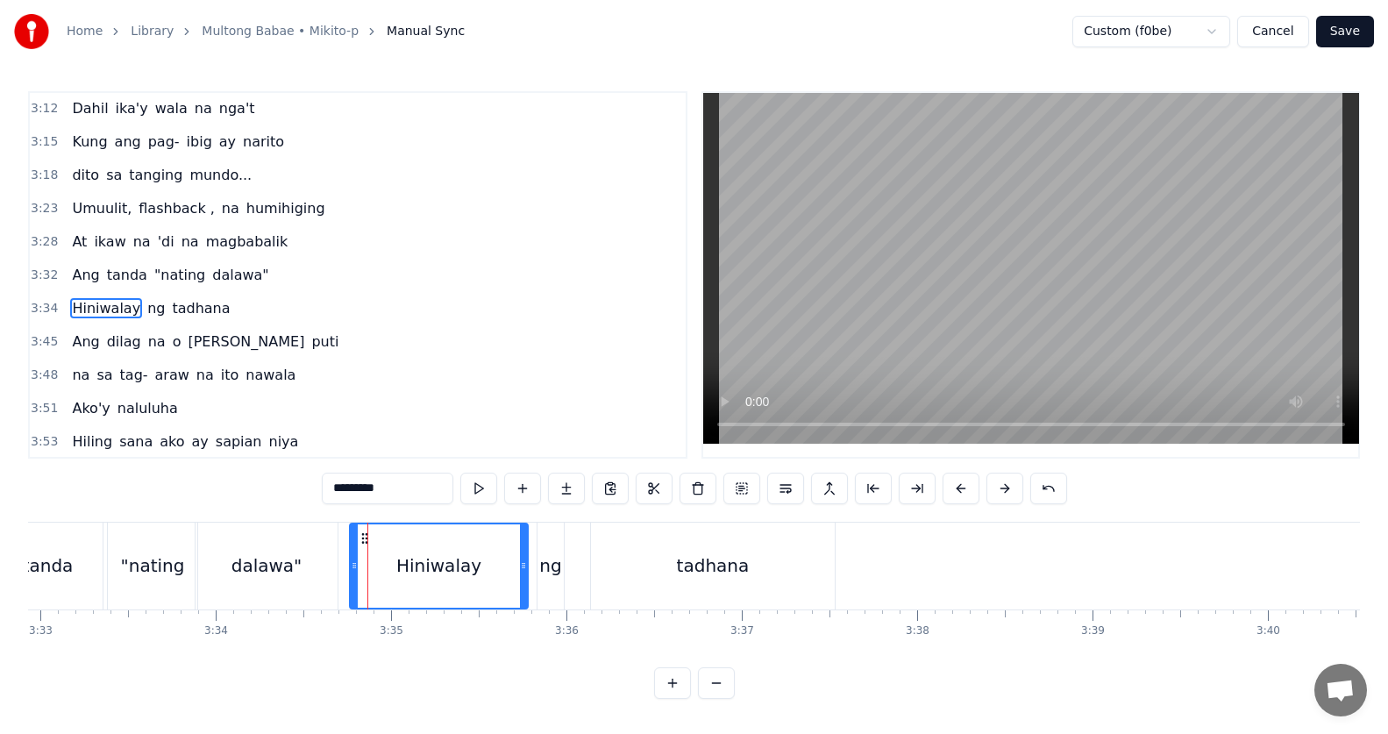
scroll to position [1400, 0]
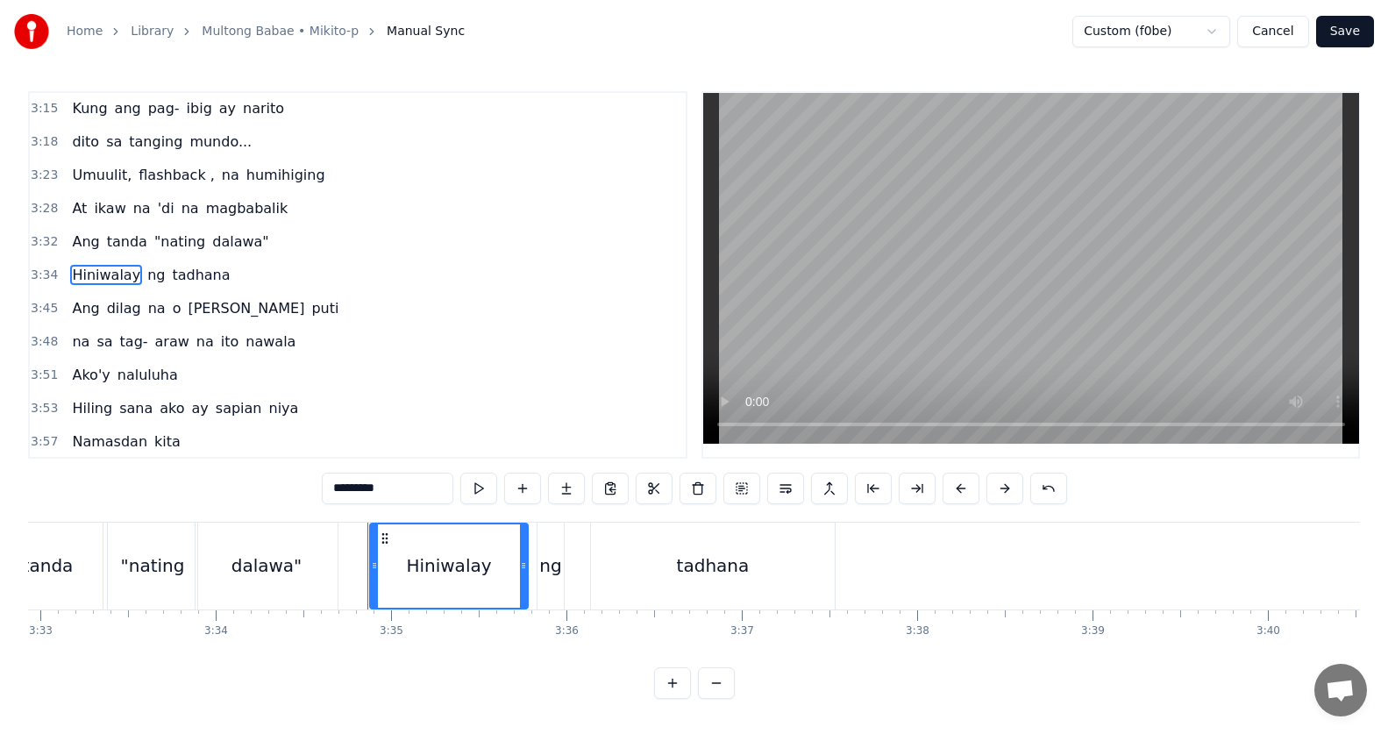
drag, startPoint x: 352, startPoint y: 562, endPoint x: 378, endPoint y: 567, distance: 26.7
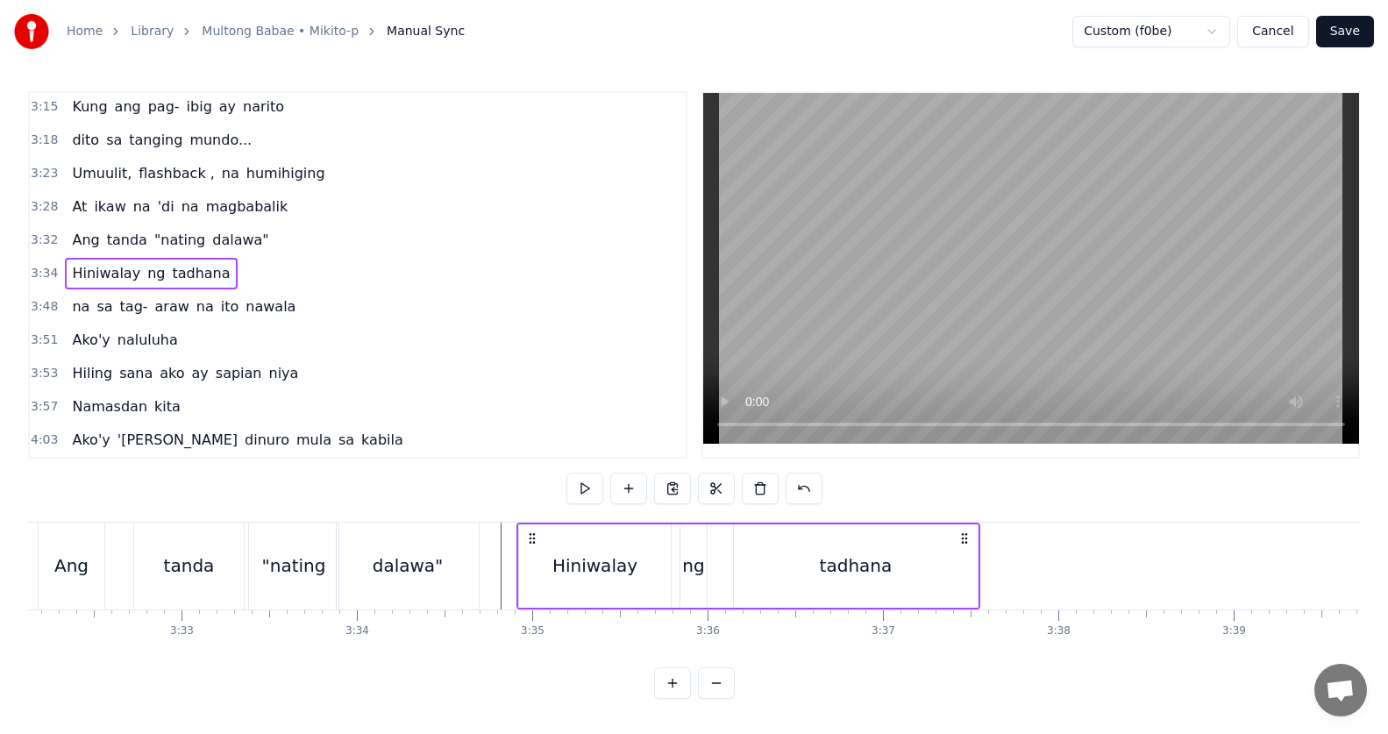
scroll to position [0, 37605]
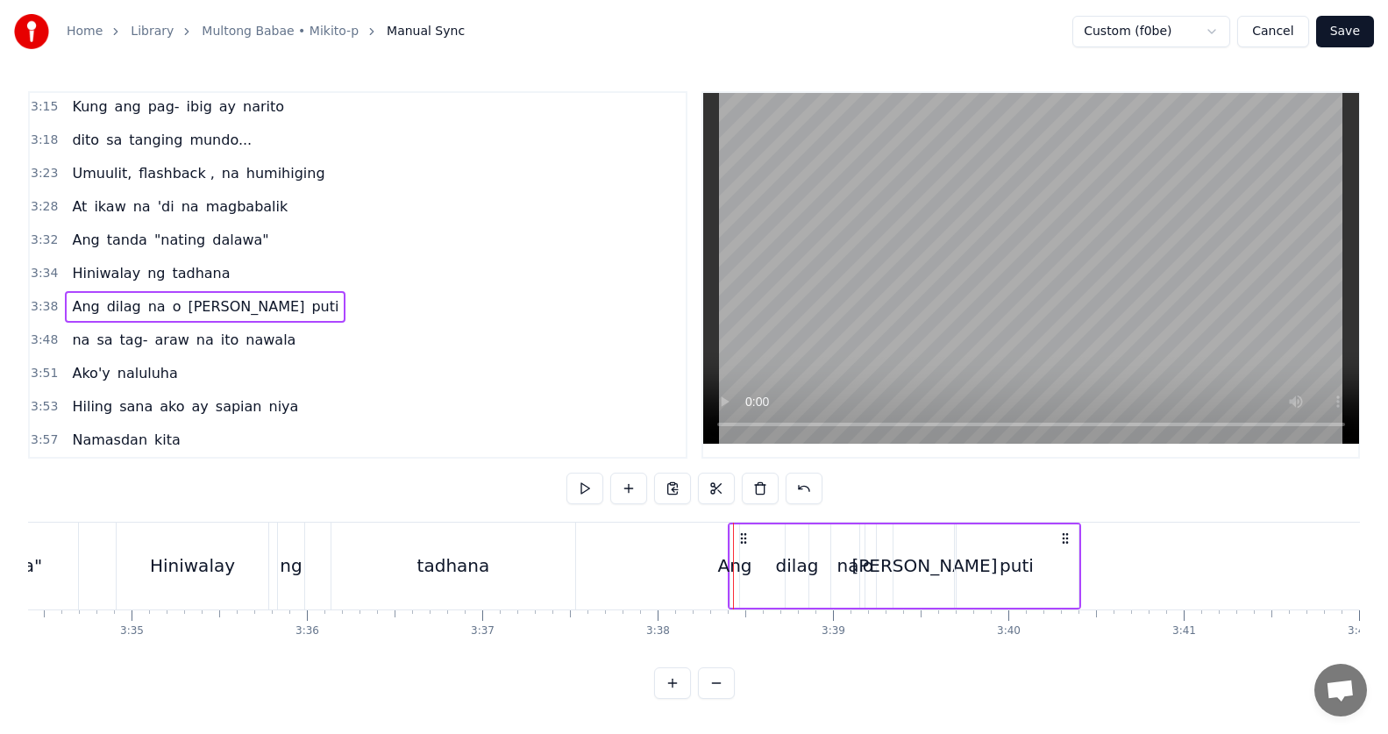
drag, startPoint x: 749, startPoint y: 538, endPoint x: 684, endPoint y: 552, distance: 66.6
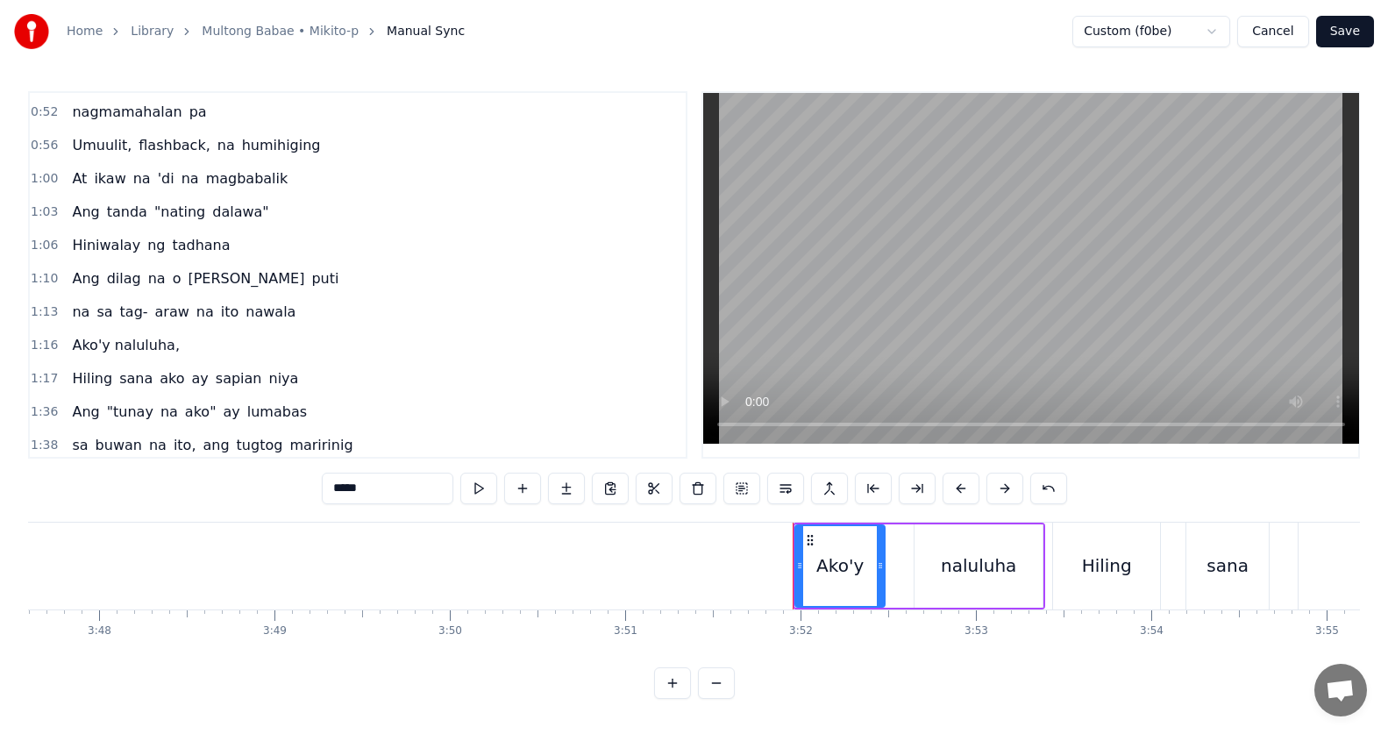
scroll to position [339, 0]
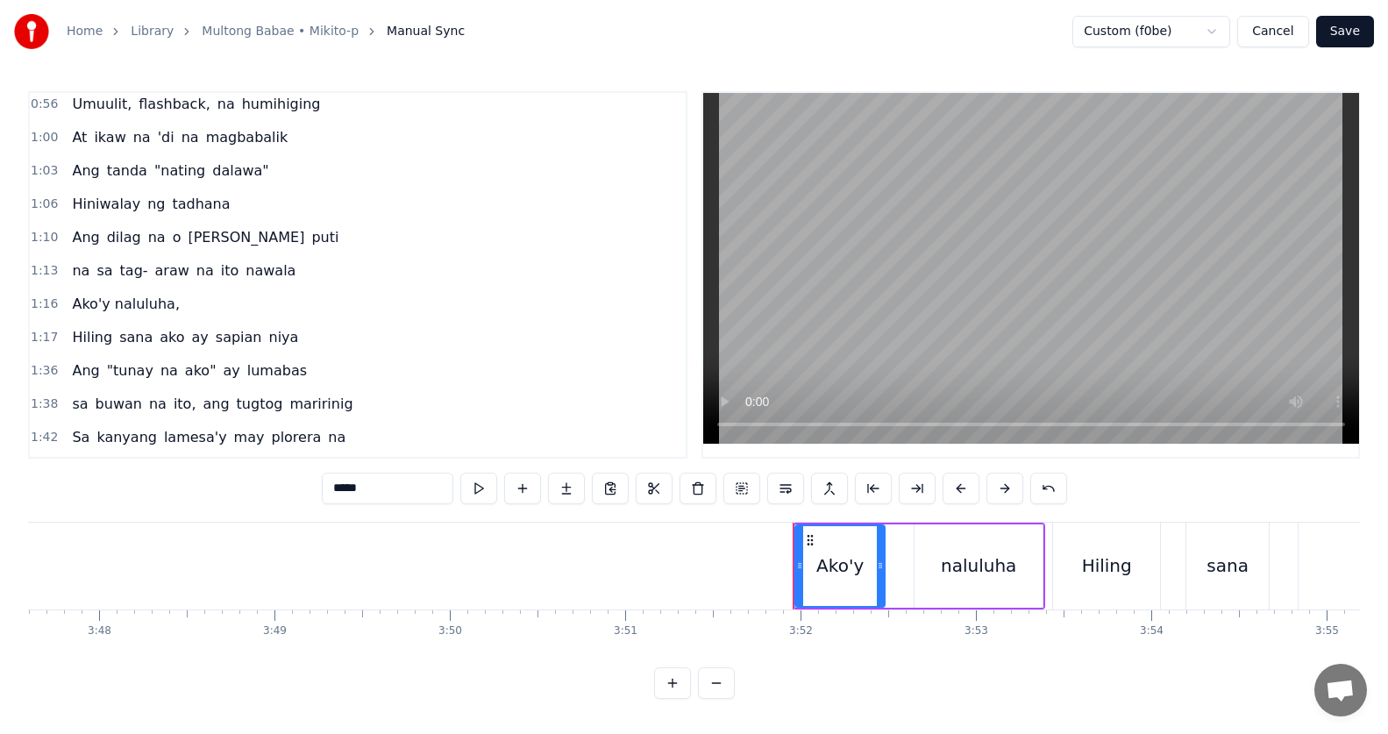
drag, startPoint x: 105, startPoint y: 282, endPoint x: 118, endPoint y: 274, distance: 14.9
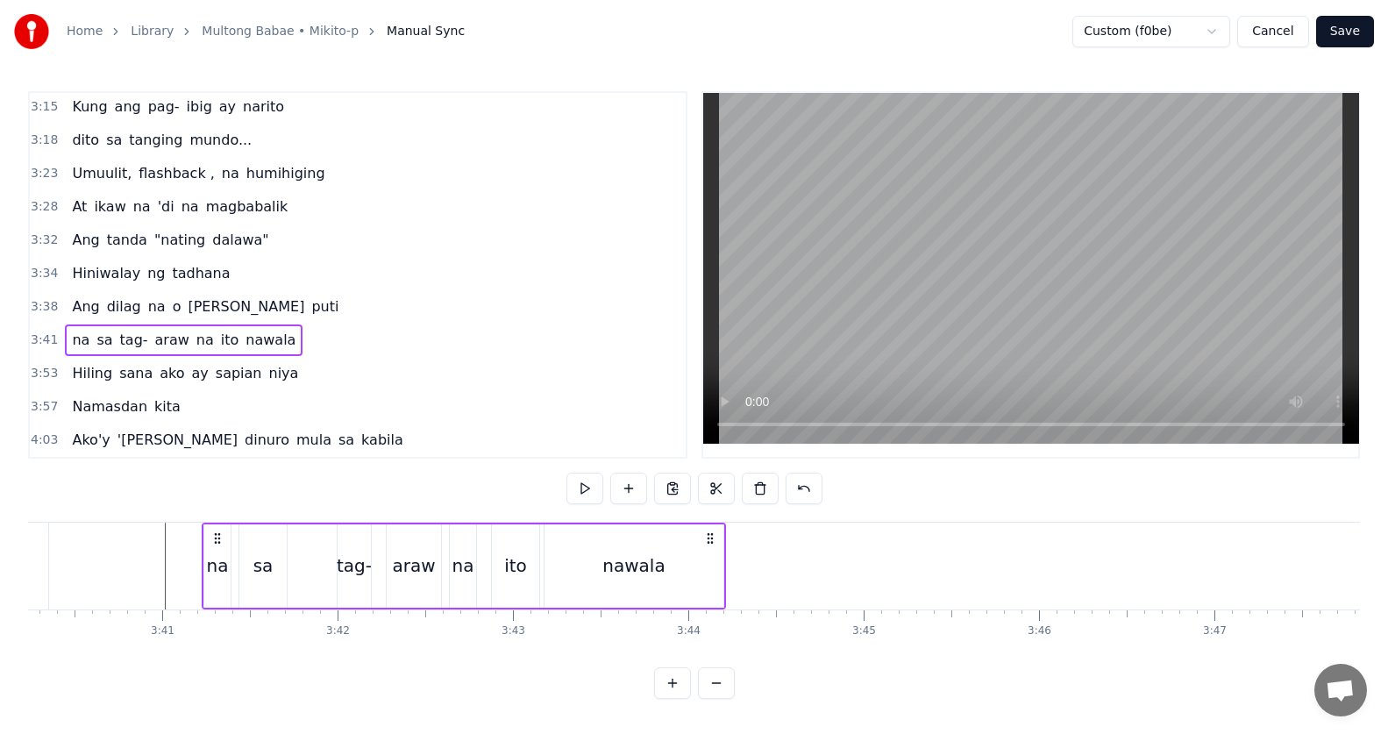
scroll to position [0, 38713]
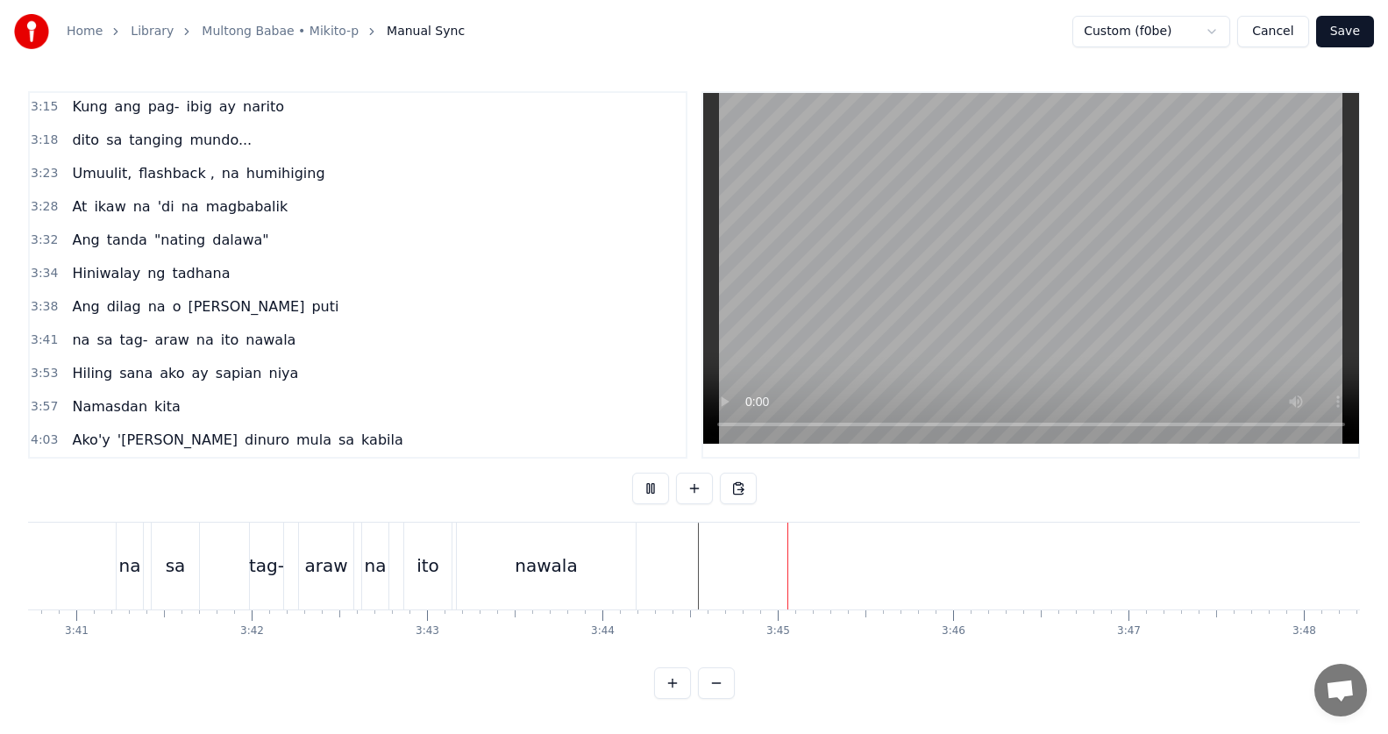
drag, startPoint x: 652, startPoint y: 481, endPoint x: 675, endPoint y: 498, distance: 28.8
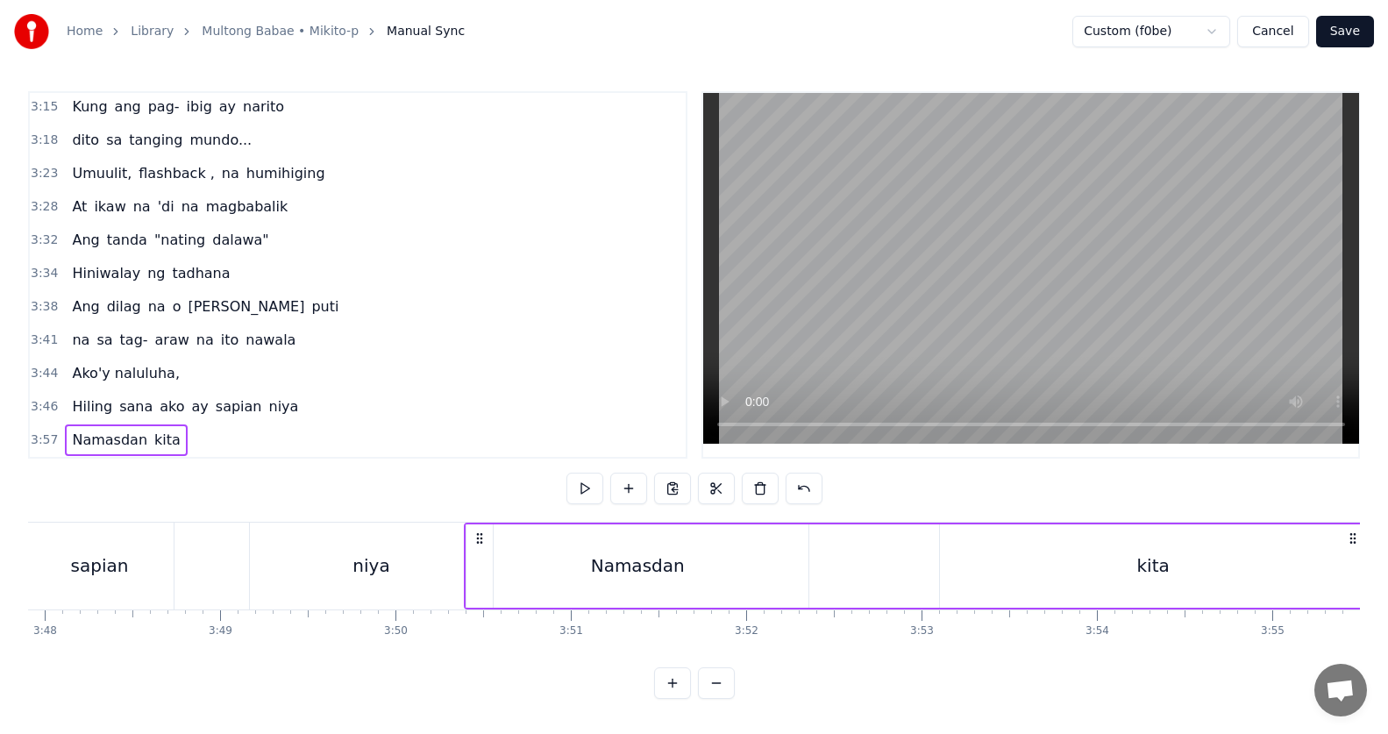
scroll to position [0, 39972]
drag, startPoint x: 132, startPoint y: 528, endPoint x: 654, endPoint y: 571, distance: 523.6
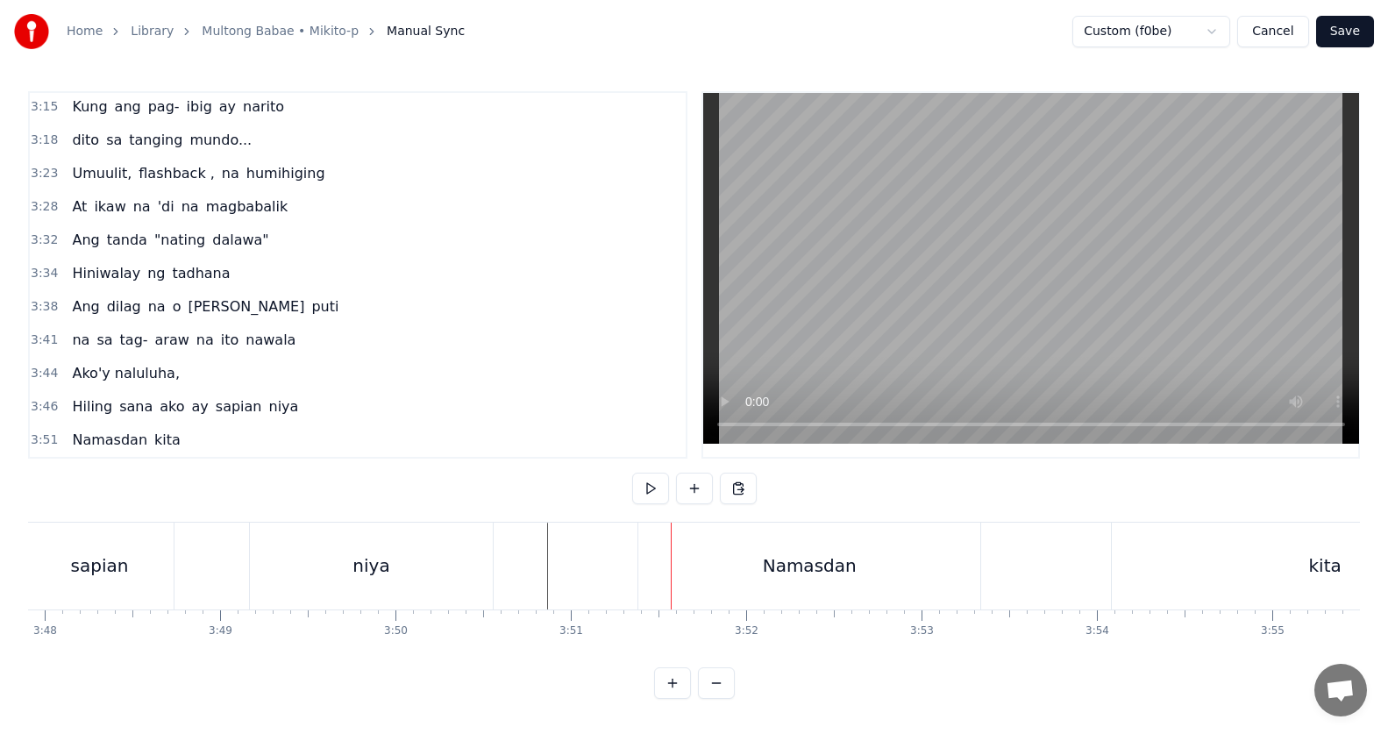
scroll to position [1436, 0]
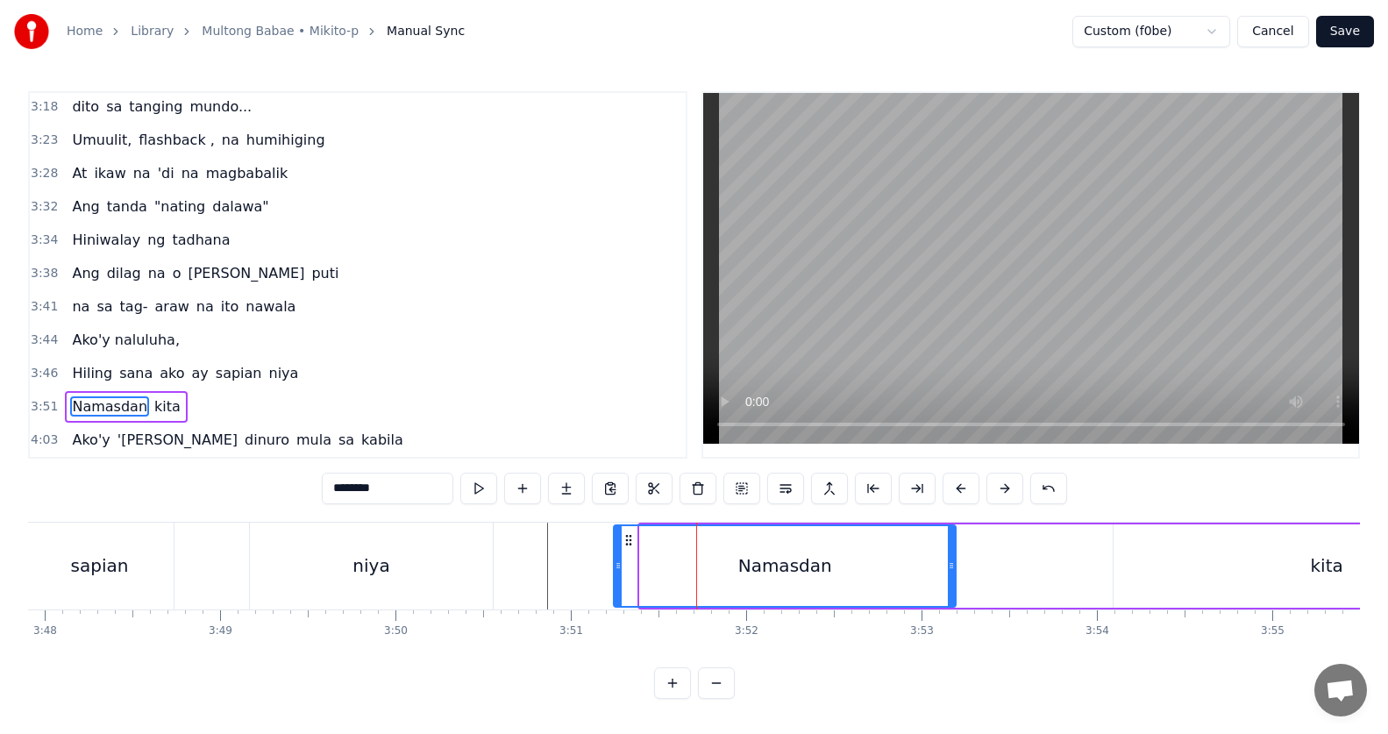
drag, startPoint x: 657, startPoint y: 532, endPoint x: 862, endPoint y: 565, distance: 207.8
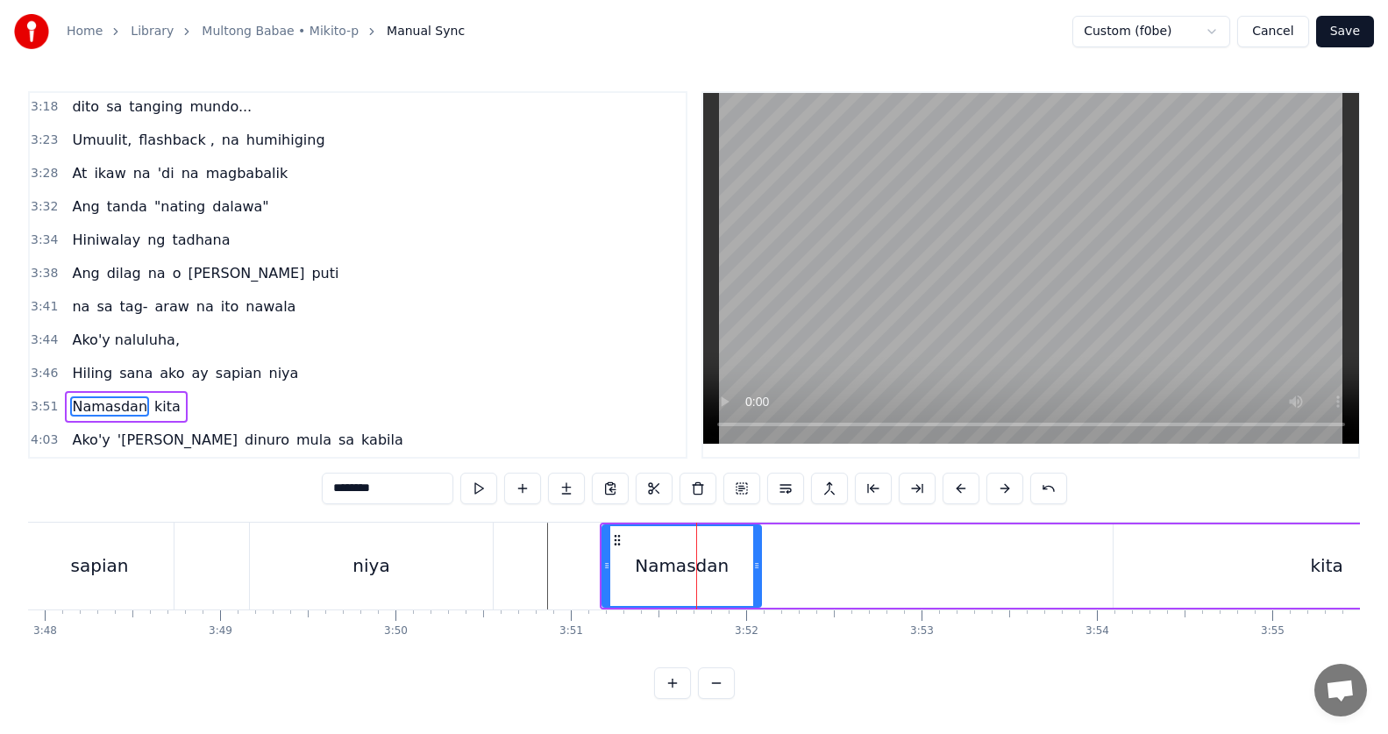
drag, startPoint x: 940, startPoint y: 554, endPoint x: 1164, endPoint y: 515, distance: 227.1
type input "****"
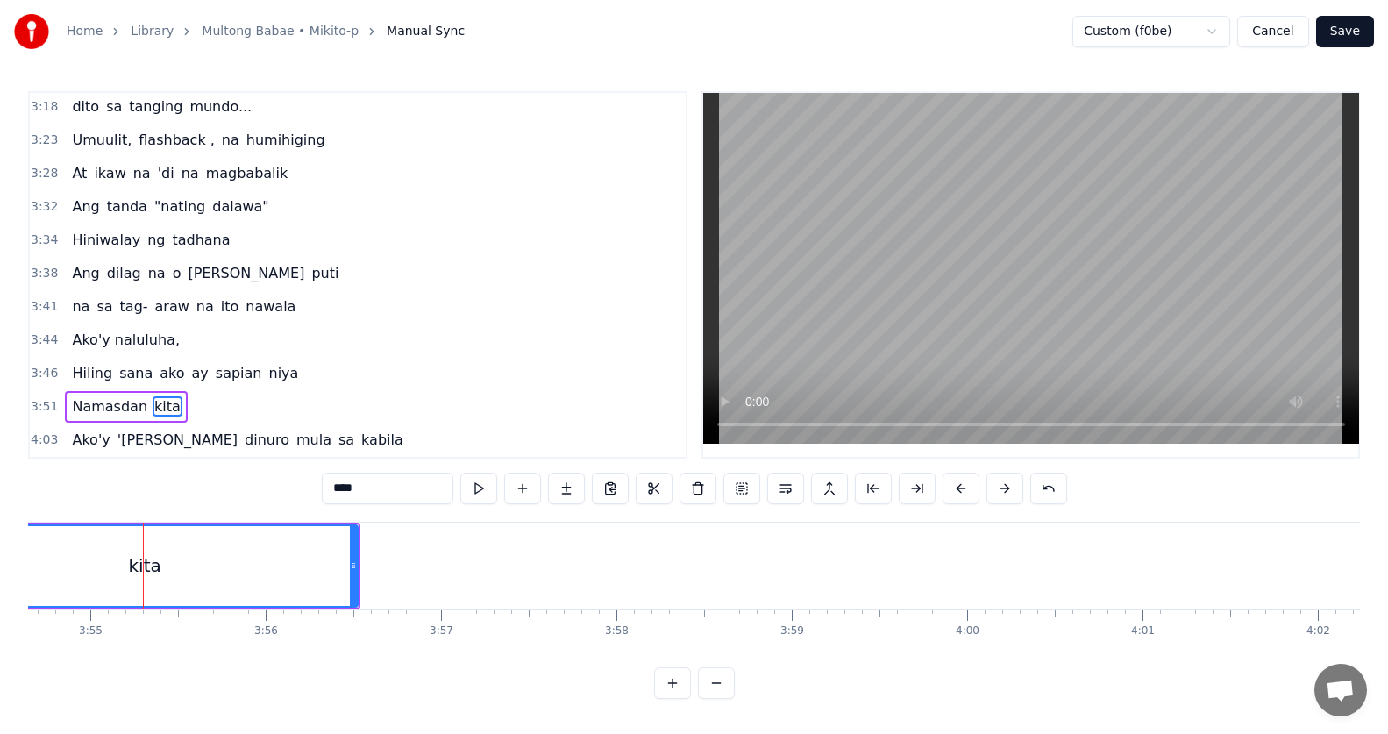
scroll to position [0, 41182]
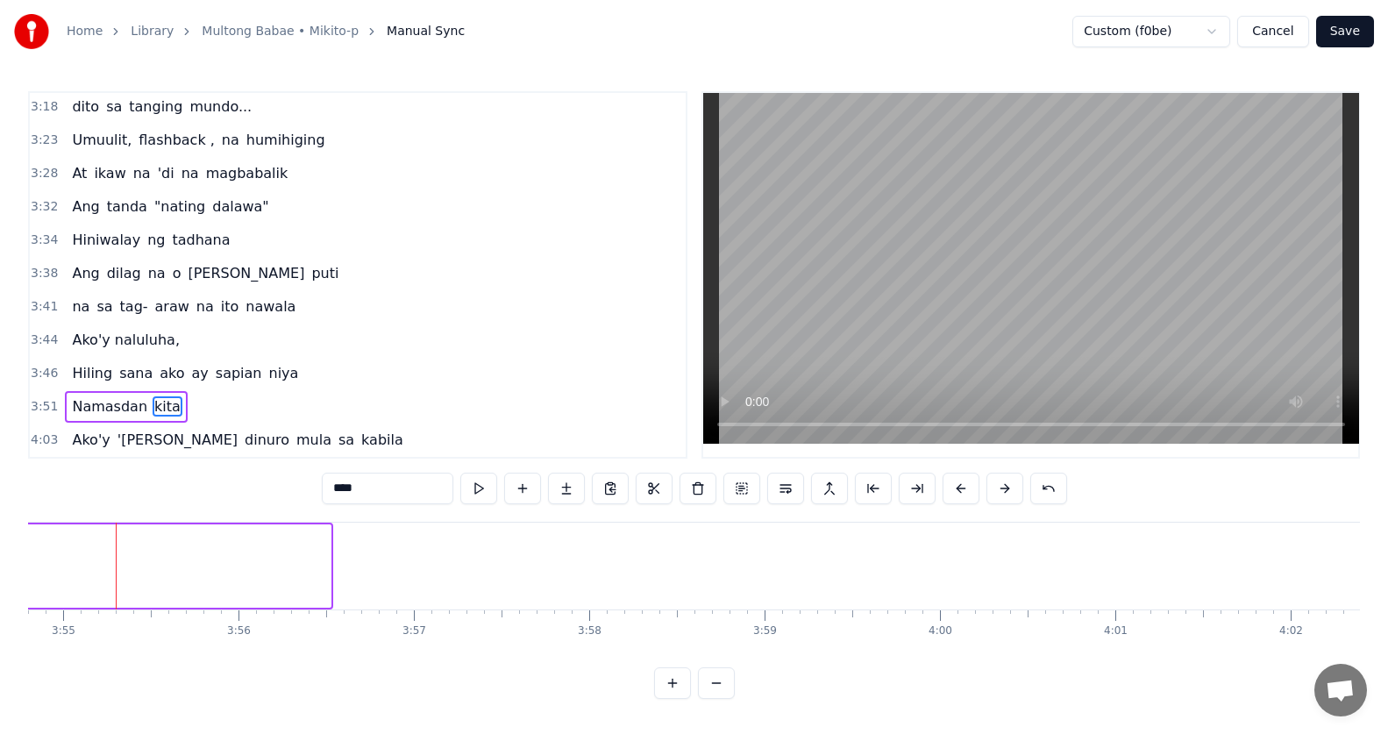
drag, startPoint x: 324, startPoint y: 557, endPoint x: 27, endPoint y: 572, distance: 297.7
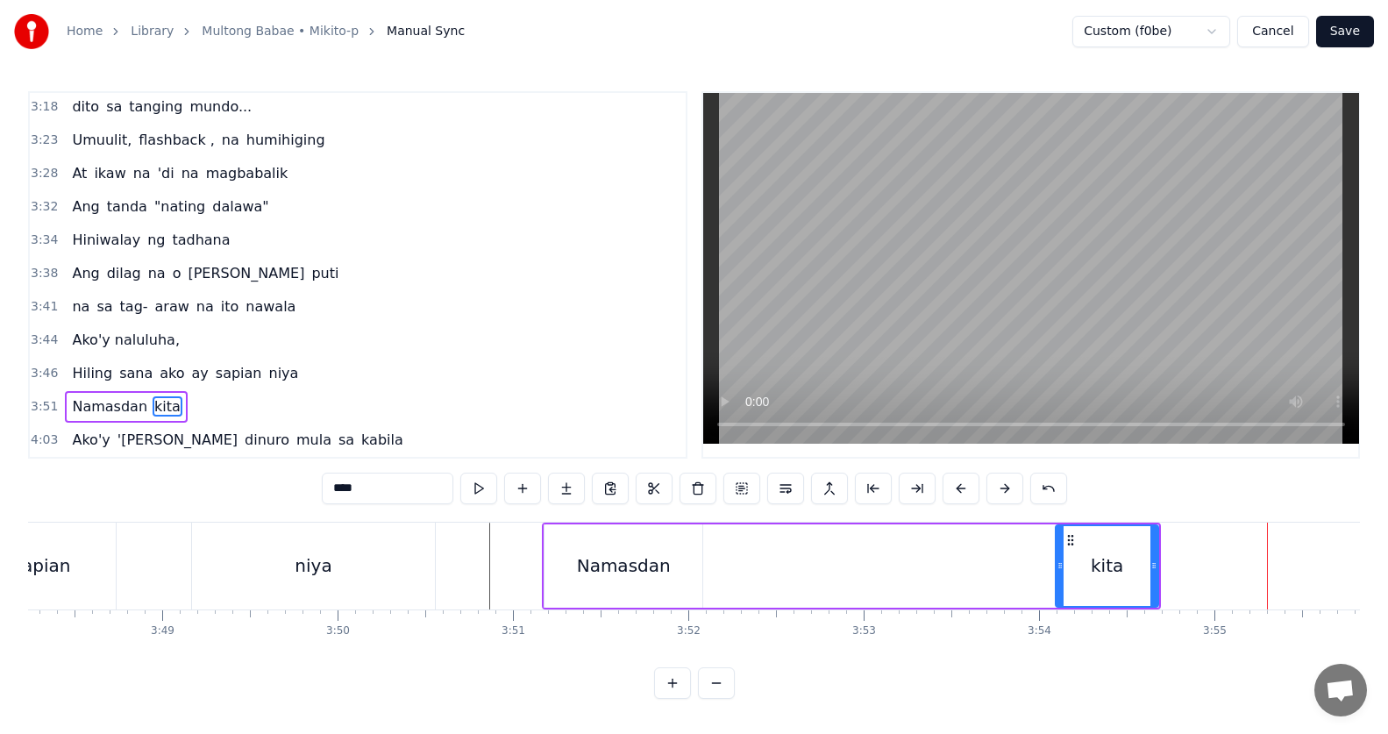
scroll to position [0, 40098]
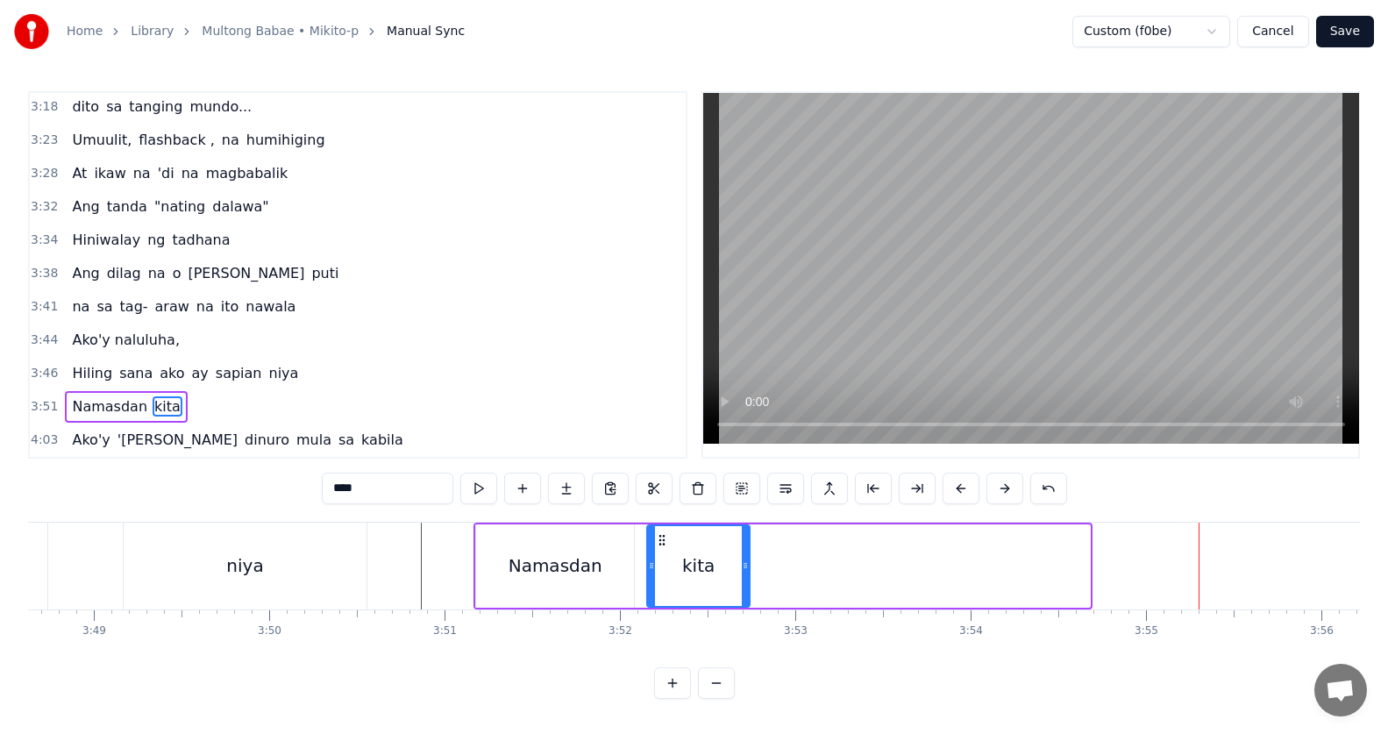
drag, startPoint x: 1002, startPoint y: 532, endPoint x: 662, endPoint y: 531, distance: 340.3
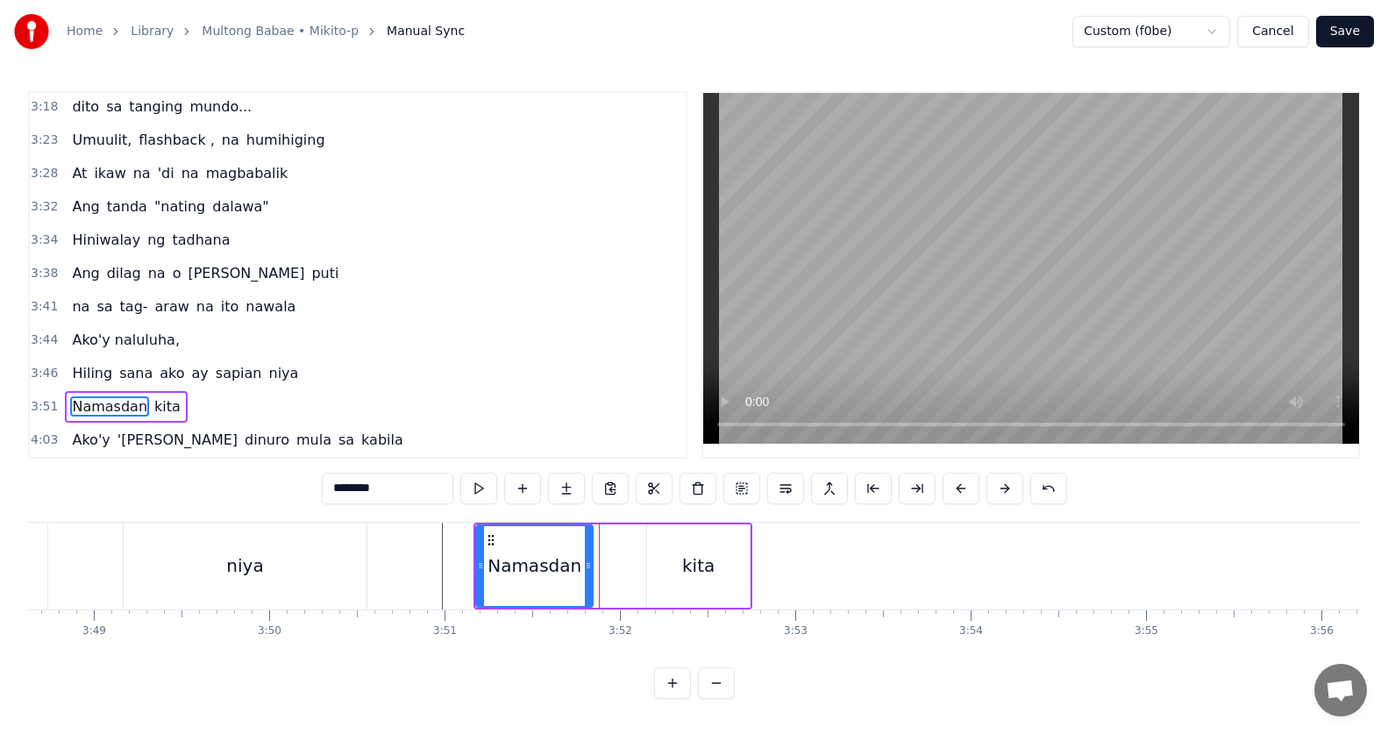
drag, startPoint x: 633, startPoint y: 564, endPoint x: 592, endPoint y: 563, distance: 41.2
type input "****"
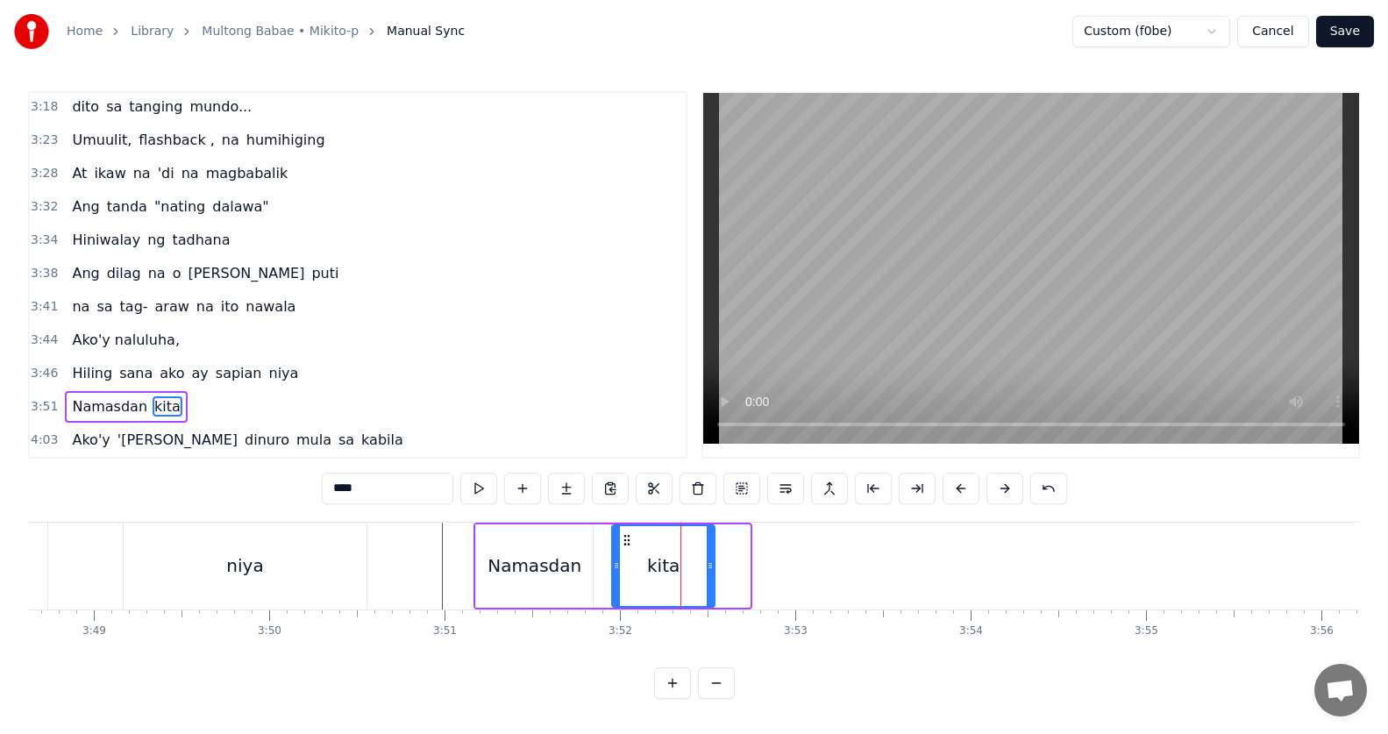
drag, startPoint x: 659, startPoint y: 532, endPoint x: 619, endPoint y: 531, distance: 39.5
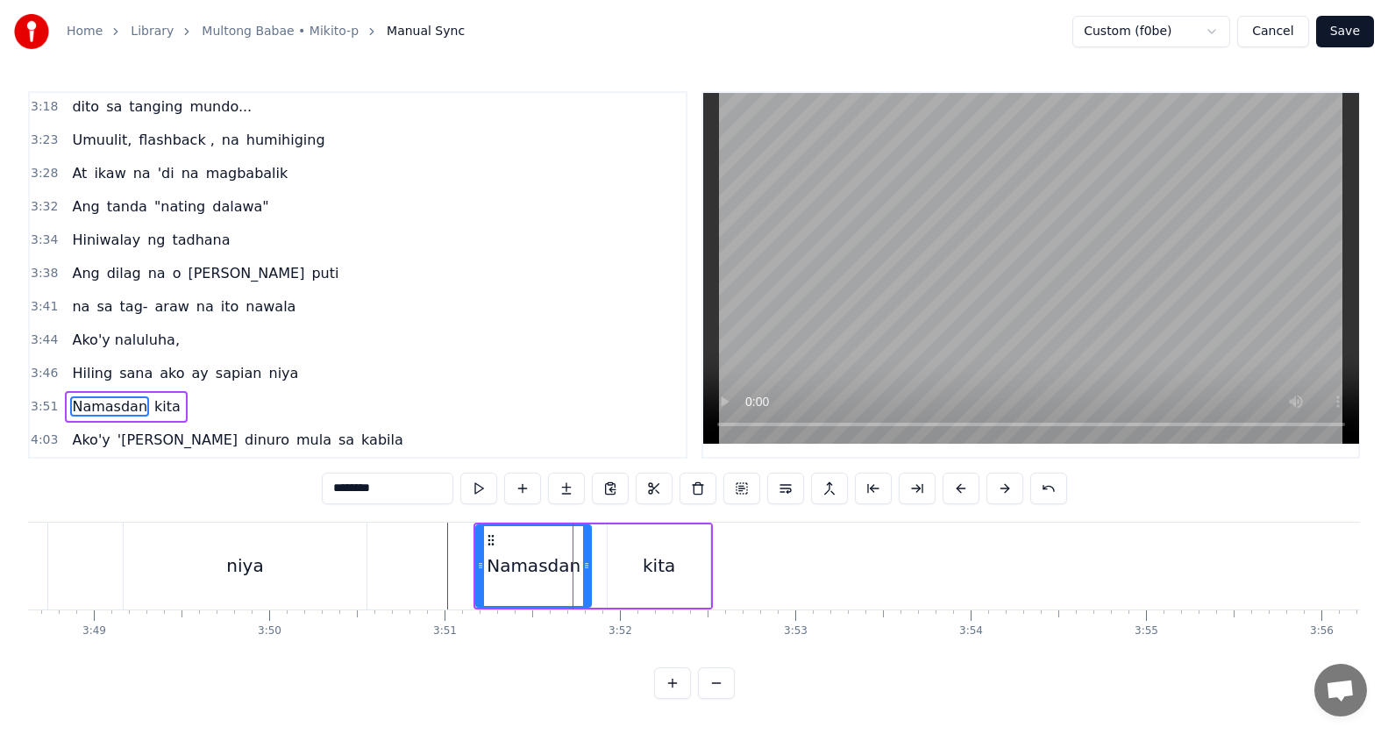
drag, startPoint x: 583, startPoint y: 559, endPoint x: 623, endPoint y: 566, distance: 40.1
type input "****"
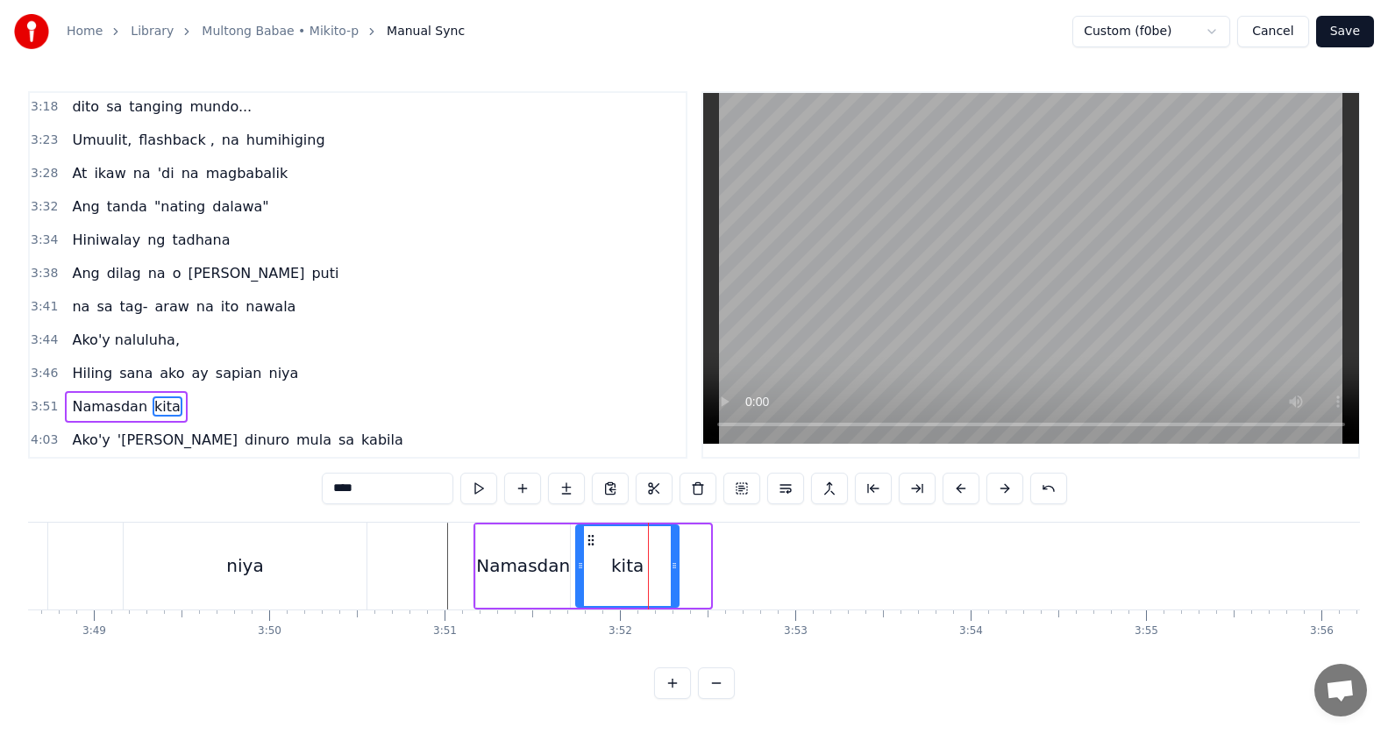
drag, startPoint x: 620, startPoint y: 535, endPoint x: 590, endPoint y: 539, distance: 30.1
drag, startPoint x: 593, startPoint y: 531, endPoint x: 564, endPoint y: 538, distance: 30.0
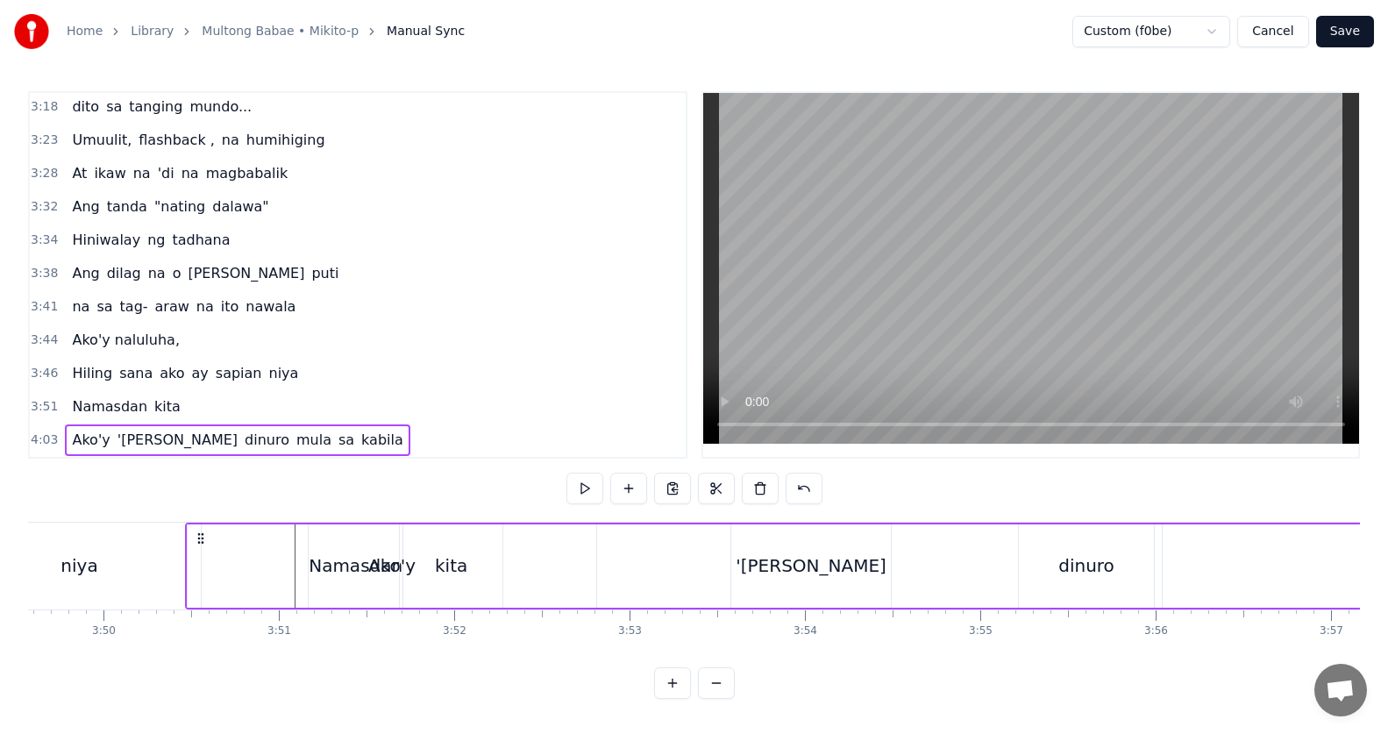
scroll to position [0, 40251]
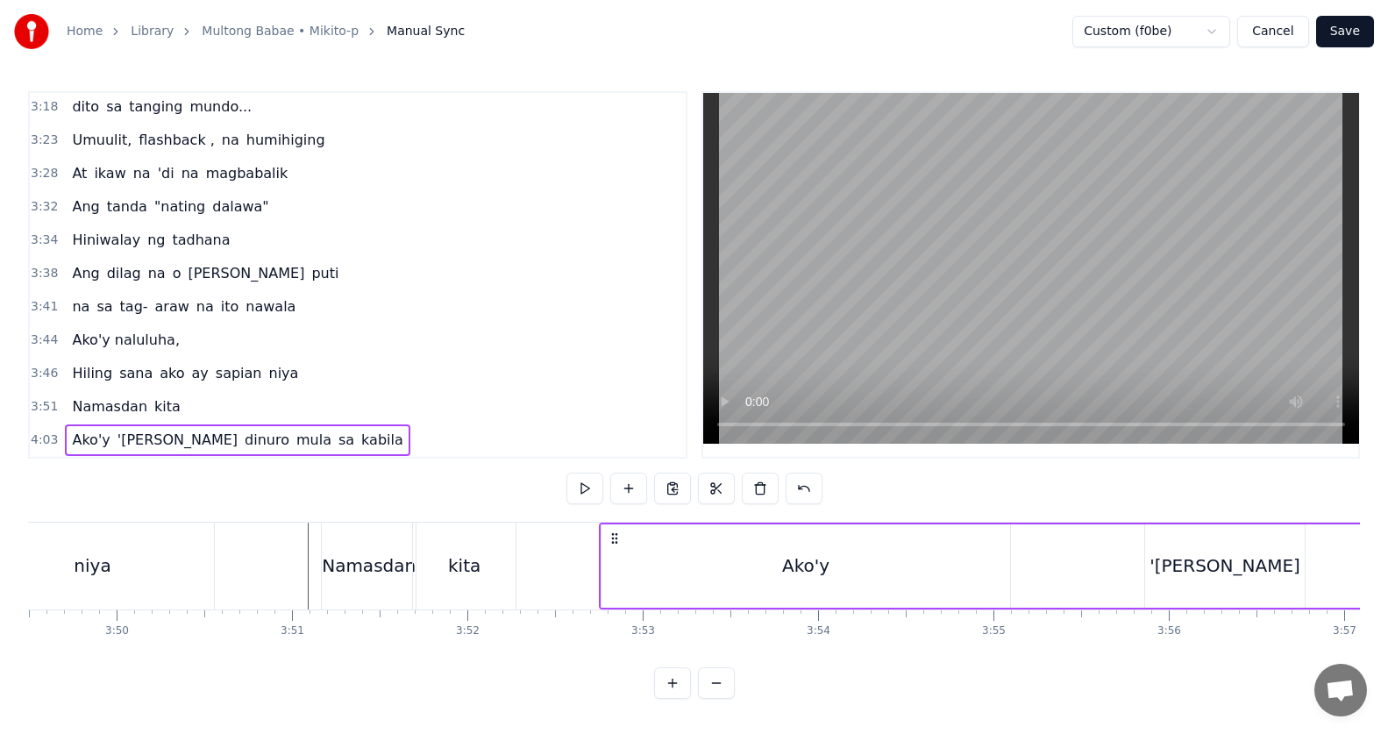
drag, startPoint x: 129, startPoint y: 527, endPoint x: 600, endPoint y: 557, distance: 471.9
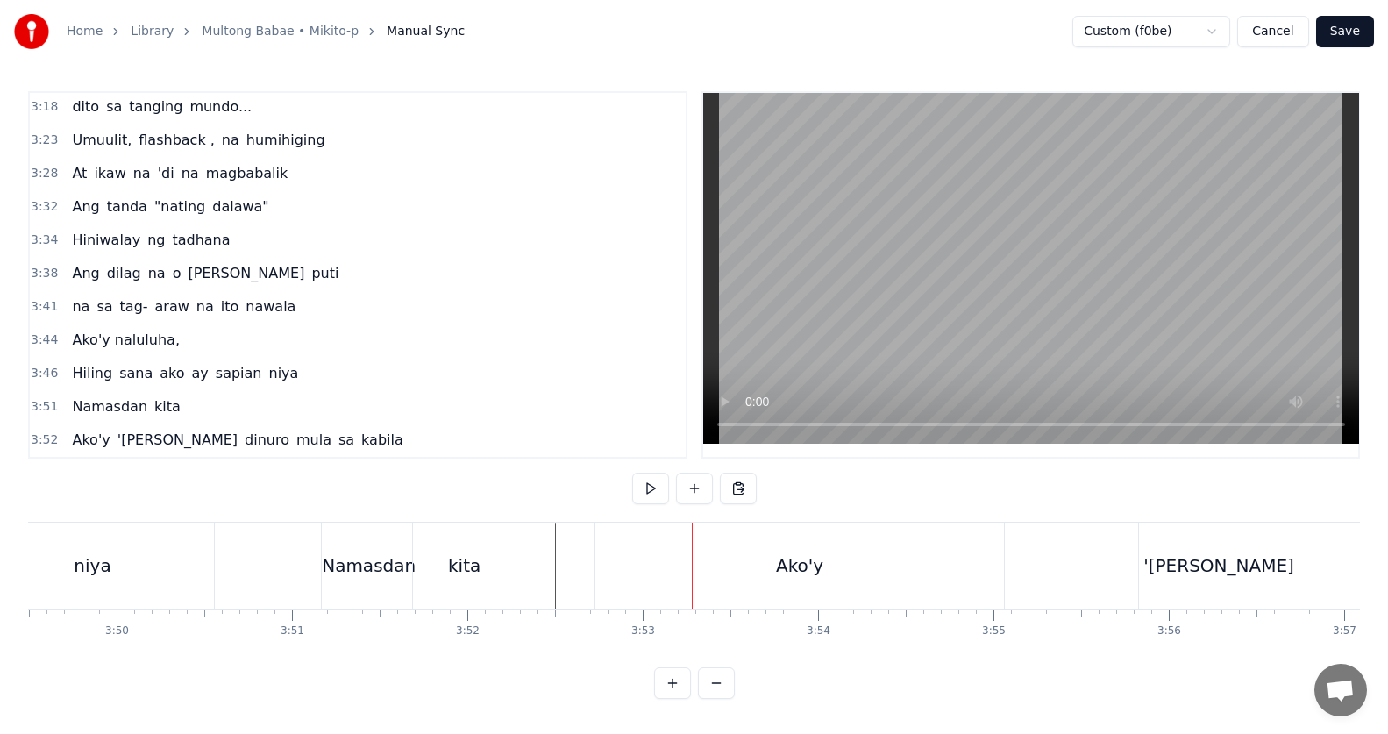
drag, startPoint x: 702, startPoint y: 559, endPoint x: 755, endPoint y: 563, distance: 52.7
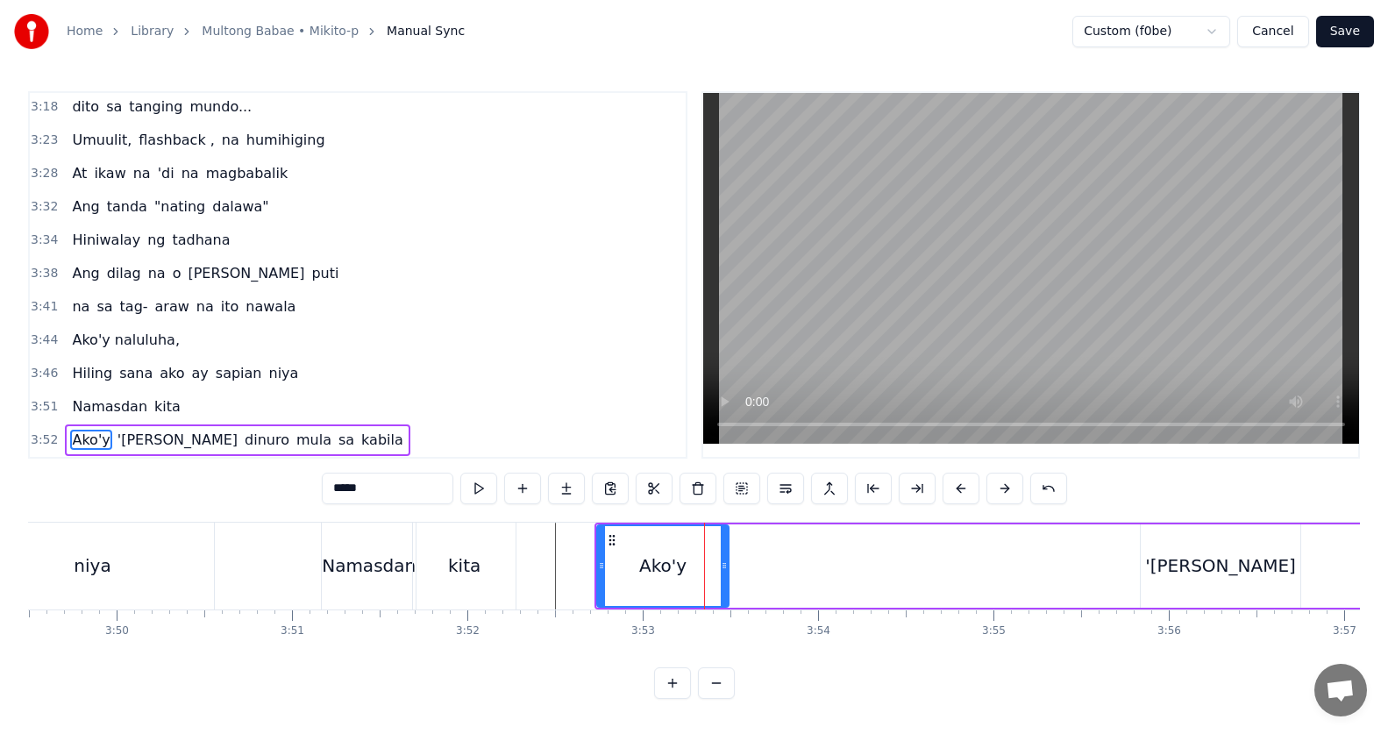
drag, startPoint x: 1002, startPoint y: 550, endPoint x: 725, endPoint y: 556, distance: 277.2
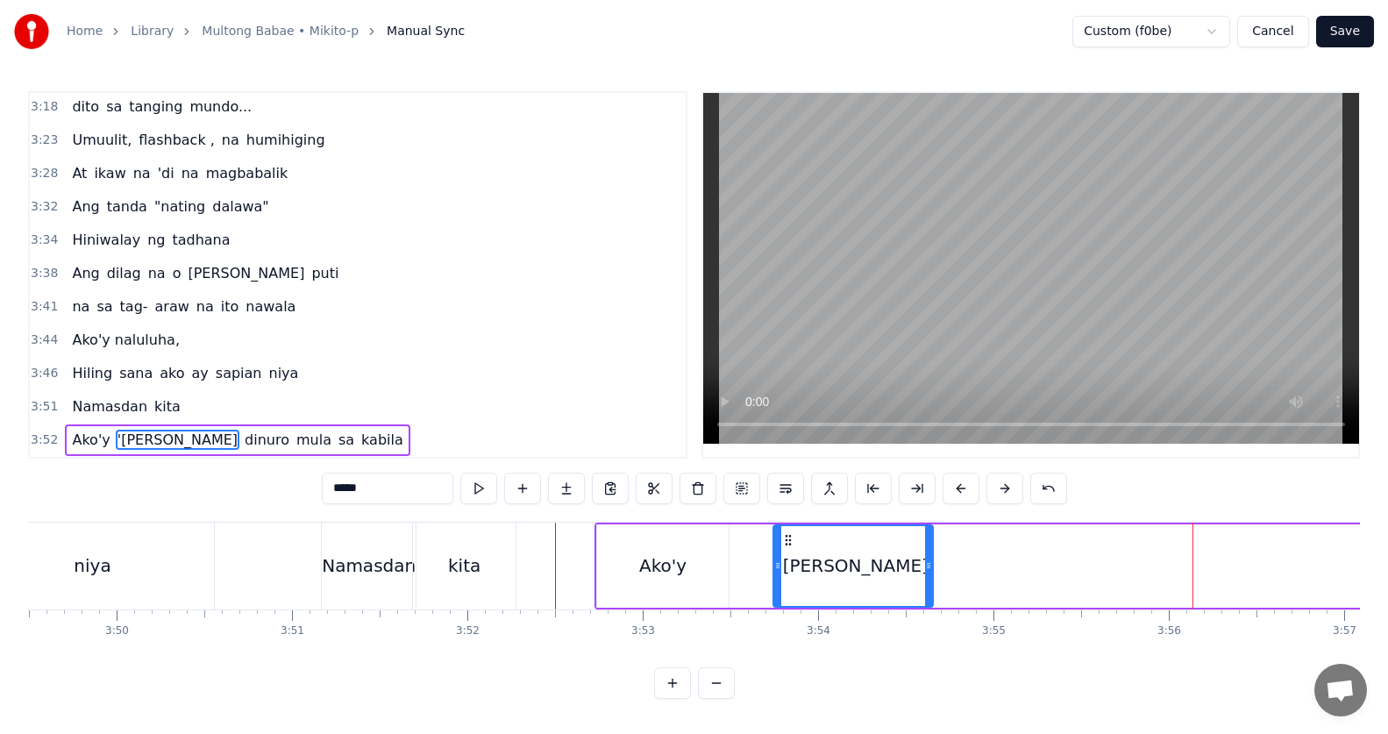
drag, startPoint x: 1158, startPoint y: 529, endPoint x: 770, endPoint y: 558, distance: 388.7
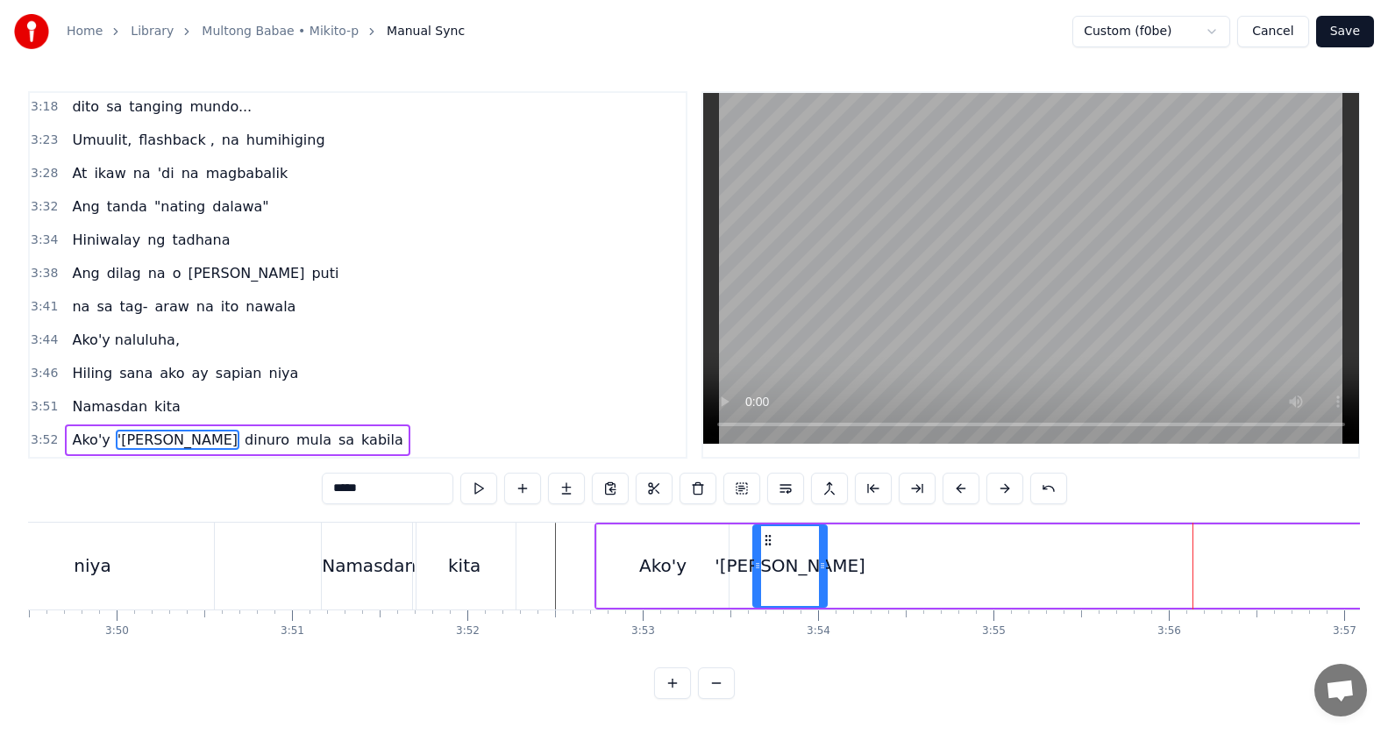
drag, startPoint x: 910, startPoint y: 555, endPoint x: 824, endPoint y: 558, distance: 86.0
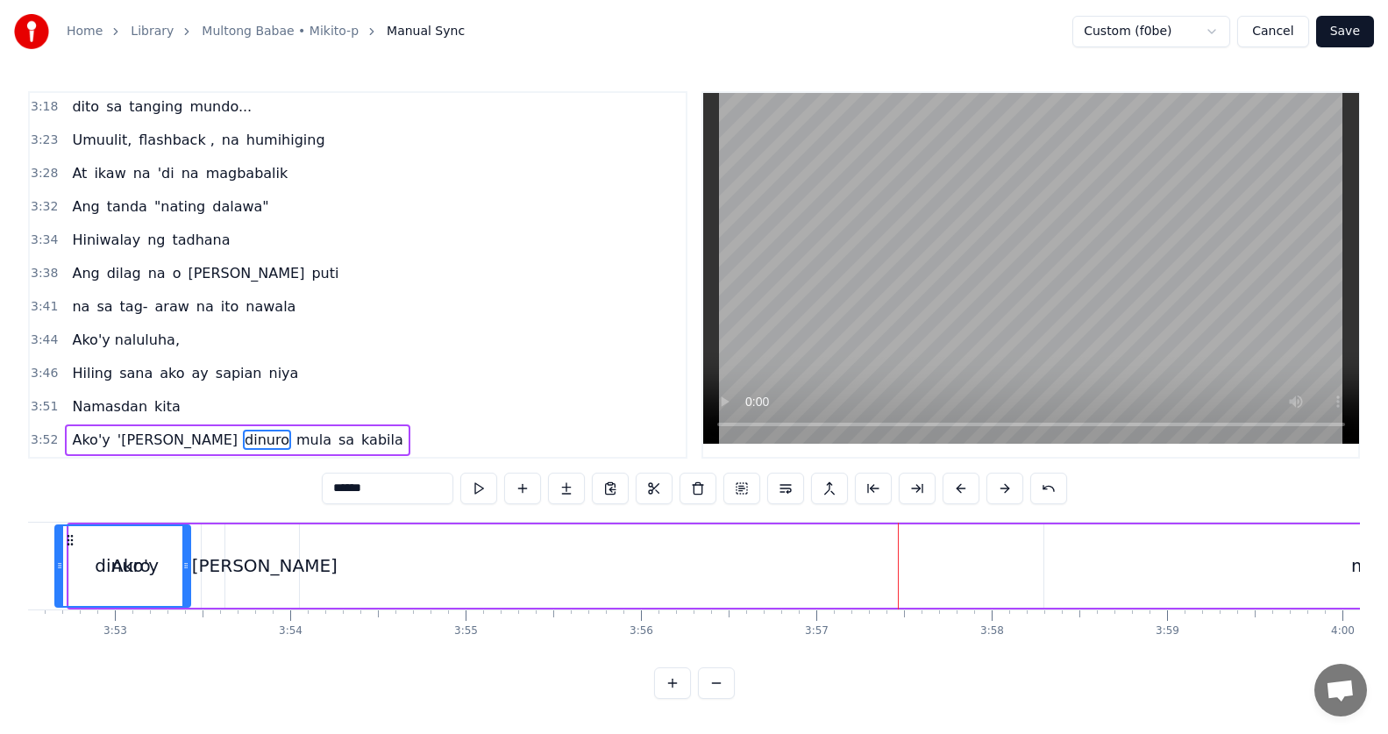
scroll to position [0, 40744]
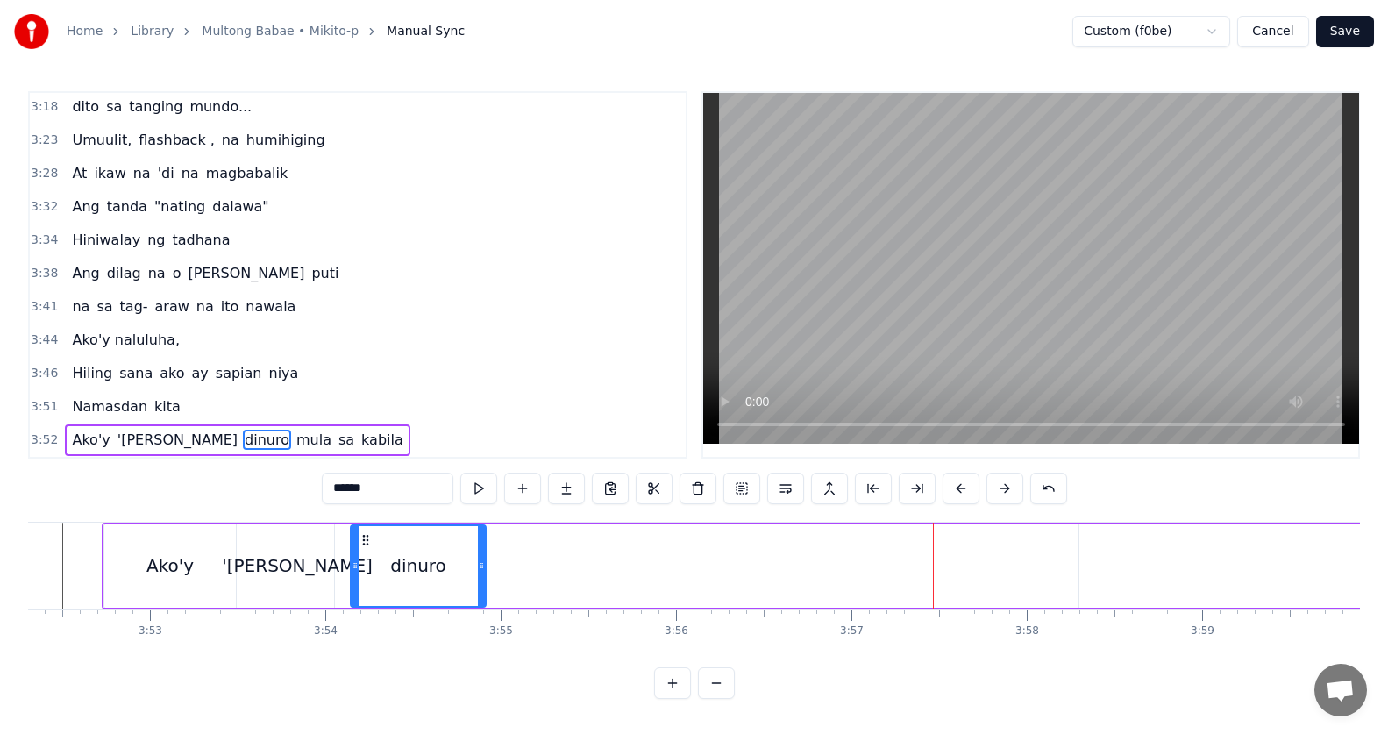
drag, startPoint x: 134, startPoint y: 529, endPoint x: 431, endPoint y: 552, distance: 297.4
drag, startPoint x: 485, startPoint y: 558, endPoint x: 442, endPoint y: 555, distance: 43.1
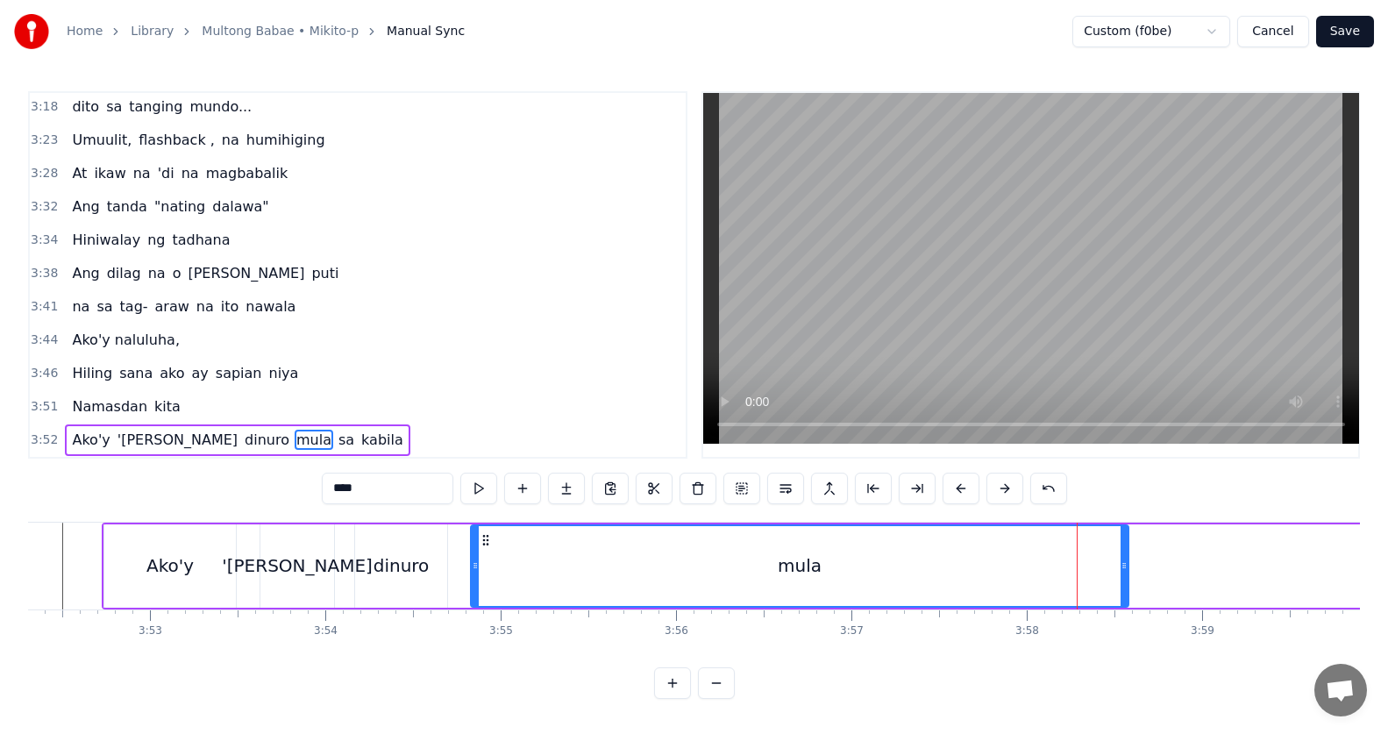
drag, startPoint x: 1098, startPoint y: 535, endPoint x: 489, endPoint y: 532, distance: 608.6
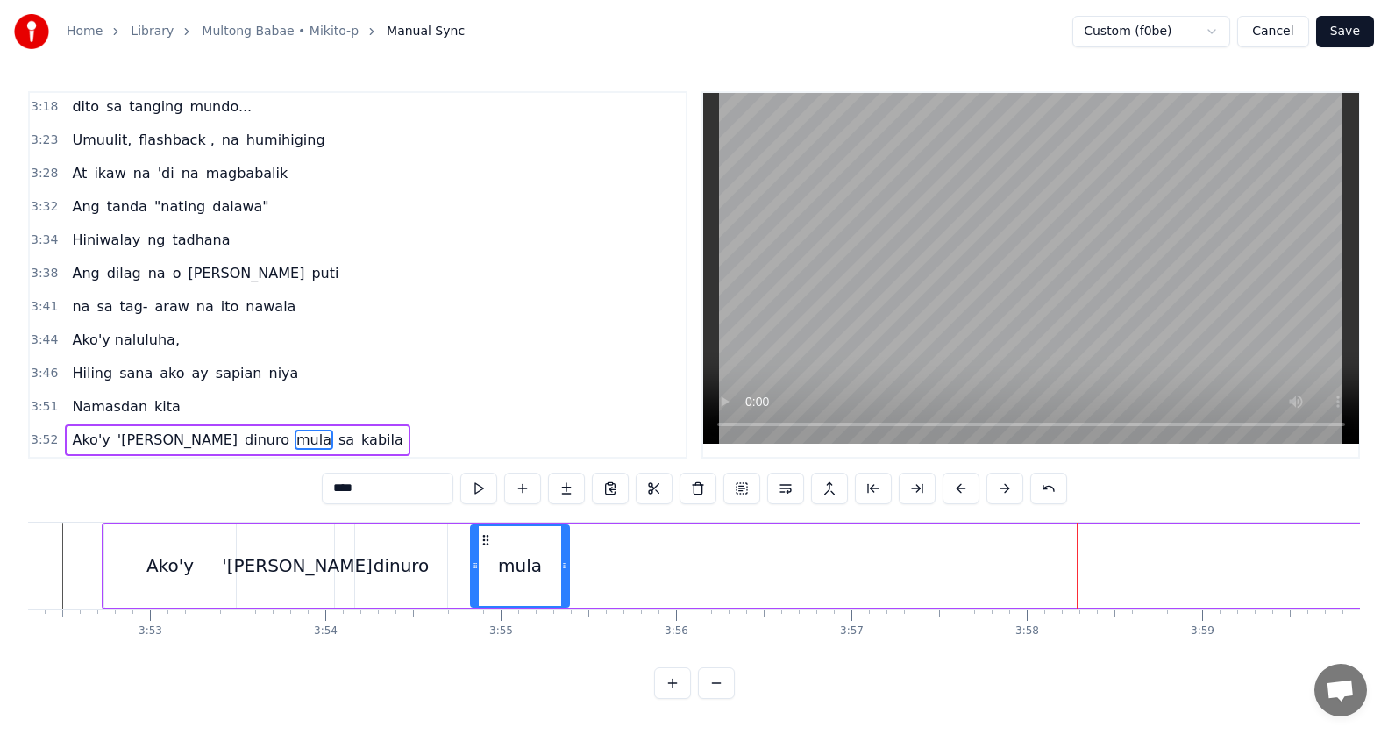
drag, startPoint x: 1127, startPoint y: 557, endPoint x: 476, endPoint y: 511, distance: 652.3
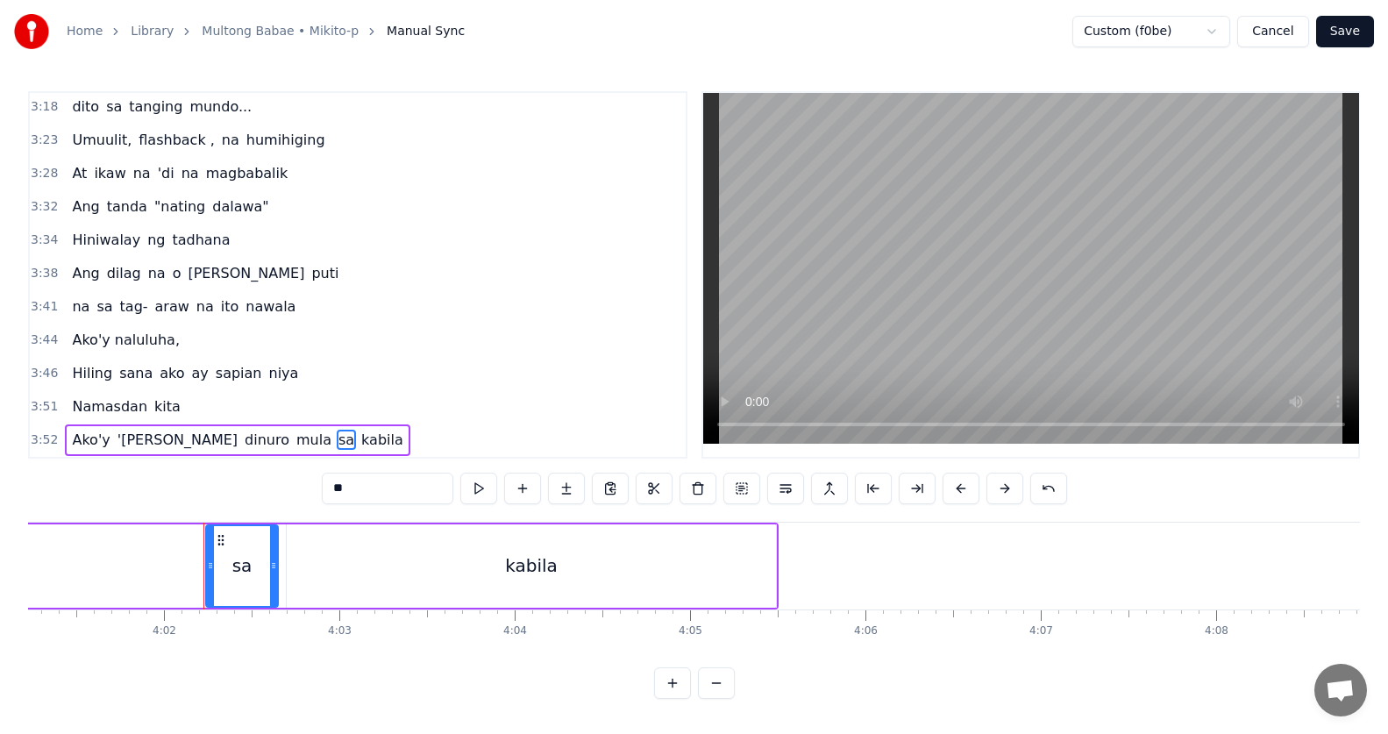
scroll to position [0, 42396]
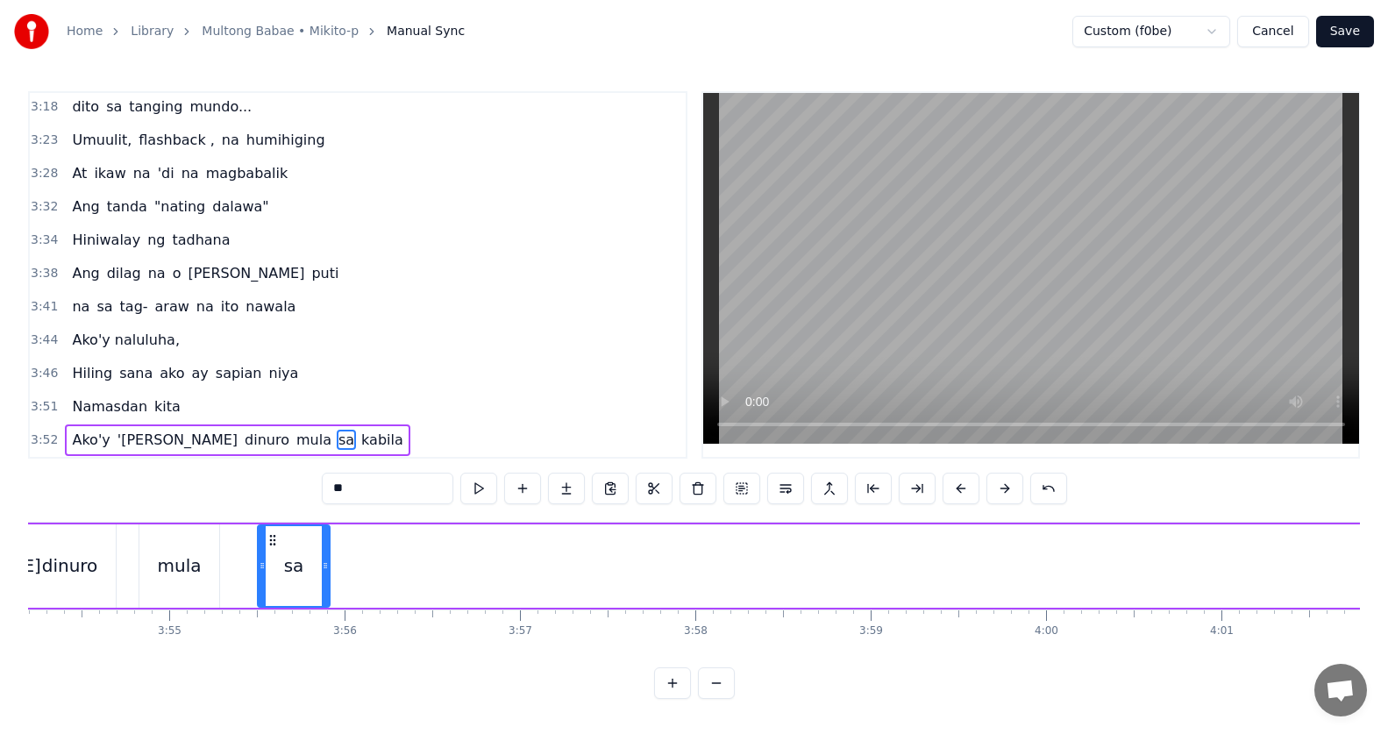
drag, startPoint x: 135, startPoint y: 531, endPoint x: 265, endPoint y: 558, distance: 132.6
type input "******"
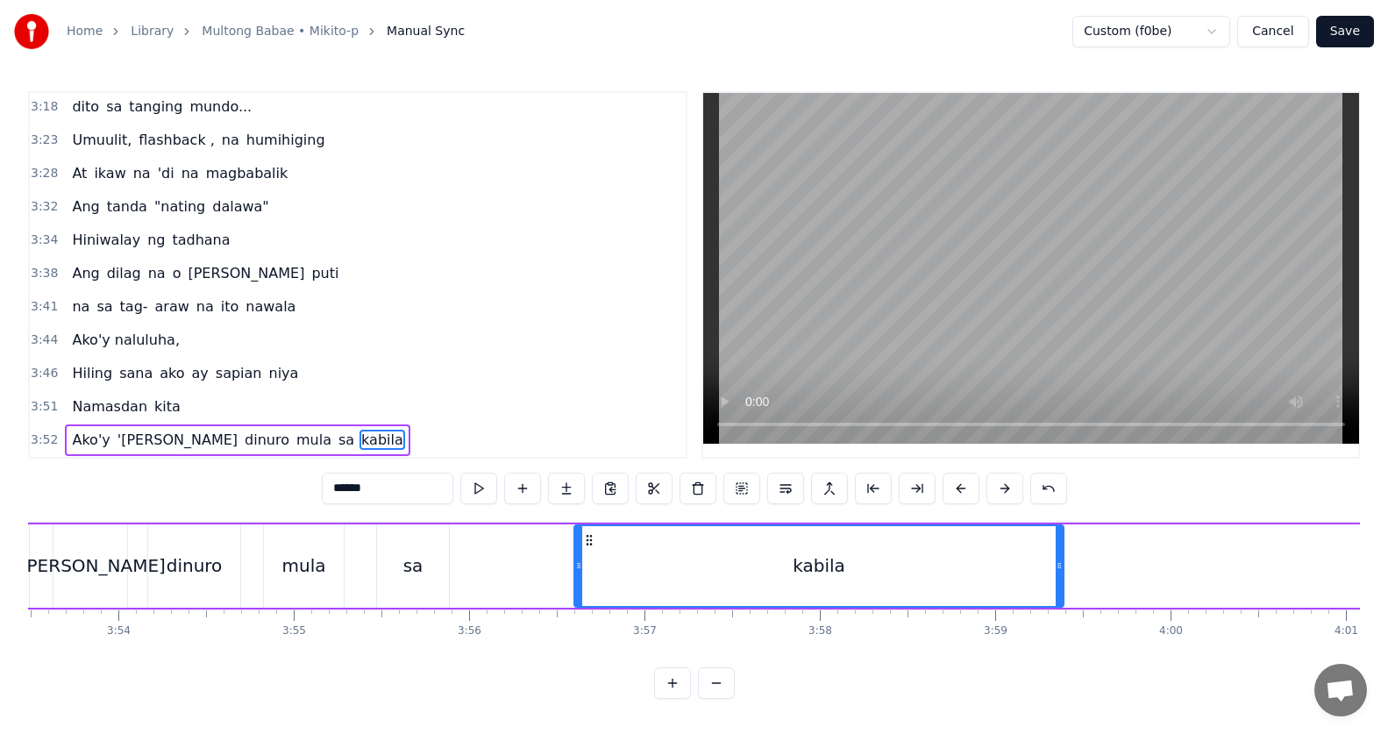
scroll to position [0, 40942]
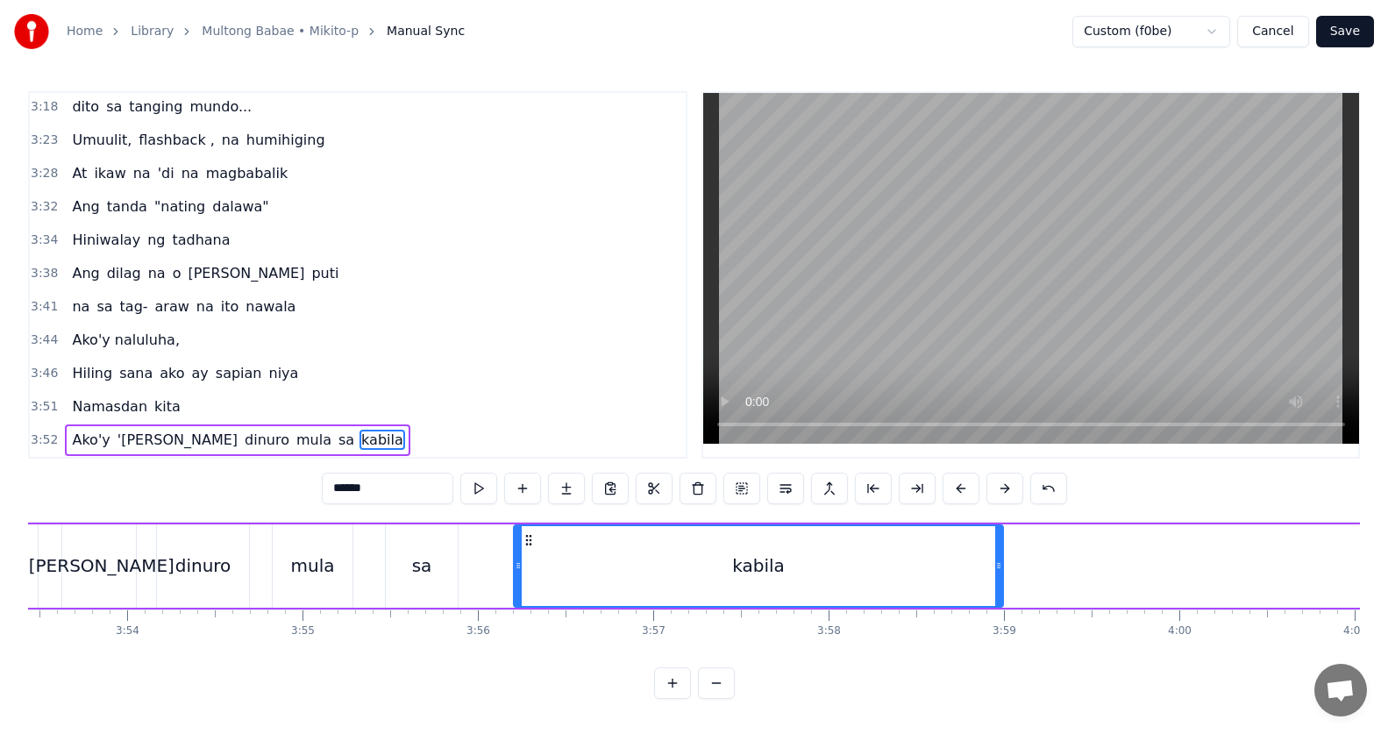
drag, startPoint x: 132, startPoint y: 532, endPoint x: 637, endPoint y: 588, distance: 508.2
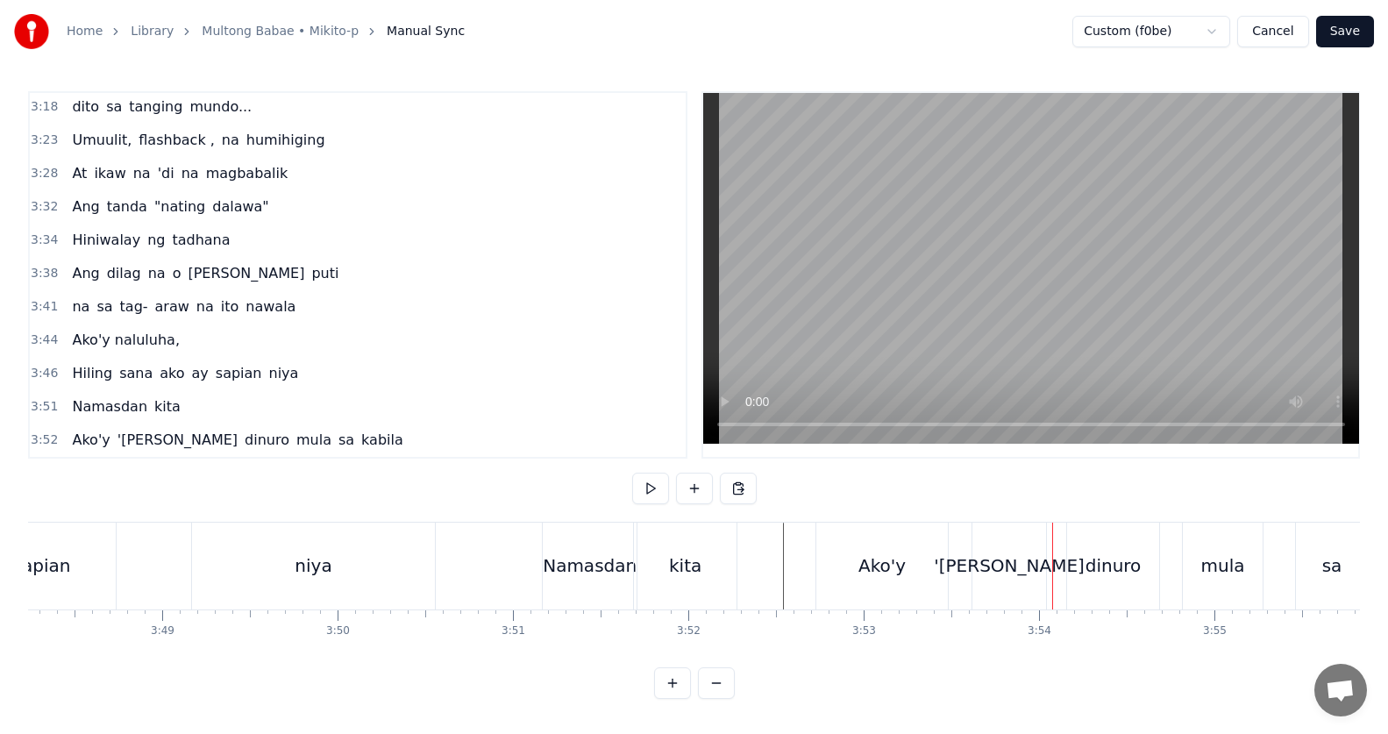
scroll to position [0, 40267]
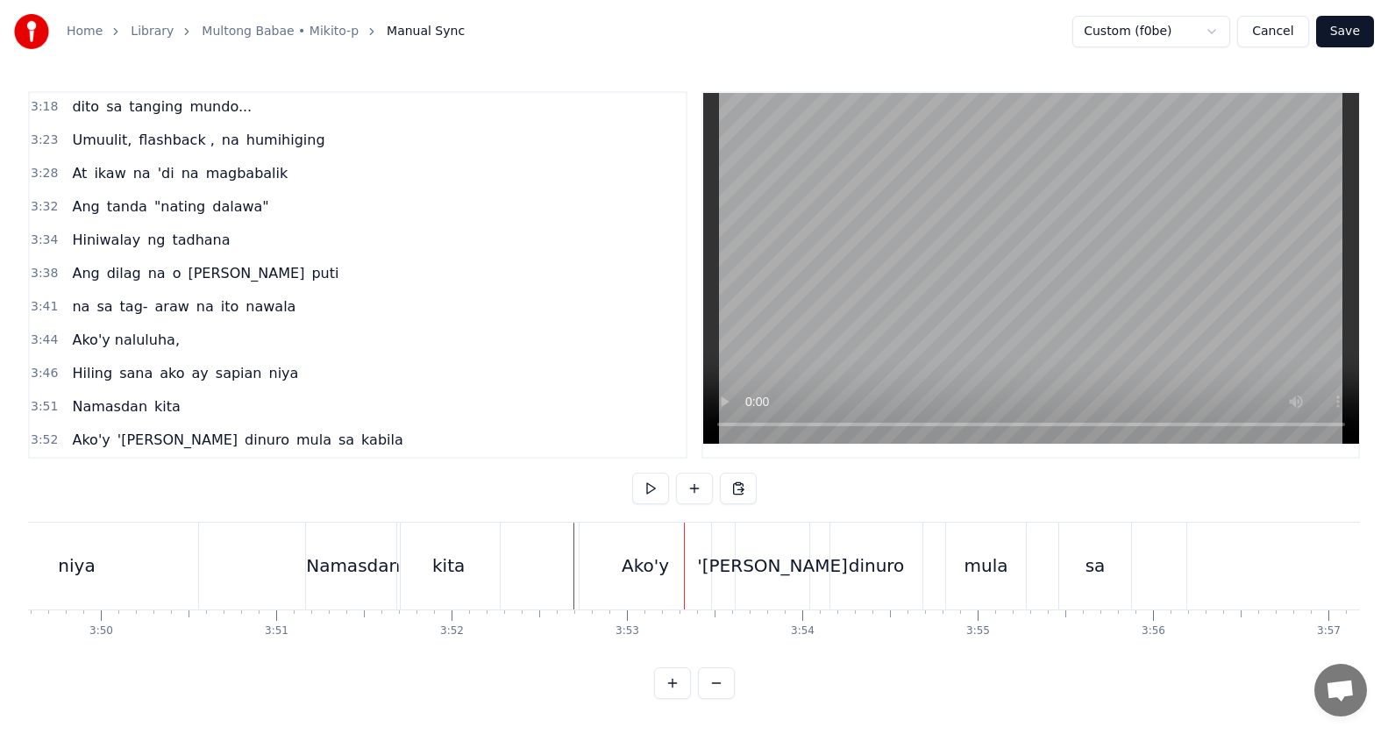
drag, startPoint x: 624, startPoint y: 555, endPoint x: 680, endPoint y: 559, distance: 55.4
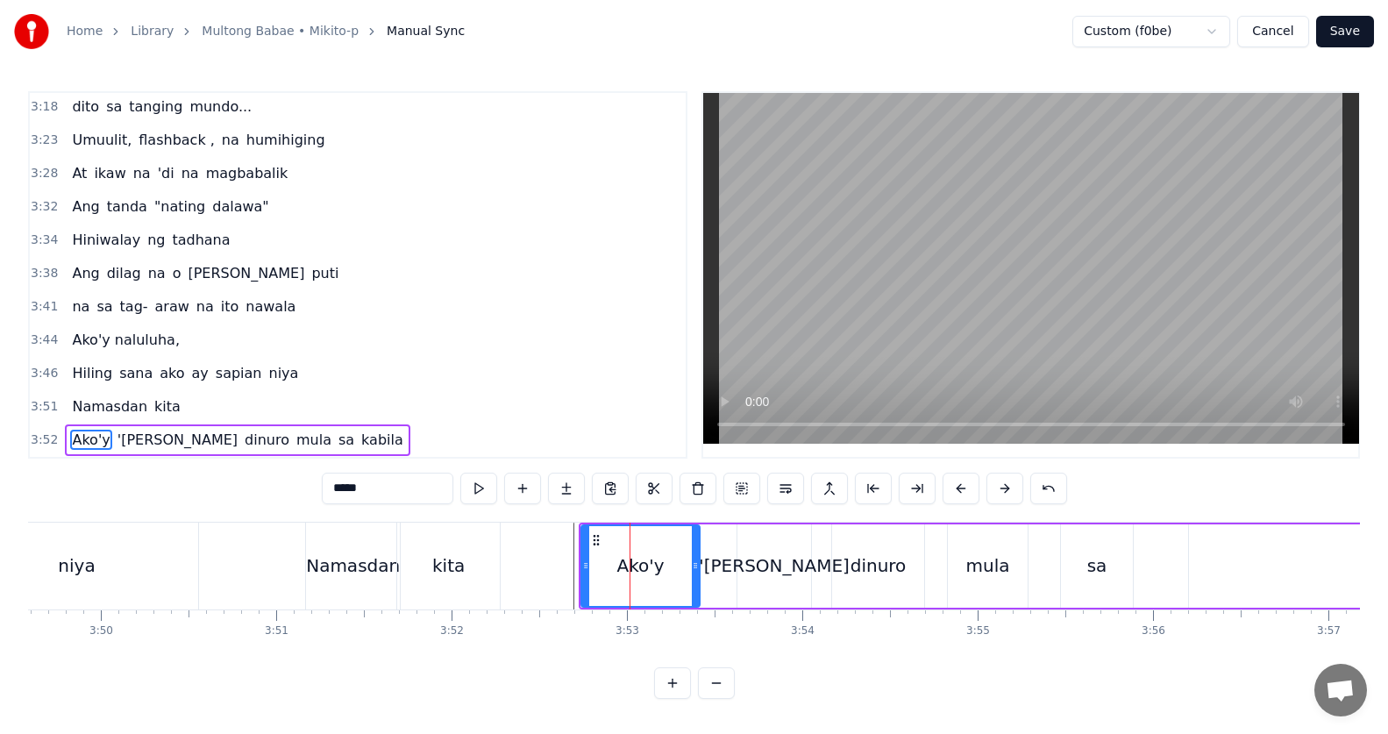
drag, startPoint x: 711, startPoint y: 559, endPoint x: 696, endPoint y: 555, distance: 15.5
type input "*****"
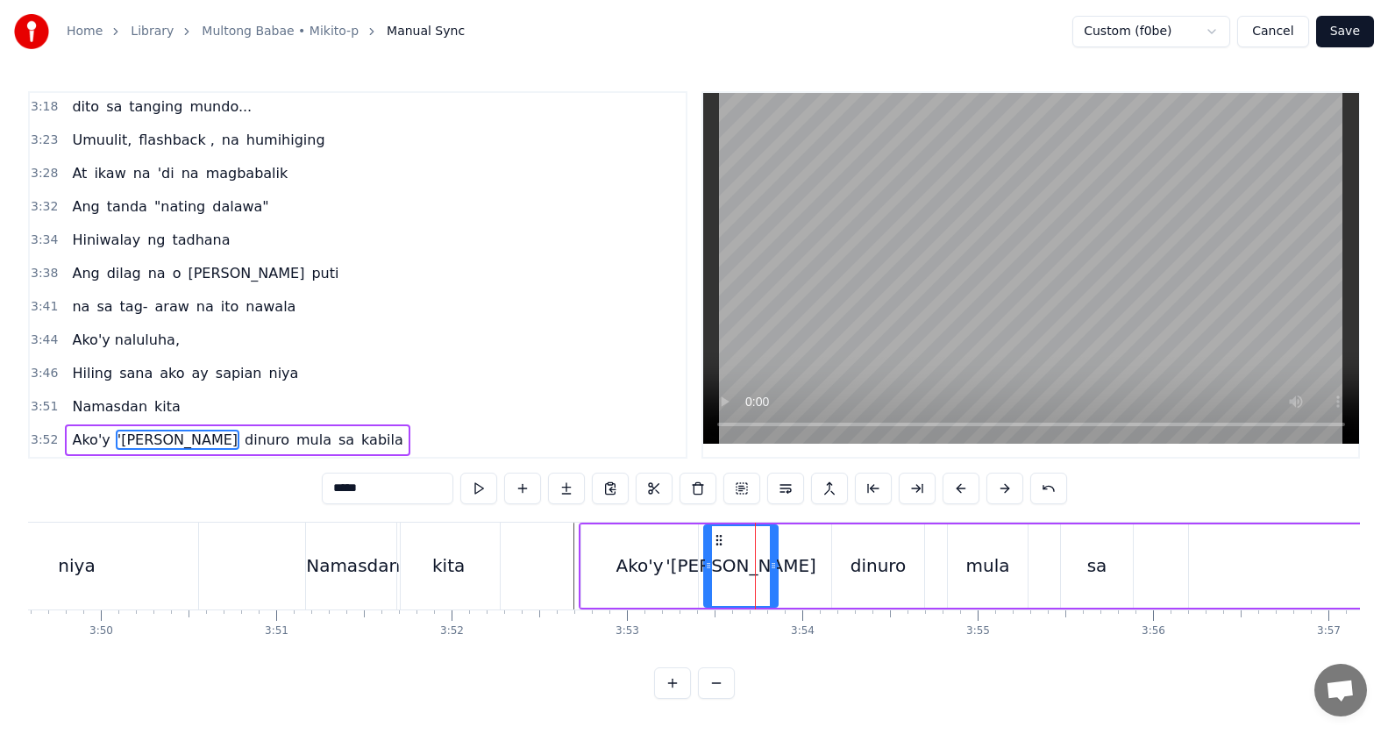
drag, startPoint x: 745, startPoint y: 530, endPoint x: 679, endPoint y: 545, distance: 68.3
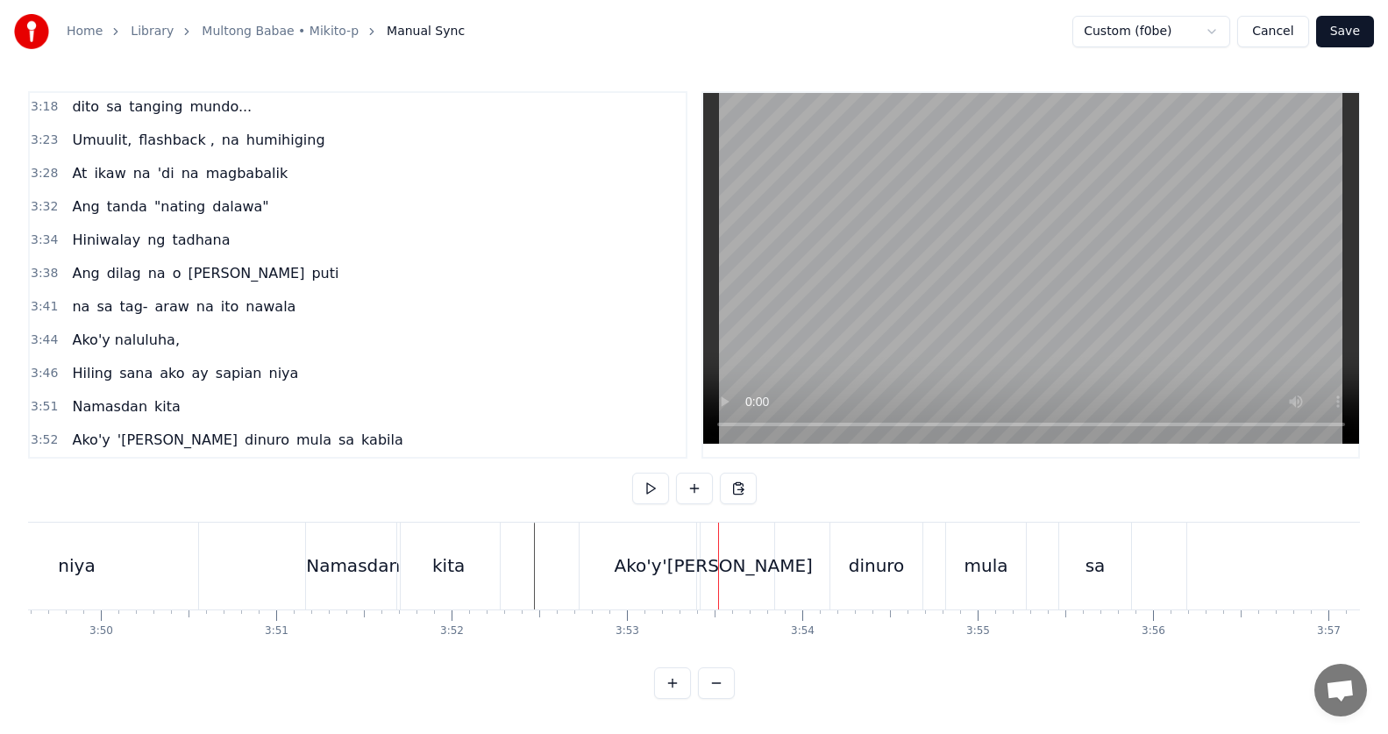
drag, startPoint x: 655, startPoint y: 556, endPoint x: 673, endPoint y: 559, distance: 18.7
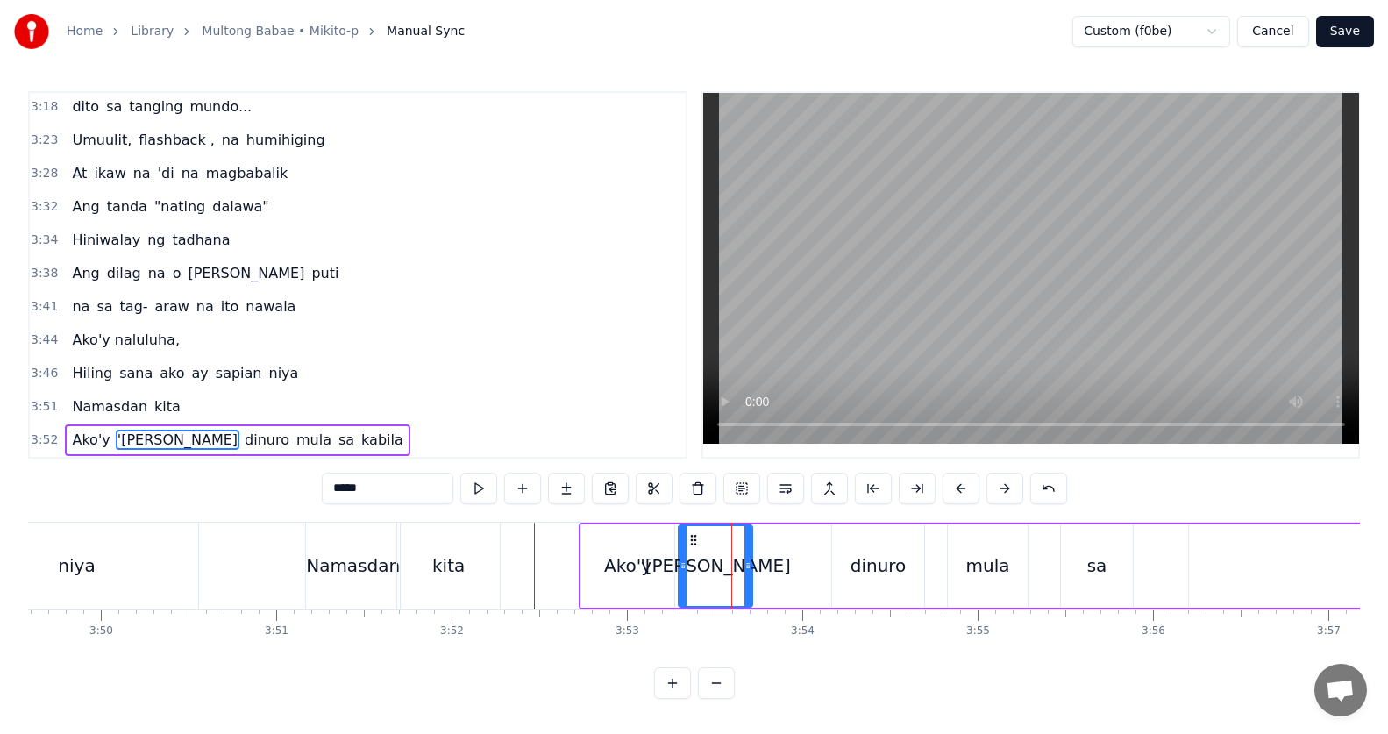
drag, startPoint x: 716, startPoint y: 526, endPoint x: 693, endPoint y: 524, distance: 23.8
type input "******"
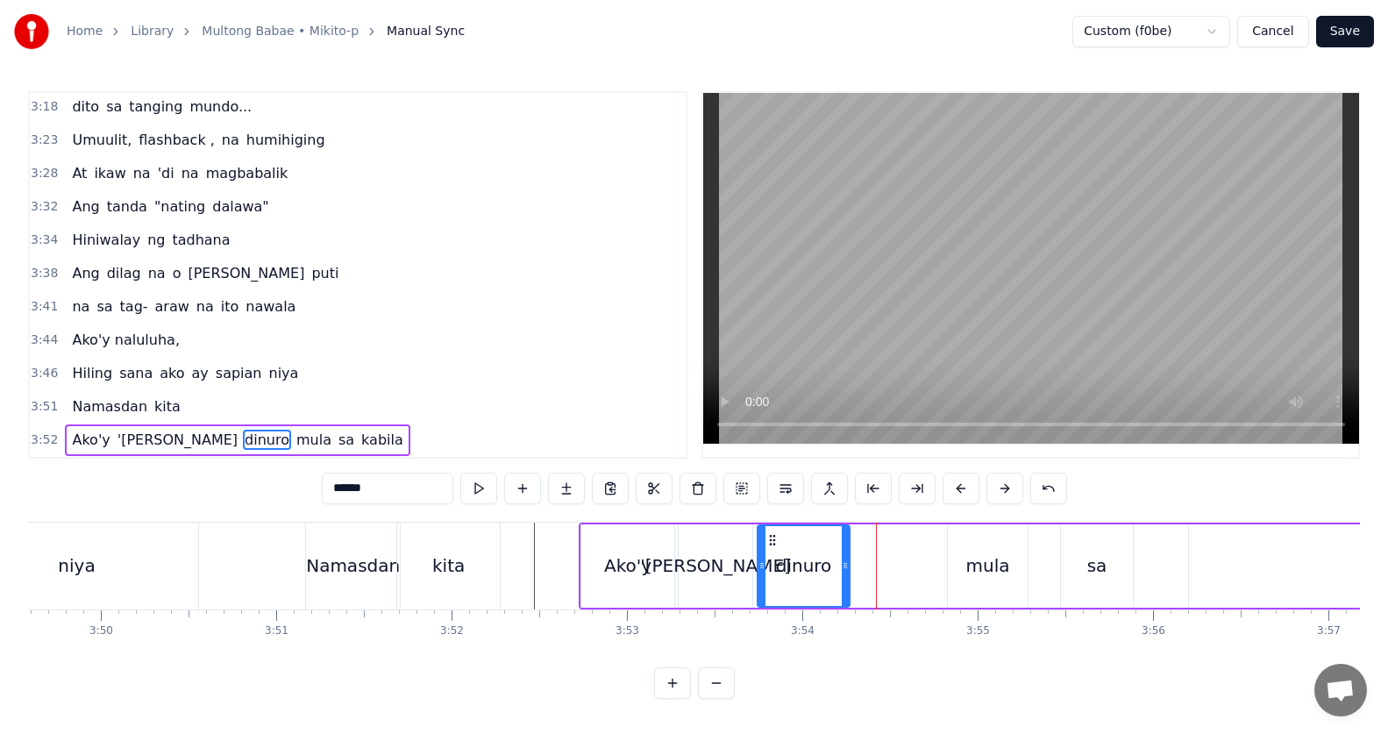
drag, startPoint x: 797, startPoint y: 527, endPoint x: 768, endPoint y: 532, distance: 29.4
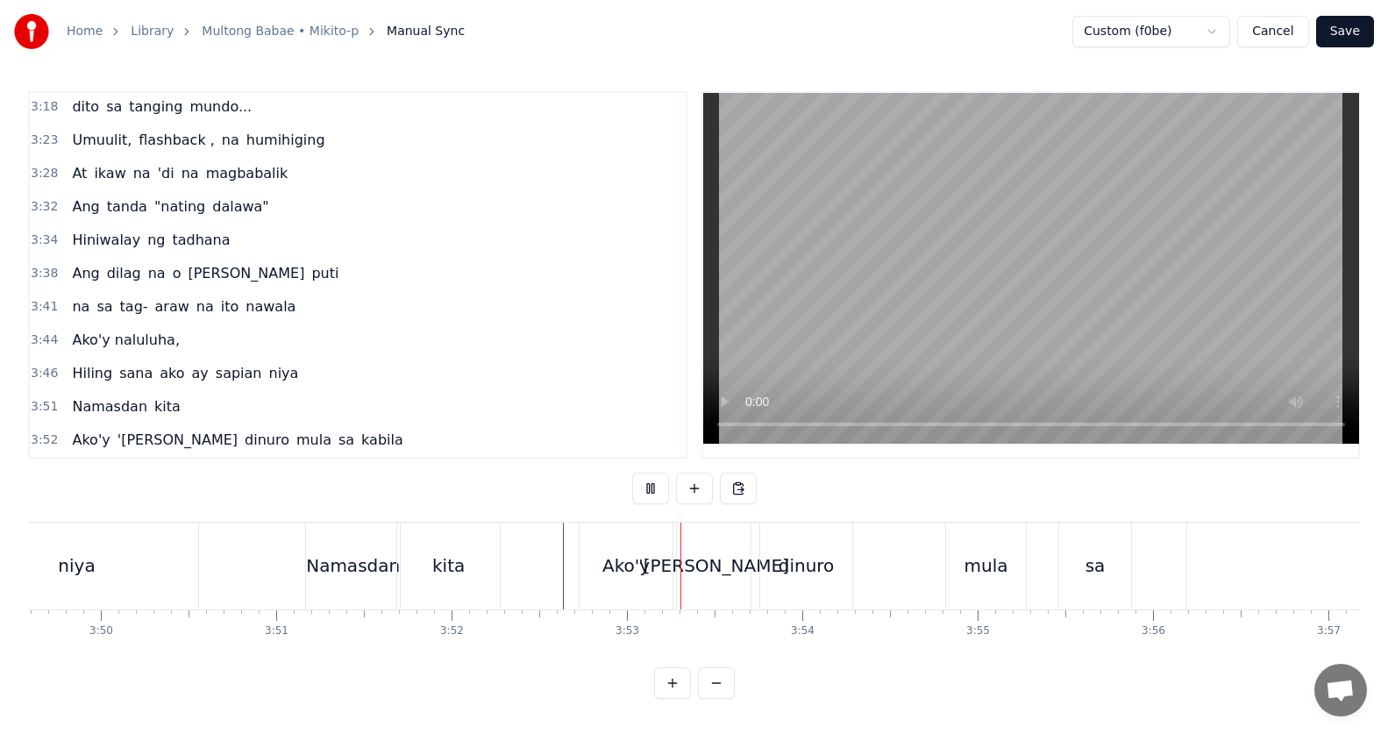
drag, startPoint x: 659, startPoint y: 481, endPoint x: 662, endPoint y: 493, distance: 12.8
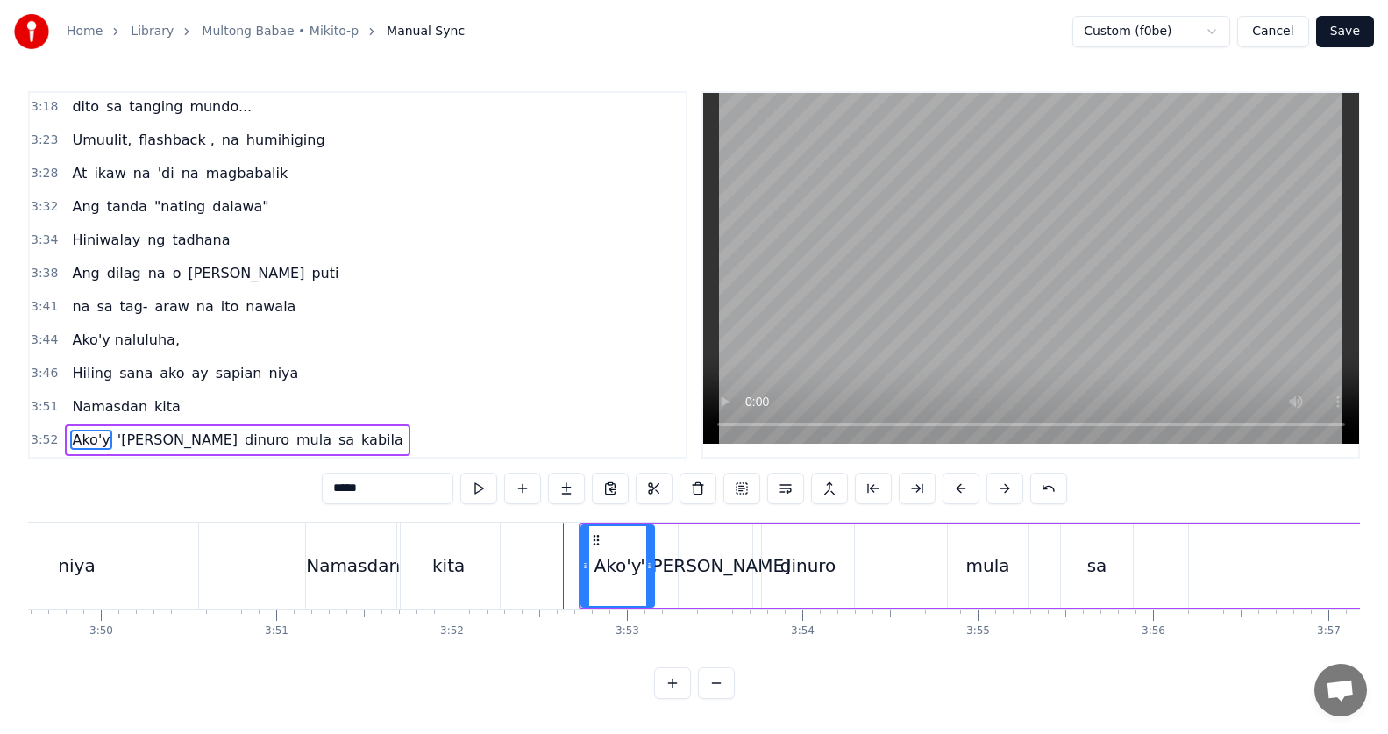
drag, startPoint x: 672, startPoint y: 559, endPoint x: 646, endPoint y: 549, distance: 27.2
drag, startPoint x: 713, startPoint y: 552, endPoint x: 702, endPoint y: 531, distance: 23.9
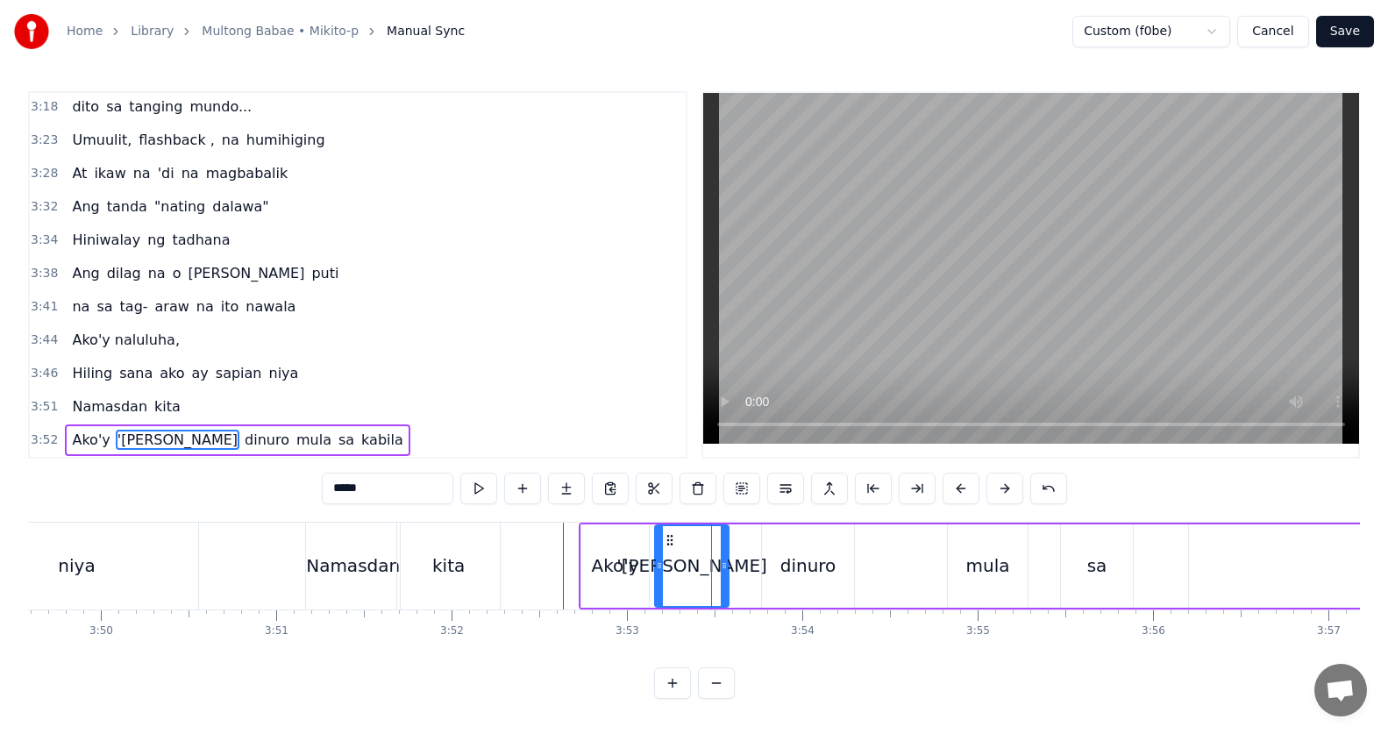
drag, startPoint x: 700, startPoint y: 524, endPoint x: 676, endPoint y: 521, distance: 23.9
type input "******"
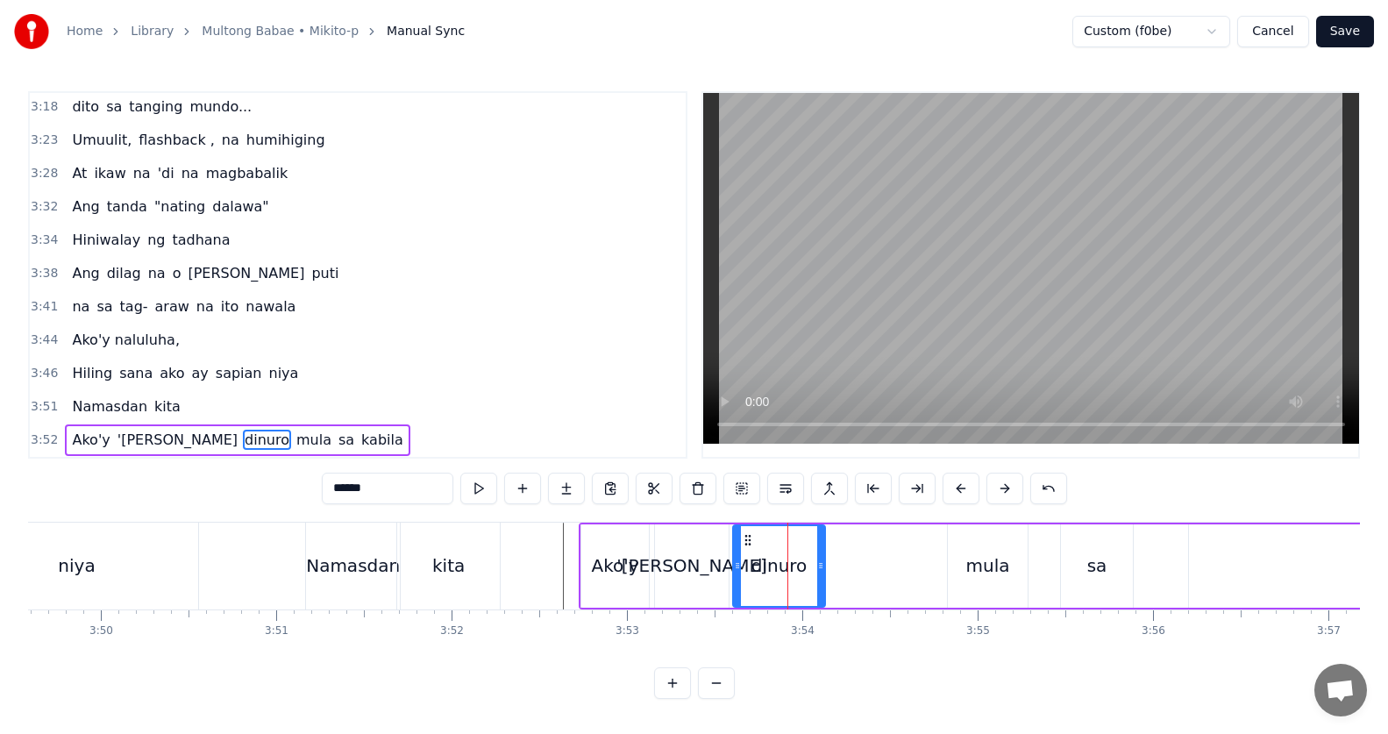
drag, startPoint x: 779, startPoint y: 533, endPoint x: 749, endPoint y: 525, distance: 30.8
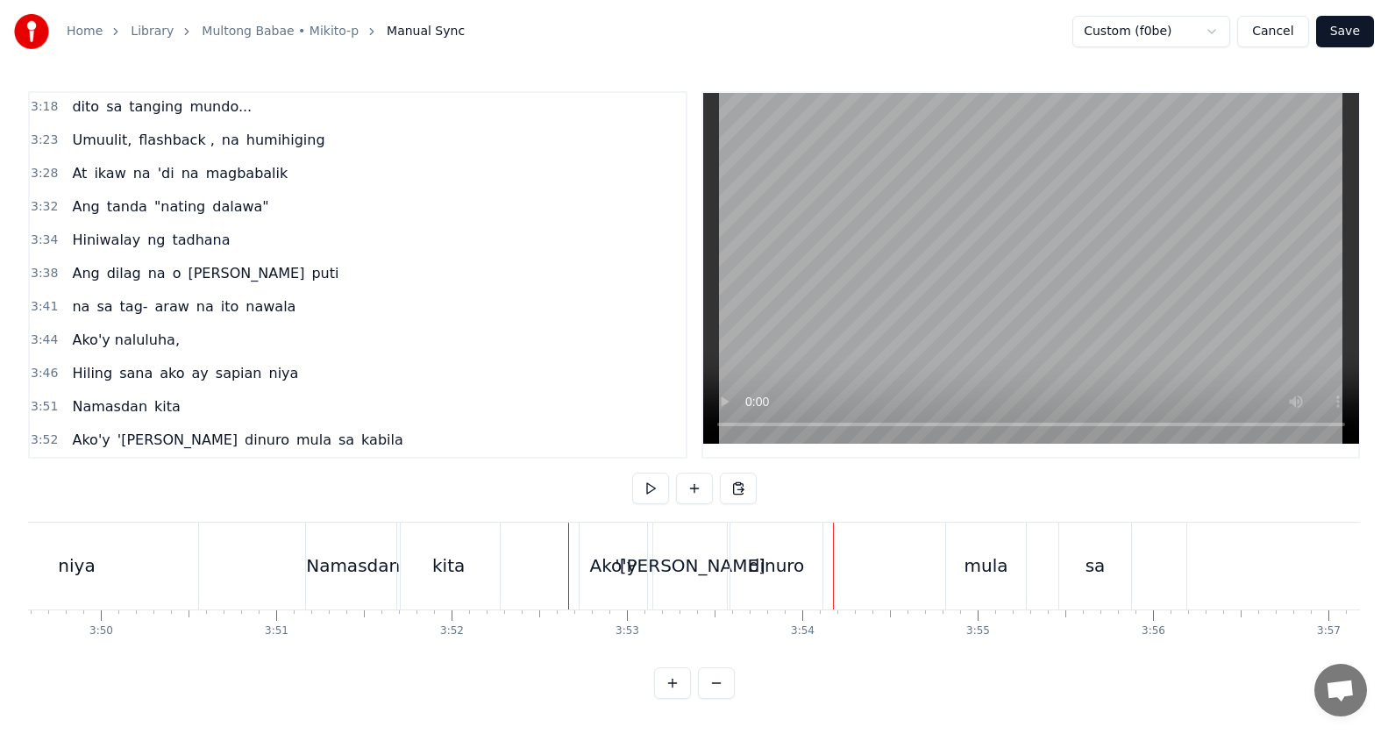
drag, startPoint x: 1002, startPoint y: 569, endPoint x: 961, endPoint y: 572, distance: 41.3
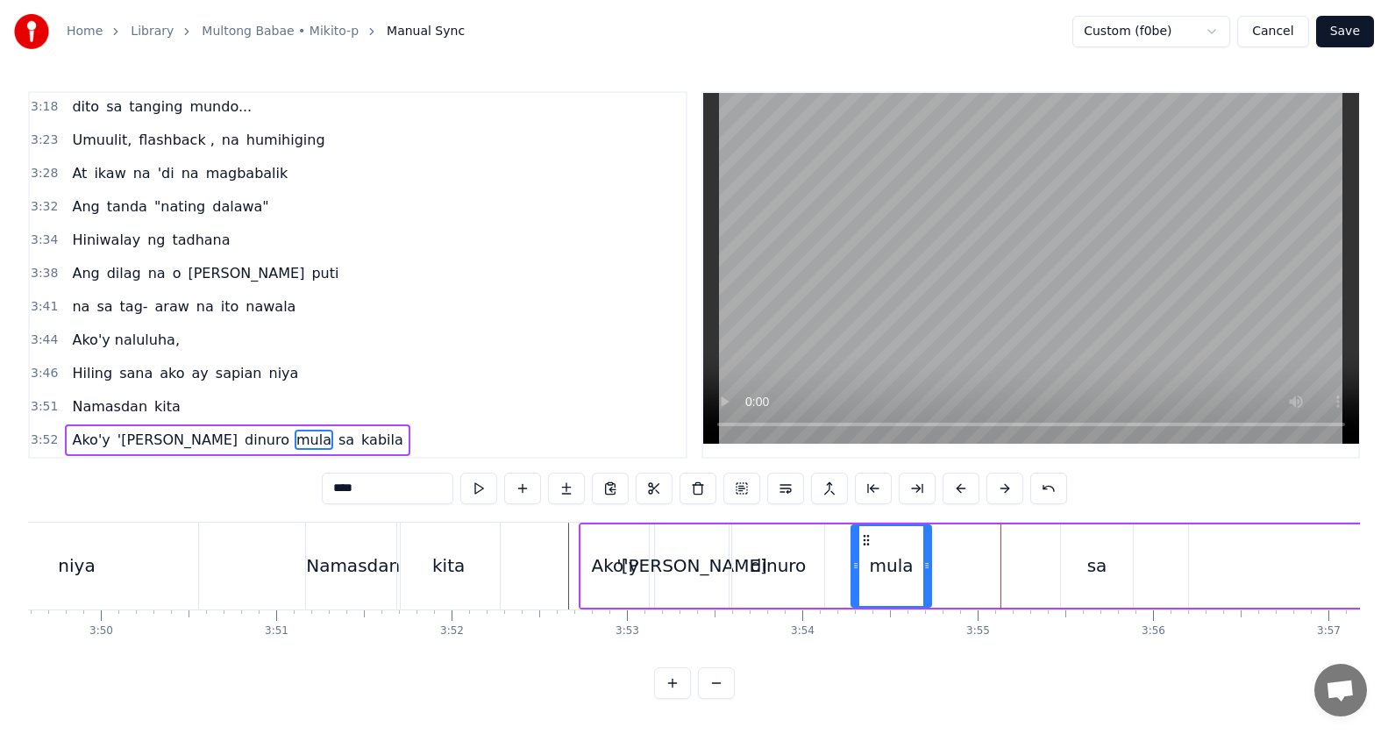
drag, startPoint x: 961, startPoint y: 531, endPoint x: 865, endPoint y: 518, distance: 97.2
drag, startPoint x: 928, startPoint y: 556, endPoint x: 979, endPoint y: 566, distance: 51.8
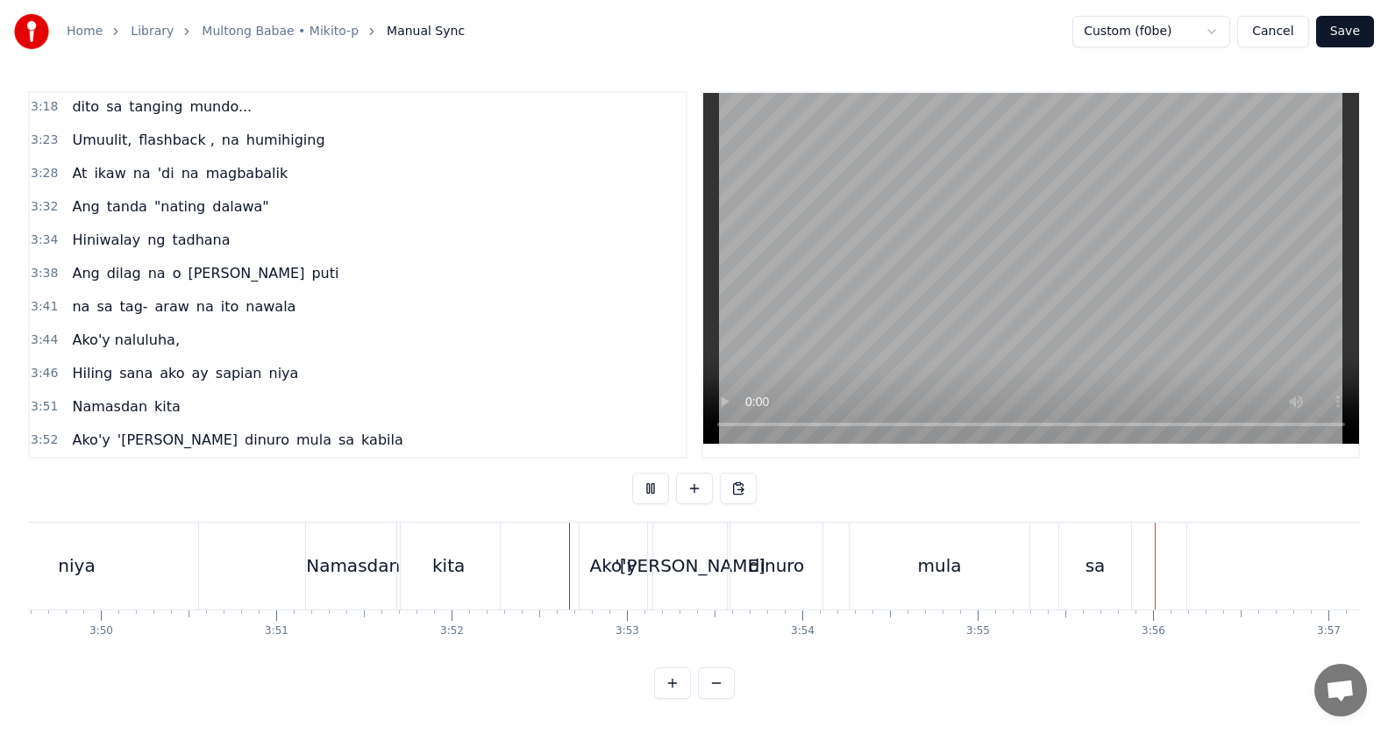
drag, startPoint x: 654, startPoint y: 472, endPoint x: 894, endPoint y: 545, distance: 251.1
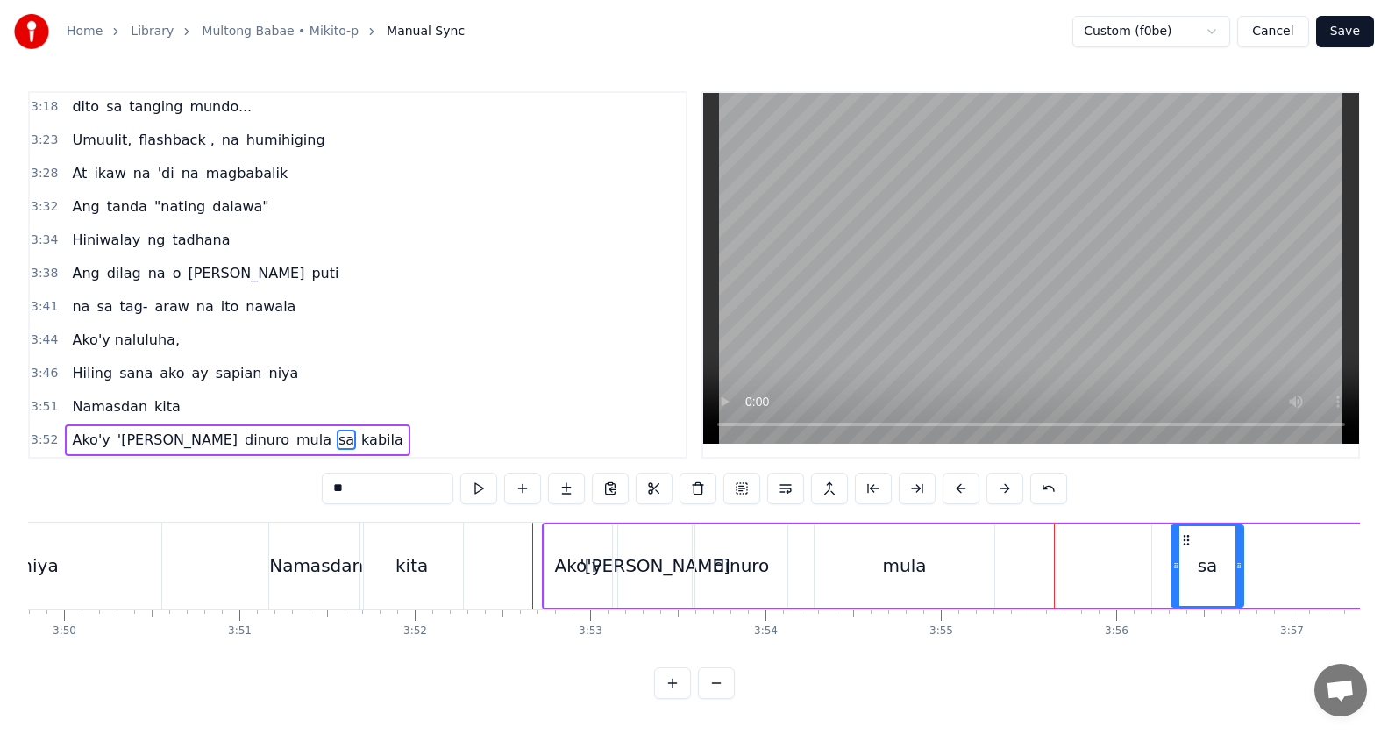
scroll to position [0, 40346]
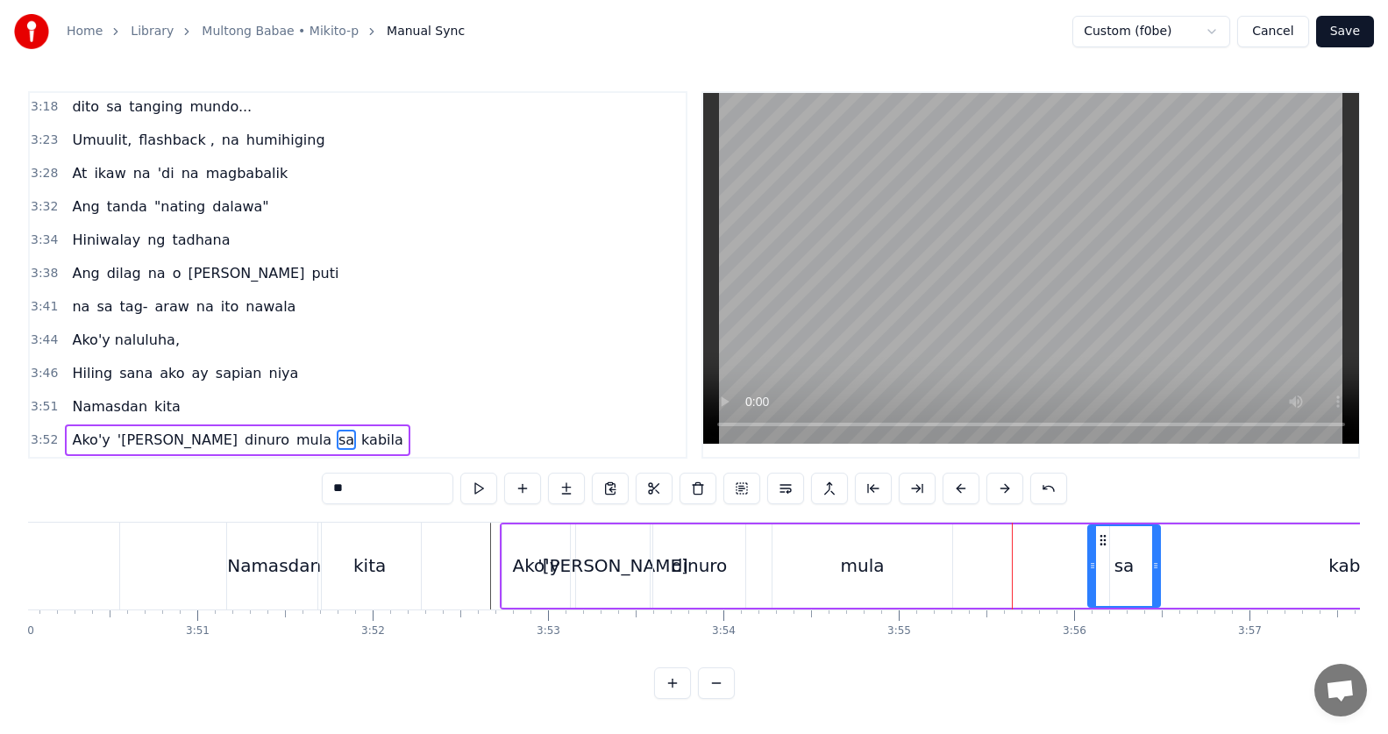
drag, startPoint x: 1080, startPoint y: 530, endPoint x: 1107, endPoint y: 534, distance: 27.5
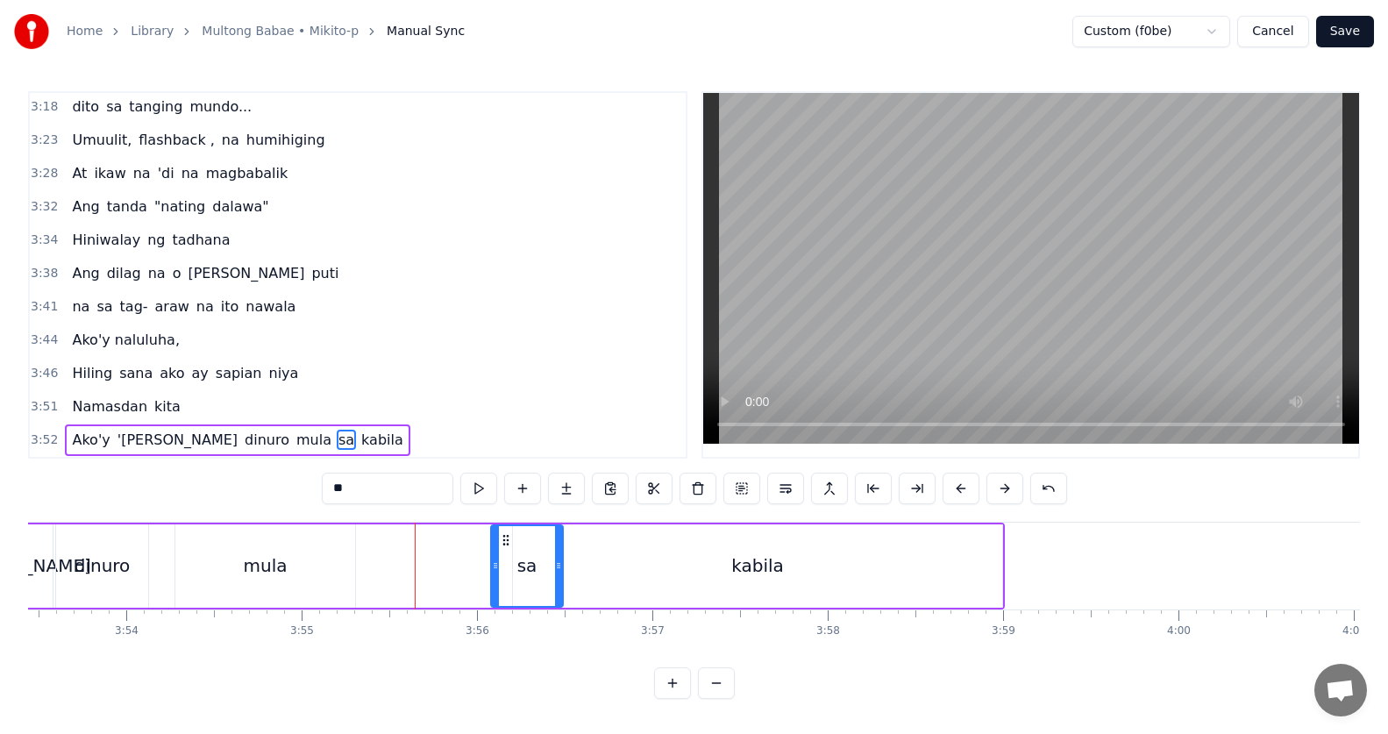
scroll to position [0, 40605]
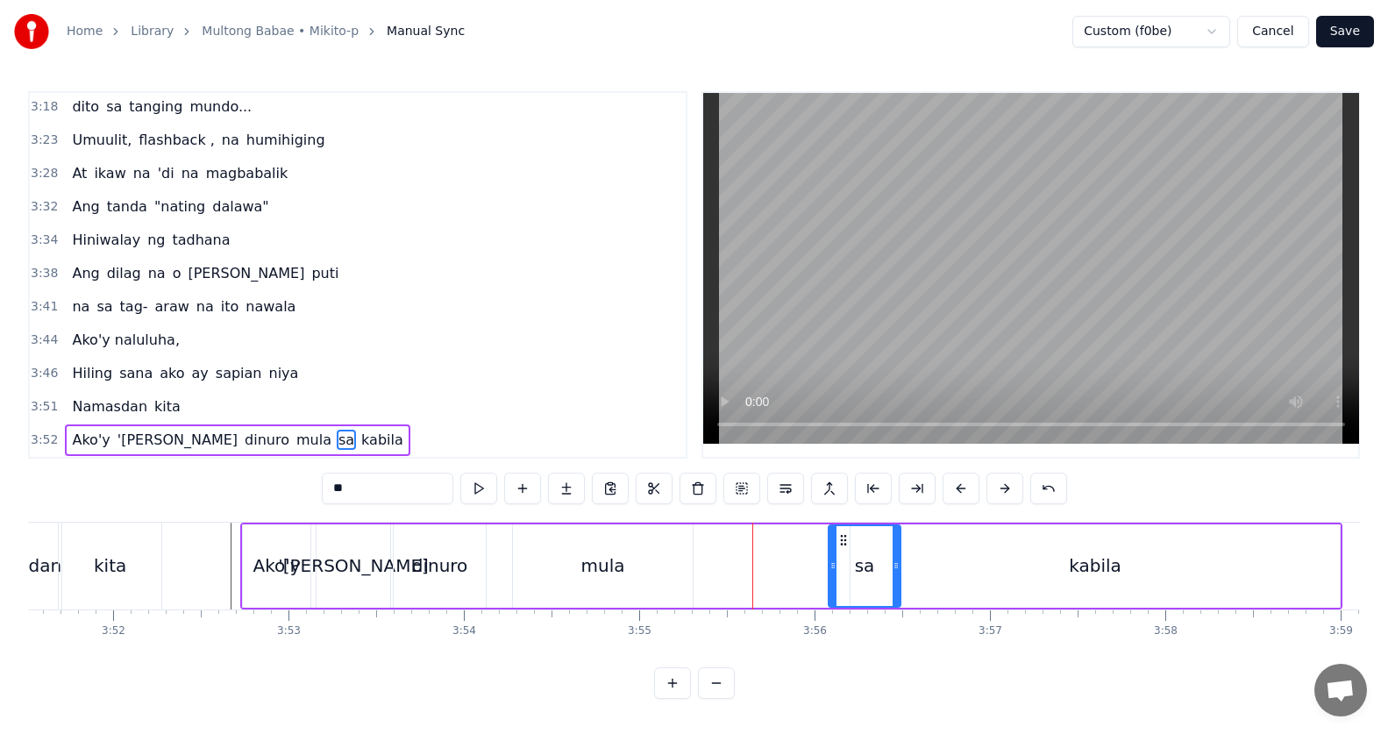
drag, startPoint x: 823, startPoint y: 560, endPoint x: 822, endPoint y: 550, distance: 10.6
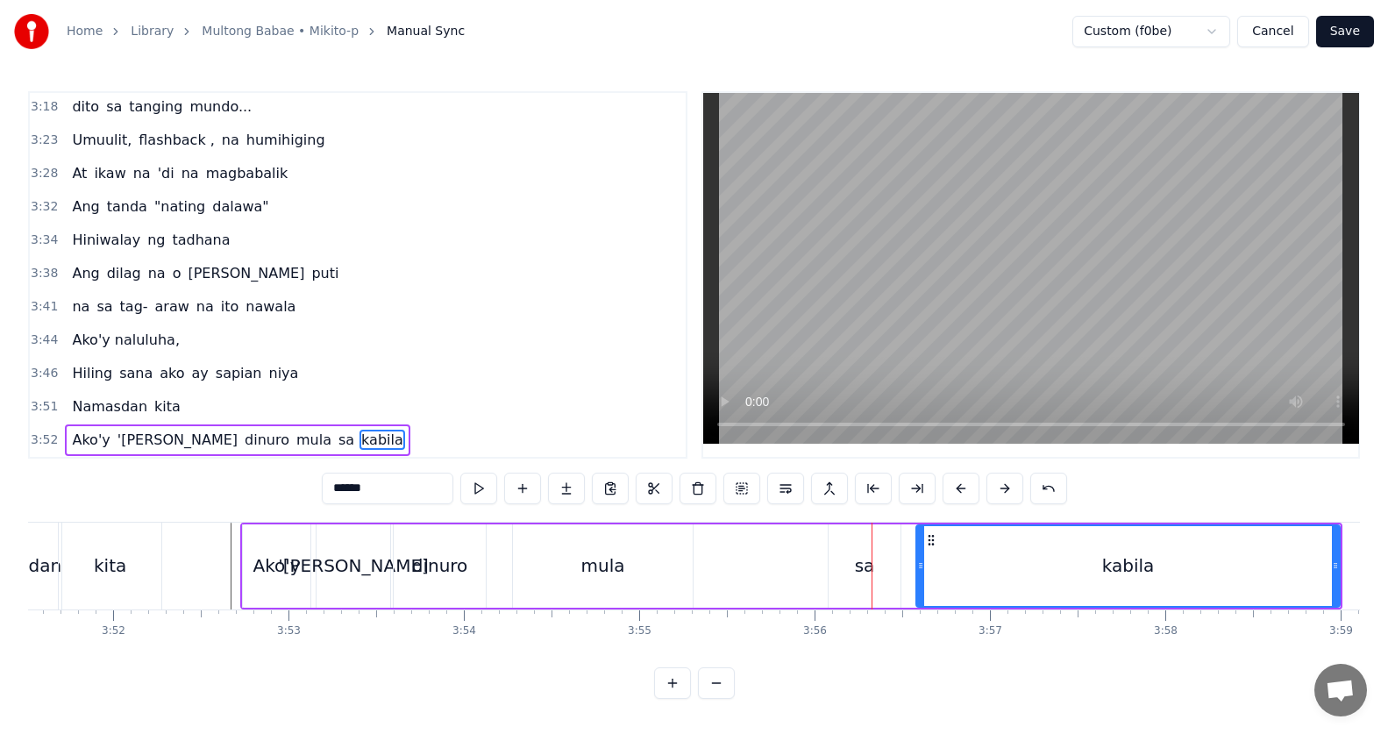
drag, startPoint x: 854, startPoint y: 559, endPoint x: 1020, endPoint y: 568, distance: 166.0
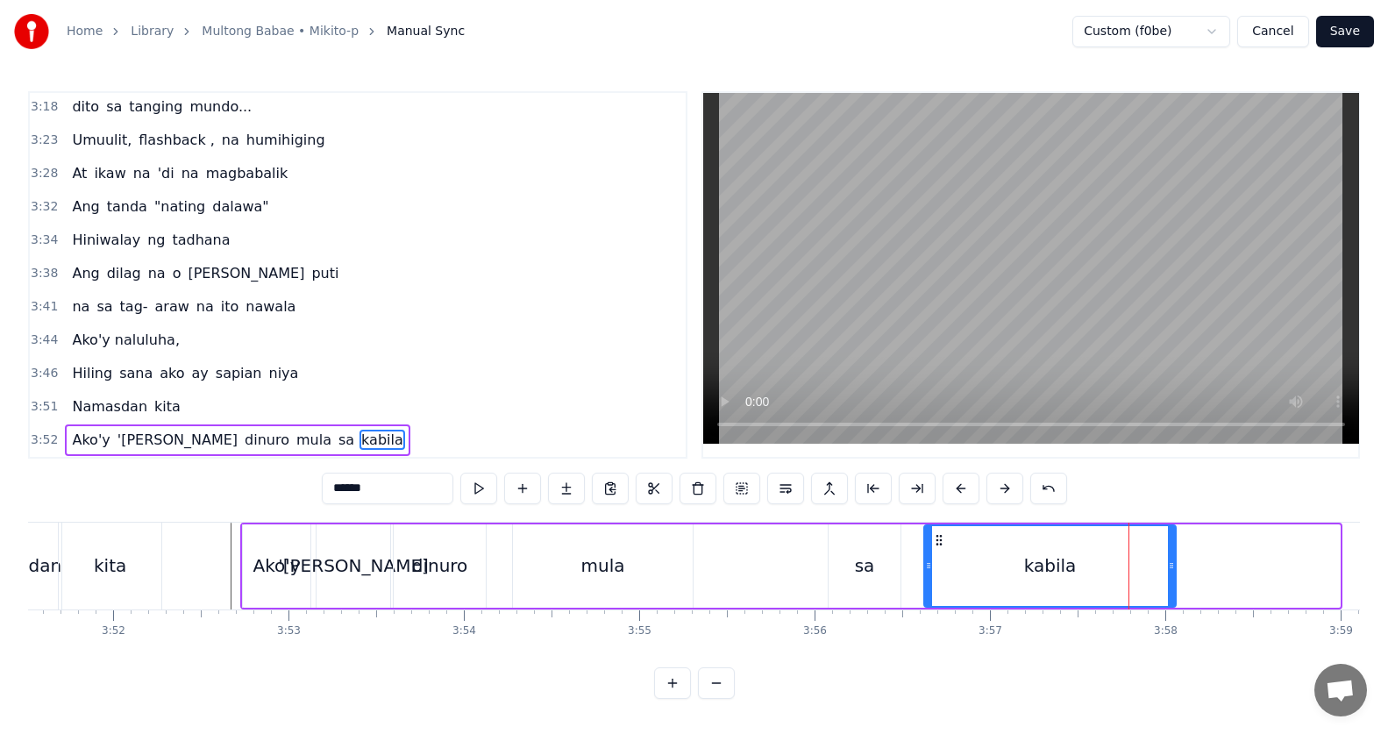
drag, startPoint x: 1336, startPoint y: 567, endPoint x: 1161, endPoint y: 565, distance: 175.4
type input "**"
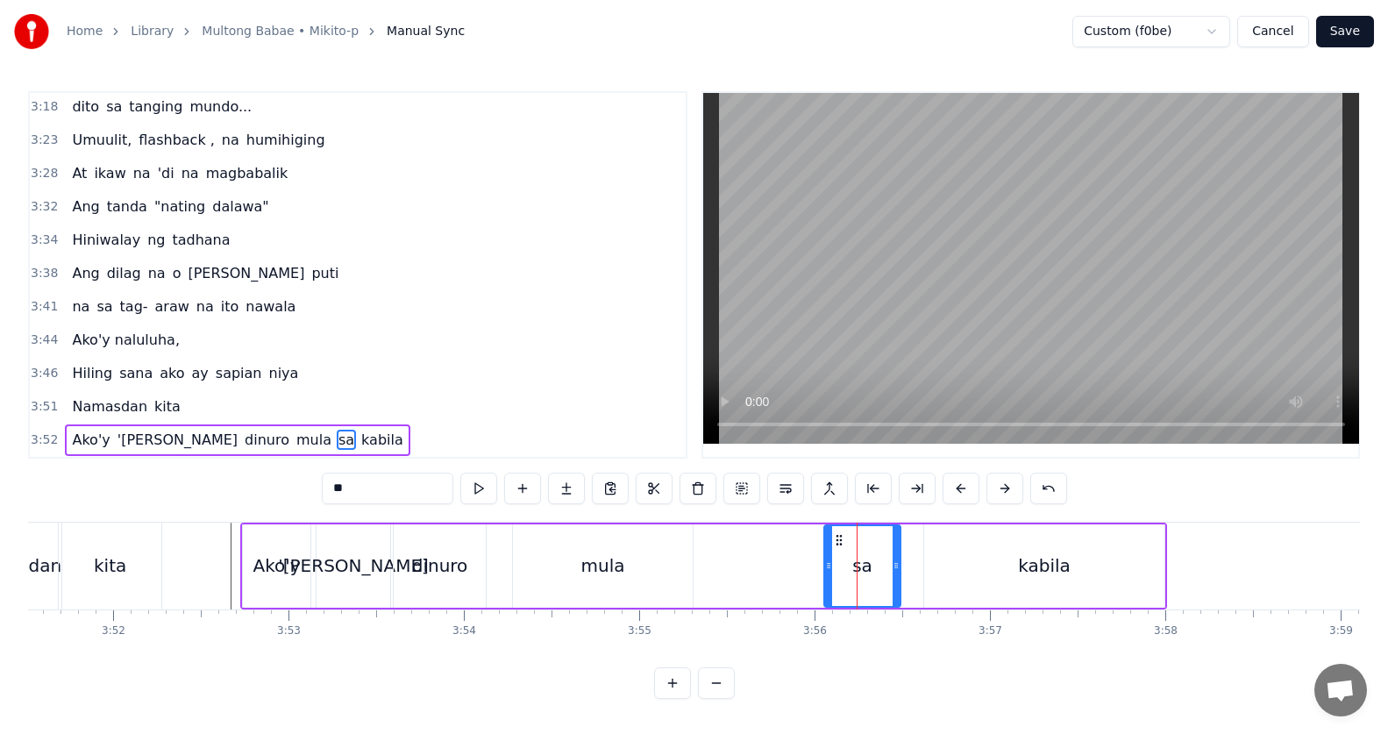
drag, startPoint x: 832, startPoint y: 553, endPoint x: 754, endPoint y: 567, distance: 79.1
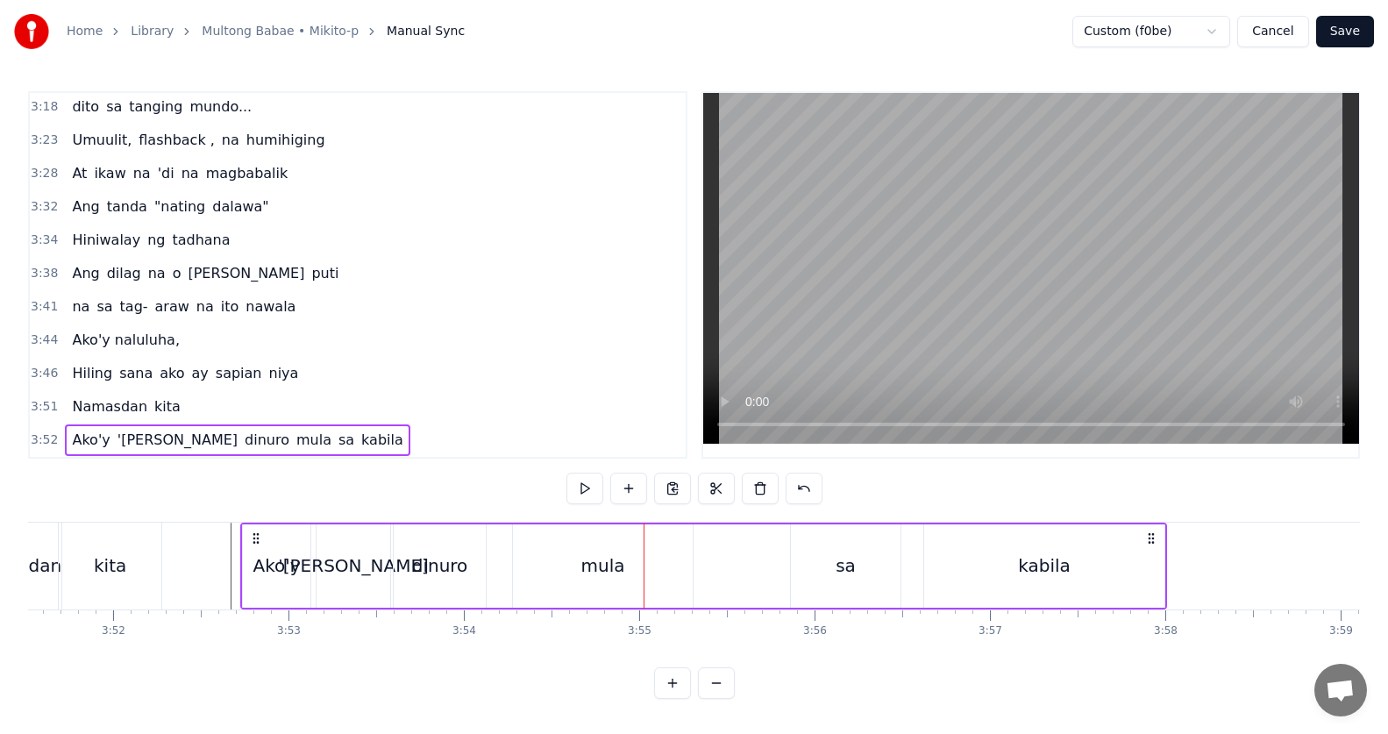
drag, startPoint x: 632, startPoint y: 565, endPoint x: 605, endPoint y: 576, distance: 29.5
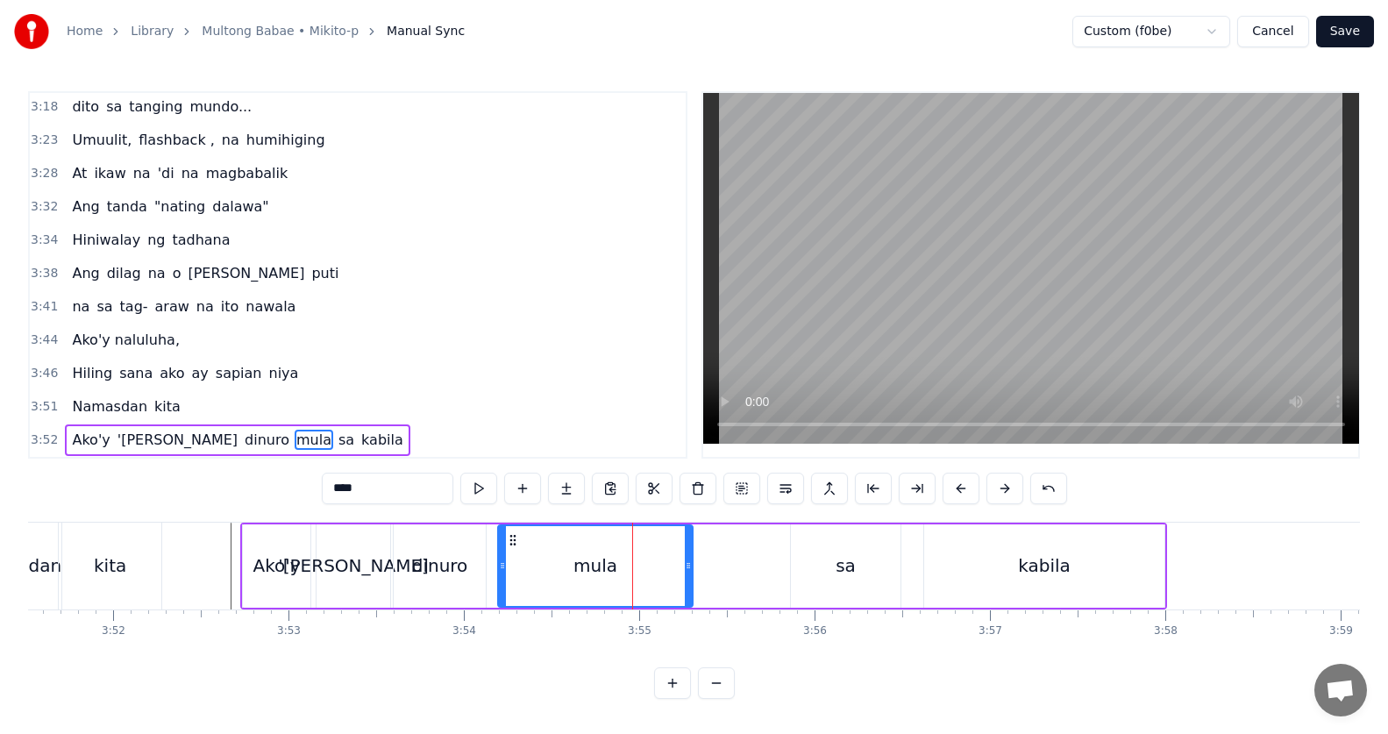
drag, startPoint x: 518, startPoint y: 554, endPoint x: 498, endPoint y: 551, distance: 20.5
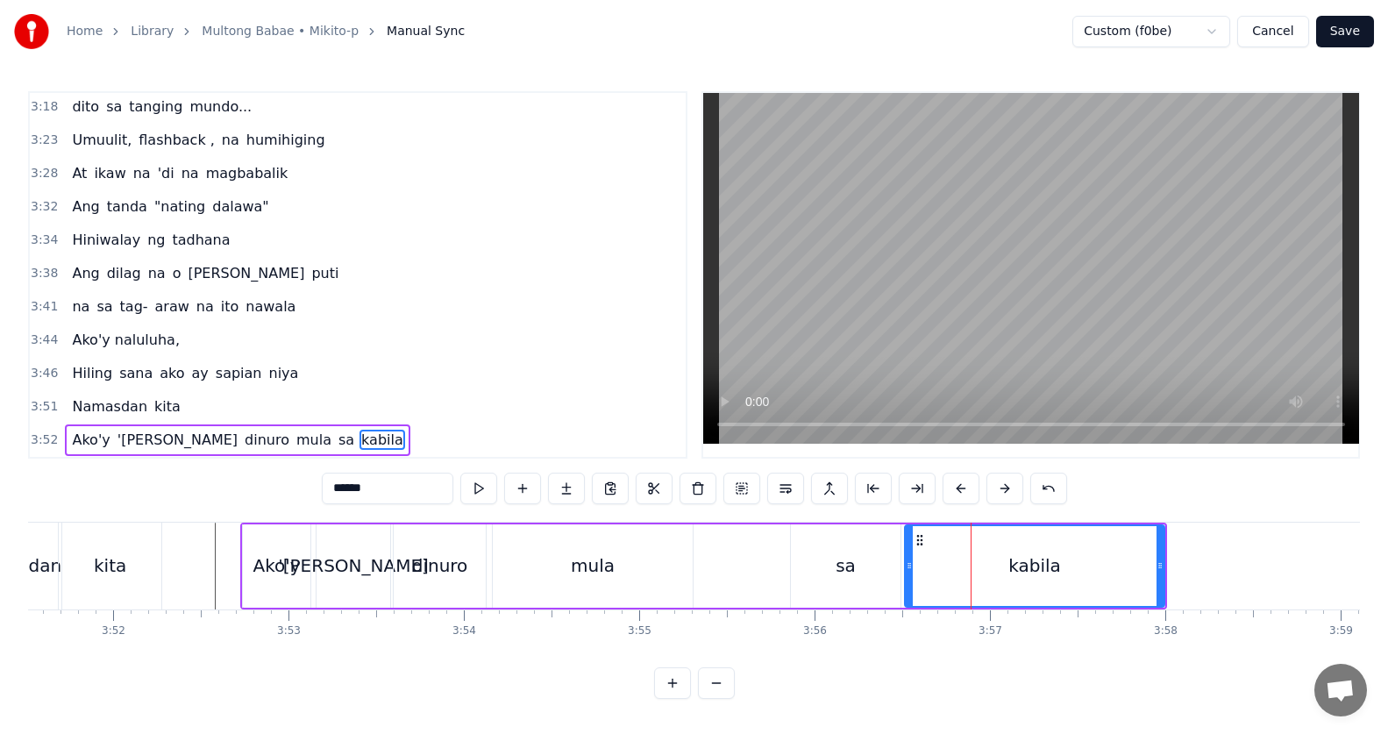
drag, startPoint x: 929, startPoint y: 552, endPoint x: 970, endPoint y: 562, distance: 42.3
drag, startPoint x: 1160, startPoint y: 550, endPoint x: 1065, endPoint y: 556, distance: 94.9
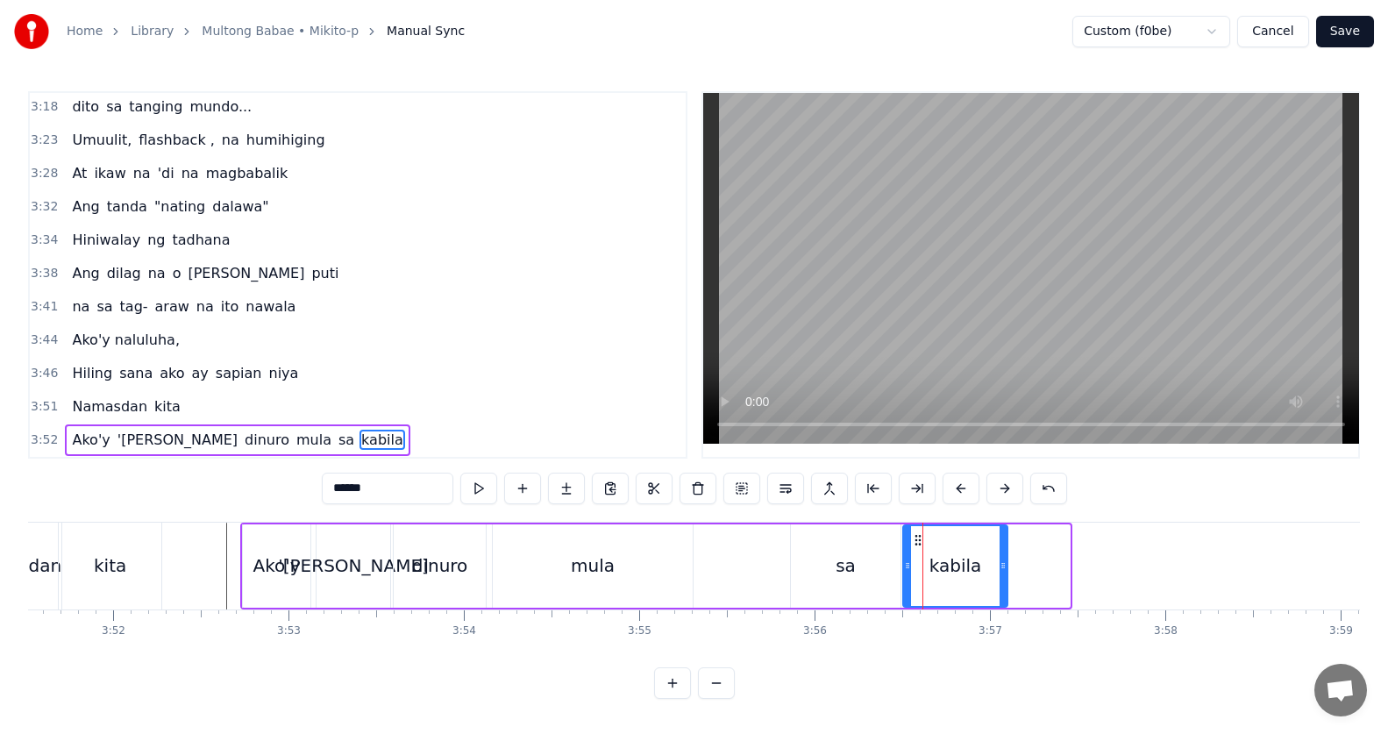
drag, startPoint x: 1067, startPoint y: 560, endPoint x: 1001, endPoint y: 568, distance: 67.1
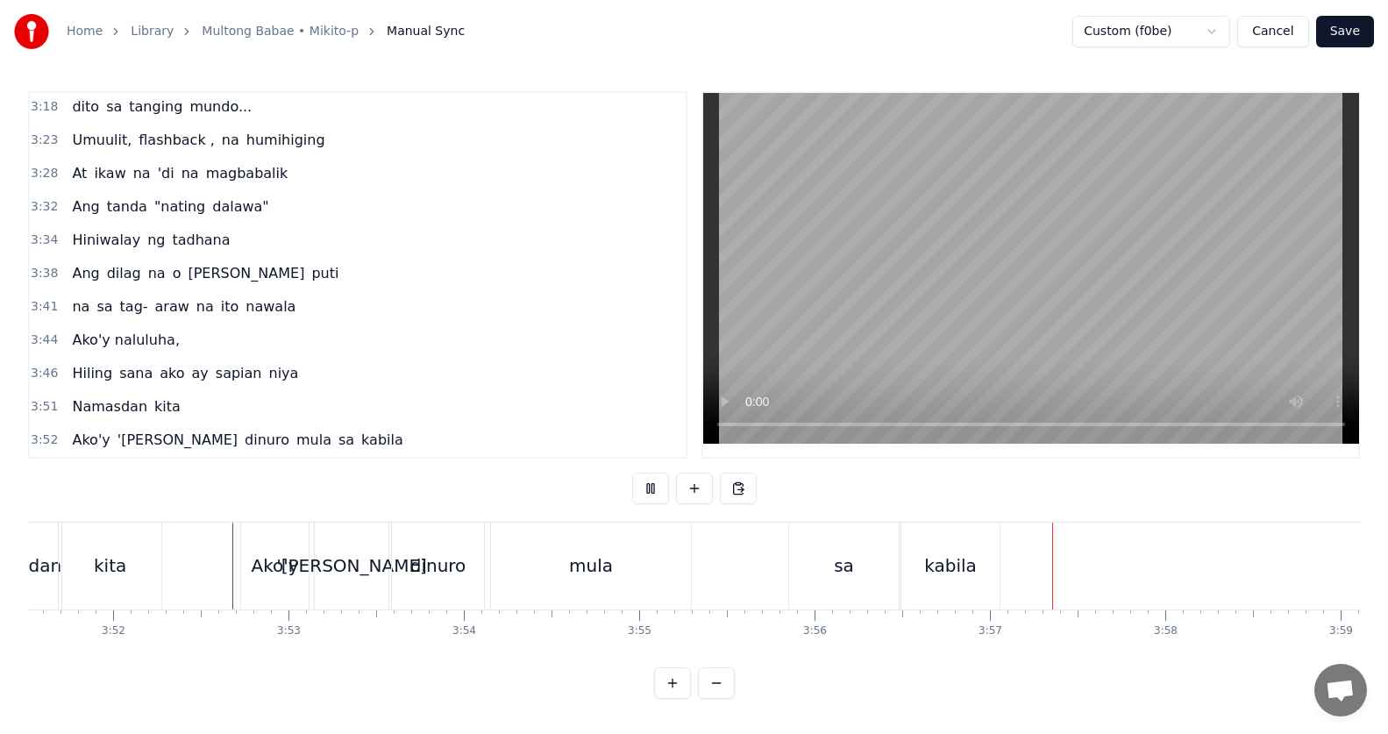
drag, startPoint x: 820, startPoint y: 562, endPoint x: 887, endPoint y: 572, distance: 68.2
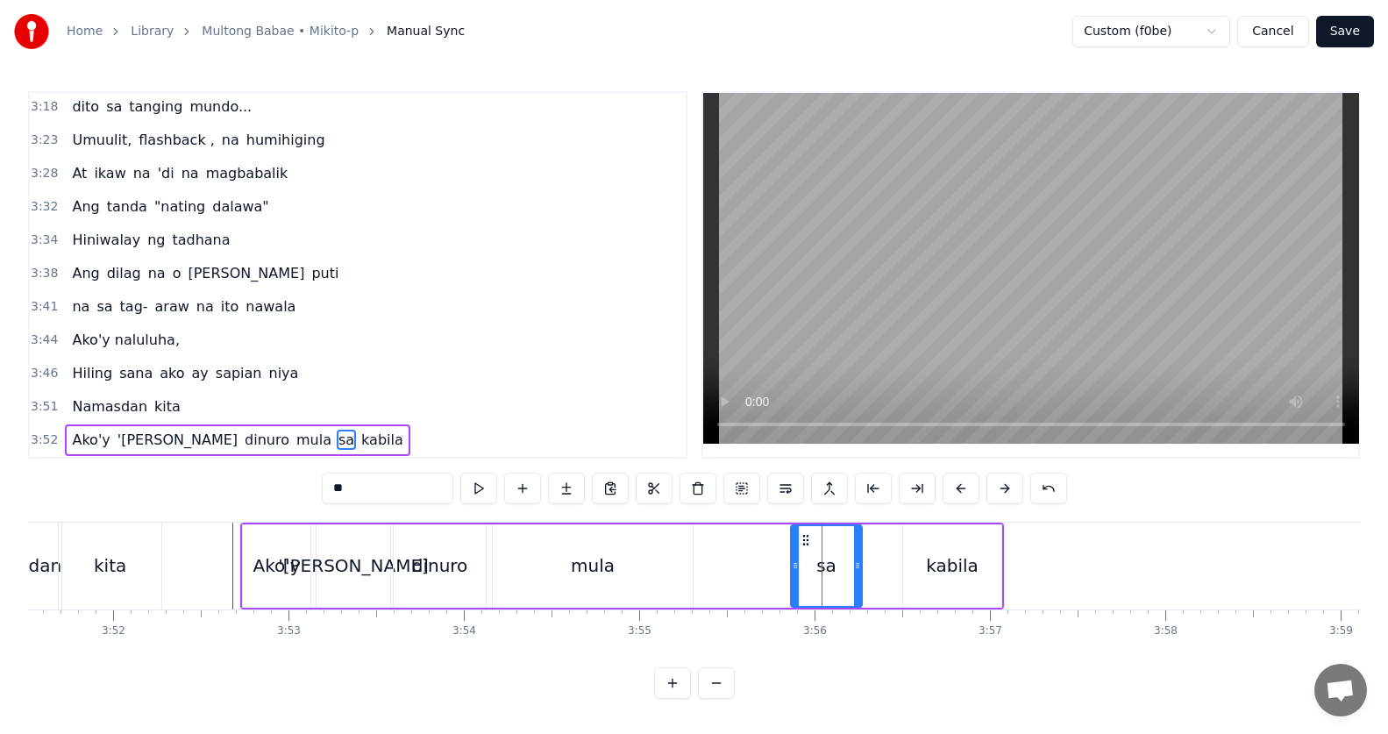
drag, startPoint x: 894, startPoint y: 564, endPoint x: 893, endPoint y: 555, distance: 8.9
type input "******"
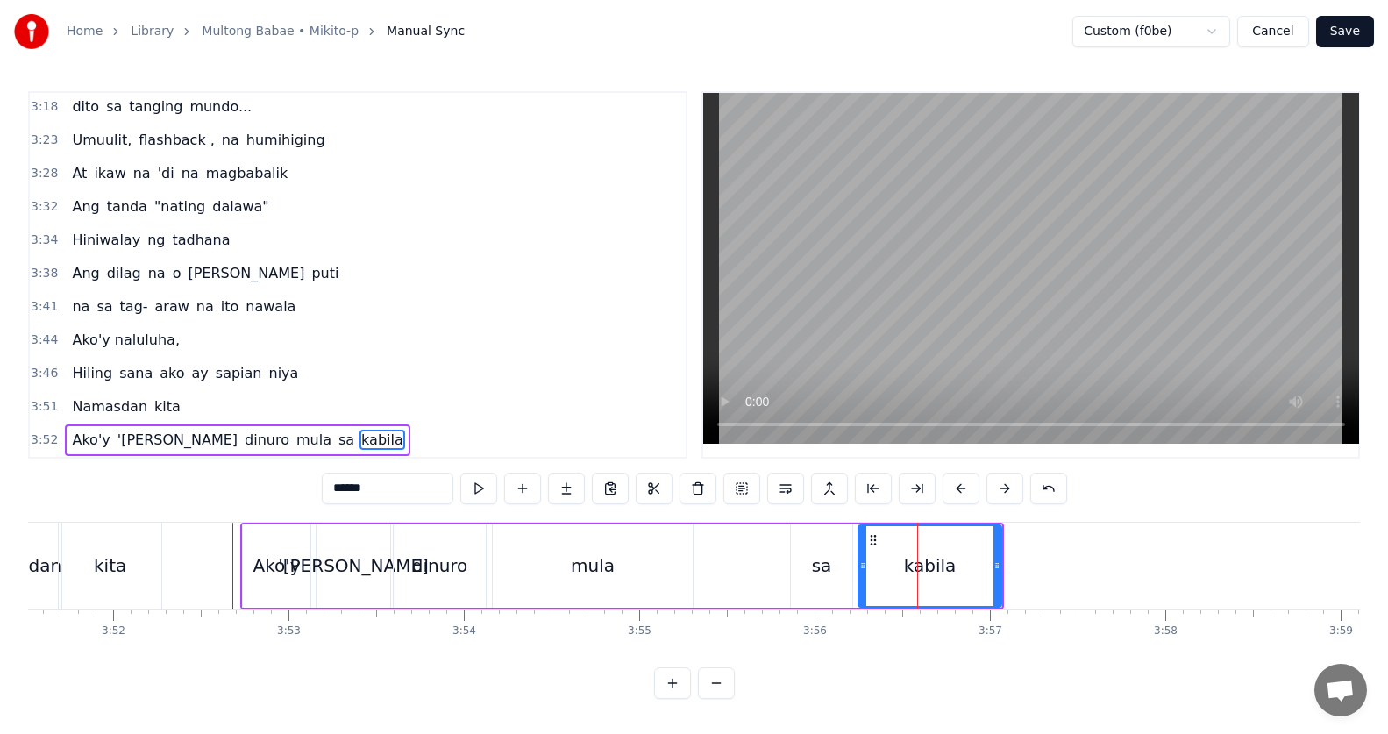
drag, startPoint x: 907, startPoint y: 559, endPoint x: 862, endPoint y: 560, distance: 44.8
drag, startPoint x: 766, startPoint y: 566, endPoint x: 783, endPoint y: 557, distance: 18.8
drag, startPoint x: 999, startPoint y: 570, endPoint x: 1144, endPoint y: 560, distance: 145.9
drag, startPoint x: 1144, startPoint y: 562, endPoint x: 1104, endPoint y: 562, distance: 40.3
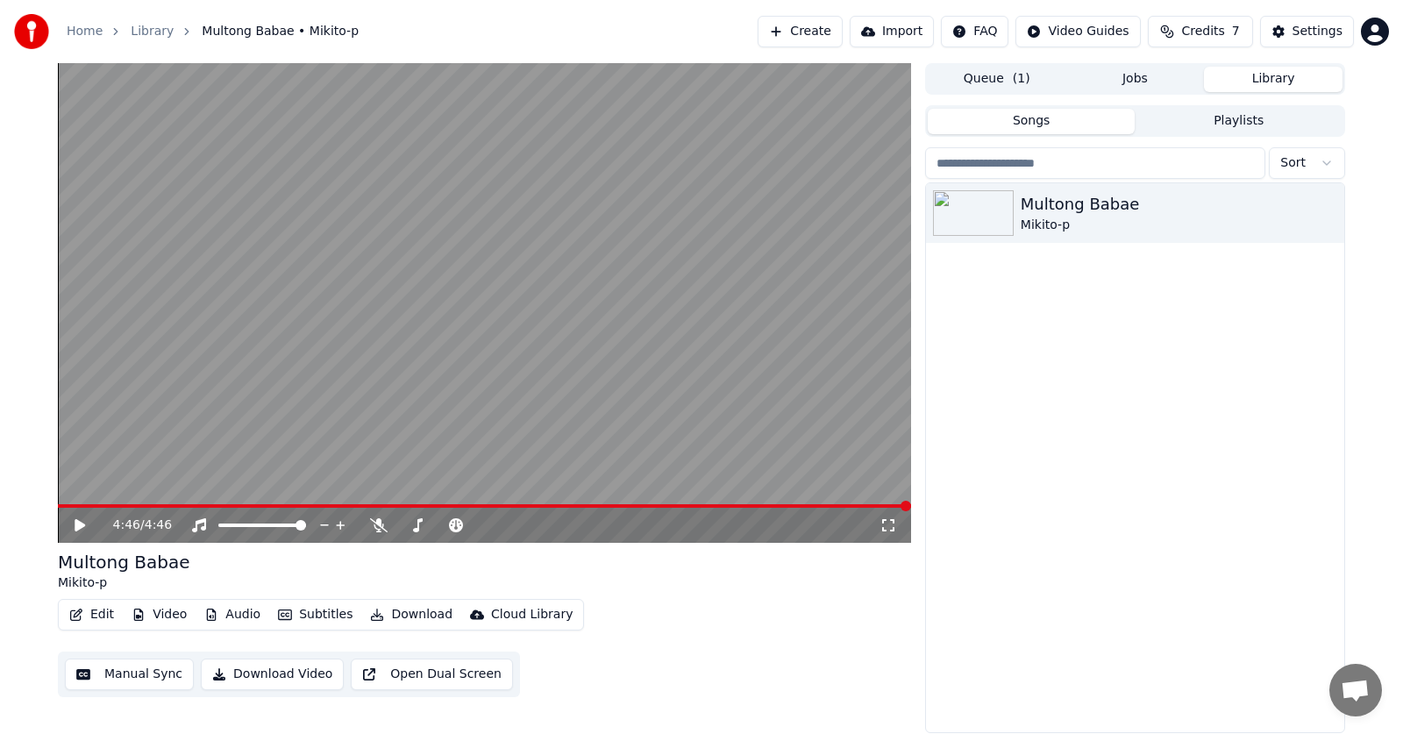
click at [82, 527] on icon at bounding box center [80, 525] width 11 height 12
click at [885, 533] on div "0:00 / 4:46" at bounding box center [484, 525] width 853 height 35
click at [884, 529] on icon at bounding box center [889, 525] width 18 height 14
click at [892, 531] on icon at bounding box center [888, 525] width 12 height 12
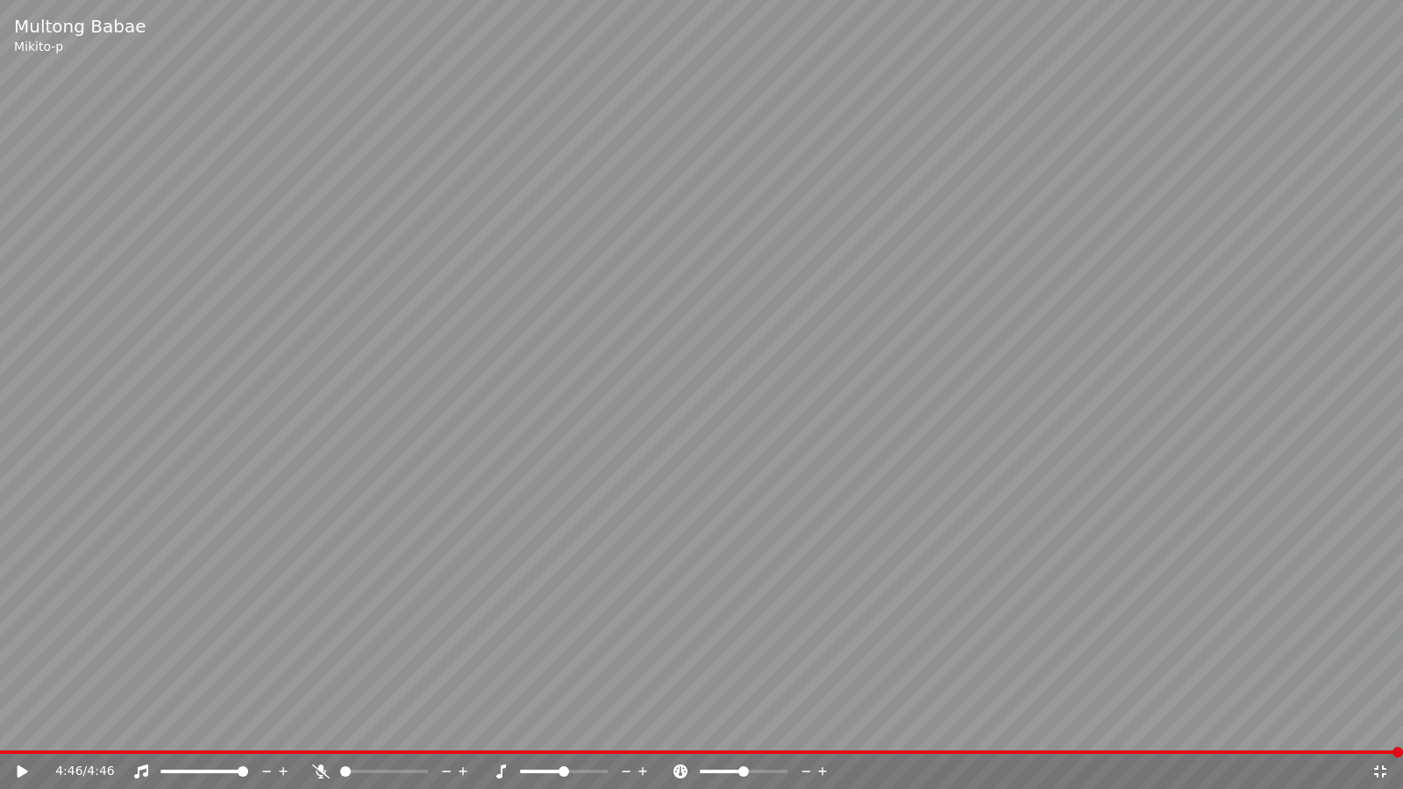
click at [1378, 733] on icon at bounding box center [1380, 772] width 12 height 12
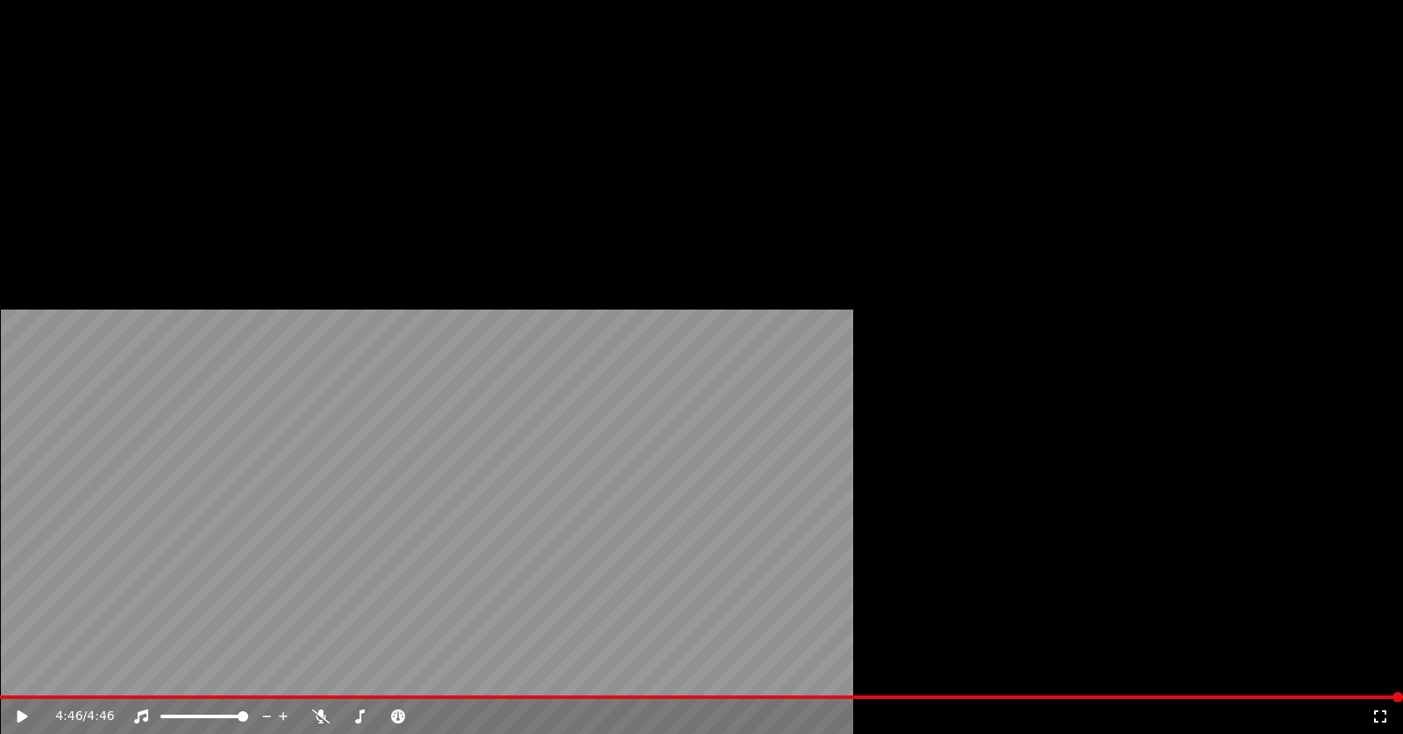
click at [395, 147] on button "Download" at bounding box center [411, 135] width 96 height 25
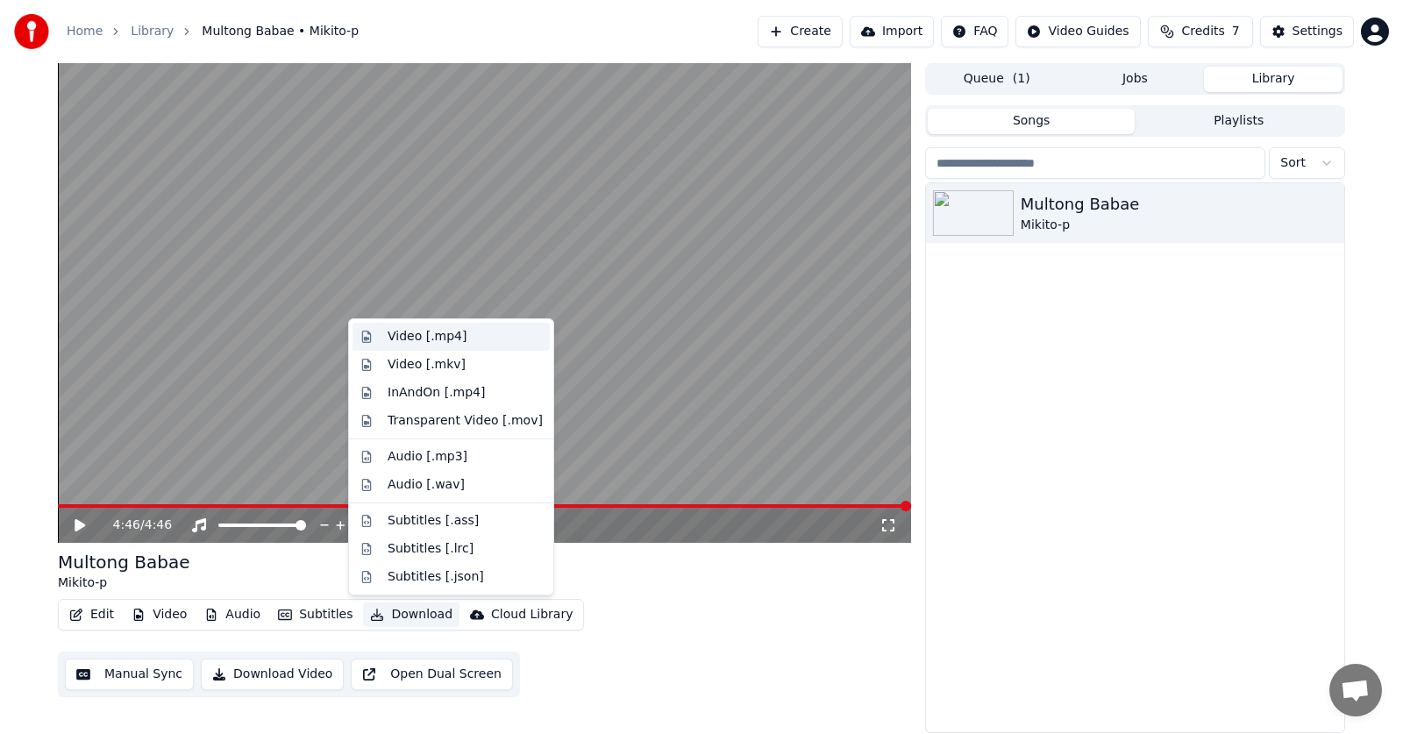
click at [469, 338] on div "Video [.mp4]" at bounding box center [465, 337] width 155 height 18
